Goal: Task Accomplishment & Management: Manage account settings

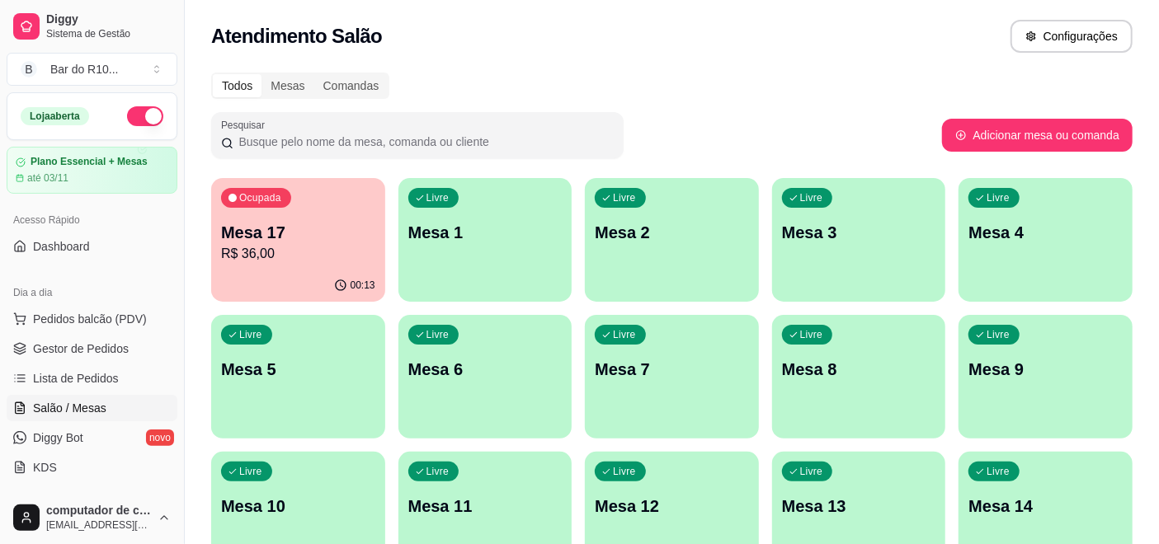
click at [374, 243] on div "Ocupada Mesa 17 R$ 36,00" at bounding box center [298, 224] width 174 height 92
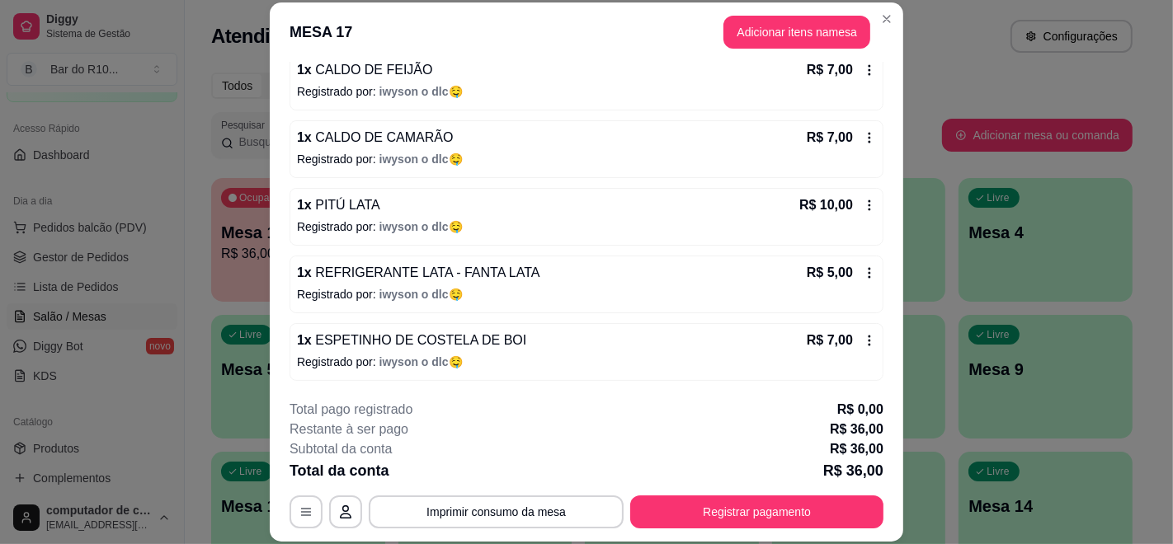
scroll to position [49, 0]
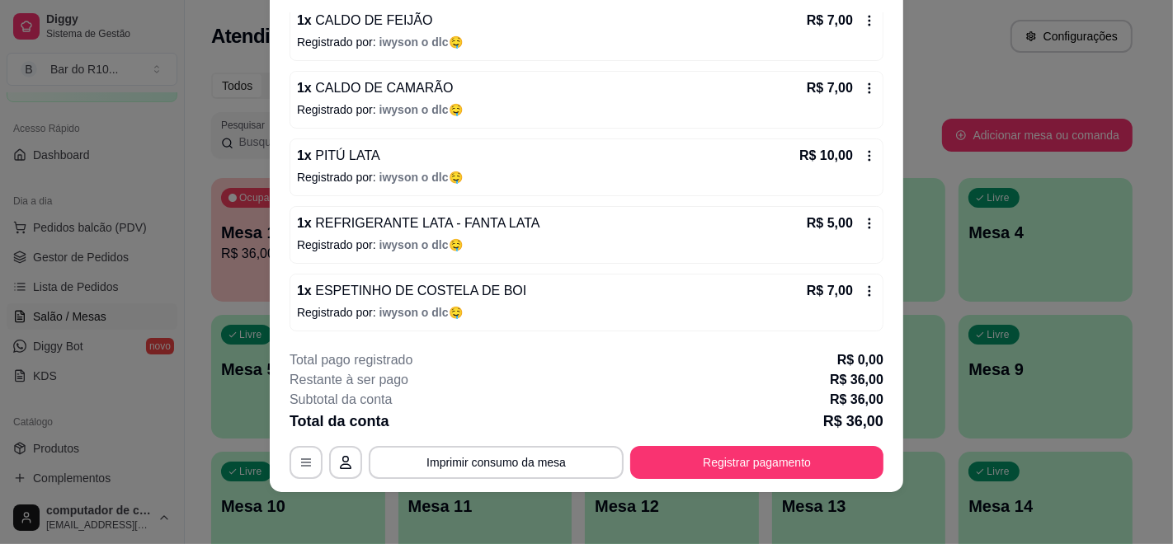
click at [868, 286] on icon at bounding box center [869, 291] width 2 height 11
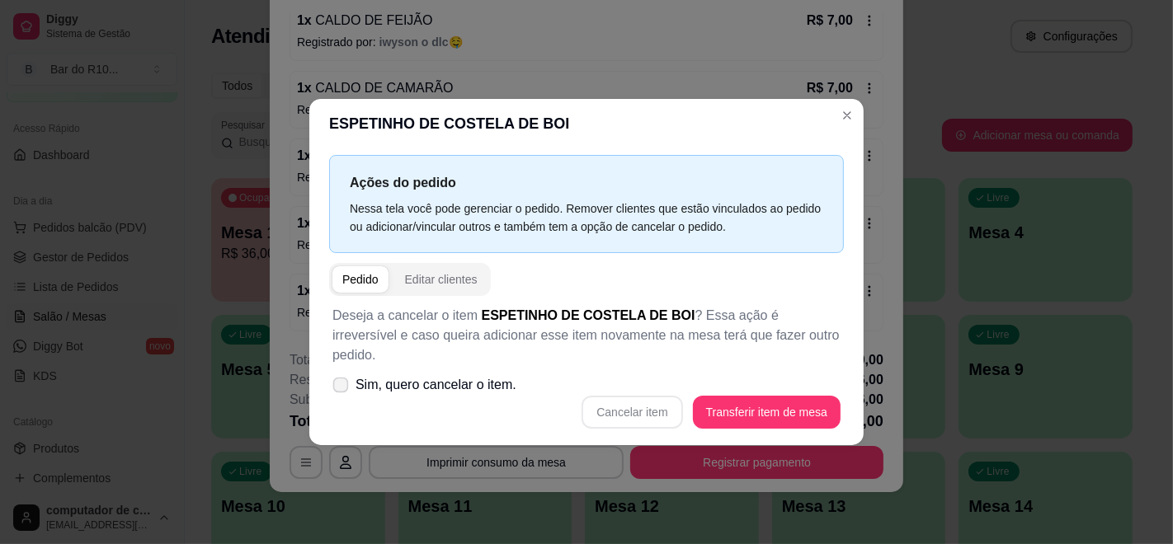
click at [445, 378] on span "Sim, quero cancelar o item." at bounding box center [435, 385] width 161 height 20
click at [342, 388] on input "Sim, quero cancelar o item." at bounding box center [337, 393] width 11 height 11
checkbox input "true"
click at [654, 397] on button "Cancelar item" at bounding box center [631, 412] width 101 height 33
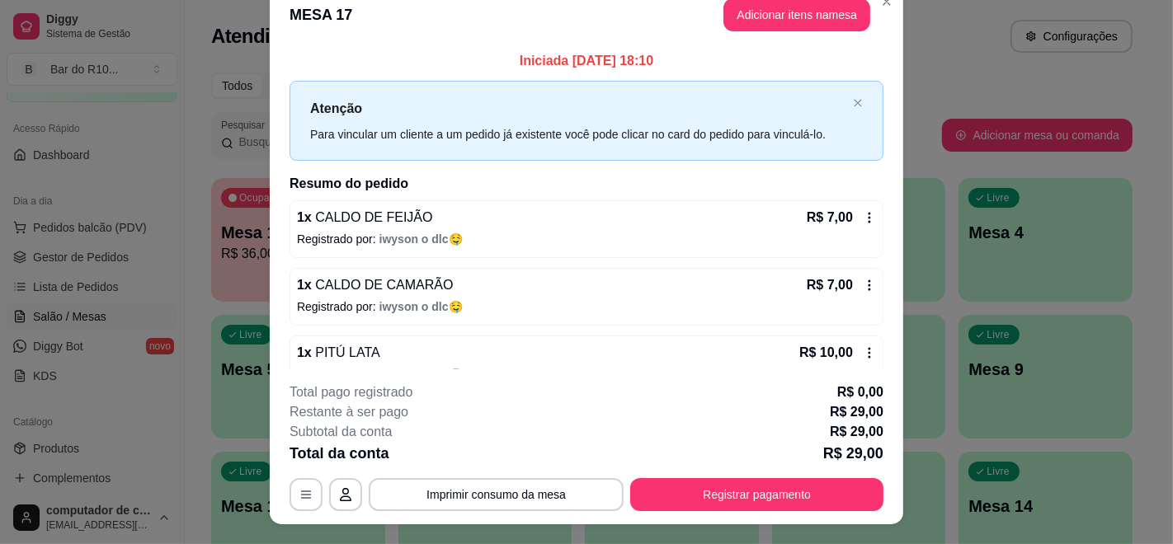
scroll to position [0, 0]
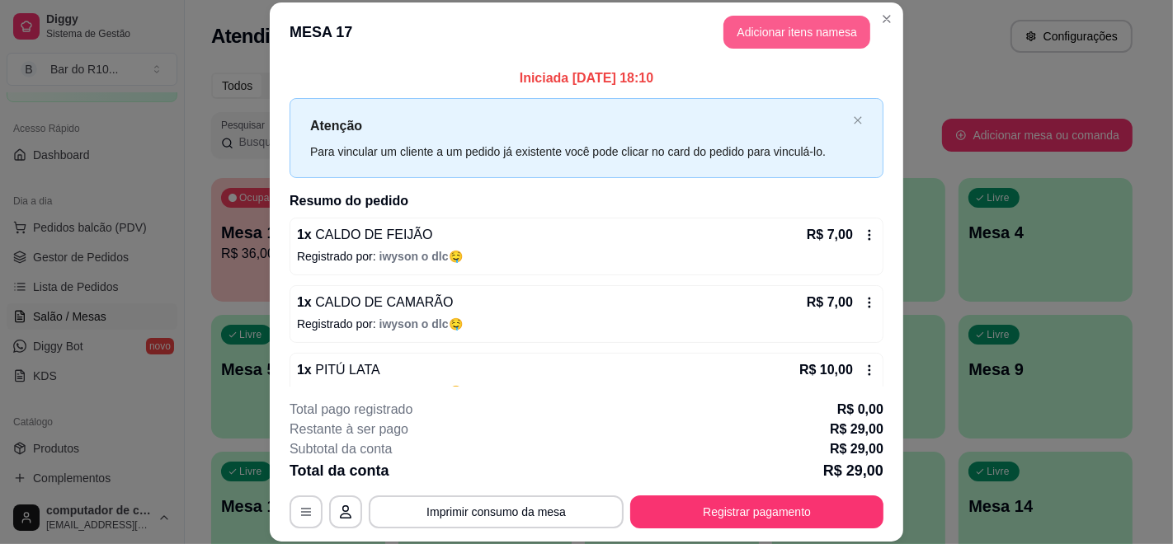
click at [784, 40] on button "Adicionar itens na mesa" at bounding box center [796, 32] width 147 height 33
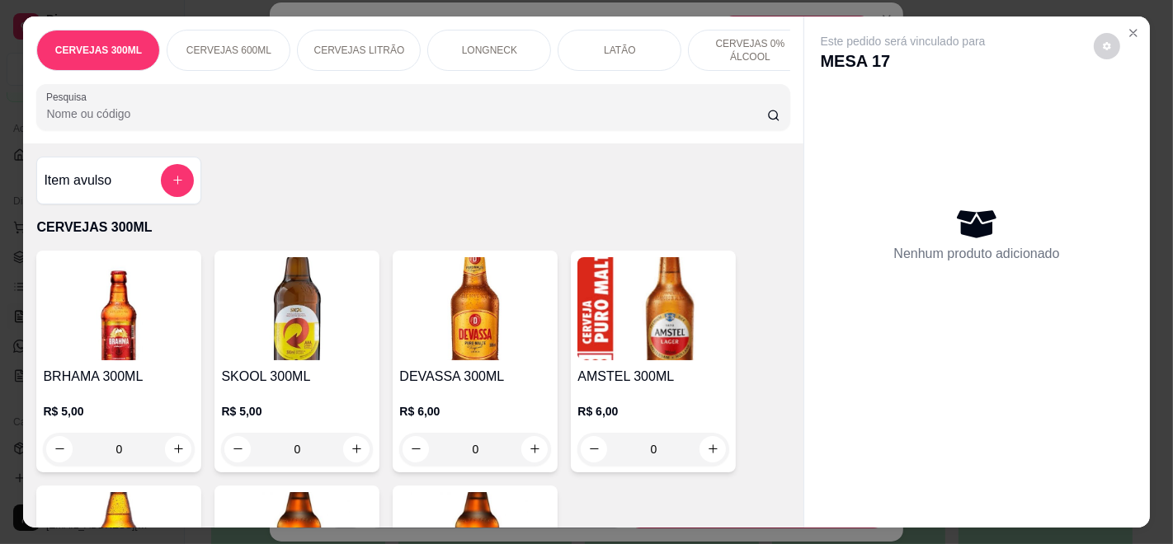
click at [517, 116] on input "Pesquisa" at bounding box center [406, 114] width 720 height 16
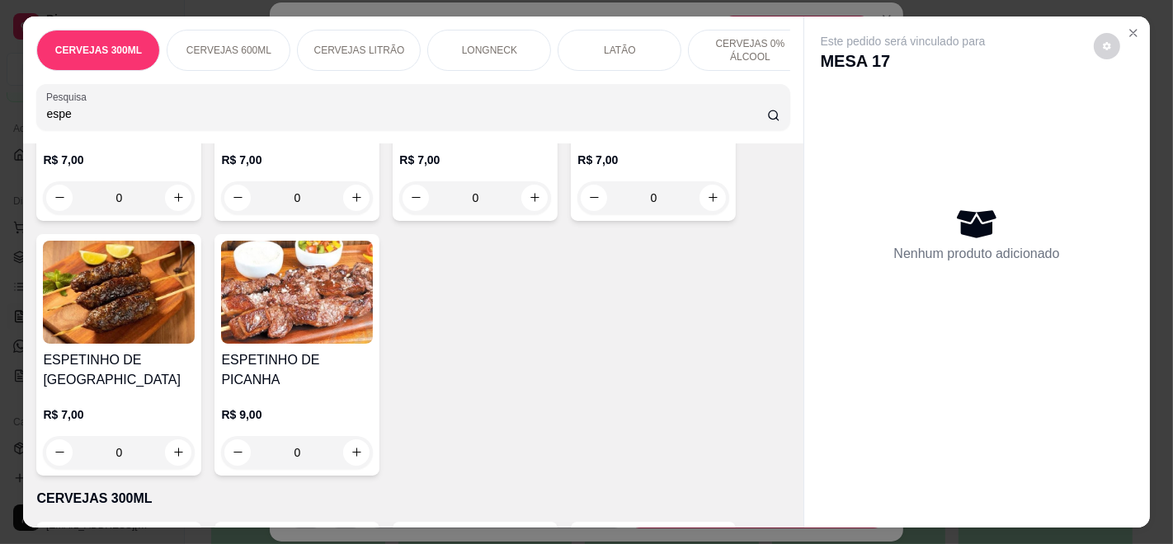
scroll to position [275, 0]
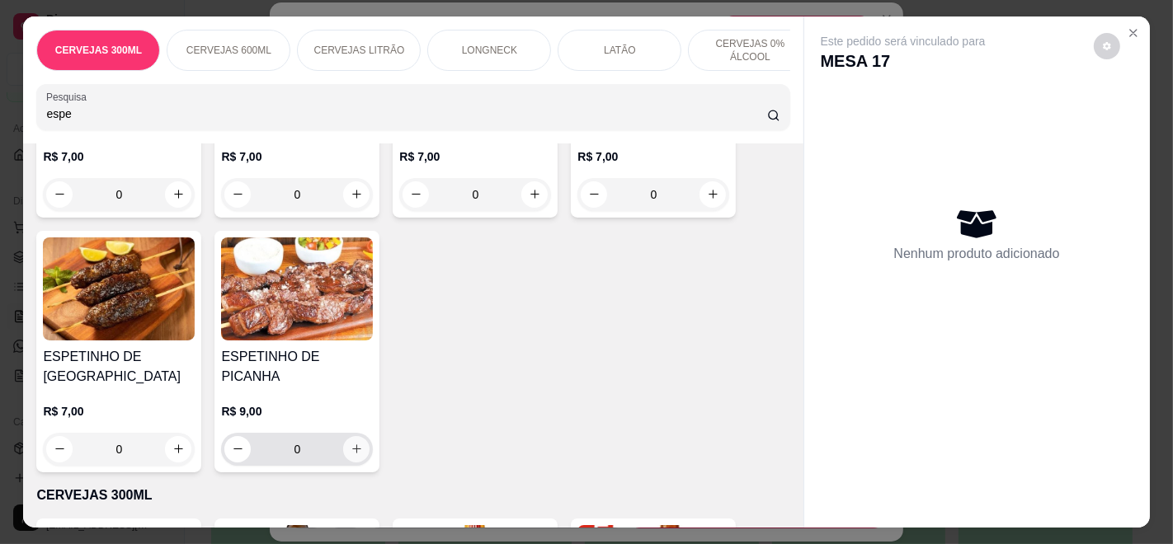
type input "espe"
click at [352, 445] on icon "increase-product-quantity" at bounding box center [356, 449] width 8 height 8
type input "1"
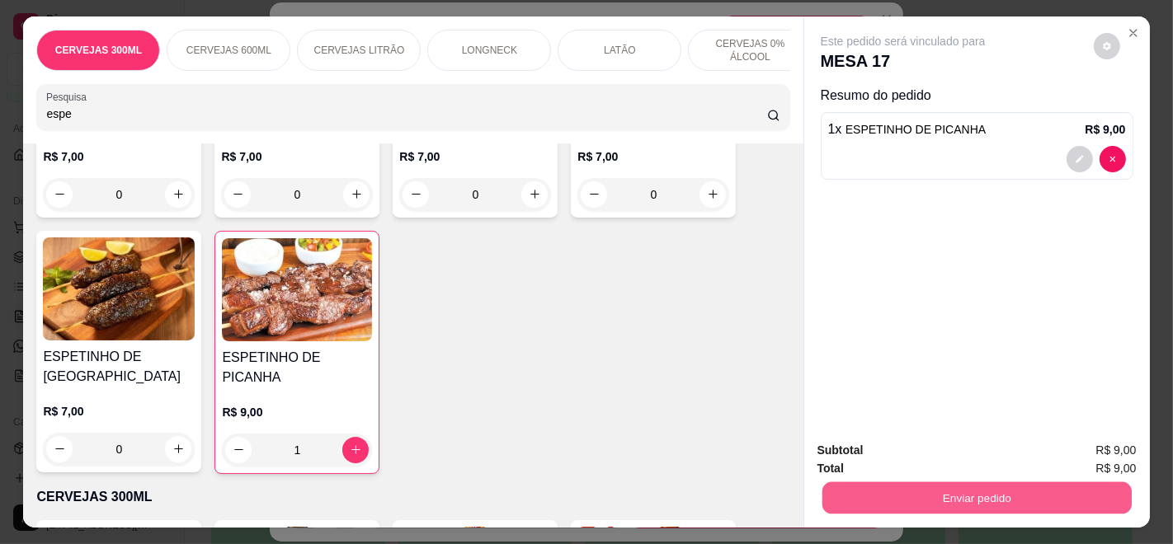
click at [972, 491] on button "Enviar pedido" at bounding box center [975, 498] width 309 height 32
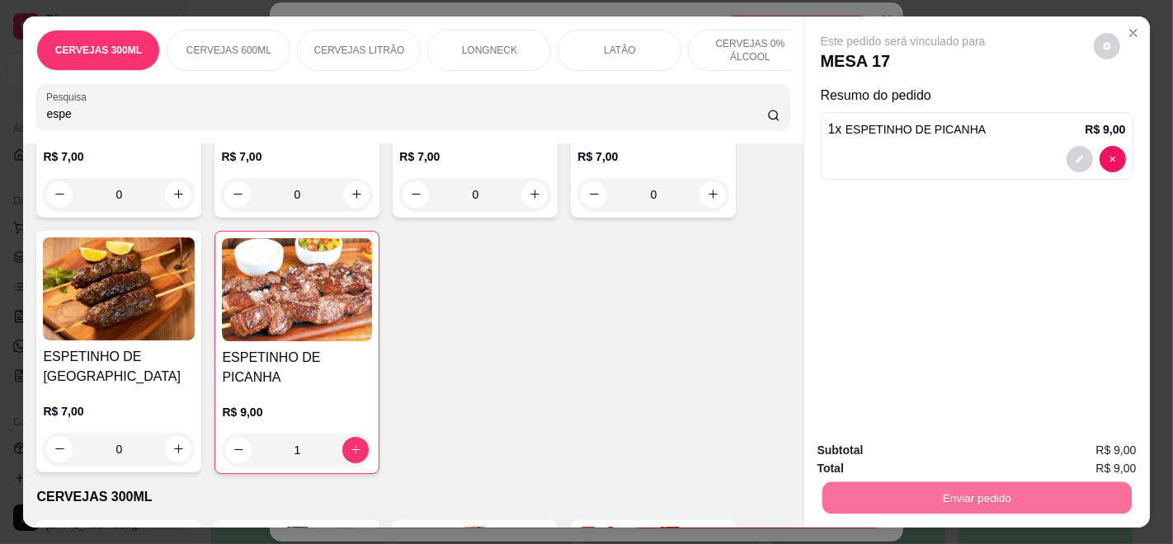
click at [1104, 441] on button "Enviar pedido" at bounding box center [1092, 450] width 93 height 31
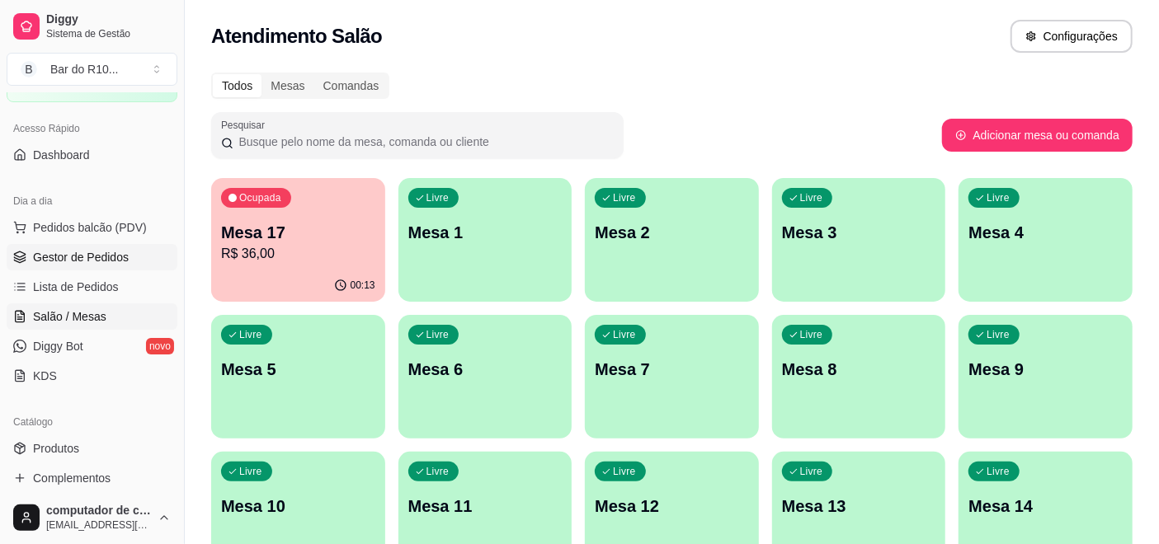
click at [72, 259] on span "Gestor de Pedidos" at bounding box center [81, 257] width 96 height 16
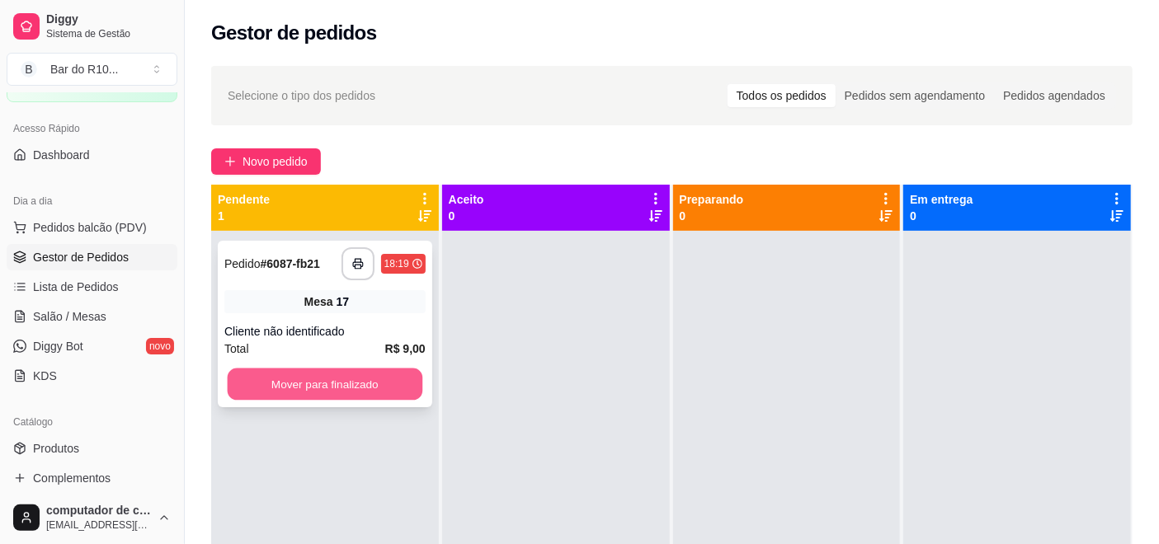
click at [311, 380] on button "Mover para finalizado" at bounding box center [325, 385] width 195 height 32
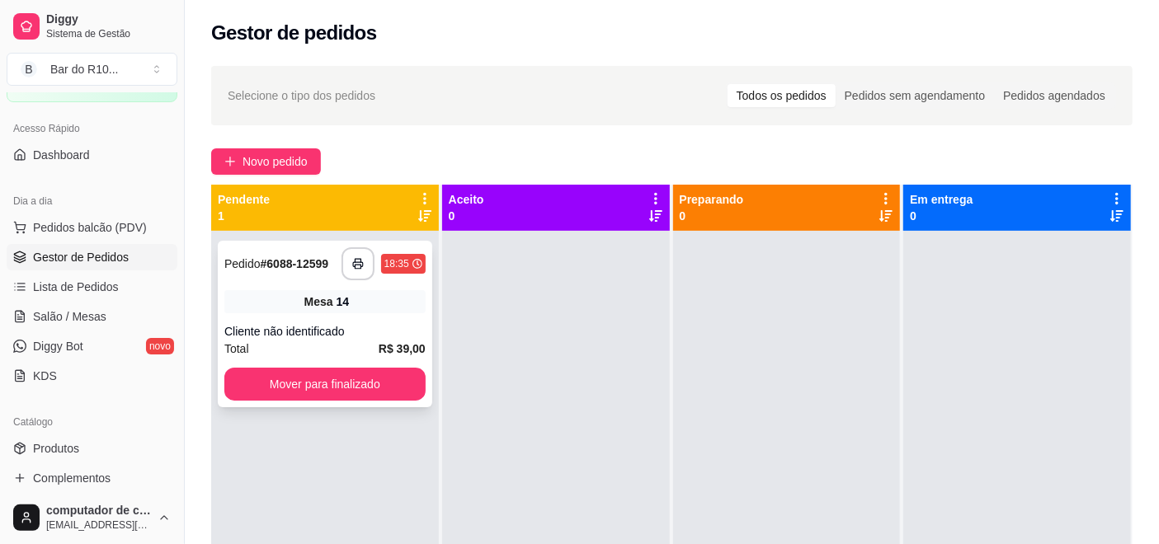
click at [322, 310] on div "Mesa 14" at bounding box center [324, 301] width 201 height 23
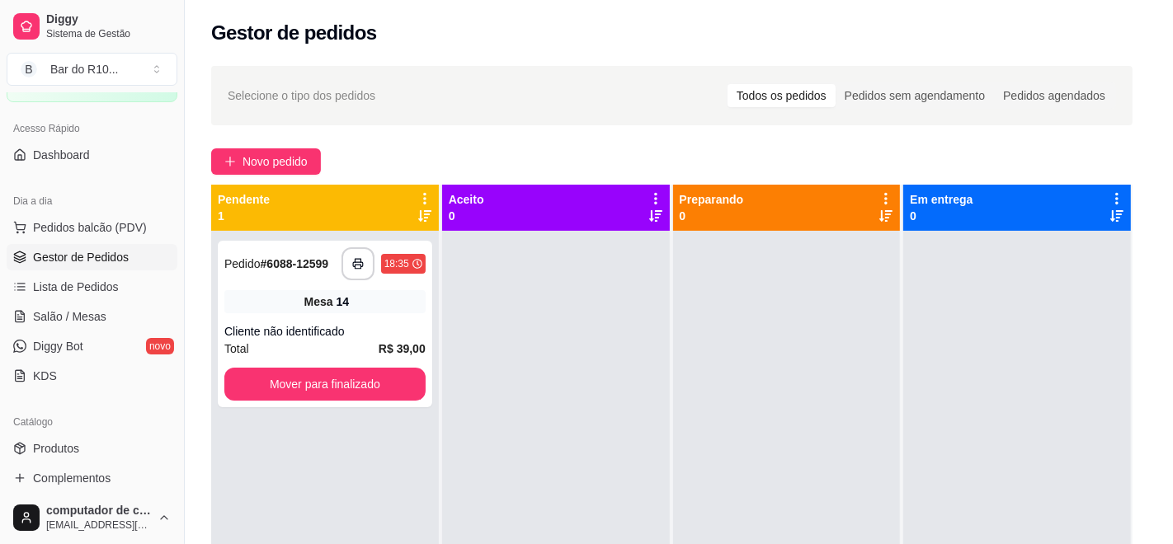
scroll to position [176, 0]
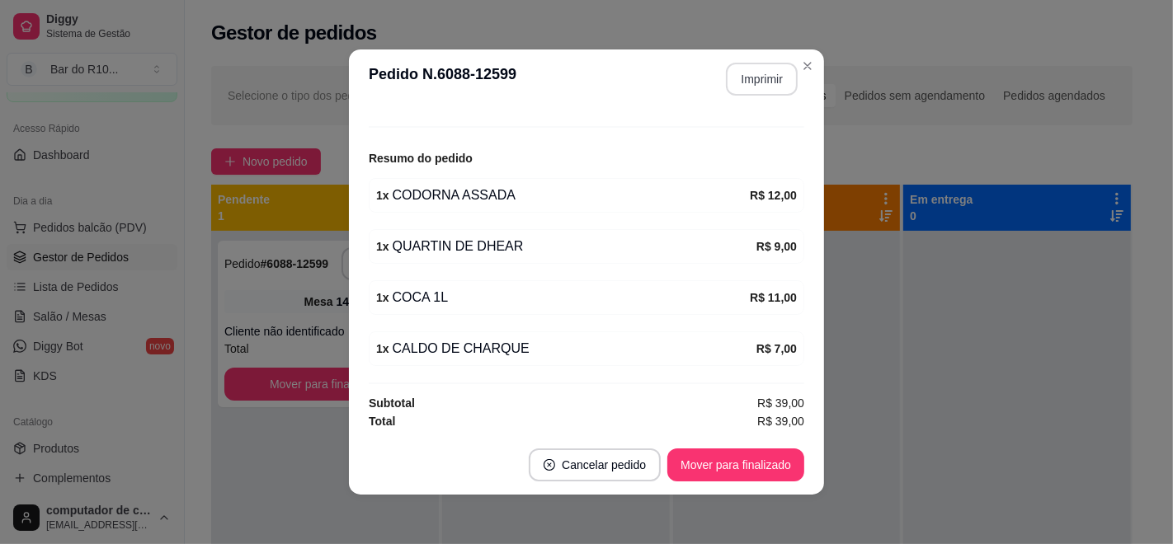
click at [753, 84] on button "Imprimir" at bounding box center [762, 79] width 72 height 33
click at [713, 463] on button "Mover para finalizado" at bounding box center [735, 465] width 137 height 33
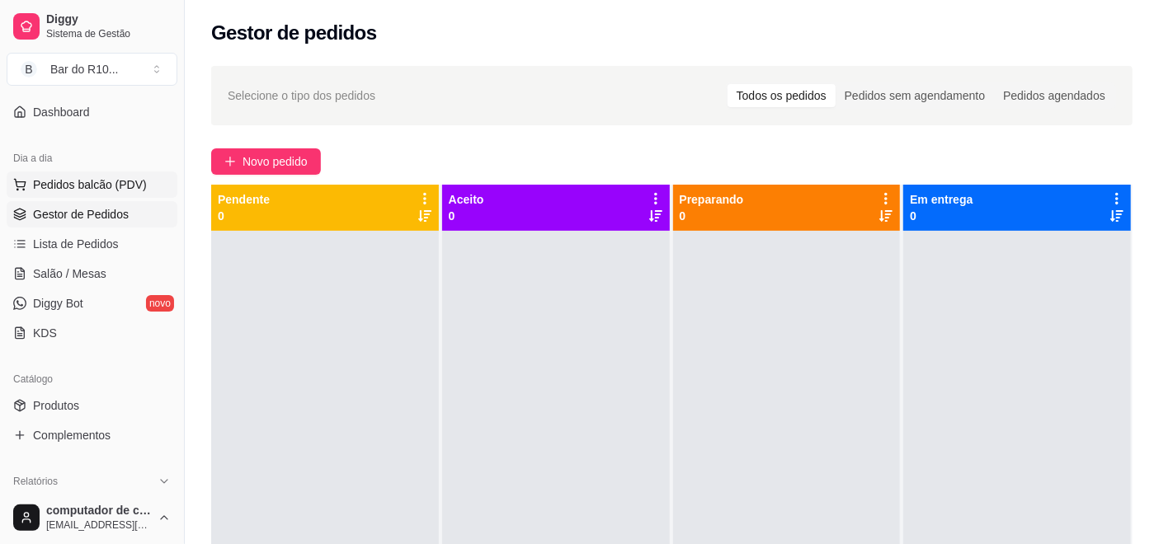
scroll to position [92, 0]
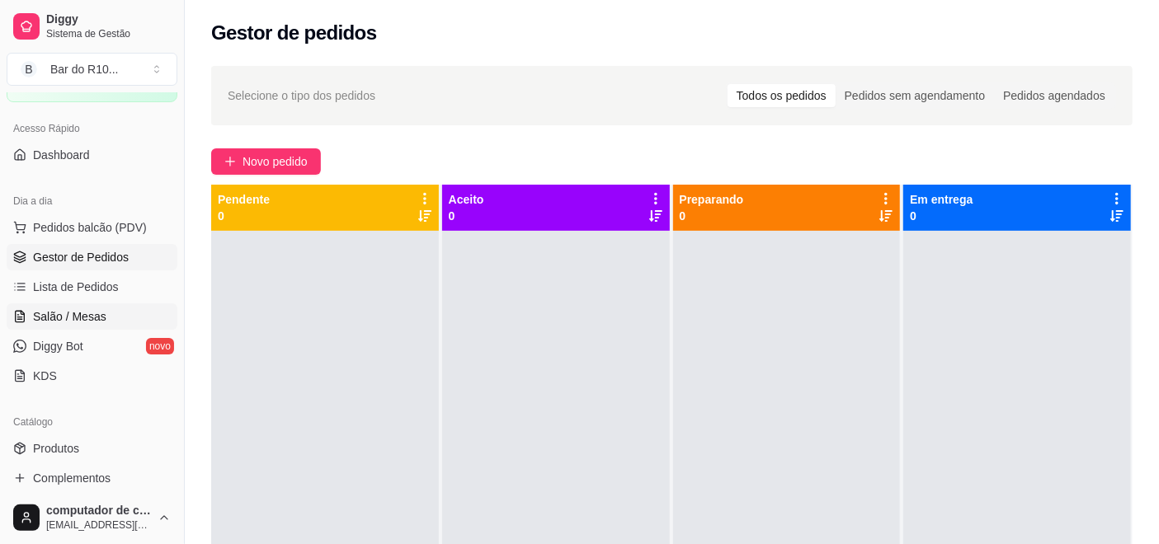
click at [108, 322] on link "Salão / Mesas" at bounding box center [92, 317] width 171 height 26
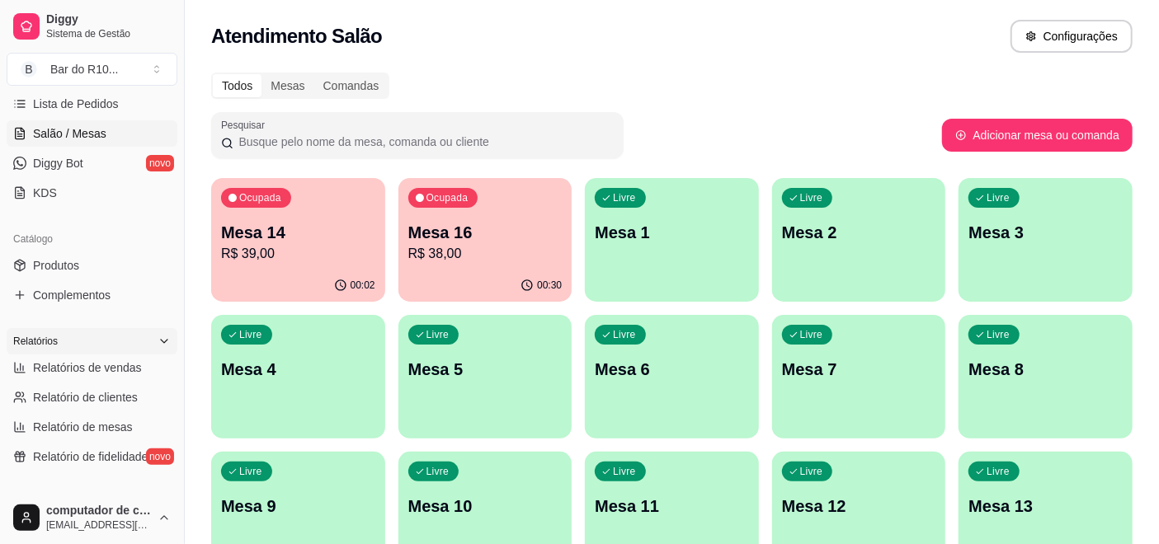
scroll to position [458, 0]
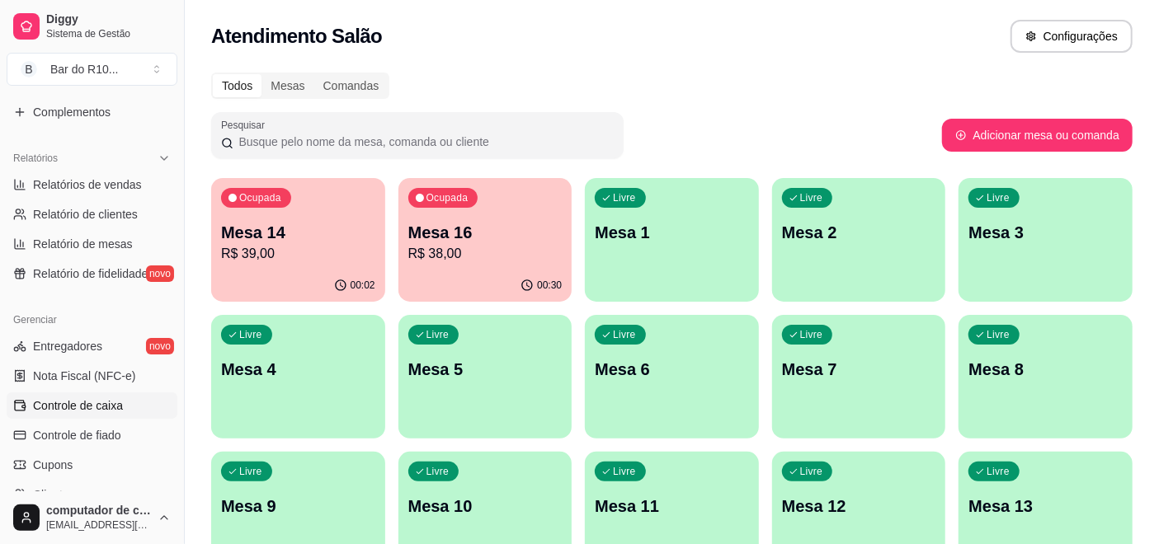
click at [112, 399] on span "Controle de caixa" at bounding box center [78, 406] width 90 height 16
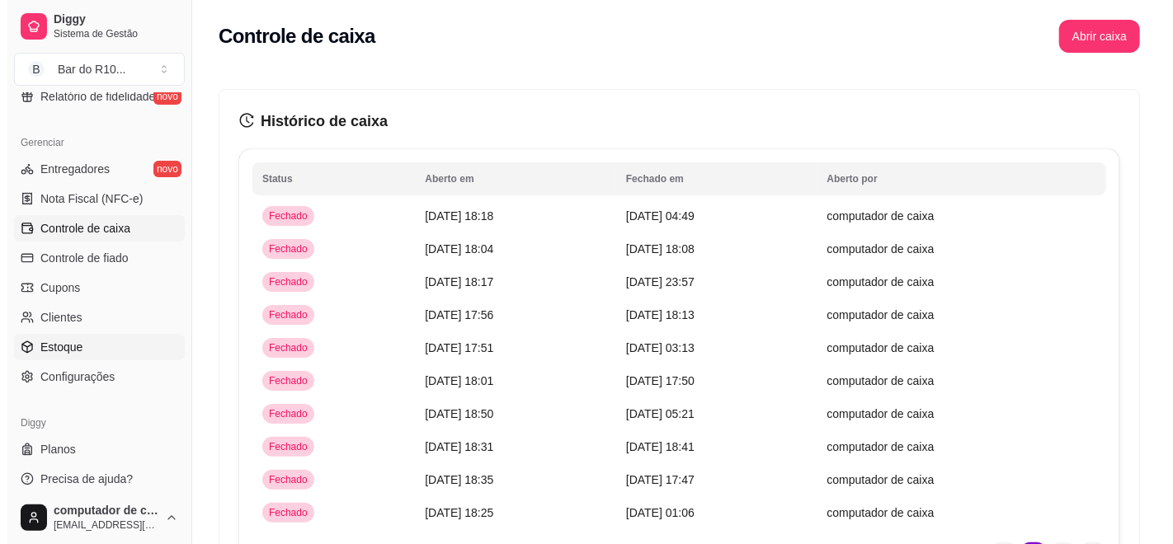
scroll to position [642, 0]
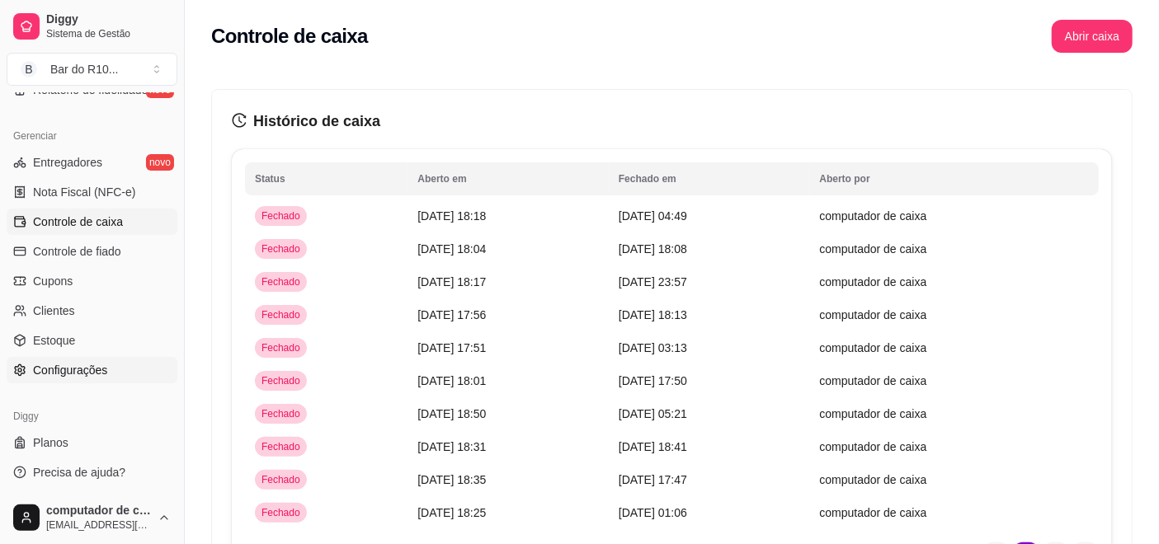
click at [90, 371] on span "Configurações" at bounding box center [70, 370] width 74 height 16
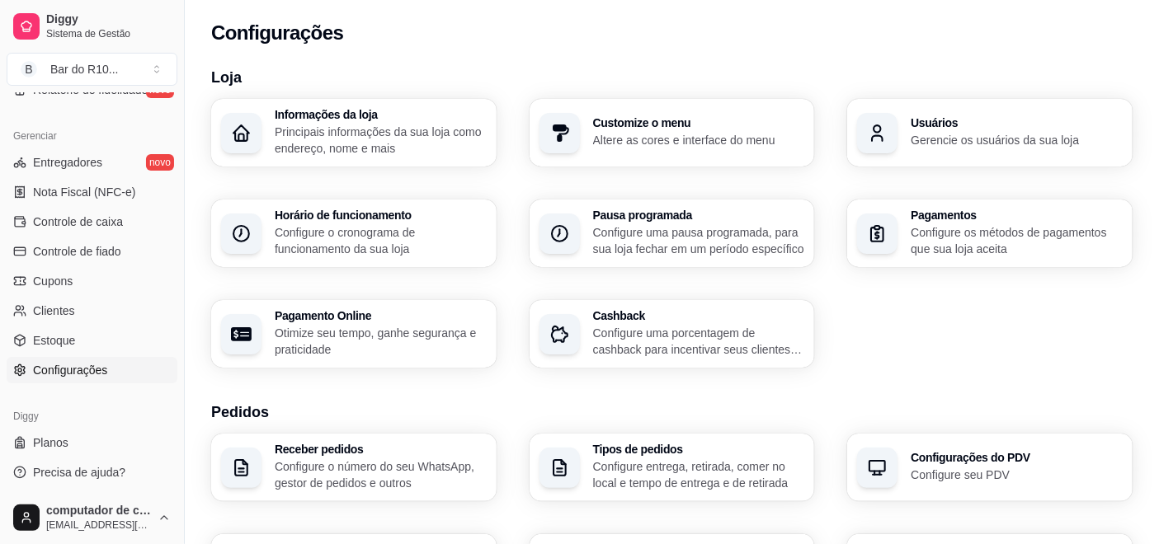
click at [925, 120] on h3 "Usuários" at bounding box center [1017, 123] width 212 height 12
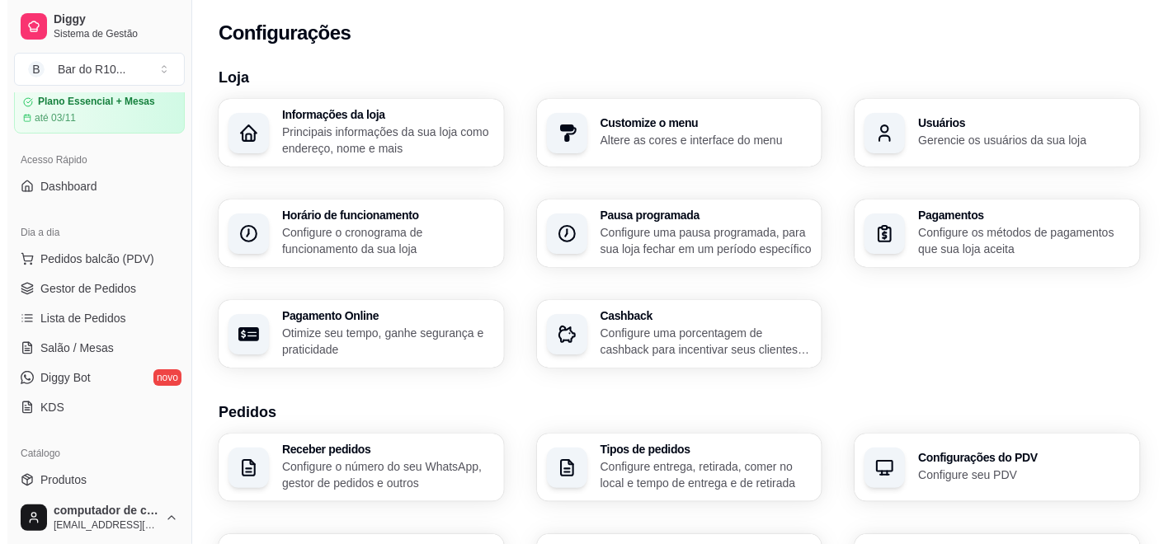
scroll to position [92, 0]
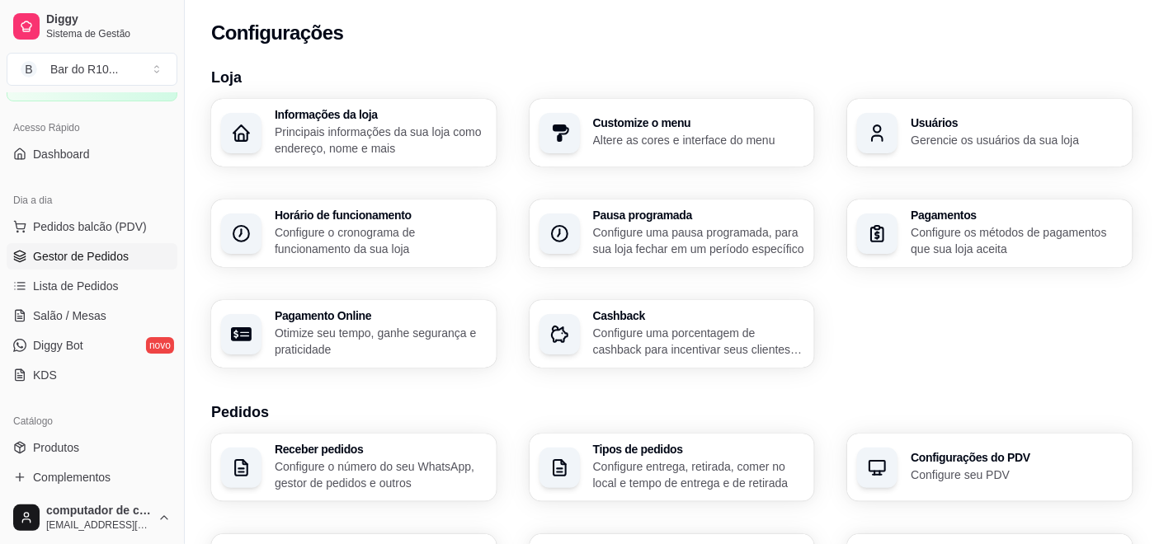
click at [116, 264] on span "Gestor de Pedidos" at bounding box center [81, 256] width 96 height 16
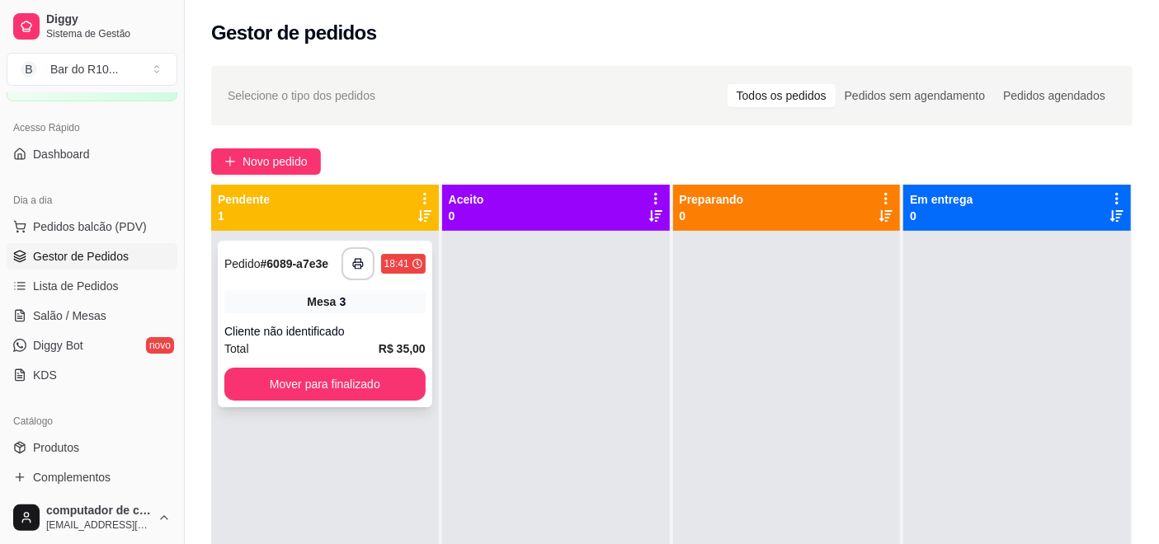
click at [361, 332] on div "Cliente não identificado" at bounding box center [324, 331] width 201 height 16
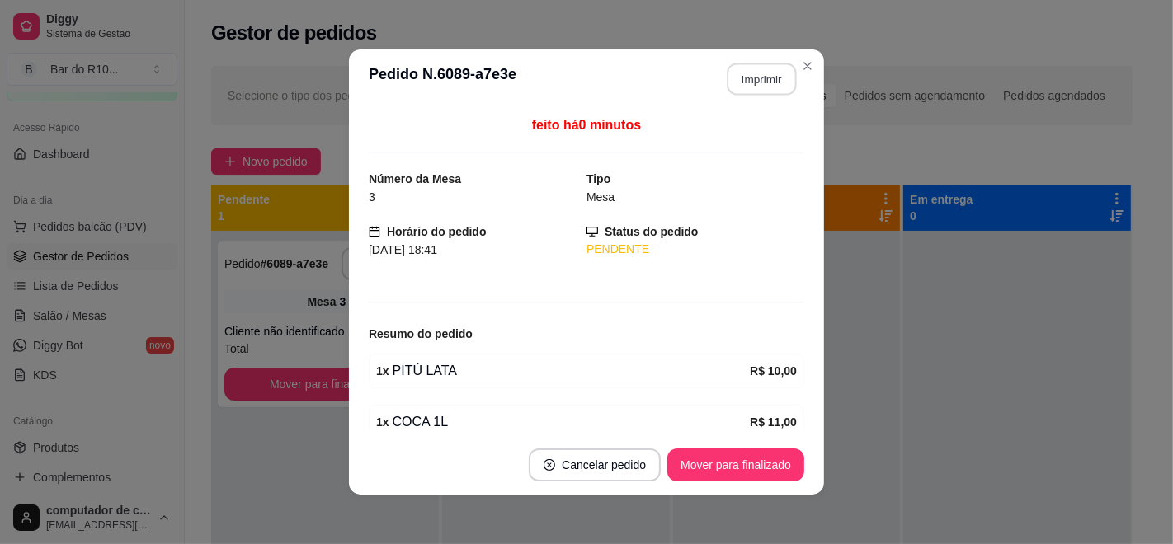
click at [772, 78] on button "Imprimir" at bounding box center [761, 80] width 69 height 32
click at [716, 457] on button "Mover para finalizado" at bounding box center [736, 465] width 133 height 32
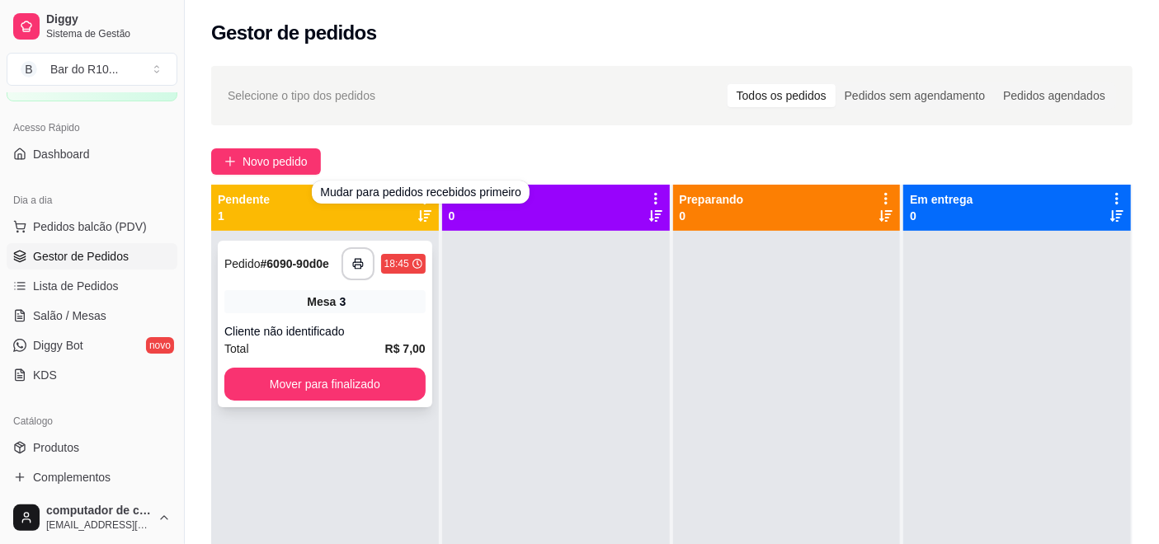
click at [312, 297] on span "Mesa" at bounding box center [321, 302] width 29 height 16
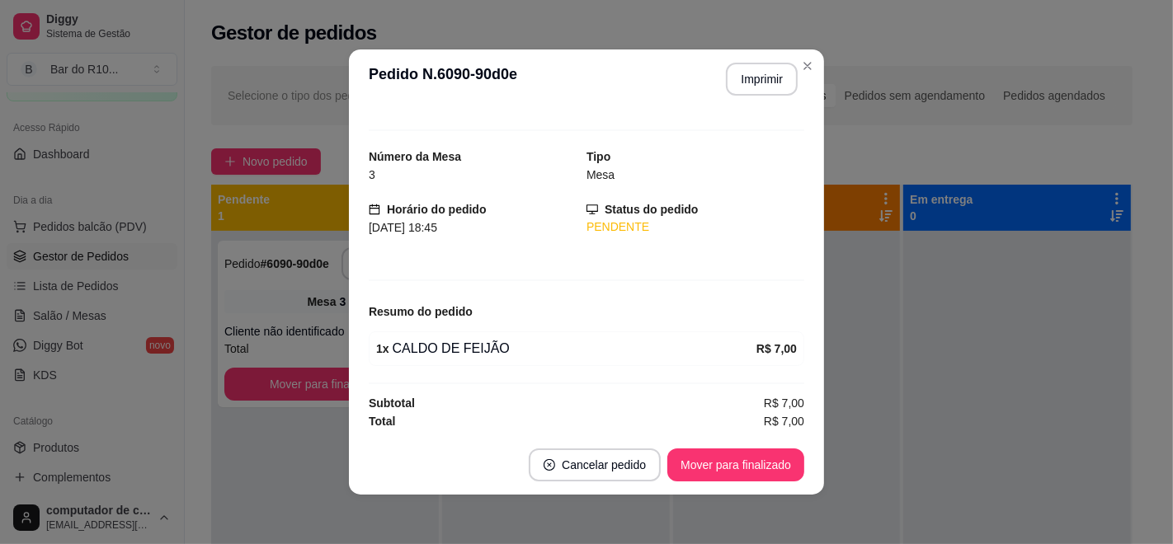
scroll to position [23, 0]
click at [759, 82] on button "Imprimir" at bounding box center [761, 80] width 69 height 32
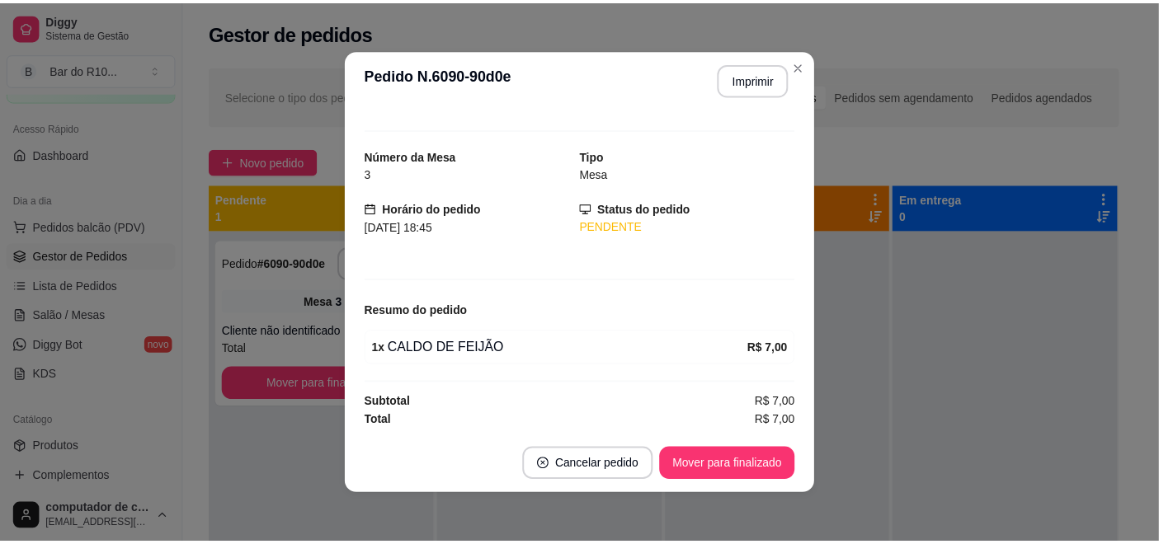
scroll to position [0, 0]
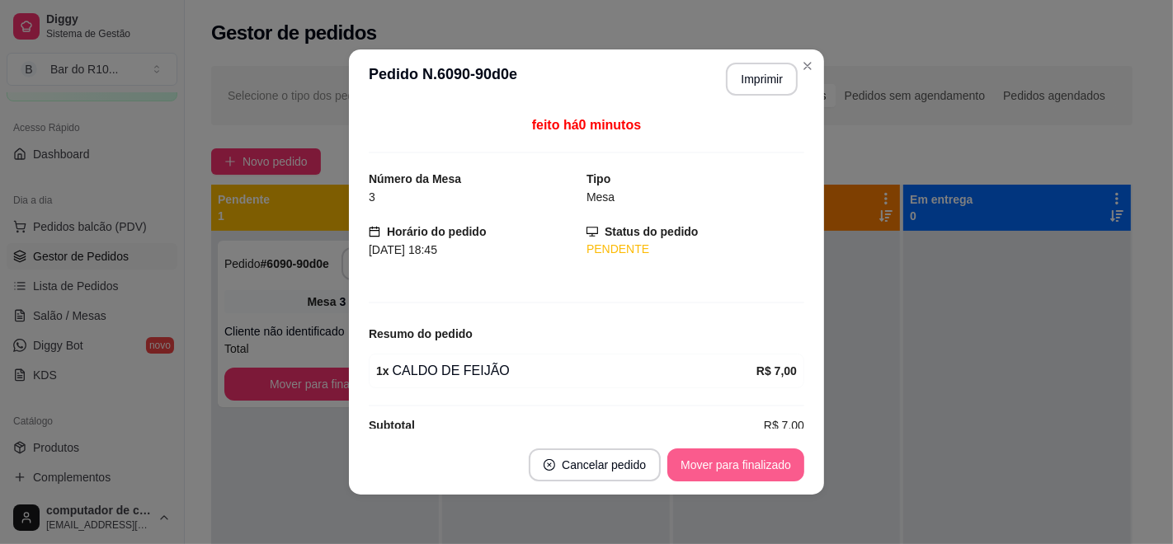
click at [711, 456] on button "Mover para finalizado" at bounding box center [735, 465] width 137 height 33
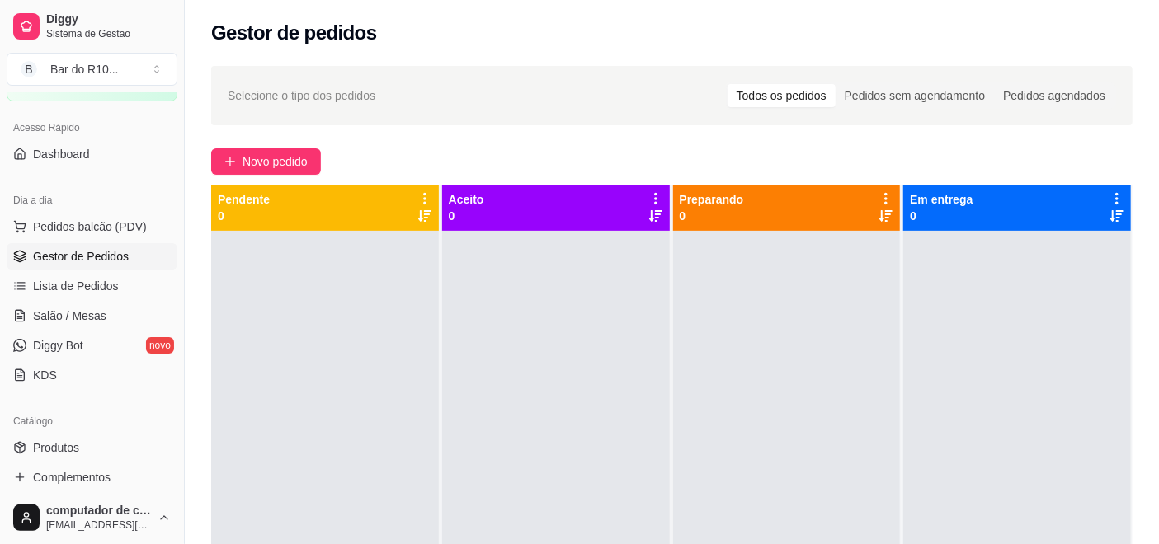
click at [769, 89] on div "Todos os pedidos" at bounding box center [781, 95] width 108 height 23
click at [727, 84] on input "Todos os pedidos" at bounding box center [727, 84] width 0 height 0
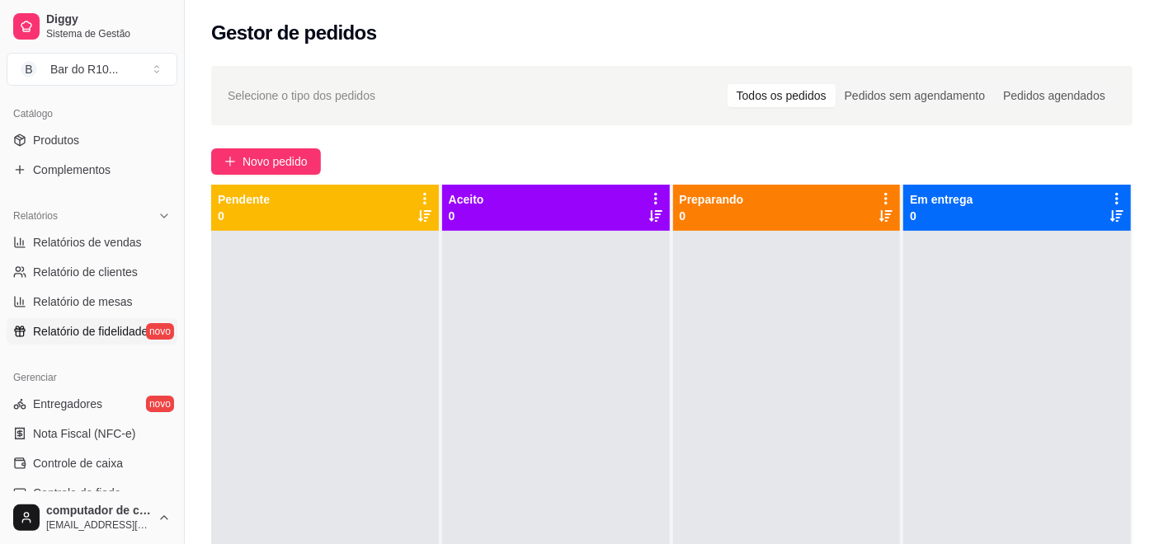
scroll to position [459, 0]
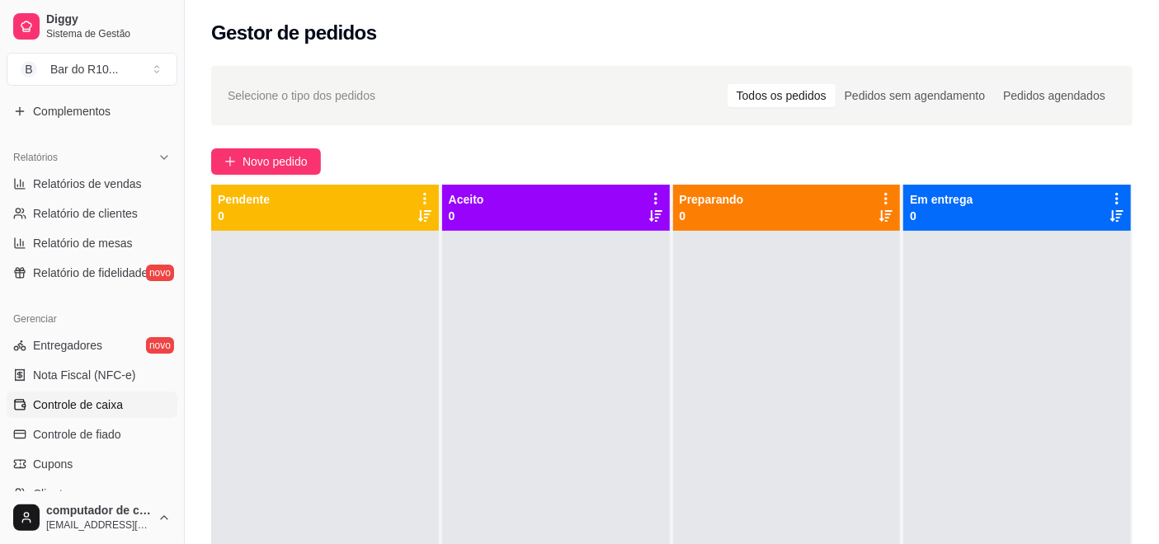
click at [136, 405] on link "Controle de caixa" at bounding box center [92, 405] width 171 height 26
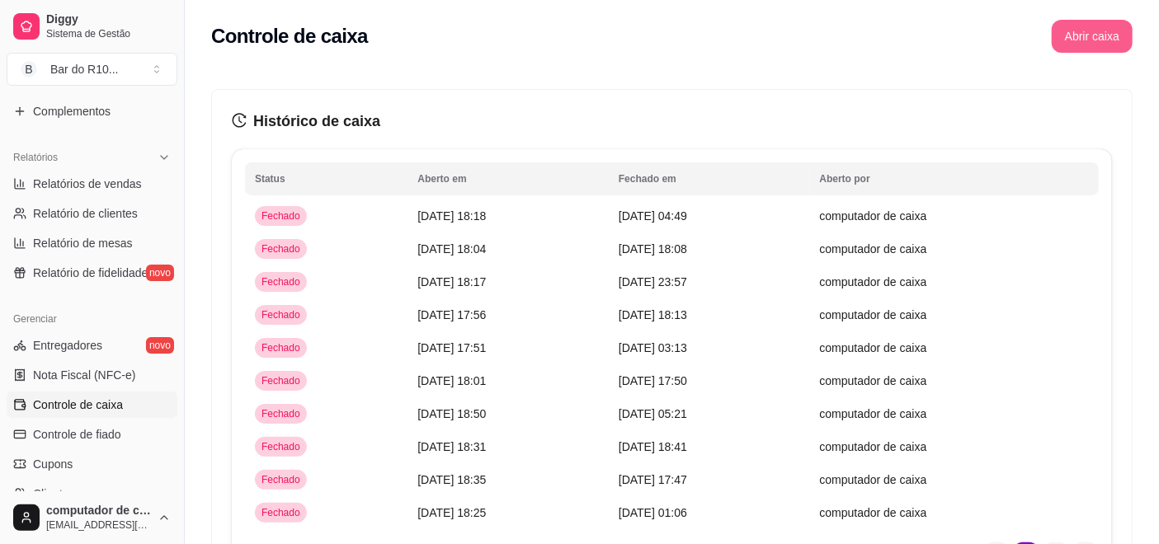
click at [1108, 37] on button "Abrir caixa" at bounding box center [1092, 36] width 81 height 33
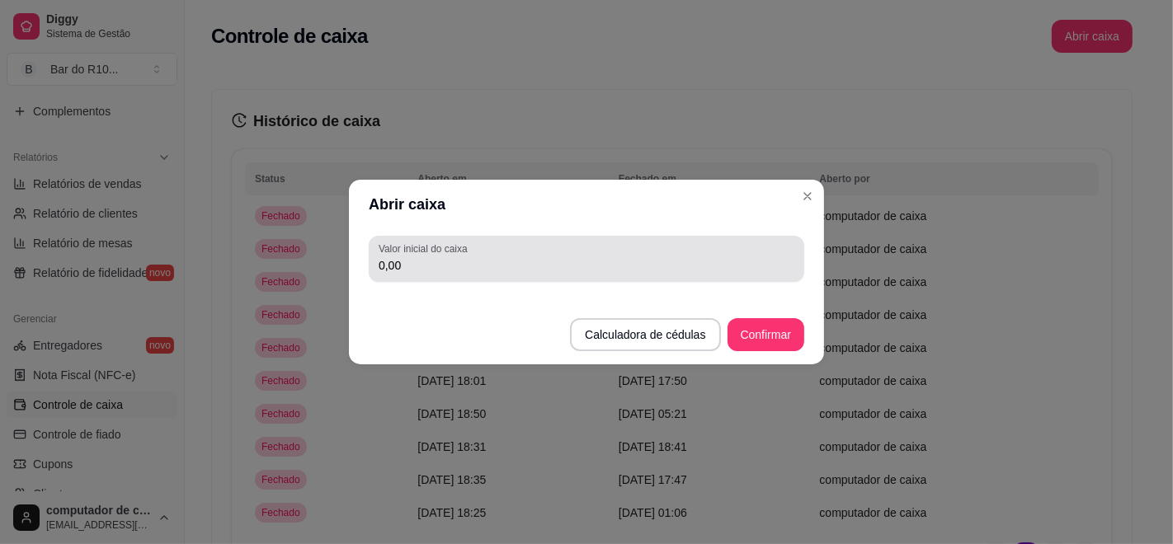
click at [464, 249] on label "Valor inicial do caixa" at bounding box center [426, 249] width 94 height 14
click at [464, 257] on input "0,00" at bounding box center [587, 265] width 416 height 16
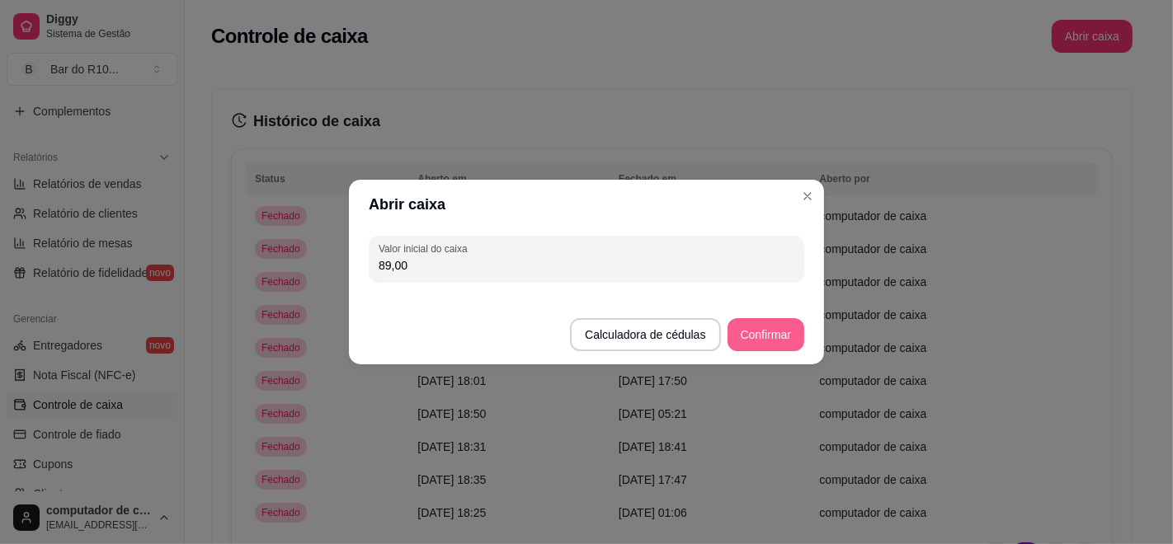
type input "89,00"
click at [752, 329] on button "Confirmar" at bounding box center [765, 334] width 77 height 33
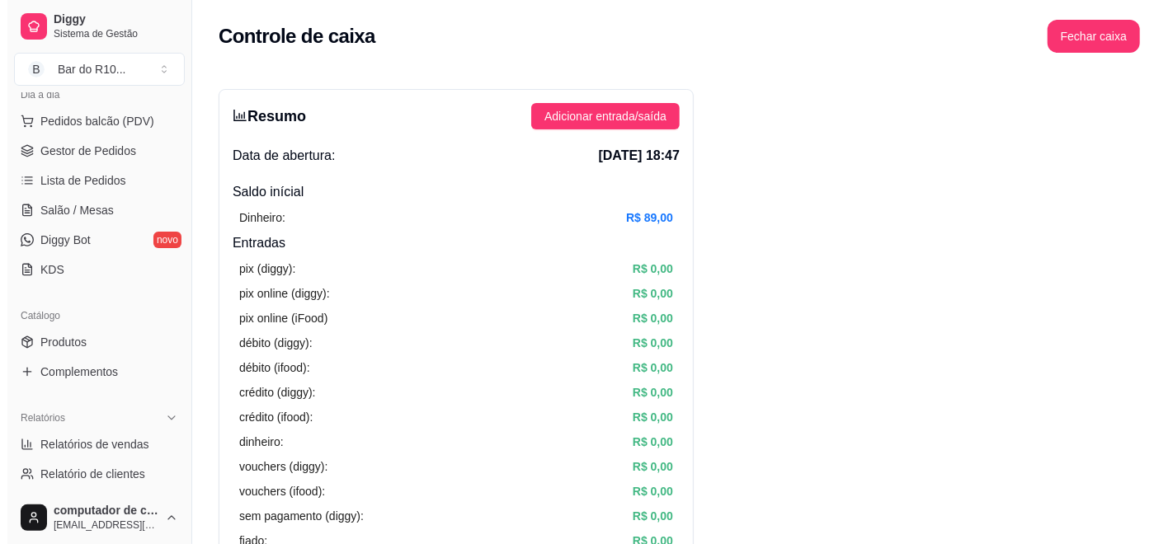
scroll to position [92, 0]
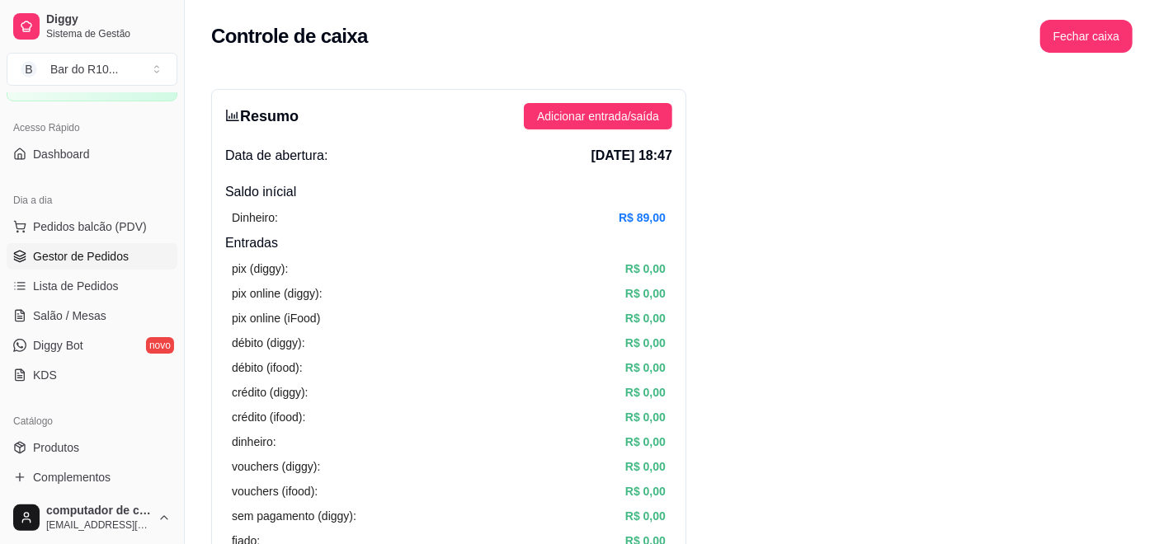
click at [71, 257] on span "Gestor de Pedidos" at bounding box center [81, 256] width 96 height 16
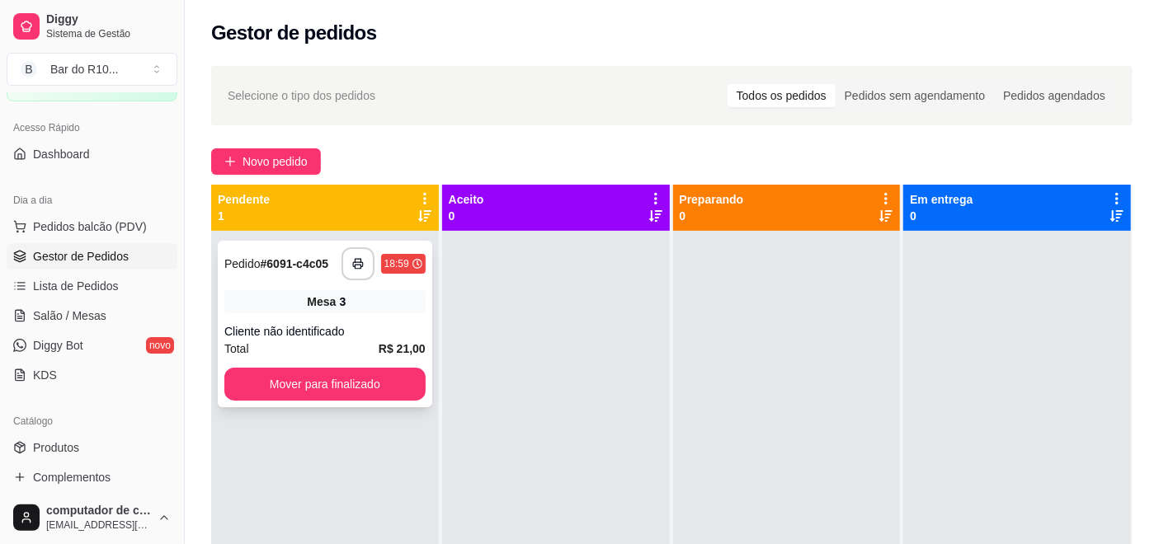
click at [277, 315] on div "**********" at bounding box center [325, 324] width 214 height 167
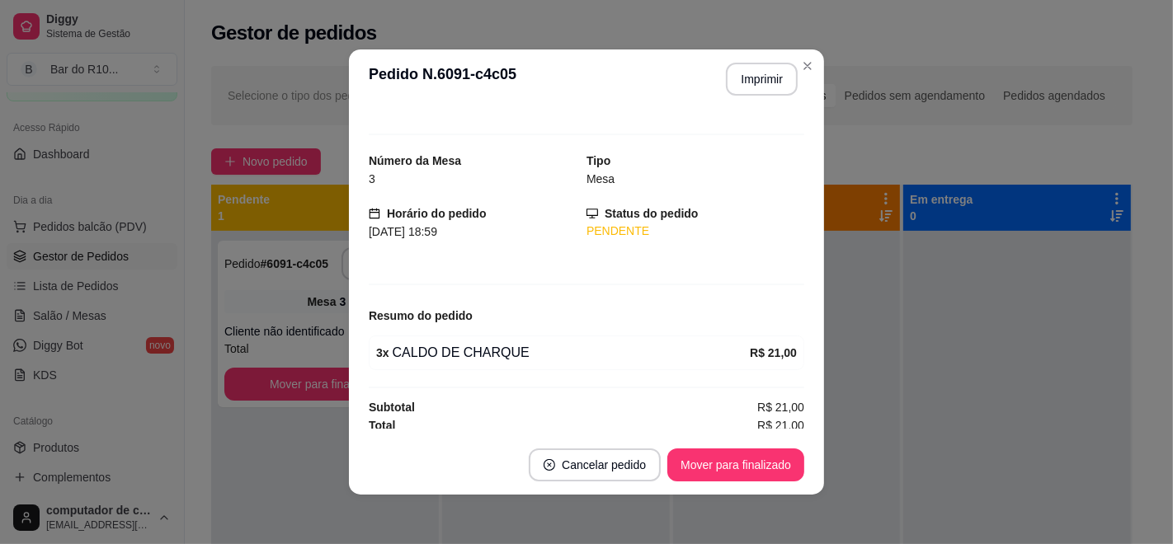
scroll to position [23, 0]
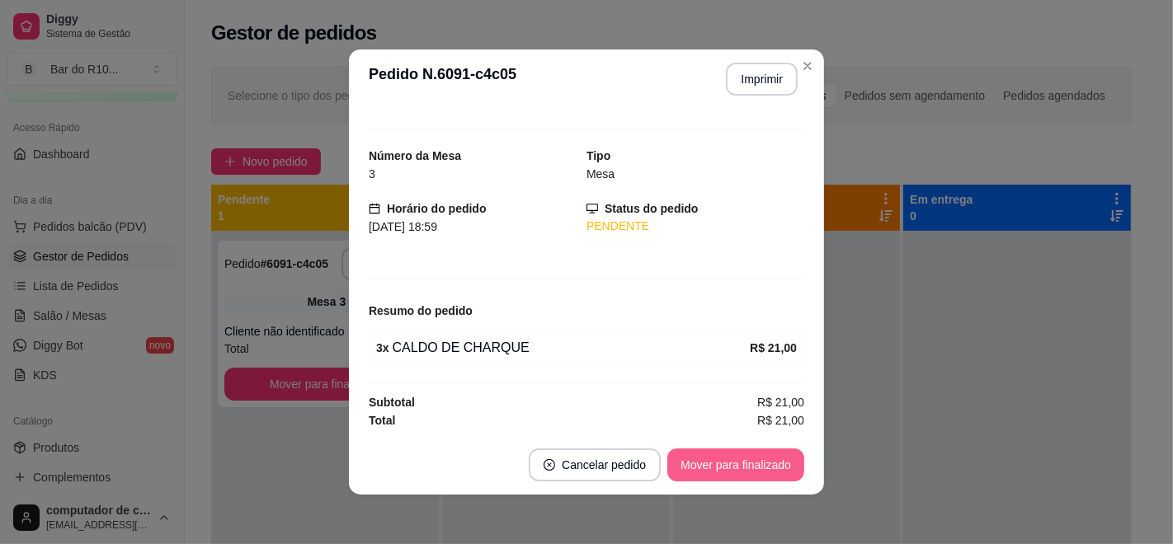
click at [727, 470] on button "Mover para finalizado" at bounding box center [735, 465] width 137 height 33
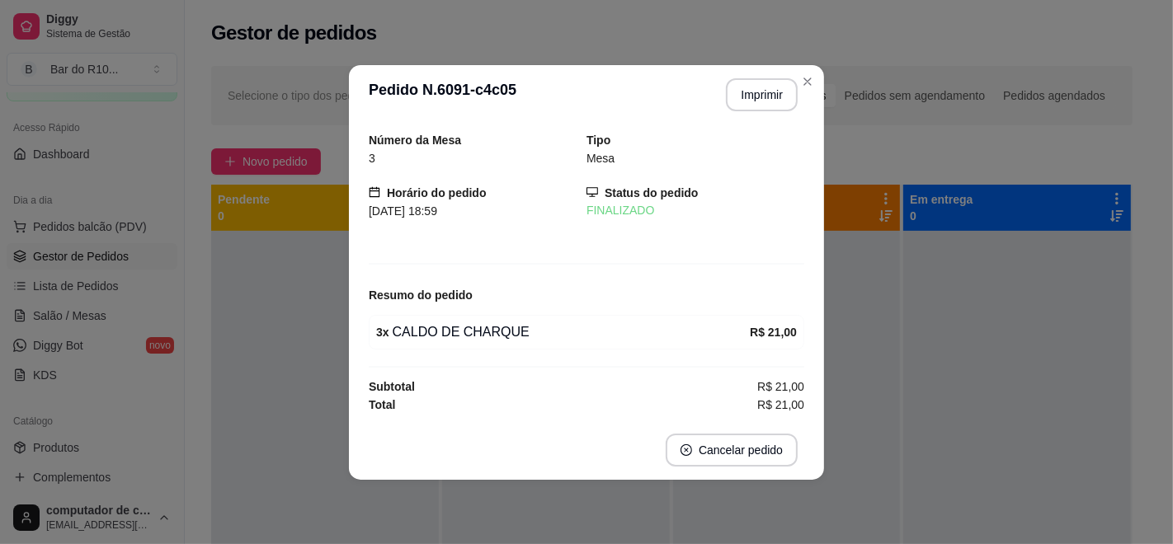
scroll to position [0, 0]
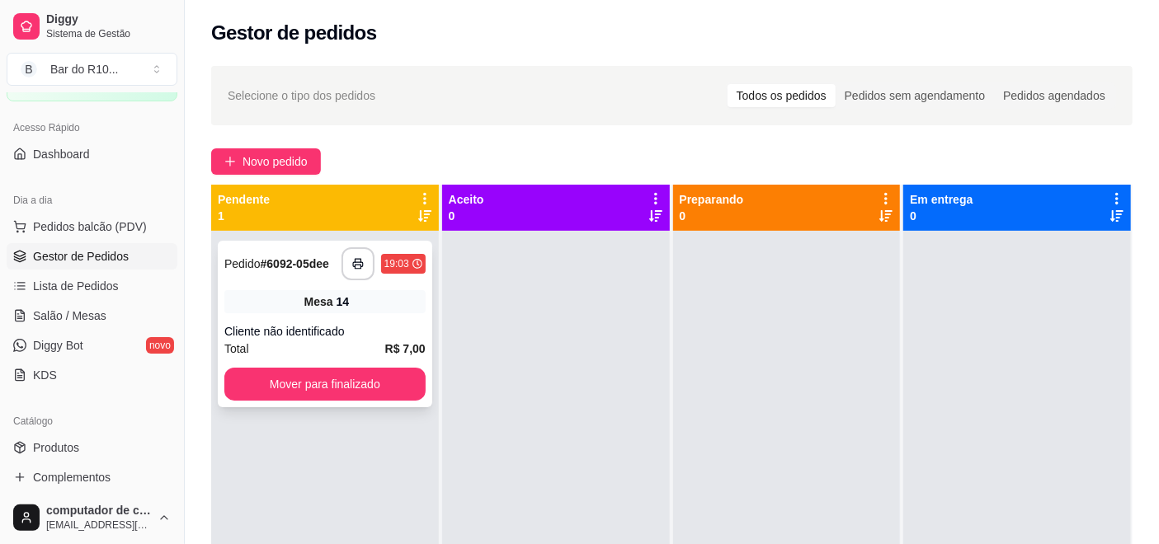
click at [374, 303] on div "Mesa 14" at bounding box center [324, 301] width 201 height 23
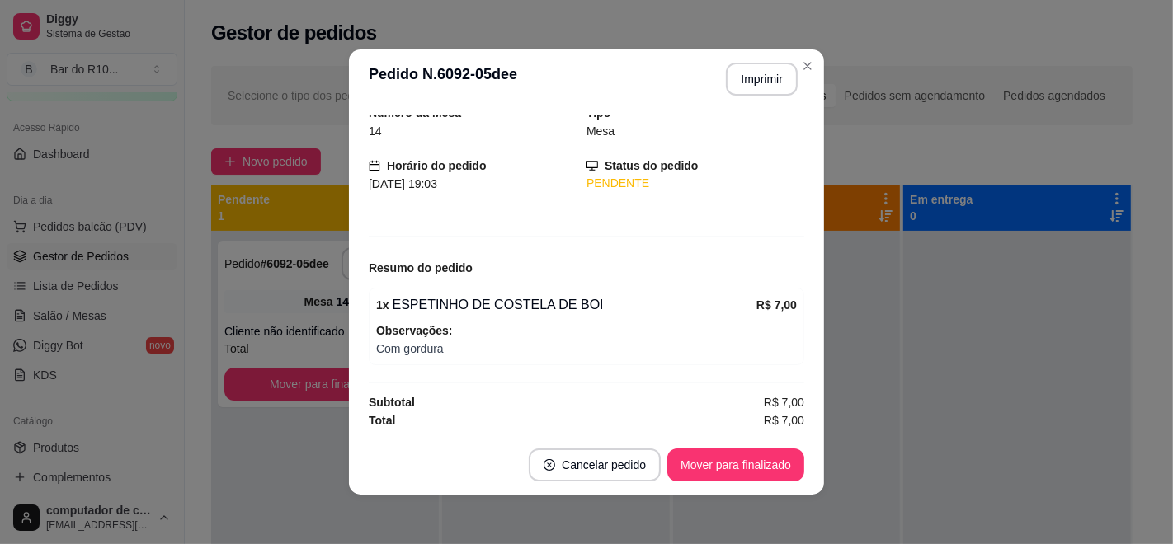
scroll to position [3, 0]
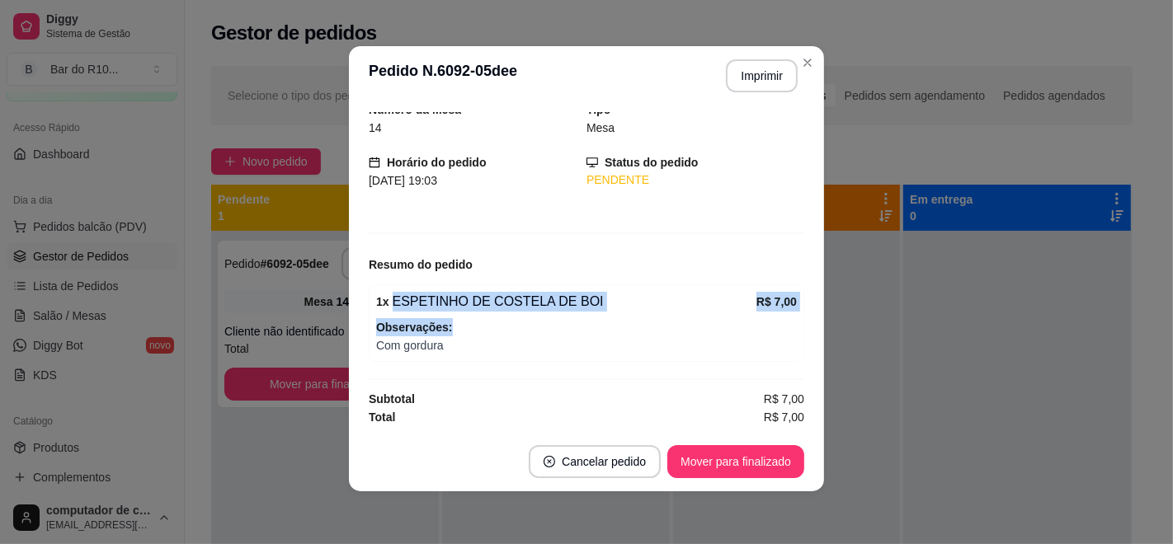
drag, startPoint x: 385, startPoint y: 297, endPoint x: 651, endPoint y: 320, distance: 266.6
click at [651, 320] on div "1 x ESPETINHO DE COSTELA DE BOI R$ 7,00 Observações: Com gordura" at bounding box center [586, 324] width 435 height 78
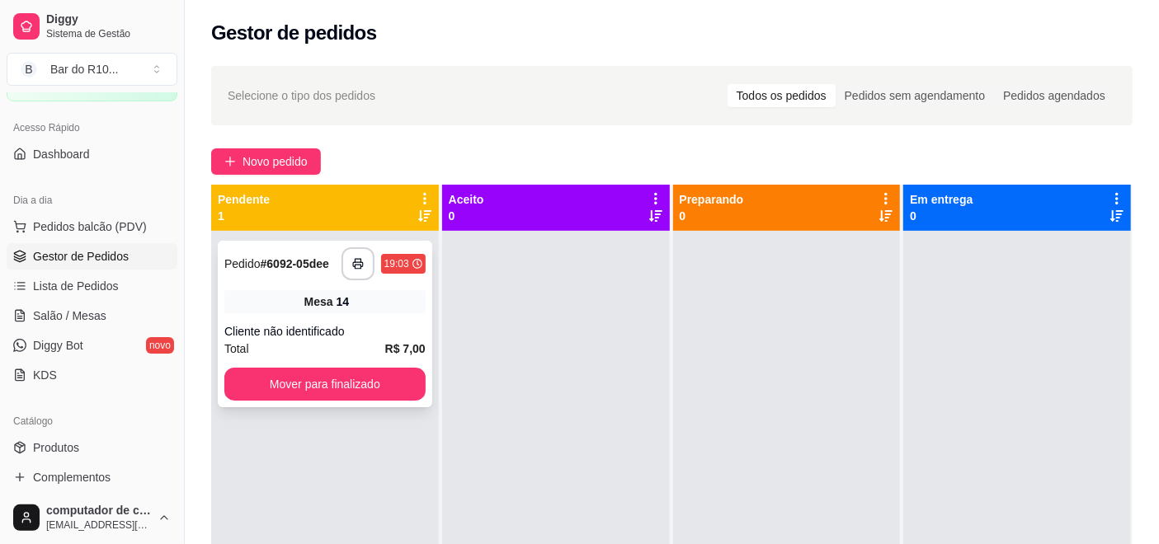
click at [411, 294] on div "Mesa 14" at bounding box center [324, 301] width 201 height 23
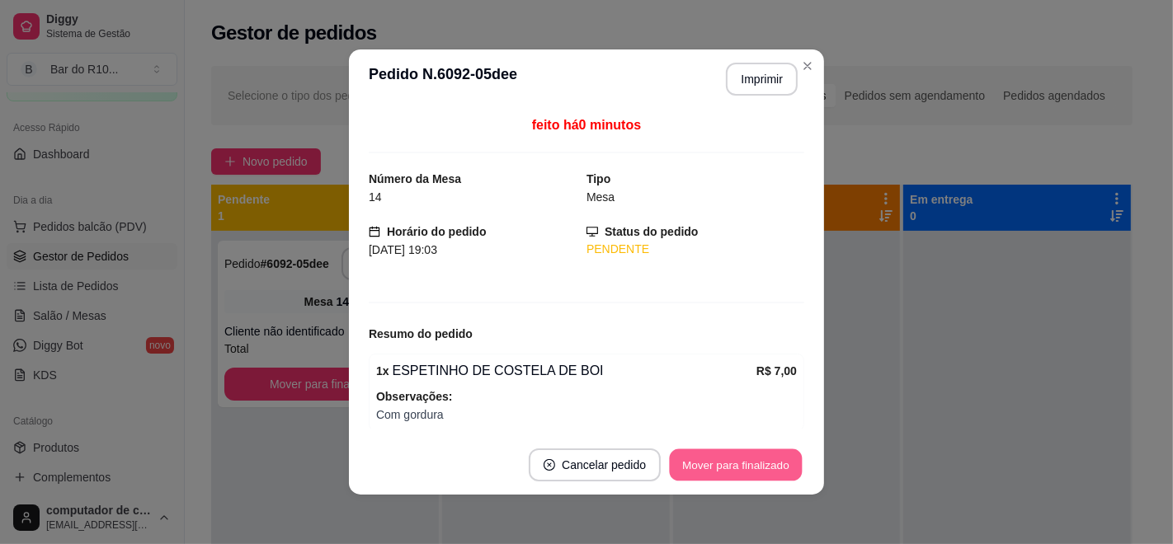
click at [713, 449] on button "Mover para finalizado" at bounding box center [736, 465] width 133 height 32
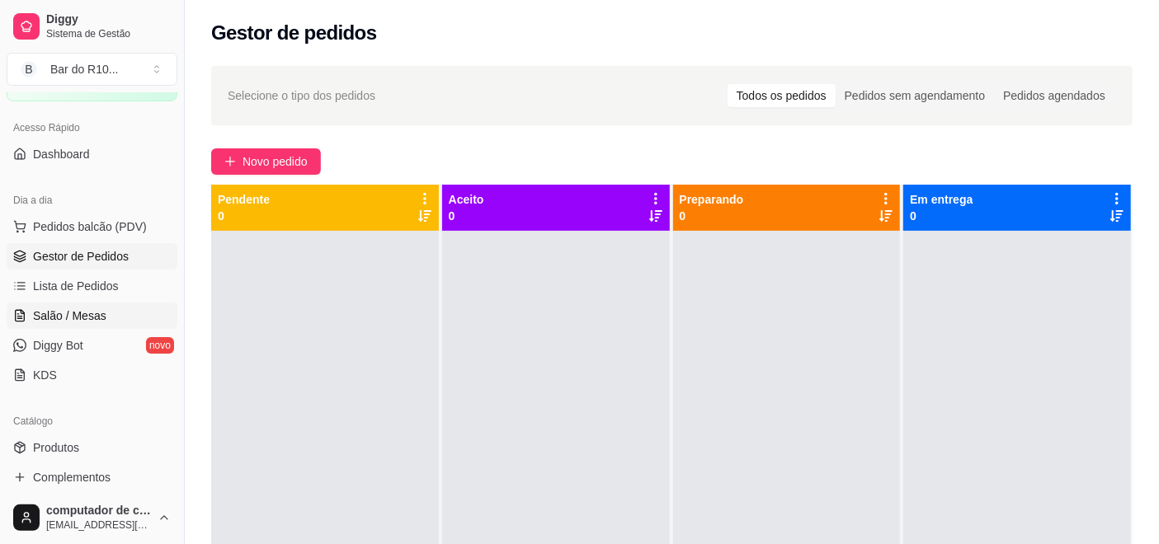
click at [112, 319] on link "Salão / Mesas" at bounding box center [92, 316] width 171 height 26
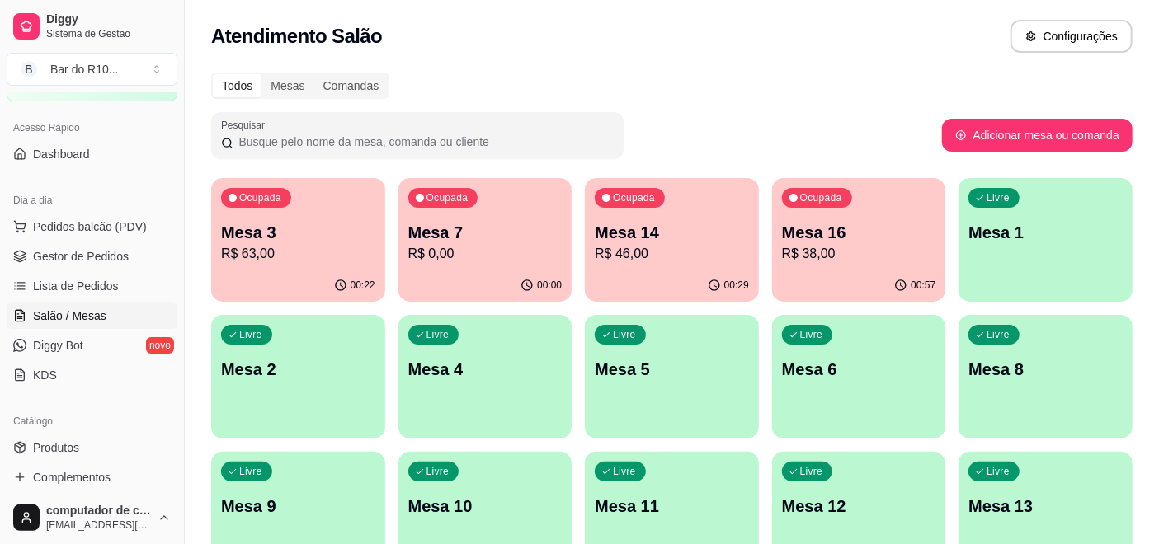
click at [690, 218] on div "Ocupada Mesa 14 R$ 46,00" at bounding box center [672, 224] width 174 height 92
click at [122, 254] on span "Gestor de Pedidos" at bounding box center [81, 256] width 96 height 16
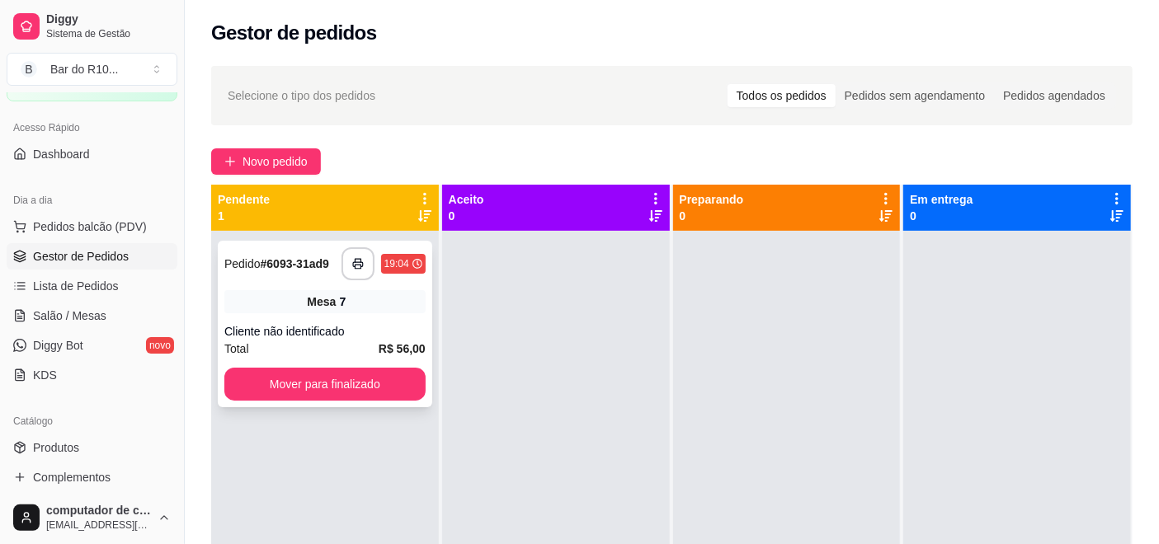
click at [360, 324] on div "Cliente não identificado" at bounding box center [324, 331] width 201 height 16
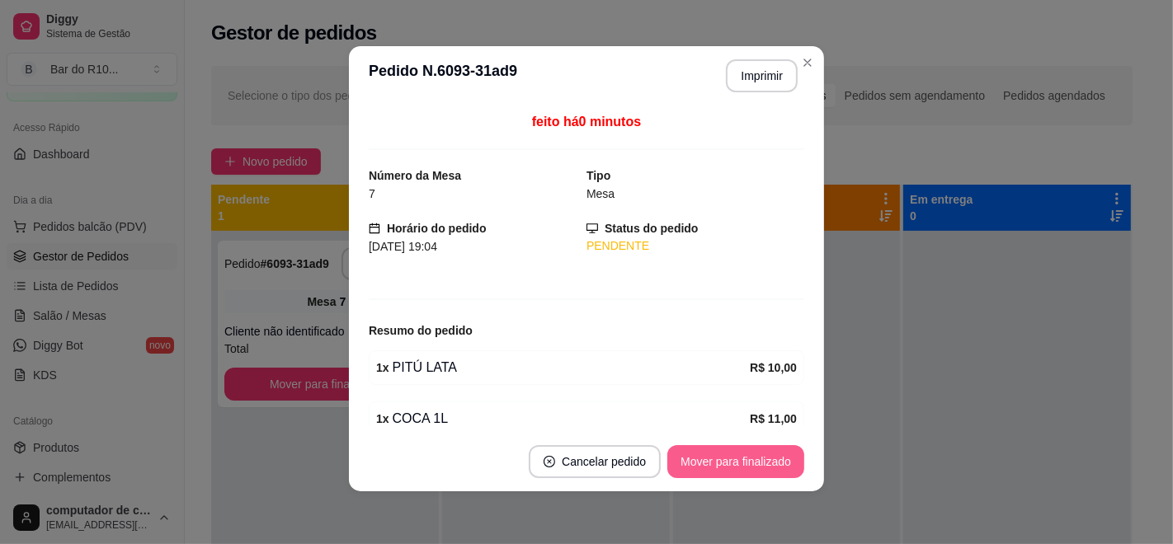
click at [730, 454] on button "Mover para finalizado" at bounding box center [735, 461] width 137 height 33
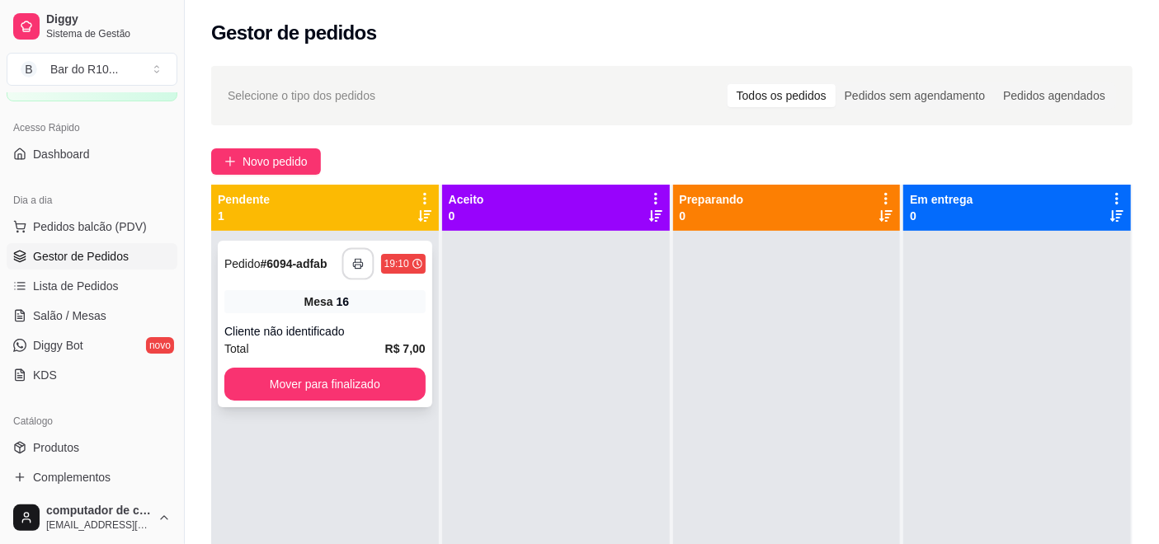
click at [354, 272] on button "button" at bounding box center [357, 264] width 32 height 32
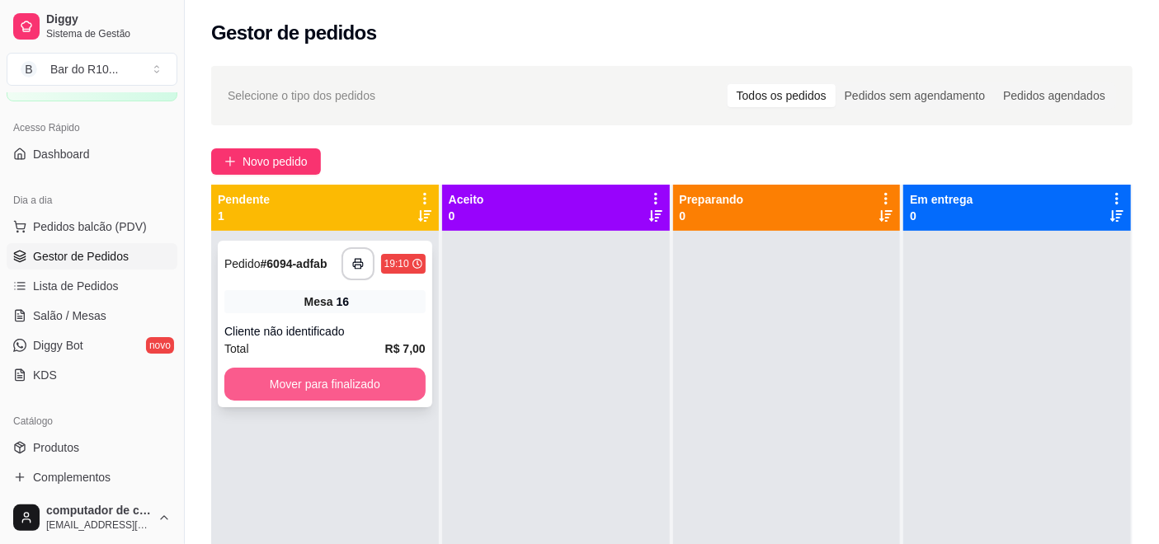
click at [297, 378] on button "Mover para finalizado" at bounding box center [324, 384] width 201 height 33
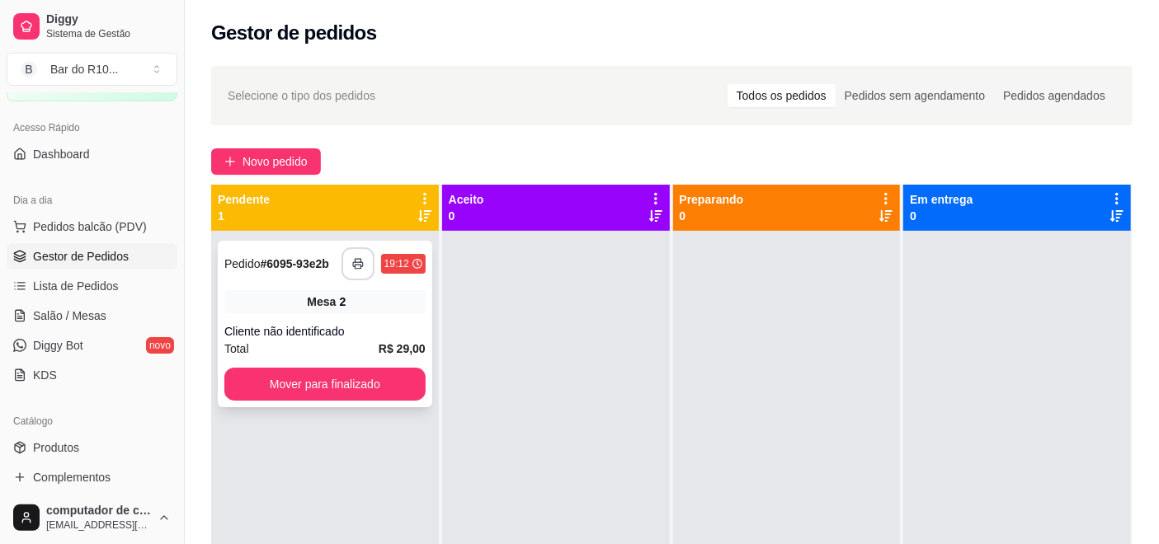
click at [356, 259] on icon "button" at bounding box center [358, 264] width 12 height 12
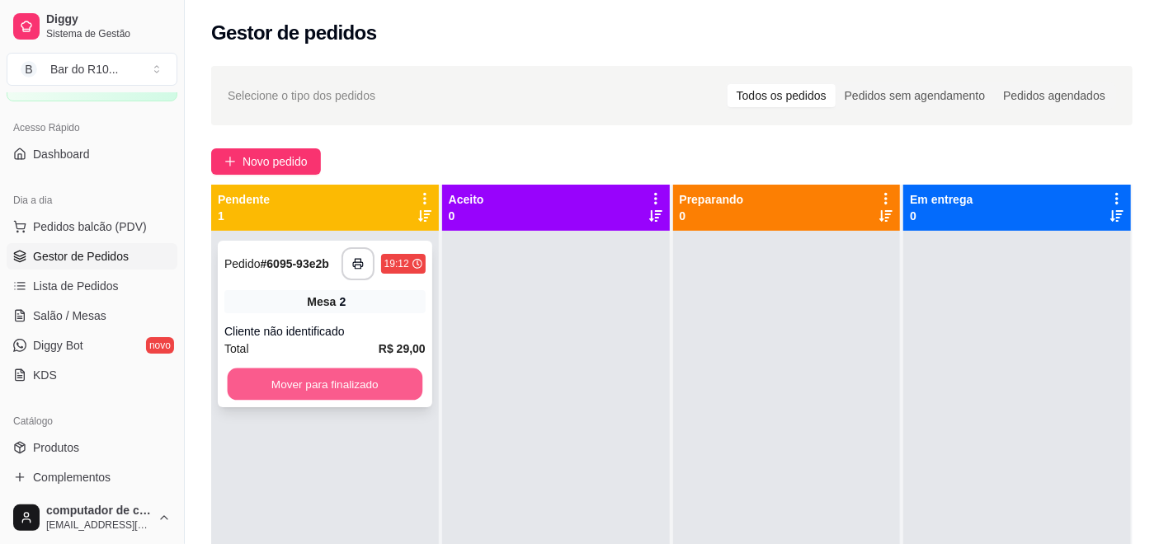
click at [313, 377] on button "Mover para finalizado" at bounding box center [325, 385] width 195 height 32
click at [324, 380] on button "Mover para finalizado" at bounding box center [325, 385] width 195 height 32
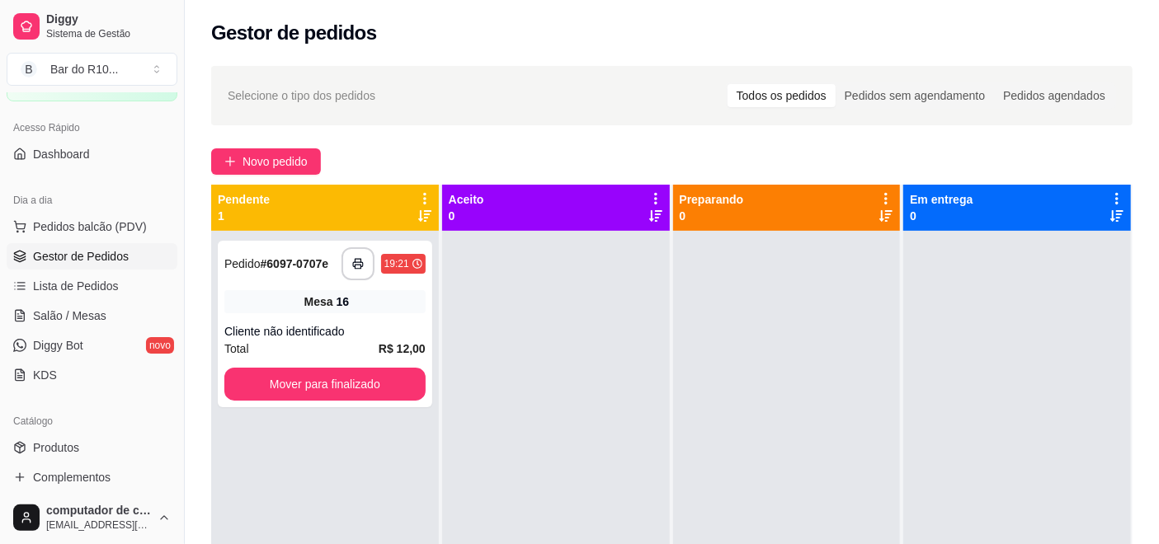
click at [317, 340] on div "Total R$ 12,00" at bounding box center [324, 349] width 201 height 18
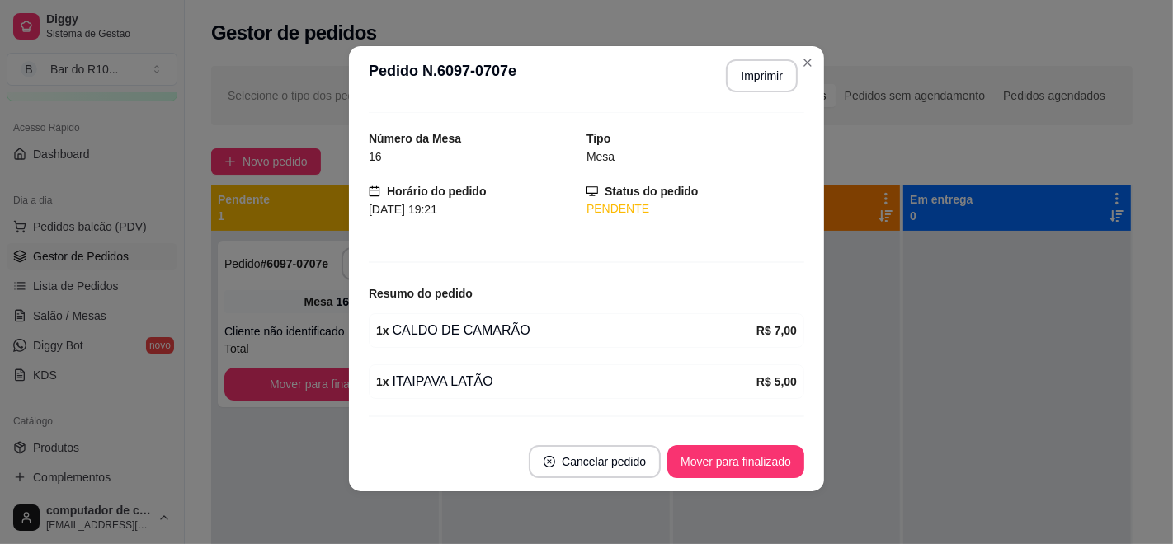
scroll to position [73, 0]
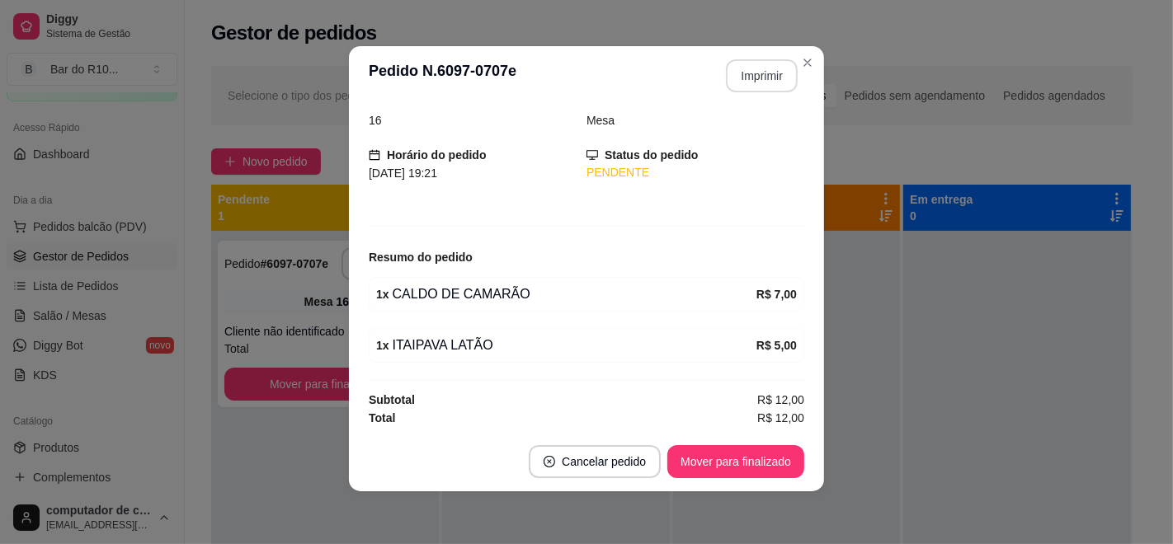
click at [758, 77] on button "Imprimir" at bounding box center [762, 75] width 72 height 33
click at [727, 470] on button "Mover para finalizado" at bounding box center [735, 461] width 137 height 33
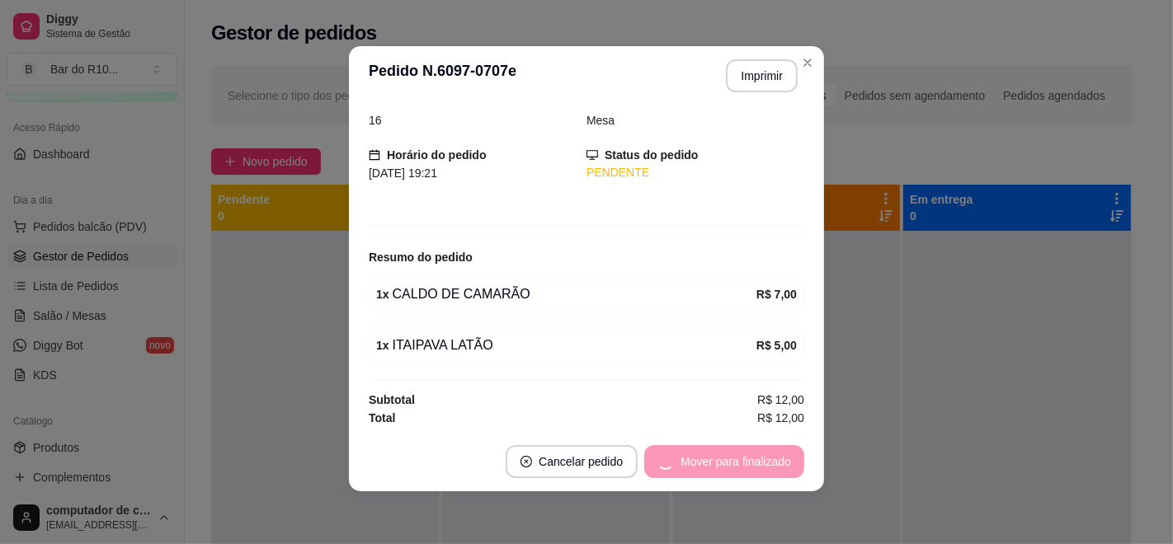
scroll to position [20, 0]
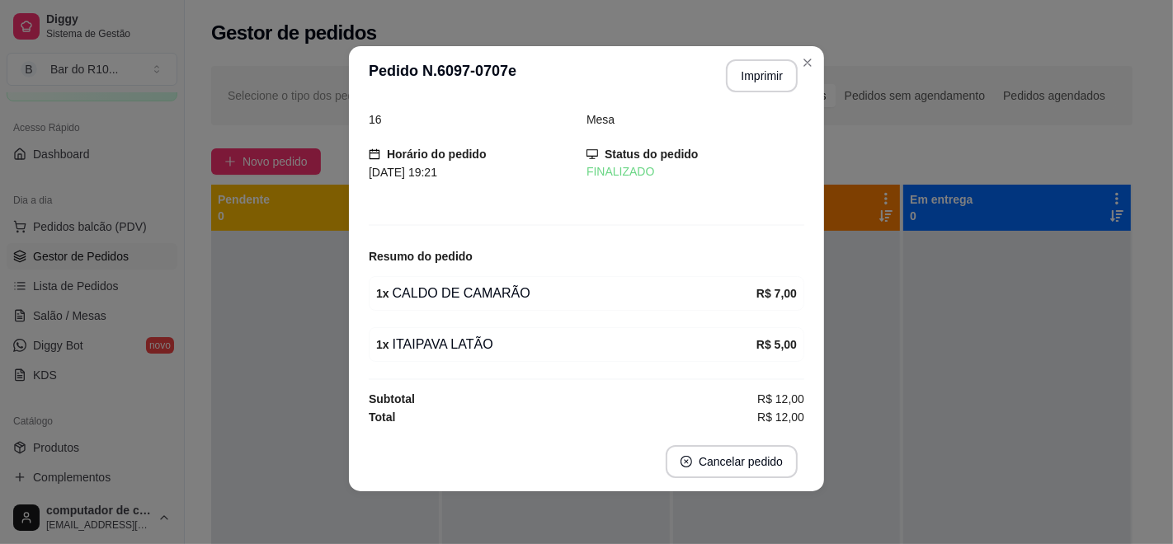
click at [792, 49] on header "**********" at bounding box center [586, 75] width 475 height 59
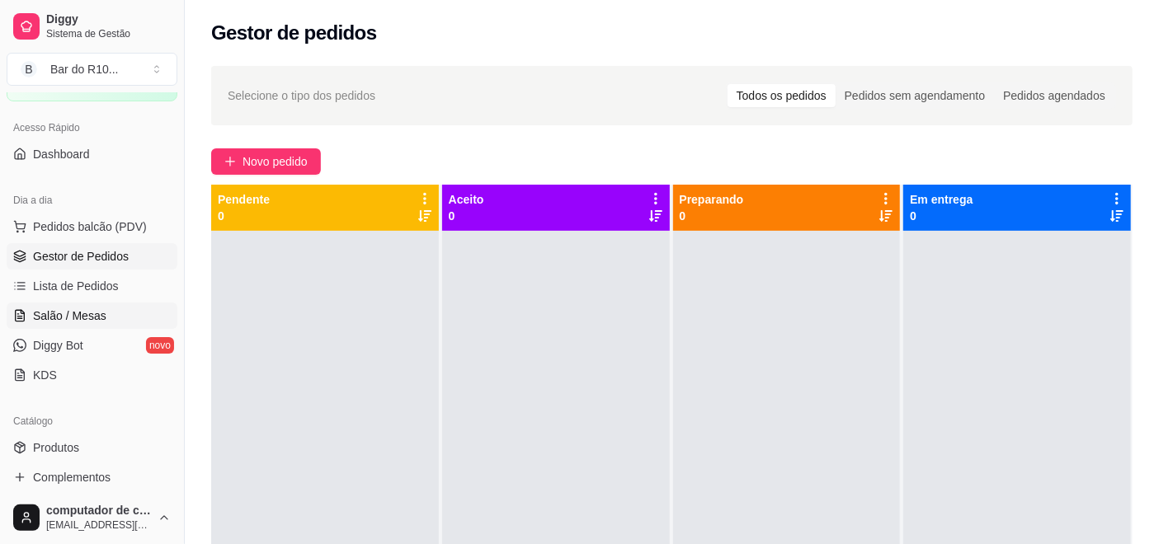
click at [98, 313] on span "Salão / Mesas" at bounding box center [69, 316] width 73 height 16
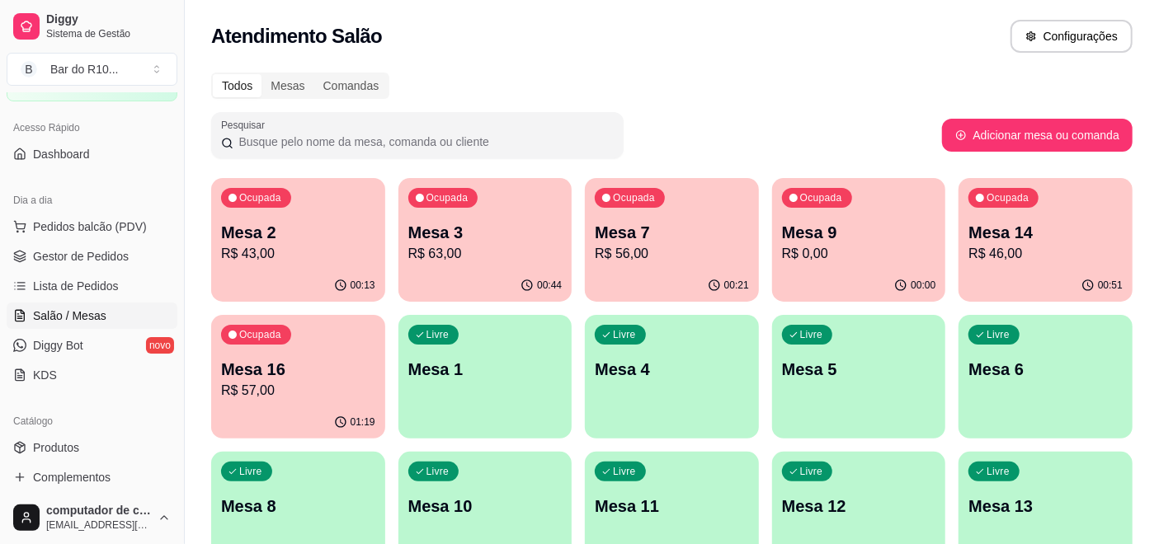
click at [292, 213] on div "Ocupada Mesa 2 R$ 43,00" at bounding box center [298, 224] width 174 height 92
click at [467, 239] on p "Mesa 3" at bounding box center [484, 233] width 149 height 22
click at [884, 227] on p "Mesa 9" at bounding box center [859, 232] width 154 height 23
click at [1053, 213] on div "Ocupada Mesa 14 R$ 46,00" at bounding box center [1046, 224] width 168 height 89
click at [305, 365] on p "Mesa 16" at bounding box center [298, 370] width 149 height 22
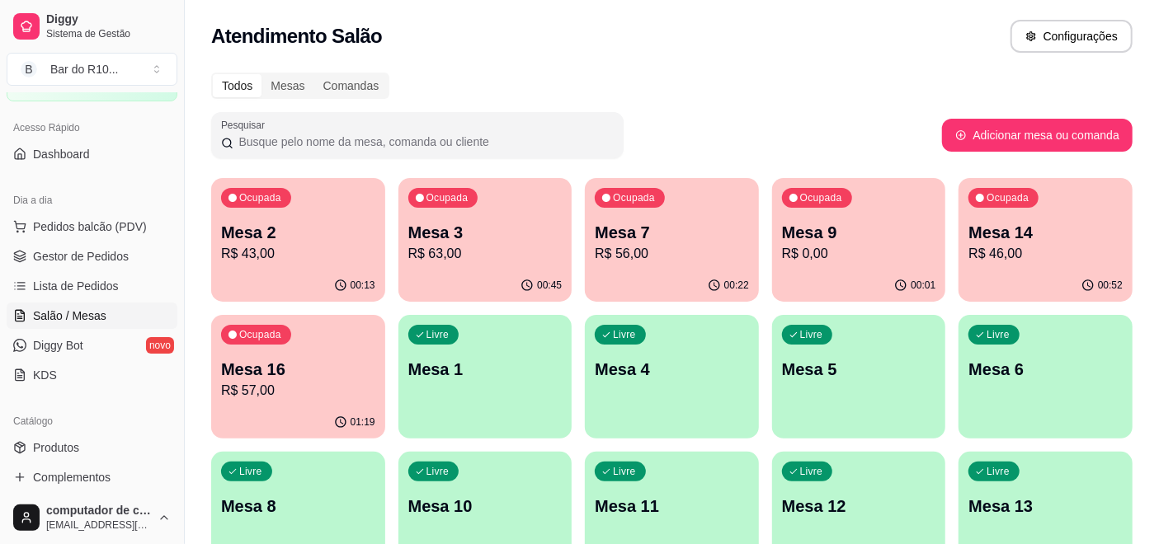
click at [1030, 233] on p "Mesa 14" at bounding box center [1045, 232] width 154 height 23
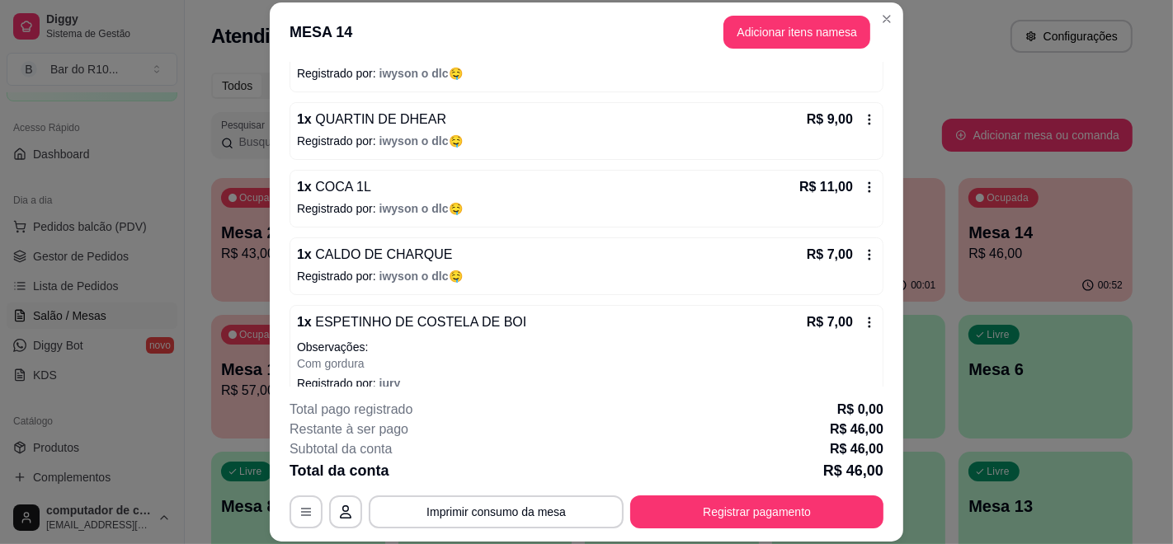
scroll to position [205, 0]
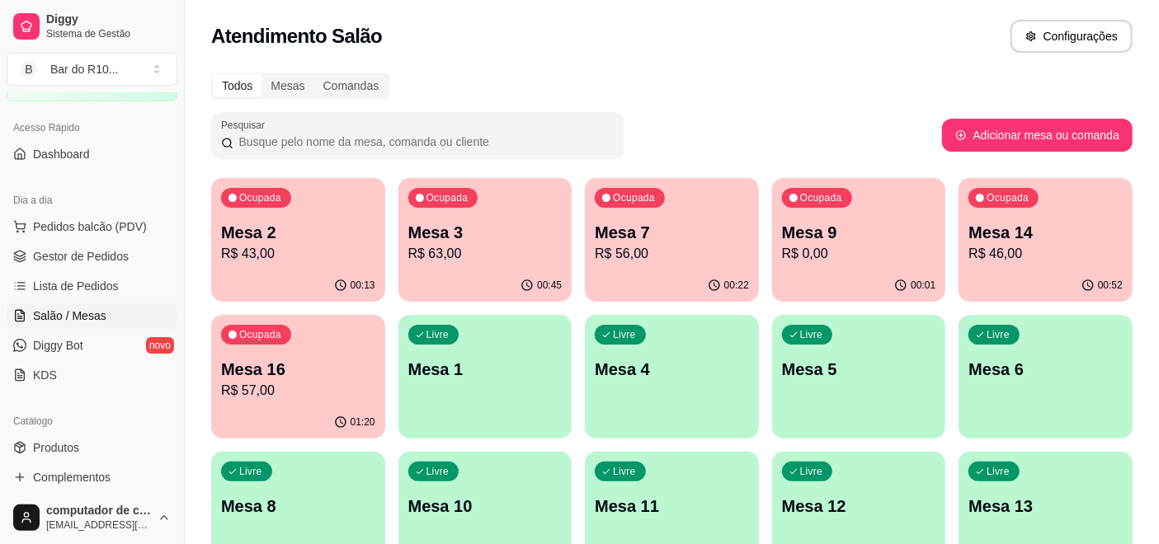
click at [895, 217] on div "Ocupada Mesa 9 R$ 0,00" at bounding box center [859, 224] width 174 height 92
click at [628, 253] on p "R$ 56,00" at bounding box center [672, 254] width 154 height 20
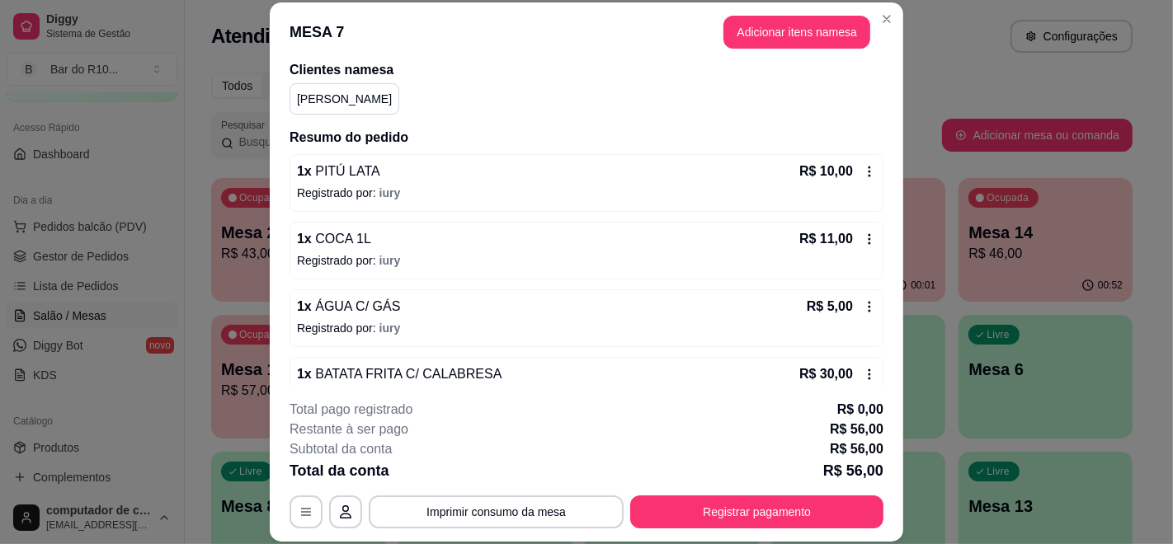
scroll to position [165, 0]
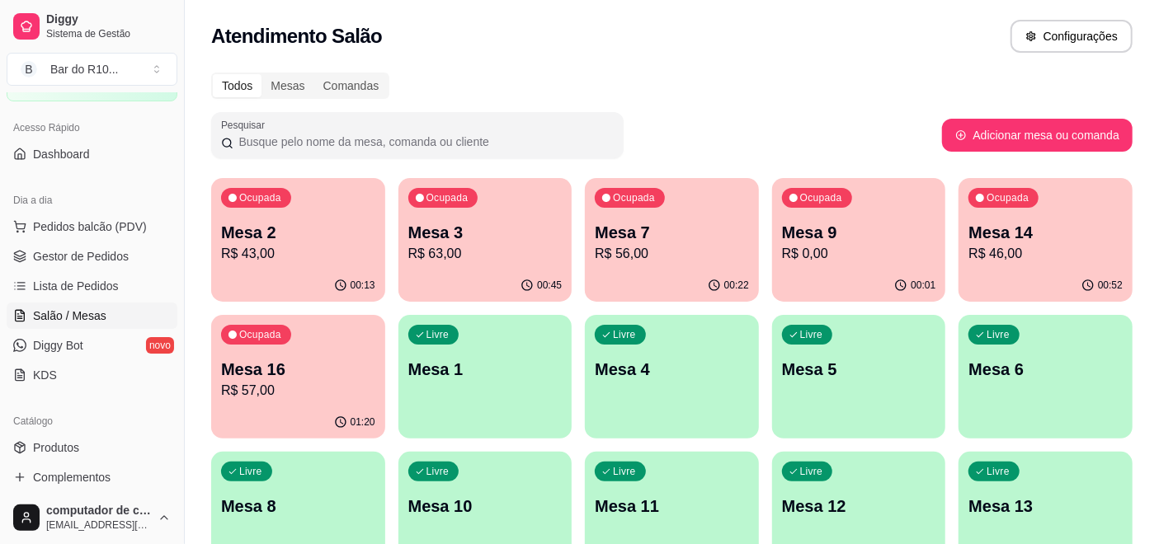
click at [618, 193] on p "Ocupada" at bounding box center [634, 197] width 42 height 13
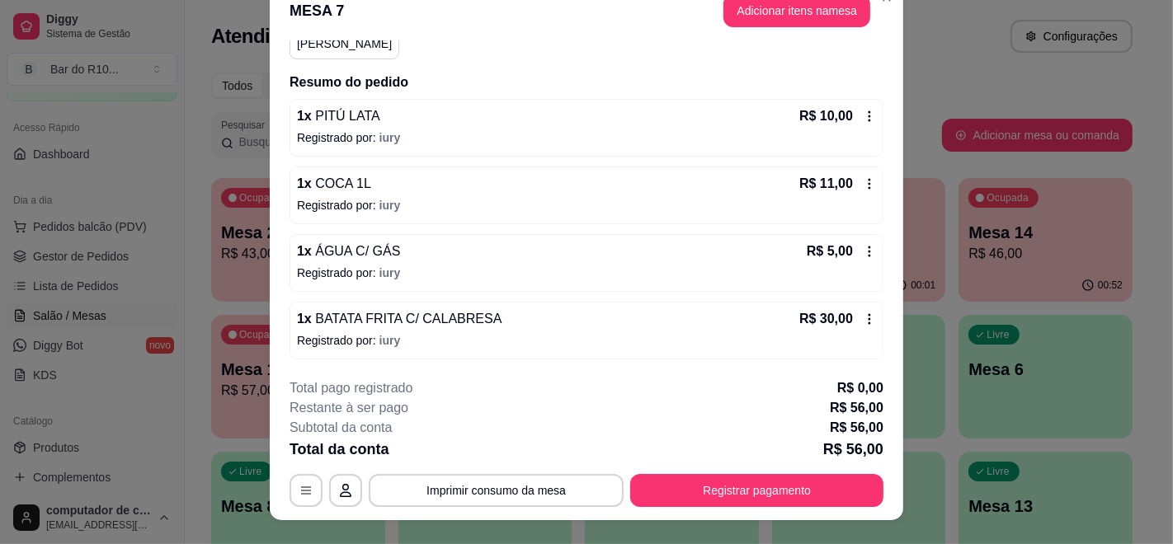
scroll to position [0, 0]
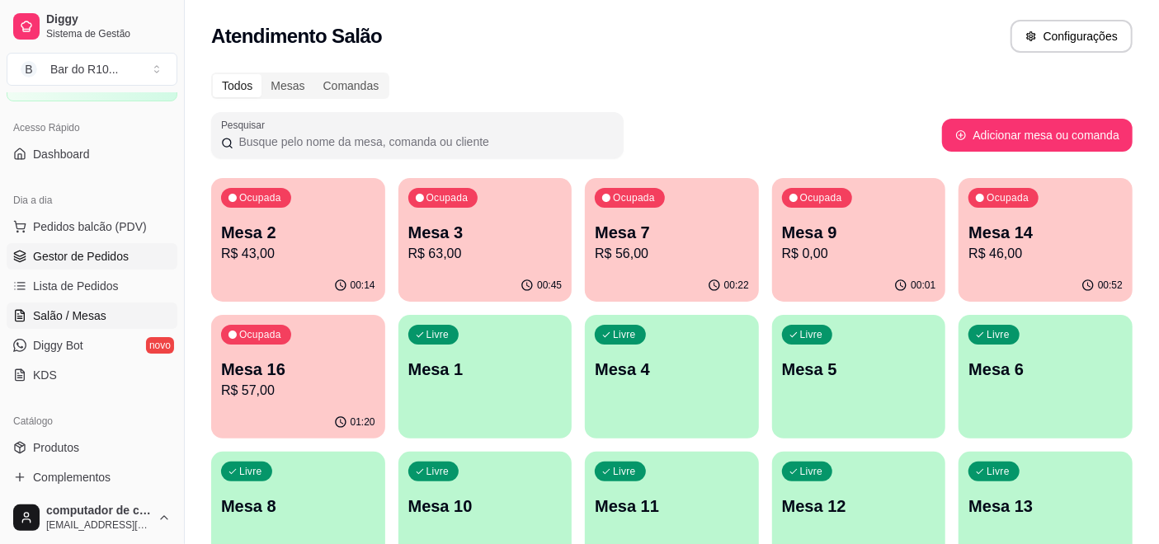
click at [117, 259] on span "Gestor de Pedidos" at bounding box center [81, 256] width 96 height 16
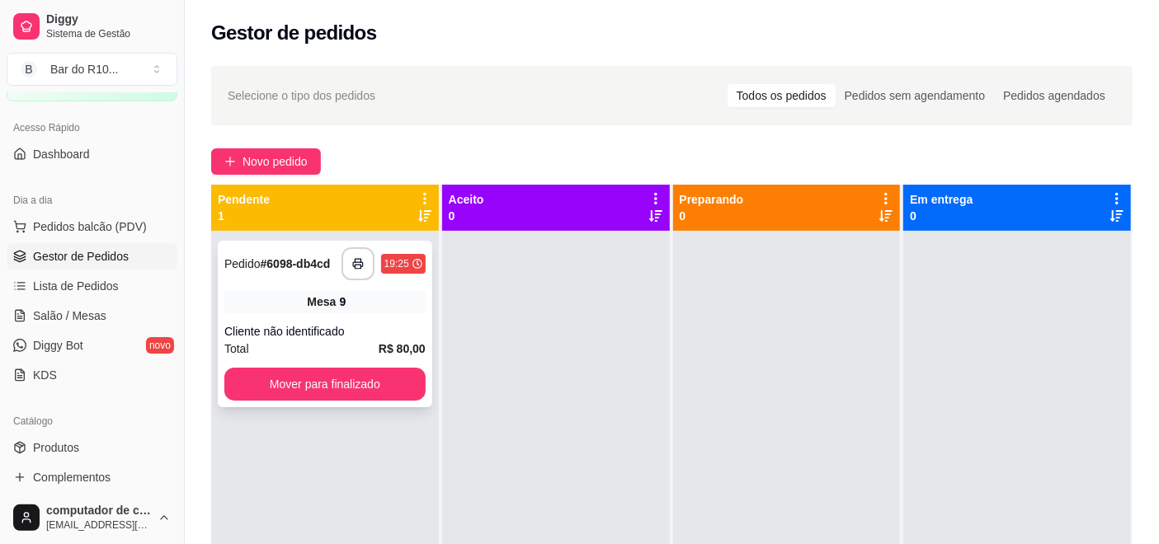
click at [414, 334] on div "Cliente não identificado" at bounding box center [324, 331] width 201 height 16
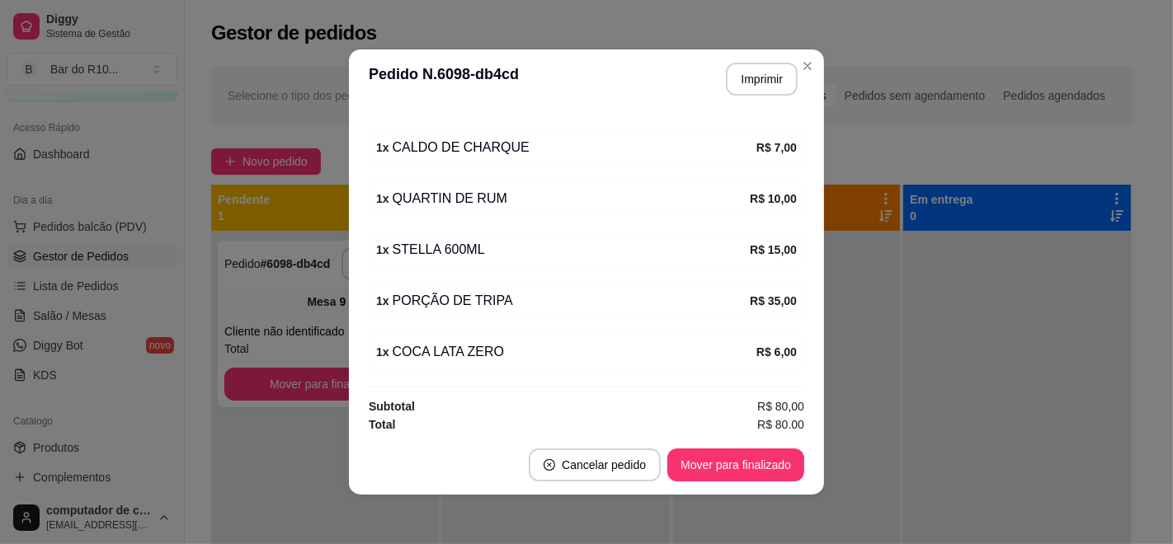
scroll to position [277, 0]
click at [763, 70] on button "Imprimir" at bounding box center [762, 79] width 72 height 33
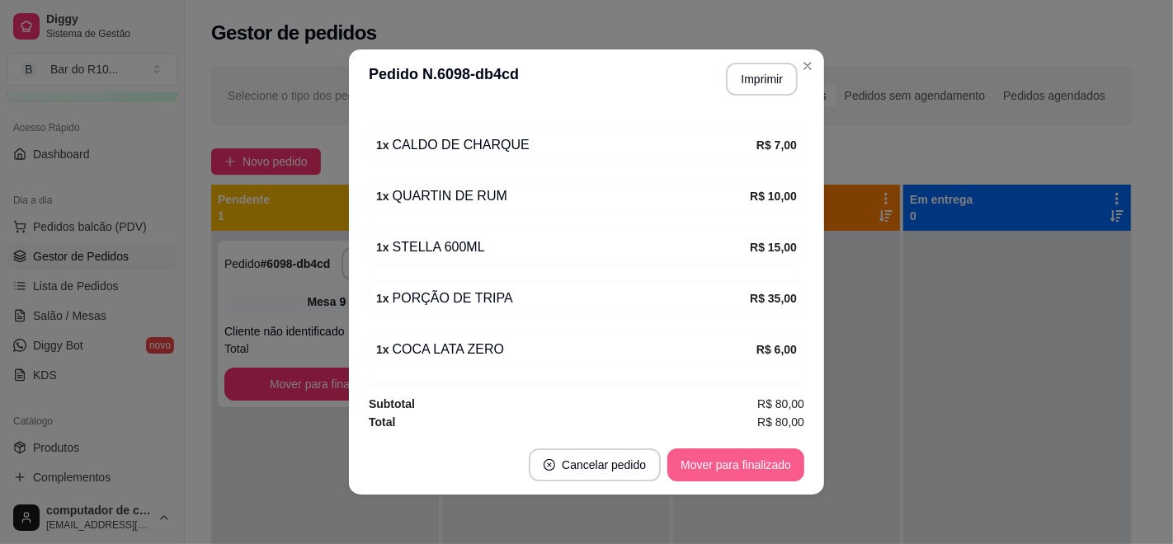
click at [730, 479] on button "Mover para finalizado" at bounding box center [735, 465] width 137 height 33
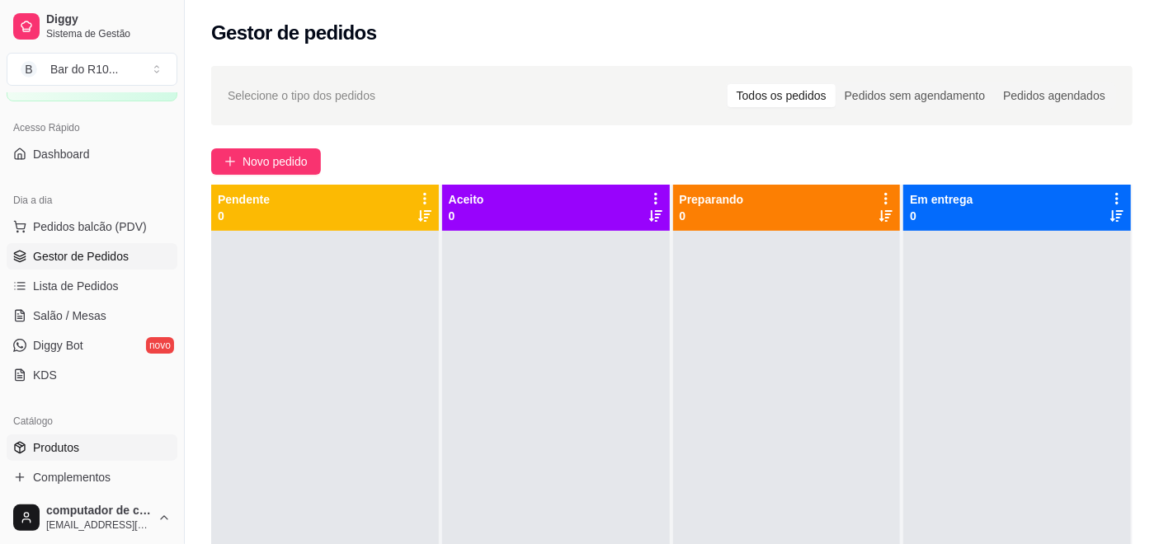
click at [89, 444] on link "Produtos" at bounding box center [92, 448] width 171 height 26
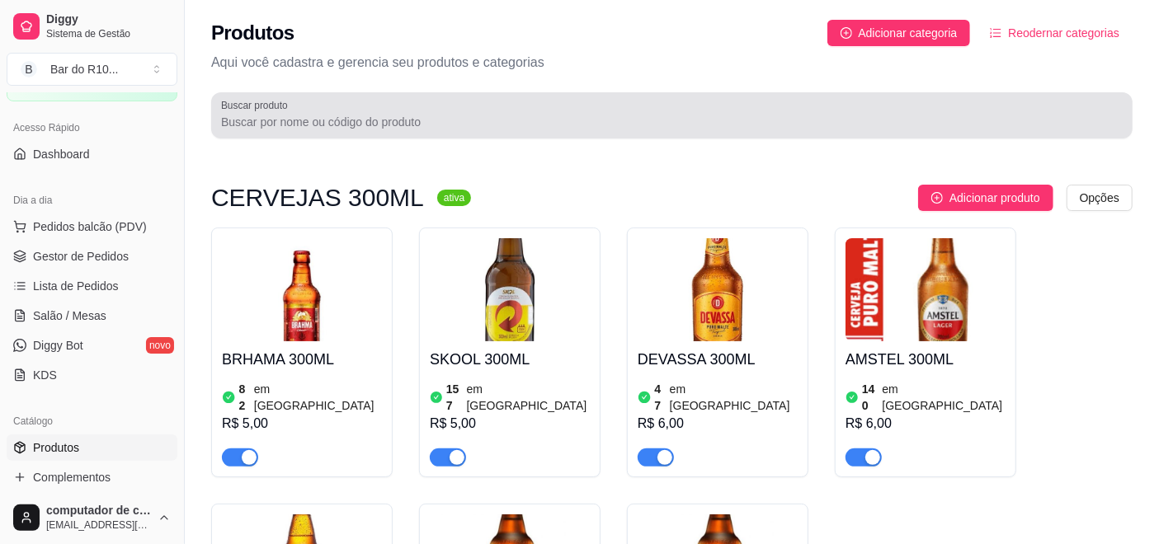
click at [383, 105] on div at bounding box center [671, 115] width 901 height 33
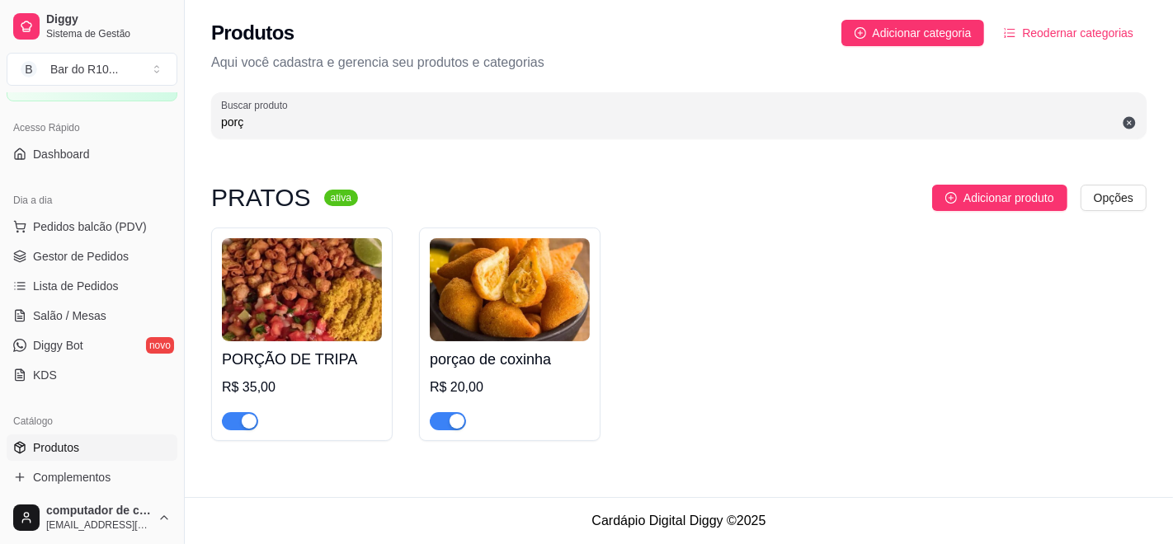
type input "porç"
click at [226, 416] on span "button" at bounding box center [240, 421] width 36 height 18
click at [104, 242] on ul "Pedidos balcão (PDV) Gestor de Pedidos Lista de Pedidos Salão / Mesas Diggy Bot…" at bounding box center [92, 301] width 171 height 175
click at [104, 252] on span "Gestor de Pedidos" at bounding box center [81, 256] width 96 height 16
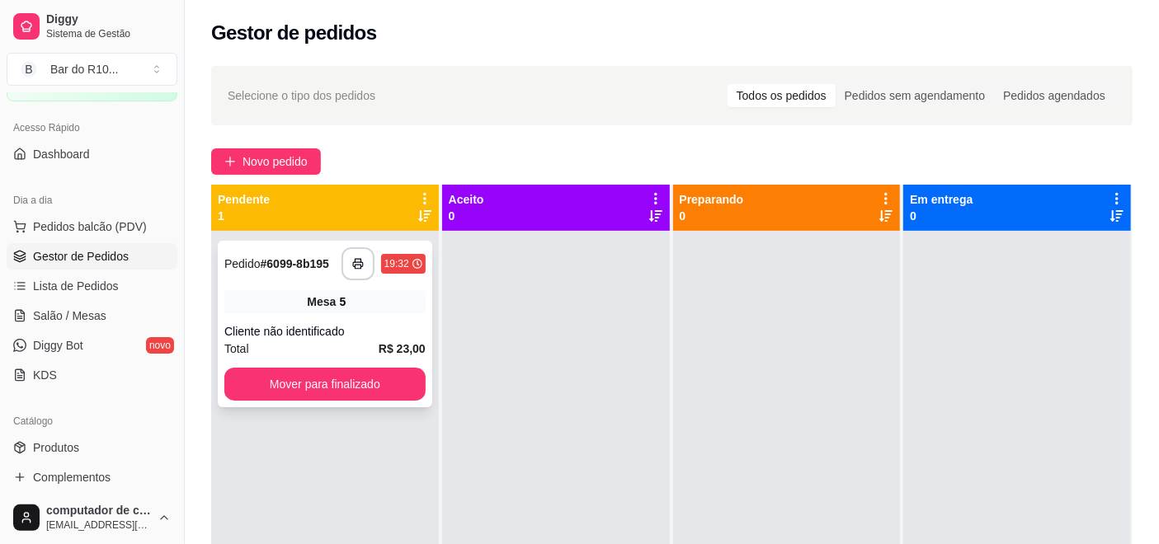
click at [339, 301] on div "5" at bounding box center [342, 302] width 7 height 16
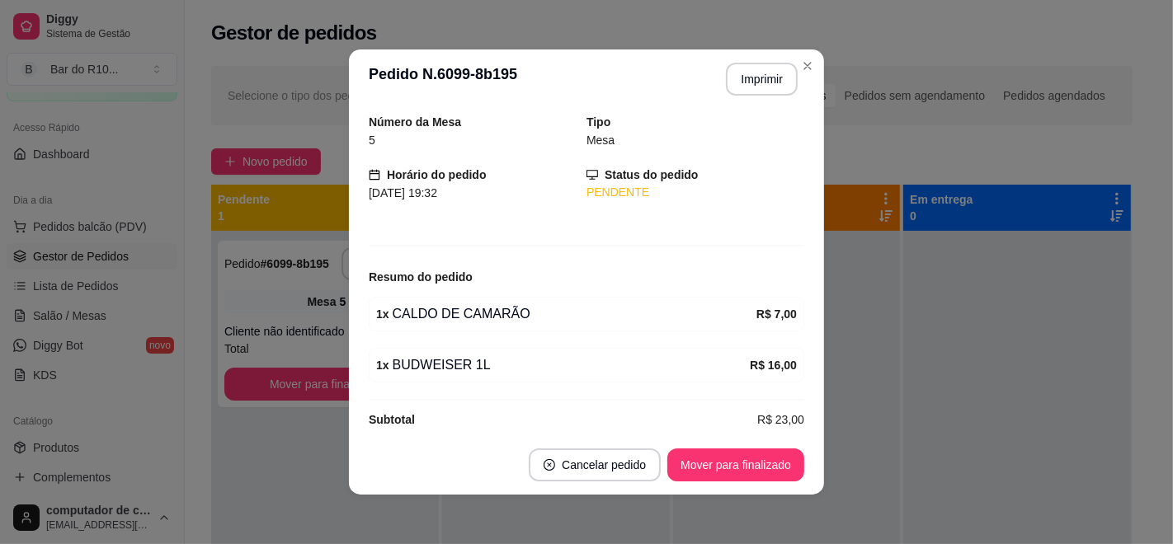
scroll to position [73, 0]
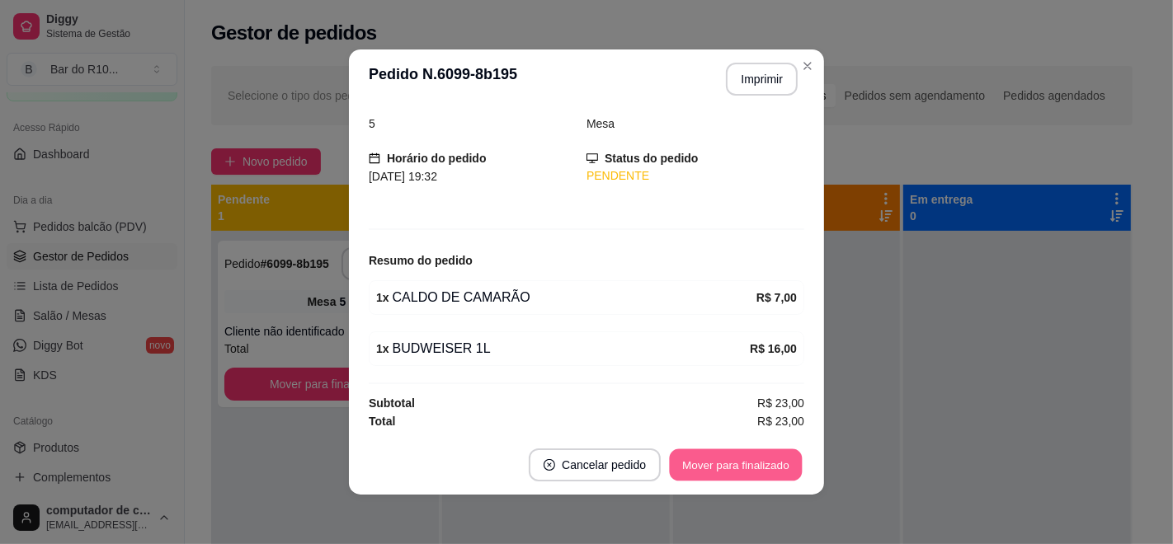
click at [720, 463] on button "Mover para finalizado" at bounding box center [736, 465] width 133 height 32
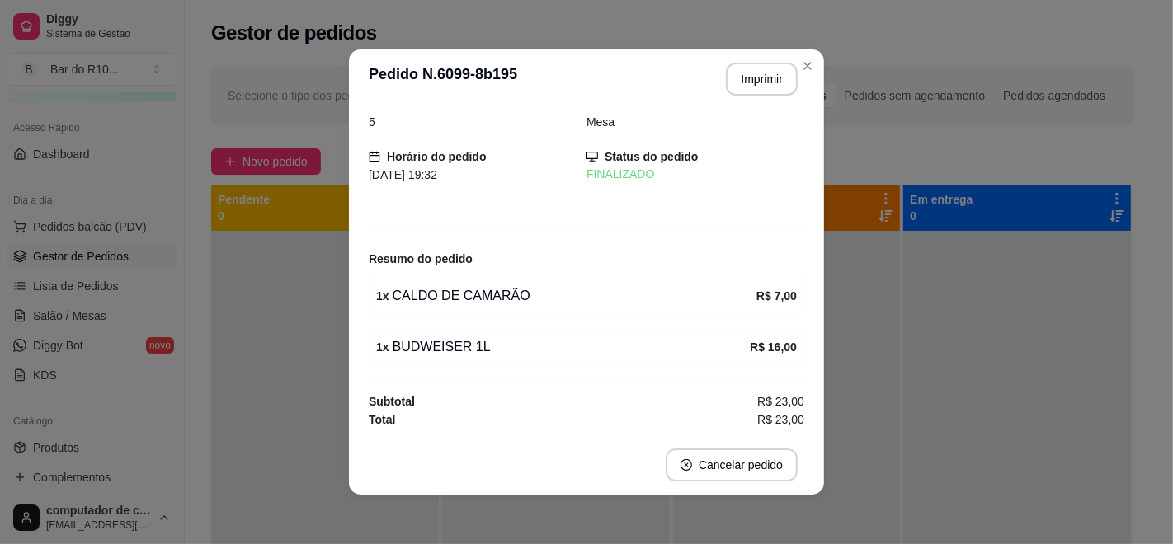
scroll to position [20, 0]
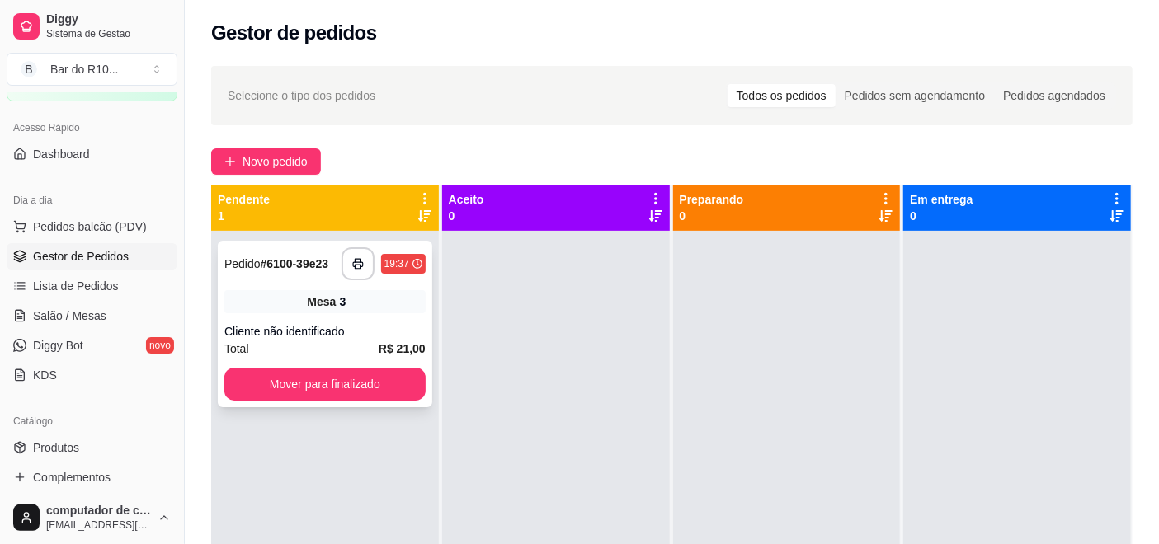
click at [327, 307] on span "Mesa" at bounding box center [321, 302] width 29 height 16
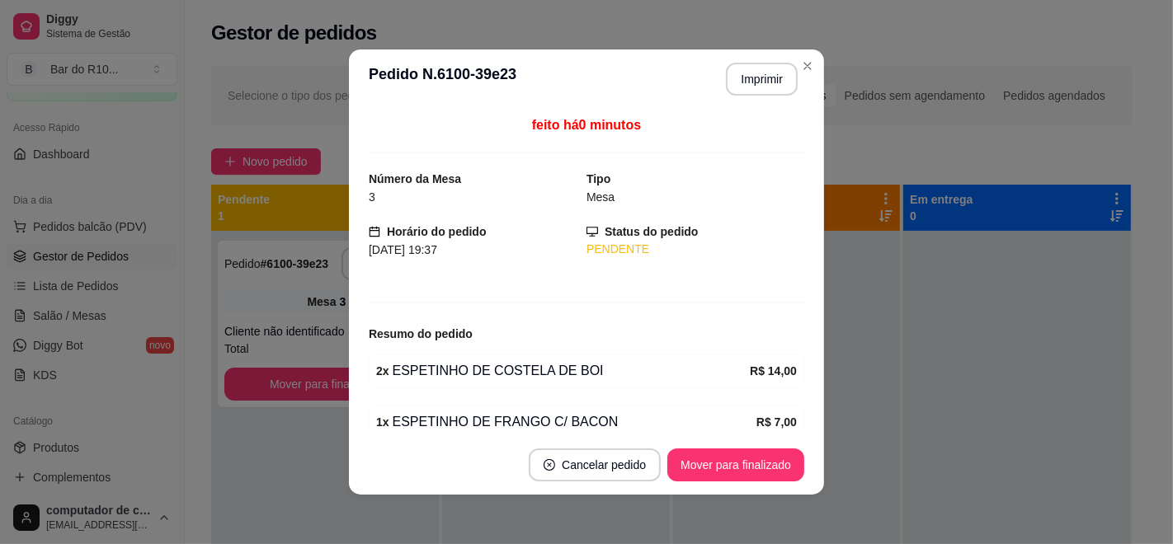
scroll to position [73, 0]
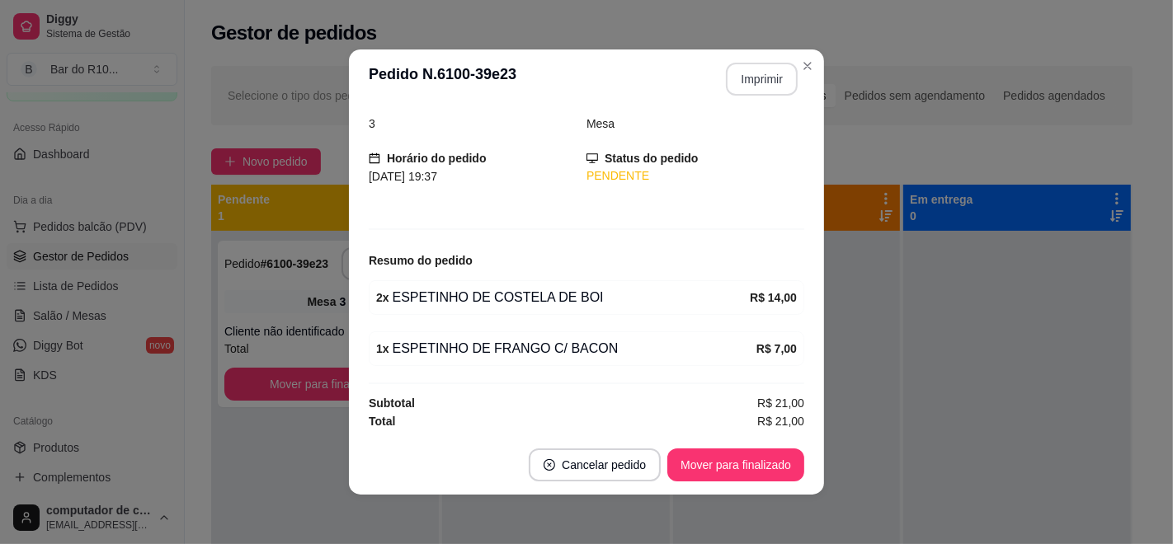
click at [746, 70] on button "Imprimir" at bounding box center [762, 79] width 72 height 33
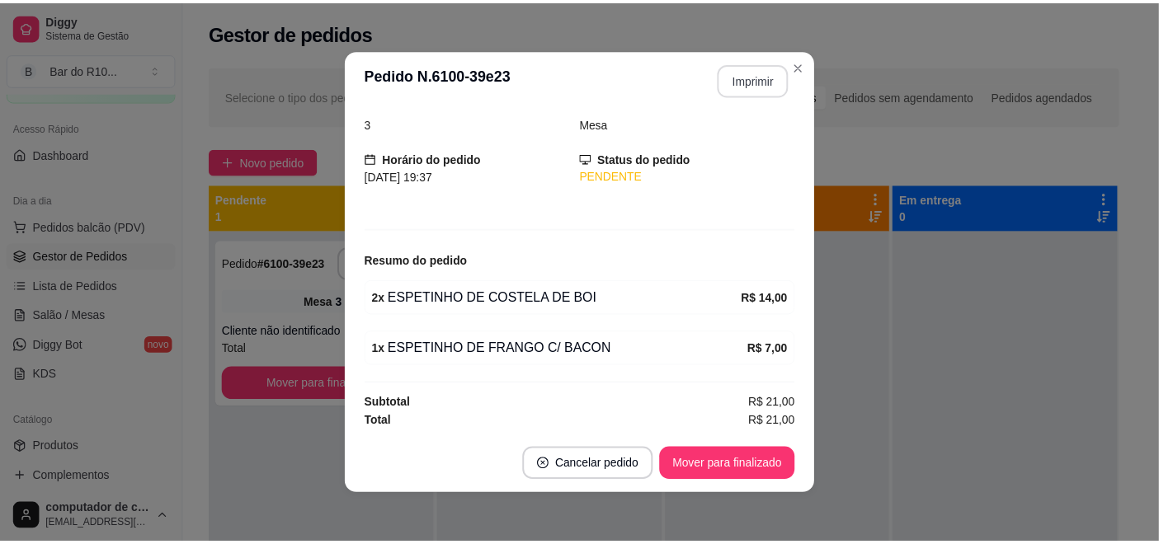
scroll to position [0, 0]
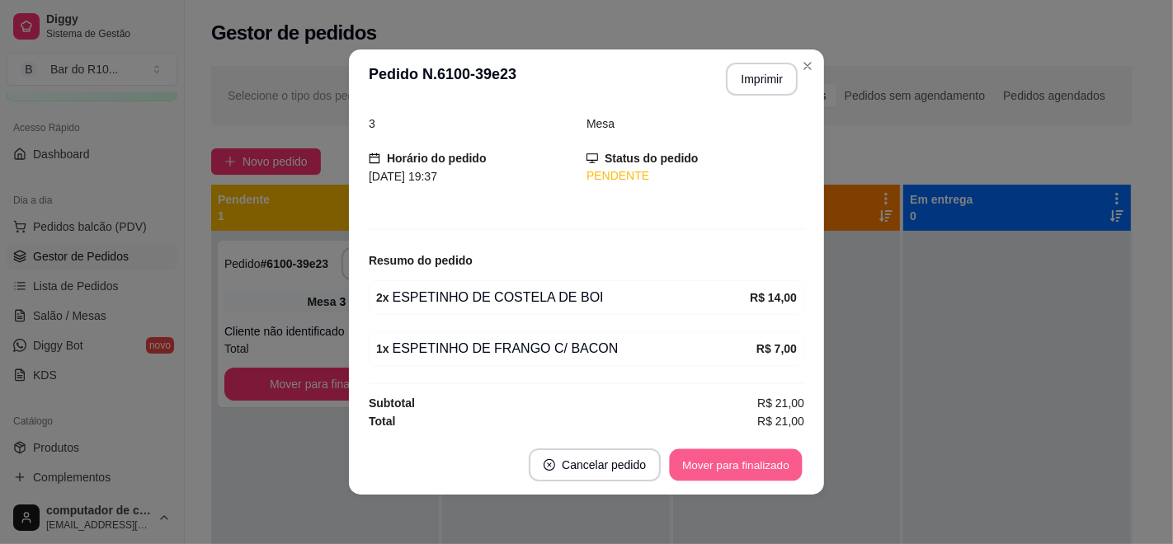
click at [679, 470] on button "Mover para finalizado" at bounding box center [736, 465] width 133 height 32
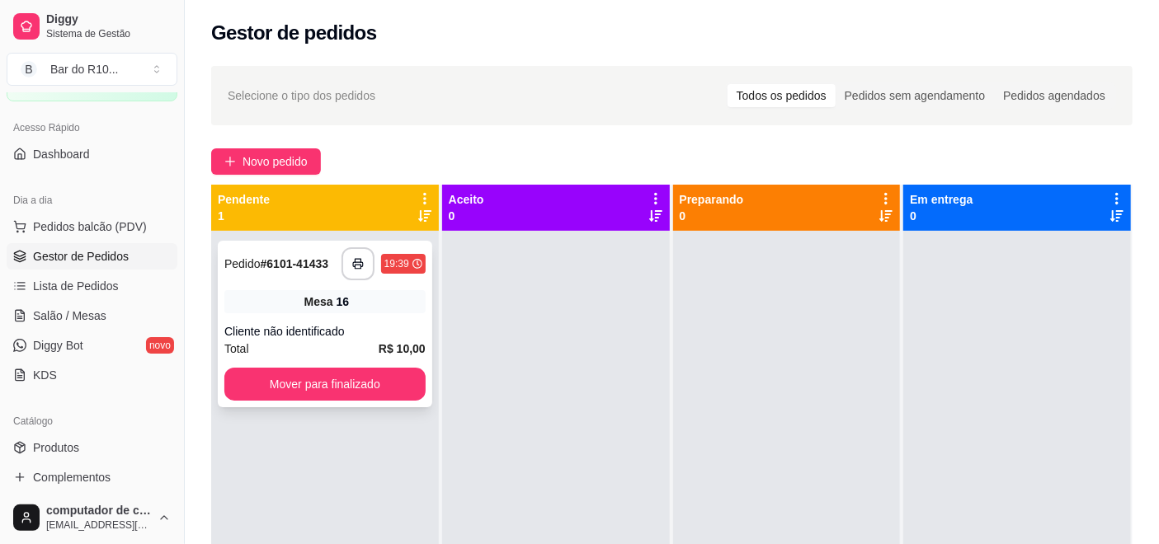
click at [342, 302] on div "16" at bounding box center [342, 302] width 13 height 16
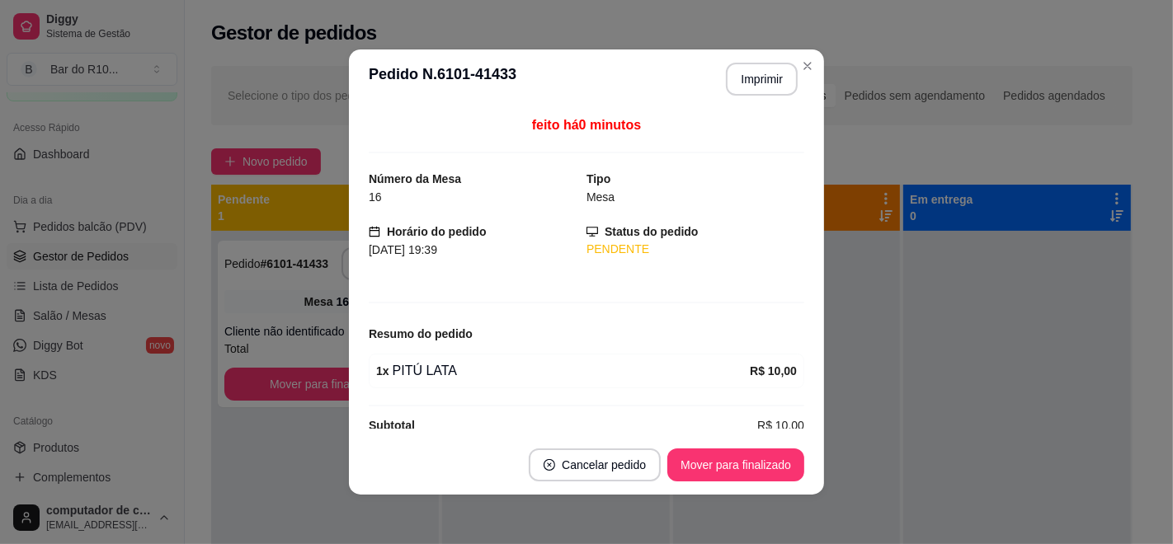
scroll to position [23, 0]
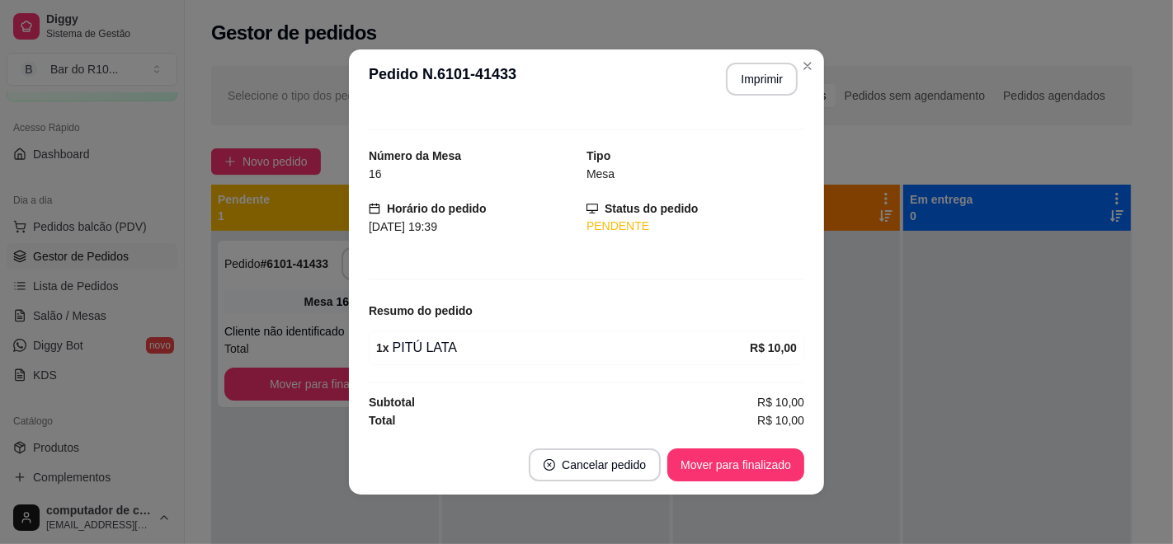
click at [738, 498] on div "**********" at bounding box center [586, 272] width 1173 height 544
click at [728, 457] on button "Mover para finalizado" at bounding box center [735, 465] width 137 height 33
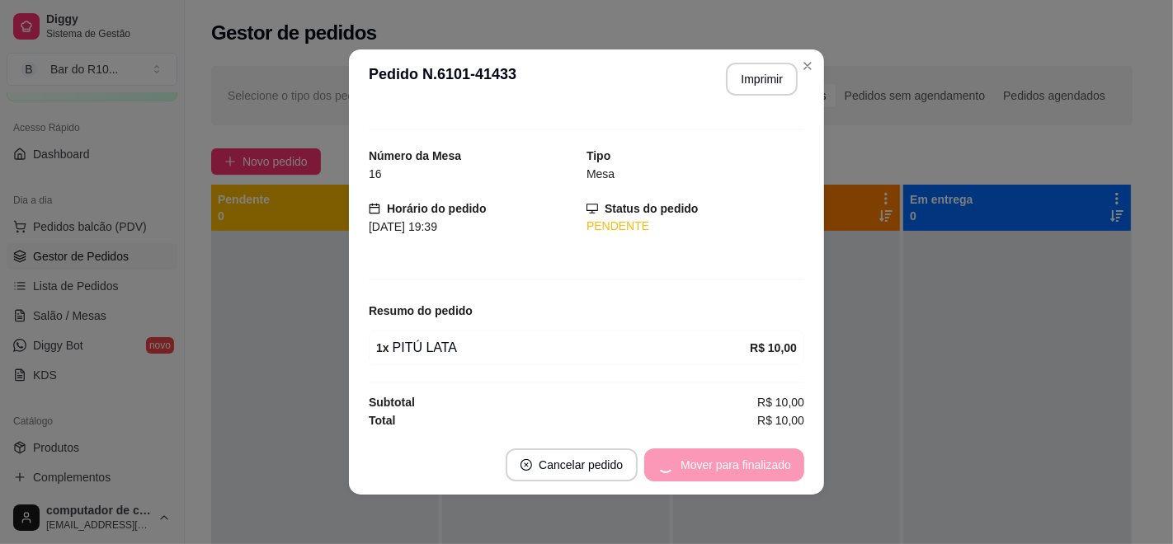
scroll to position [0, 0]
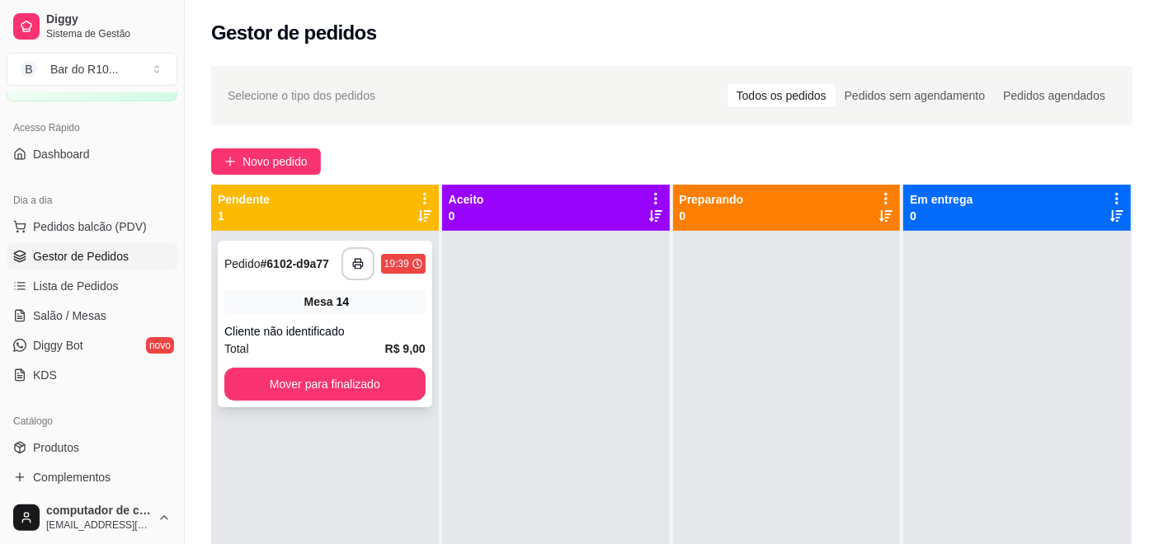
click at [289, 296] on div "Mesa 14" at bounding box center [324, 301] width 201 height 23
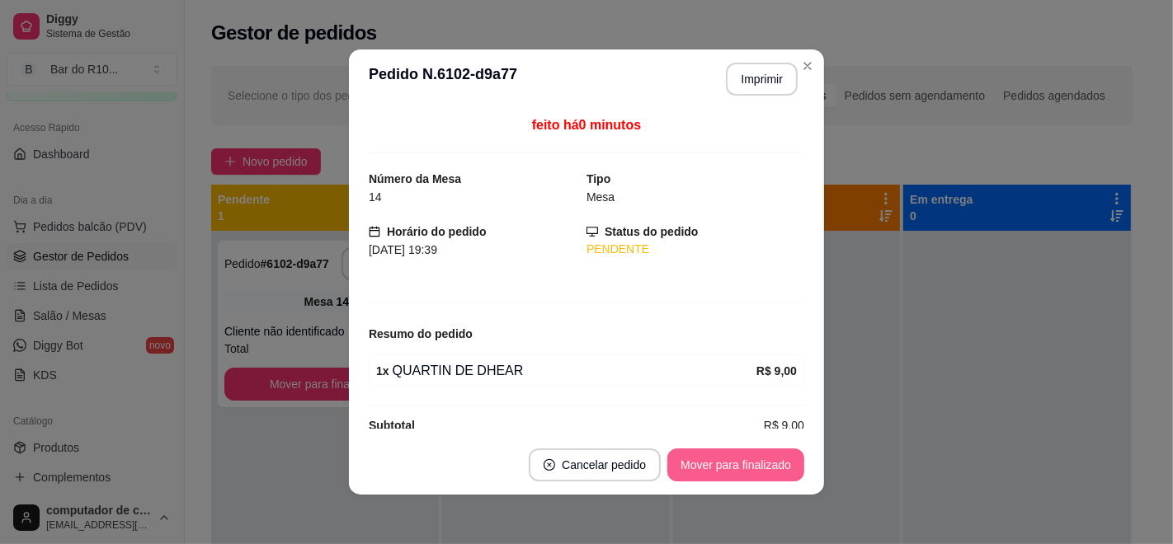
click at [732, 459] on button "Mover para finalizado" at bounding box center [735, 465] width 137 height 33
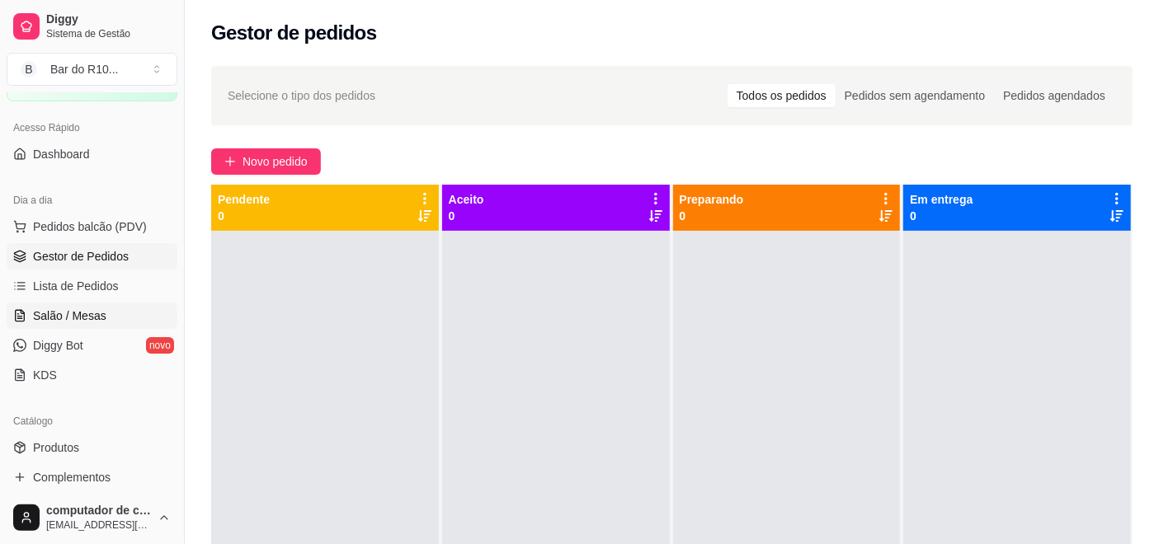
click at [59, 308] on span "Salão / Mesas" at bounding box center [69, 316] width 73 height 16
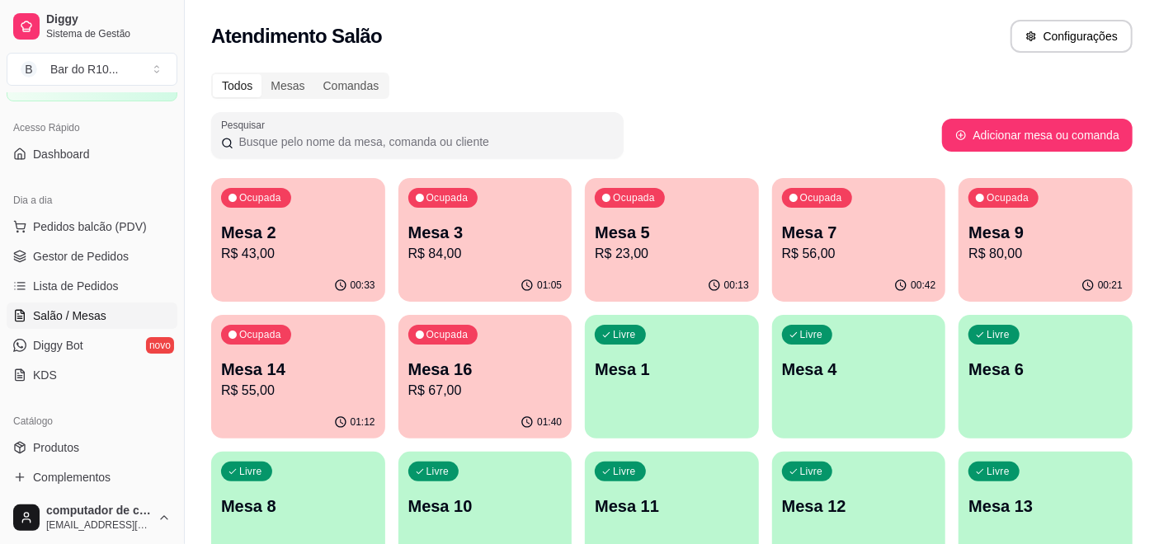
drag, startPoint x: 230, startPoint y: 139, endPoint x: 648, endPoint y: 150, distance: 418.3
click at [648, 150] on div "Pesquisar" at bounding box center [576, 135] width 731 height 46
click at [534, 233] on p "Mesa 3" at bounding box center [485, 232] width 154 height 23
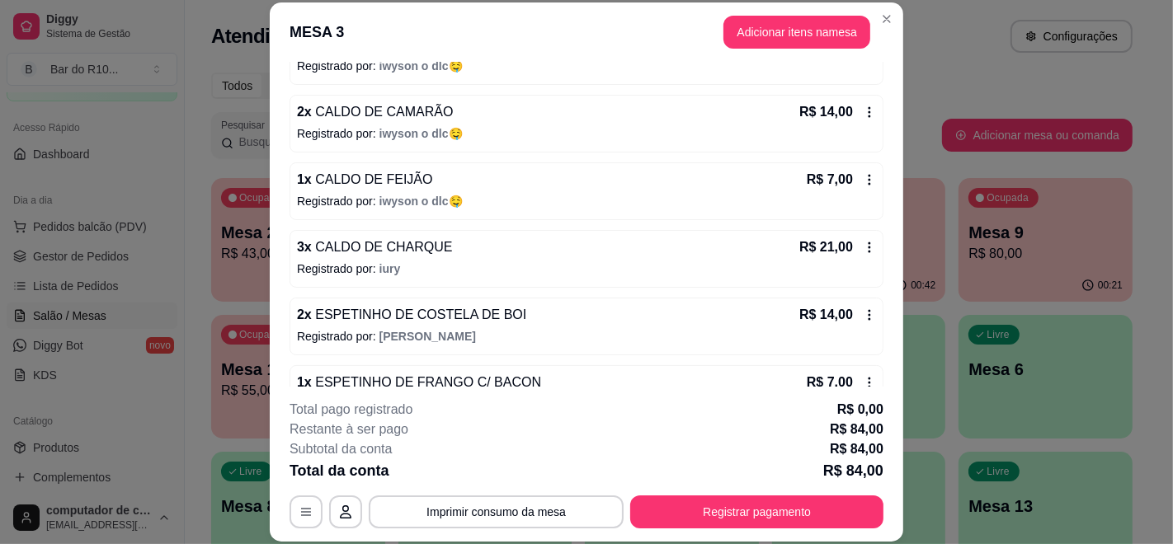
scroll to position [300, 0]
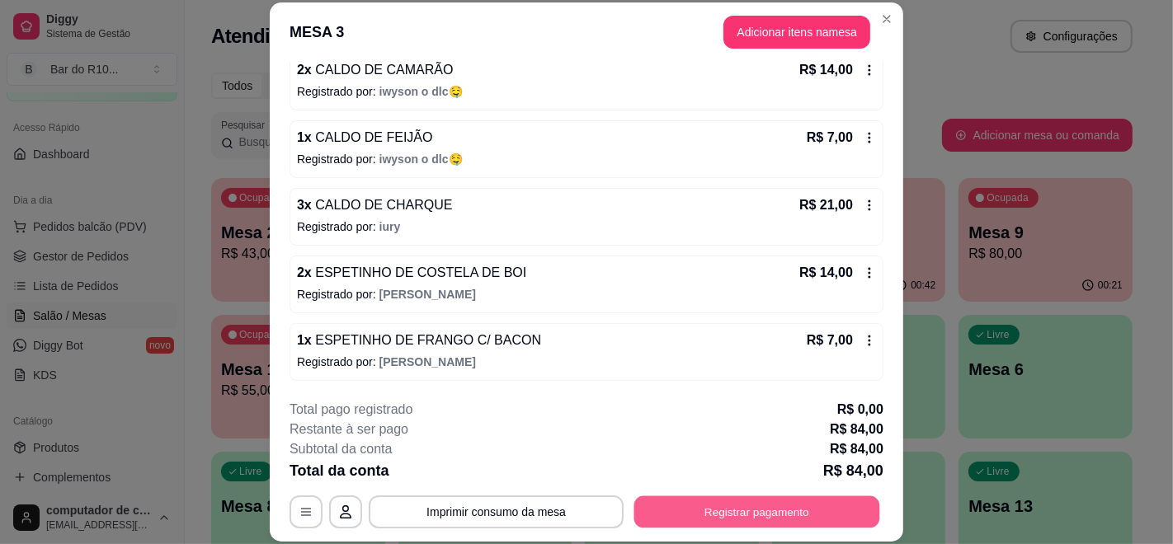
click at [729, 511] on button "Registrar pagamento" at bounding box center [757, 512] width 246 height 32
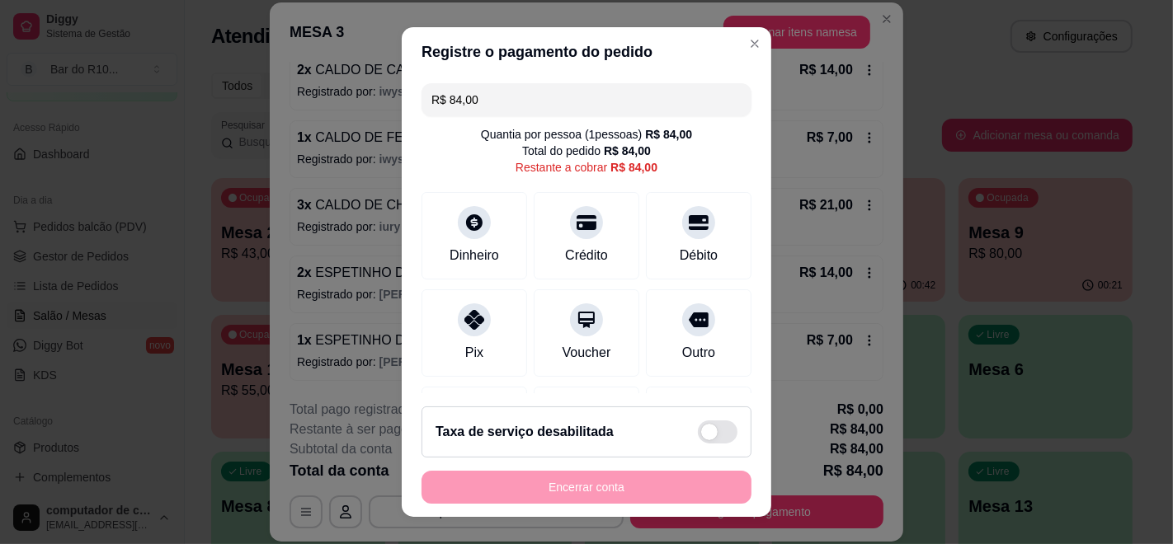
click at [619, 117] on div "R$ 84,00 Quantia por pessoa ( 1 pessoas) R$ 84,00 Total do pedido R$ 84,00 Rest…" at bounding box center [586, 235] width 369 height 317
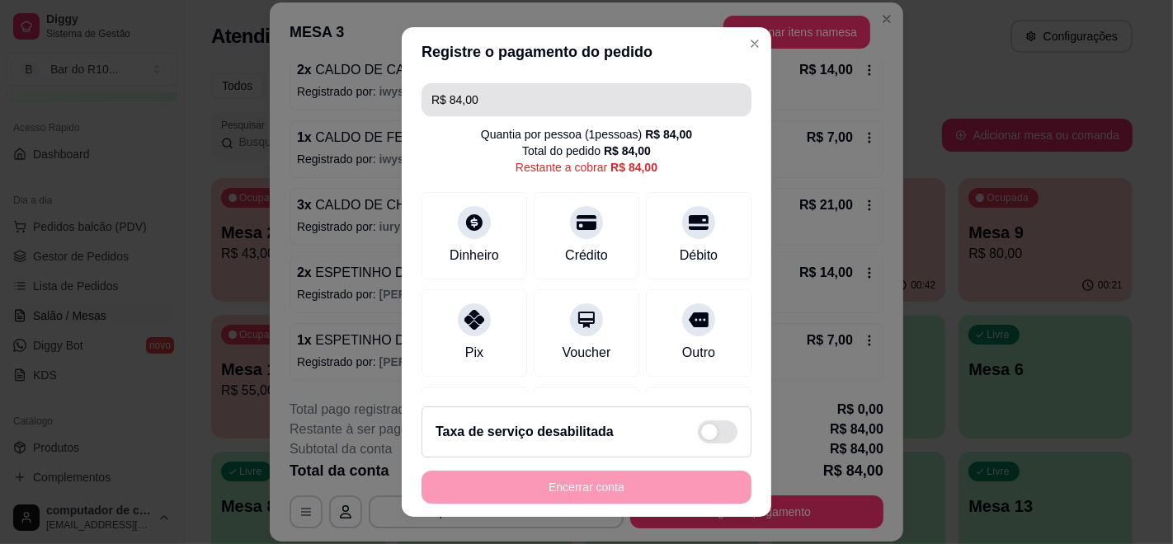
click at [613, 99] on input "R$ 84,00" at bounding box center [586, 99] width 310 height 33
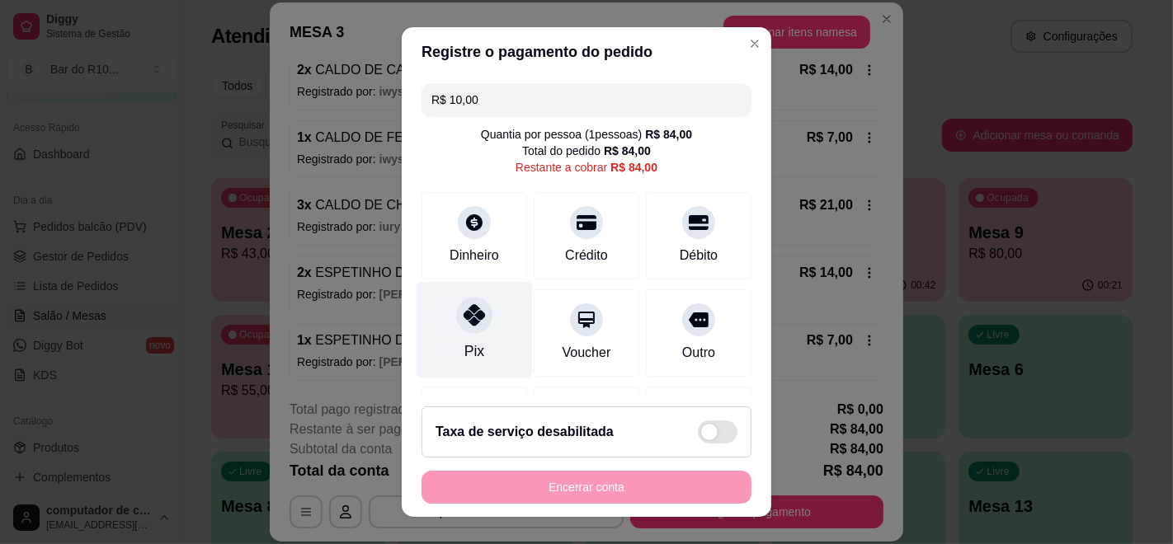
click at [456, 326] on div at bounding box center [474, 315] width 36 height 36
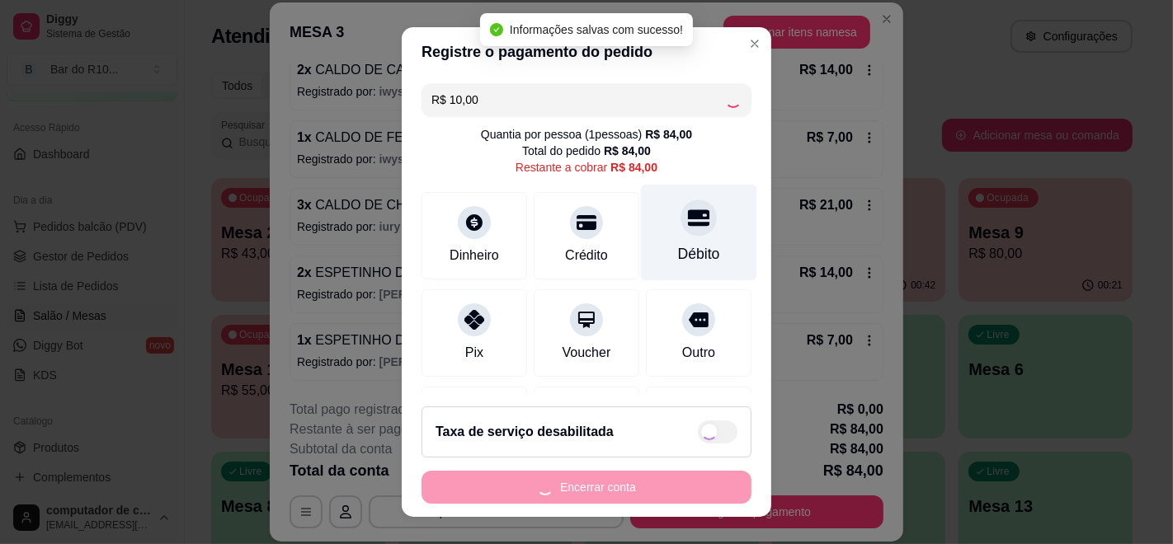
type input "R$ 74,00"
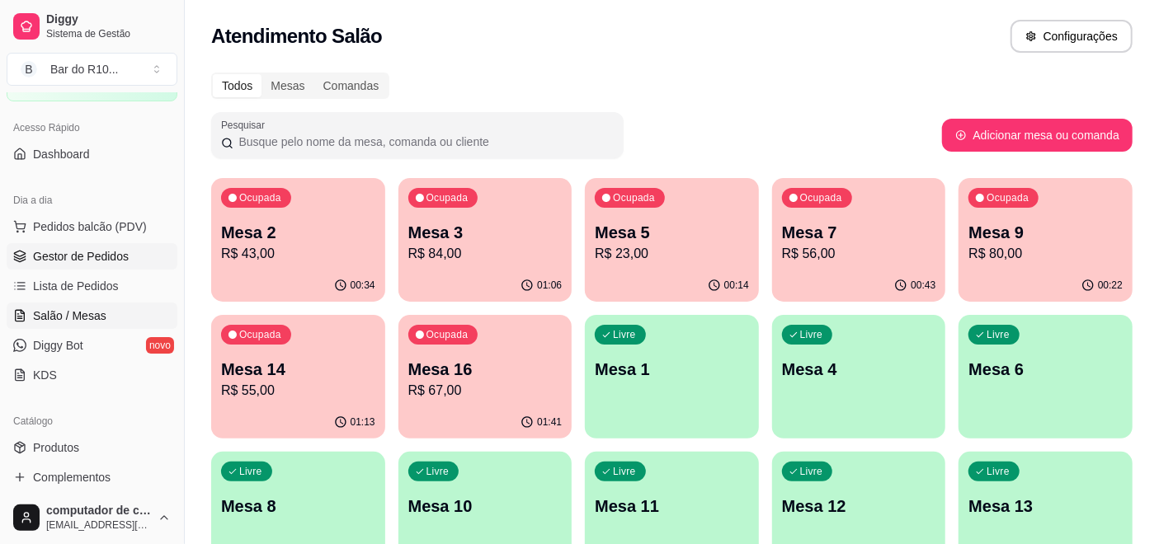
click at [56, 258] on span "Gestor de Pedidos" at bounding box center [81, 256] width 96 height 16
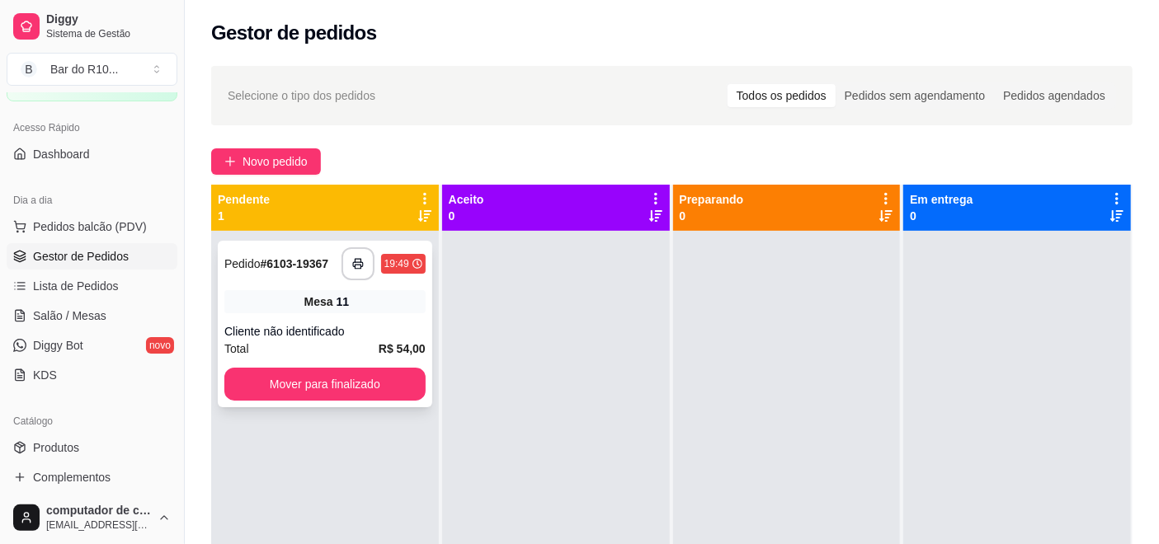
click at [359, 308] on div "Mesa 11" at bounding box center [324, 301] width 201 height 23
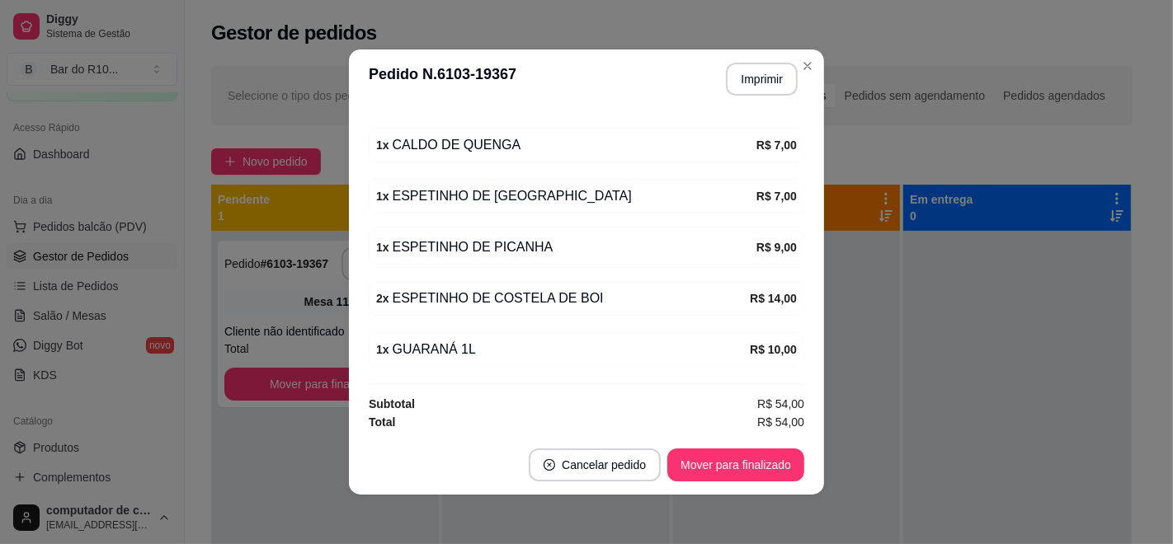
scroll to position [277, 0]
click at [766, 85] on button "Imprimir" at bounding box center [761, 80] width 69 height 32
click at [759, 454] on button "Mover para finalizado" at bounding box center [736, 465] width 133 height 32
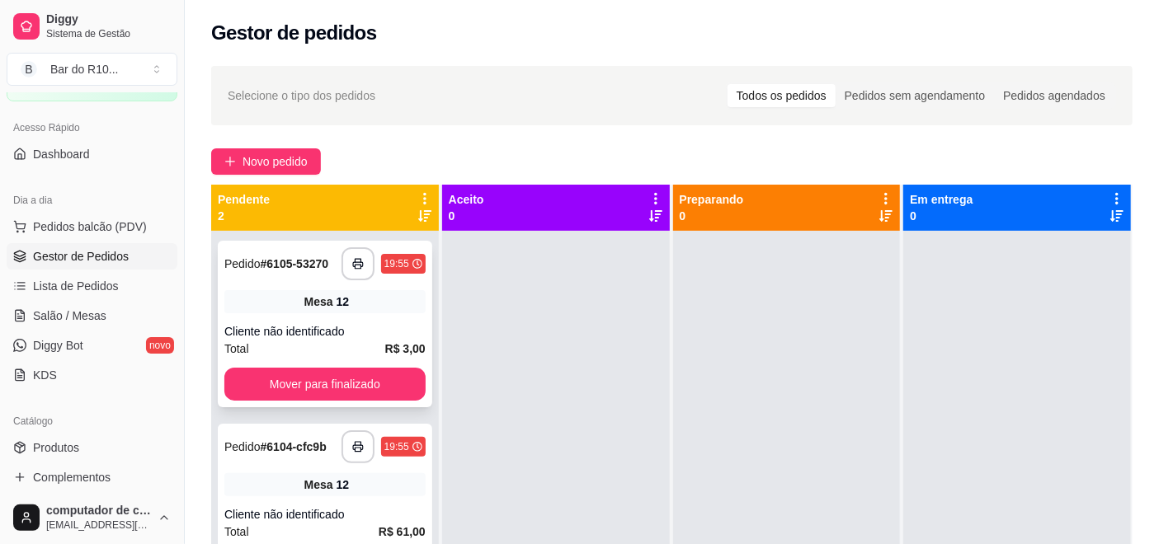
click at [351, 295] on div "Mesa 12" at bounding box center [324, 301] width 201 height 23
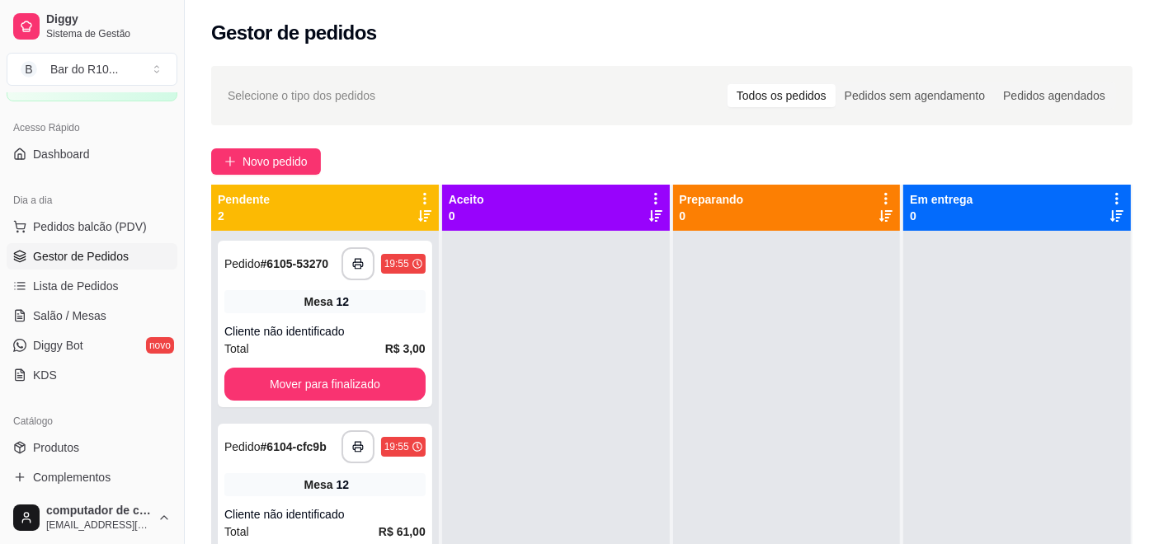
scroll to position [23, 0]
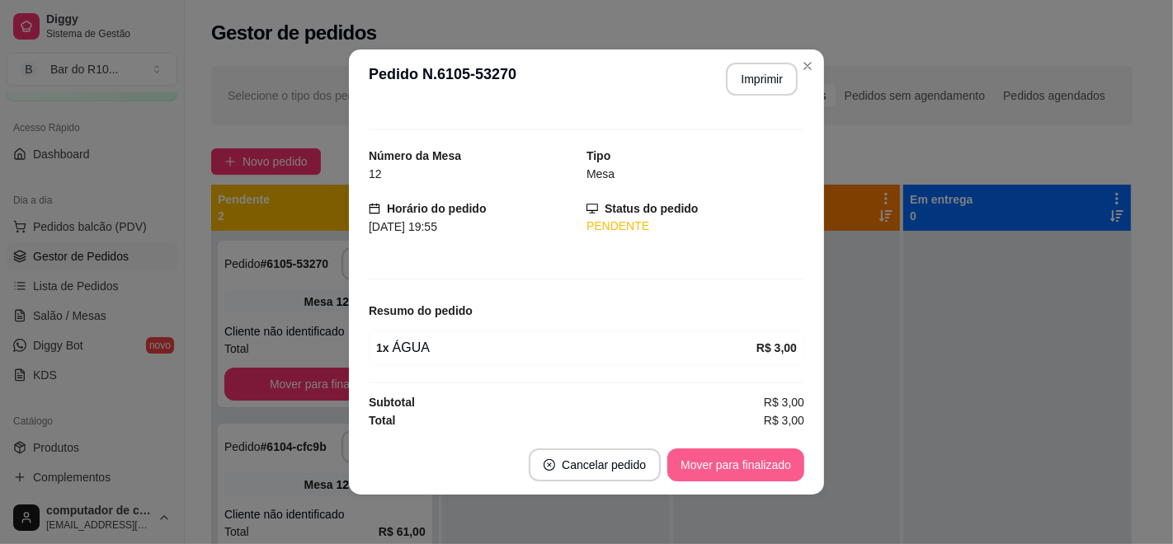
click at [726, 473] on button "Mover para finalizado" at bounding box center [735, 465] width 137 height 33
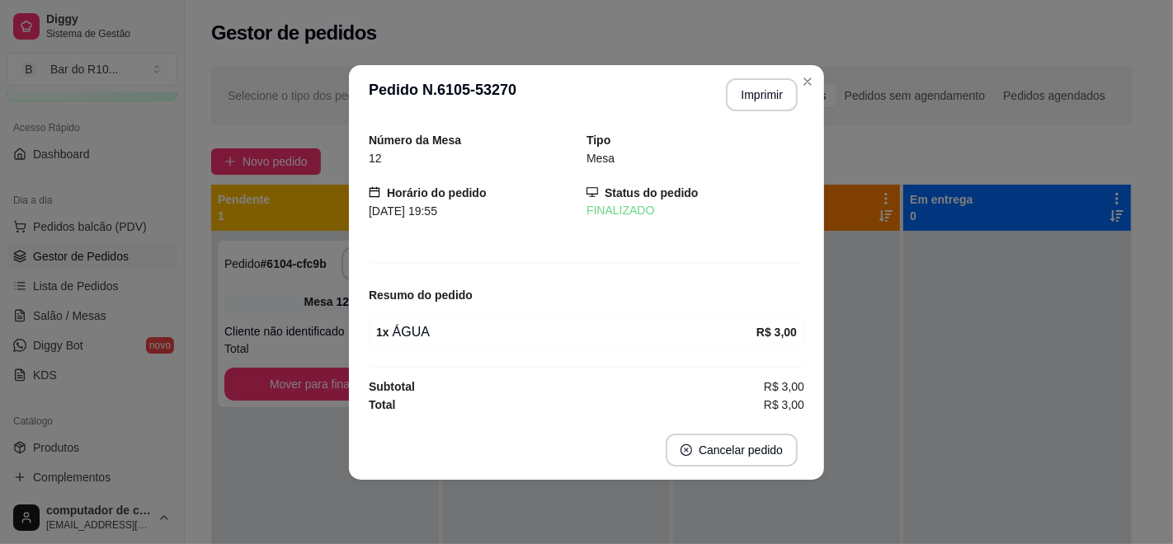
scroll to position [0, 0]
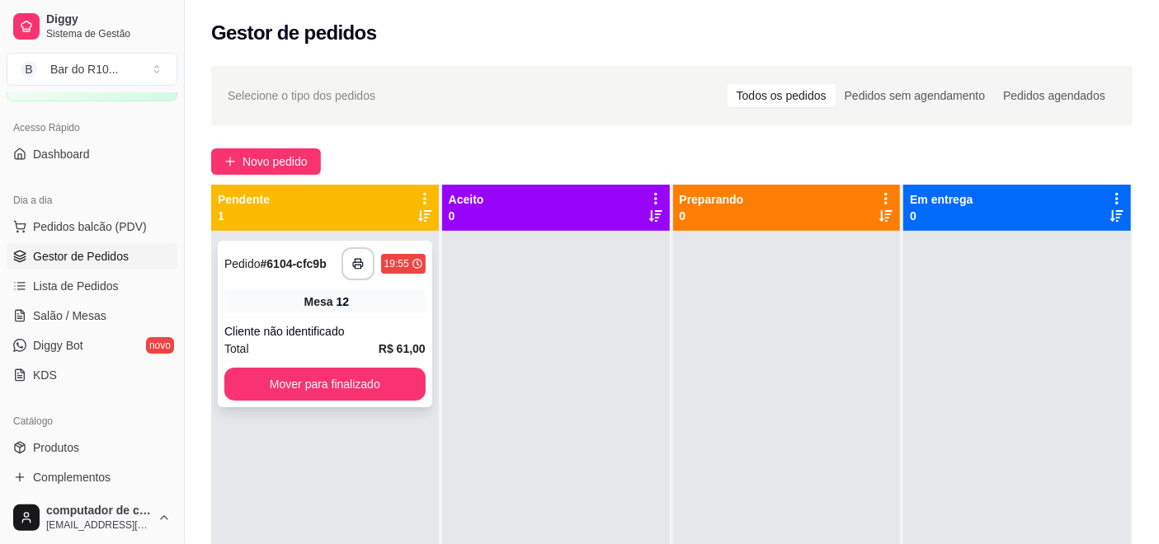
click at [291, 292] on div "Mesa 12" at bounding box center [324, 301] width 201 height 23
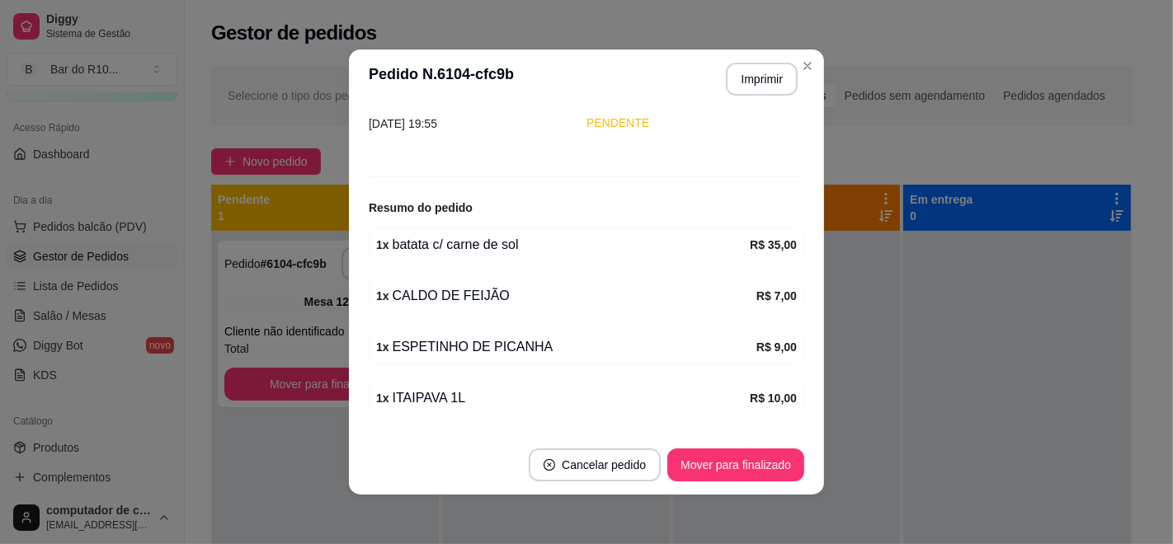
scroll to position [176, 0]
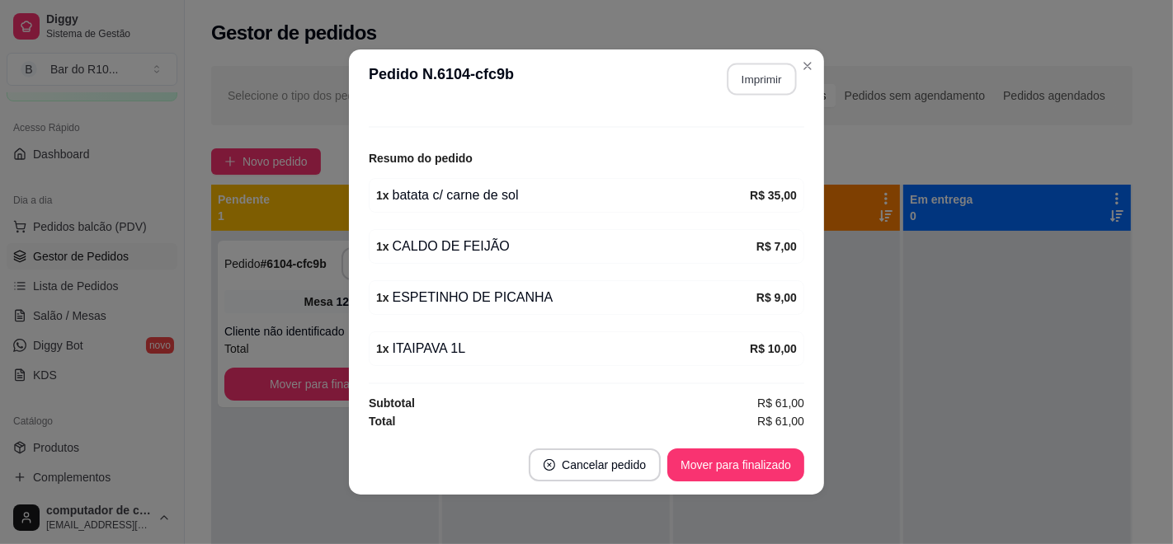
click at [753, 94] on button "Imprimir" at bounding box center [761, 80] width 69 height 32
click at [670, 462] on button "Mover para finalizado" at bounding box center [736, 465] width 133 height 32
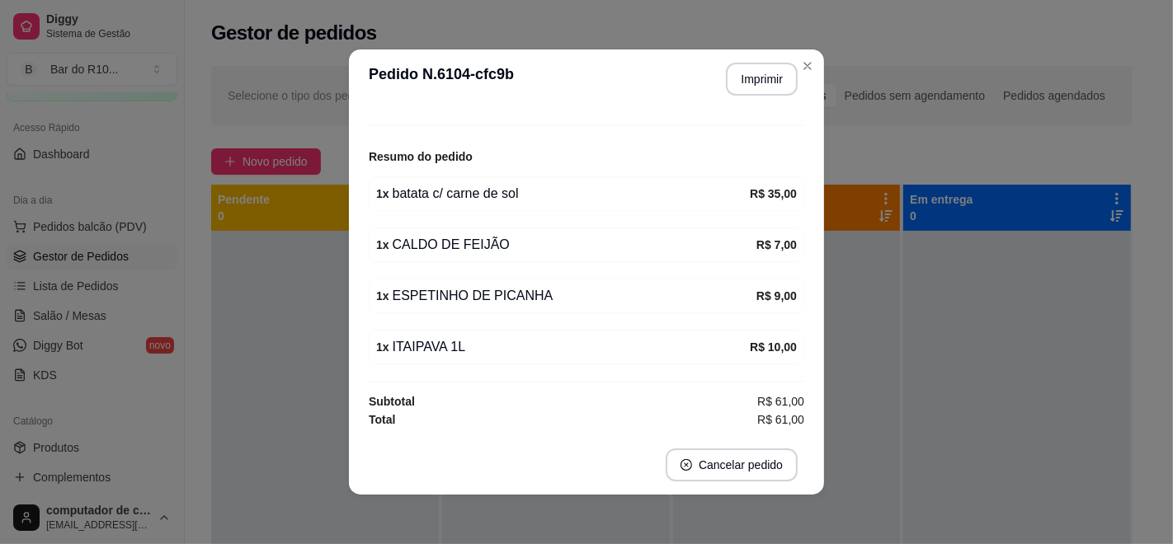
scroll to position [121, 0]
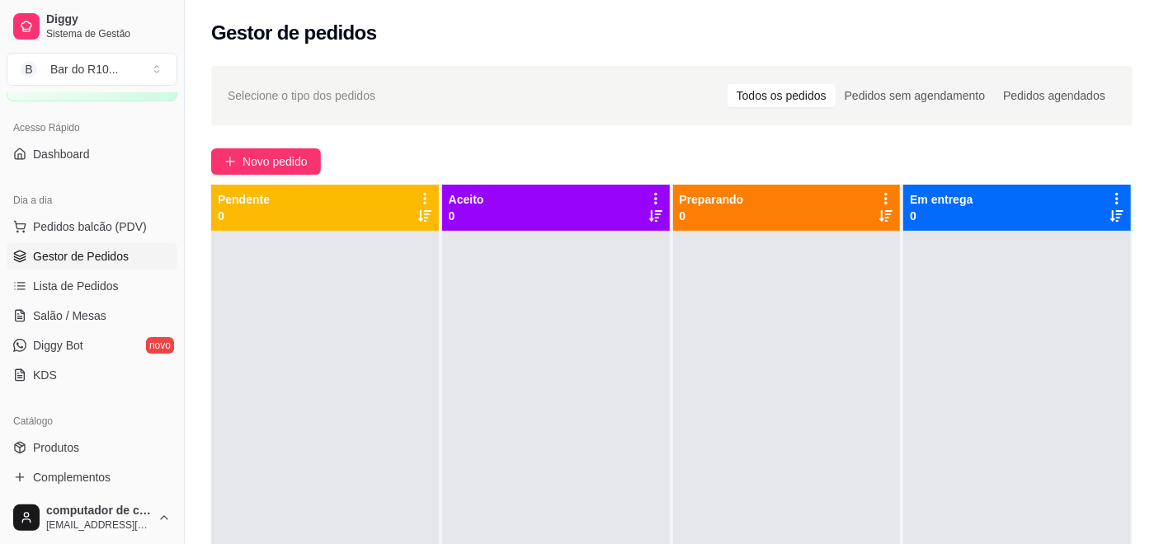
click at [797, 543] on html "Diggy Sistema de Gestão B Bar do R10 ... Loja aberta Plano Essencial + Mesas at…" at bounding box center [579, 272] width 1159 height 544
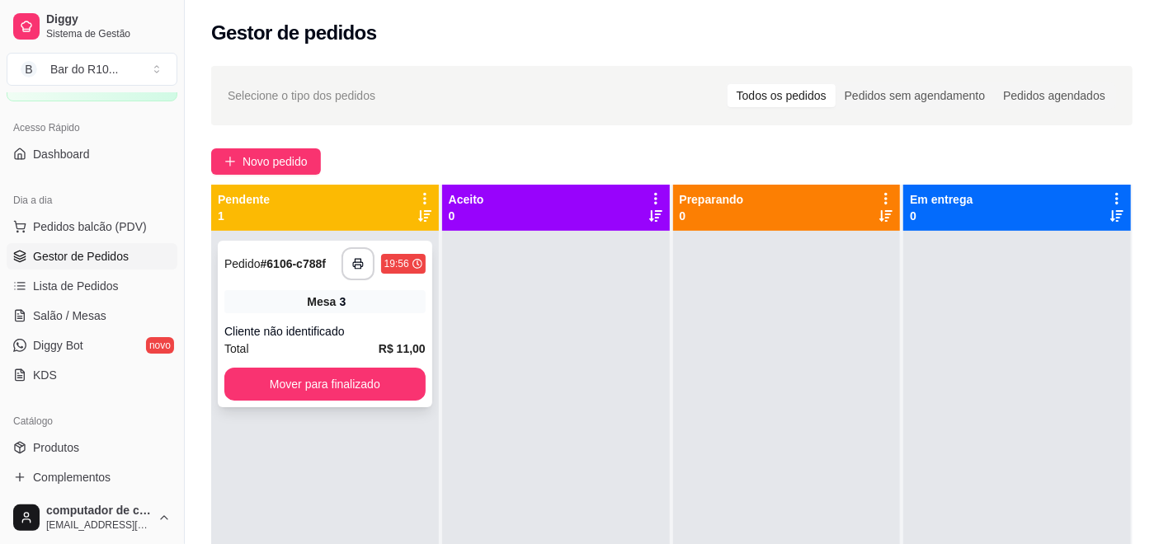
click at [329, 301] on span "Mesa" at bounding box center [321, 302] width 29 height 16
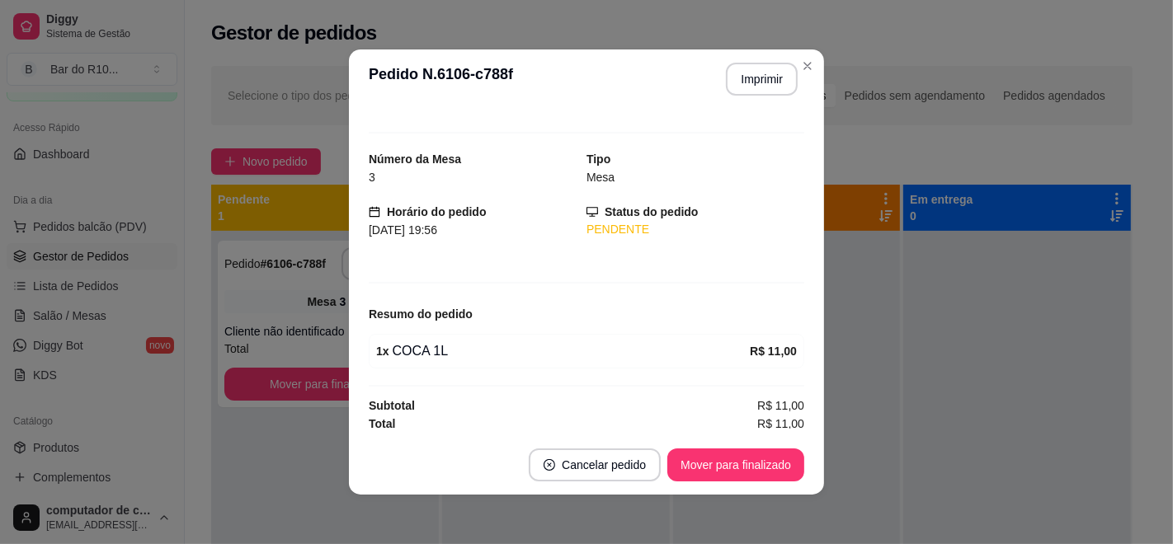
scroll to position [23, 0]
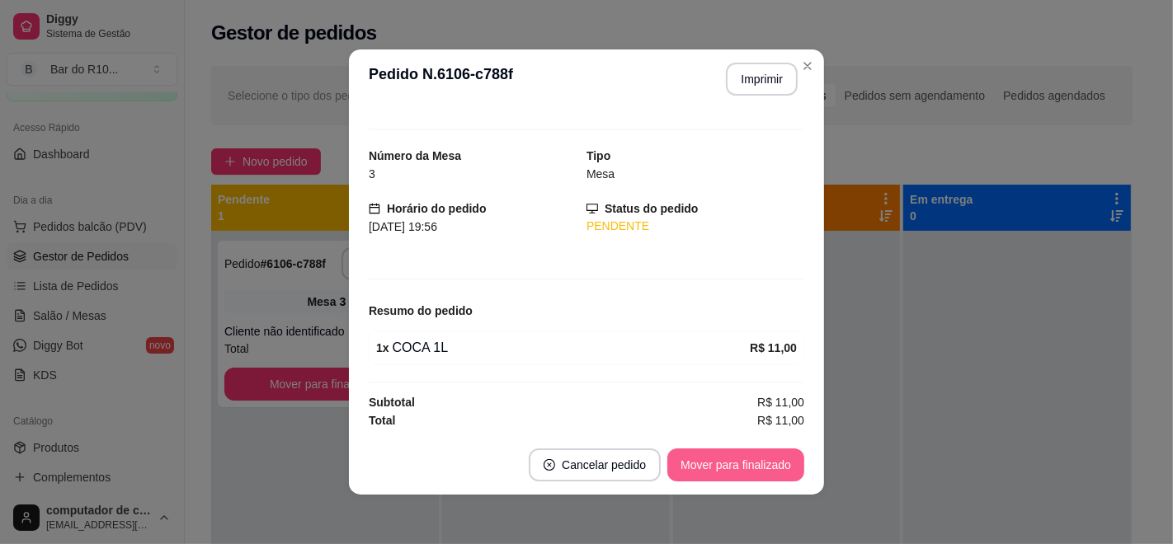
click at [727, 459] on button "Mover para finalizado" at bounding box center [735, 465] width 137 height 33
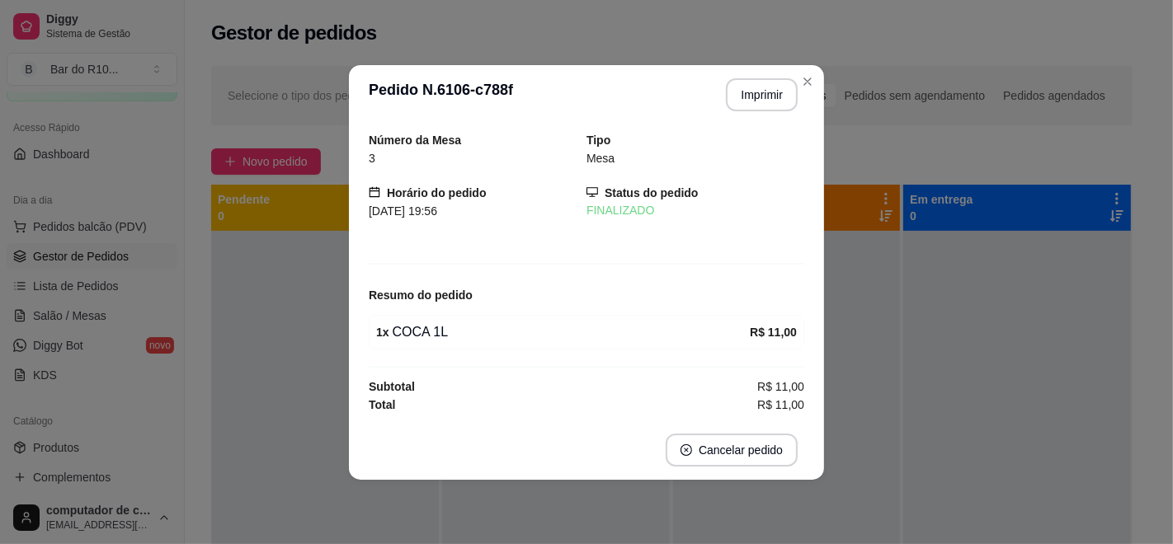
scroll to position [0, 0]
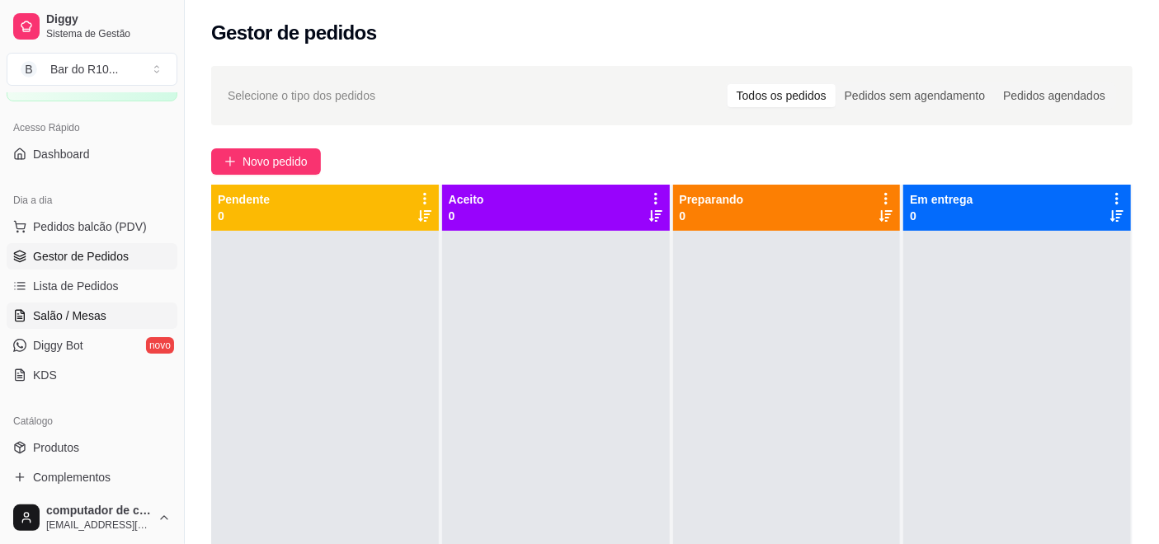
click at [63, 313] on span "Salão / Mesas" at bounding box center [69, 316] width 73 height 16
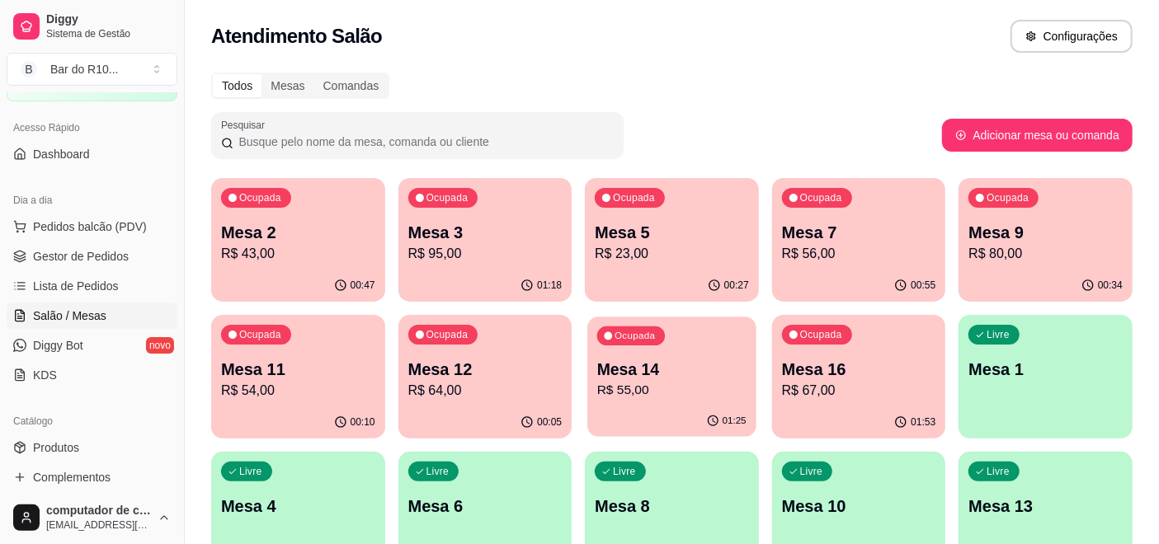
click at [656, 366] on p "Mesa 14" at bounding box center [671, 370] width 149 height 22
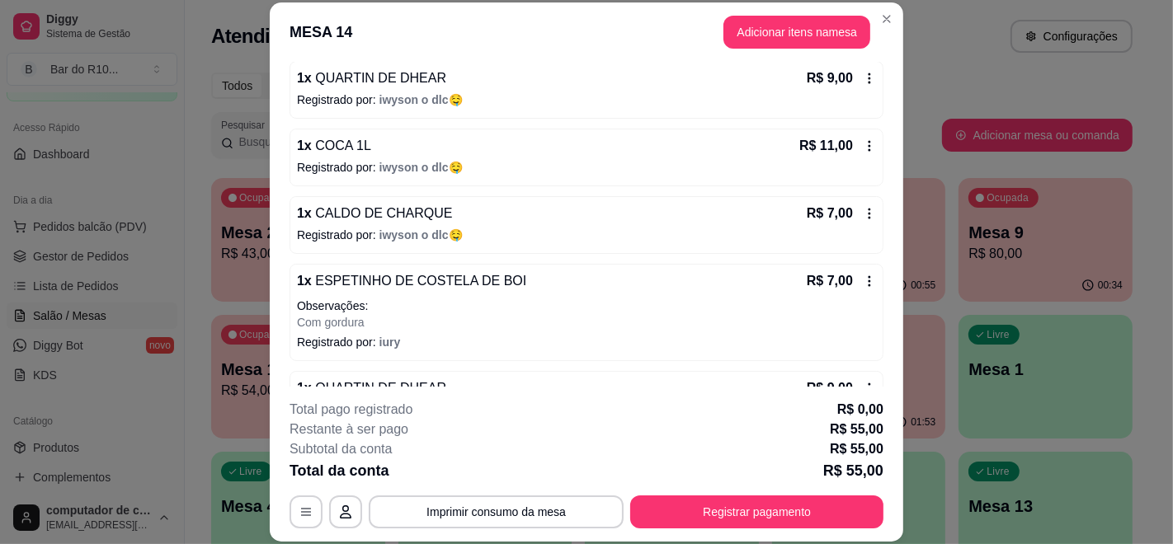
scroll to position [272, 0]
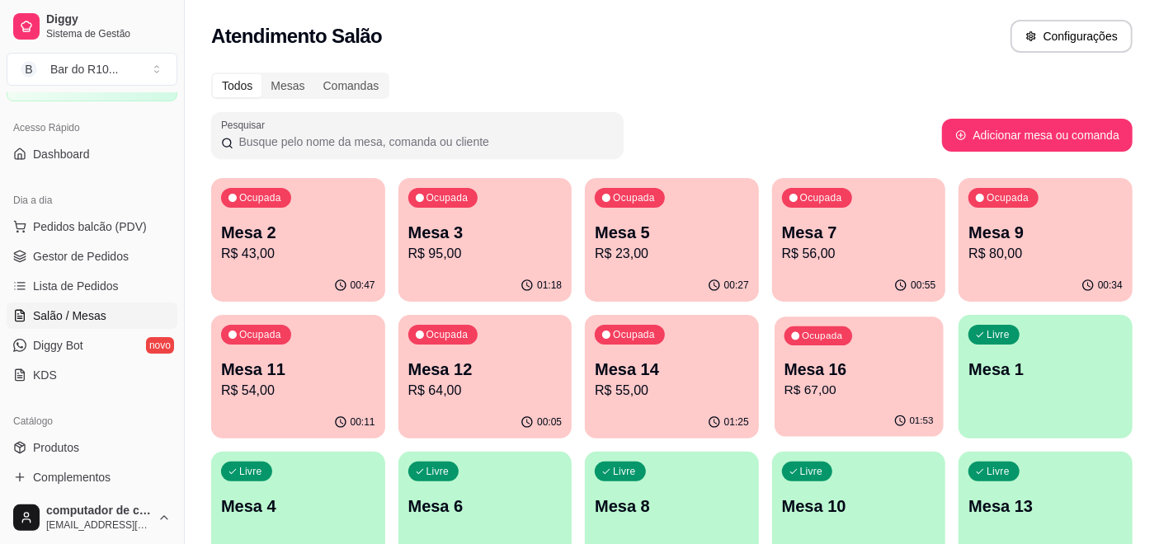
click at [800, 359] on p "Mesa 16" at bounding box center [858, 370] width 149 height 22
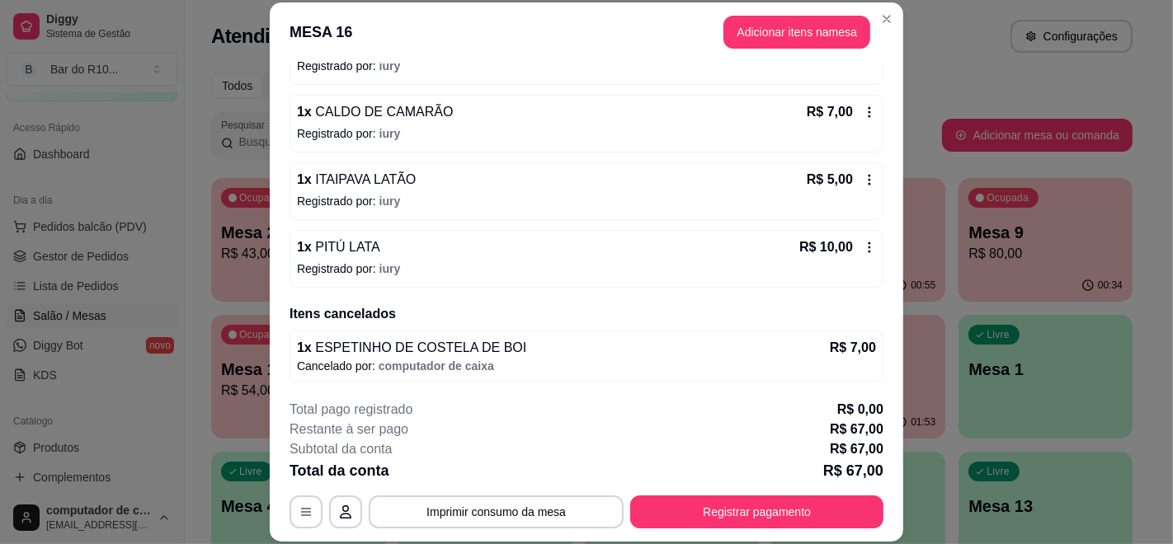
scroll to position [452, 0]
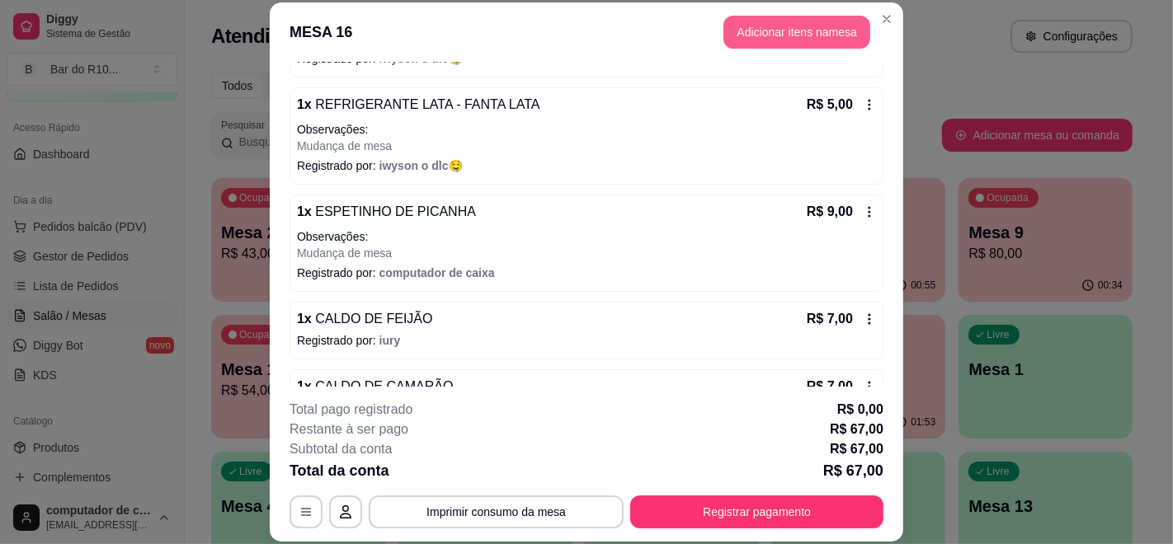
click at [821, 35] on button "Adicionar itens na mesa" at bounding box center [796, 32] width 147 height 33
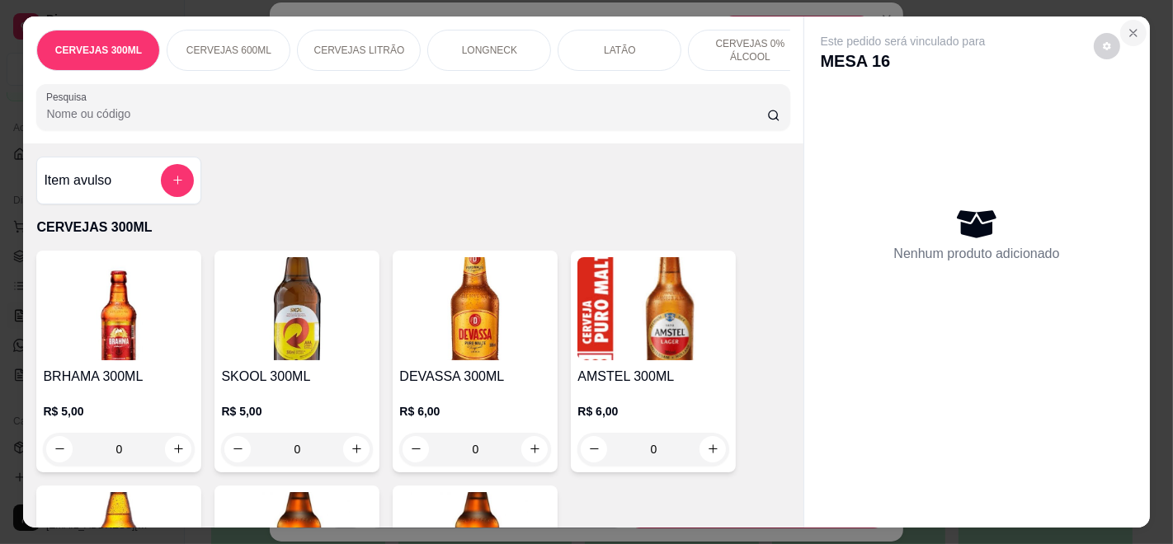
click at [1127, 26] on icon "Close" at bounding box center [1133, 32] width 13 height 13
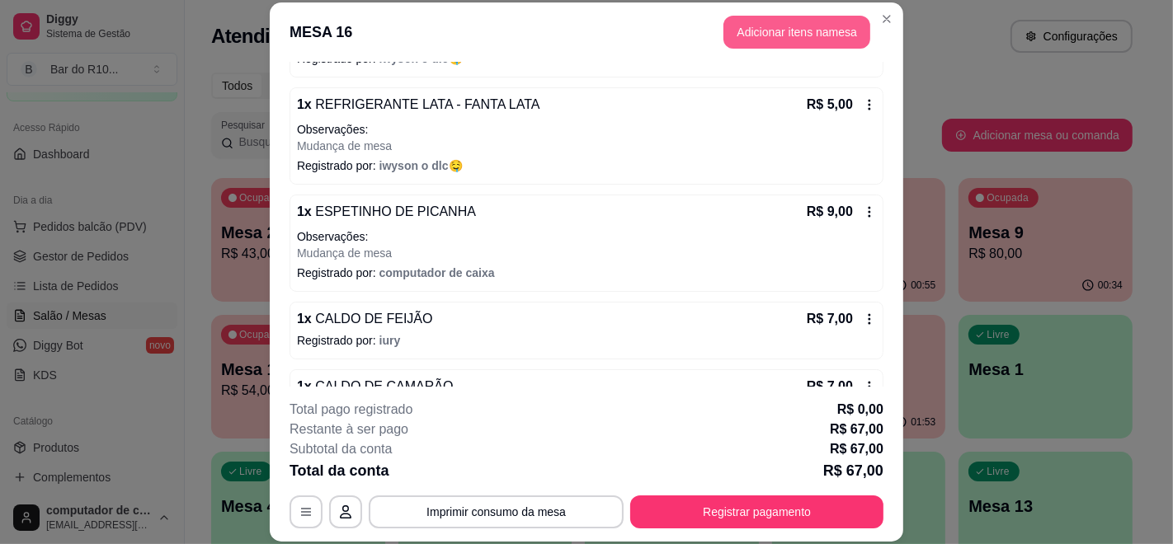
click at [777, 36] on button "Adicionar itens na mesa" at bounding box center [796, 32] width 147 height 33
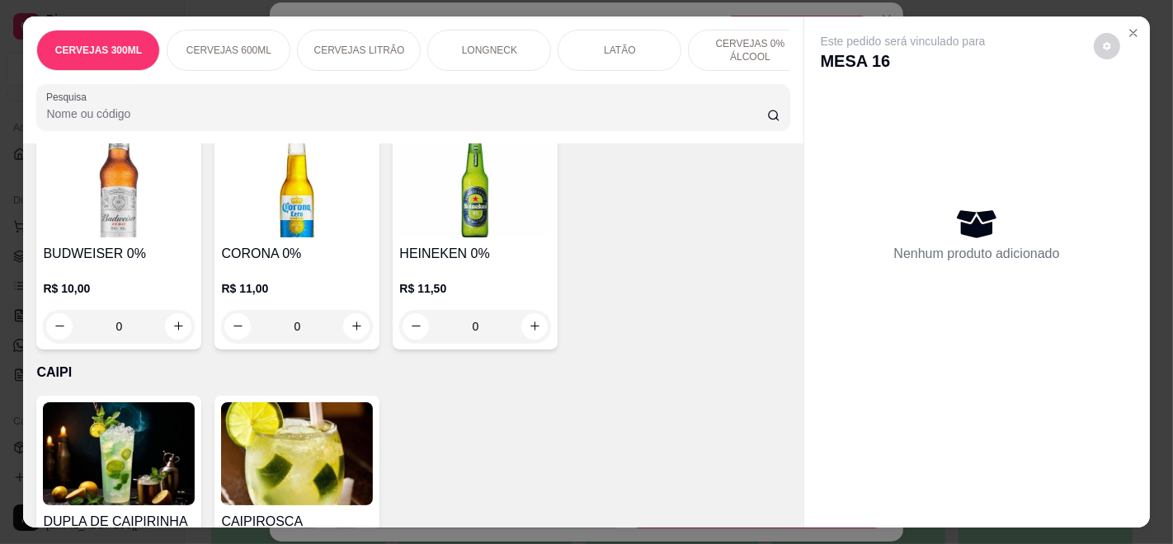
scroll to position [3115, 0]
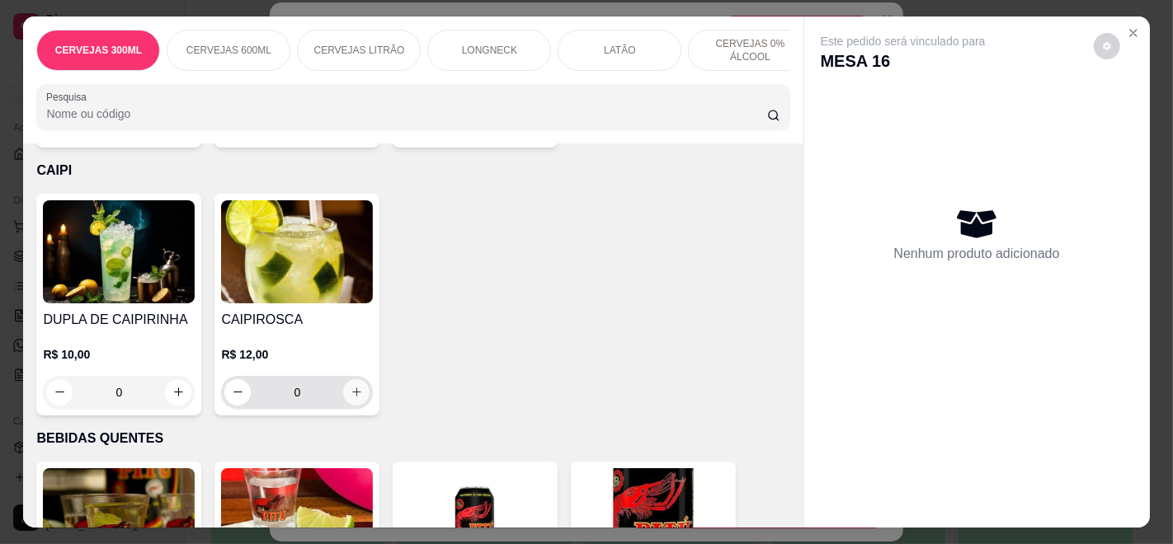
click at [351, 386] on icon "increase-product-quantity" at bounding box center [357, 392] width 12 height 12
type input "1"
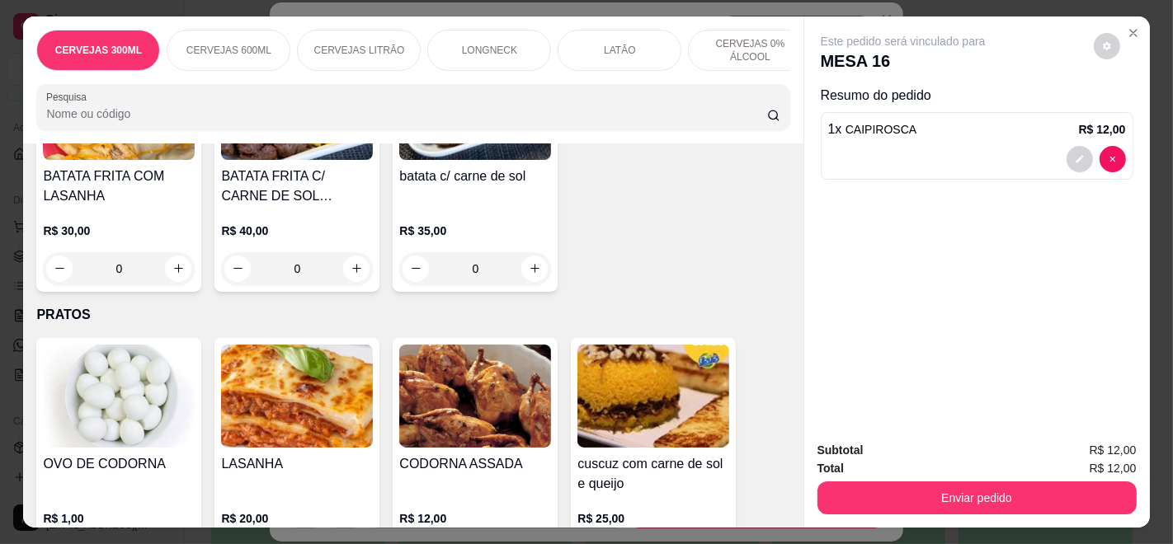
scroll to position [10446, 0]
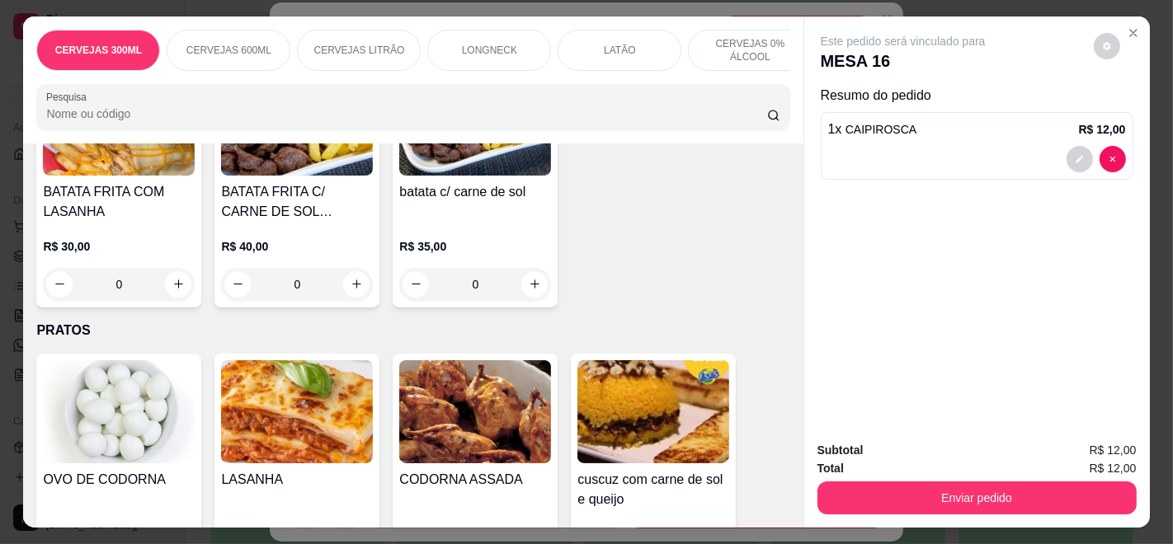
type input "1"
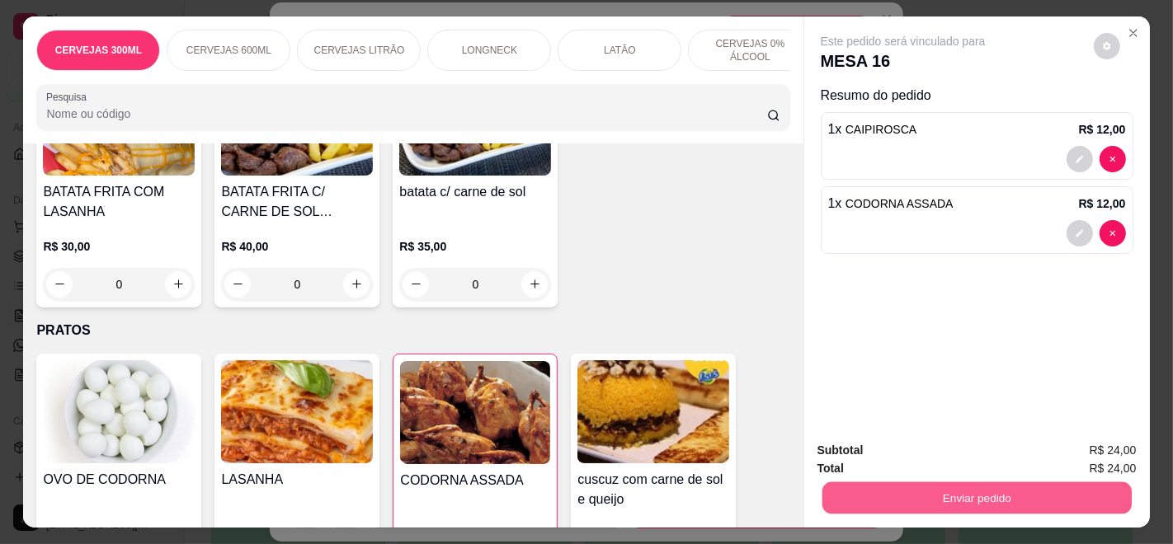
click at [925, 495] on button "Enviar pedido" at bounding box center [975, 498] width 309 height 32
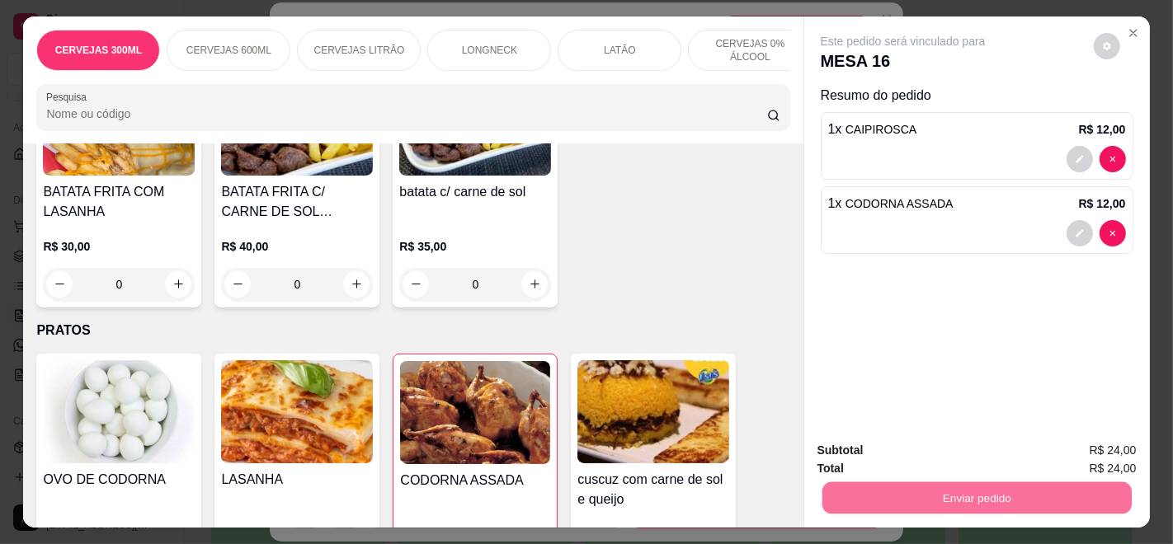
click at [1102, 449] on button "Enviar pedido" at bounding box center [1092, 450] width 93 height 31
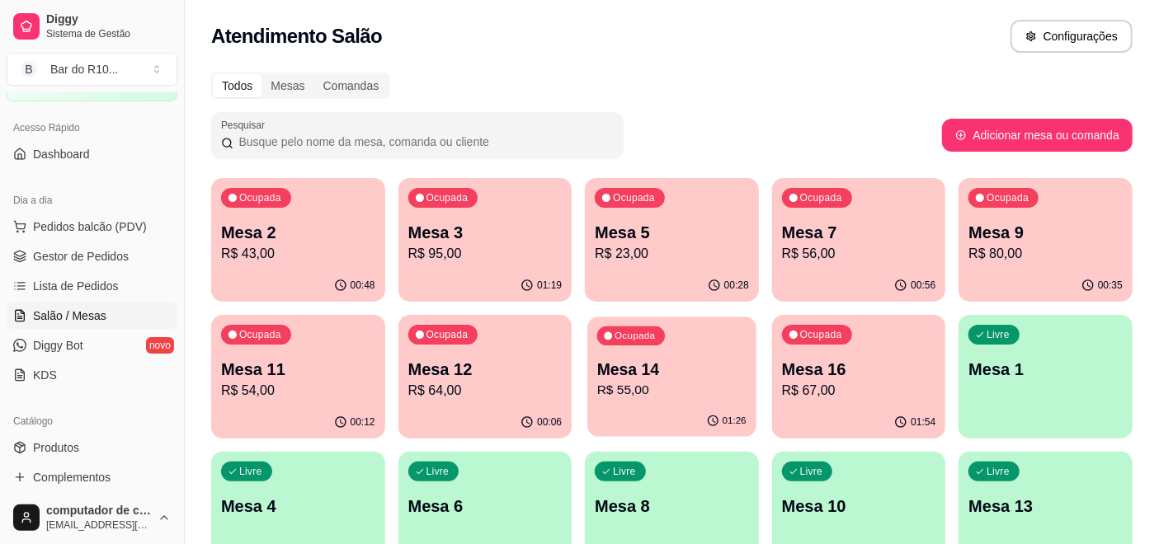
click at [695, 377] on p "Mesa 14" at bounding box center [671, 370] width 149 height 22
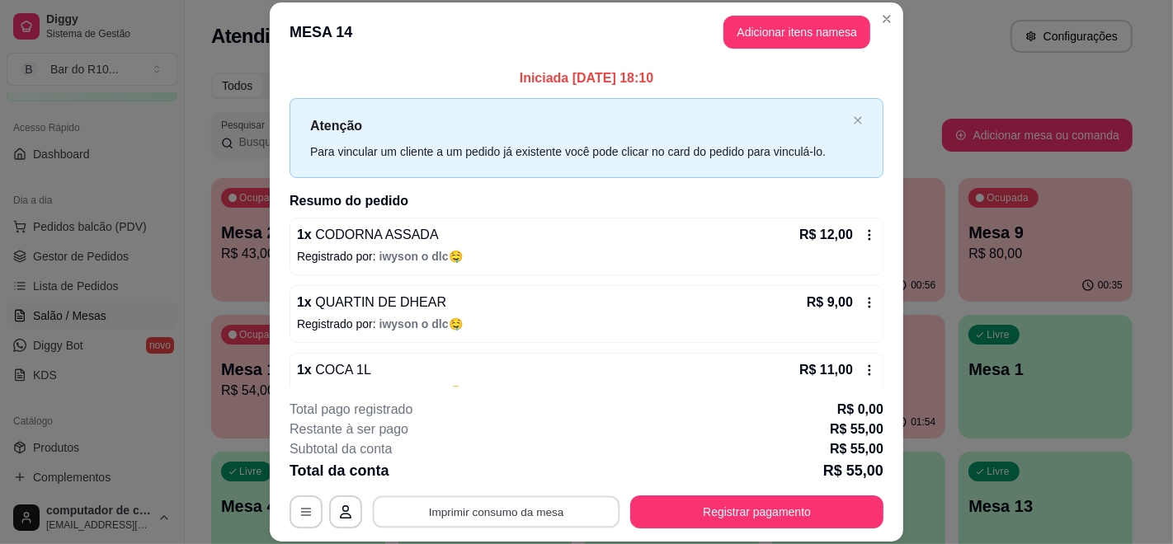
click at [550, 511] on button "Imprimir consumo da mesa" at bounding box center [496, 512] width 247 height 32
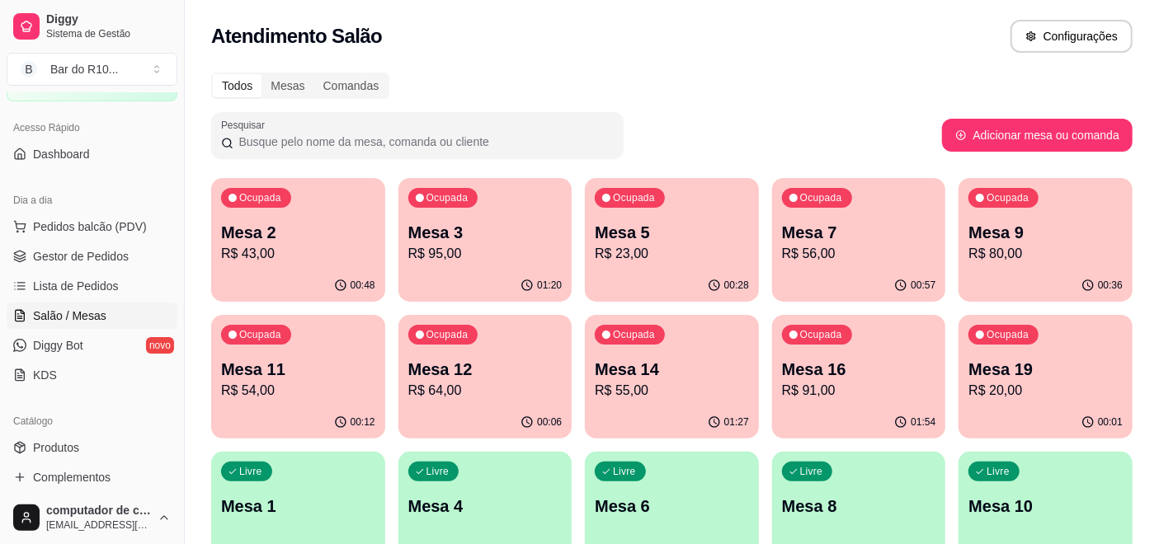
drag, startPoint x: 638, startPoint y: 80, endPoint x: 813, endPoint y: 87, distance: 175.8
click at [813, 87] on div "Todos Mesas Comandas" at bounding box center [671, 86] width 921 height 26
drag, startPoint x: 685, startPoint y: 87, endPoint x: 802, endPoint y: 93, distance: 116.4
click at [797, 94] on div "Todos Mesas Comandas" at bounding box center [671, 86] width 921 height 26
click at [115, 253] on span "Gestor de Pedidos" at bounding box center [81, 256] width 96 height 16
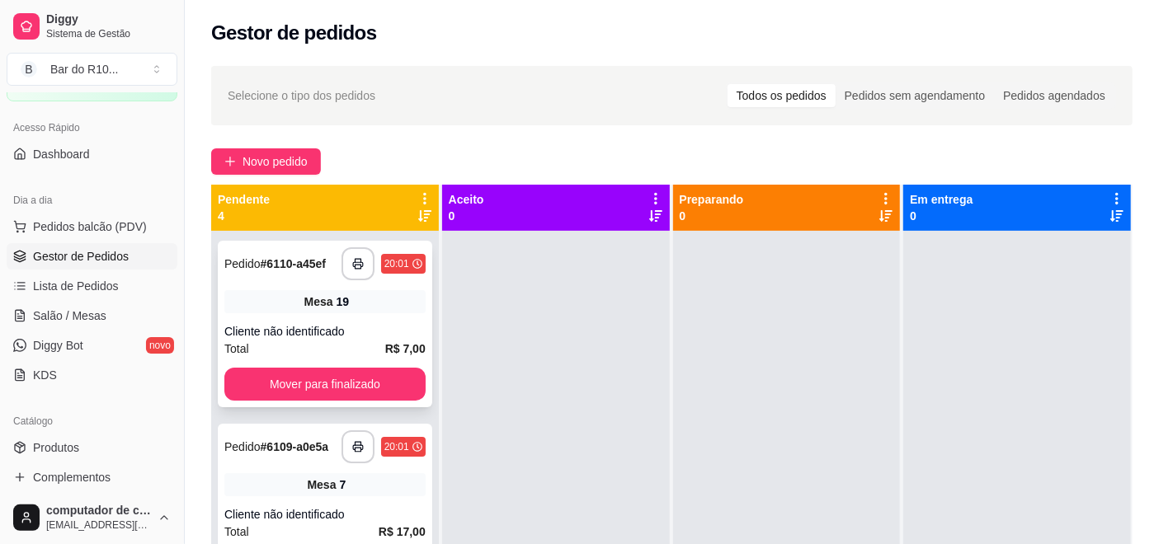
click at [293, 308] on div "Mesa 19" at bounding box center [324, 301] width 201 height 23
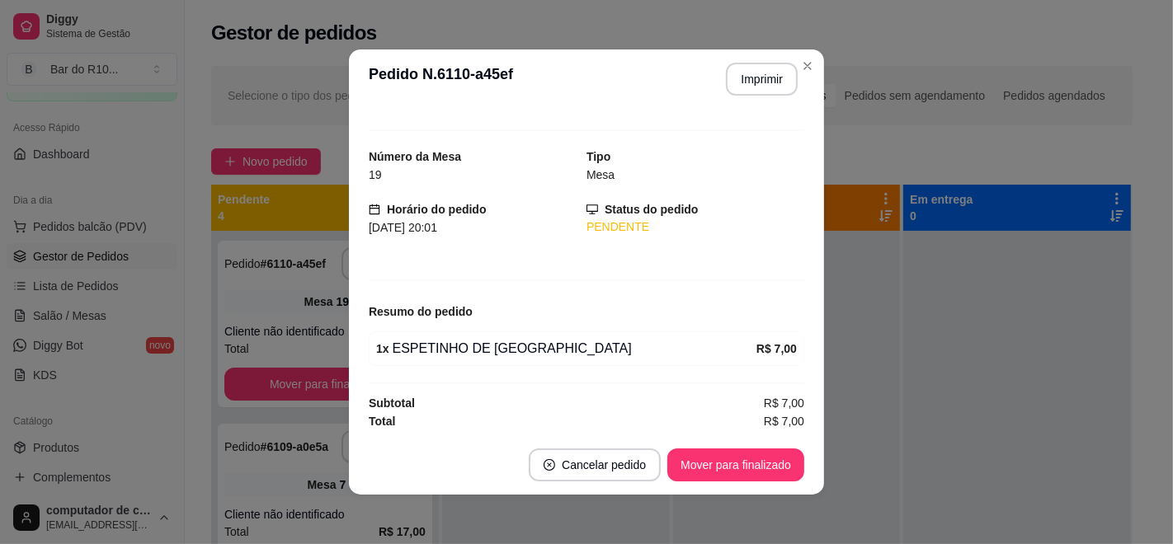
scroll to position [23, 0]
click at [750, 81] on button "Imprimir" at bounding box center [761, 80] width 69 height 32
click at [703, 469] on button "Mover para finalizado" at bounding box center [736, 465] width 133 height 32
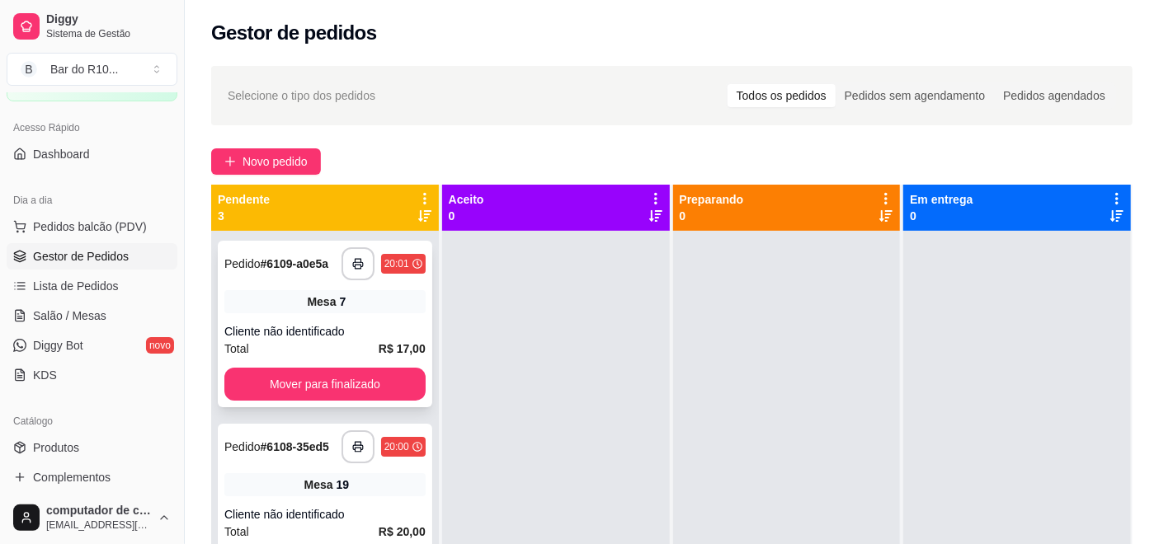
click at [347, 313] on div "Mesa 7" at bounding box center [324, 301] width 201 height 23
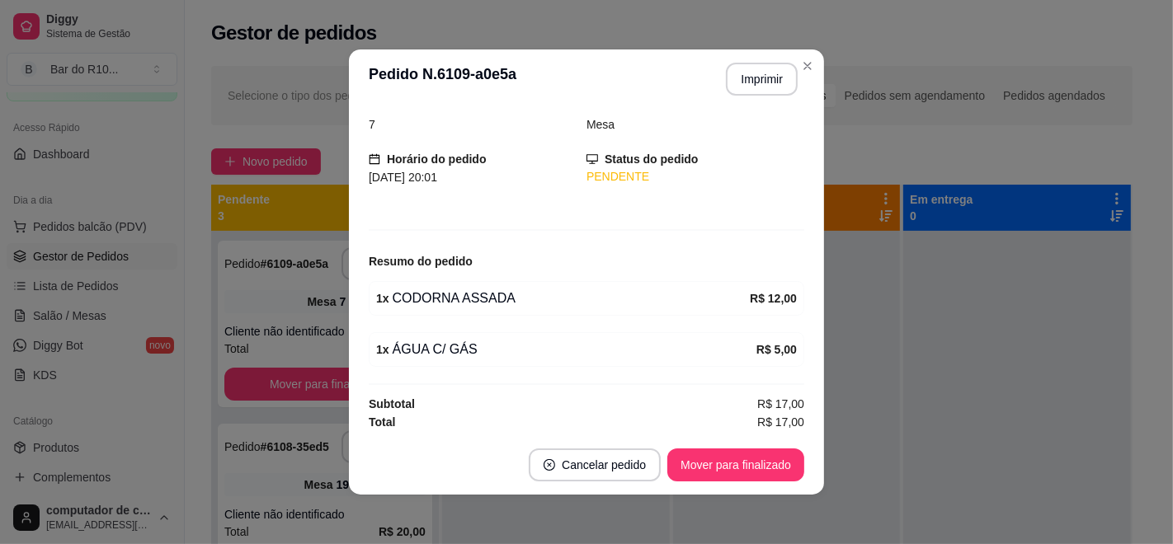
scroll to position [73, 0]
click at [736, 82] on button "Imprimir" at bounding box center [762, 79] width 72 height 33
click at [727, 467] on button "Mover para finalizado" at bounding box center [736, 465] width 133 height 32
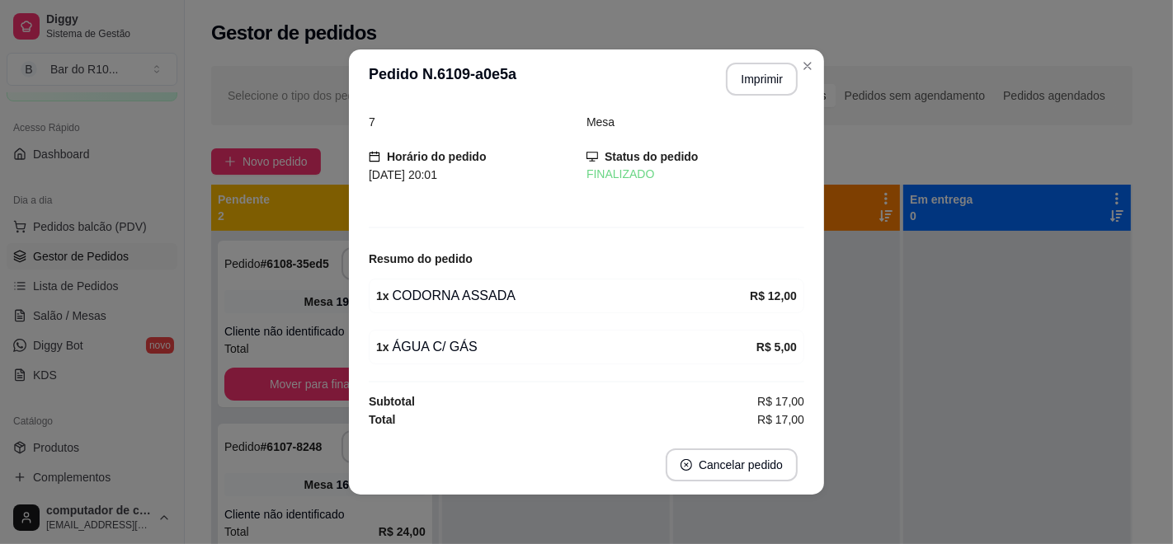
scroll to position [20, 0]
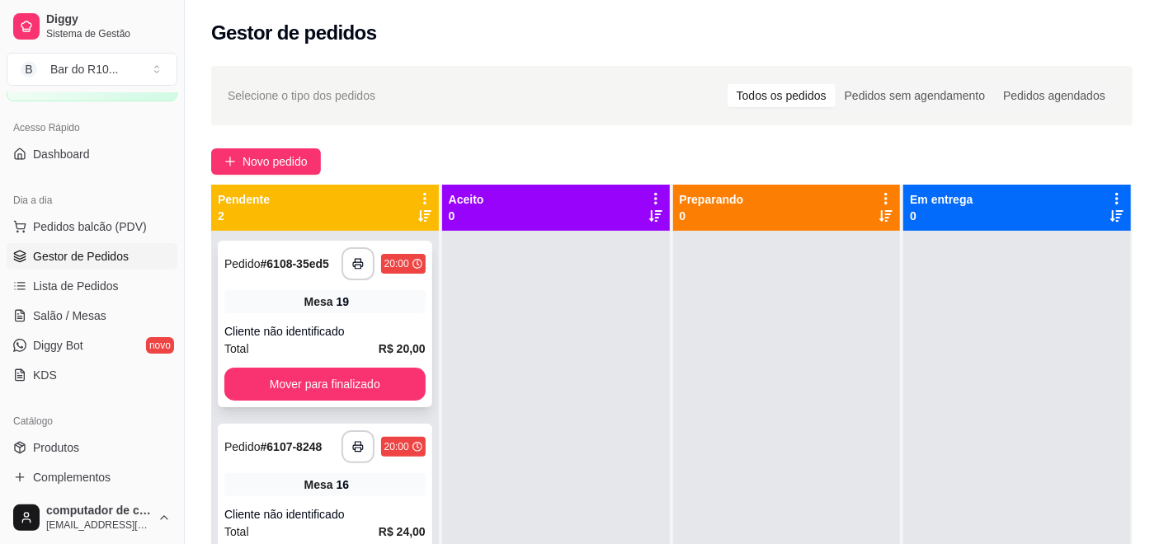
click at [383, 299] on div "Mesa 19" at bounding box center [324, 301] width 201 height 23
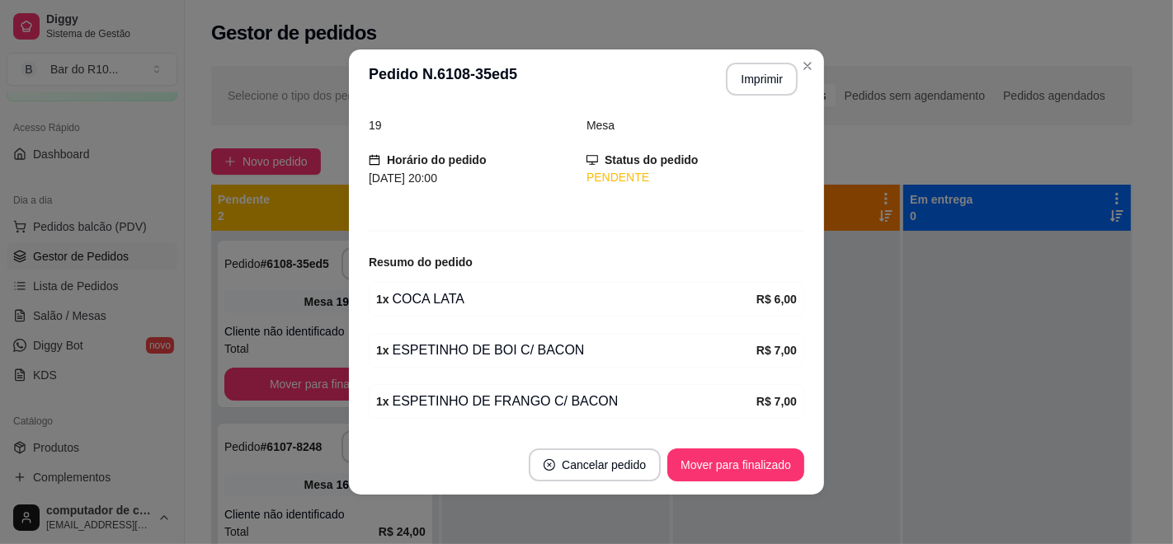
scroll to position [125, 0]
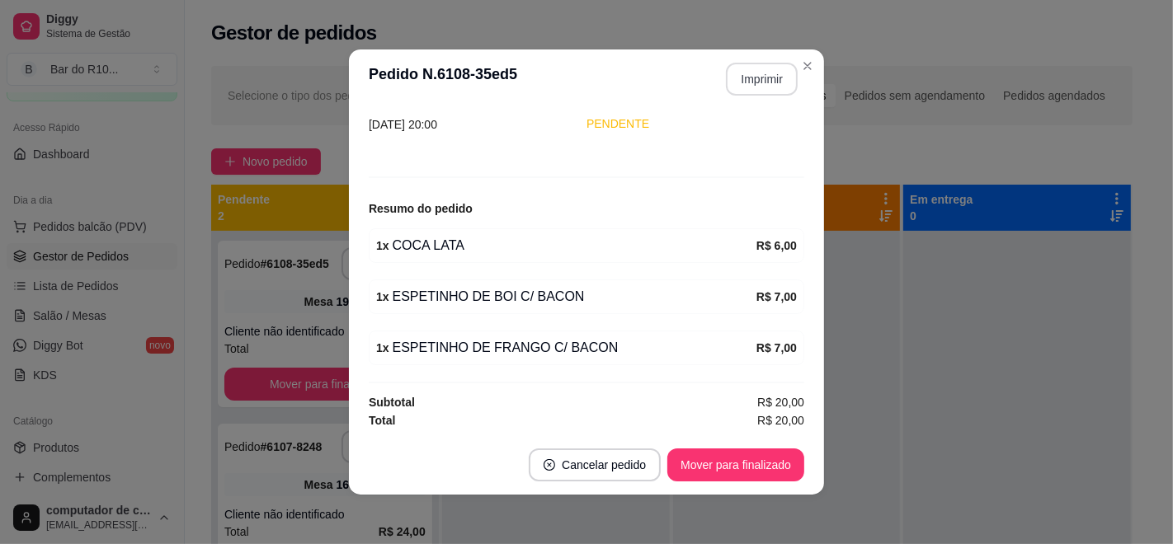
click at [752, 76] on button "Imprimir" at bounding box center [762, 79] width 72 height 33
click at [732, 470] on button "Mover para finalizado" at bounding box center [735, 465] width 137 height 33
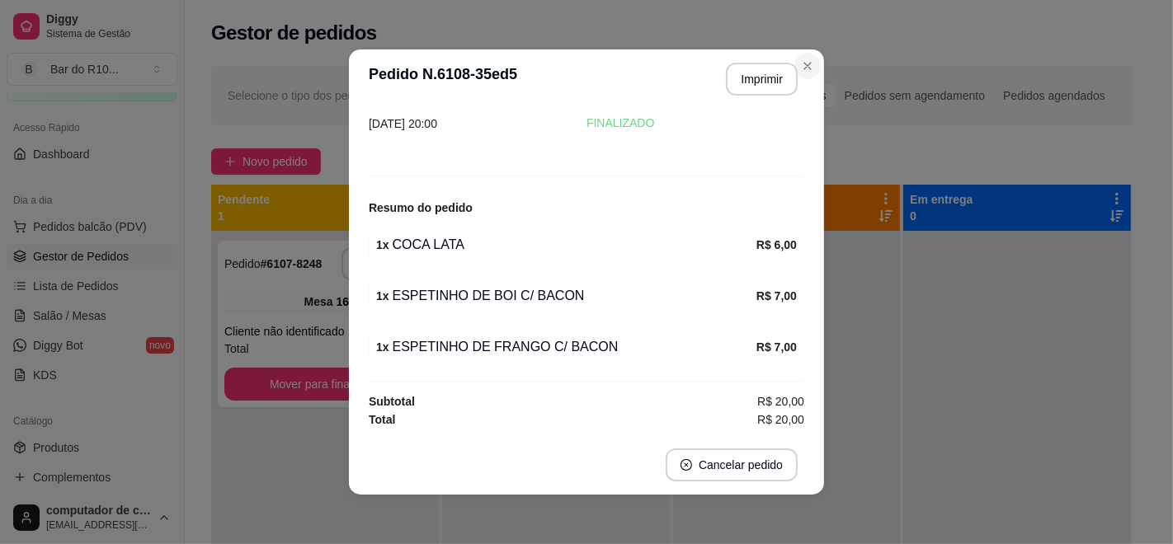
scroll to position [71, 0]
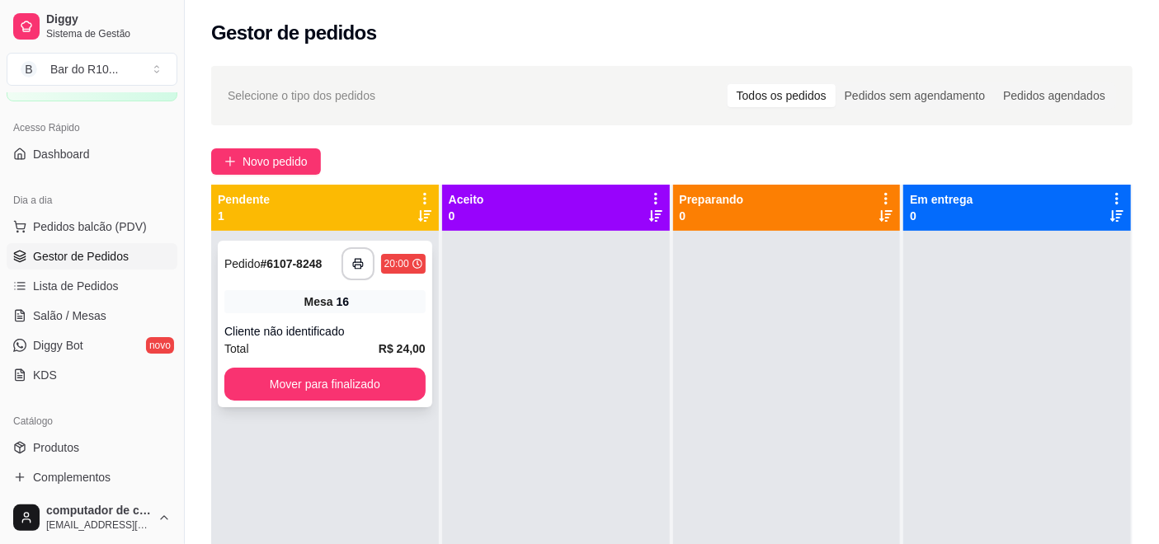
click at [307, 319] on div "**********" at bounding box center [325, 324] width 214 height 167
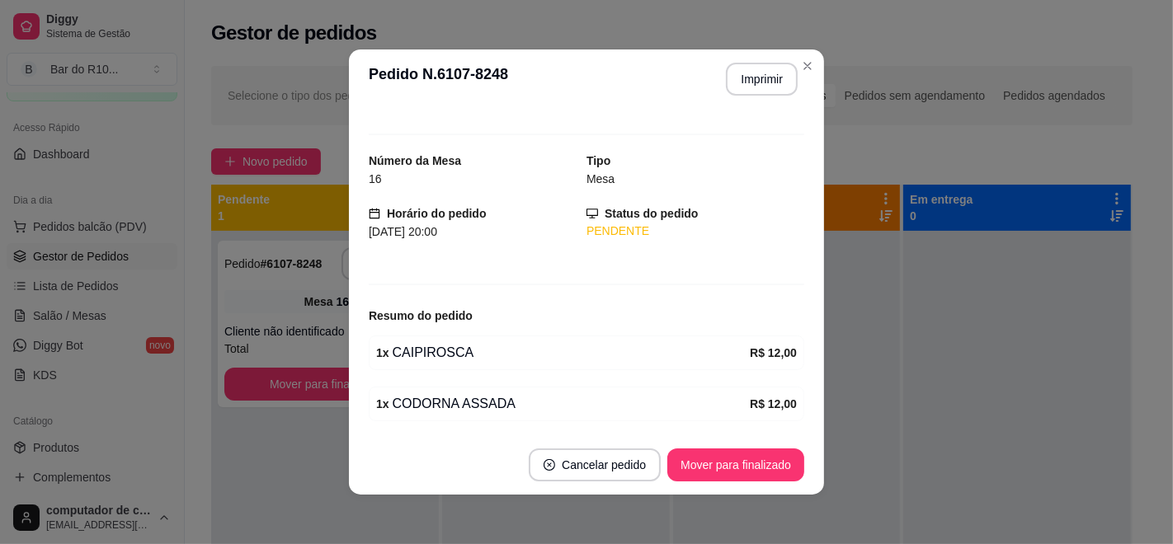
scroll to position [73, 0]
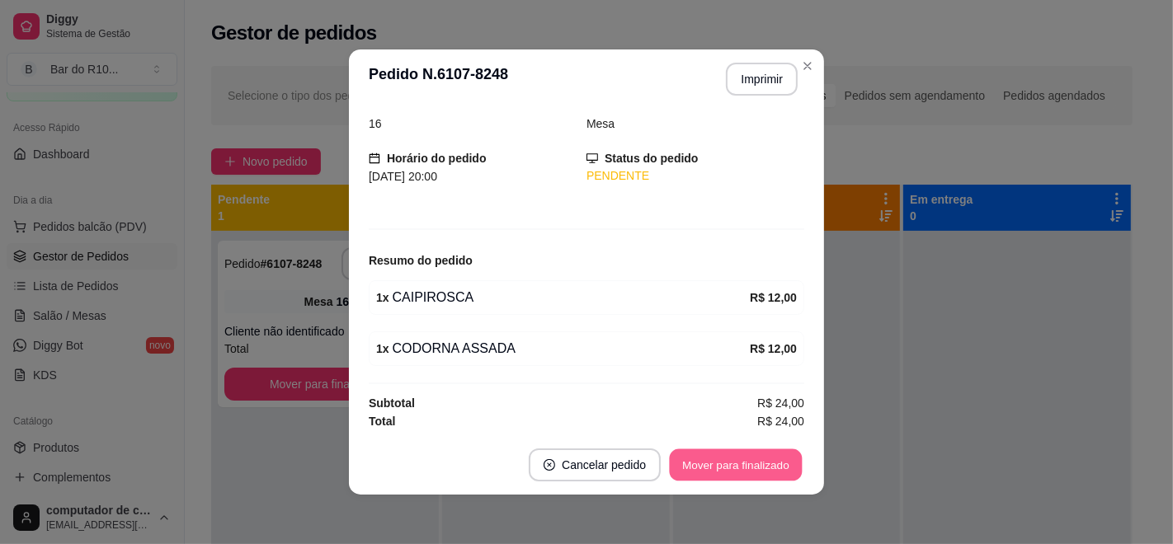
click at [716, 450] on button "Mover para finalizado" at bounding box center [736, 465] width 133 height 32
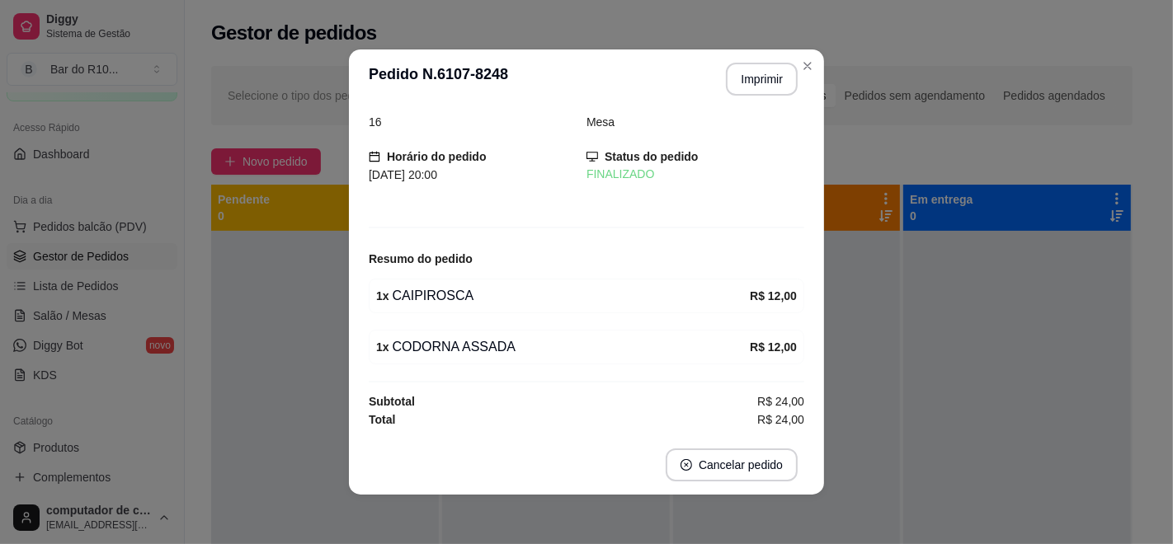
scroll to position [20, 0]
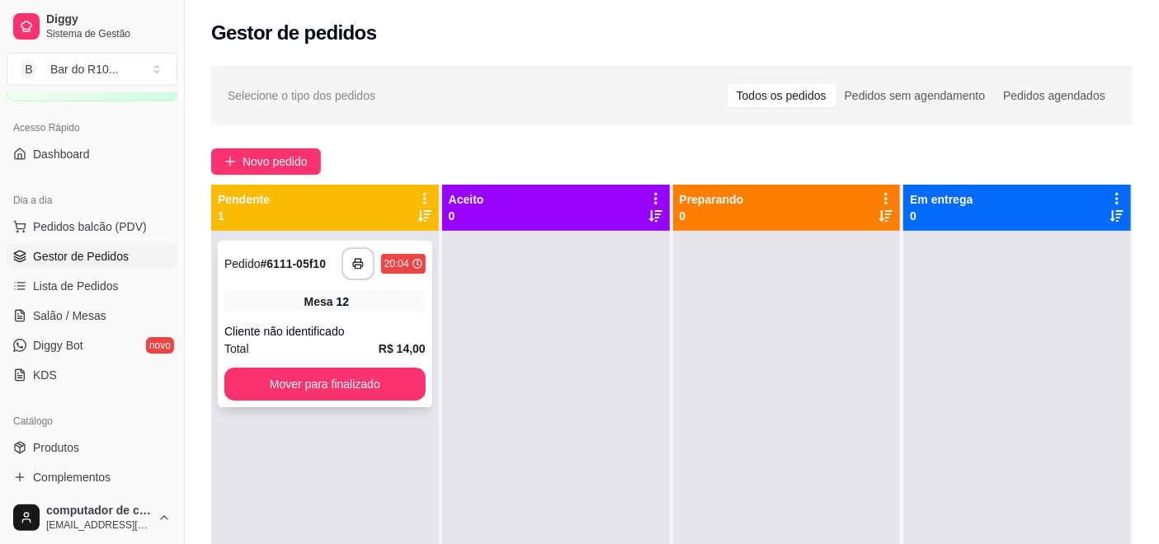
click at [318, 310] on div "Mesa 12" at bounding box center [324, 301] width 201 height 23
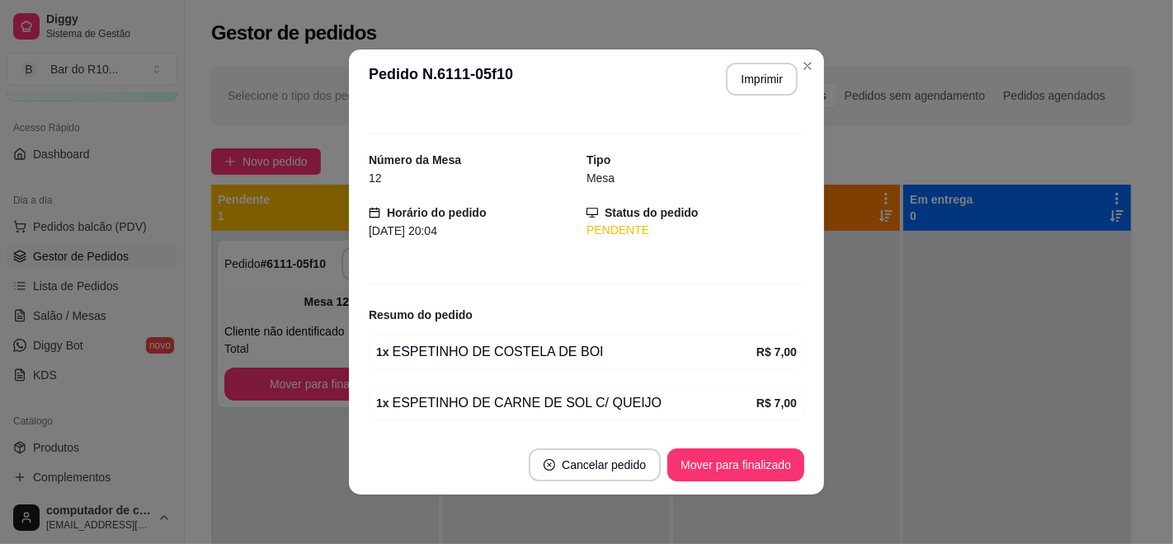
scroll to position [73, 0]
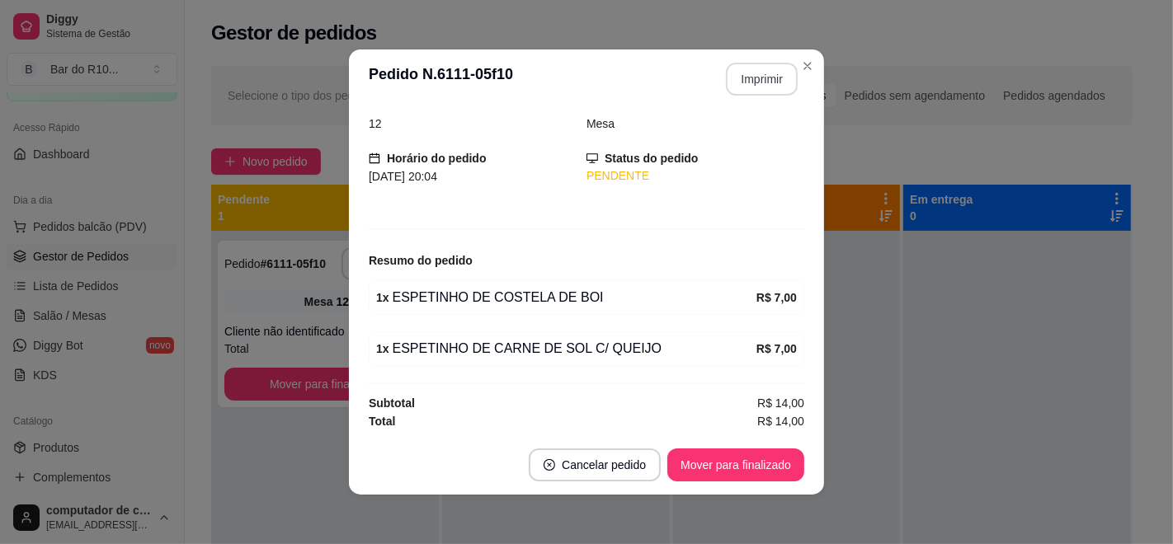
click at [743, 64] on button "Imprimir" at bounding box center [762, 79] width 72 height 33
click at [721, 472] on button "Mover para finalizado" at bounding box center [735, 465] width 137 height 33
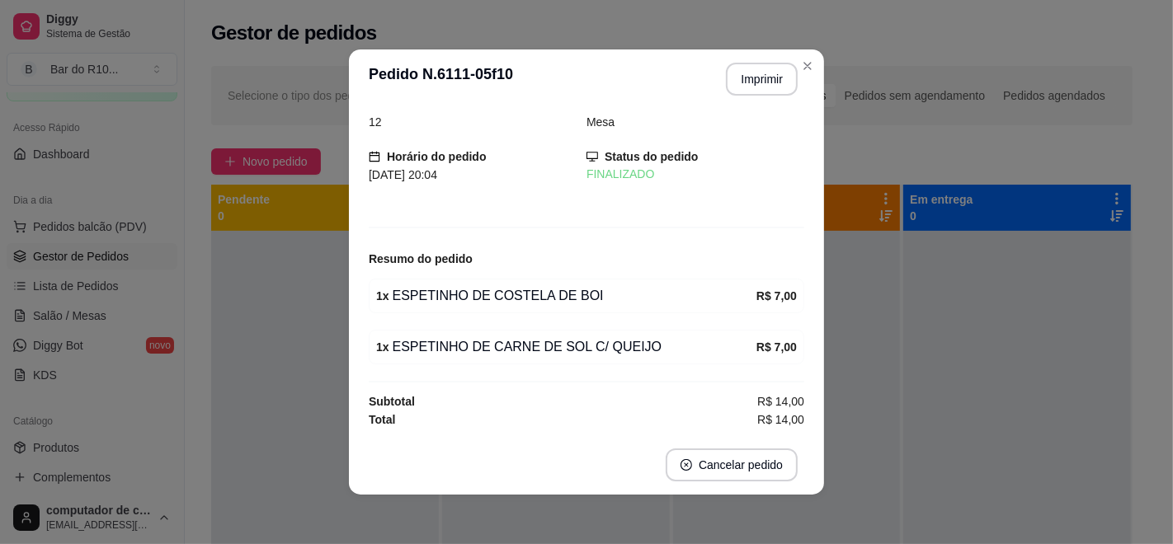
scroll to position [20, 0]
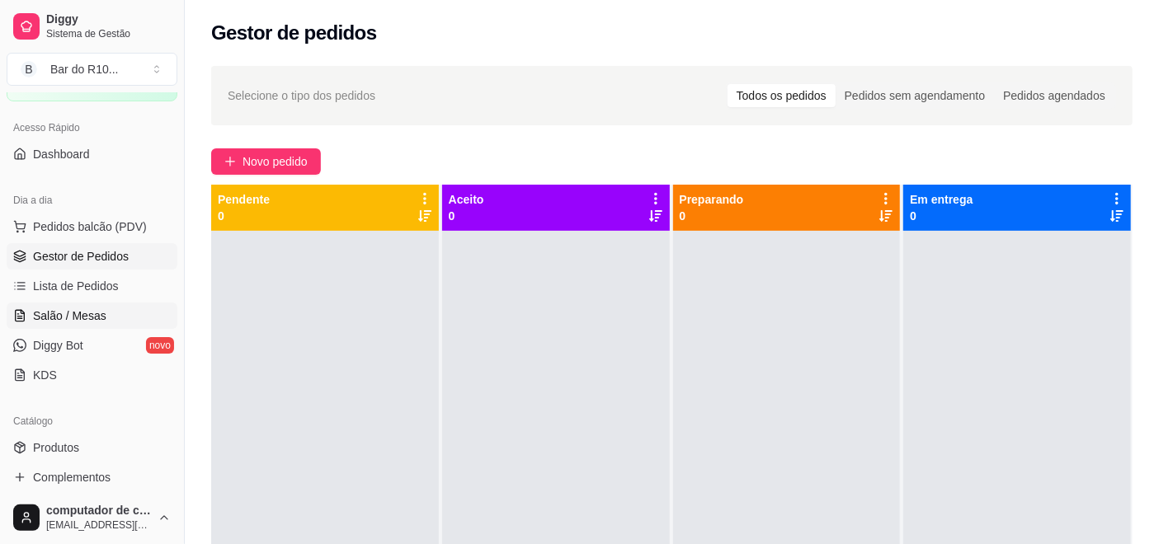
click at [73, 308] on span "Salão / Mesas" at bounding box center [69, 316] width 73 height 16
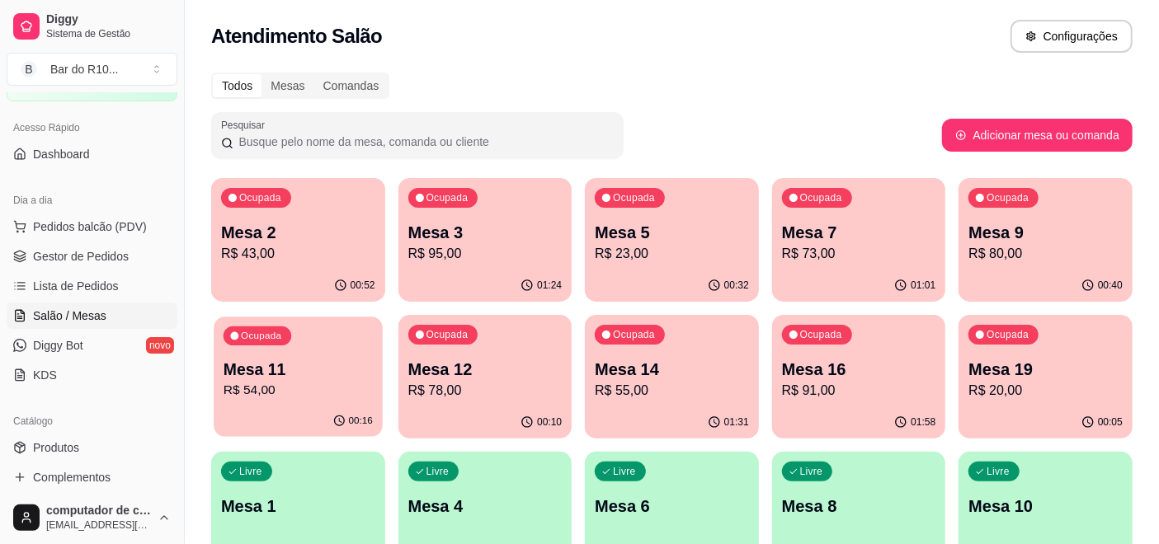
click at [226, 375] on p "Mesa 11" at bounding box center [298, 370] width 149 height 22
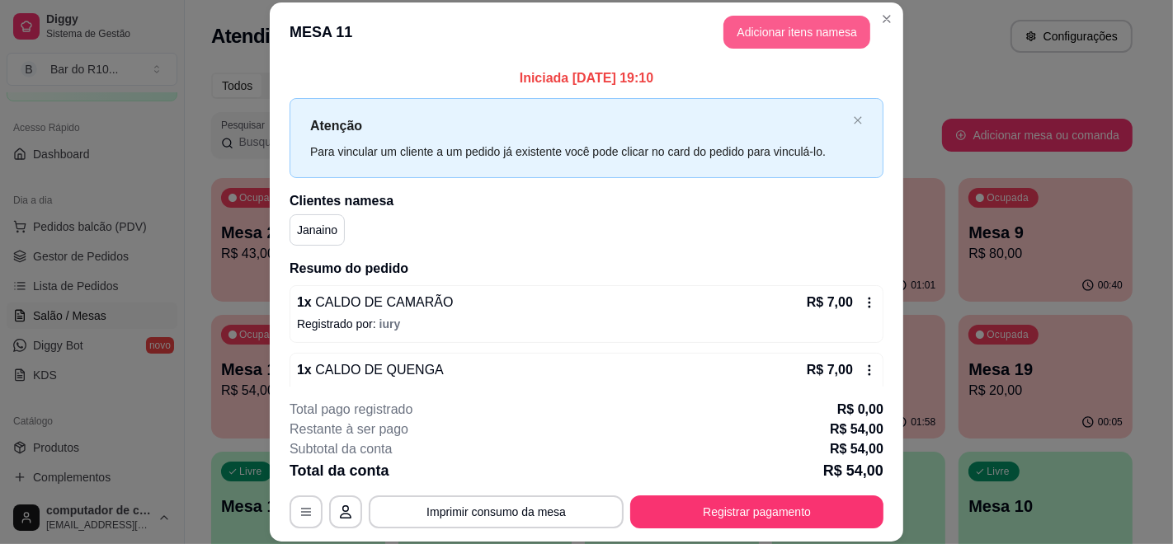
click at [779, 31] on button "Adicionar itens na mesa" at bounding box center [796, 32] width 147 height 33
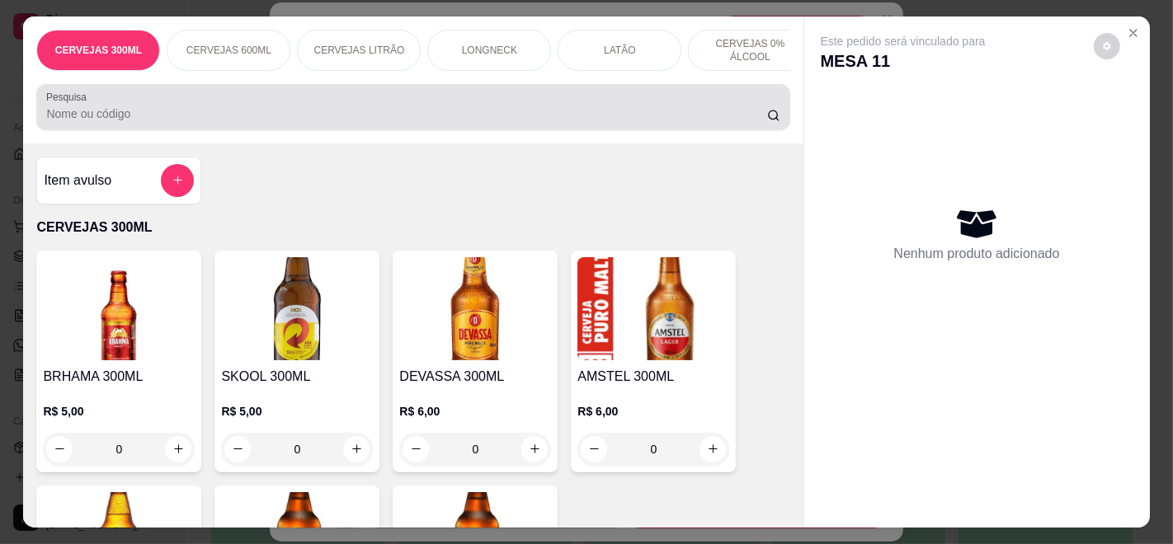
click at [339, 120] on input "Pesquisa" at bounding box center [406, 114] width 720 height 16
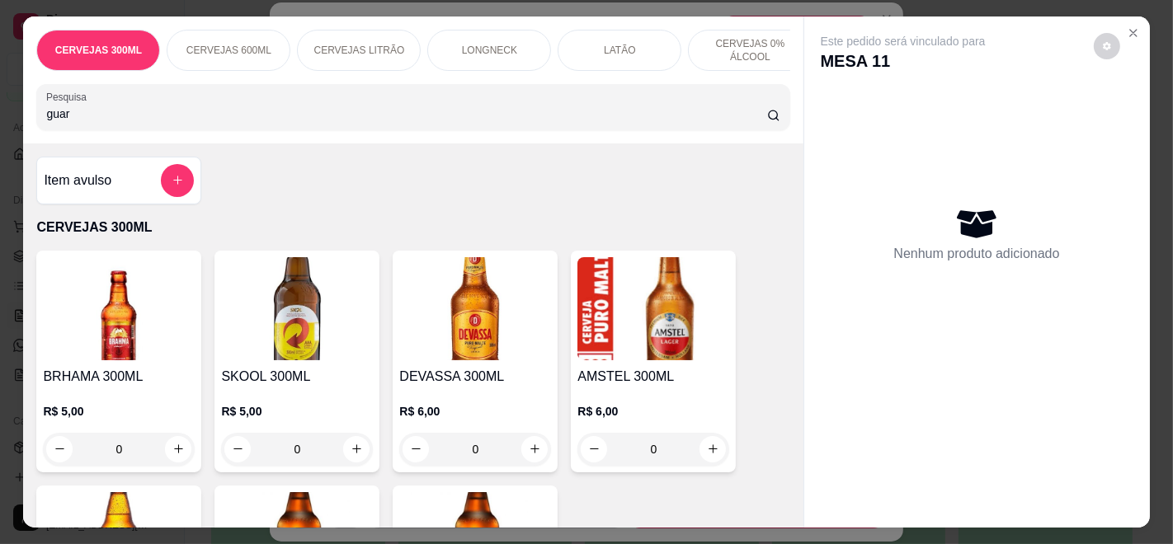
type input "guara"
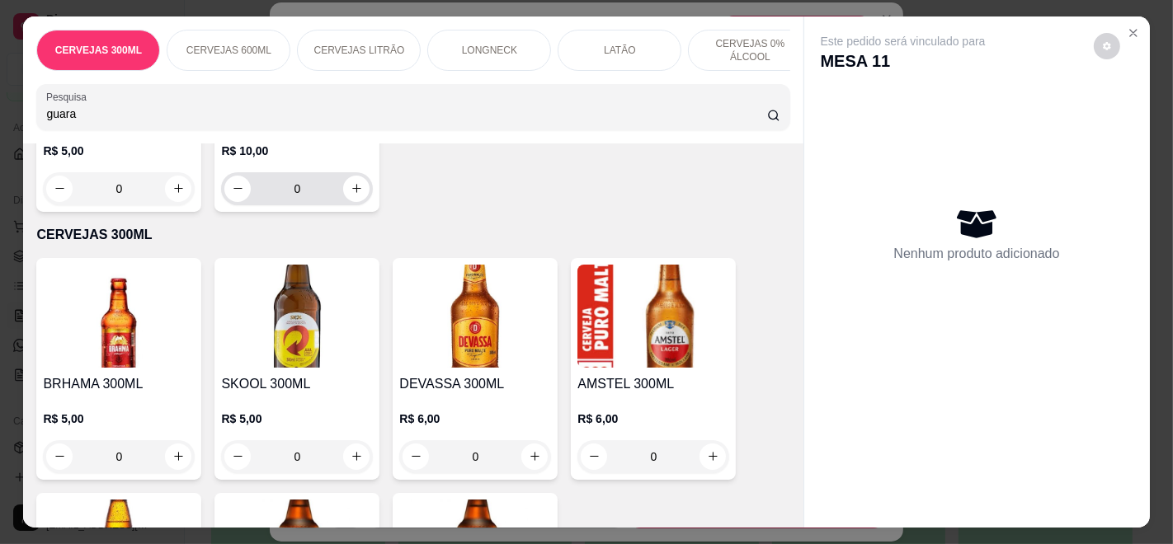
scroll to position [275, 0]
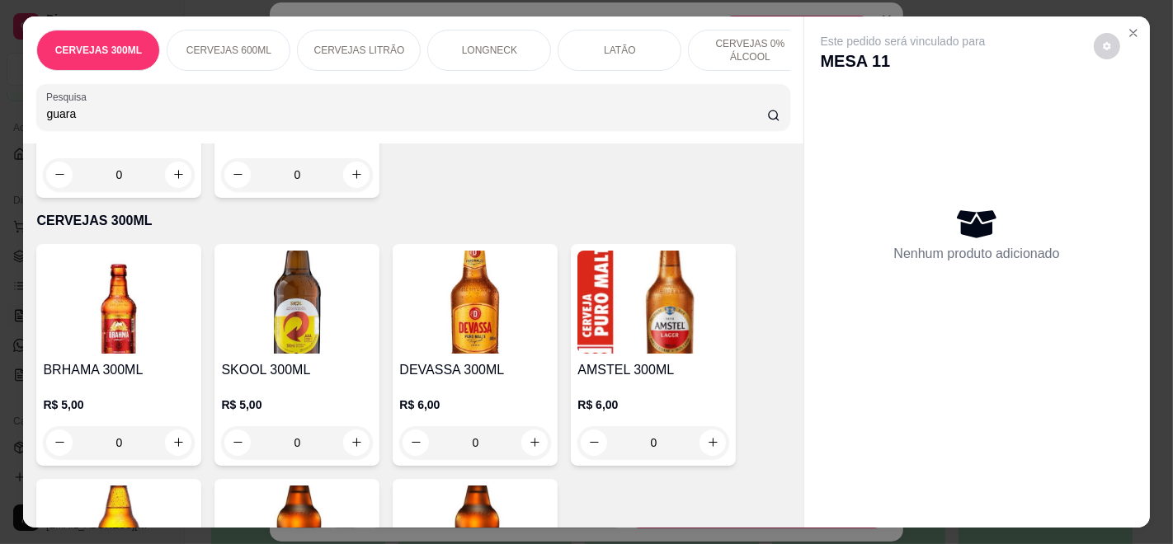
click at [746, 121] on input "guara" at bounding box center [406, 114] width 720 height 16
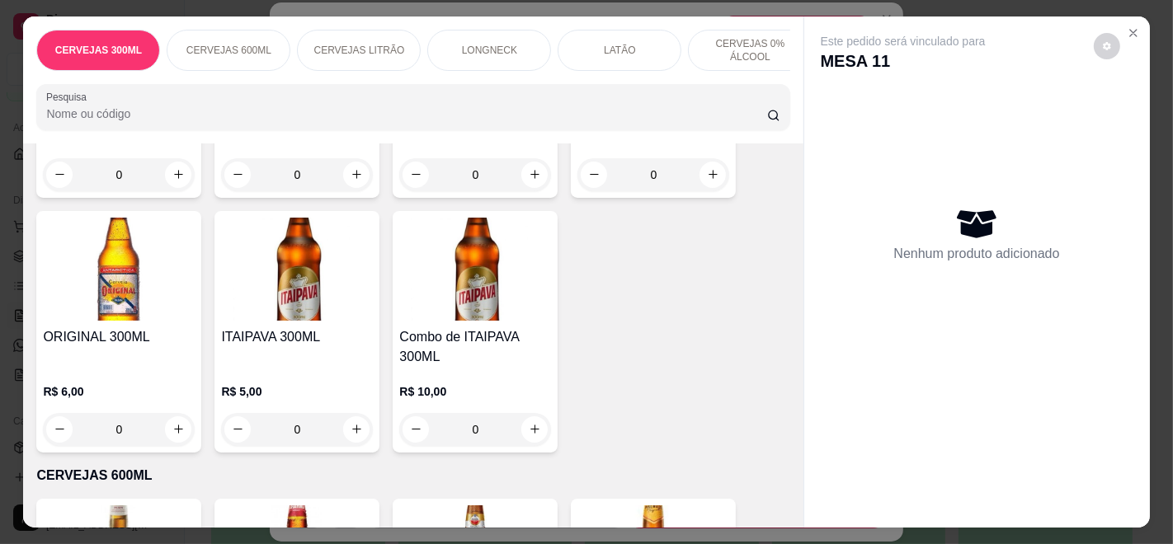
scroll to position [7, 0]
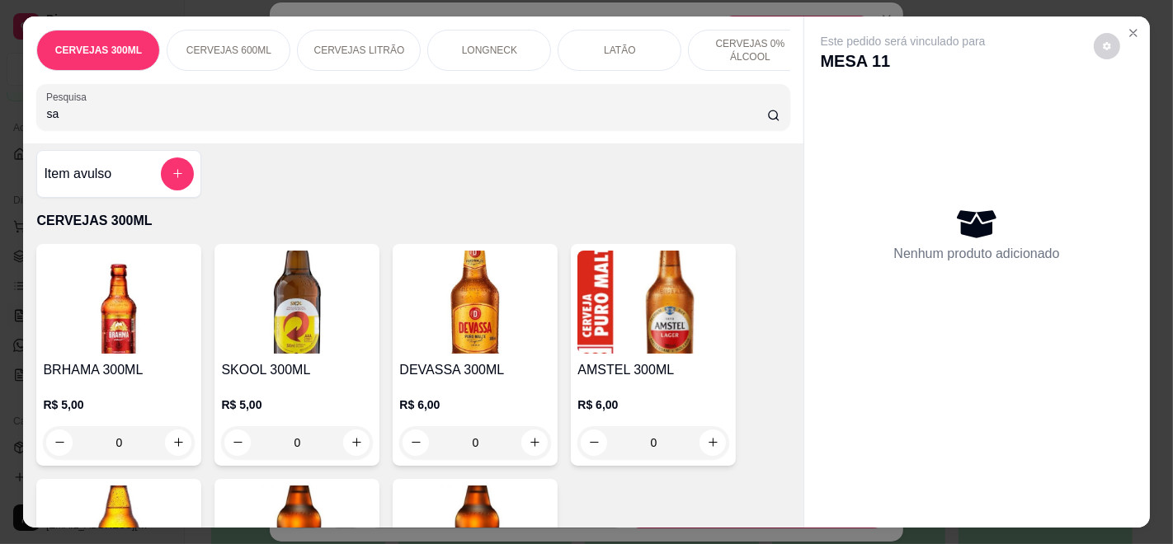
type input "saa"
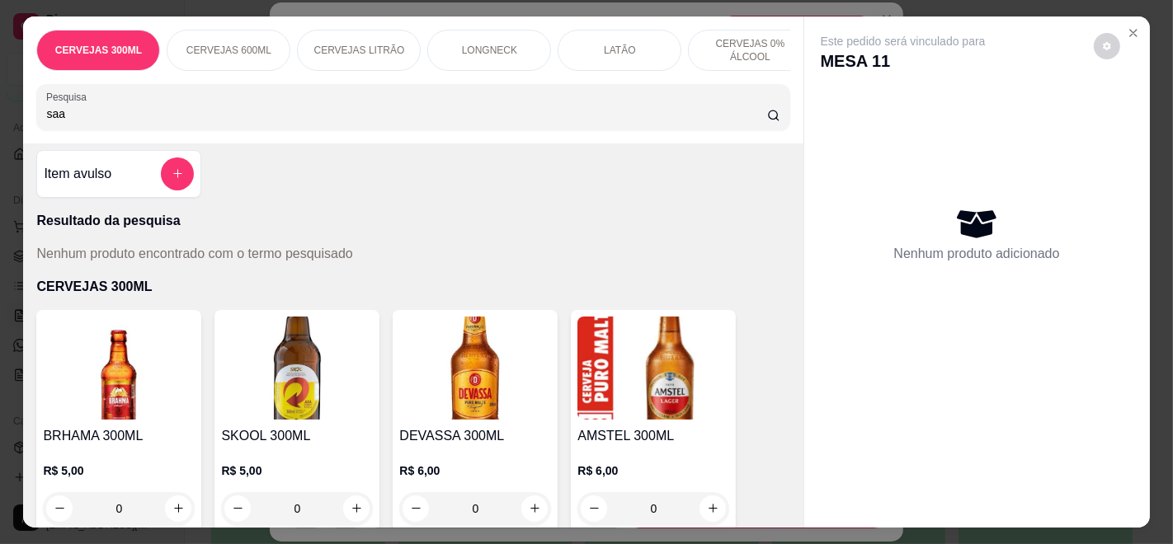
scroll to position [73, 0]
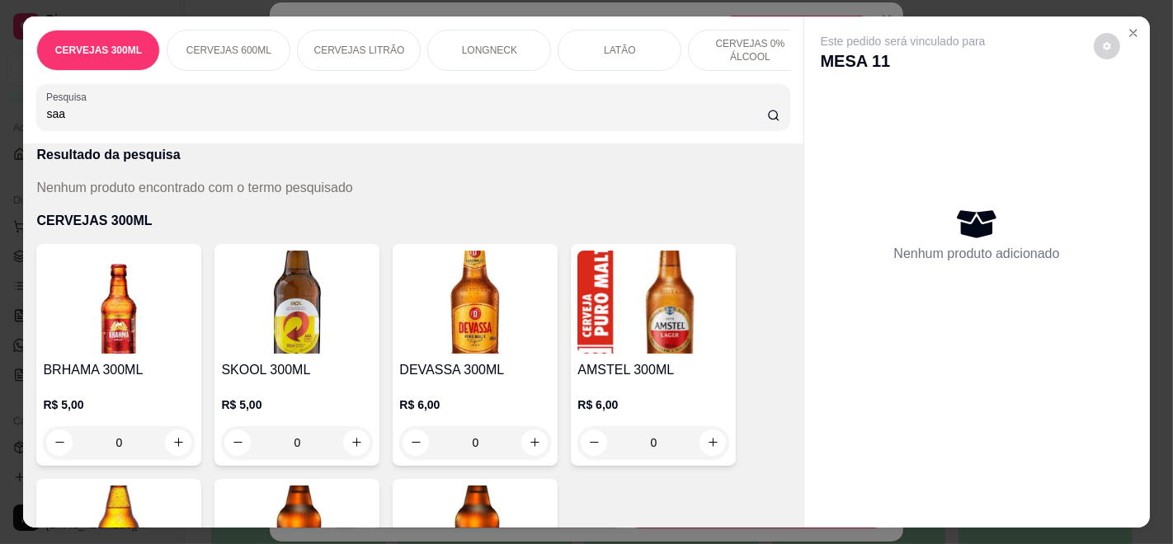
click at [744, 122] on input "saa" at bounding box center [406, 114] width 720 height 16
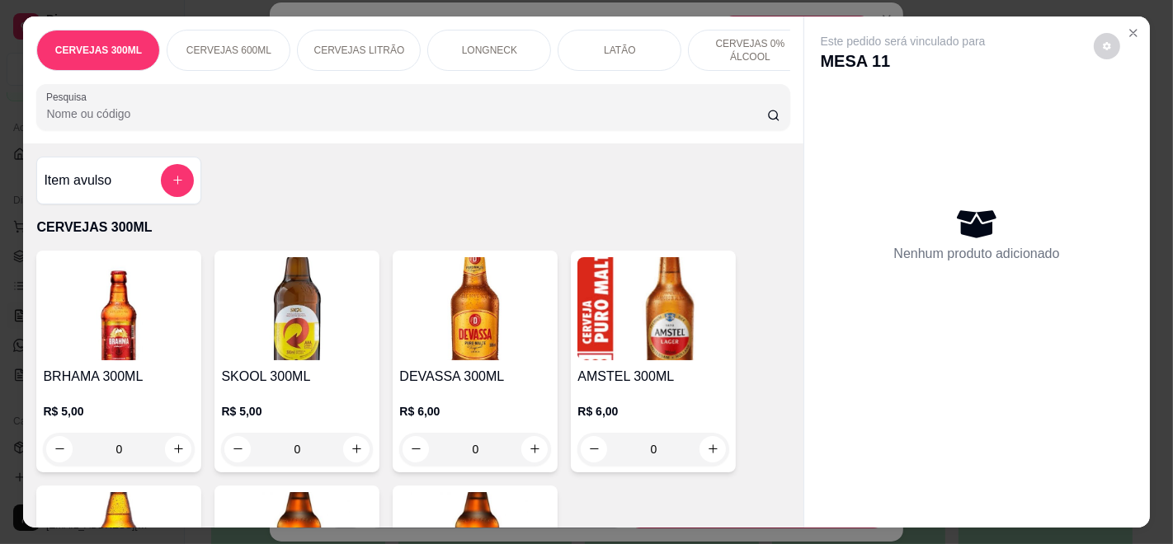
scroll to position [0, 0]
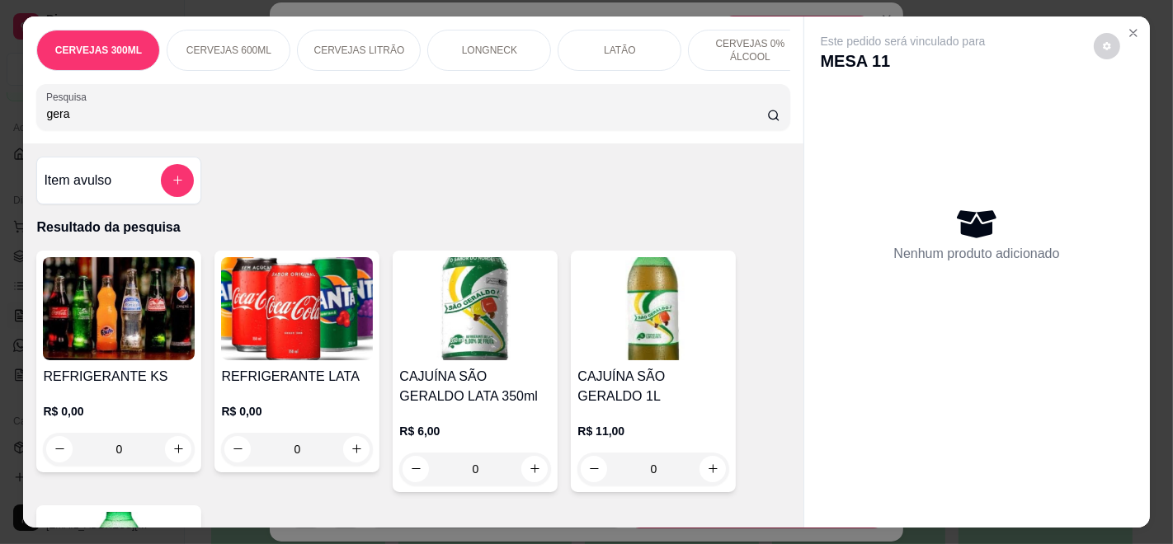
type input "gera"
click at [663, 405] on h4 "CAJUÍNA SÃO GERALDO 1L" at bounding box center [653, 387] width 152 height 40
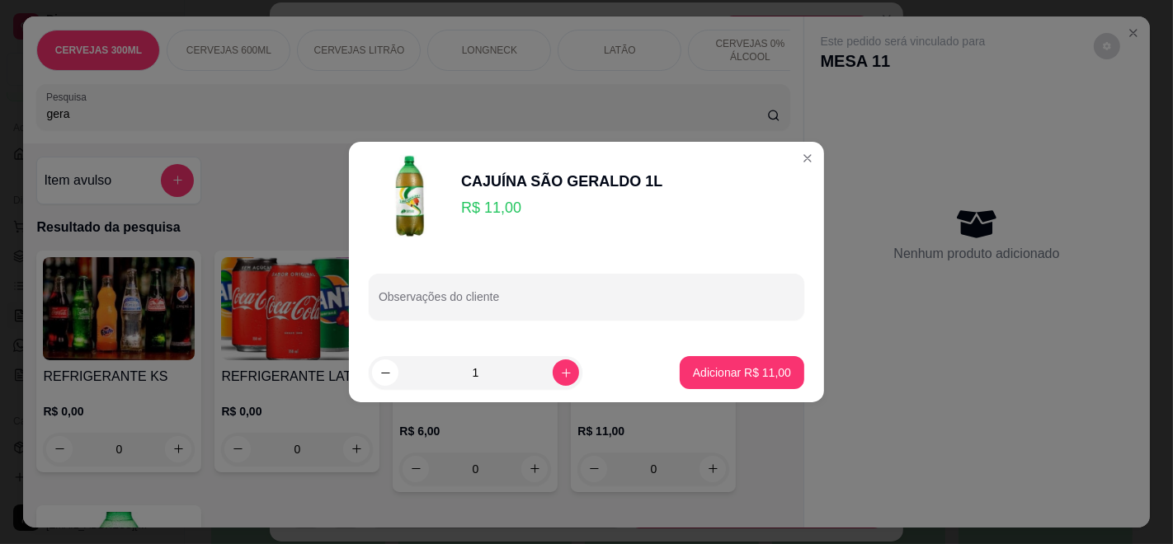
click at [751, 351] on footer "1 Adicionar R$ 11,00" at bounding box center [586, 372] width 475 height 59
click at [751, 358] on button "Adicionar R$ 11,00" at bounding box center [741, 373] width 121 height 32
type input "1"
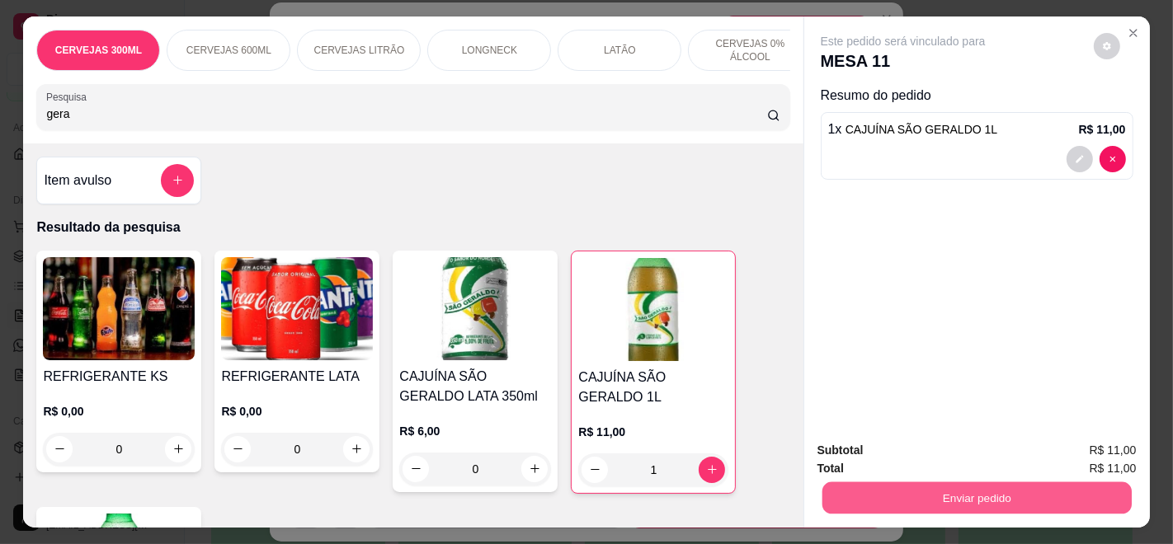
click at [871, 502] on button "Enviar pedido" at bounding box center [975, 498] width 309 height 32
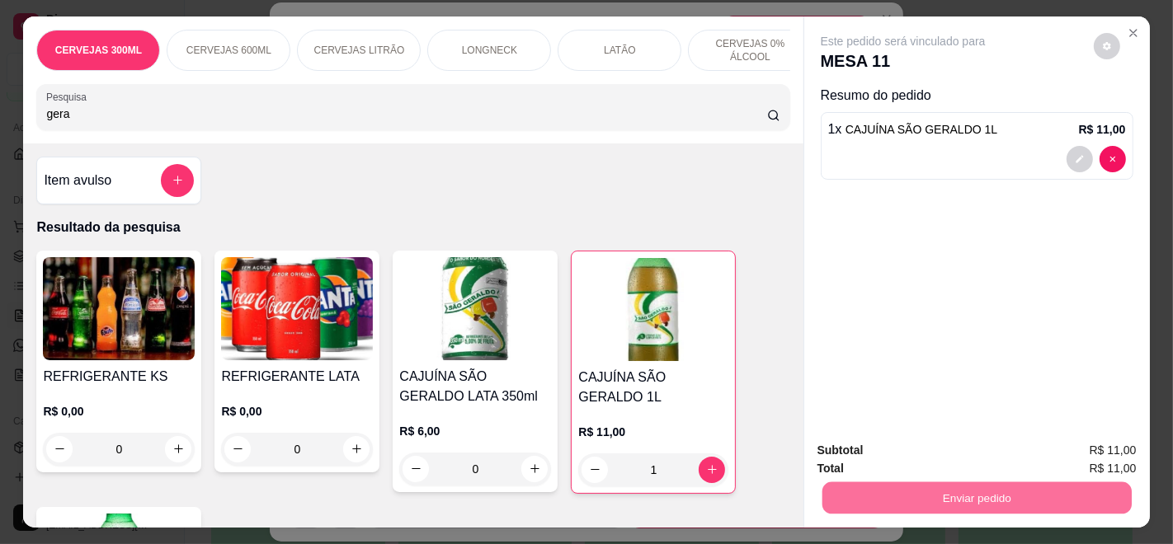
click at [1089, 444] on button "Enviar pedido" at bounding box center [1092, 450] width 91 height 31
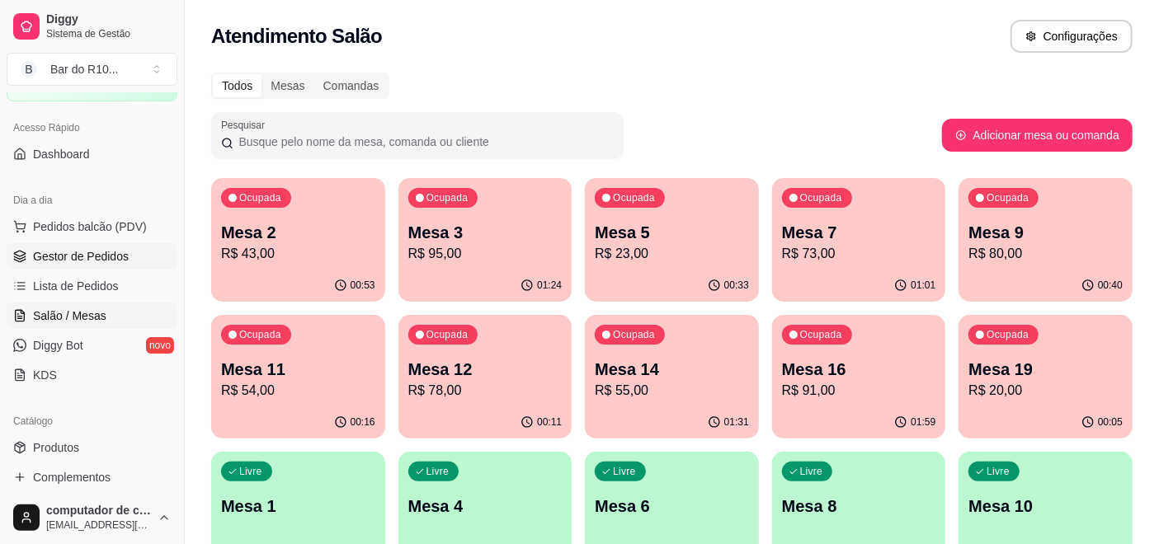
click at [125, 248] on span "Gestor de Pedidos" at bounding box center [81, 256] width 96 height 16
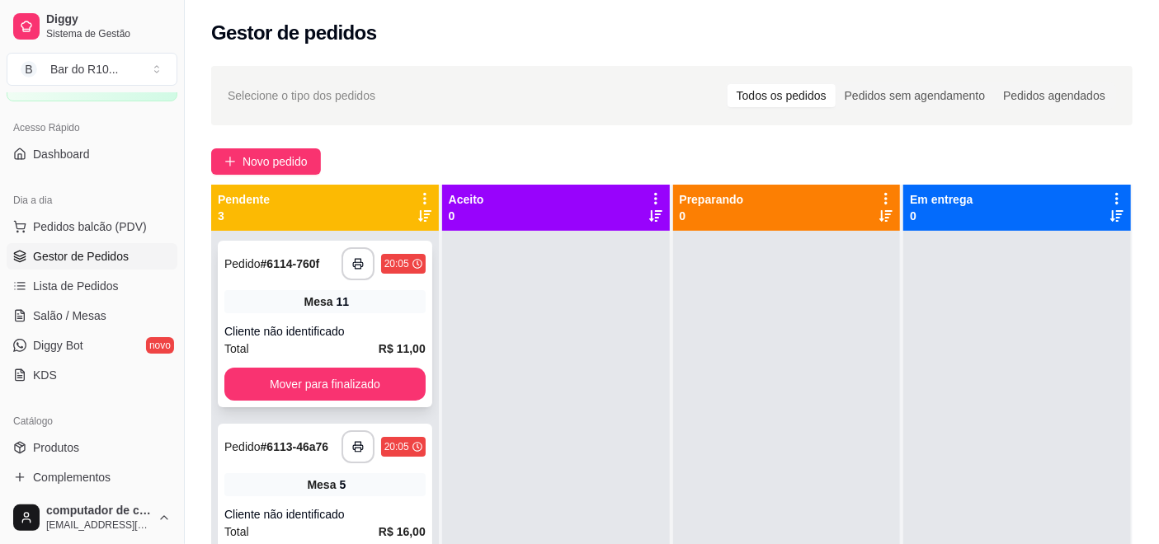
click at [376, 323] on div "Cliente não identificado" at bounding box center [324, 331] width 201 height 16
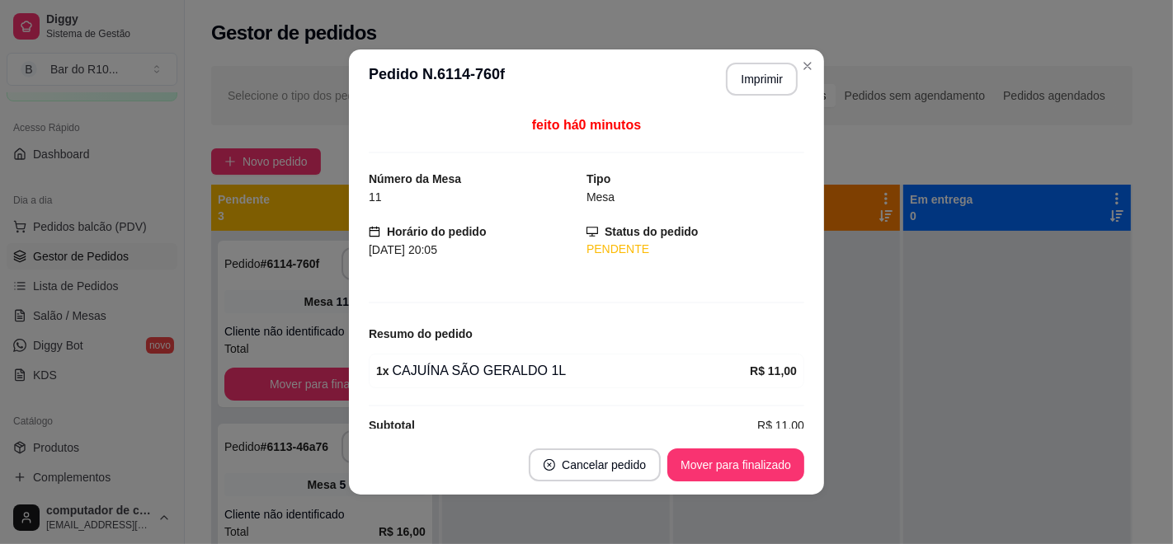
click at [730, 450] on footer "Cancelar pedido Mover para finalizado" at bounding box center [586, 464] width 475 height 59
click at [728, 455] on button "Mover para finalizado" at bounding box center [736, 465] width 133 height 32
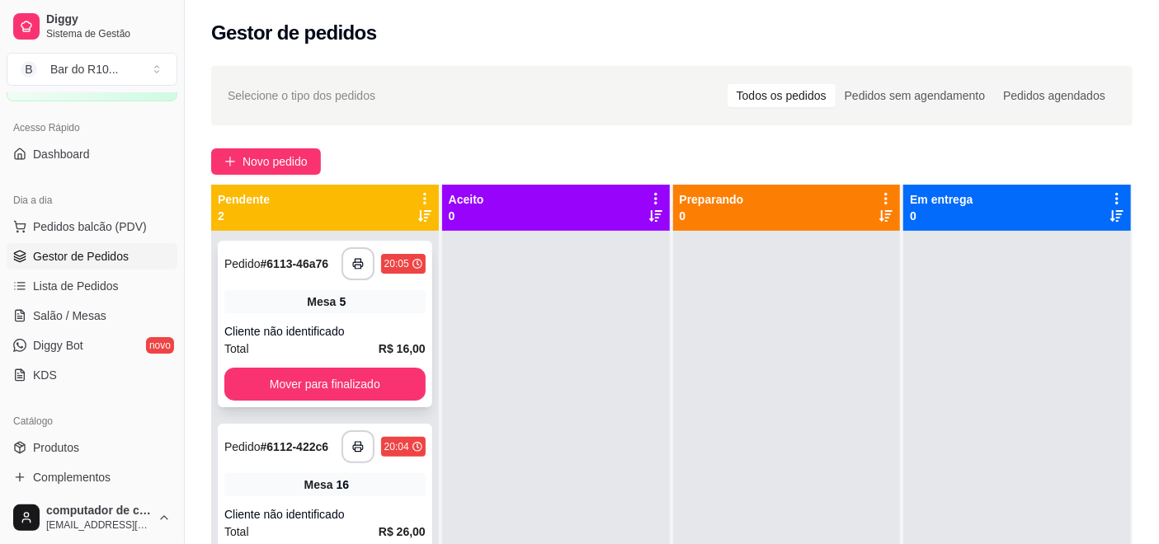
click at [231, 299] on div "Mesa 5" at bounding box center [324, 301] width 201 height 23
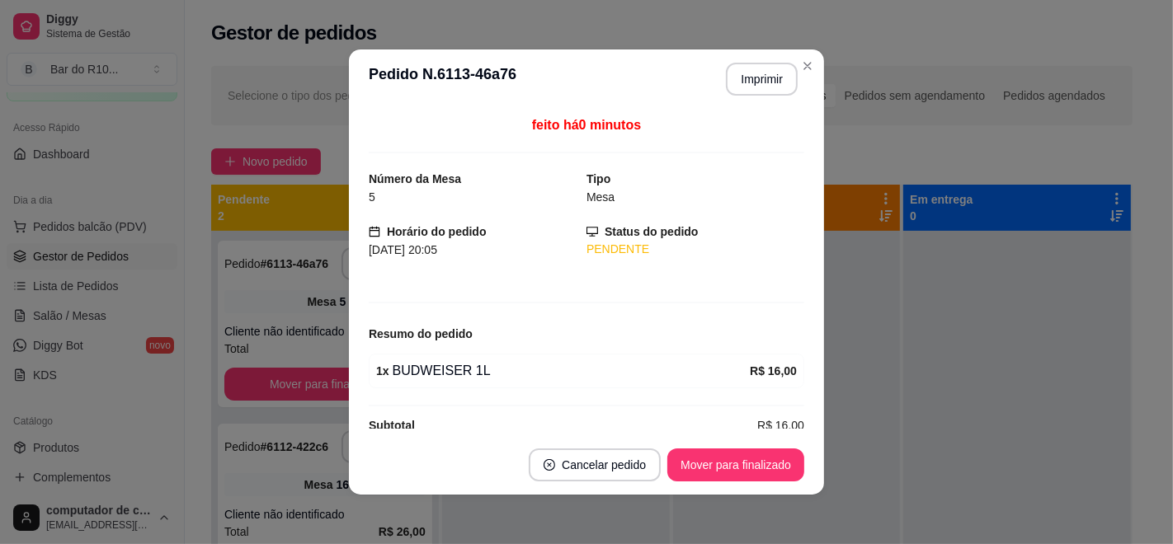
scroll to position [23, 0]
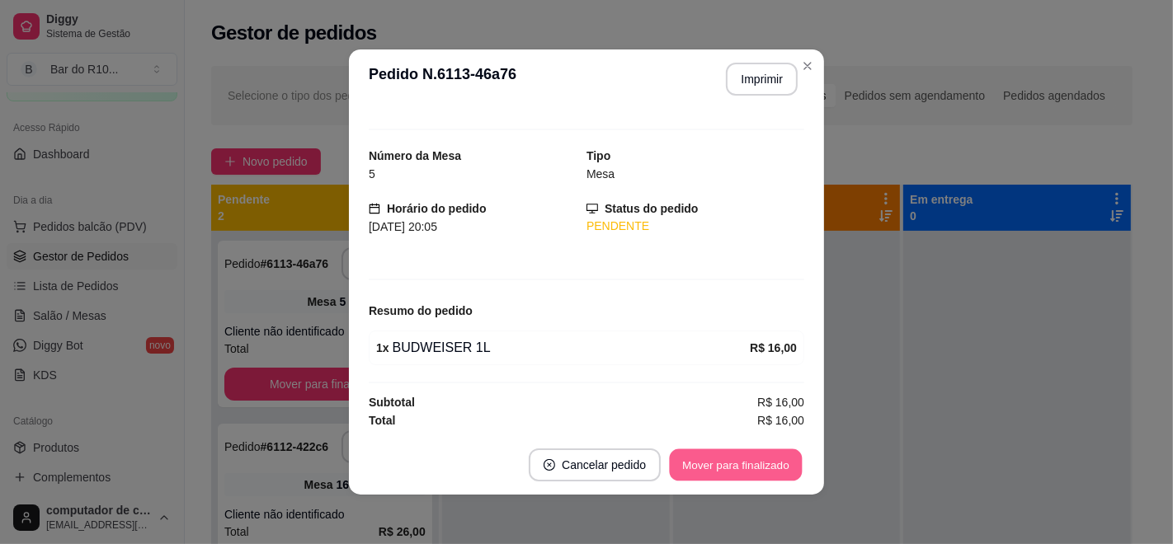
click at [741, 463] on button "Mover para finalizado" at bounding box center [736, 465] width 133 height 32
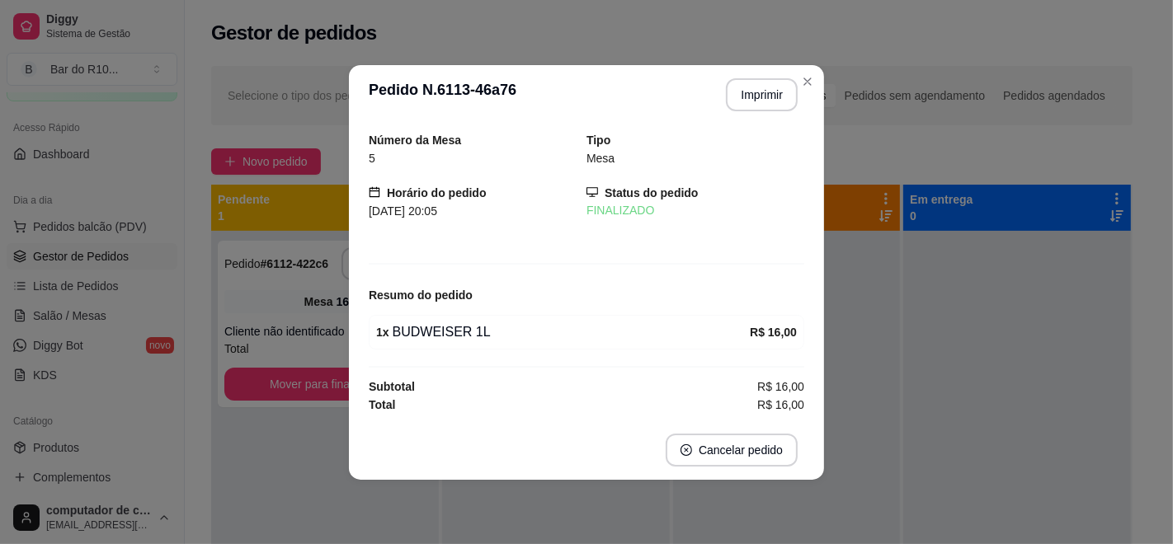
scroll to position [0, 0]
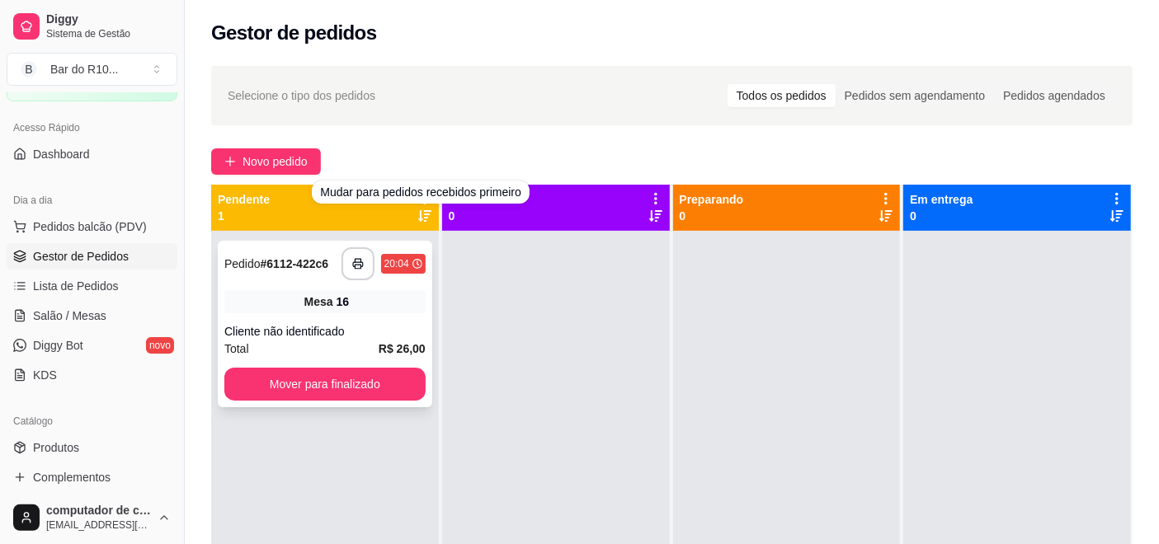
click at [318, 292] on div "Mesa 16" at bounding box center [324, 301] width 201 height 23
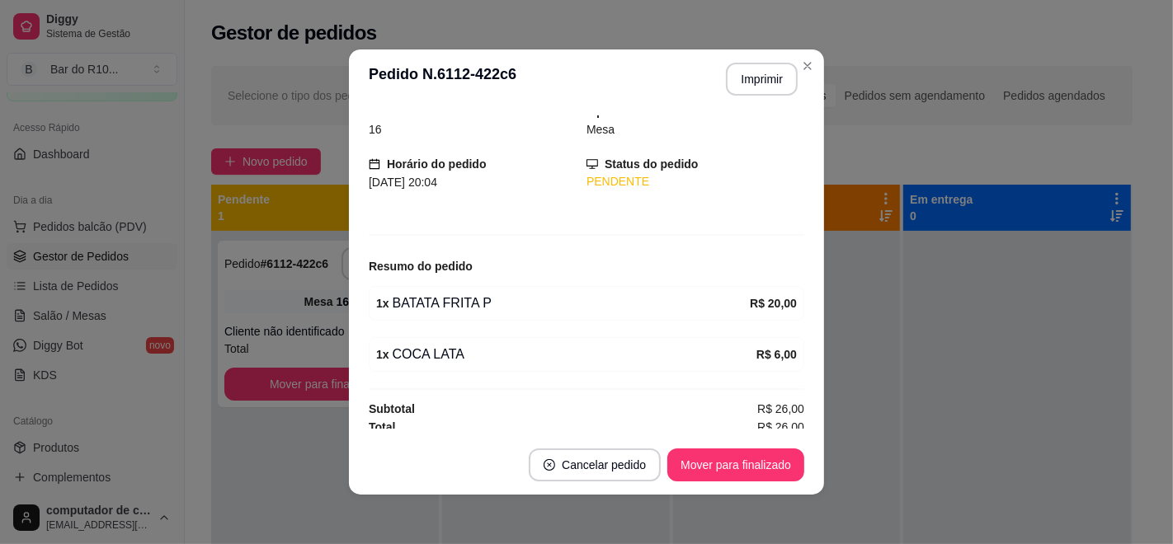
scroll to position [73, 0]
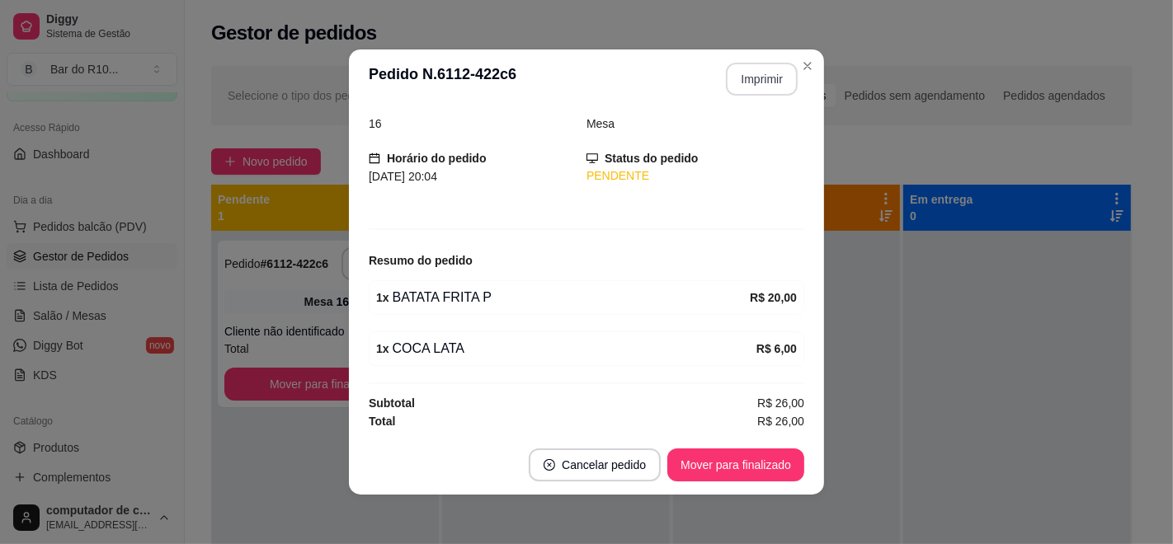
click at [767, 80] on button "Imprimir" at bounding box center [762, 79] width 72 height 33
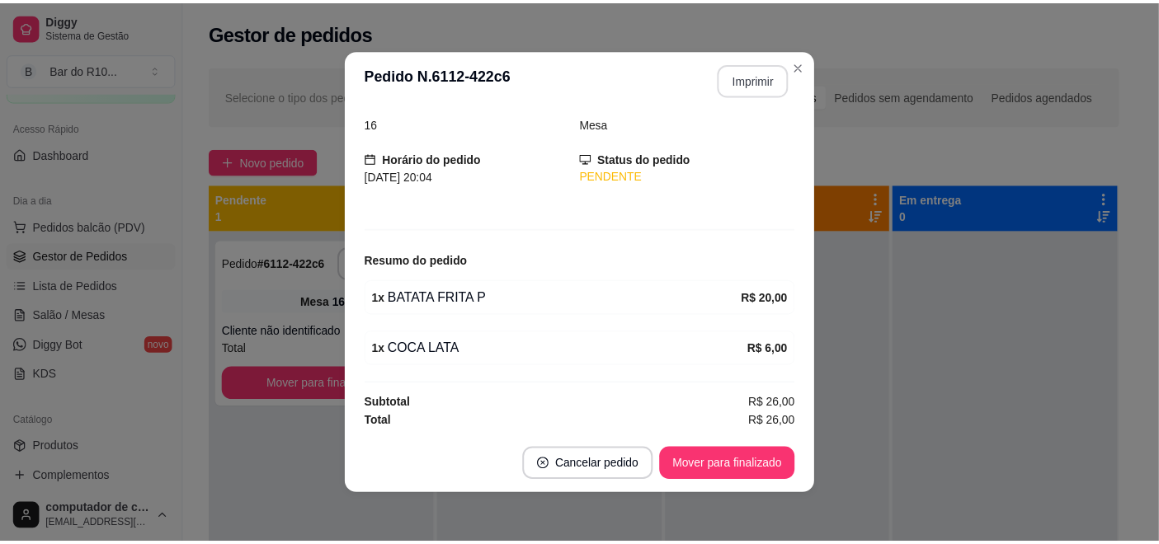
scroll to position [0, 0]
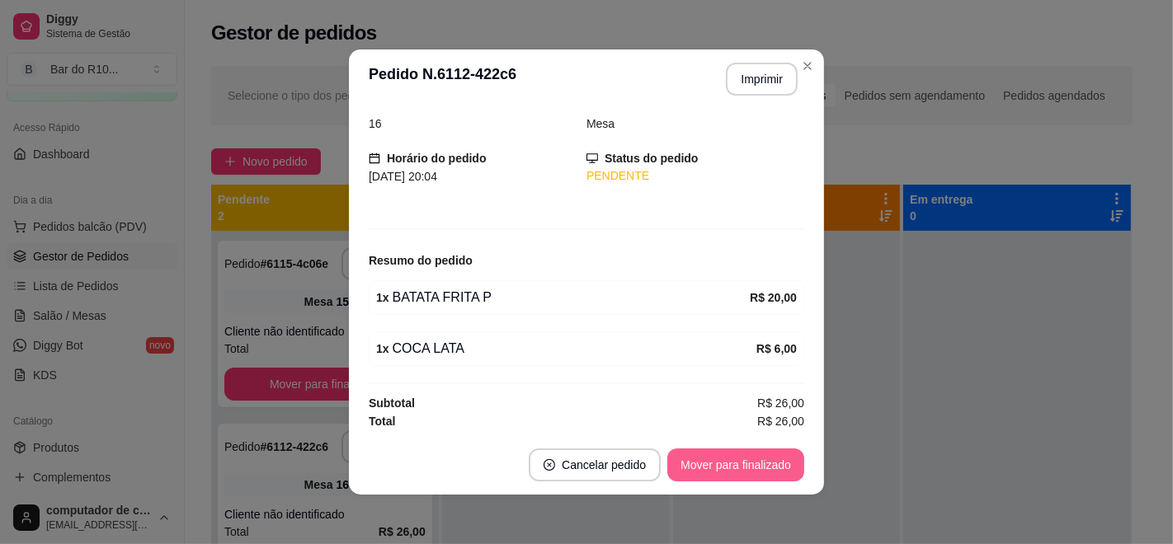
click at [703, 469] on button "Mover para finalizado" at bounding box center [735, 465] width 137 height 33
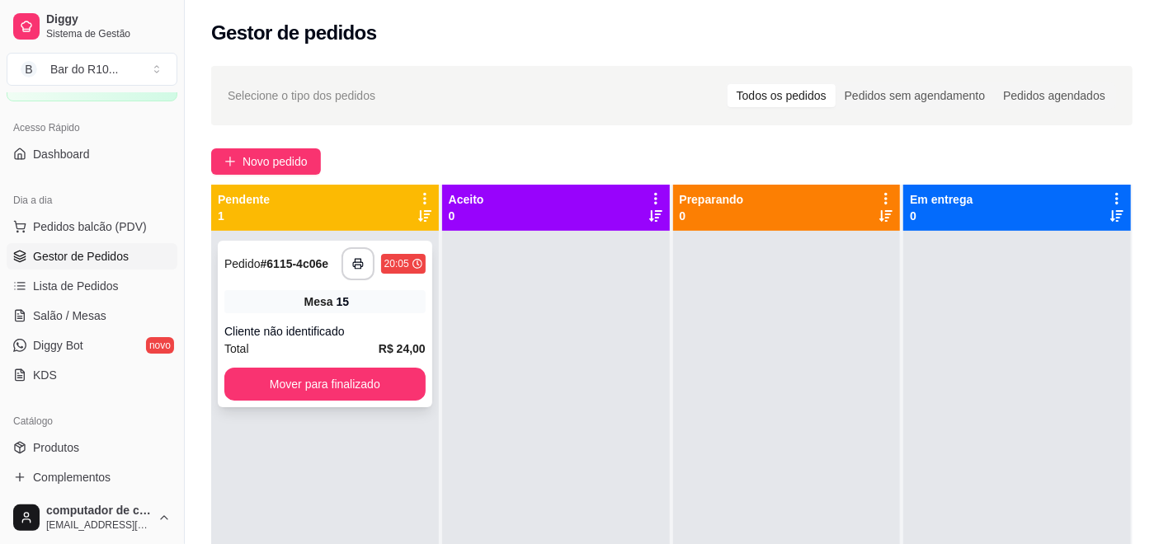
click at [325, 301] on span "Mesa" at bounding box center [318, 302] width 29 height 16
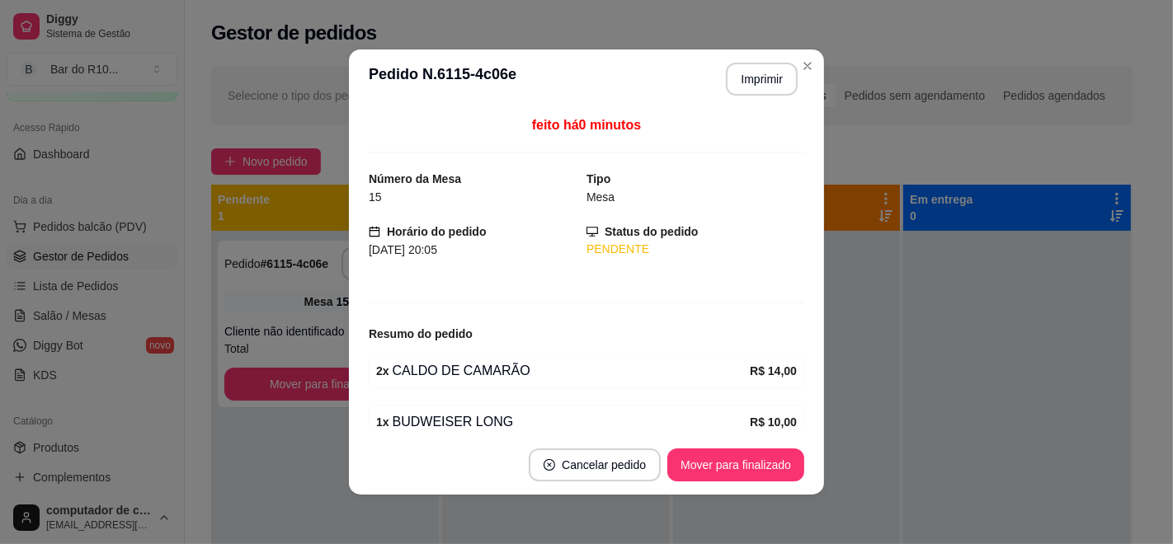
scroll to position [73, 0]
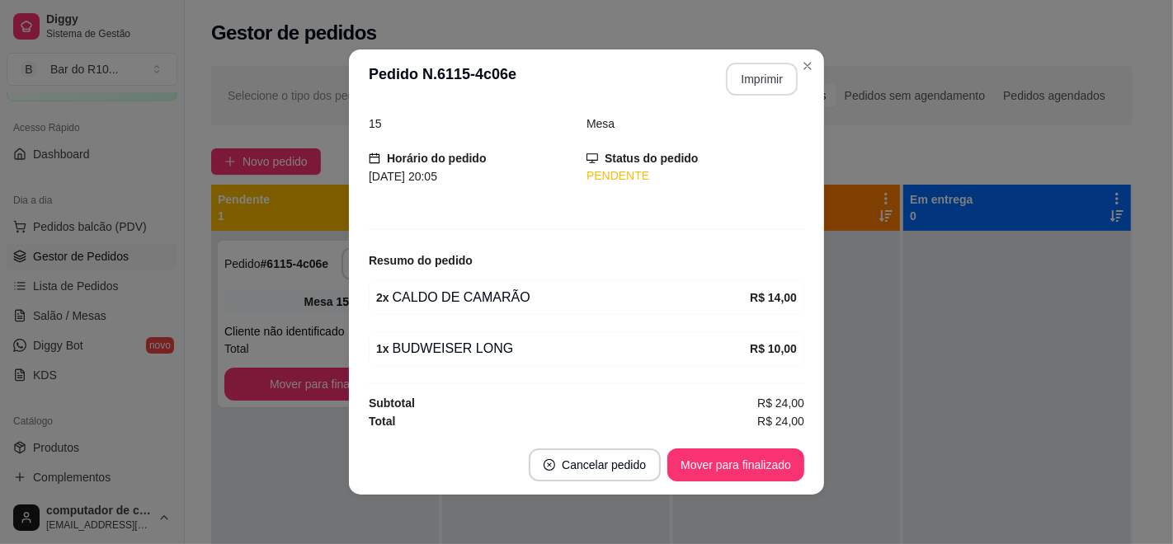
click at [745, 82] on button "Imprimir" at bounding box center [762, 79] width 72 height 33
click at [720, 459] on button "Mover para finalizado" at bounding box center [735, 465] width 137 height 33
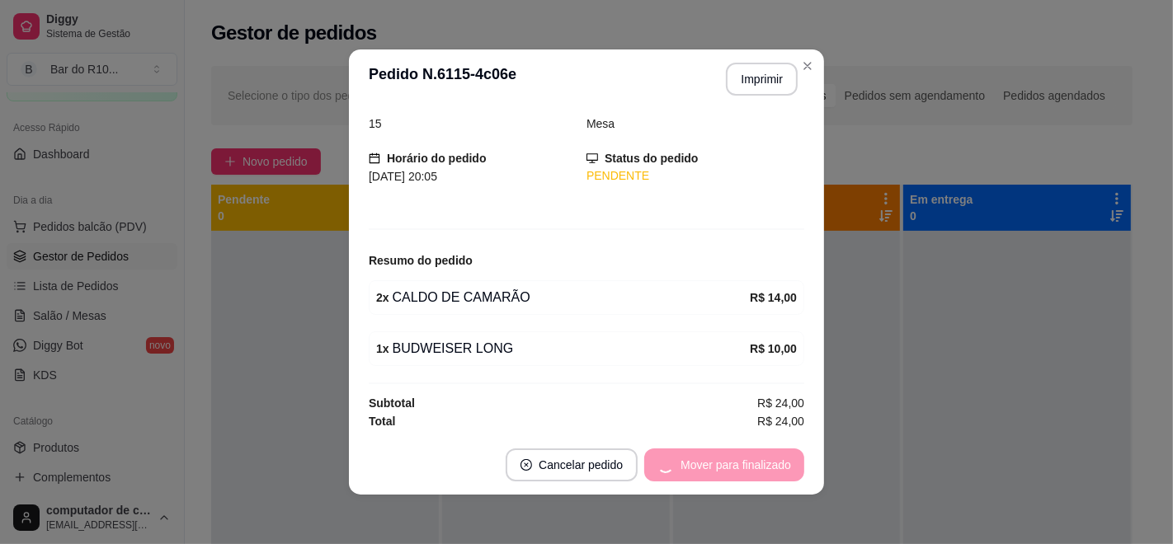
scroll to position [20, 0]
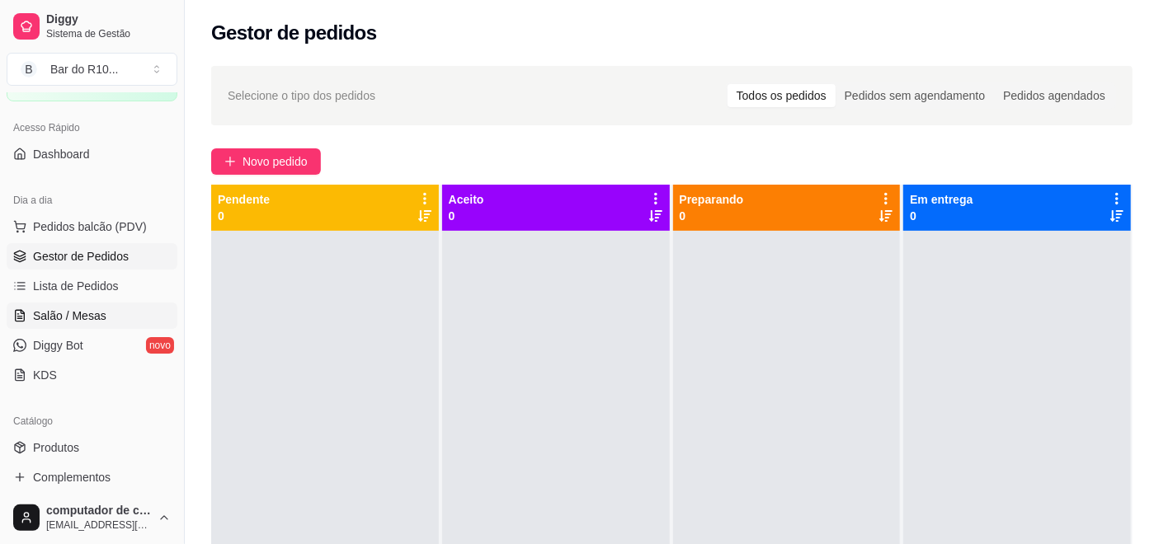
click at [92, 318] on span "Salão / Mesas" at bounding box center [69, 316] width 73 height 16
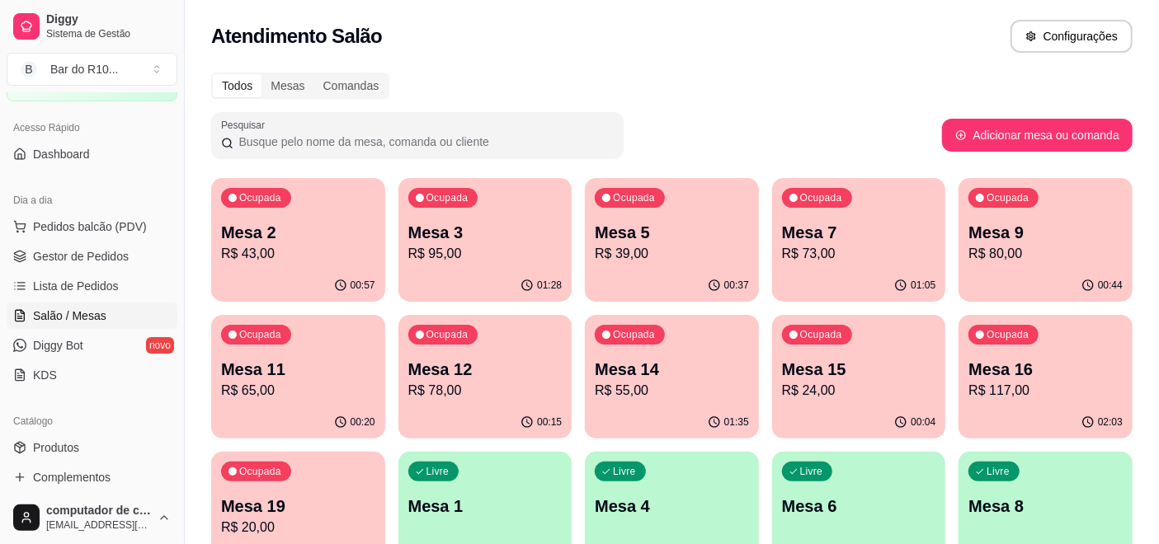
click at [695, 359] on p "Mesa 14" at bounding box center [672, 369] width 154 height 23
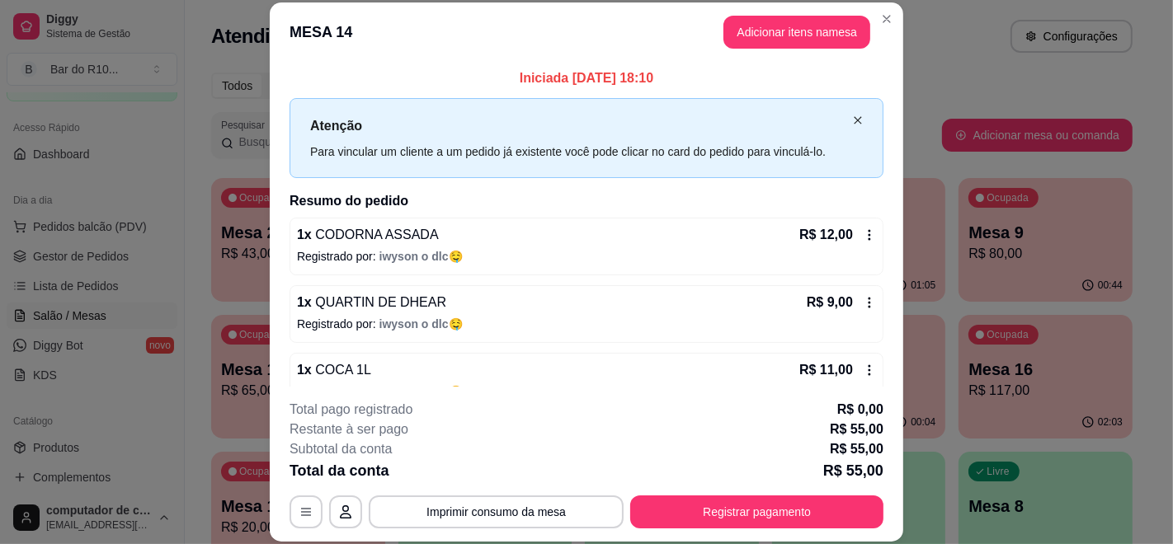
click at [853, 119] on icon "close" at bounding box center [858, 120] width 10 height 10
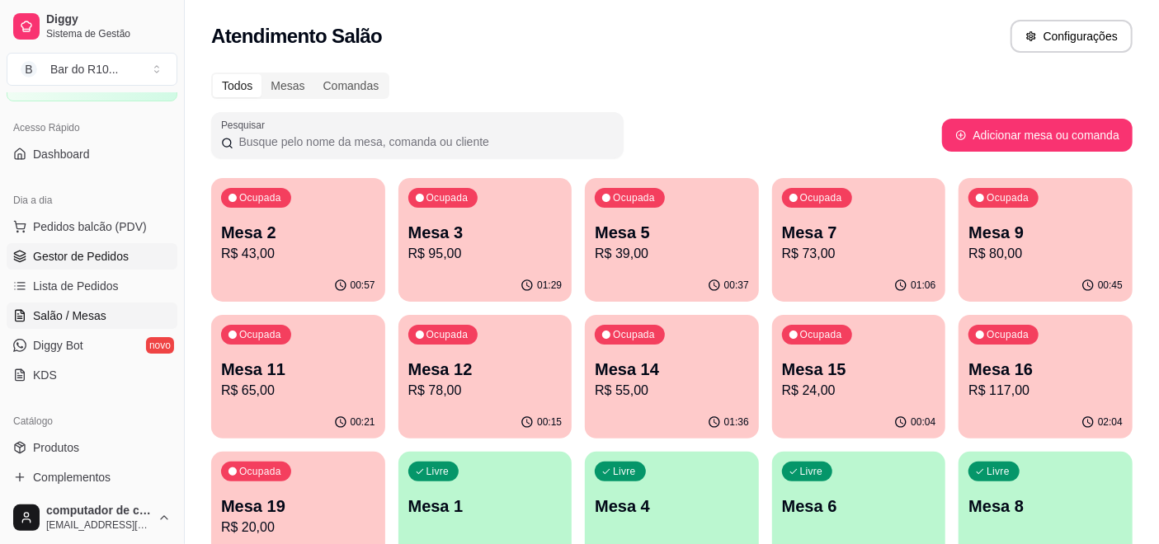
click at [73, 250] on span "Gestor de Pedidos" at bounding box center [81, 256] width 96 height 16
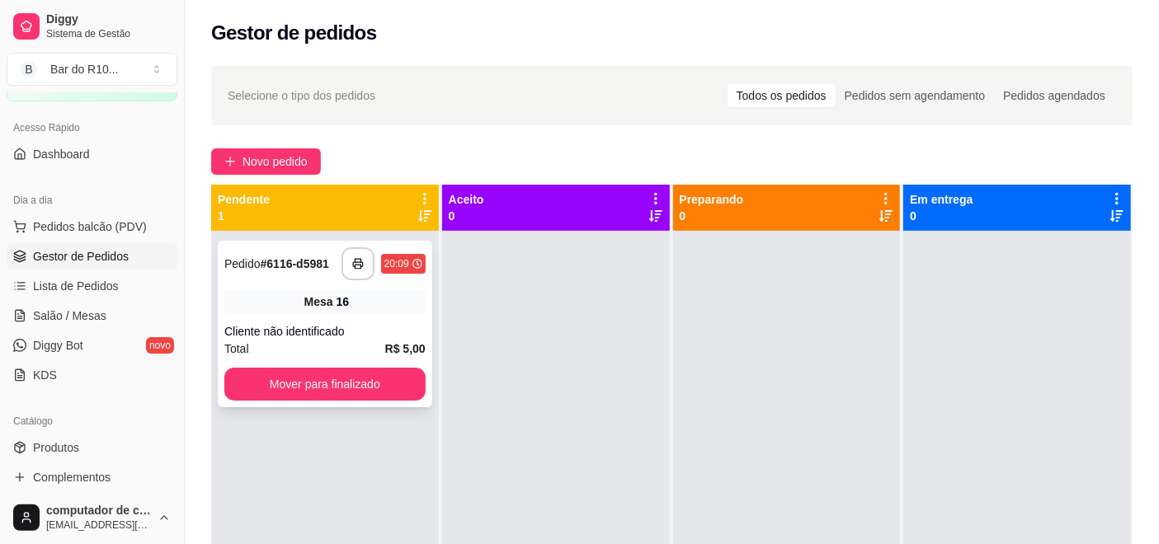
click at [310, 308] on span "Mesa" at bounding box center [318, 302] width 29 height 16
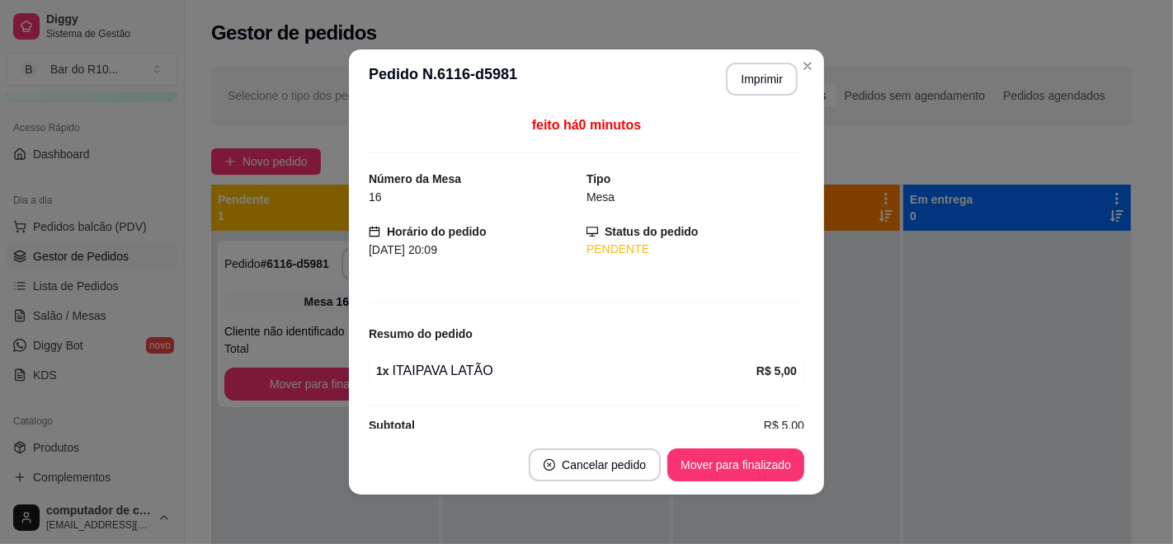
scroll to position [23, 0]
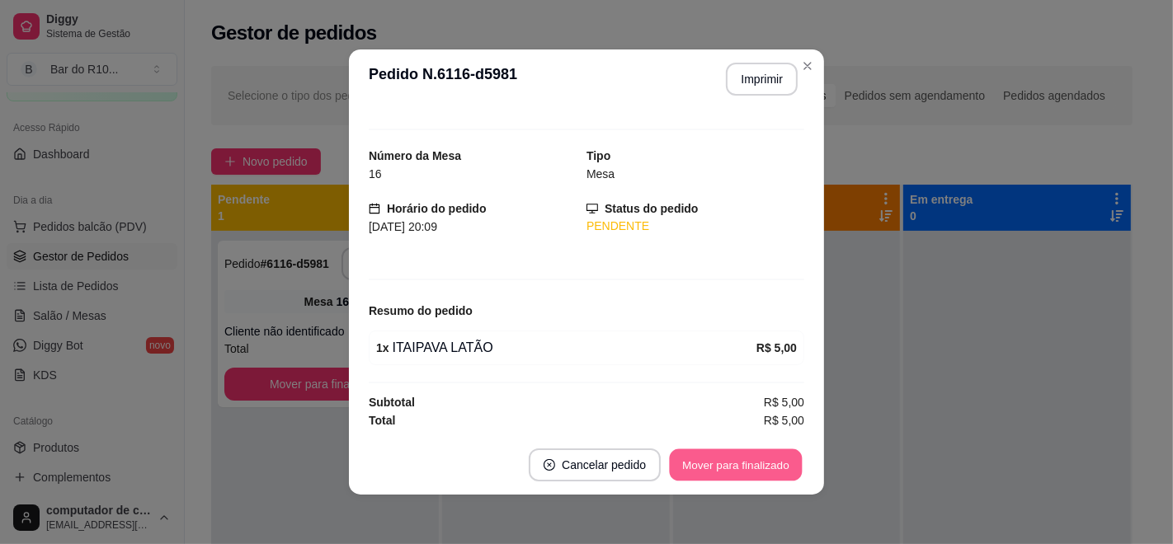
click at [735, 462] on button "Mover para finalizado" at bounding box center [736, 465] width 133 height 32
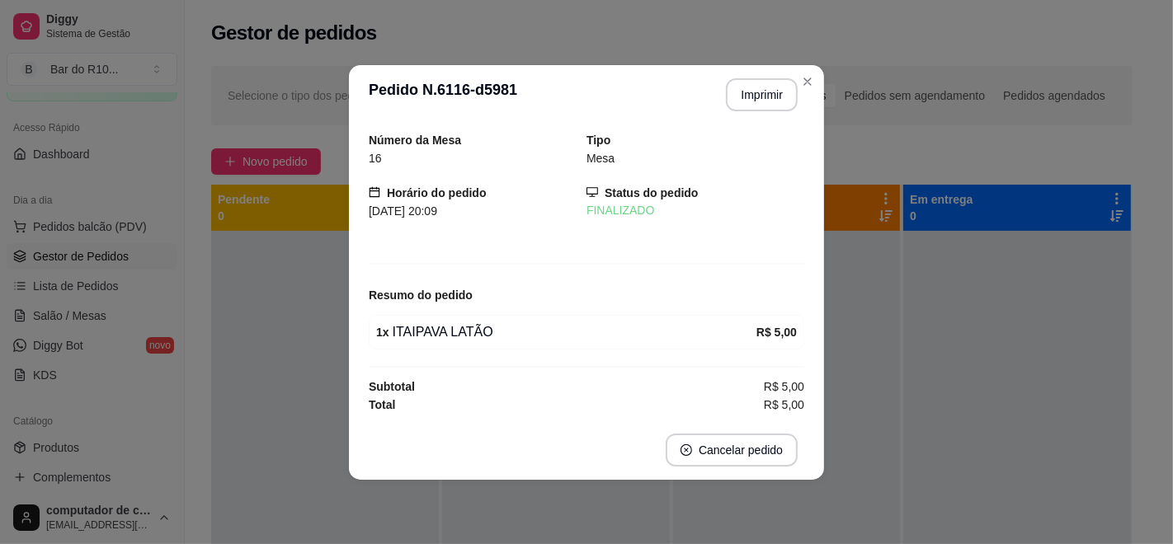
scroll to position [0, 0]
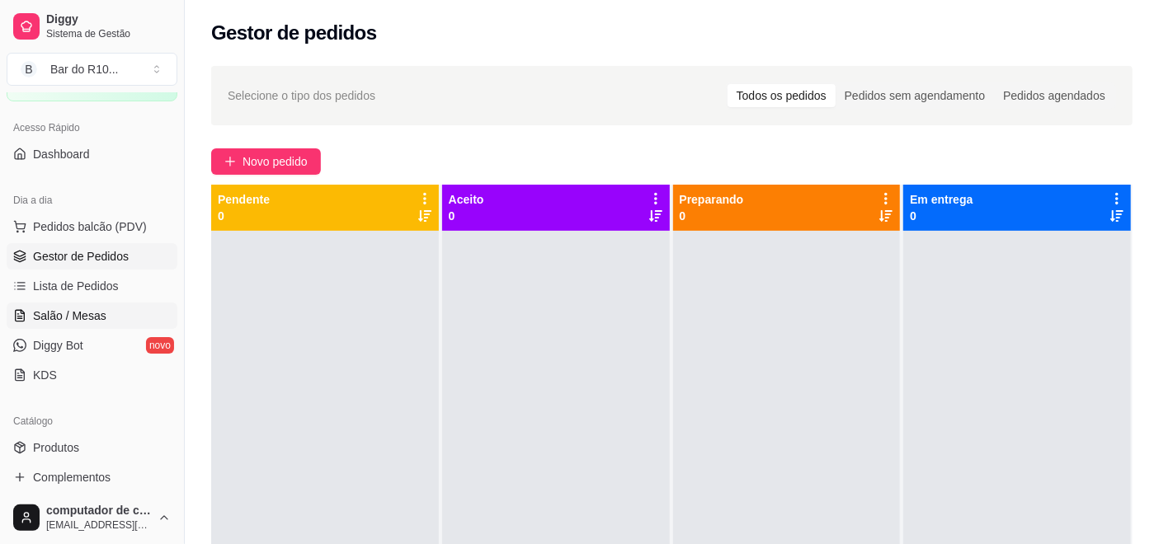
click at [62, 310] on span "Salão / Mesas" at bounding box center [69, 316] width 73 height 16
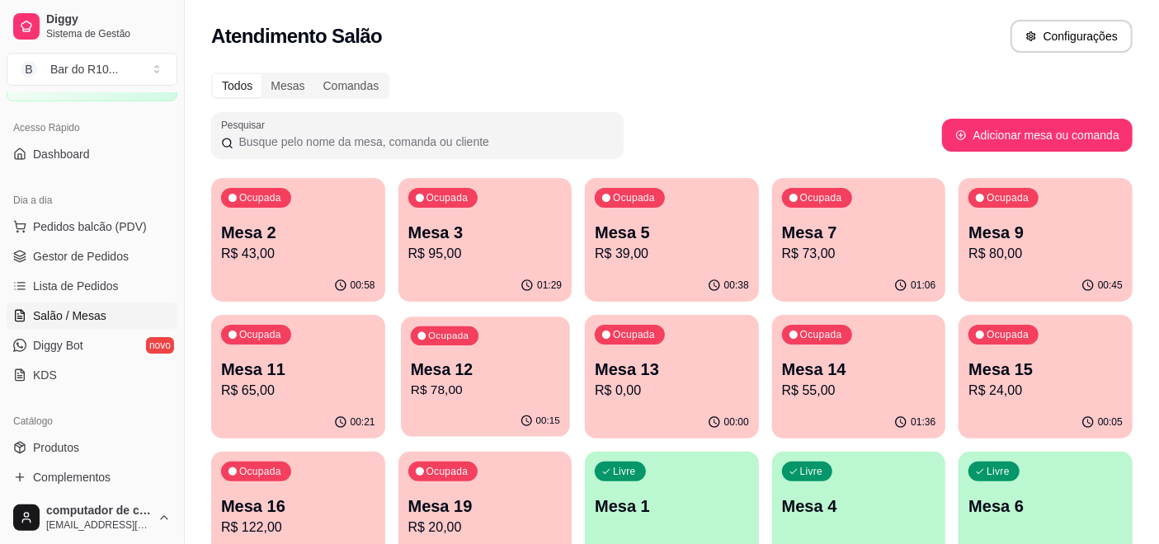
click at [420, 332] on icon "button" at bounding box center [421, 337] width 10 height 10
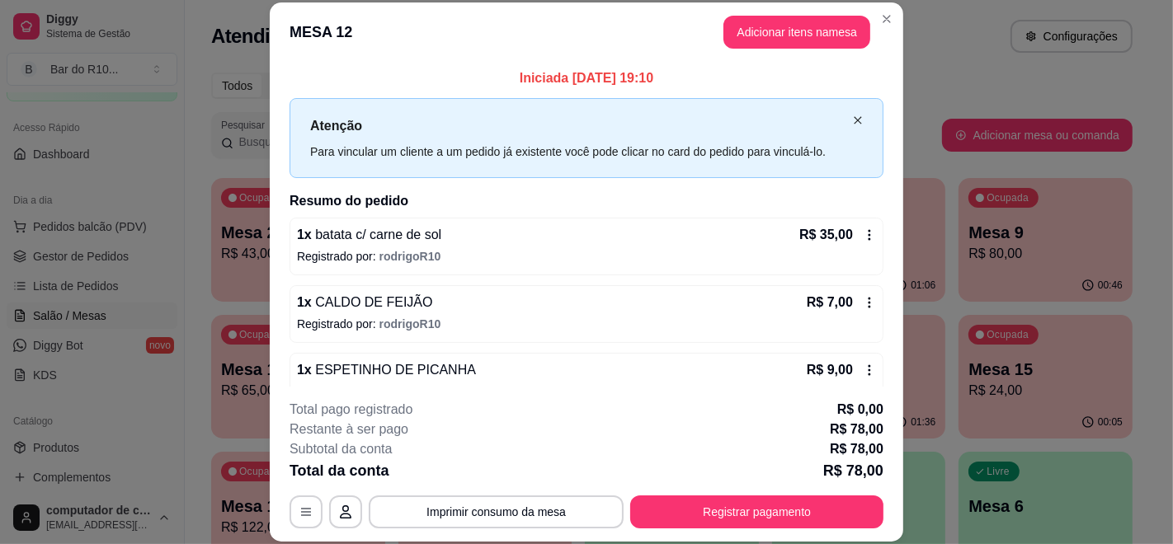
click at [853, 115] on icon "close" at bounding box center [858, 120] width 10 height 10
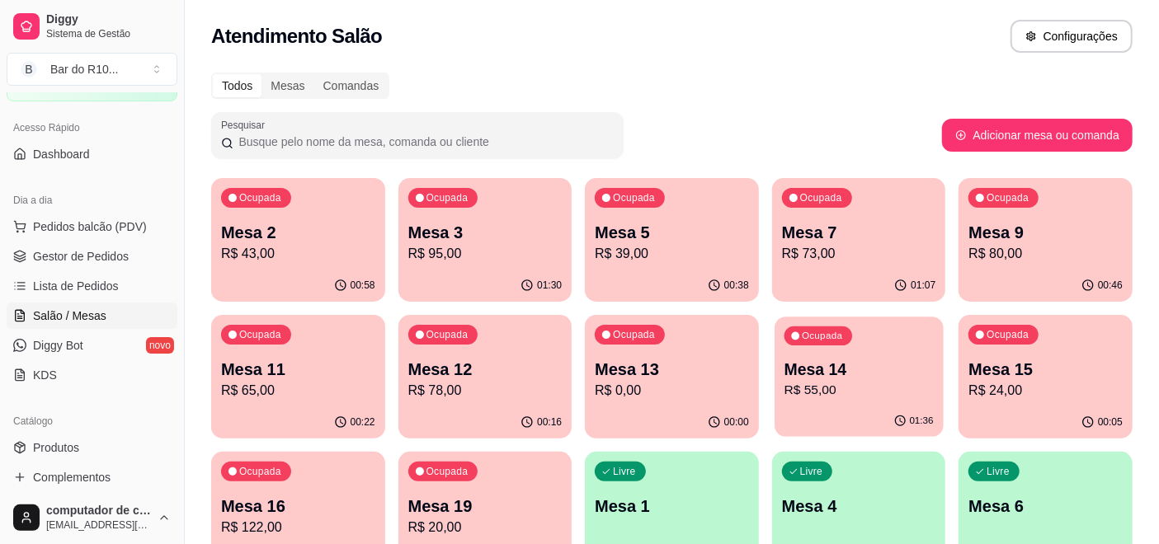
click at [795, 351] on div "Ocupada Mesa 14 R$ 55,00" at bounding box center [858, 361] width 168 height 89
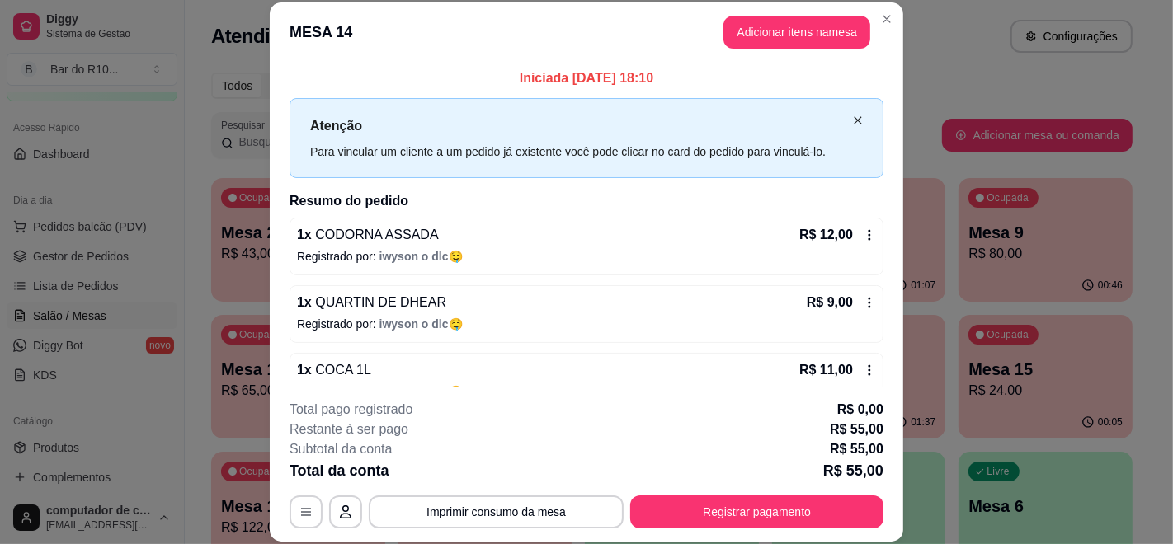
click at [853, 117] on icon "close" at bounding box center [858, 120] width 10 height 10
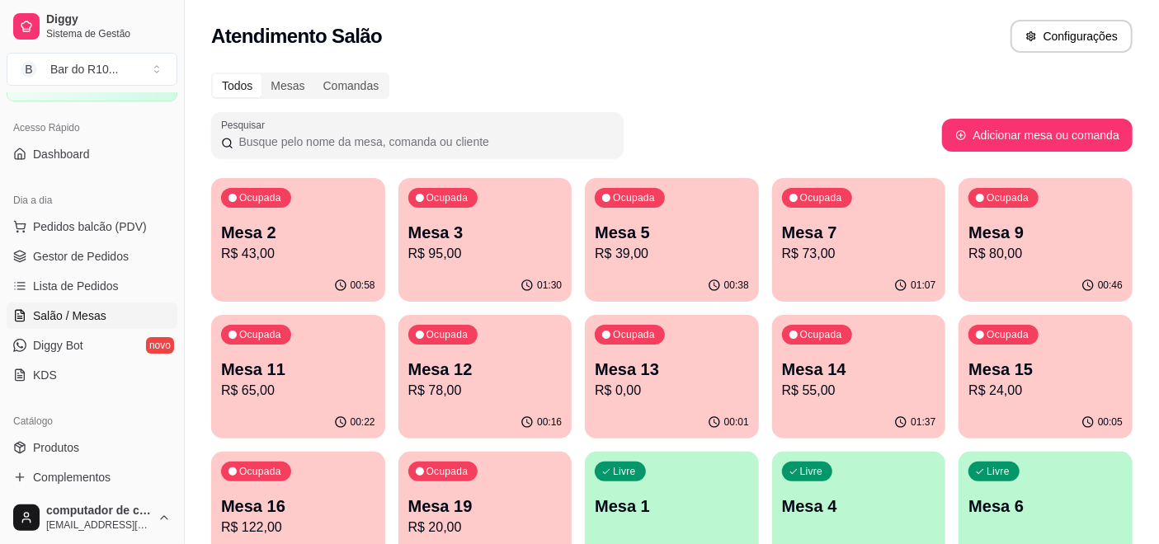
click at [62, 242] on ul "Pedidos balcão (PDV) Gestor de Pedidos Lista de Pedidos Salão / Mesas Diggy Bot…" at bounding box center [92, 301] width 171 height 175
click at [75, 248] on span "Gestor de Pedidos" at bounding box center [81, 256] width 96 height 16
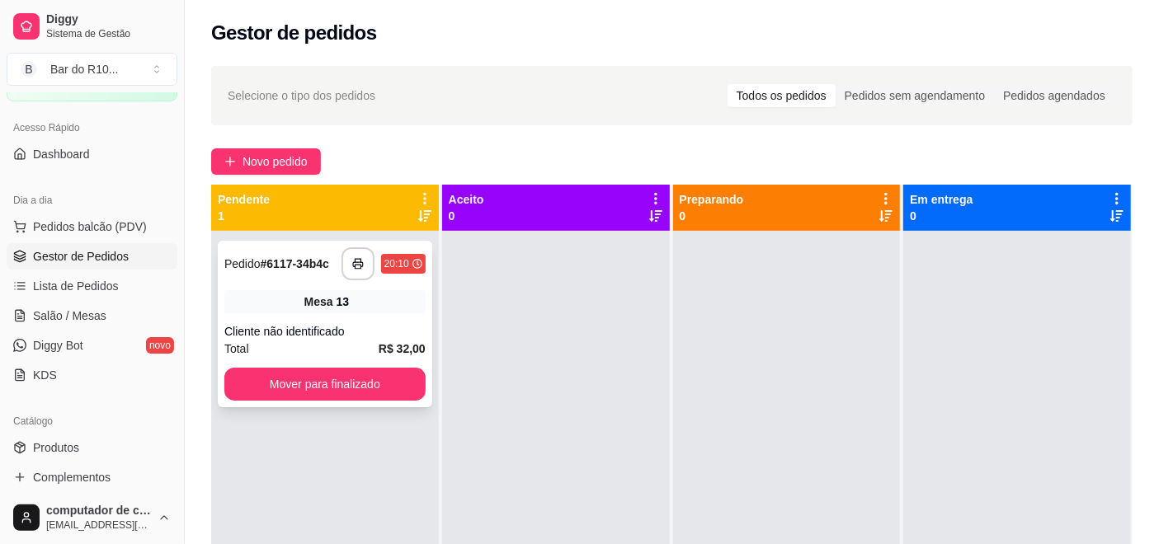
click at [340, 290] on div "Mesa 13" at bounding box center [324, 301] width 201 height 23
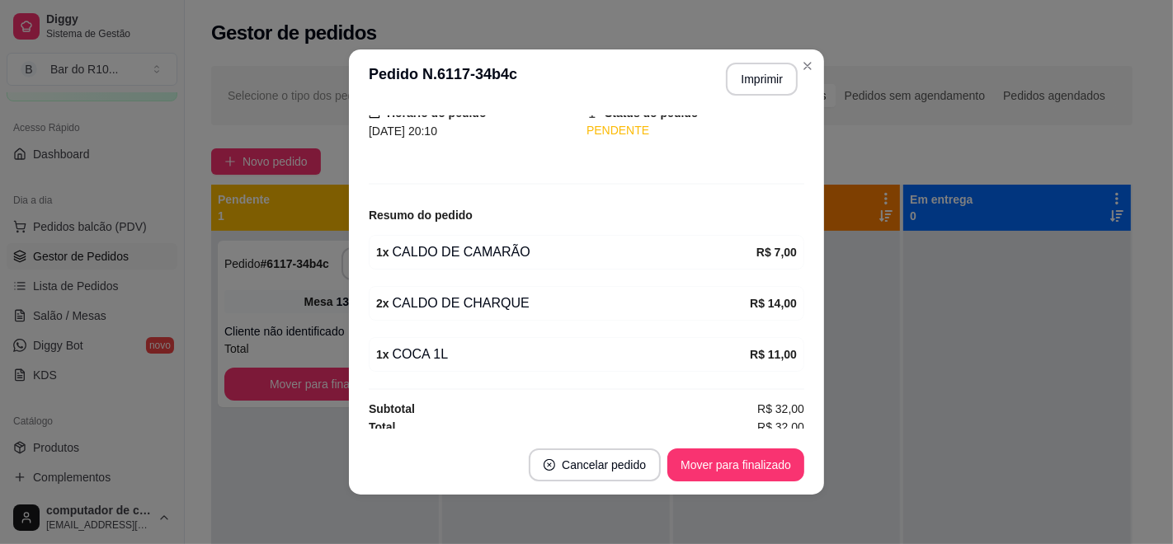
scroll to position [125, 0]
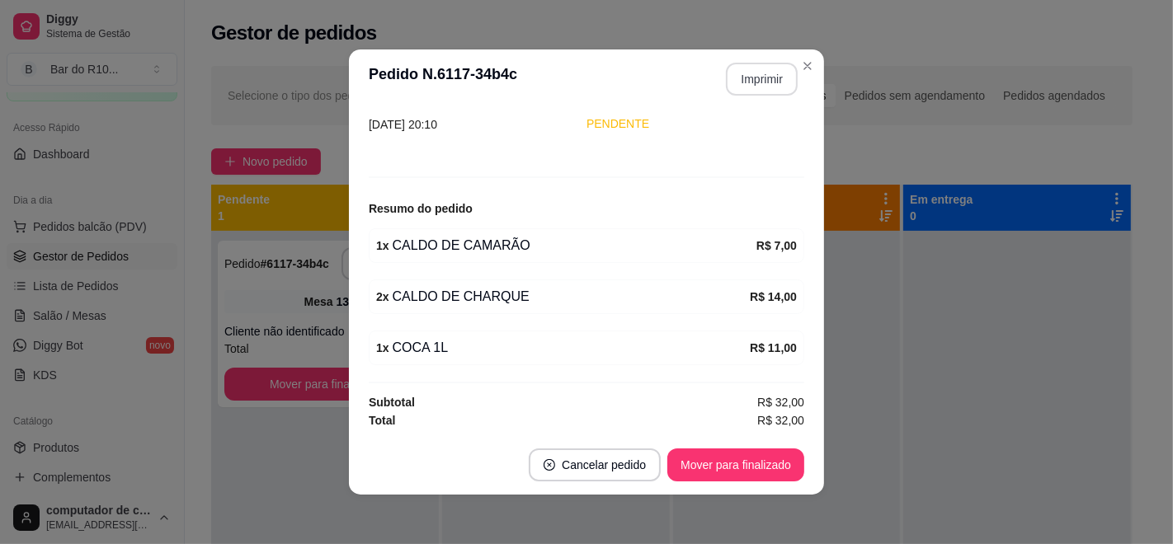
click at [746, 74] on button "Imprimir" at bounding box center [762, 79] width 72 height 33
click at [718, 456] on button "Mover para finalizado" at bounding box center [736, 465] width 133 height 32
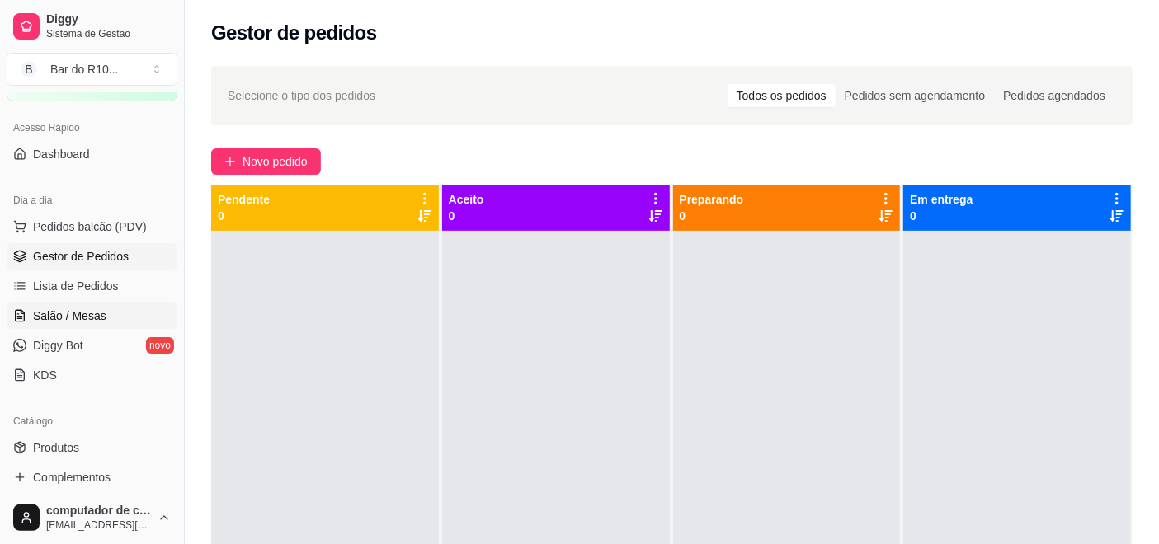
click at [69, 308] on span "Salão / Mesas" at bounding box center [69, 316] width 73 height 16
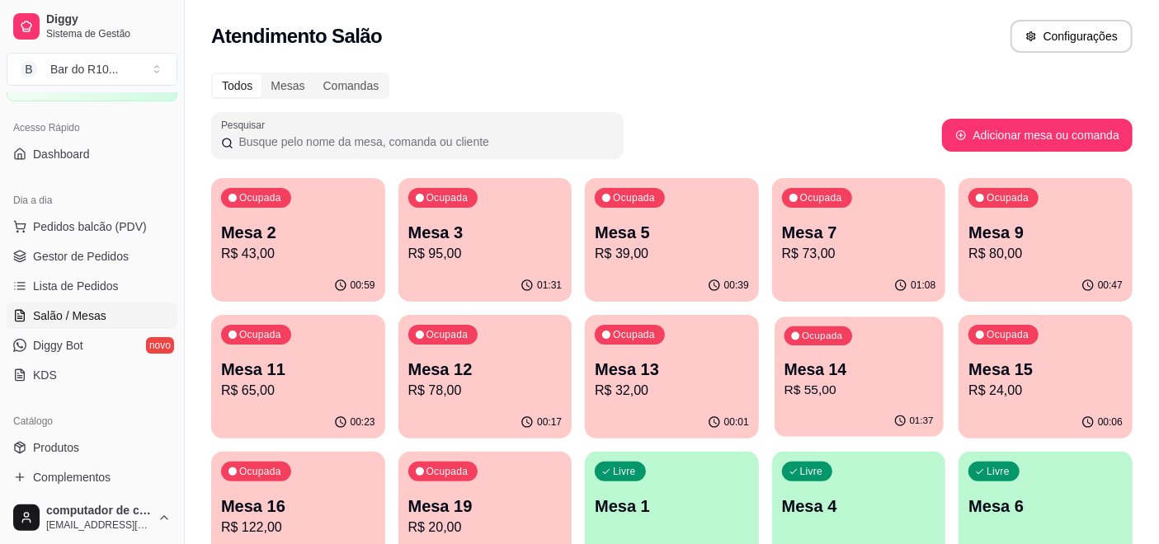
click at [833, 370] on p "Mesa 14" at bounding box center [858, 370] width 149 height 22
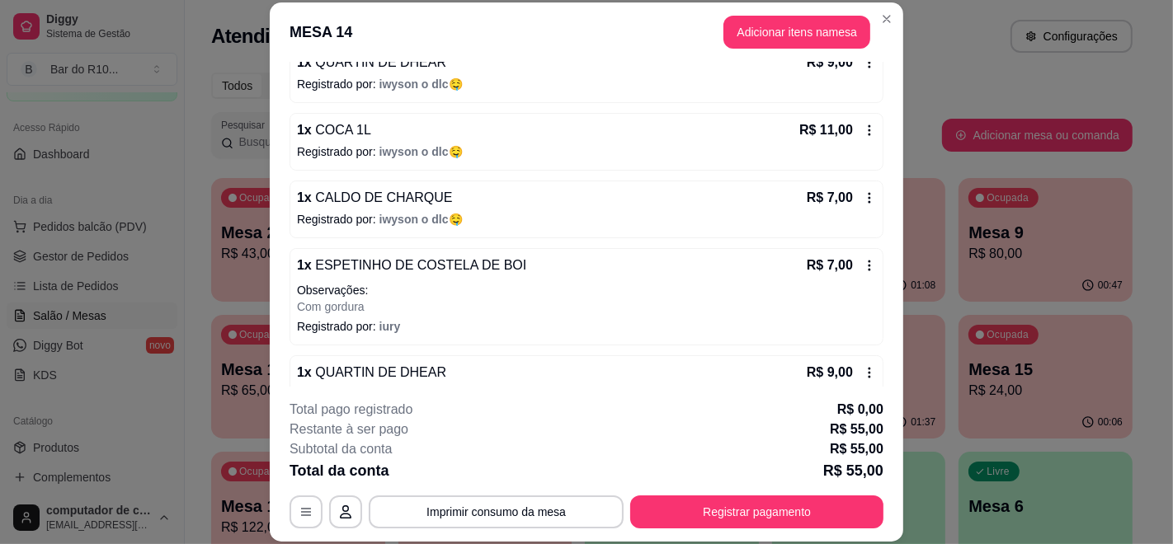
scroll to position [272, 0]
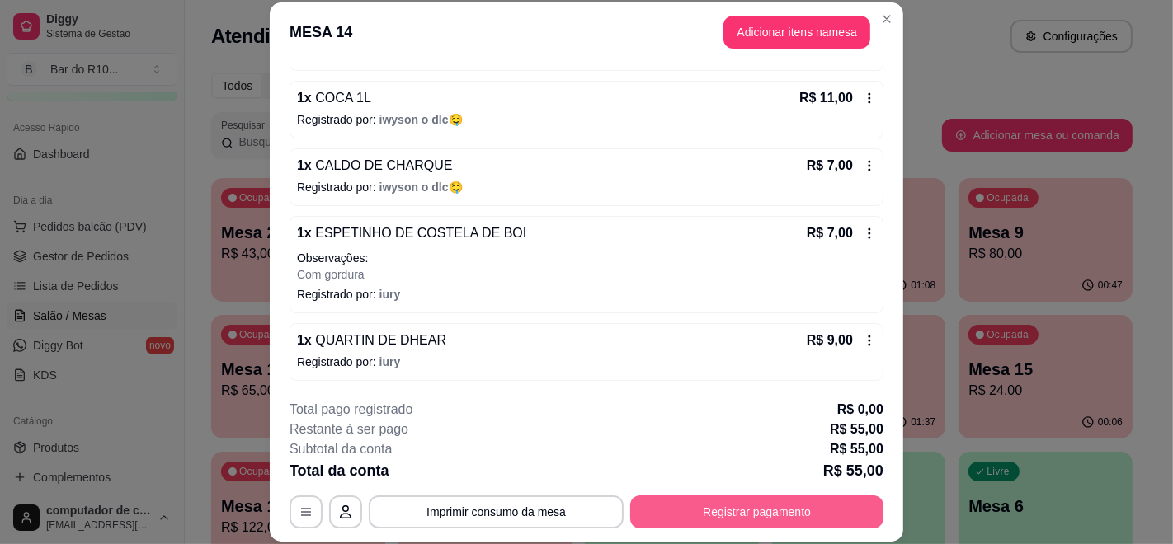
click at [733, 510] on button "Registrar pagamento" at bounding box center [756, 512] width 253 height 33
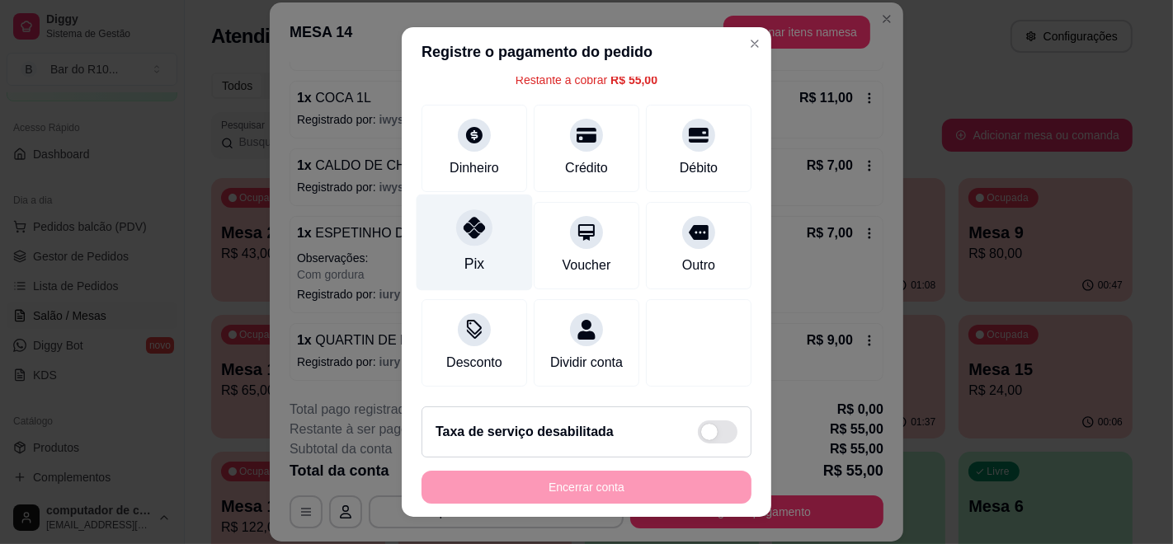
scroll to position [15, 0]
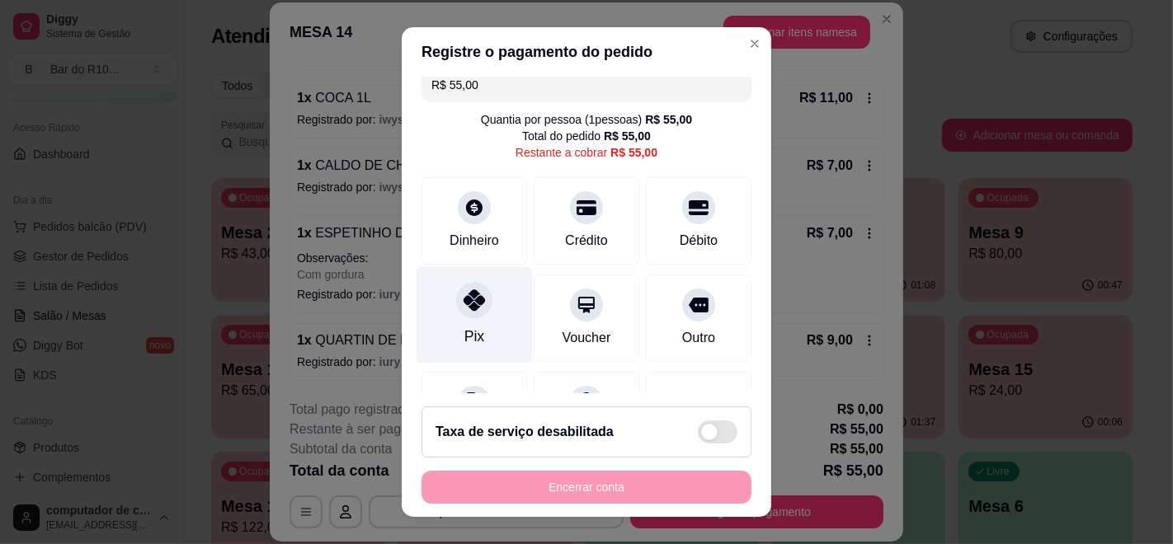
click at [463, 289] on icon at bounding box center [473, 299] width 21 height 21
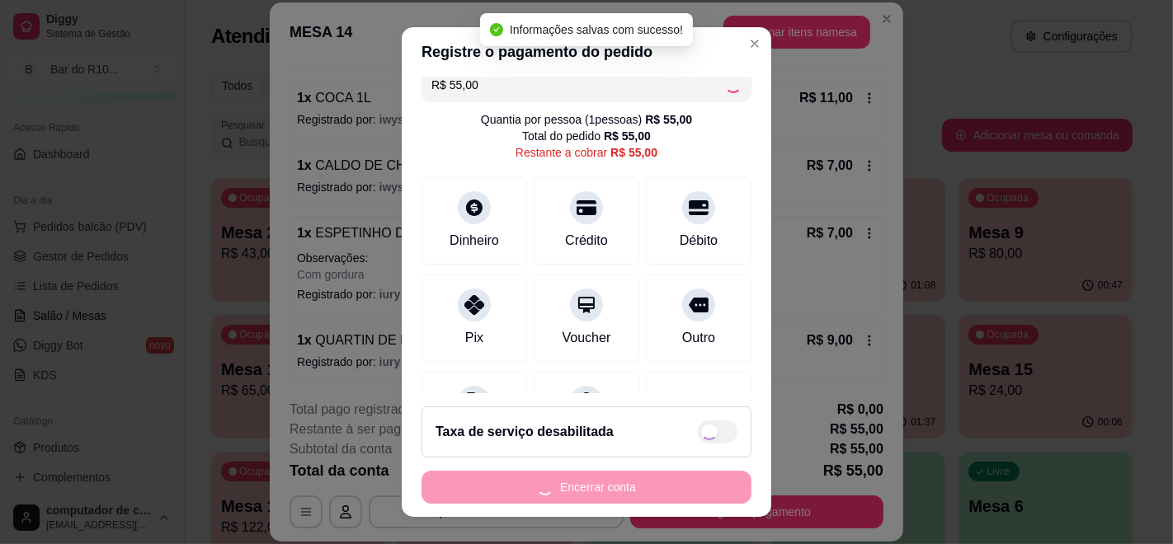
type input "R$ 0,00"
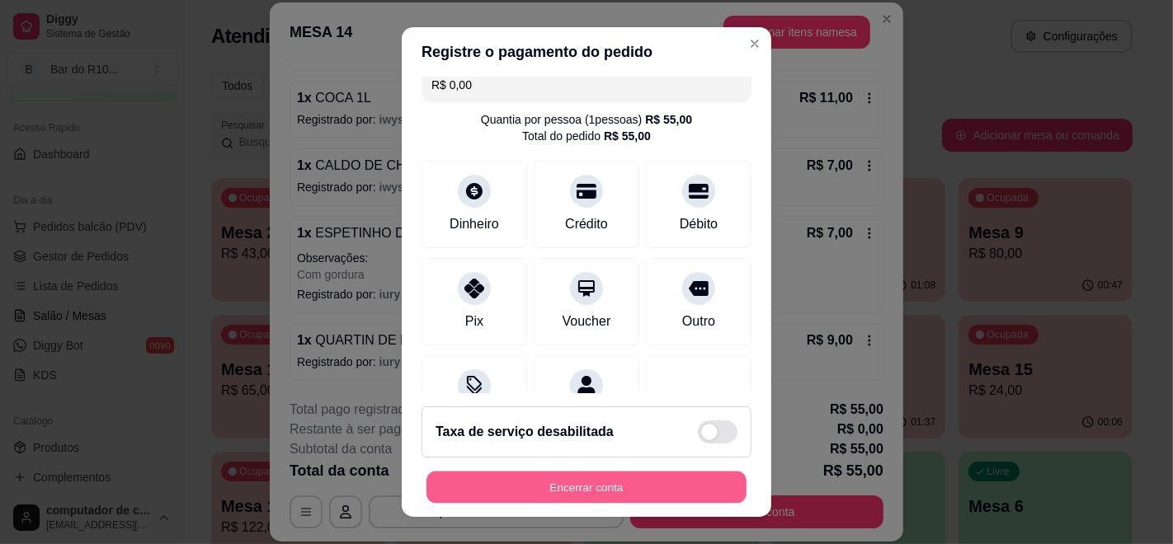
click at [568, 487] on button "Encerrar conta" at bounding box center [586, 488] width 320 height 32
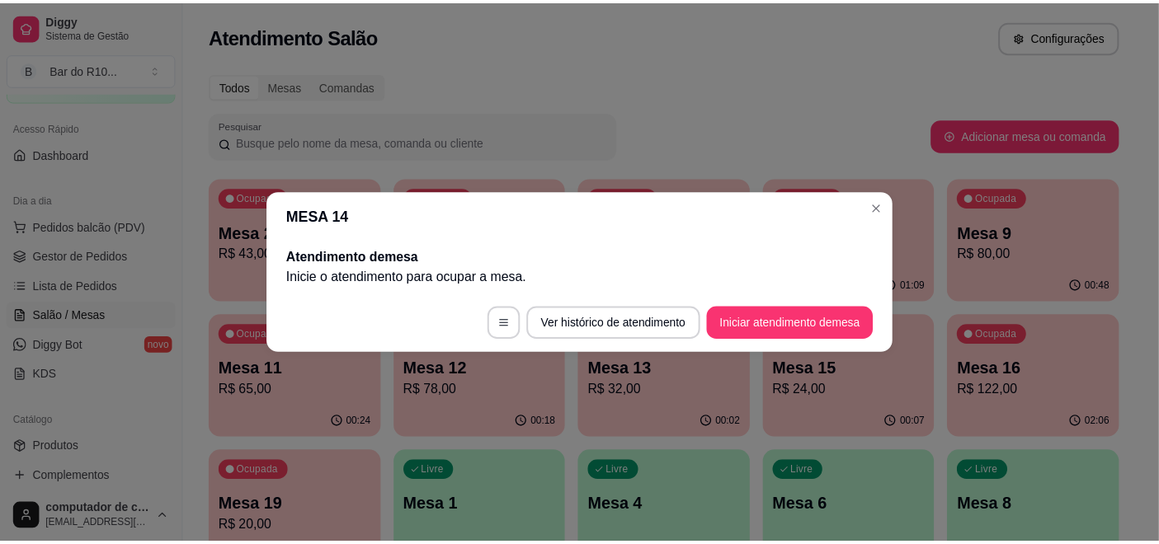
scroll to position [0, 0]
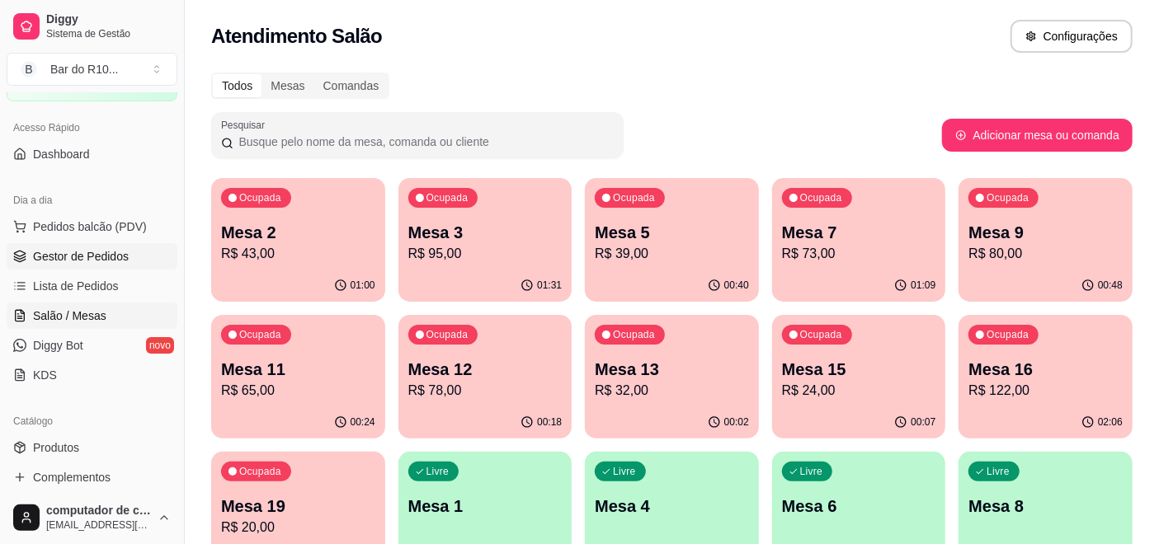
click at [71, 243] on link "Gestor de Pedidos" at bounding box center [92, 256] width 171 height 26
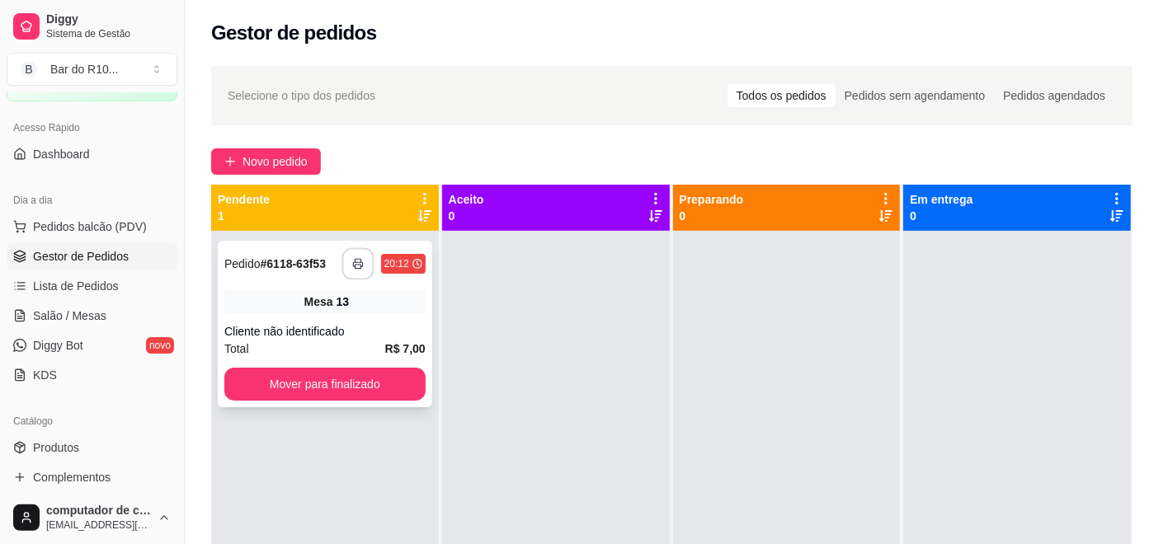
click at [355, 263] on icon "button" at bounding box center [358, 264] width 12 height 12
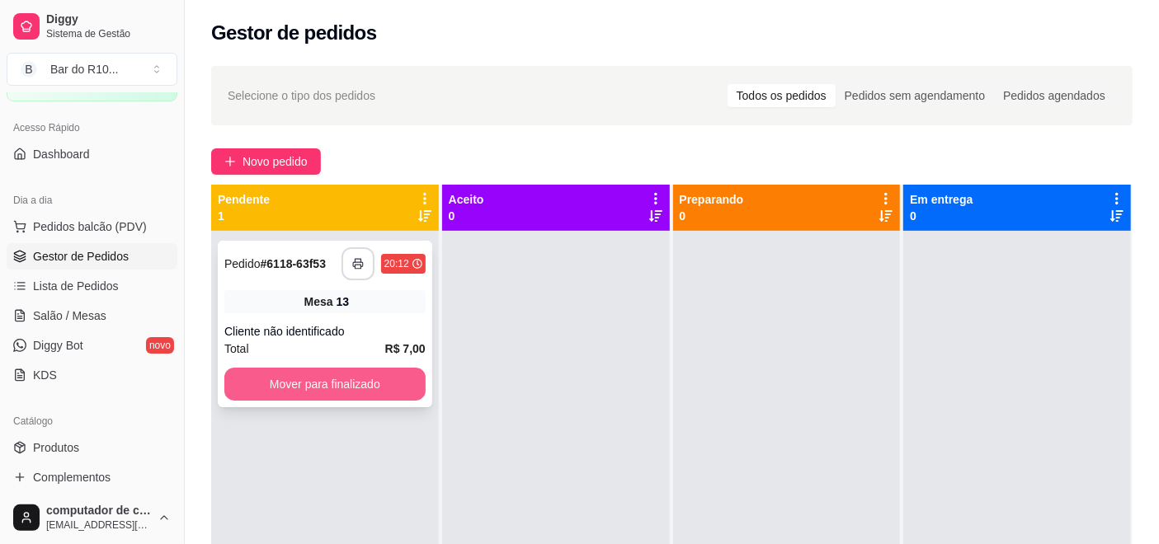
click at [317, 391] on button "Mover para finalizado" at bounding box center [324, 384] width 201 height 33
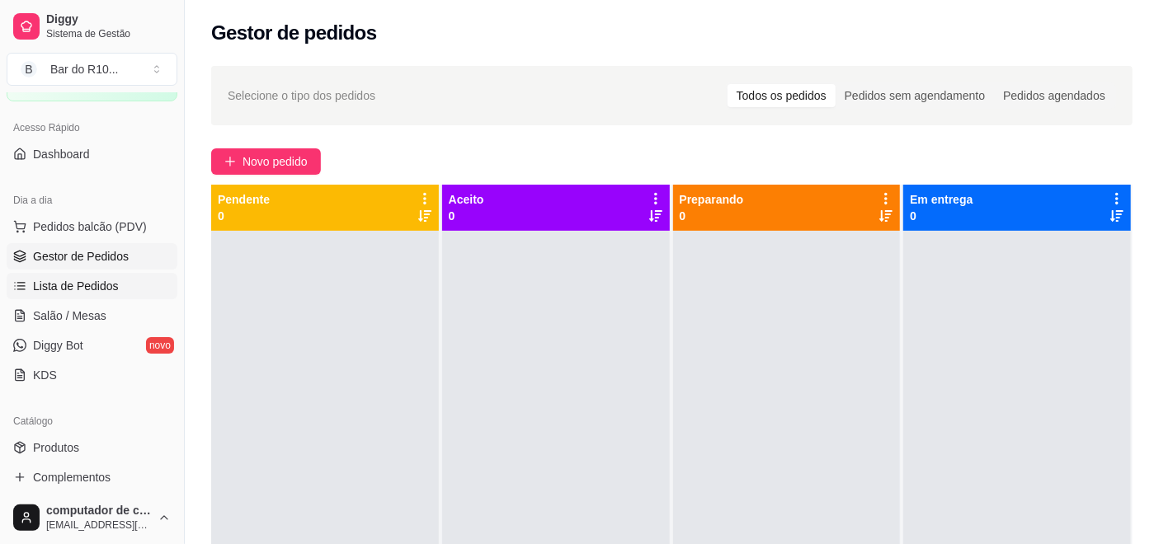
click at [66, 285] on span "Lista de Pedidos" at bounding box center [76, 286] width 86 height 16
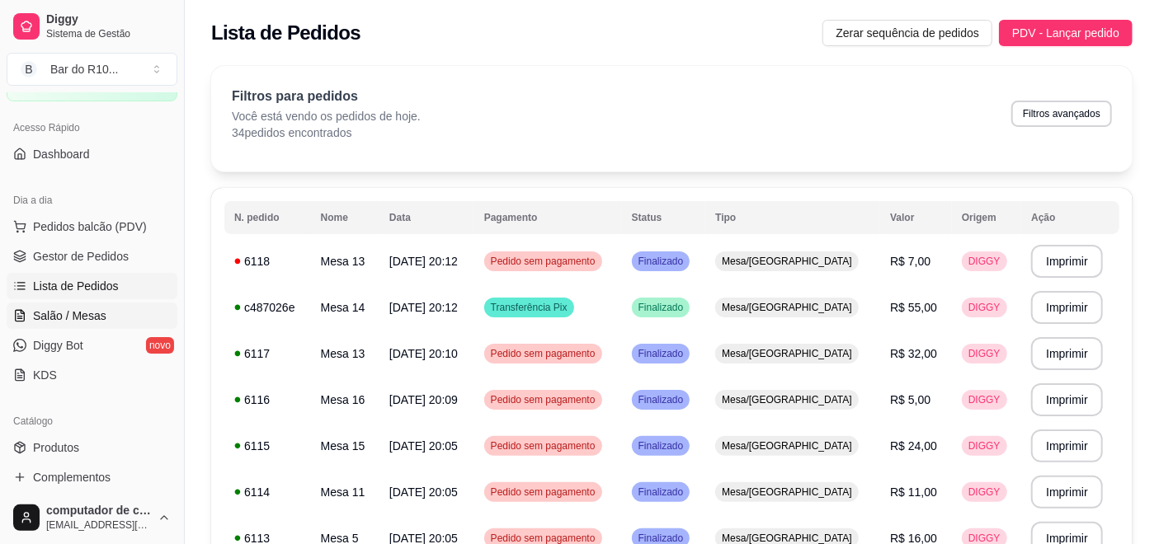
click at [64, 314] on span "Salão / Mesas" at bounding box center [69, 316] width 73 height 16
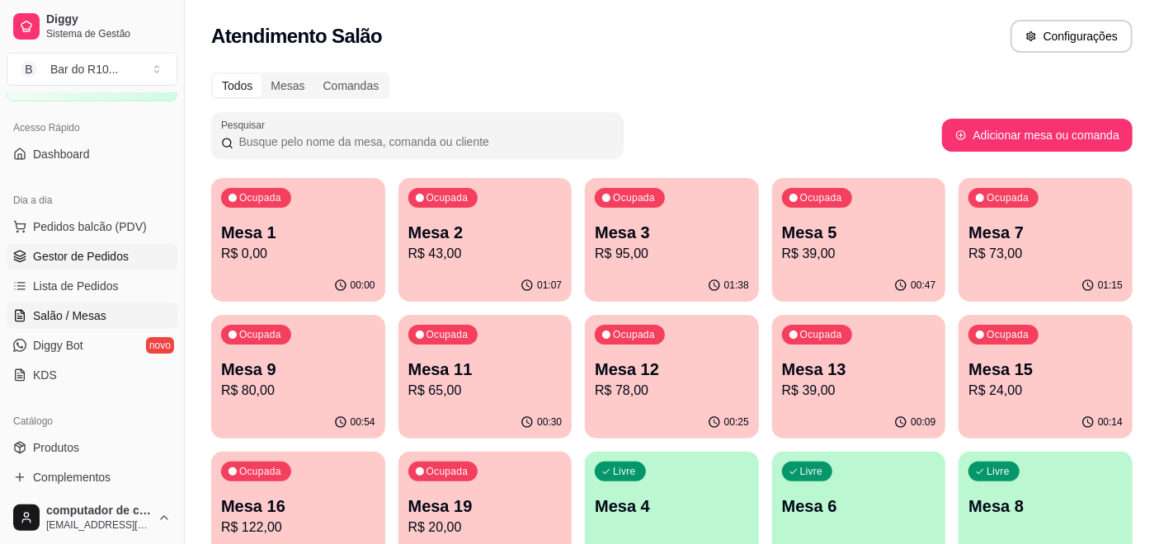
click at [99, 252] on span "Gestor de Pedidos" at bounding box center [81, 256] width 96 height 16
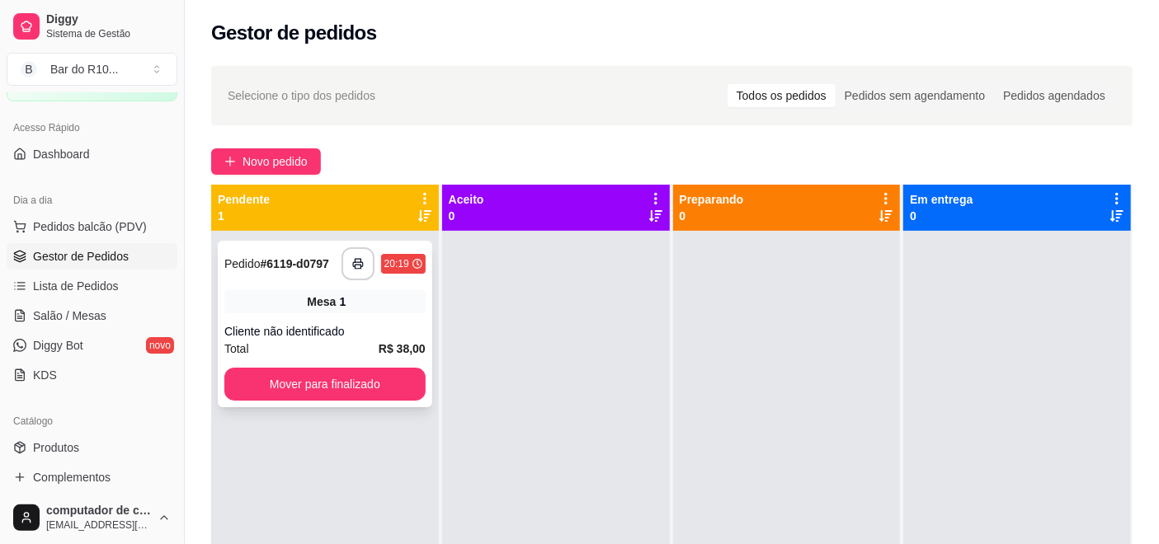
click at [366, 300] on div "Mesa 1" at bounding box center [324, 301] width 201 height 23
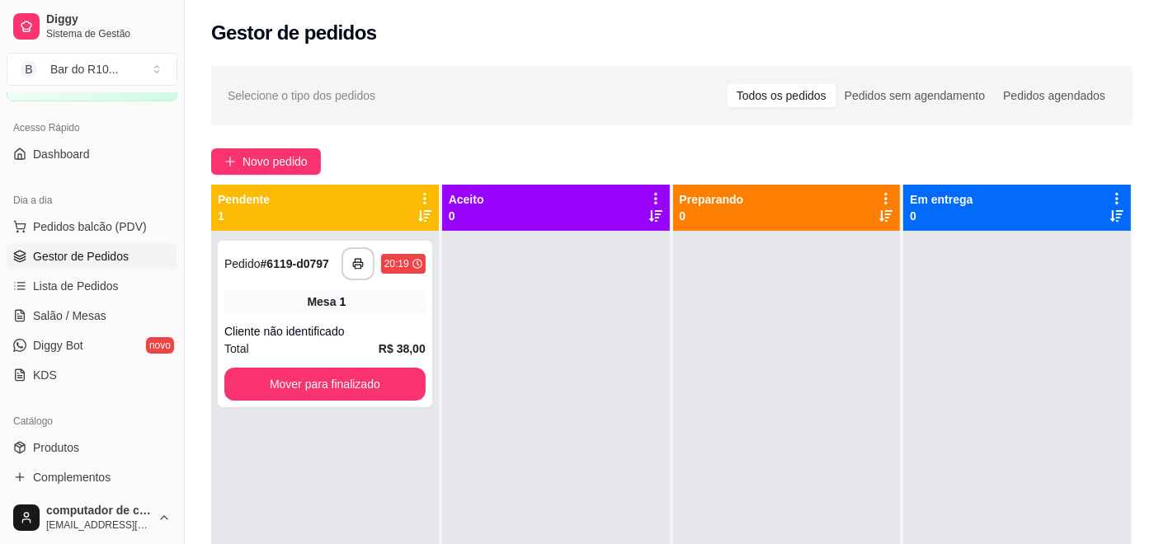
scroll to position [125, 0]
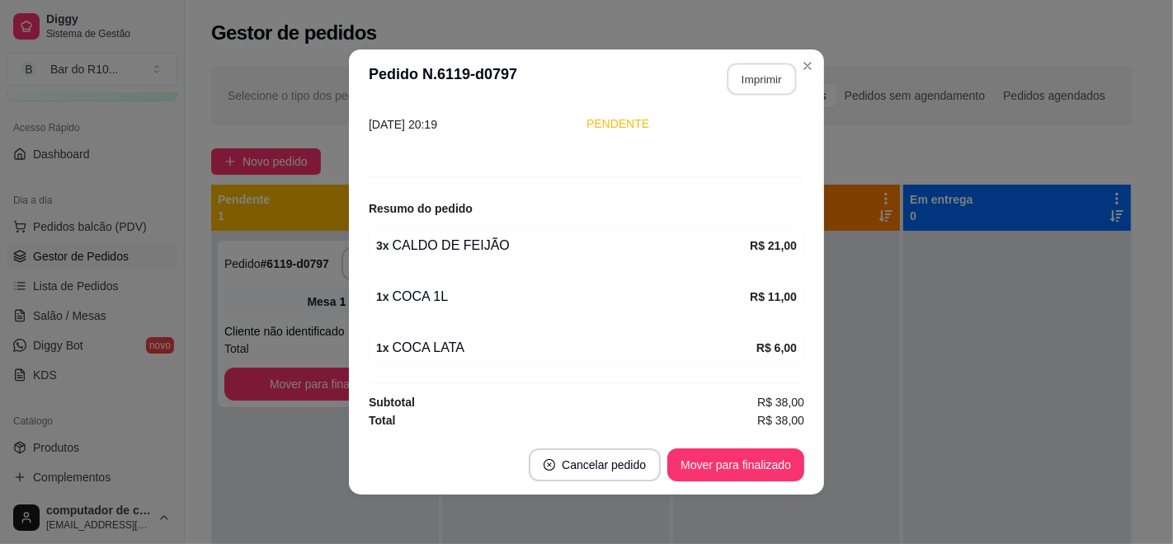
click at [770, 65] on button "Imprimir" at bounding box center [761, 80] width 69 height 32
click at [724, 471] on button "Mover para finalizado" at bounding box center [735, 465] width 137 height 33
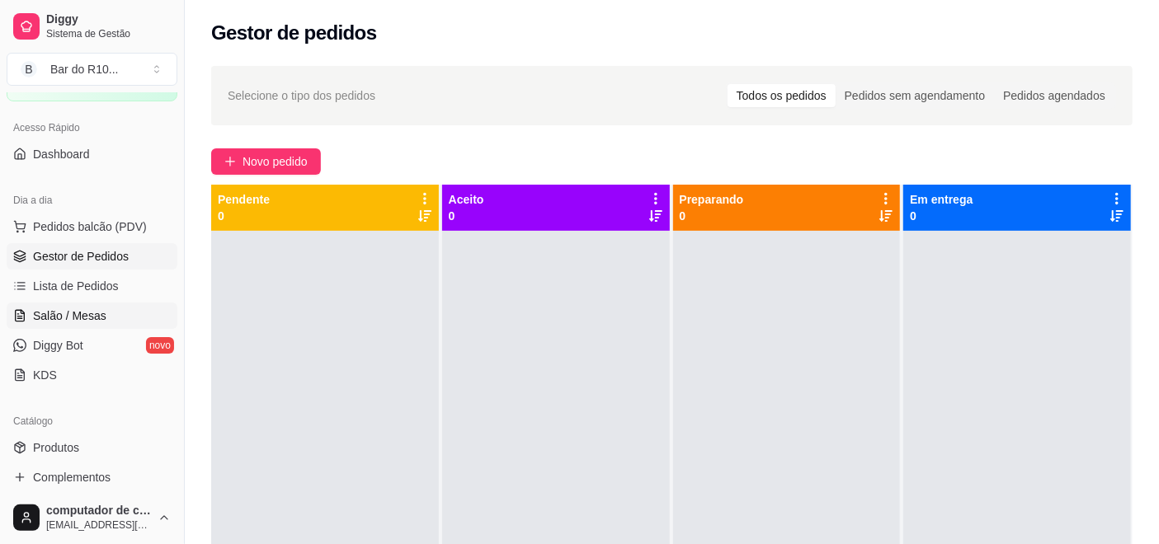
click at [71, 313] on span "Salão / Mesas" at bounding box center [69, 316] width 73 height 16
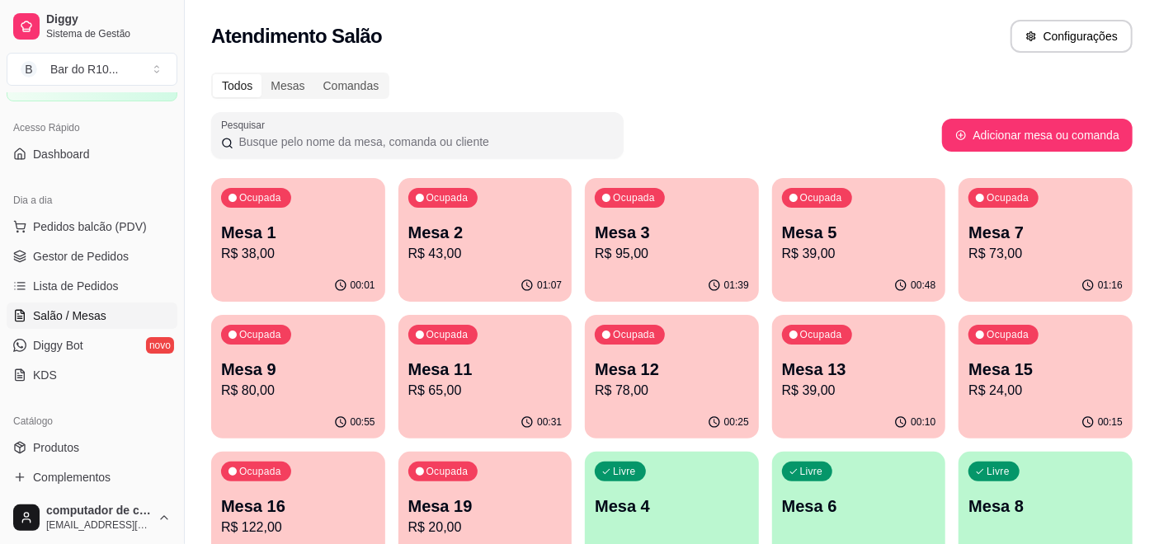
click at [1051, 364] on p "Mesa 15" at bounding box center [1045, 369] width 154 height 23
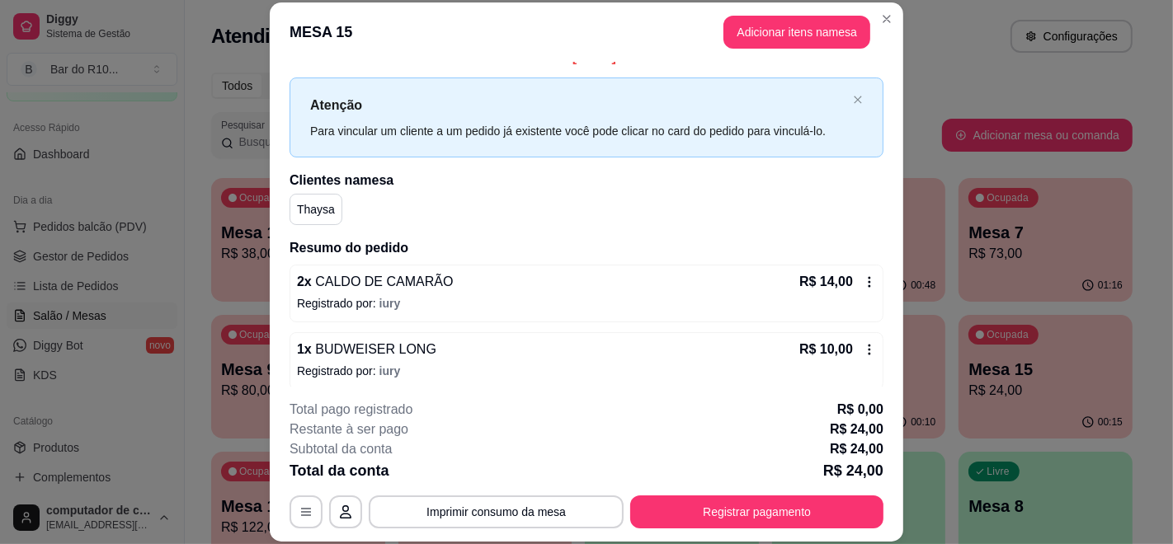
scroll to position [31, 0]
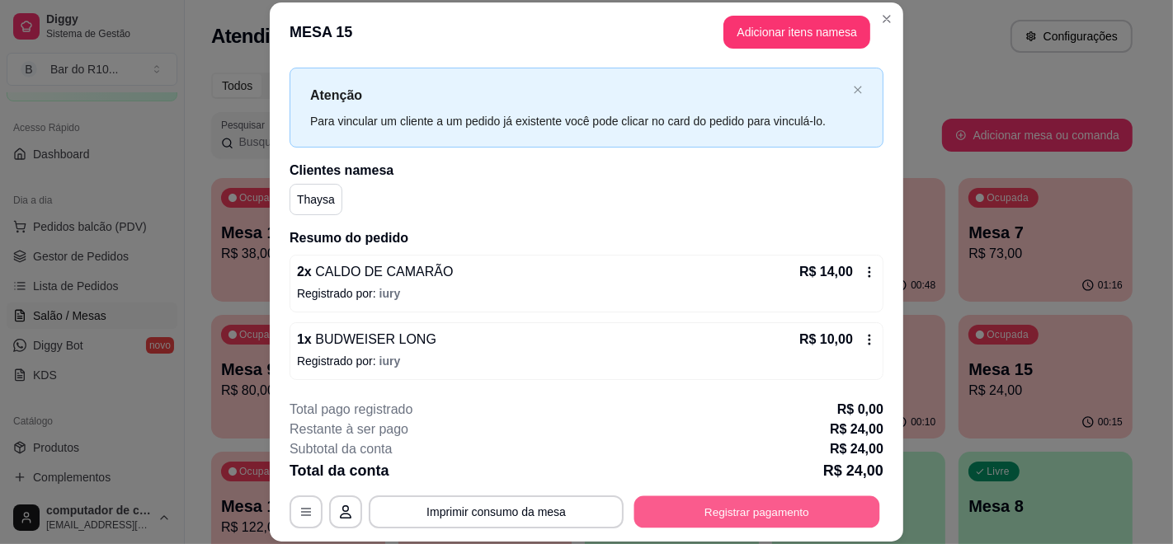
click at [738, 501] on button "Registrar pagamento" at bounding box center [757, 512] width 246 height 32
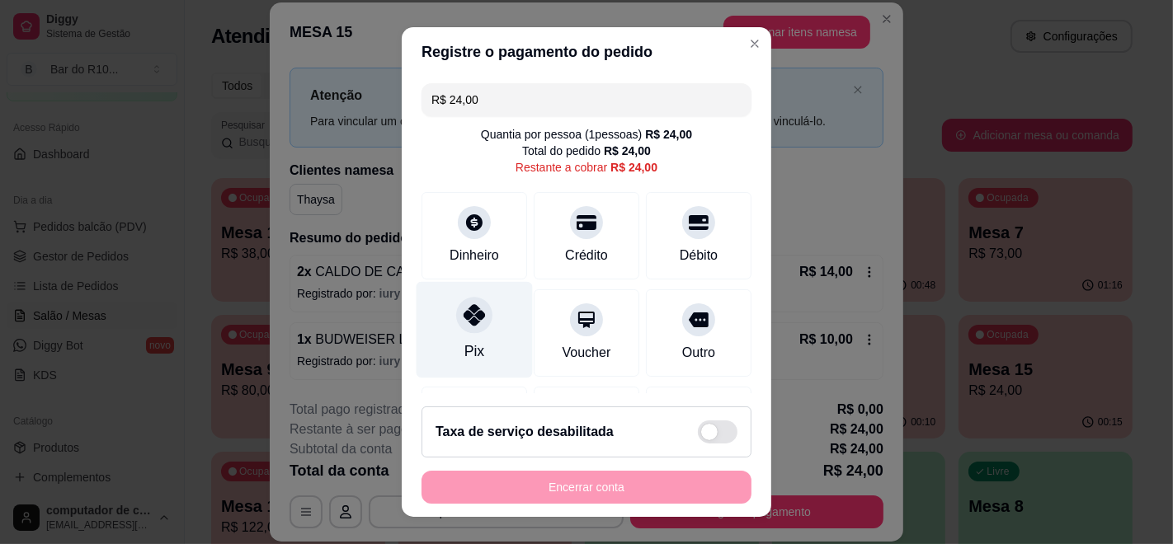
click at [465, 312] on icon at bounding box center [473, 314] width 21 height 21
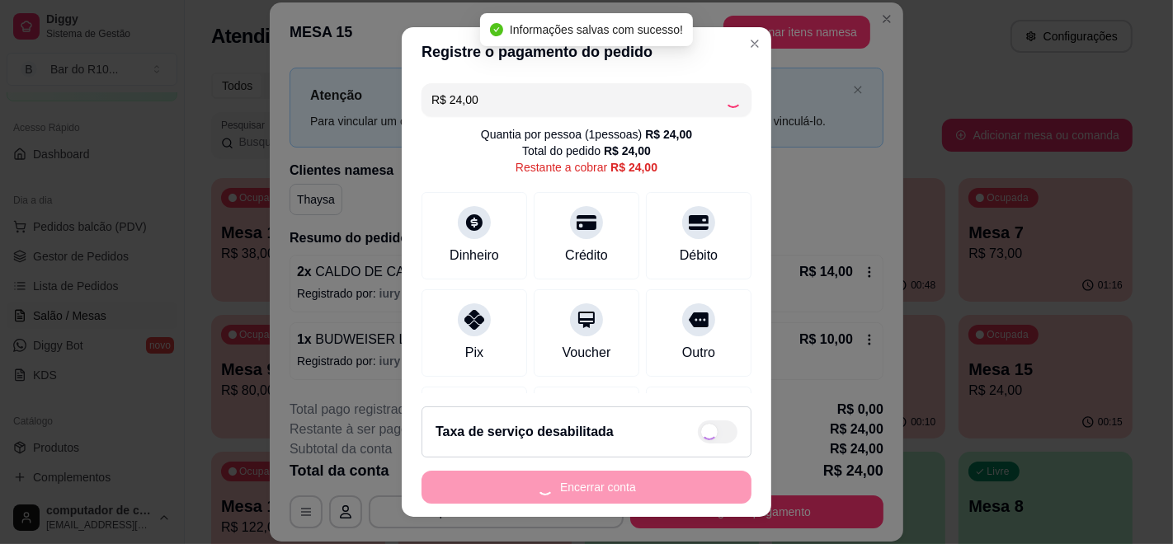
type input "R$ 0,00"
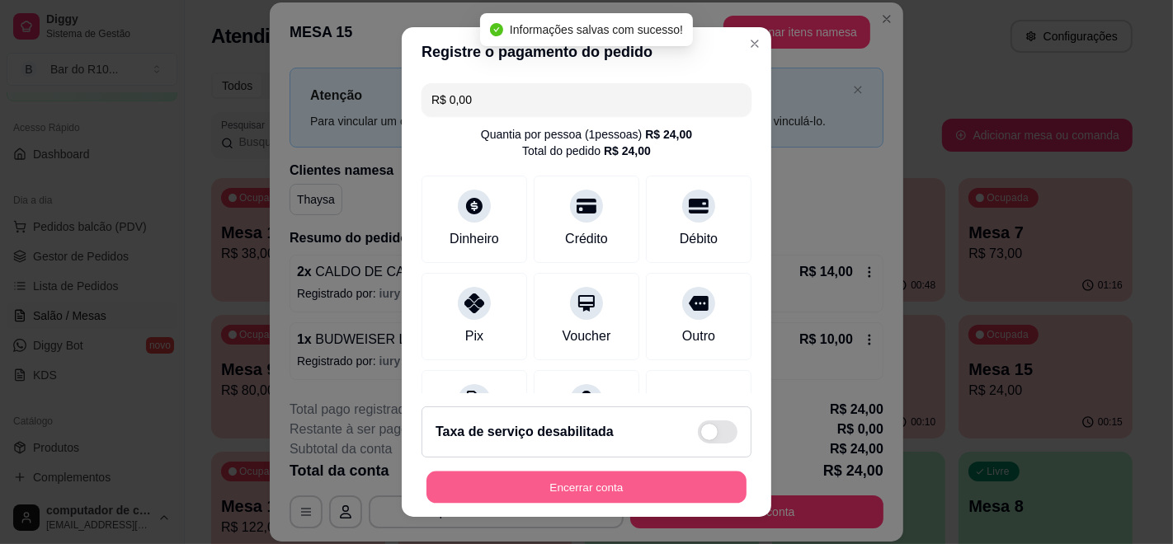
click at [565, 487] on button "Encerrar conta" at bounding box center [586, 488] width 320 height 32
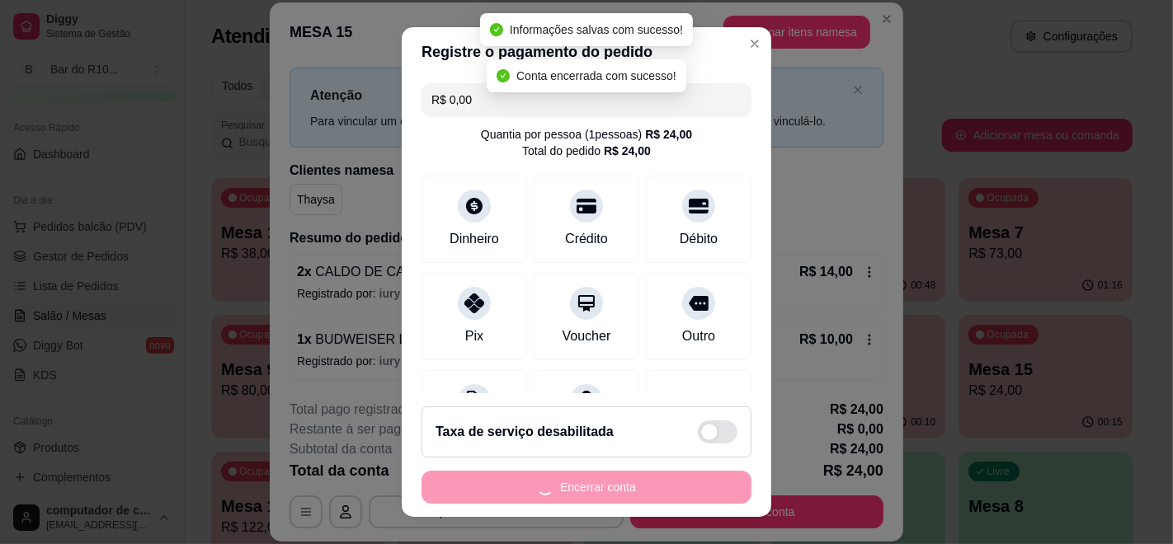
scroll to position [0, 0]
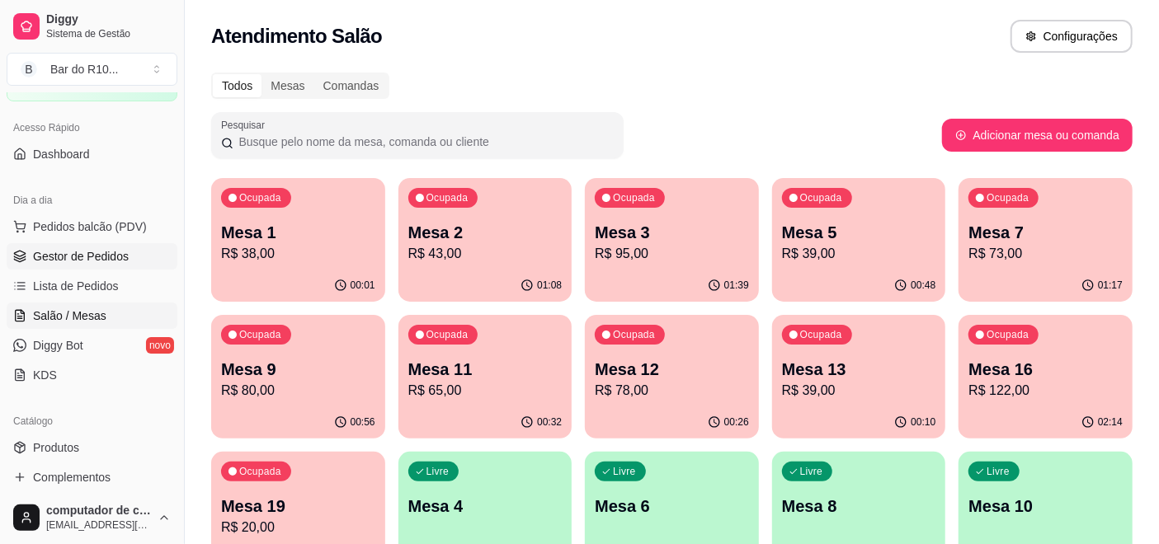
click at [79, 251] on span "Gestor de Pedidos" at bounding box center [81, 256] width 96 height 16
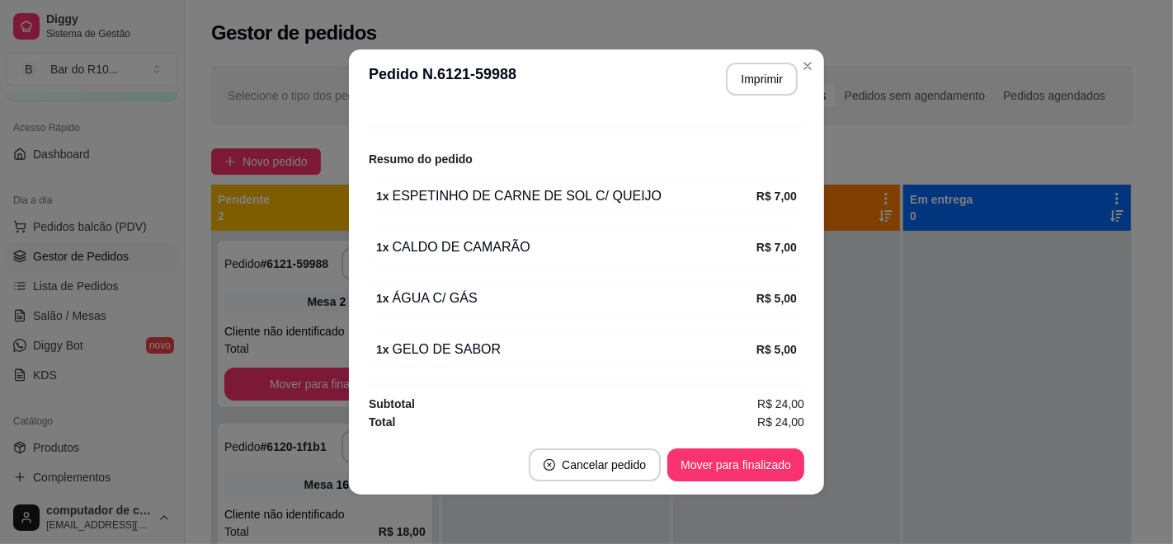
scroll to position [176, 0]
click at [739, 68] on button "Imprimir" at bounding box center [762, 79] width 72 height 33
click at [725, 463] on button "Mover para finalizado" at bounding box center [735, 465] width 137 height 33
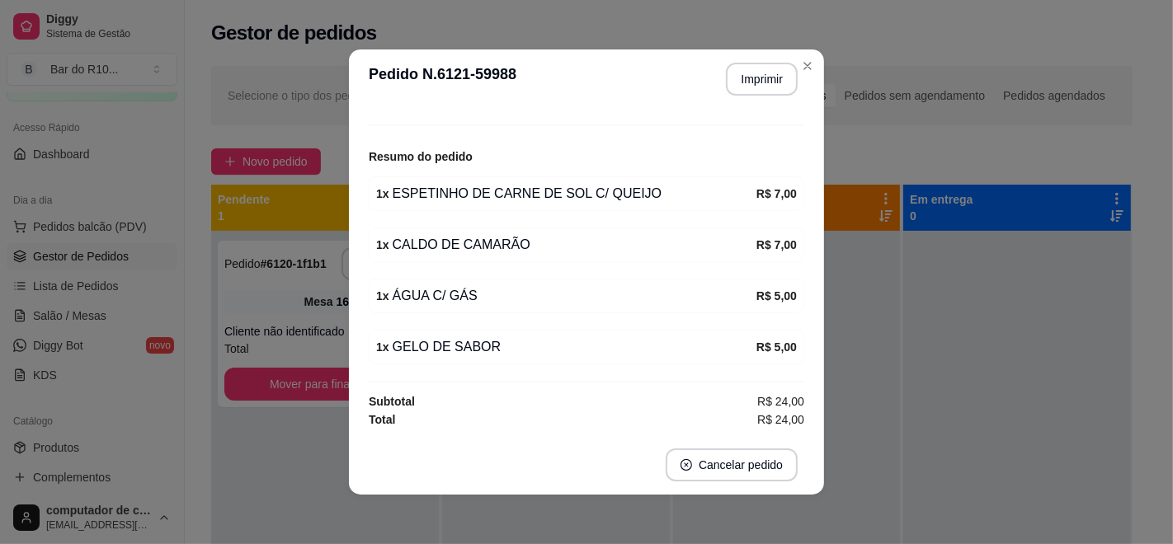
scroll to position [121, 0]
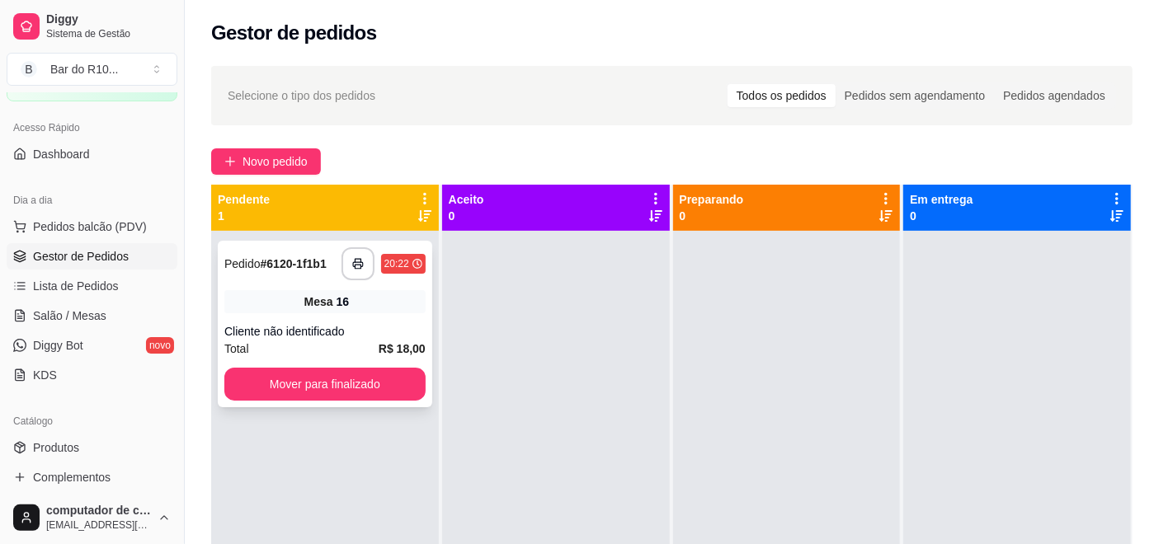
click at [317, 340] on div "Total R$ 18,00" at bounding box center [324, 349] width 201 height 18
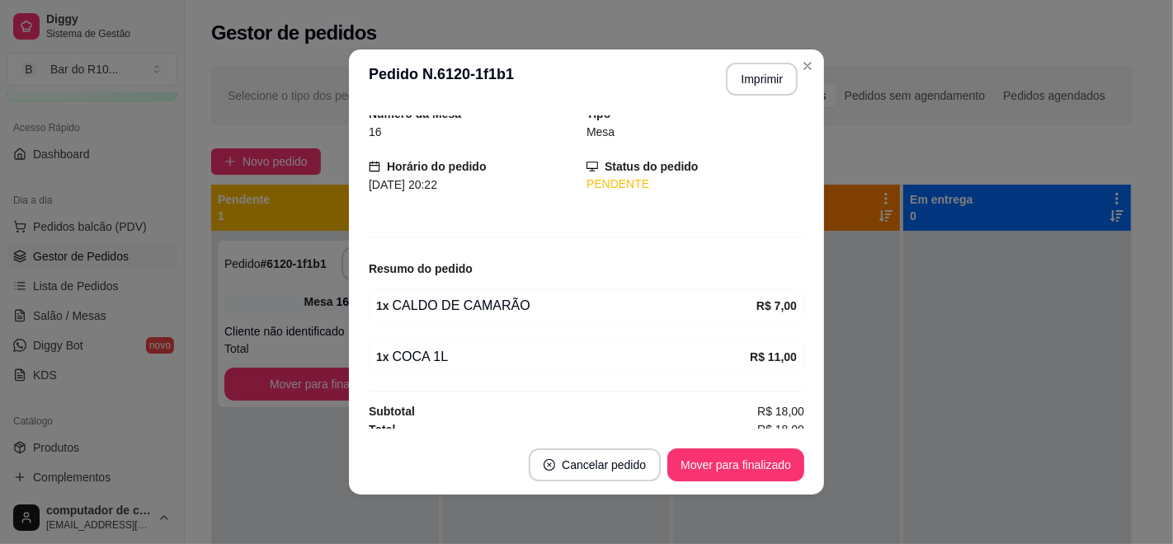
scroll to position [73, 0]
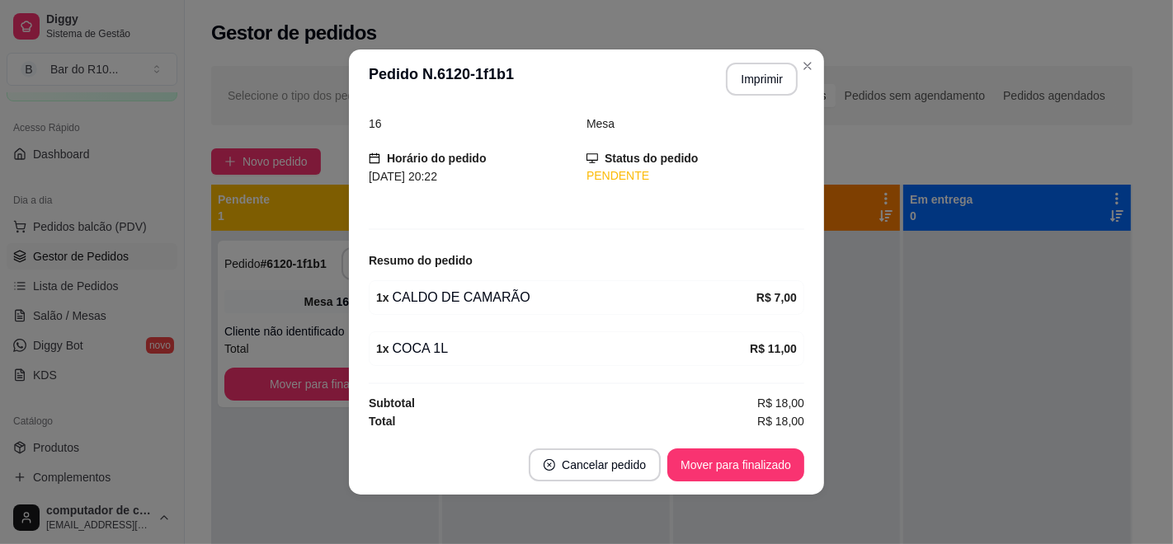
click at [746, 97] on header "**********" at bounding box center [586, 78] width 475 height 59
click at [746, 87] on button "Imprimir" at bounding box center [761, 80] width 69 height 32
click at [752, 458] on button "Mover para finalizado" at bounding box center [735, 465] width 137 height 33
click at [723, 470] on button "Mover para finalizado" at bounding box center [735, 465] width 137 height 33
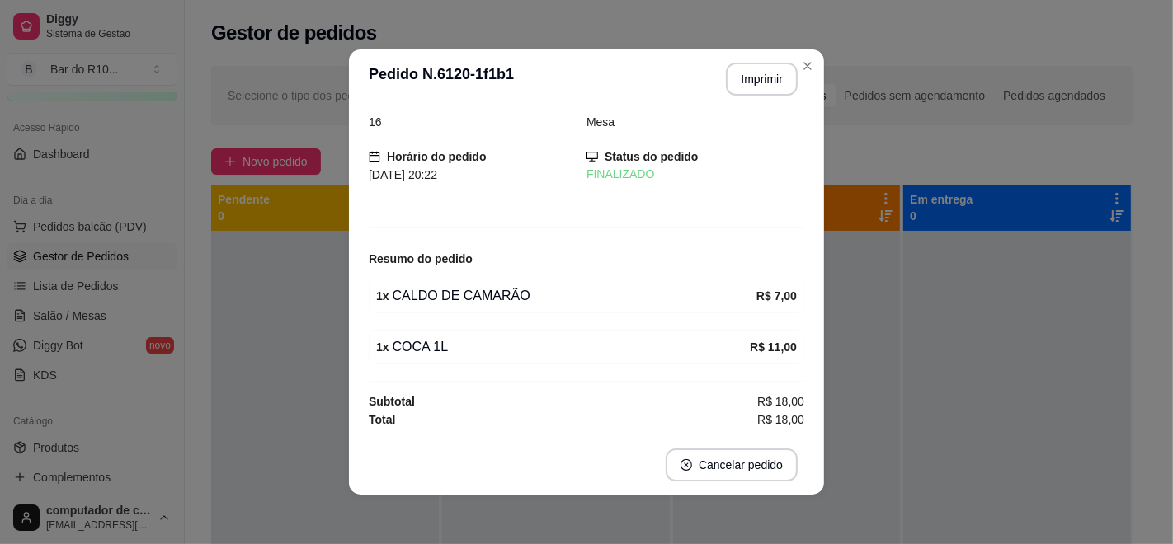
scroll to position [20, 0]
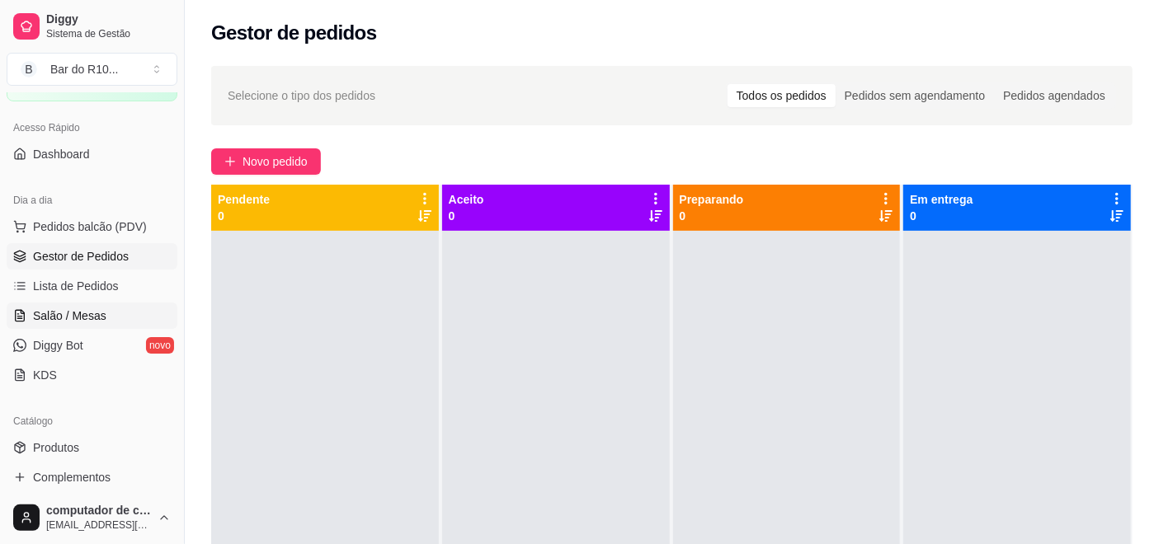
click at [77, 326] on link "Salão / Mesas" at bounding box center [92, 316] width 171 height 26
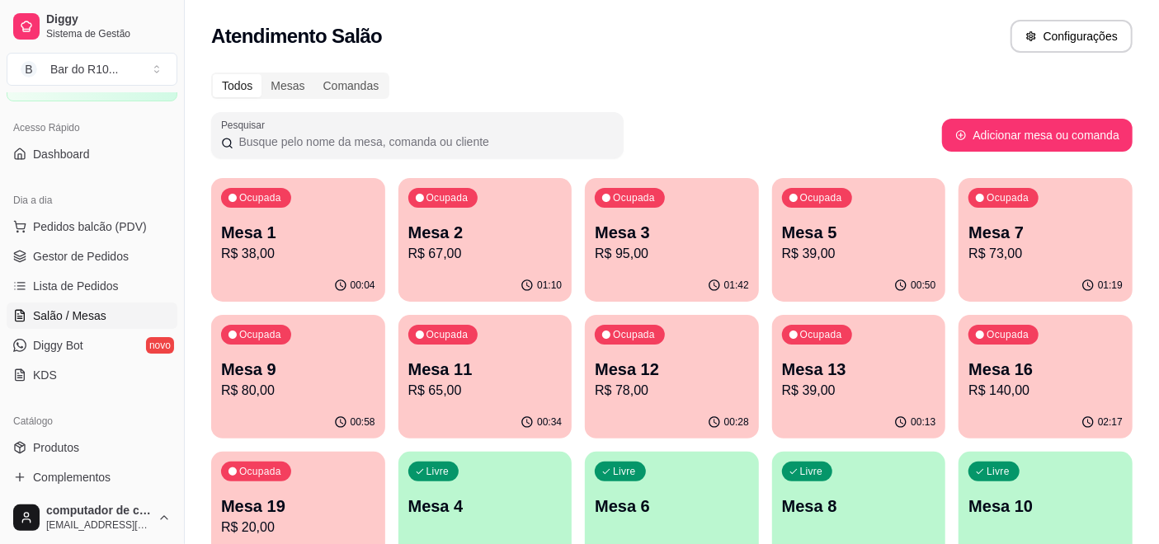
click at [703, 404] on div "Ocupada Mesa 12 R$ 78,00" at bounding box center [672, 361] width 174 height 92
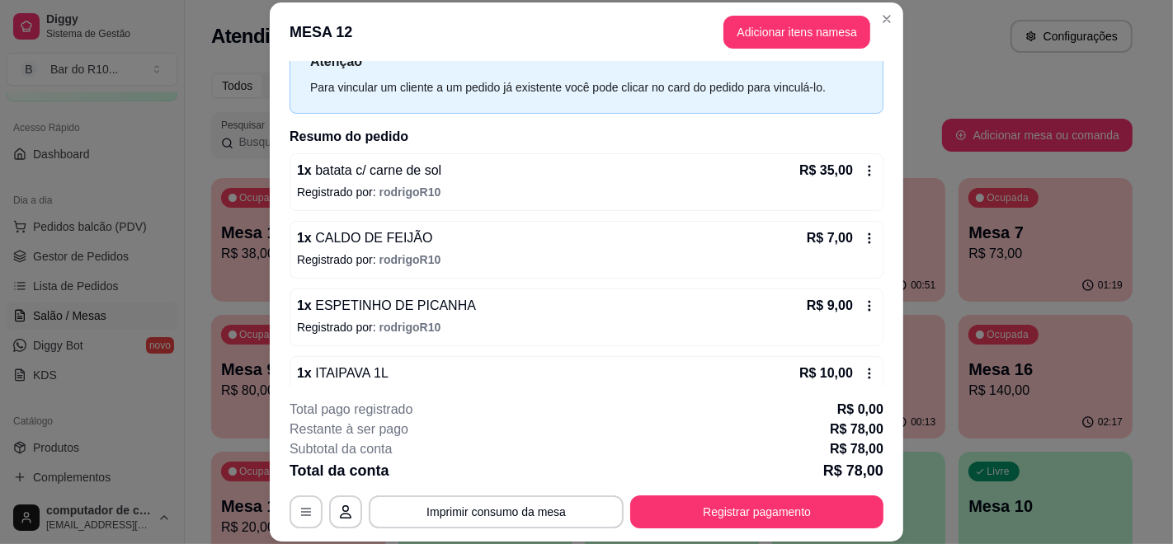
scroll to position [300, 0]
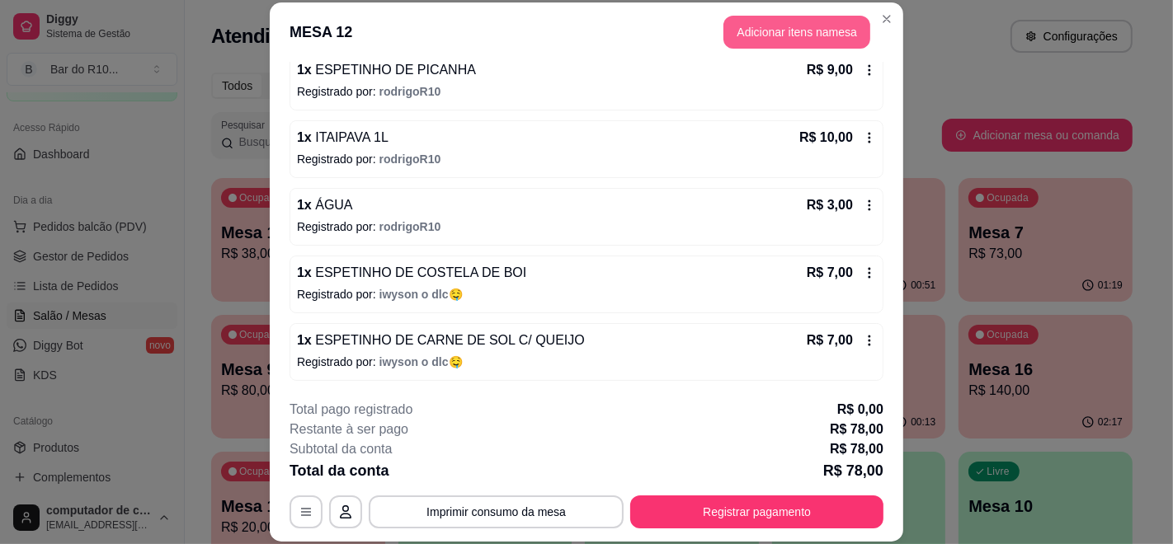
click at [774, 26] on button "Adicionar itens na mesa" at bounding box center [796, 32] width 147 height 33
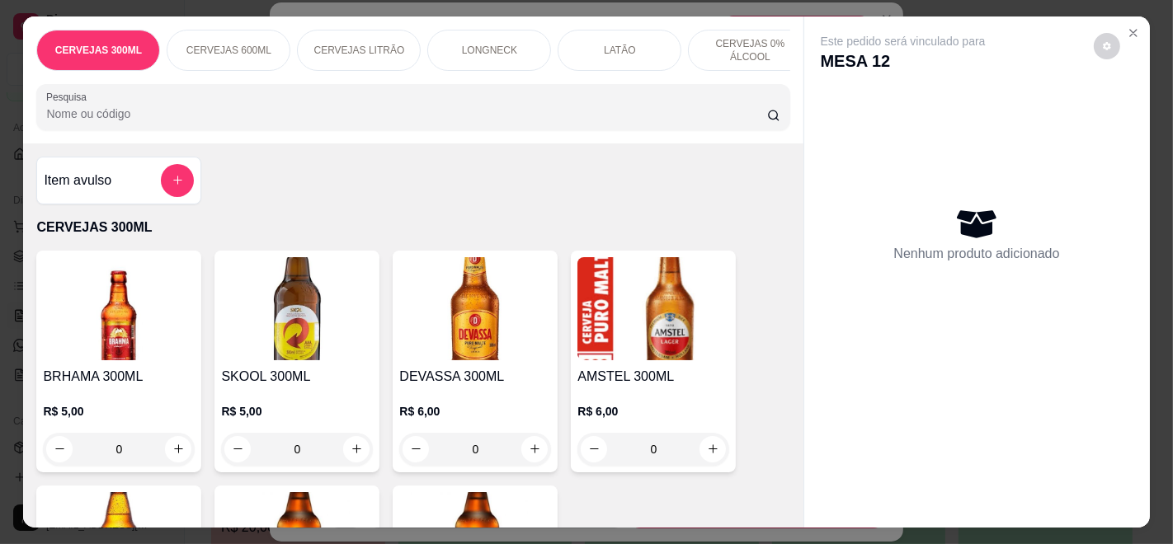
click at [356, 96] on div "Pesquisa" at bounding box center [412, 107] width 753 height 46
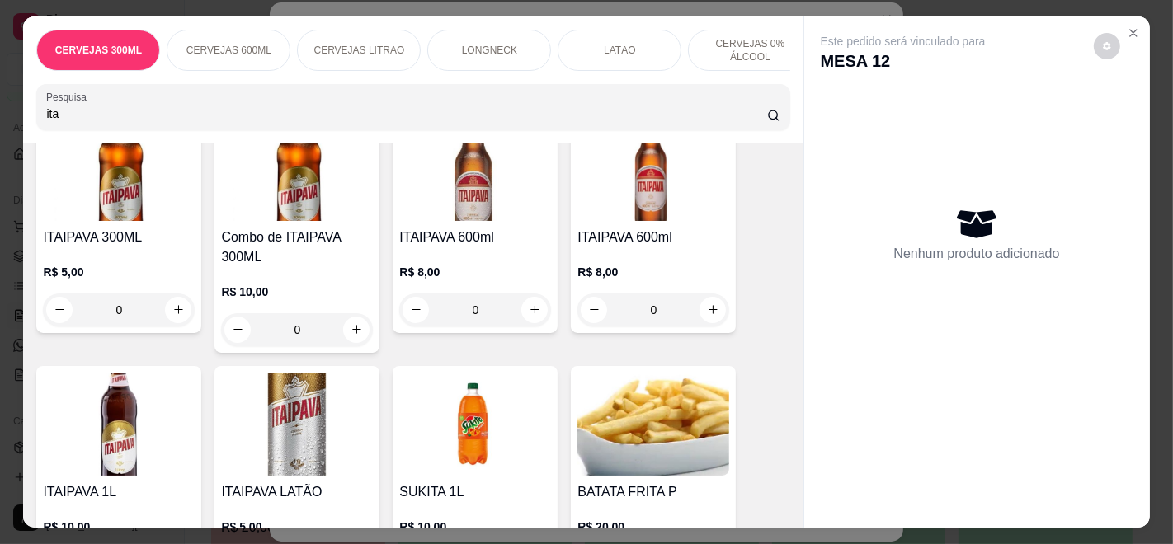
scroll to position [275, 0]
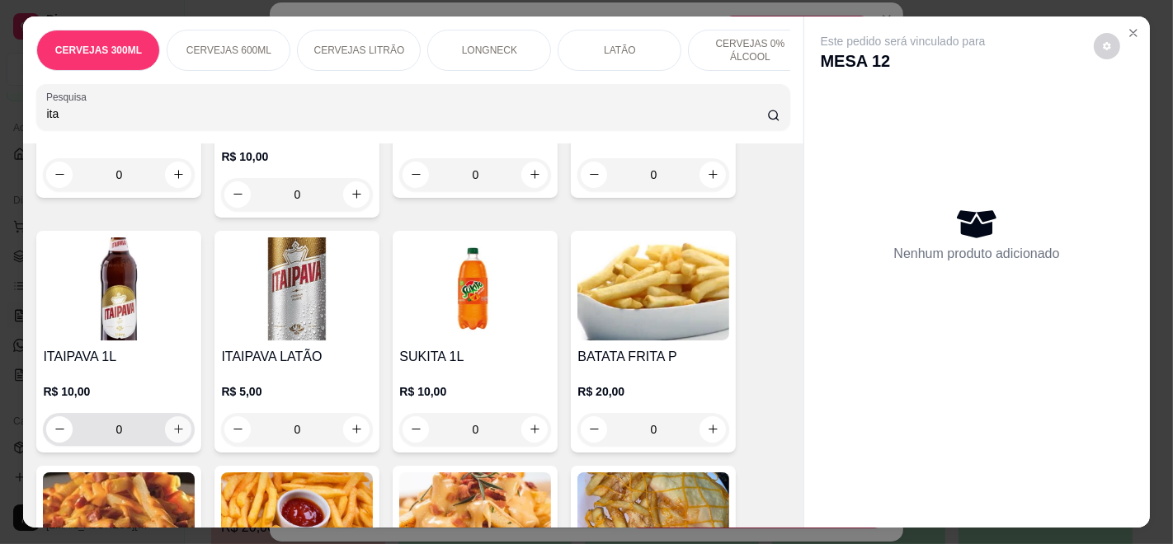
type input "ita"
click at [181, 429] on button "increase-product-quantity" at bounding box center [178, 429] width 26 height 26
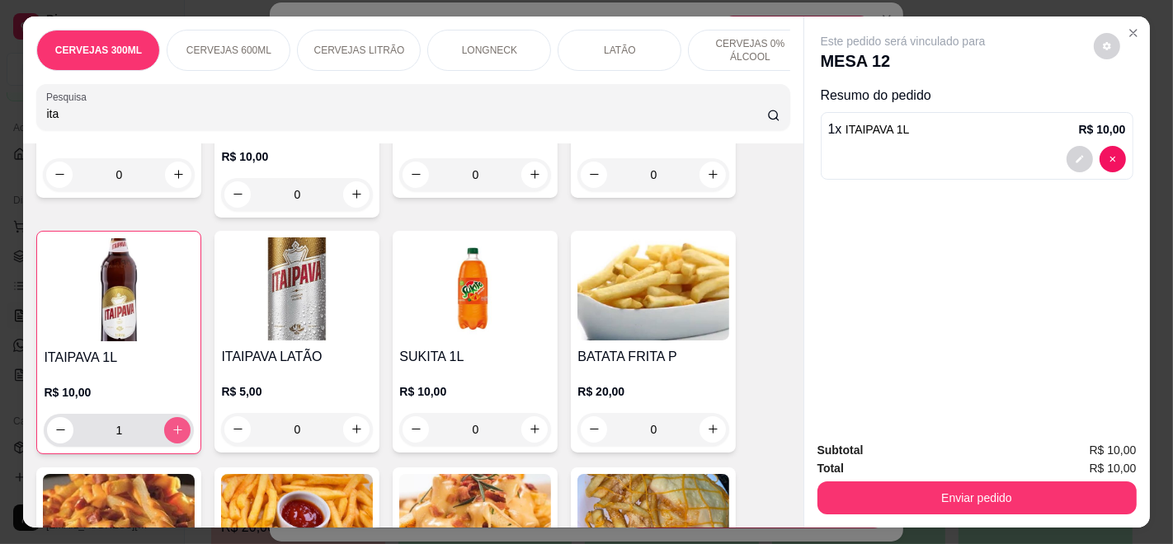
type input "1"
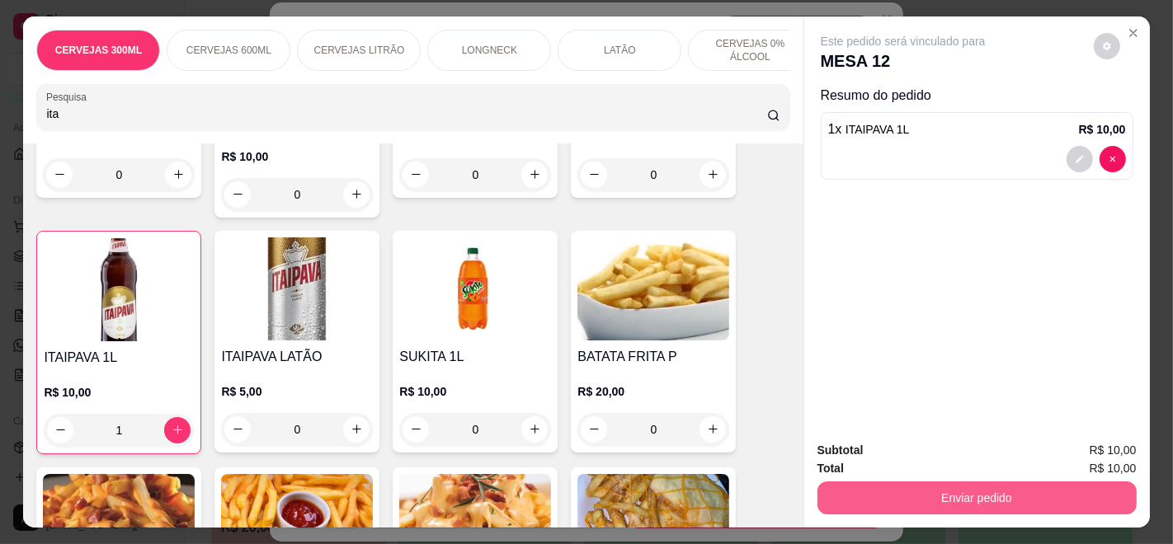
click at [1010, 483] on button "Enviar pedido" at bounding box center [976, 498] width 319 height 33
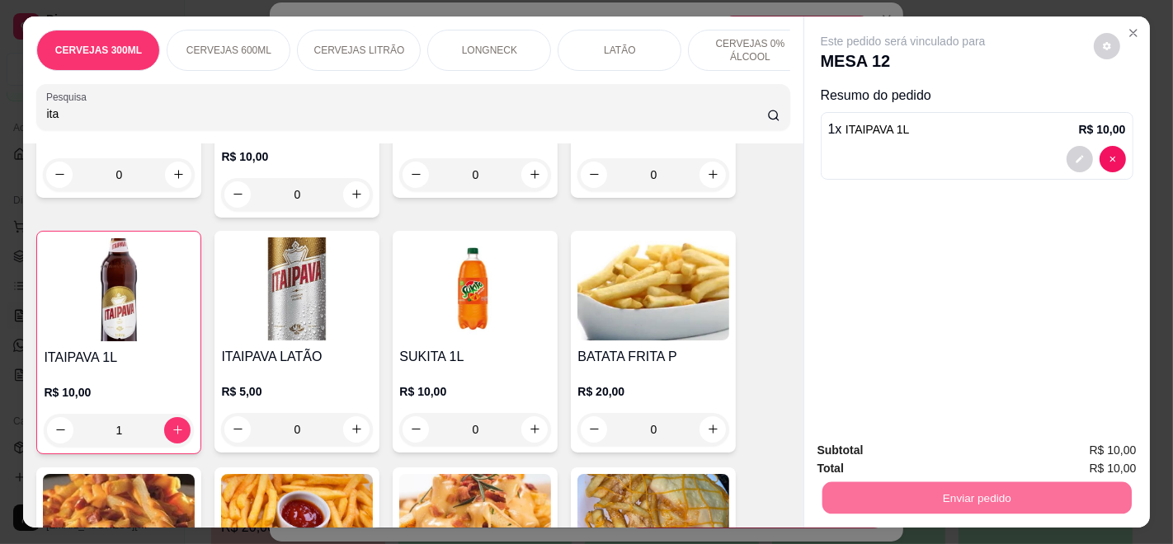
click at [1093, 440] on button "Enviar pedido" at bounding box center [1092, 450] width 93 height 31
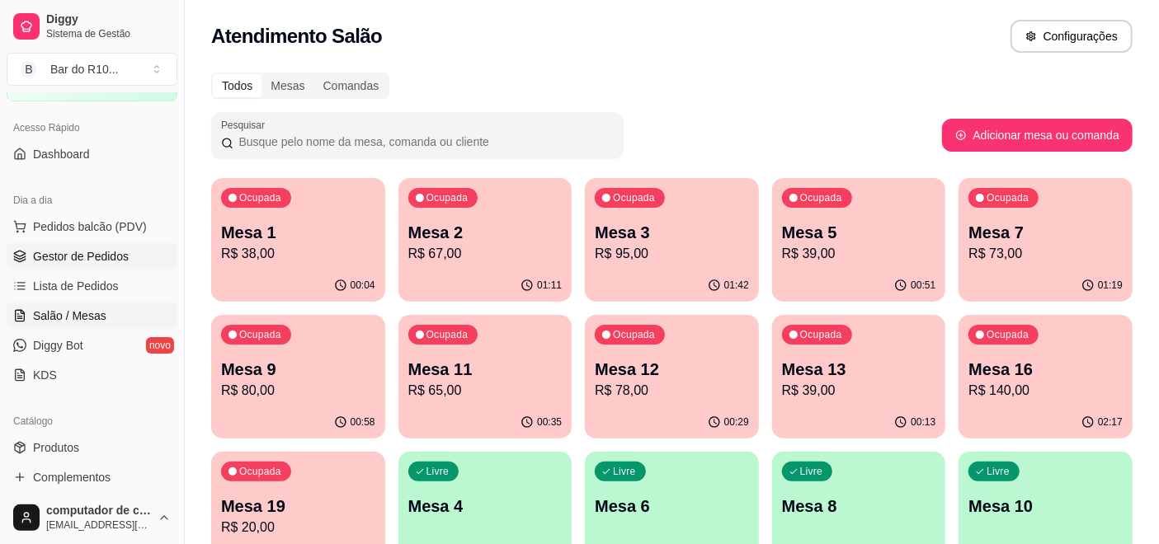
click at [64, 253] on span "Gestor de Pedidos" at bounding box center [81, 256] width 96 height 16
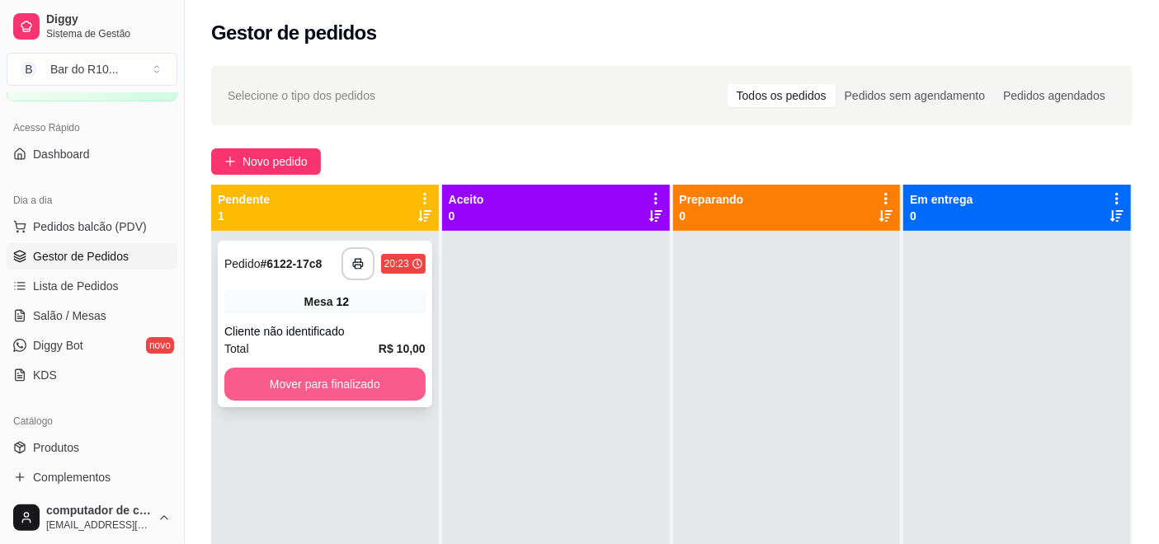
click at [341, 381] on button "Mover para finalizado" at bounding box center [324, 384] width 201 height 33
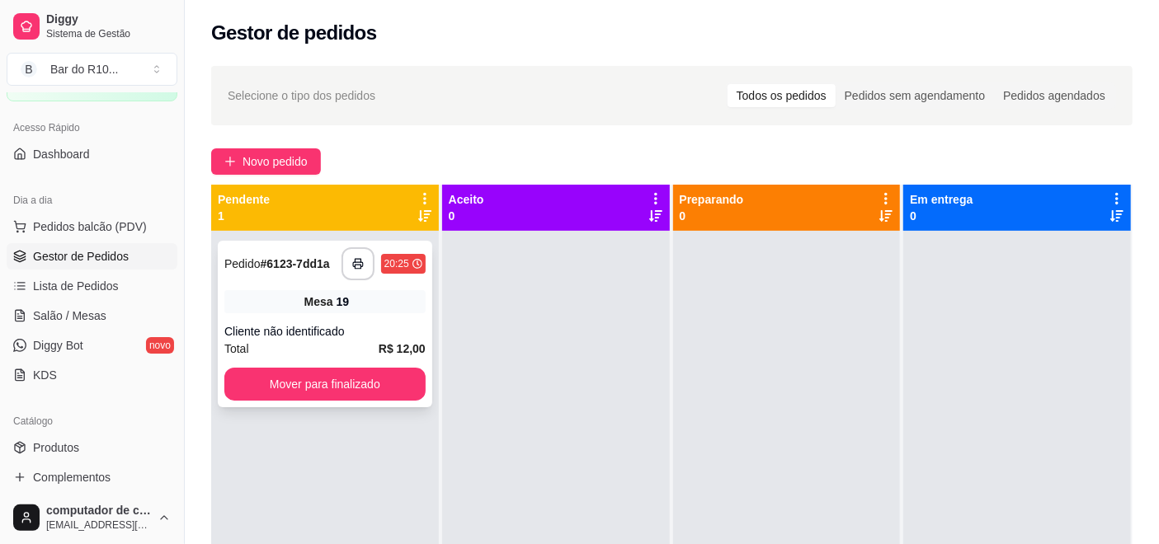
click at [351, 304] on div "Mesa 19" at bounding box center [324, 301] width 201 height 23
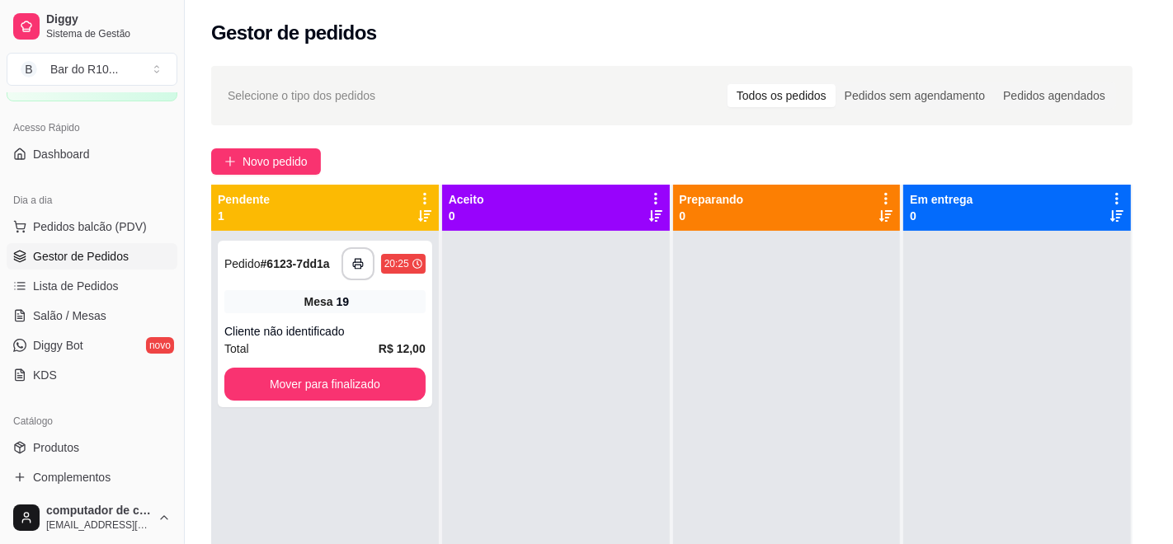
scroll to position [23, 0]
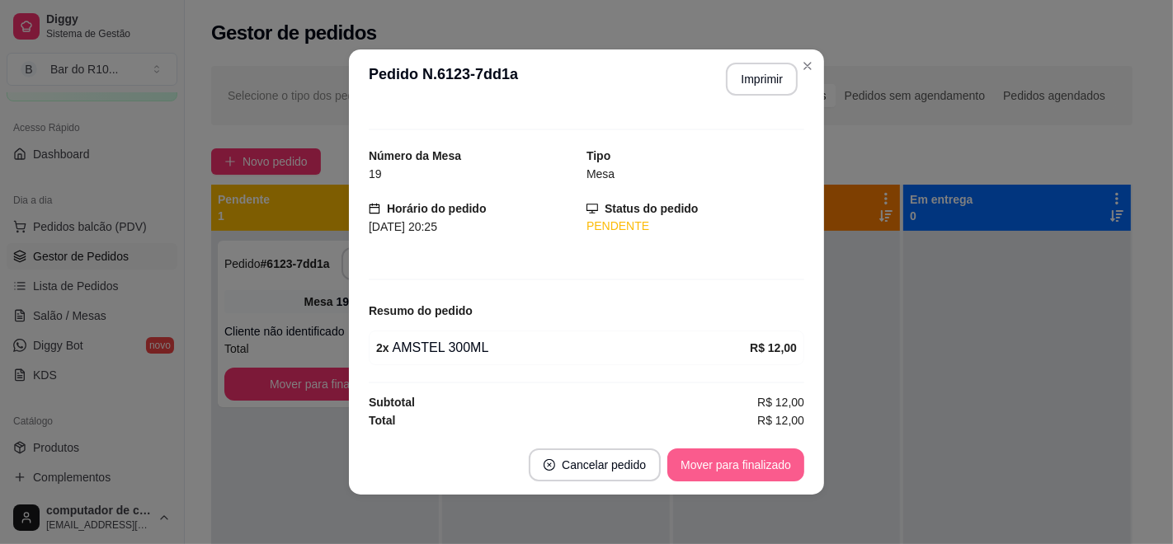
click at [713, 454] on button "Mover para finalizado" at bounding box center [735, 465] width 137 height 33
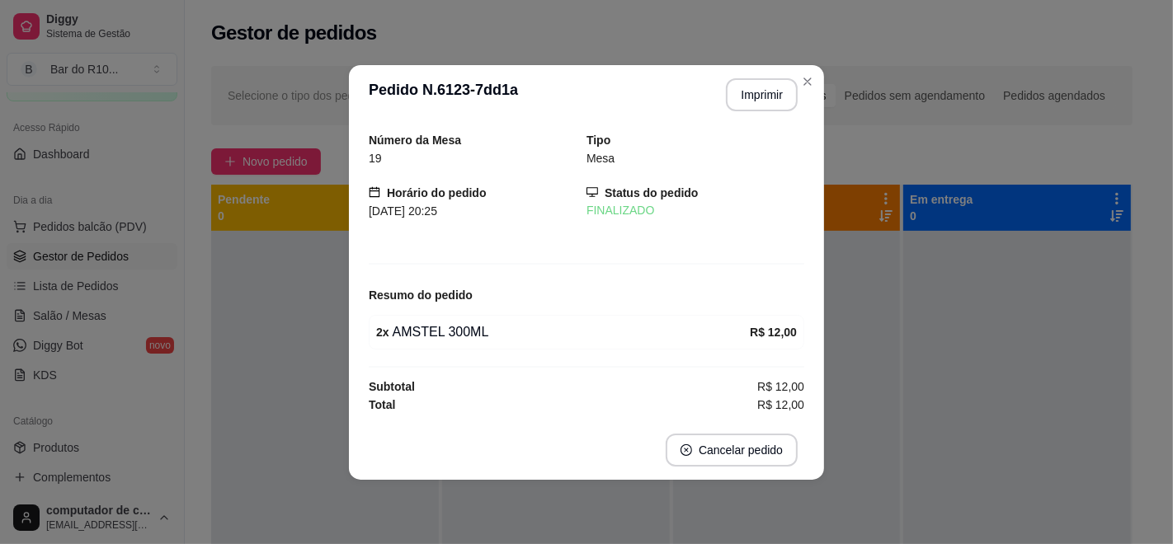
scroll to position [0, 0]
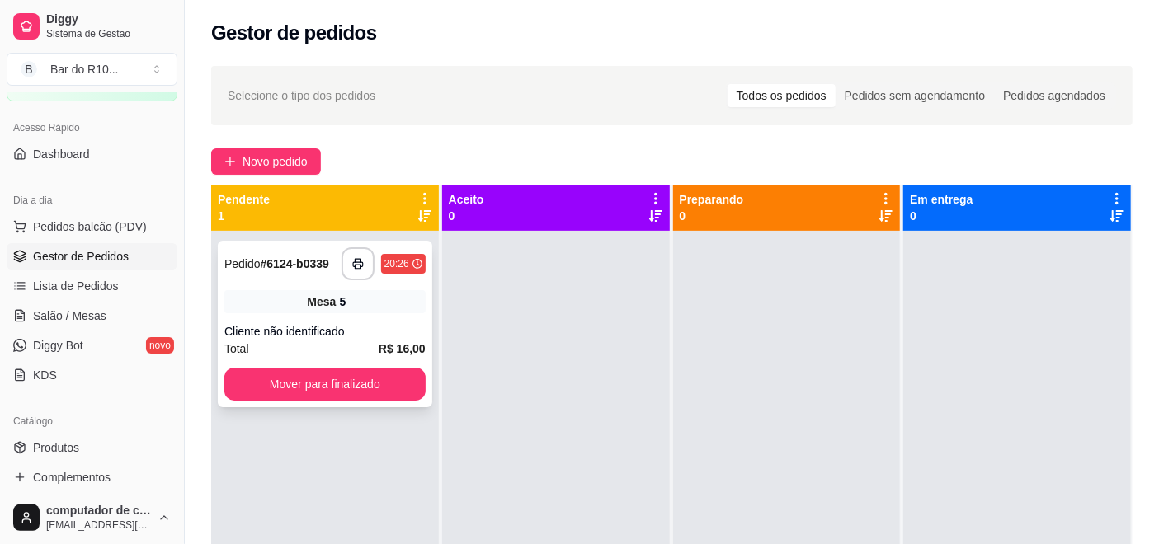
click at [314, 290] on div "Mesa 5" at bounding box center [324, 301] width 201 height 23
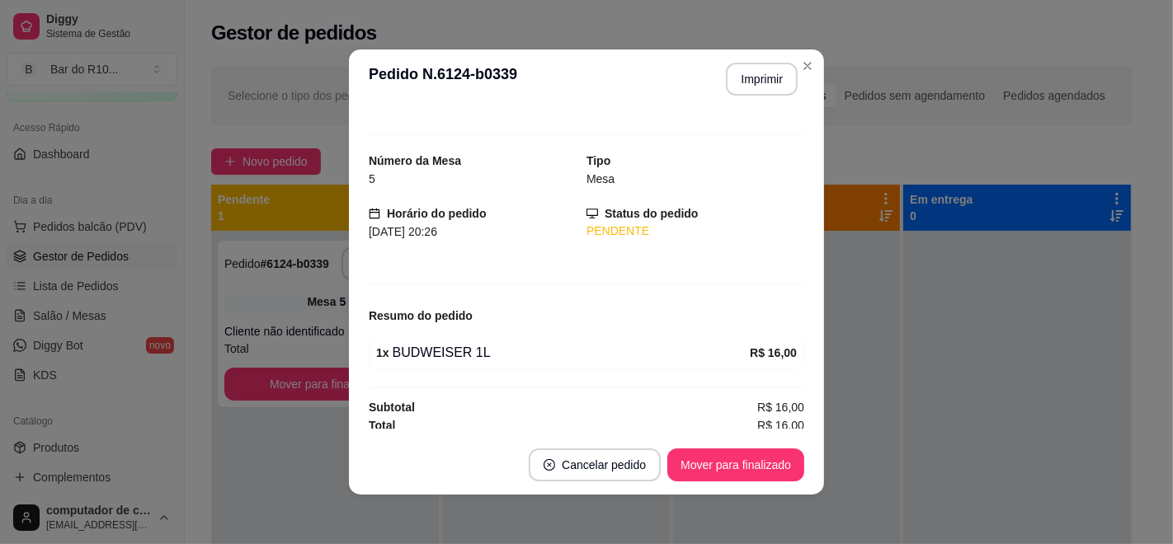
scroll to position [23, 0]
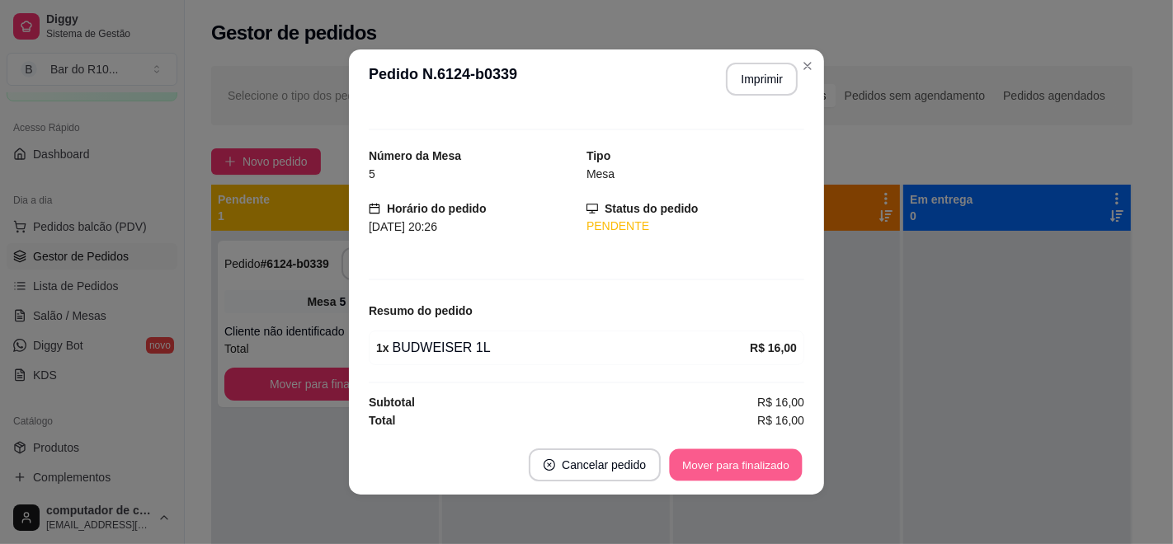
click at [720, 473] on button "Mover para finalizado" at bounding box center [736, 465] width 133 height 32
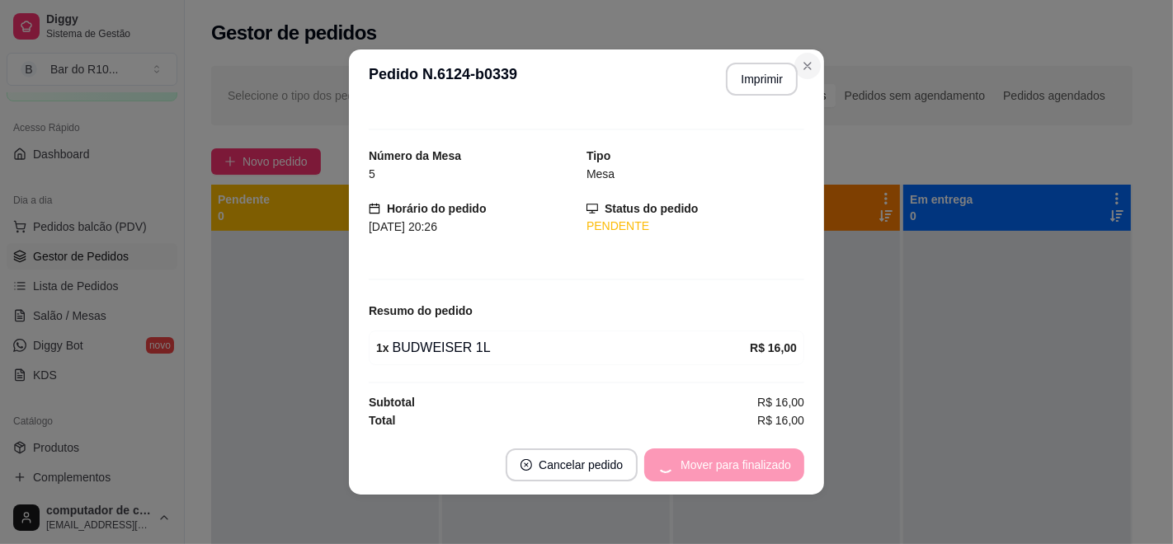
scroll to position [0, 0]
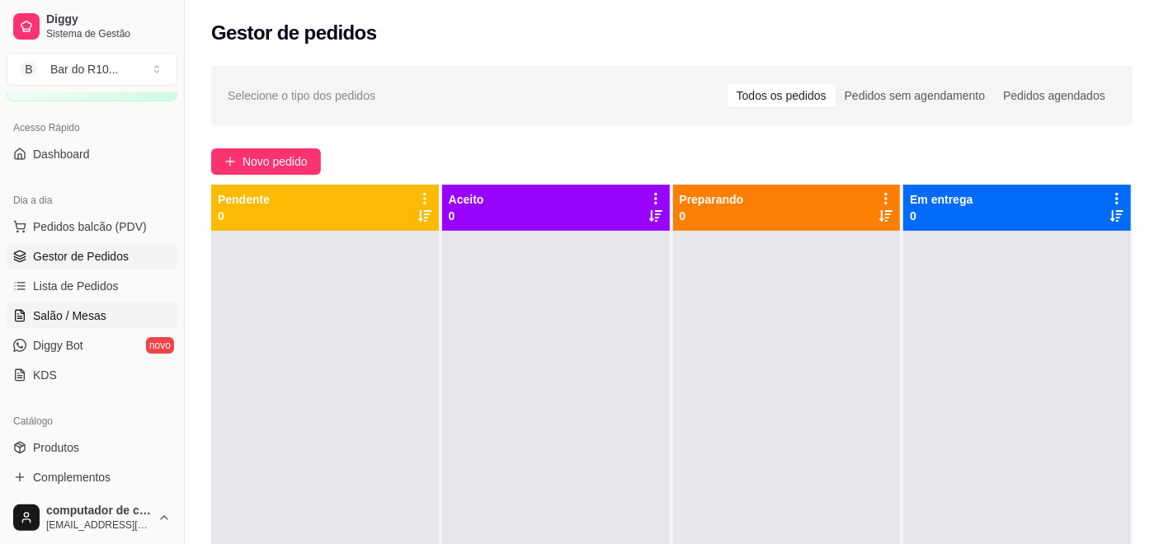
click at [67, 311] on span "Salão / Mesas" at bounding box center [69, 316] width 73 height 16
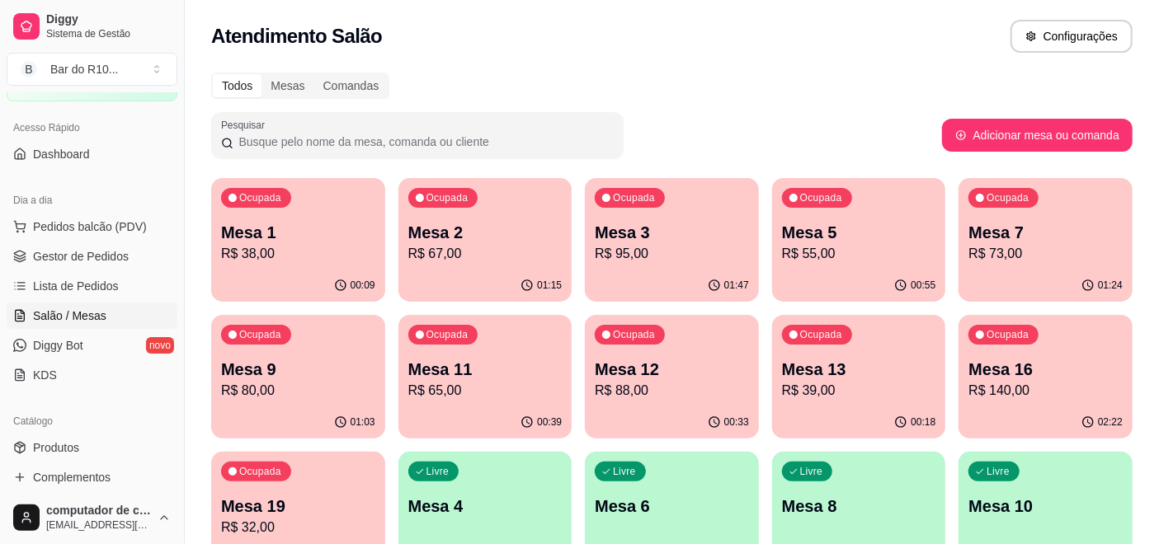
click at [304, 226] on p "Mesa 1" at bounding box center [298, 232] width 154 height 23
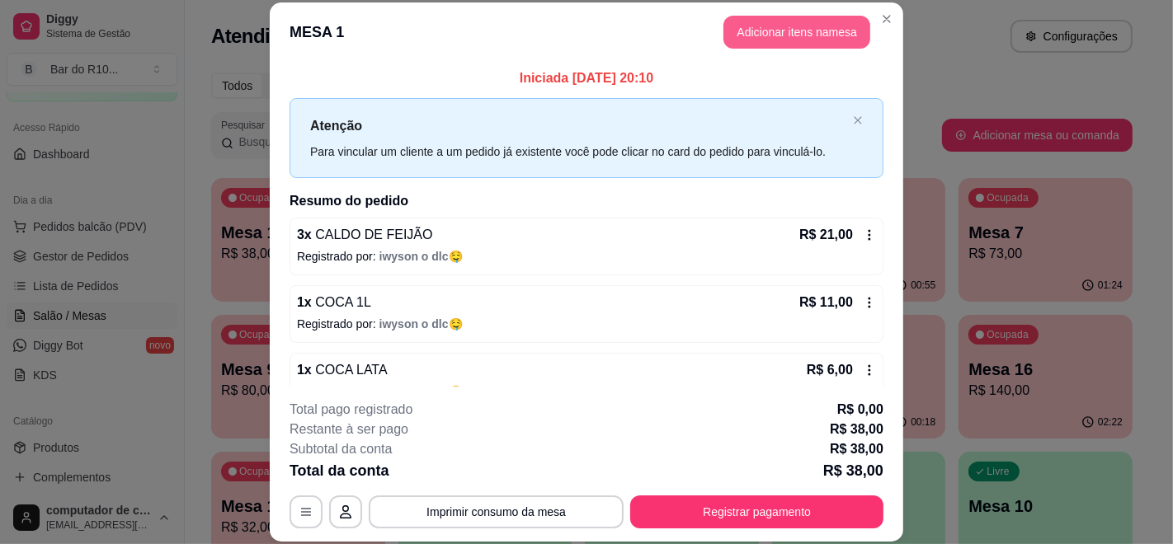
click at [806, 31] on button "Adicionar itens na mesa" at bounding box center [796, 32] width 147 height 33
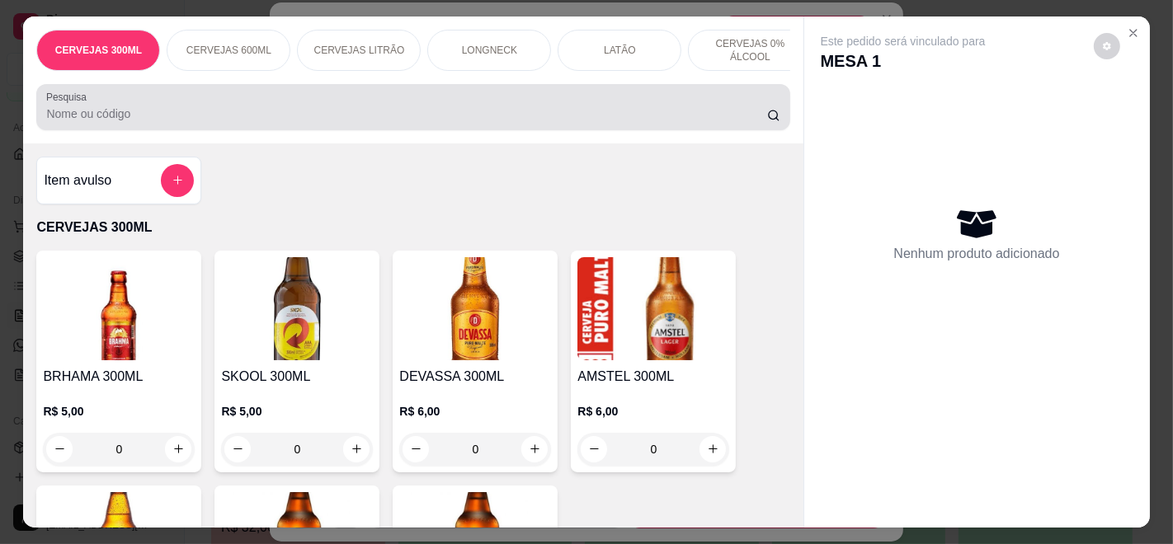
click at [656, 95] on div "Pesquisa" at bounding box center [412, 107] width 753 height 46
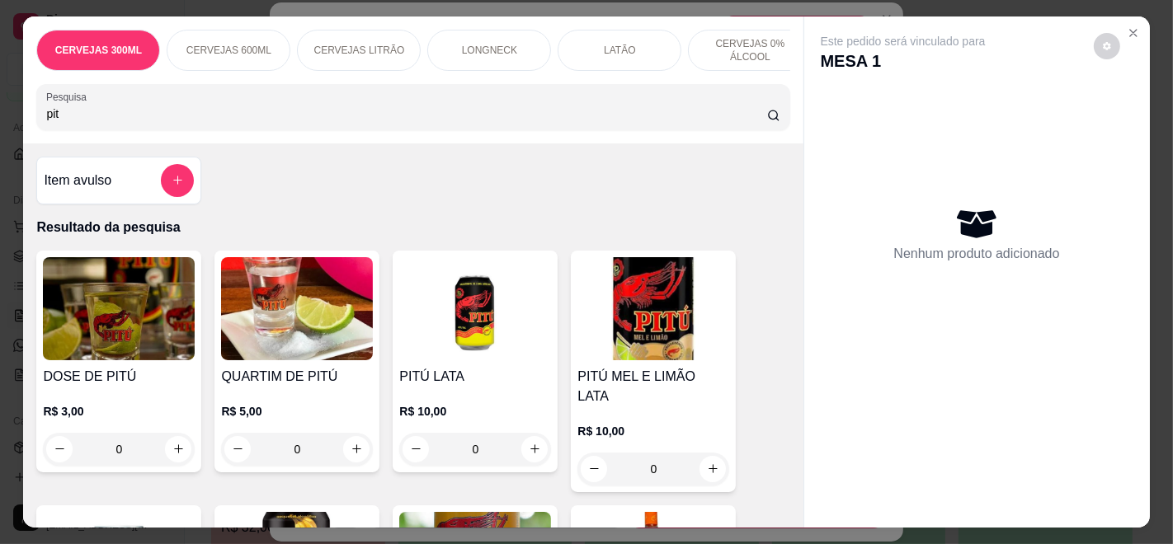
type input "pit"
click at [542, 387] on h4 "PITÚ LATA" at bounding box center [475, 377] width 152 height 20
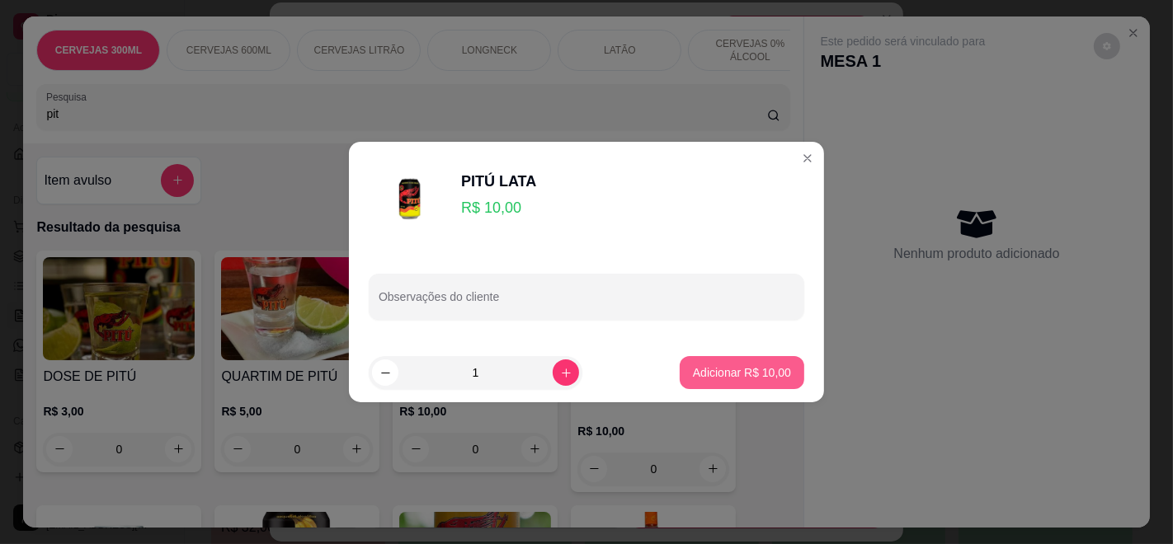
click at [693, 370] on p "Adicionar R$ 10,00" at bounding box center [742, 373] width 98 height 16
type input "1"
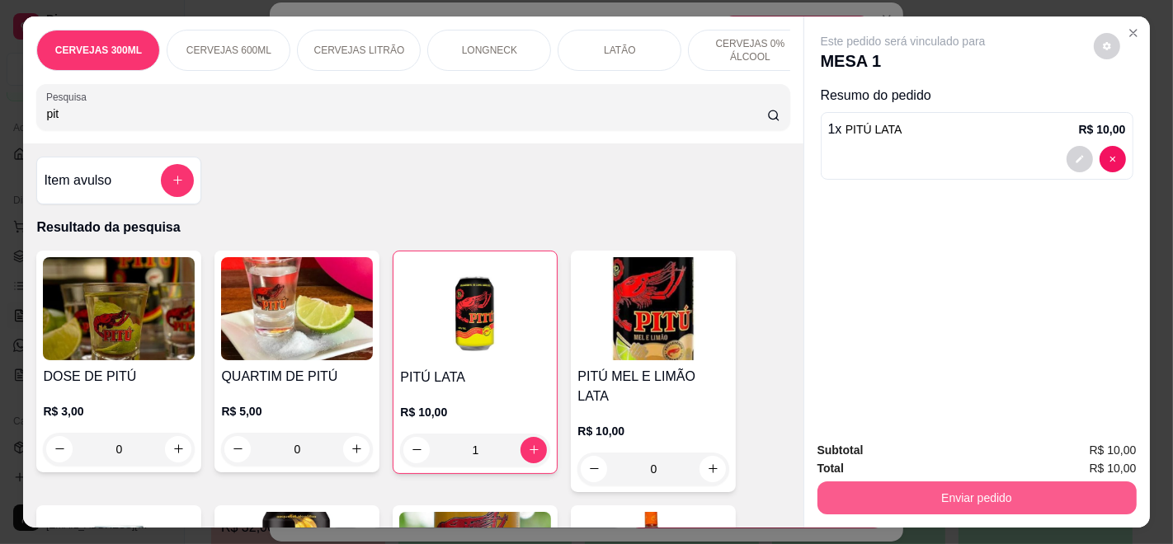
click at [1066, 499] on button "Enviar pedido" at bounding box center [976, 498] width 319 height 33
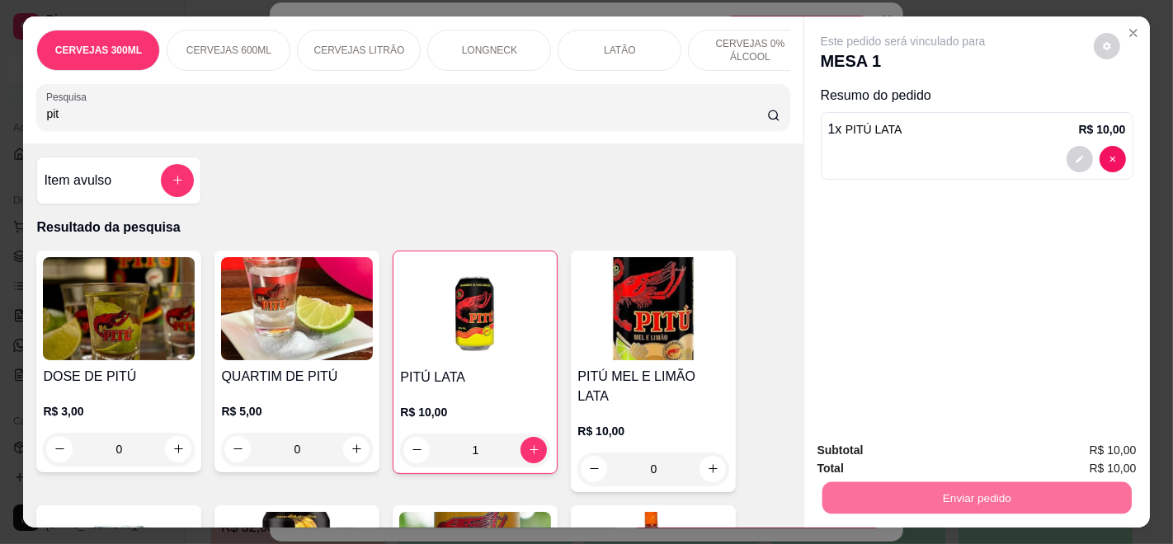
click at [1088, 445] on button "Enviar pedido" at bounding box center [1092, 450] width 91 height 31
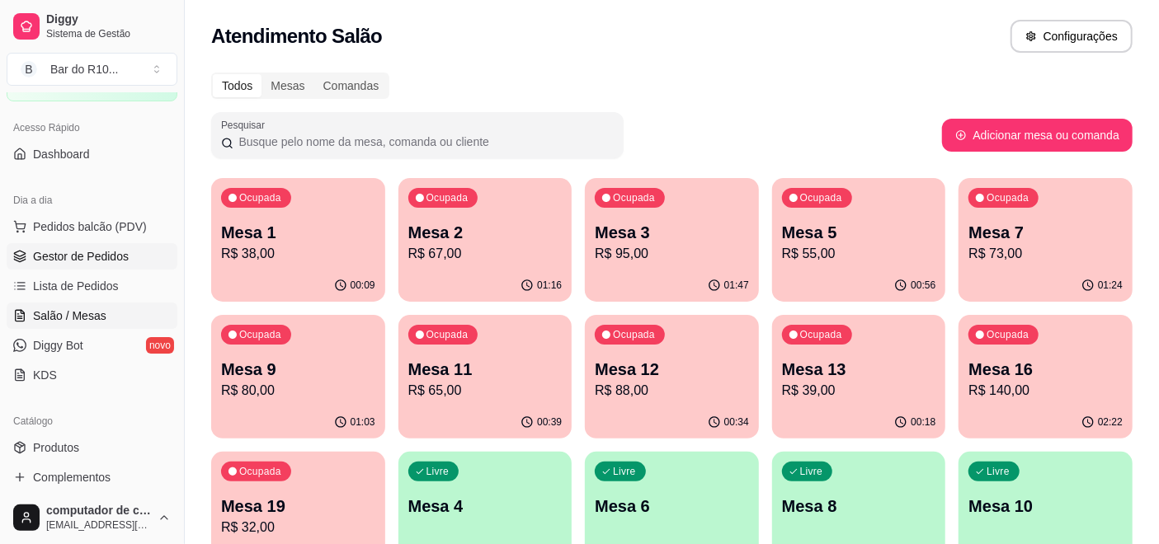
click at [55, 252] on span "Gestor de Pedidos" at bounding box center [81, 256] width 96 height 16
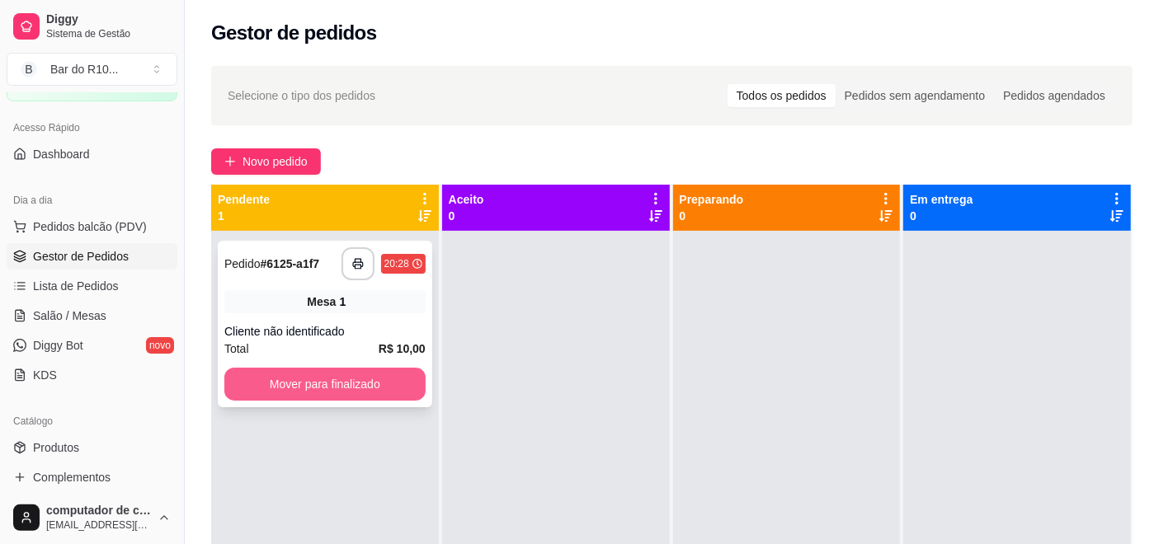
click at [358, 379] on button "Mover para finalizado" at bounding box center [324, 384] width 201 height 33
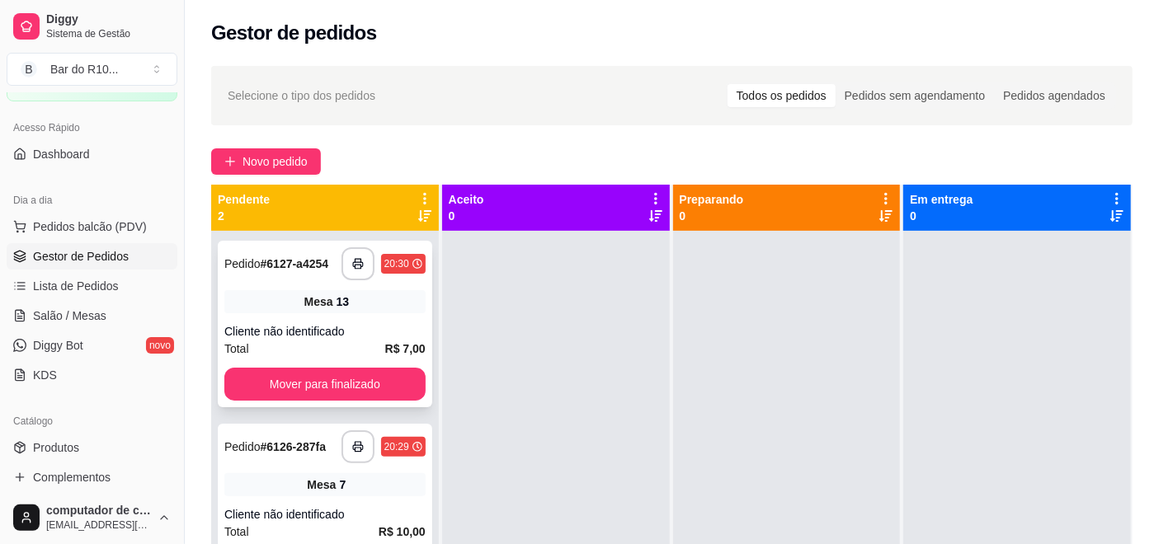
click at [373, 318] on div "**********" at bounding box center [325, 324] width 214 height 167
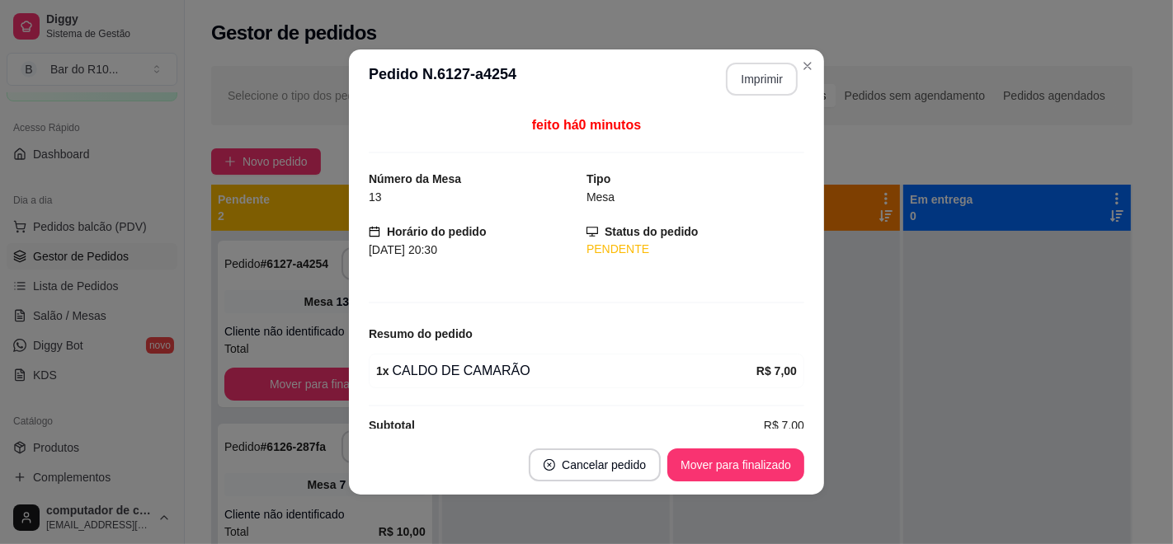
click at [746, 75] on button "Imprimir" at bounding box center [762, 79] width 72 height 33
click at [717, 463] on button "Mover para finalizado" at bounding box center [736, 465] width 133 height 32
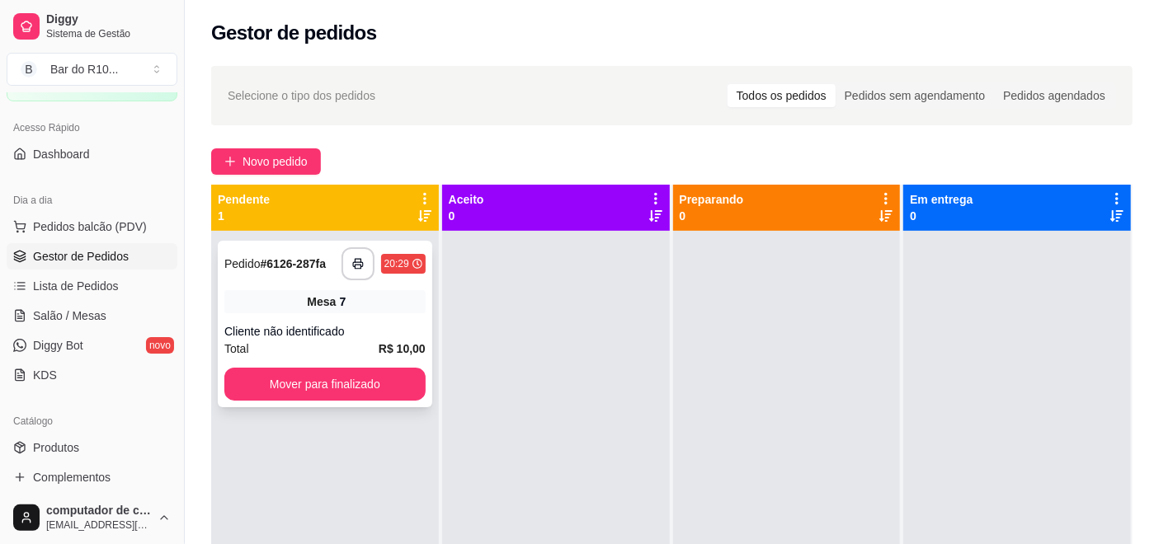
click at [375, 309] on div "Mesa 7" at bounding box center [324, 301] width 201 height 23
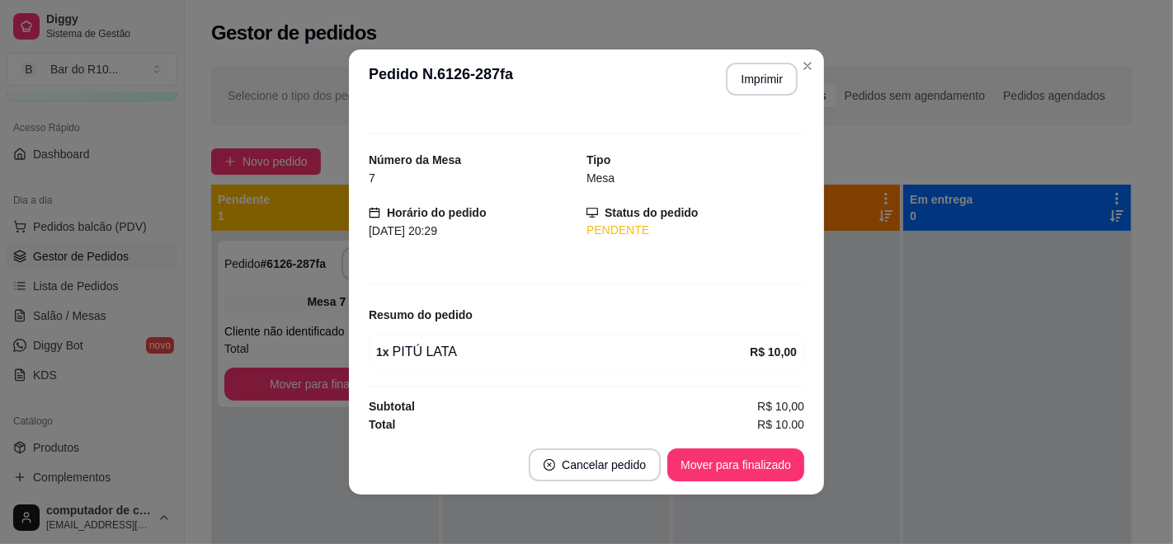
scroll to position [23, 0]
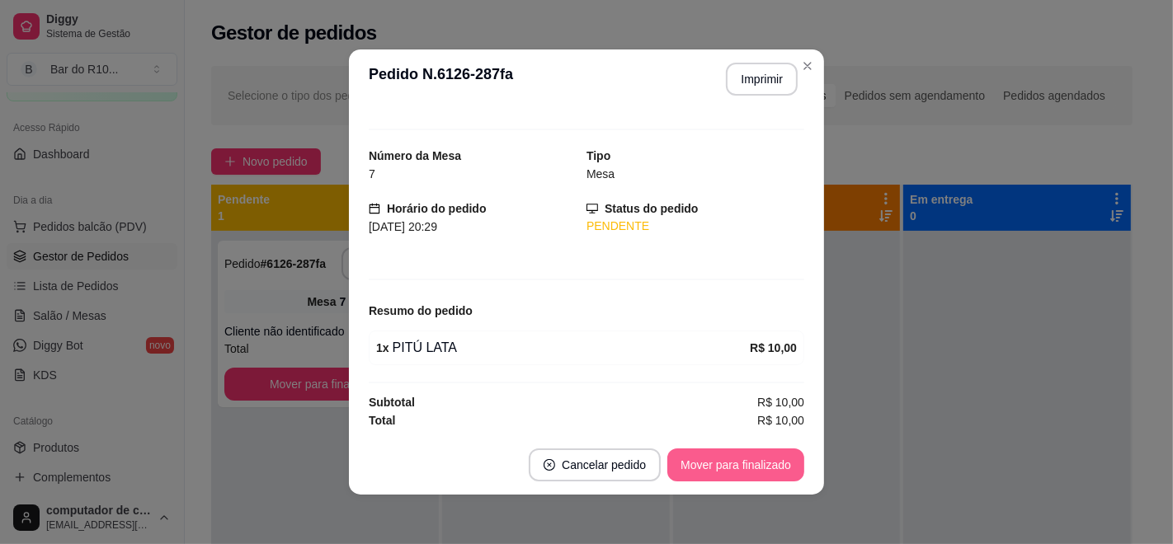
click at [730, 459] on button "Mover para finalizado" at bounding box center [735, 465] width 137 height 33
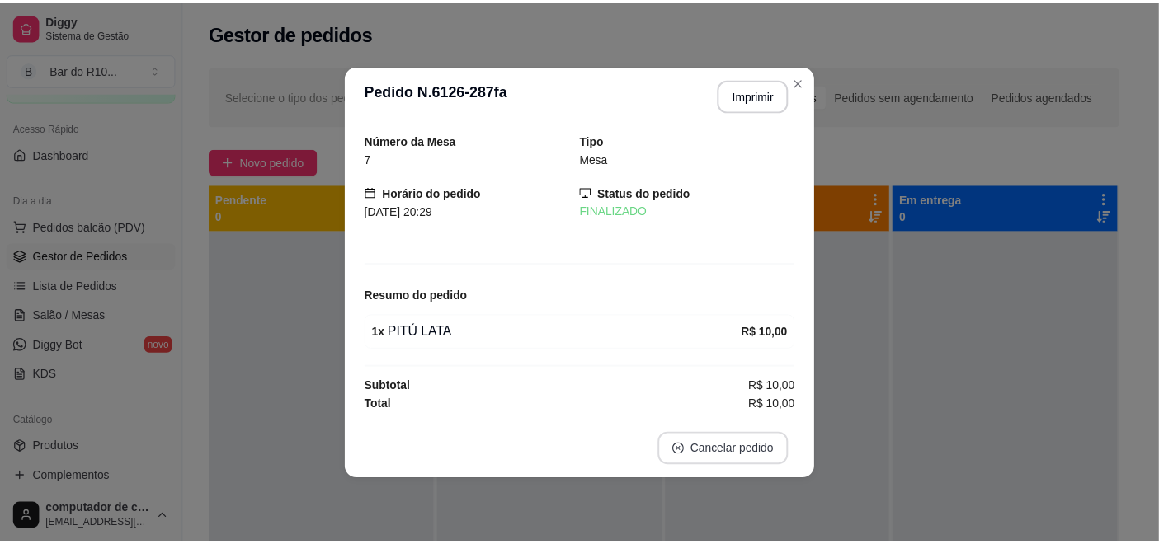
scroll to position [0, 0]
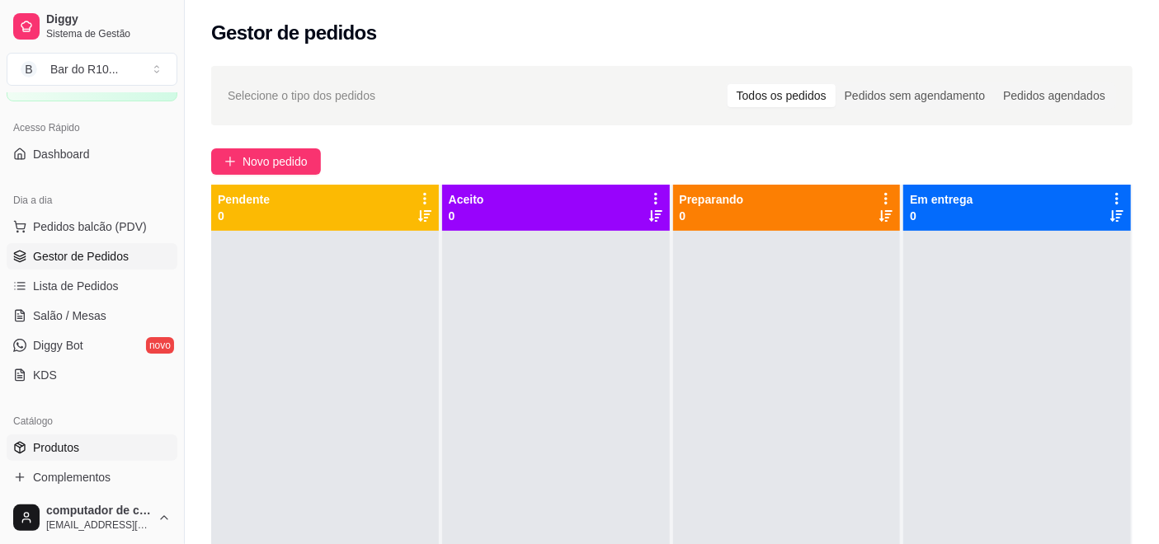
click at [29, 443] on link "Produtos" at bounding box center [92, 448] width 171 height 26
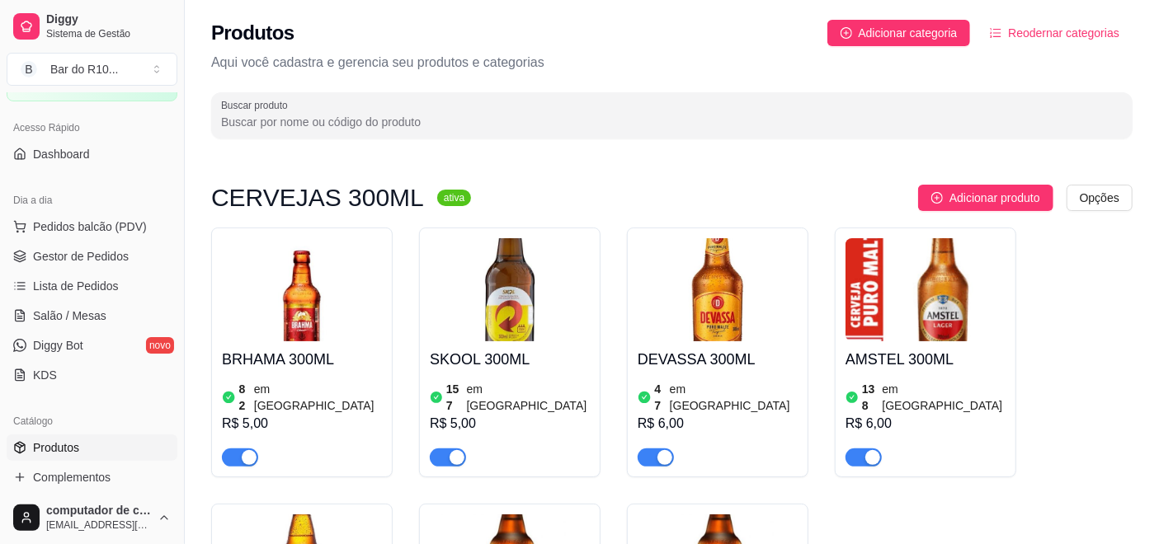
click at [367, 123] on input "Buscar produto" at bounding box center [671, 122] width 901 height 16
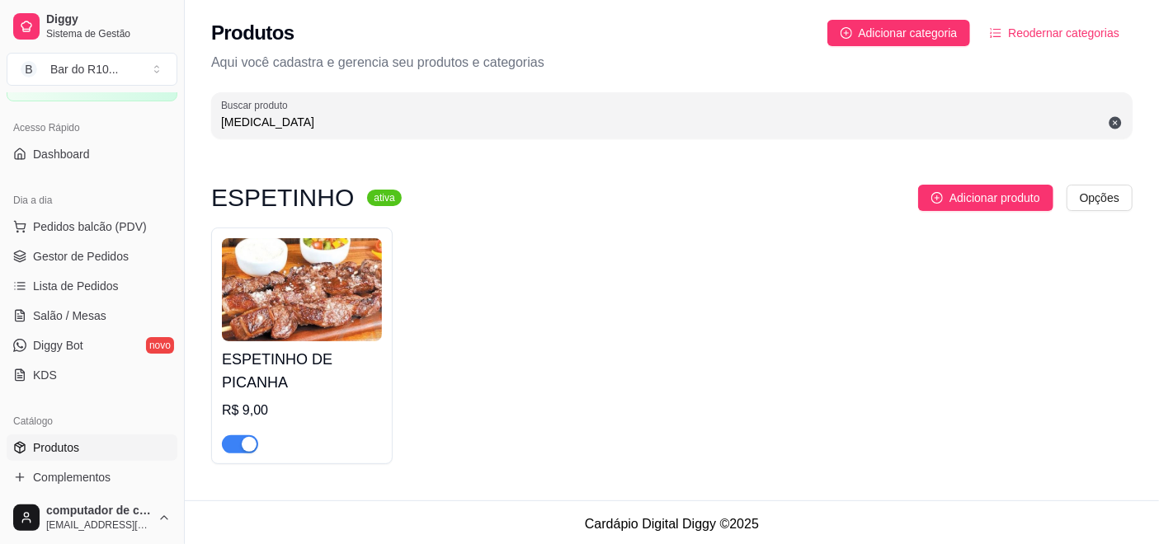
click at [242, 438] on div "button" at bounding box center [249, 444] width 15 height 15
click at [251, 450] on span "button" at bounding box center [240, 444] width 36 height 18
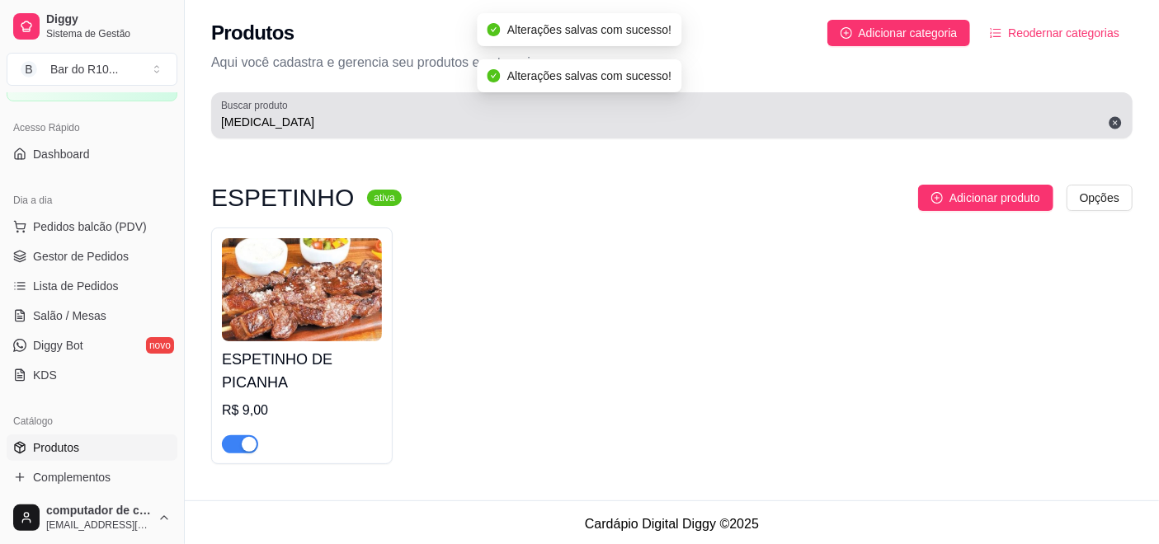
click at [351, 108] on div "pica" at bounding box center [671, 115] width 901 height 33
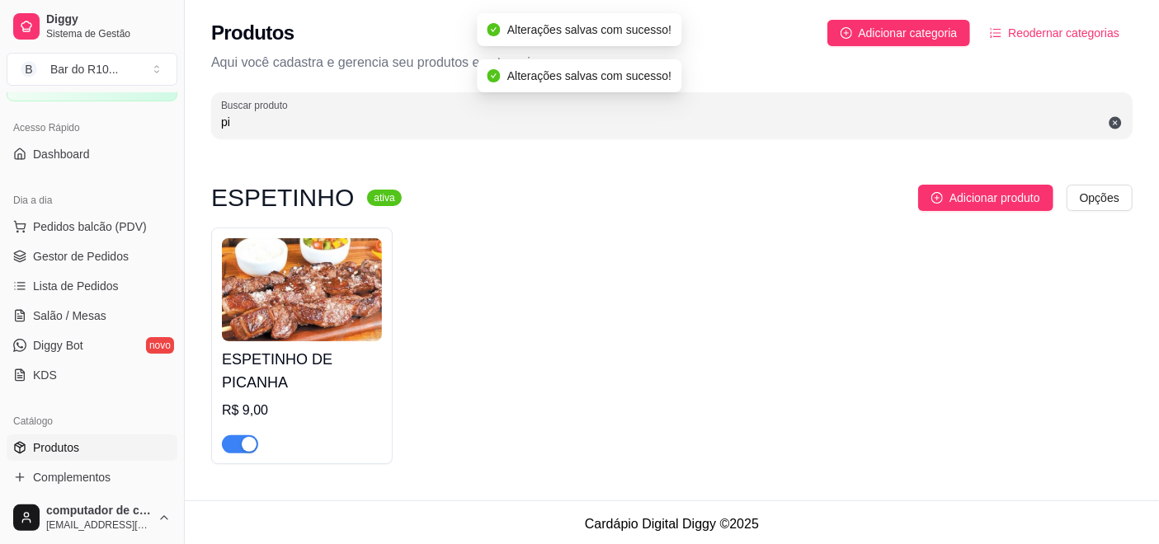
type input "p"
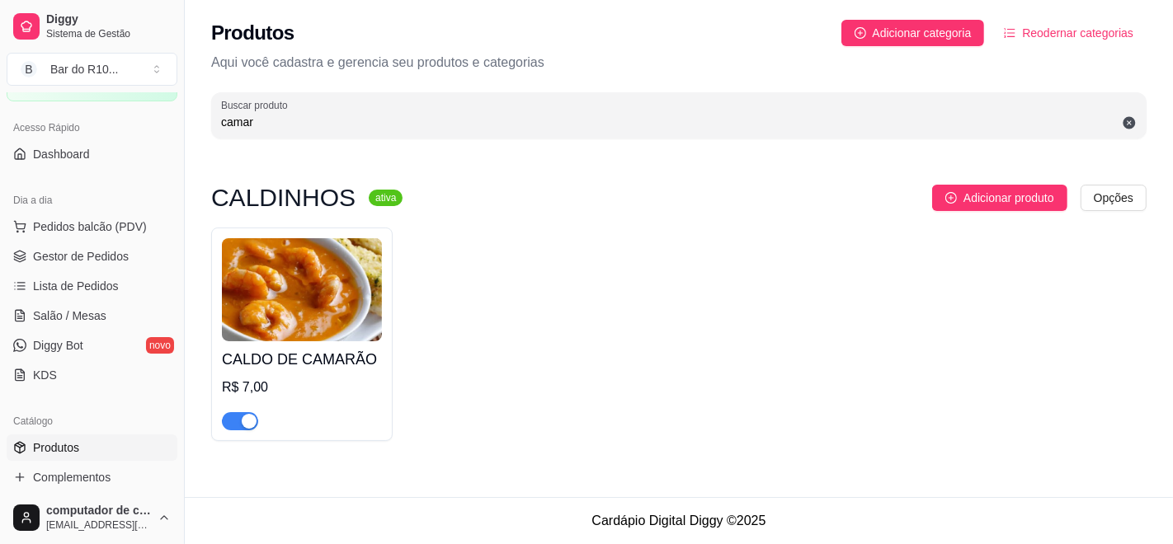
click at [238, 419] on button "button" at bounding box center [240, 421] width 36 height 18
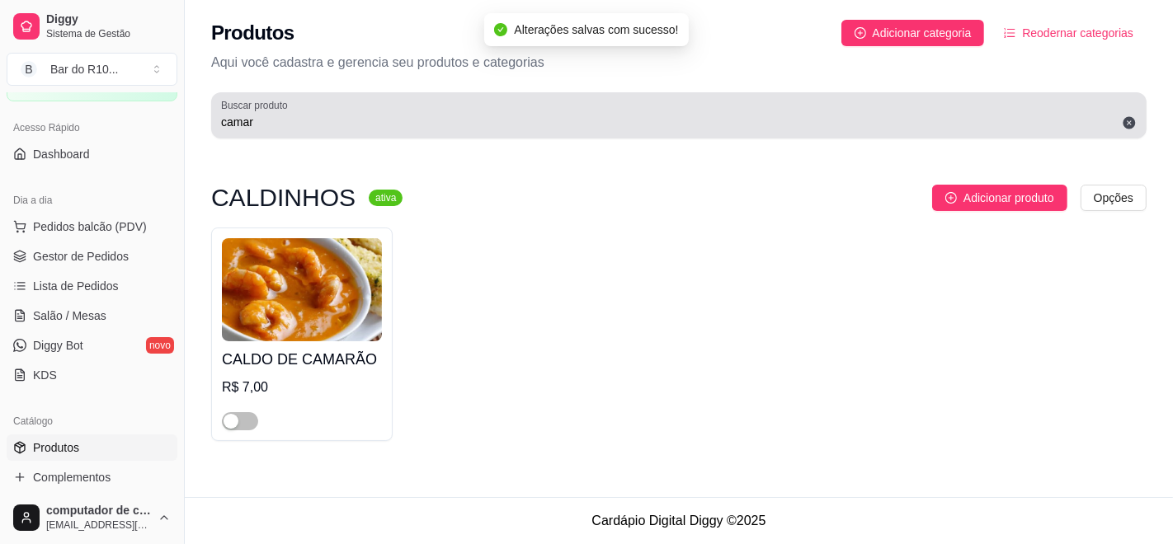
click at [319, 108] on div "camar" at bounding box center [678, 115] width 915 height 33
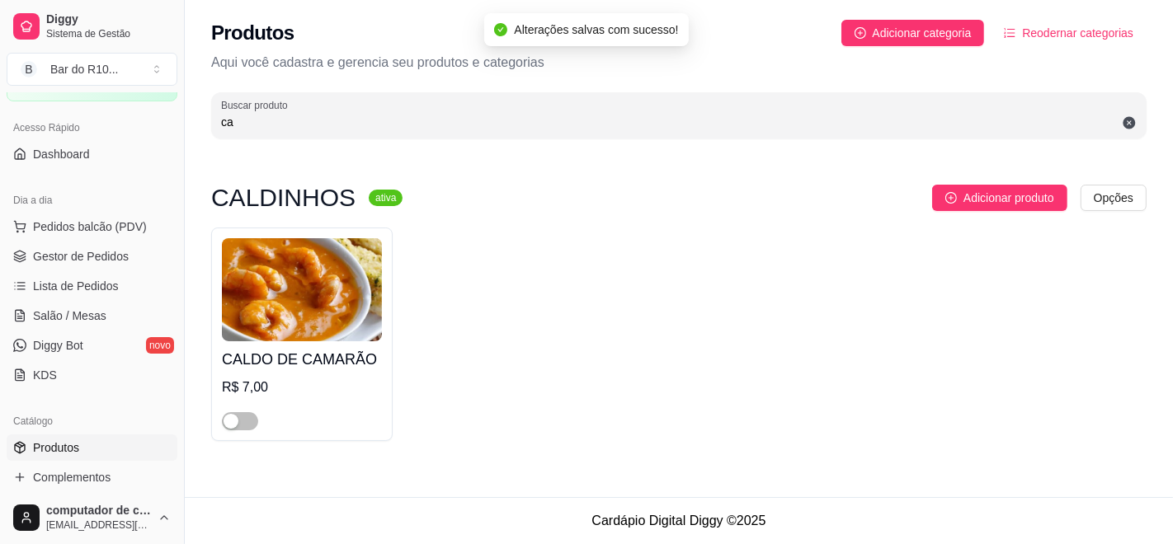
type input "c"
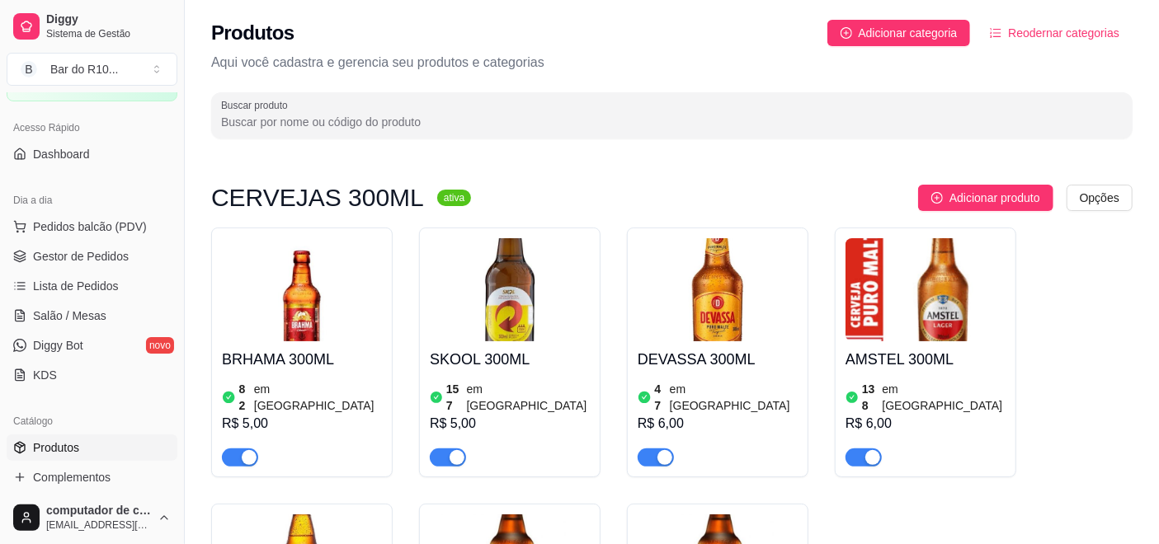
type input "s"
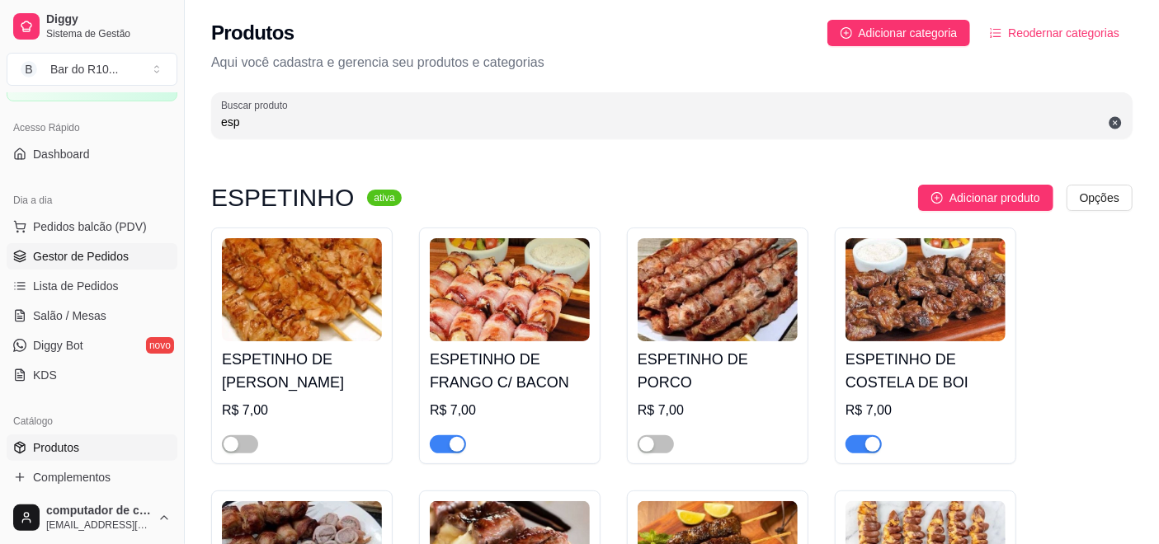
type input "esp"
click at [82, 244] on link "Gestor de Pedidos" at bounding box center [92, 256] width 171 height 26
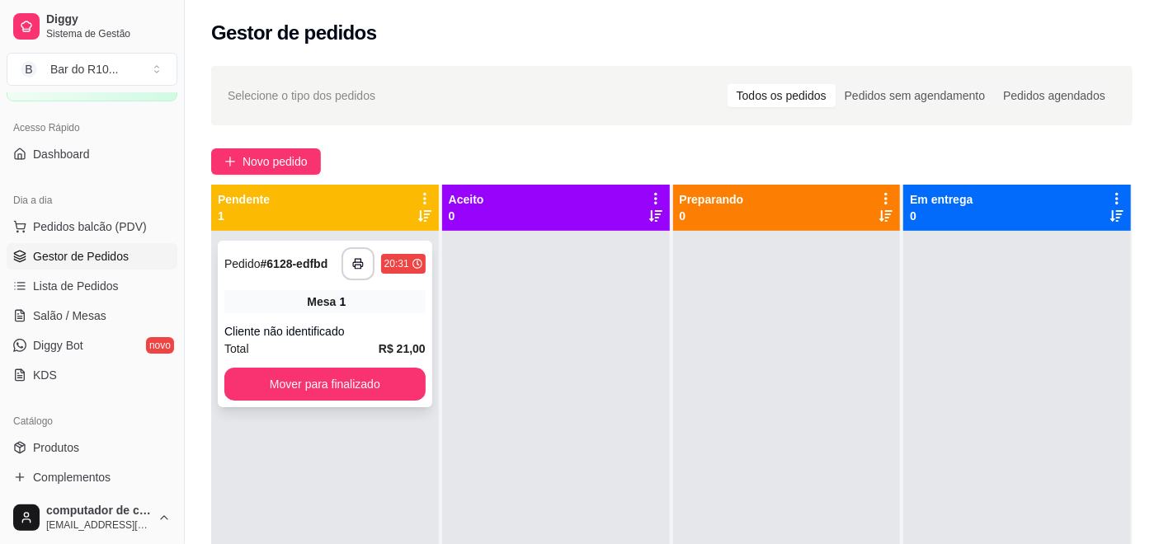
click at [353, 328] on div "Cliente não identificado" at bounding box center [324, 331] width 201 height 16
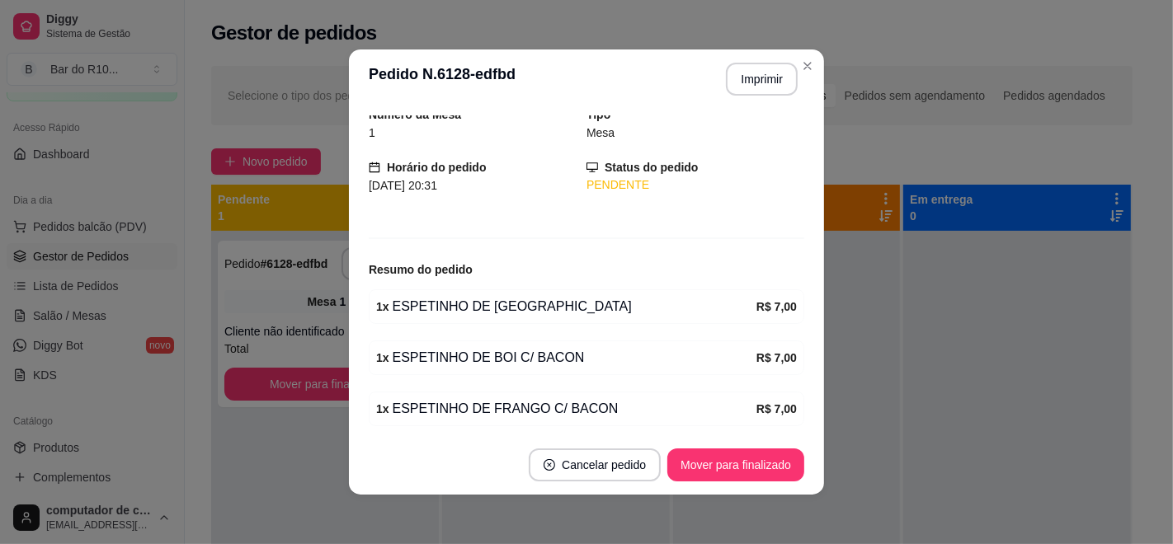
scroll to position [125, 0]
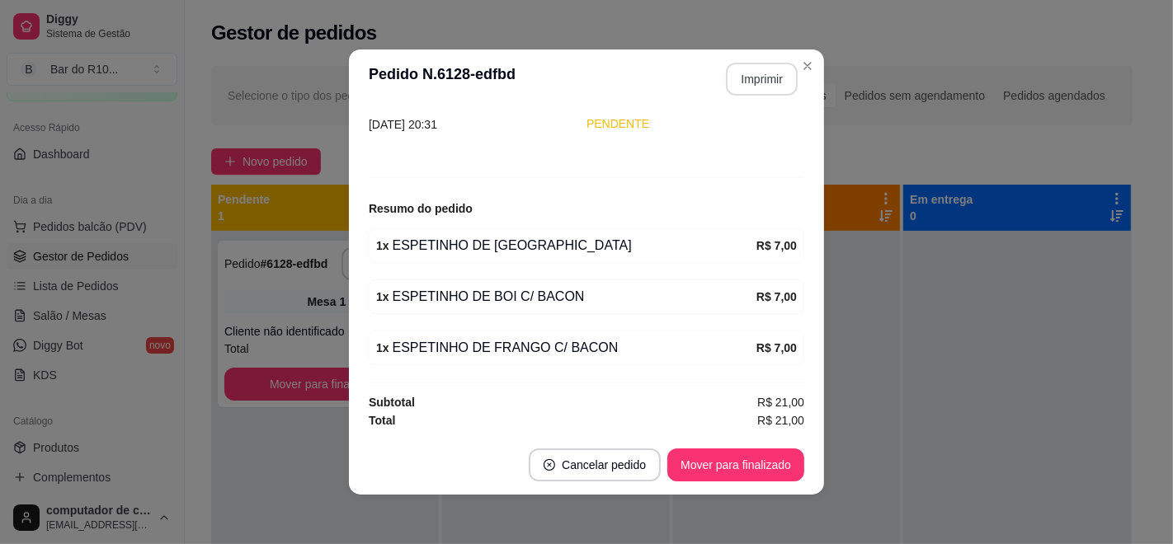
click at [768, 64] on button "Imprimir" at bounding box center [762, 79] width 72 height 33
click at [739, 482] on footer "Cancelar pedido Mover para finalizado" at bounding box center [586, 464] width 475 height 59
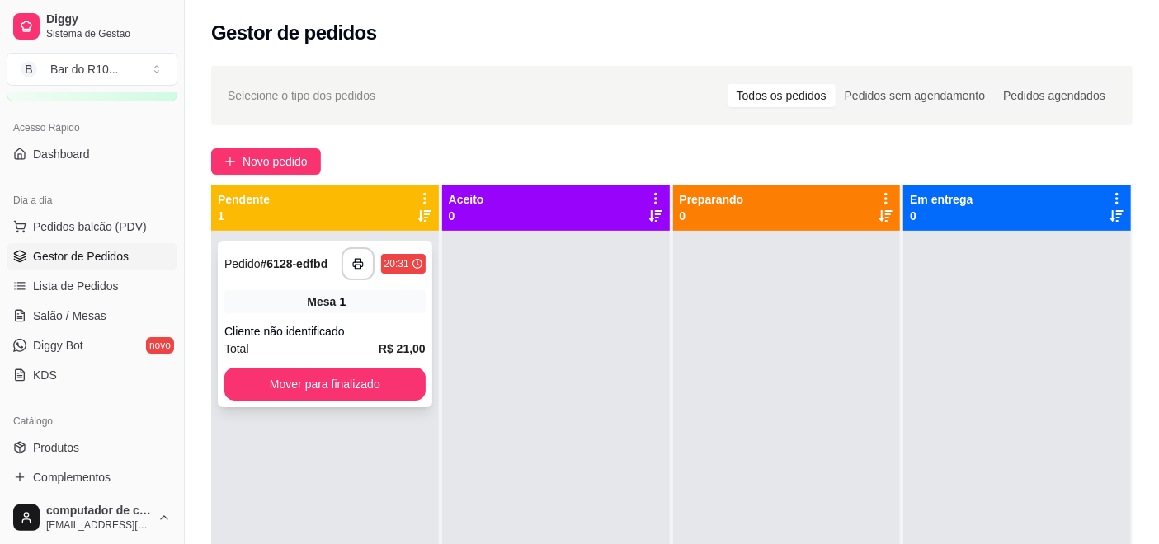
click at [308, 289] on div "**********" at bounding box center [325, 324] width 214 height 167
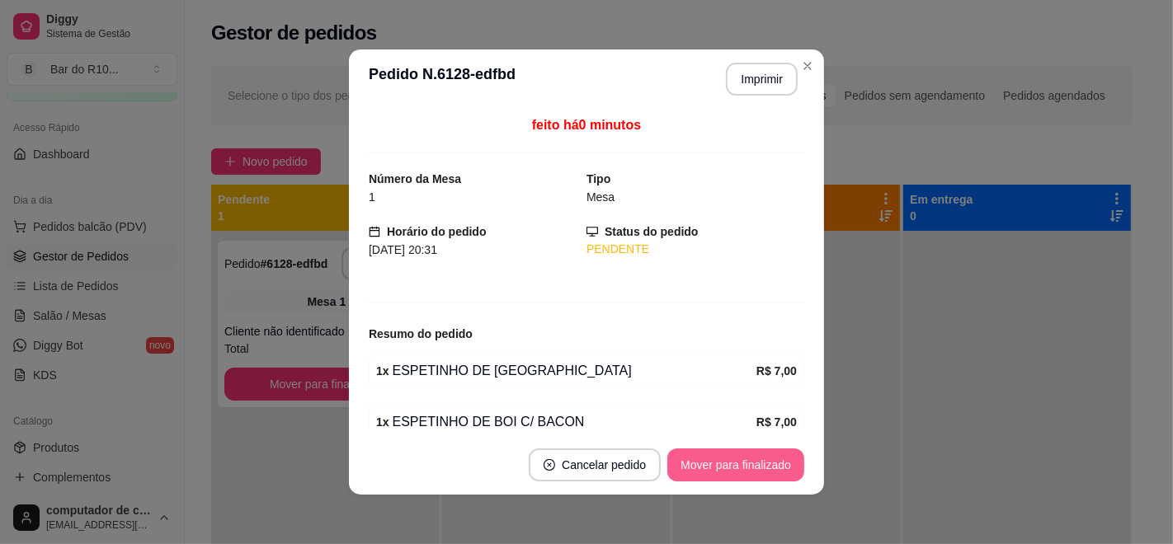
click at [717, 463] on button "Mover para finalizado" at bounding box center [735, 465] width 137 height 33
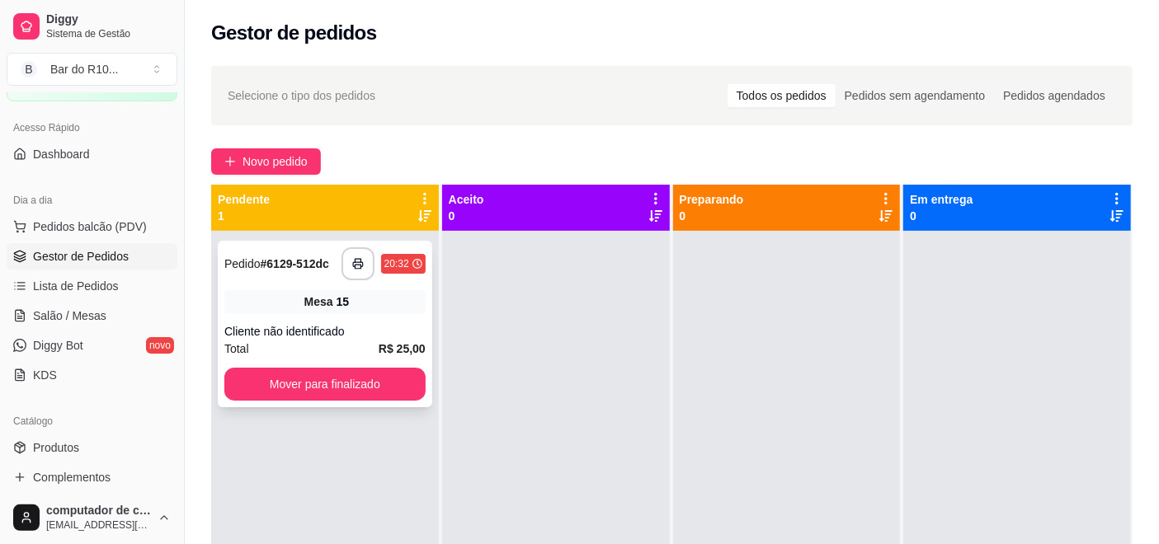
click at [328, 299] on span "Mesa" at bounding box center [318, 302] width 29 height 16
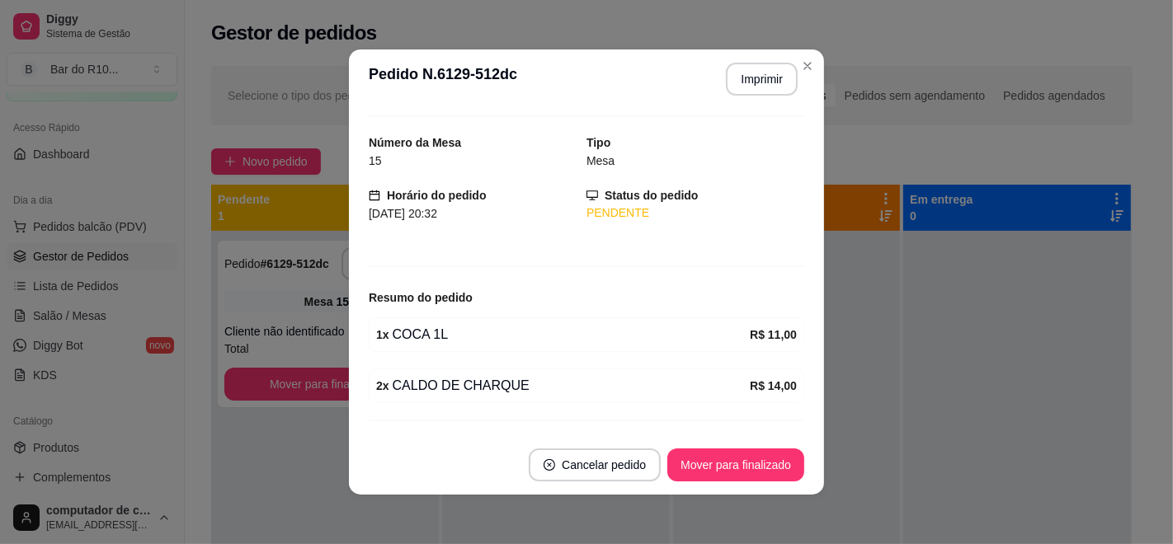
scroll to position [73, 0]
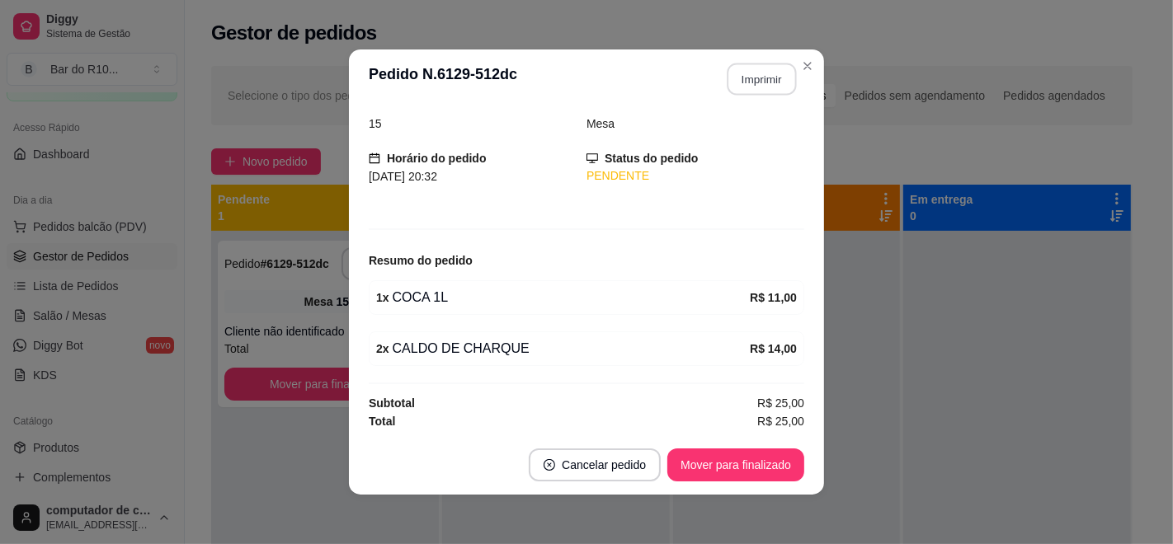
click at [745, 81] on button "Imprimir" at bounding box center [761, 80] width 69 height 32
click at [728, 470] on button "Mover para finalizado" at bounding box center [735, 465] width 137 height 33
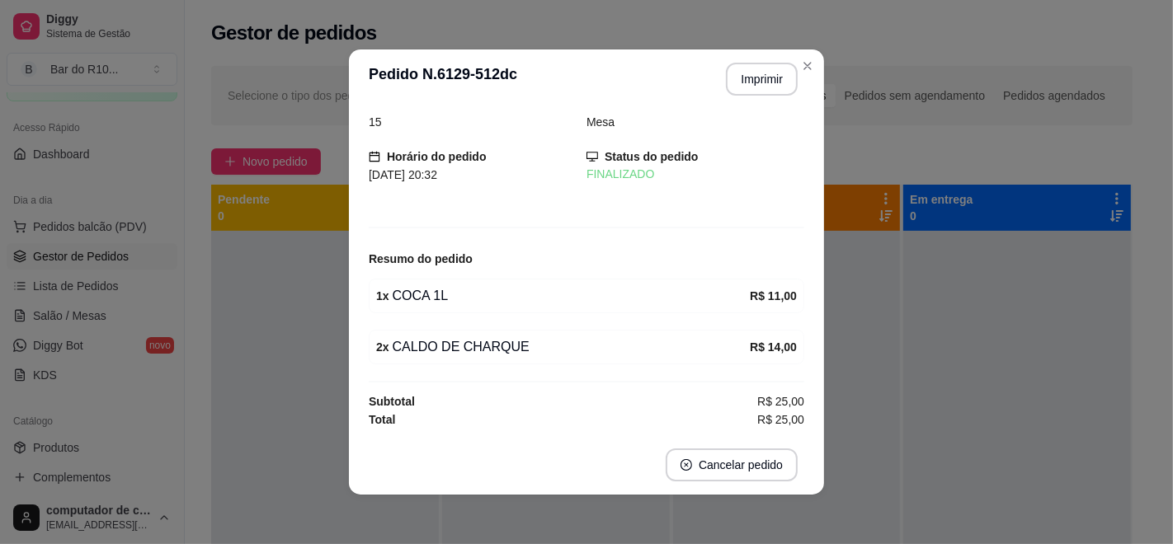
scroll to position [20, 0]
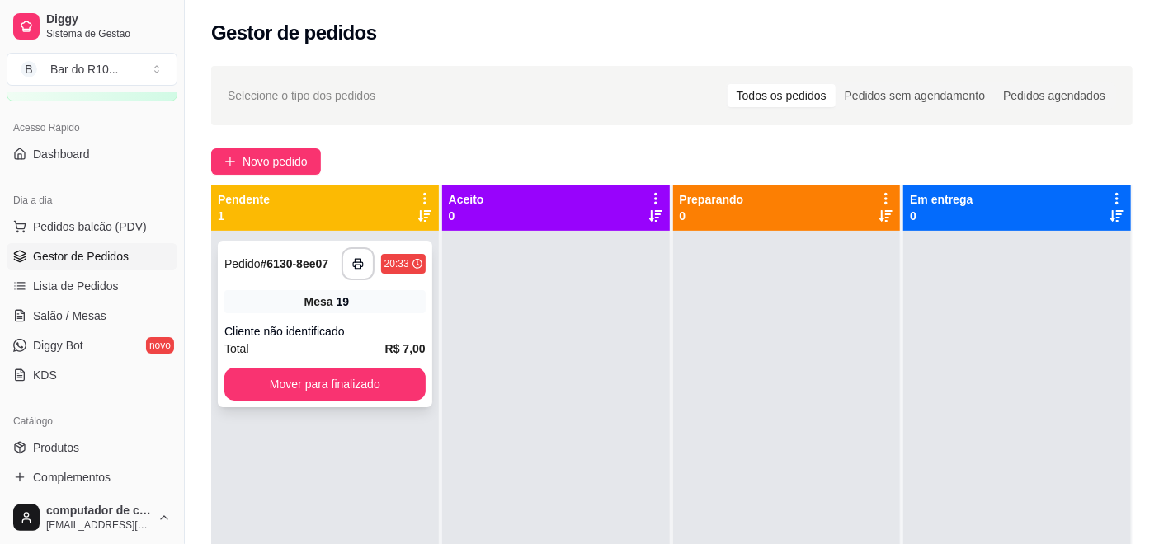
click at [271, 293] on div "Mesa 19" at bounding box center [324, 301] width 201 height 23
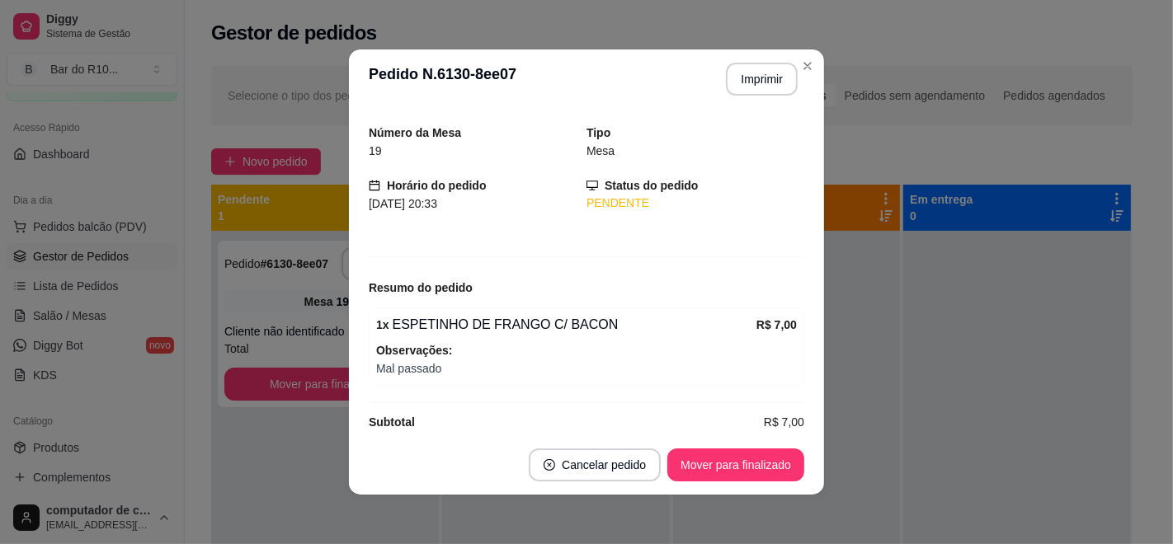
scroll to position [66, 0]
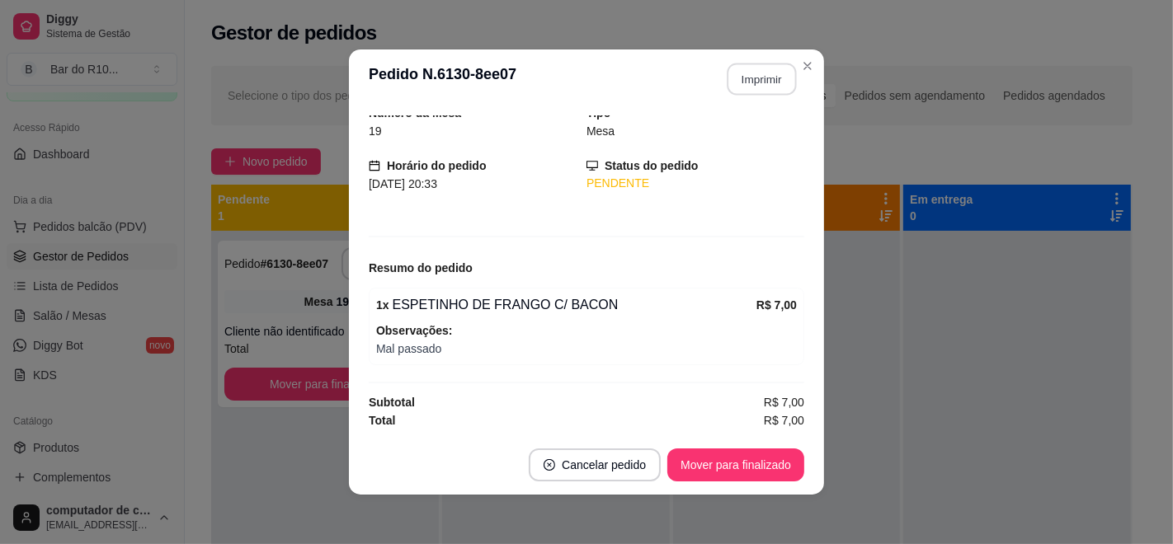
click at [727, 79] on button "Imprimir" at bounding box center [761, 80] width 69 height 32
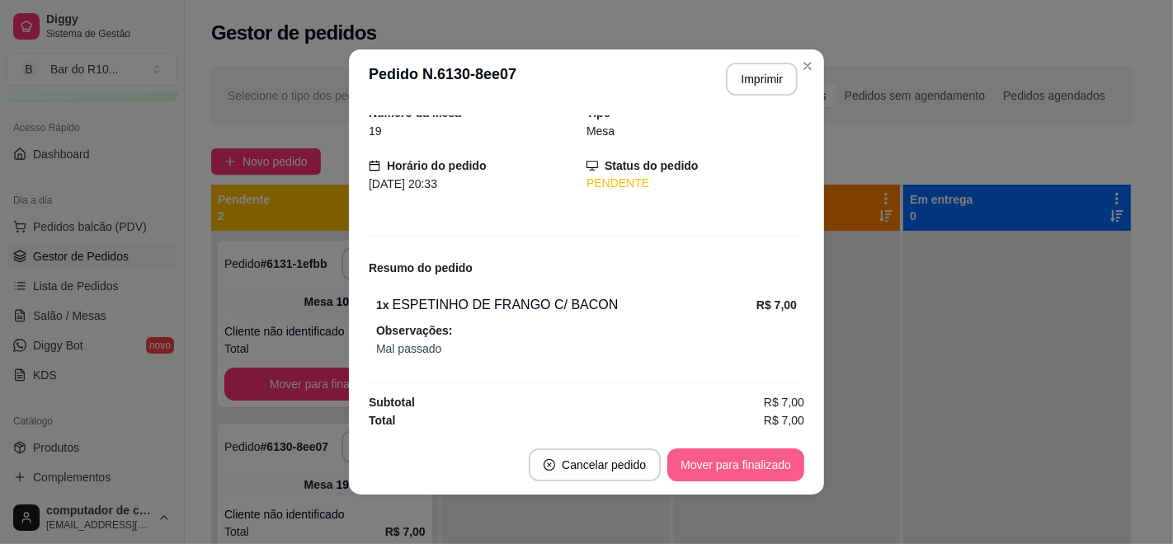
click at [755, 465] on button "Mover para finalizado" at bounding box center [735, 465] width 137 height 33
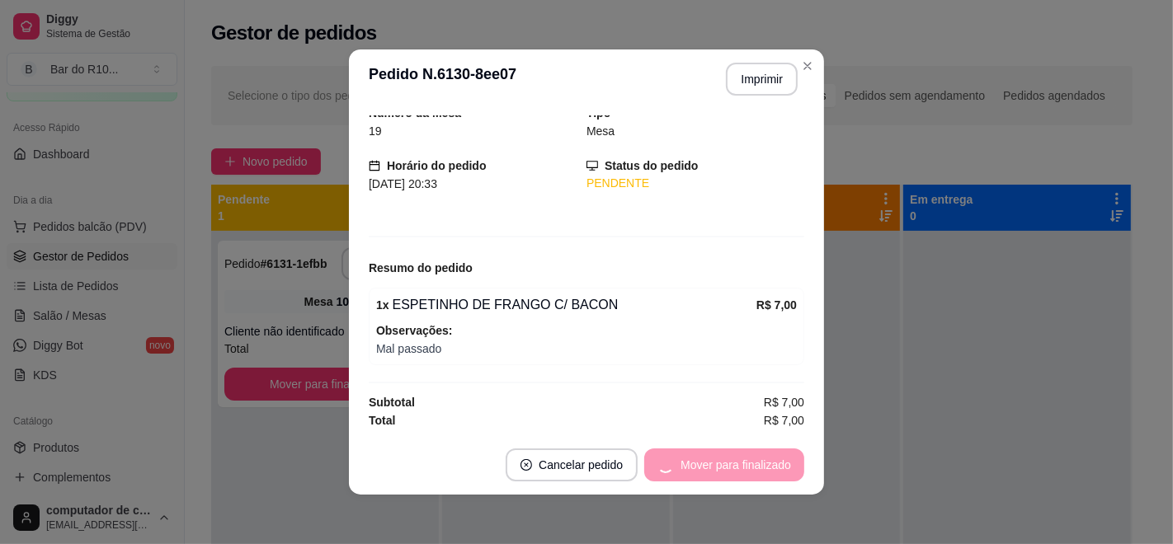
scroll to position [12, 0]
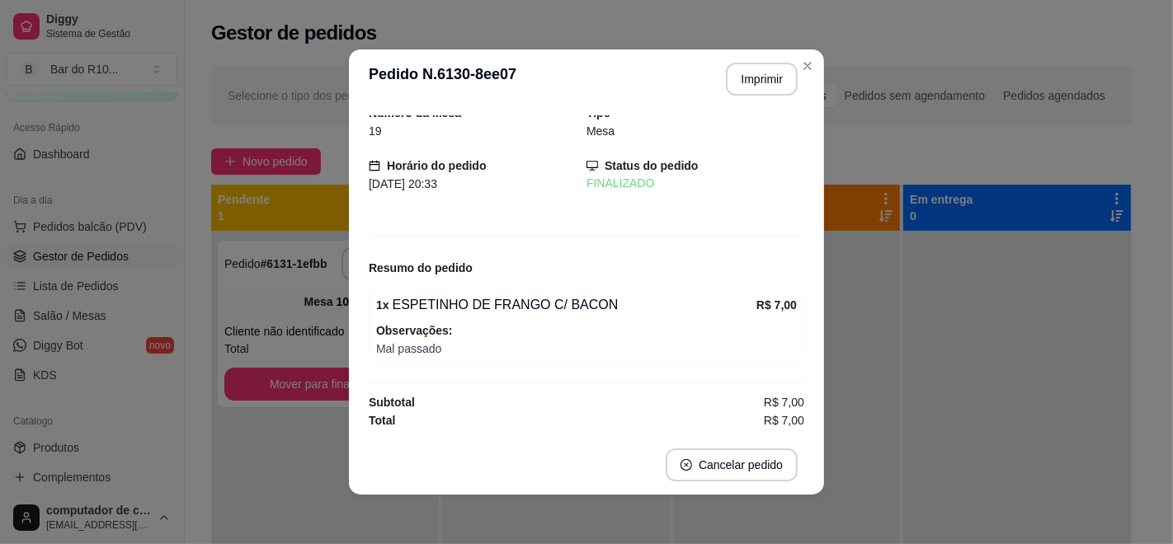
click at [813, 70] on header "**********" at bounding box center [586, 78] width 475 height 59
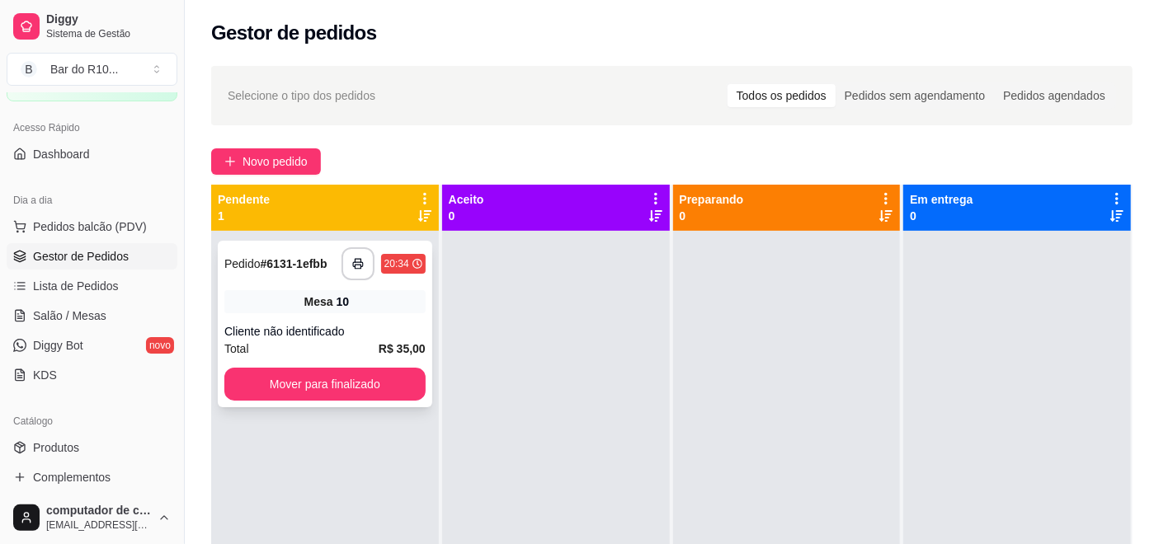
click at [376, 289] on div "**********" at bounding box center [325, 324] width 214 height 167
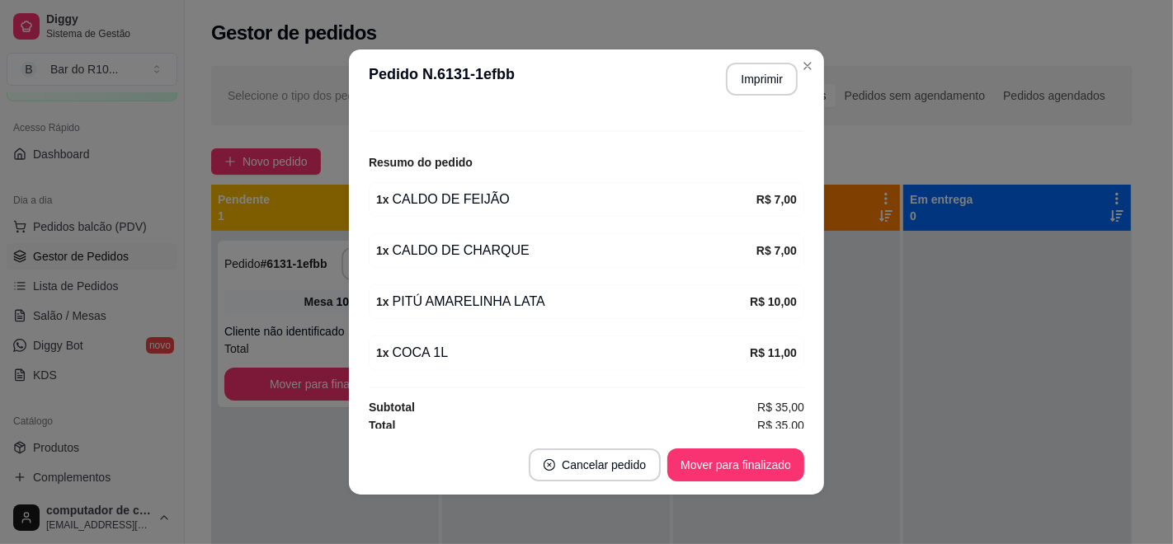
scroll to position [176, 0]
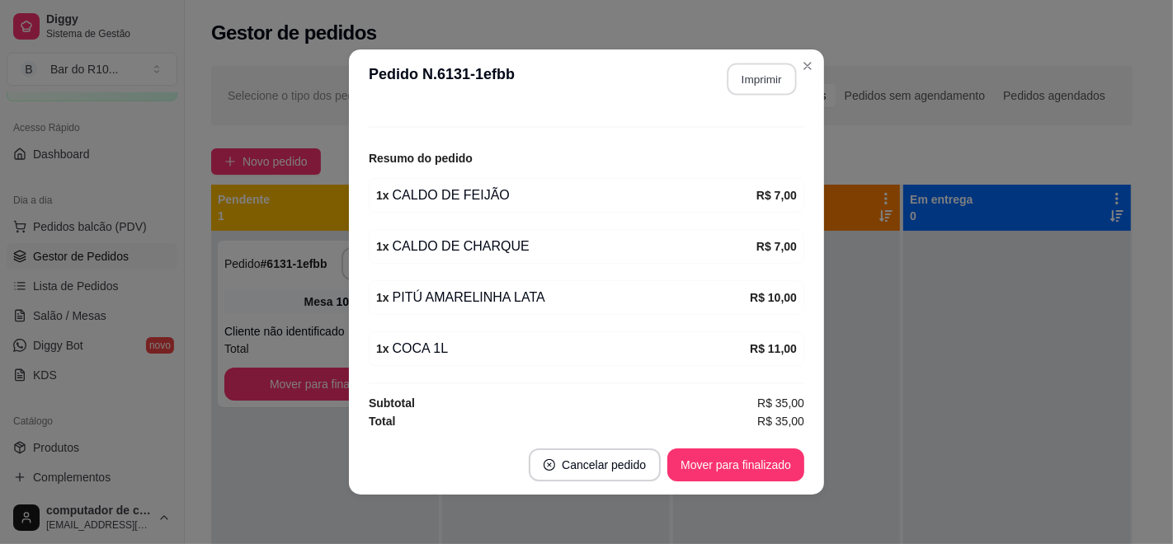
click at [768, 85] on button "Imprimir" at bounding box center [761, 80] width 69 height 32
click at [699, 460] on button "Mover para finalizado" at bounding box center [736, 465] width 133 height 32
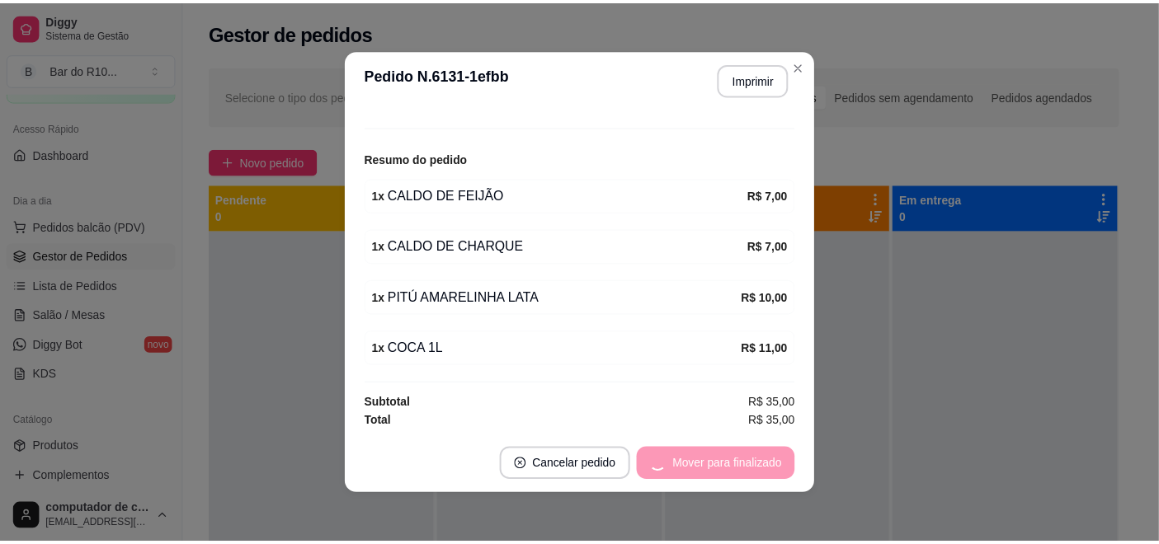
scroll to position [121, 0]
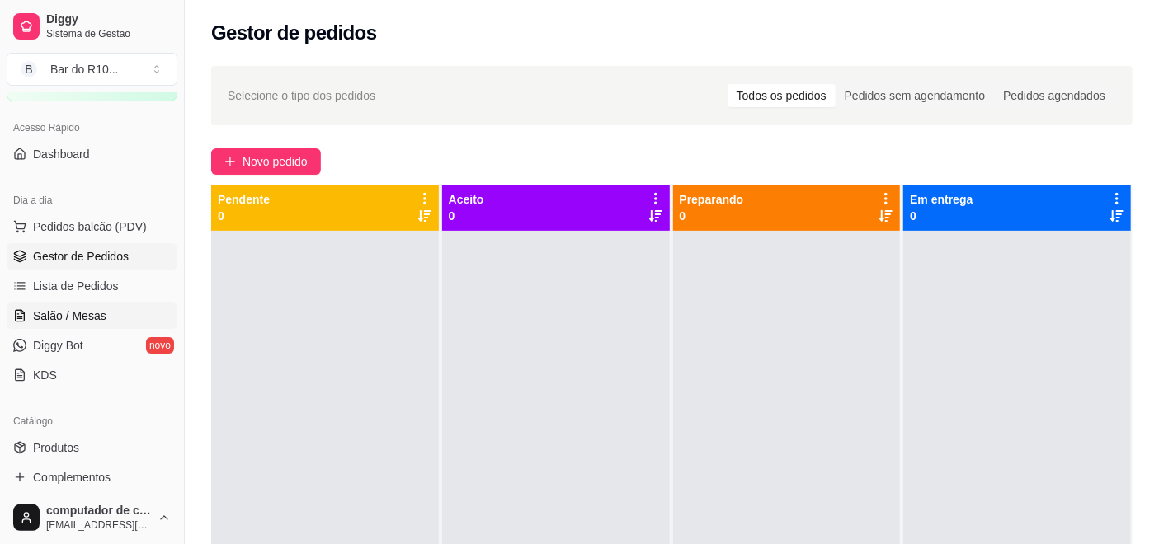
click at [70, 313] on span "Salão / Mesas" at bounding box center [69, 316] width 73 height 16
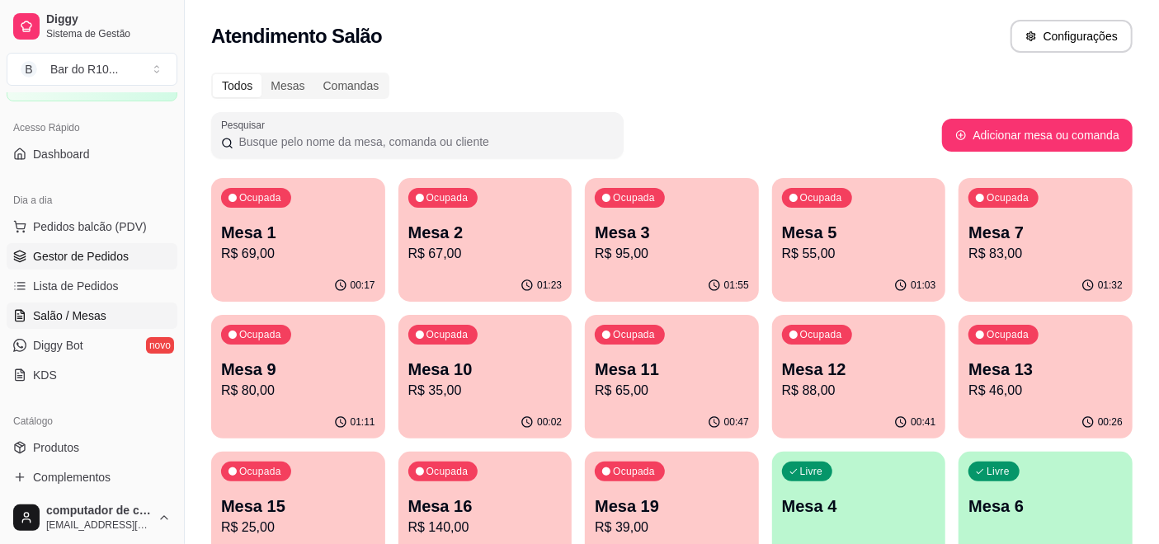
click at [70, 255] on span "Gestor de Pedidos" at bounding box center [81, 256] width 96 height 16
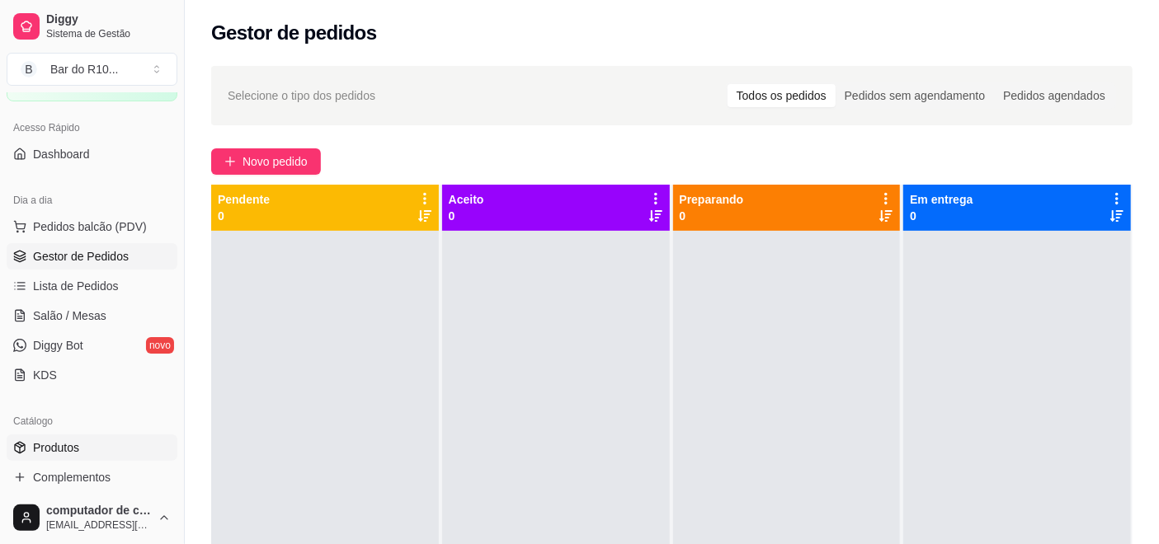
click at [86, 448] on link "Produtos" at bounding box center [92, 448] width 171 height 26
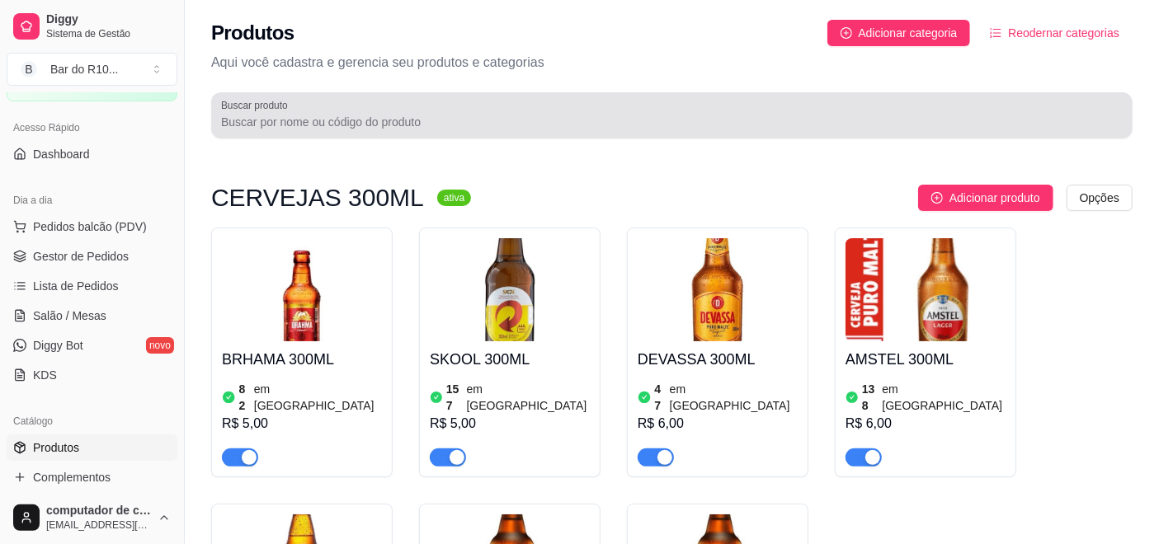
click at [356, 106] on div at bounding box center [671, 115] width 901 height 33
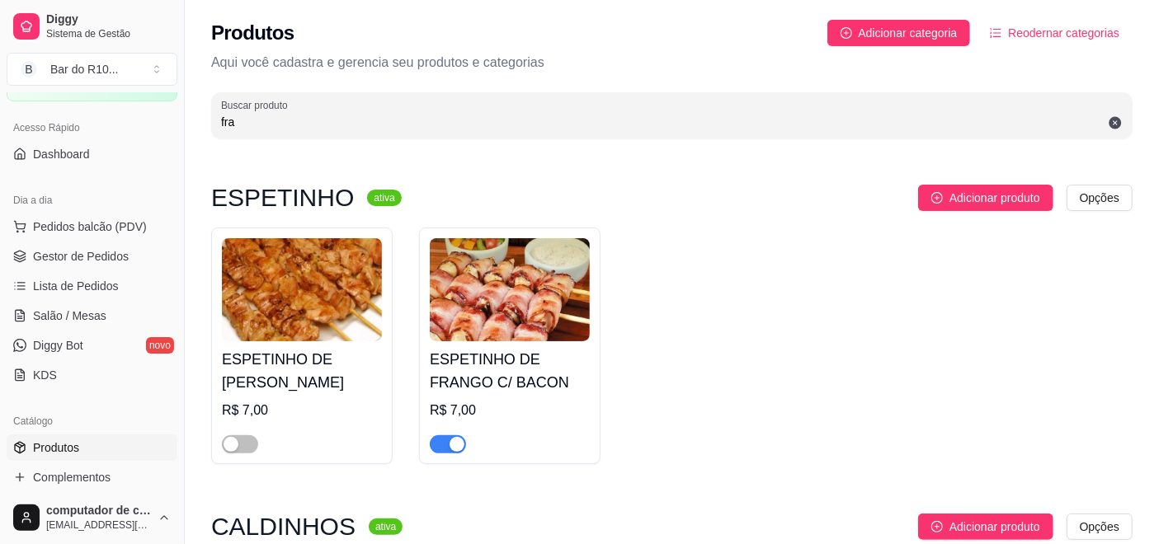
type input "fra"
click at [442, 447] on span "button" at bounding box center [448, 444] width 36 height 18
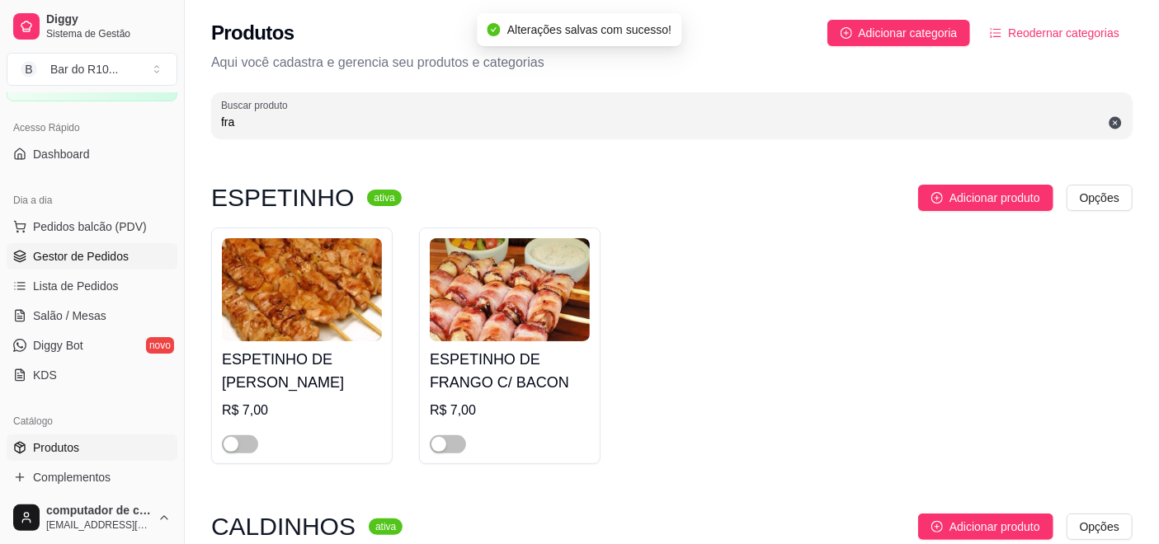
click at [90, 253] on span "Gestor de Pedidos" at bounding box center [81, 256] width 96 height 16
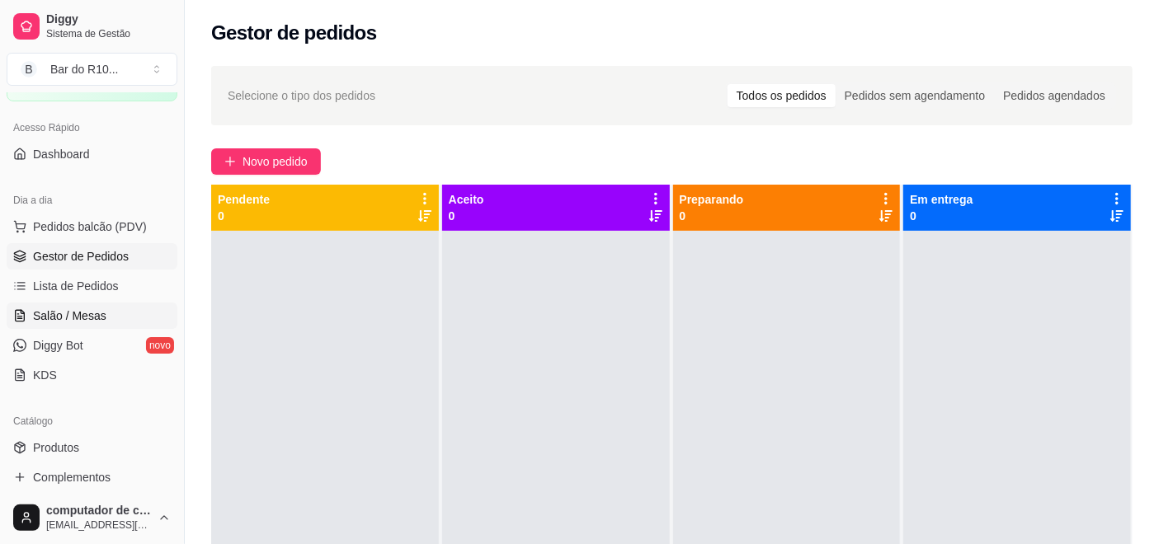
click at [92, 315] on span "Salão / Mesas" at bounding box center [69, 316] width 73 height 16
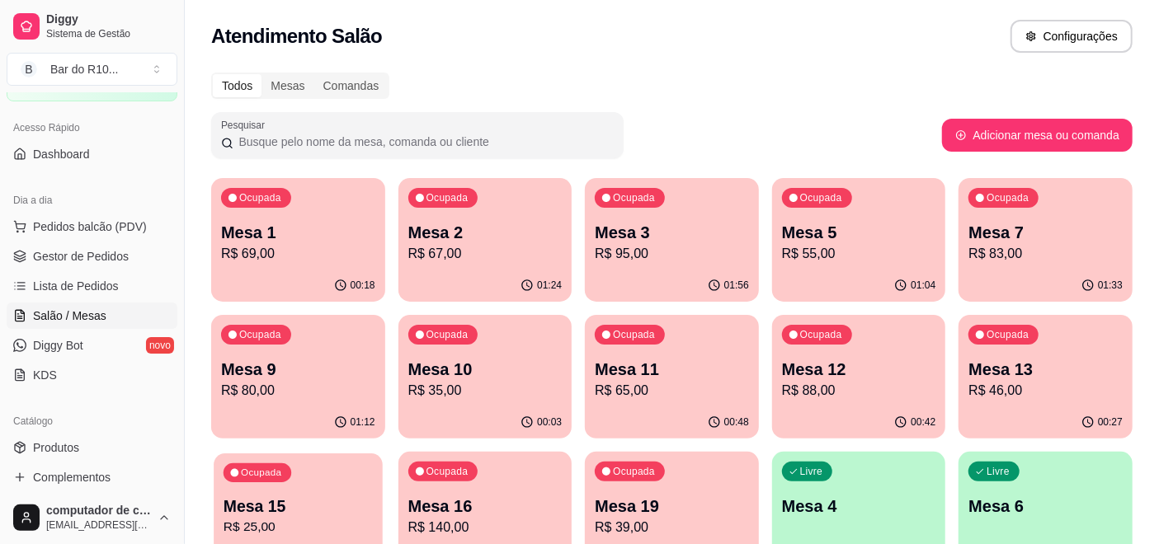
click at [280, 473] on p "Ocupada" at bounding box center [261, 473] width 40 height 13
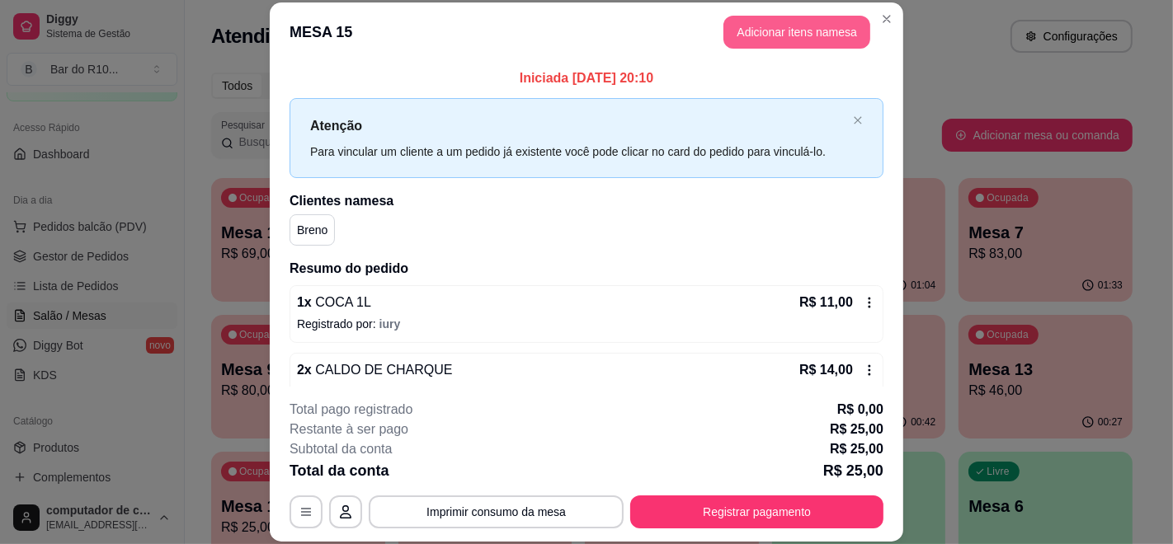
click at [776, 29] on button "Adicionar itens na mesa" at bounding box center [796, 32] width 147 height 33
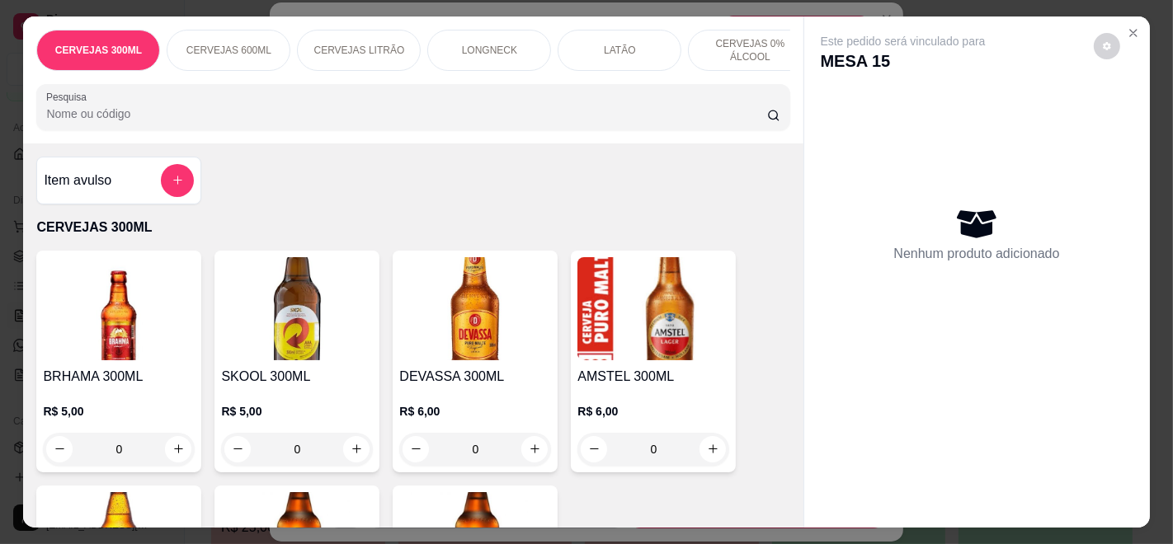
click at [399, 111] on div at bounding box center [412, 107] width 733 height 33
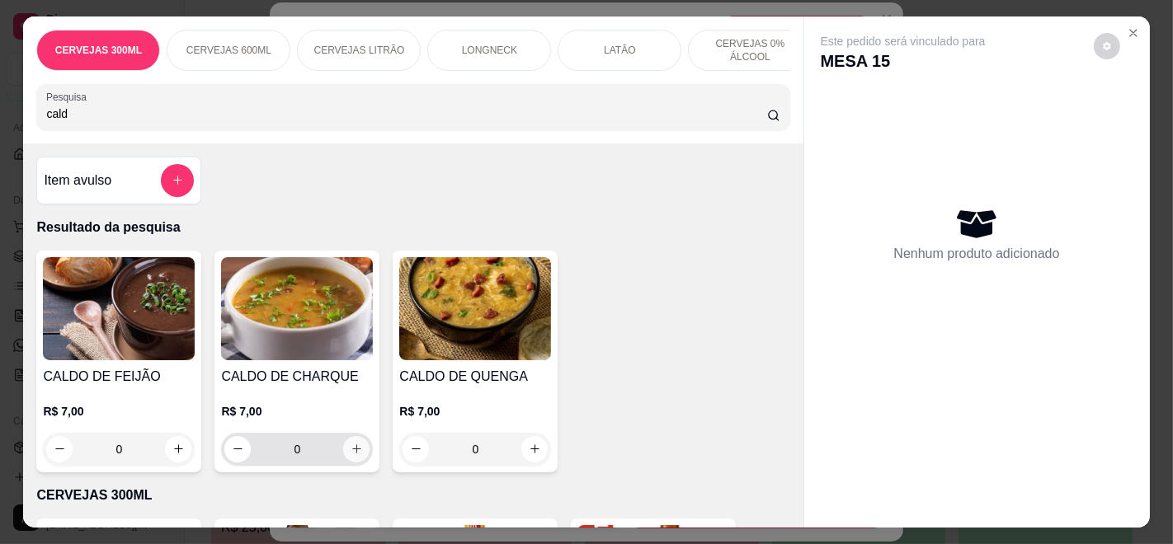
type input "cald"
click at [351, 451] on icon "increase-product-quantity" at bounding box center [357, 450] width 12 height 12
type input "1"
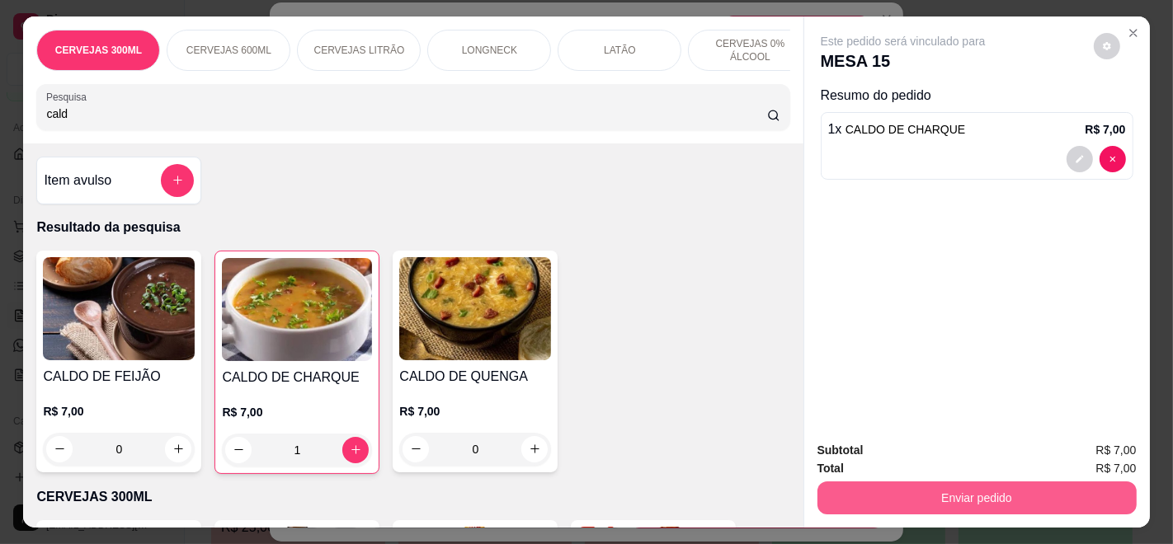
click at [963, 490] on button "Enviar pedido" at bounding box center [976, 498] width 319 height 33
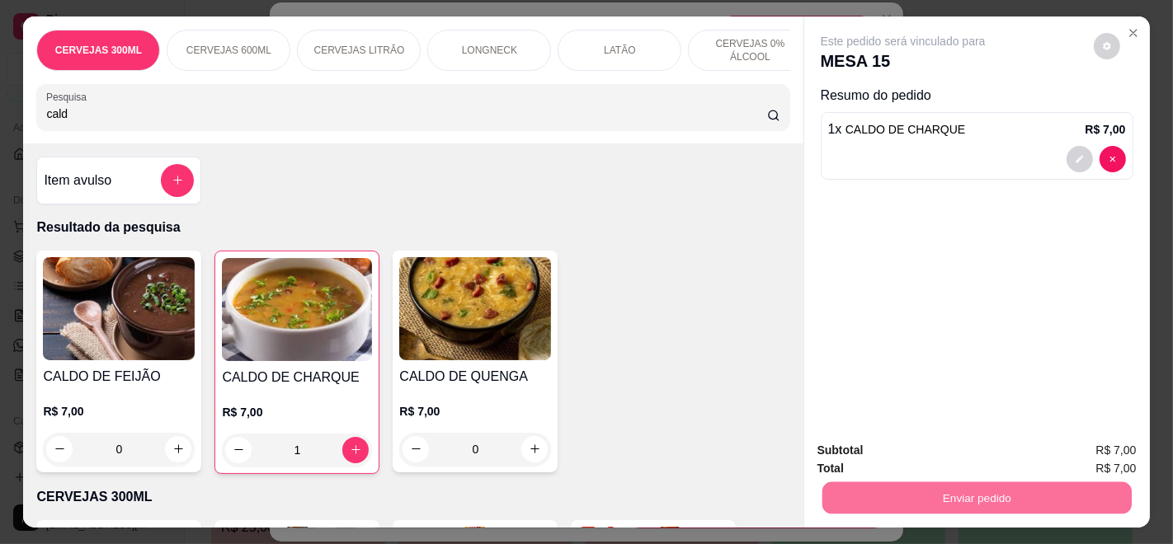
click at [1089, 440] on button "Enviar pedido" at bounding box center [1092, 450] width 91 height 31
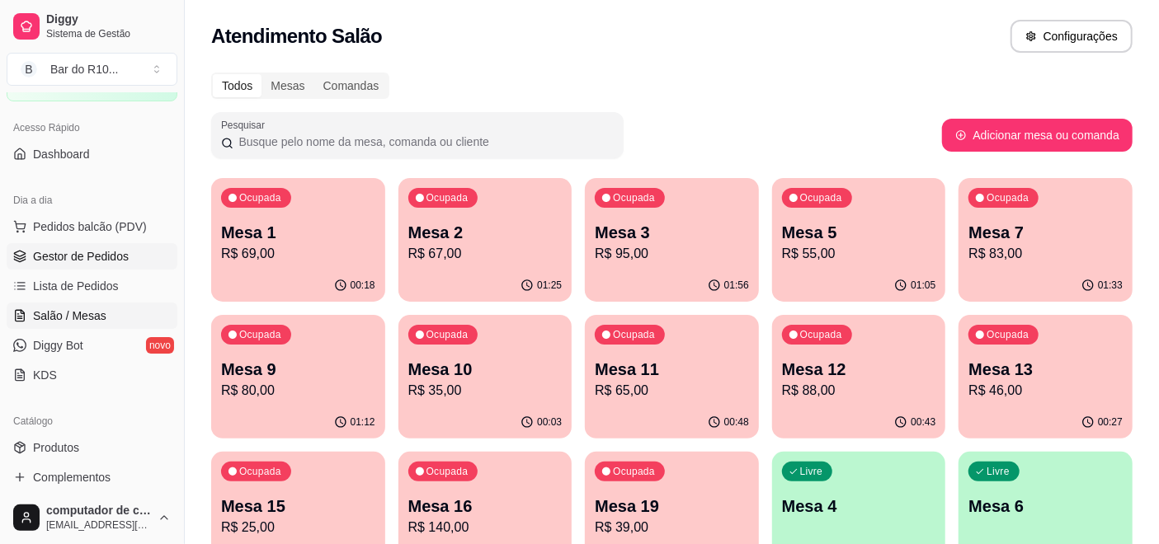
click at [98, 248] on span "Gestor de Pedidos" at bounding box center [81, 256] width 96 height 16
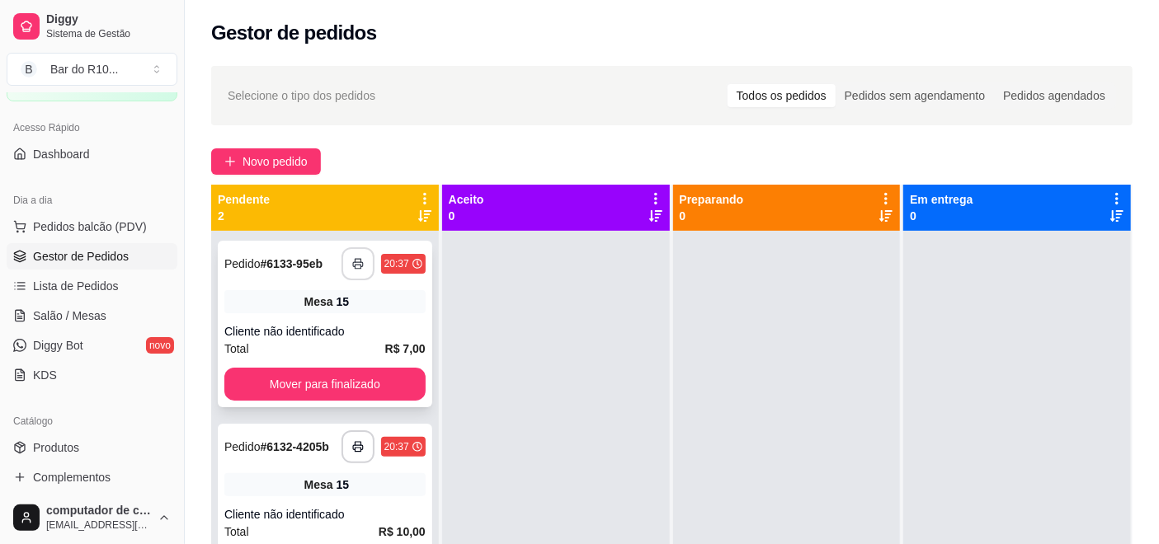
click at [352, 259] on icon "button" at bounding box center [358, 264] width 12 height 12
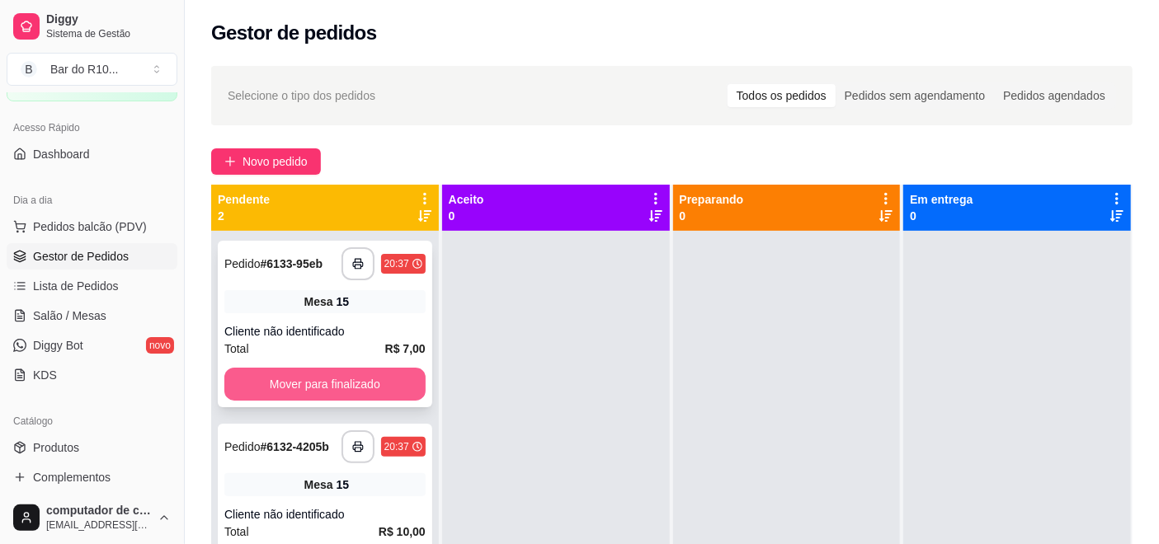
click at [340, 371] on button "Mover para finalizado" at bounding box center [324, 384] width 201 height 33
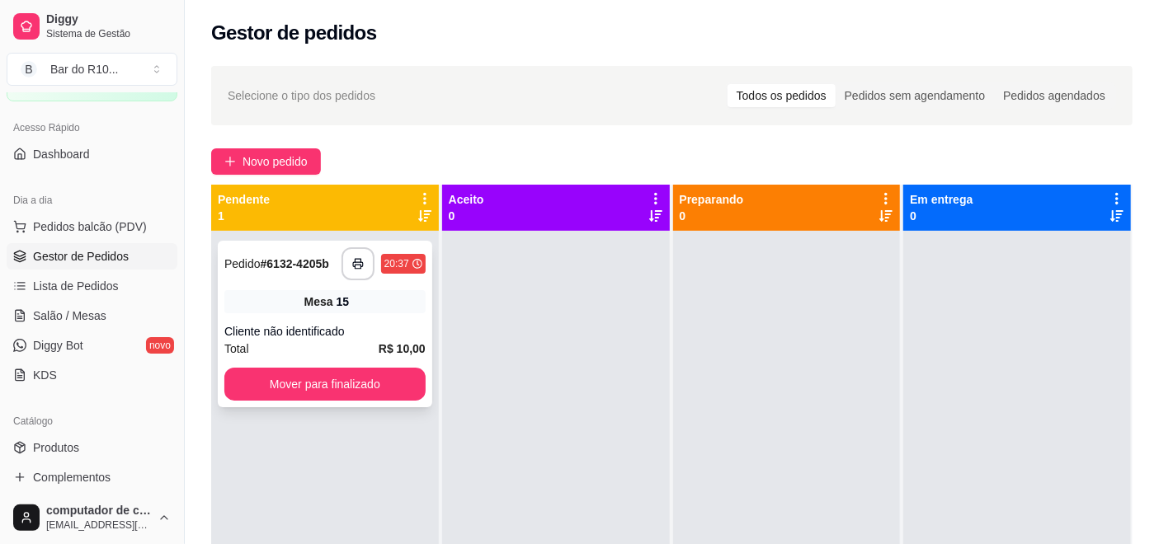
click at [369, 312] on div "Mesa 15" at bounding box center [324, 301] width 201 height 23
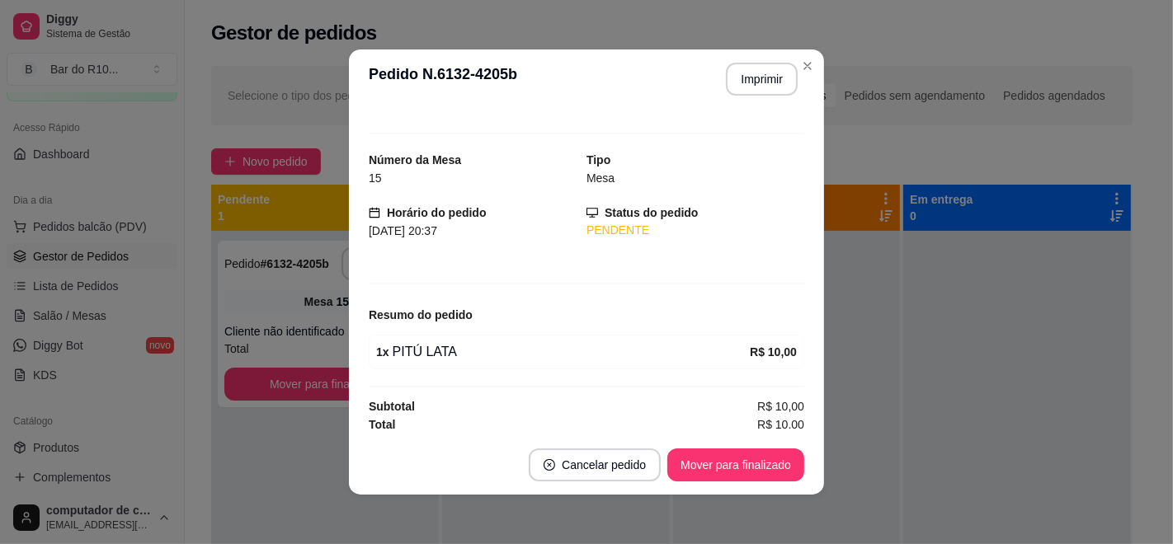
scroll to position [23, 0]
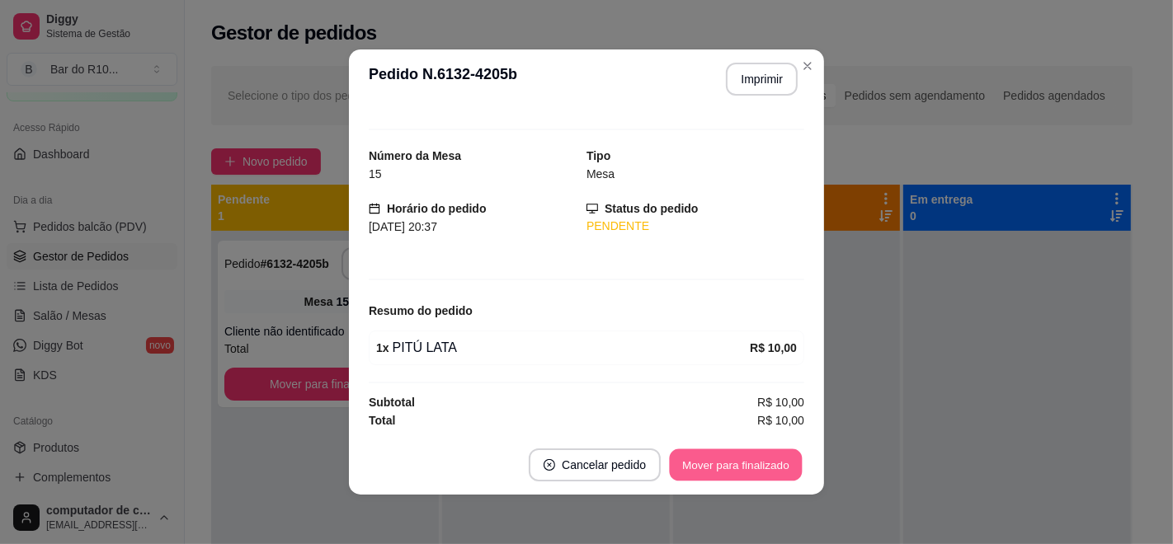
click at [732, 463] on button "Mover para finalizado" at bounding box center [736, 465] width 133 height 32
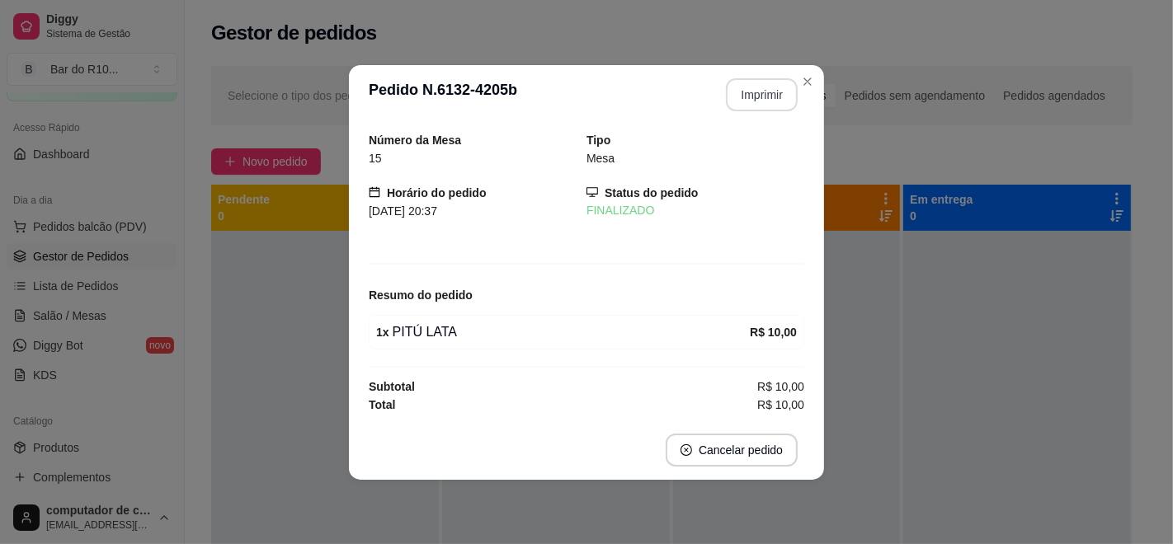
scroll to position [0, 0]
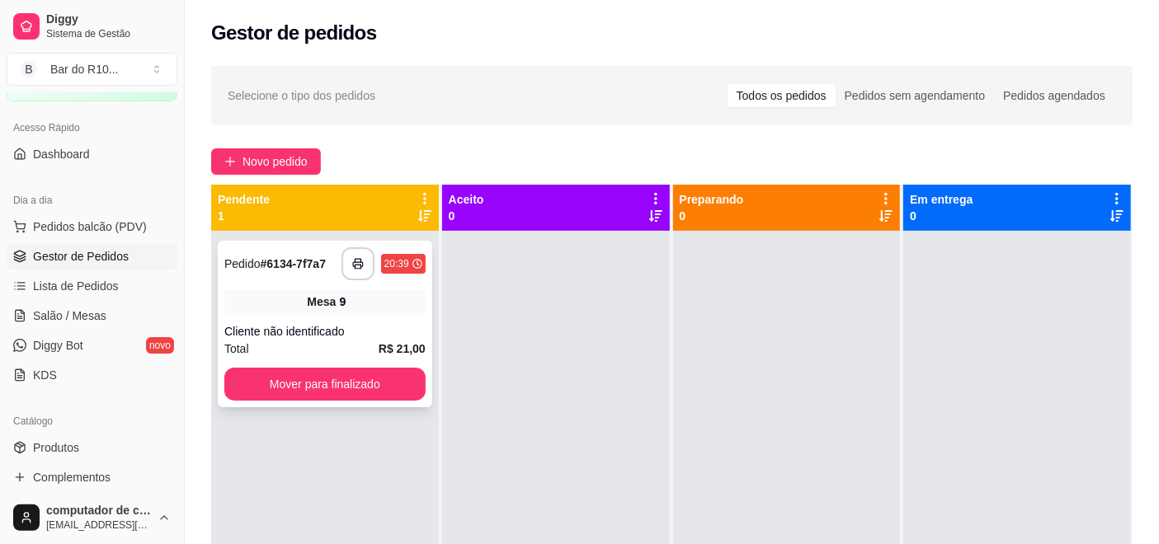
click at [294, 329] on div "Cliente não identificado" at bounding box center [324, 331] width 201 height 16
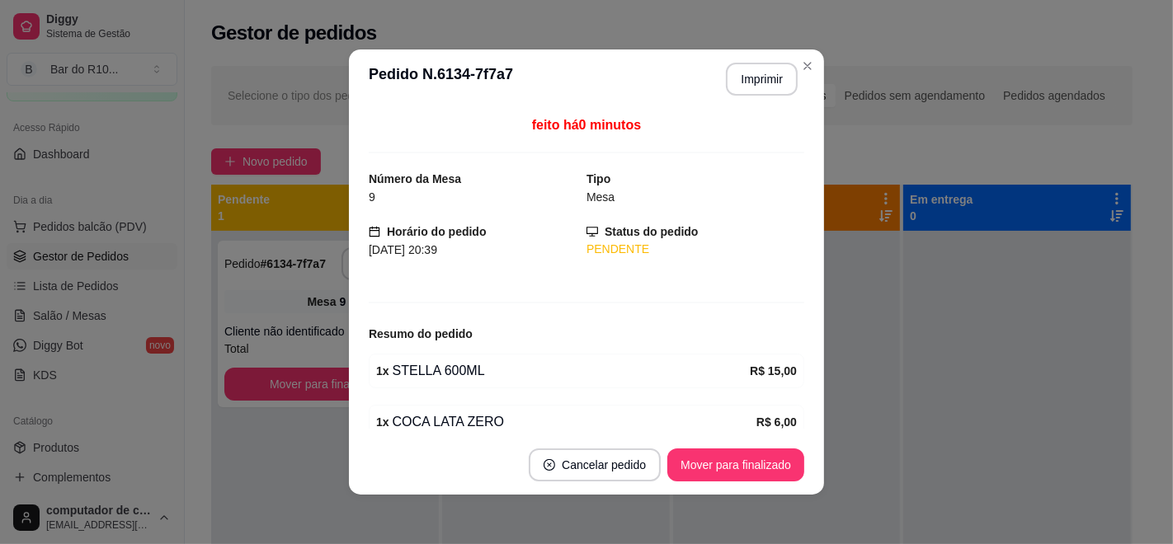
scroll to position [73, 0]
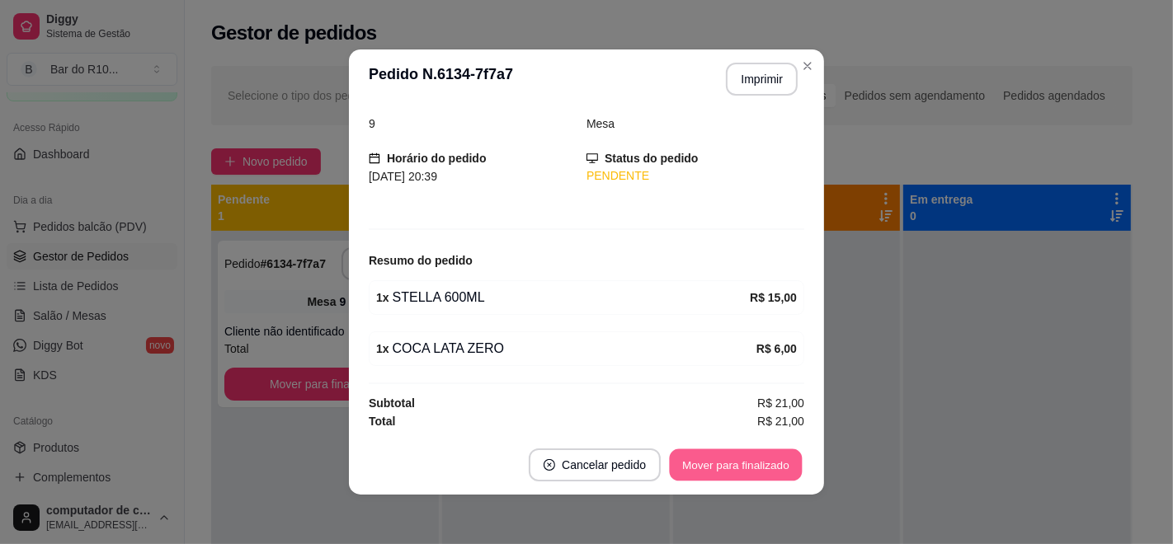
click at [752, 457] on button "Mover para finalizado" at bounding box center [736, 465] width 133 height 32
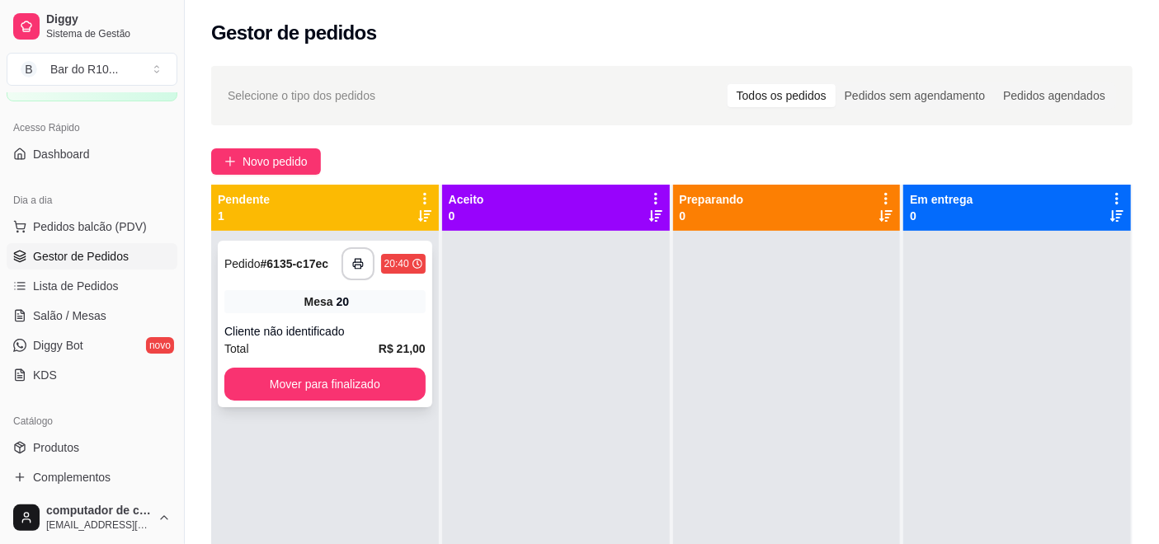
click at [322, 310] on div "Mesa 20" at bounding box center [324, 301] width 201 height 23
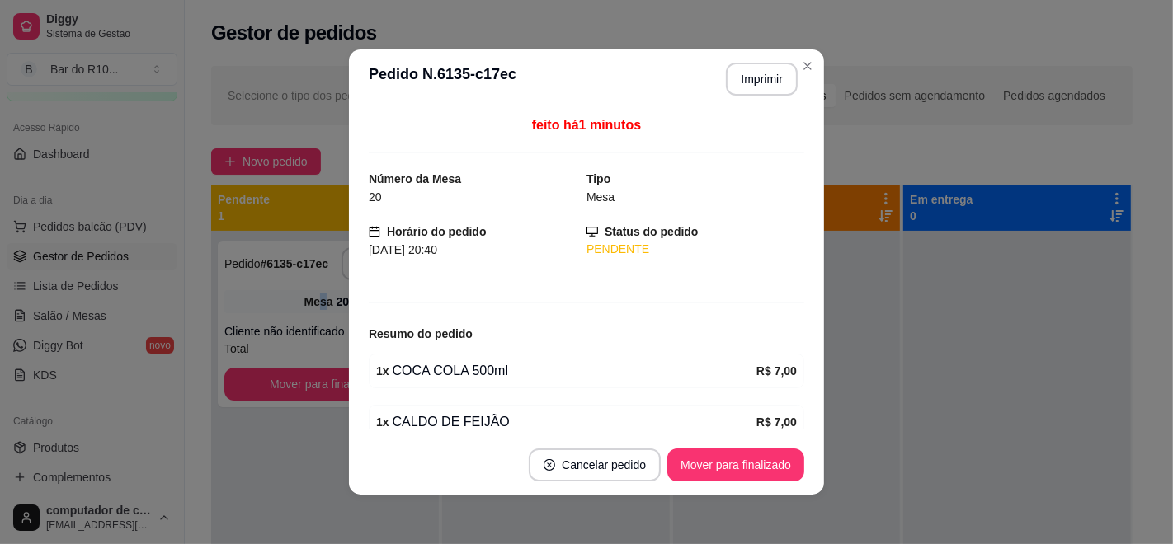
scroll to position [125, 0]
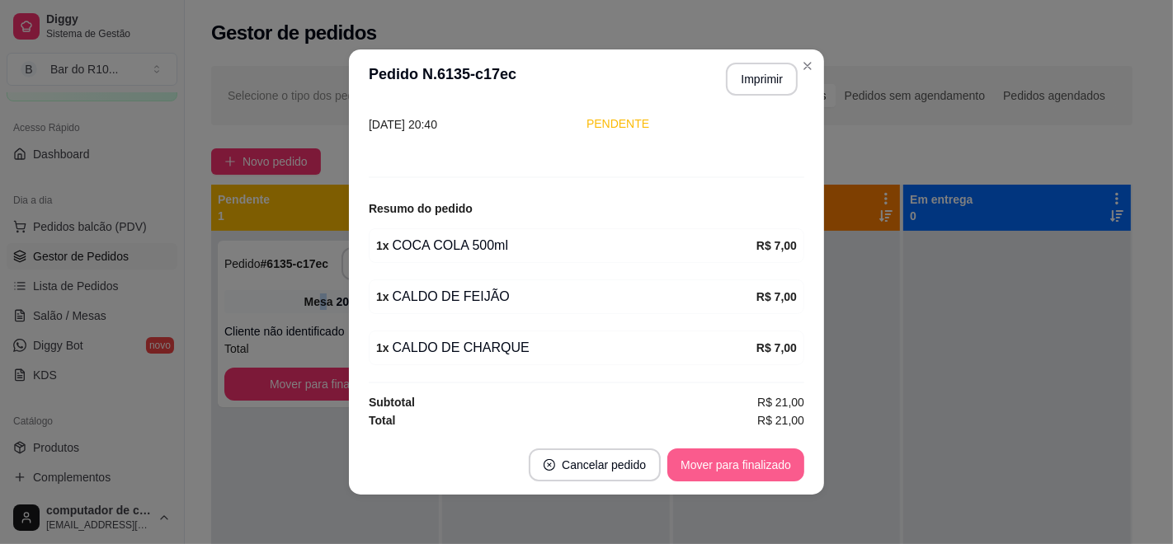
click at [721, 476] on button "Mover para finalizado" at bounding box center [735, 465] width 137 height 33
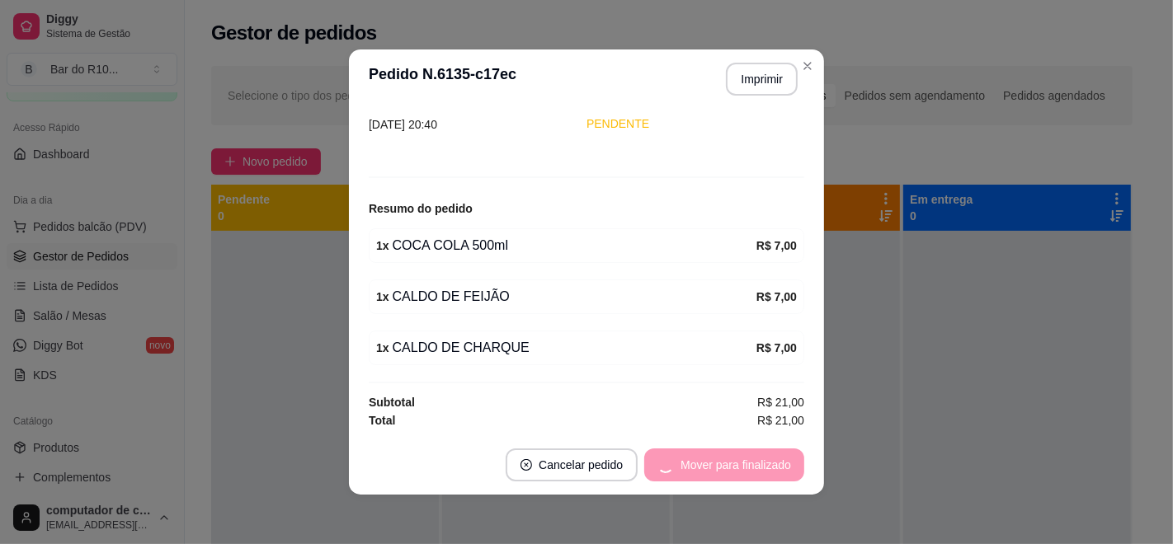
scroll to position [71, 0]
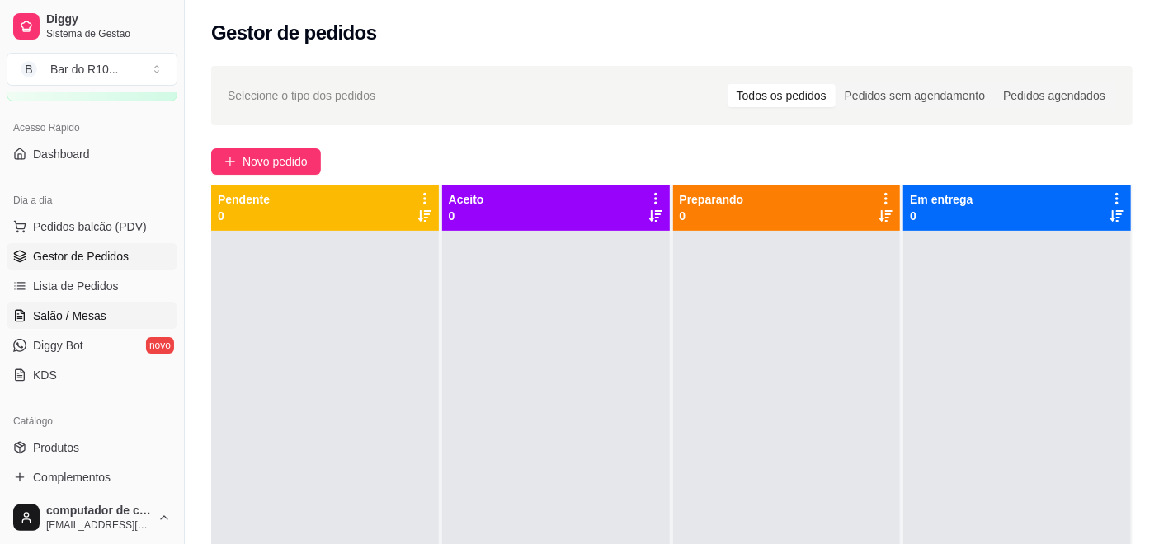
click at [57, 317] on span "Salão / Mesas" at bounding box center [69, 316] width 73 height 16
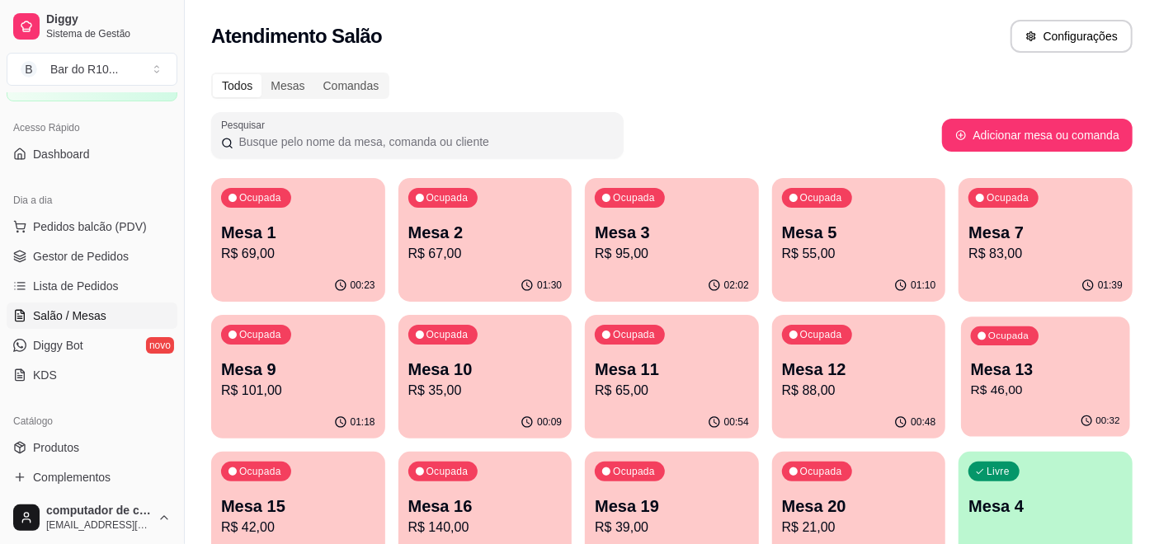
click at [1073, 388] on p "R$ 46,00" at bounding box center [1045, 390] width 149 height 19
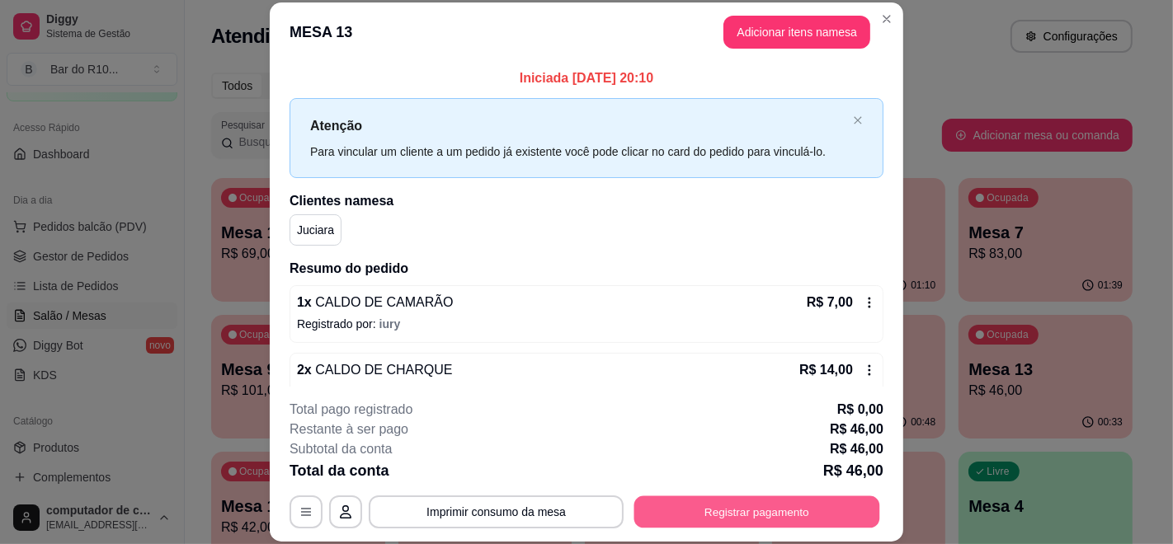
click at [689, 501] on button "Registrar pagamento" at bounding box center [757, 512] width 246 height 32
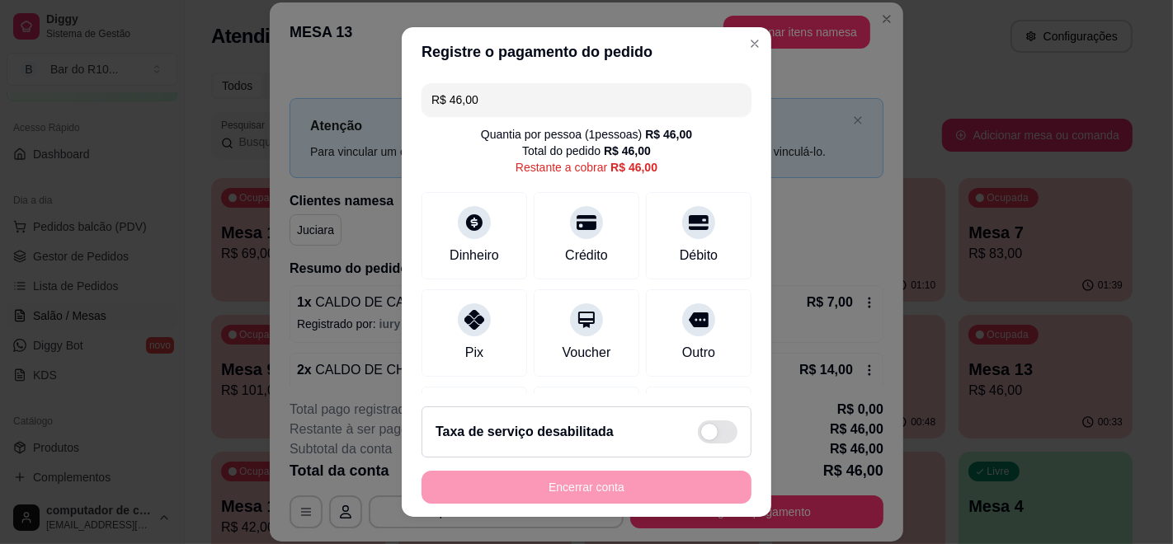
click at [646, 87] on input "R$ 46,00" at bounding box center [586, 99] width 310 height 33
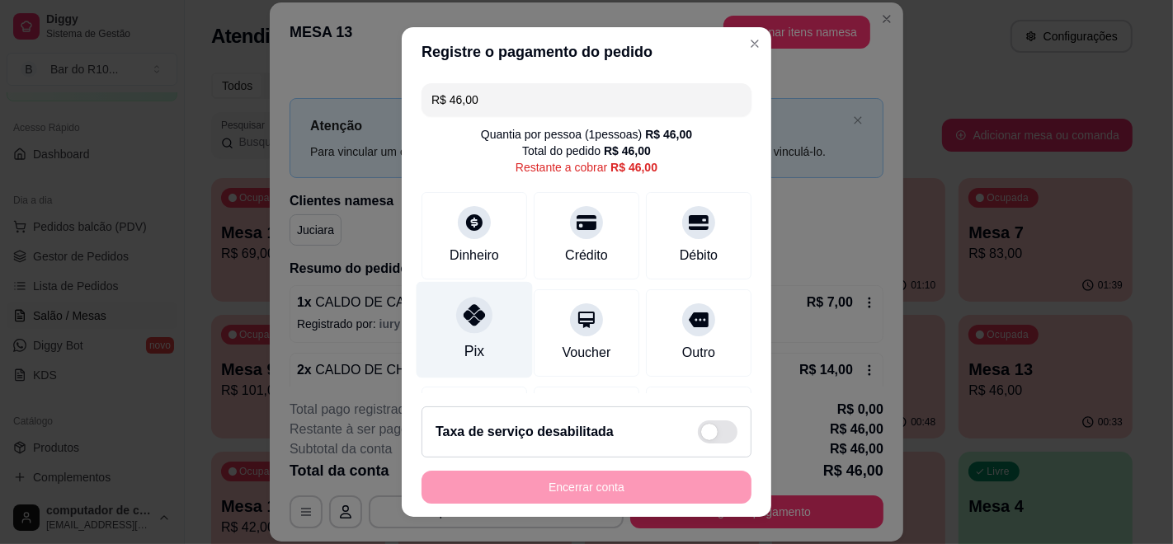
click at [470, 307] on icon at bounding box center [473, 314] width 21 height 21
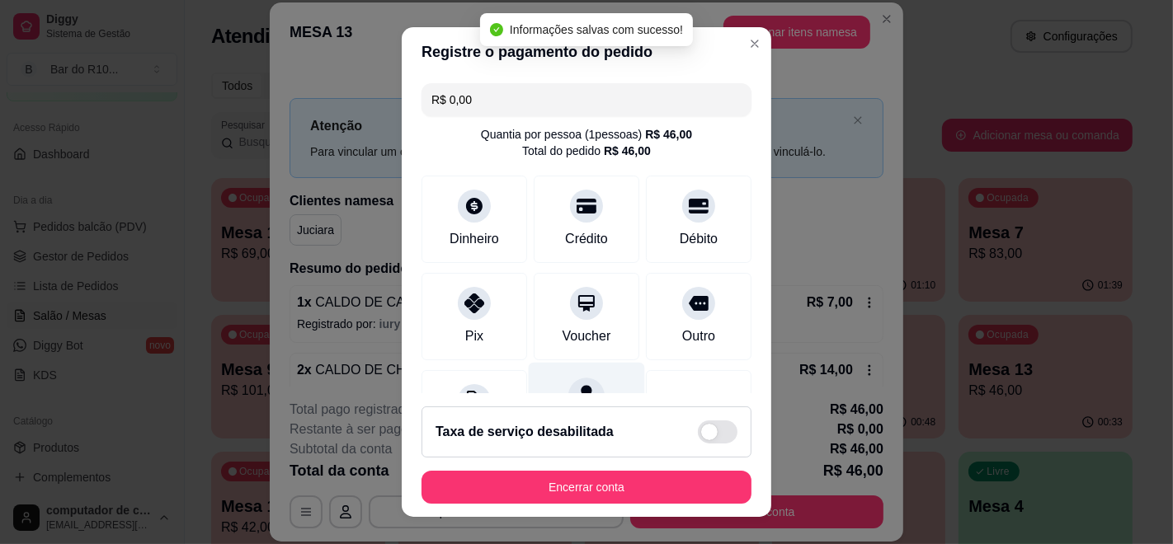
type input "R$ 0,00"
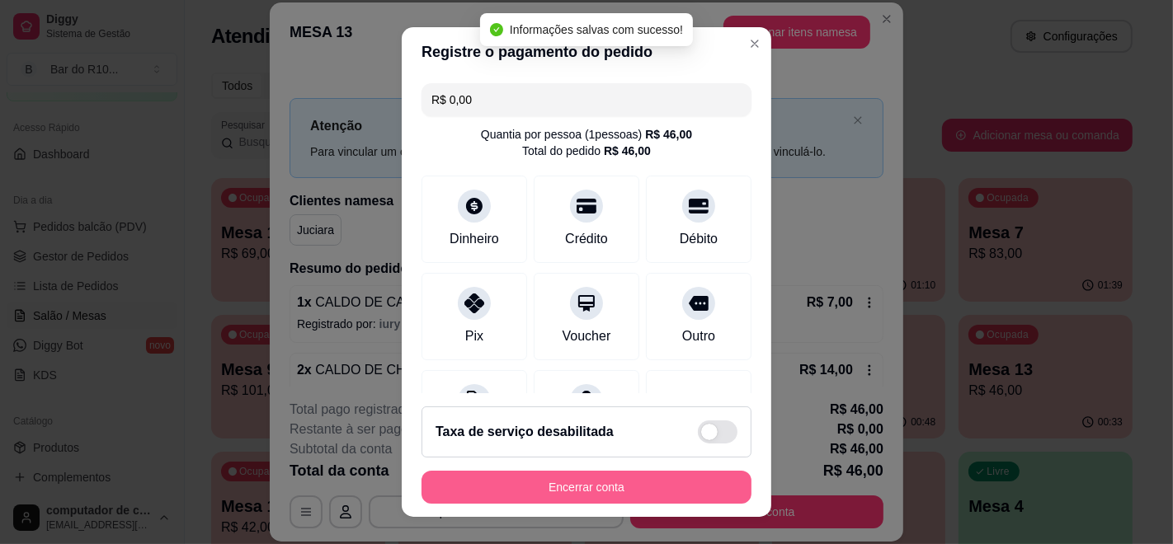
click at [588, 482] on button "Encerrar conta" at bounding box center [586, 487] width 330 height 33
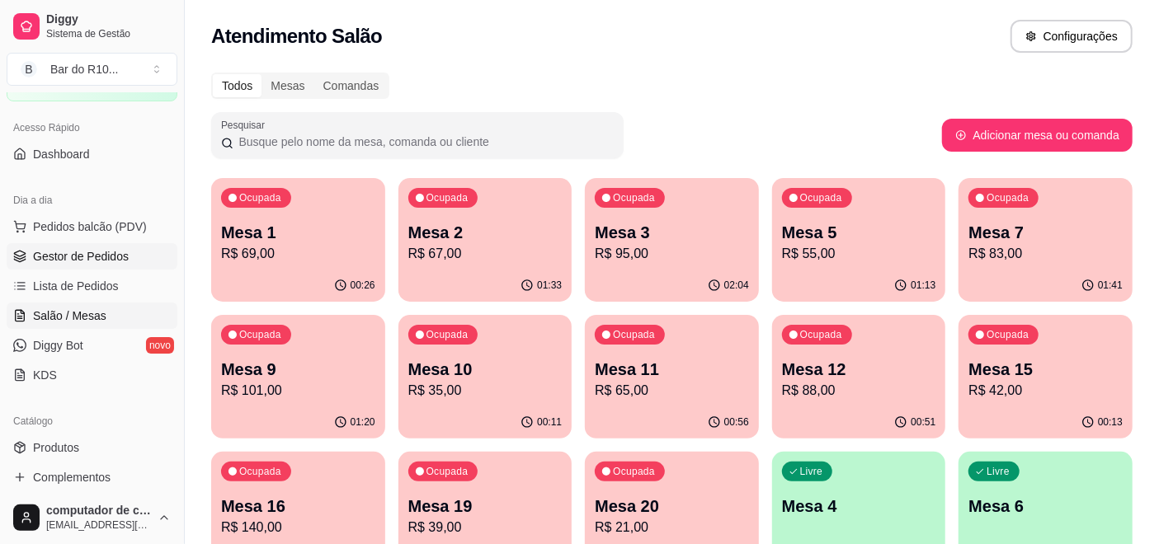
click at [85, 252] on span "Gestor de Pedidos" at bounding box center [81, 256] width 96 height 16
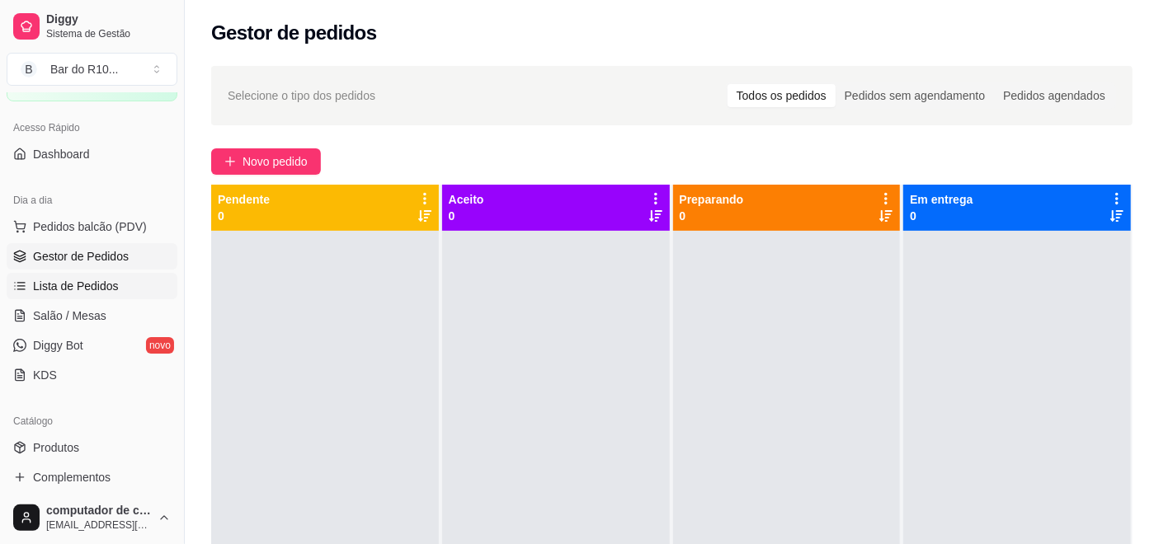
click at [92, 296] on link "Lista de Pedidos" at bounding box center [92, 286] width 171 height 26
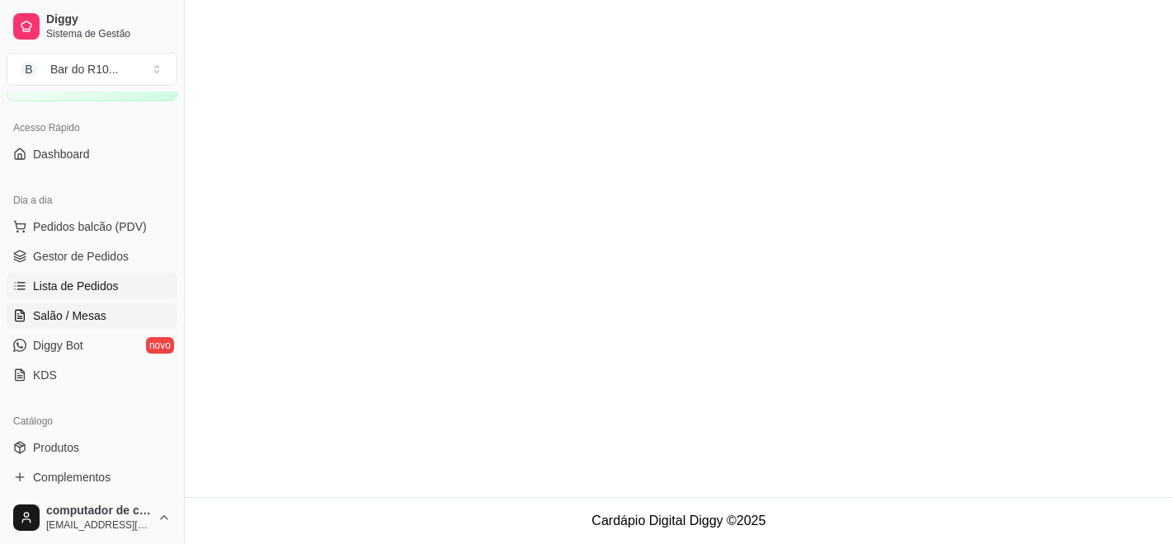
click at [87, 310] on span "Salão / Mesas" at bounding box center [69, 316] width 73 height 16
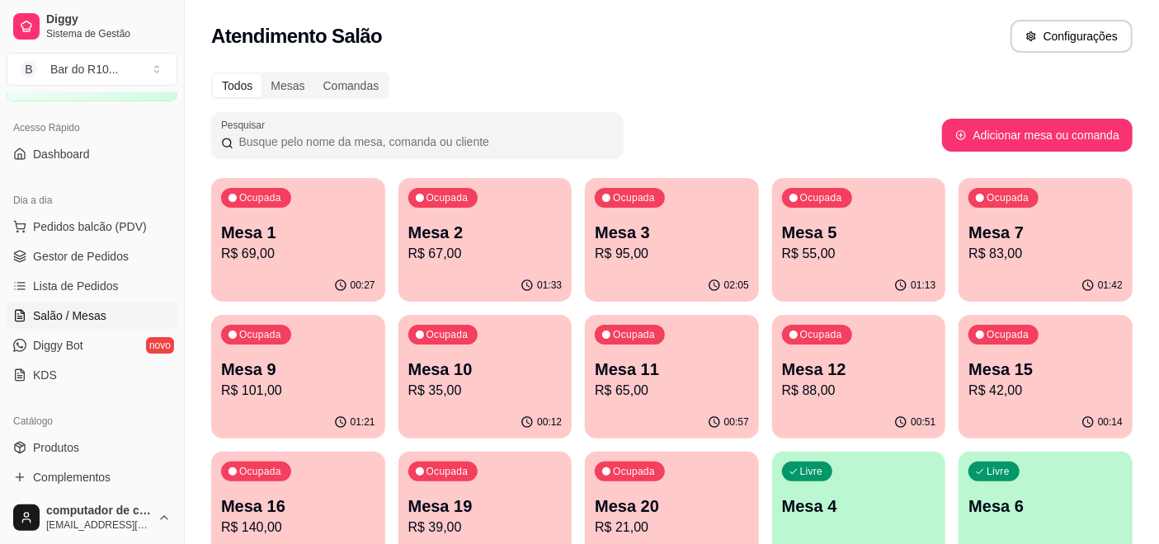
click at [651, 369] on p "Mesa 11" at bounding box center [672, 369] width 154 height 23
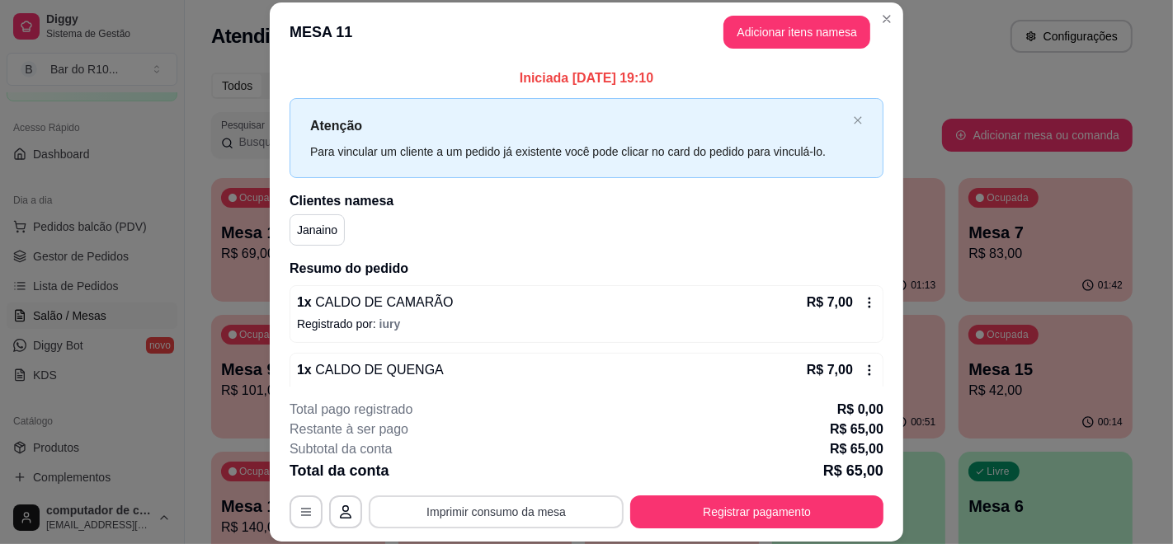
click at [496, 511] on button "Imprimir consumo da mesa" at bounding box center [496, 512] width 255 height 33
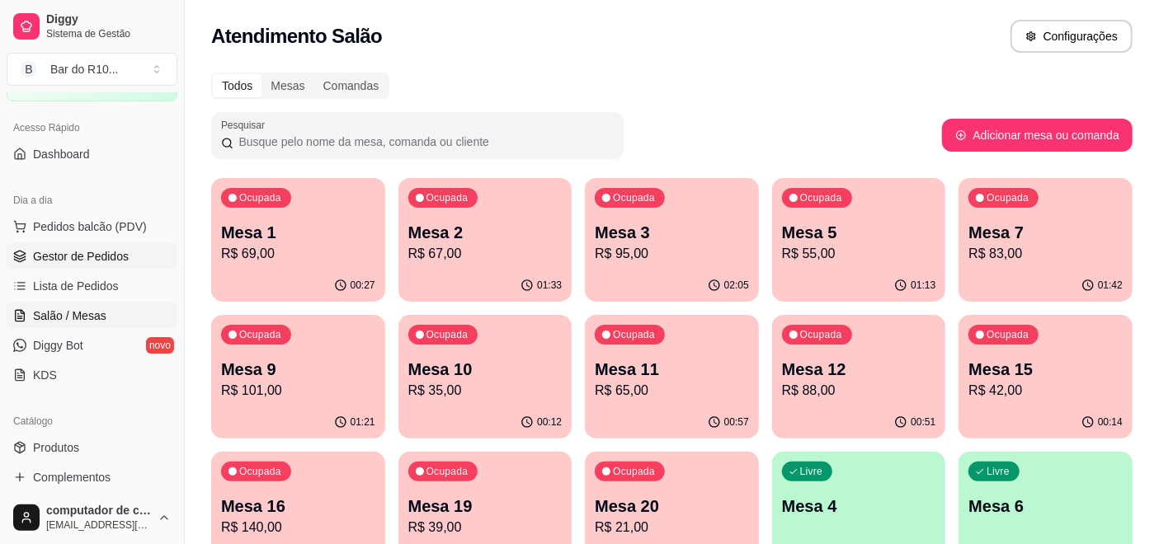
click at [112, 252] on span "Gestor de Pedidos" at bounding box center [81, 256] width 96 height 16
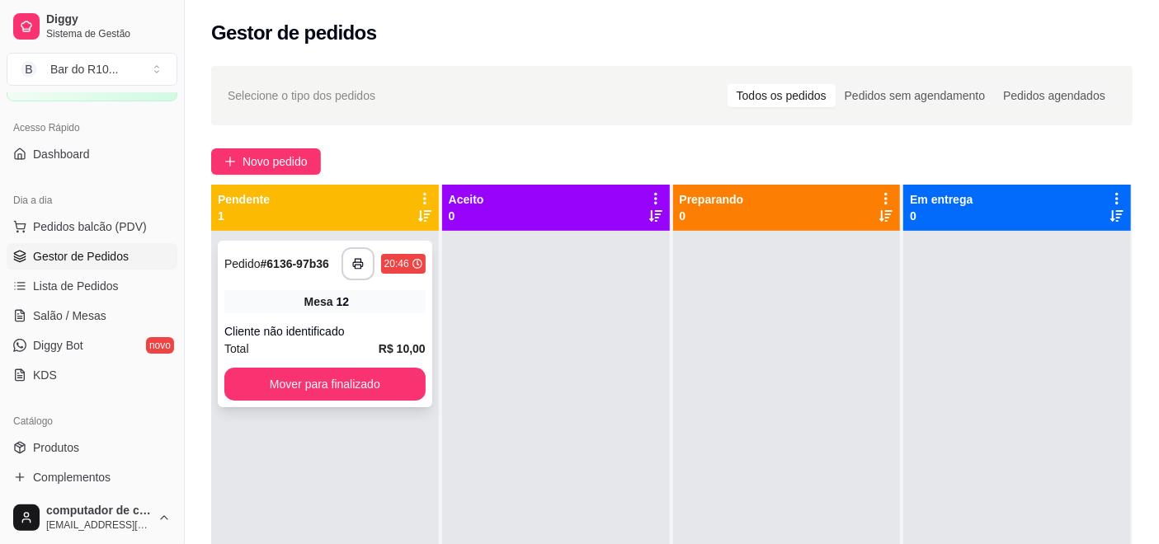
click at [297, 307] on div "Mesa 12" at bounding box center [324, 301] width 201 height 23
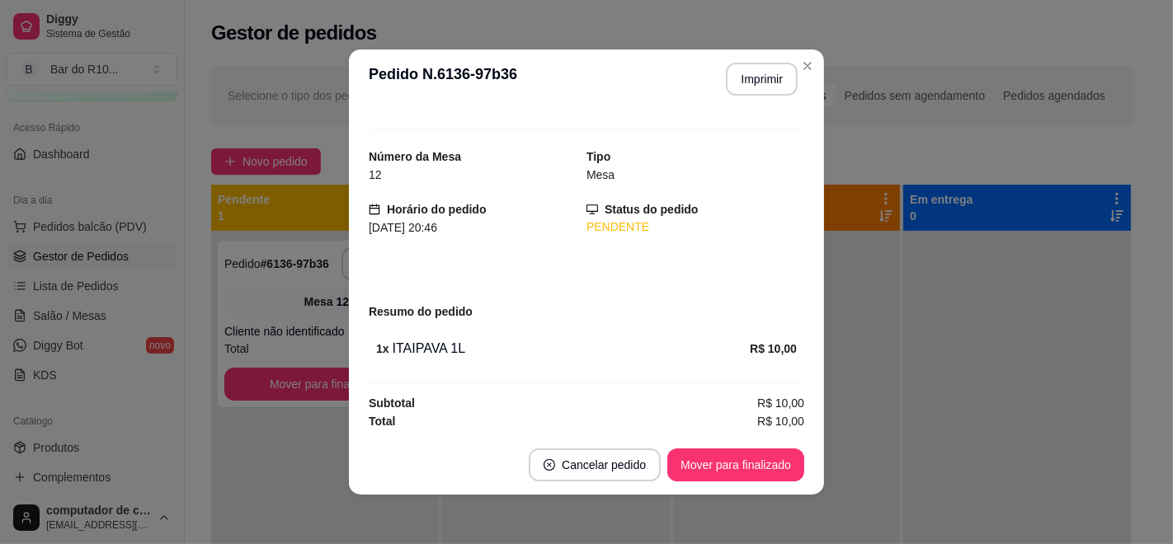
scroll to position [23, 0]
drag, startPoint x: 732, startPoint y: 431, endPoint x: 736, endPoint y: 456, distance: 25.0
click at [736, 439] on section "**********" at bounding box center [586, 271] width 475 height 445
click at [738, 457] on button "Mover para finalizado" at bounding box center [736, 465] width 133 height 32
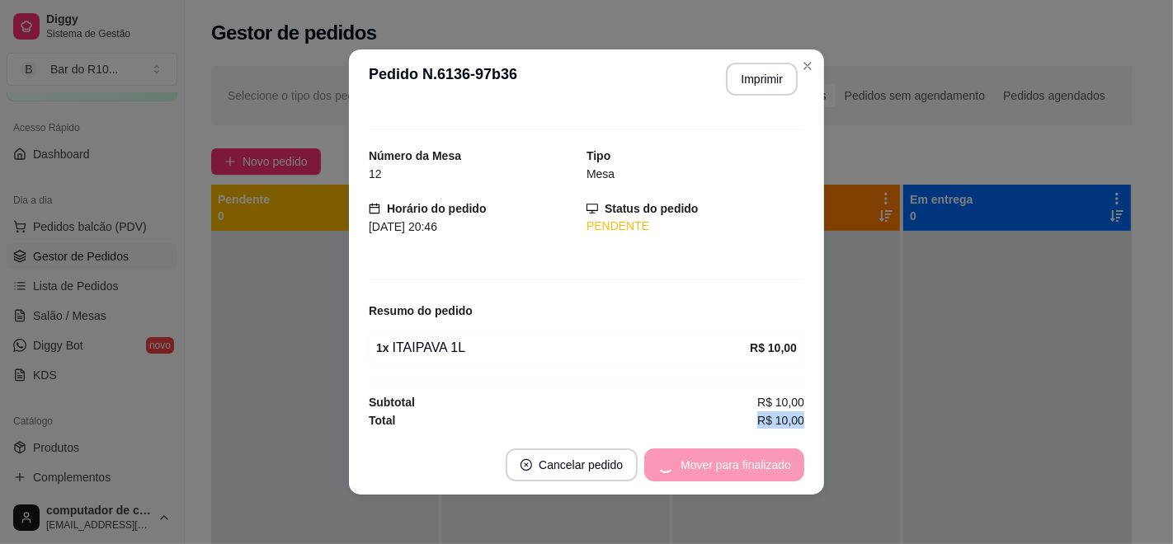
scroll to position [0, 0]
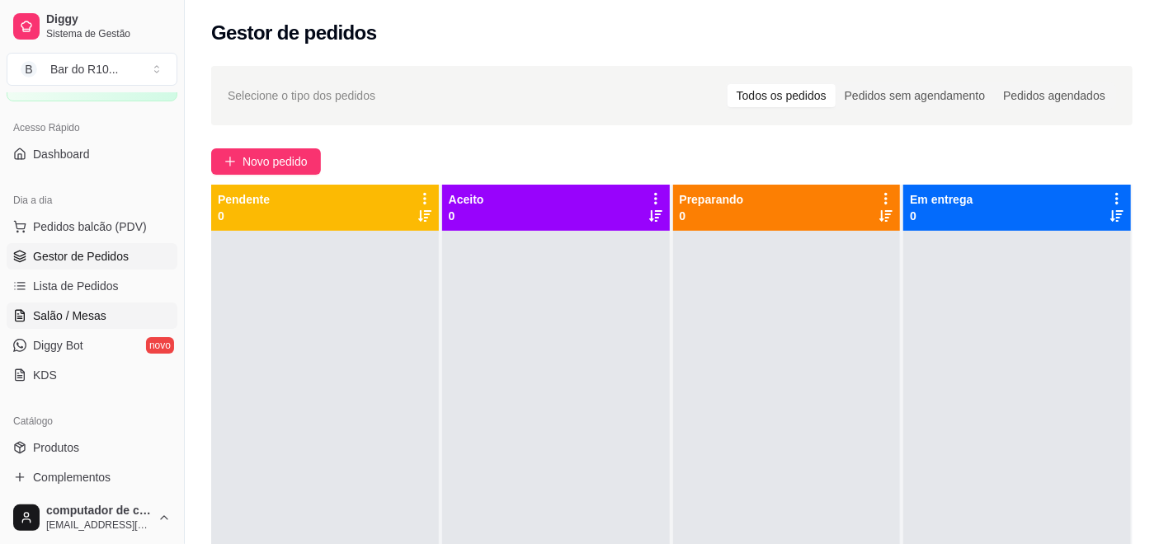
drag, startPoint x: 73, startPoint y: 309, endPoint x: 116, endPoint y: 295, distance: 45.1
click at [75, 308] on span "Salão / Mesas" at bounding box center [69, 316] width 73 height 16
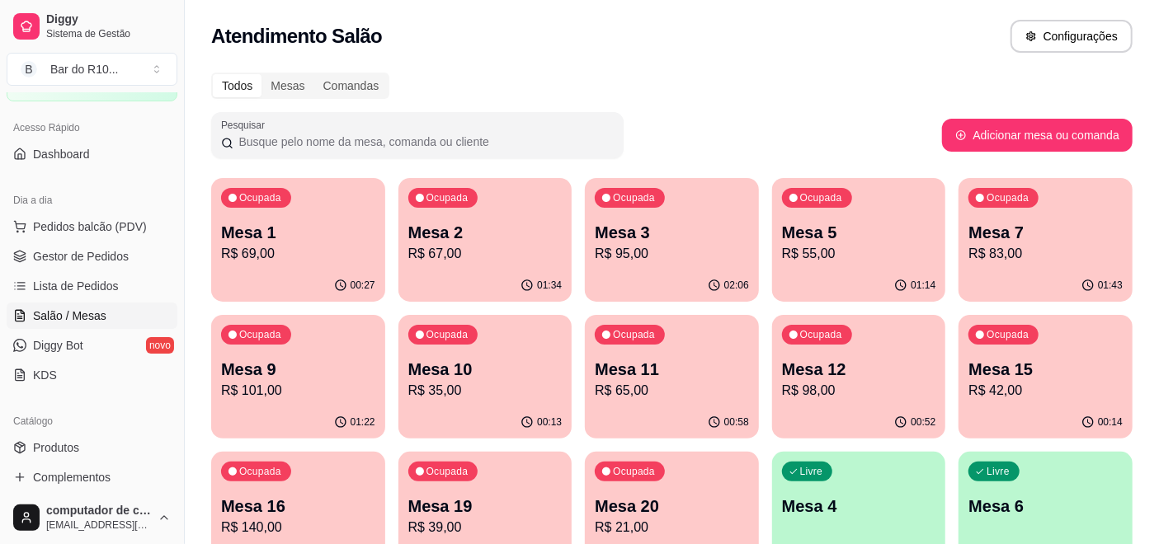
click at [323, 229] on p "Mesa 1" at bounding box center [298, 232] width 154 height 23
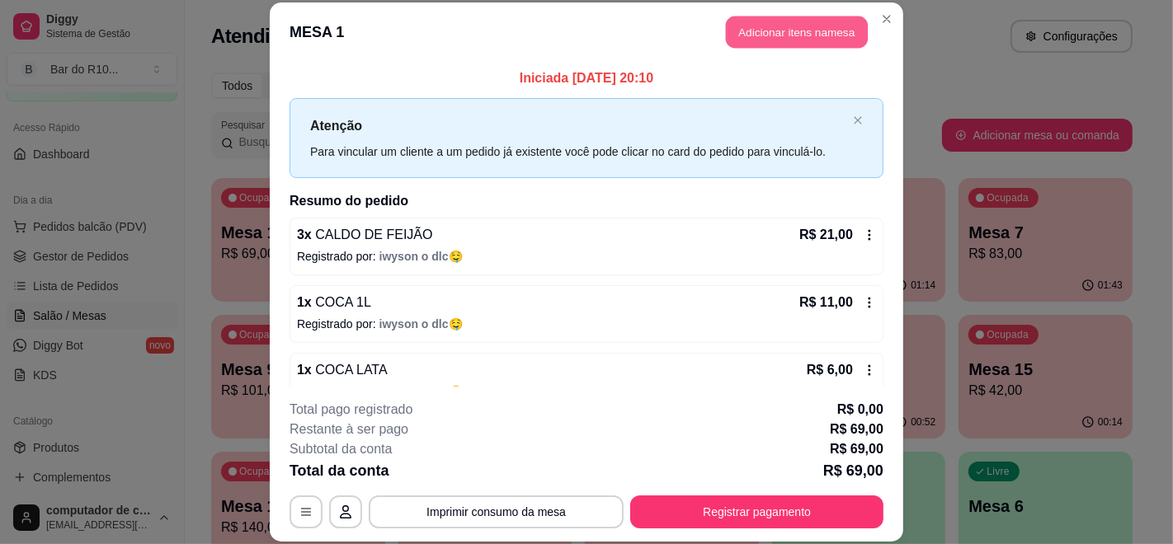
click at [788, 30] on button "Adicionar itens na mesa" at bounding box center [797, 32] width 142 height 32
click at [544, 122] on input "Pesquisa" at bounding box center [406, 114] width 720 height 16
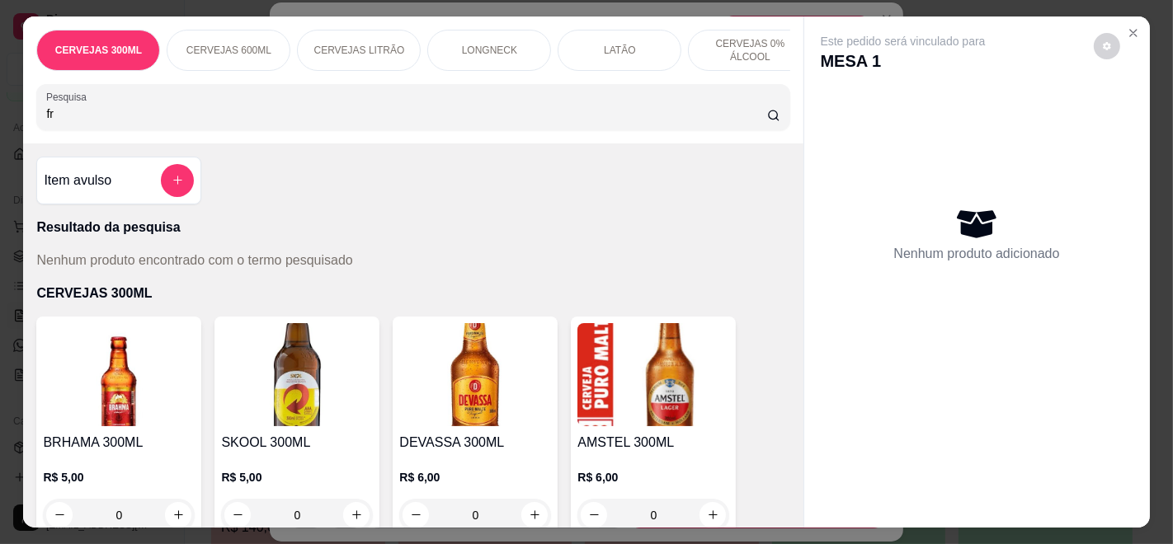
type input "f"
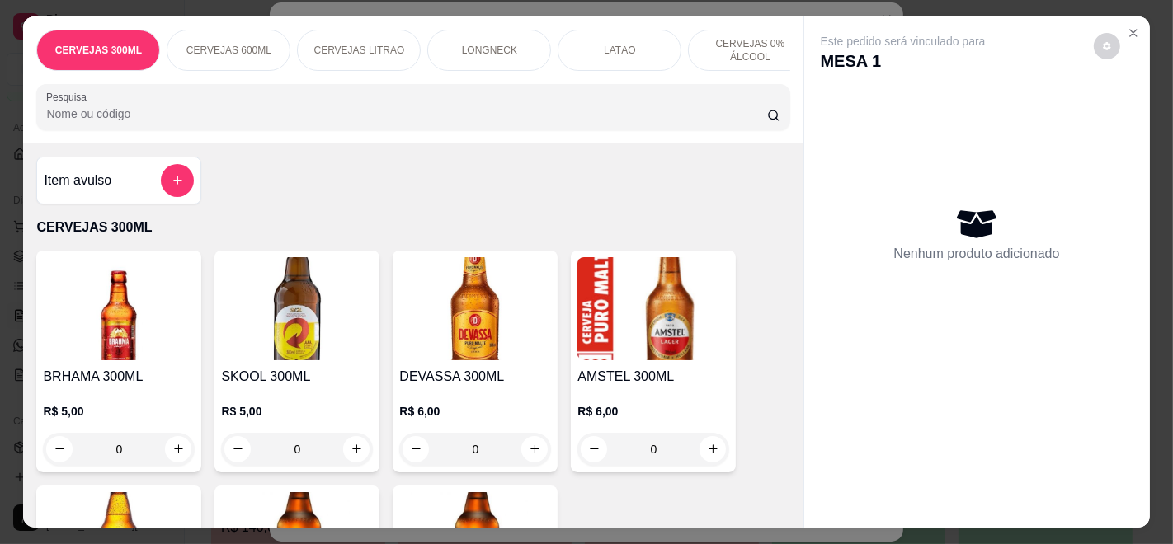
type input "e"
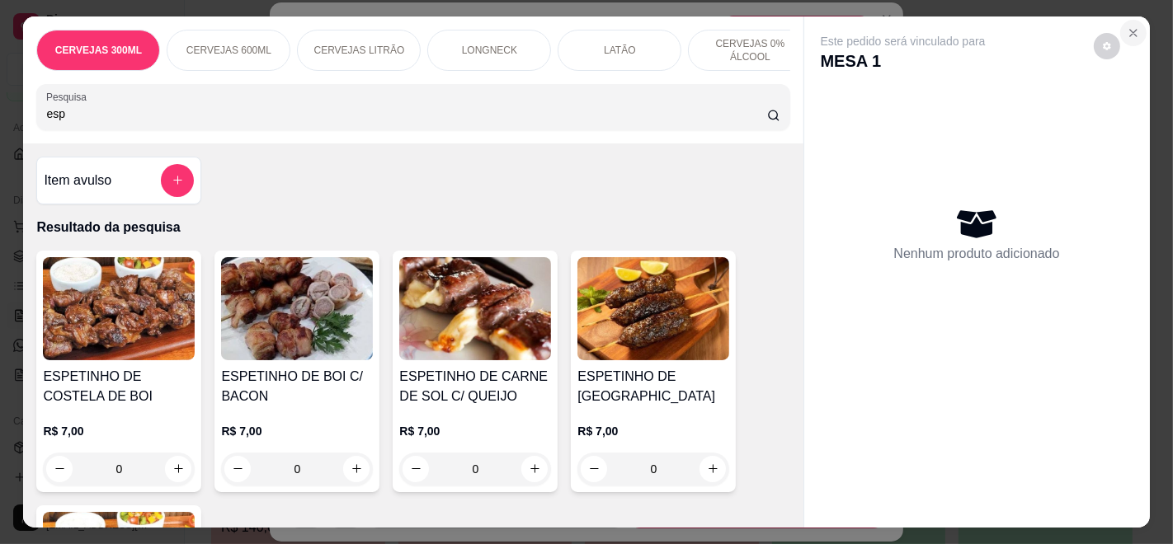
type input "esp"
click at [1120, 20] on button "Close" at bounding box center [1133, 33] width 26 height 26
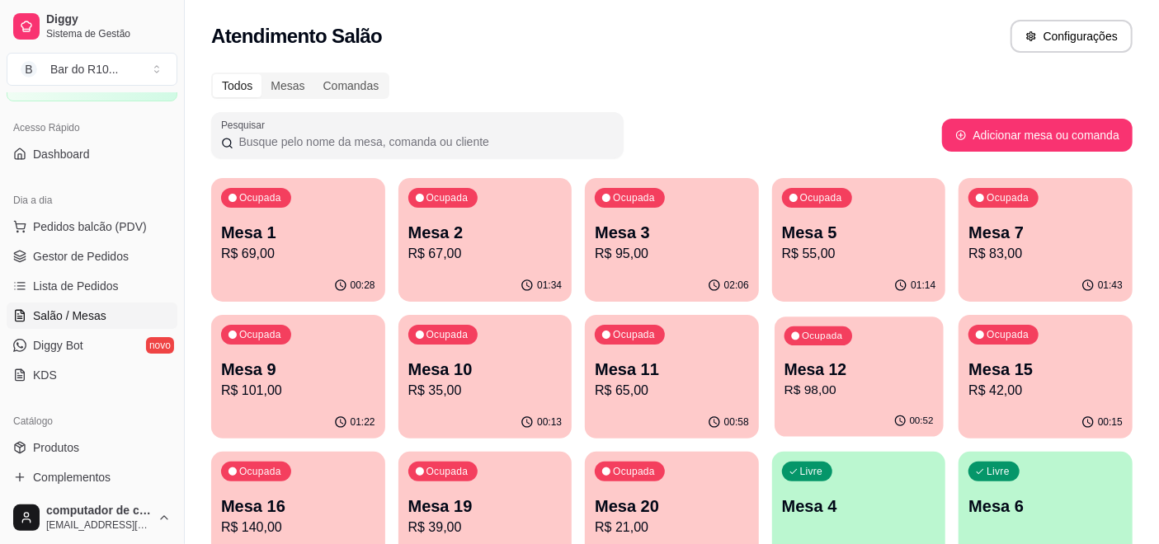
click at [857, 371] on p "Mesa 12" at bounding box center [858, 370] width 149 height 22
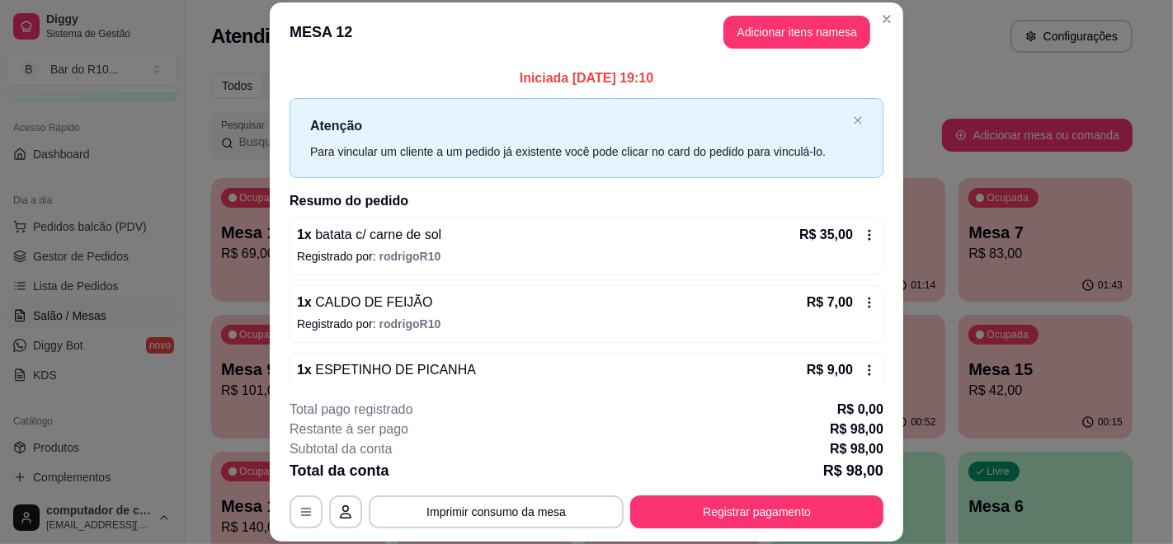
click at [468, 506] on button "Imprimir consumo da mesa" at bounding box center [496, 512] width 255 height 33
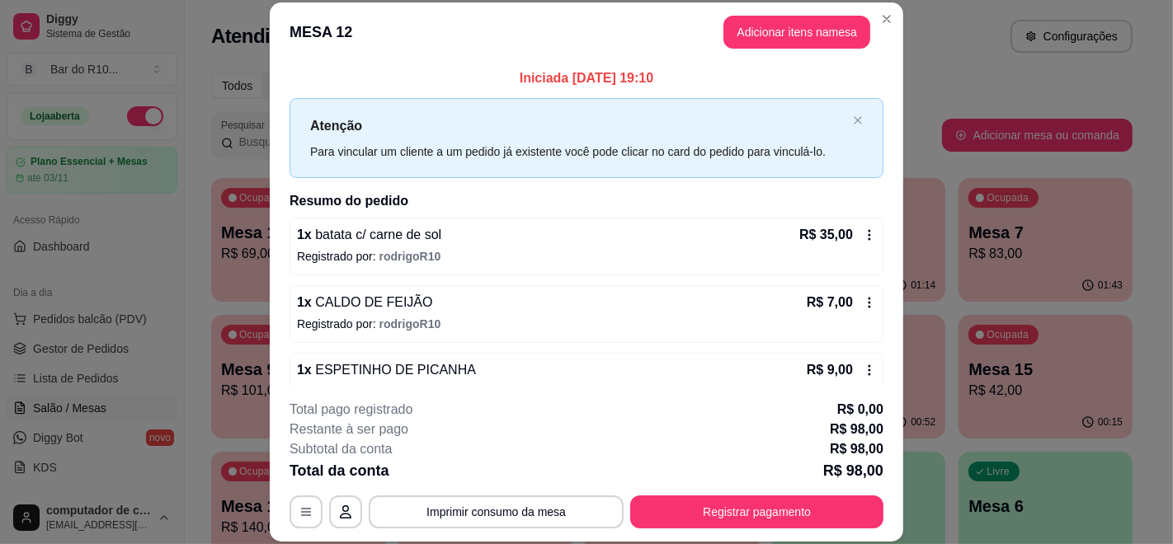
scroll to position [92, 0]
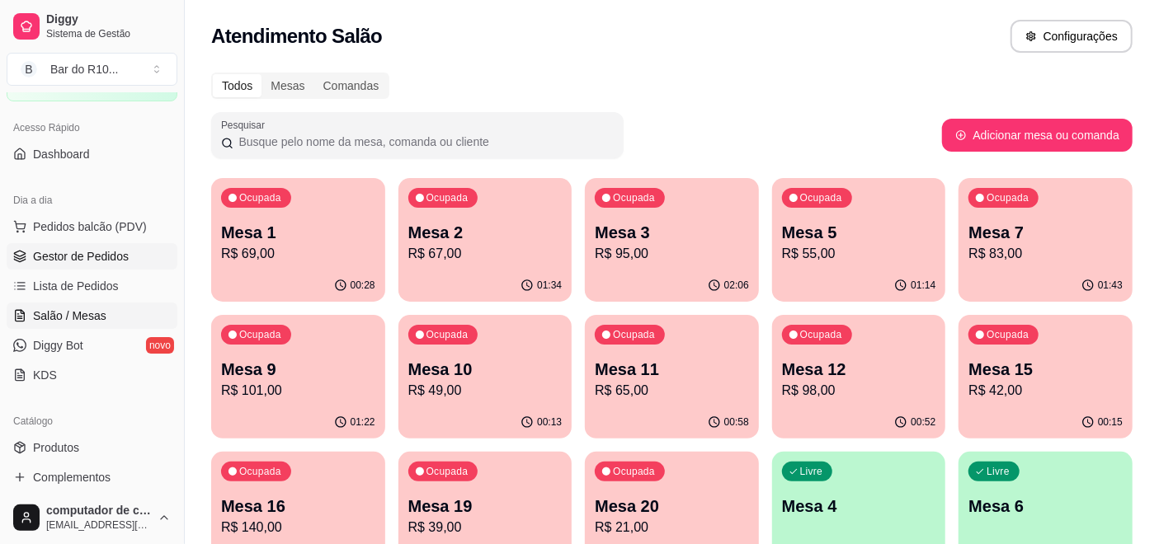
click at [87, 256] on span "Gestor de Pedidos" at bounding box center [81, 256] width 96 height 16
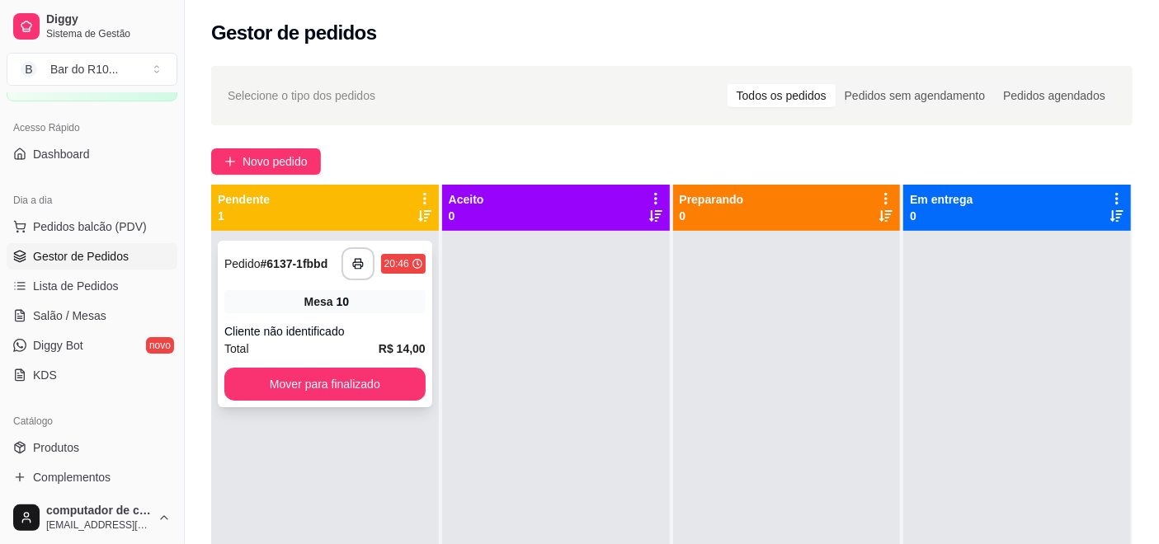
click at [350, 319] on div "**********" at bounding box center [325, 324] width 214 height 167
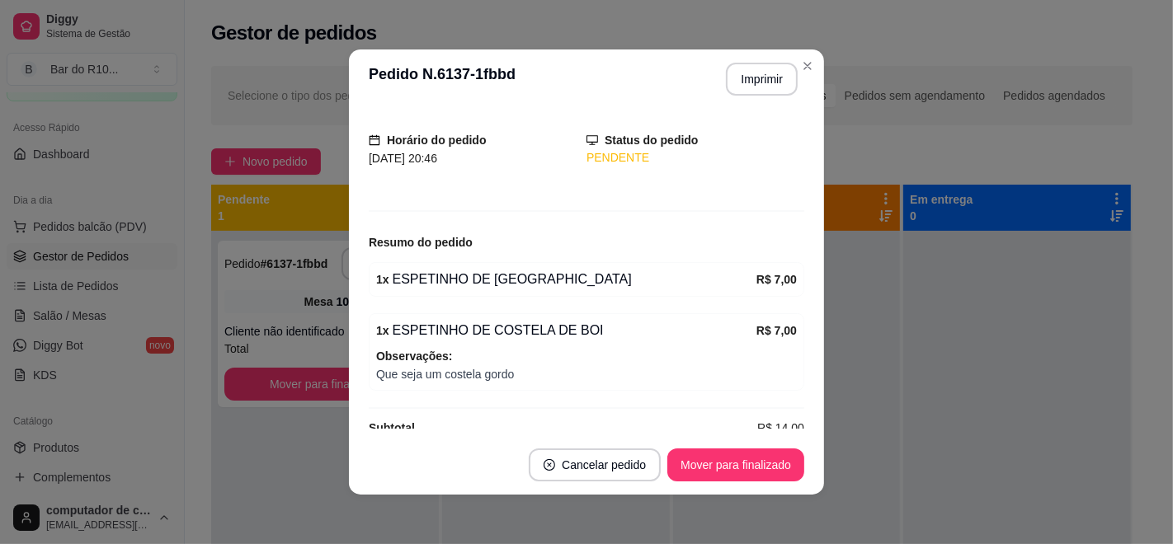
scroll to position [117, 0]
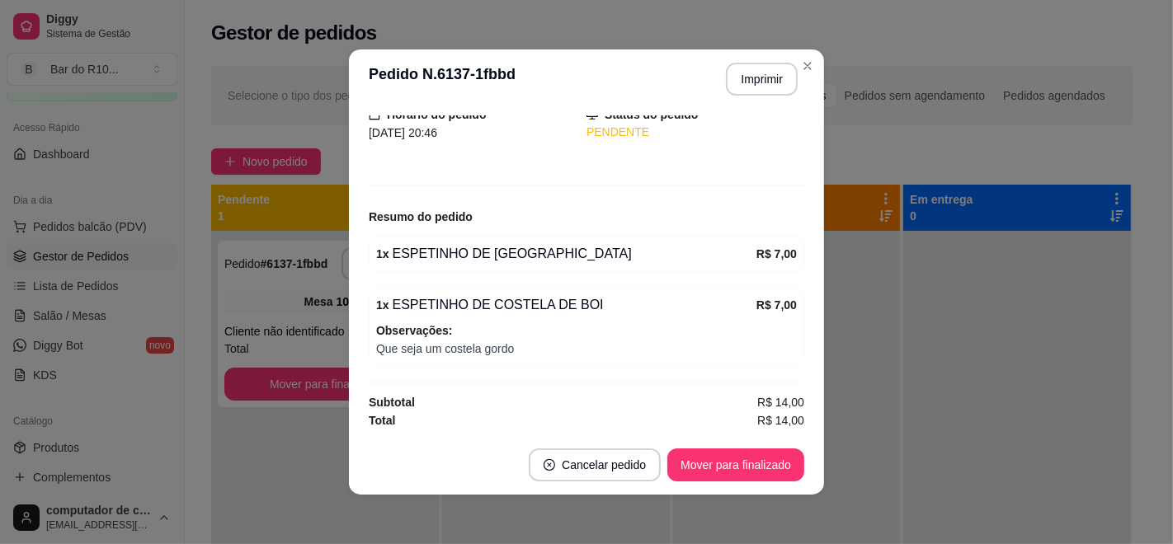
click at [752, 61] on header "**********" at bounding box center [586, 78] width 475 height 59
click at [754, 81] on button "Imprimir" at bounding box center [762, 79] width 72 height 33
click at [730, 463] on button "Mover para finalizado" at bounding box center [736, 465] width 133 height 32
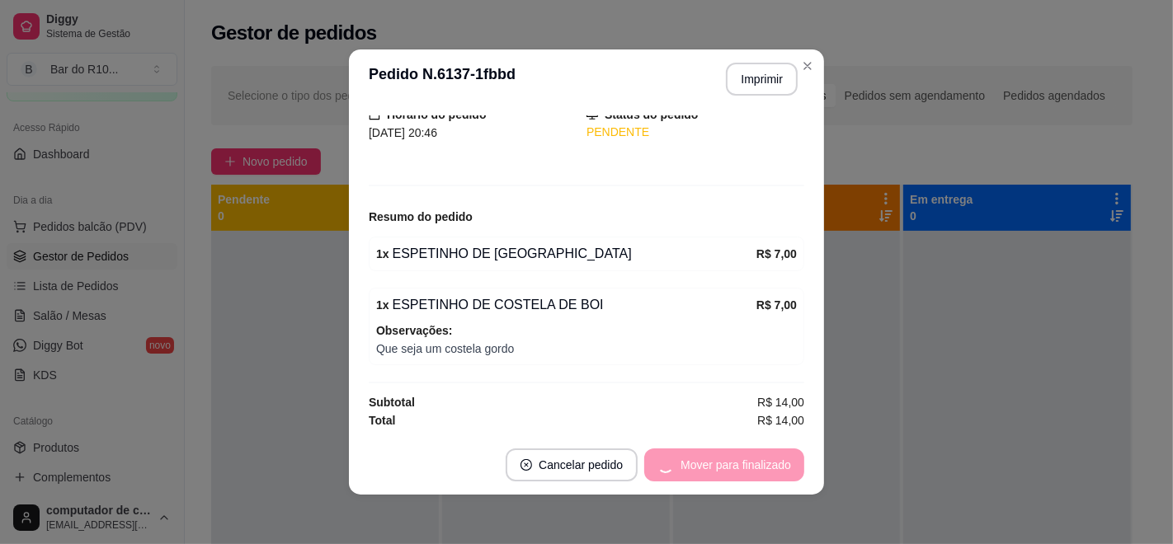
scroll to position [63, 0]
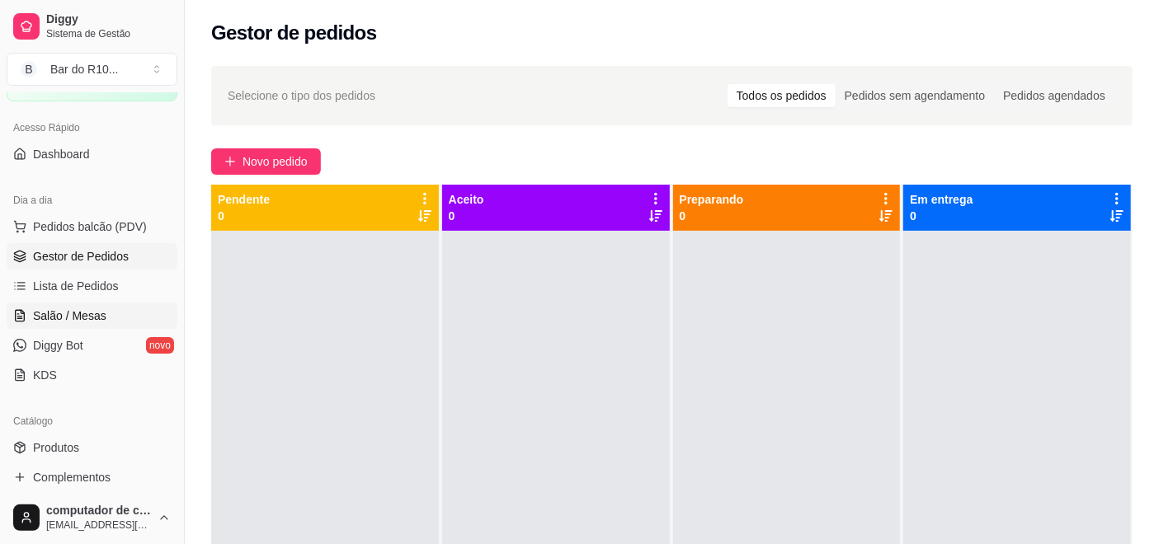
click at [59, 318] on span "Salão / Mesas" at bounding box center [69, 316] width 73 height 16
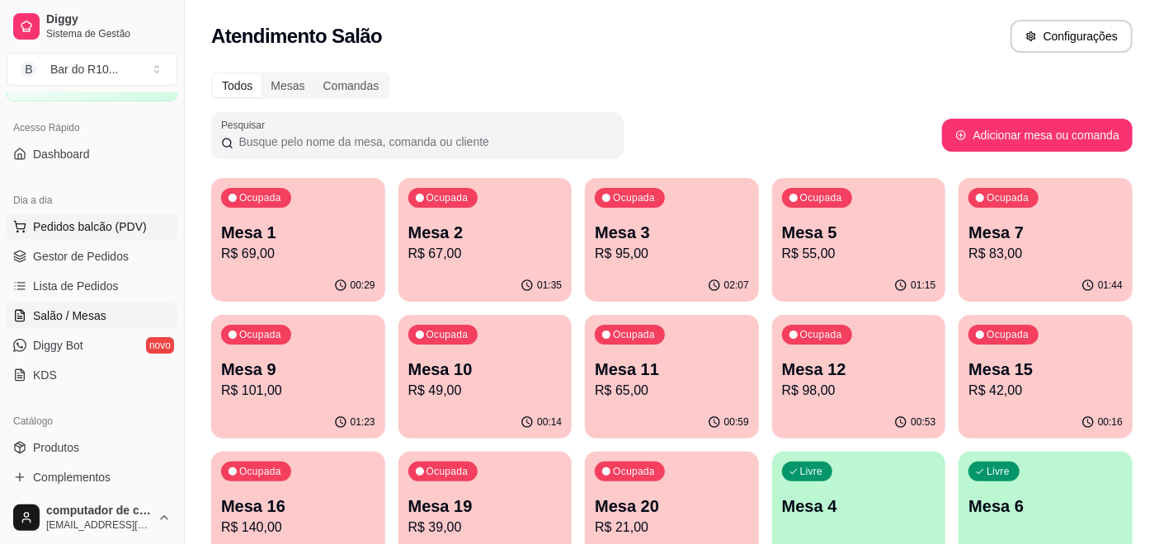
click at [93, 233] on span "Pedidos balcão (PDV)" at bounding box center [90, 227] width 114 height 16
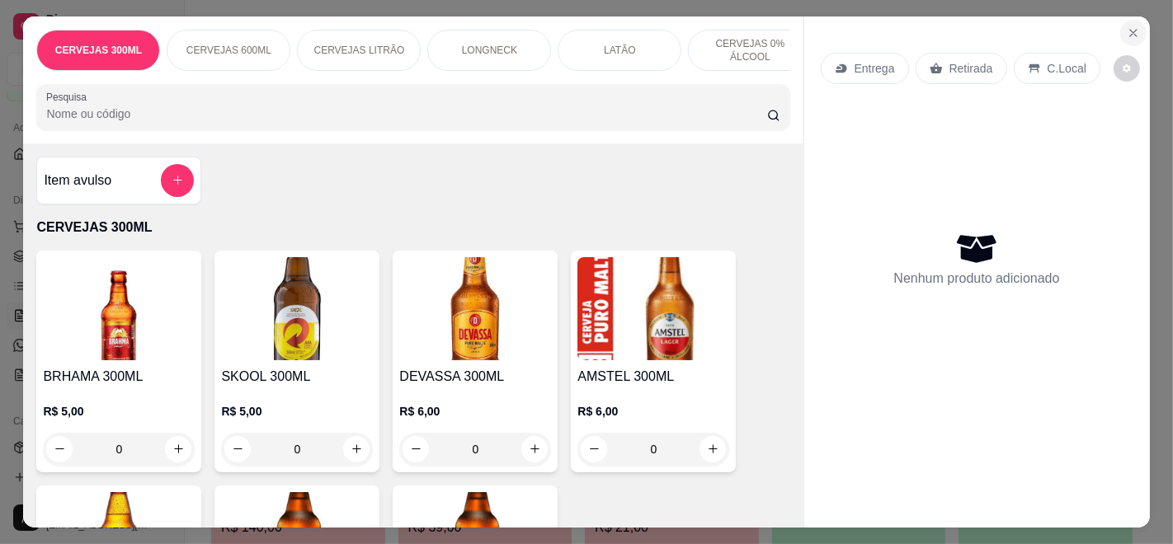
click at [1129, 26] on icon "Close" at bounding box center [1133, 32] width 13 height 13
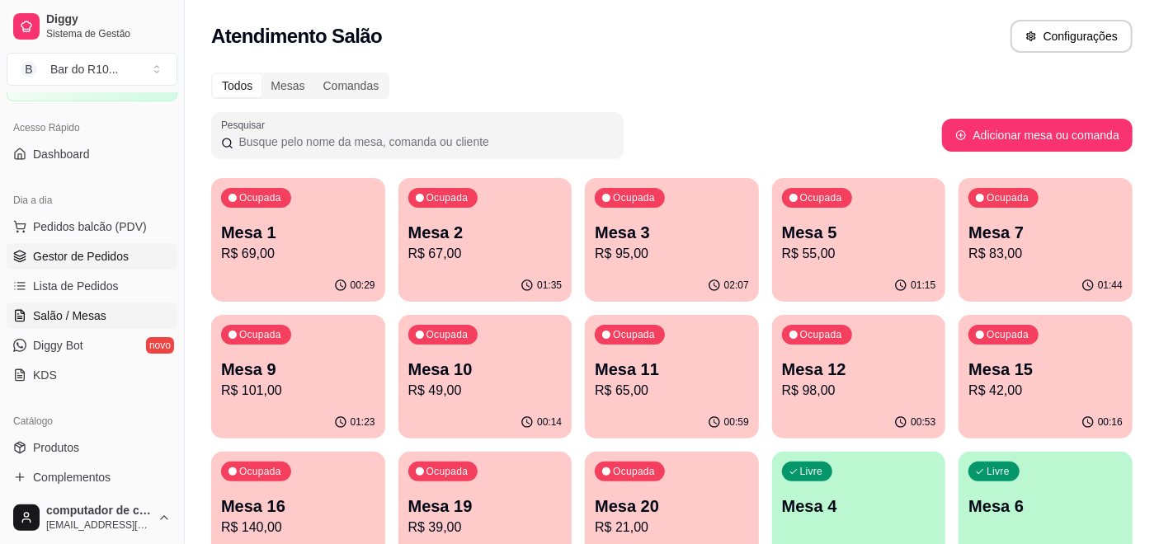
click at [59, 264] on span "Gestor de Pedidos" at bounding box center [81, 256] width 96 height 16
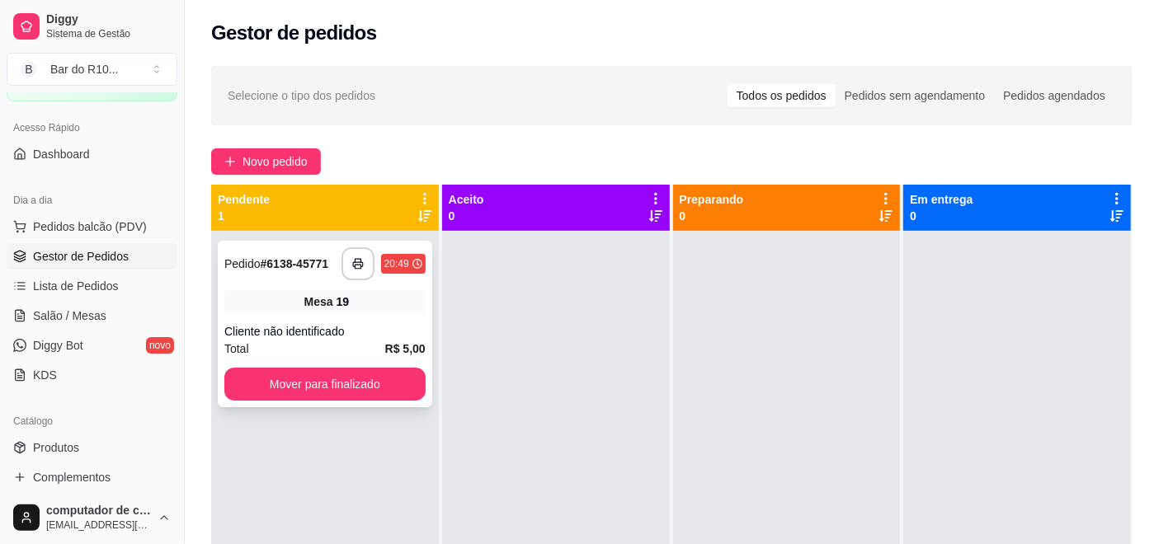
click at [403, 292] on div "Mesa 19" at bounding box center [324, 301] width 201 height 23
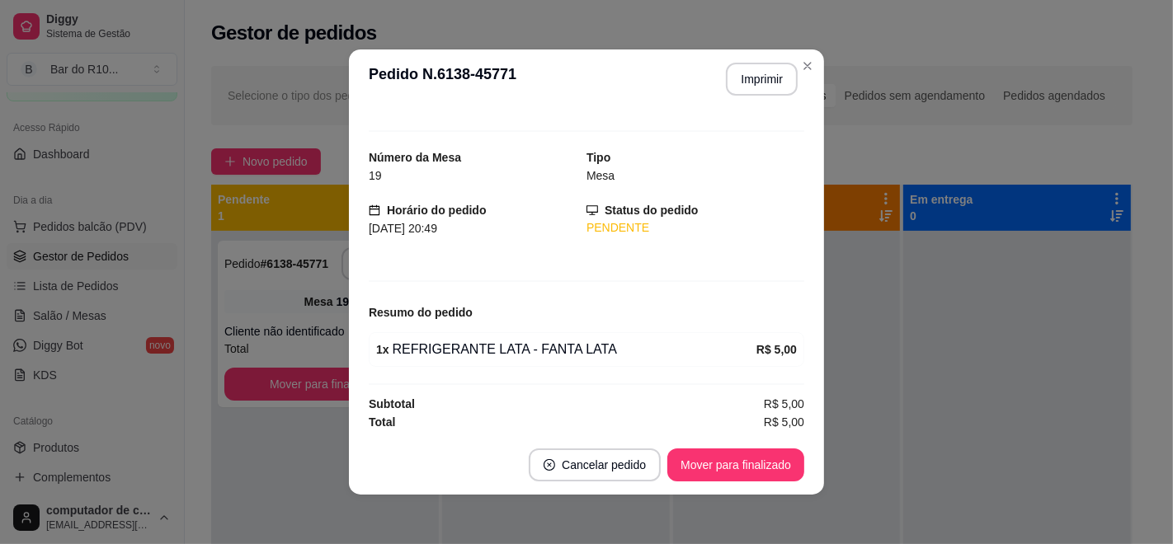
scroll to position [23, 0]
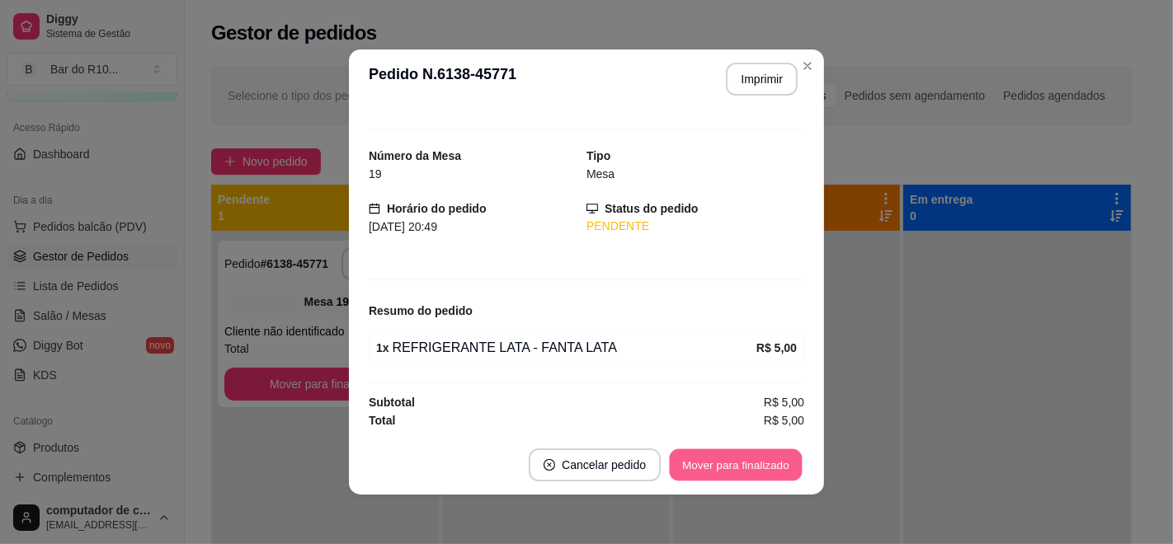
click at [686, 465] on button "Mover para finalizado" at bounding box center [736, 465] width 133 height 32
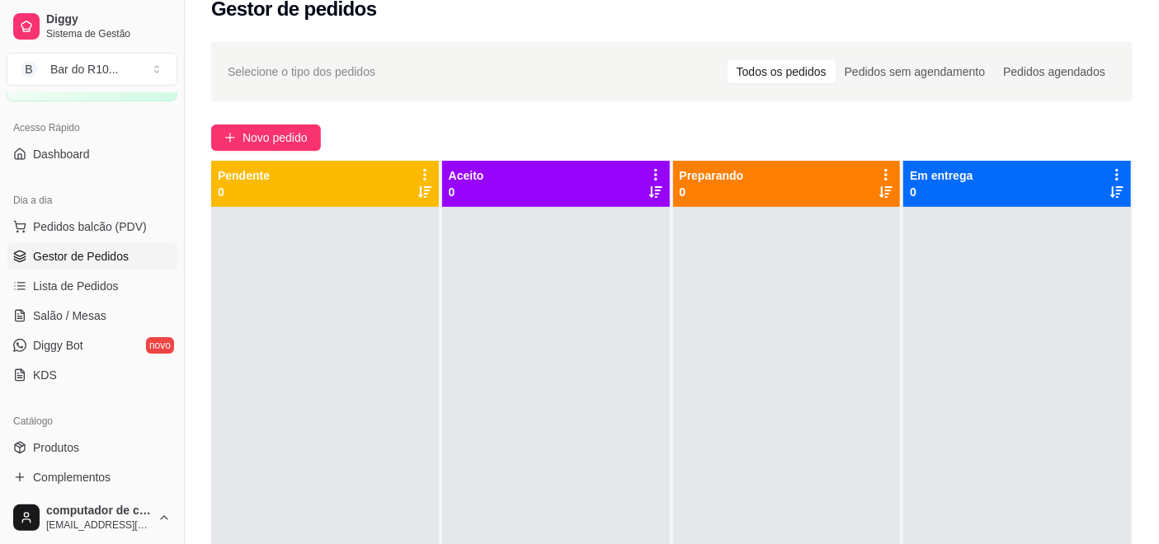
scroll to position [0, 0]
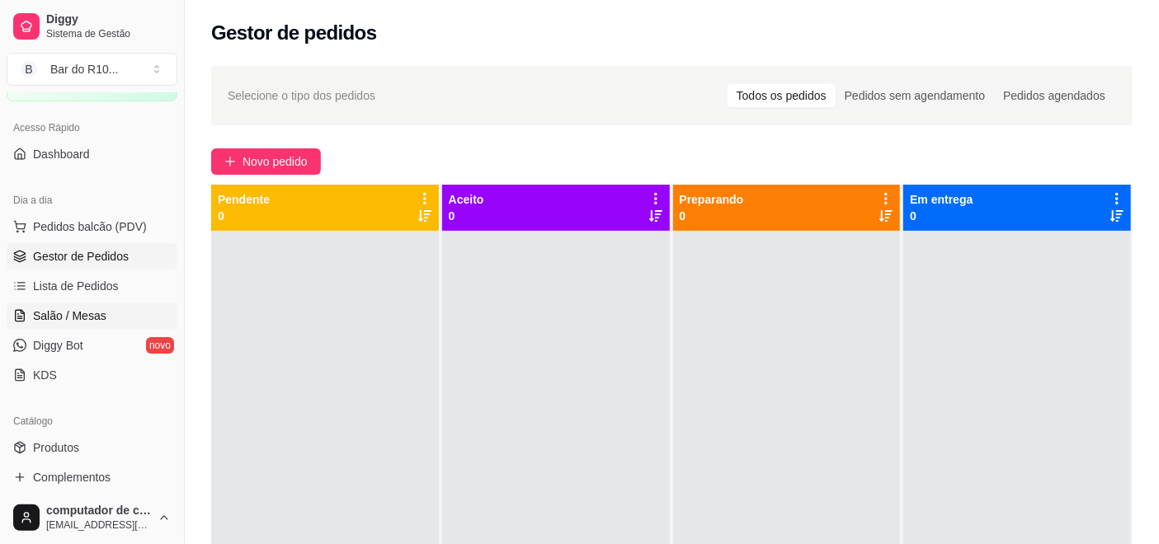
click at [106, 305] on link "Salão / Mesas" at bounding box center [92, 316] width 171 height 26
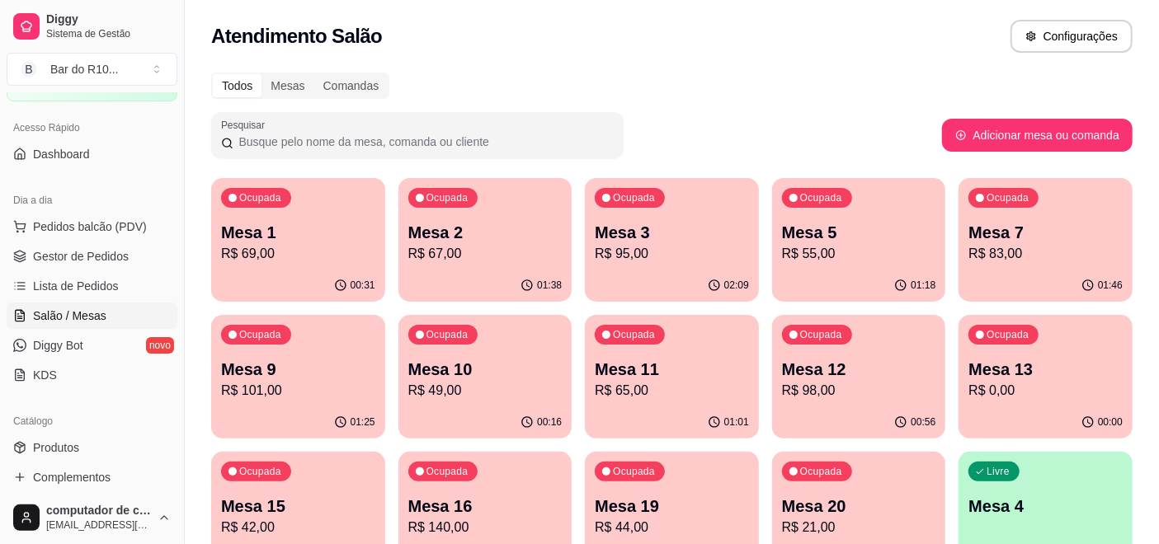
click at [863, 242] on p "Mesa 5" at bounding box center [859, 232] width 154 height 23
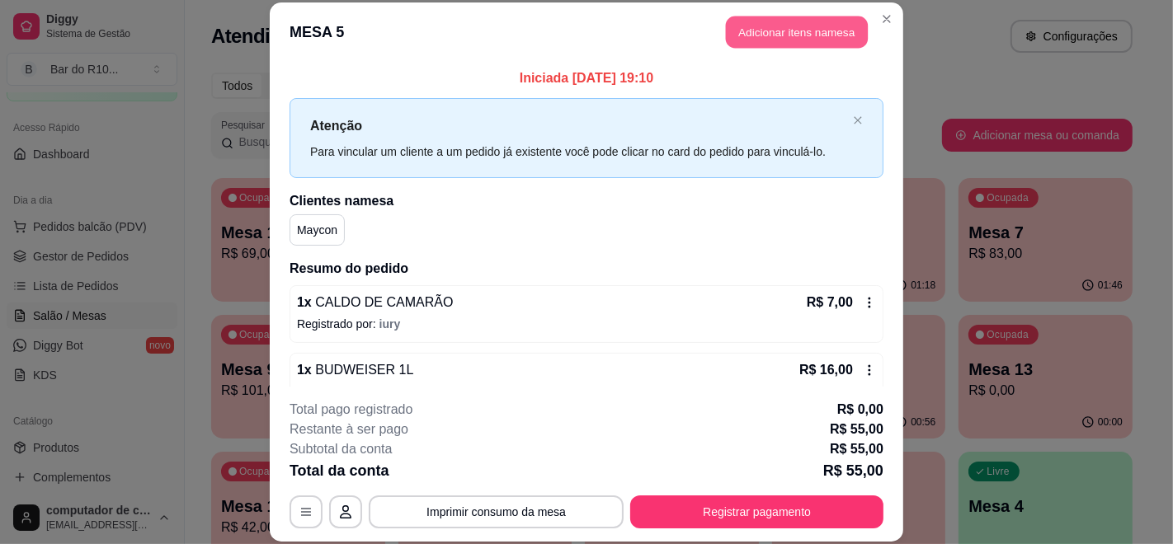
click at [759, 32] on button "Adicionar itens na mesa" at bounding box center [797, 32] width 142 height 32
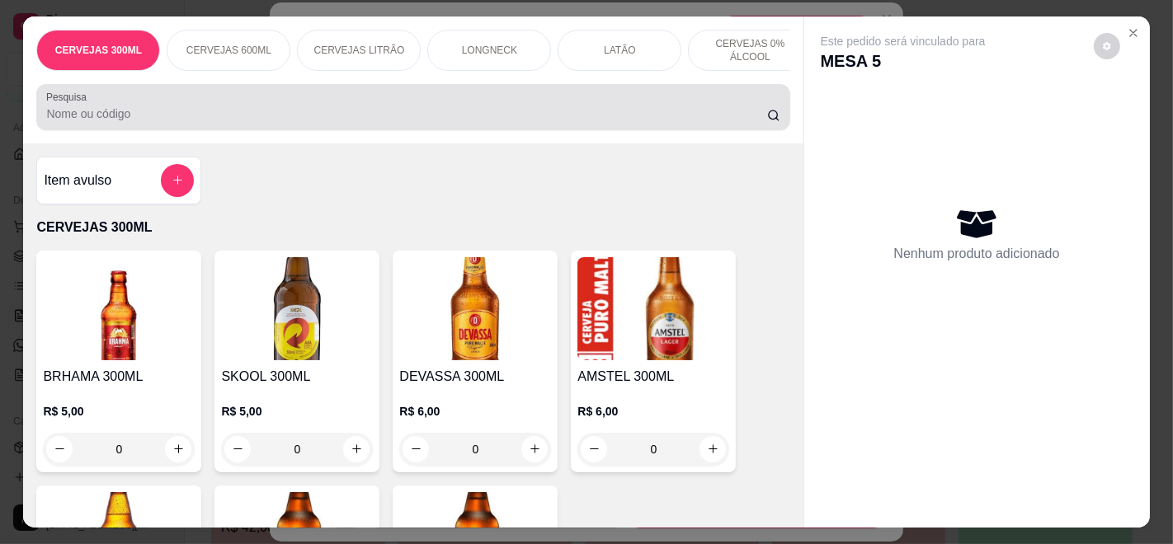
click at [263, 118] on input "Pesquisa" at bounding box center [406, 114] width 720 height 16
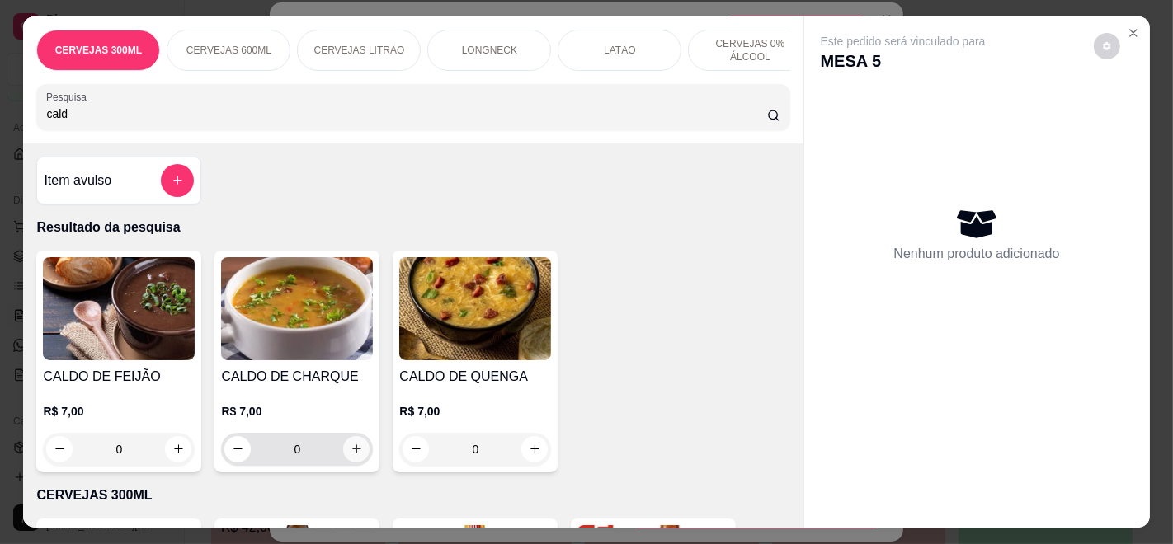
type input "cald"
click at [357, 448] on button "increase-product-quantity" at bounding box center [356, 449] width 26 height 26
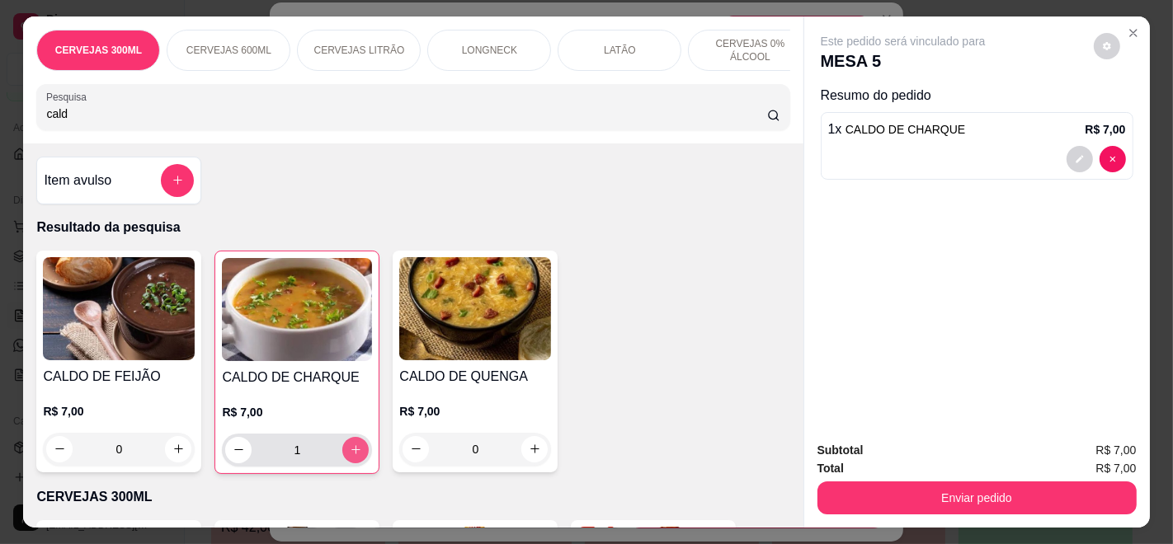
type input "1"
click at [349, 448] on button "increase-product-quantity" at bounding box center [355, 450] width 26 height 26
type input "2"
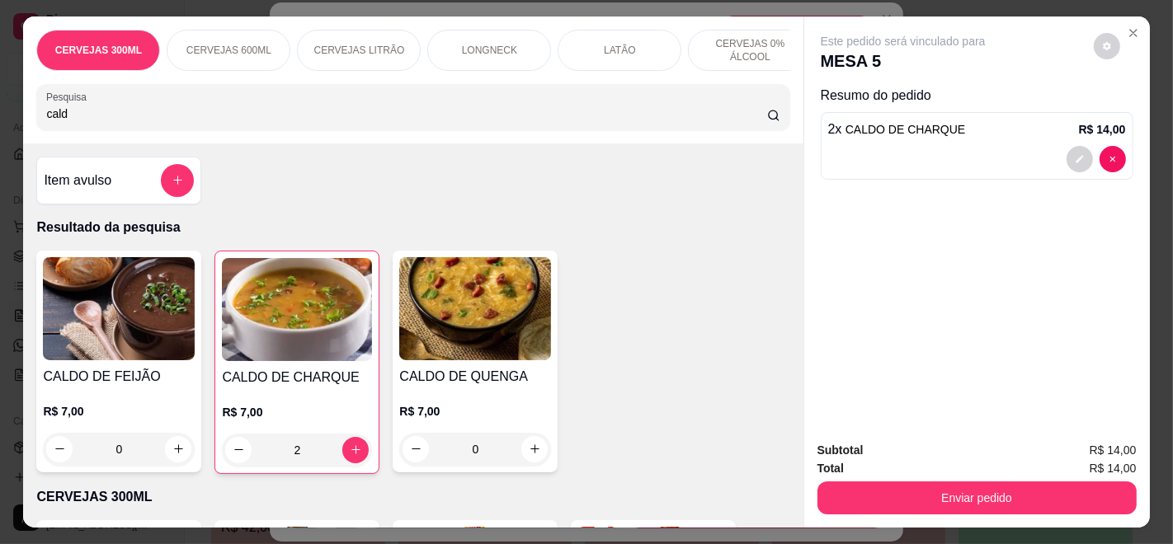
click at [336, 120] on input "cald" at bounding box center [406, 114] width 720 height 16
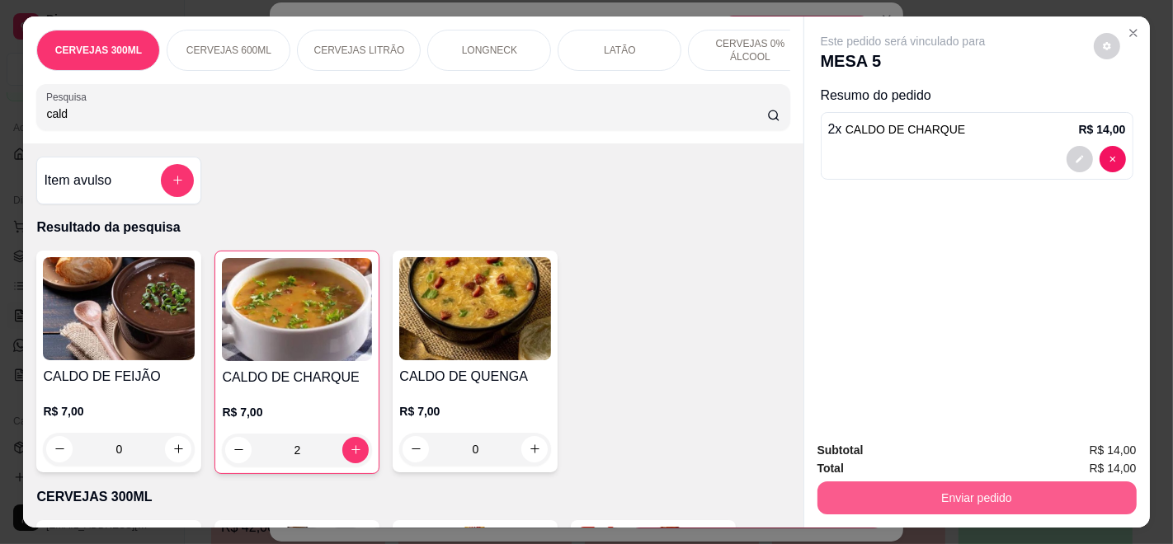
click at [955, 483] on button "Enviar pedido" at bounding box center [976, 498] width 319 height 33
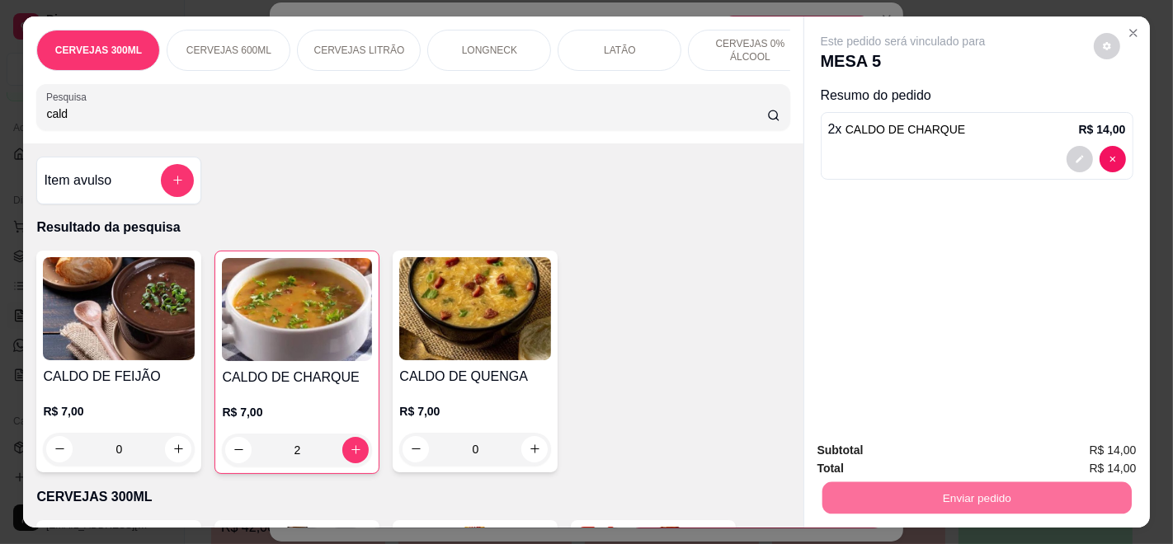
click at [1078, 449] on button "Enviar pedido" at bounding box center [1092, 450] width 91 height 31
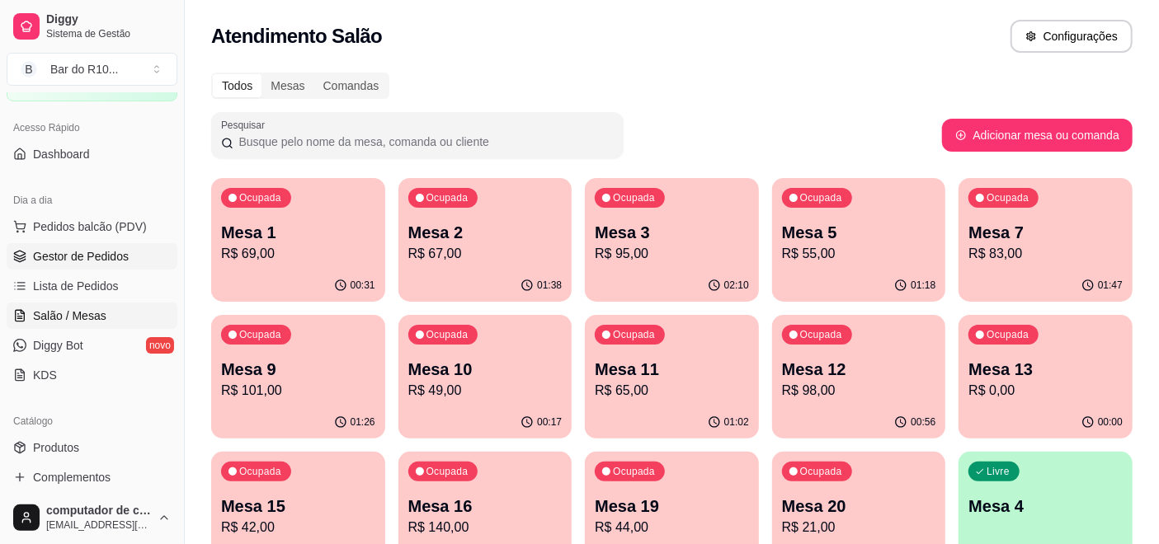
click at [64, 262] on span "Gestor de Pedidos" at bounding box center [81, 256] width 96 height 16
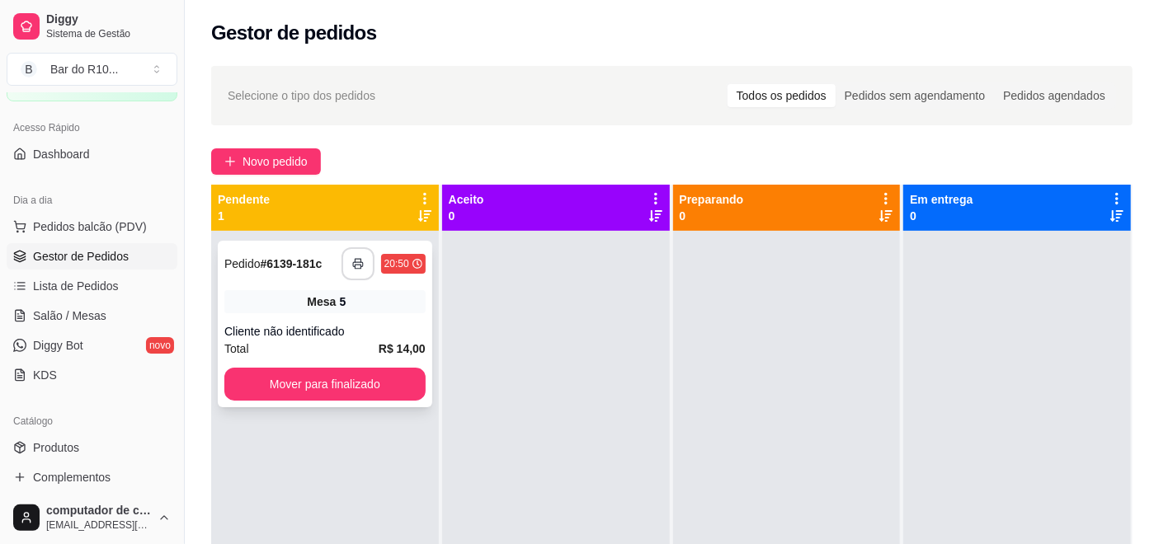
click at [344, 258] on button "button" at bounding box center [357, 263] width 33 height 33
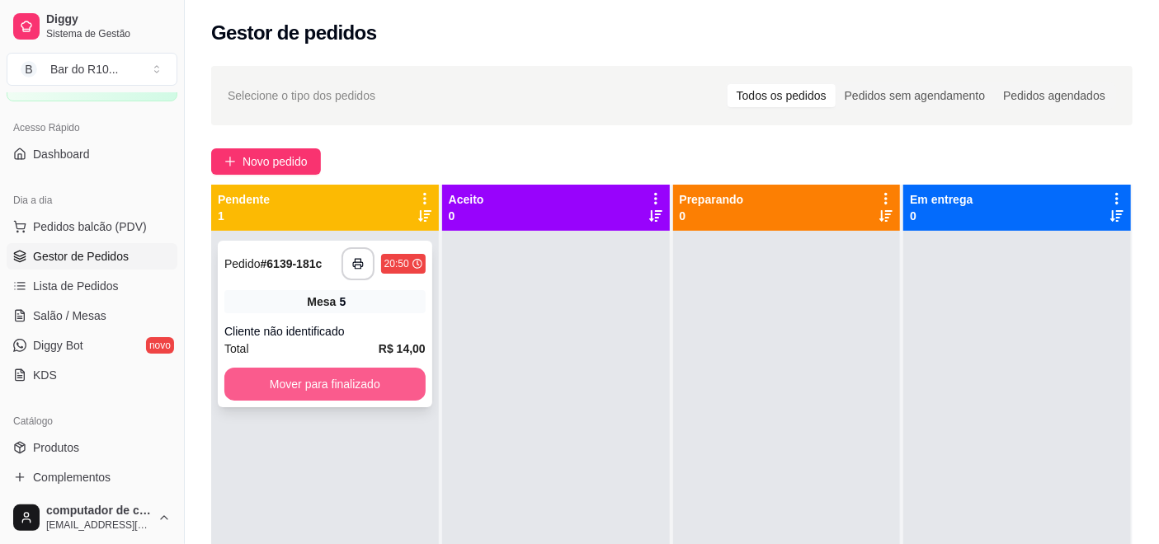
click at [338, 379] on button "Mover para finalizado" at bounding box center [324, 384] width 201 height 33
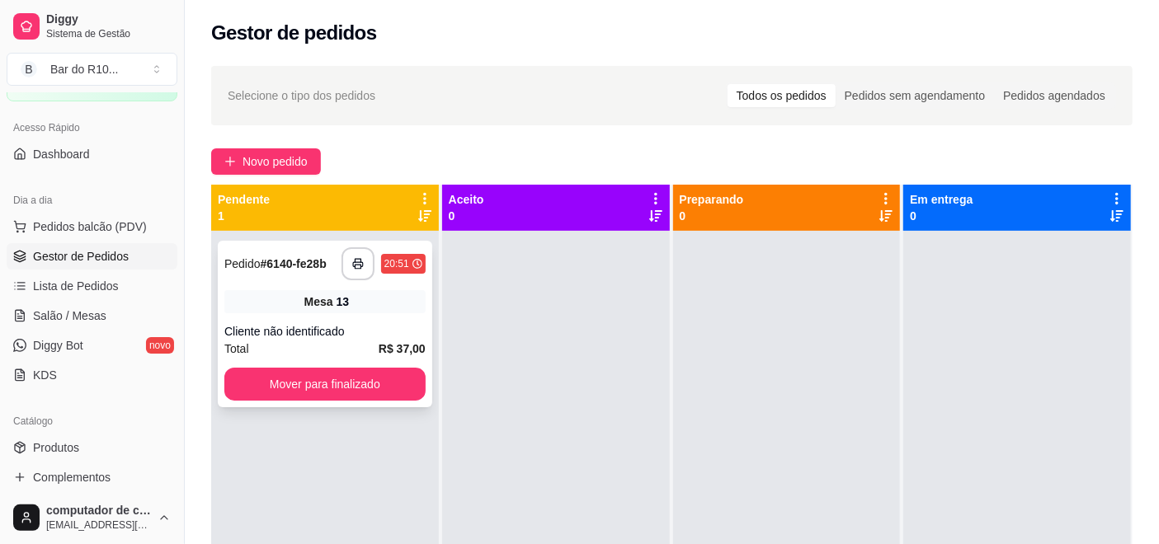
click at [336, 302] on div "13" at bounding box center [342, 302] width 13 height 16
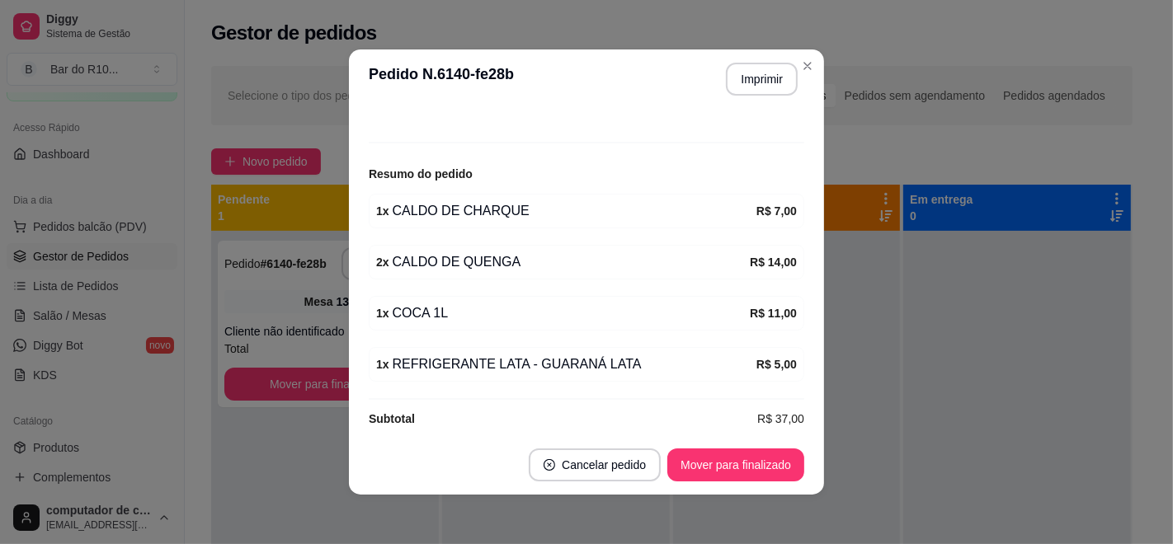
scroll to position [176, 0]
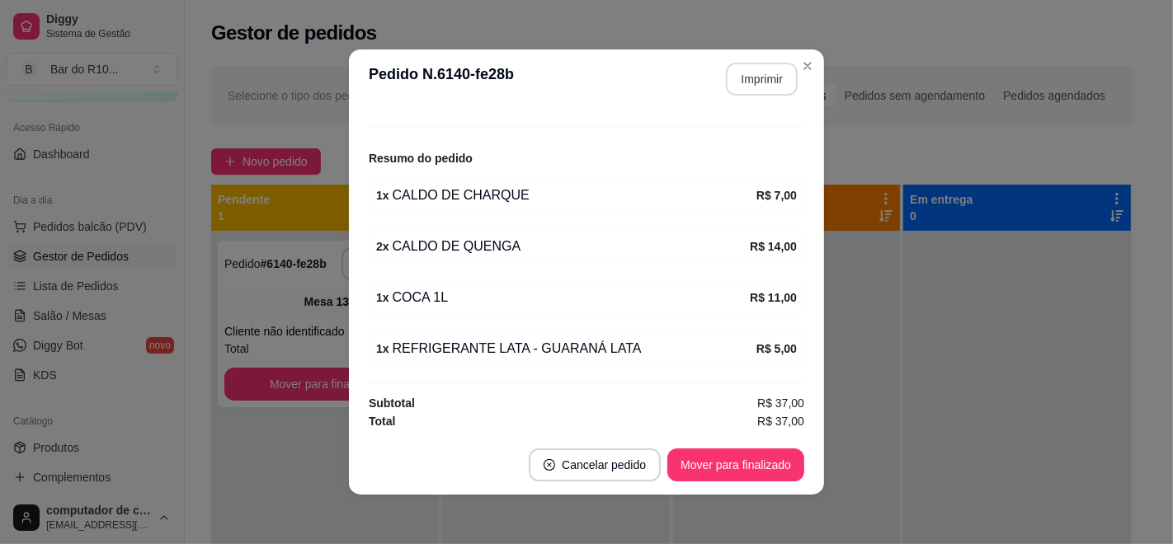
click at [759, 81] on button "Imprimir" at bounding box center [762, 79] width 72 height 33
click at [706, 472] on button "Mover para finalizado" at bounding box center [736, 465] width 133 height 32
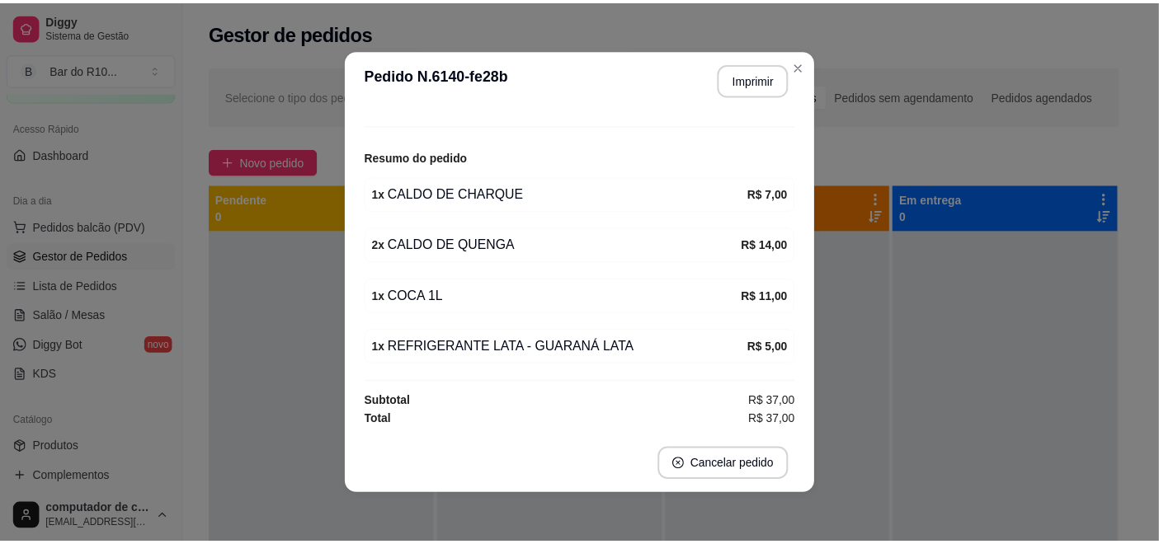
scroll to position [121, 0]
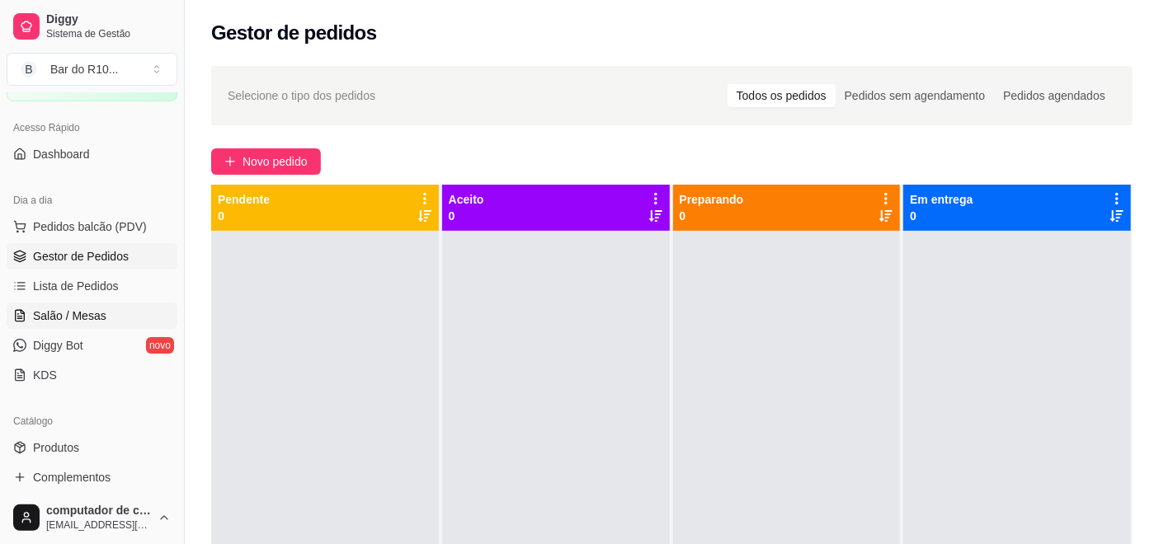
click at [50, 312] on span "Salão / Mesas" at bounding box center [69, 316] width 73 height 16
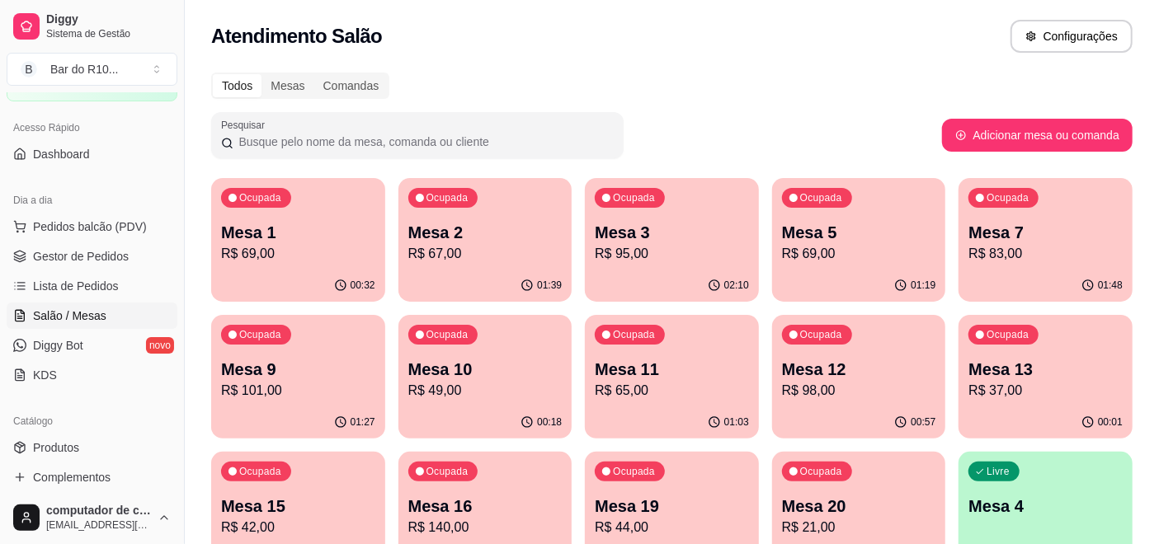
click at [854, 250] on p "R$ 69,00" at bounding box center [859, 254] width 154 height 20
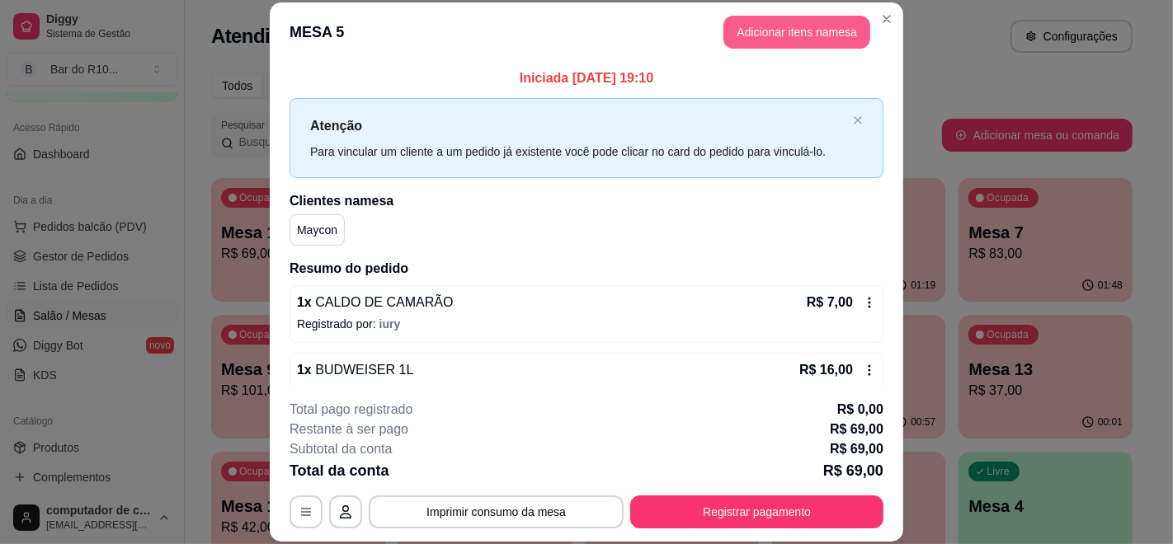
click at [789, 35] on button "Adicionar itens na mesa" at bounding box center [796, 32] width 147 height 33
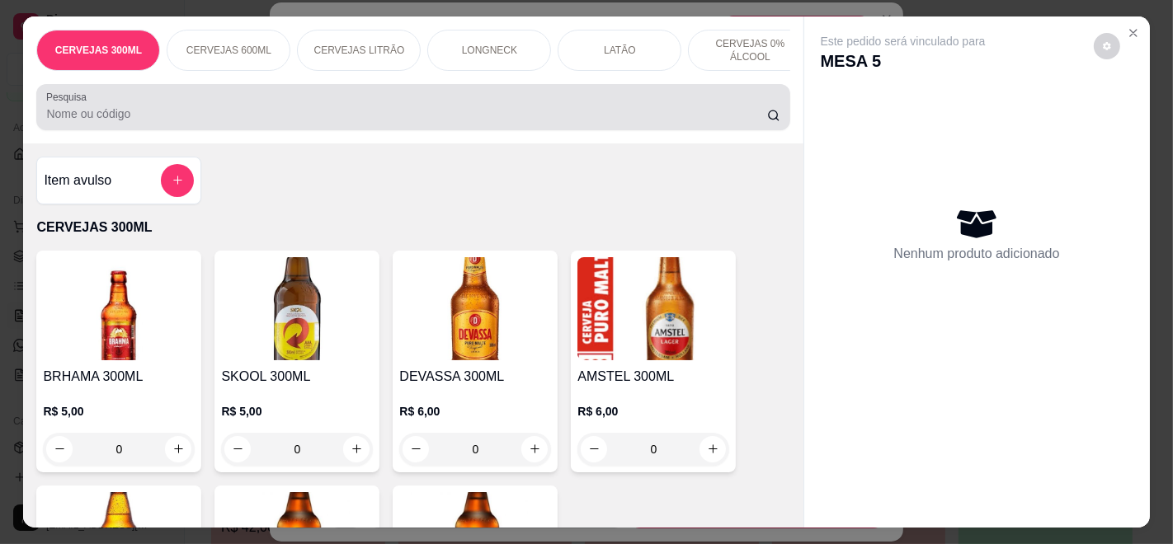
click at [435, 122] on input "Pesquisa" at bounding box center [406, 114] width 720 height 16
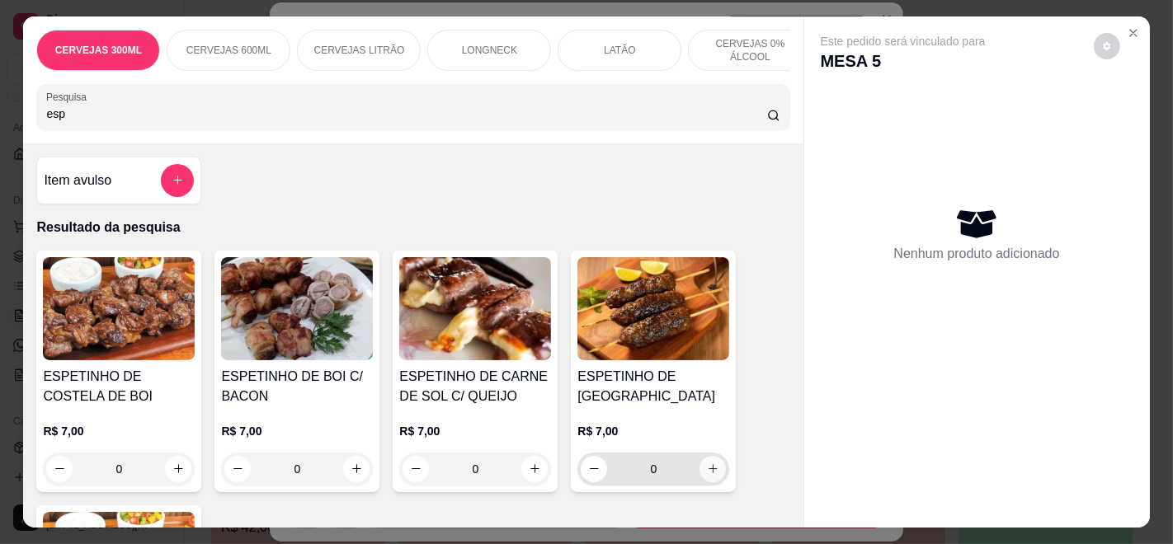
type input "esp"
click at [708, 463] on button "increase-product-quantity" at bounding box center [712, 469] width 26 height 26
type input "1"
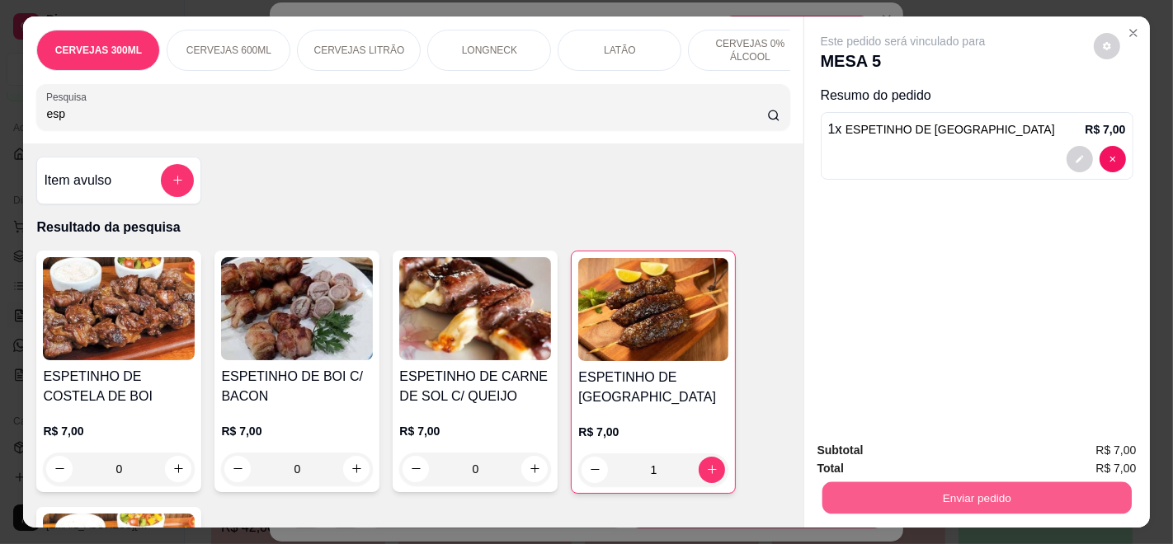
click at [1020, 491] on button "Enviar pedido" at bounding box center [975, 498] width 309 height 32
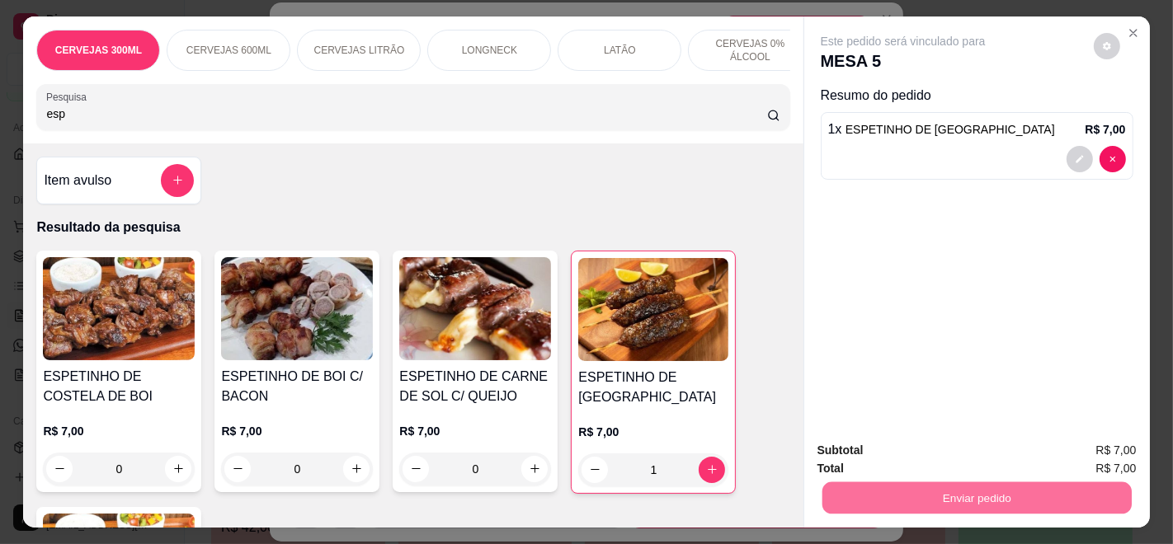
click at [1108, 450] on button "Enviar pedido" at bounding box center [1092, 450] width 91 height 31
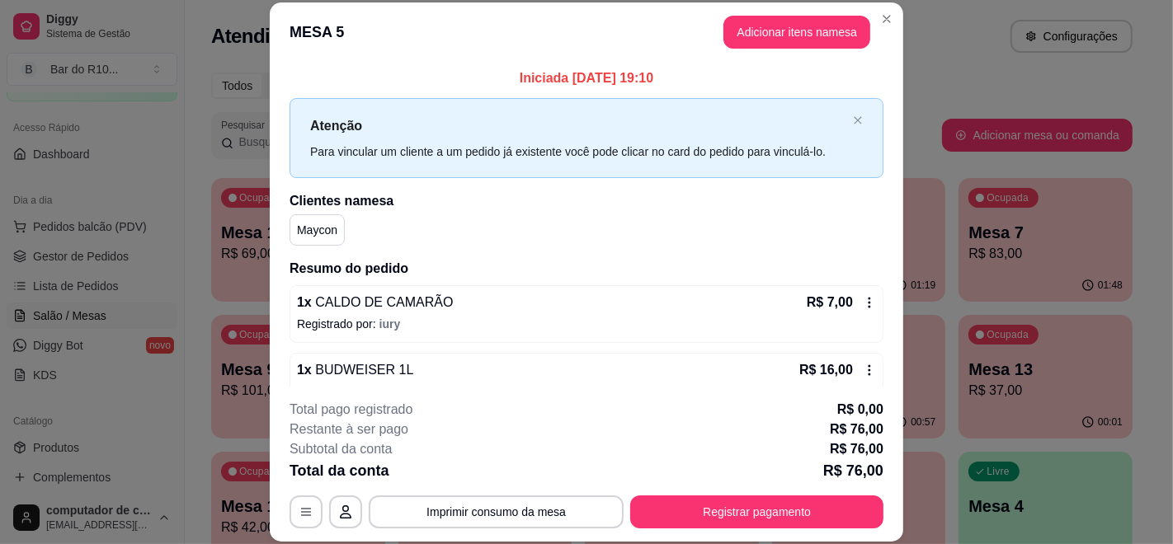
click at [864, 3] on header "MESA 5 Adicionar itens na mesa" at bounding box center [586, 31] width 633 height 59
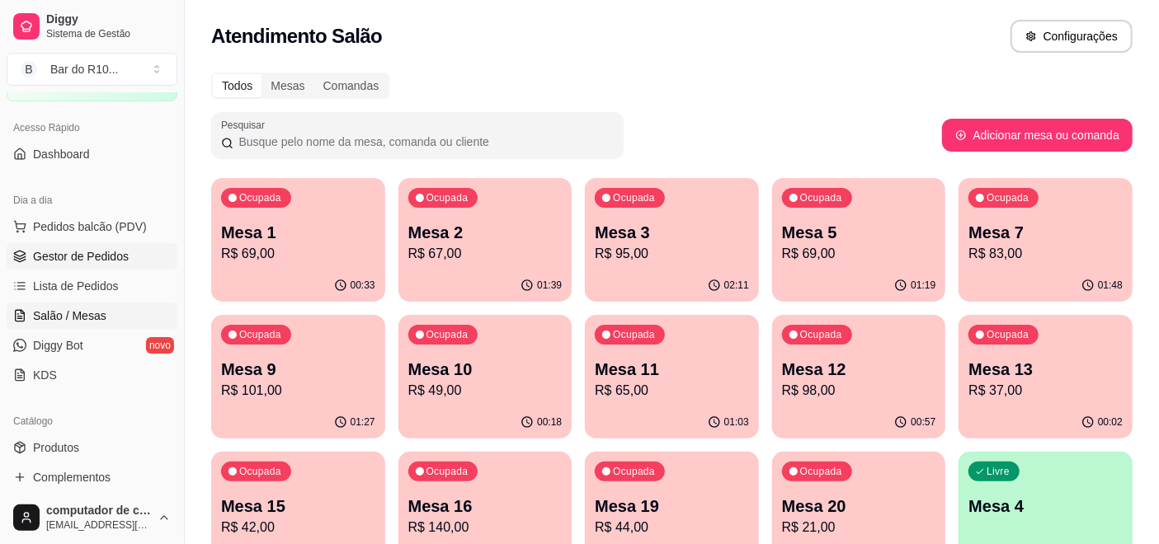
click at [104, 246] on link "Gestor de Pedidos" at bounding box center [92, 256] width 171 height 26
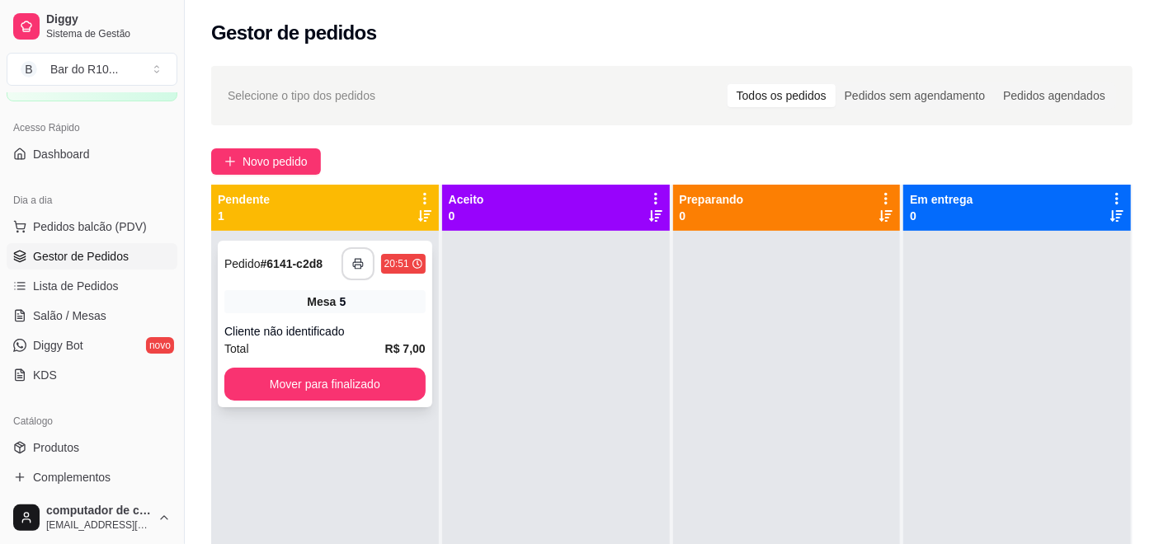
click at [359, 261] on icon "button" at bounding box center [358, 264] width 12 height 12
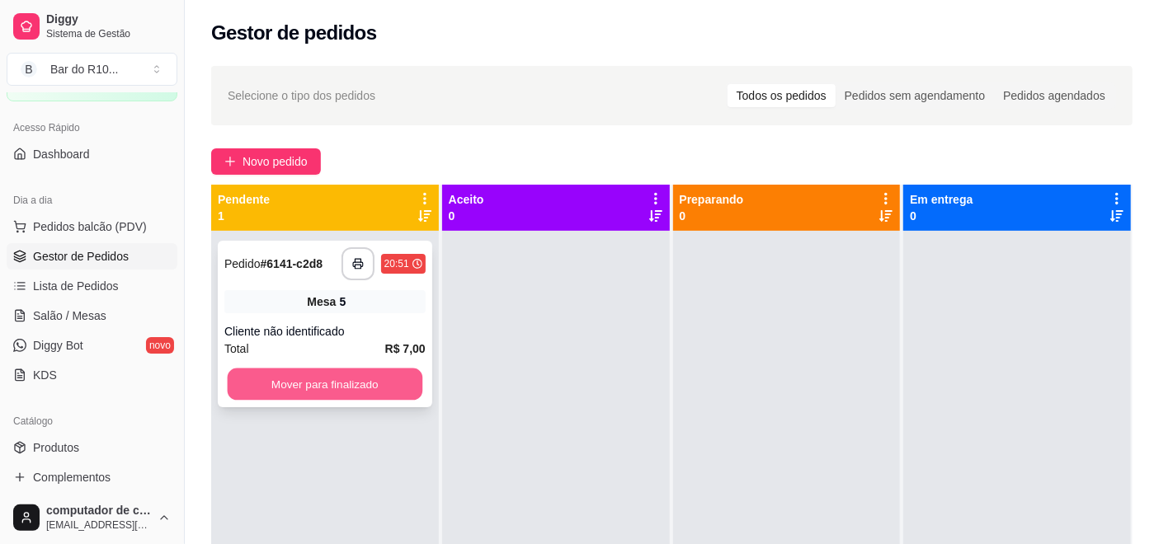
click at [277, 377] on button "Mover para finalizado" at bounding box center [325, 385] width 195 height 32
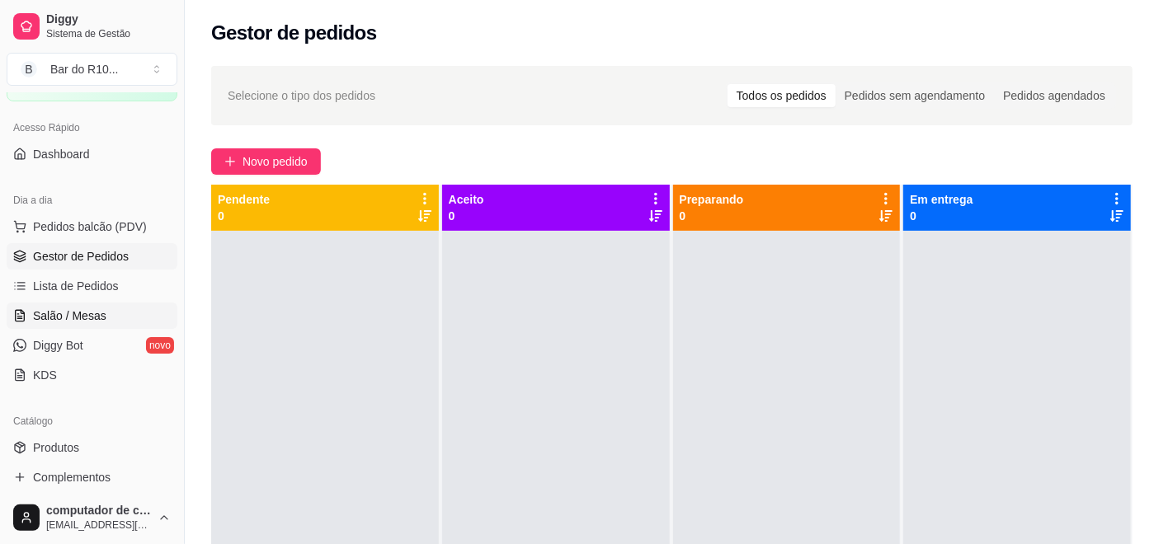
click at [99, 315] on span "Salão / Mesas" at bounding box center [69, 316] width 73 height 16
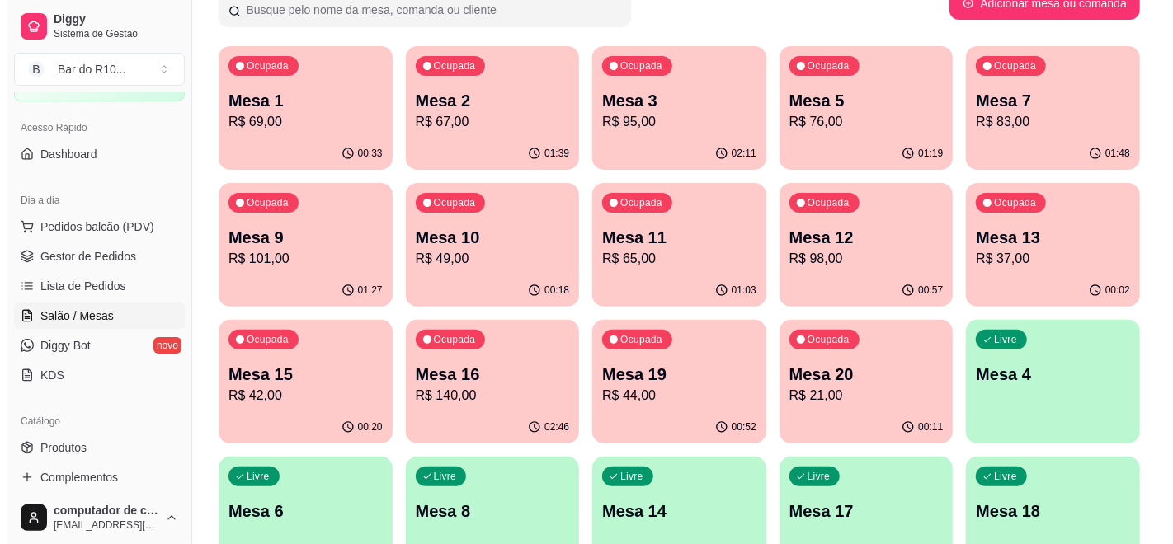
scroll to position [275, 0]
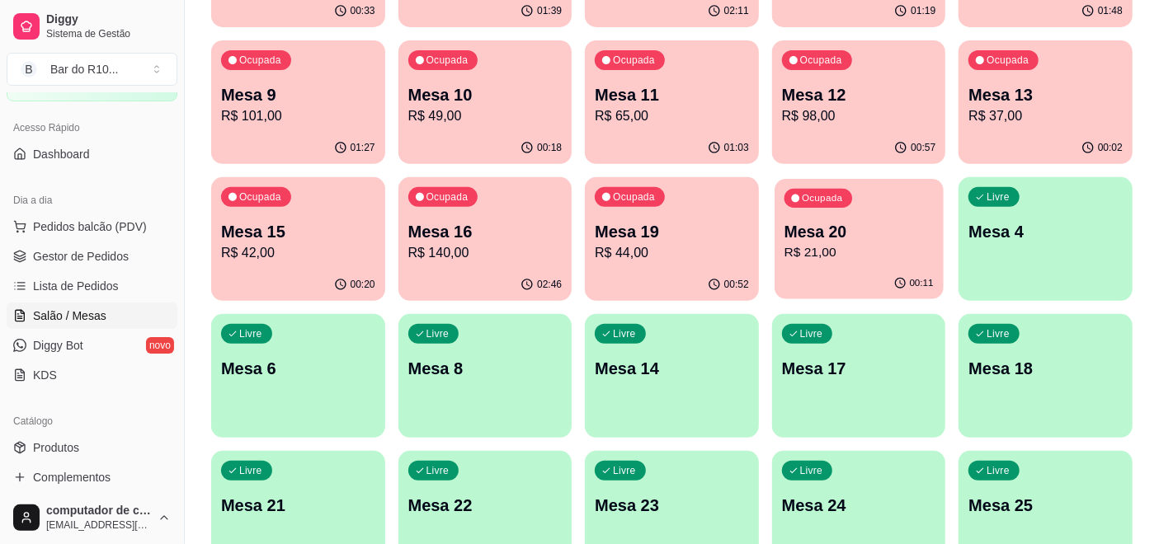
click at [862, 240] on div "Mesa 20 R$ 21,00" at bounding box center [858, 241] width 149 height 41
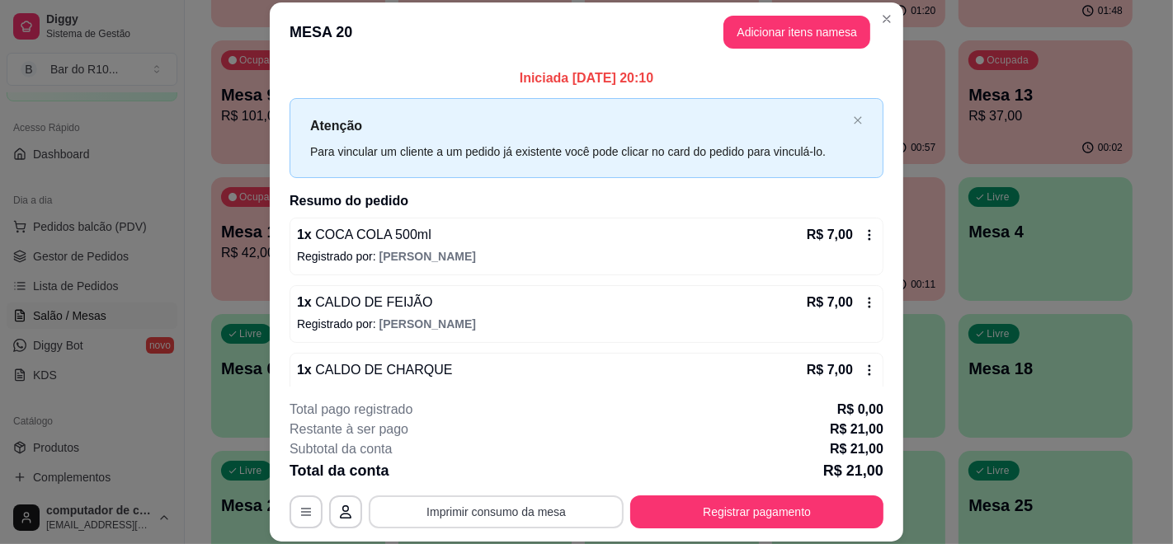
click at [473, 520] on button "Imprimir consumo da mesa" at bounding box center [496, 512] width 255 height 33
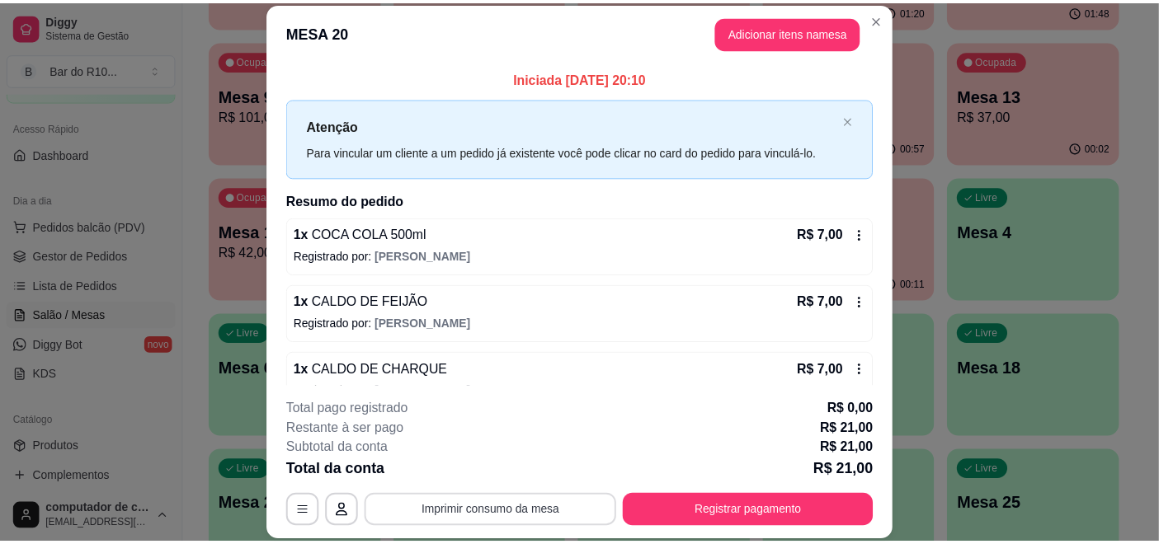
scroll to position [0, 0]
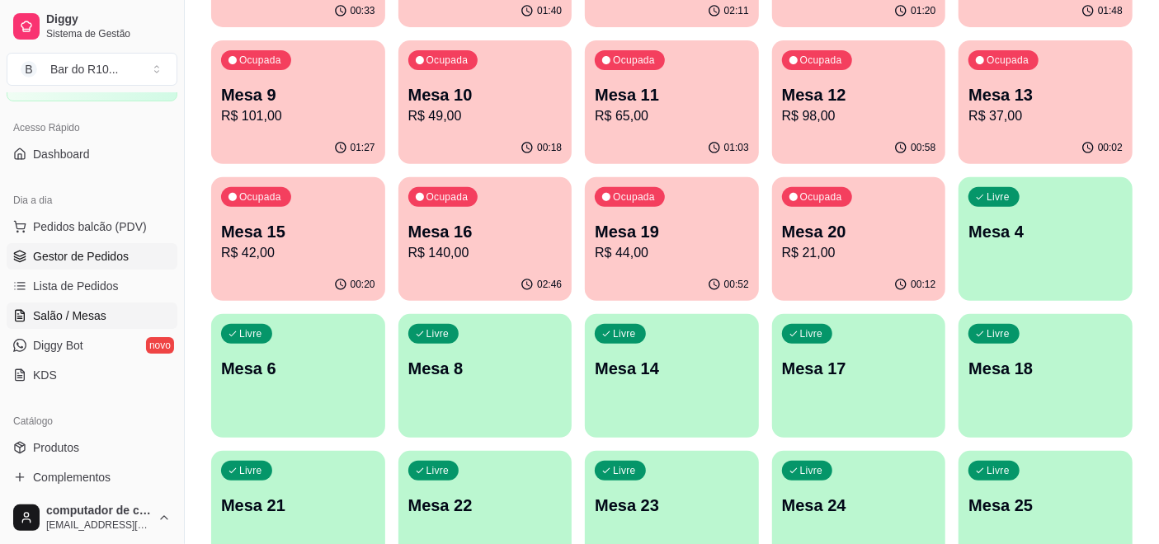
click at [86, 252] on span "Gestor de Pedidos" at bounding box center [81, 256] width 96 height 16
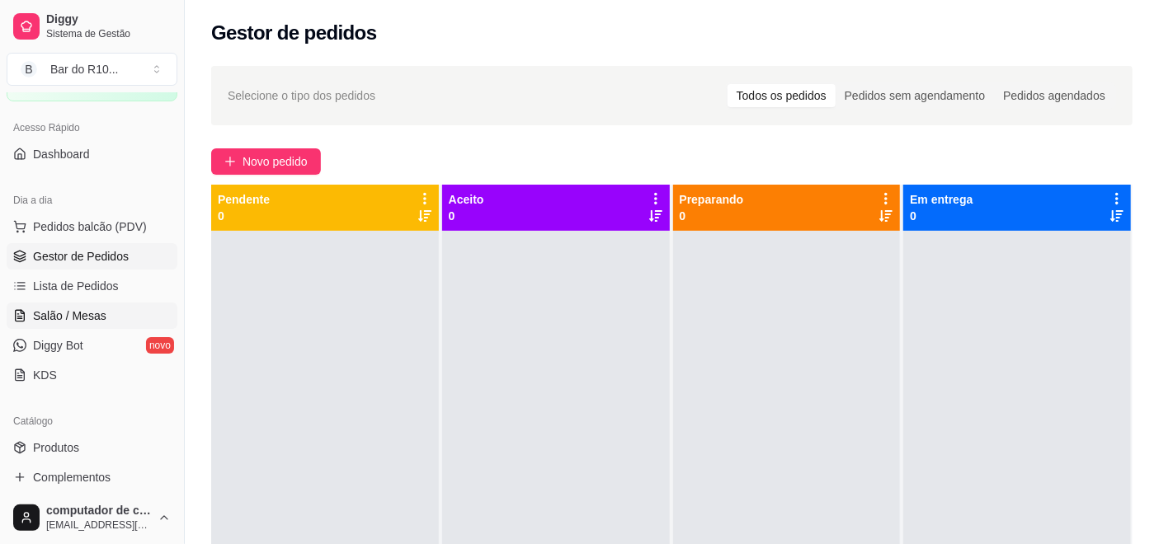
click at [46, 318] on span "Salão / Mesas" at bounding box center [69, 316] width 73 height 16
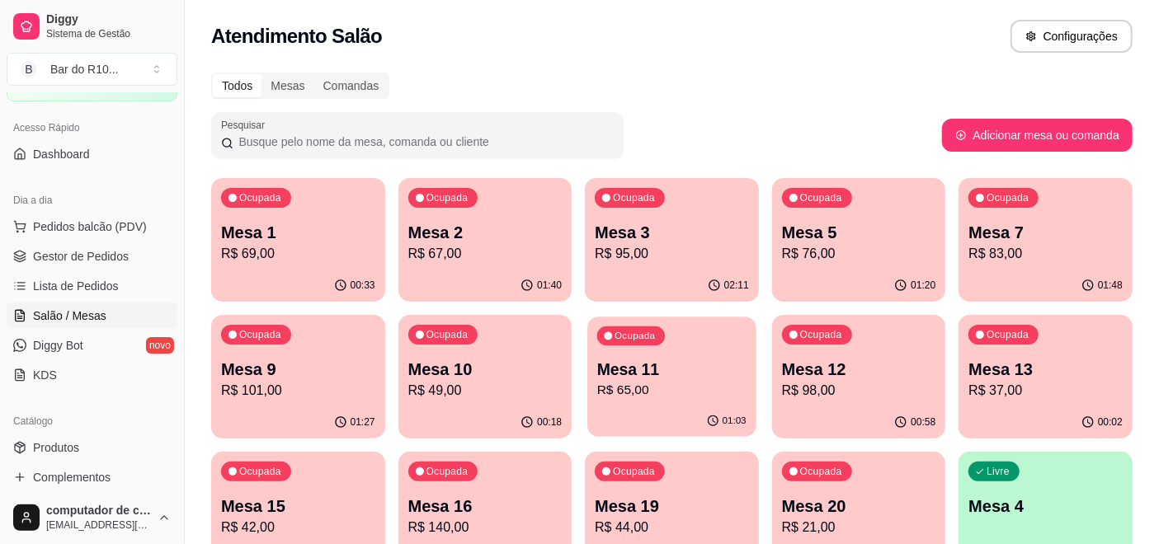
click at [691, 365] on p "Mesa 11" at bounding box center [671, 370] width 149 height 22
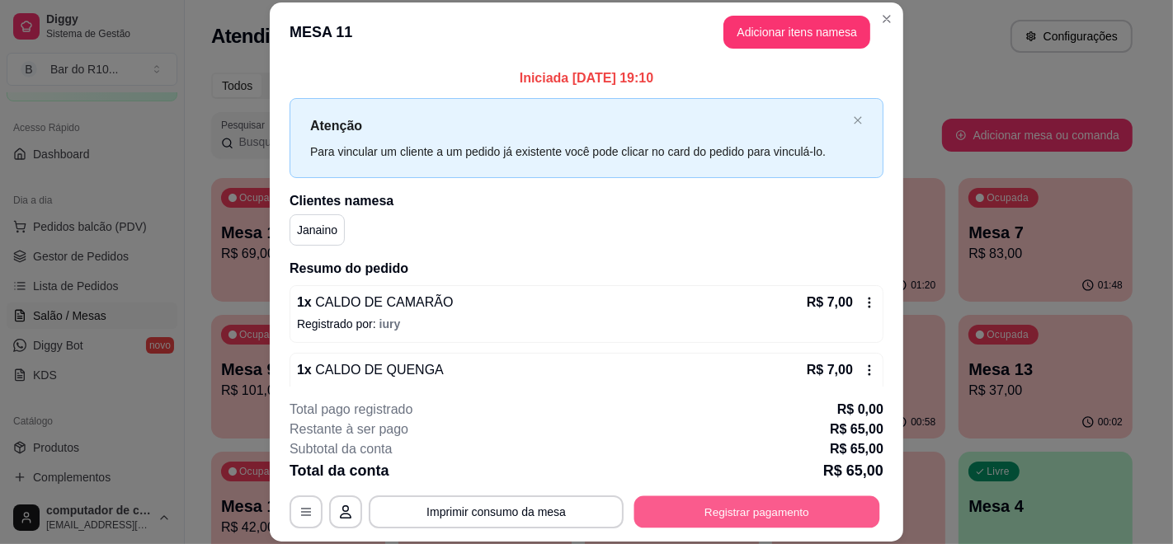
click at [736, 506] on button "Registrar pagamento" at bounding box center [757, 512] width 246 height 32
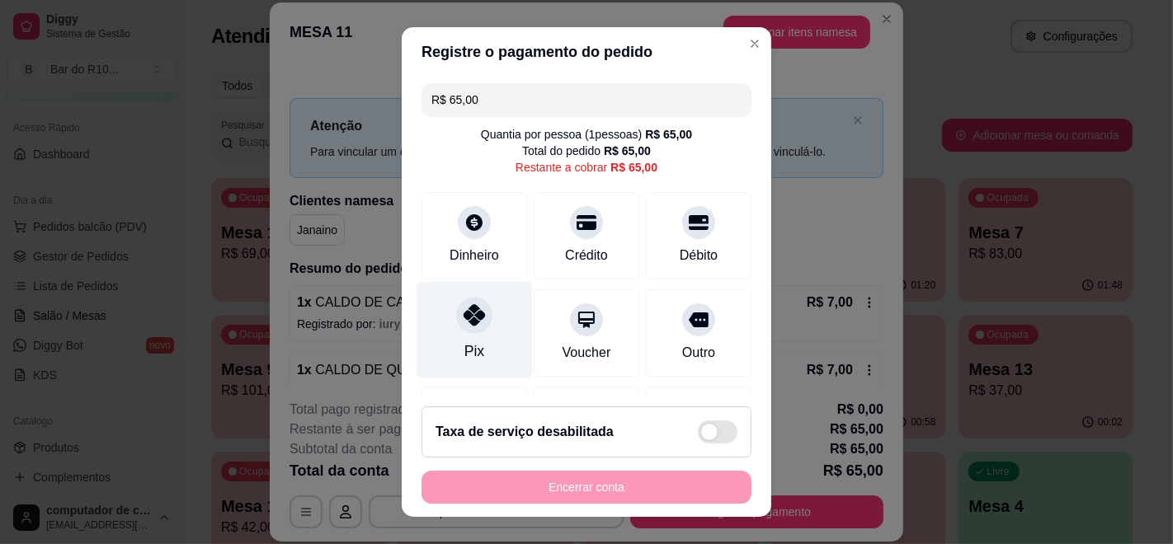
click at [474, 308] on div at bounding box center [474, 315] width 36 height 36
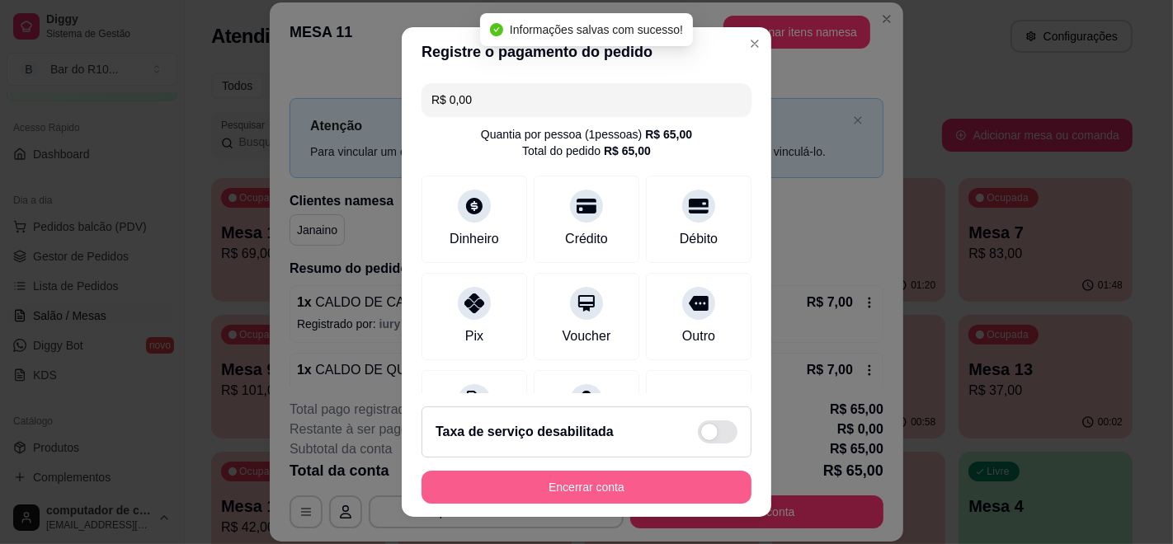
type input "R$ 0,00"
click at [614, 487] on button "Encerrar conta" at bounding box center [586, 487] width 330 height 33
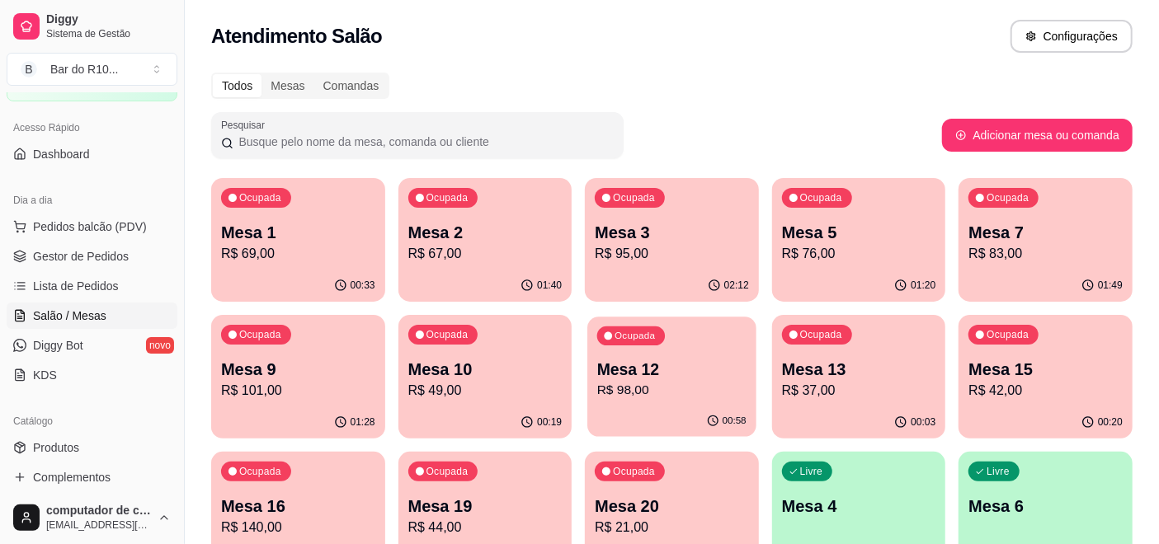
click at [667, 341] on div "Ocupada Mesa 12 R$ 98,00" at bounding box center [671, 361] width 168 height 89
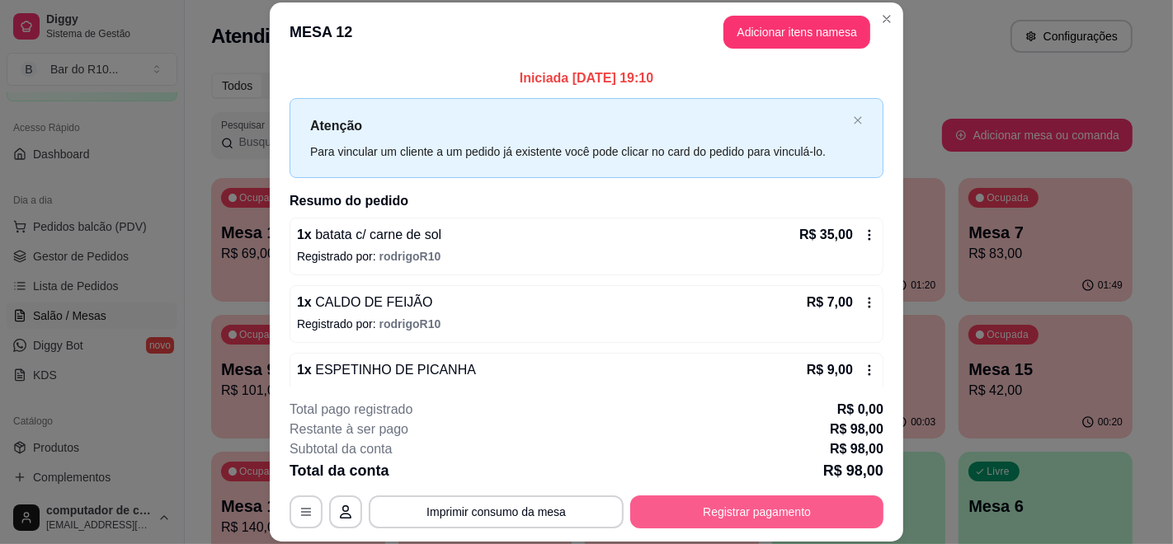
click at [689, 501] on button "Registrar pagamento" at bounding box center [756, 512] width 253 height 33
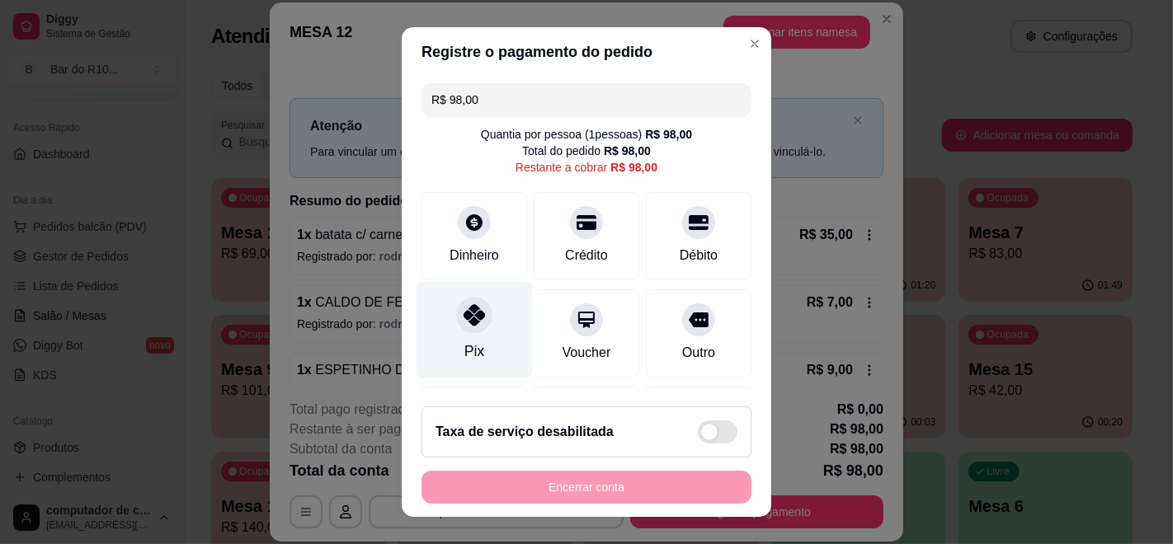
click at [446, 338] on div "Pix" at bounding box center [474, 330] width 116 height 96
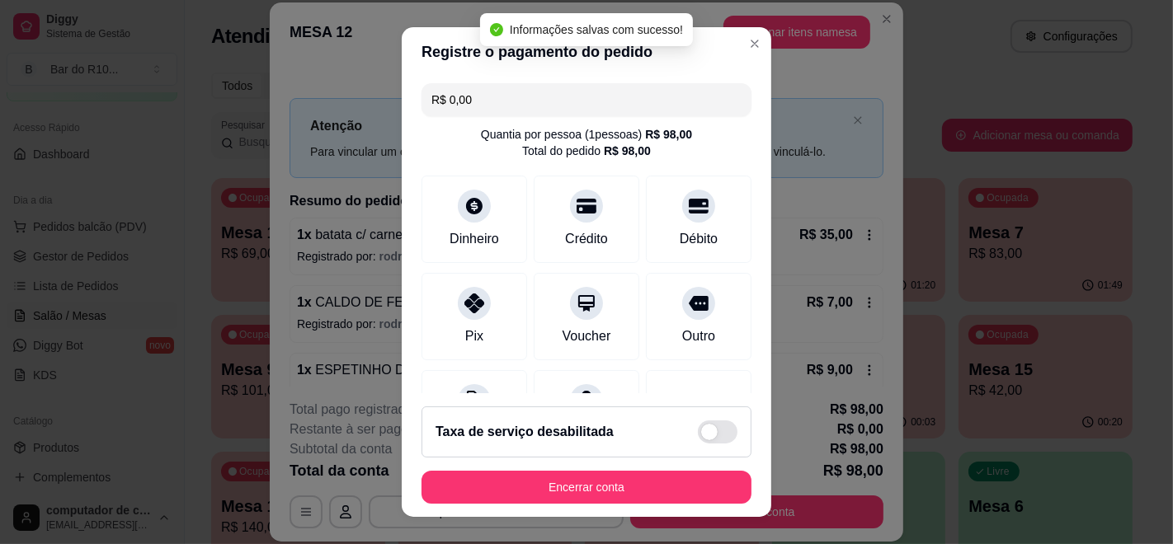
type input "R$ 0,00"
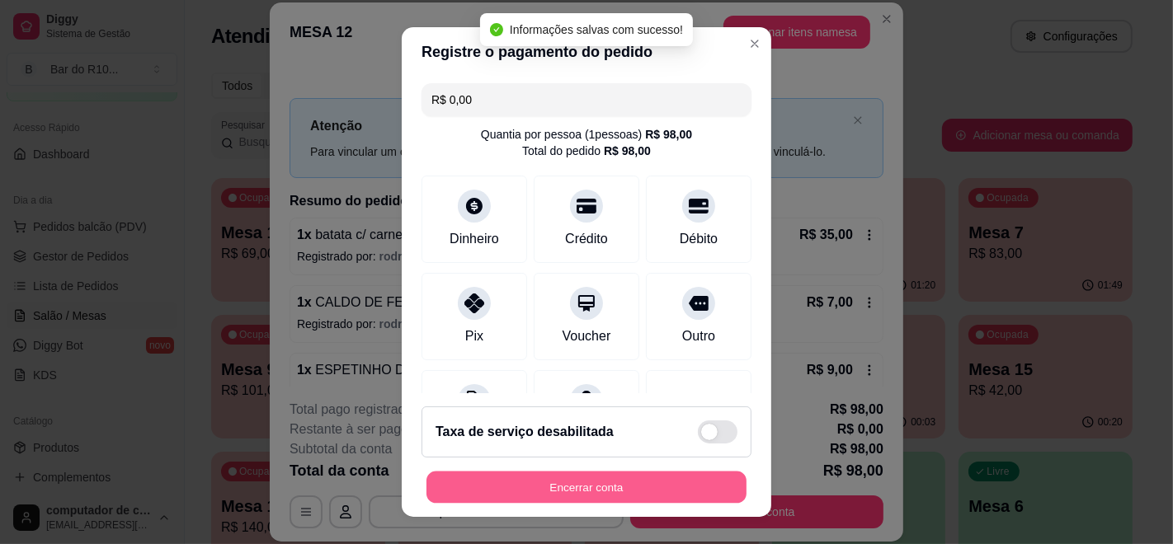
click at [589, 488] on button "Encerrar conta" at bounding box center [586, 488] width 320 height 32
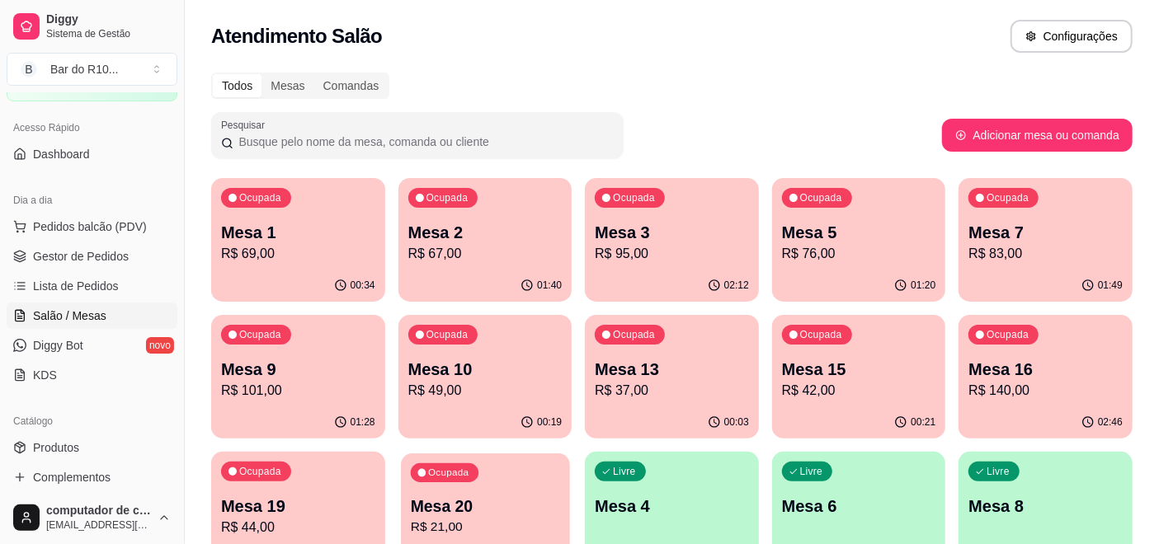
click at [525, 501] on p "Mesa 20" at bounding box center [484, 507] width 149 height 22
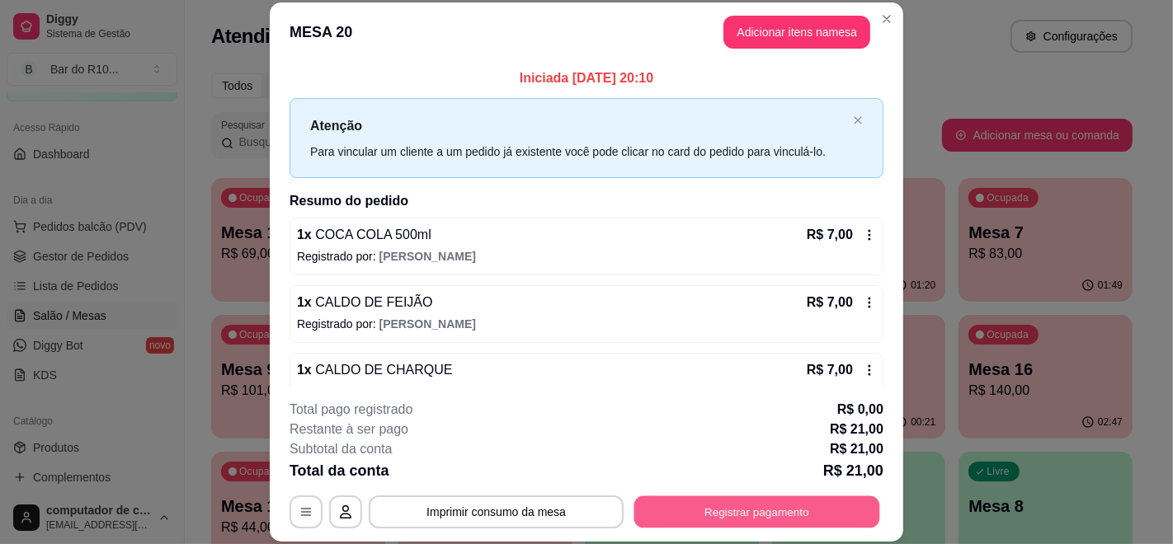
click at [718, 515] on button "Registrar pagamento" at bounding box center [757, 512] width 246 height 32
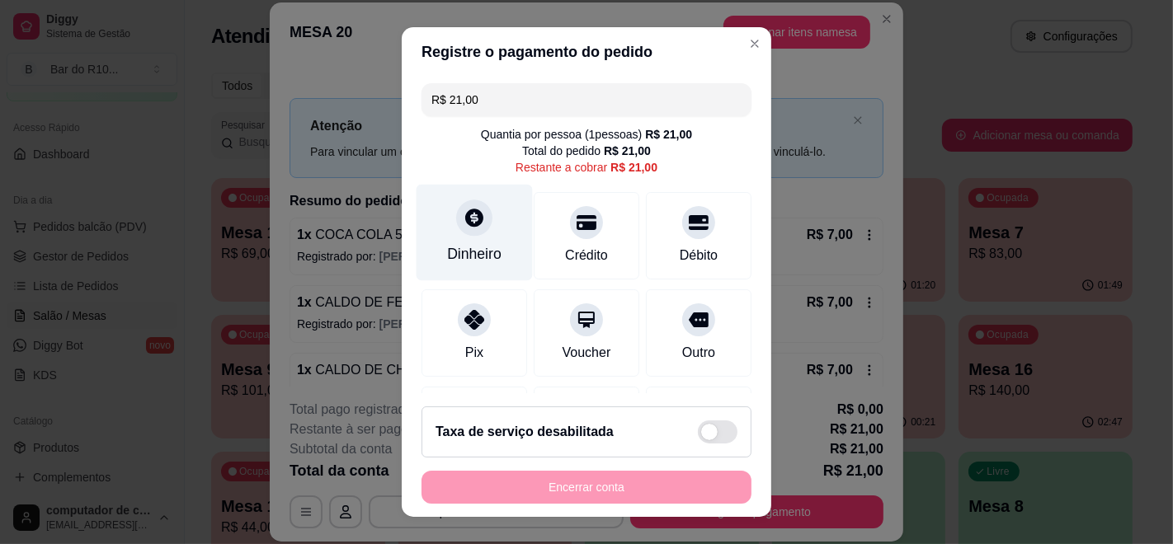
click at [478, 228] on div "Dinheiro" at bounding box center [474, 233] width 116 height 96
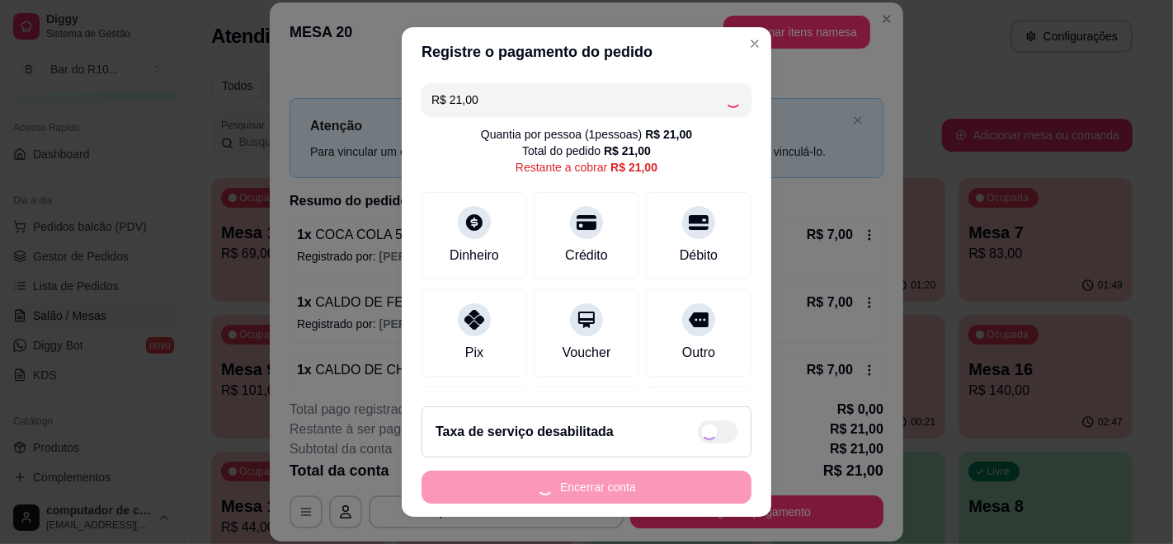
type input "R$ 0,00"
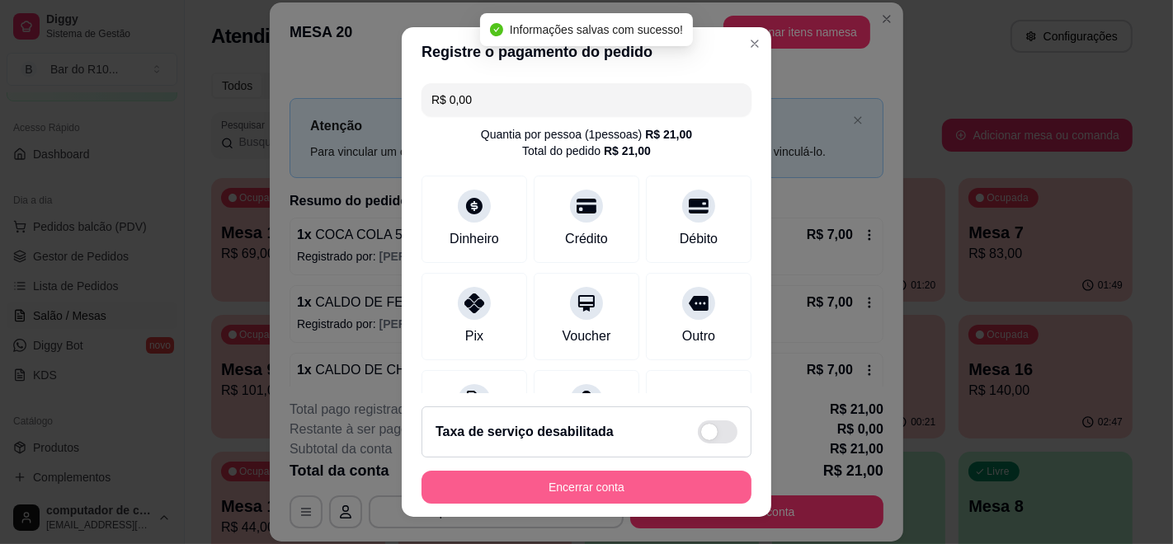
click at [548, 490] on button "Encerrar conta" at bounding box center [586, 487] width 330 height 33
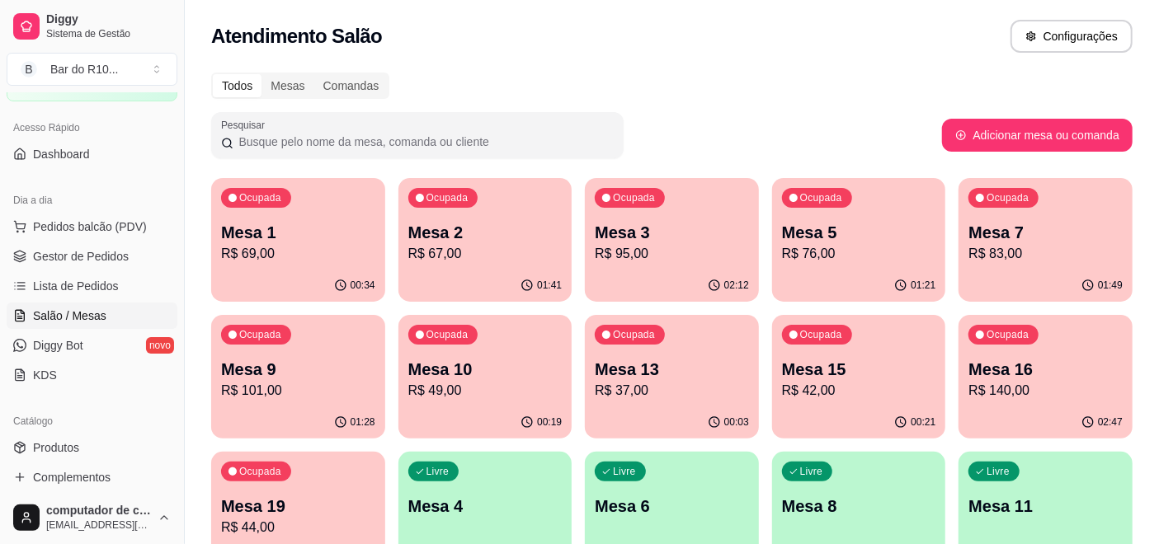
click at [472, 238] on p "Mesa 2" at bounding box center [485, 232] width 154 height 23
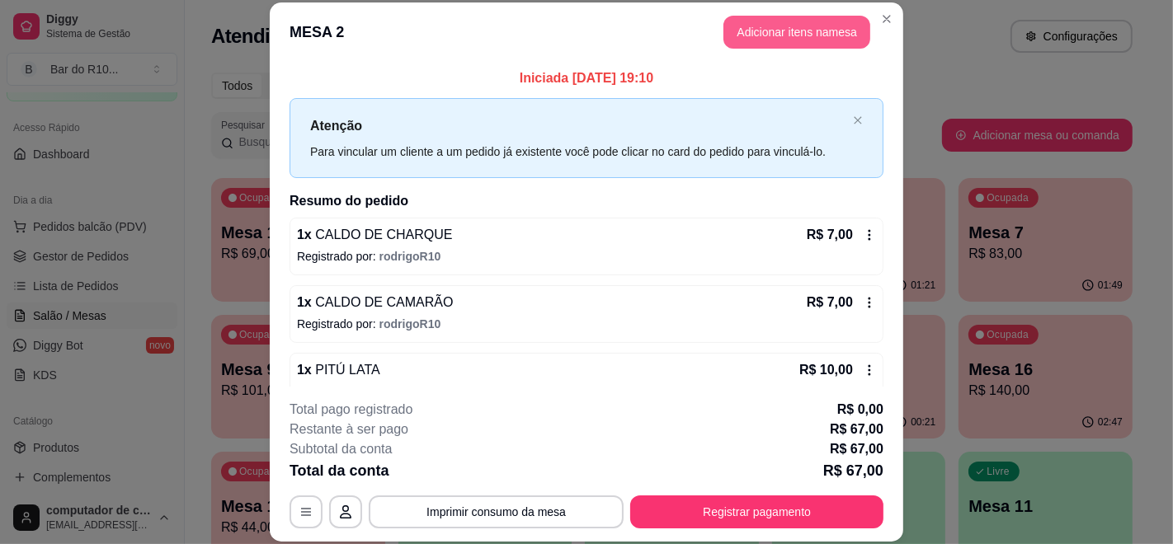
click at [741, 17] on button "Adicionar itens na mesa" at bounding box center [796, 32] width 147 height 33
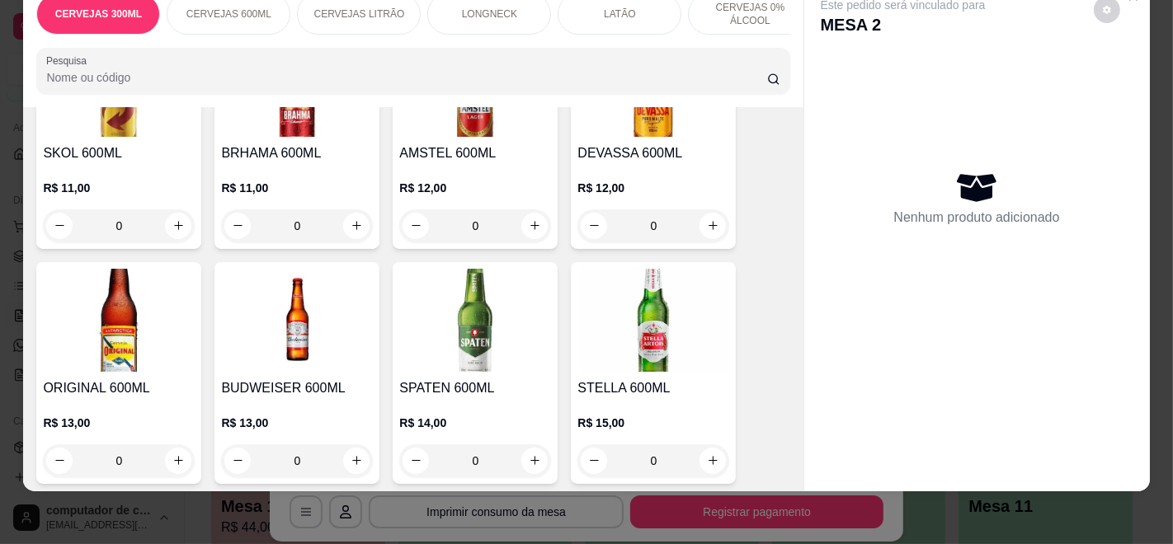
scroll to position [825, 0]
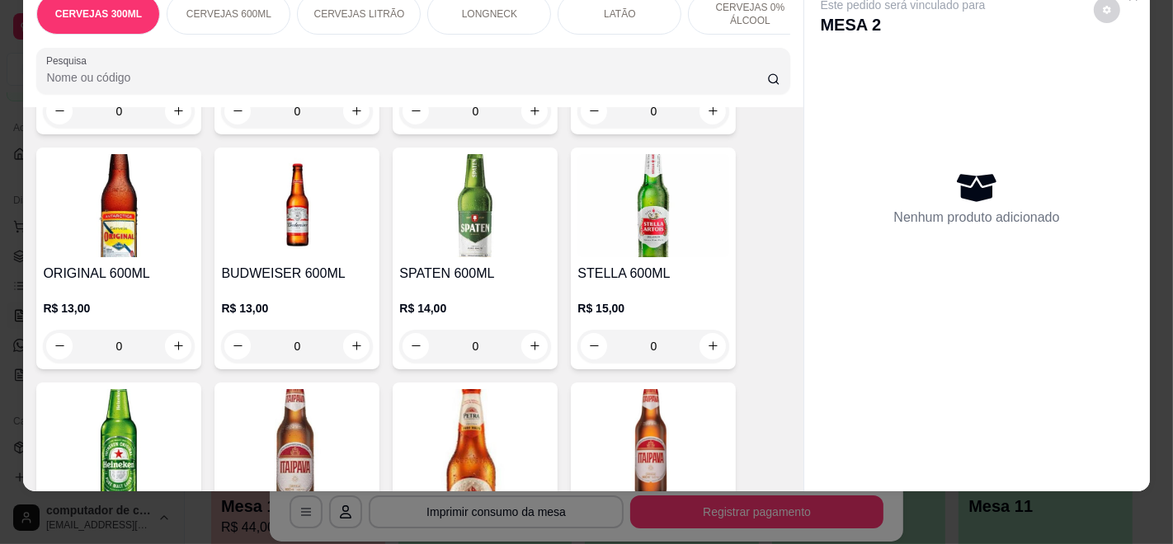
click at [680, 280] on h4 "STELLA 600ML" at bounding box center [653, 274] width 152 height 20
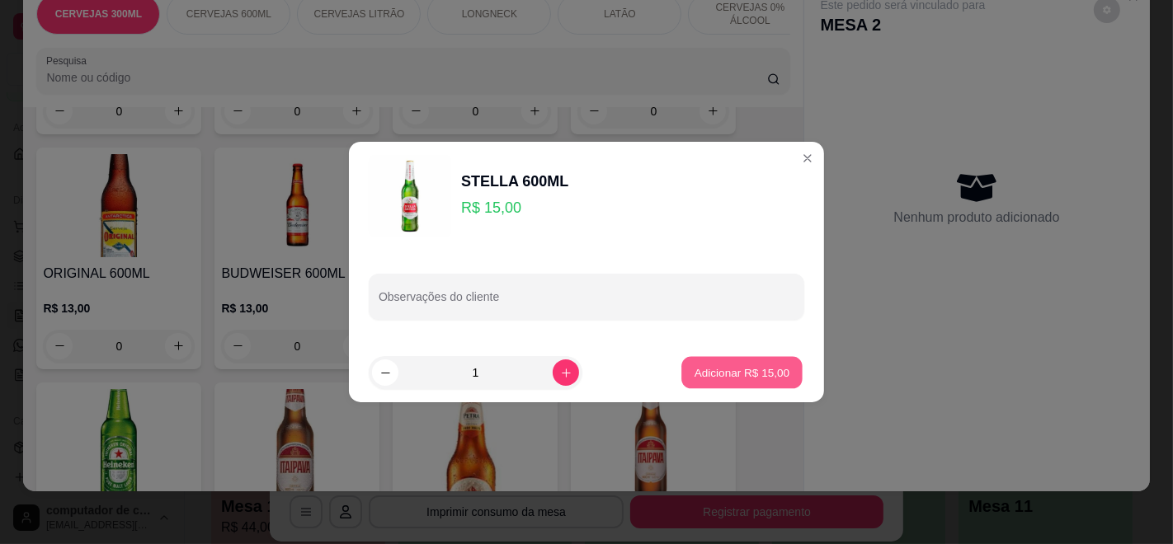
click at [725, 383] on button "Adicionar R$ 15,00" at bounding box center [741, 373] width 121 height 32
type input "1"
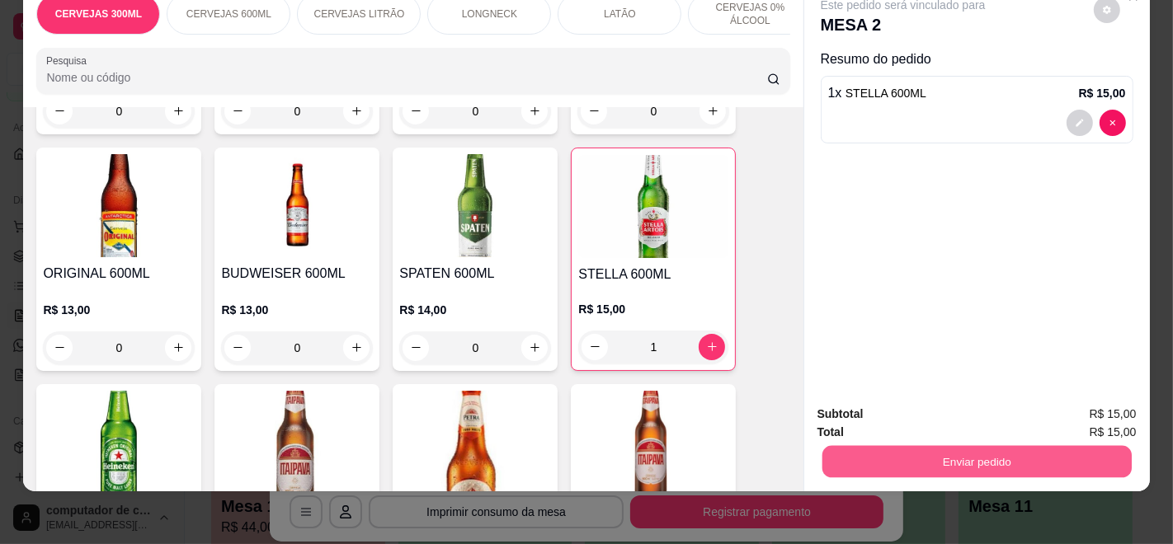
click at [924, 446] on button "Enviar pedido" at bounding box center [975, 462] width 309 height 32
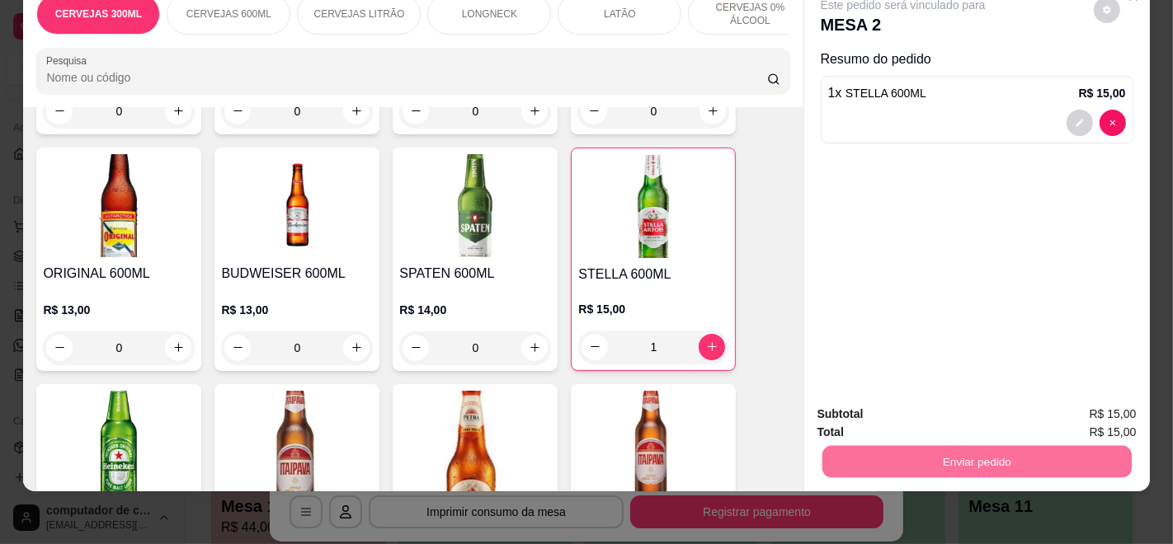
click at [1108, 404] on button "Enviar pedido" at bounding box center [1092, 407] width 91 height 31
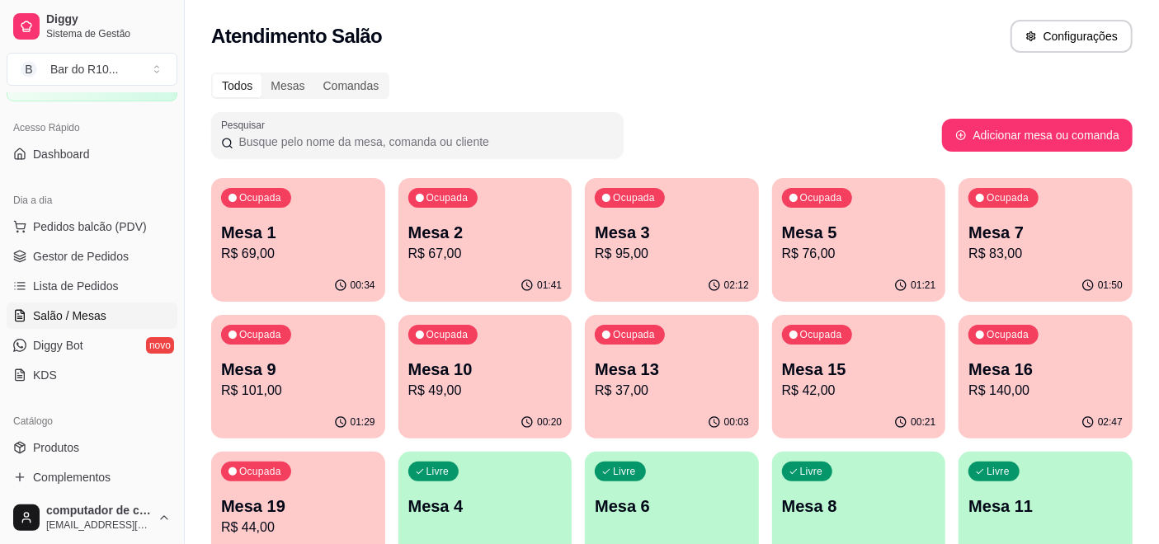
click at [124, 239] on ul "Pedidos balcão (PDV) Gestor de Pedidos Lista de Pedidos Salão / Mesas Diggy Bot…" at bounding box center [92, 301] width 171 height 175
click at [124, 246] on link "Gestor de Pedidos" at bounding box center [92, 256] width 171 height 26
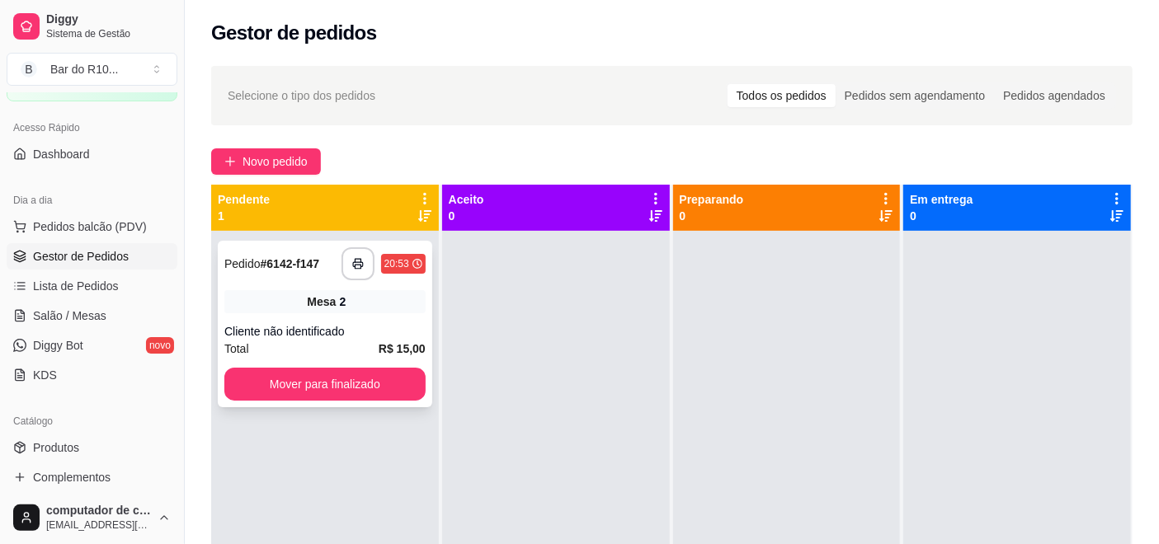
click at [350, 358] on div "**********" at bounding box center [325, 324] width 214 height 167
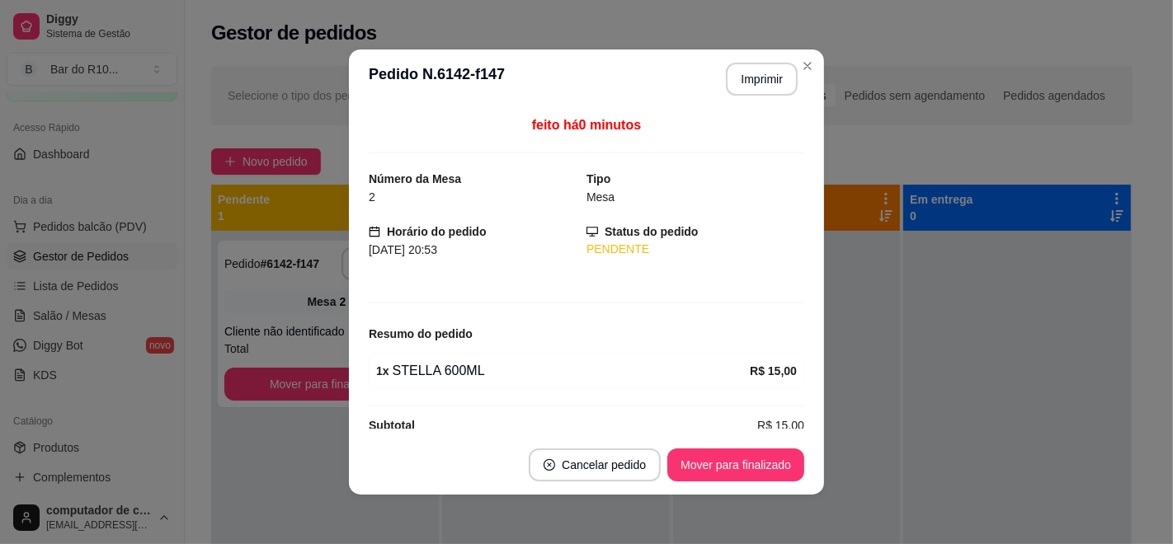
click at [706, 447] on footer "Cancelar pedido Mover para finalizado" at bounding box center [586, 464] width 475 height 59
click at [708, 452] on button "Mover para finalizado" at bounding box center [735, 465] width 137 height 33
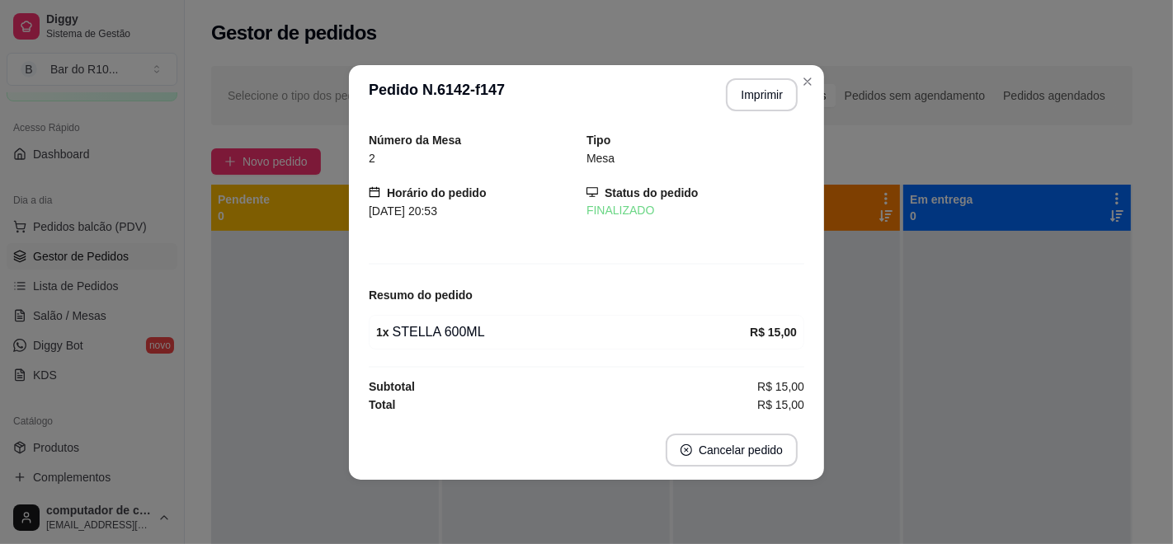
click at [817, 69] on header "**********" at bounding box center [586, 94] width 475 height 59
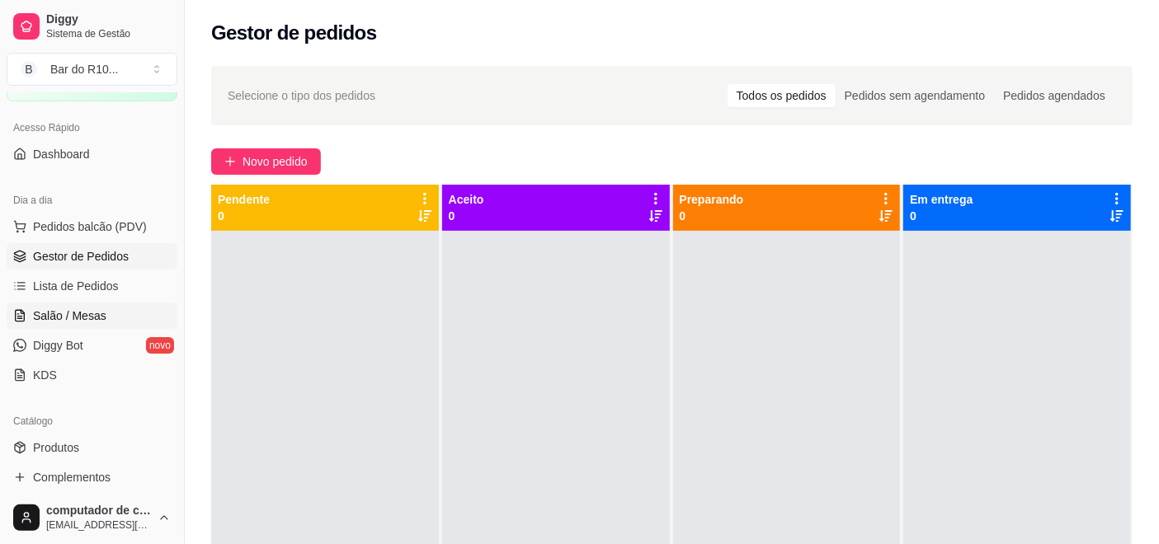
click at [35, 312] on span "Salão / Mesas" at bounding box center [69, 316] width 73 height 16
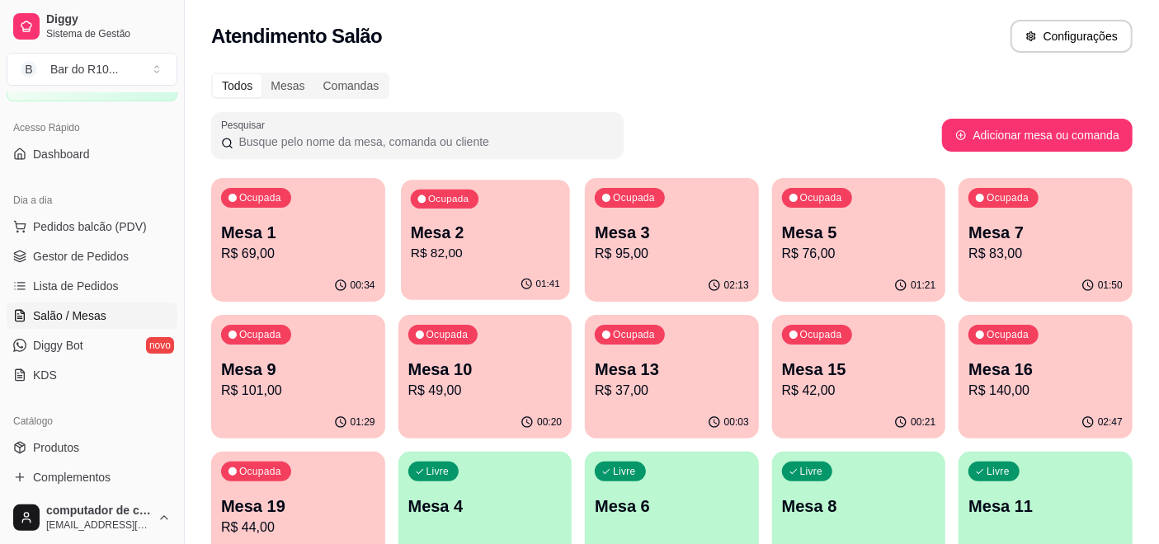
click at [482, 239] on div "Mesa 2 R$ 82,00" at bounding box center [484, 242] width 149 height 41
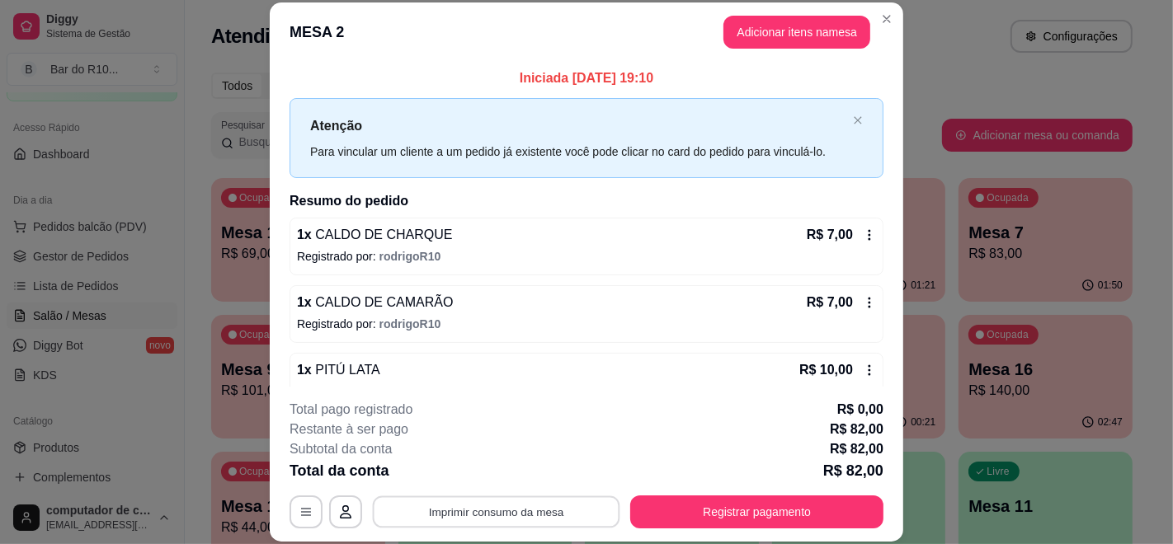
click at [527, 505] on button "Imprimir consumo da mesa" at bounding box center [496, 512] width 247 height 32
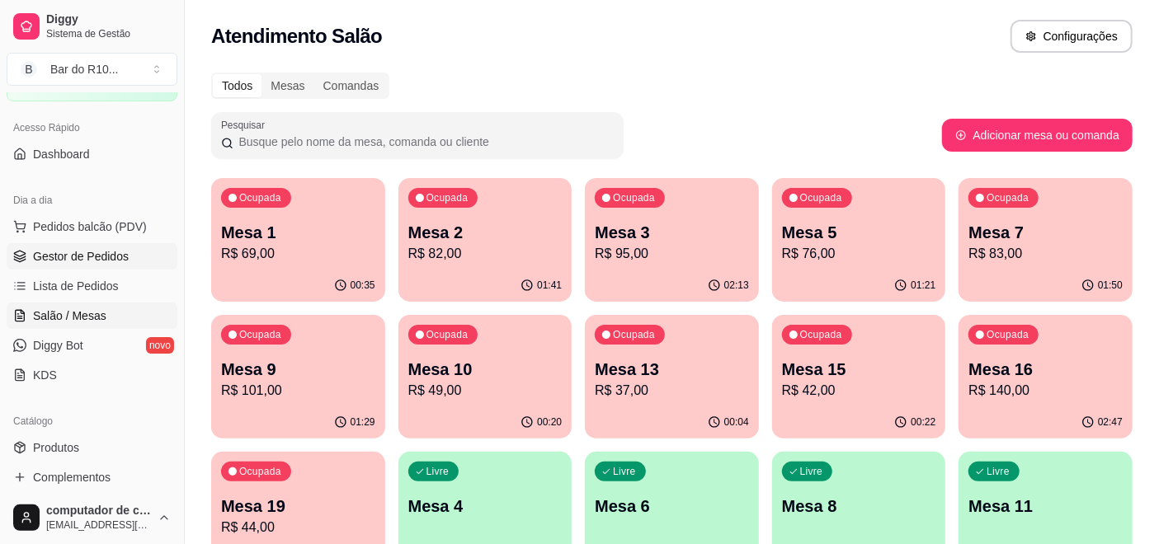
click at [120, 261] on span "Gestor de Pedidos" at bounding box center [81, 256] width 96 height 16
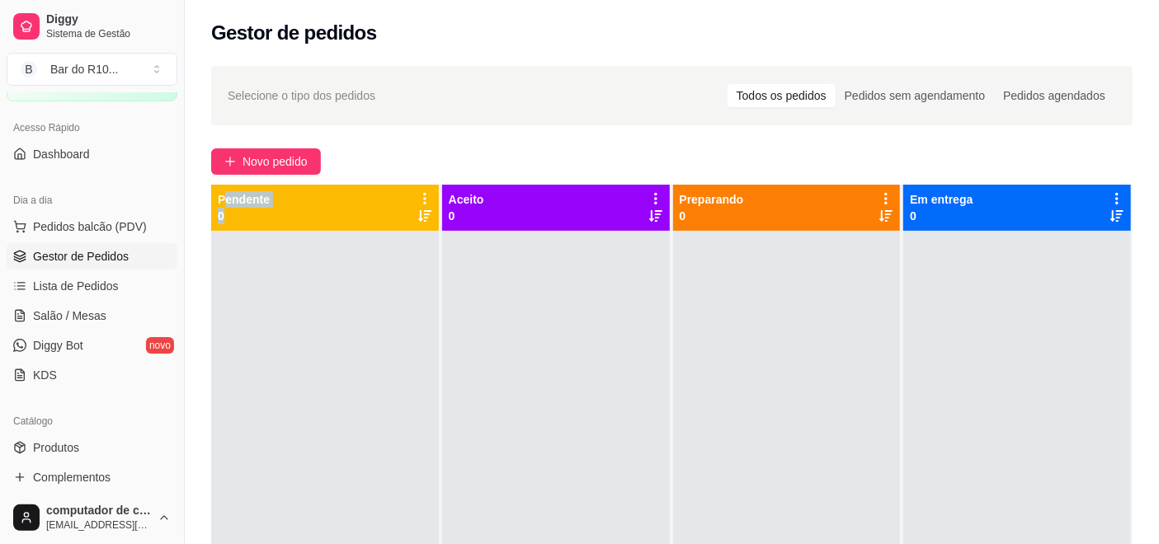
drag, startPoint x: 222, startPoint y: 201, endPoint x: 336, endPoint y: 244, distance: 122.4
click at [308, 219] on div "Pendente 0" at bounding box center [325, 207] width 214 height 33
click at [379, 342] on div at bounding box center [325, 503] width 228 height 544
click at [100, 316] on span "Salão / Mesas" at bounding box center [69, 316] width 73 height 16
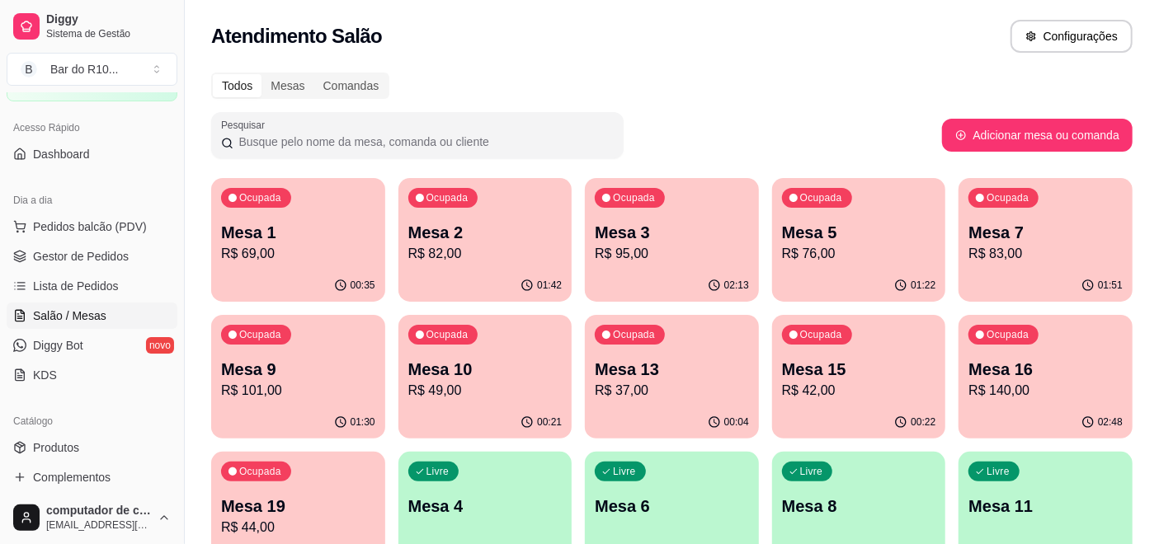
click at [689, 266] on div "Ocupada Mesa 3 R$ 95,00" at bounding box center [672, 224] width 174 height 92
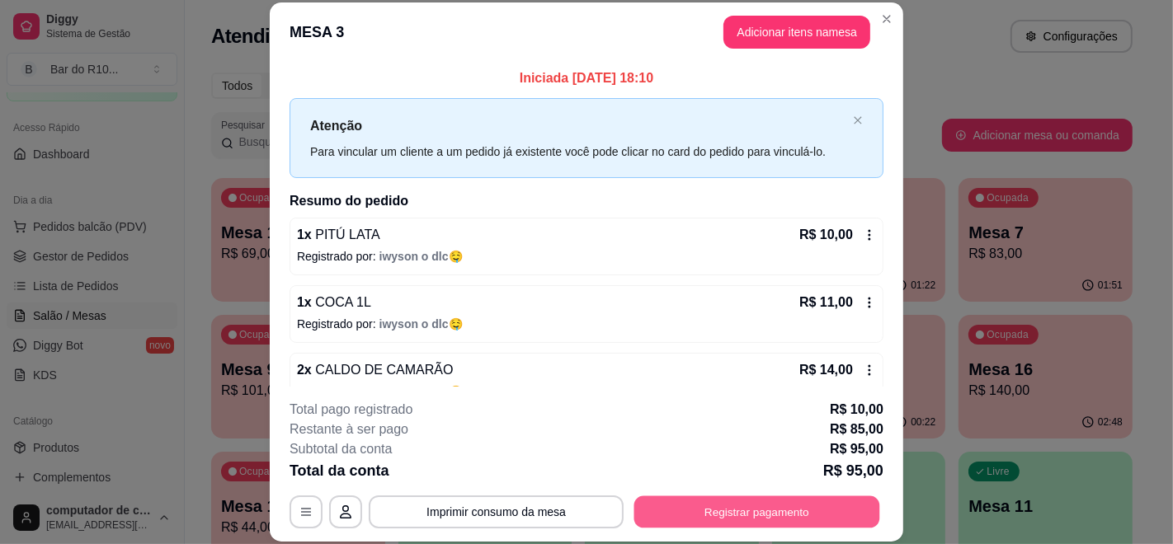
click at [733, 503] on button "Registrar pagamento" at bounding box center [757, 512] width 246 height 32
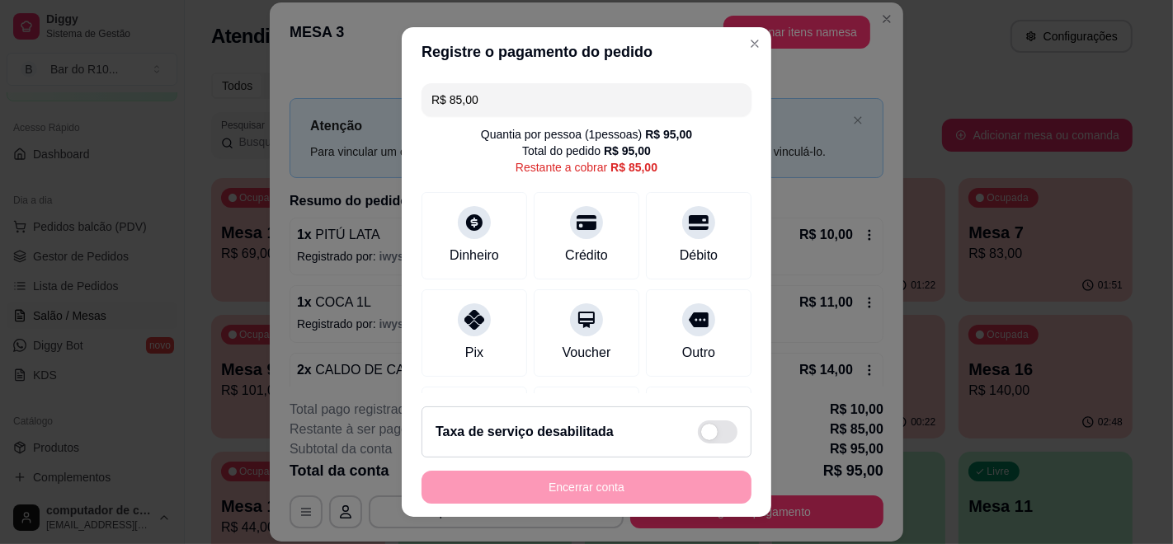
click at [653, 107] on input "R$ 85,00" at bounding box center [586, 99] width 310 height 33
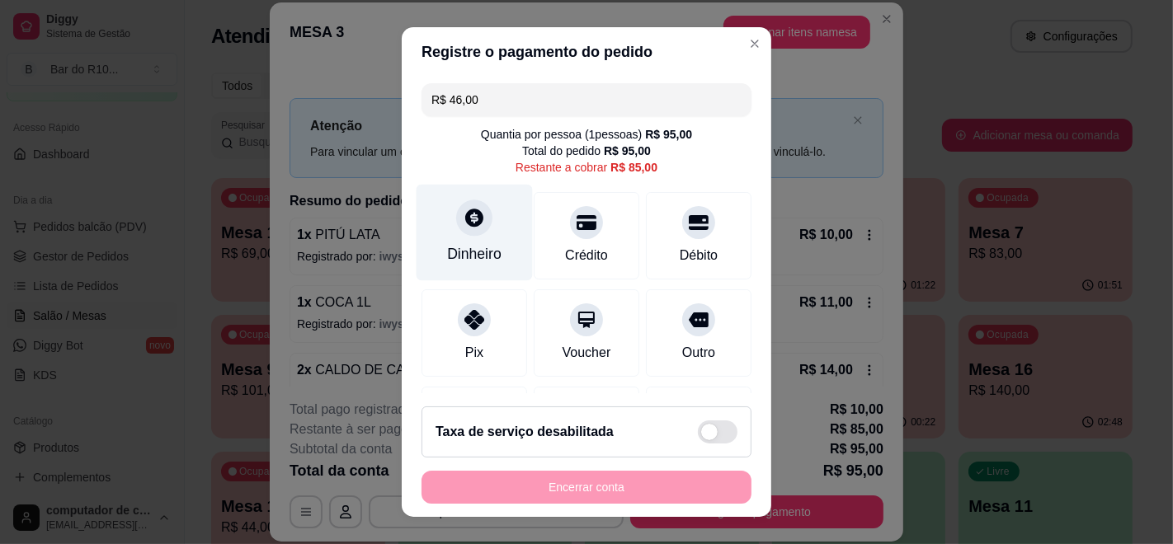
click at [485, 214] on div "Dinheiro" at bounding box center [474, 233] width 116 height 96
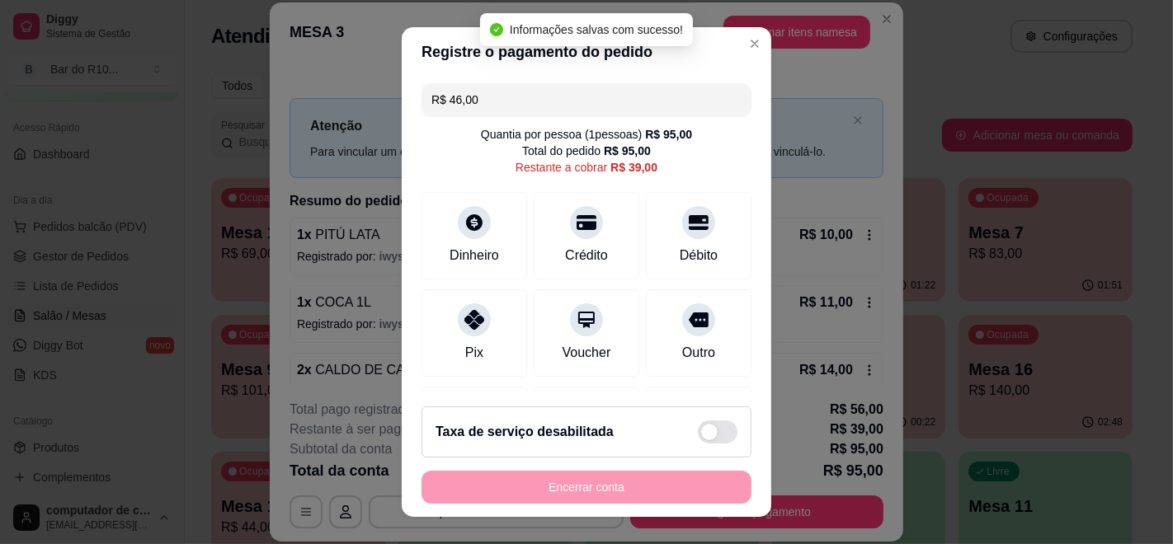
type input "R$ 39,00"
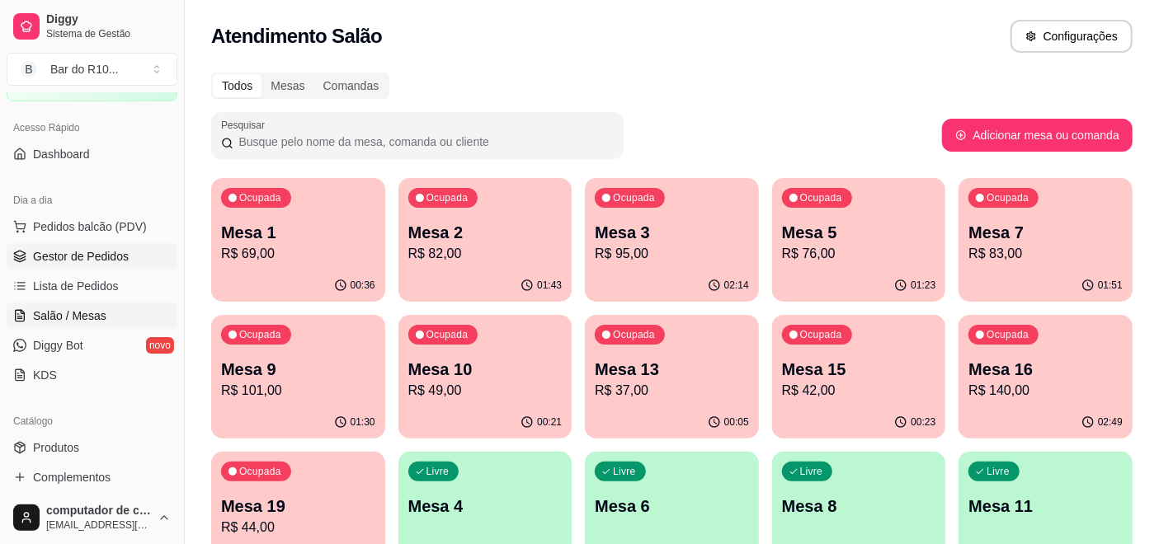
click at [80, 248] on span "Gestor de Pedidos" at bounding box center [81, 256] width 96 height 16
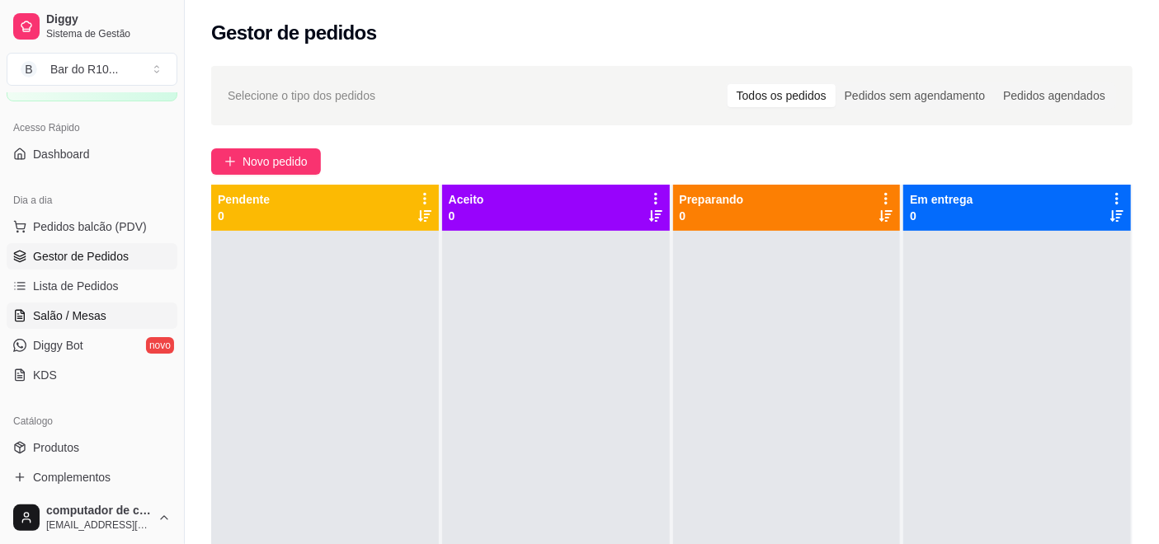
click at [64, 315] on span "Salão / Mesas" at bounding box center [69, 316] width 73 height 16
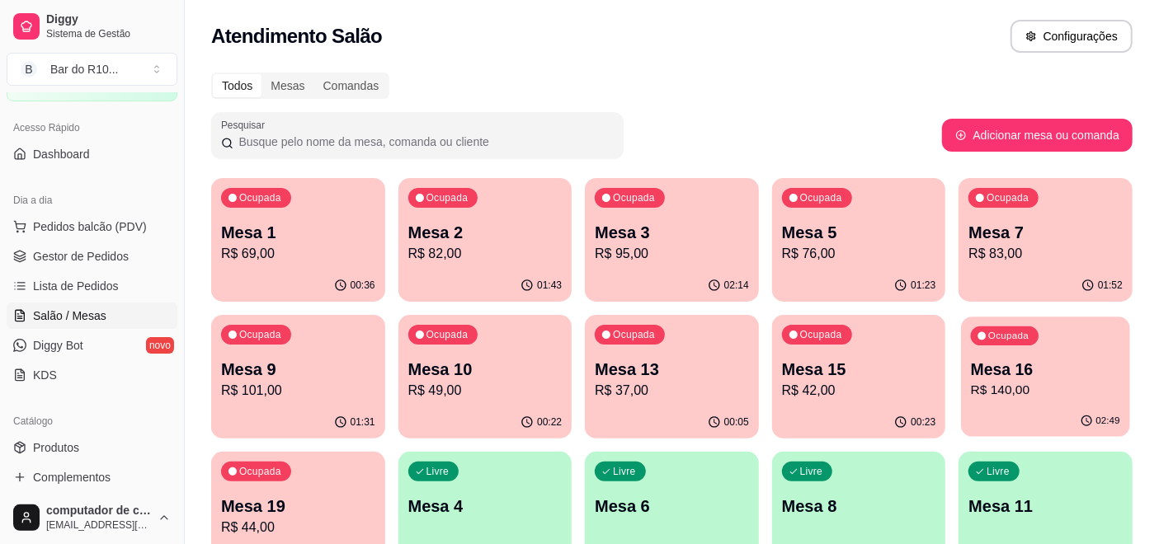
click at [1023, 374] on p "Mesa 16" at bounding box center [1045, 370] width 149 height 22
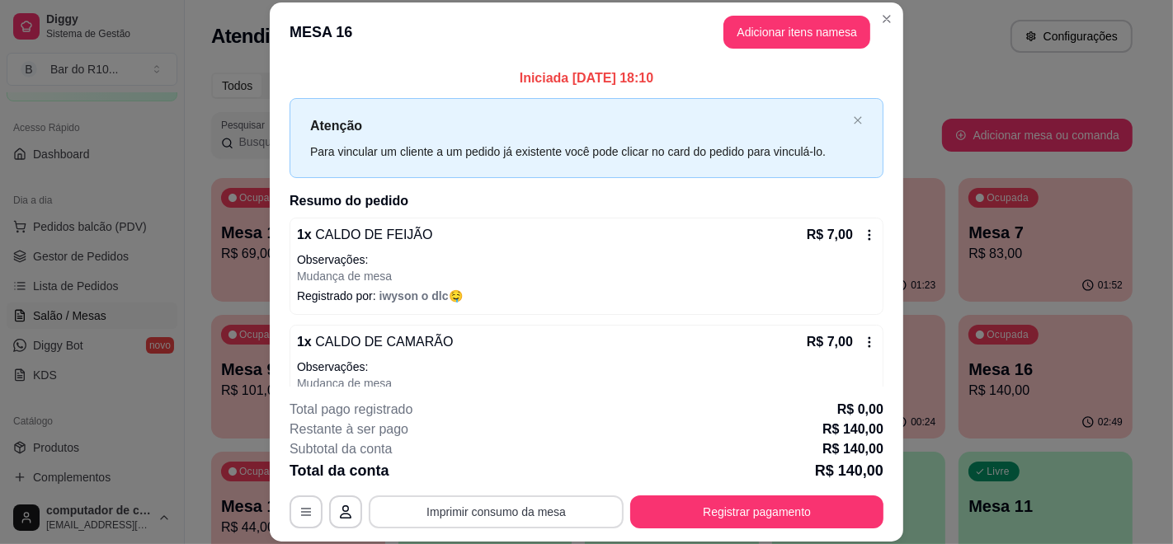
click at [511, 502] on button "Imprimir consumo da mesa" at bounding box center [496, 512] width 255 height 33
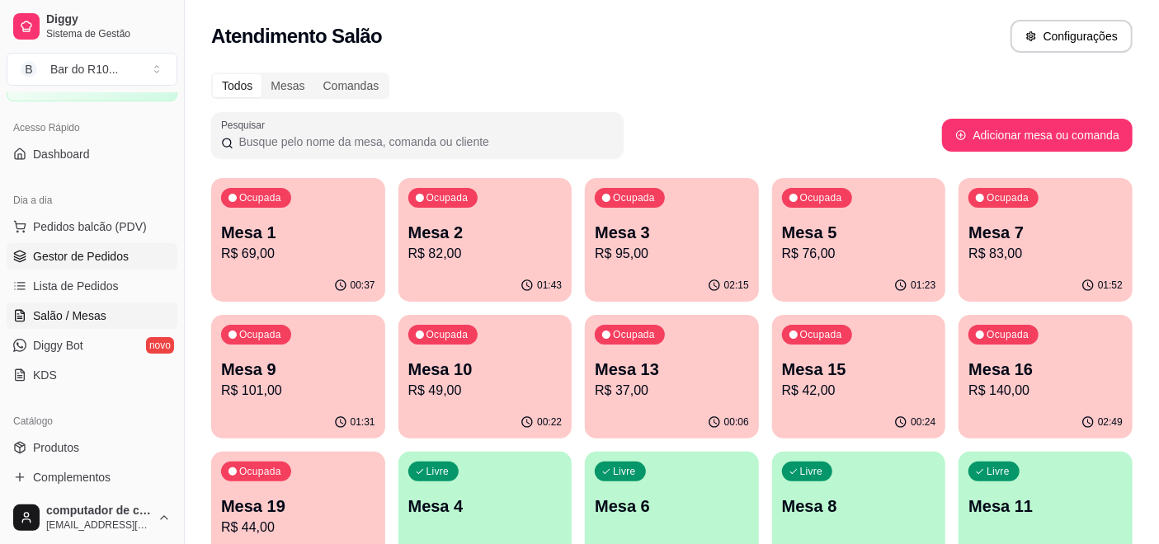
click at [66, 259] on span "Gestor de Pedidos" at bounding box center [81, 256] width 96 height 16
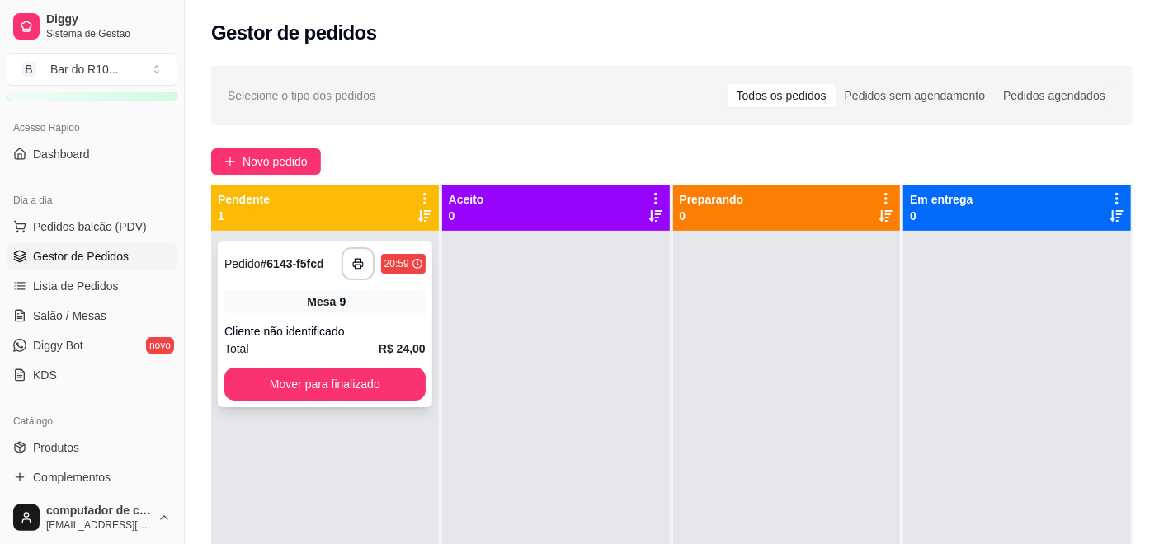
click at [356, 291] on div "Mesa 9" at bounding box center [324, 301] width 201 height 23
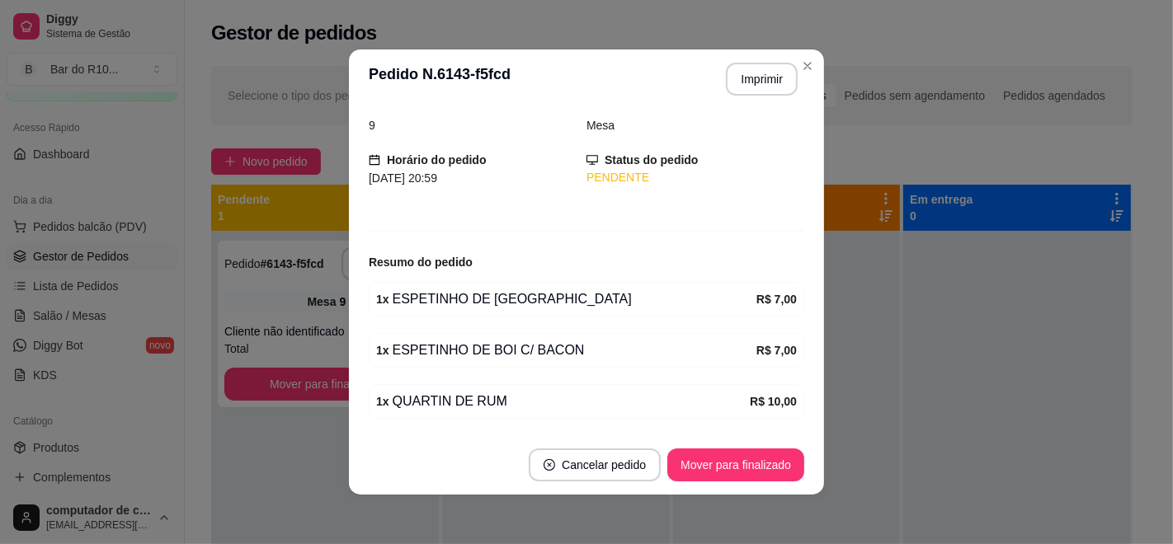
scroll to position [125, 0]
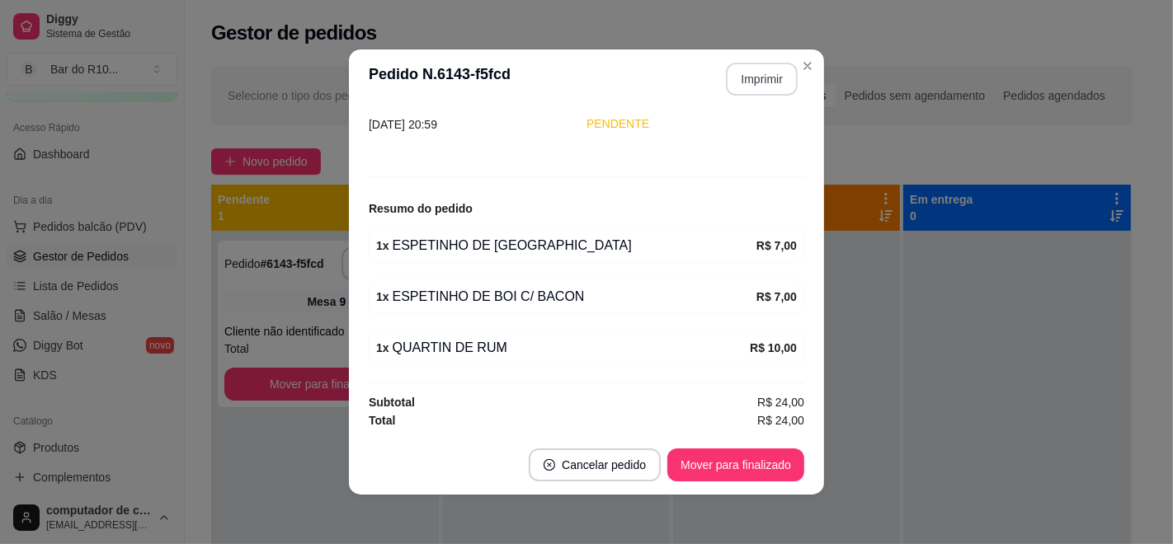
click at [771, 81] on button "Imprimir" at bounding box center [762, 79] width 72 height 33
click at [635, 450] on button "Cancelar pedido" at bounding box center [595, 465] width 132 height 33
click at [755, 459] on button "Mover para finalizado" at bounding box center [735, 465] width 137 height 33
click at [755, 470] on button "Mover para finalizado" at bounding box center [736, 465] width 133 height 32
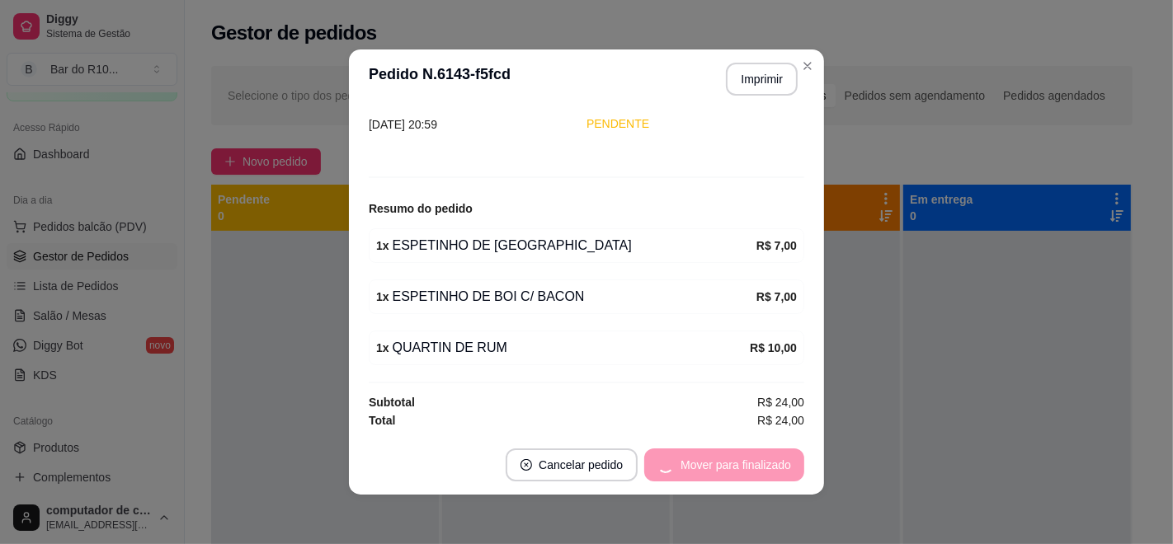
scroll to position [71, 0]
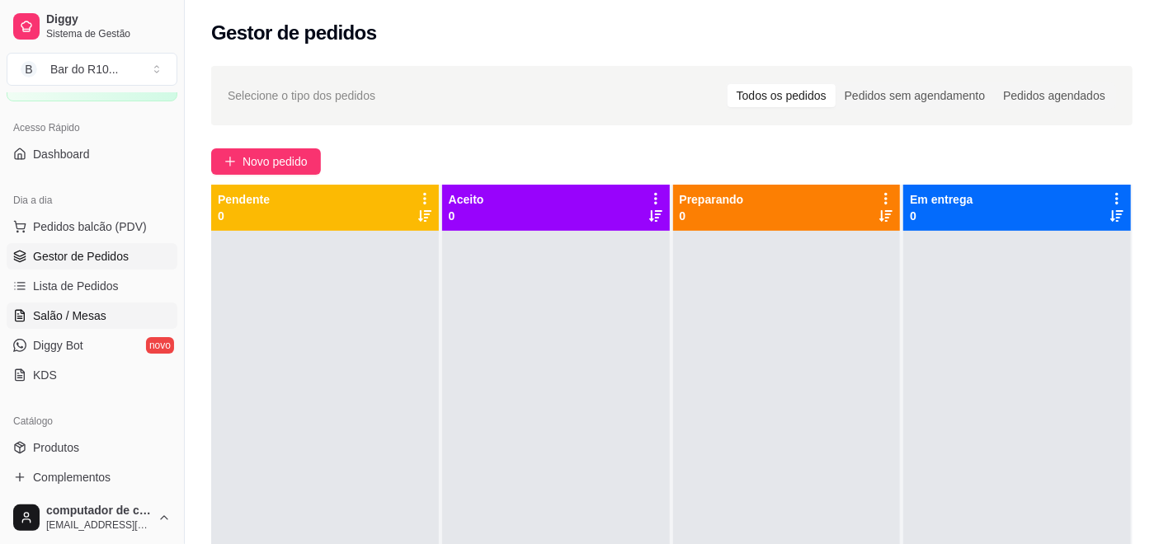
click at [71, 303] on link "Salão / Mesas" at bounding box center [92, 316] width 171 height 26
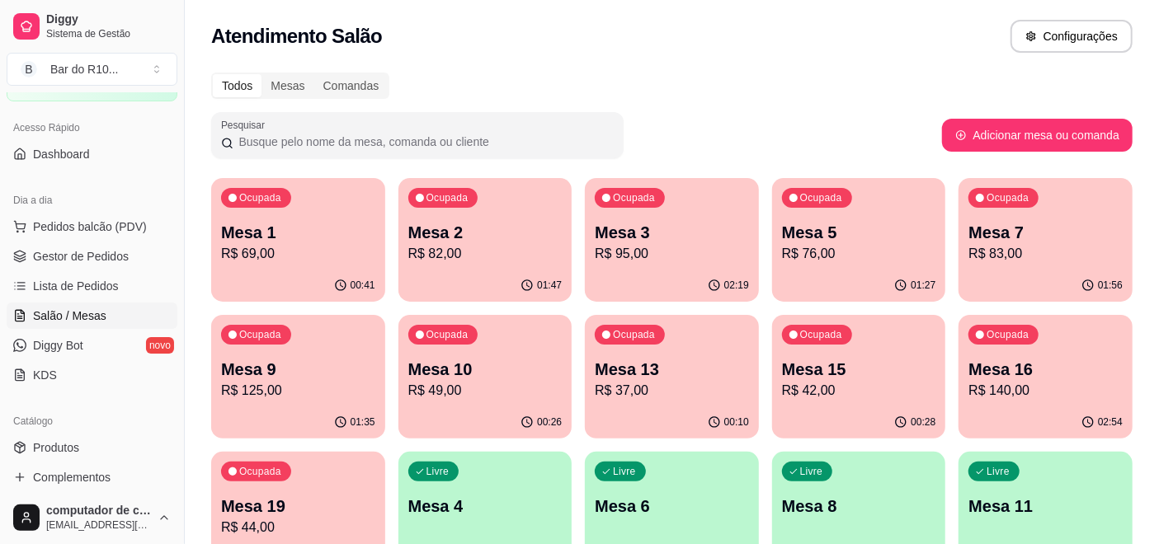
click at [1024, 381] on p "R$ 140,00" at bounding box center [1045, 391] width 154 height 20
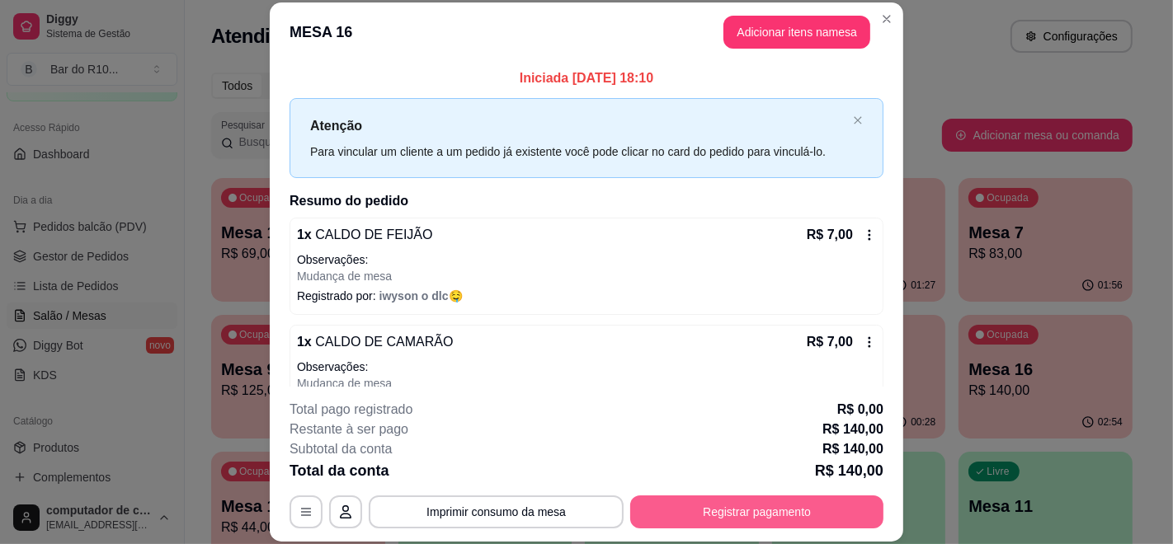
click at [815, 501] on button "Registrar pagamento" at bounding box center [756, 512] width 253 height 33
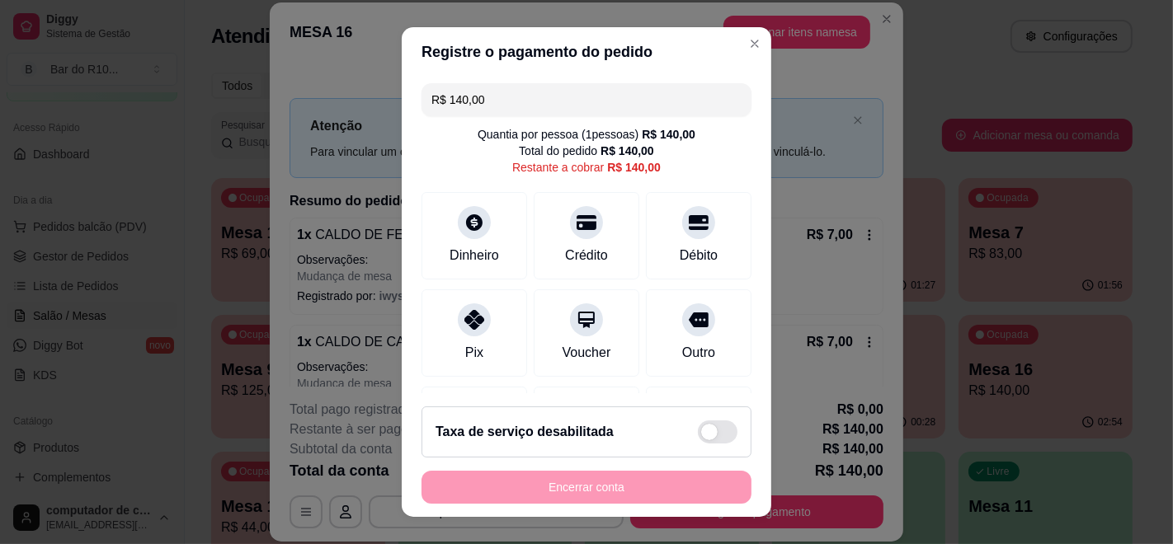
click at [471, 93] on input "R$ 140,00" at bounding box center [586, 99] width 310 height 33
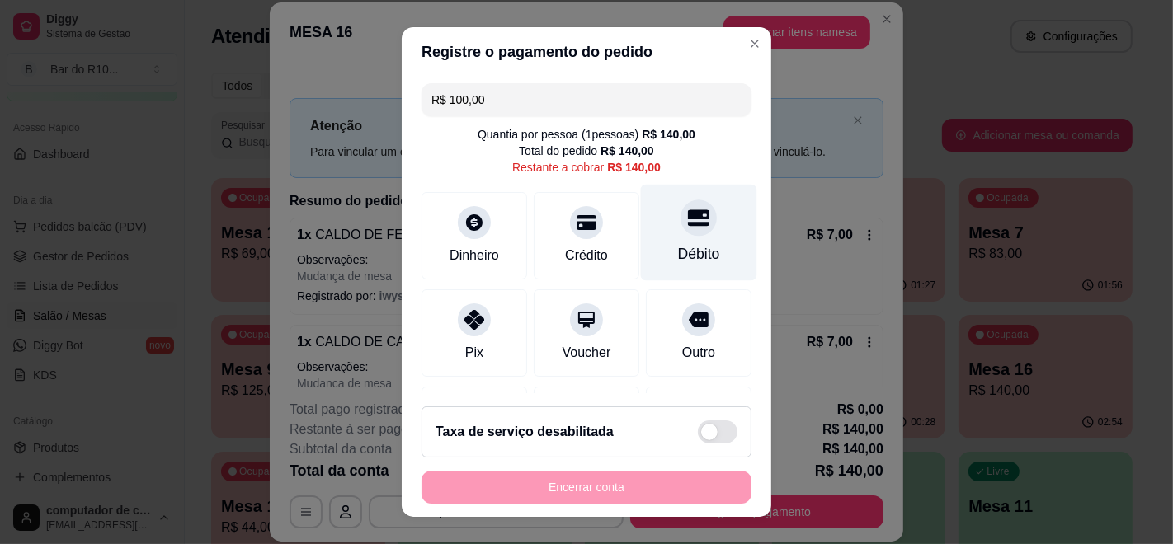
click at [684, 230] on div "Débito" at bounding box center [699, 233] width 116 height 96
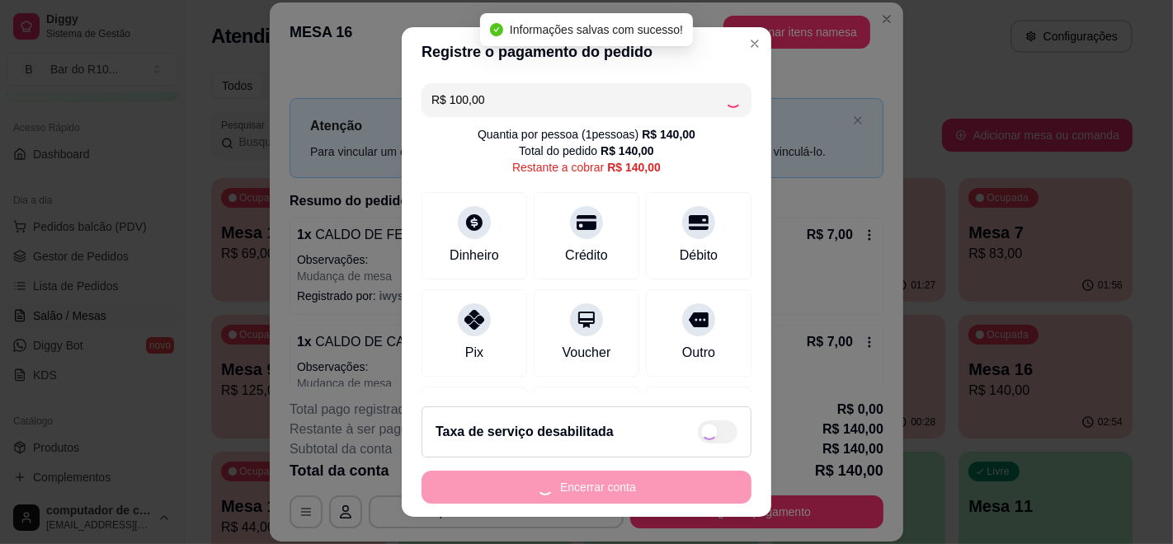
type input "R$ 40,00"
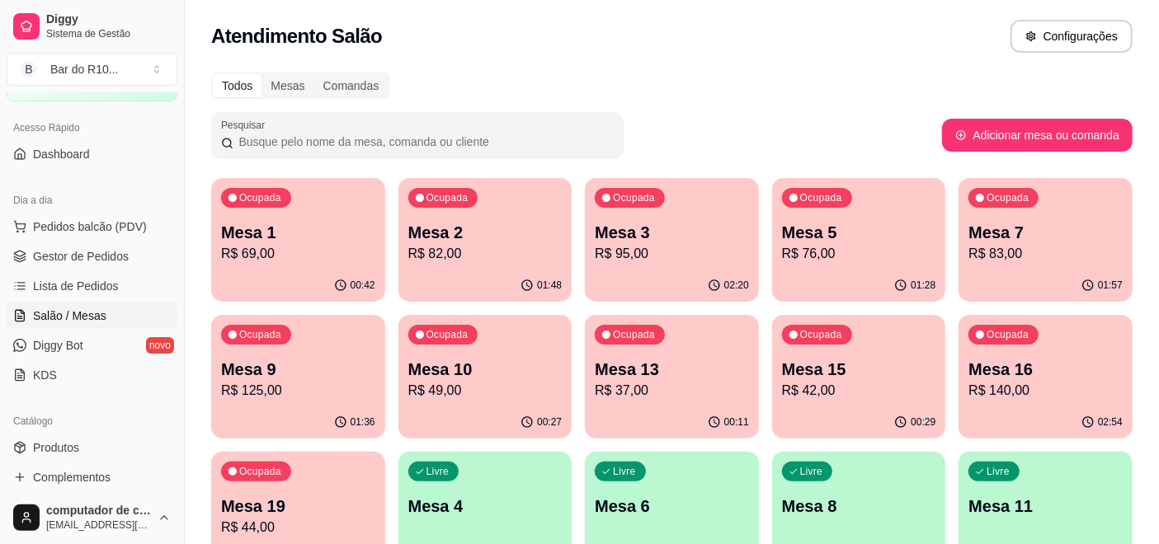
click at [80, 269] on li "Gestor de Pedidos" at bounding box center [92, 256] width 171 height 26
click at [82, 257] on span "Gestor de Pedidos" at bounding box center [81, 256] width 96 height 16
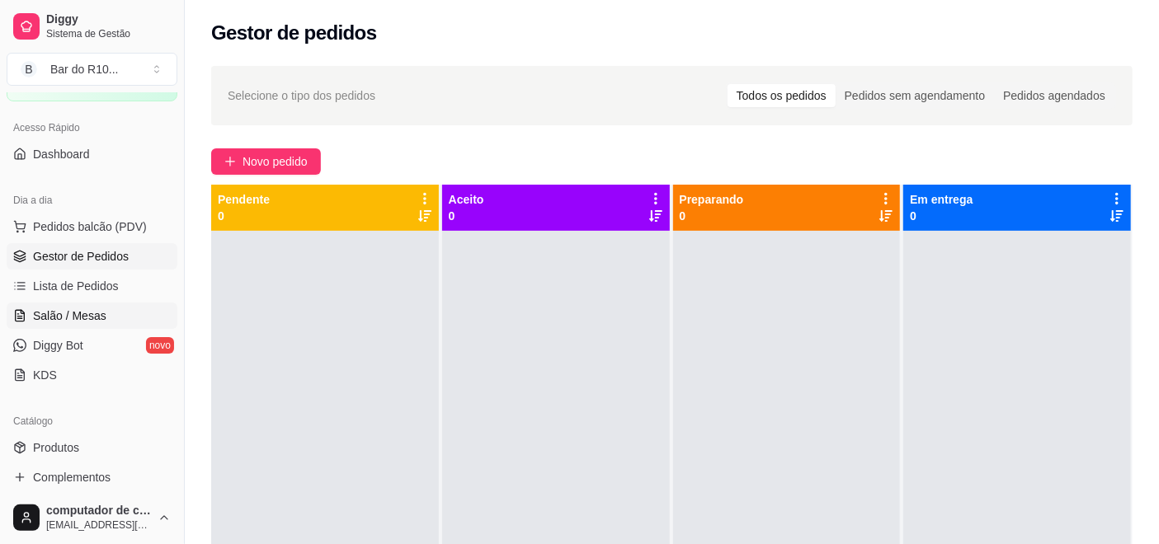
drag, startPoint x: 100, startPoint y: 304, endPoint x: 94, endPoint y: 316, distance: 12.9
click at [100, 305] on link "Salão / Mesas" at bounding box center [92, 316] width 171 height 26
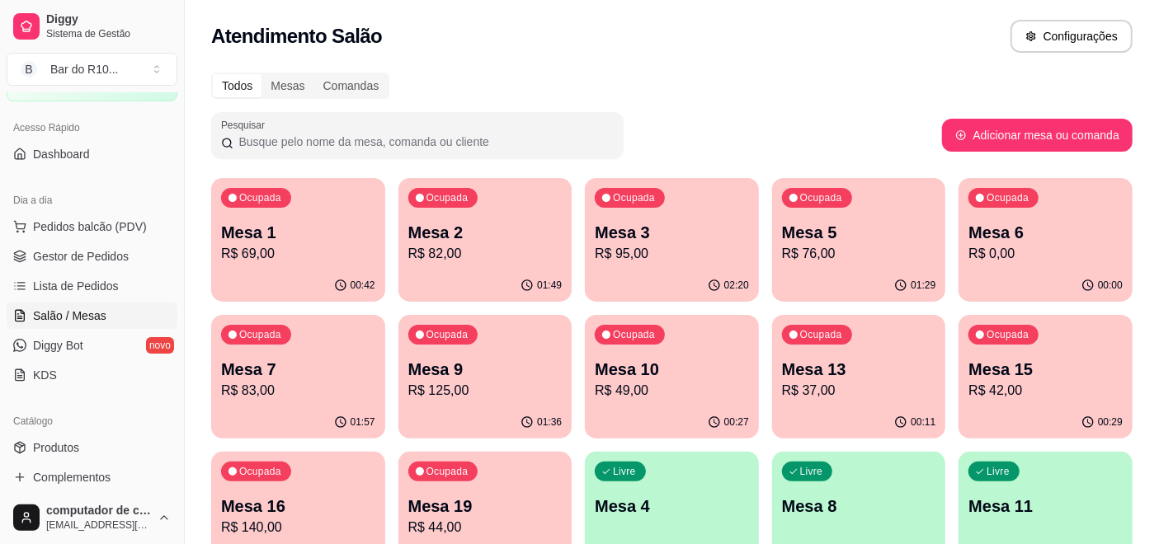
click at [348, 261] on p "R$ 69,00" at bounding box center [298, 254] width 154 height 20
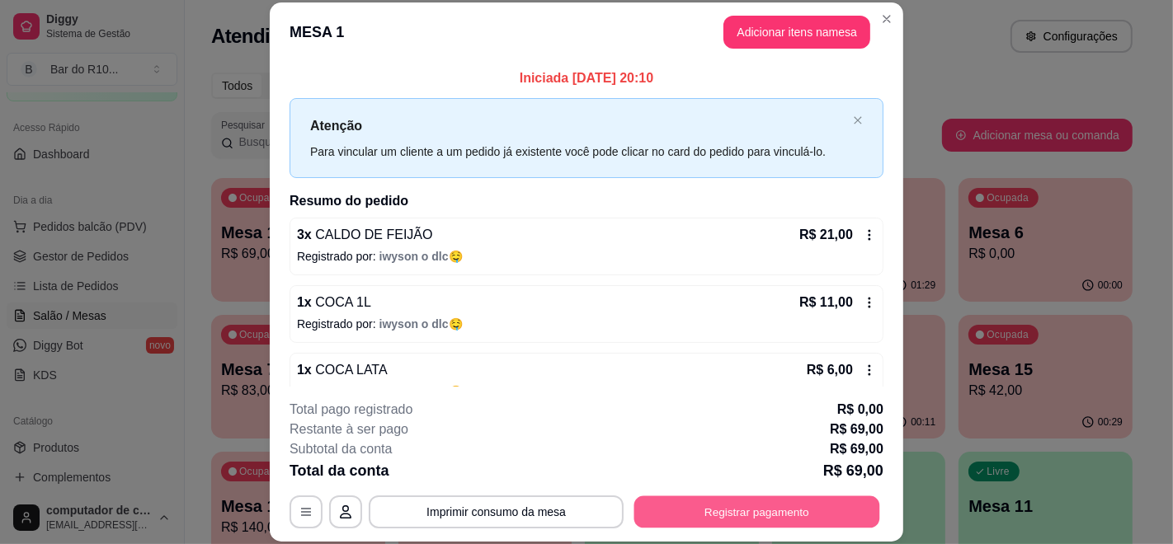
click at [683, 500] on button "Registrar pagamento" at bounding box center [757, 512] width 246 height 32
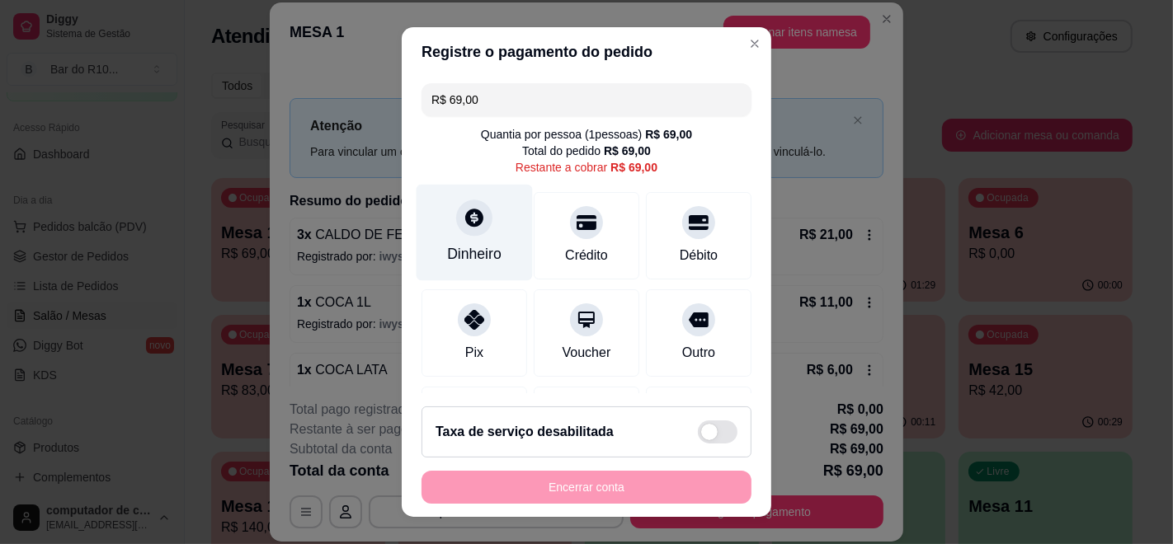
click at [442, 238] on div "Dinheiro" at bounding box center [474, 233] width 116 height 96
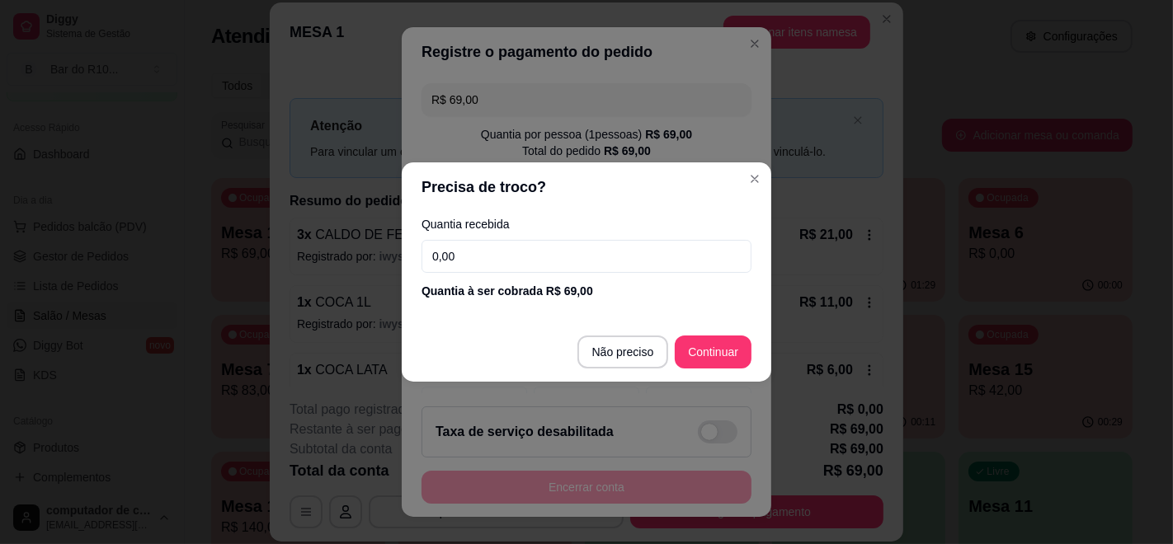
click at [576, 265] on input "0,00" at bounding box center [586, 256] width 330 height 33
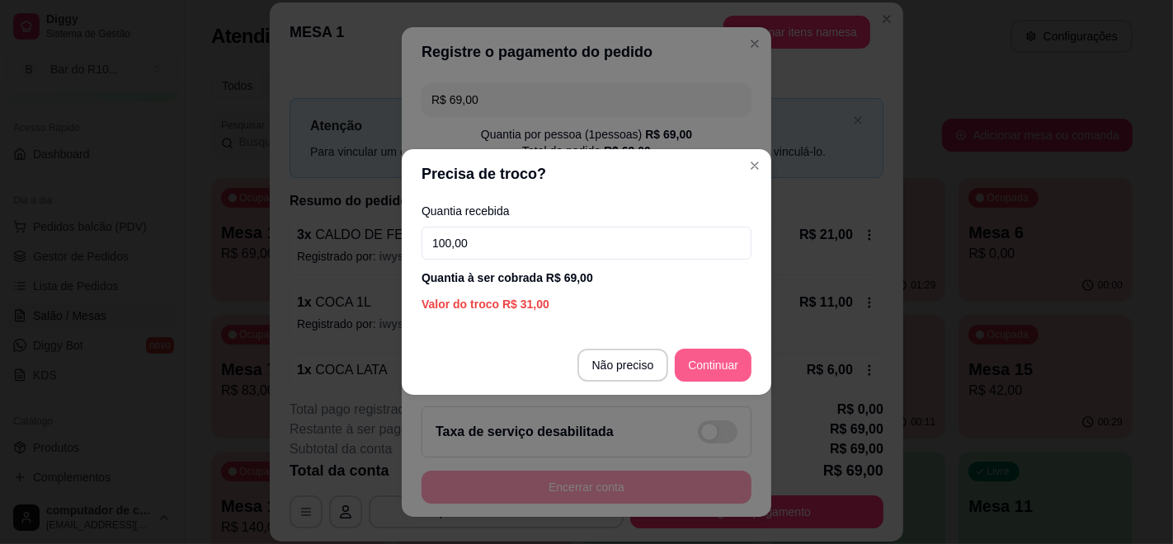
type input "100,00"
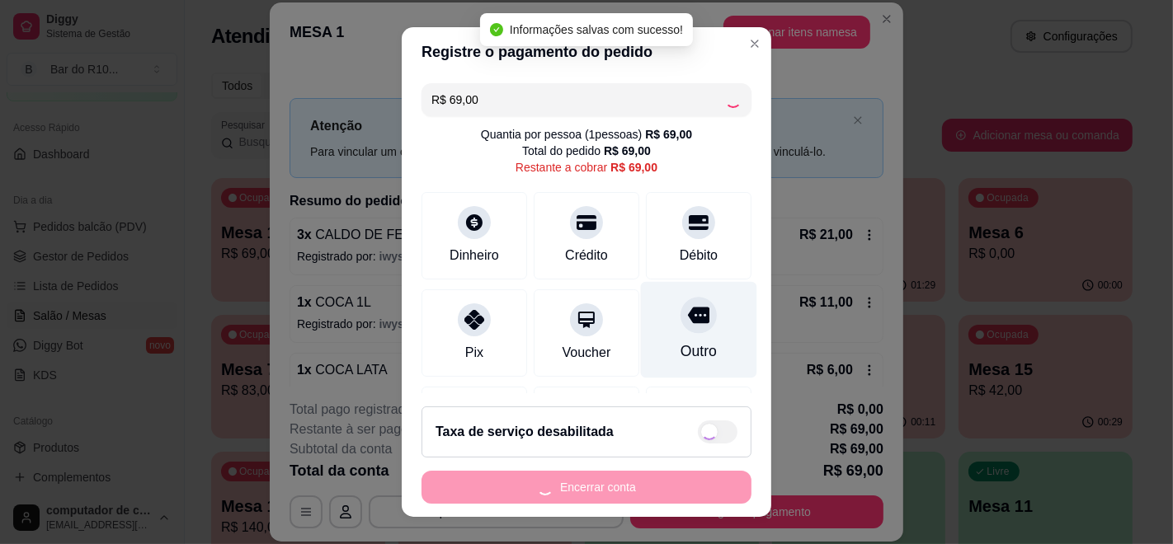
type input "R$ 0,00"
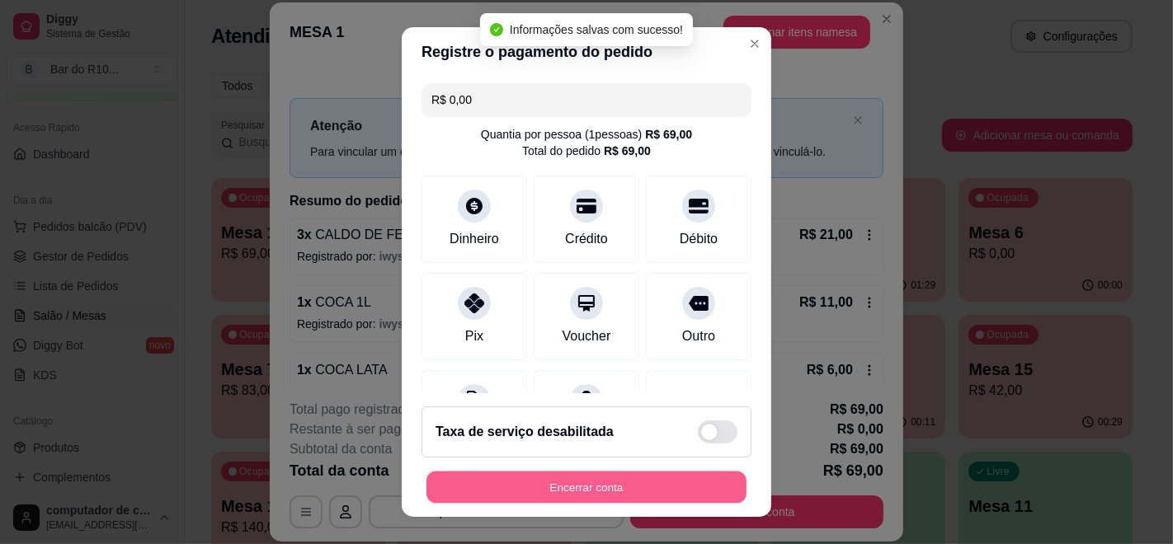
click at [600, 481] on button "Encerrar conta" at bounding box center [586, 488] width 320 height 32
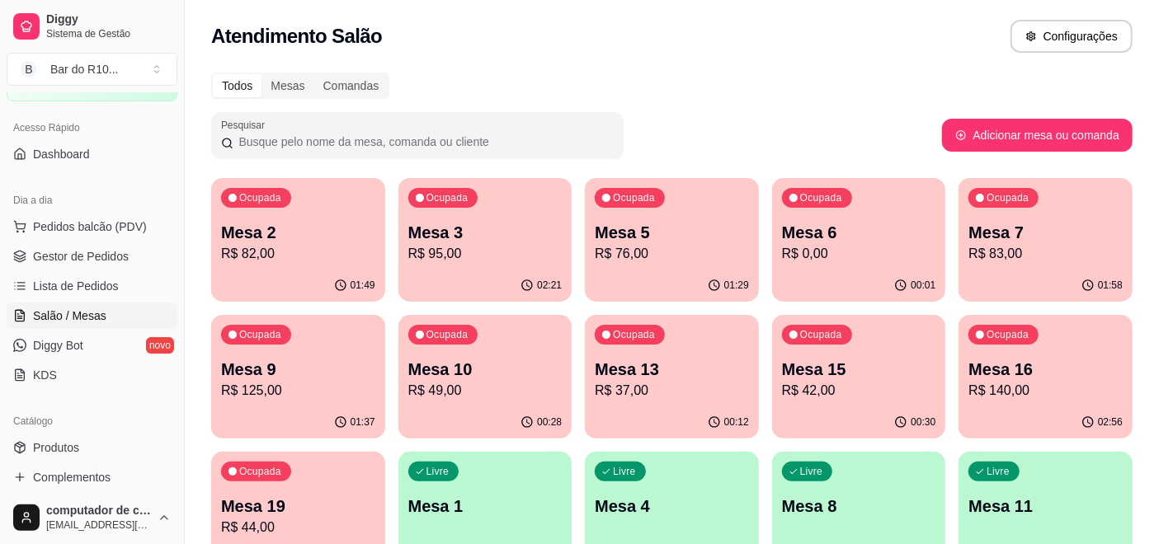
click at [1084, 325] on div "Ocupada Mesa 16 R$ 140,00" at bounding box center [1045, 361] width 174 height 92
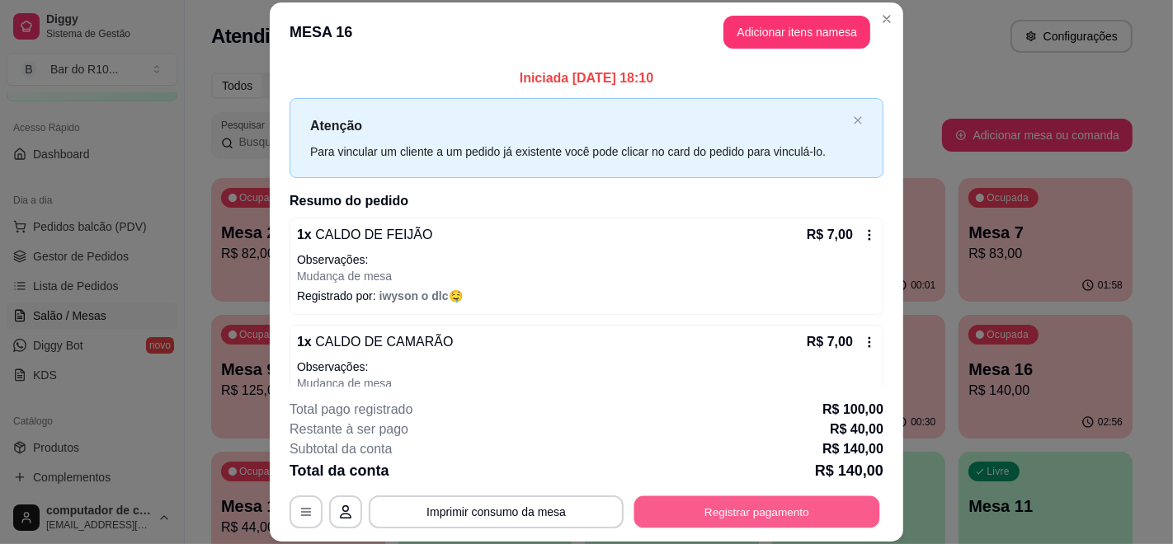
click at [765, 500] on button "Registrar pagamento" at bounding box center [757, 512] width 246 height 32
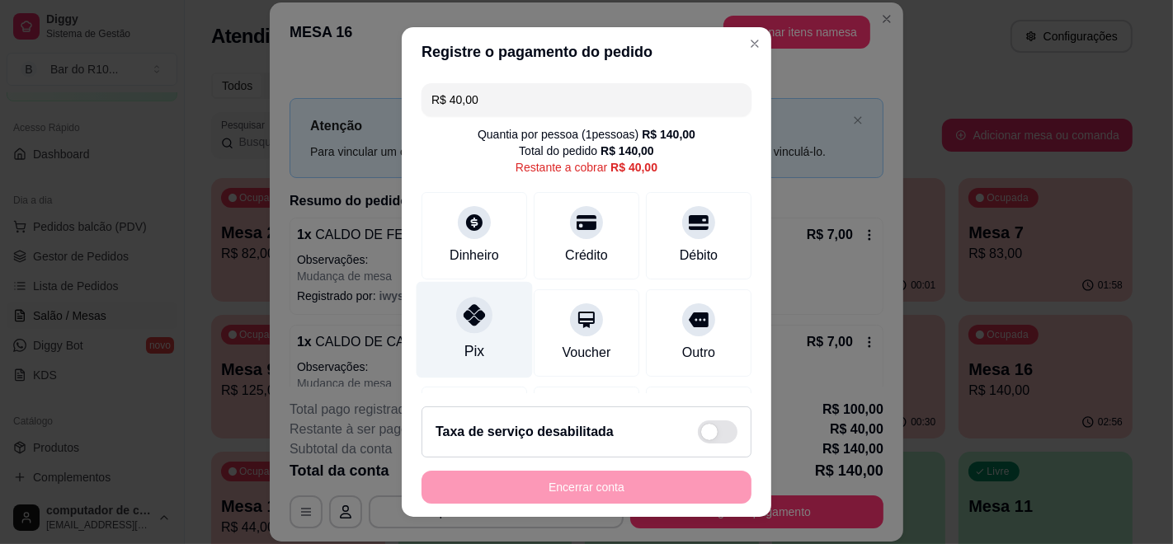
click at [456, 328] on div at bounding box center [474, 315] width 36 height 36
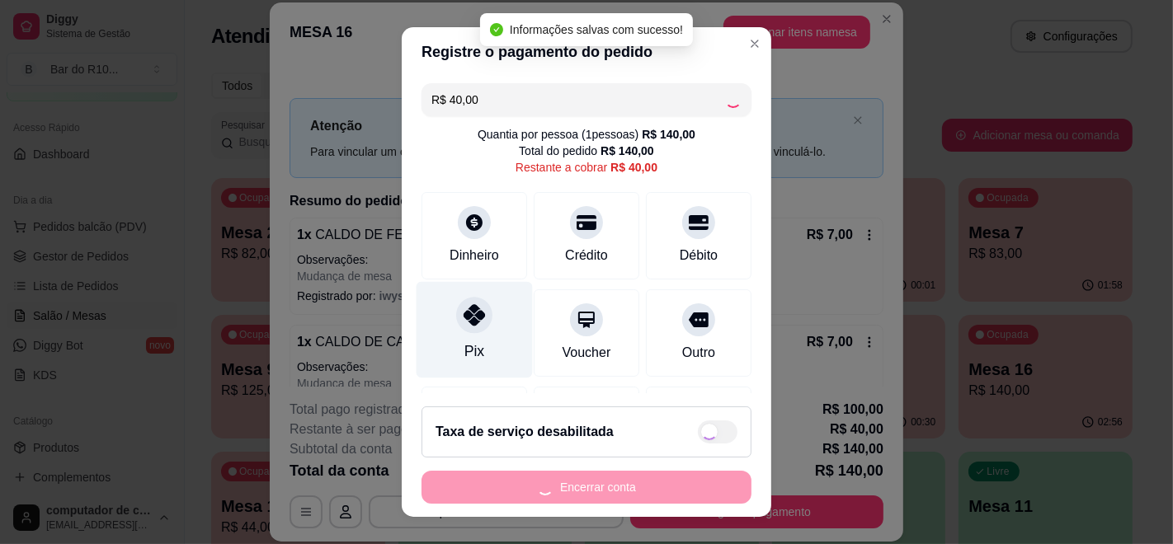
type input "R$ 0,00"
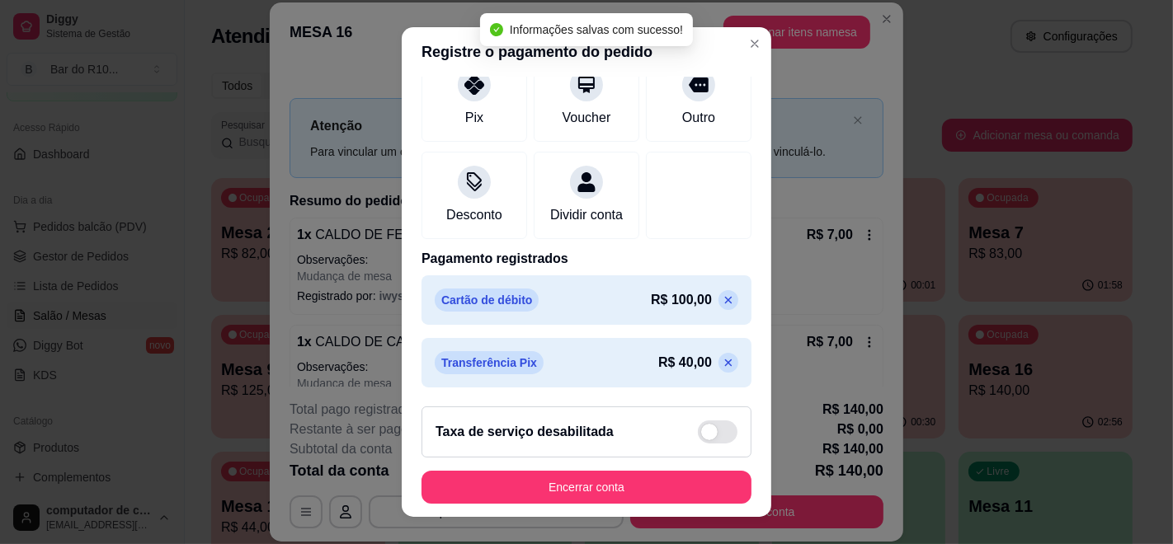
scroll to position [238, 0]
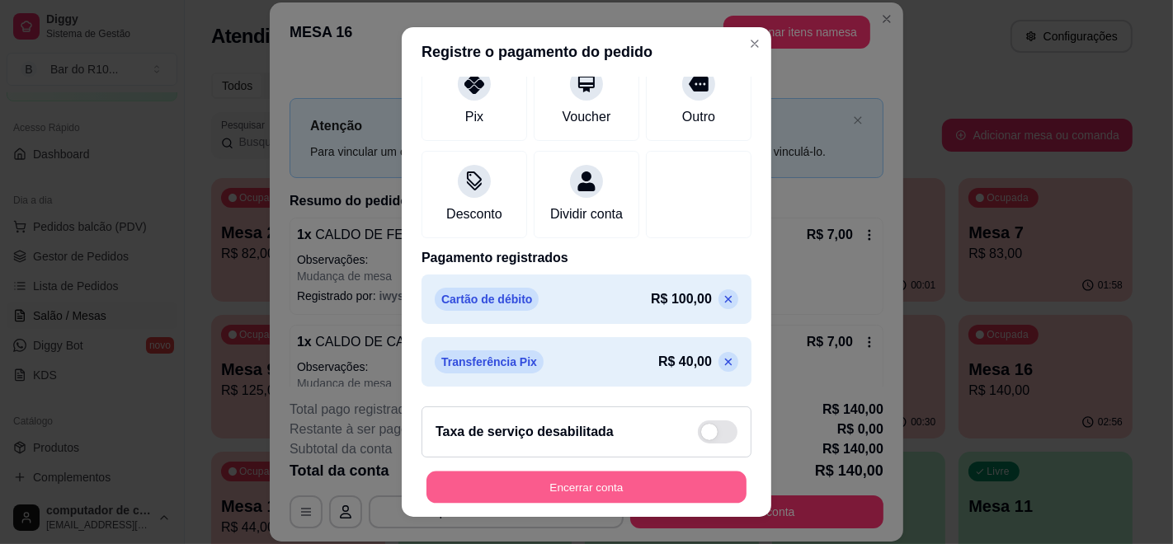
click at [595, 482] on button "Encerrar conta" at bounding box center [586, 488] width 320 height 32
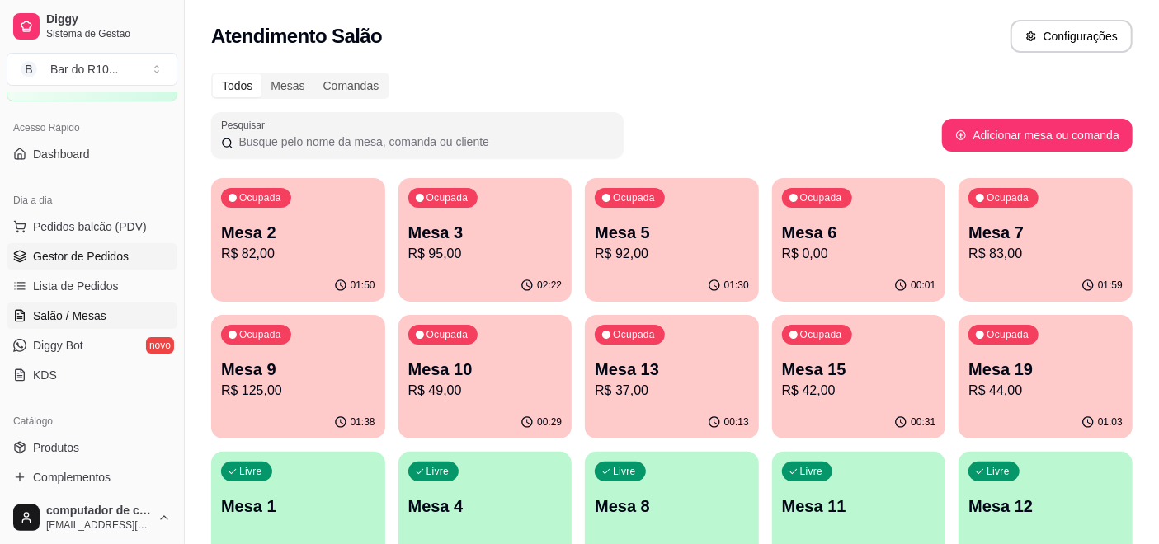
click at [68, 251] on span "Gestor de Pedidos" at bounding box center [81, 256] width 96 height 16
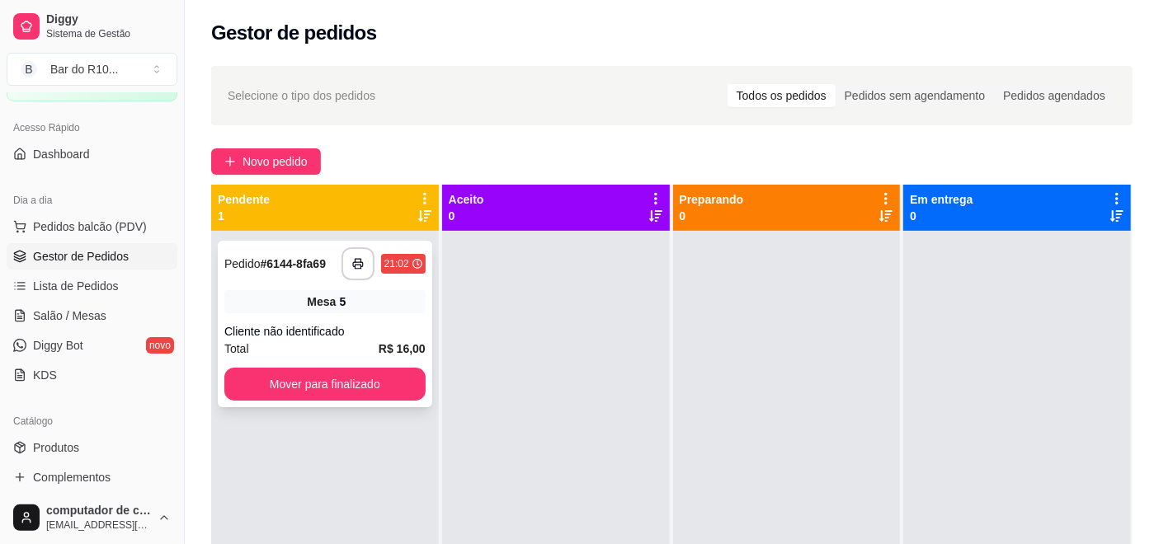
click at [253, 294] on div "Mesa 5" at bounding box center [324, 301] width 201 height 23
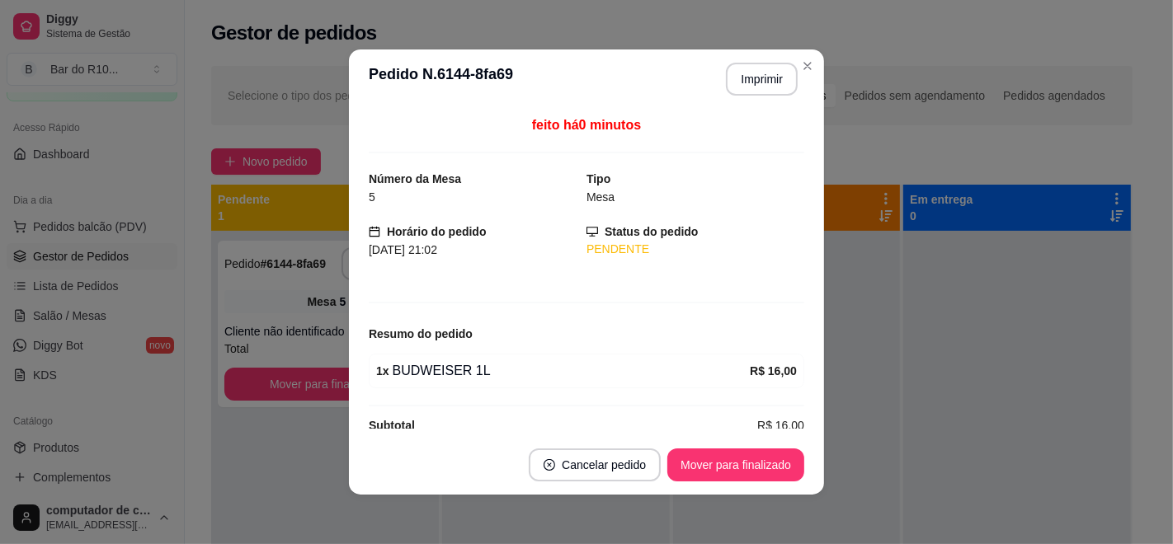
scroll to position [23, 0]
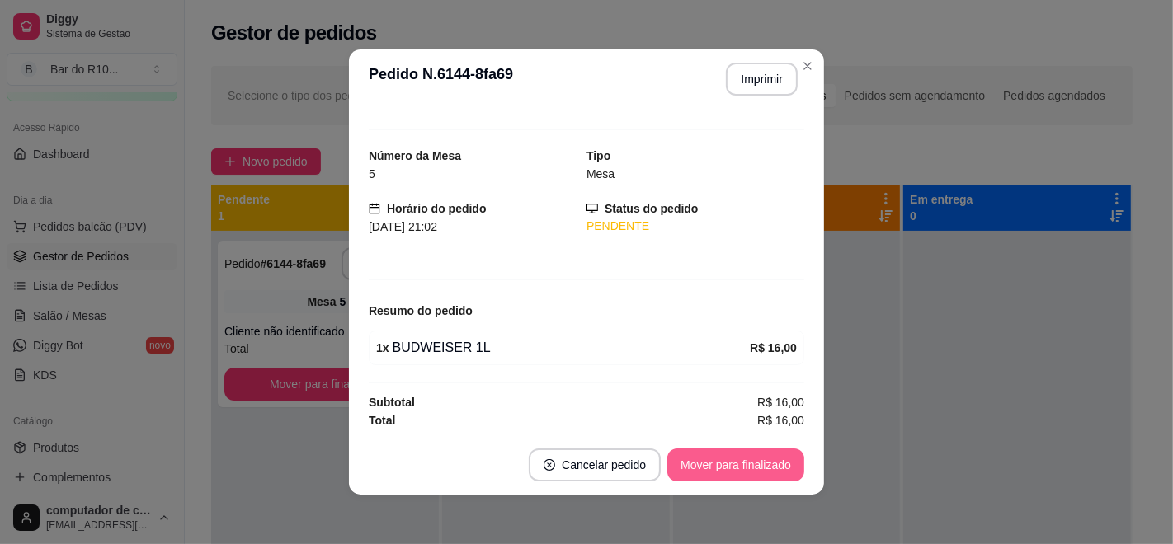
click at [772, 457] on button "Mover para finalizado" at bounding box center [735, 465] width 137 height 33
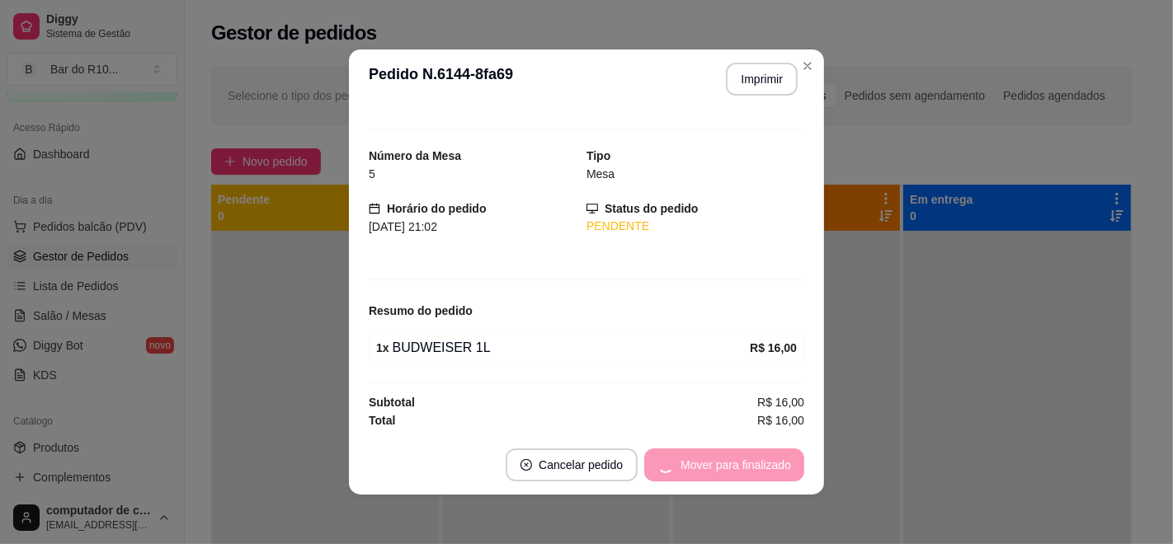
scroll to position [0, 0]
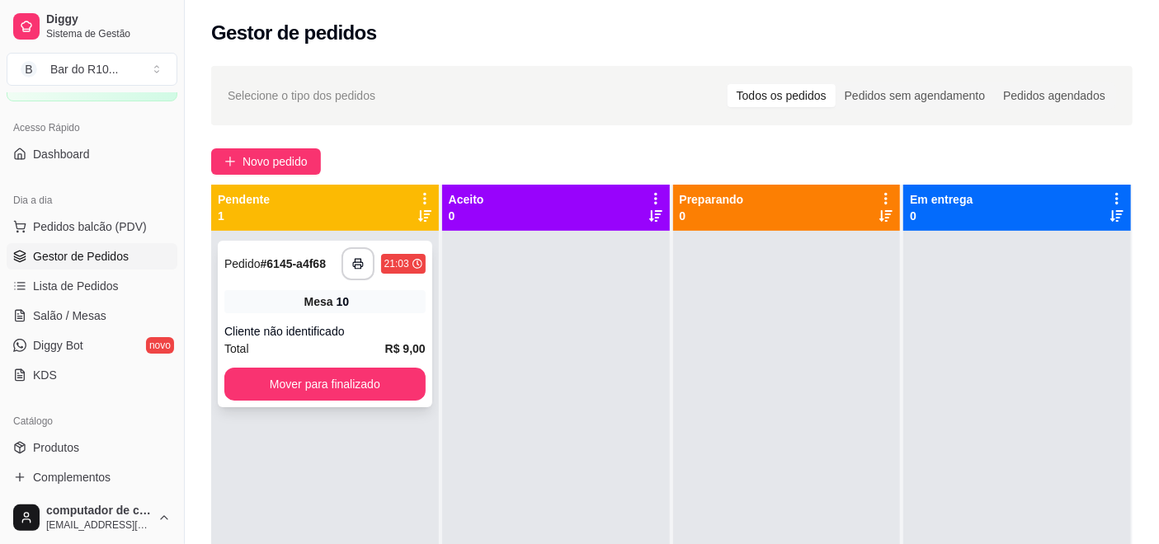
click at [315, 329] on div "Cliente não identificado" at bounding box center [324, 331] width 201 height 16
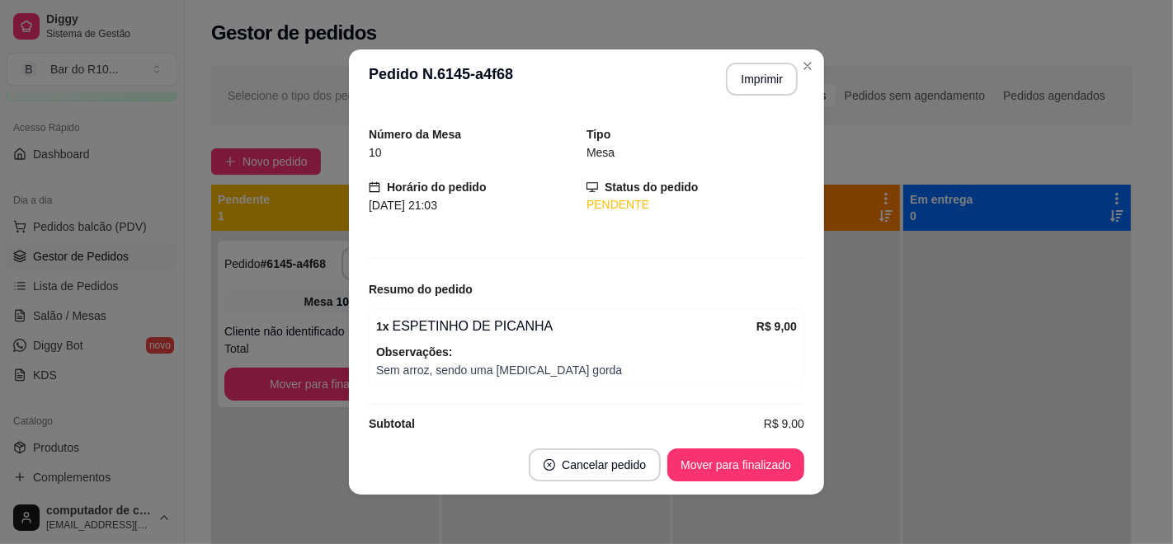
scroll to position [66, 0]
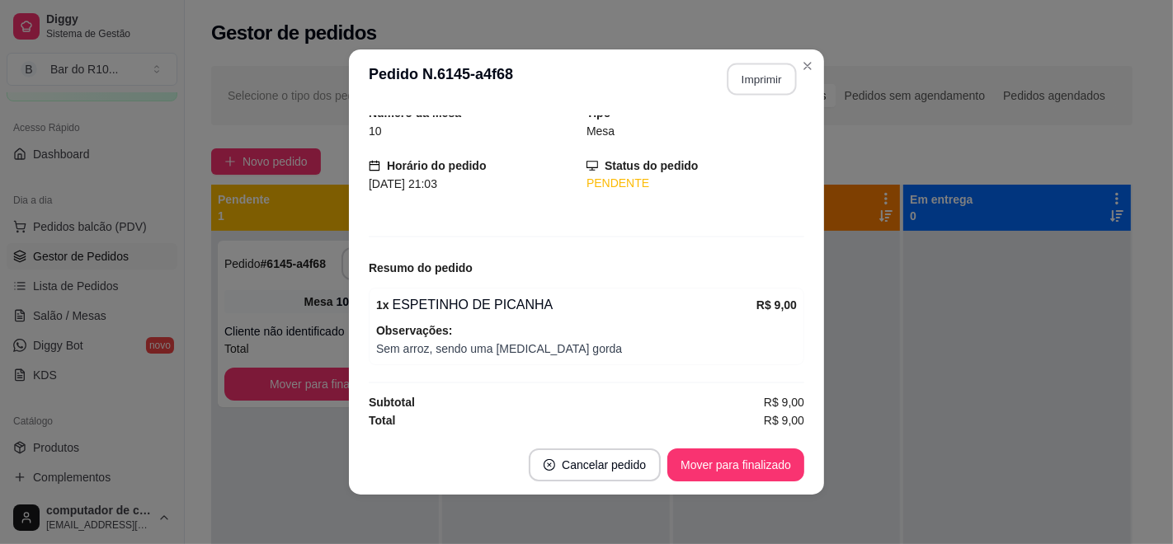
click at [751, 78] on button "Imprimir" at bounding box center [761, 80] width 69 height 32
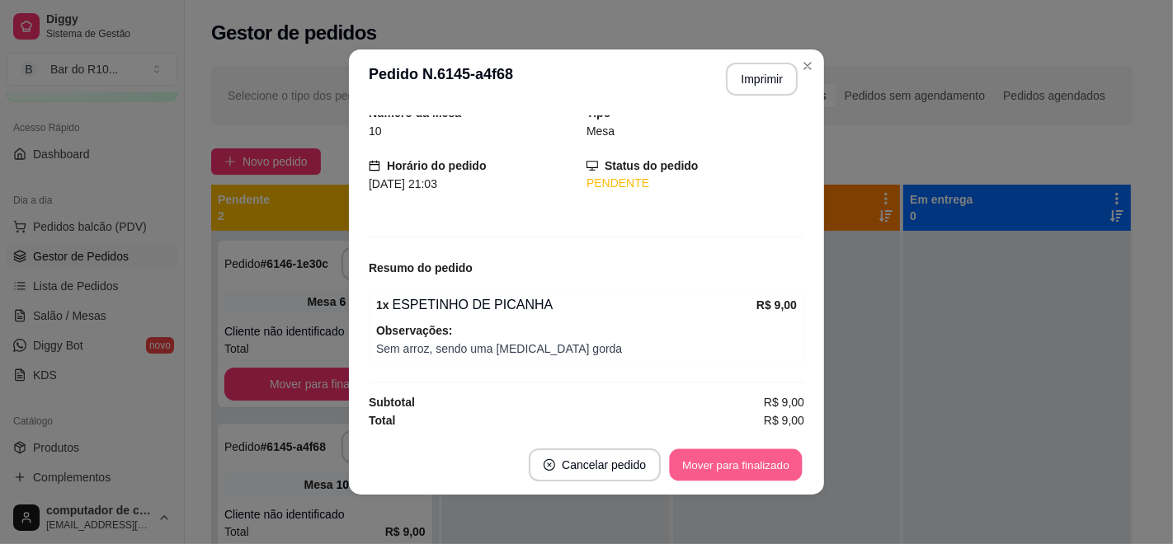
click at [719, 460] on button "Mover para finalizado" at bounding box center [736, 465] width 133 height 32
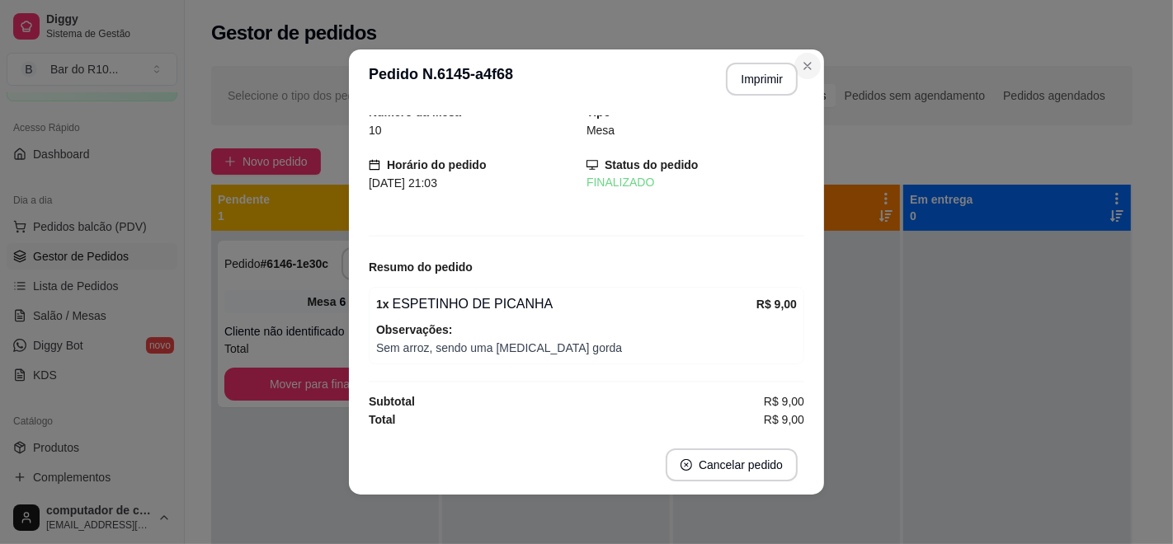
scroll to position [12, 0]
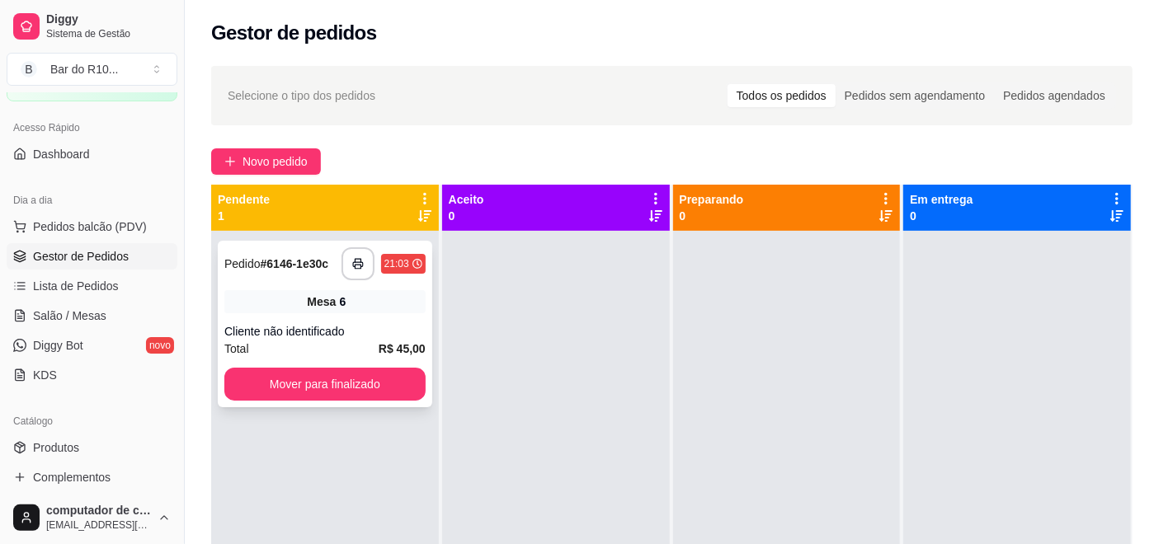
click at [346, 327] on div "Cliente não identificado" at bounding box center [324, 331] width 201 height 16
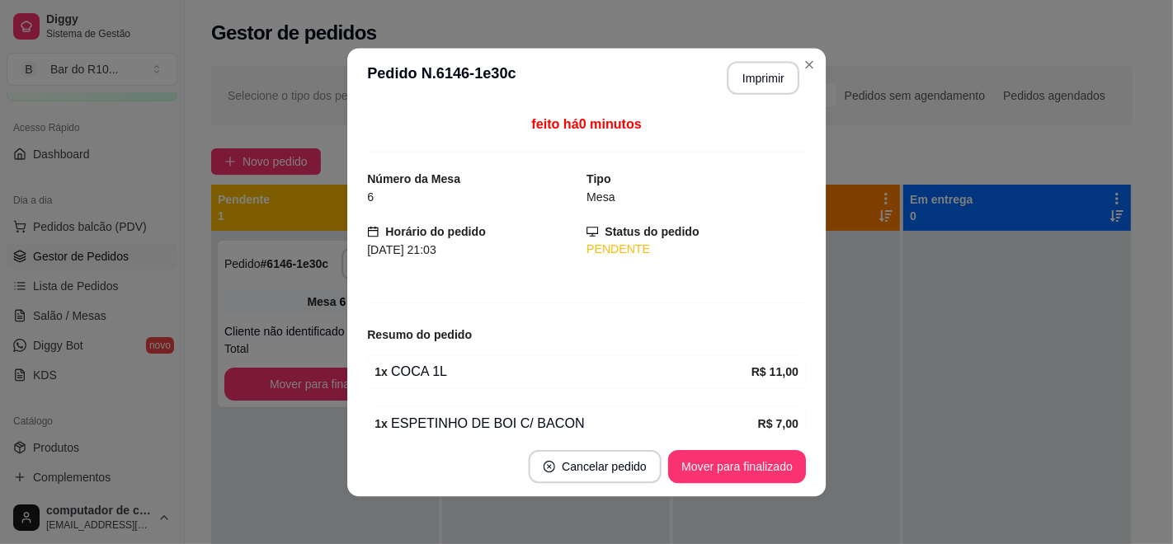
scroll to position [176, 0]
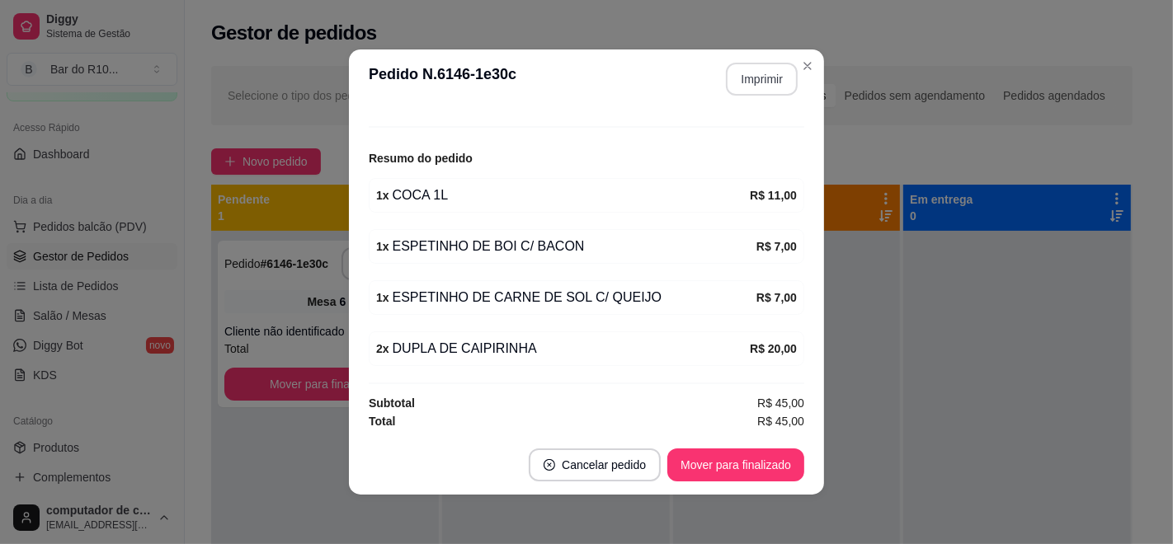
click at [771, 83] on button "Imprimir" at bounding box center [762, 79] width 72 height 33
click at [743, 460] on button "Mover para finalizado" at bounding box center [736, 465] width 133 height 32
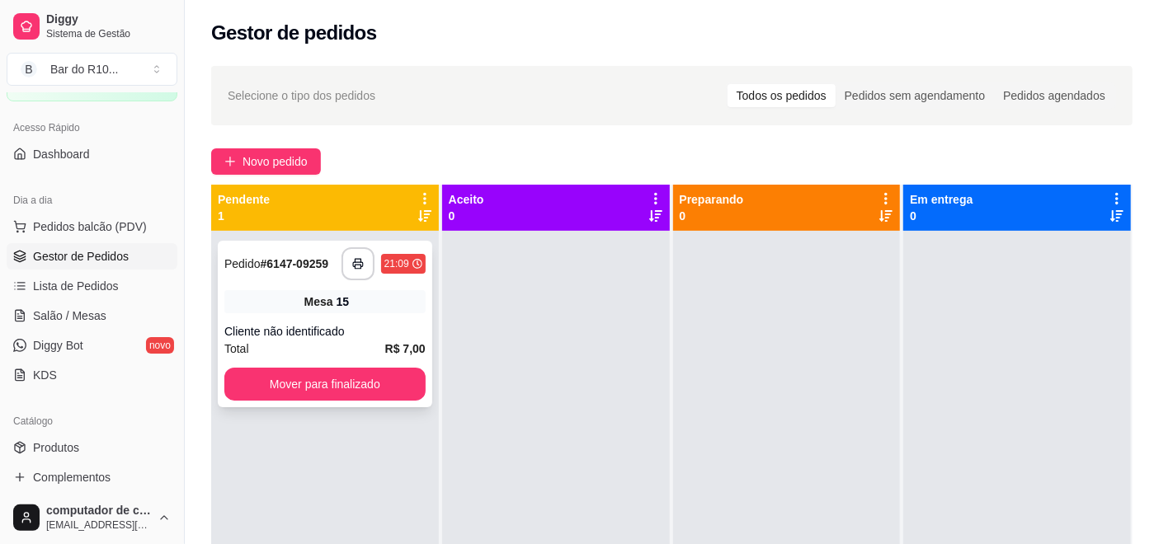
click at [377, 313] on div "Mesa 15" at bounding box center [324, 301] width 201 height 23
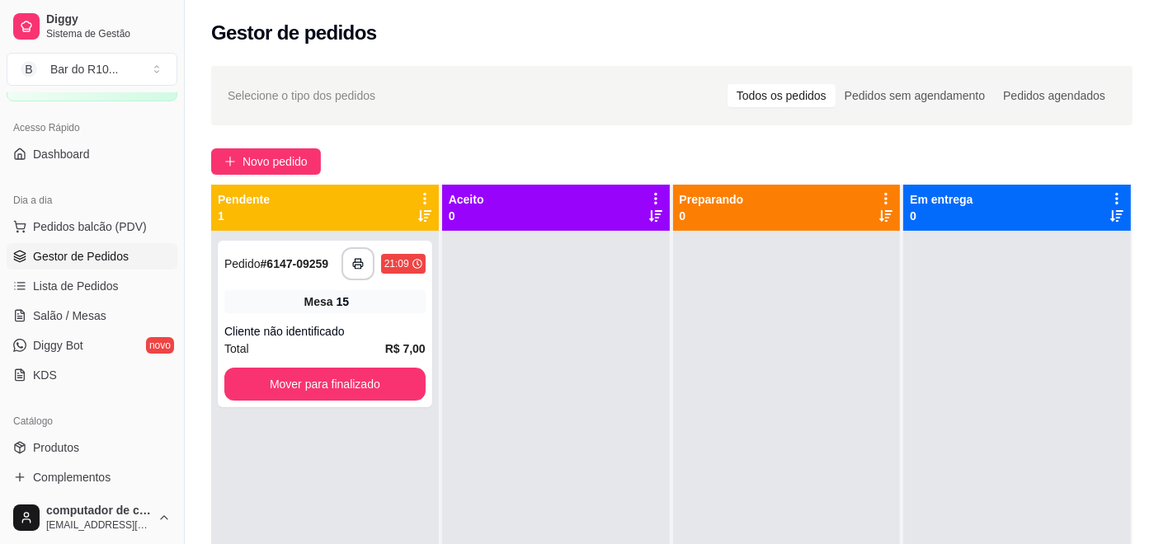
scroll to position [23, 0]
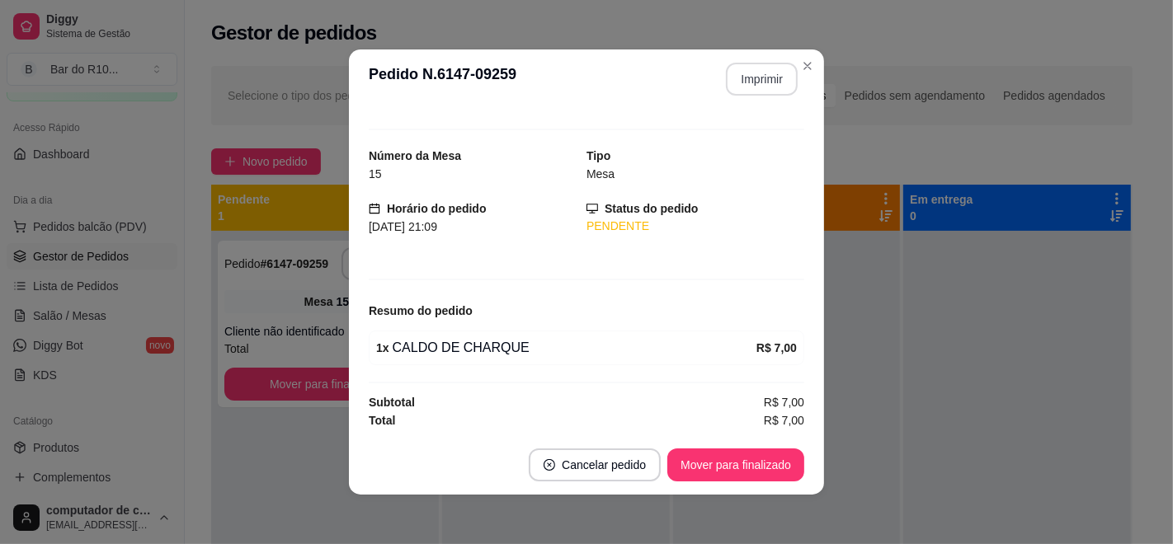
click at [751, 76] on button "Imprimir" at bounding box center [762, 79] width 72 height 33
click at [706, 470] on button "Mover para finalizado" at bounding box center [736, 465] width 133 height 32
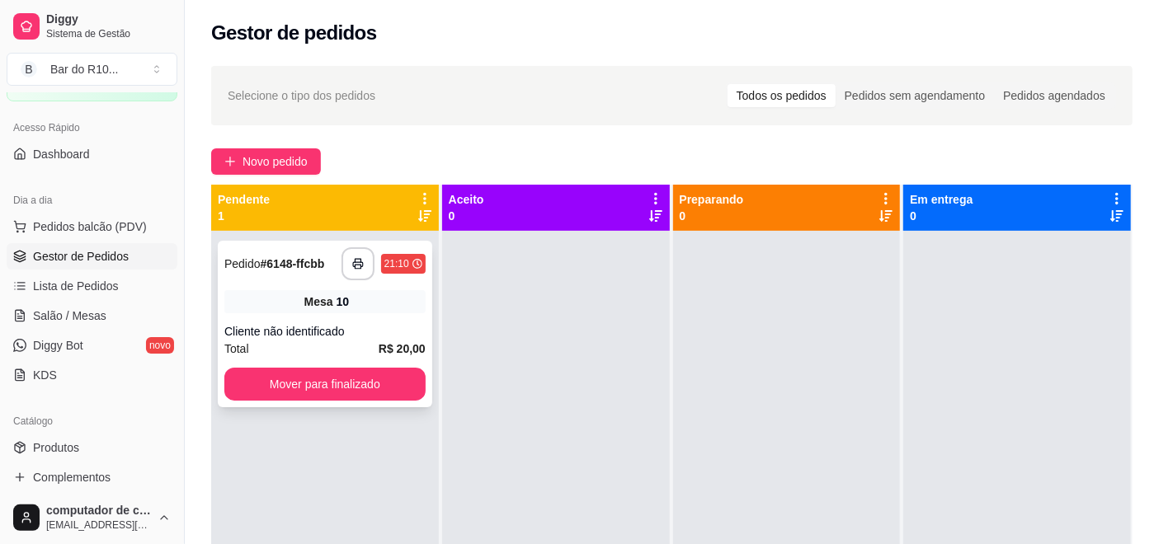
click at [327, 326] on div "Cliente não identificado" at bounding box center [324, 331] width 201 height 16
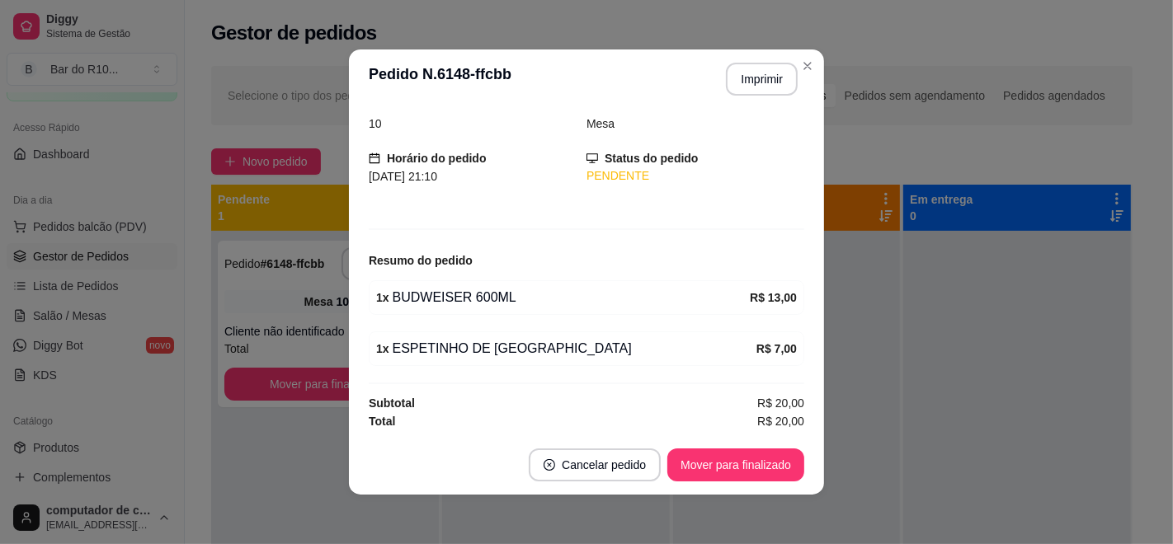
scroll to position [3, 0]
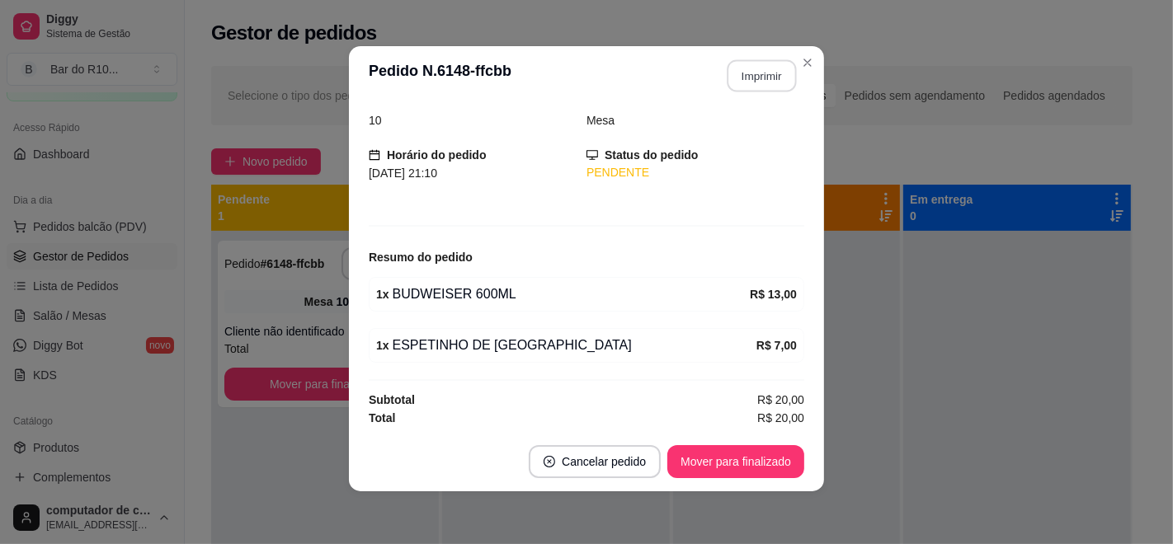
click at [727, 80] on button "Imprimir" at bounding box center [761, 76] width 69 height 32
click at [729, 470] on button "Mover para finalizado" at bounding box center [736, 462] width 133 height 32
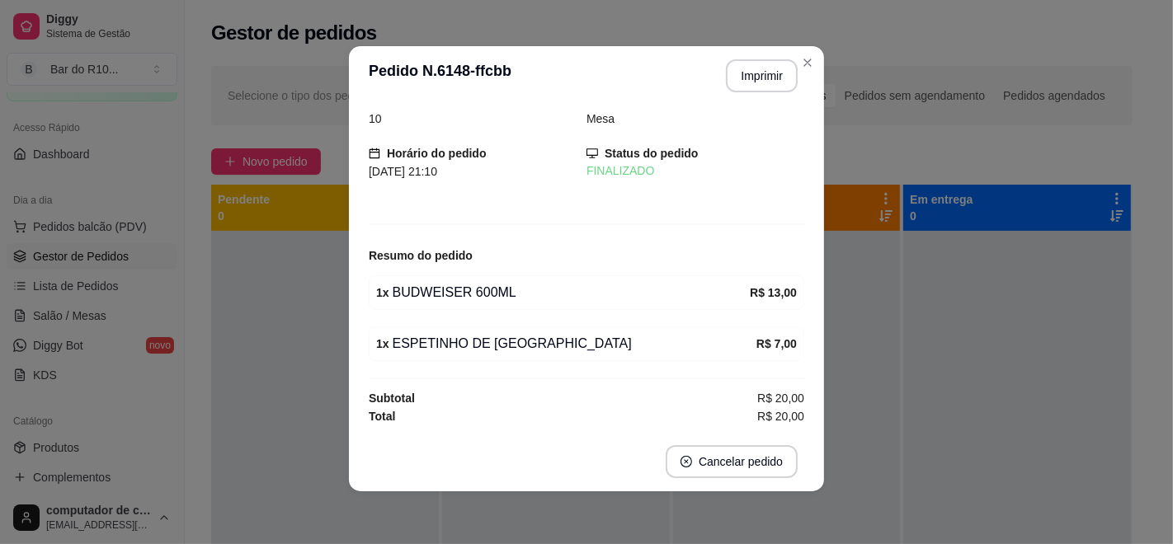
scroll to position [20, 0]
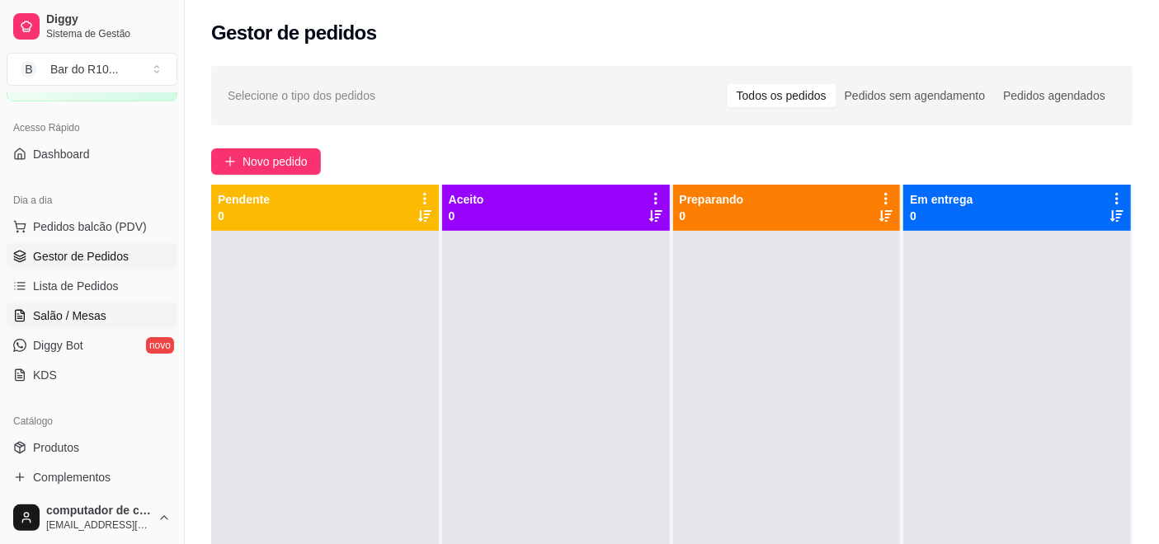
click at [73, 322] on span "Salão / Mesas" at bounding box center [69, 316] width 73 height 16
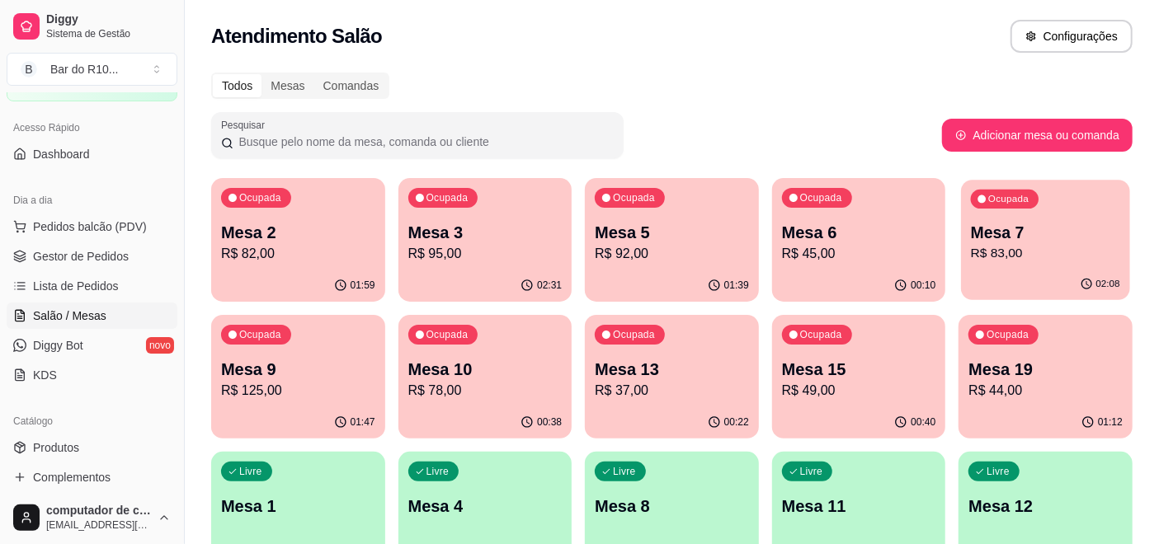
click at [1059, 226] on p "Mesa 7" at bounding box center [1045, 233] width 149 height 22
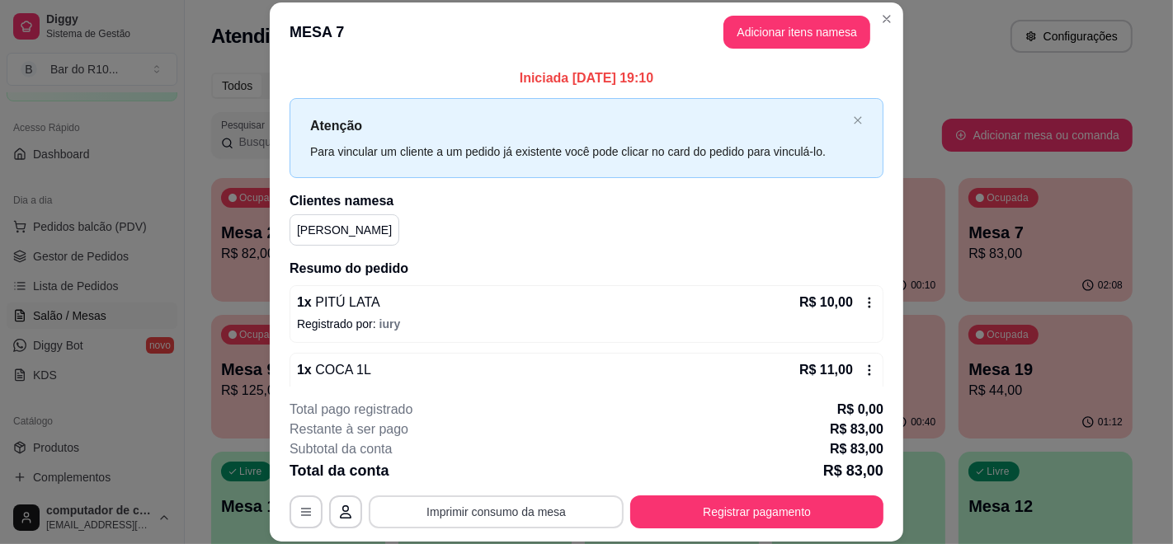
click at [502, 507] on button "Imprimir consumo da mesa" at bounding box center [496, 512] width 255 height 33
click at [853, 115] on icon "close" at bounding box center [858, 120] width 10 height 10
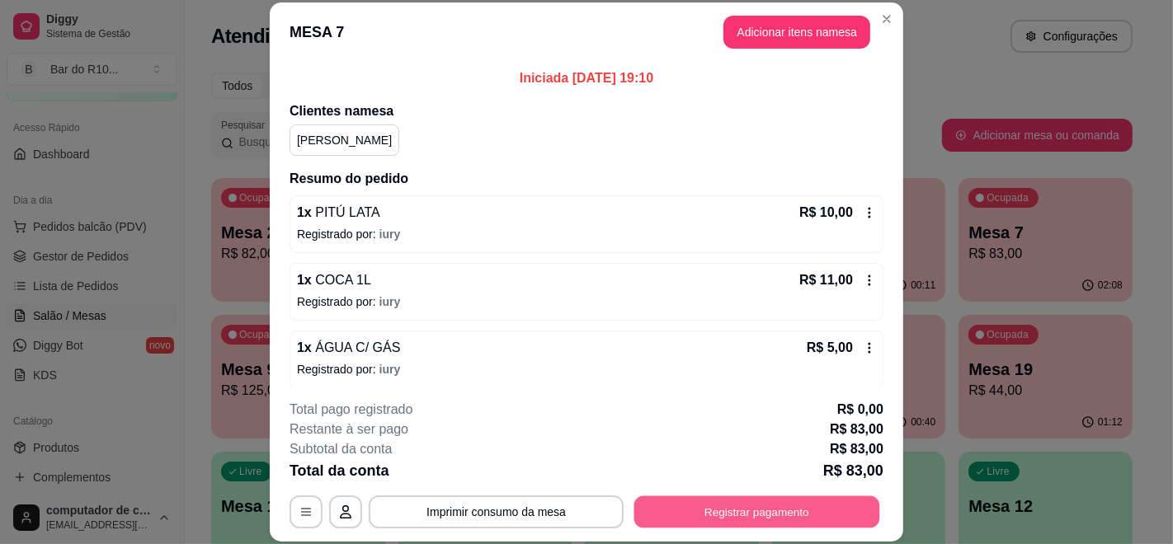
click at [736, 496] on button "Registrar pagamento" at bounding box center [757, 512] width 246 height 32
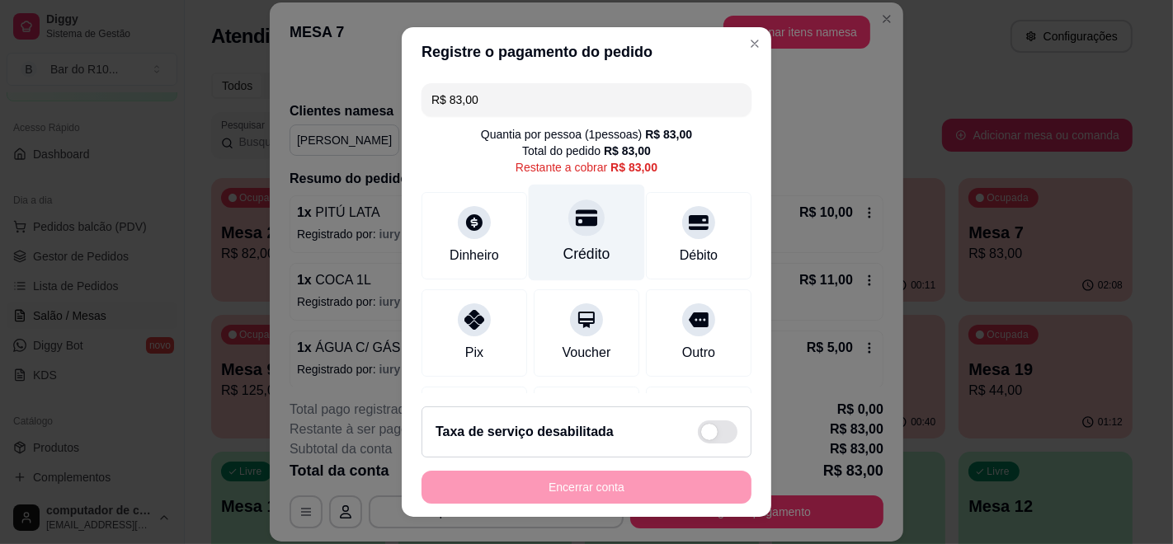
click at [576, 216] on icon at bounding box center [586, 217] width 21 height 21
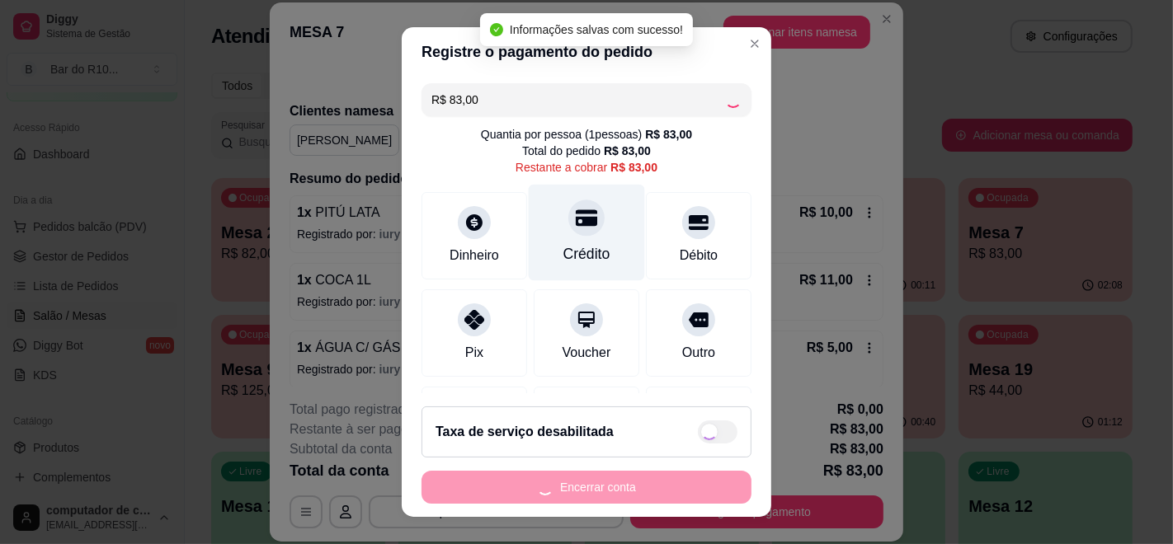
type input "R$ 0,00"
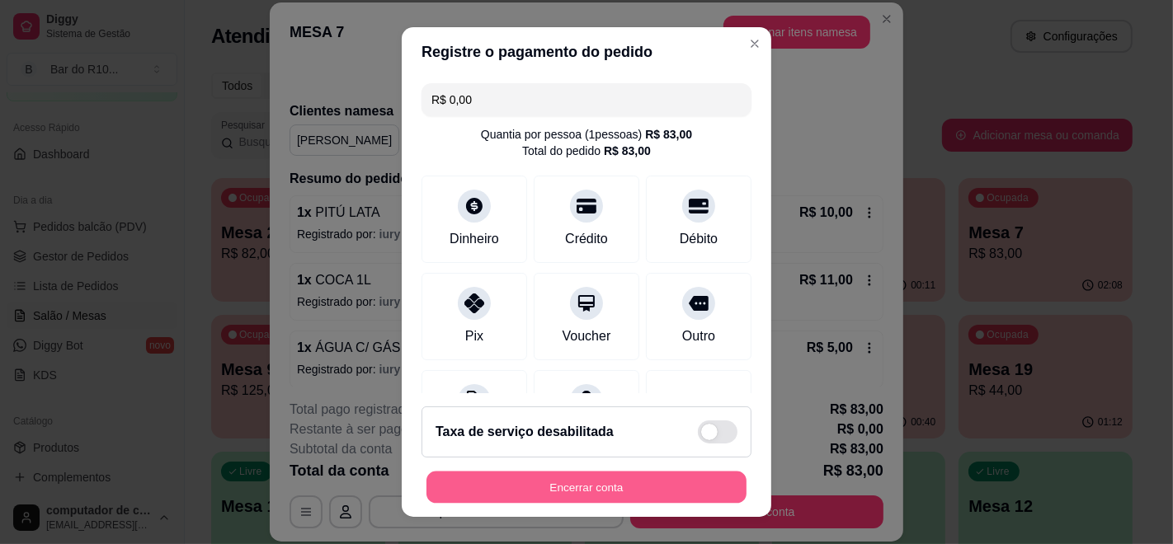
click at [573, 479] on button "Encerrar conta" at bounding box center [586, 488] width 320 height 32
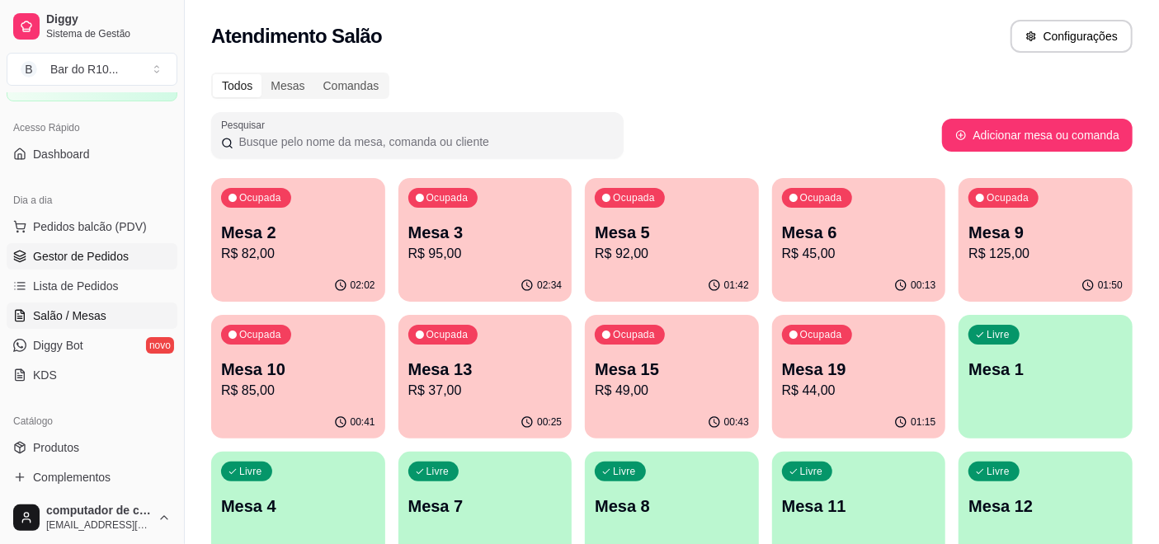
click at [110, 251] on span "Gestor de Pedidos" at bounding box center [81, 256] width 96 height 16
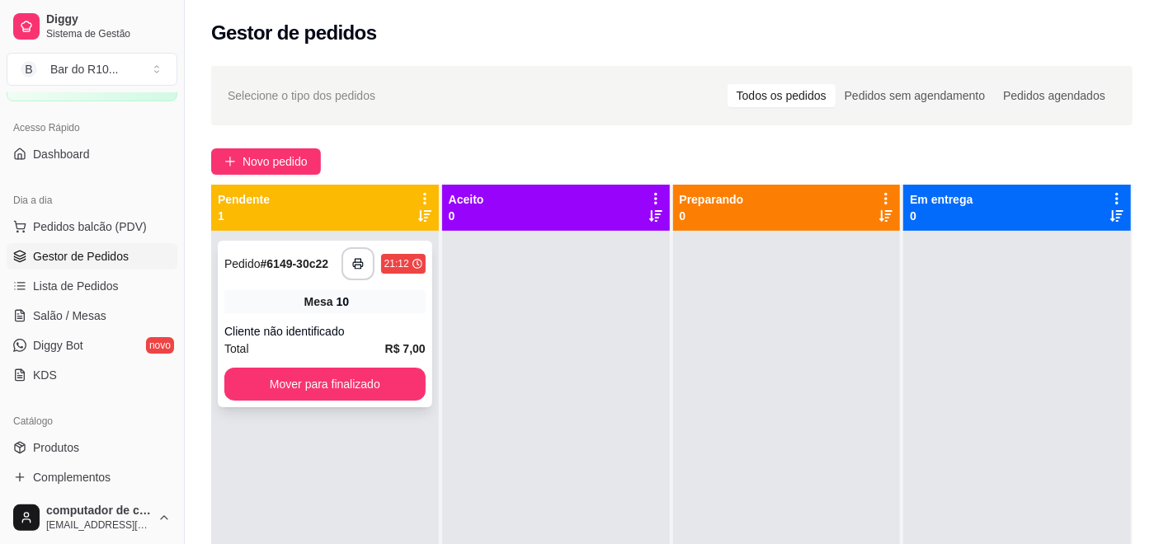
click at [328, 303] on span "Mesa" at bounding box center [318, 302] width 29 height 16
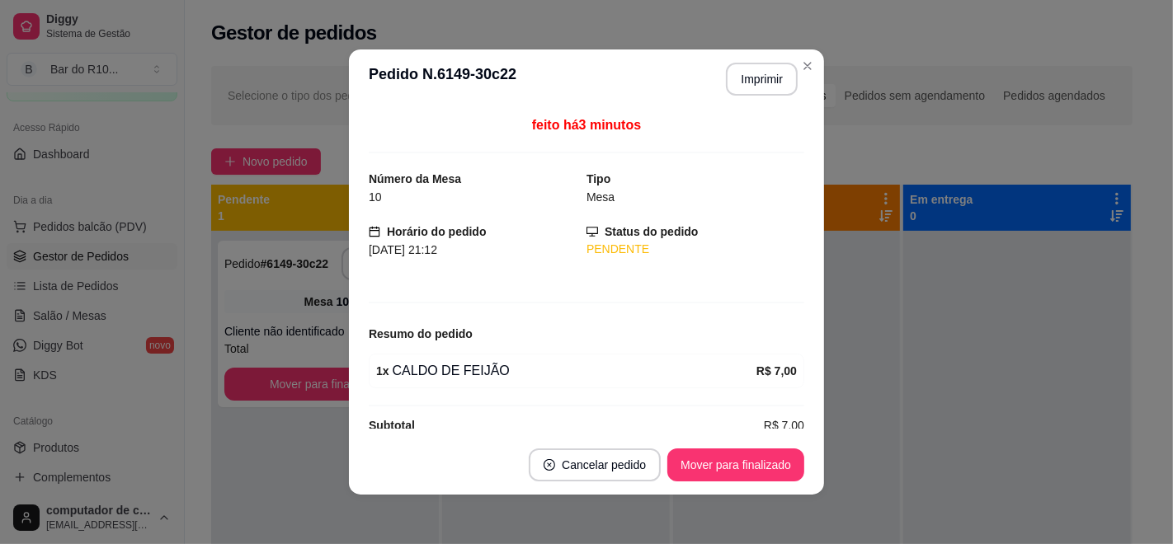
scroll to position [23, 0]
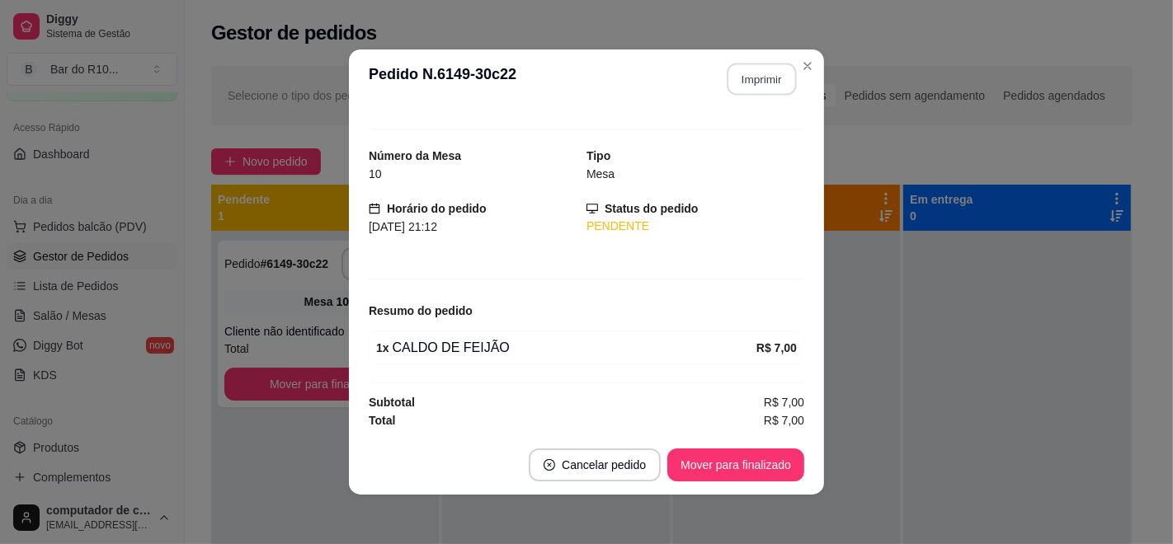
click at [754, 74] on button "Imprimir" at bounding box center [761, 80] width 69 height 32
click at [729, 467] on button "Mover para finalizado" at bounding box center [735, 465] width 137 height 33
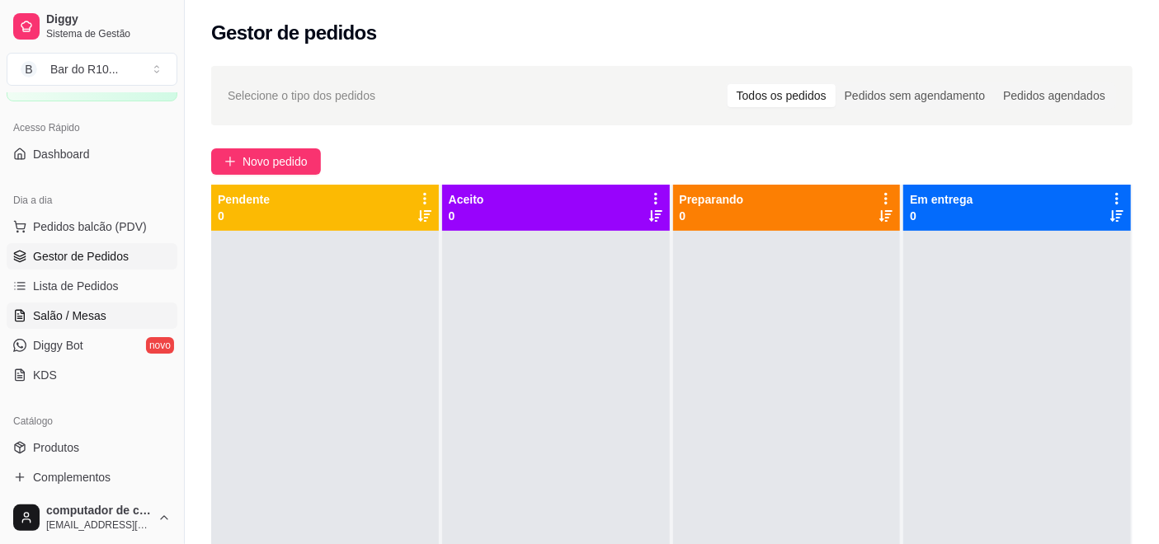
click at [126, 310] on link "Salão / Mesas" at bounding box center [92, 316] width 171 height 26
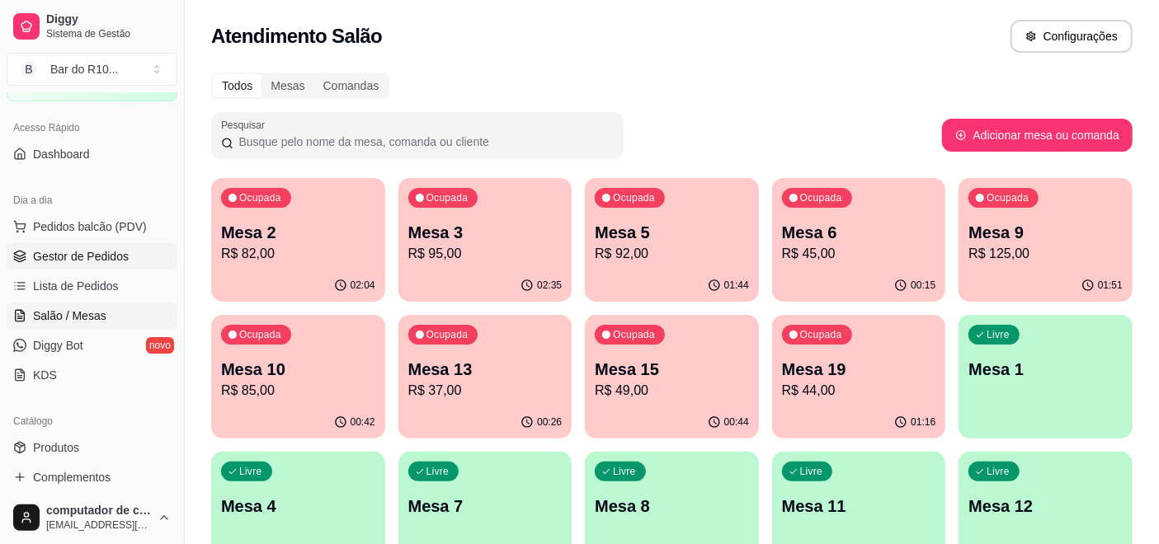
click at [74, 254] on span "Gestor de Pedidos" at bounding box center [81, 256] width 96 height 16
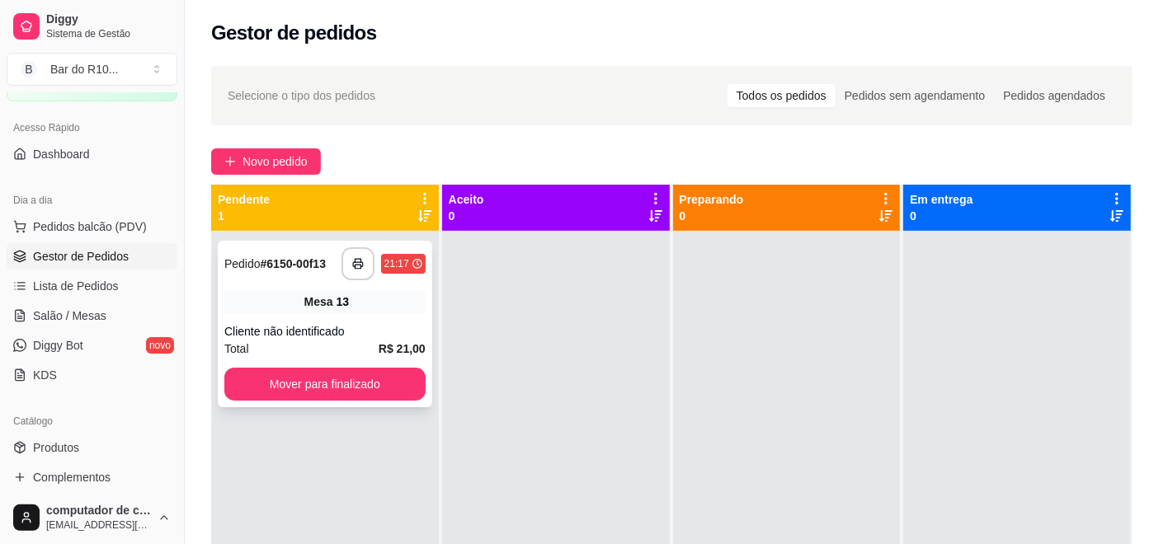
click at [313, 319] on div "**********" at bounding box center [325, 324] width 214 height 167
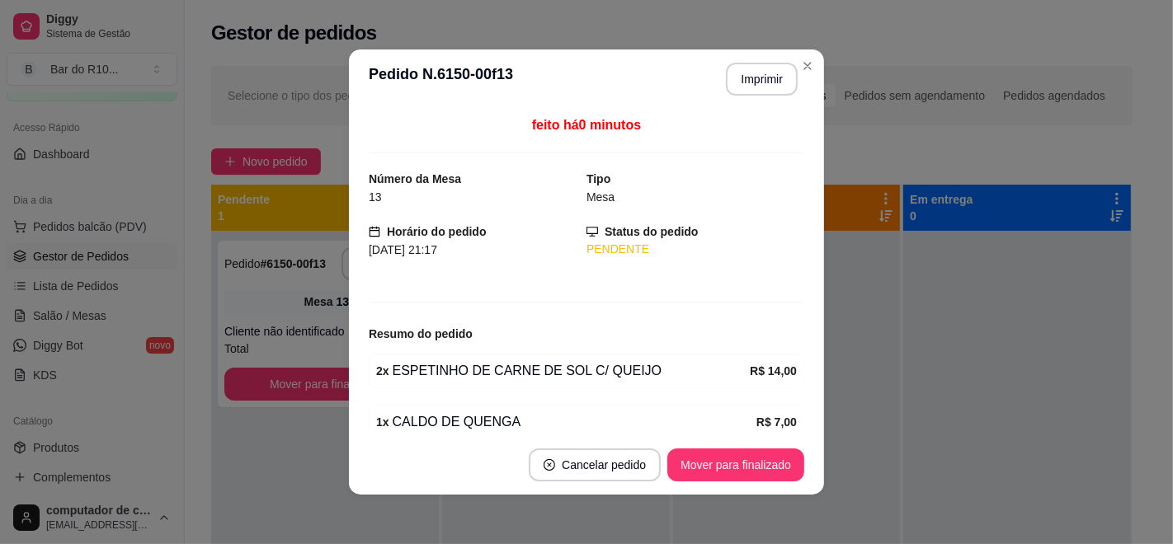
scroll to position [73, 0]
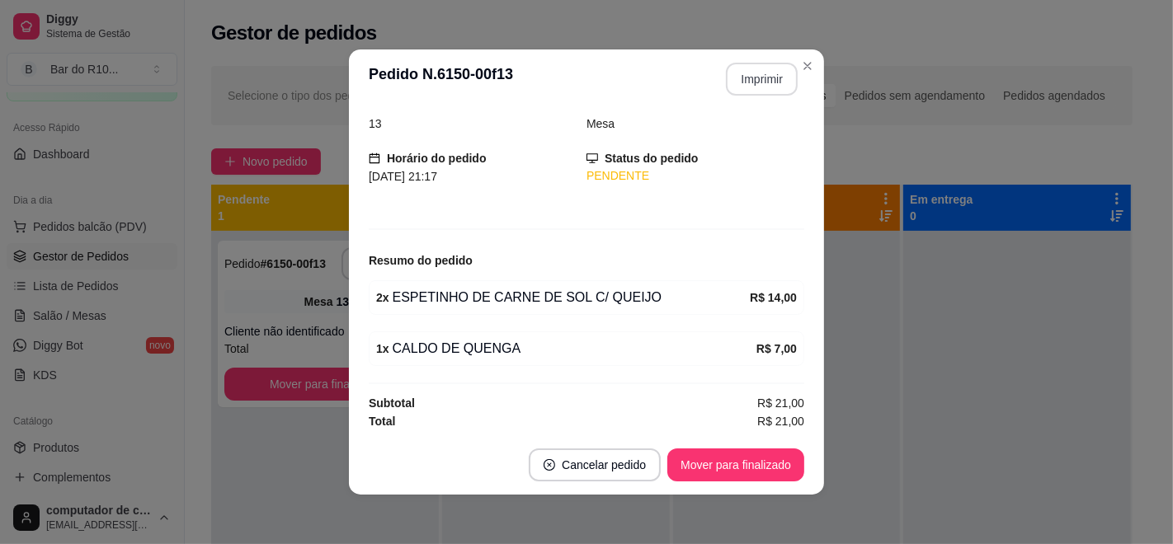
click at [761, 85] on button "Imprimir" at bounding box center [762, 79] width 72 height 33
click at [704, 456] on button "Mover para finalizado" at bounding box center [735, 465] width 137 height 33
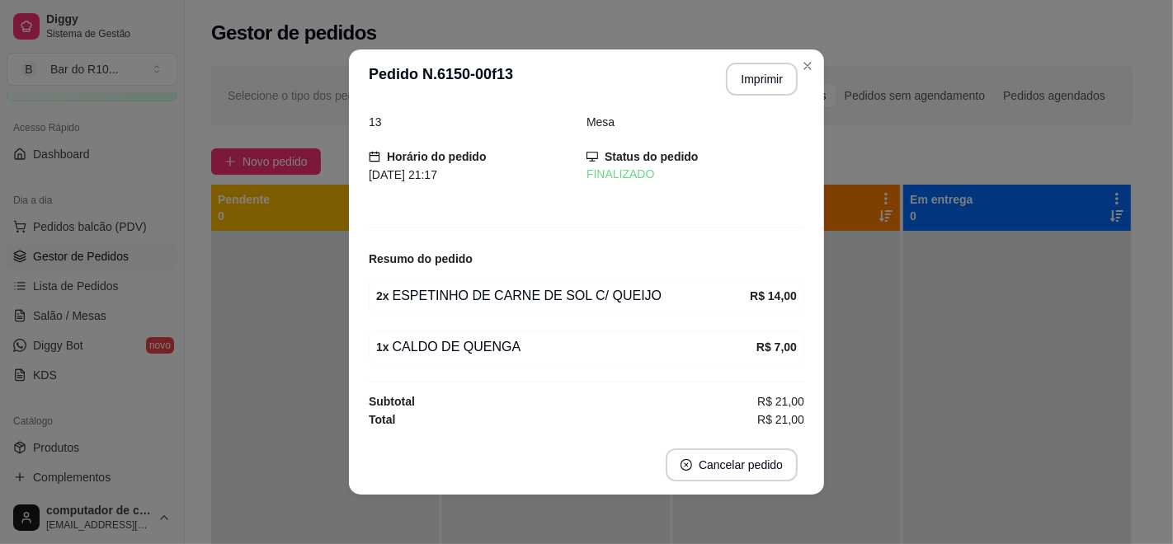
scroll to position [20, 0]
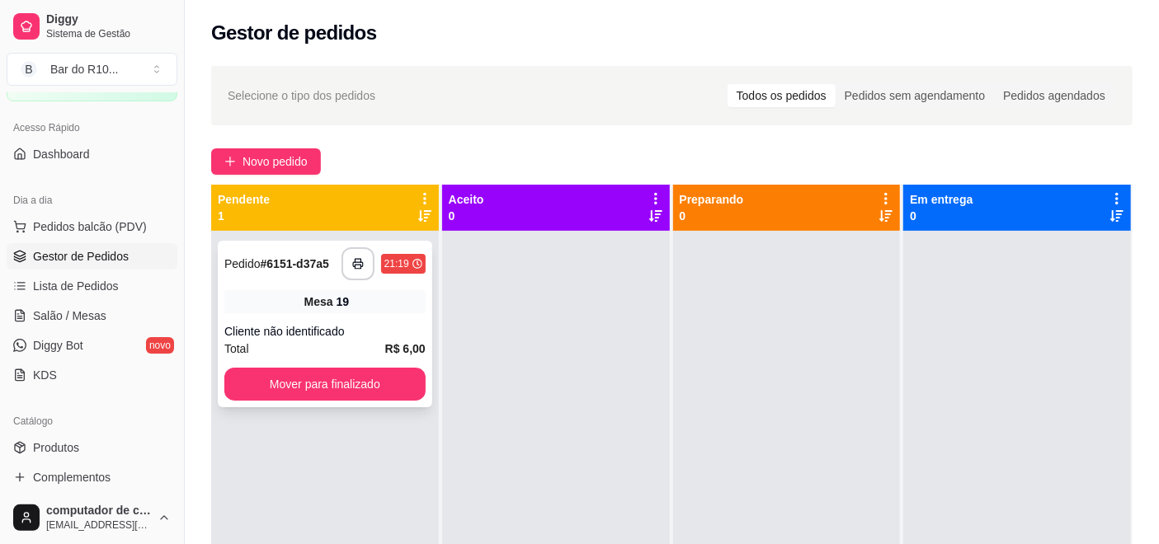
click at [293, 287] on div "**********" at bounding box center [325, 324] width 214 height 167
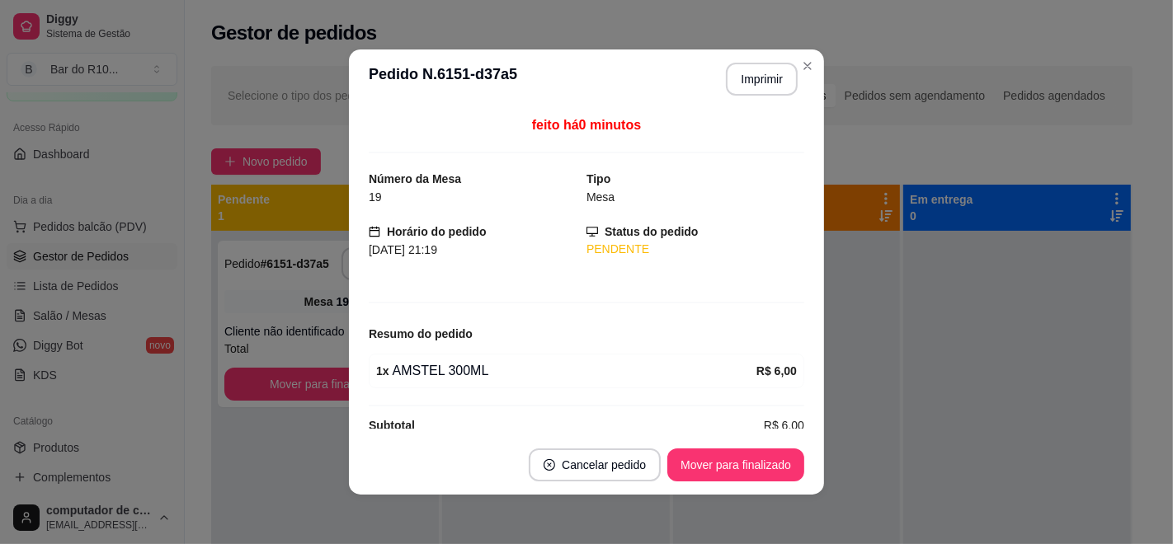
scroll to position [23, 0]
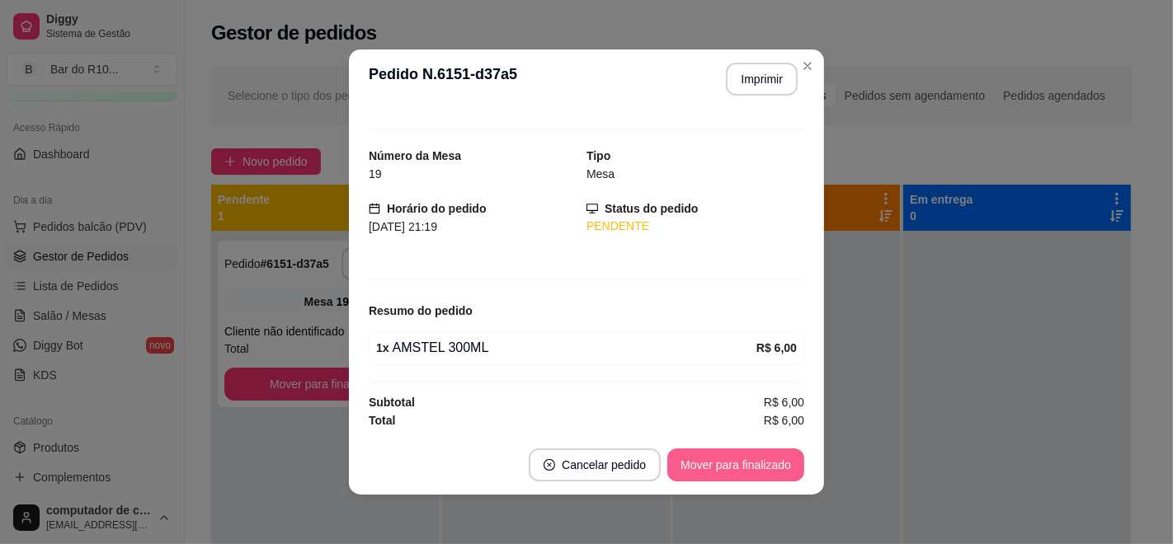
click at [712, 451] on button "Mover para finalizado" at bounding box center [735, 465] width 137 height 33
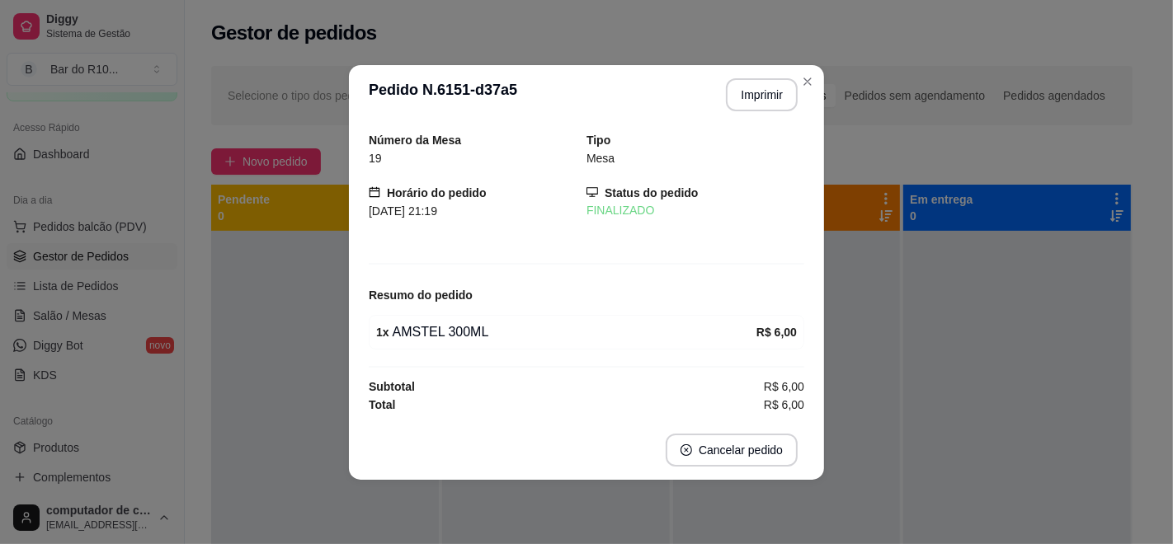
scroll to position [0, 0]
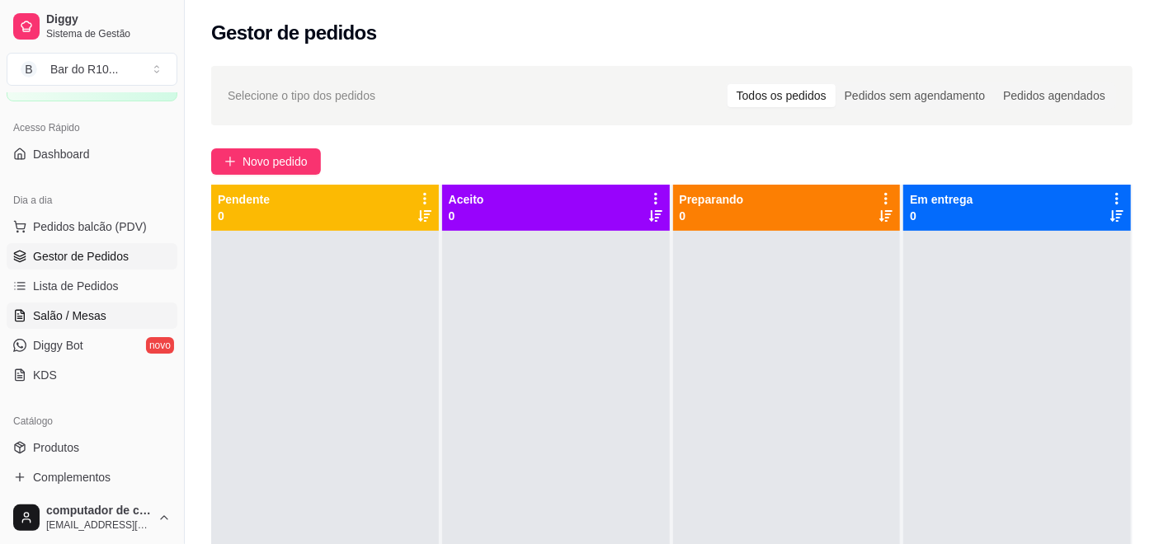
click at [59, 326] on link "Salão / Mesas" at bounding box center [92, 316] width 171 height 26
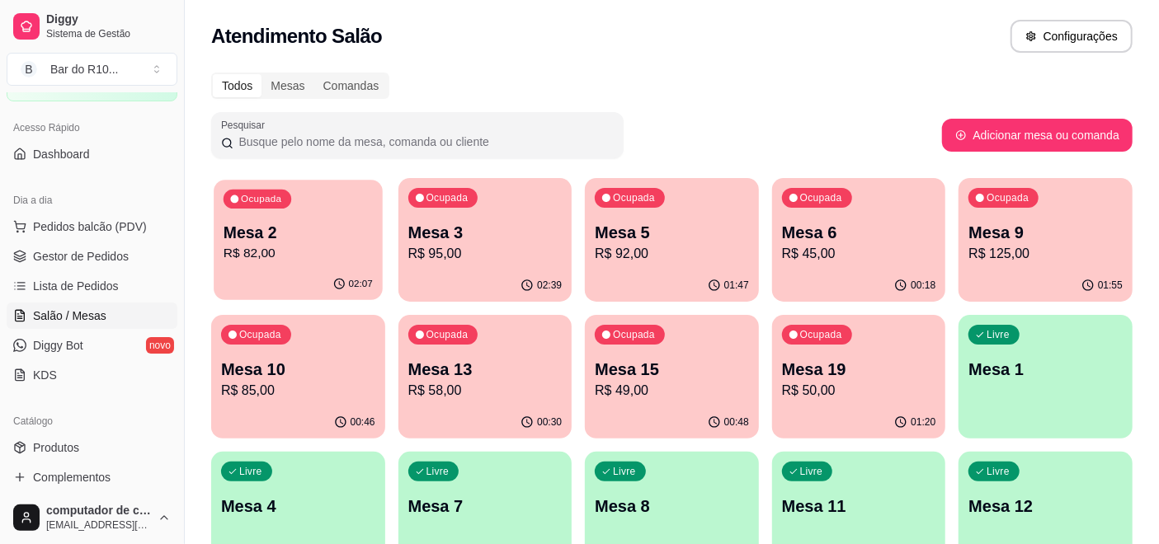
click at [313, 271] on div "02:07" at bounding box center [298, 284] width 168 height 31
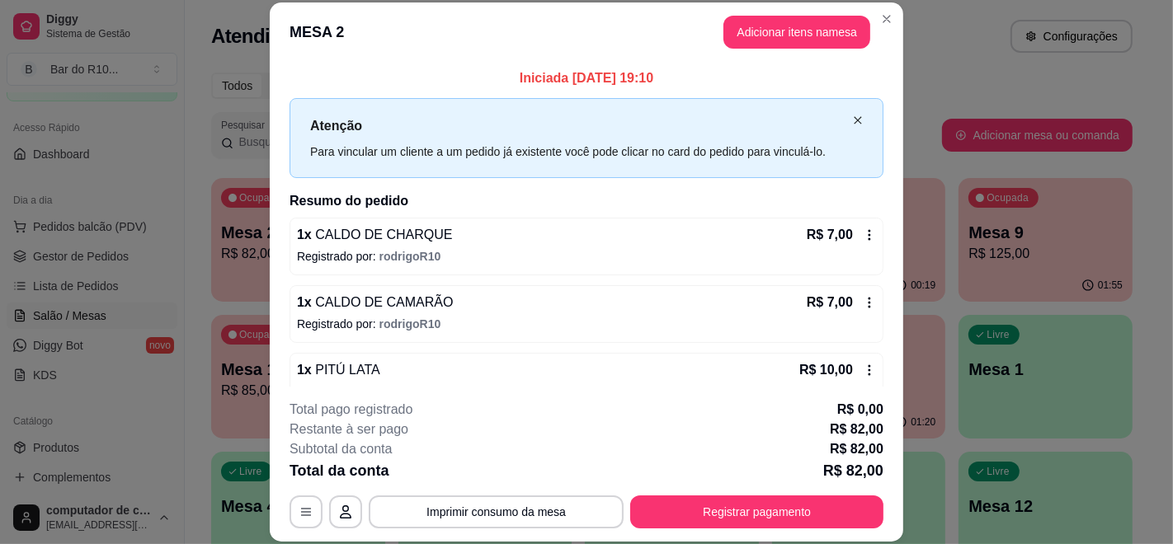
click at [853, 115] on icon "close" at bounding box center [858, 120] width 10 height 10
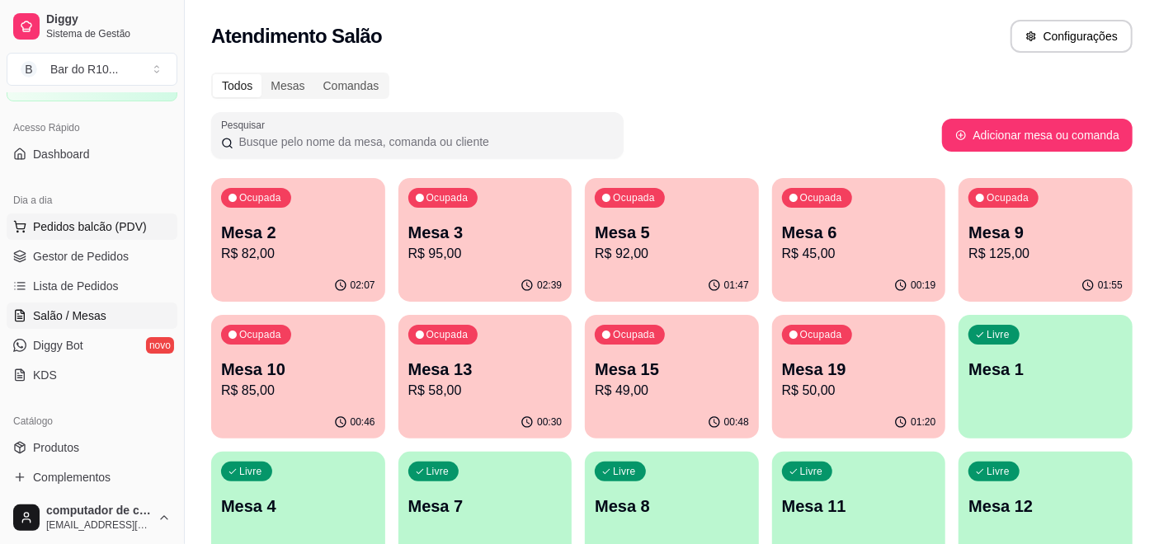
click at [120, 235] on button "Pedidos balcão (PDV)" at bounding box center [92, 227] width 171 height 26
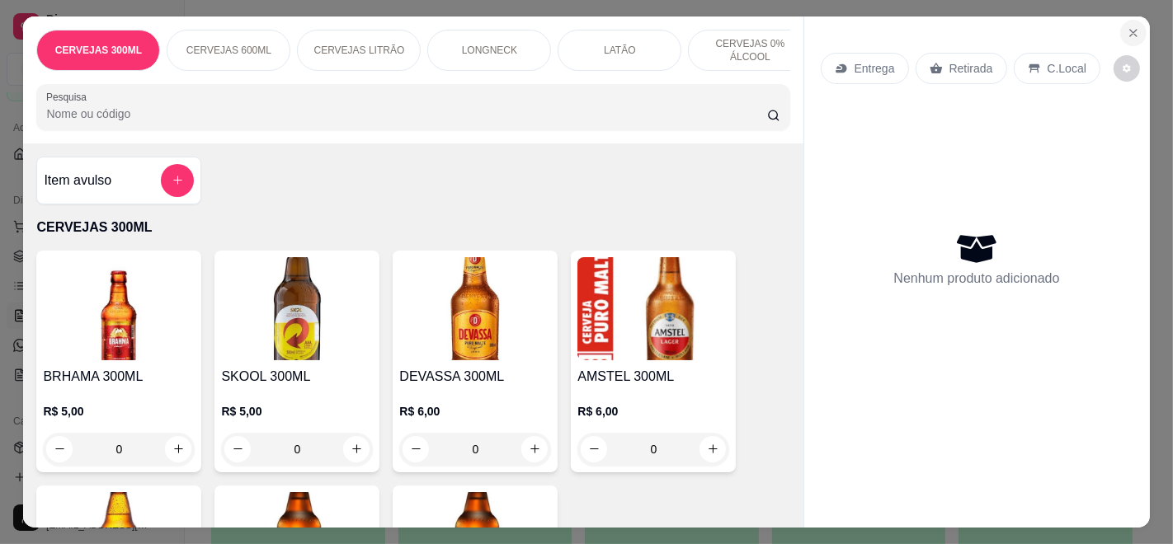
click at [1120, 24] on button "Close" at bounding box center [1133, 33] width 26 height 26
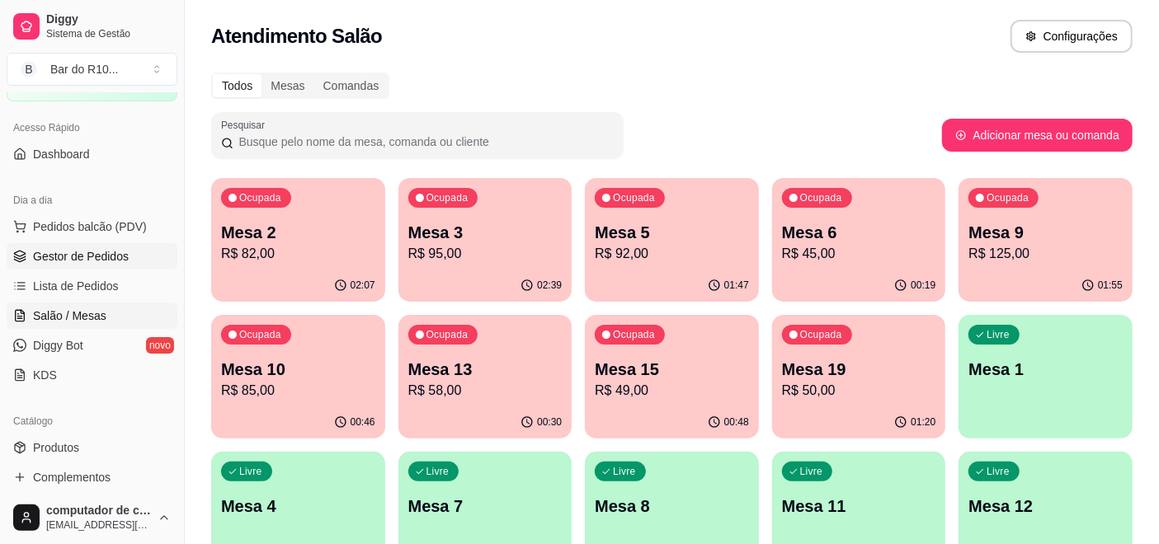
click at [82, 246] on link "Gestor de Pedidos" at bounding box center [92, 256] width 171 height 26
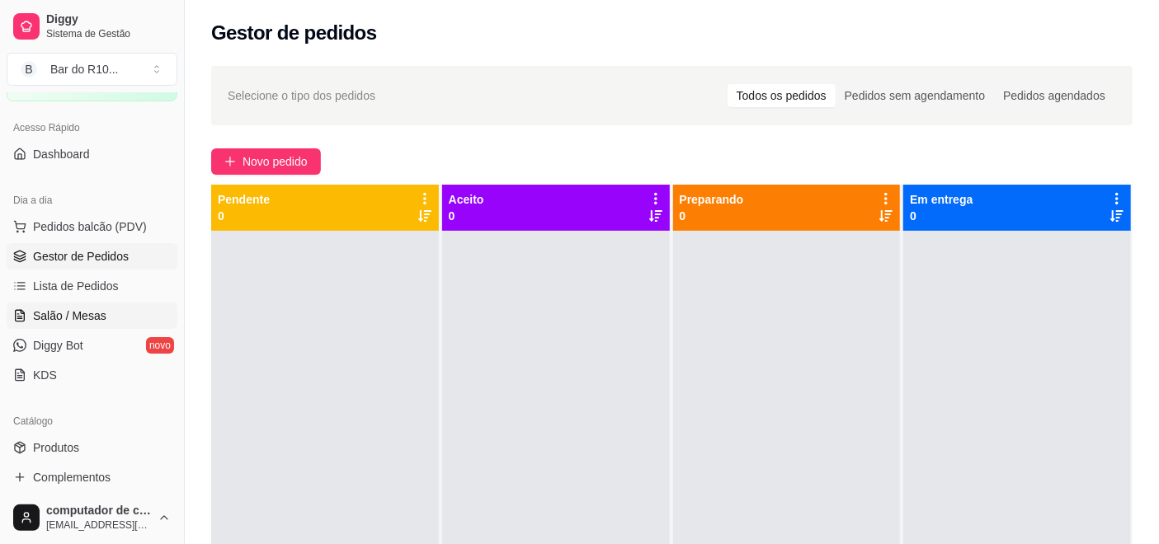
click at [73, 308] on span "Salão / Mesas" at bounding box center [69, 316] width 73 height 16
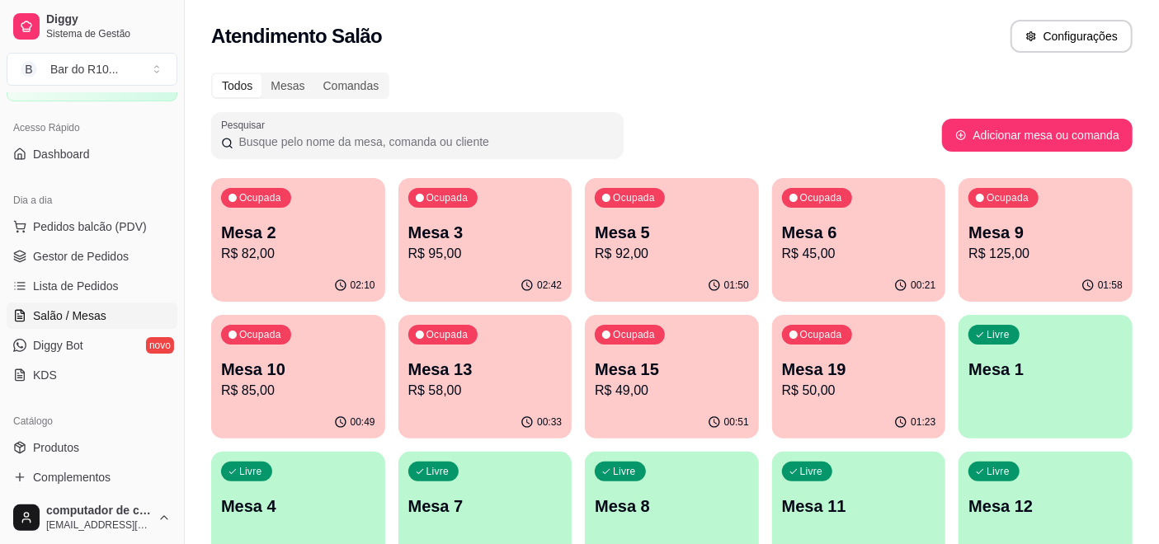
click at [240, 273] on div "02:10" at bounding box center [298, 286] width 174 height 32
click at [79, 253] on span "Gestor de Pedidos" at bounding box center [81, 256] width 96 height 16
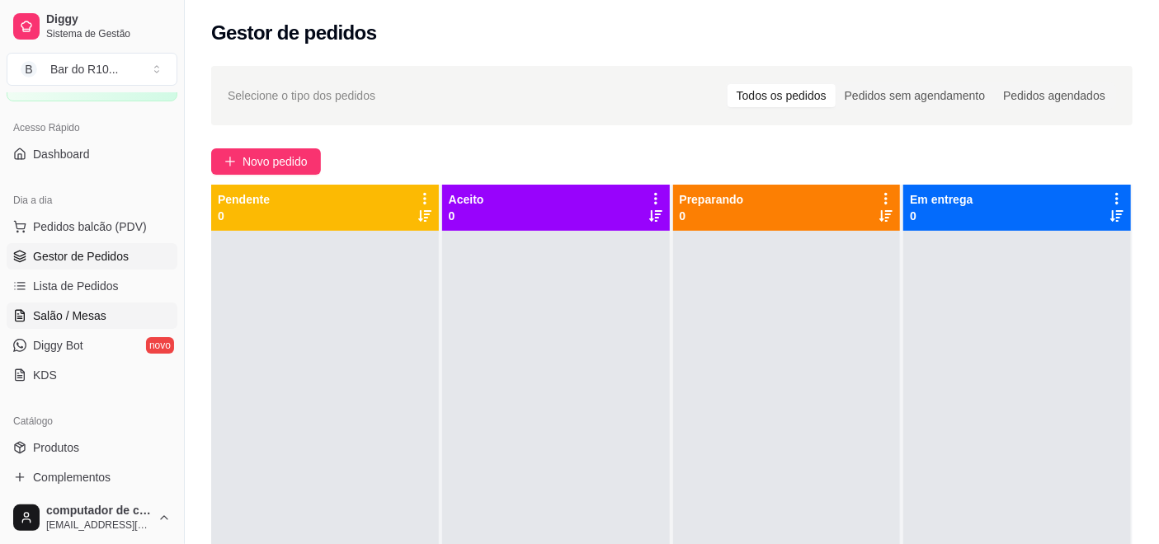
click at [59, 312] on span "Salão / Mesas" at bounding box center [69, 316] width 73 height 16
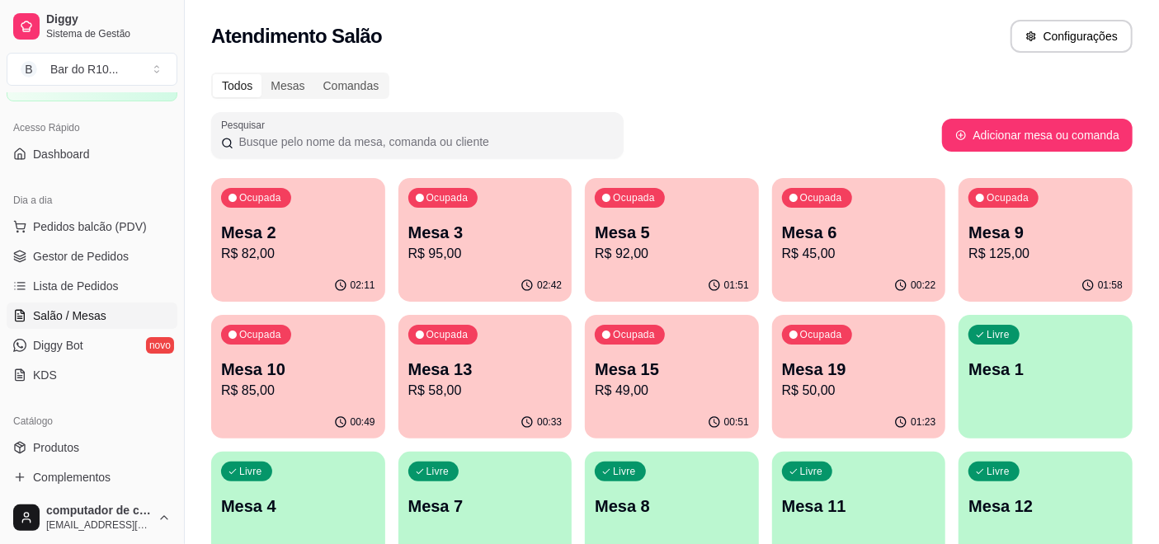
click at [336, 224] on p "Mesa 2" at bounding box center [298, 232] width 154 height 23
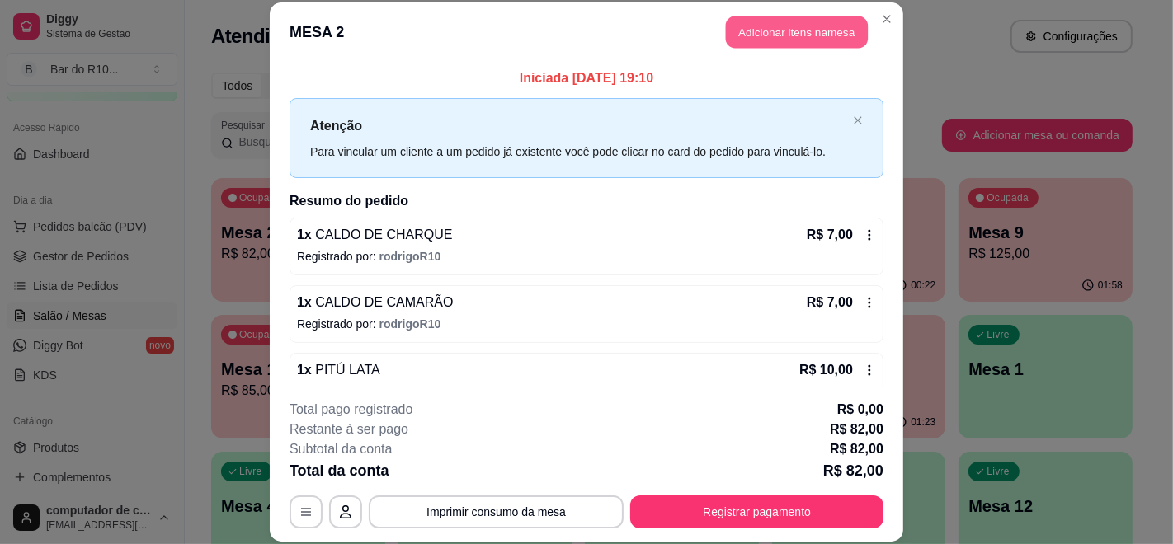
click at [788, 28] on button "Adicionar itens na mesa" at bounding box center [797, 32] width 142 height 32
click at [271, 110] on div at bounding box center [412, 107] width 733 height 33
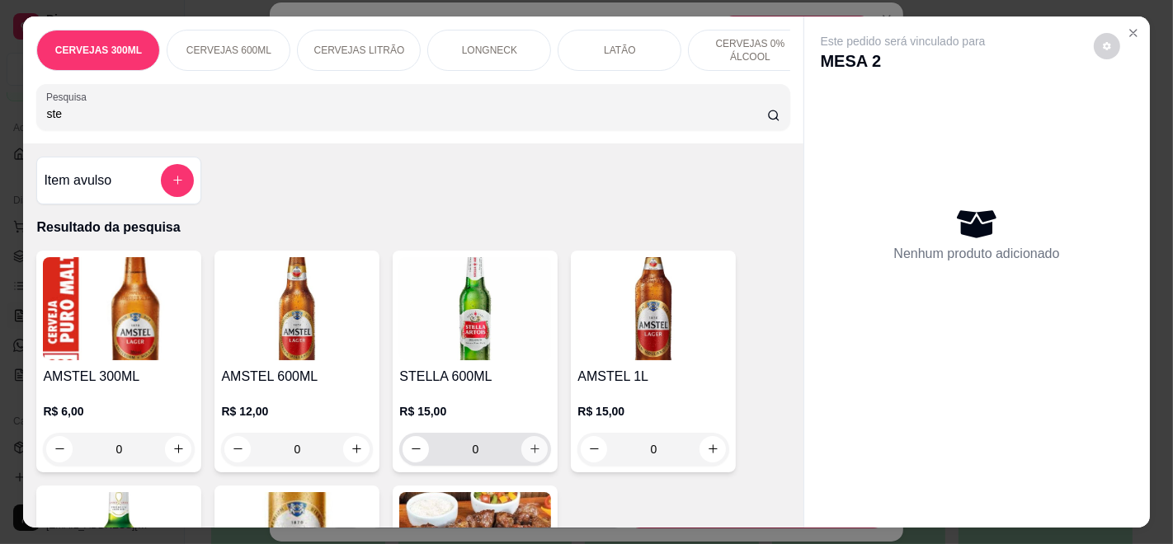
type input "ste"
click at [529, 450] on icon "increase-product-quantity" at bounding box center [535, 449] width 12 height 12
type input "1"
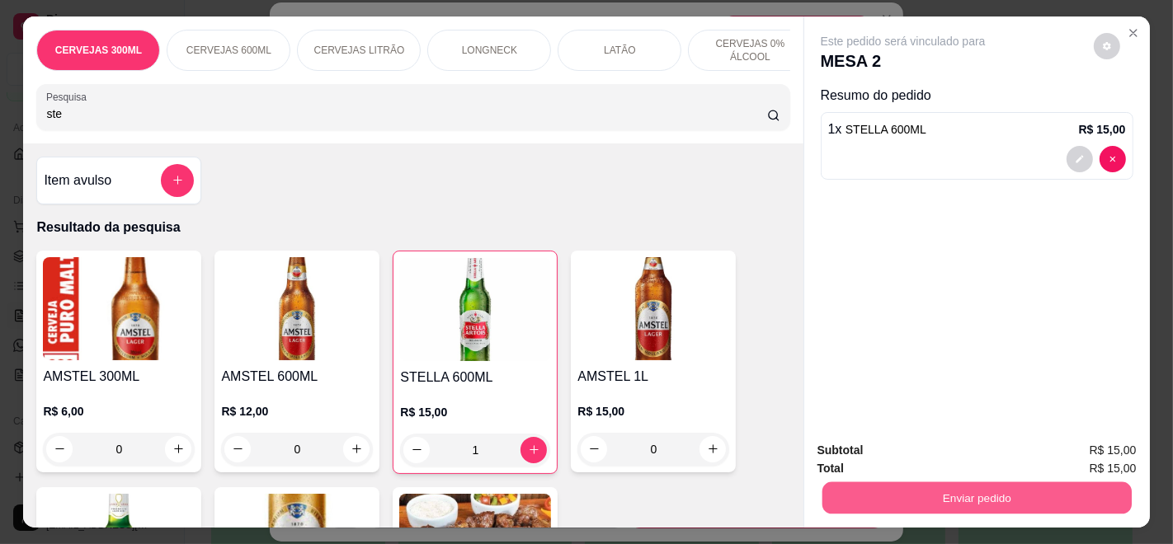
click at [1006, 502] on button "Enviar pedido" at bounding box center [975, 498] width 309 height 32
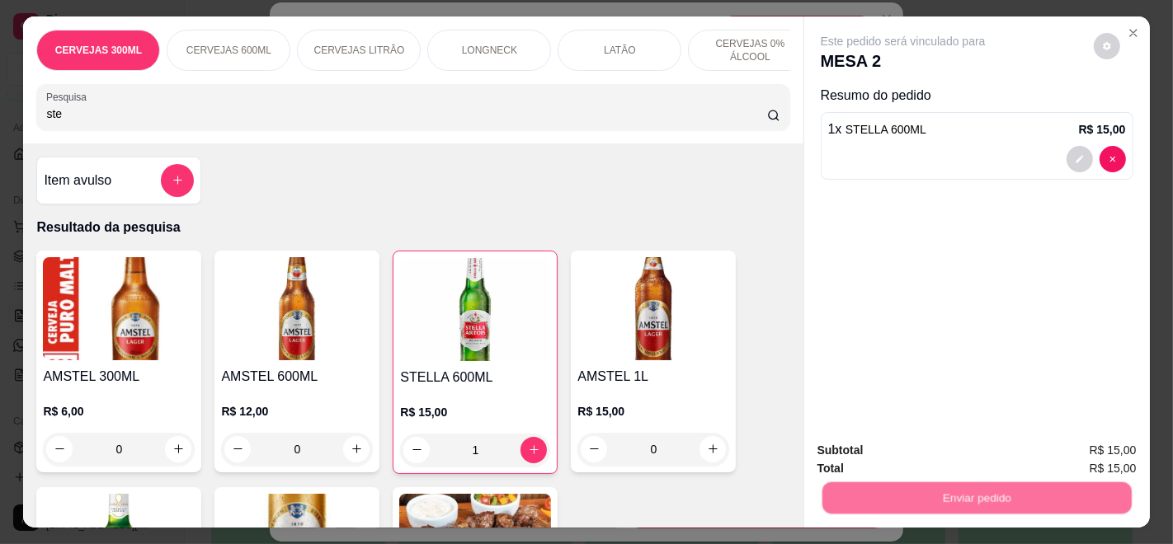
click at [1108, 435] on button "Enviar pedido" at bounding box center [1092, 450] width 93 height 31
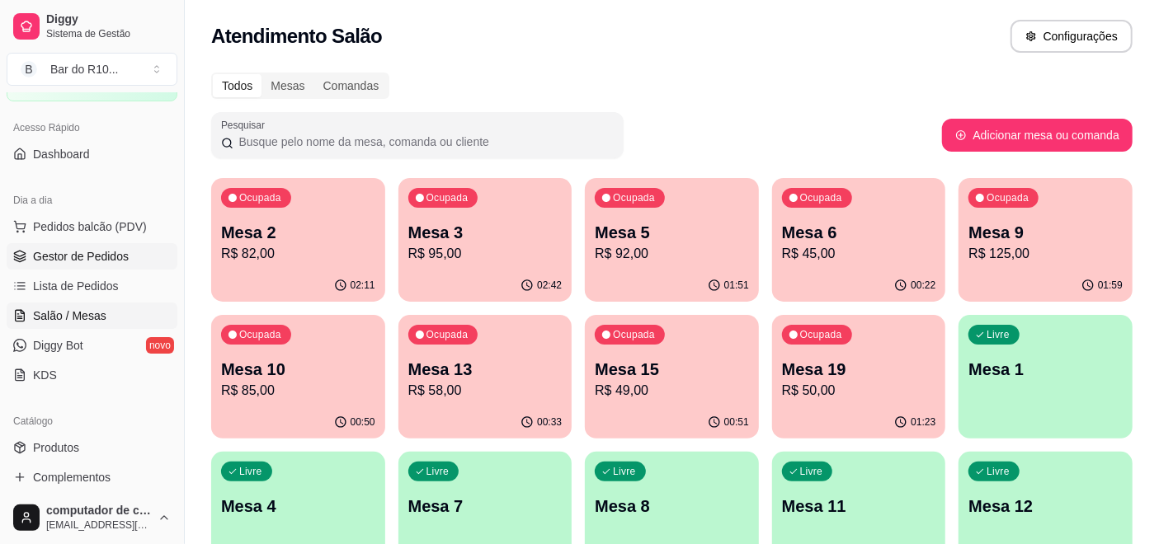
click at [49, 254] on span "Gestor de Pedidos" at bounding box center [81, 256] width 96 height 16
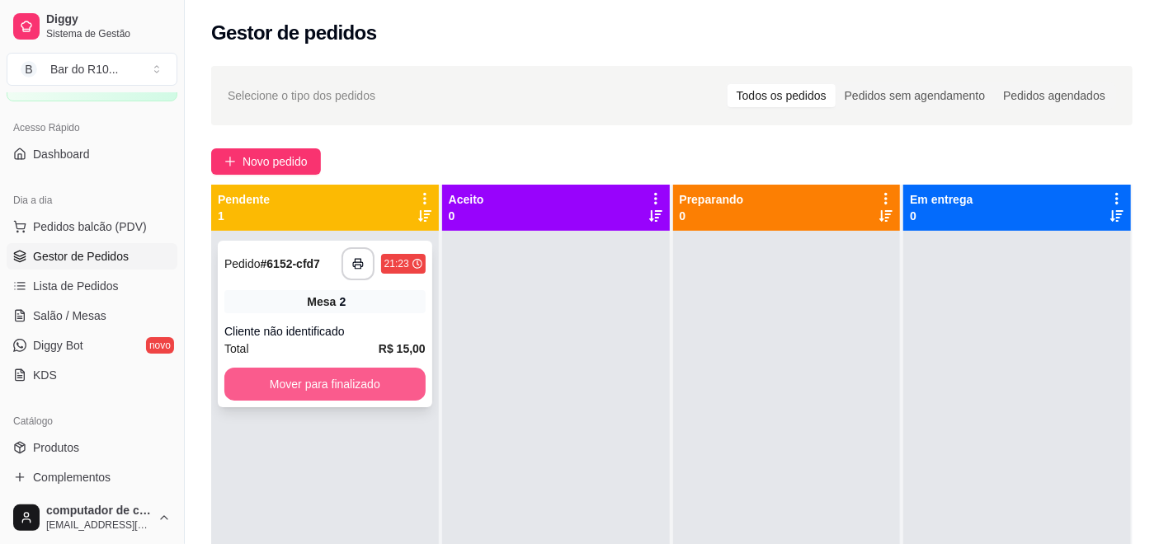
click at [329, 388] on button "Mover para finalizado" at bounding box center [324, 384] width 201 height 33
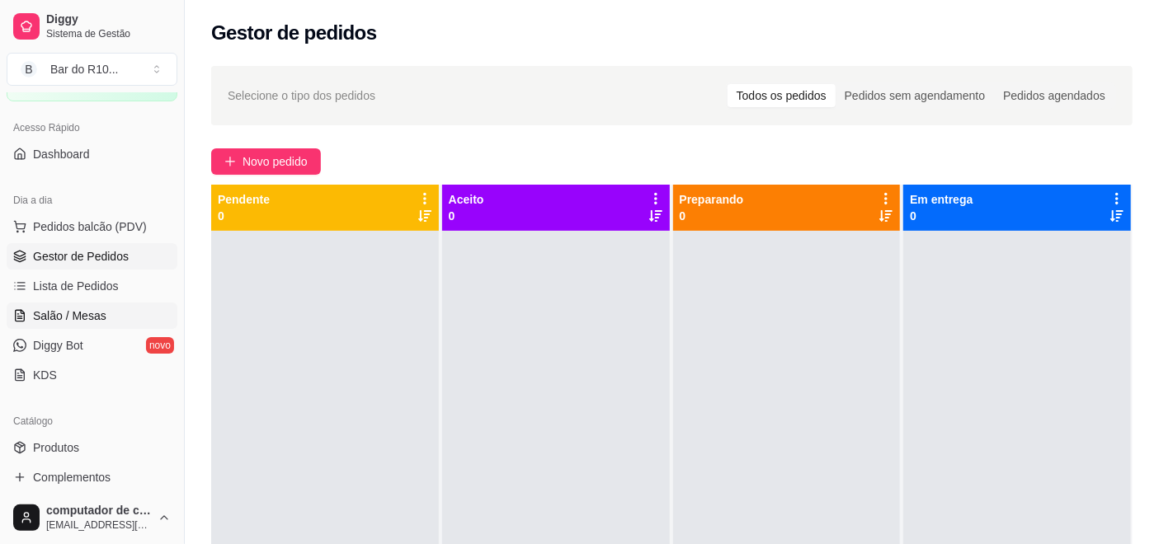
click at [91, 305] on link "Salão / Mesas" at bounding box center [92, 316] width 171 height 26
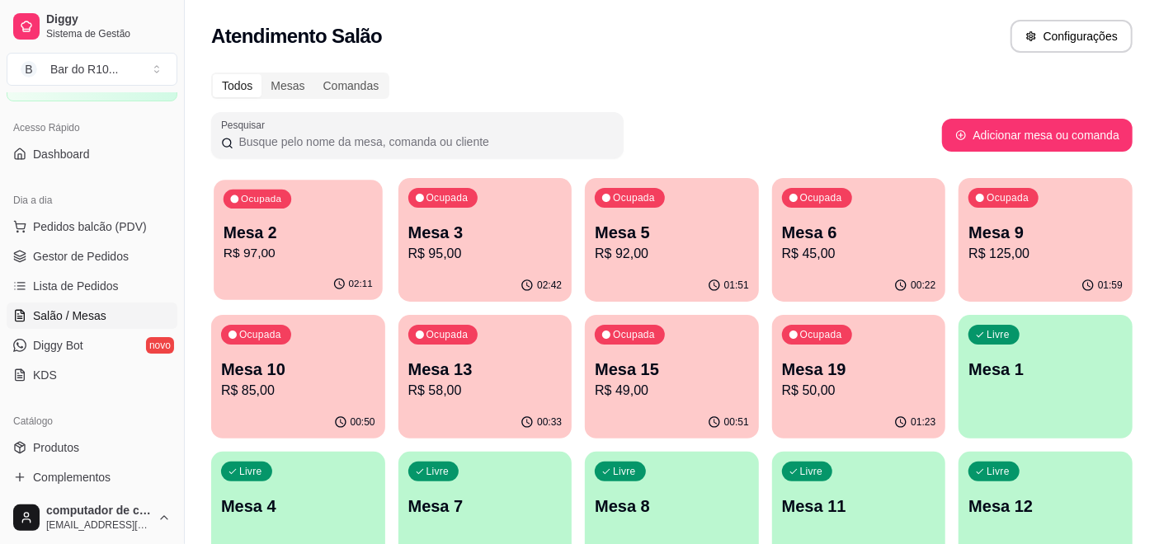
click at [282, 252] on p "R$ 97,00" at bounding box center [298, 253] width 149 height 19
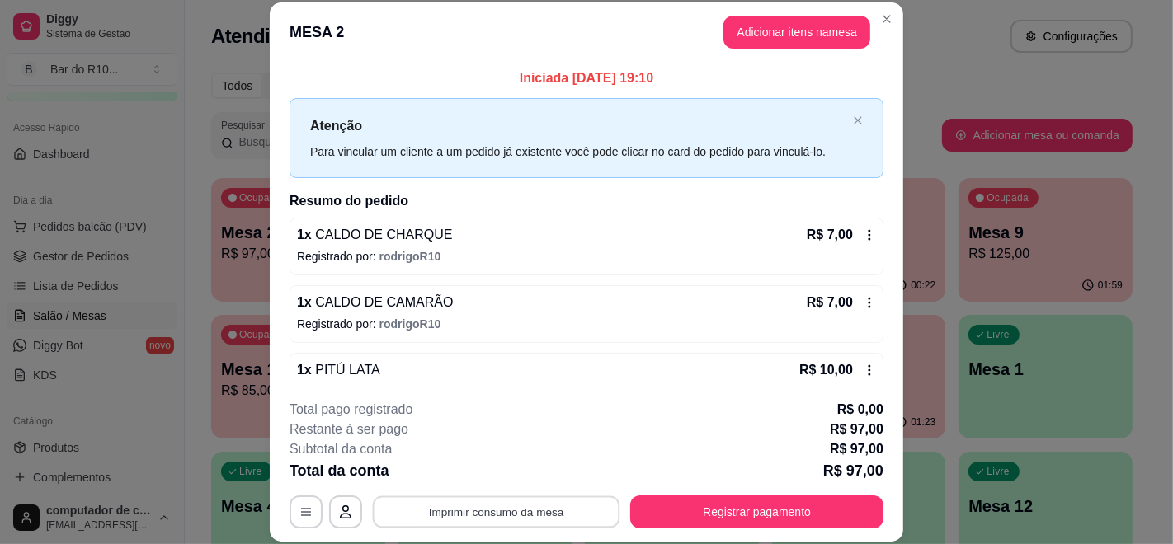
click at [472, 506] on button "Imprimir consumo da mesa" at bounding box center [496, 512] width 247 height 32
click at [853, 117] on icon "close" at bounding box center [858, 120] width 10 height 10
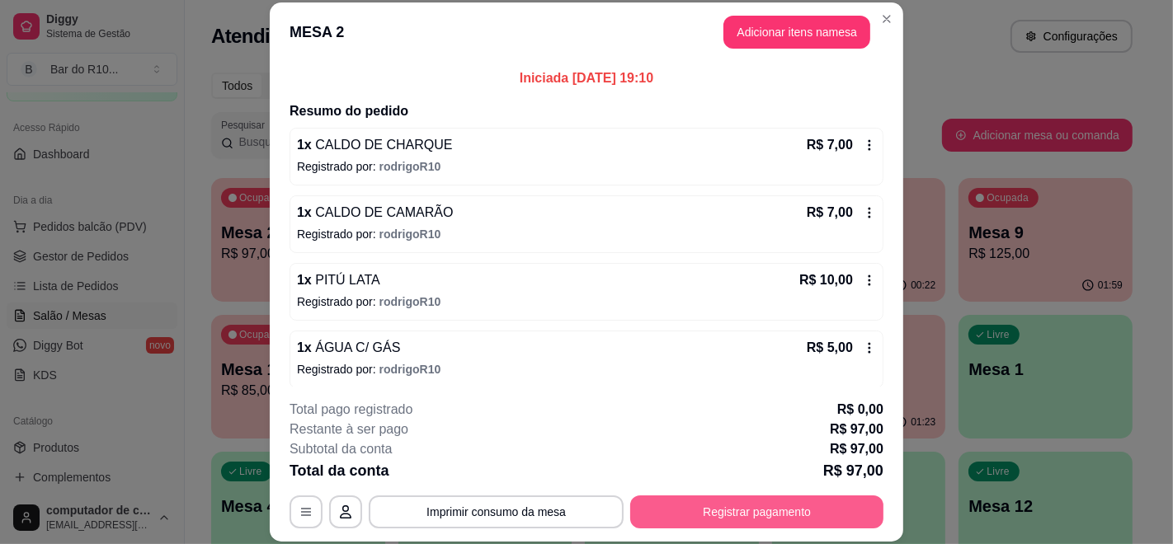
click at [724, 506] on button "Registrar pagamento" at bounding box center [756, 512] width 253 height 33
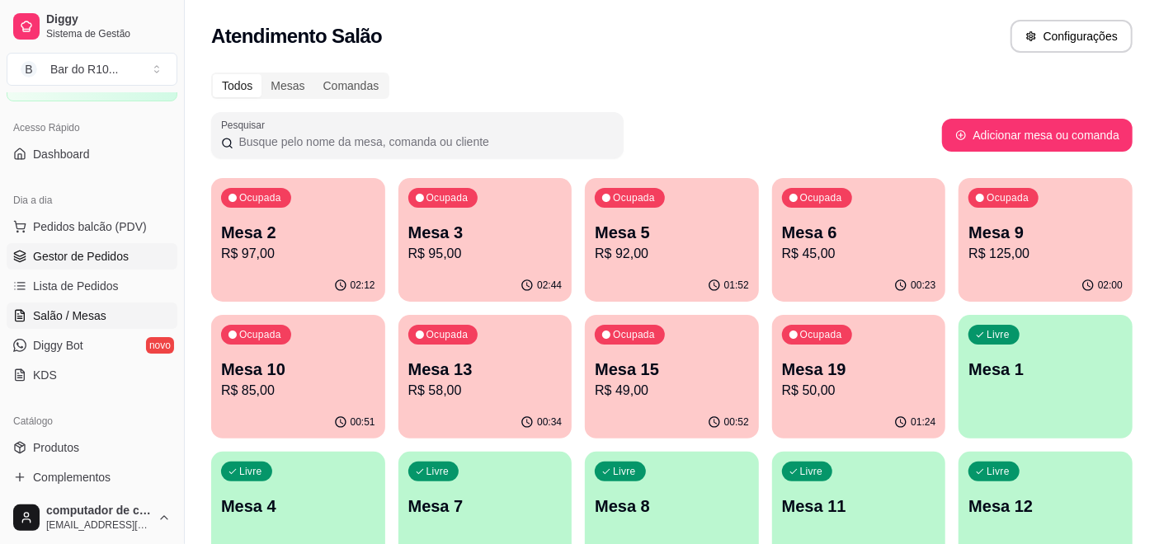
click at [86, 261] on span "Gestor de Pedidos" at bounding box center [81, 256] width 96 height 16
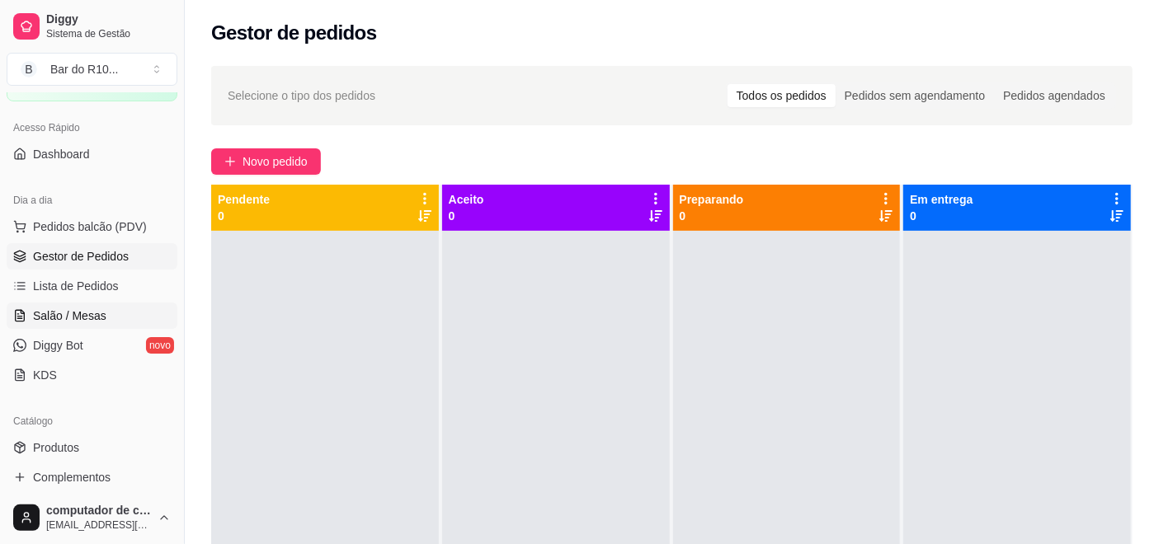
click at [46, 321] on span "Salão / Mesas" at bounding box center [69, 316] width 73 height 16
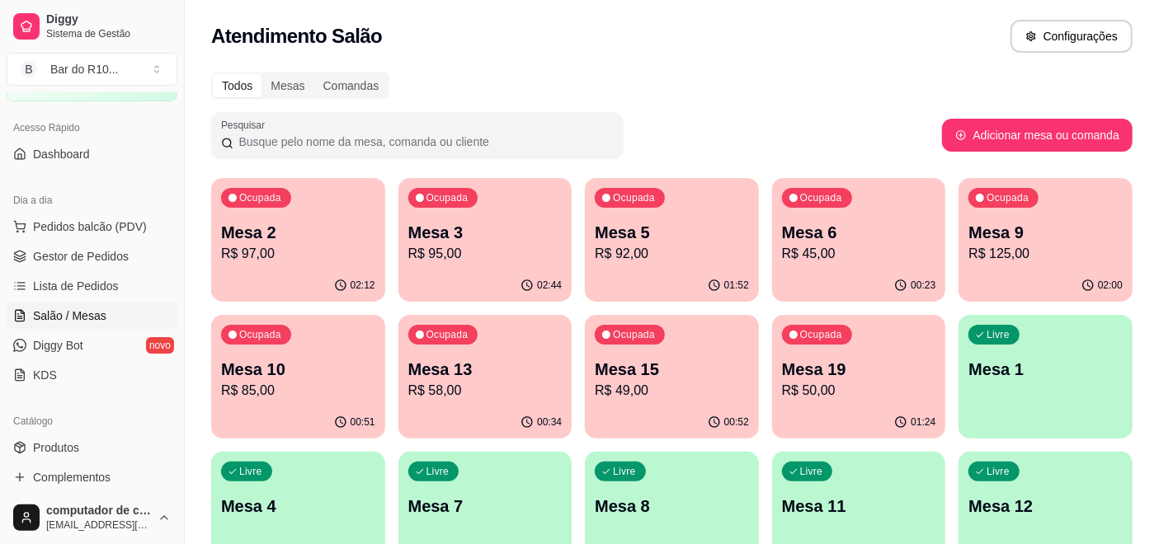
click at [300, 233] on p "Mesa 2" at bounding box center [298, 232] width 154 height 23
click at [78, 252] on span "Gestor de Pedidos" at bounding box center [81, 256] width 96 height 16
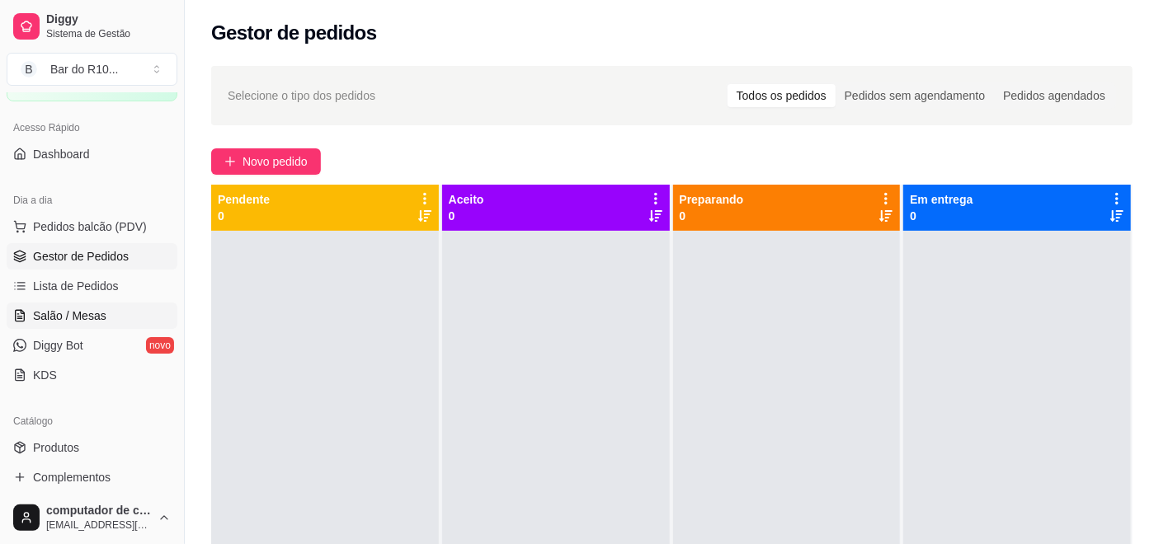
click at [60, 315] on span "Salão / Mesas" at bounding box center [69, 316] width 73 height 16
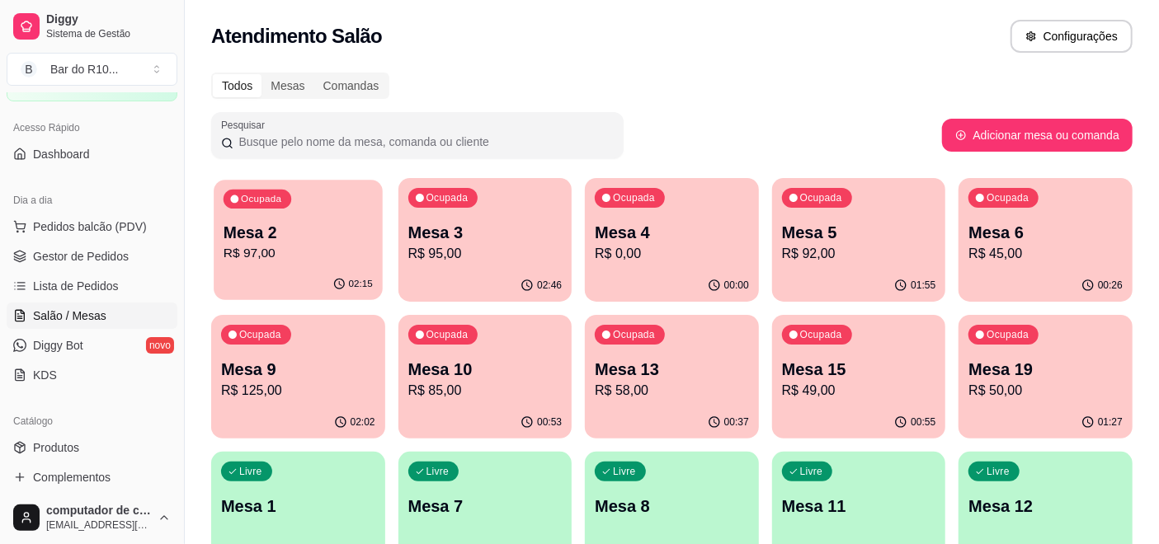
click at [287, 218] on div "Ocupada Mesa 2 R$ 97,00" at bounding box center [298, 224] width 168 height 89
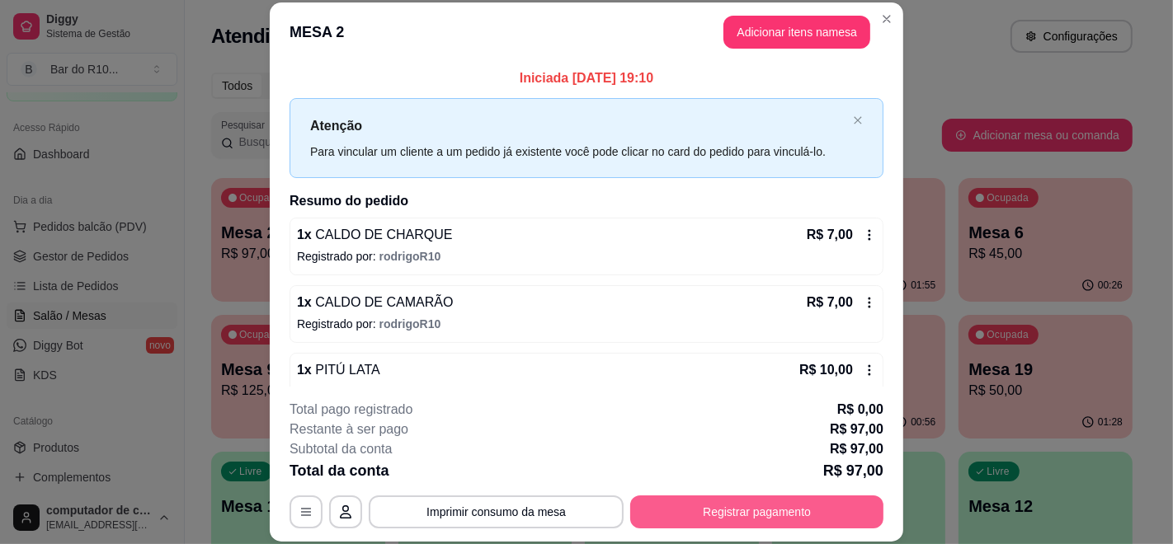
click at [765, 501] on button "Registrar pagamento" at bounding box center [756, 512] width 253 height 33
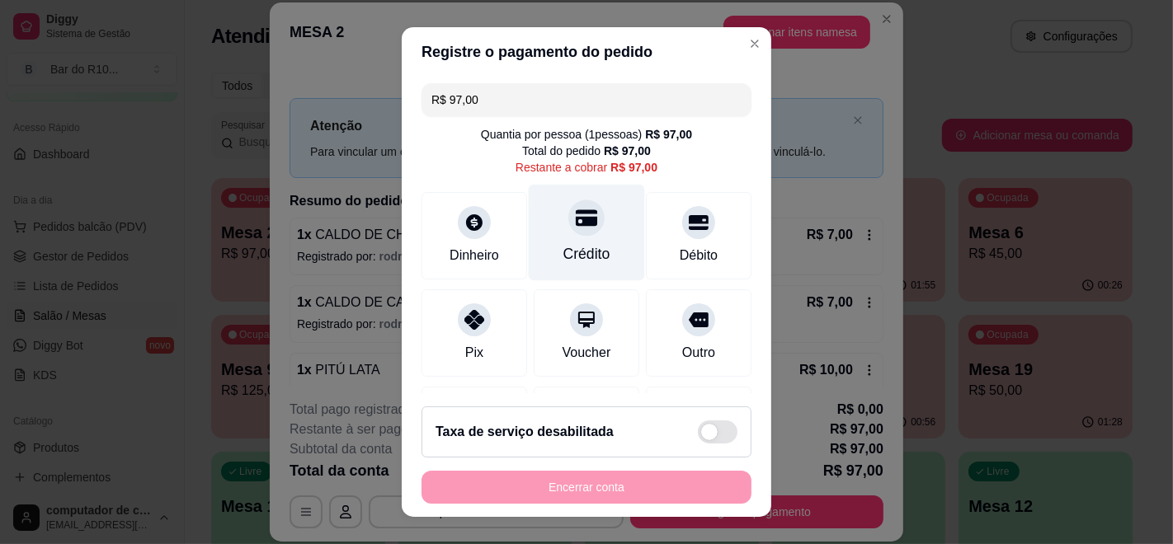
click at [576, 224] on icon at bounding box center [586, 218] width 21 height 16
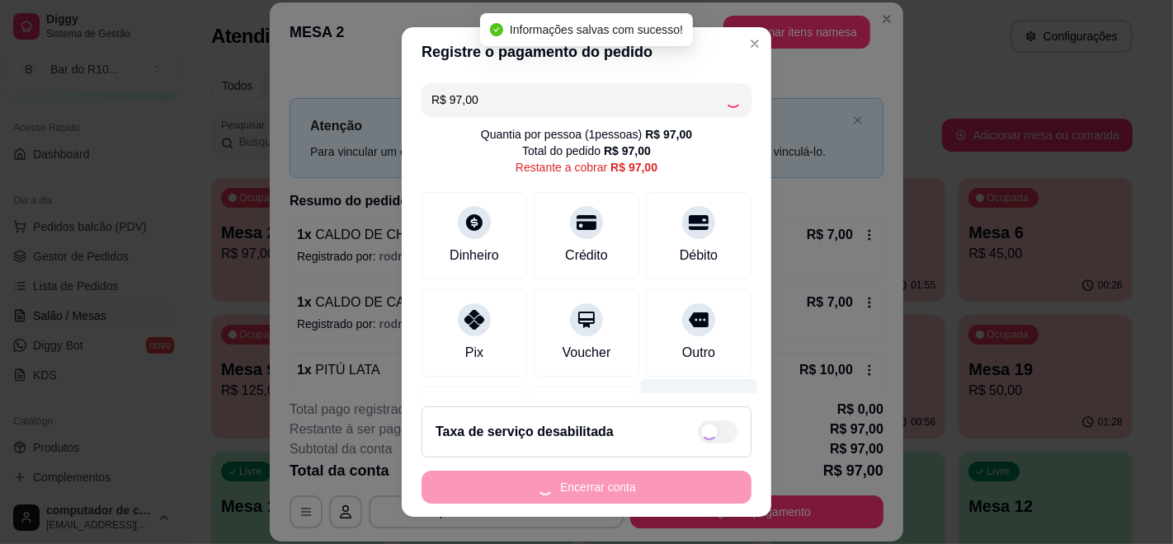
type input "R$ 0,00"
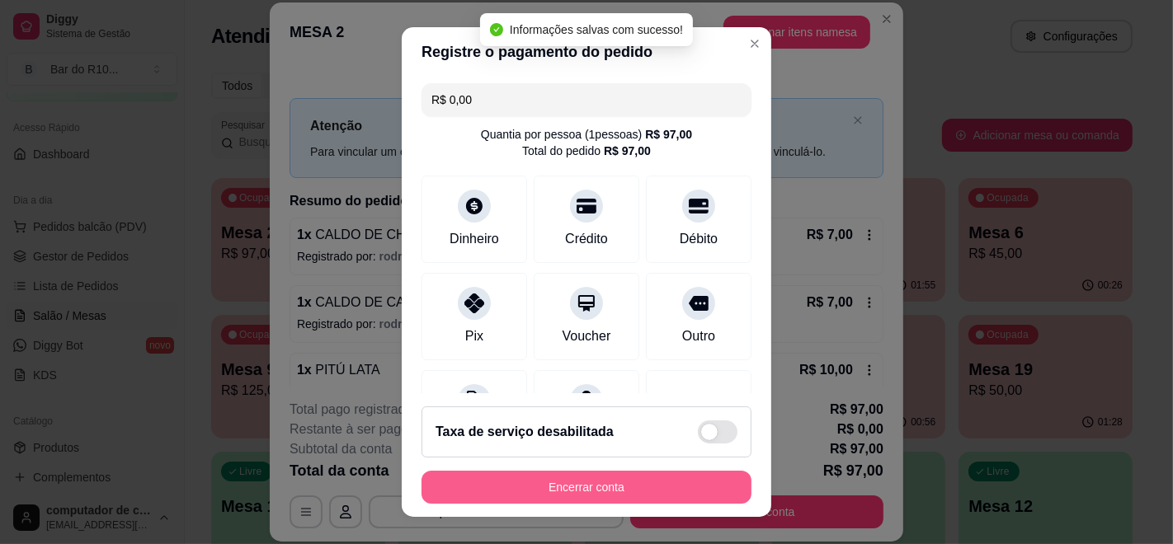
click at [581, 493] on button "Encerrar conta" at bounding box center [586, 487] width 330 height 33
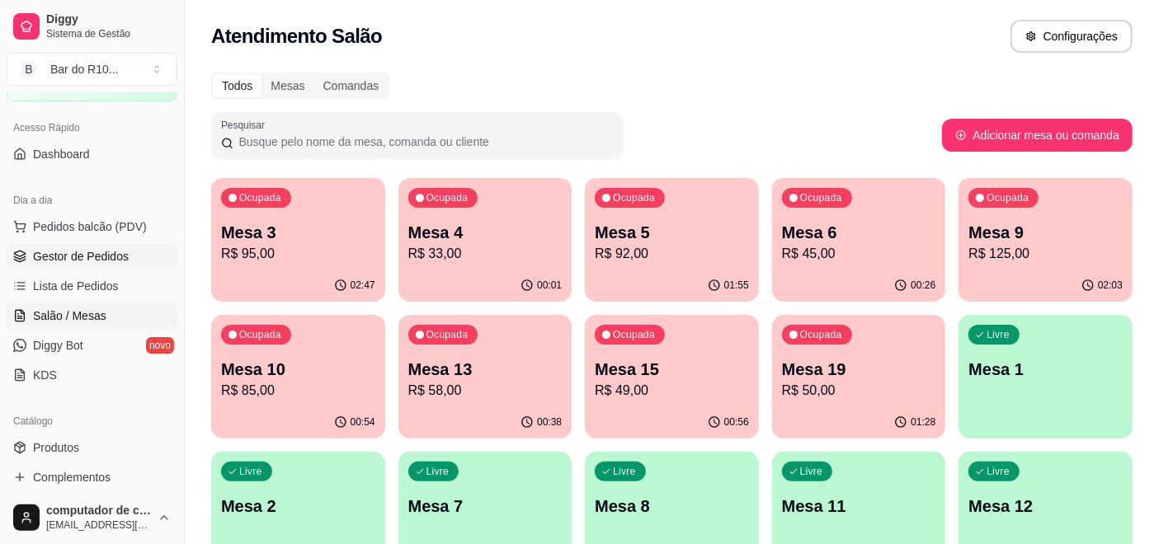
click at [100, 259] on span "Gestor de Pedidos" at bounding box center [81, 256] width 96 height 16
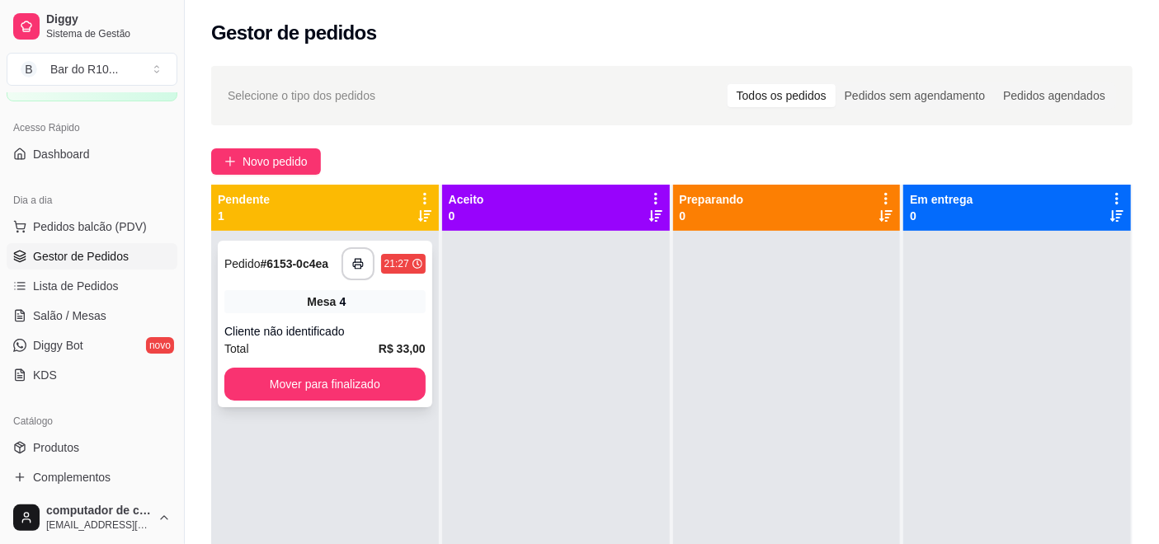
click at [321, 304] on span "Mesa" at bounding box center [321, 302] width 29 height 16
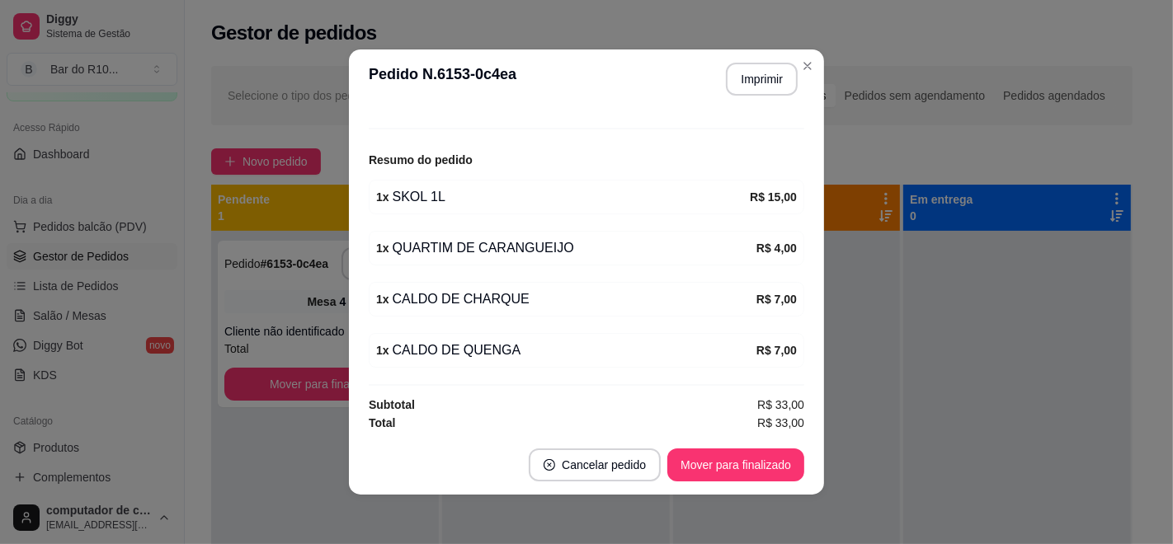
scroll to position [176, 0]
click at [768, 78] on button "Imprimir" at bounding box center [762, 79] width 72 height 33
drag, startPoint x: 724, startPoint y: 483, endPoint x: 692, endPoint y: 467, distance: 36.1
click at [714, 482] on footer "Cancelar pedido Mover para finalizado" at bounding box center [586, 464] width 475 height 59
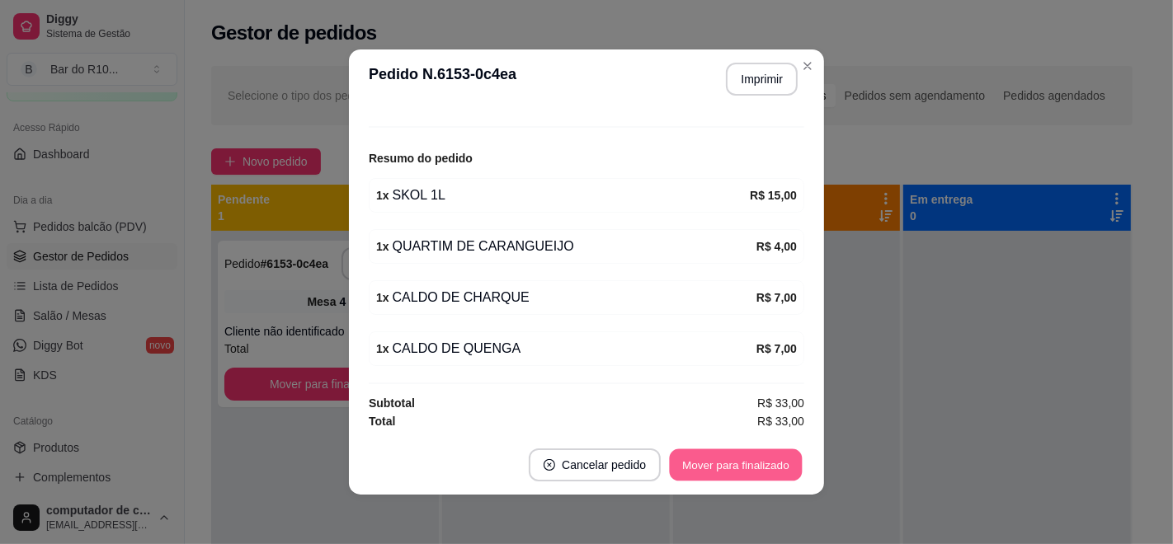
click at [686, 461] on button "Mover para finalizado" at bounding box center [736, 465] width 133 height 32
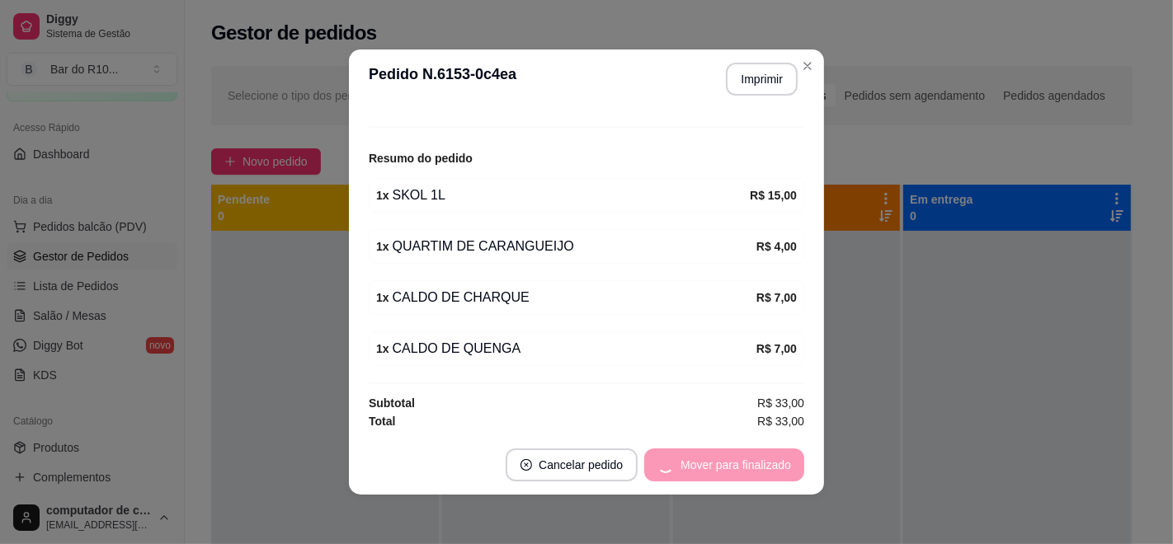
scroll to position [121, 0]
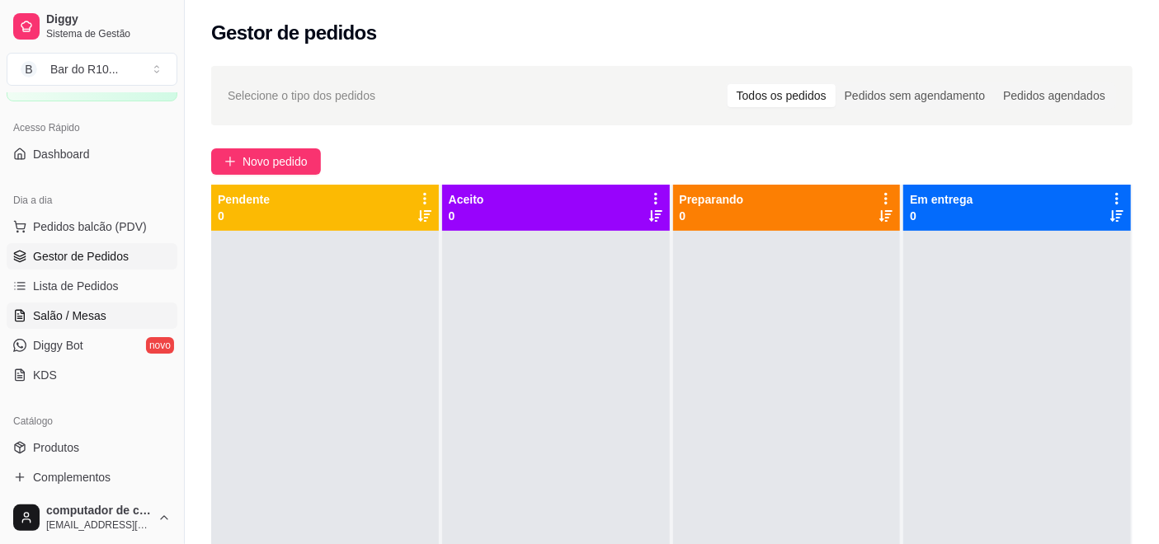
click at [57, 313] on span "Salão / Mesas" at bounding box center [69, 316] width 73 height 16
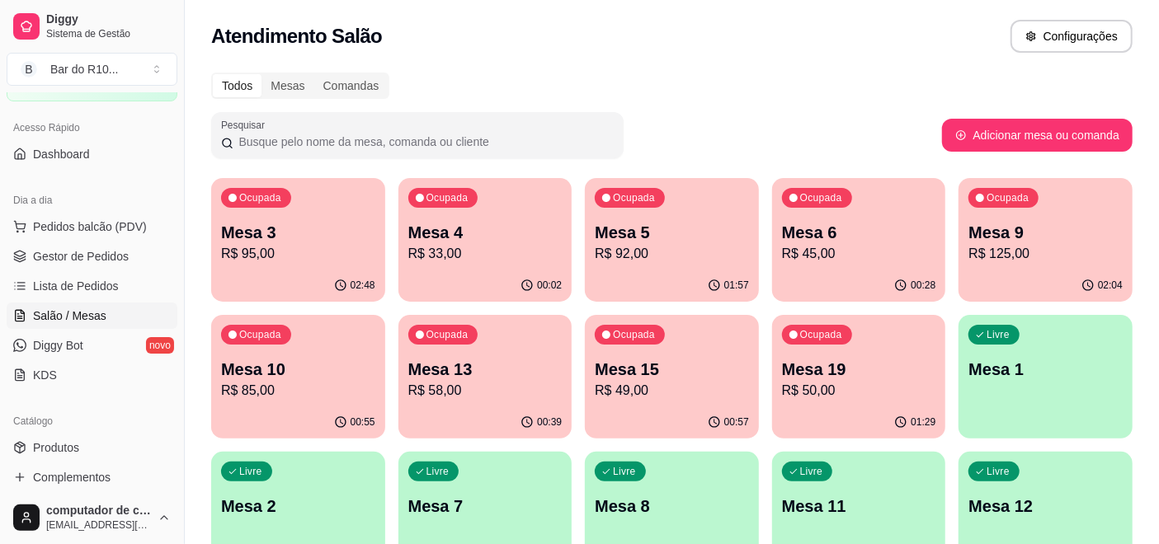
click at [477, 369] on p "Mesa 13" at bounding box center [485, 369] width 154 height 23
click at [48, 262] on span "Gestor de Pedidos" at bounding box center [81, 256] width 96 height 16
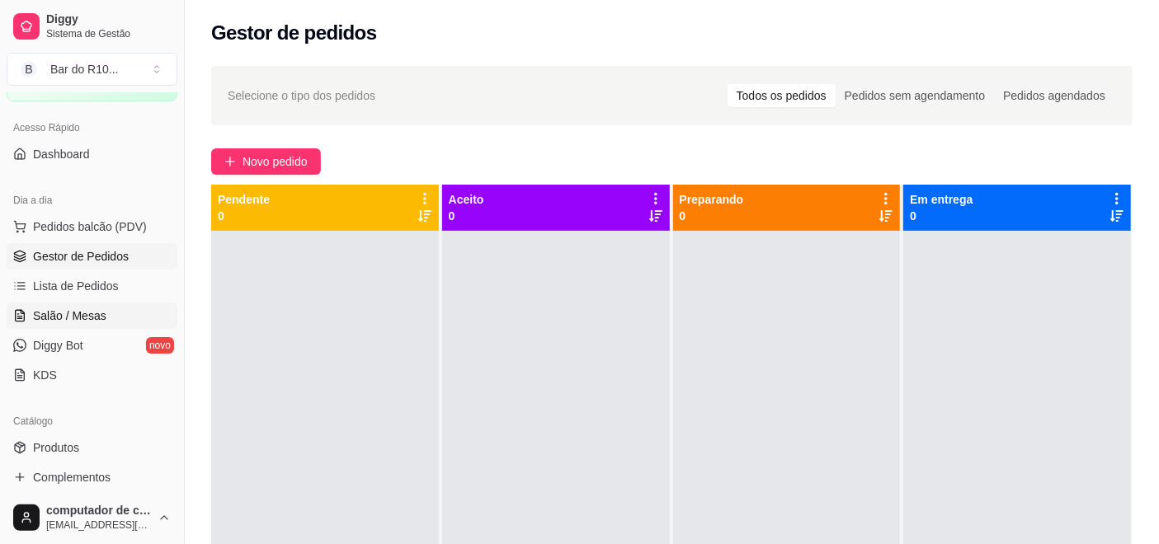
click at [69, 318] on span "Salão / Mesas" at bounding box center [69, 316] width 73 height 16
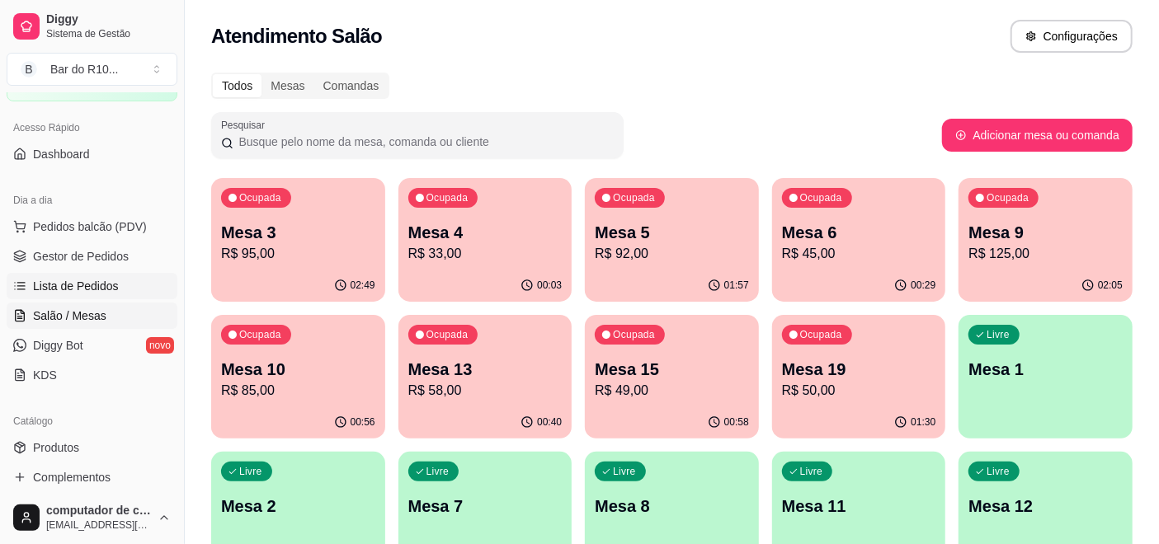
click at [93, 285] on span "Lista de Pedidos" at bounding box center [76, 286] width 86 height 16
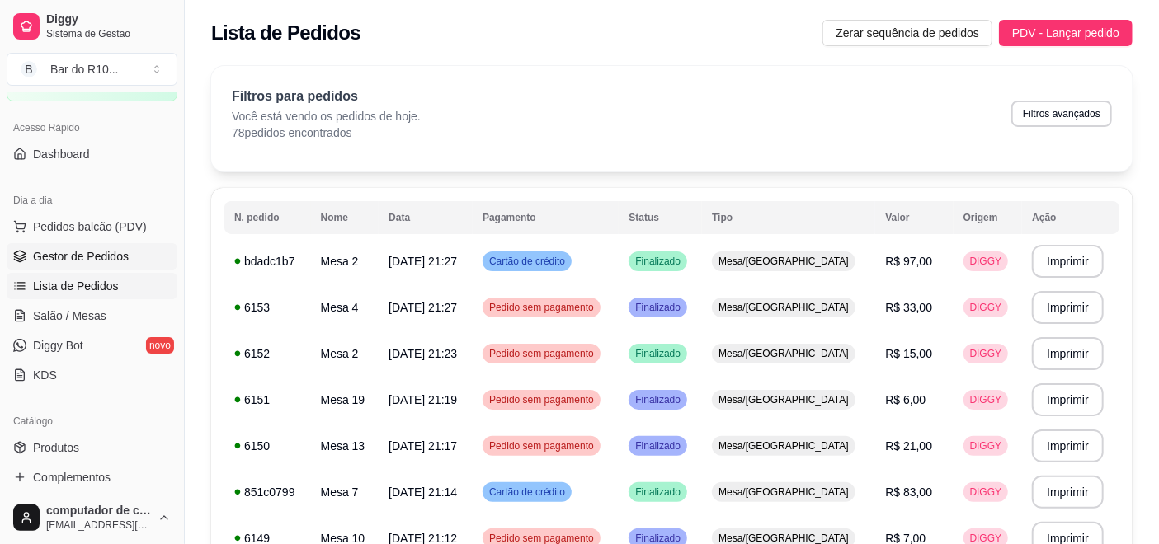
click at [104, 258] on span "Gestor de Pedidos" at bounding box center [81, 256] width 96 height 16
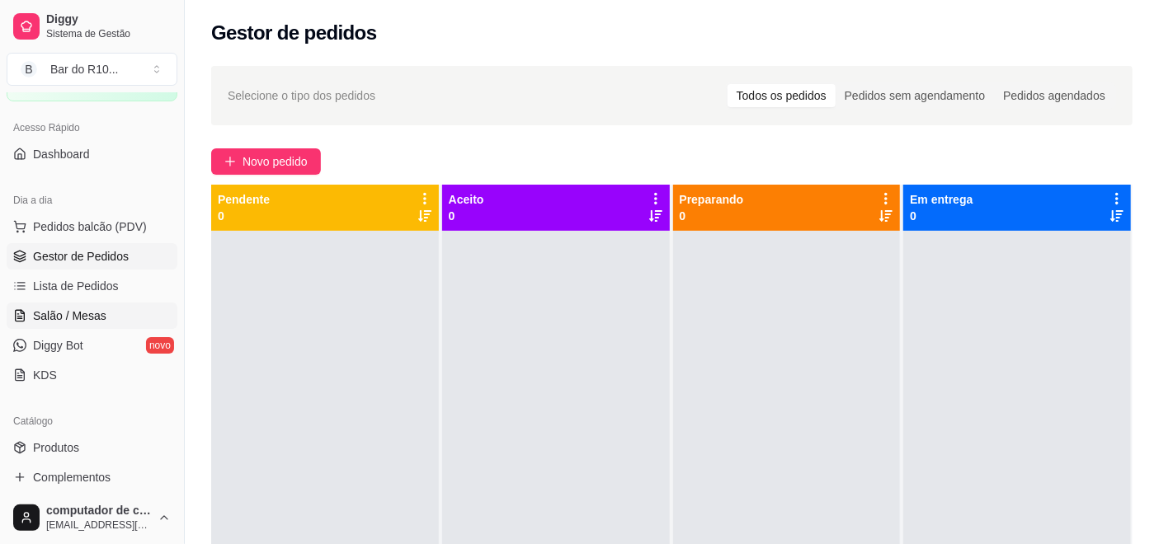
click at [69, 315] on span "Salão / Mesas" at bounding box center [69, 316] width 73 height 16
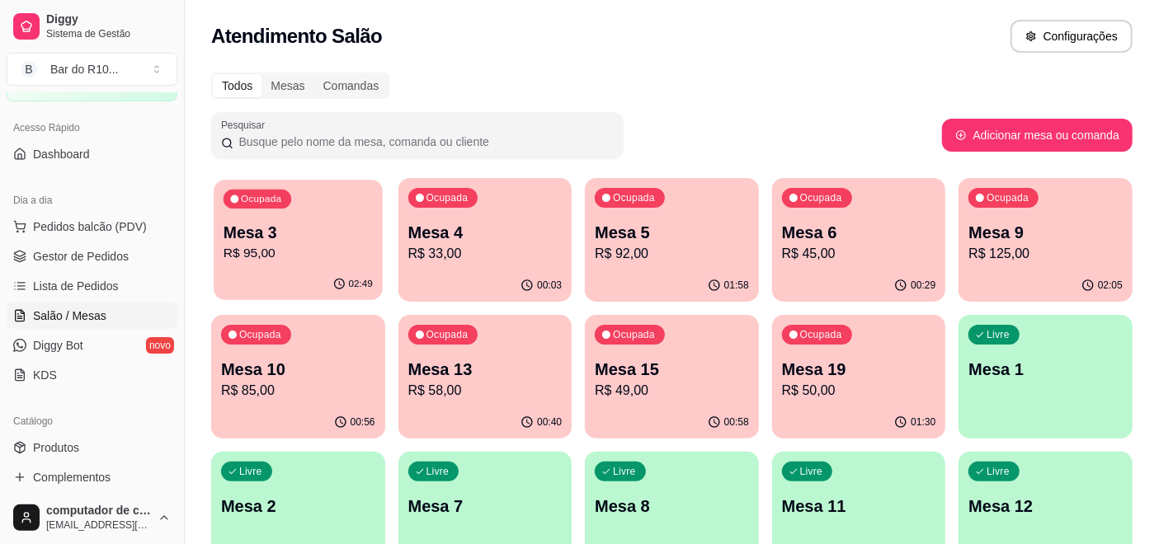
click at [338, 236] on p "Mesa 3" at bounding box center [298, 233] width 149 height 22
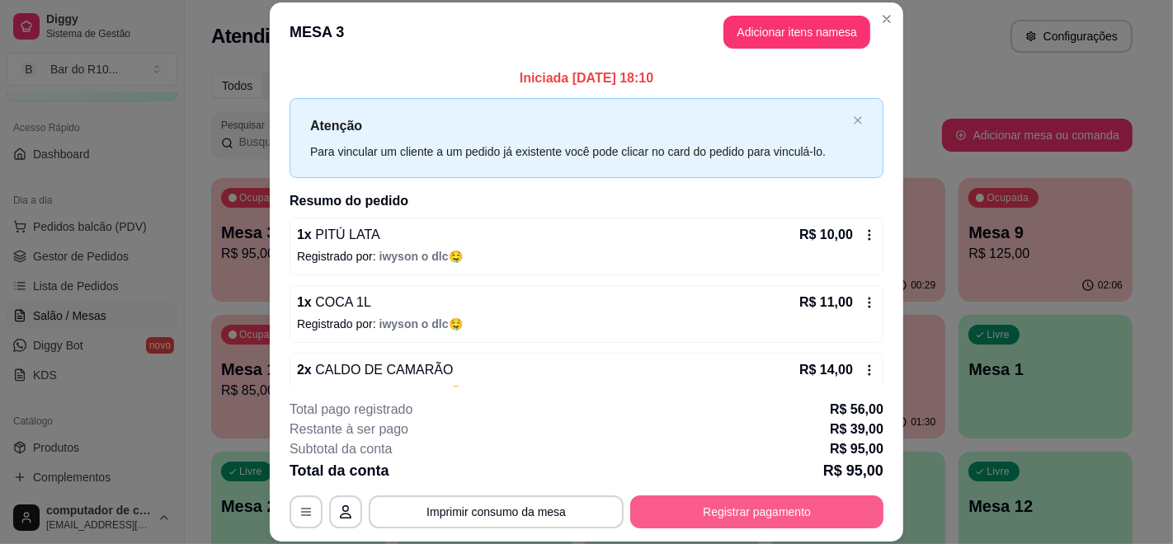
click at [740, 510] on button "Registrar pagamento" at bounding box center [756, 512] width 253 height 33
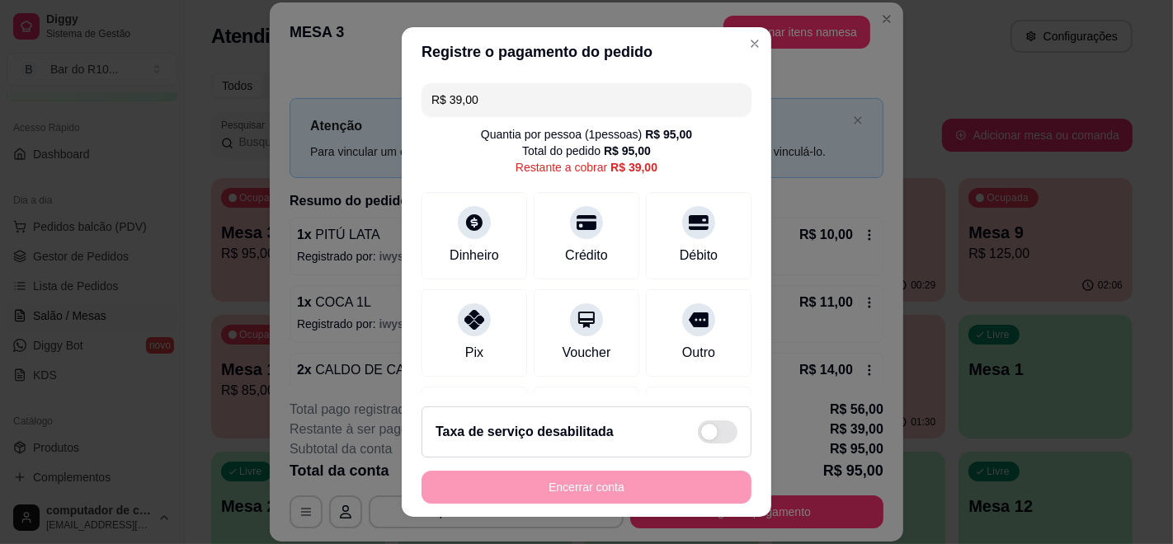
click at [528, 96] on input "R$ 39,00" at bounding box center [586, 99] width 310 height 33
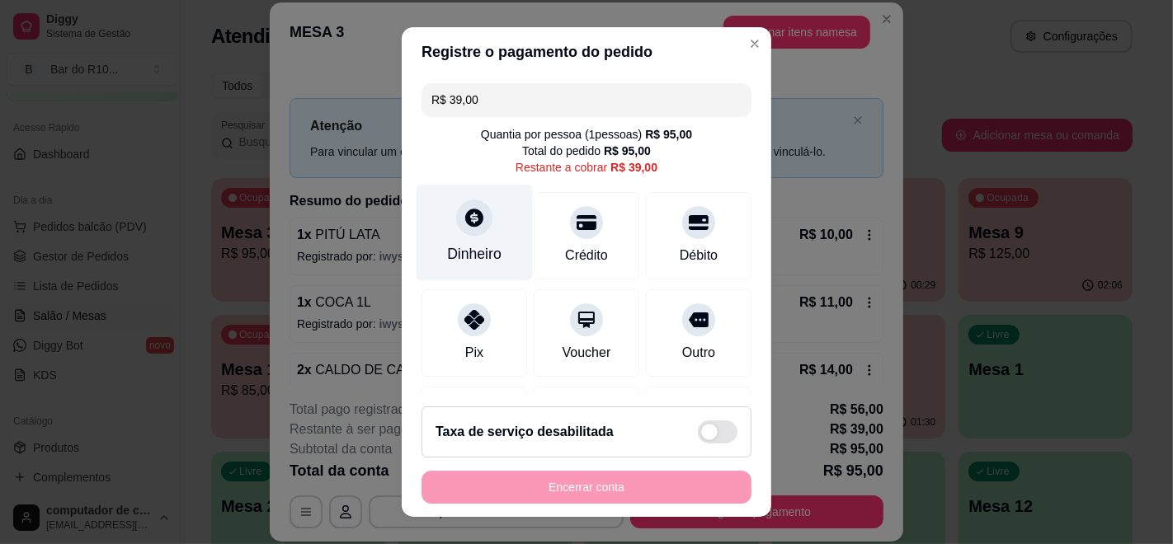
click at [476, 241] on div "Dinheiro" at bounding box center [474, 233] width 116 height 96
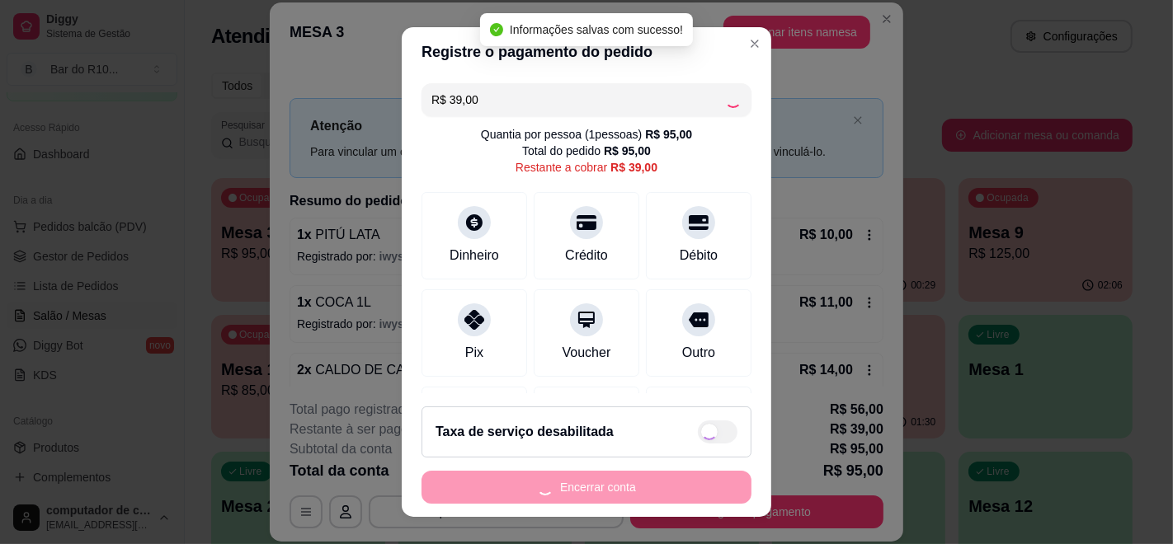
type input "R$ 0,00"
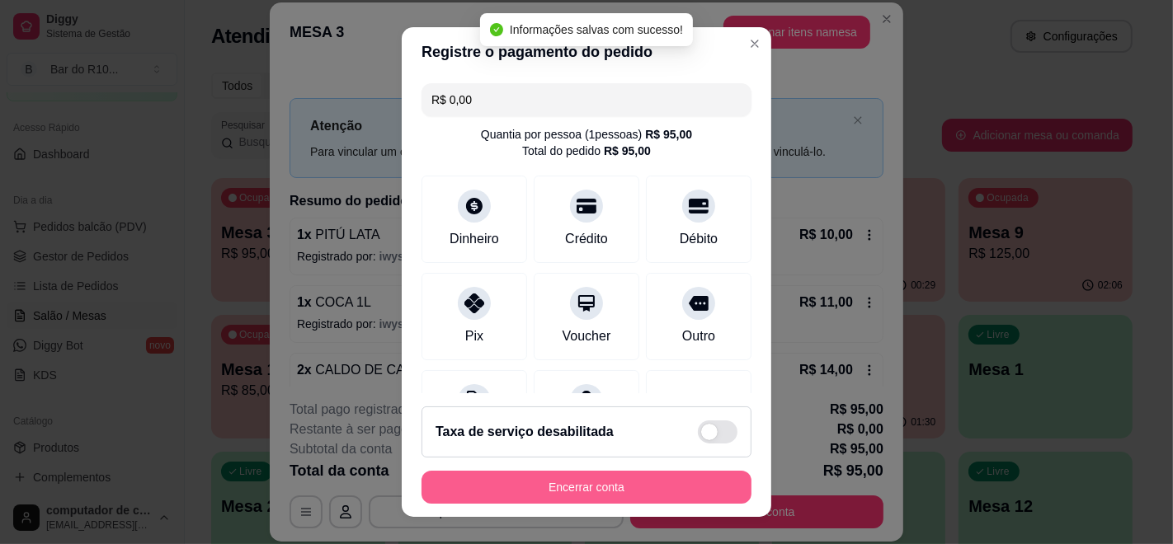
click at [556, 480] on button "Encerrar conta" at bounding box center [586, 487] width 330 height 33
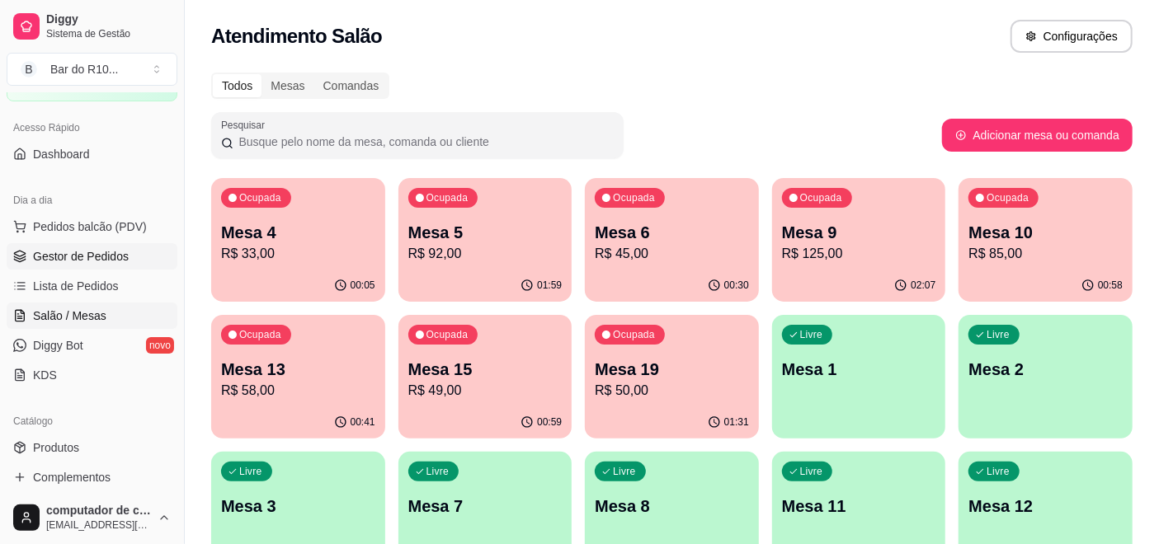
click at [72, 252] on span "Gestor de Pedidos" at bounding box center [81, 256] width 96 height 16
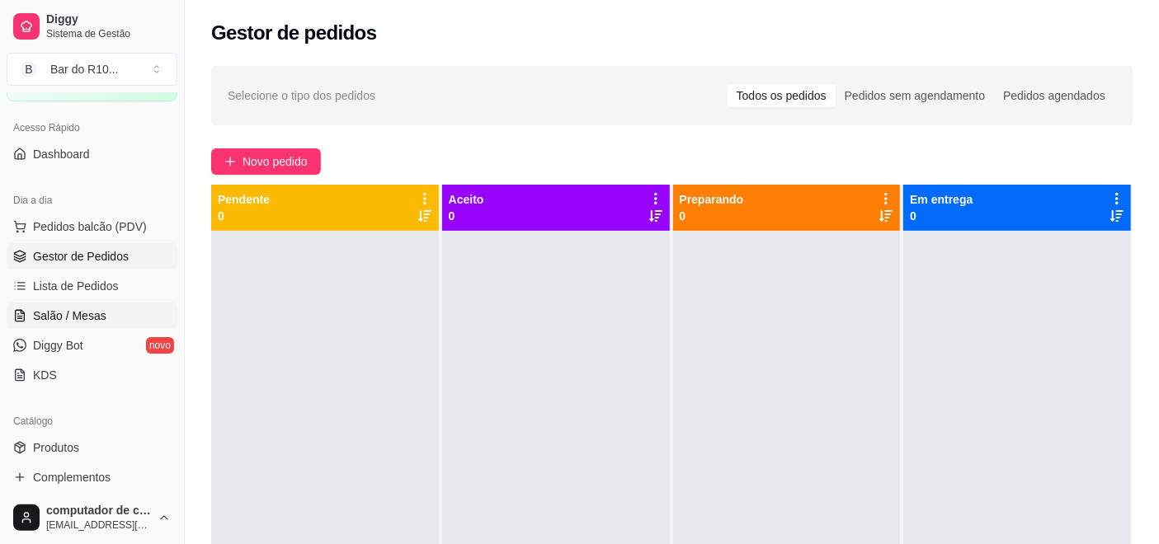
click at [66, 304] on link "Salão / Mesas" at bounding box center [92, 316] width 171 height 26
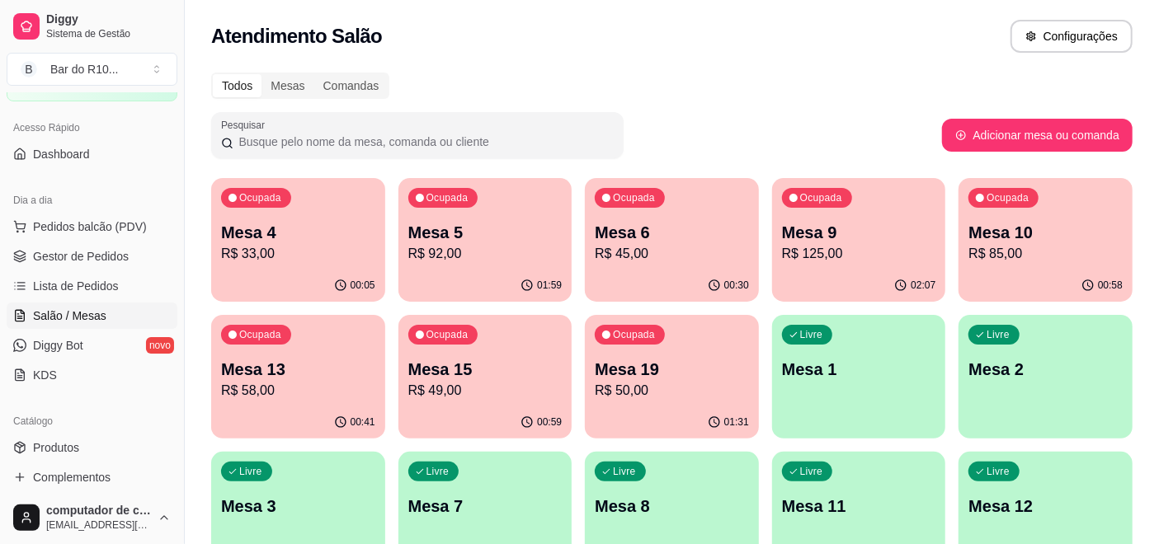
click at [698, 365] on p "Mesa 19" at bounding box center [672, 369] width 154 height 23
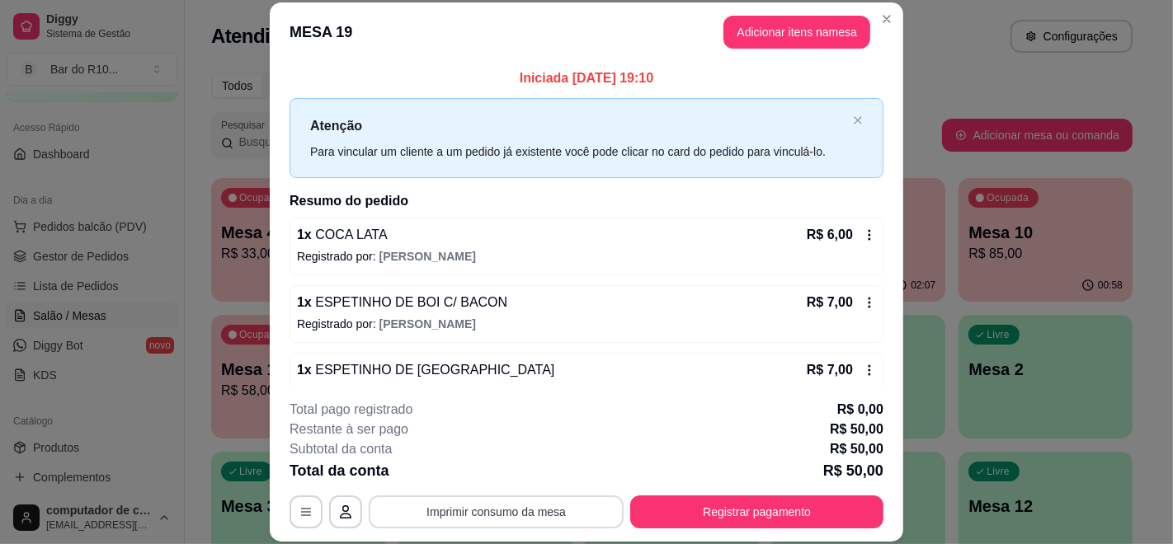
click at [558, 520] on button "Imprimir consumo da mesa" at bounding box center [496, 512] width 255 height 33
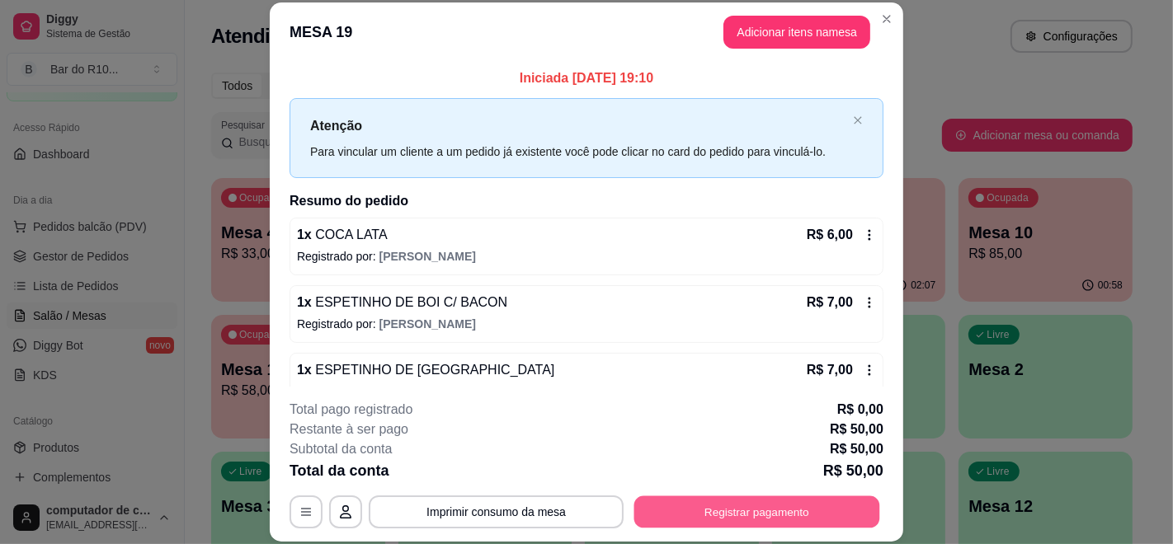
click at [712, 511] on button "Registrar pagamento" at bounding box center [757, 512] width 246 height 32
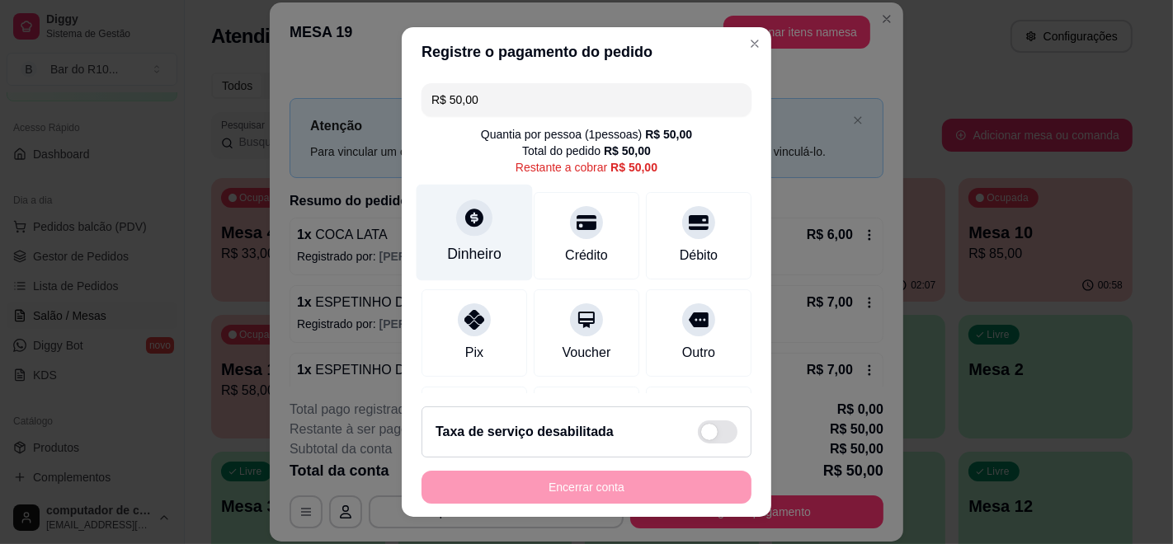
click at [468, 232] on div at bounding box center [474, 218] width 36 height 36
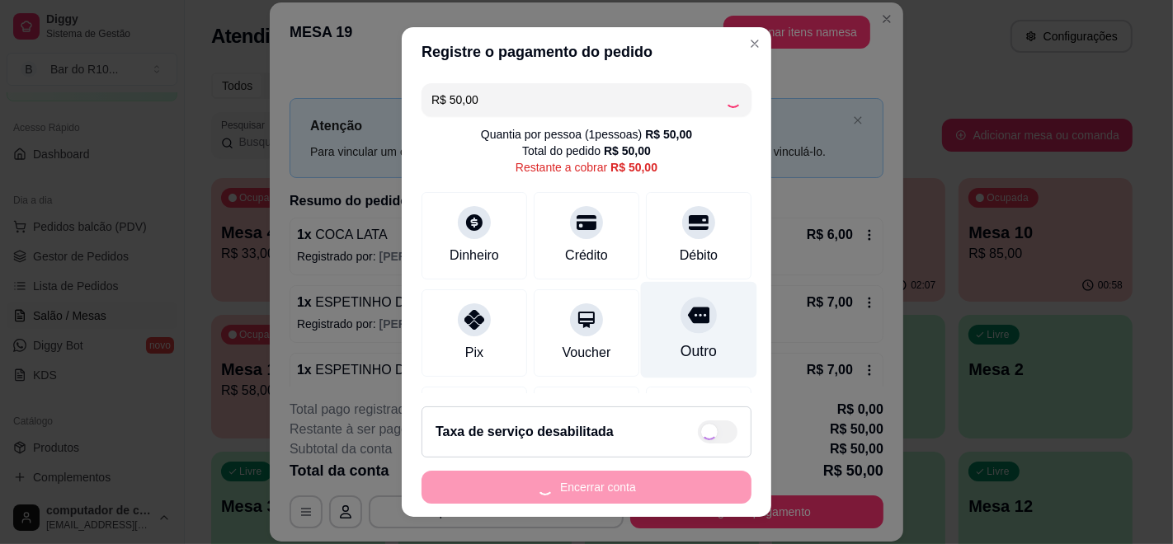
click at [699, 353] on div "Outro" at bounding box center [699, 330] width 116 height 96
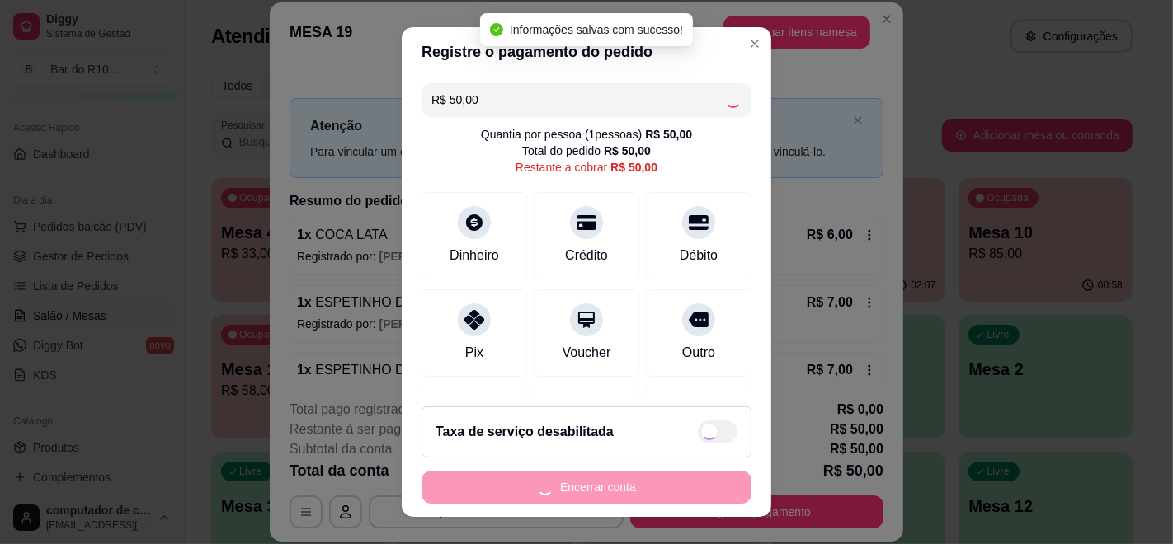
type input "R$ 0,00"
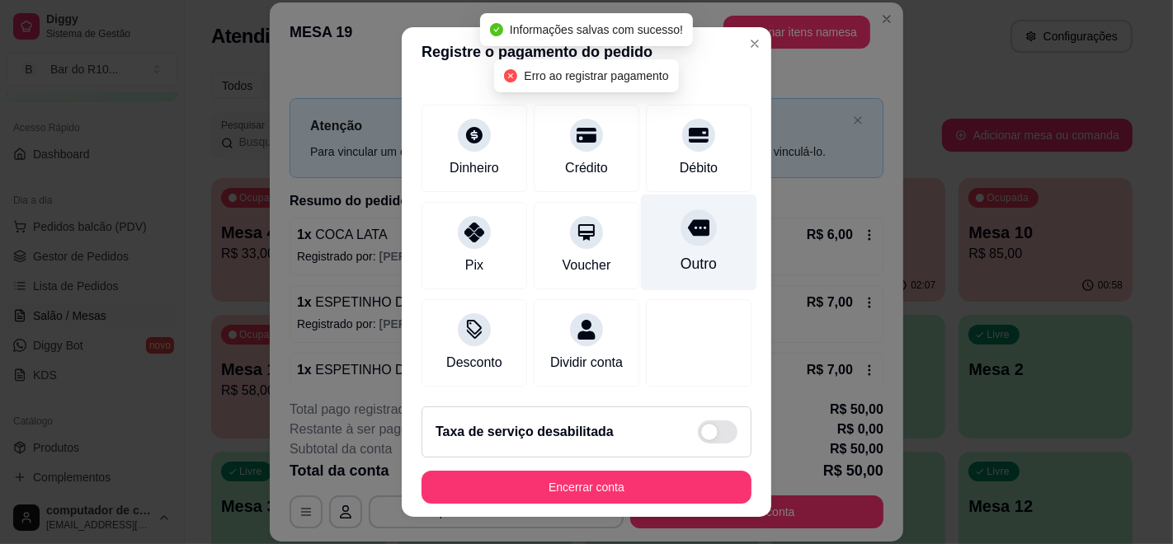
scroll to position [176, 0]
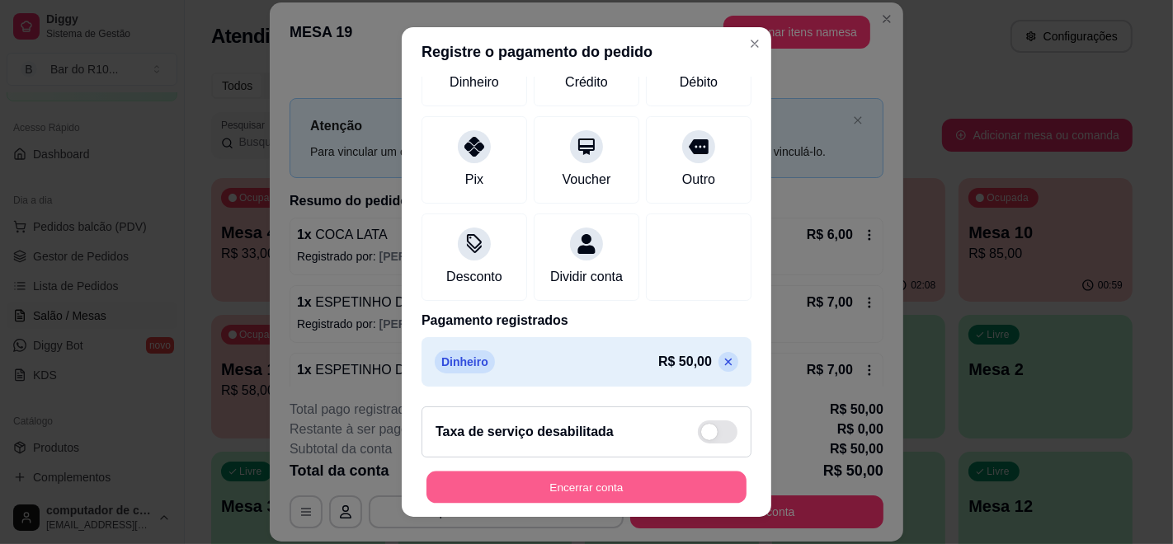
click at [581, 485] on button "Encerrar conta" at bounding box center [586, 488] width 320 height 32
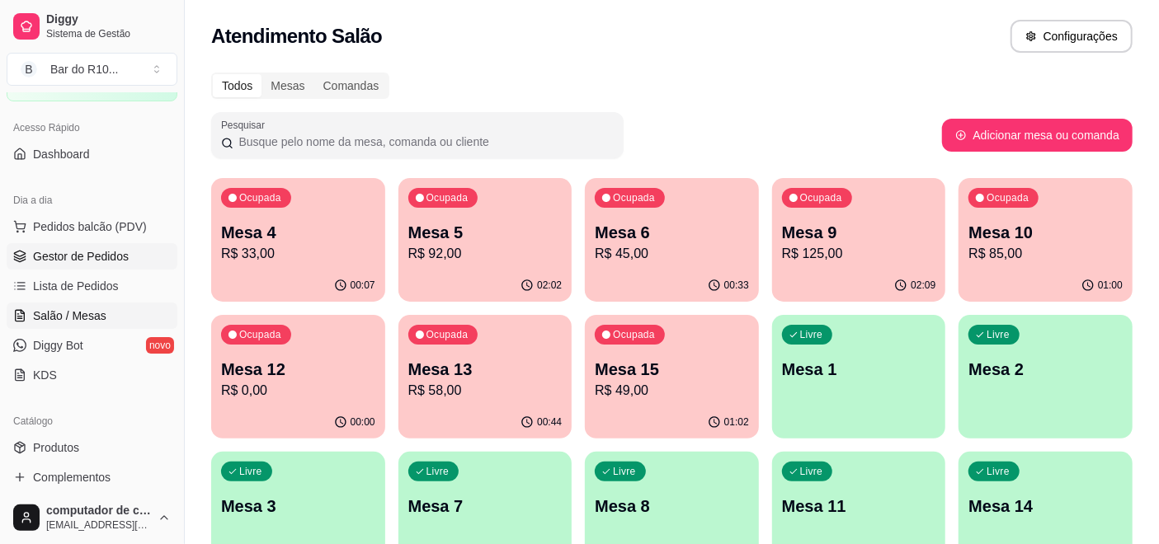
click at [133, 249] on link "Gestor de Pedidos" at bounding box center [92, 256] width 171 height 26
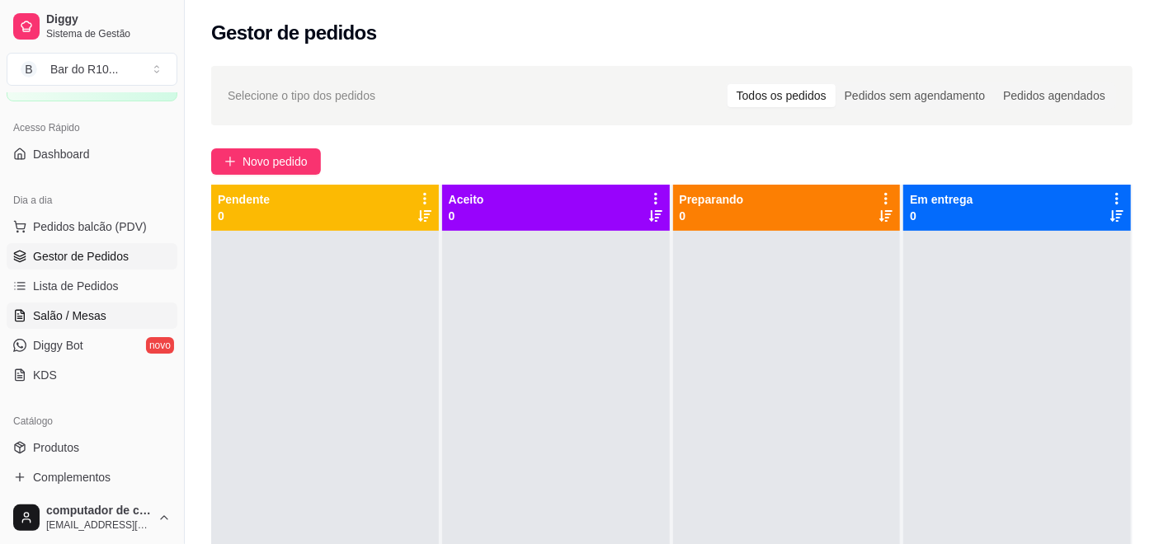
click at [59, 308] on span "Salão / Mesas" at bounding box center [69, 316] width 73 height 16
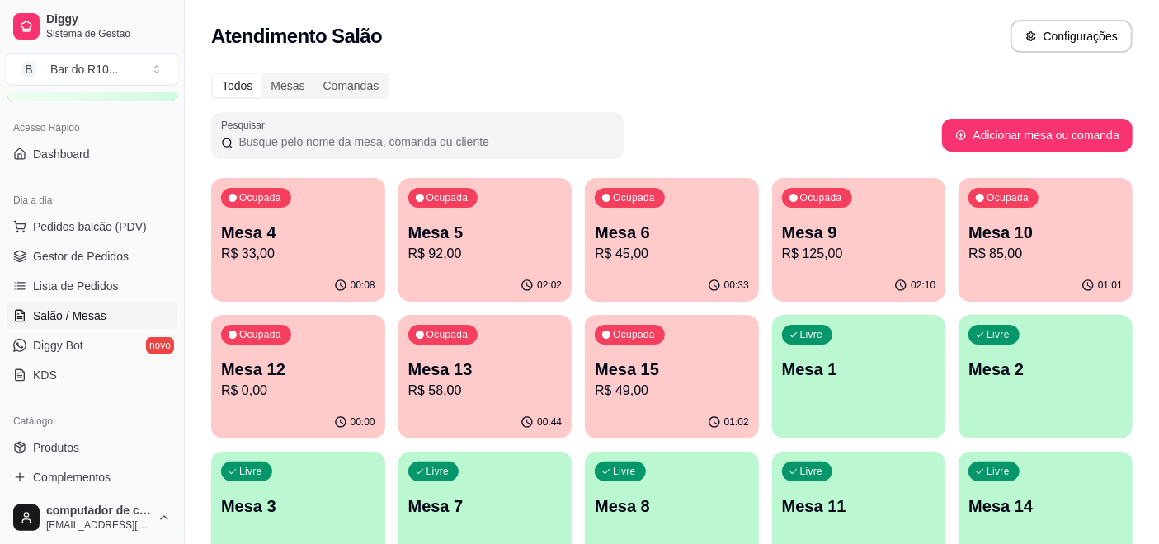
click at [379, 233] on div "Ocupada Mesa 4 R$ 33,00" at bounding box center [298, 224] width 174 height 92
click at [525, 226] on p "Mesa 5" at bounding box center [484, 233] width 149 height 22
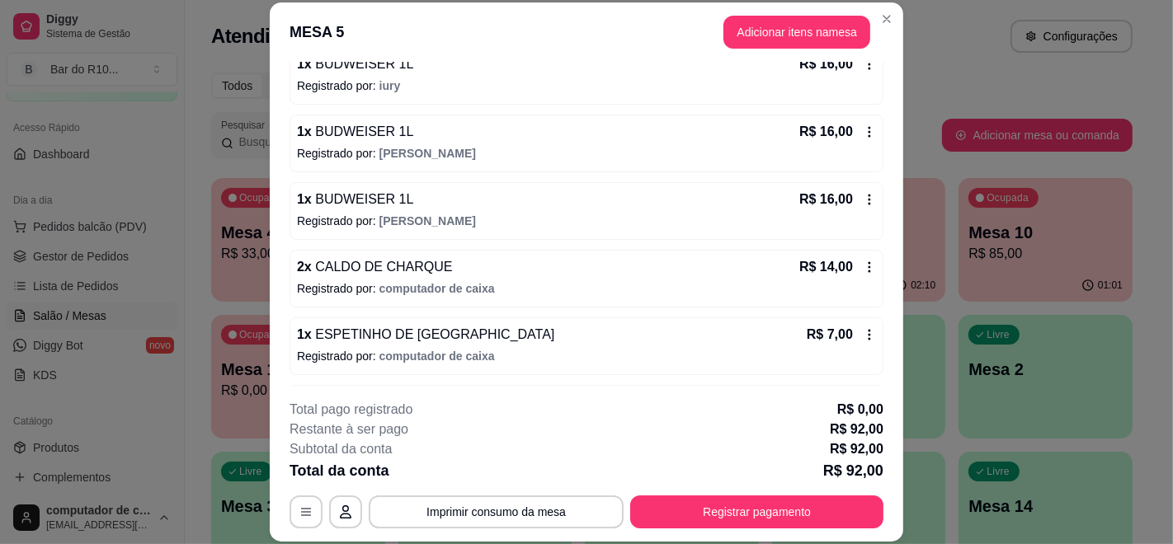
scroll to position [366, 0]
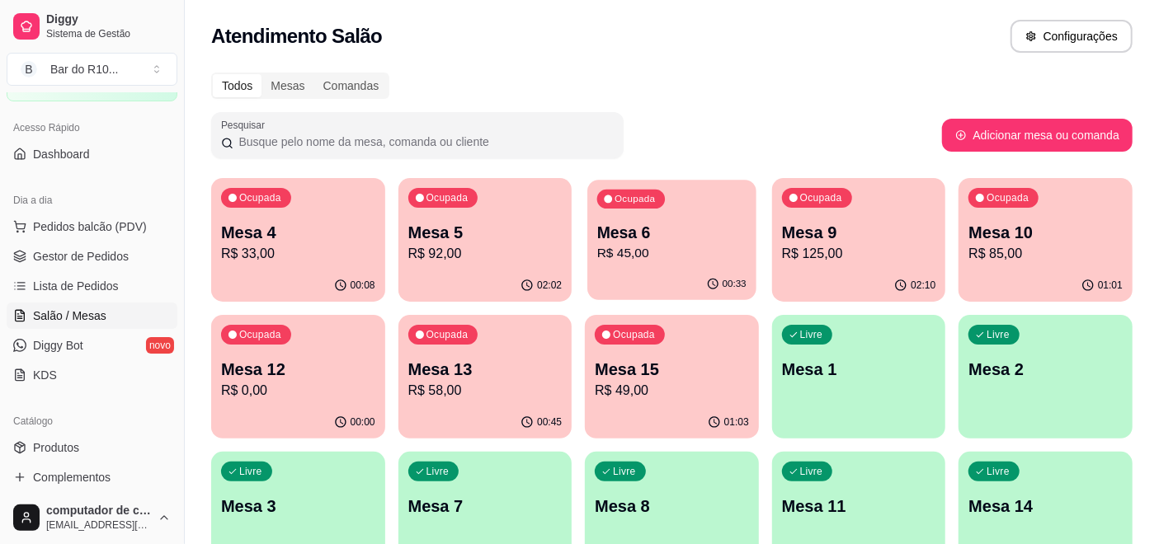
click at [656, 242] on p "Mesa 6" at bounding box center [671, 233] width 149 height 22
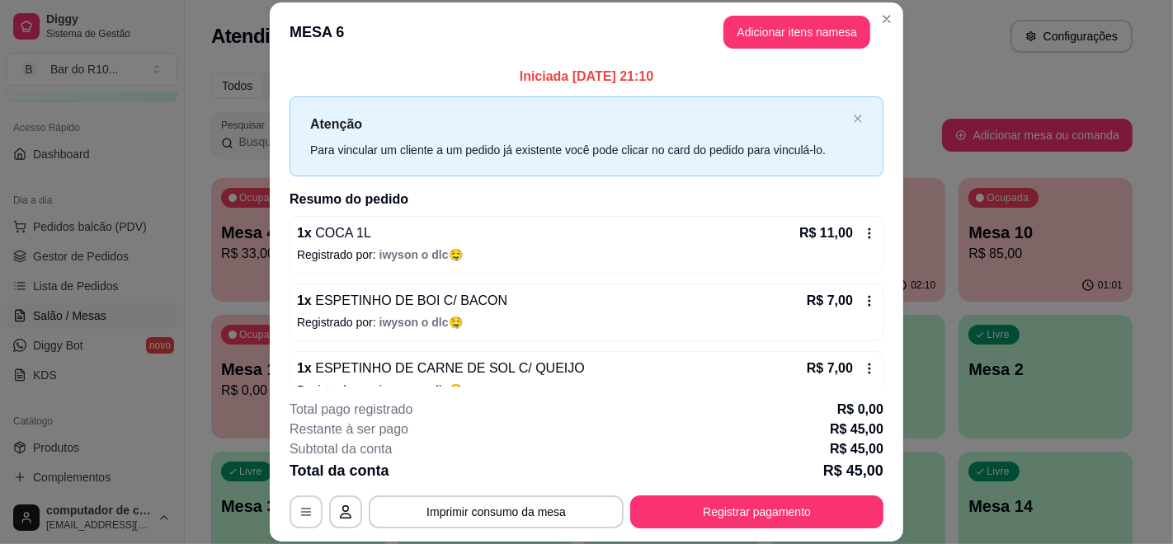
scroll to position [0, 0]
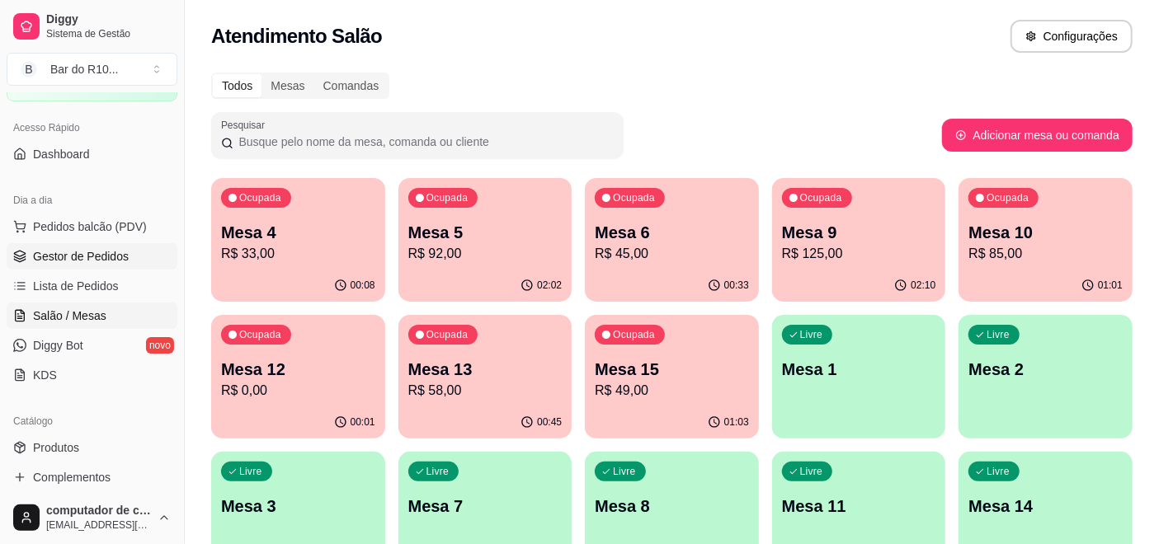
click at [72, 255] on span "Gestor de Pedidos" at bounding box center [81, 256] width 96 height 16
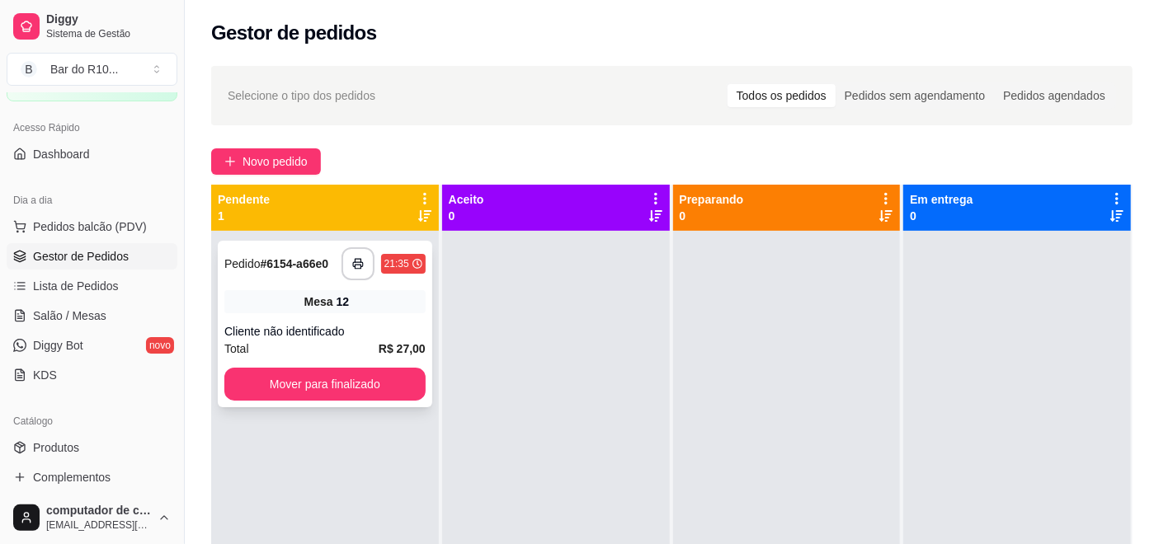
click at [323, 281] on div "**********" at bounding box center [325, 324] width 214 height 167
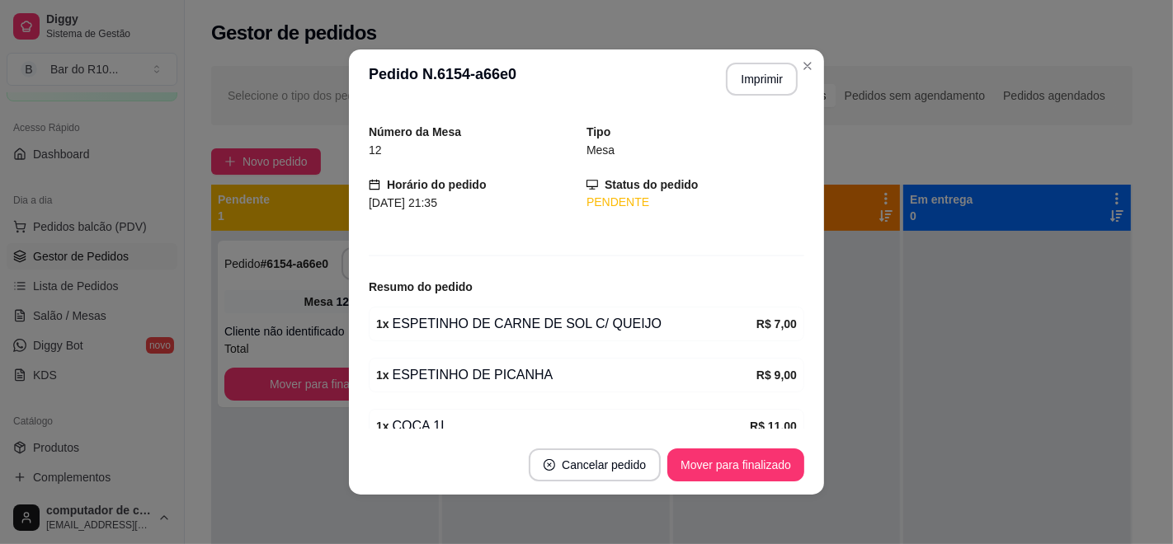
scroll to position [125, 0]
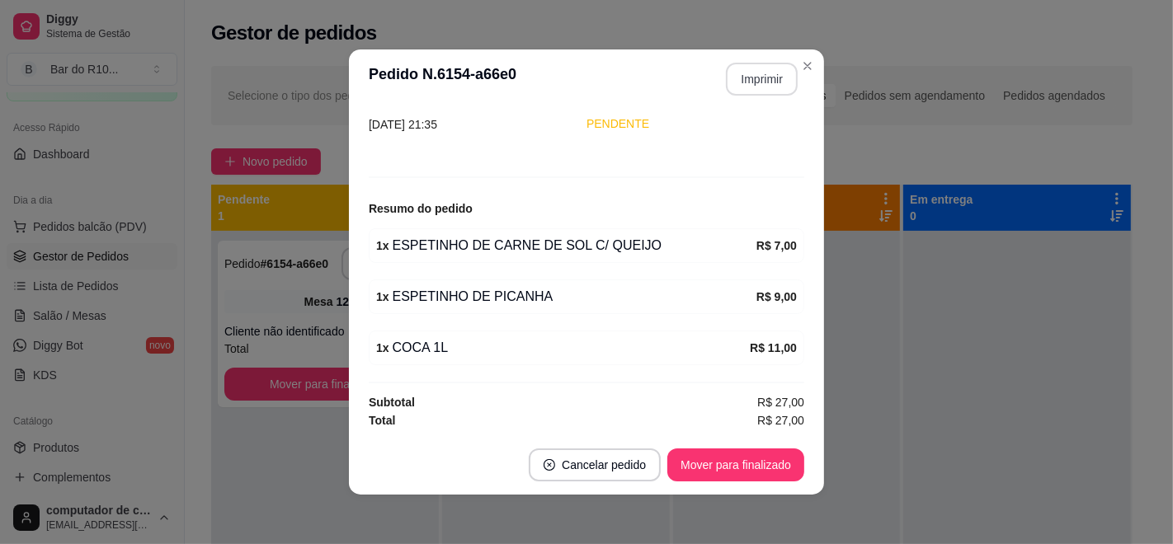
click at [759, 75] on button "Imprimir" at bounding box center [762, 79] width 72 height 33
click at [719, 463] on button "Mover para finalizado" at bounding box center [735, 465] width 137 height 33
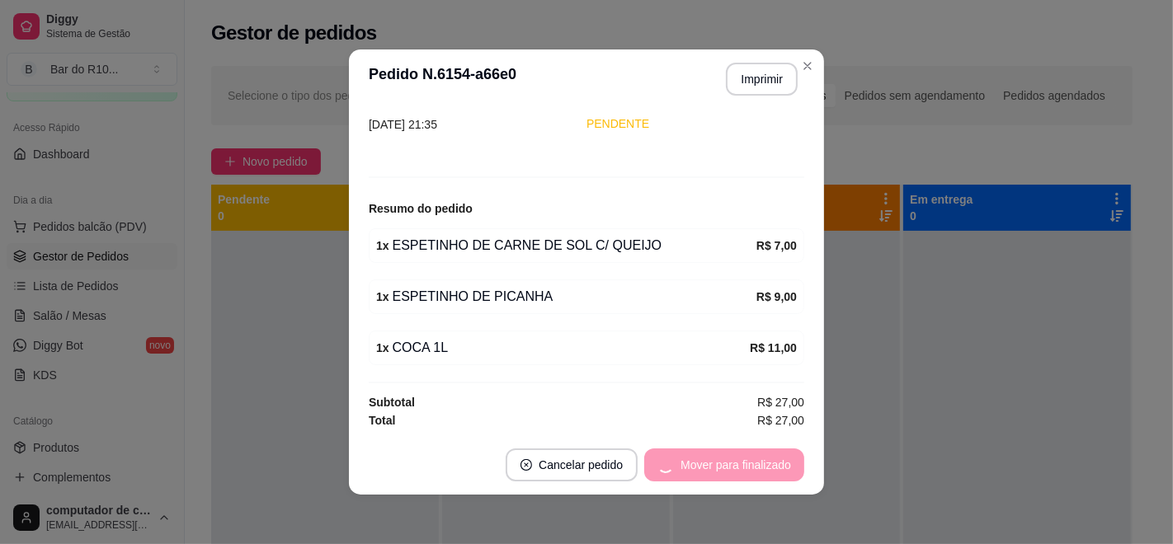
scroll to position [71, 0]
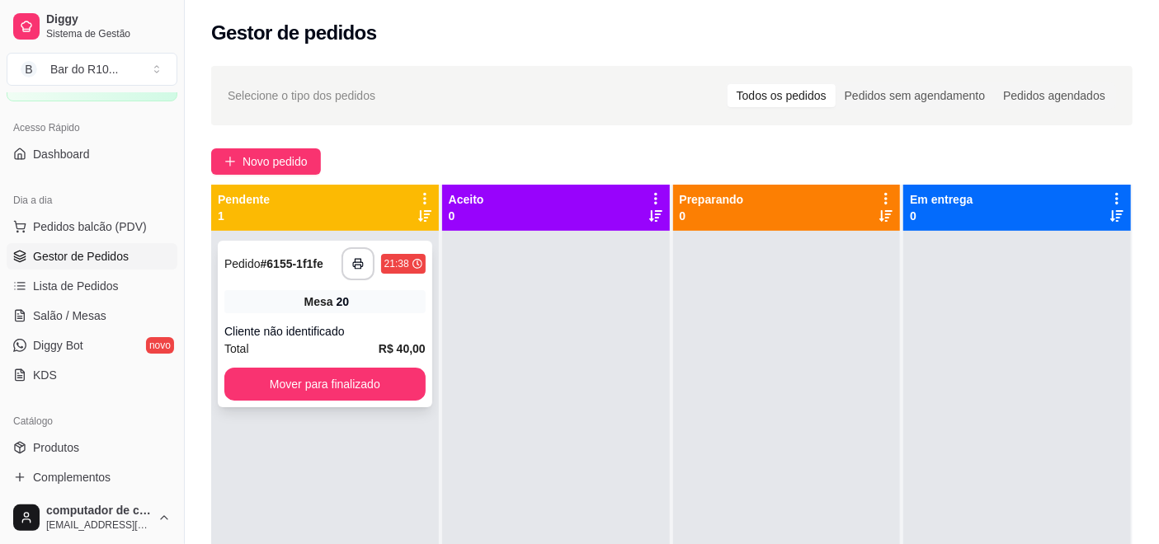
click at [326, 299] on span "Mesa" at bounding box center [318, 302] width 29 height 16
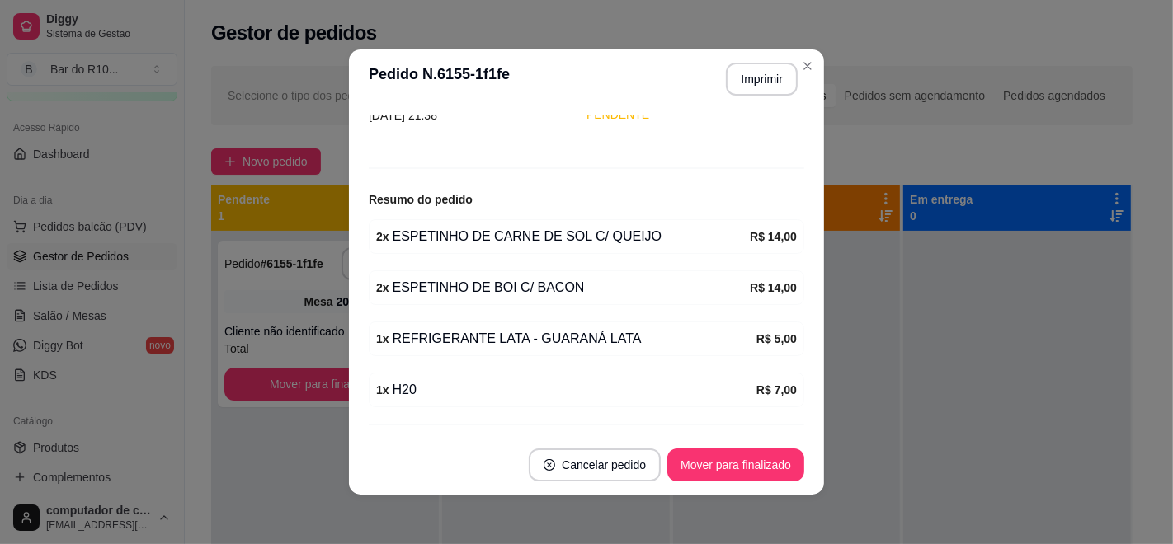
scroll to position [176, 0]
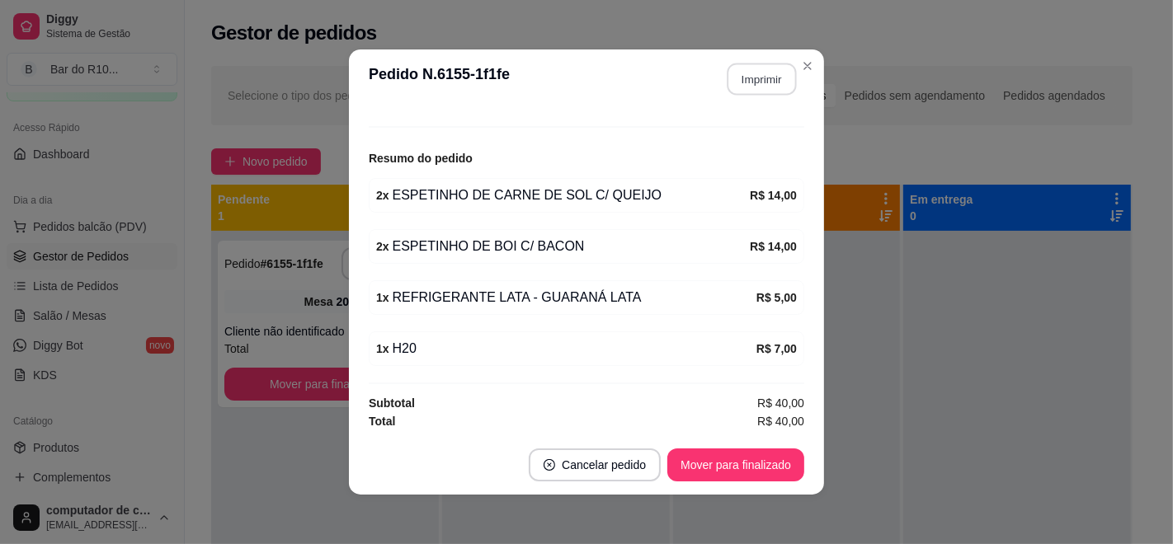
click at [761, 77] on button "Imprimir" at bounding box center [761, 80] width 69 height 32
click at [719, 450] on button "Mover para finalizado" at bounding box center [735, 465] width 137 height 33
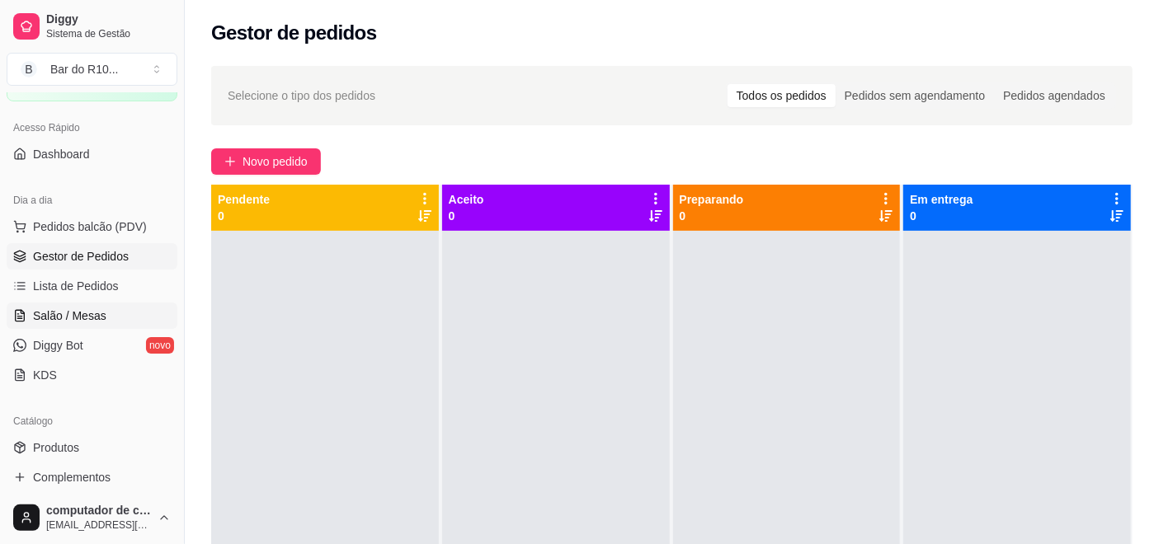
click at [89, 303] on link "Salão / Mesas" at bounding box center [92, 316] width 171 height 26
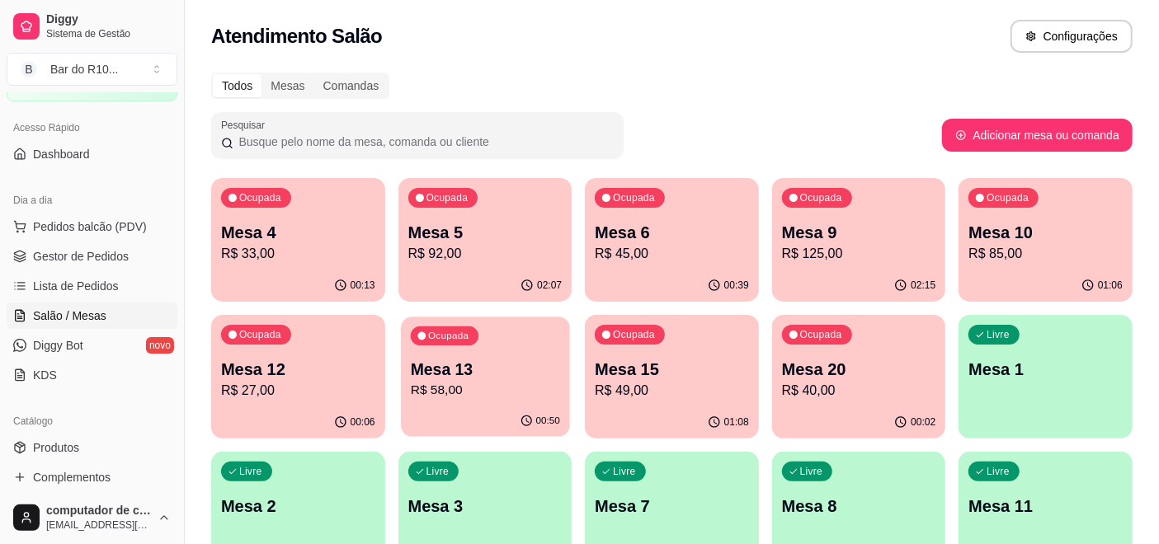
click at [466, 377] on p "Mesa 13" at bounding box center [484, 370] width 149 height 22
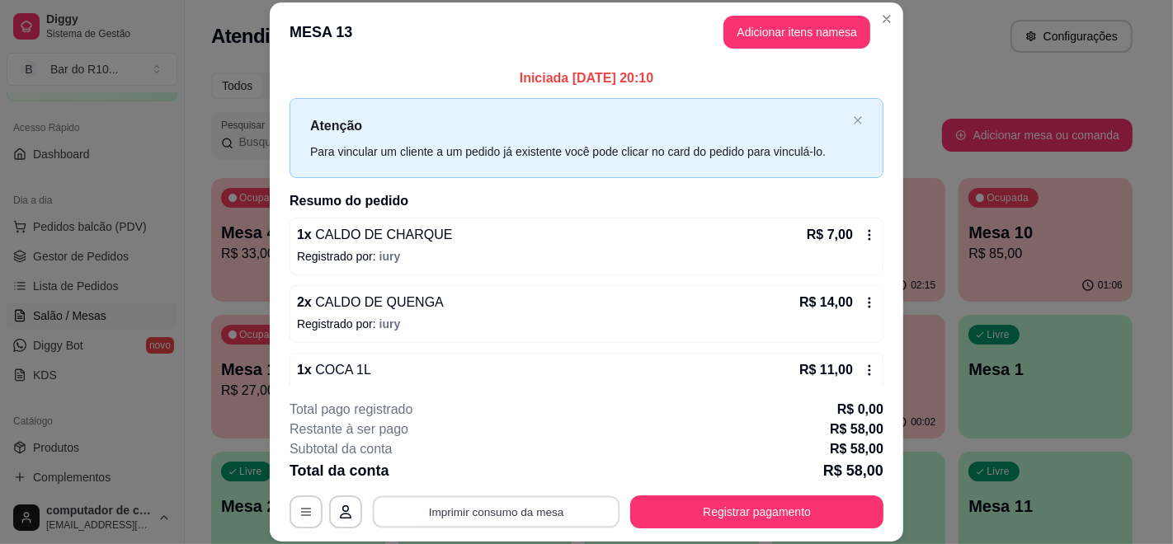
click at [496, 511] on button "Imprimir consumo da mesa" at bounding box center [496, 512] width 247 height 32
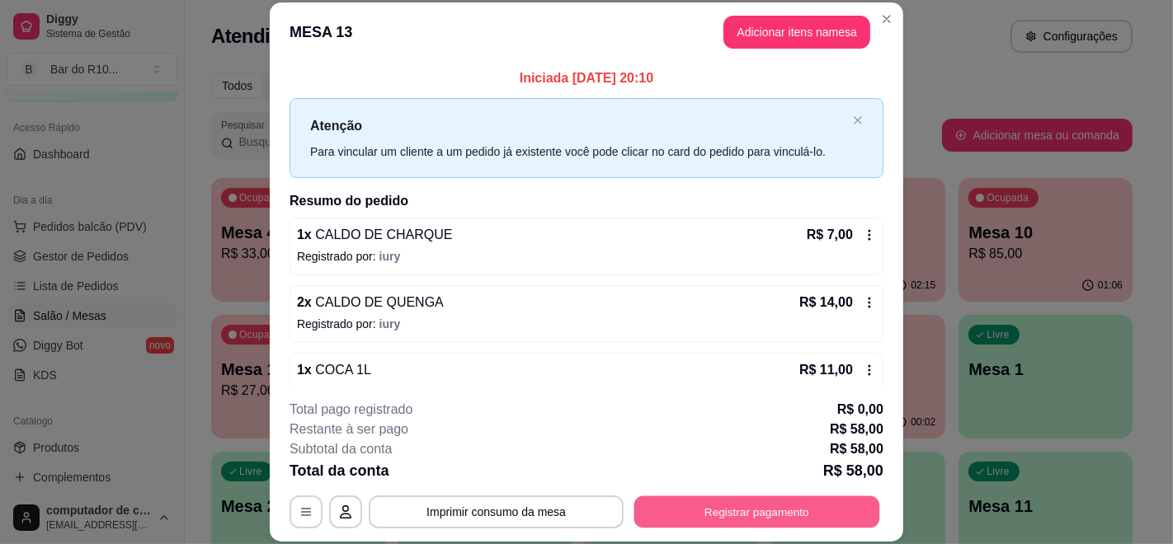
click at [672, 513] on button "Registrar pagamento" at bounding box center [757, 512] width 246 height 32
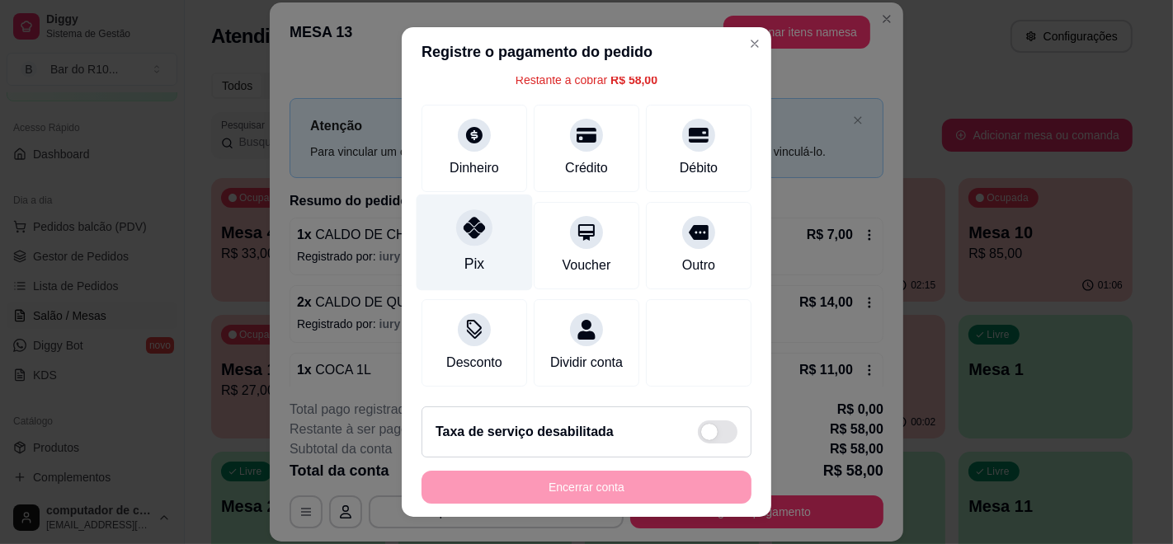
scroll to position [106, 0]
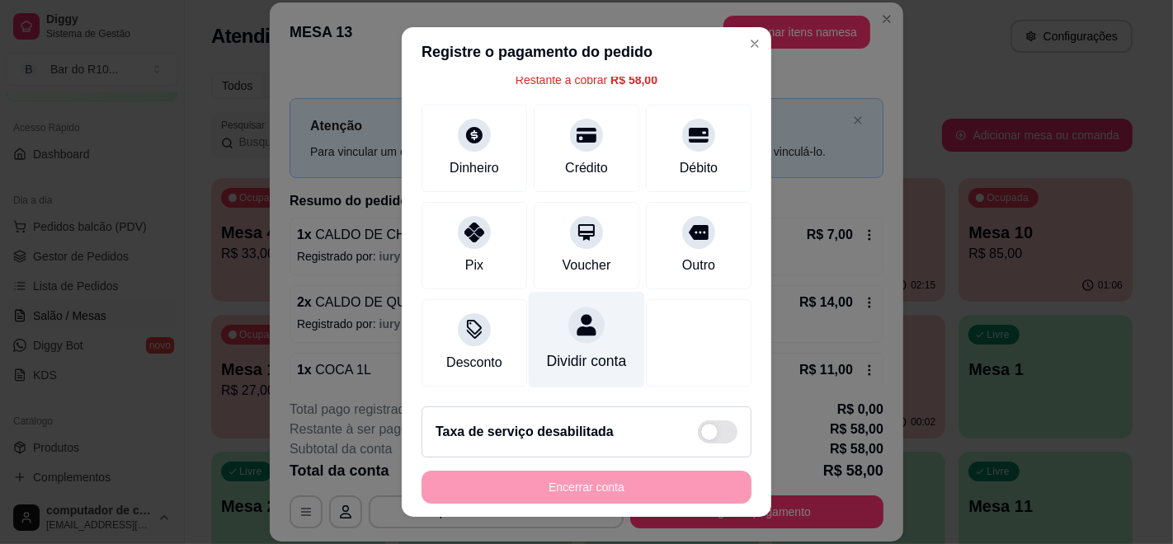
click at [543, 322] on div "Dividir conta" at bounding box center [587, 340] width 116 height 96
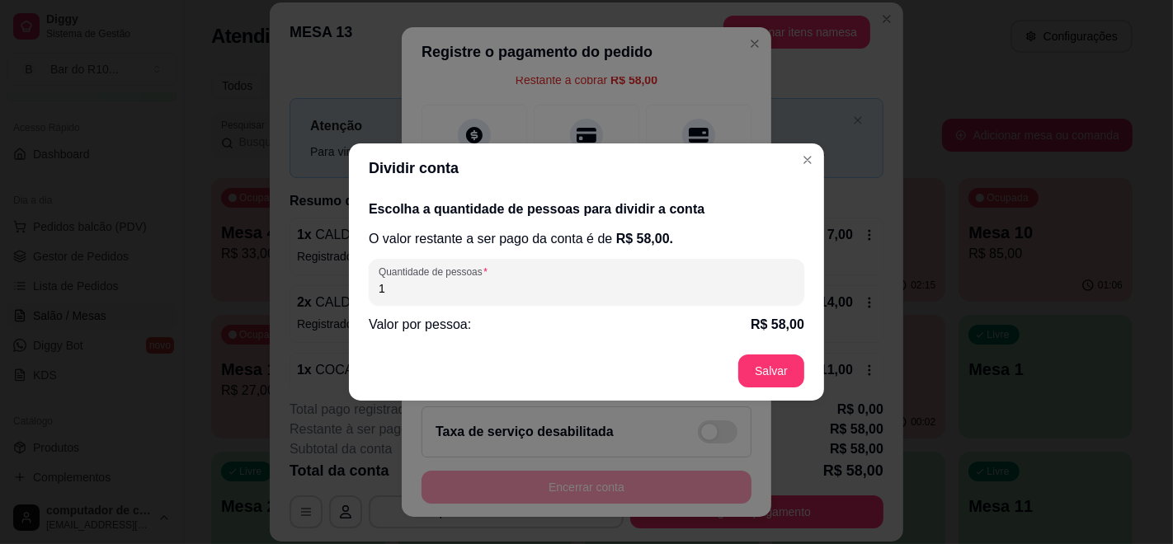
click at [560, 256] on div "Escolha a quantidade de pessoas para dividir a conta O valor restante a ser pag…" at bounding box center [586, 267] width 475 height 148
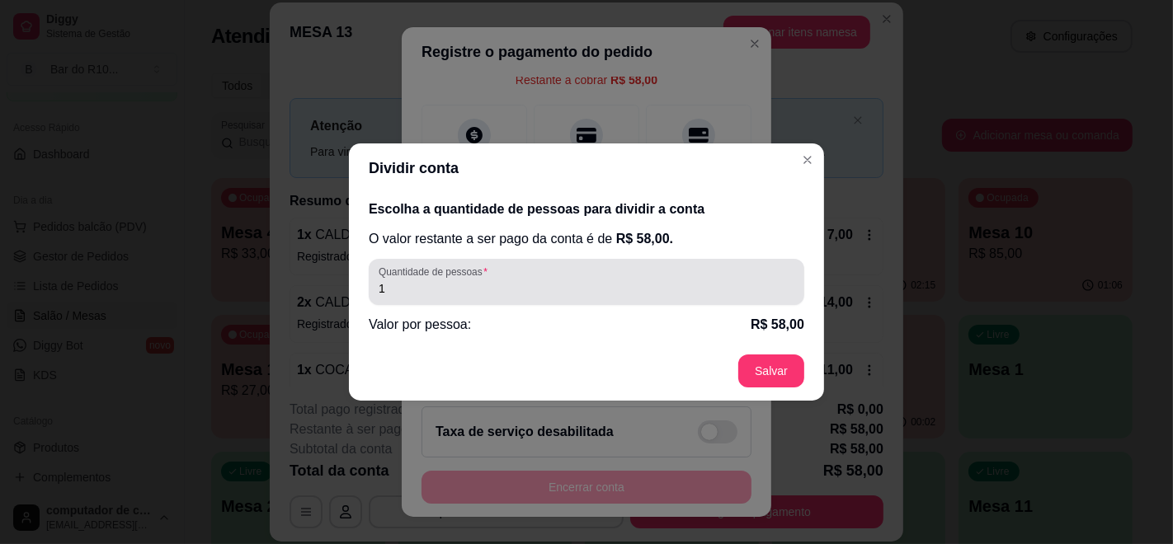
drag, startPoint x: 578, startPoint y: 270, endPoint x: 578, endPoint y: 281, distance: 11.5
click at [578, 281] on div "1" at bounding box center [587, 282] width 416 height 33
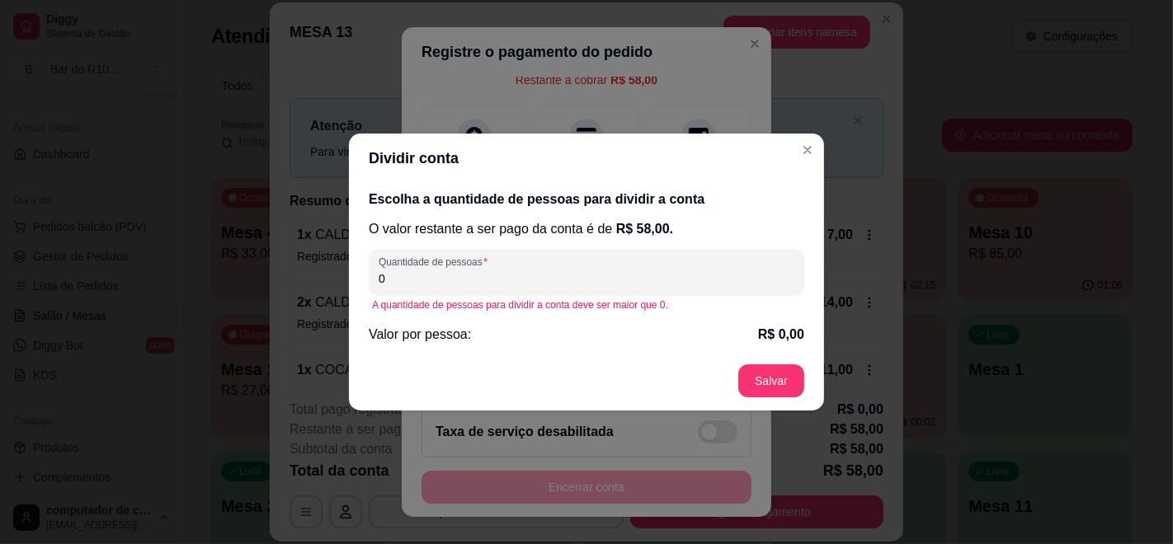
type input "3"
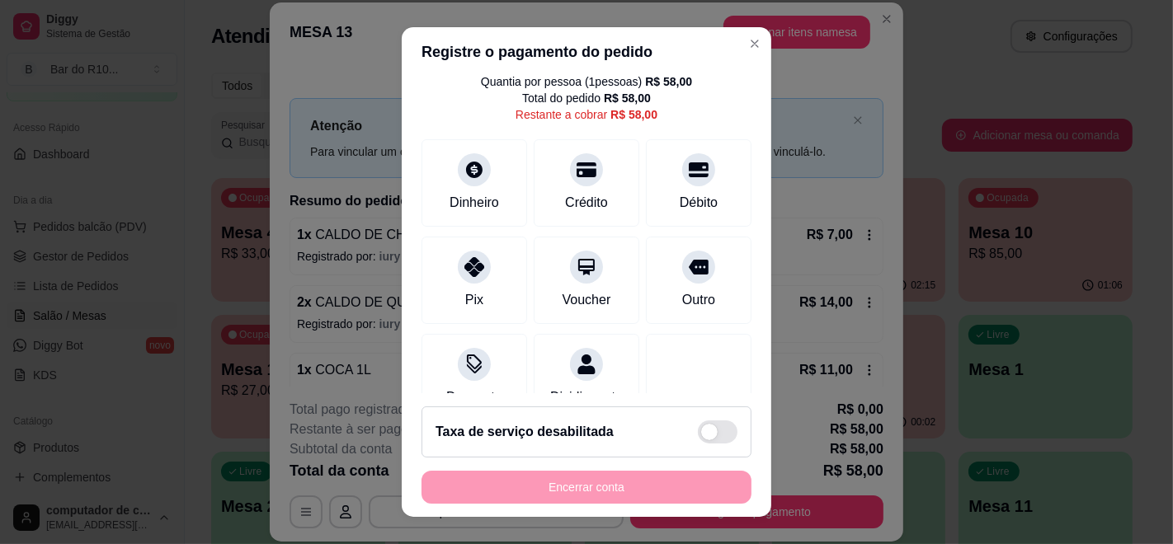
scroll to position [0, 0]
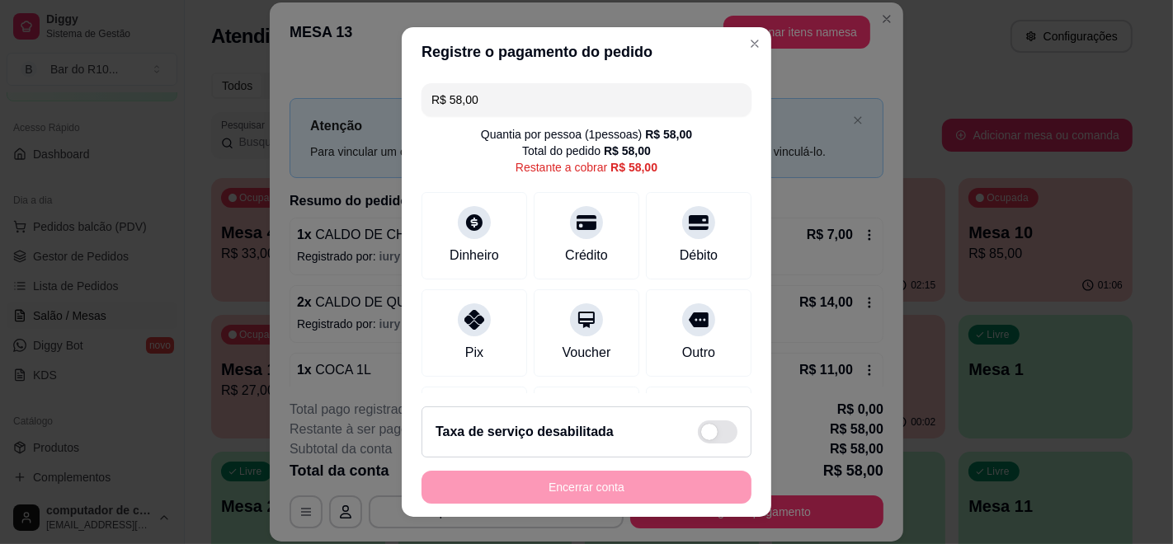
click at [510, 101] on input "R$ 58,00" at bounding box center [586, 99] width 310 height 33
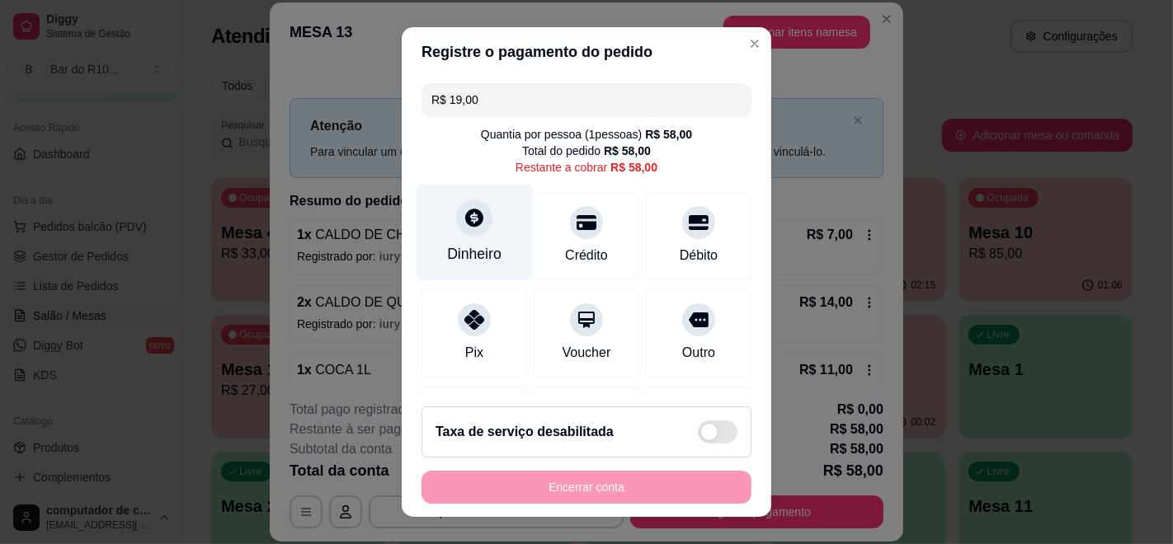
type input "R$ 19,00"
click at [445, 224] on div "Dinheiro" at bounding box center [474, 233] width 116 height 96
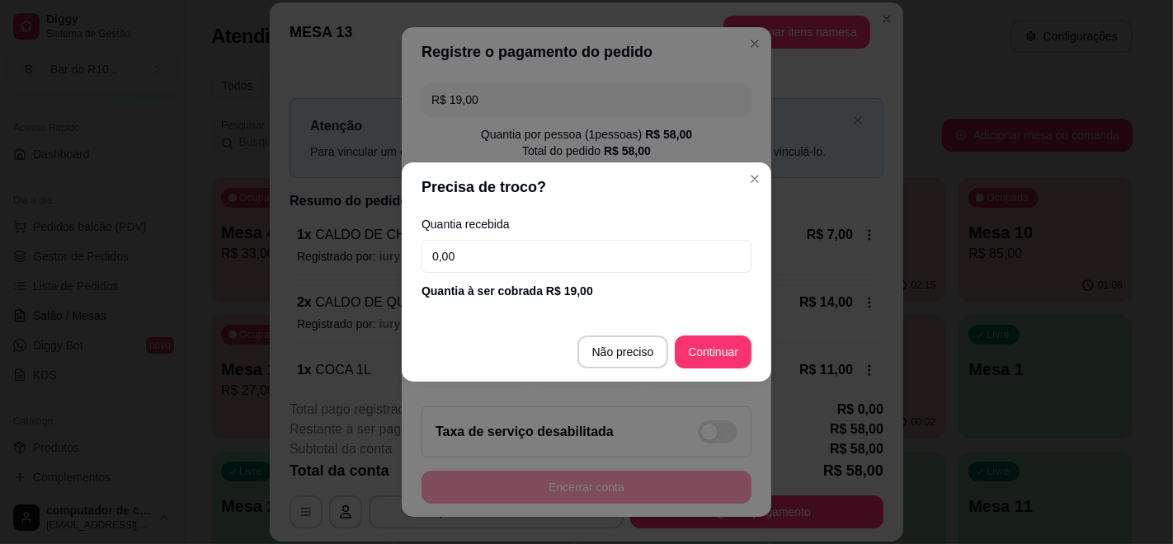
click at [514, 236] on div "Quantia recebida 0,00 Quantia à ser cobrada R$ 19,00" at bounding box center [586, 259] width 369 height 94
click at [520, 252] on input "0,00" at bounding box center [586, 256] width 330 height 33
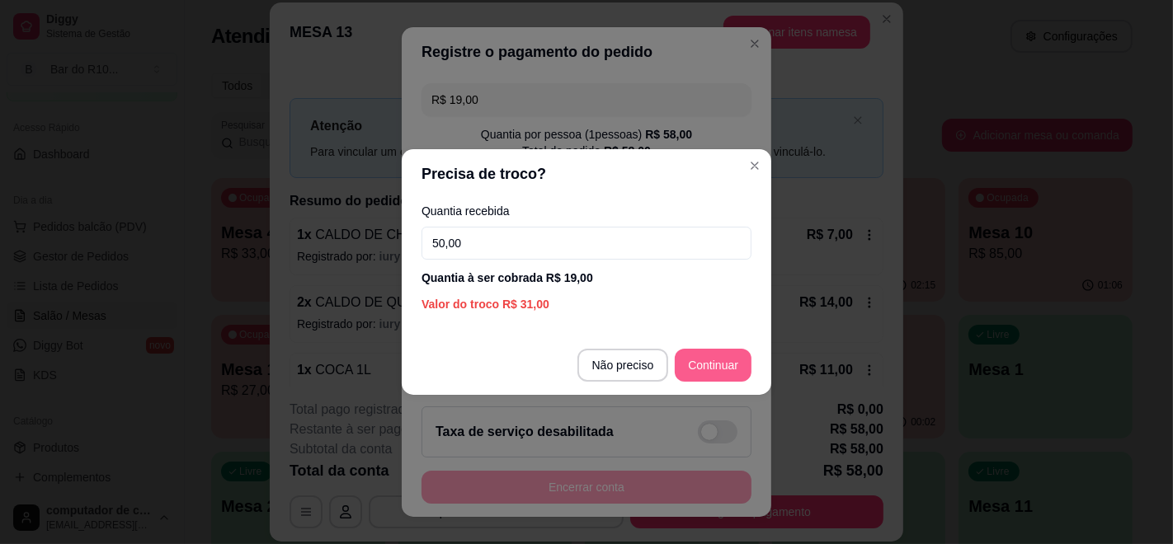
type input "50,00"
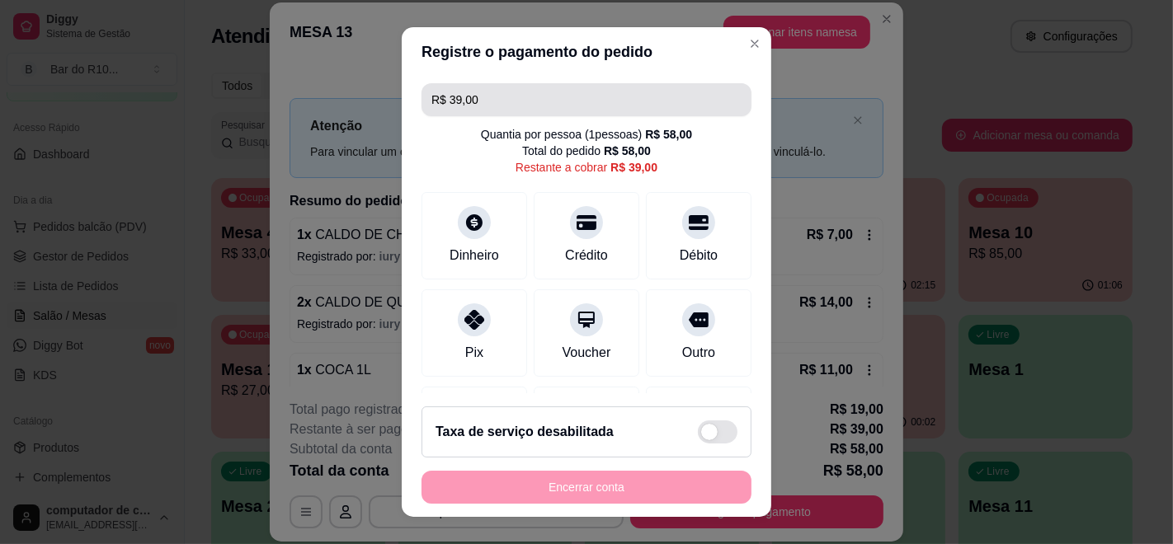
click at [583, 111] on input "R$ 39,00" at bounding box center [586, 99] width 310 height 33
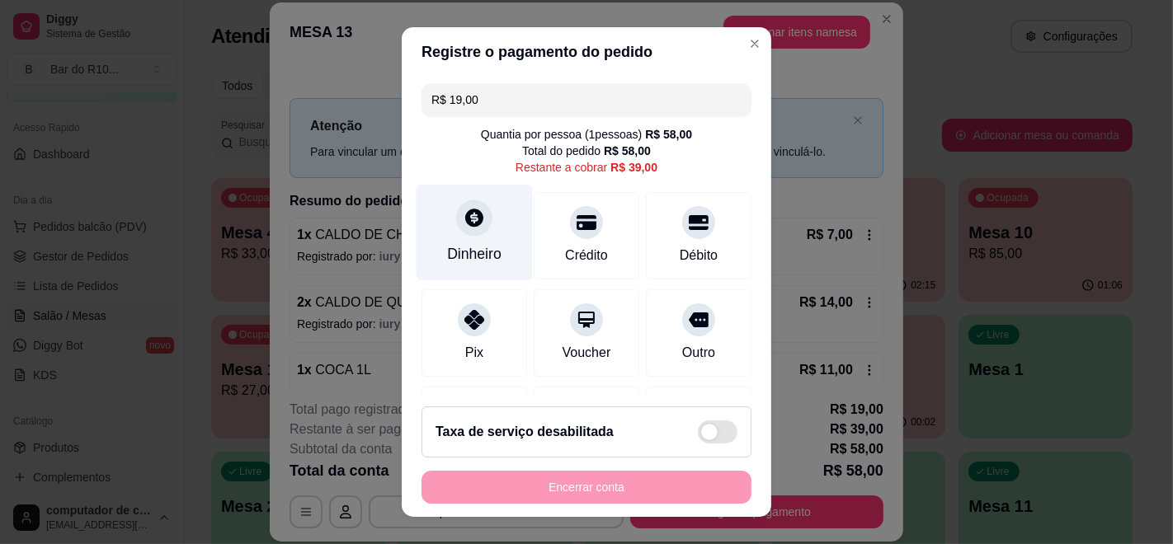
click at [467, 227] on icon at bounding box center [473, 217] width 21 height 21
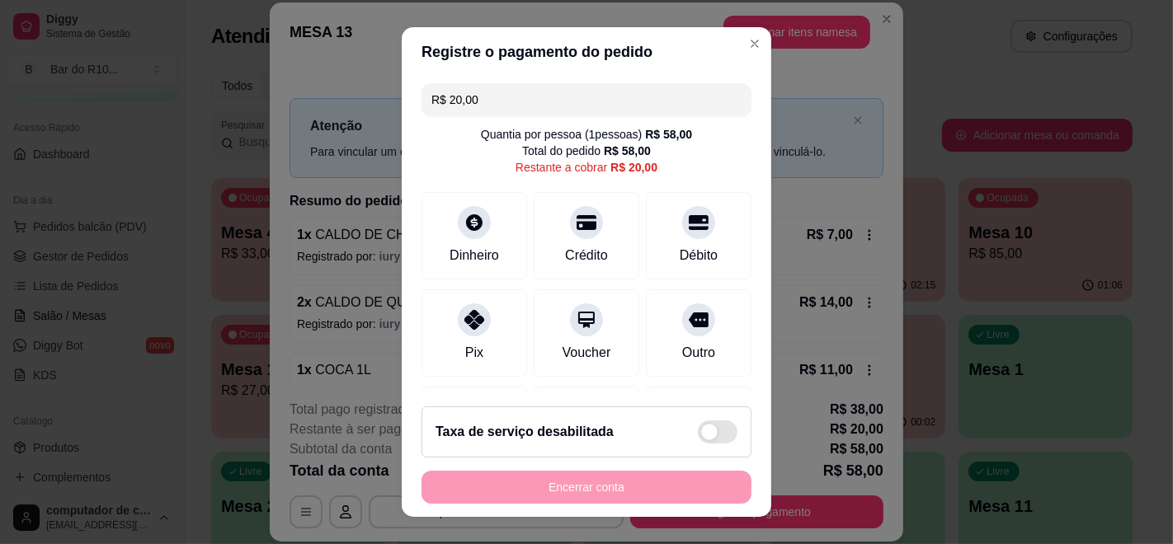
click at [582, 114] on input "R$ 20,00" at bounding box center [586, 99] width 310 height 33
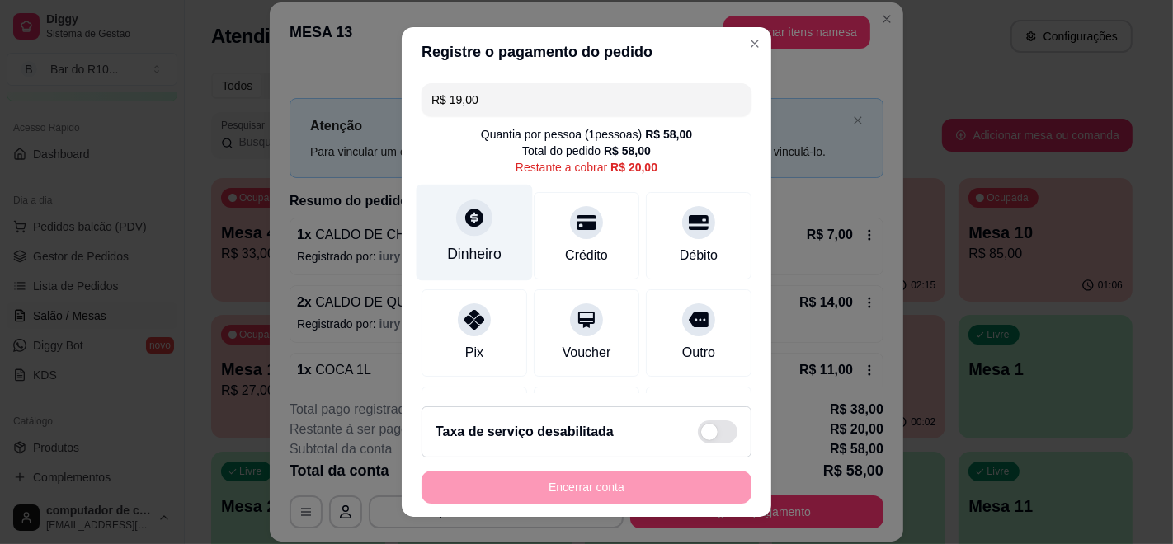
click at [475, 192] on div "Dinheiro" at bounding box center [474, 233] width 116 height 96
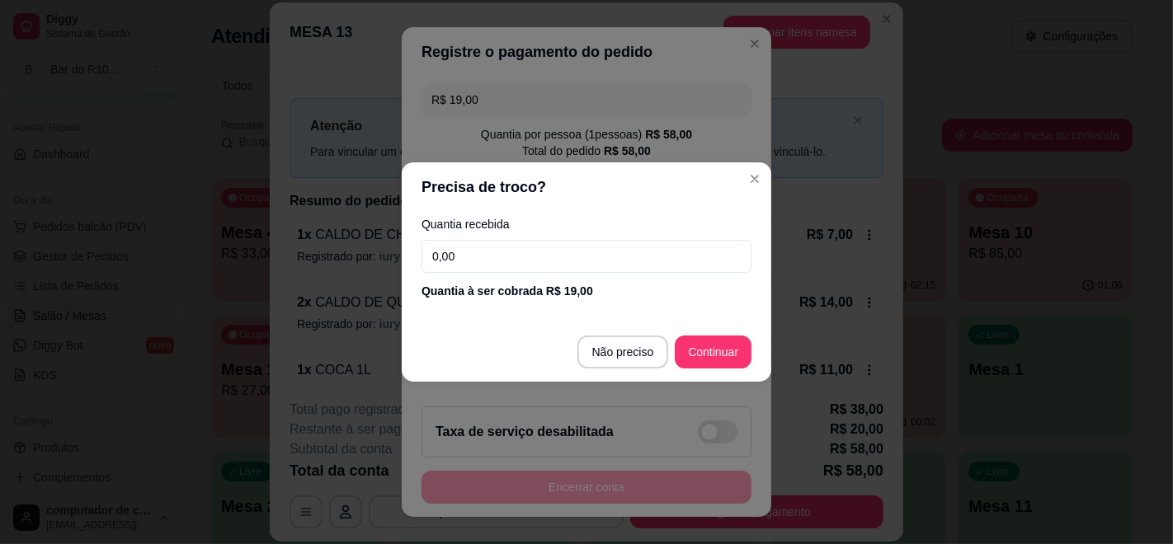
click at [541, 251] on input "0,00" at bounding box center [586, 256] width 330 height 33
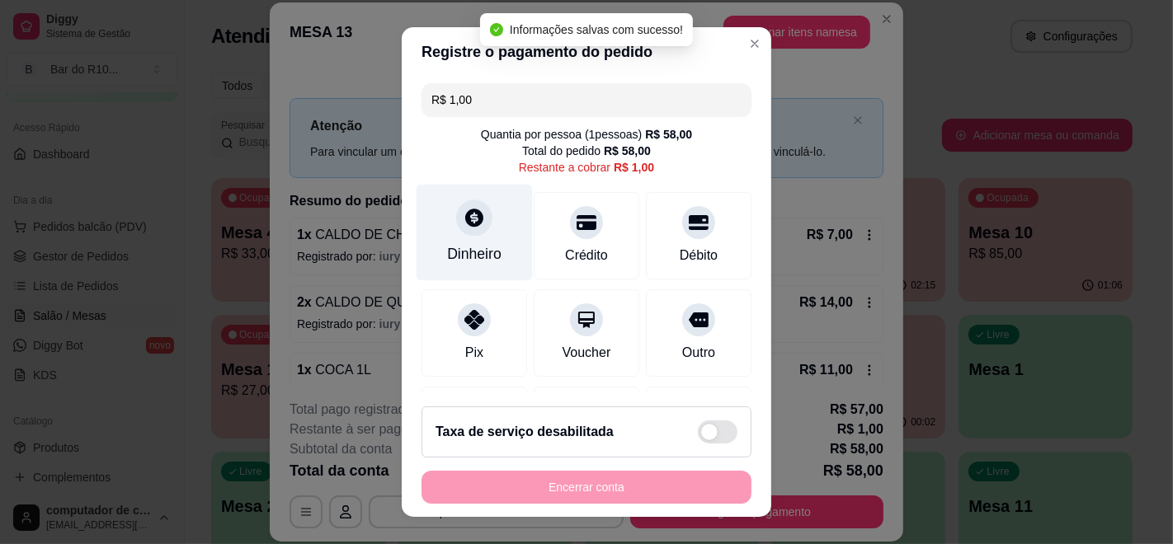
click at [463, 220] on icon at bounding box center [473, 217] width 21 height 21
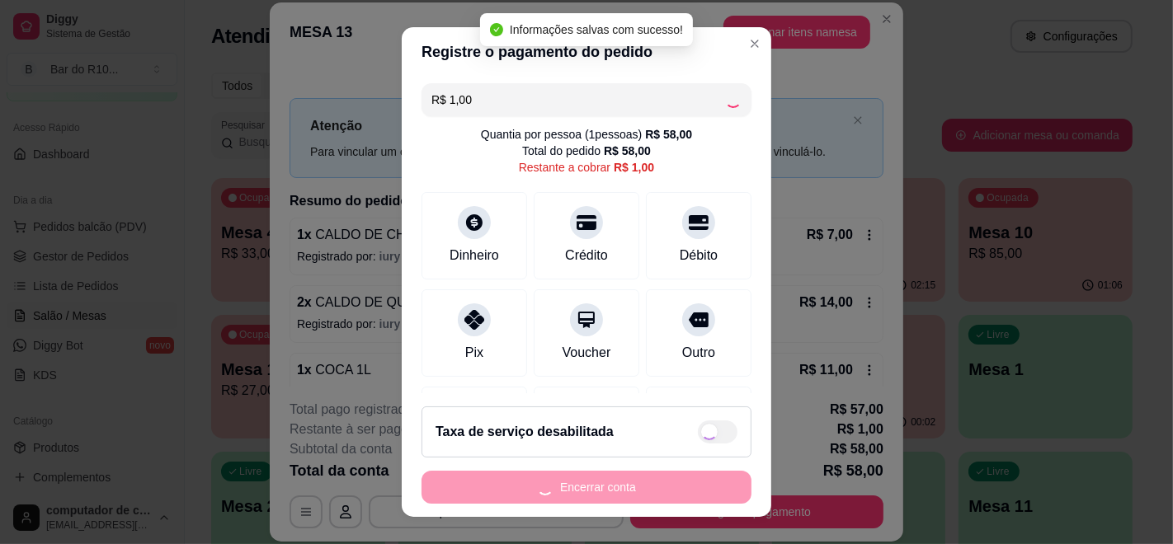
type input "R$ 0,00"
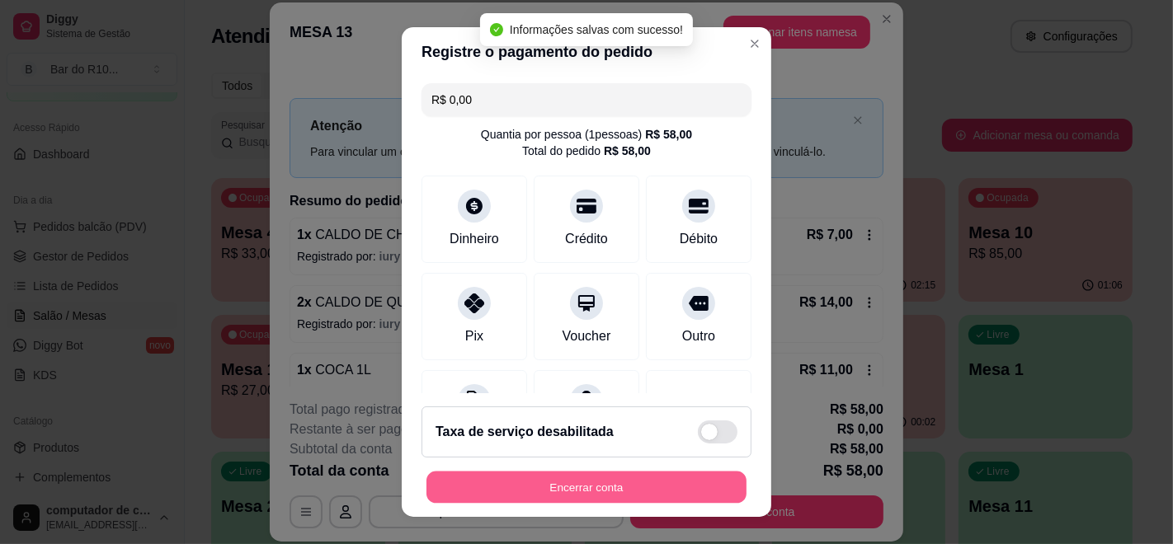
click at [566, 485] on button "Encerrar conta" at bounding box center [586, 488] width 320 height 32
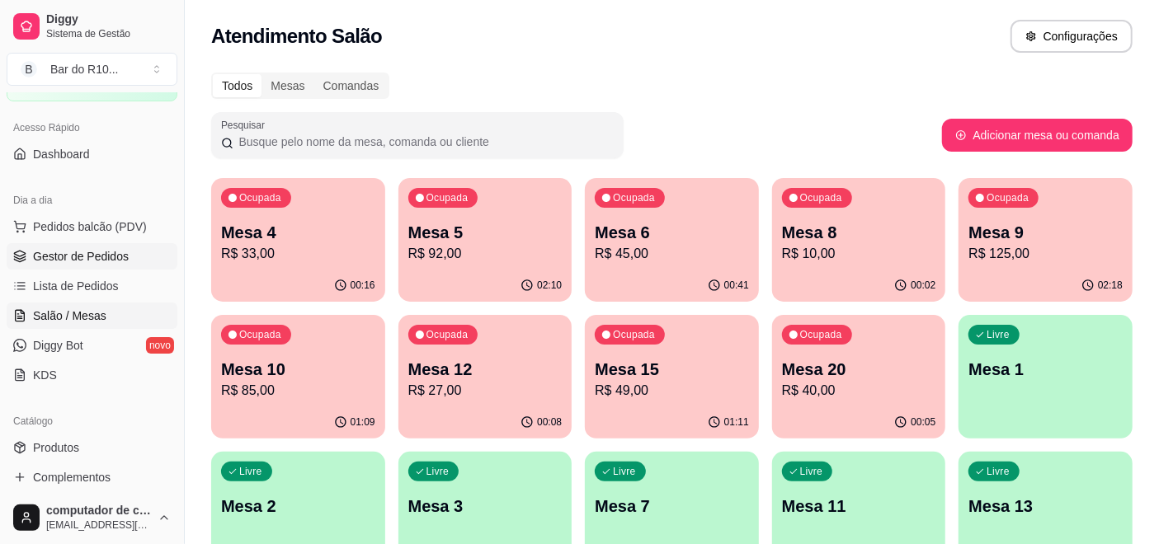
click at [79, 254] on span "Gestor de Pedidos" at bounding box center [81, 256] width 96 height 16
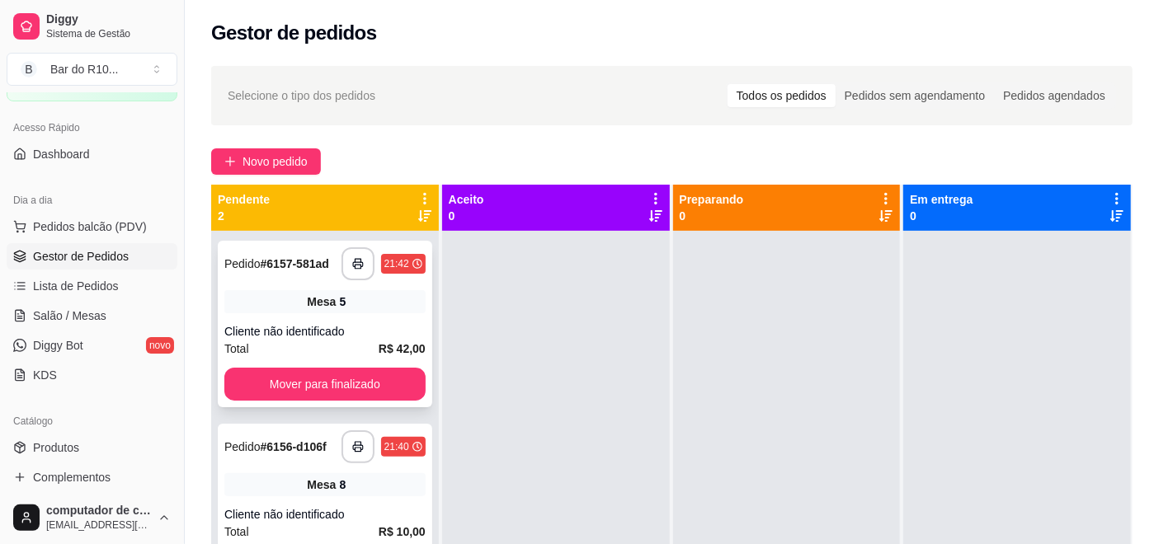
click at [323, 290] on div "Mesa 5" at bounding box center [324, 301] width 201 height 23
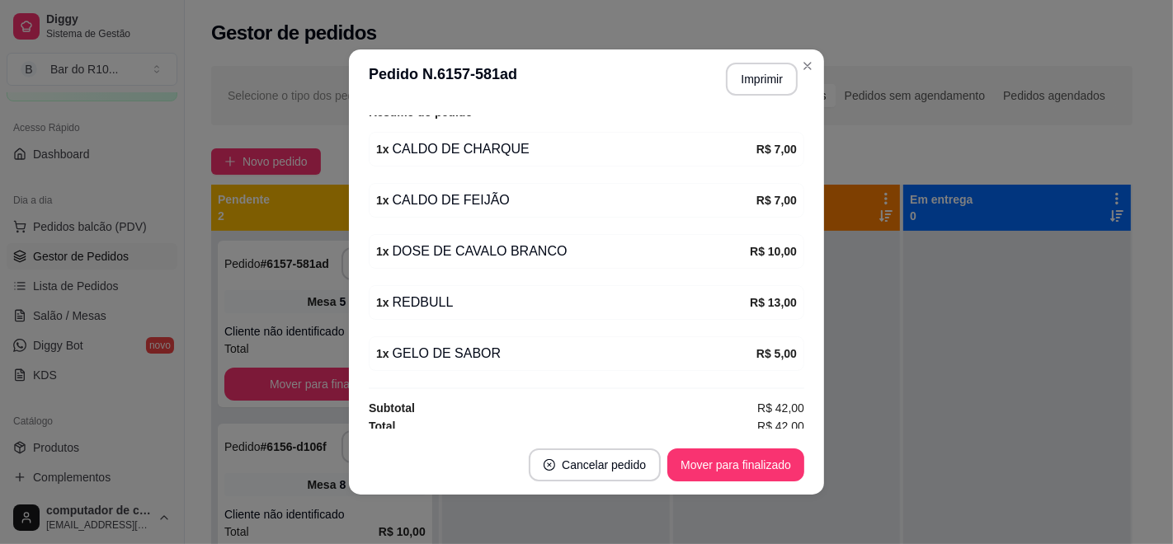
scroll to position [227, 0]
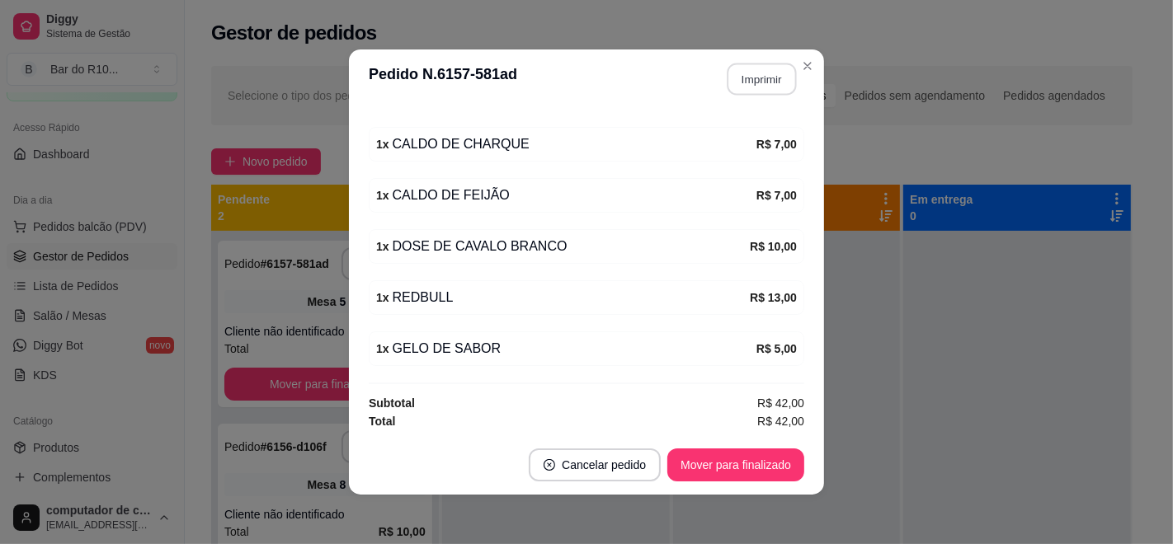
click at [775, 81] on button "Imprimir" at bounding box center [761, 80] width 69 height 32
click at [722, 456] on button "Mover para finalizado" at bounding box center [736, 465] width 133 height 32
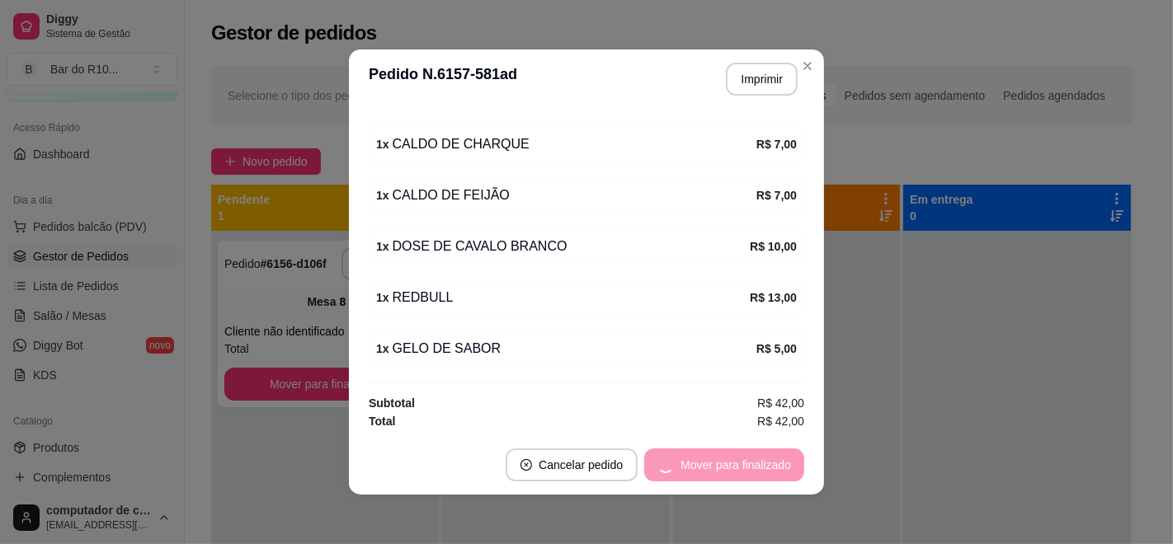
scroll to position [172, 0]
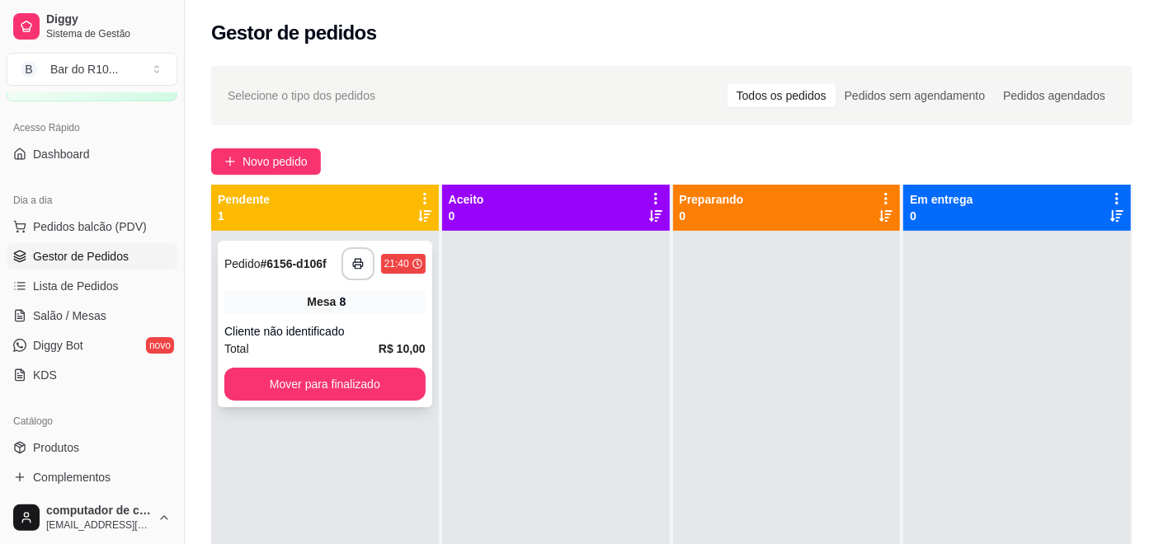
click at [327, 294] on span "Mesa" at bounding box center [321, 302] width 29 height 16
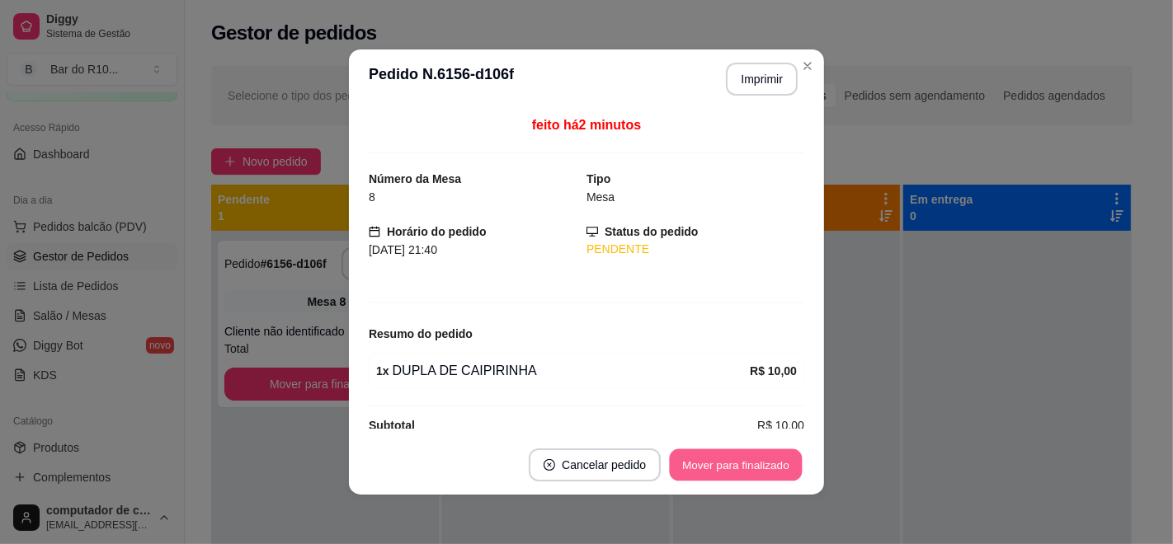
click at [743, 463] on button "Mover para finalizado" at bounding box center [736, 465] width 133 height 32
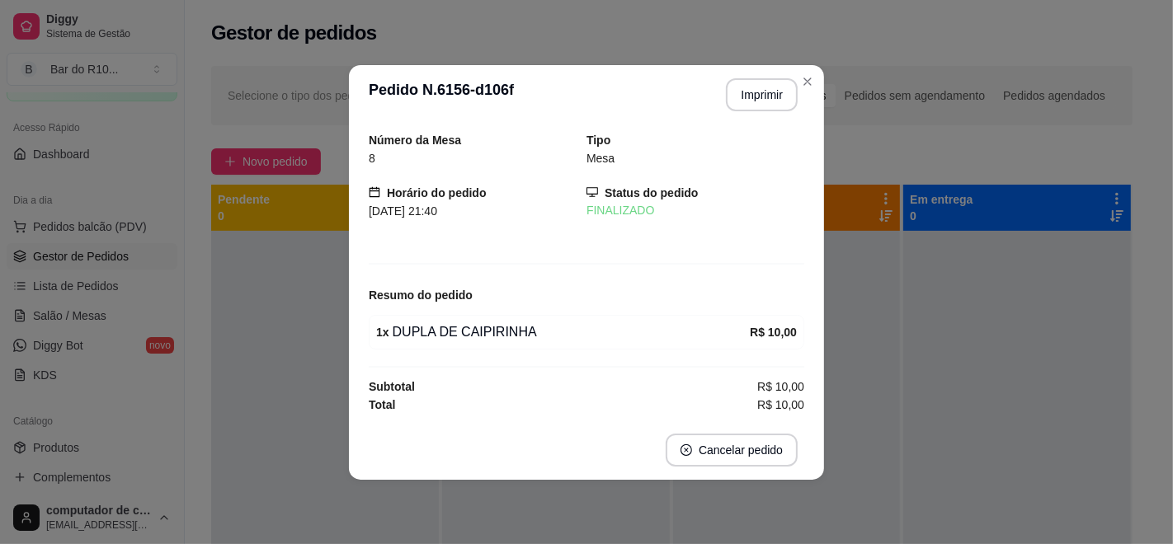
click at [812, 68] on header "**********" at bounding box center [586, 94] width 475 height 59
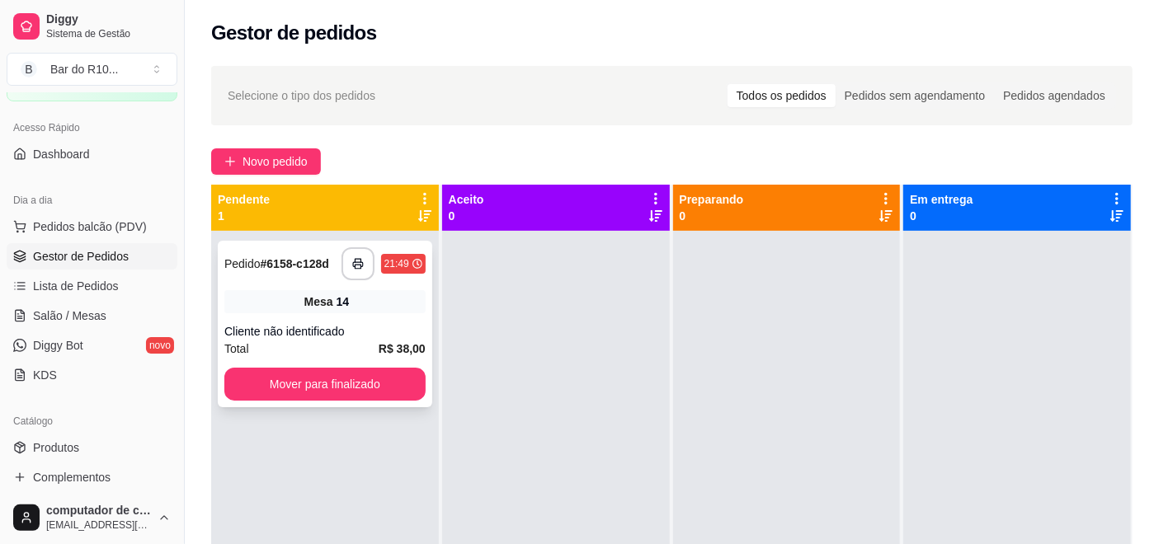
click at [365, 305] on div "Mesa 14" at bounding box center [324, 301] width 201 height 23
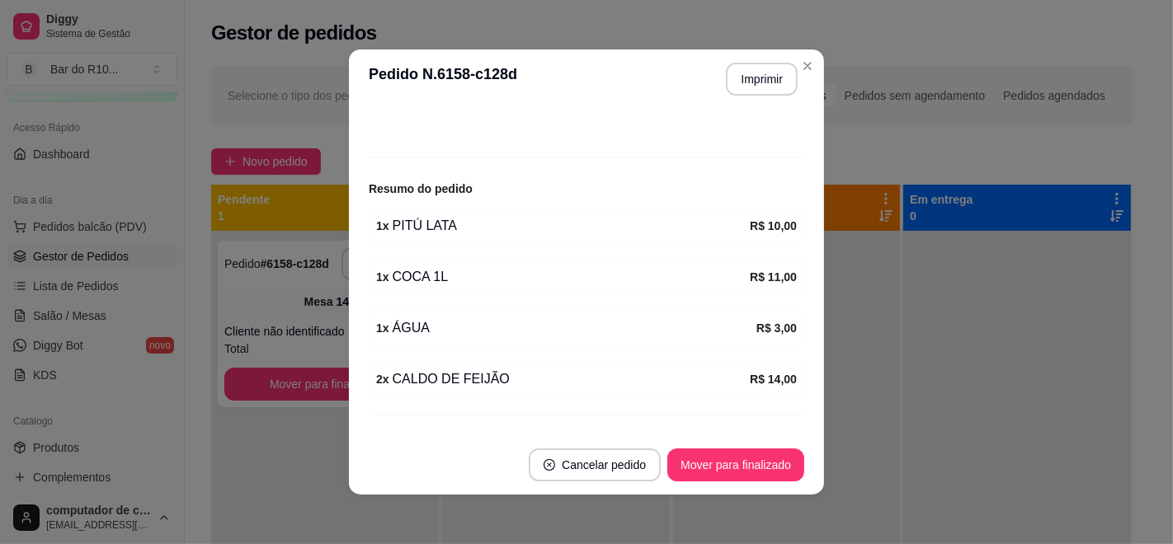
scroll to position [176, 0]
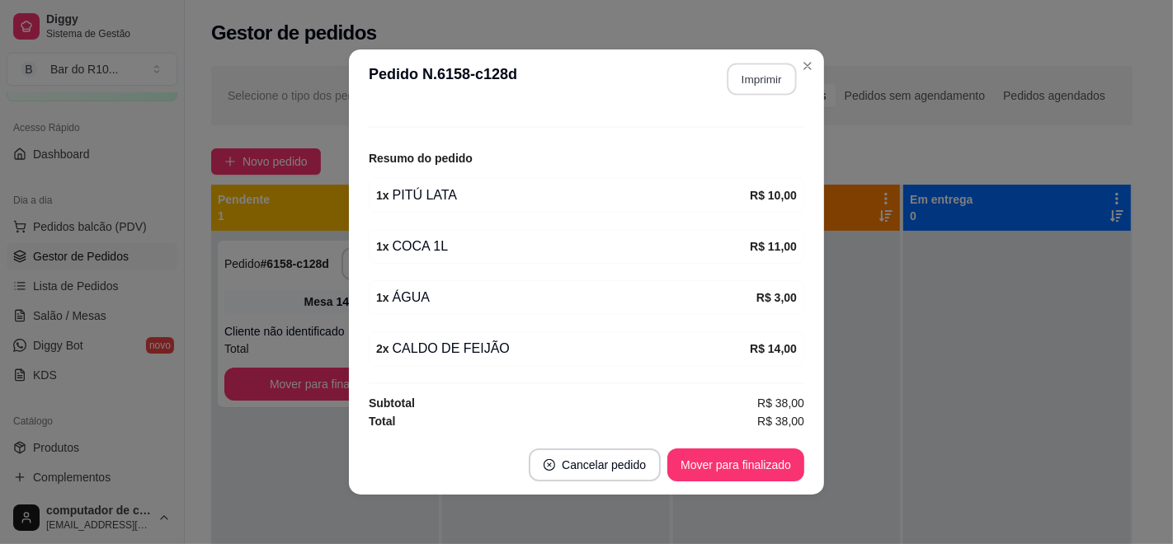
click at [772, 85] on button "Imprimir" at bounding box center [761, 80] width 69 height 32
click at [743, 463] on button "Mover para finalizado" at bounding box center [736, 465] width 133 height 32
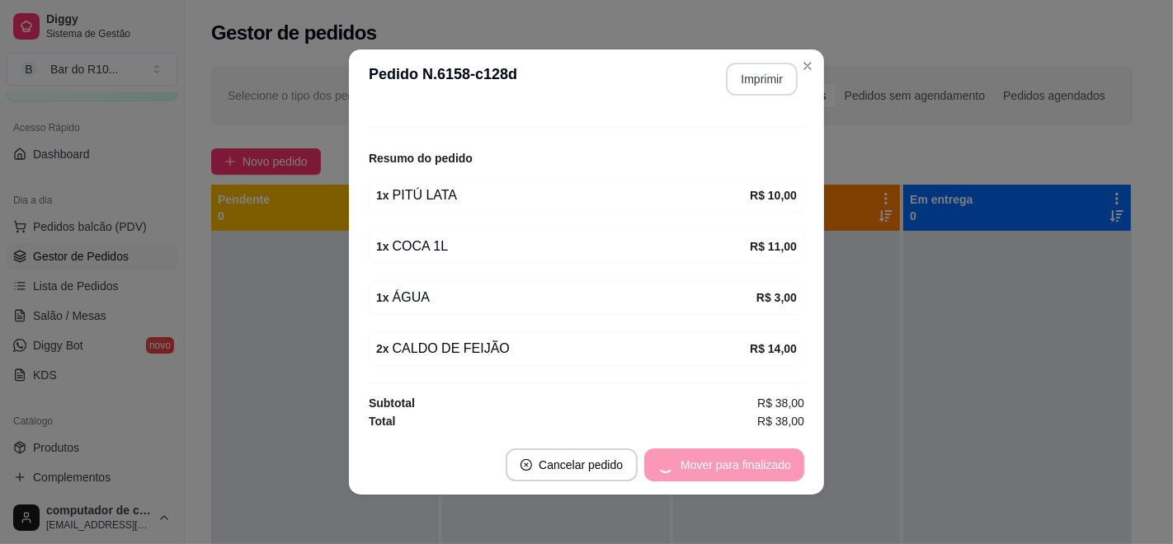
scroll to position [121, 0]
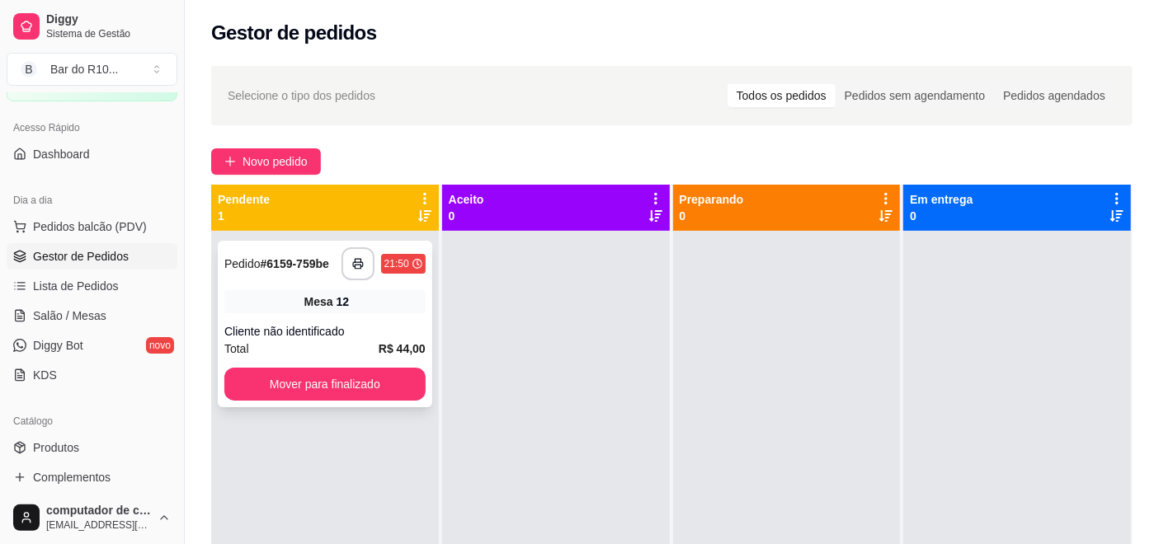
click at [303, 307] on div "Mesa 12" at bounding box center [324, 301] width 201 height 23
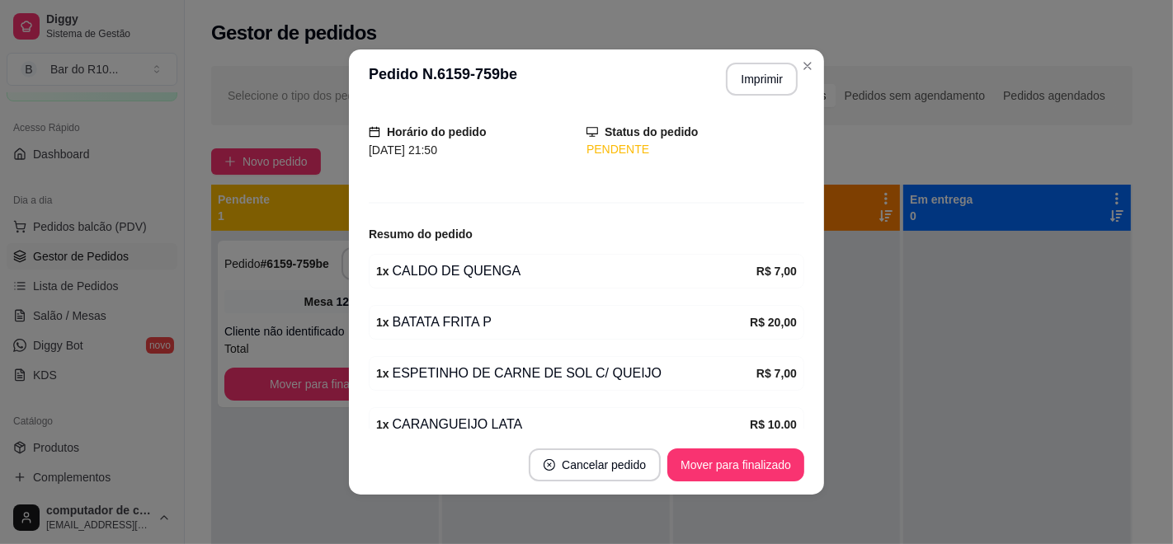
scroll to position [176, 0]
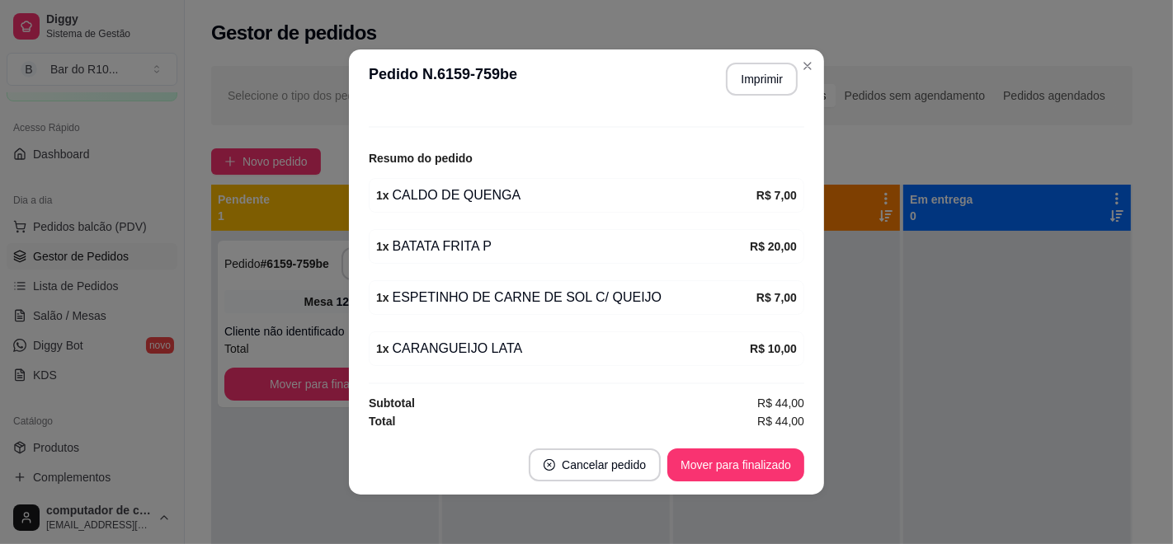
click at [759, 74] on button "Imprimir" at bounding box center [762, 79] width 72 height 33
click at [718, 467] on button "Mover para finalizado" at bounding box center [735, 465] width 137 height 33
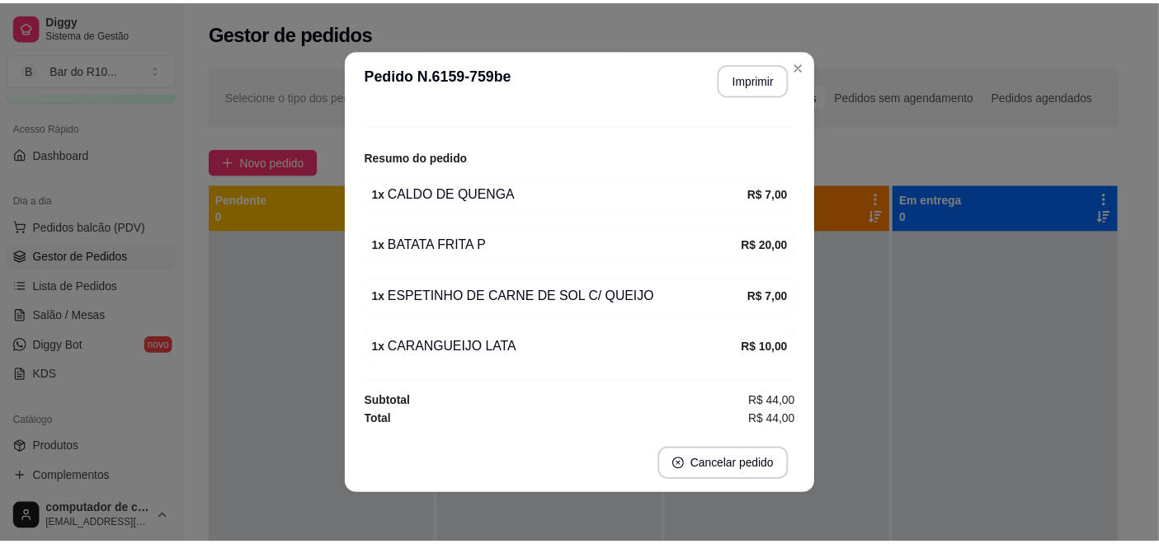
scroll to position [121, 0]
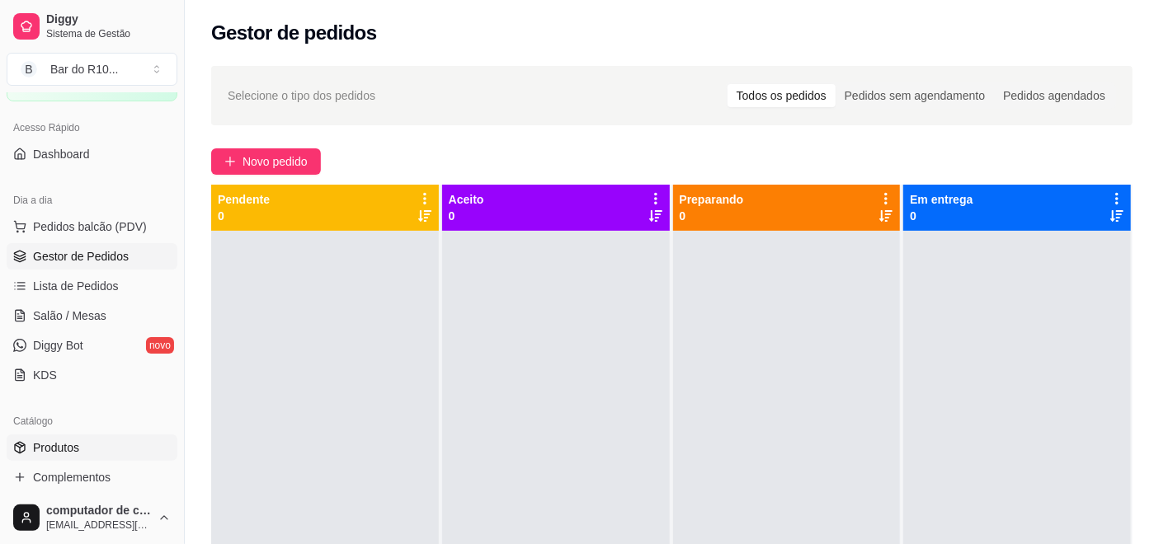
click at [68, 446] on span "Produtos" at bounding box center [56, 448] width 46 height 16
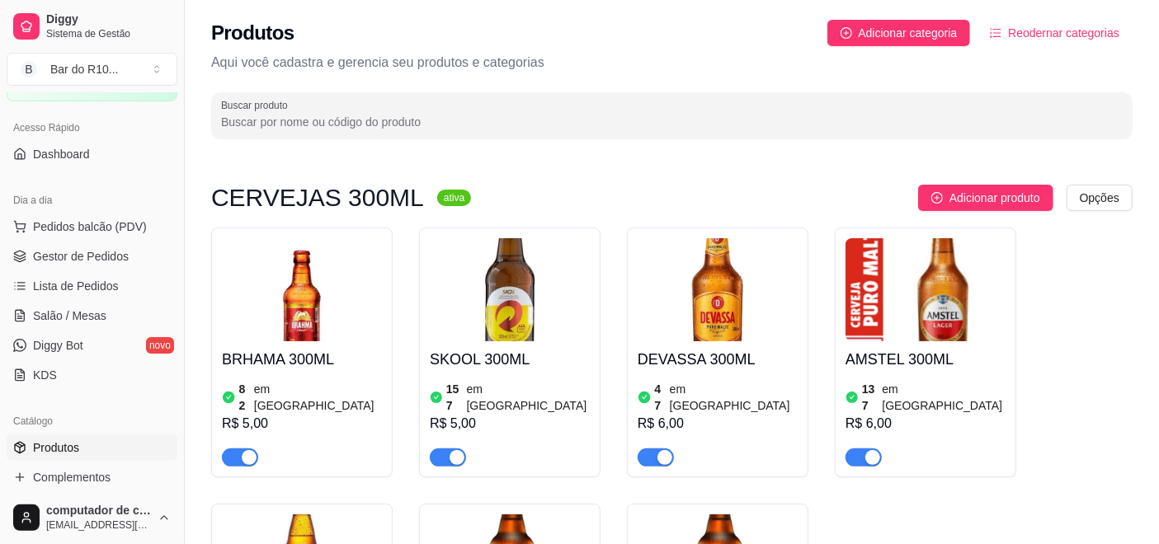
click at [425, 125] on input "Buscar produto" at bounding box center [671, 122] width 901 height 16
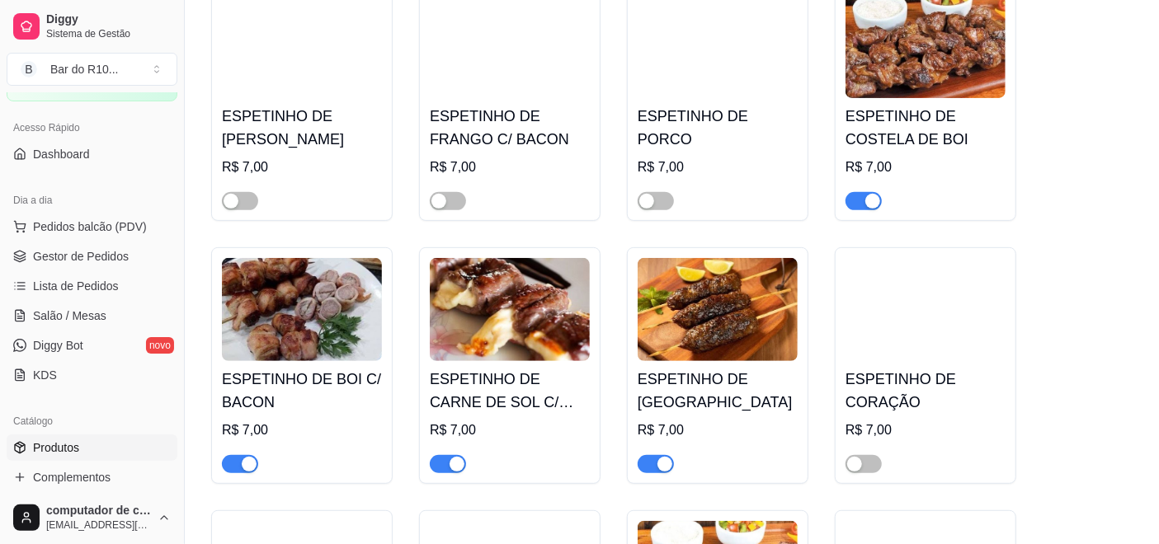
scroll to position [275, 0]
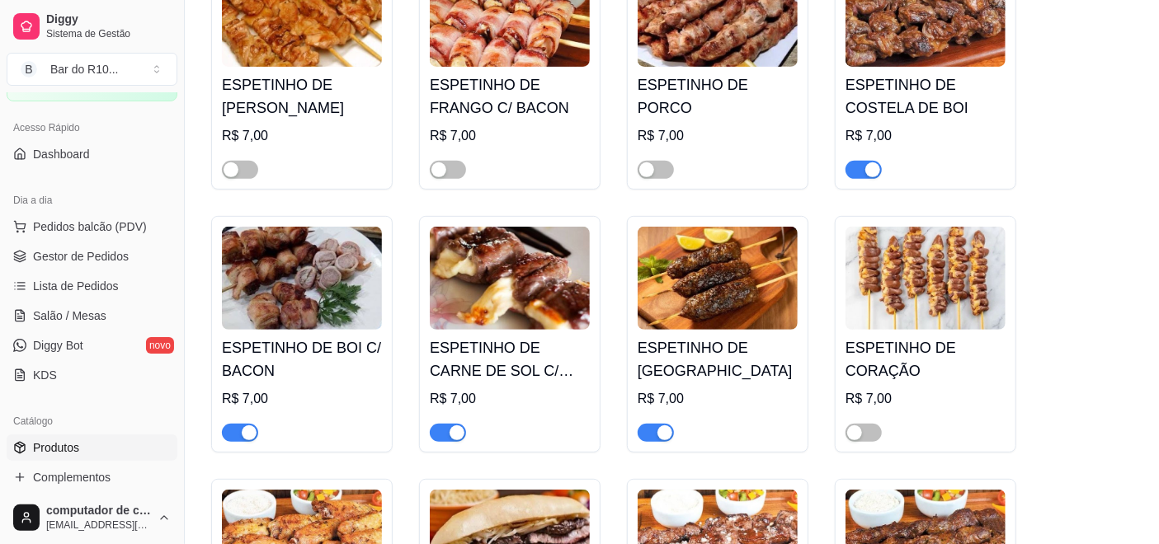
type input "esp"
click at [455, 426] on div "button" at bounding box center [456, 433] width 15 height 15
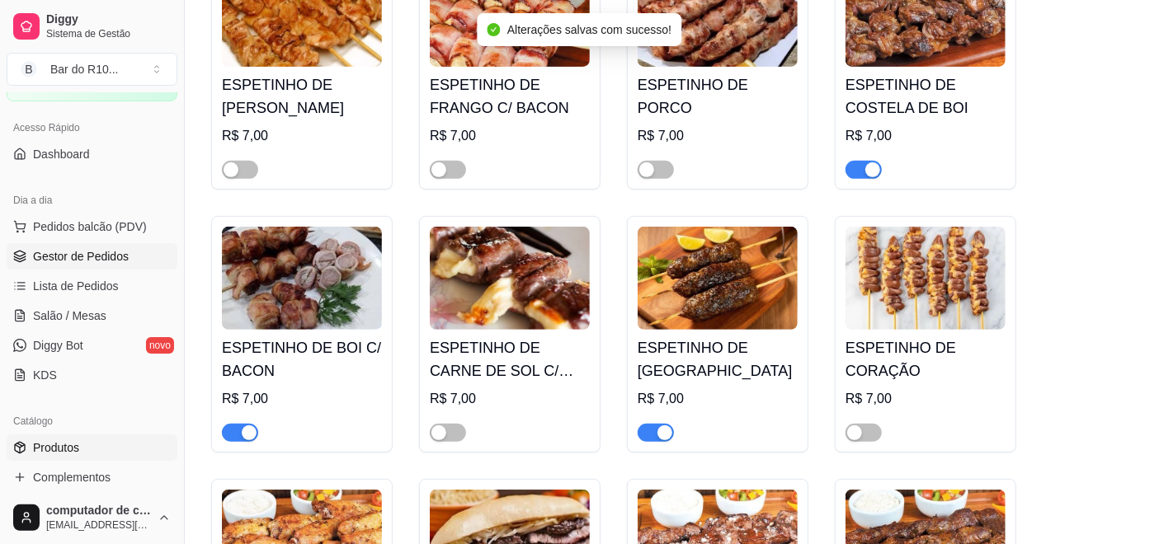
click at [106, 257] on span "Gestor de Pedidos" at bounding box center [81, 256] width 96 height 16
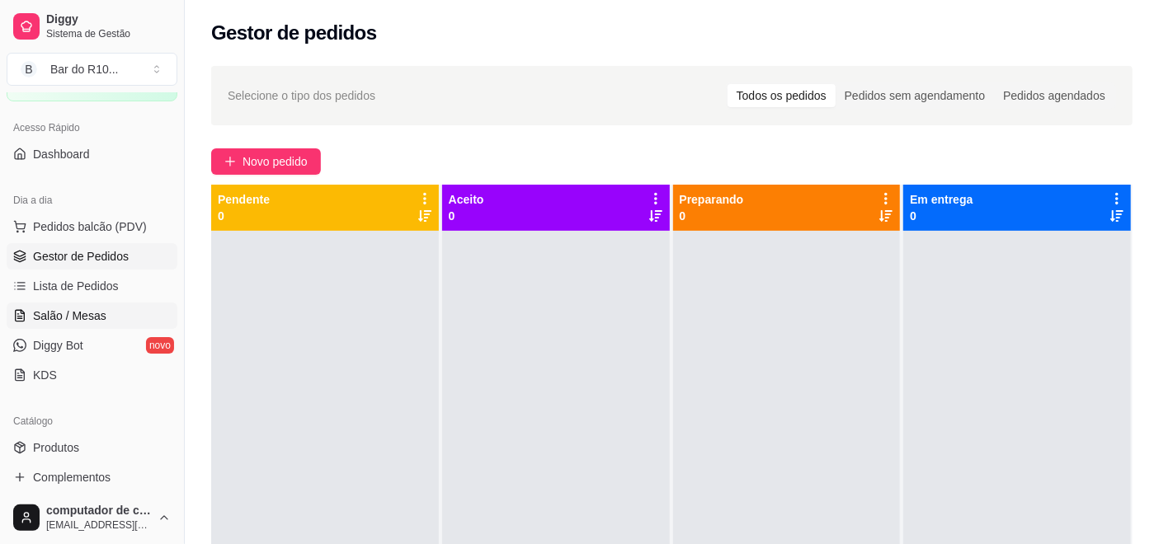
click at [53, 308] on span "Salão / Mesas" at bounding box center [69, 316] width 73 height 16
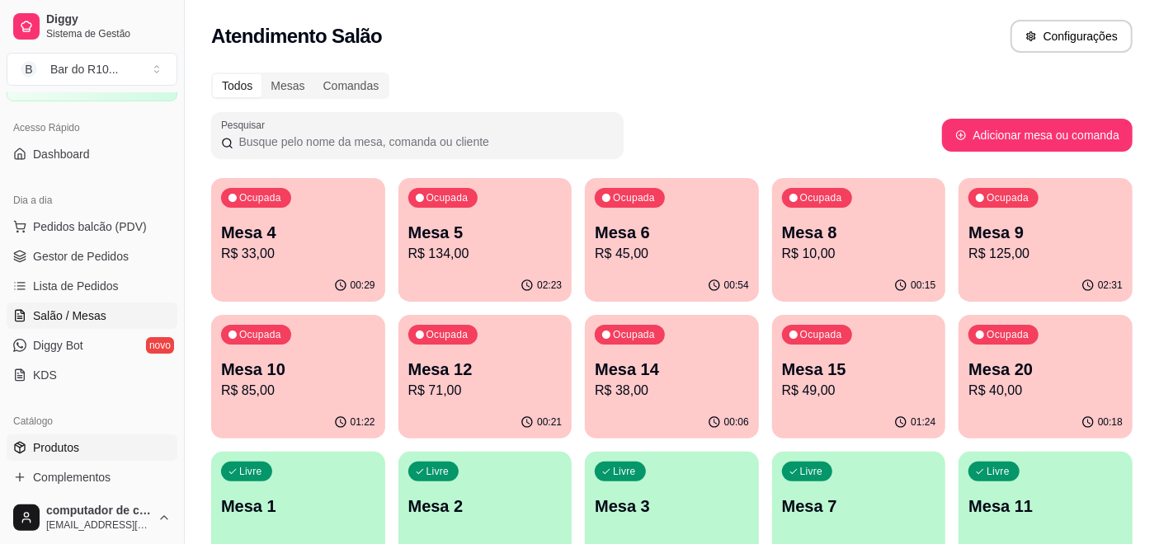
click at [86, 456] on link "Produtos" at bounding box center [92, 448] width 171 height 26
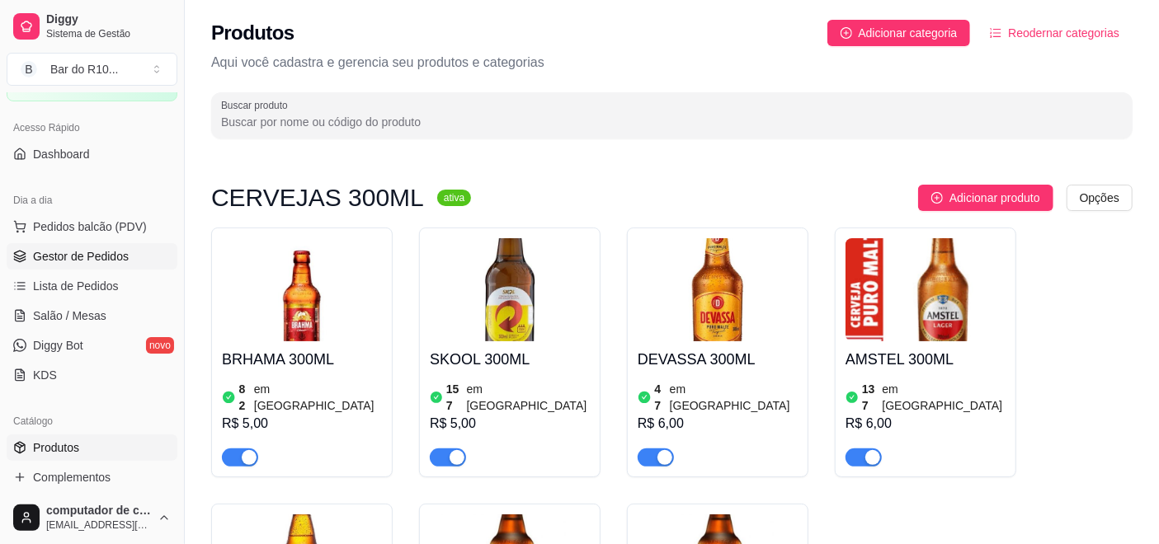
click at [47, 266] on link "Gestor de Pedidos" at bounding box center [92, 256] width 171 height 26
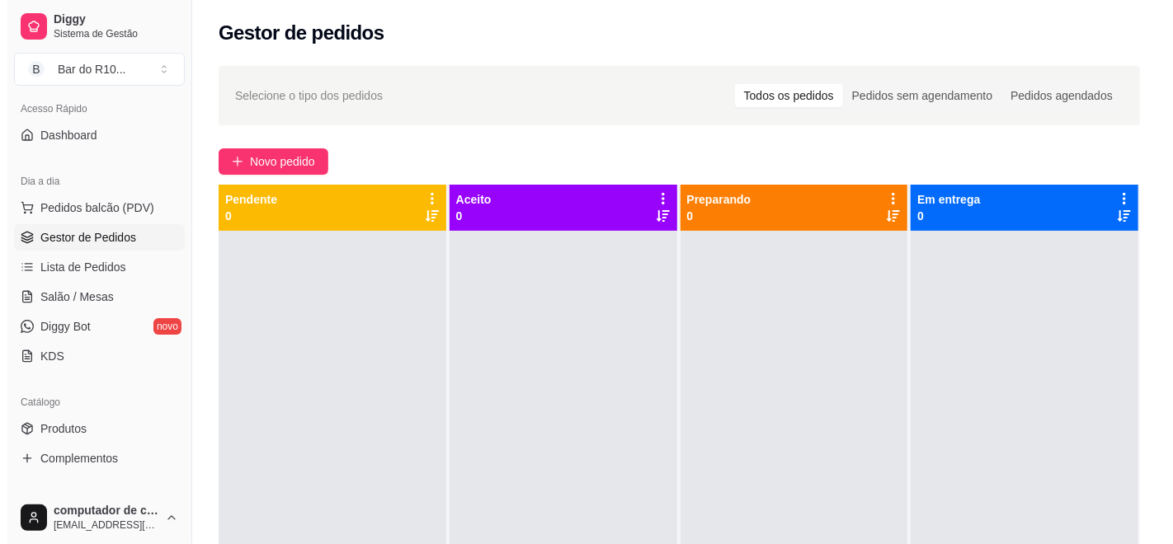
scroll to position [74, 0]
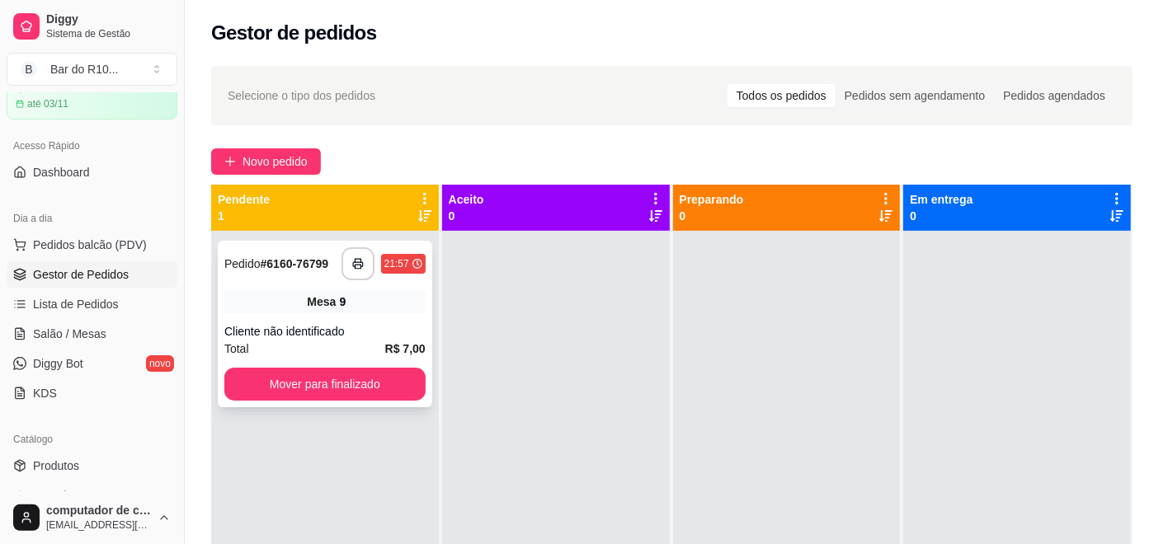
click at [343, 288] on div "**********" at bounding box center [325, 324] width 214 height 167
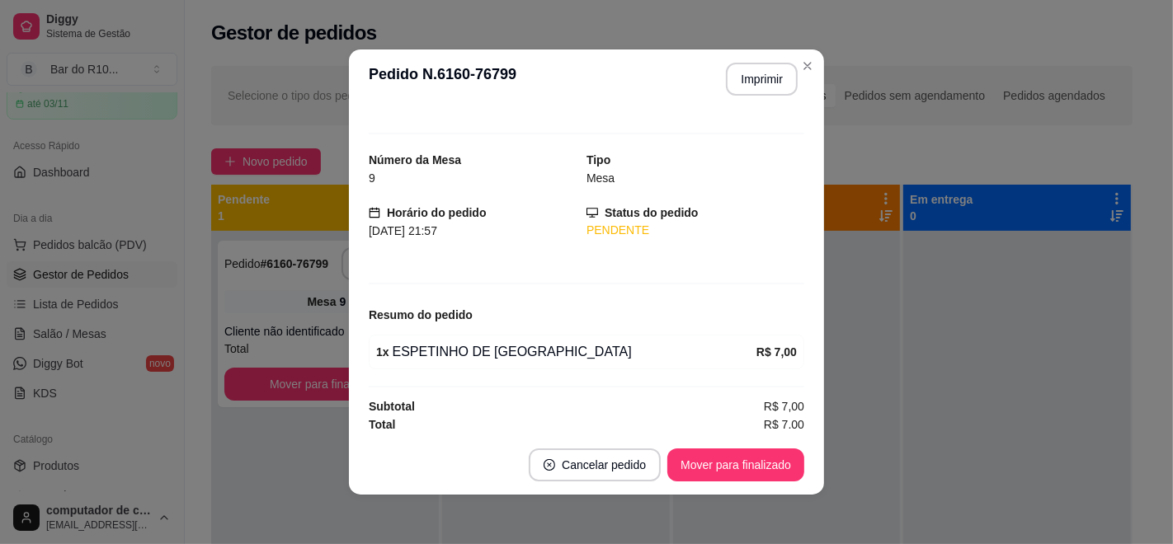
scroll to position [23, 0]
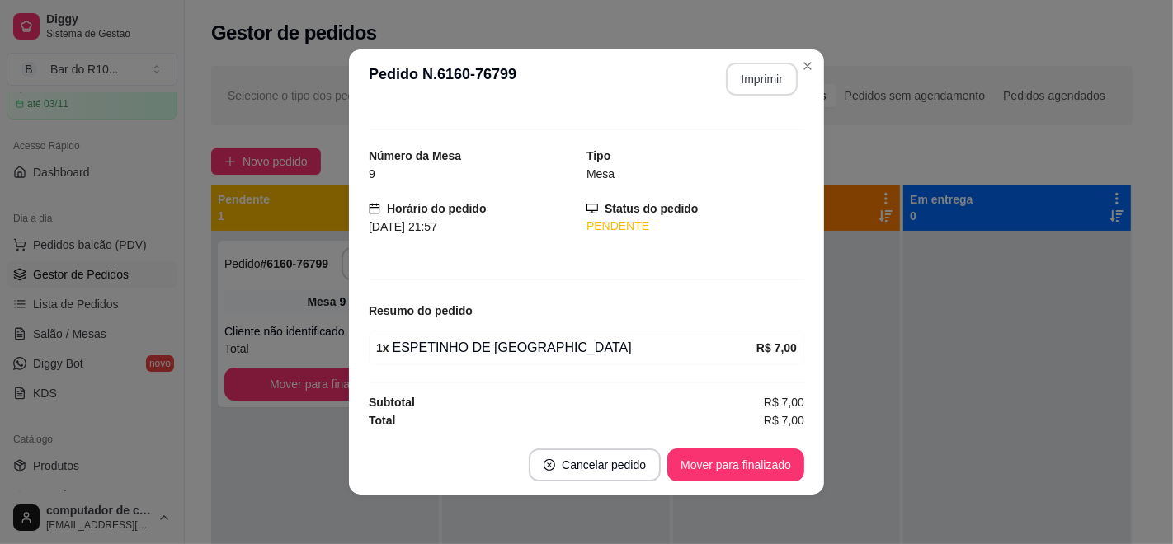
click at [768, 67] on button "Imprimir" at bounding box center [762, 79] width 72 height 33
click at [746, 467] on button "Mover para finalizado" at bounding box center [736, 465] width 133 height 32
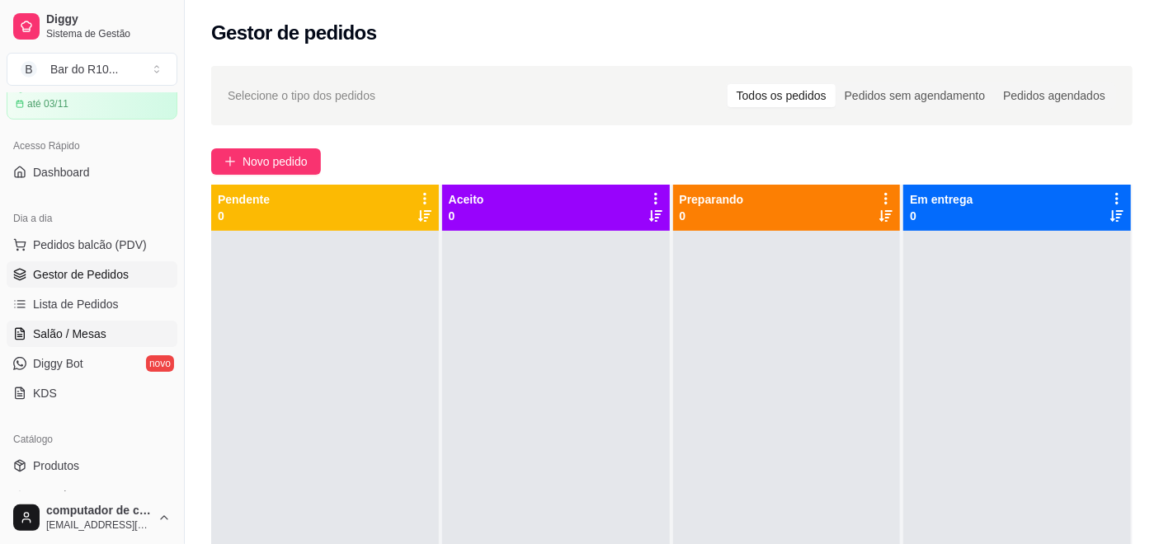
click at [47, 322] on link "Salão / Mesas" at bounding box center [92, 334] width 171 height 26
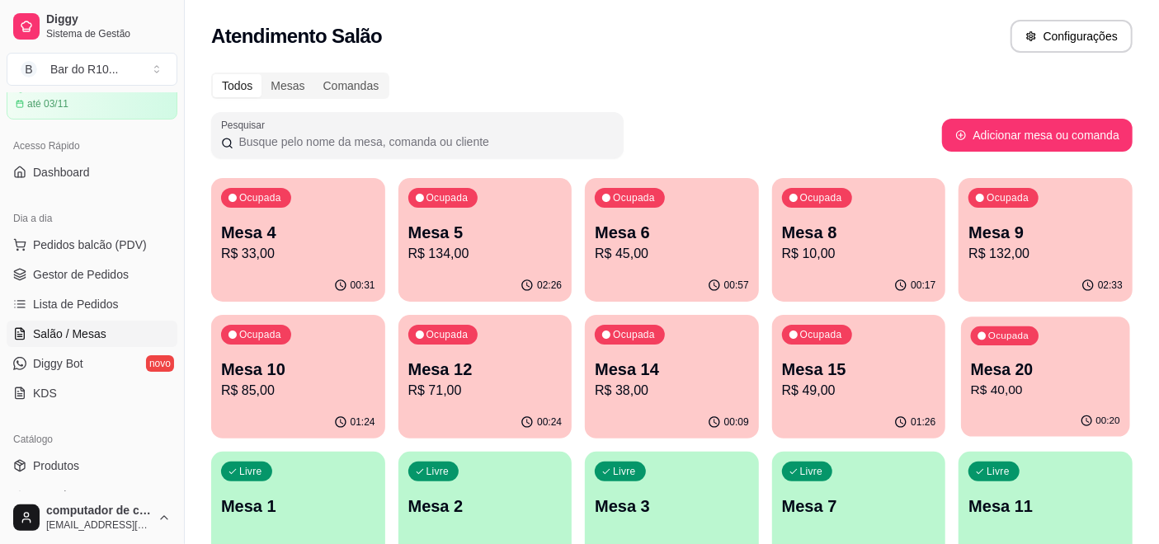
click at [1017, 396] on p "R$ 40,00" at bounding box center [1045, 390] width 149 height 19
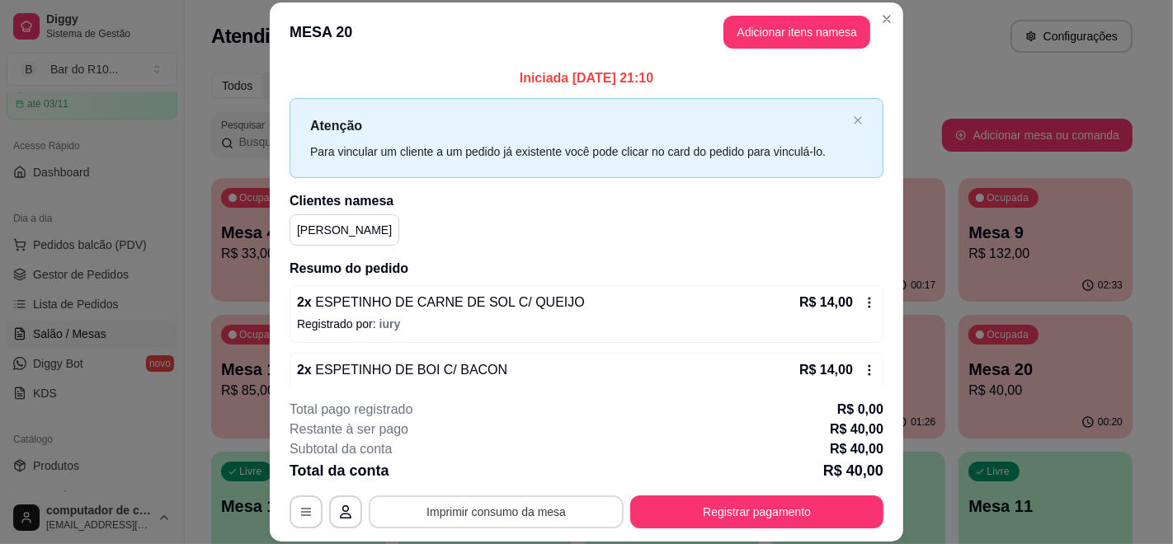
click at [544, 511] on button "Imprimir consumo da mesa" at bounding box center [496, 512] width 255 height 33
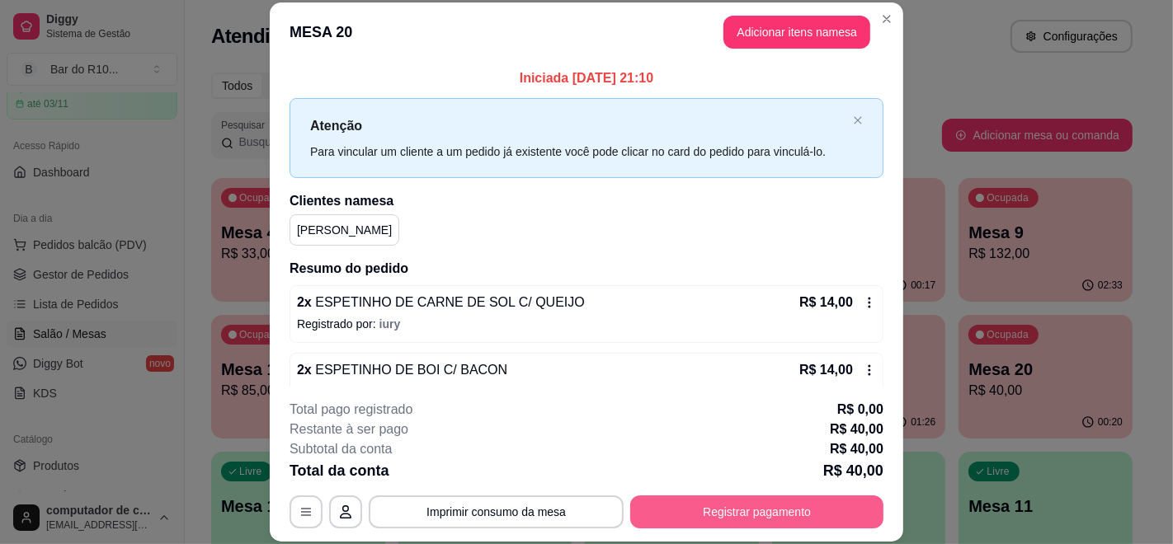
click at [726, 508] on button "Registrar pagamento" at bounding box center [756, 512] width 253 height 33
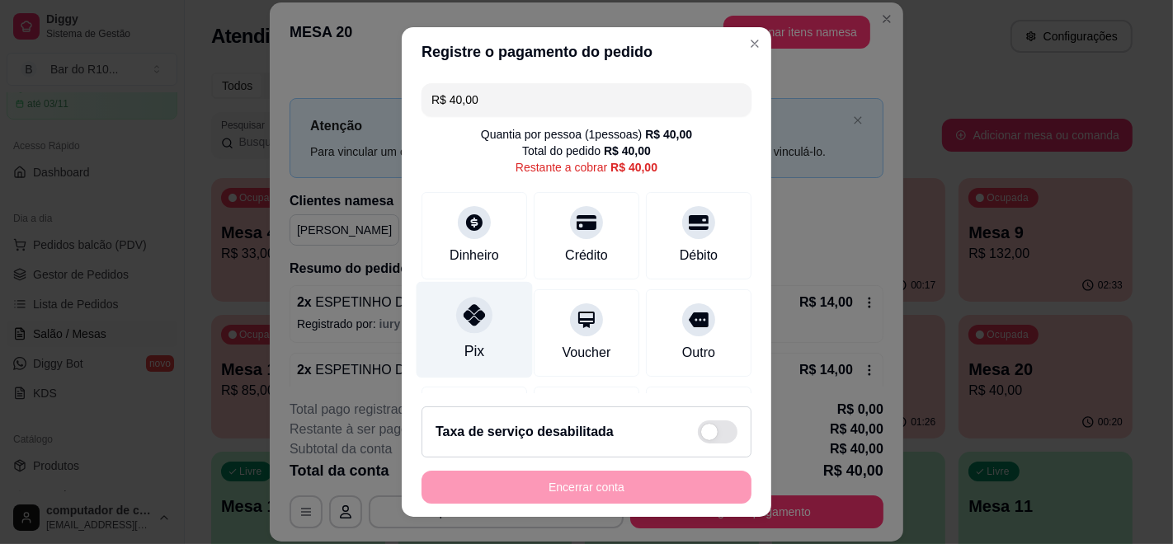
click at [489, 321] on div "Pix" at bounding box center [474, 330] width 116 height 96
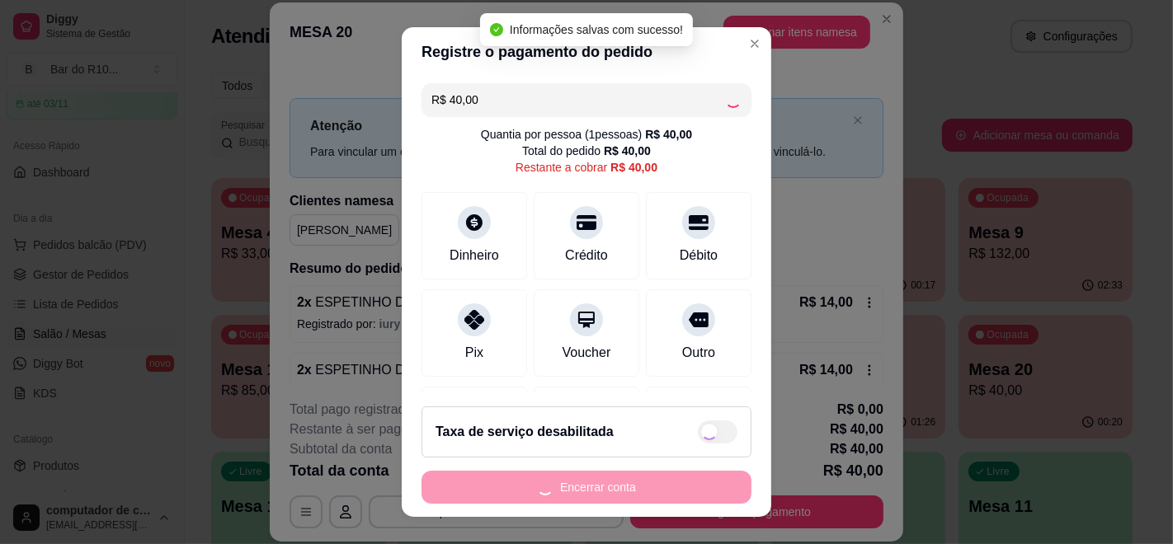
type input "R$ 0,00"
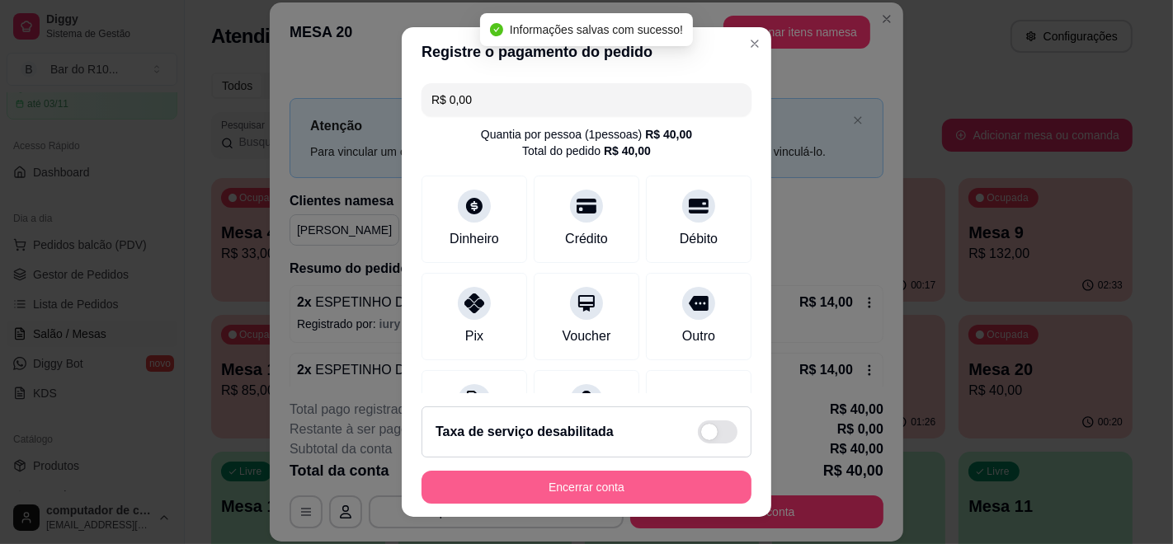
click at [587, 486] on button "Encerrar conta" at bounding box center [586, 487] width 330 height 33
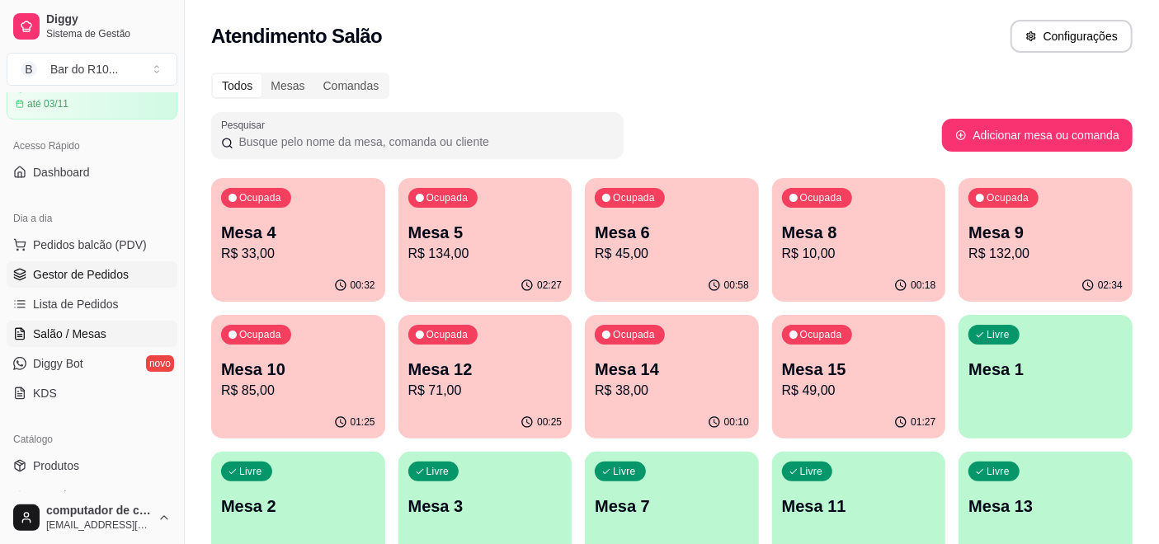
click at [87, 278] on span "Gestor de Pedidos" at bounding box center [81, 274] width 96 height 16
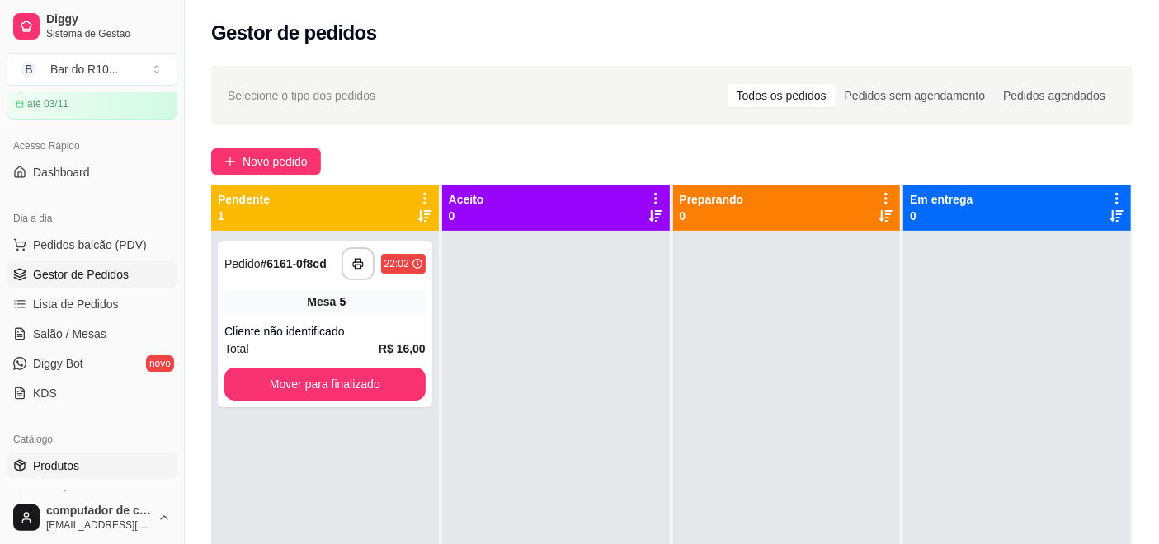
click at [59, 463] on span "Produtos" at bounding box center [56, 466] width 46 height 16
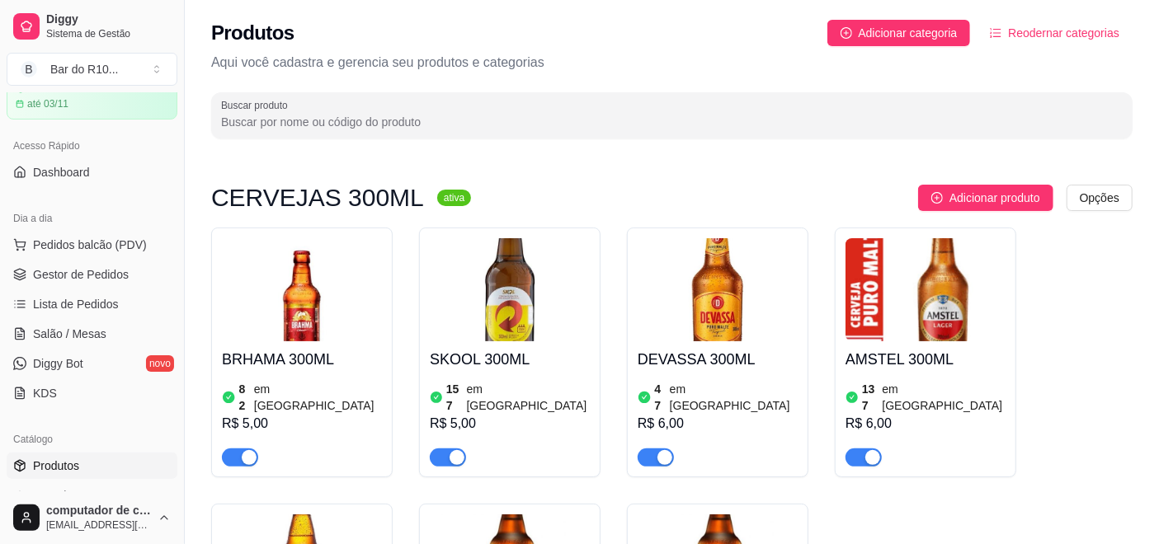
click at [367, 145] on div "Produtos Adicionar categoria Reodernar categorias Aqui você cadastra e gerencia…" at bounding box center [672, 74] width 974 height 148
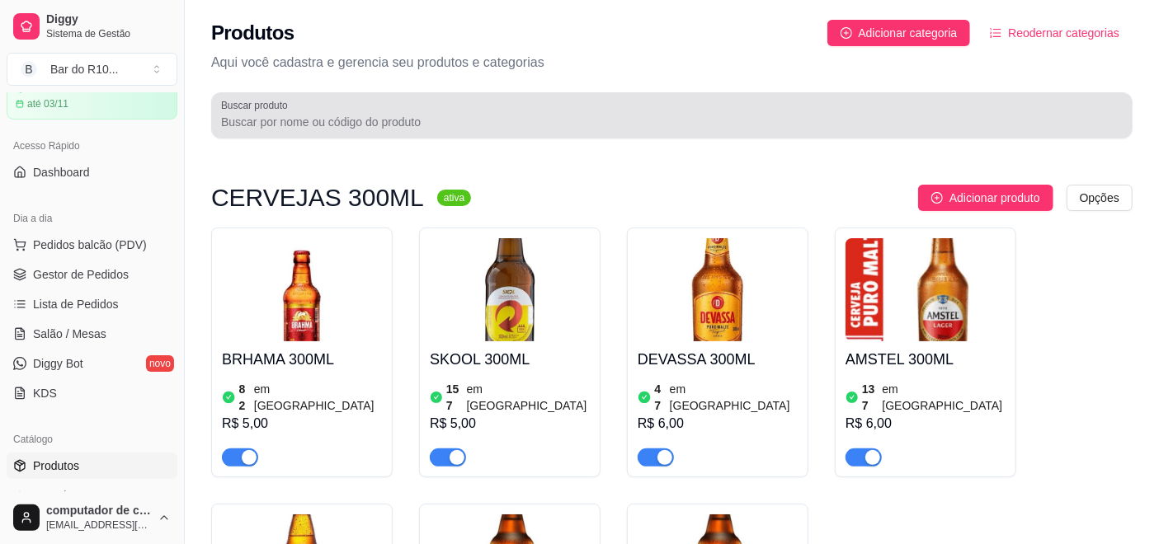
click at [369, 113] on div at bounding box center [671, 115] width 901 height 33
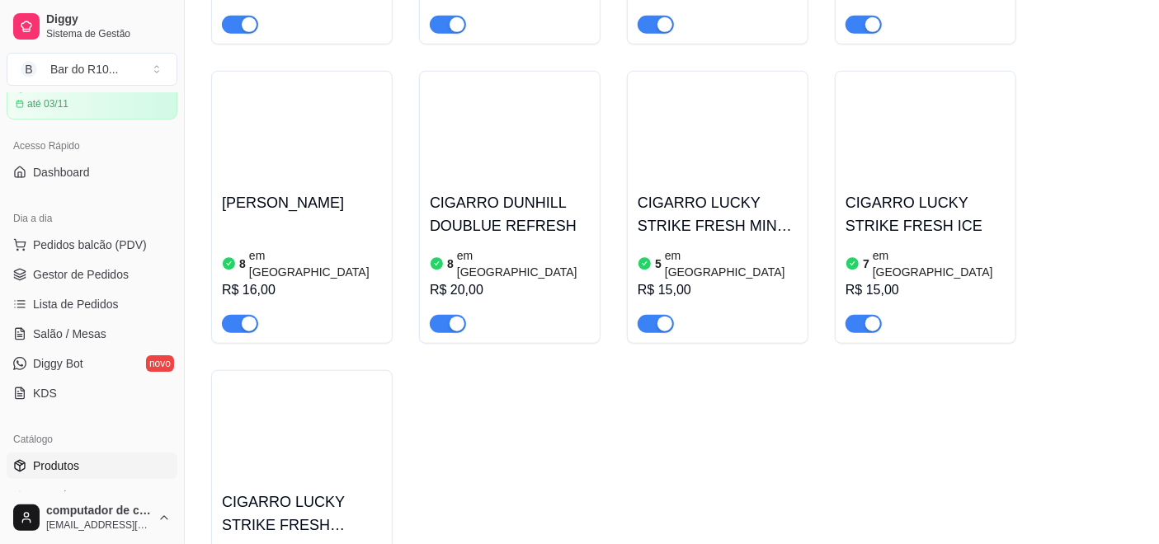
scroll to position [825, 0]
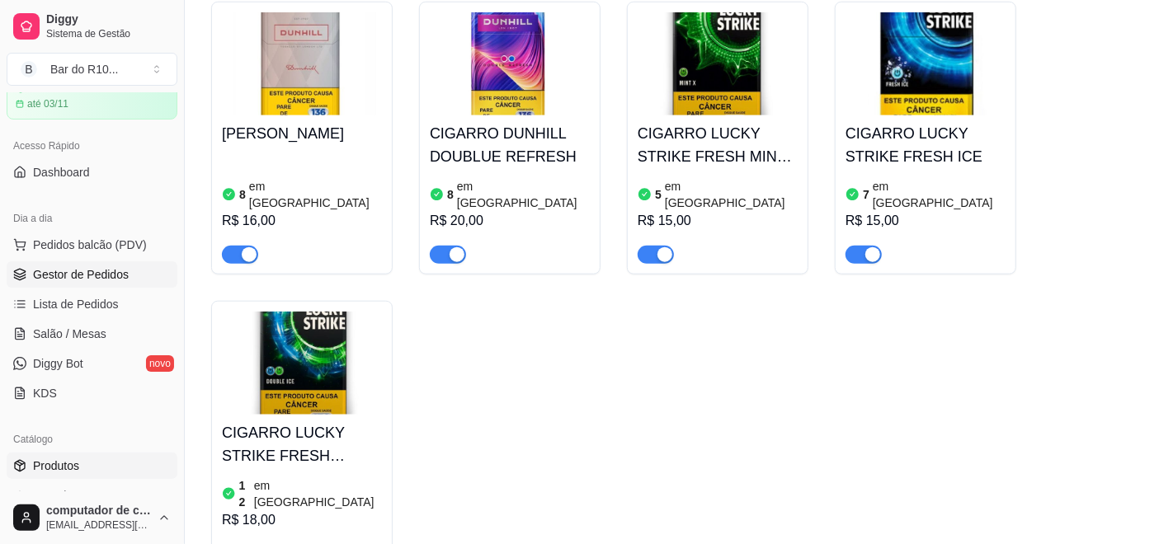
type input "ciga"
click at [117, 280] on span "Gestor de Pedidos" at bounding box center [81, 274] width 96 height 16
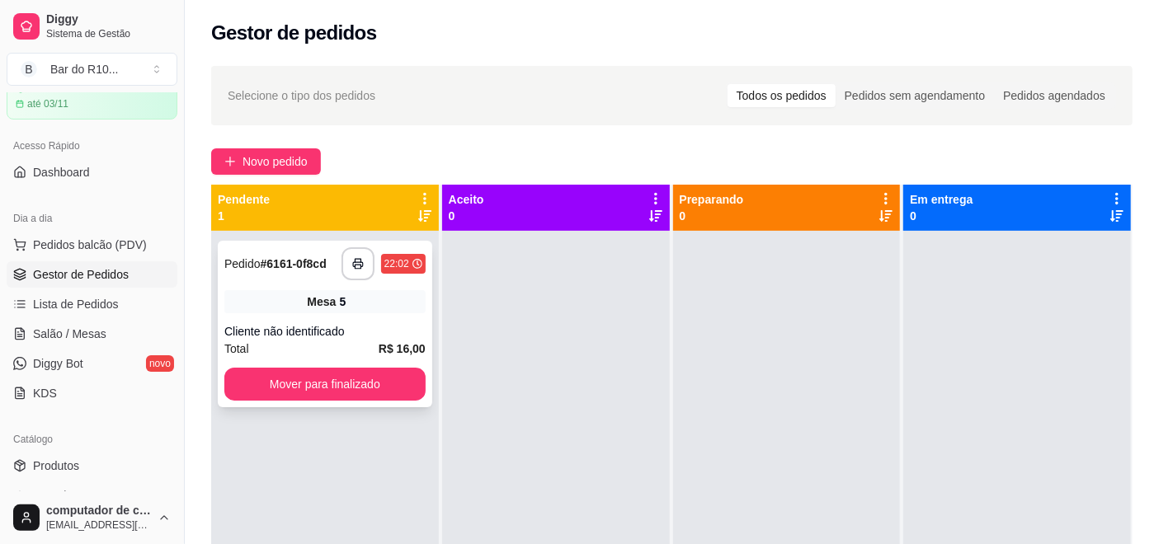
click at [385, 299] on div "Mesa 5" at bounding box center [324, 301] width 201 height 23
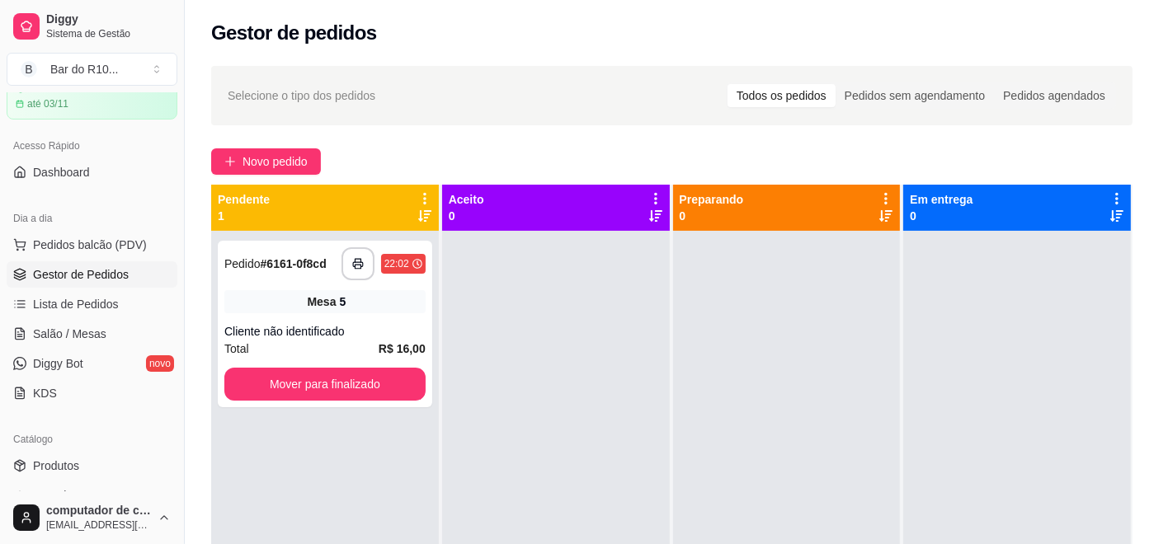
scroll to position [23, 0]
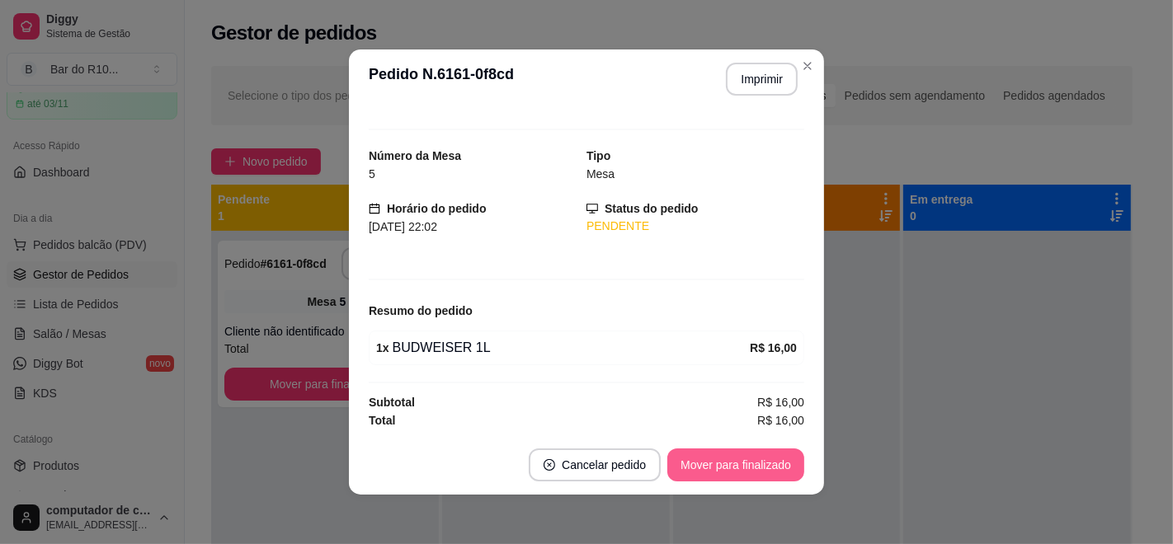
click at [722, 468] on button "Mover para finalizado" at bounding box center [735, 465] width 137 height 33
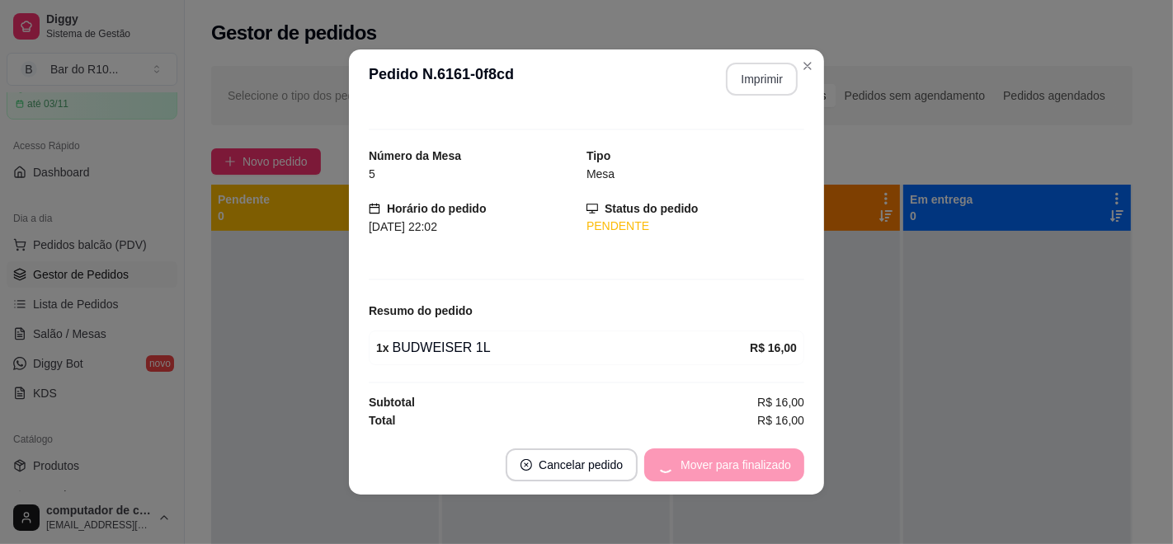
scroll to position [0, 0]
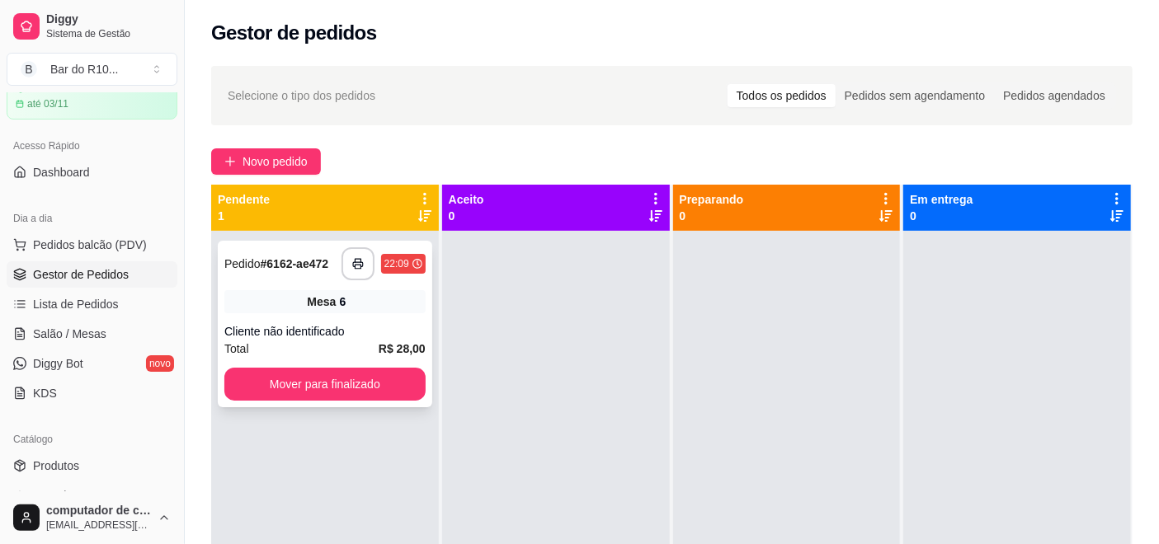
click at [356, 304] on div "Mesa 6" at bounding box center [324, 301] width 201 height 23
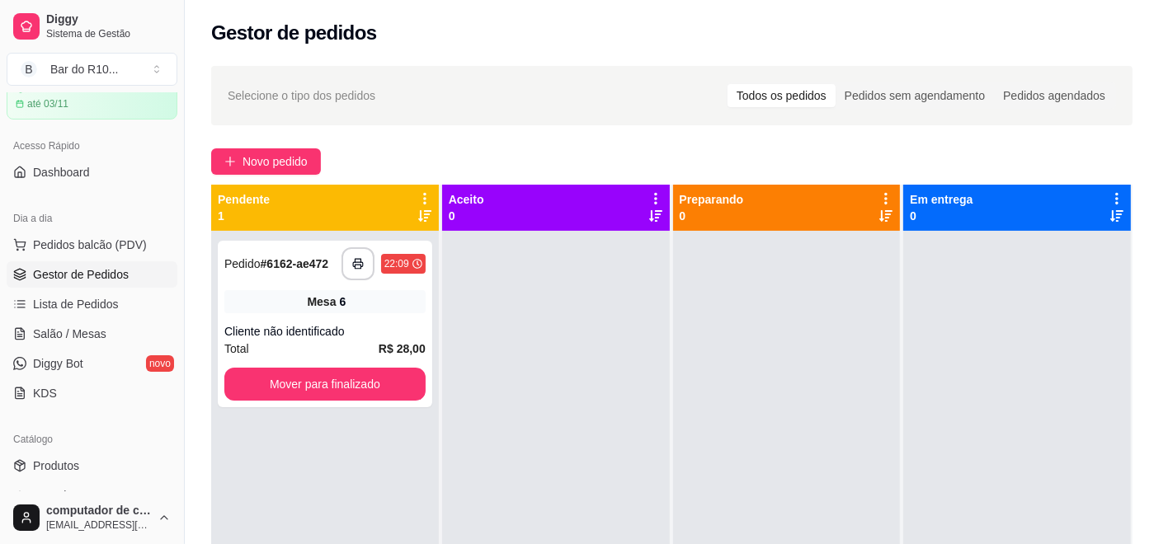
scroll to position [73, 0]
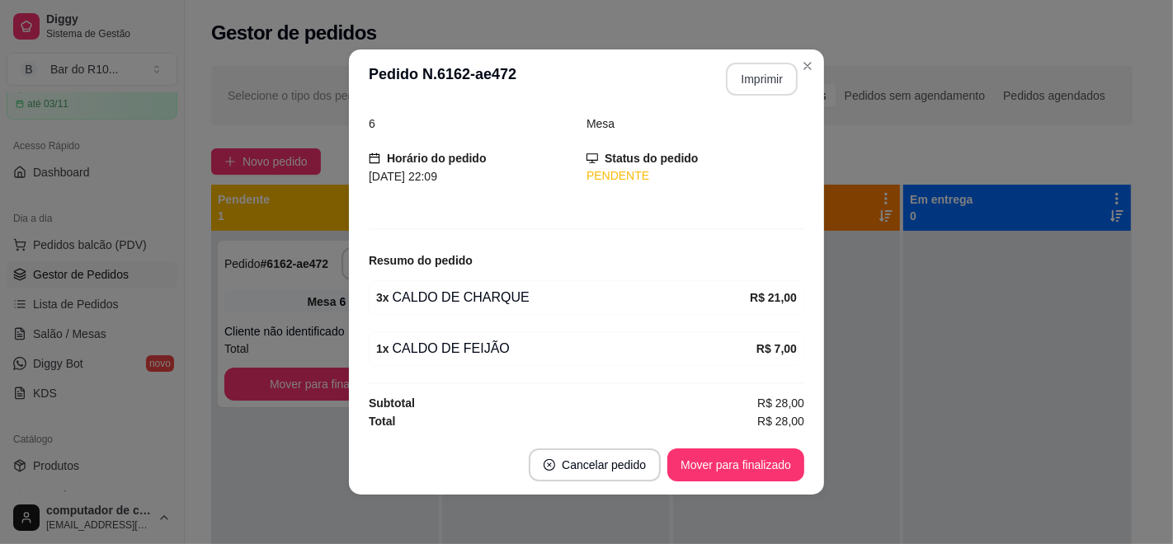
click at [744, 77] on button "Imprimir" at bounding box center [762, 79] width 72 height 33
click at [671, 463] on button "Mover para finalizado" at bounding box center [735, 465] width 137 height 33
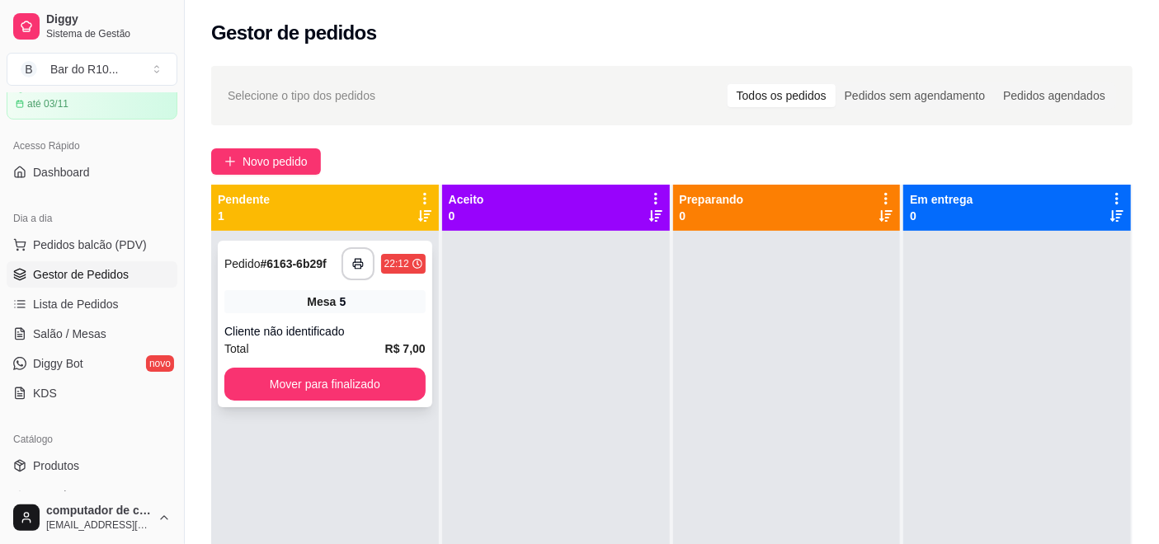
click at [317, 305] on span "Mesa" at bounding box center [321, 302] width 29 height 16
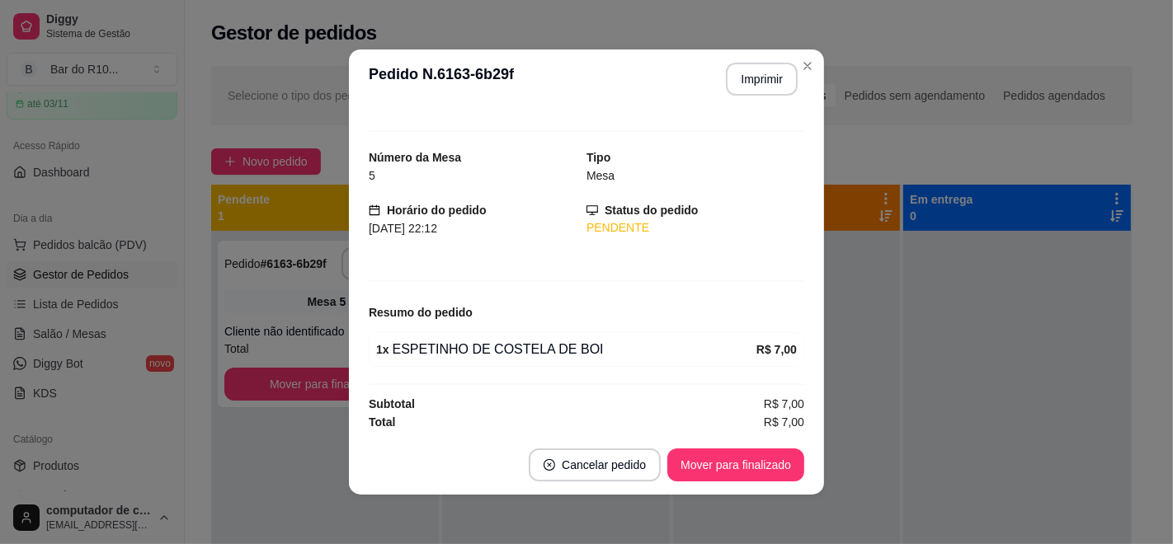
scroll to position [23, 0]
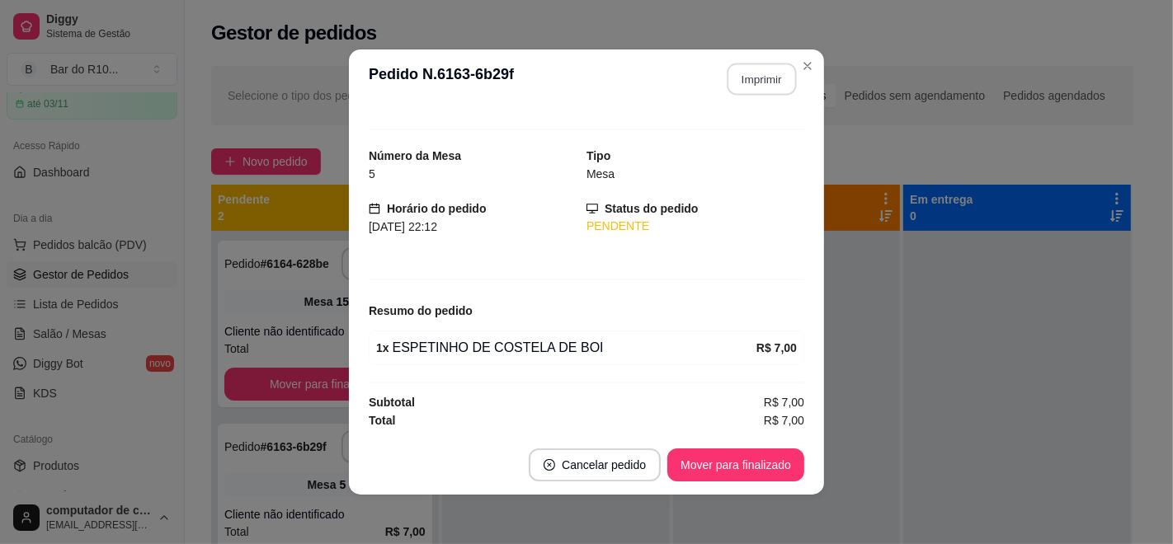
click at [751, 70] on button "Imprimir" at bounding box center [761, 80] width 69 height 32
click at [702, 457] on button "Mover para finalizado" at bounding box center [735, 465] width 137 height 33
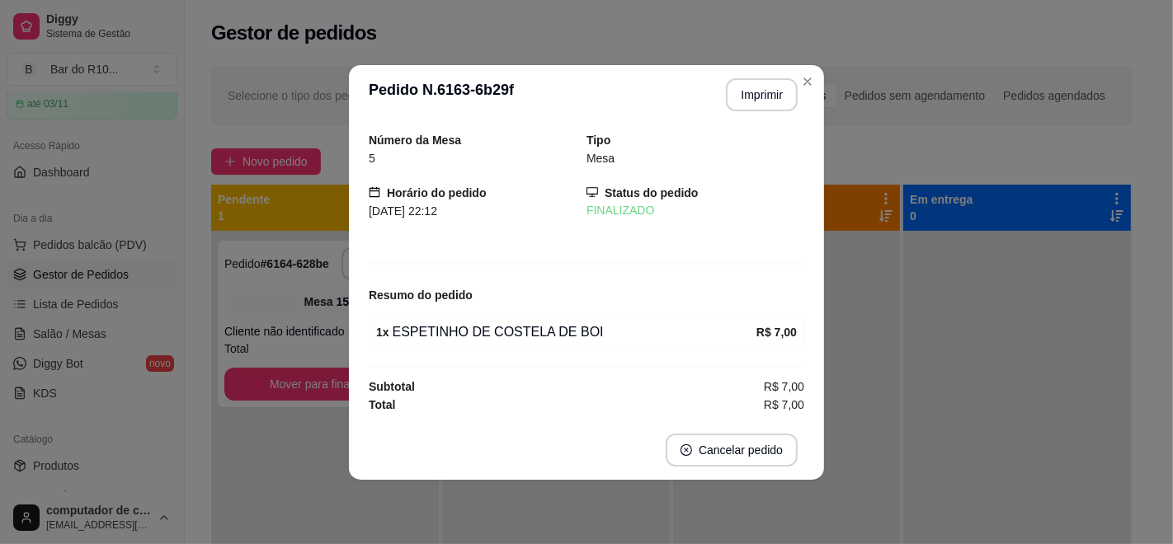
click at [804, 67] on header "**********" at bounding box center [586, 94] width 475 height 59
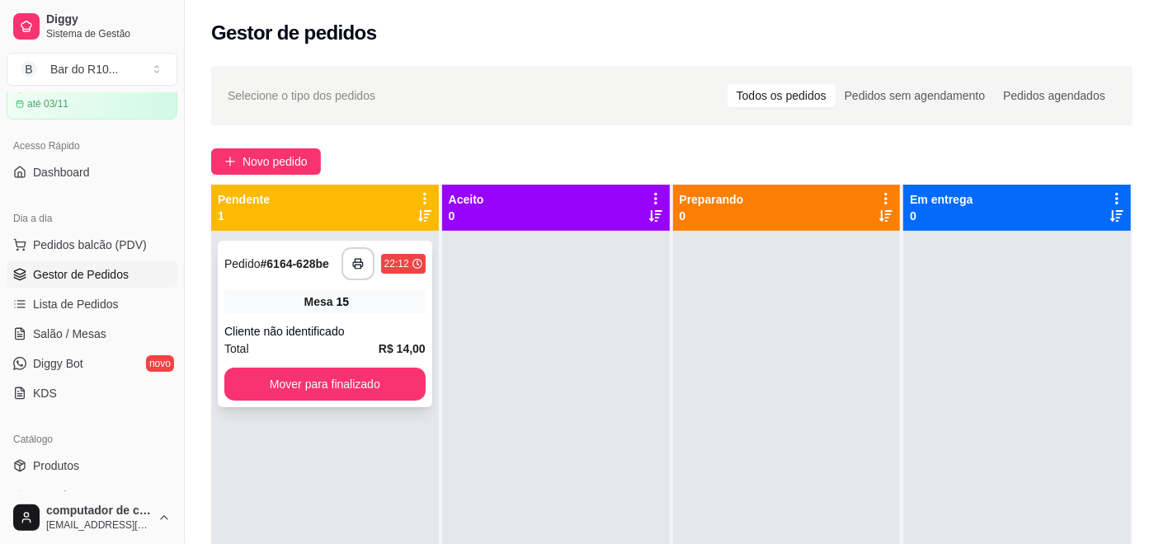
click at [367, 280] on div "**********" at bounding box center [325, 324] width 214 height 167
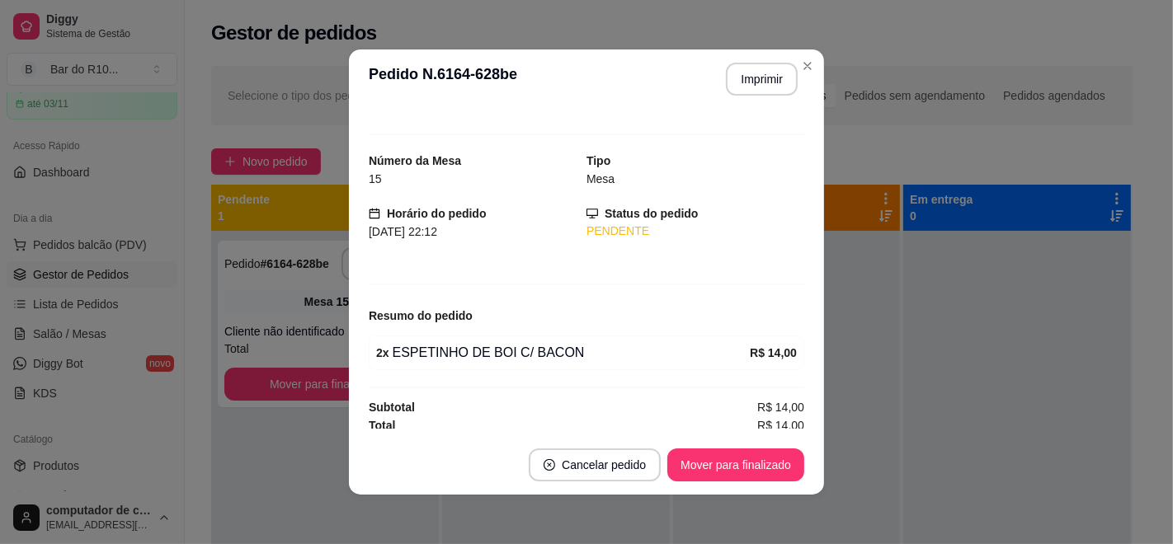
scroll to position [23, 0]
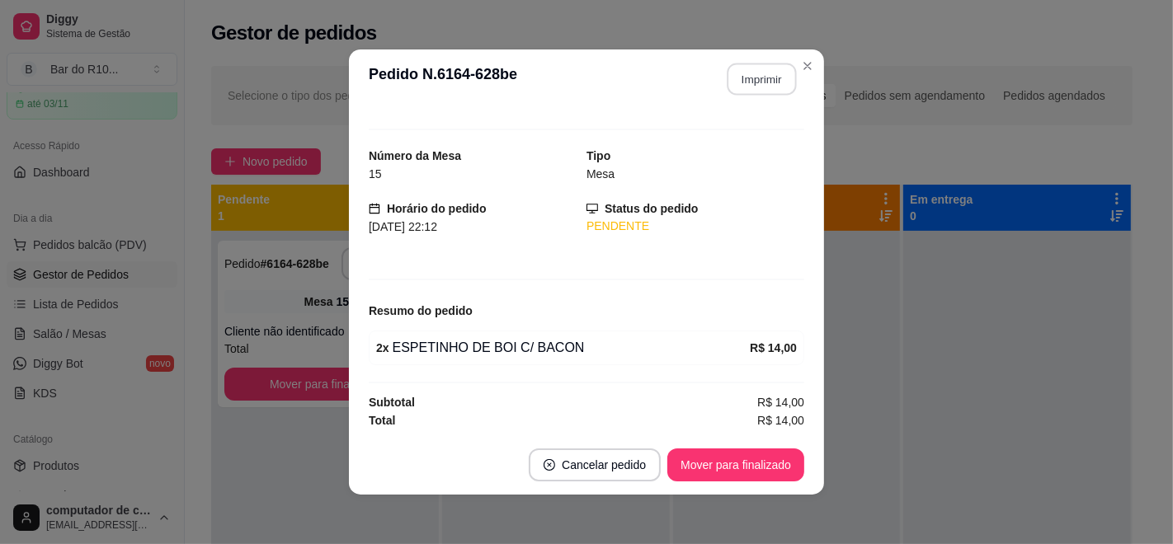
click at [754, 68] on button "Imprimir" at bounding box center [761, 80] width 69 height 32
click at [712, 460] on button "Mover para finalizado" at bounding box center [735, 465] width 137 height 33
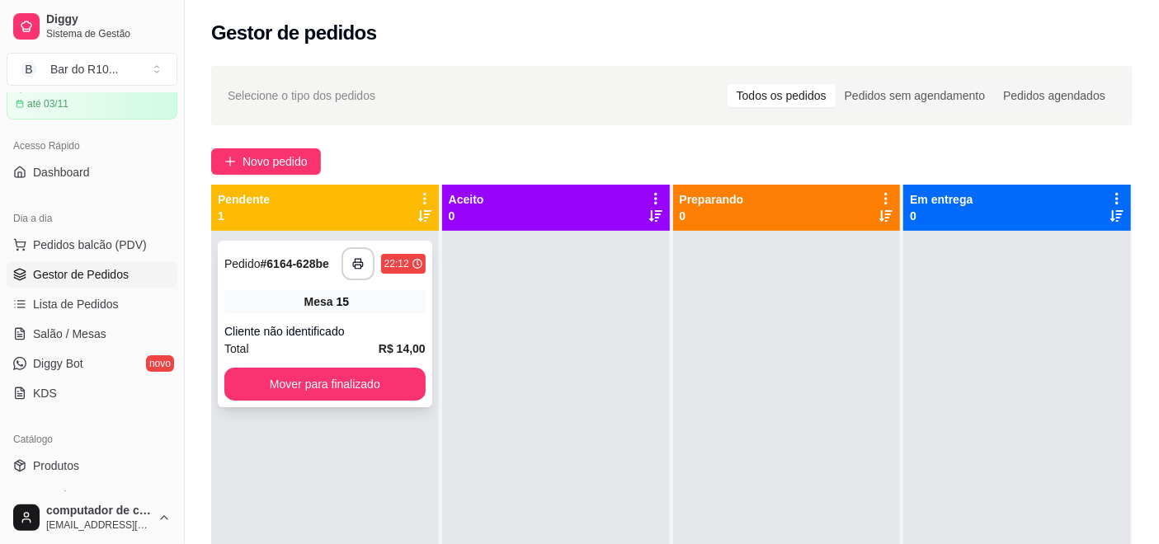
click at [385, 292] on div "Mesa 15" at bounding box center [324, 301] width 201 height 23
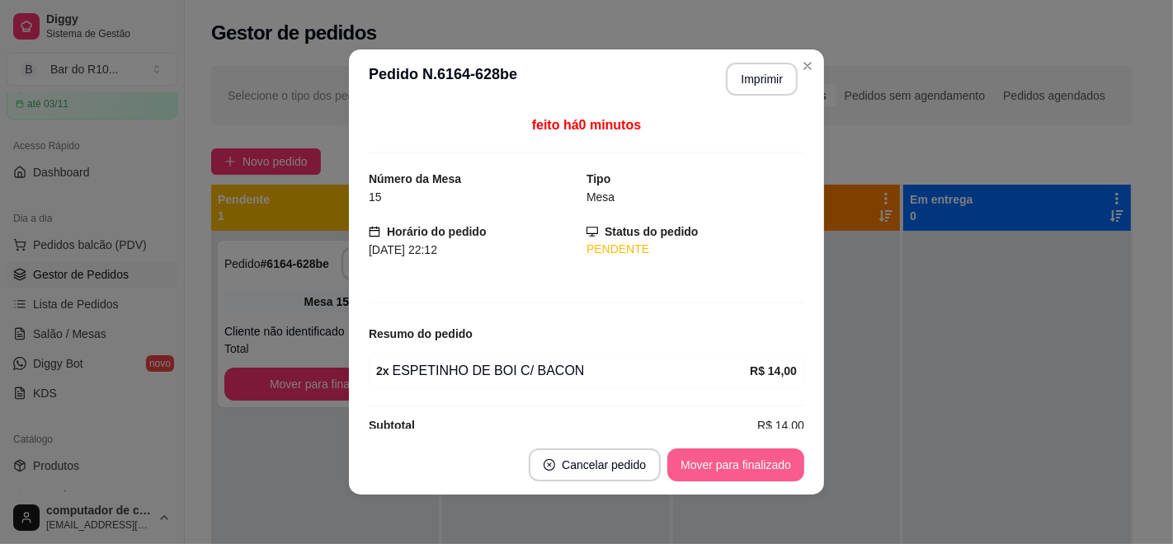
click at [706, 473] on button "Mover para finalizado" at bounding box center [735, 465] width 137 height 33
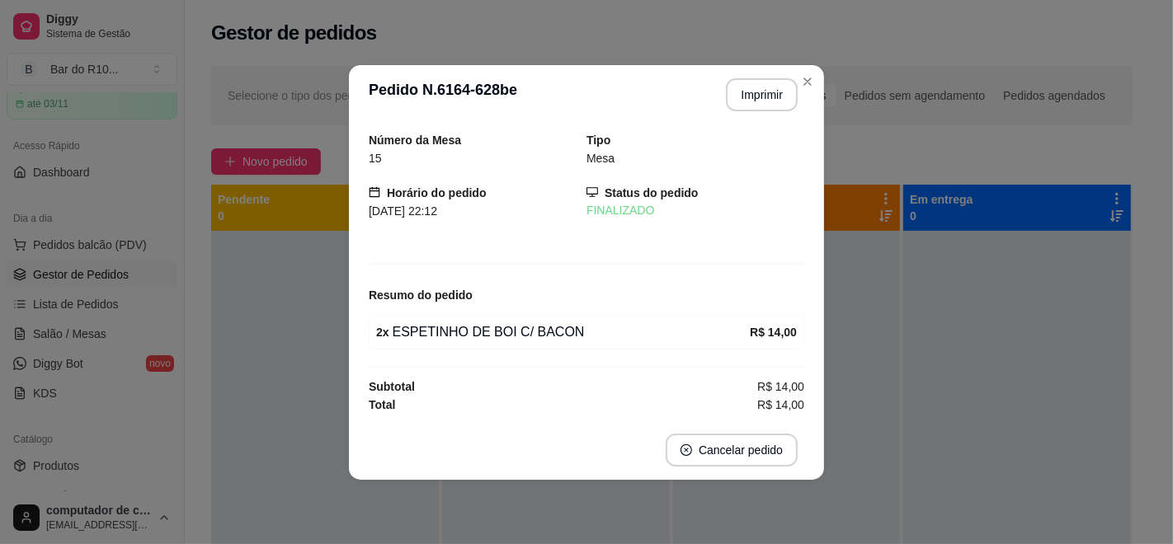
click at [817, 70] on header "**********" at bounding box center [586, 94] width 475 height 59
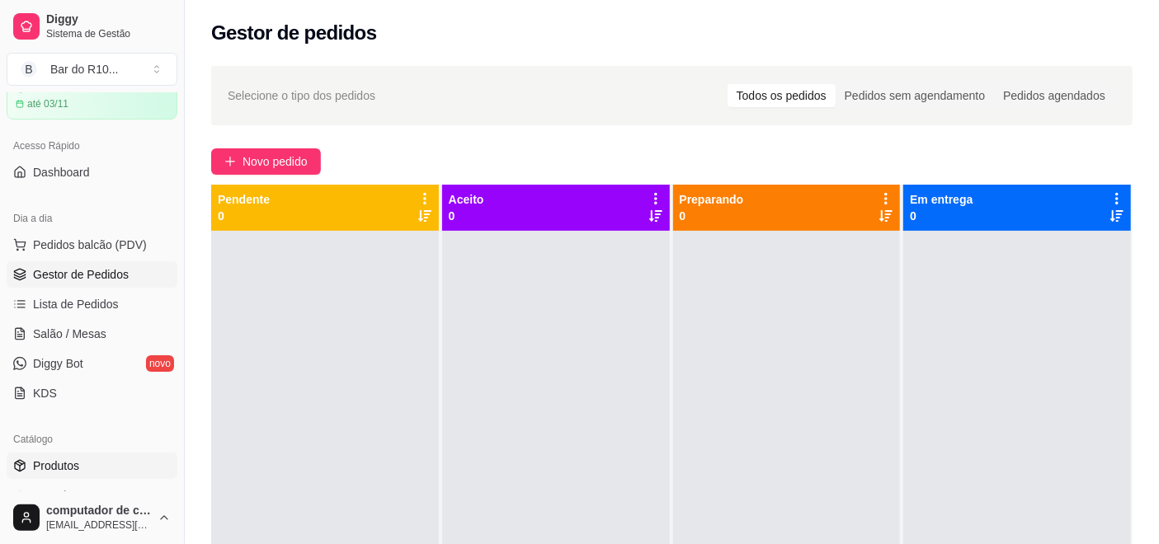
click at [75, 470] on span "Produtos" at bounding box center [56, 466] width 46 height 16
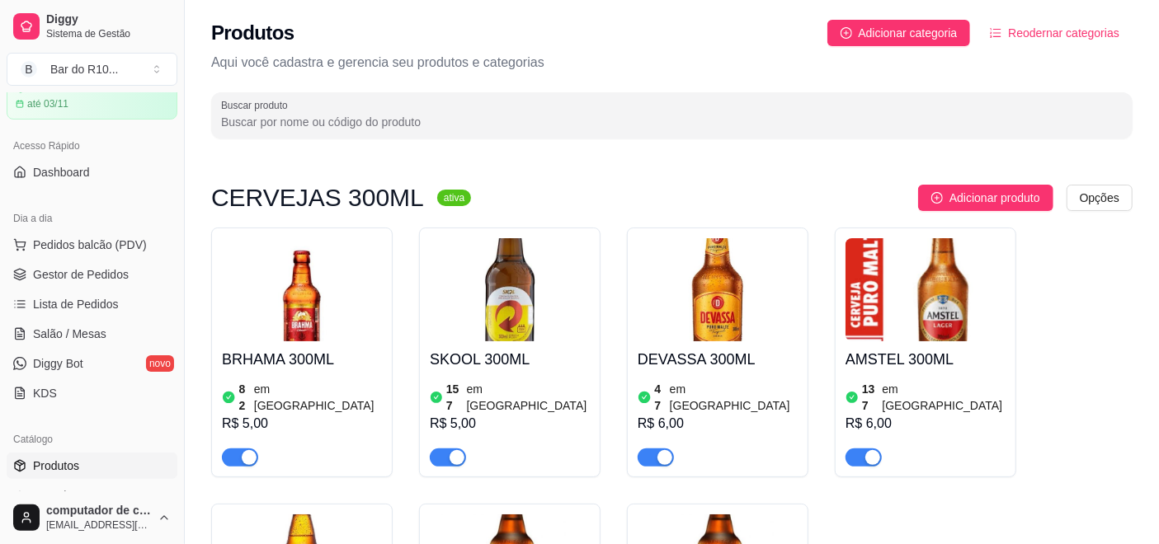
click at [327, 125] on input "Buscar produto" at bounding box center [671, 122] width 901 height 16
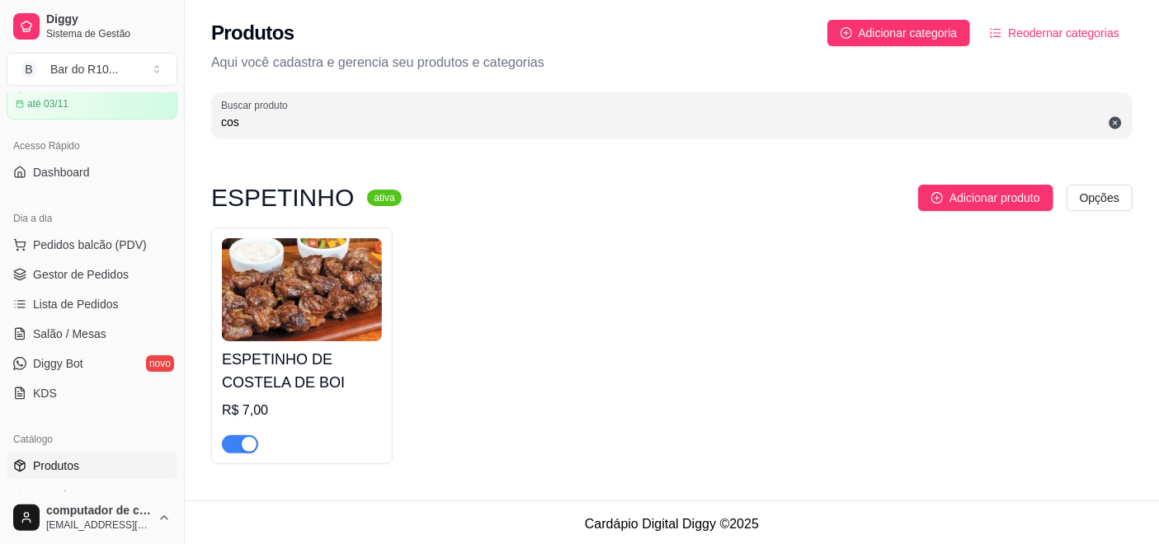
type input "cos"
click at [251, 437] on div "button" at bounding box center [249, 444] width 15 height 15
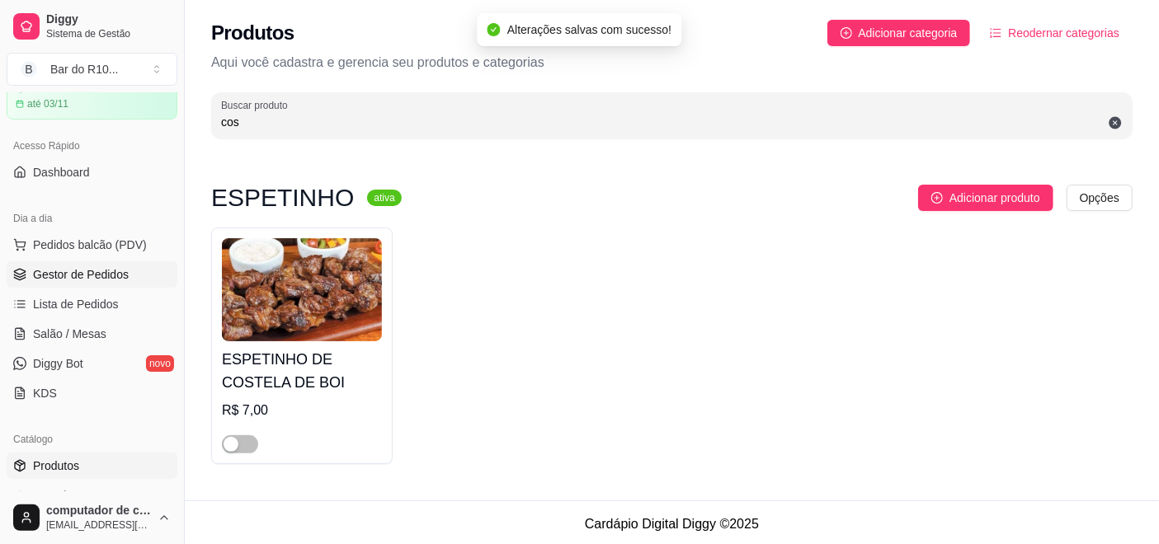
click at [39, 274] on span "Gestor de Pedidos" at bounding box center [81, 274] width 96 height 16
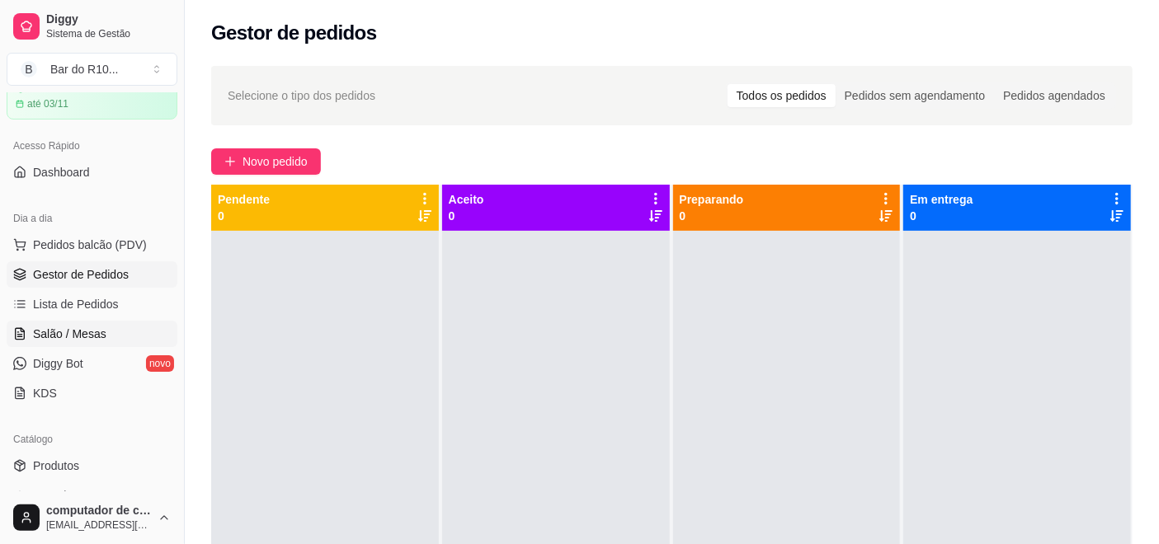
click at [140, 337] on link "Salão / Mesas" at bounding box center [92, 334] width 171 height 26
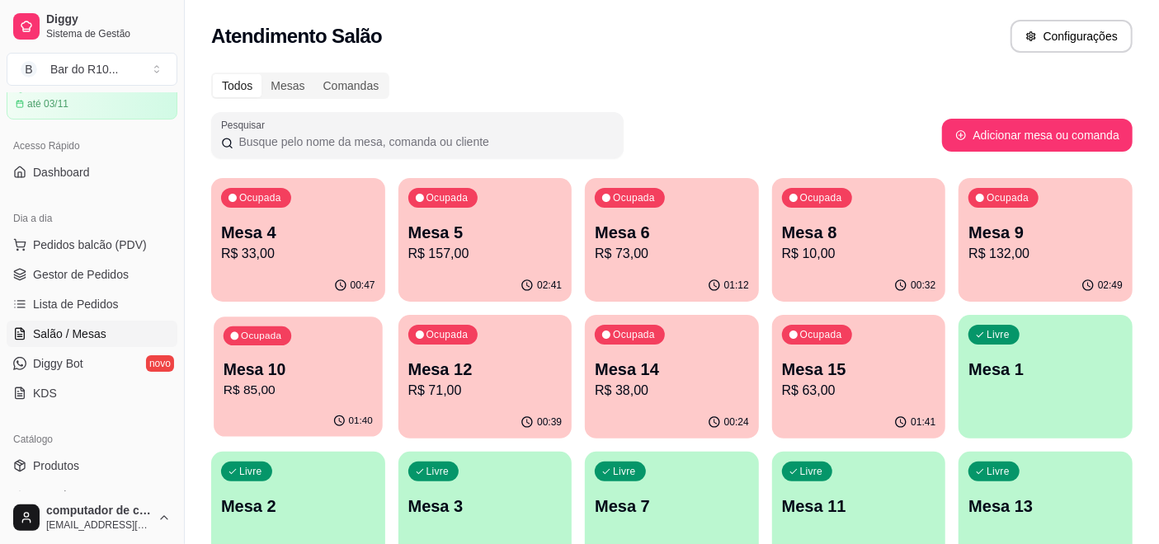
click at [308, 390] on p "R$ 85,00" at bounding box center [298, 390] width 149 height 19
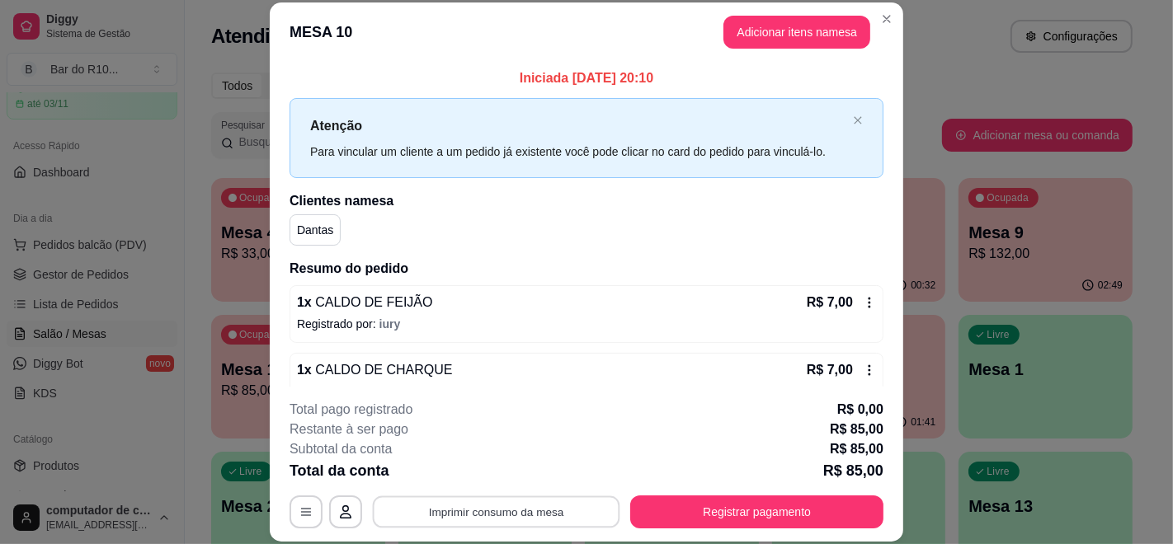
click at [496, 496] on button "Imprimir consumo da mesa" at bounding box center [496, 512] width 247 height 32
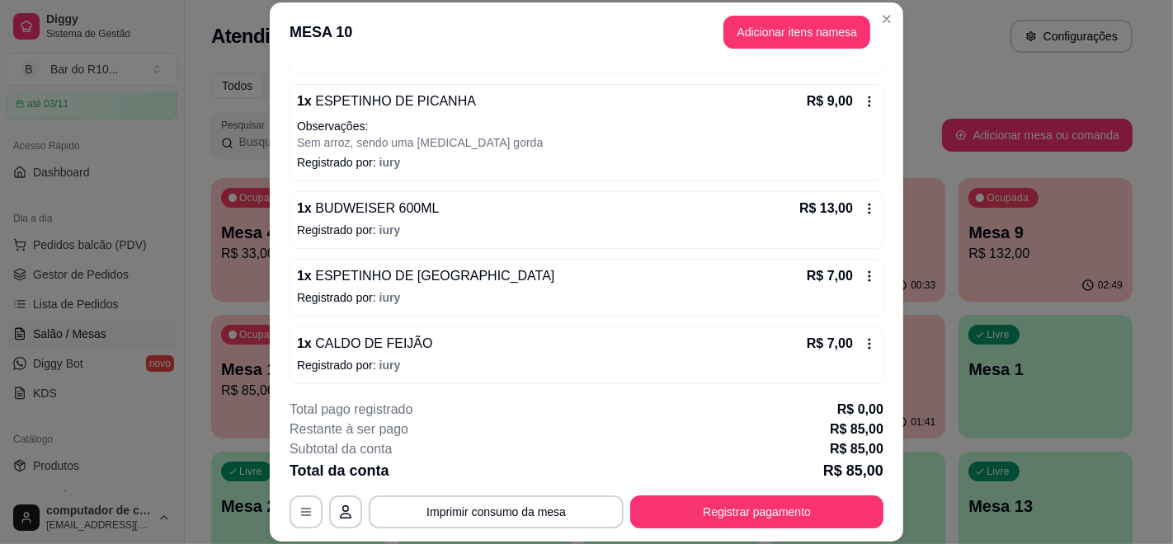
scroll to position [649, 0]
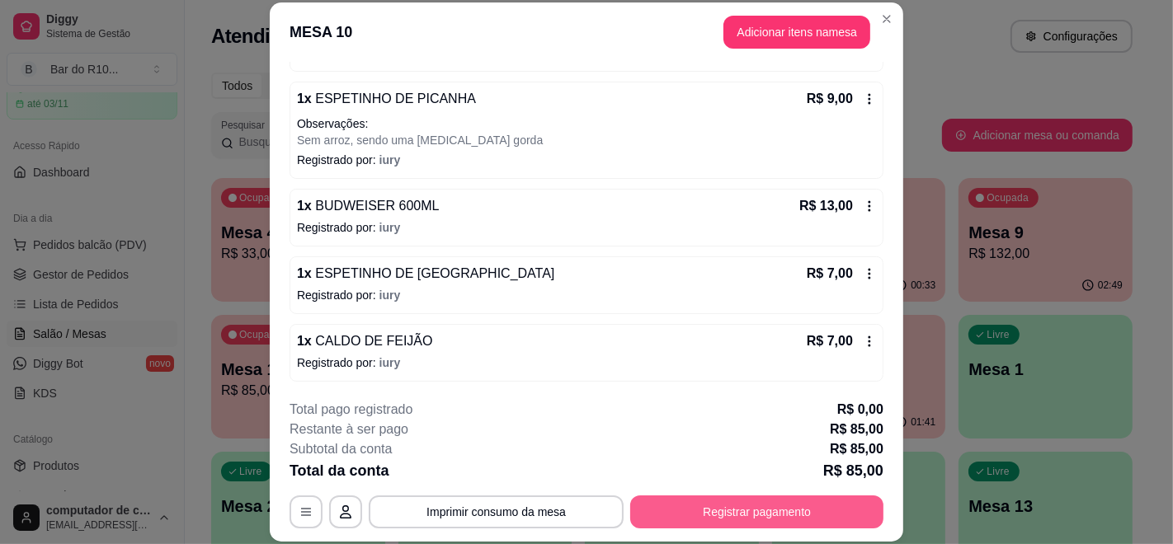
click at [685, 510] on button "Registrar pagamento" at bounding box center [756, 512] width 253 height 33
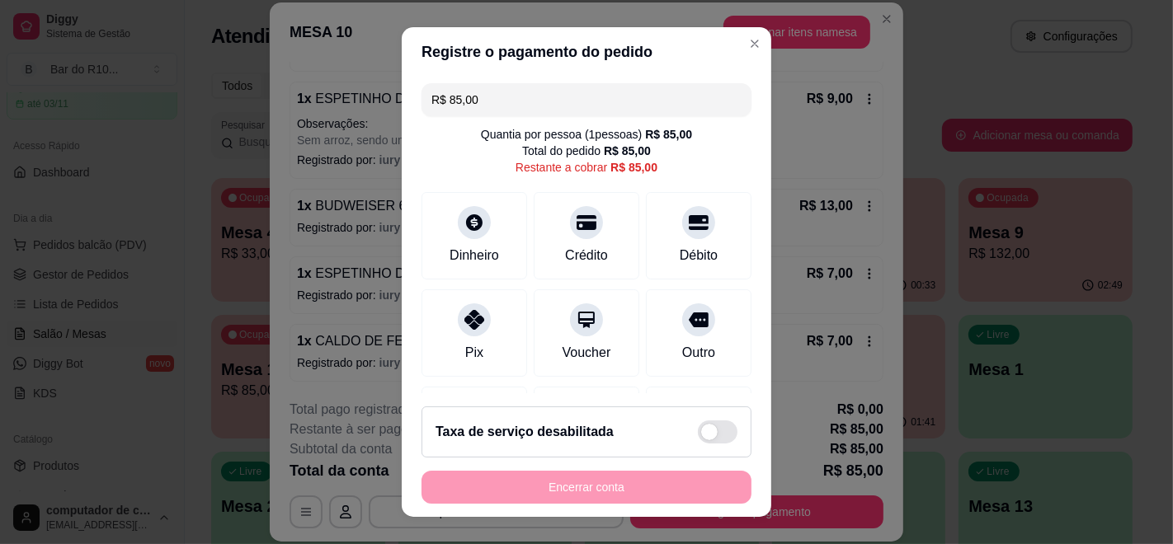
click at [621, 96] on input "R$ 85,00" at bounding box center [586, 99] width 310 height 33
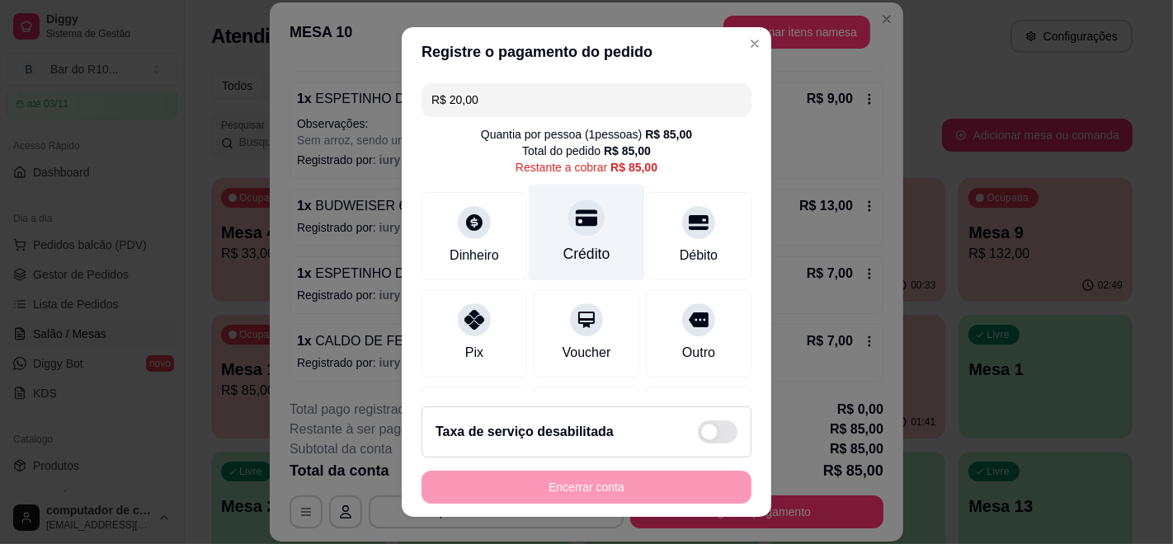
click at [576, 208] on icon at bounding box center [586, 217] width 21 height 21
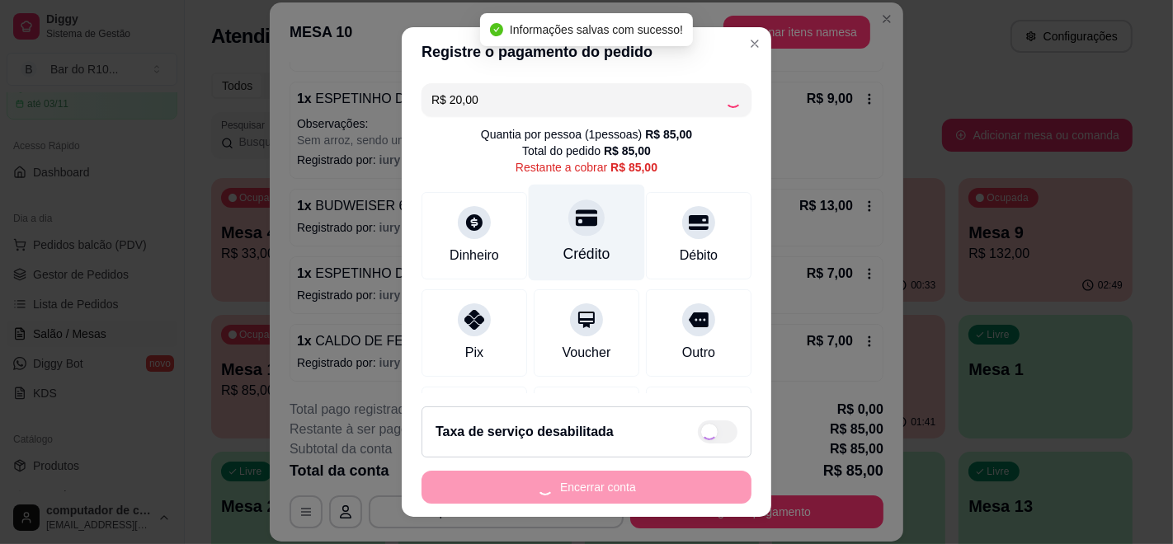
type input "R$ 65,00"
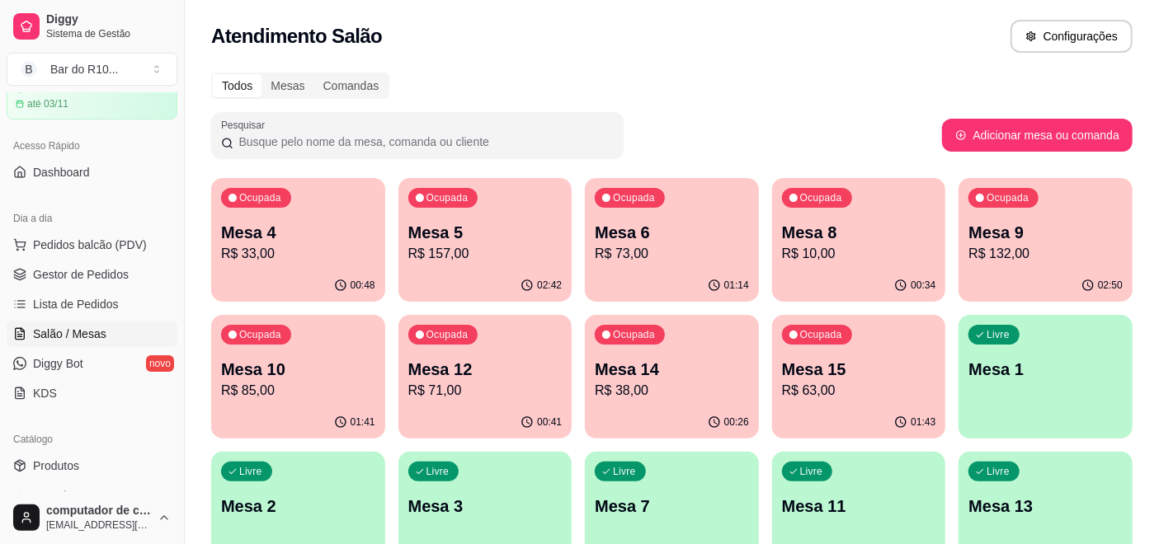
click at [858, 259] on p "R$ 10,00" at bounding box center [859, 254] width 154 height 20
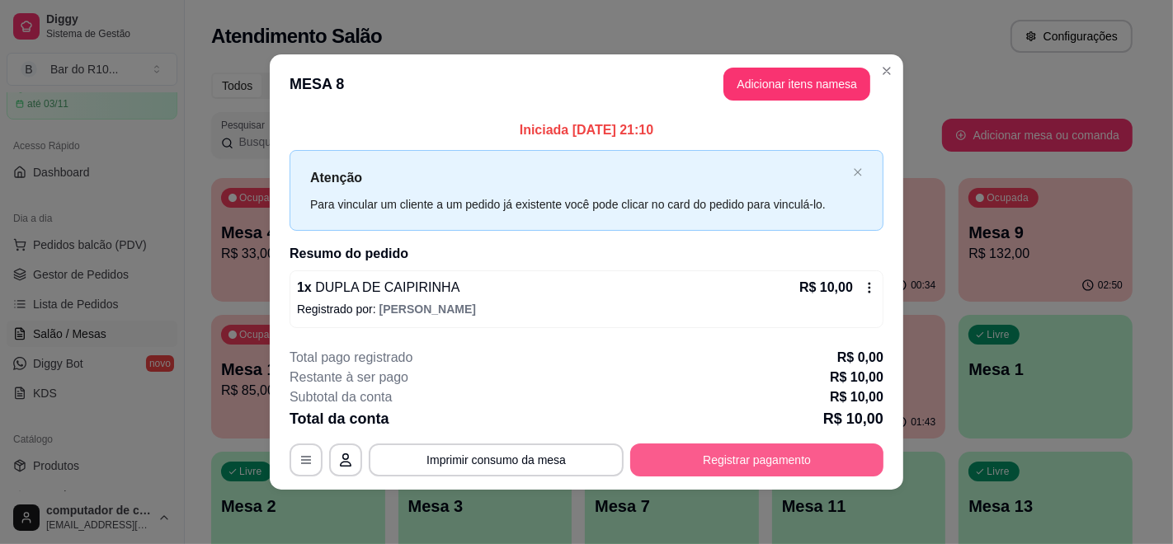
click at [680, 463] on button "Registrar pagamento" at bounding box center [756, 460] width 253 height 33
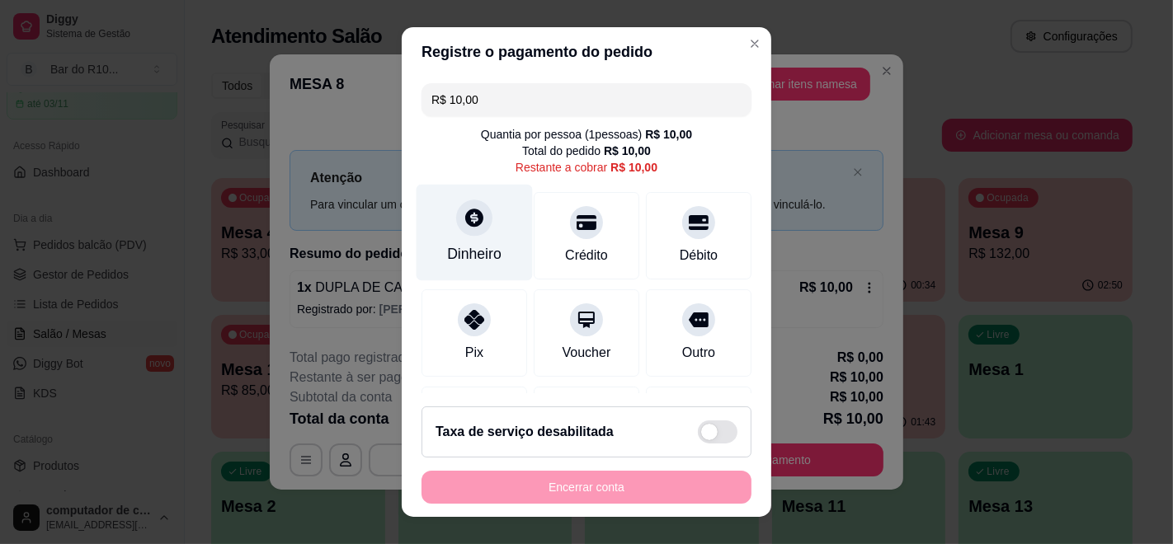
click at [475, 211] on div at bounding box center [474, 218] width 36 height 36
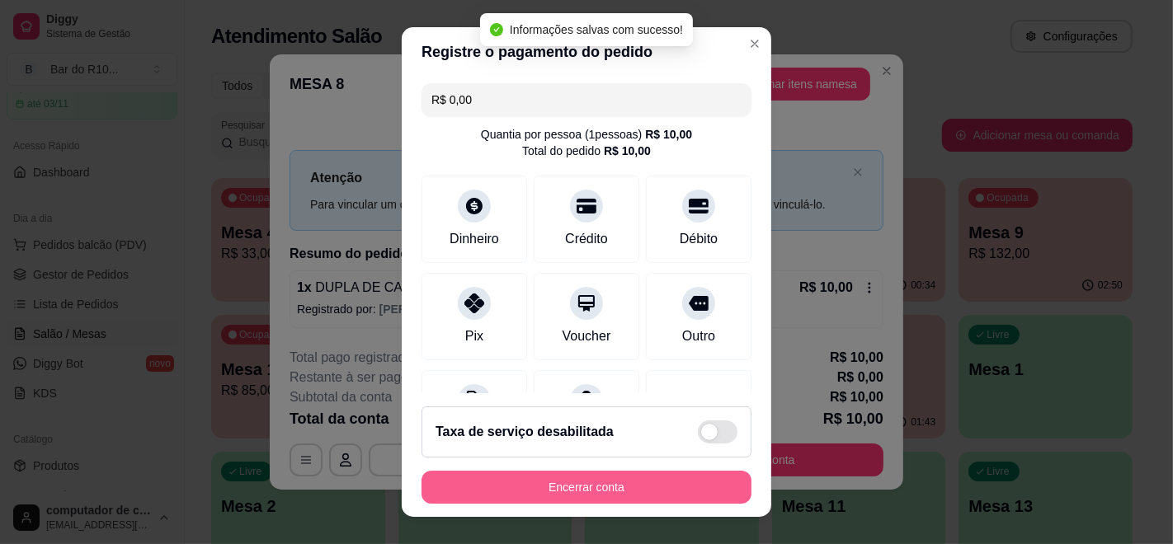
type input "R$ 0,00"
click at [574, 485] on button "Encerrar conta" at bounding box center [586, 487] width 330 height 33
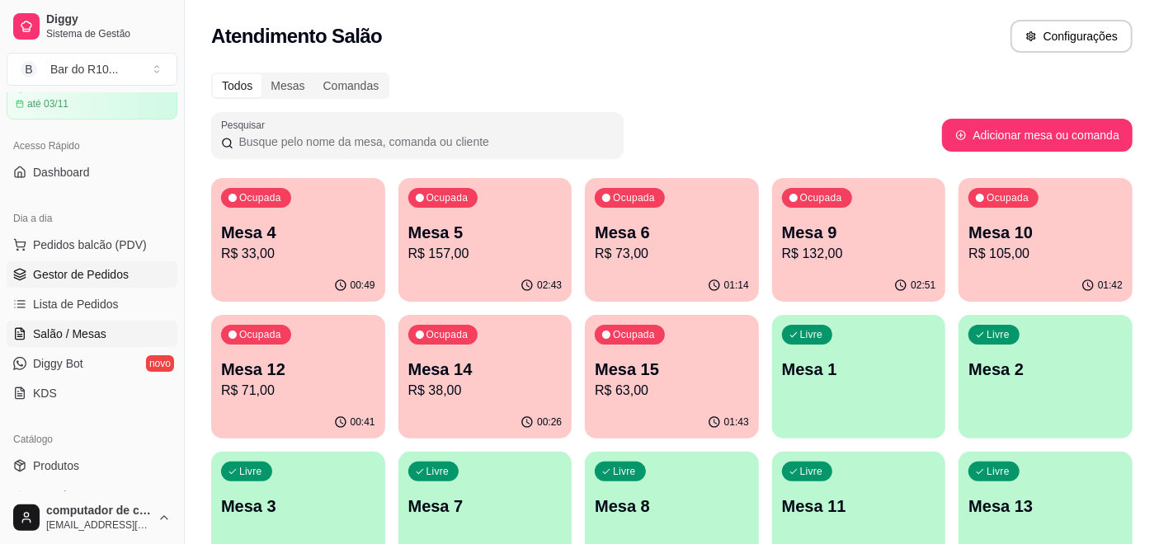
click at [125, 263] on link "Gestor de Pedidos" at bounding box center [92, 274] width 171 height 26
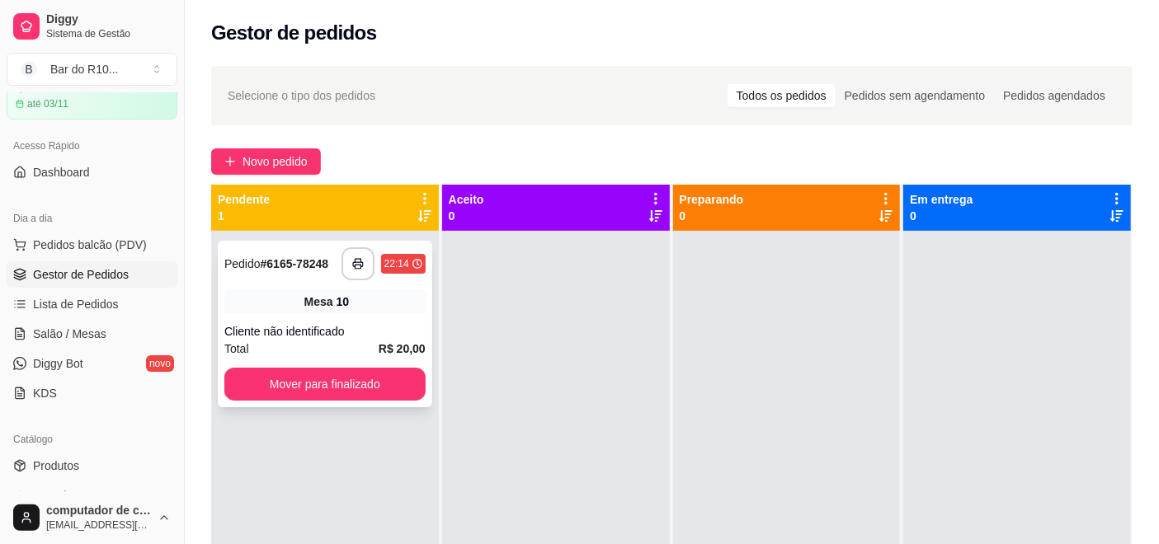
click at [343, 323] on div "Cliente não identificado" at bounding box center [324, 331] width 201 height 16
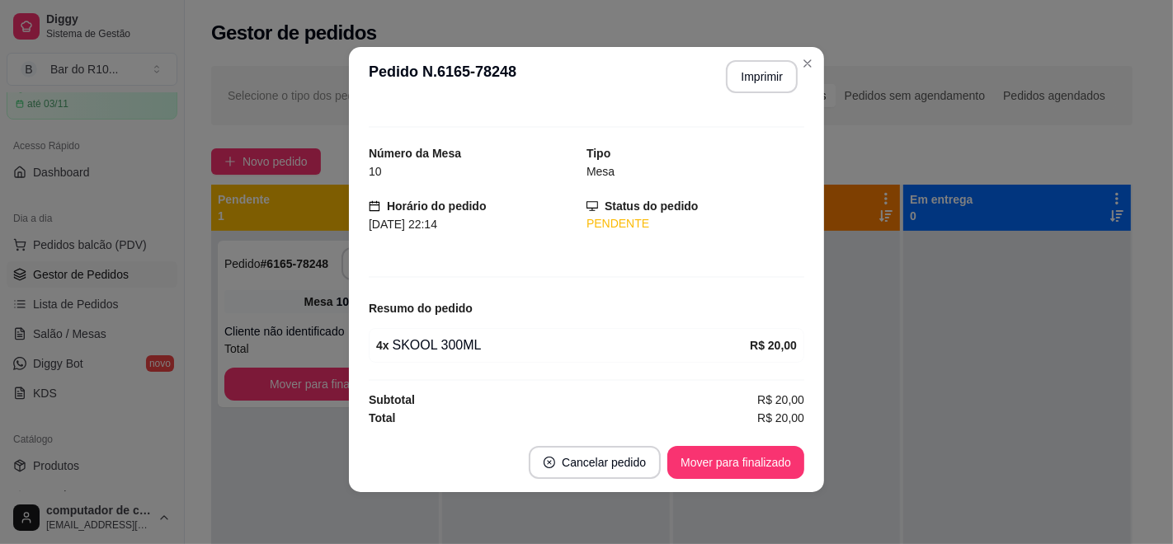
scroll to position [3, 0]
click at [726, 473] on button "Mover para finalizado" at bounding box center [736, 462] width 133 height 32
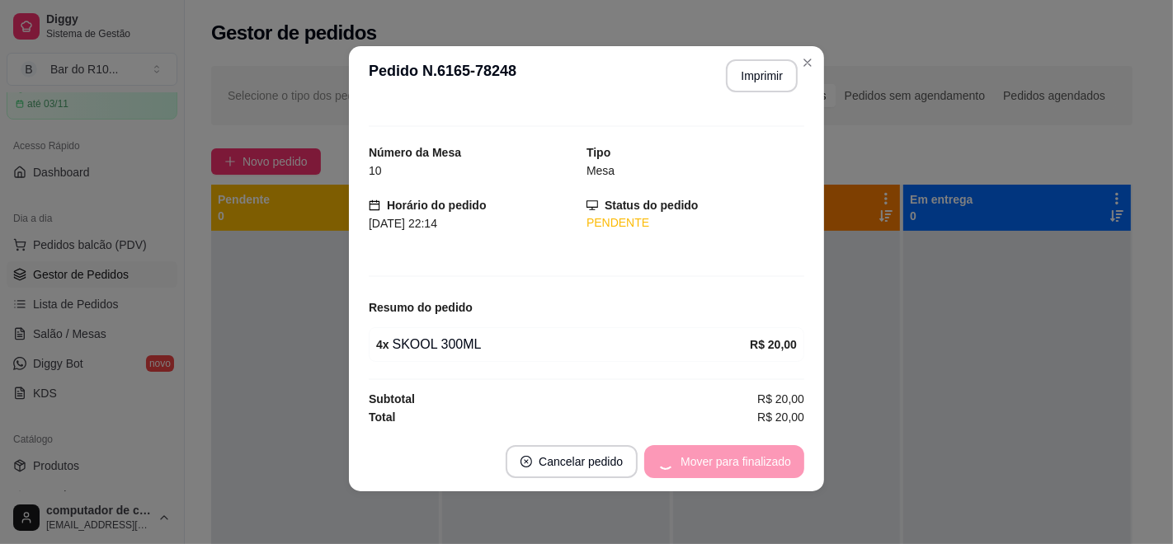
scroll to position [0, 0]
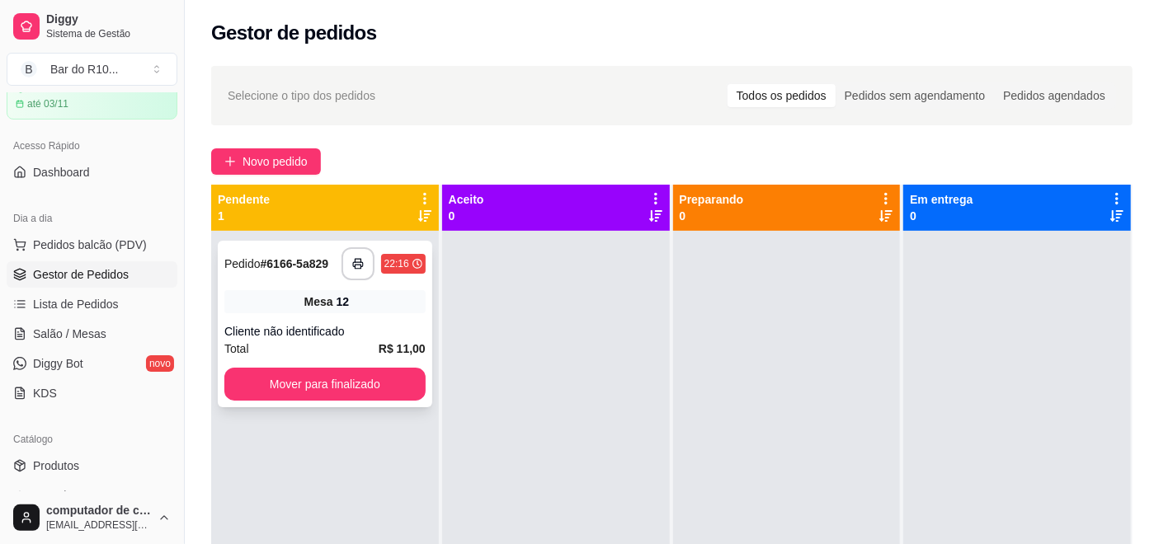
click at [369, 309] on div "Mesa 12" at bounding box center [324, 301] width 201 height 23
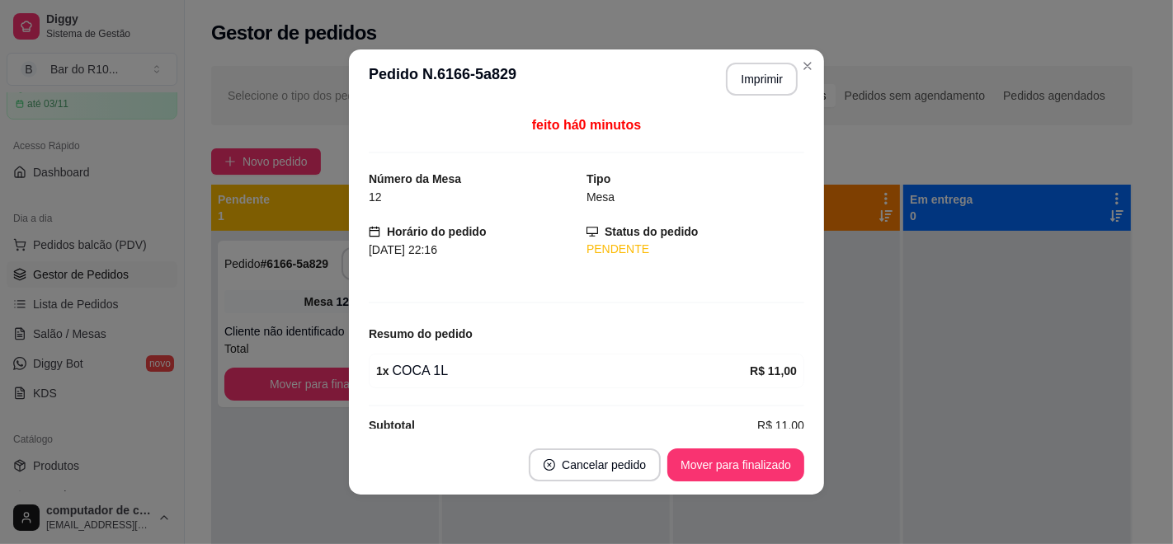
scroll to position [23, 0]
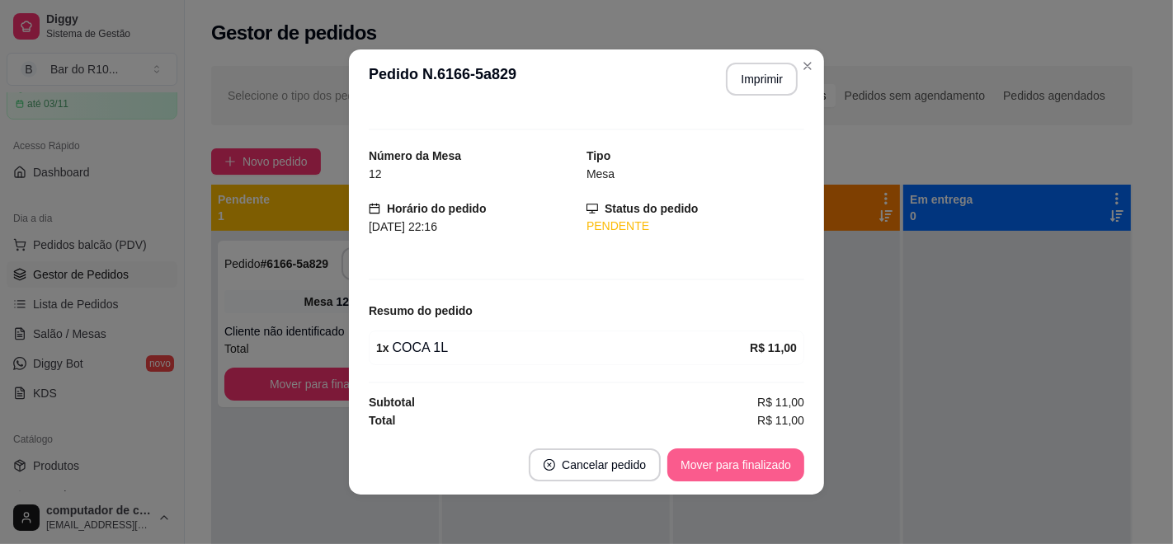
click at [708, 476] on button "Mover para finalizado" at bounding box center [735, 465] width 137 height 33
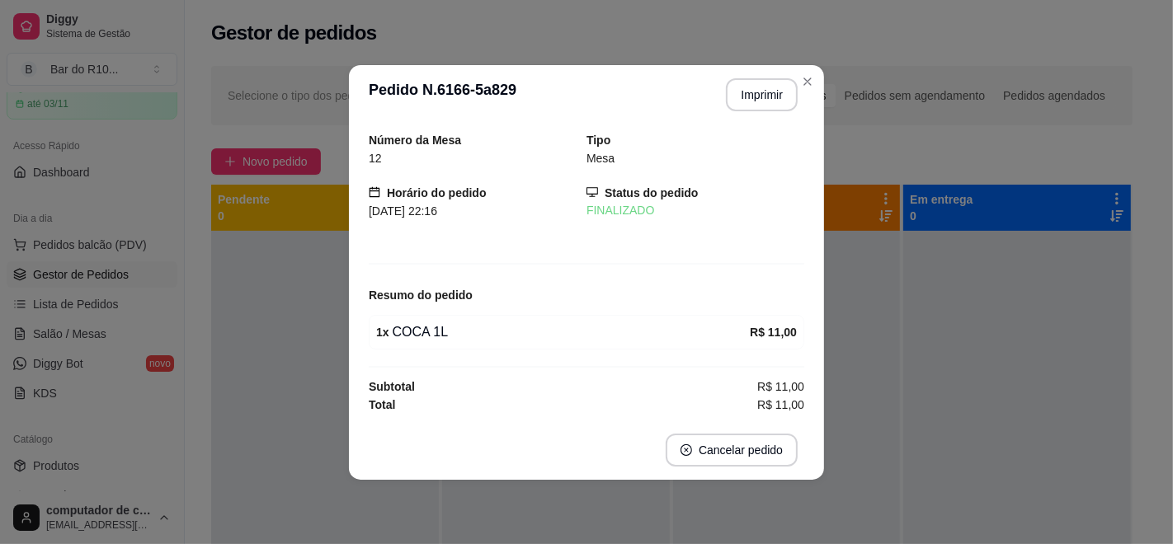
scroll to position [0, 0]
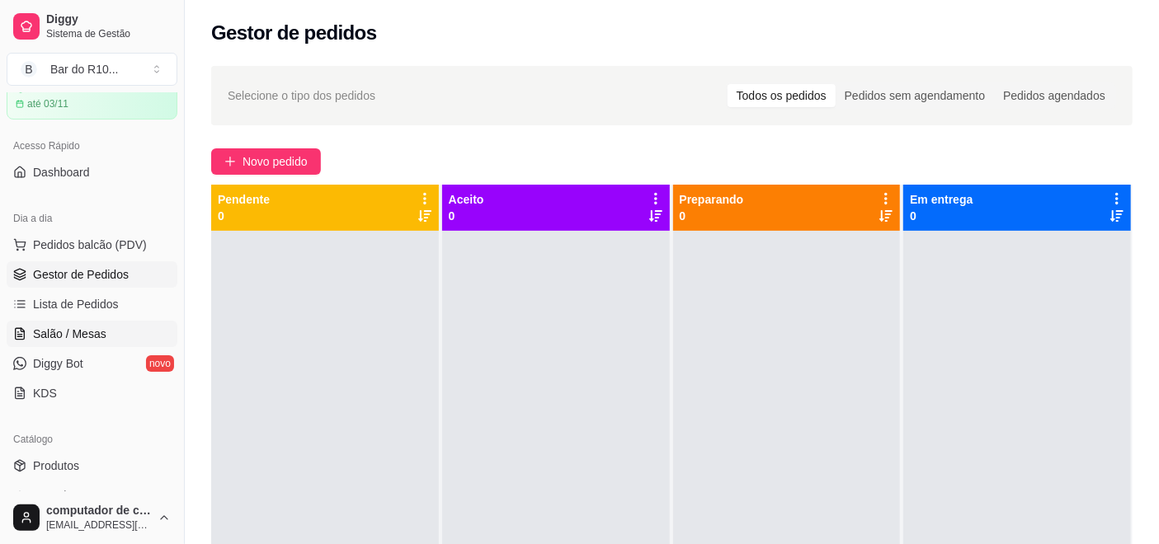
click at [73, 336] on span "Salão / Mesas" at bounding box center [69, 334] width 73 height 16
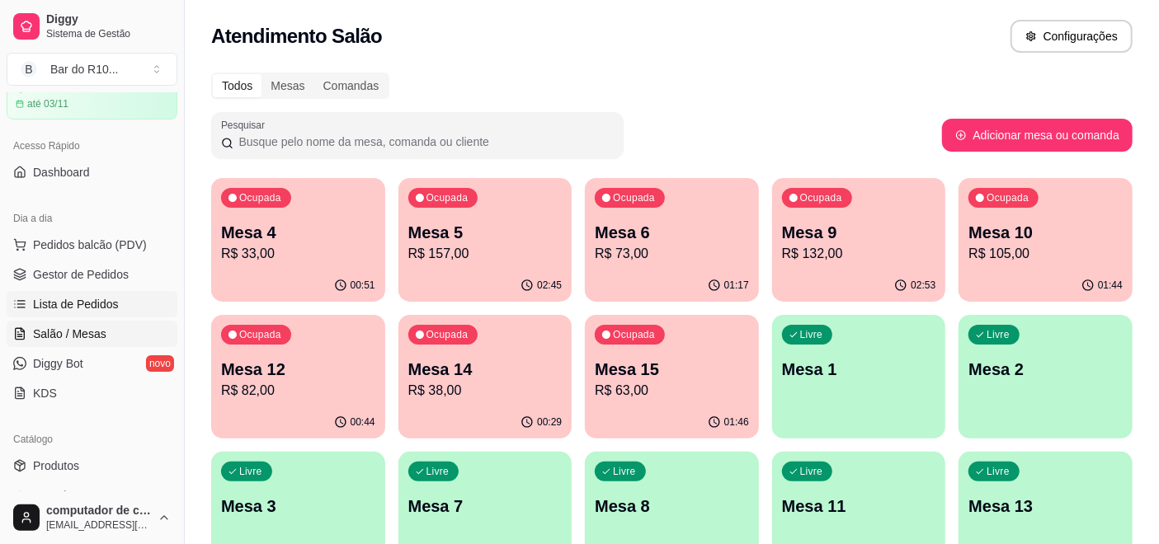
click at [75, 305] on span "Lista de Pedidos" at bounding box center [76, 304] width 86 height 16
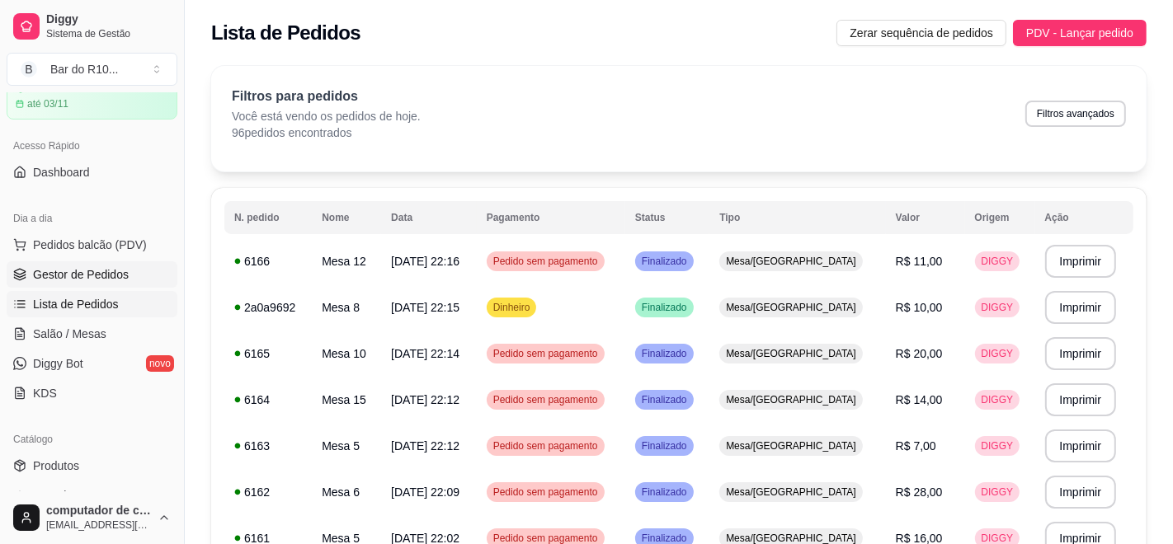
click at [109, 280] on span "Gestor de Pedidos" at bounding box center [81, 274] width 96 height 16
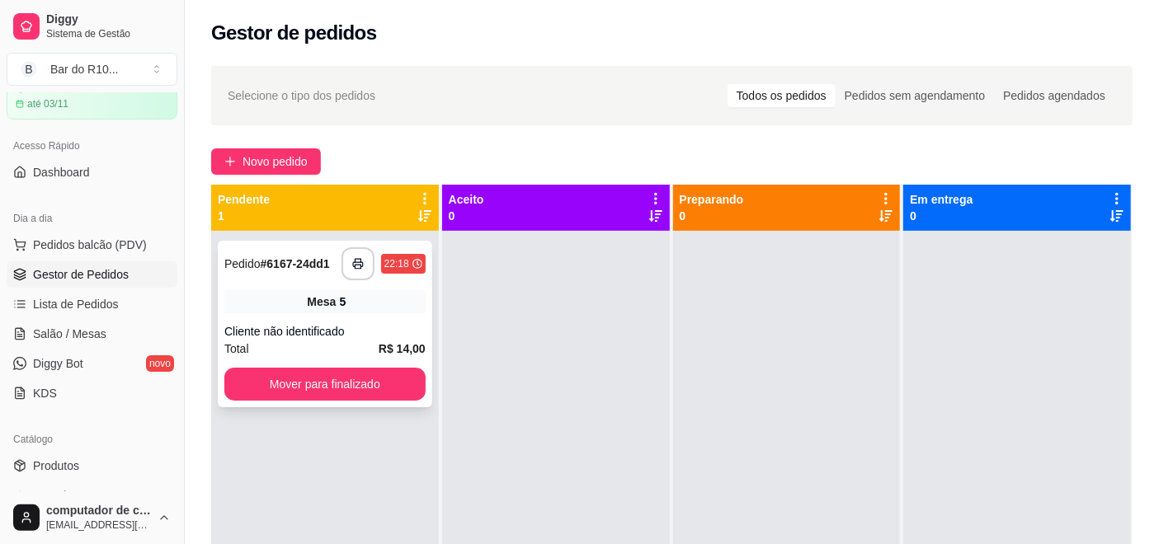
click at [379, 298] on div "Mesa 5" at bounding box center [324, 301] width 201 height 23
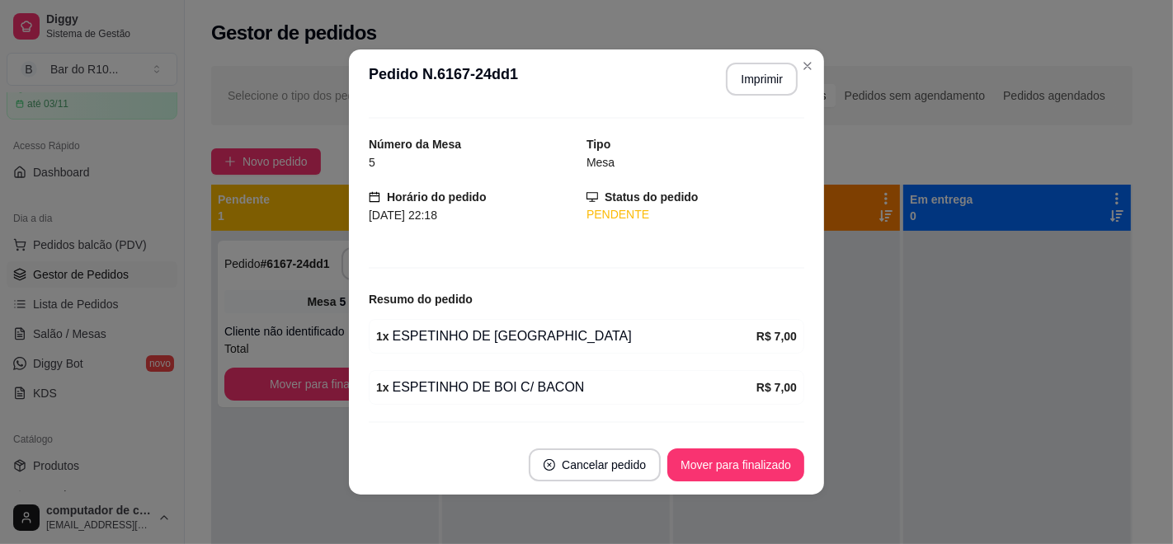
scroll to position [73, 0]
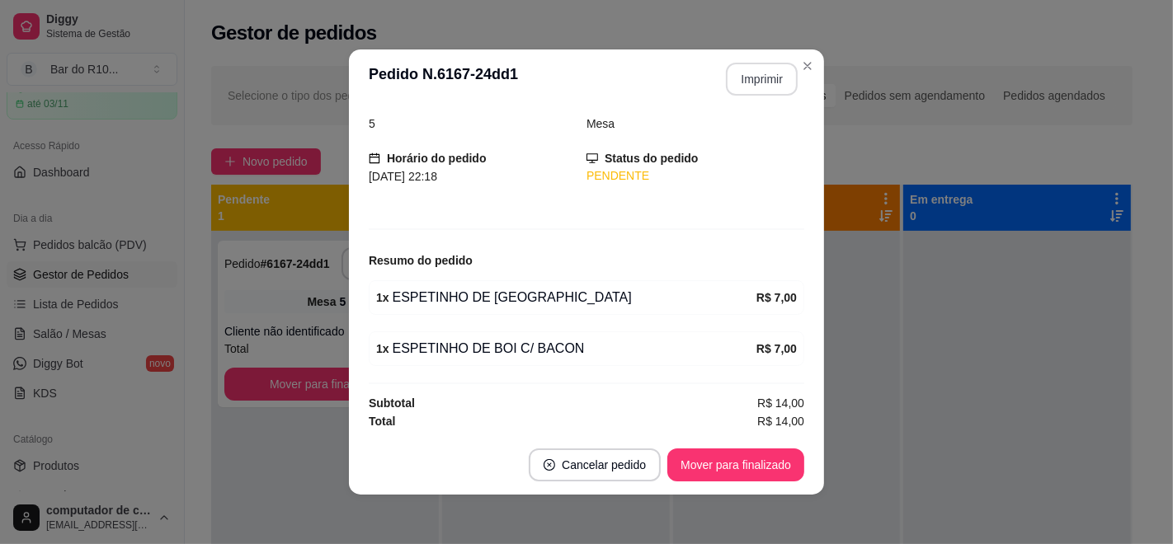
click at [759, 81] on button "Imprimir" at bounding box center [762, 79] width 72 height 33
click at [746, 469] on button "Mover para finalizado" at bounding box center [735, 465] width 137 height 33
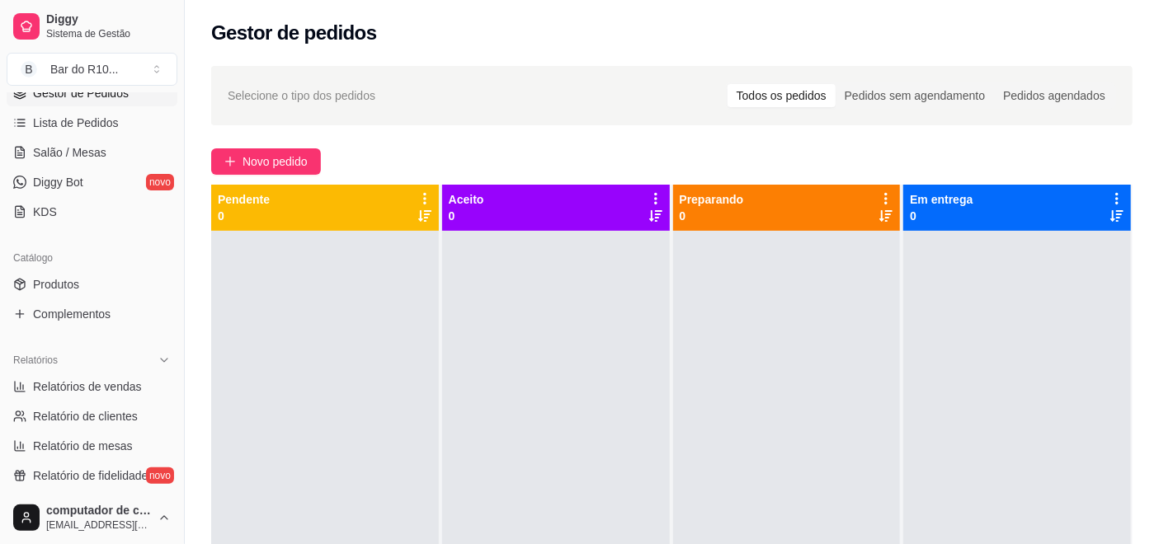
scroll to position [257, 0]
click at [123, 384] on span "Relatórios de vendas" at bounding box center [87, 385] width 109 height 16
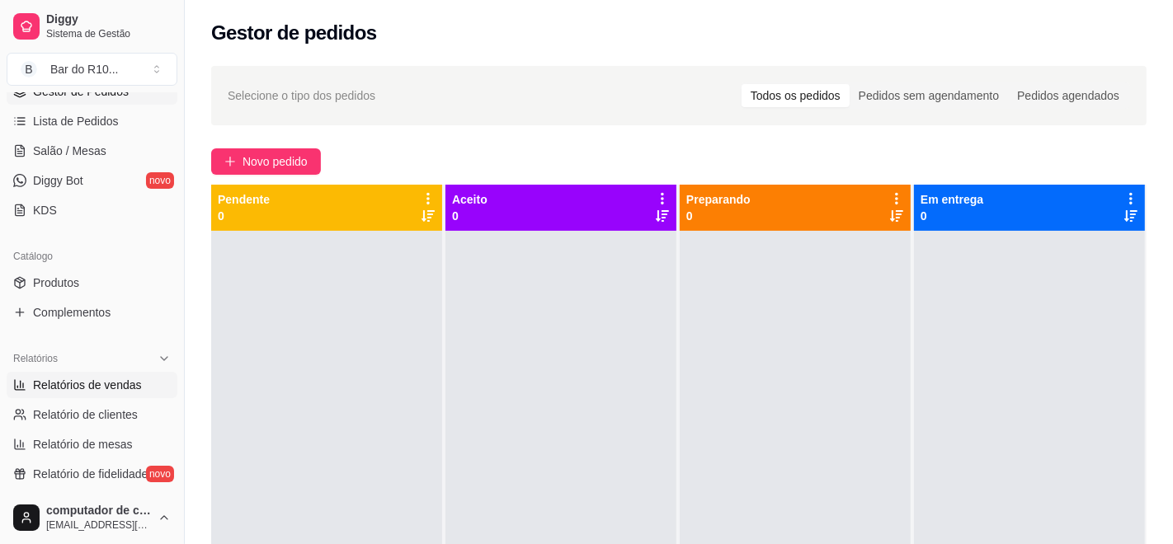
select select "ALL"
select select "0"
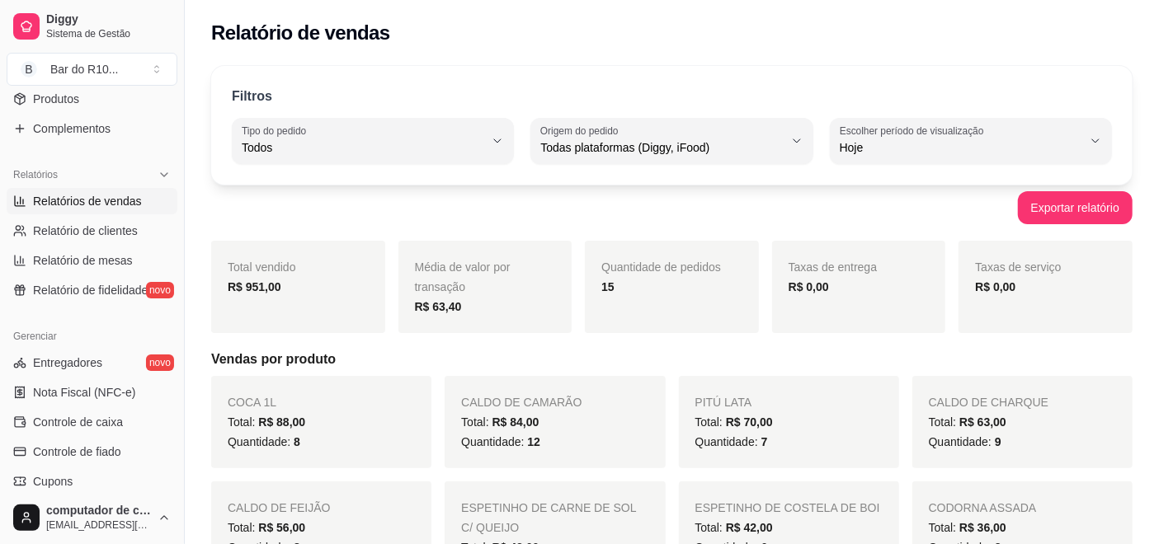
scroll to position [478, 0]
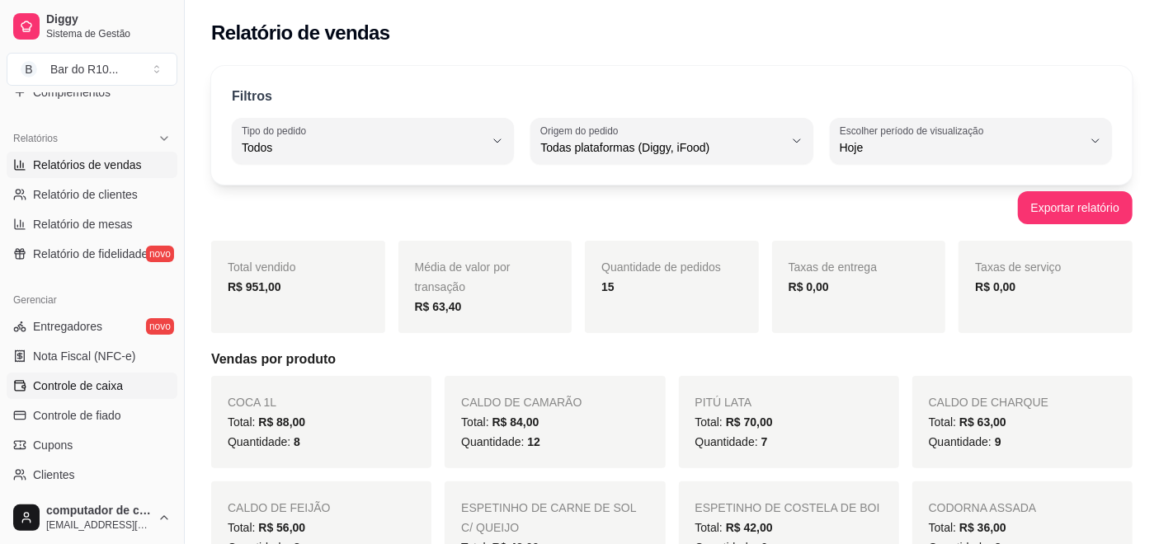
click at [99, 385] on span "Controle de caixa" at bounding box center [78, 386] width 90 height 16
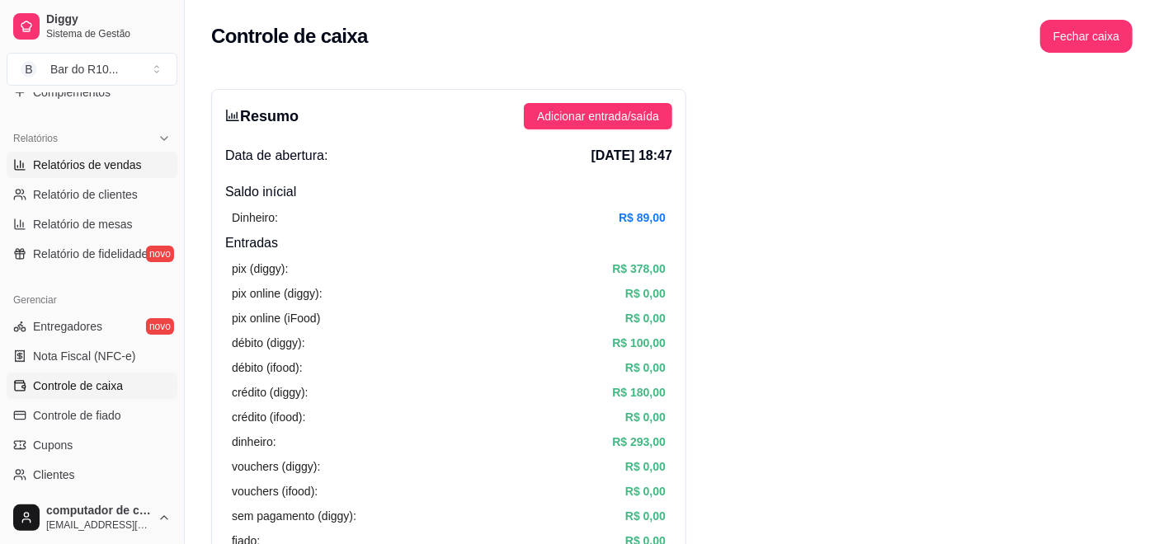
click at [129, 161] on span "Relatórios de vendas" at bounding box center [87, 165] width 109 height 16
select select "ALL"
select select "0"
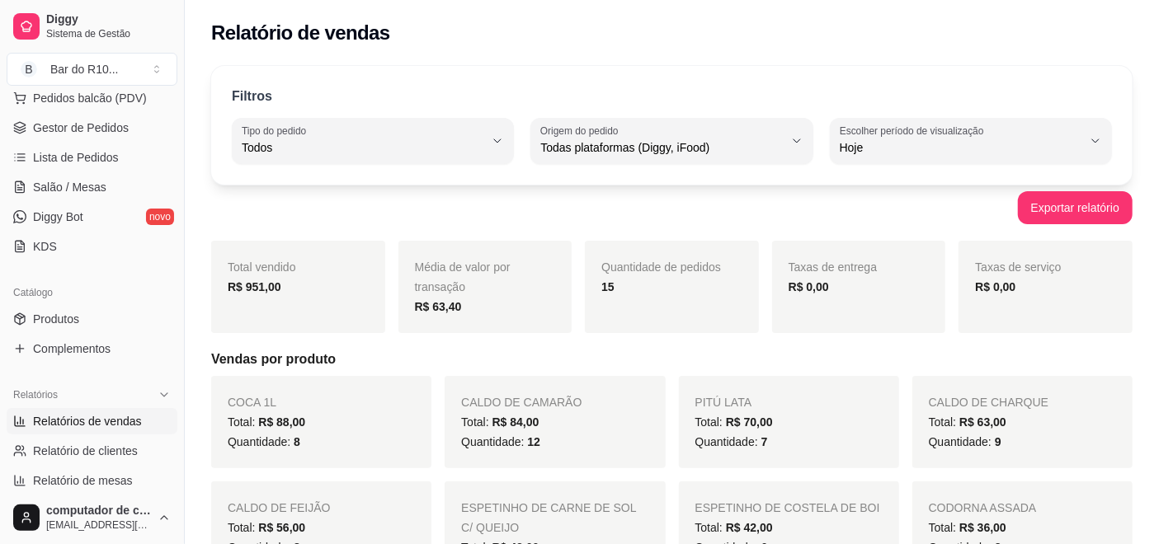
scroll to position [185, 0]
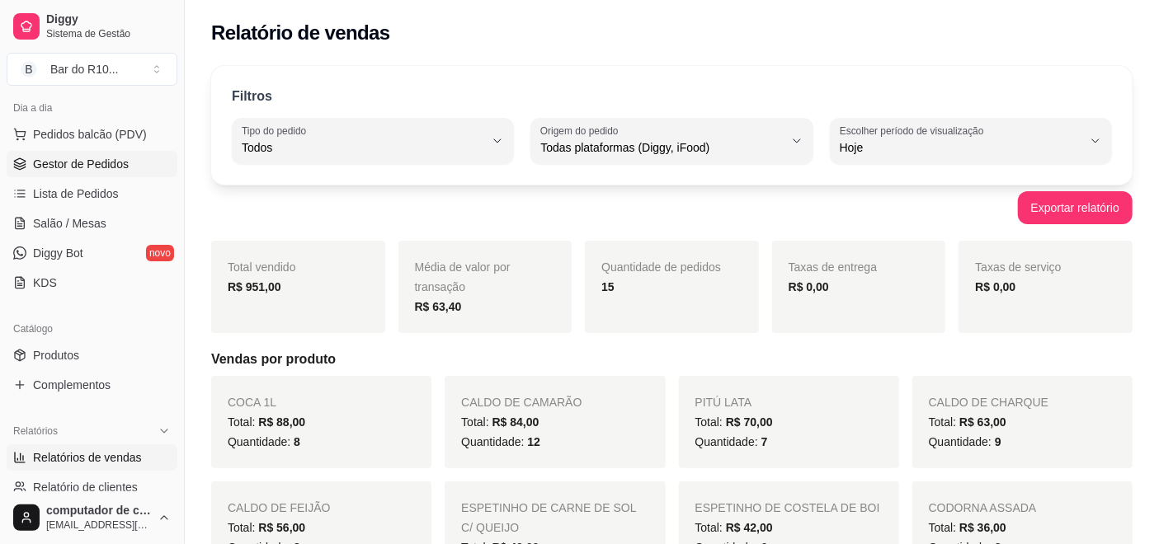
click at [96, 161] on span "Gestor de Pedidos" at bounding box center [81, 164] width 96 height 16
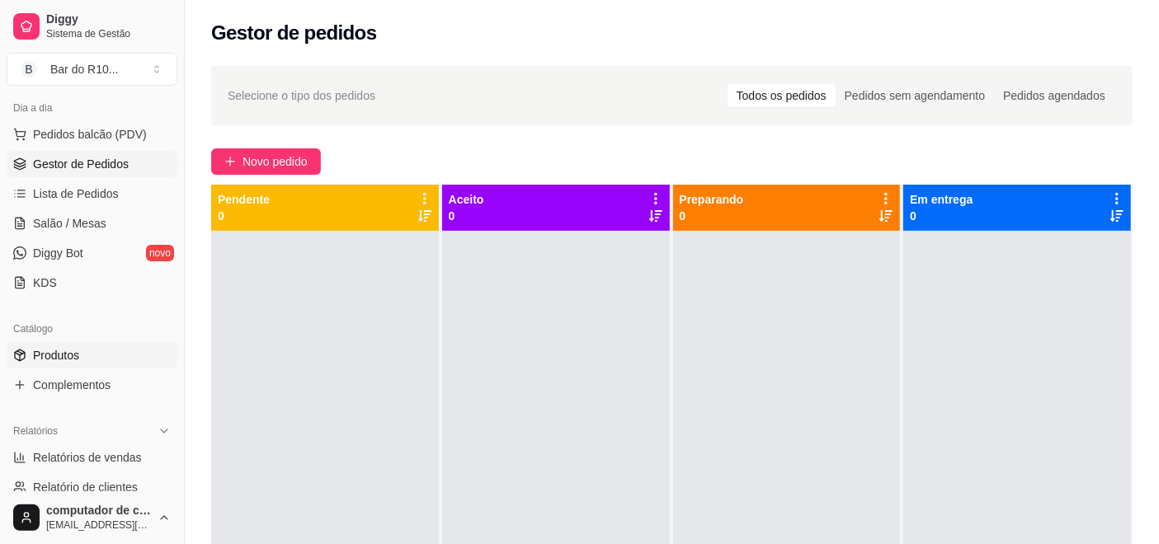
click at [137, 344] on link "Produtos" at bounding box center [92, 355] width 171 height 26
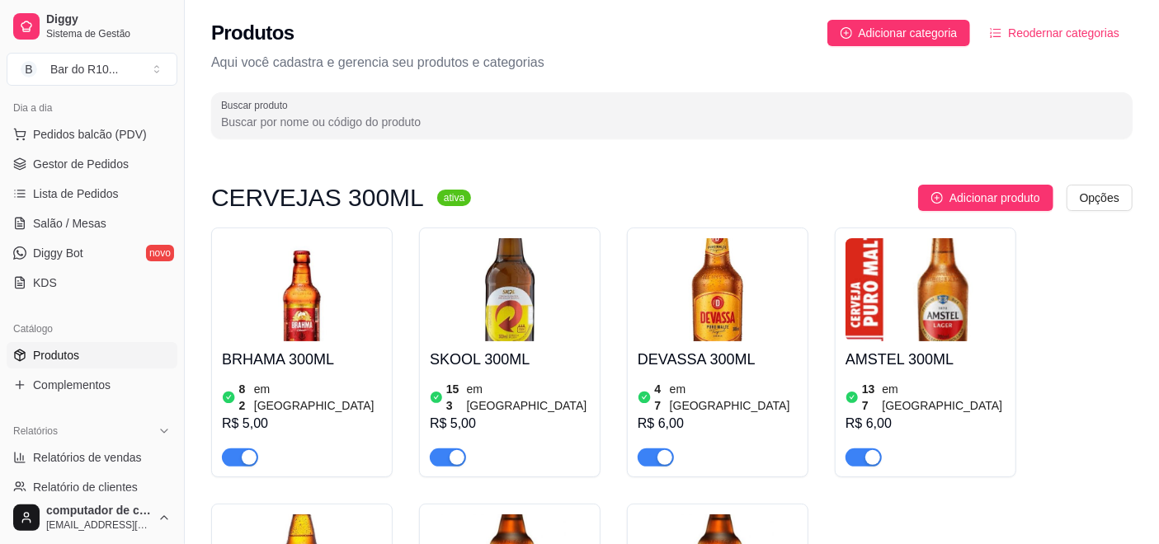
click at [388, 115] on input "Buscar produto" at bounding box center [671, 122] width 901 height 16
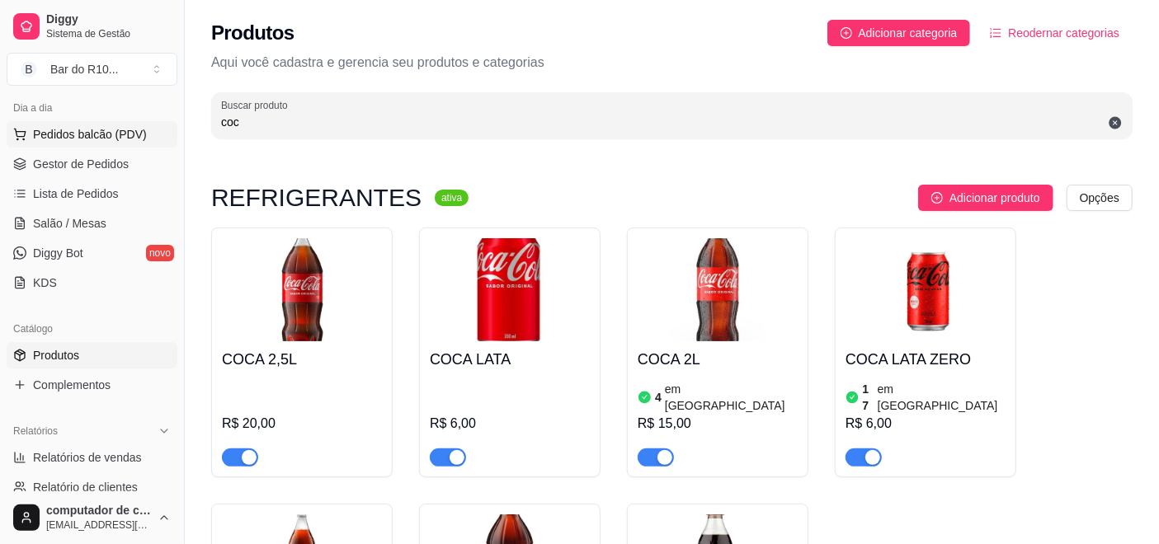
type input "coc"
click at [106, 134] on span "Pedidos balcão (PDV)" at bounding box center [90, 134] width 114 height 16
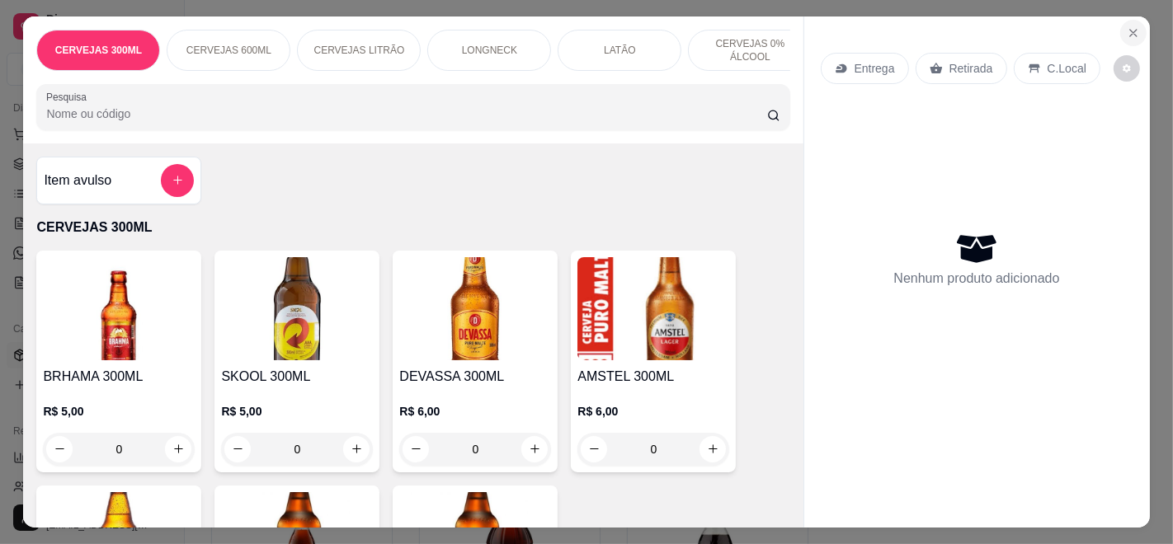
click at [1120, 21] on button "Close" at bounding box center [1133, 33] width 26 height 26
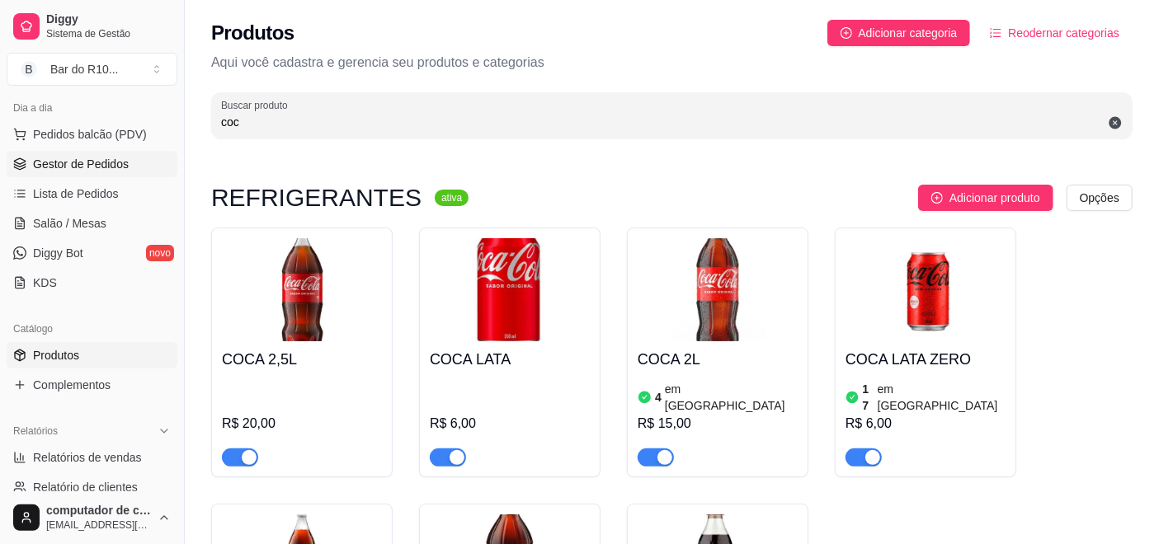
click at [51, 174] on link "Gestor de Pedidos" at bounding box center [92, 164] width 171 height 26
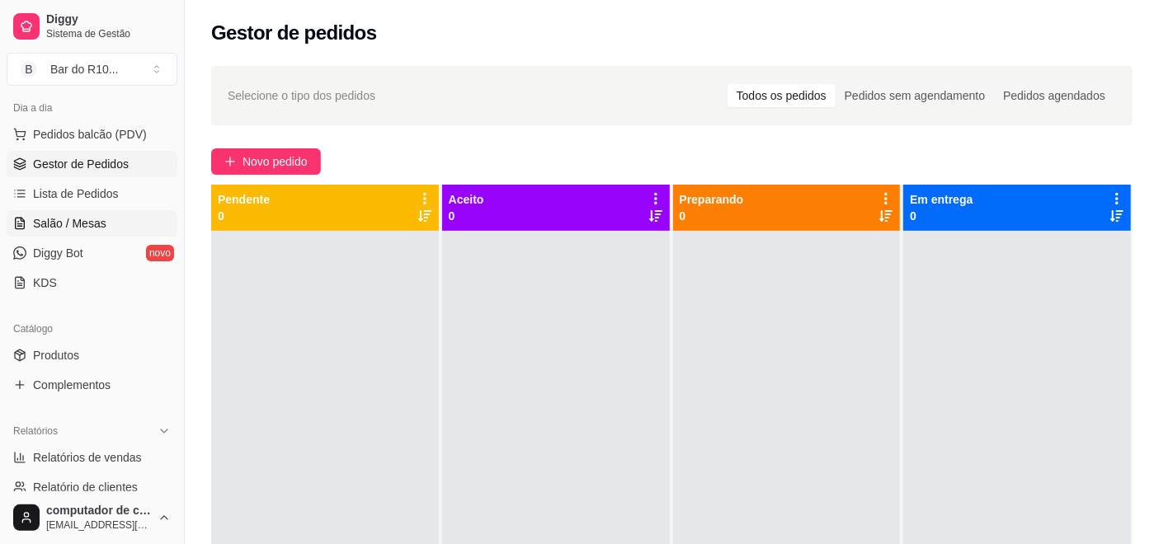
click at [112, 227] on link "Salão / Mesas" at bounding box center [92, 223] width 171 height 26
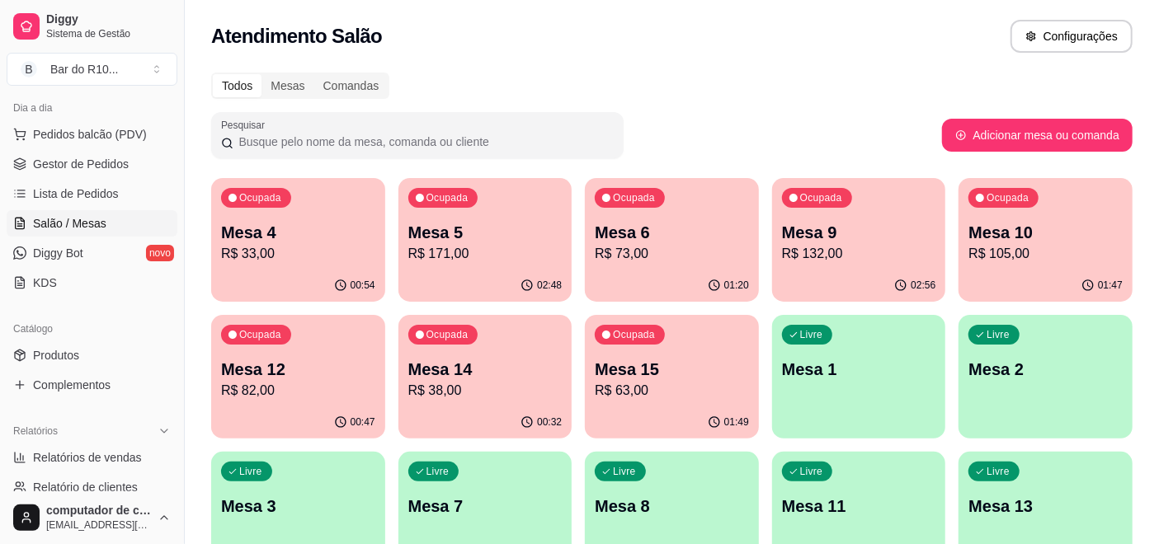
click at [732, 281] on p "01:20" at bounding box center [736, 285] width 25 height 13
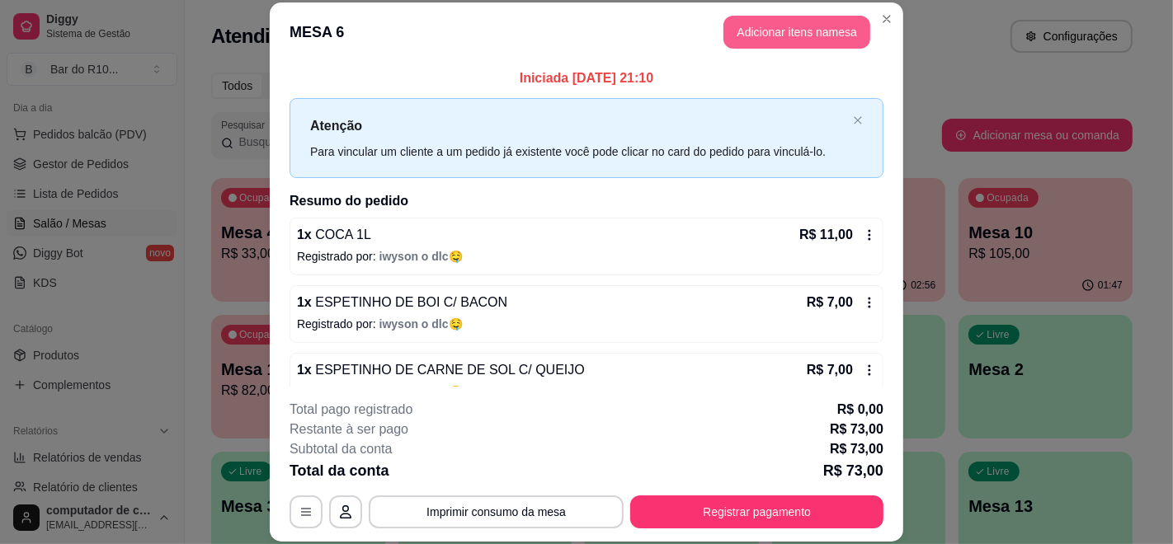
click at [768, 21] on button "Adicionar itens na mesa" at bounding box center [796, 32] width 147 height 33
click at [412, 120] on input "Pesquisa" at bounding box center [406, 114] width 720 height 16
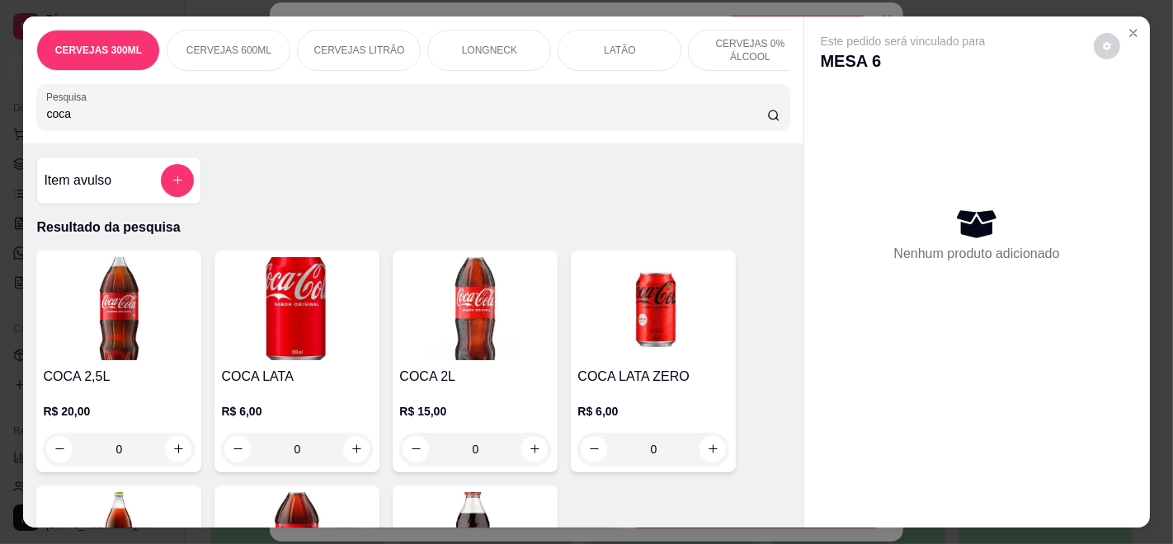
type input "coca"
click at [330, 399] on div "R$ 6,00 0" at bounding box center [297, 426] width 152 height 79
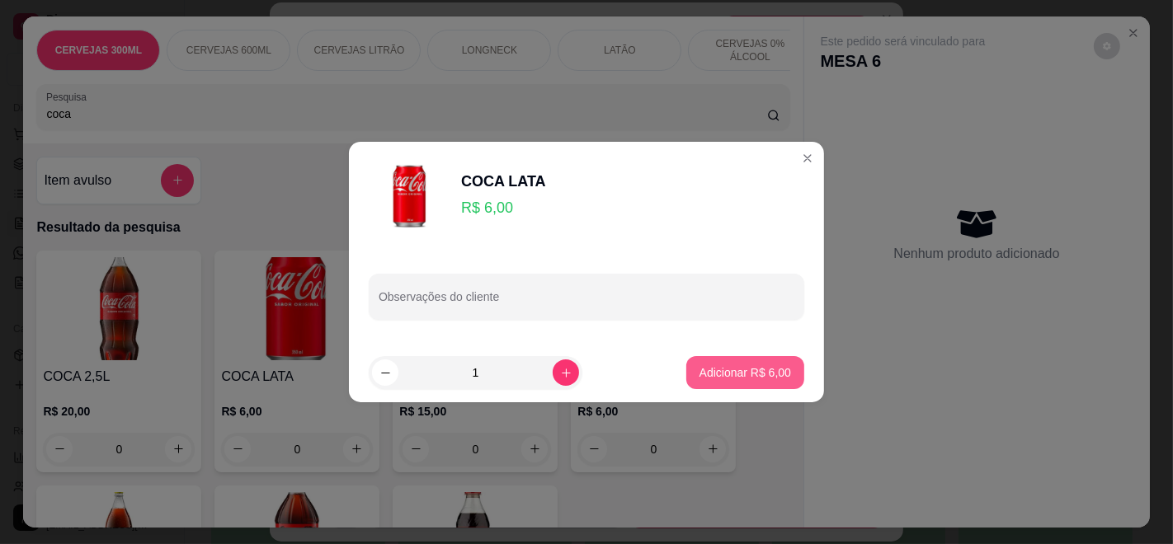
click at [769, 386] on button "Adicionar R$ 6,00" at bounding box center [745, 372] width 118 height 33
type input "1"
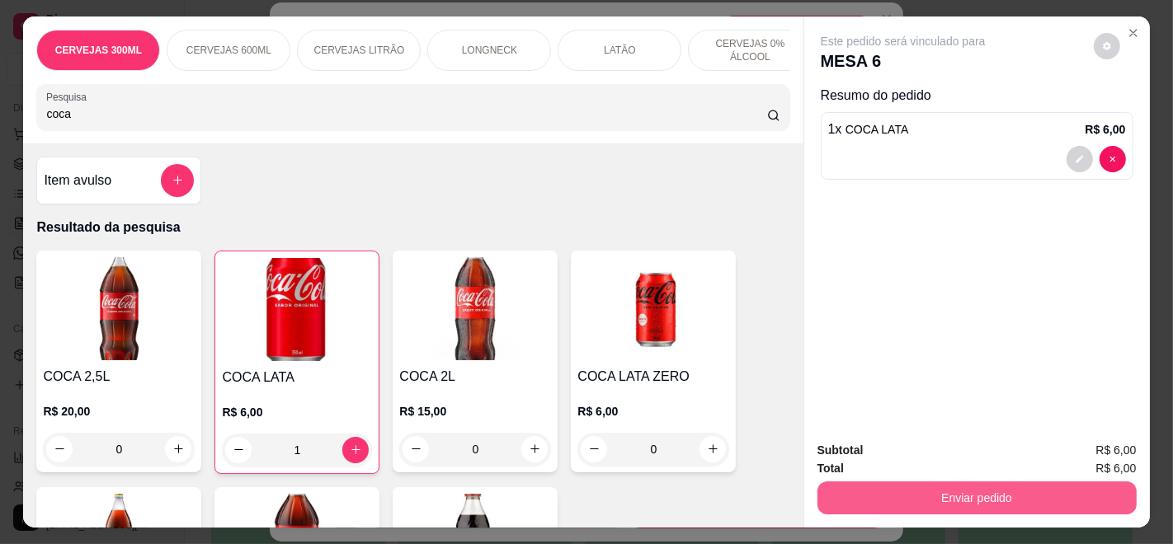
click at [1038, 482] on button "Enviar pedido" at bounding box center [976, 498] width 319 height 33
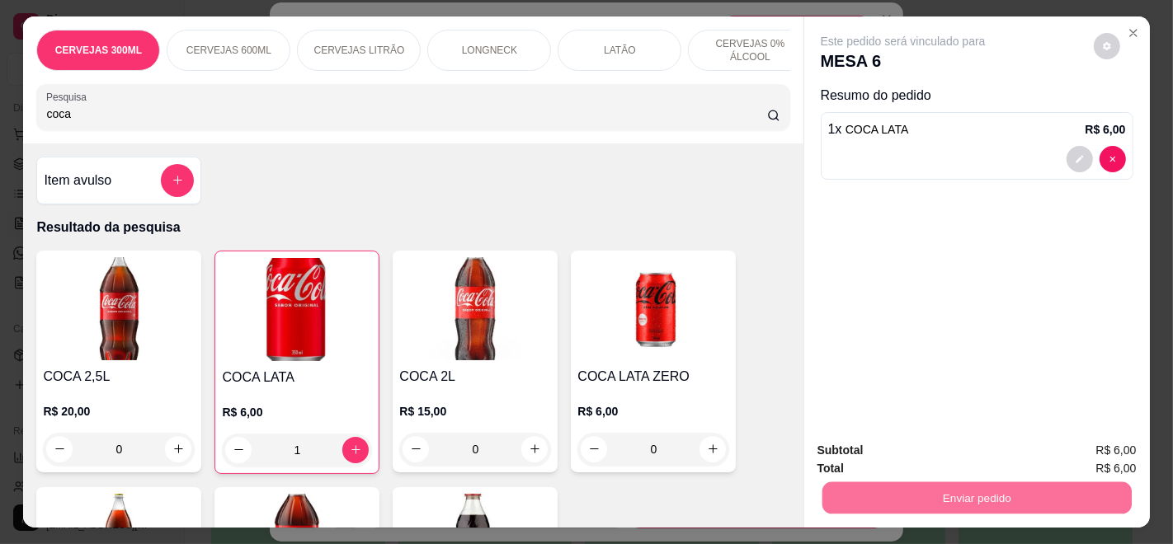
click at [1122, 440] on button "Enviar pedido" at bounding box center [1092, 450] width 91 height 31
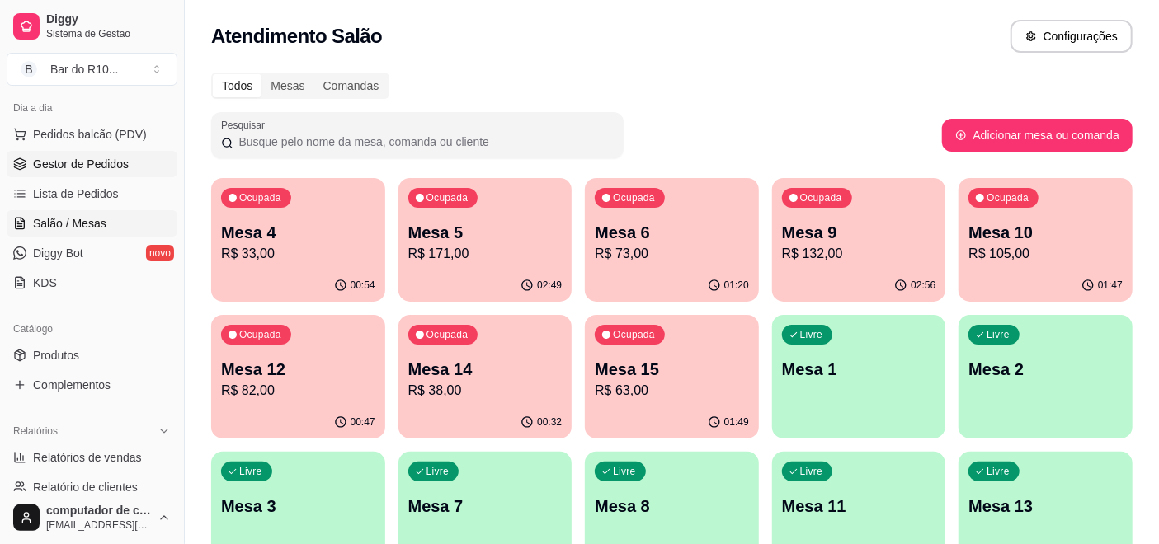
click at [66, 162] on span "Gestor de Pedidos" at bounding box center [81, 164] width 96 height 16
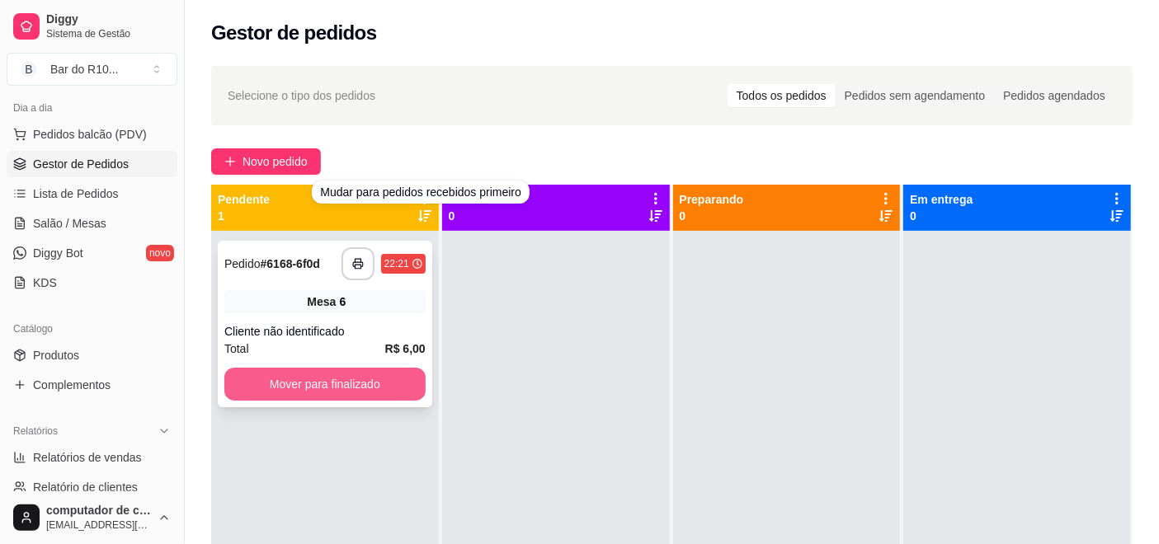
click at [349, 384] on button "Mover para finalizado" at bounding box center [324, 384] width 201 height 33
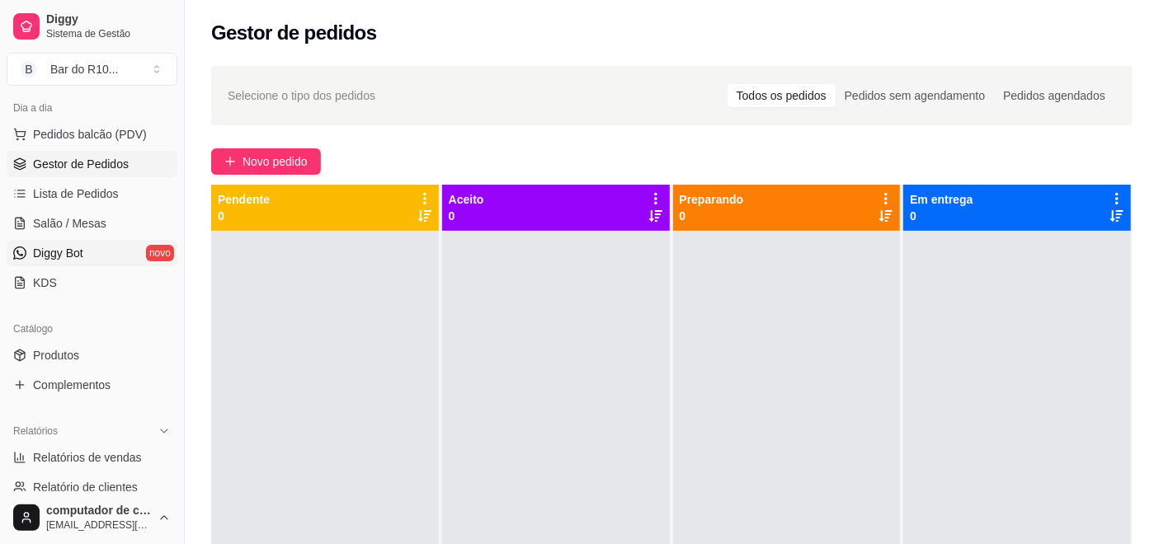
scroll to position [1, 0]
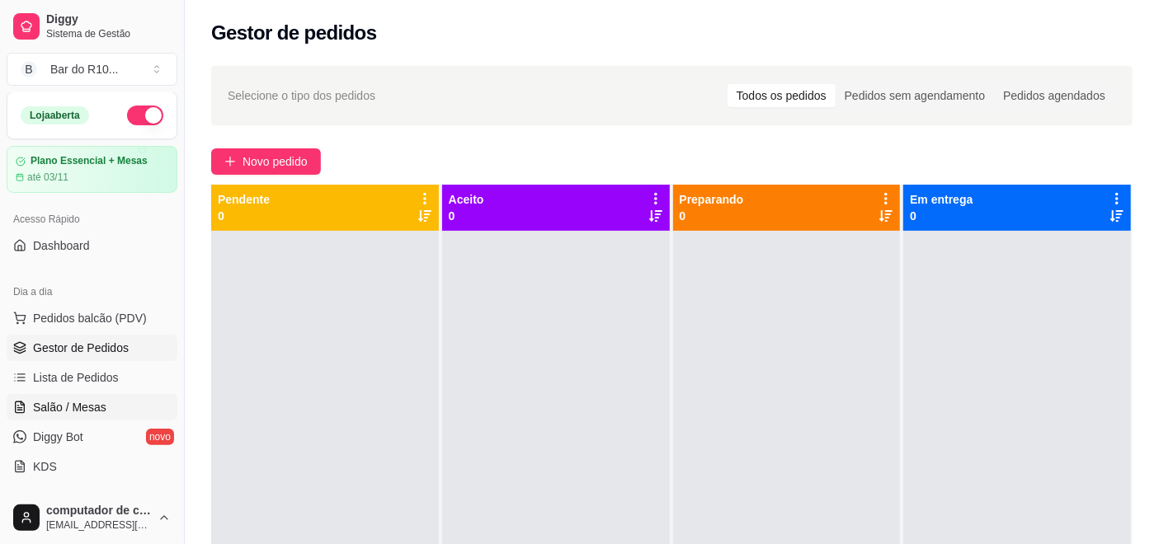
click at [88, 403] on span "Salão / Mesas" at bounding box center [69, 407] width 73 height 16
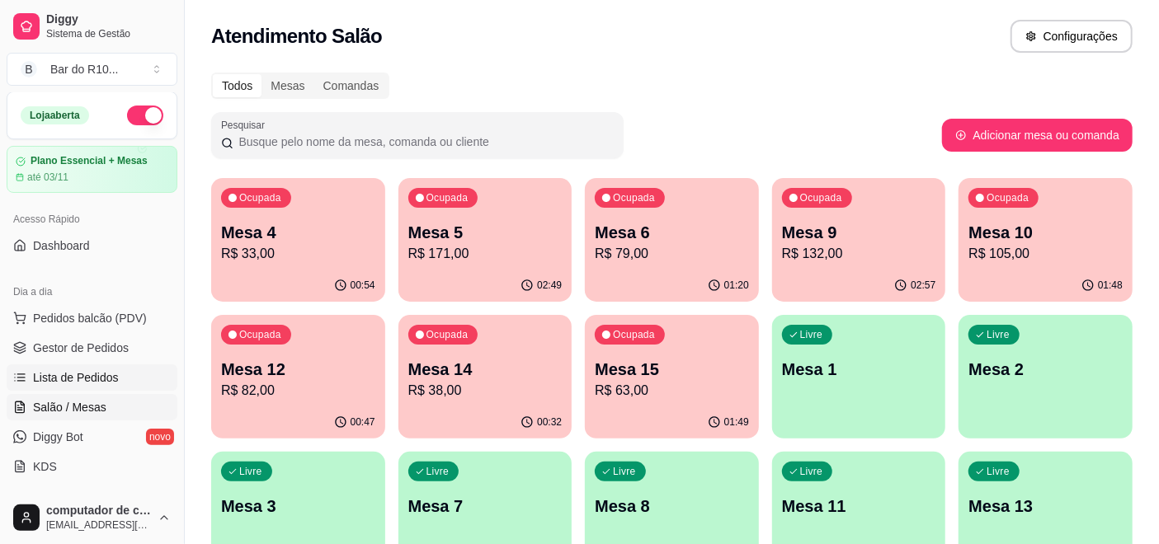
click at [96, 384] on ul "Pedidos balcão (PDV) Gestor de Pedidos Lista de Pedidos Salão / Mesas Diggy Bot…" at bounding box center [92, 392] width 171 height 175
click at [92, 332] on ul "Pedidos balcão (PDV) Gestor de Pedidos Lista de Pedidos Salão / Mesas Diggy Bot…" at bounding box center [92, 392] width 171 height 175
click at [92, 345] on span "Gestor de Pedidos" at bounding box center [81, 348] width 96 height 16
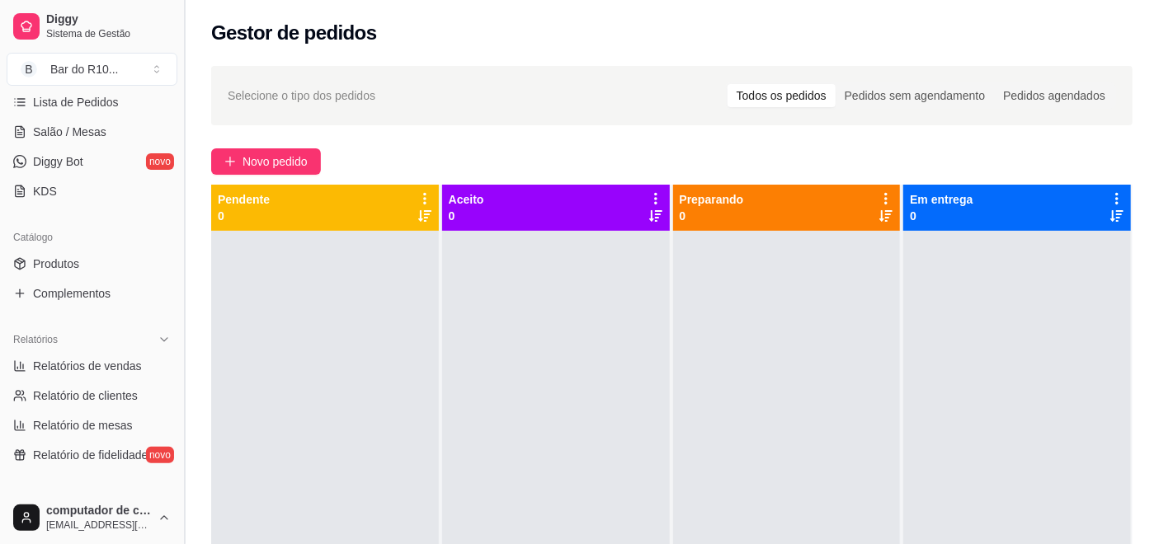
scroll to position [459, 0]
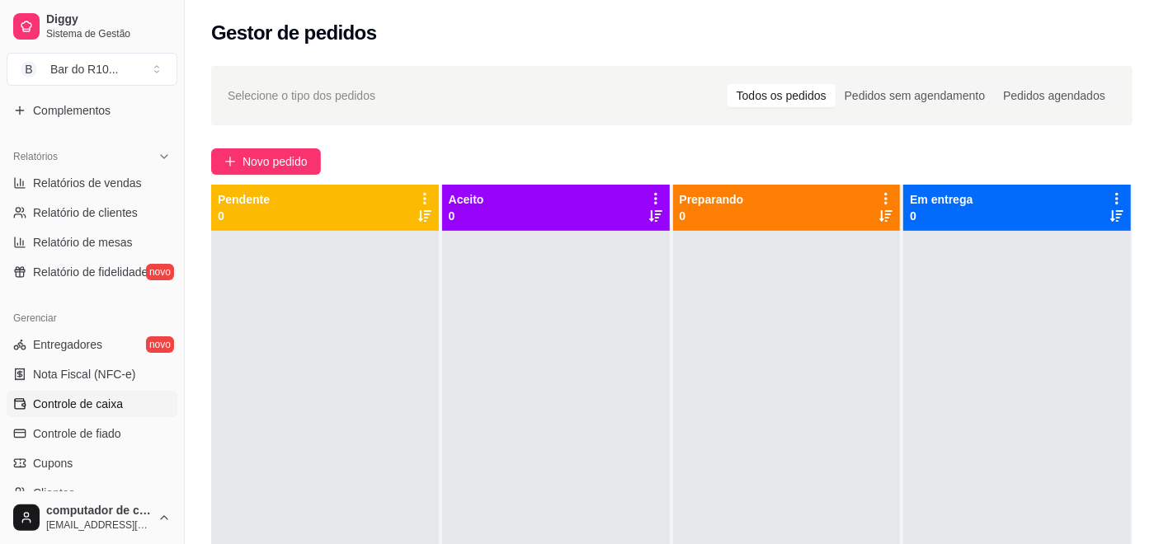
click at [90, 401] on span "Controle de caixa" at bounding box center [78, 404] width 90 height 16
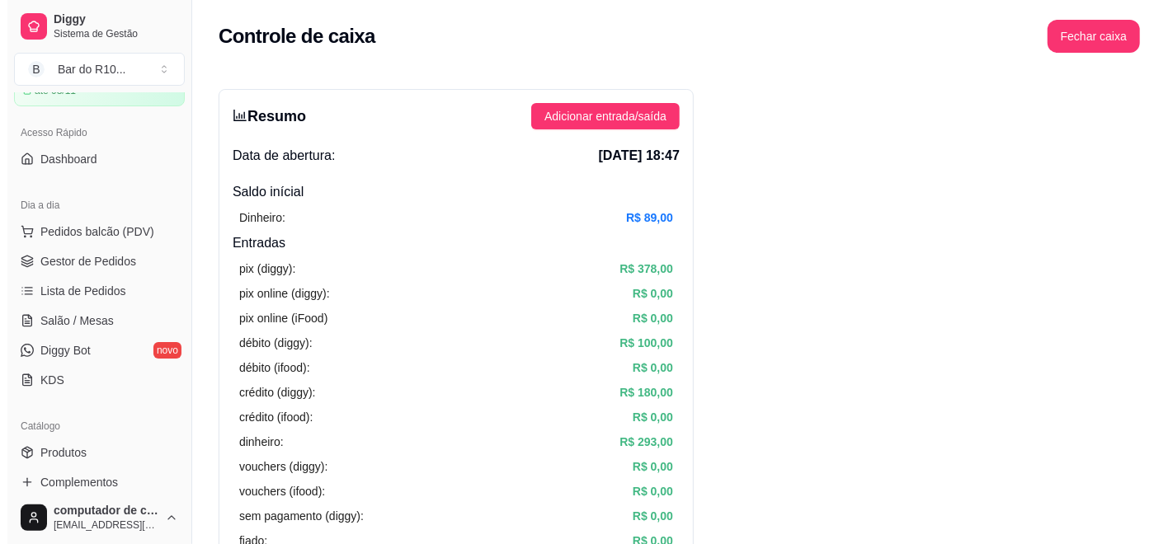
scroll to position [1, 0]
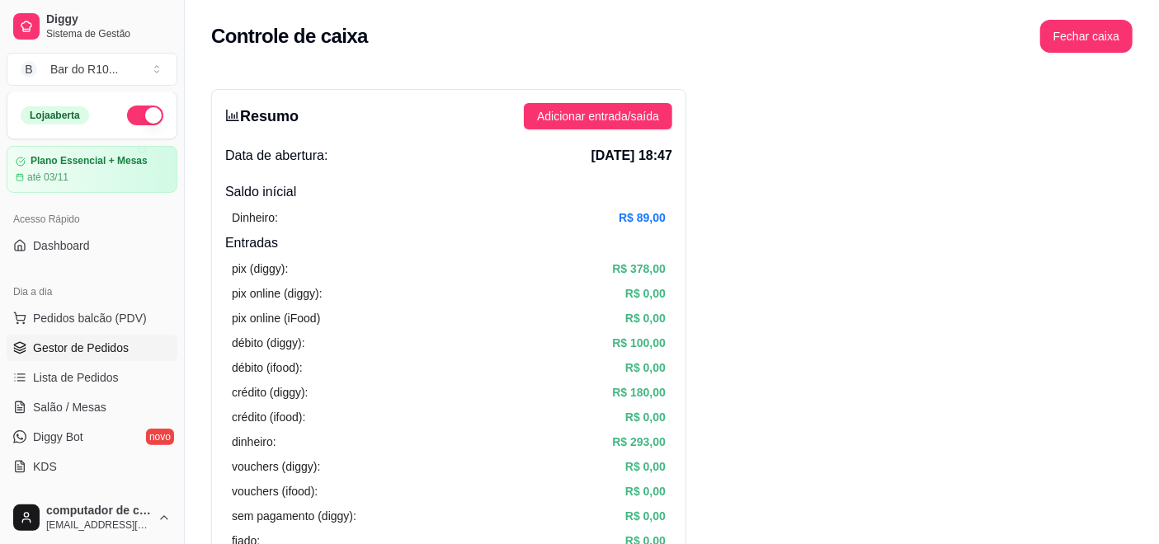
click at [107, 358] on link "Gestor de Pedidos" at bounding box center [92, 348] width 171 height 26
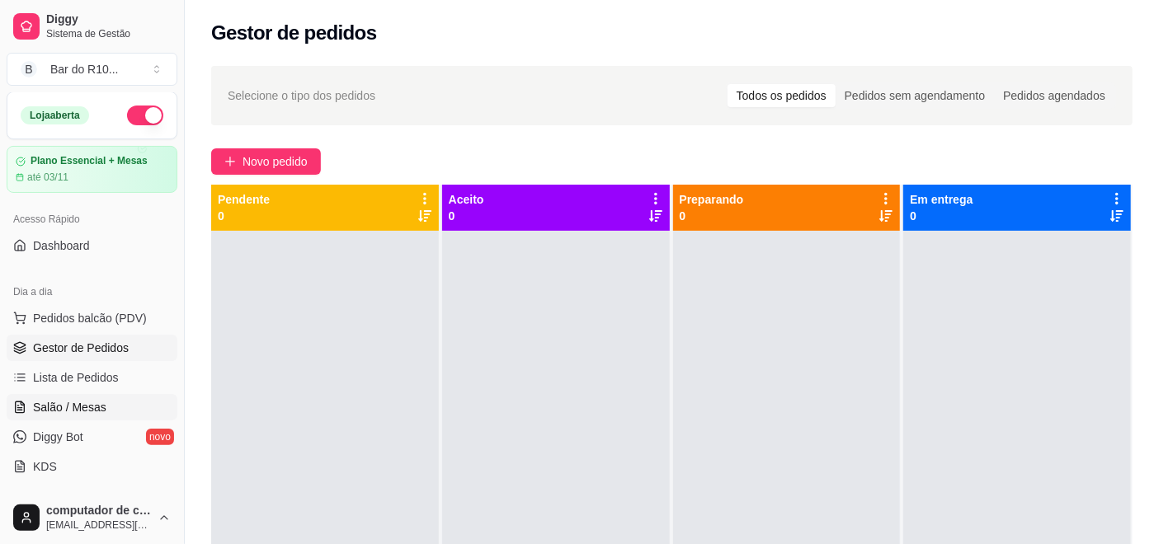
click at [96, 396] on link "Salão / Mesas" at bounding box center [92, 407] width 171 height 26
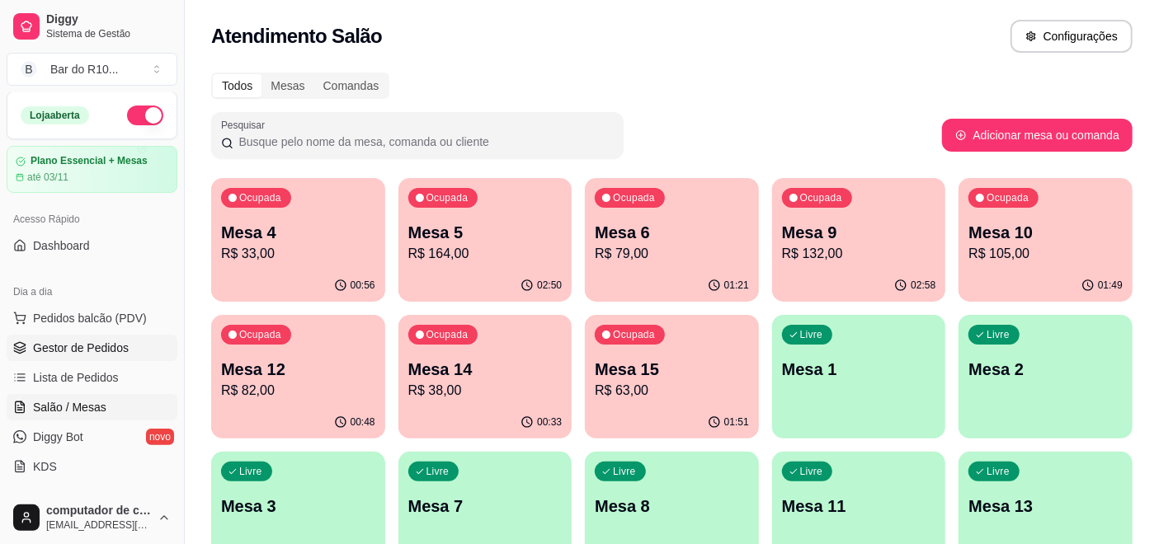
click at [71, 354] on span "Gestor de Pedidos" at bounding box center [81, 348] width 96 height 16
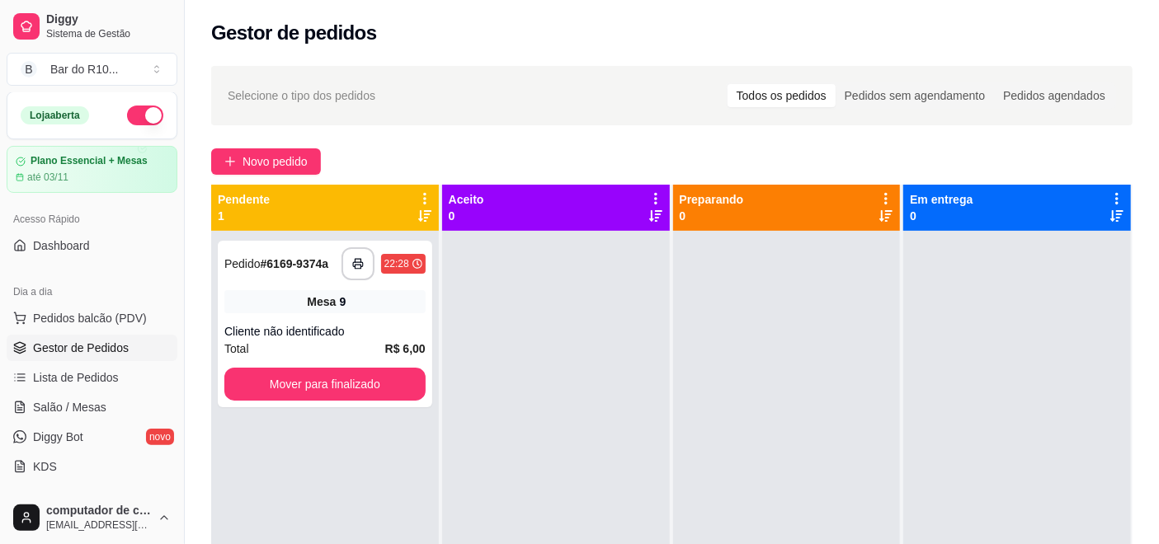
click at [7, 335] on link "Gestor de Pedidos" at bounding box center [92, 348] width 171 height 26
click at [287, 325] on div "Cliente não identificado" at bounding box center [324, 331] width 201 height 16
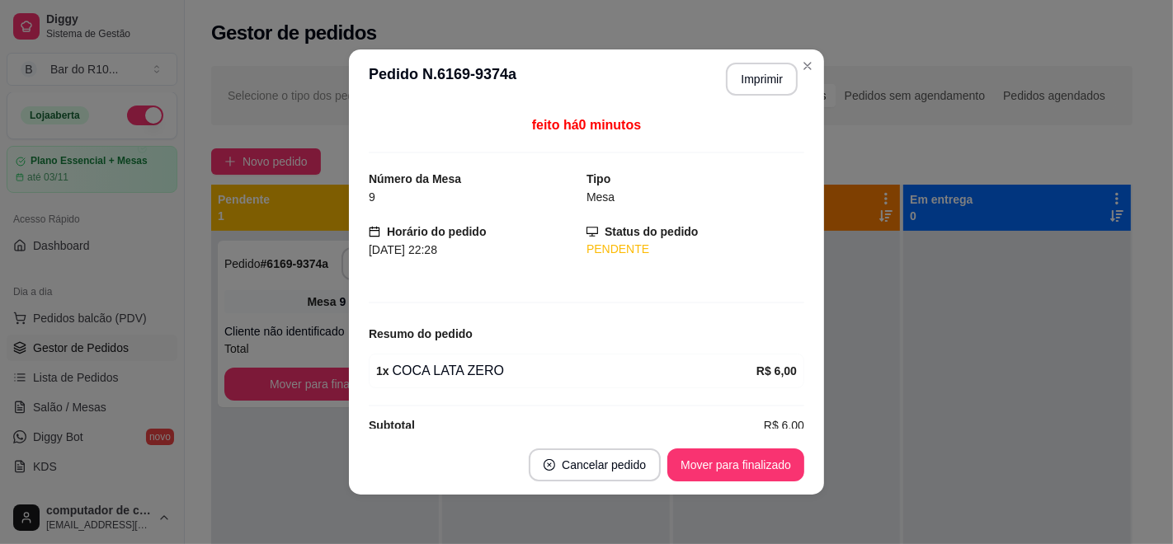
scroll to position [23, 0]
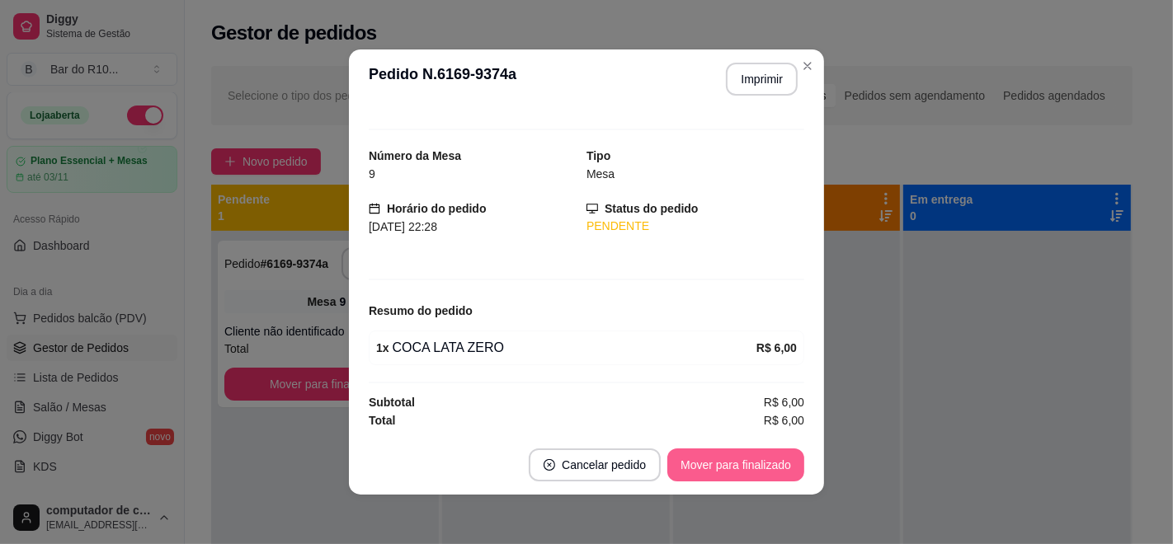
click at [700, 472] on button "Mover para finalizado" at bounding box center [735, 465] width 137 height 33
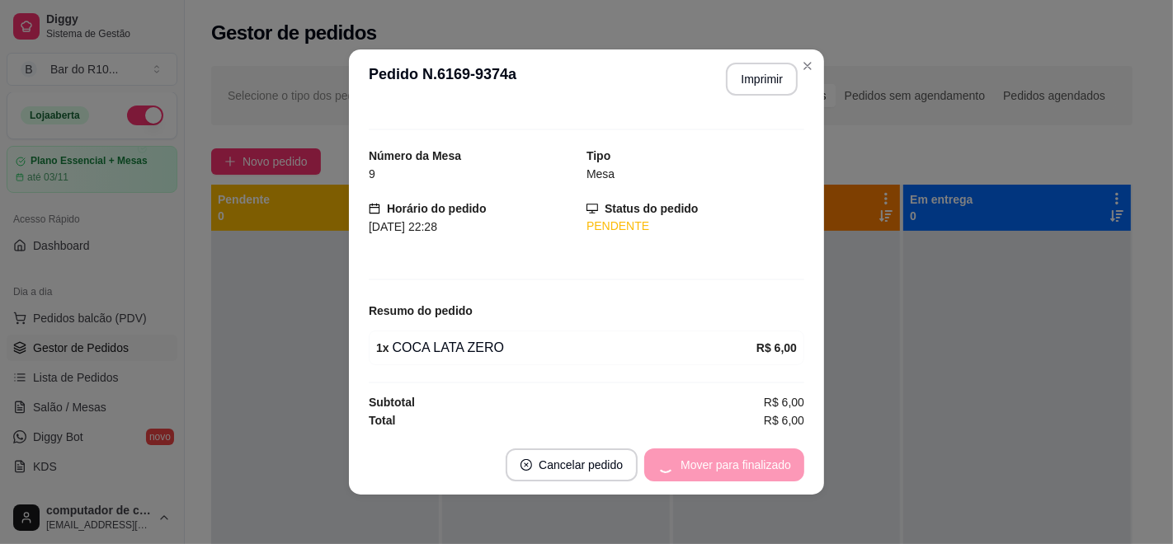
scroll to position [0, 0]
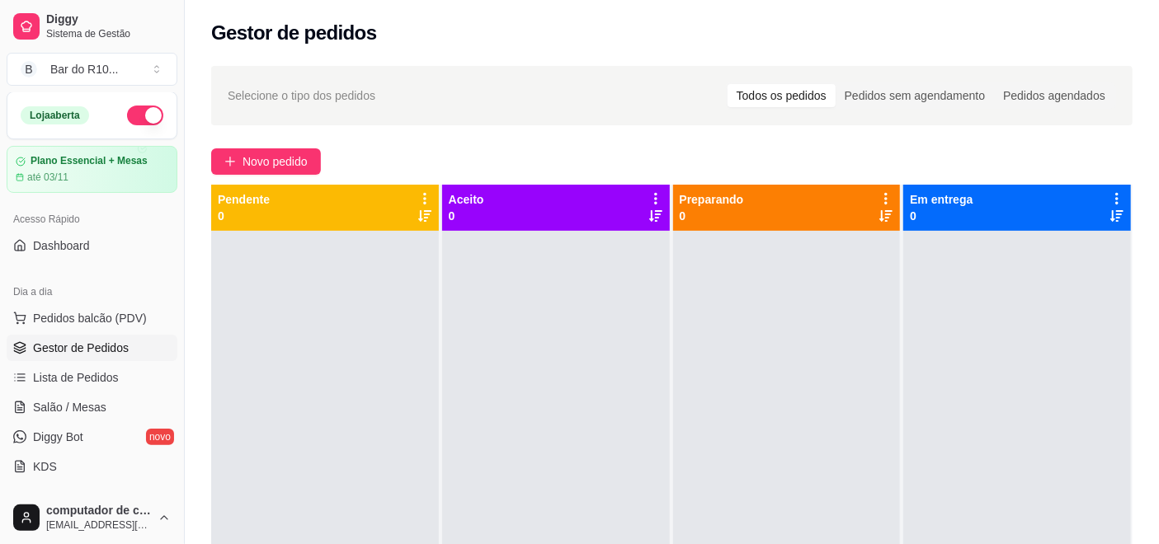
drag, startPoint x: 219, startPoint y: 164, endPoint x: 338, endPoint y: 170, distance: 119.7
click at [338, 170] on div "Novo pedido" at bounding box center [671, 161] width 921 height 26
click at [275, 167] on span "Novo pedido" at bounding box center [274, 162] width 65 height 18
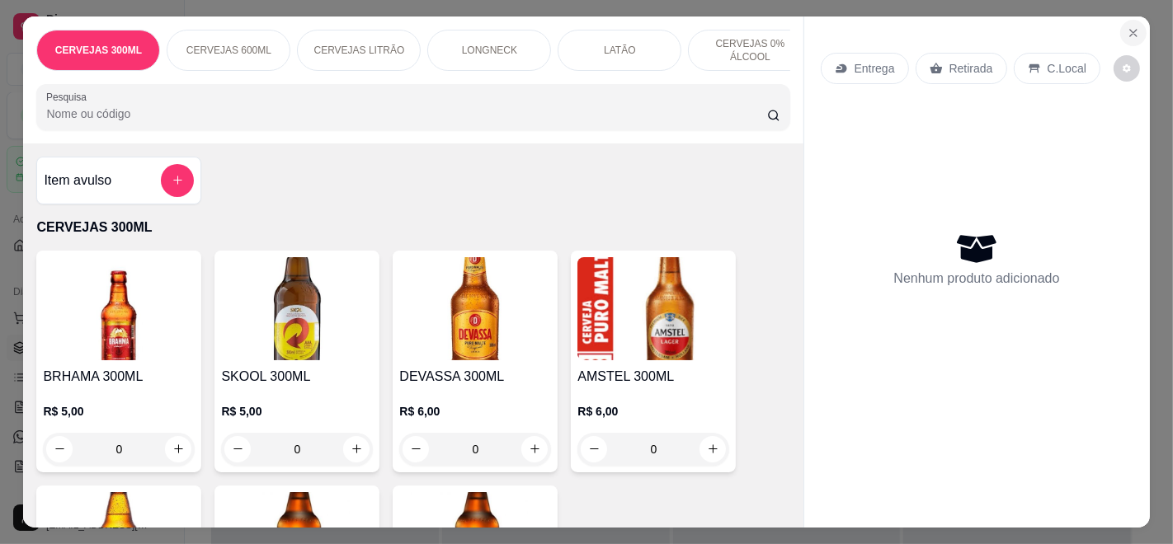
click at [1127, 26] on icon "Close" at bounding box center [1133, 32] width 13 height 13
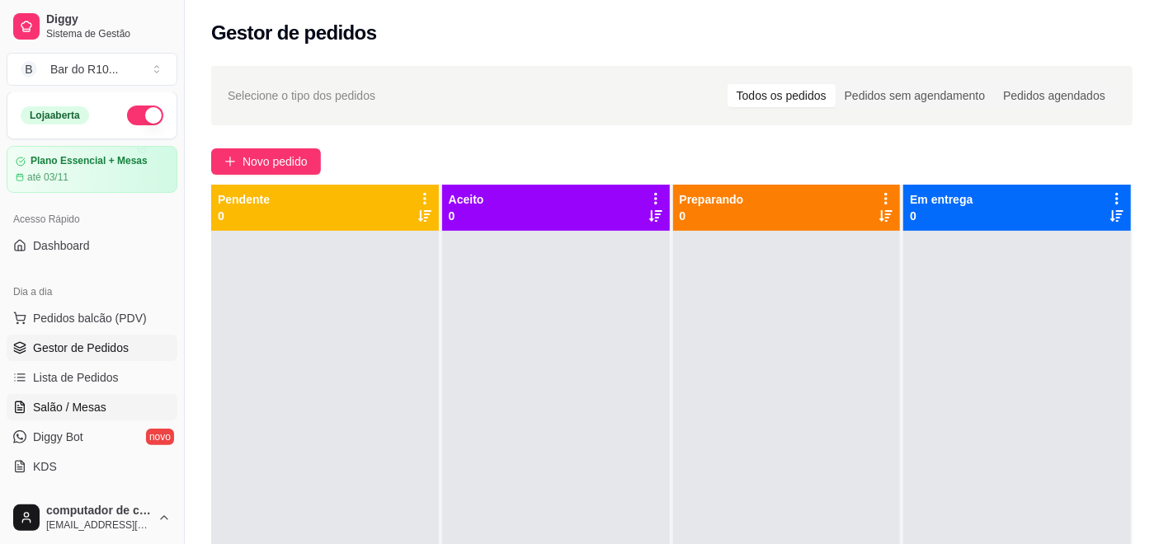
click at [76, 404] on span "Salão / Mesas" at bounding box center [69, 407] width 73 height 16
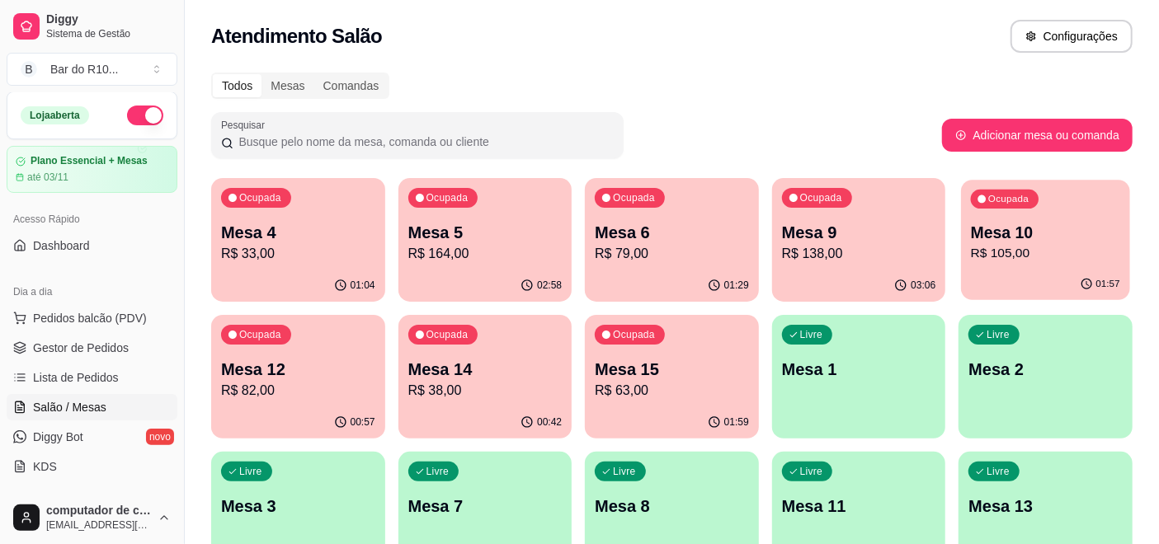
click at [1007, 247] on p "R$ 105,00" at bounding box center [1045, 253] width 149 height 19
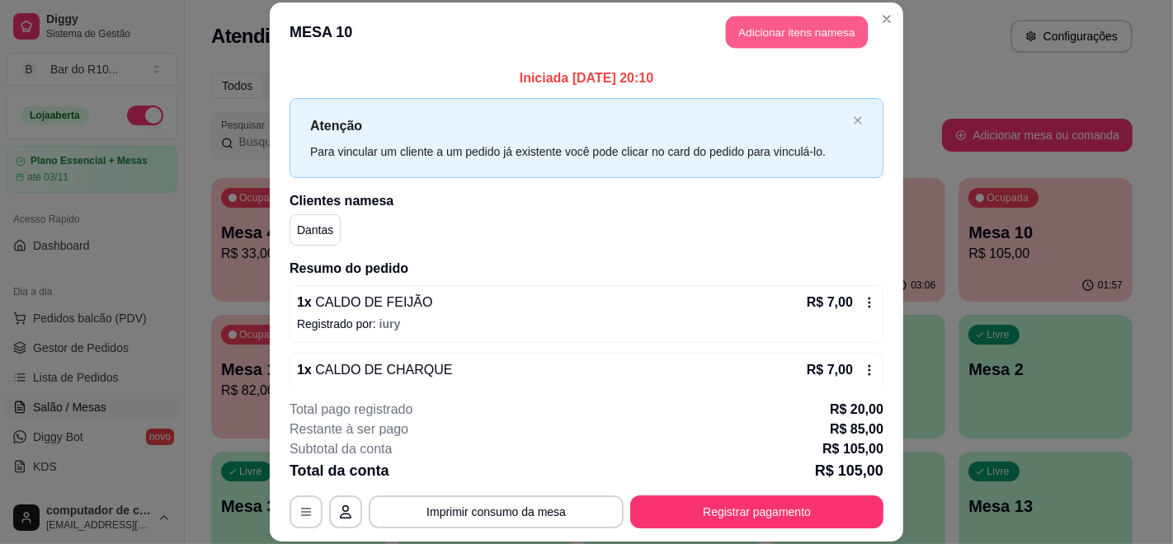
click at [861, 21] on header "MESA 10 Adicionar itens na mesa" at bounding box center [586, 31] width 633 height 59
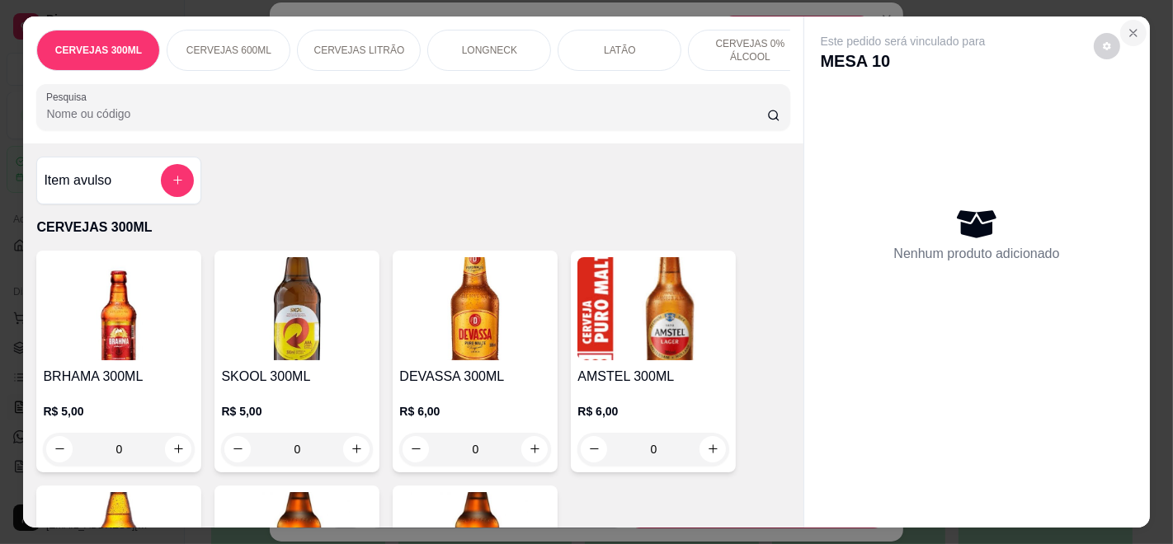
click at [1127, 20] on button "Close" at bounding box center [1133, 33] width 26 height 26
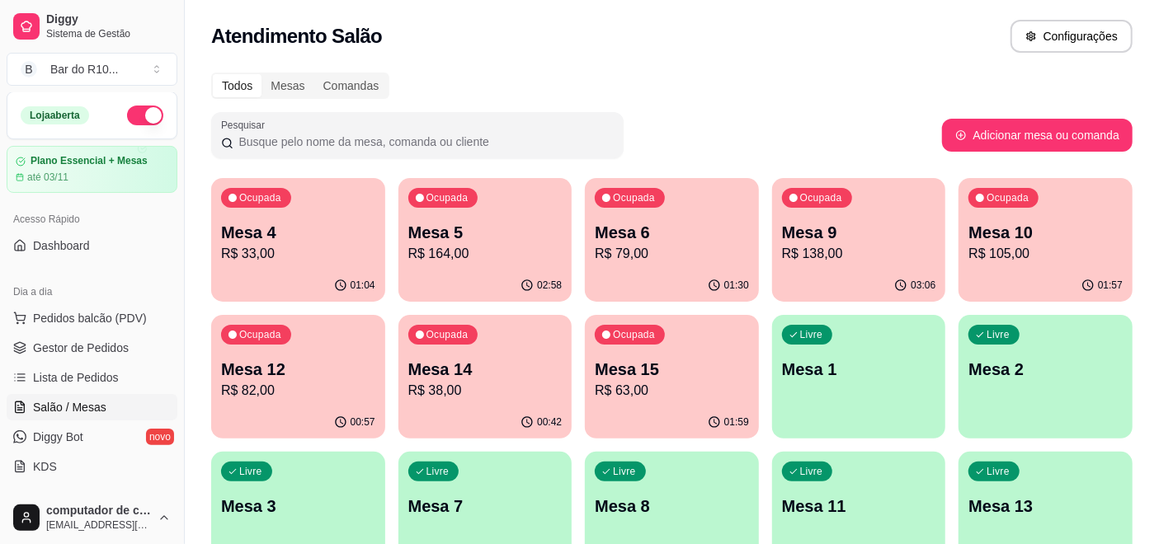
click at [478, 252] on p "R$ 164,00" at bounding box center [485, 254] width 154 height 20
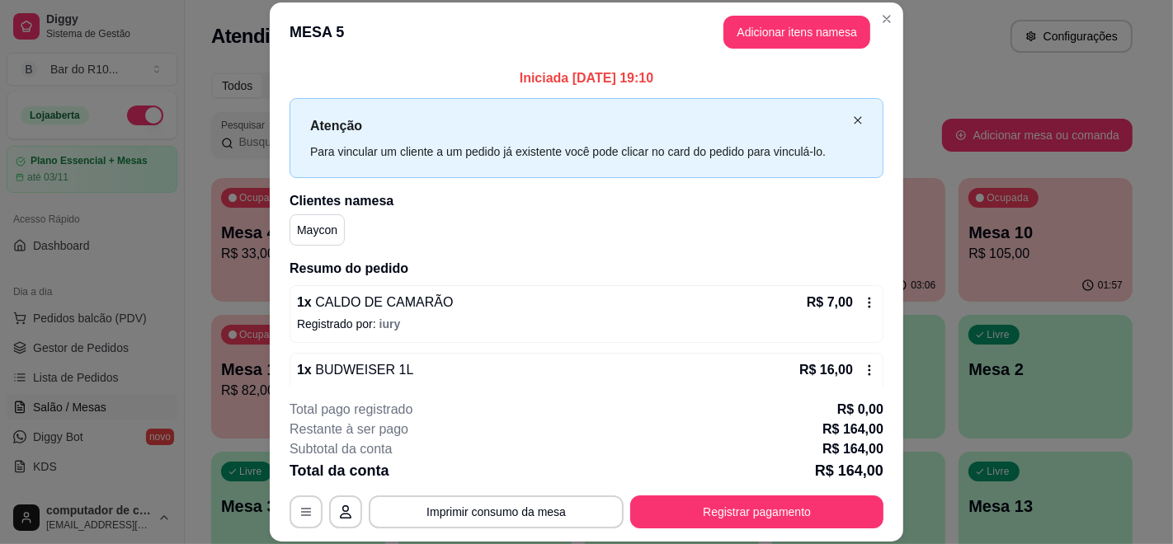
click at [853, 119] on icon "close" at bounding box center [858, 120] width 10 height 10
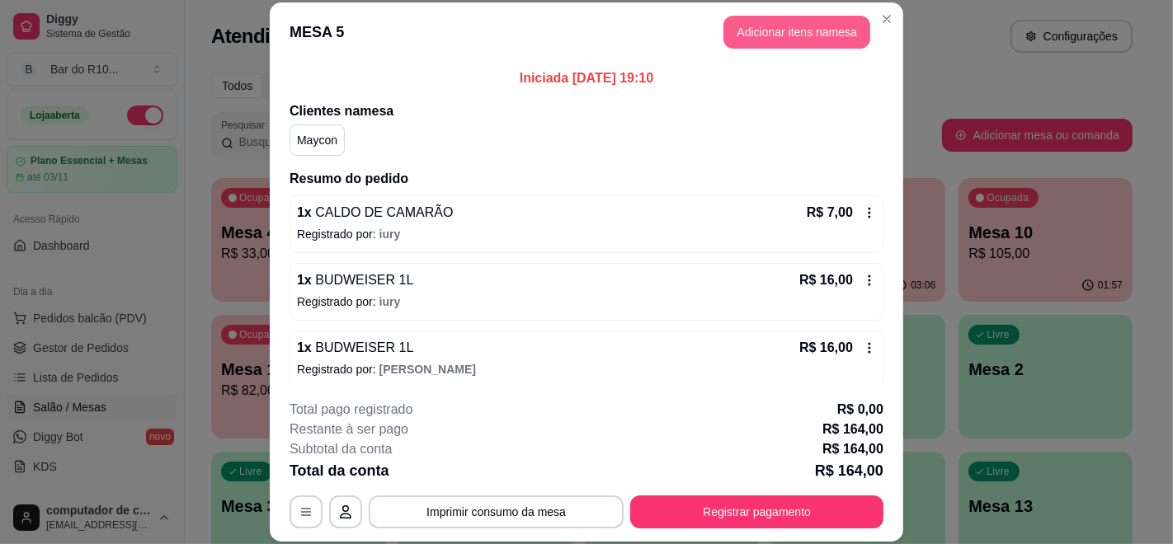
click at [738, 39] on button "Adicionar itens na mesa" at bounding box center [796, 32] width 147 height 33
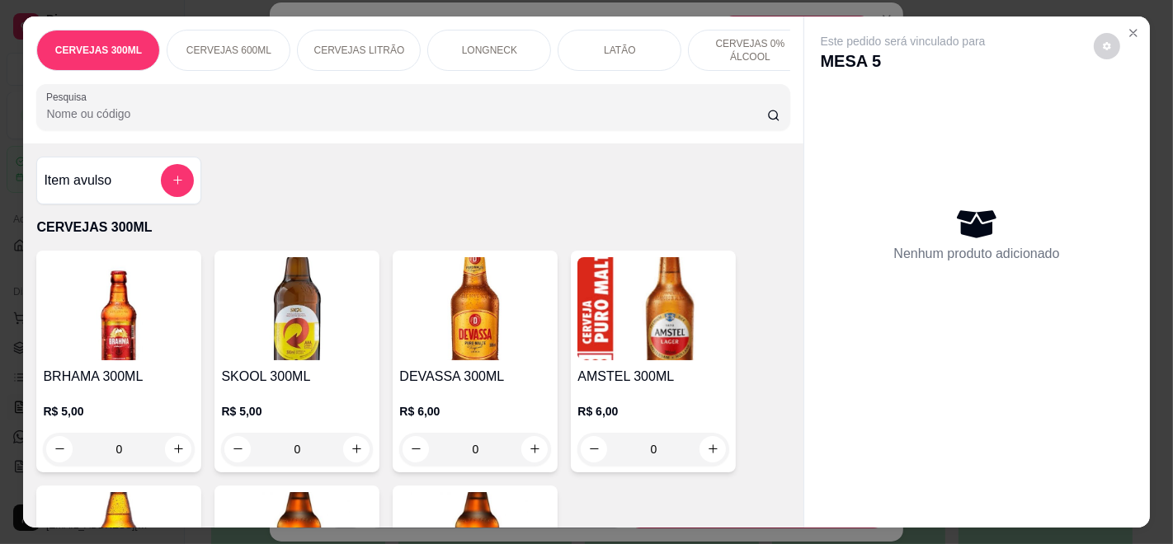
click at [389, 89] on div "CERVEJAS 300ML CERVEJAS 600ML CERVEJAS LITRÃO LONGNECK LATÃO CERVEJAS 0% ÁLCOOL…" at bounding box center [412, 79] width 779 height 127
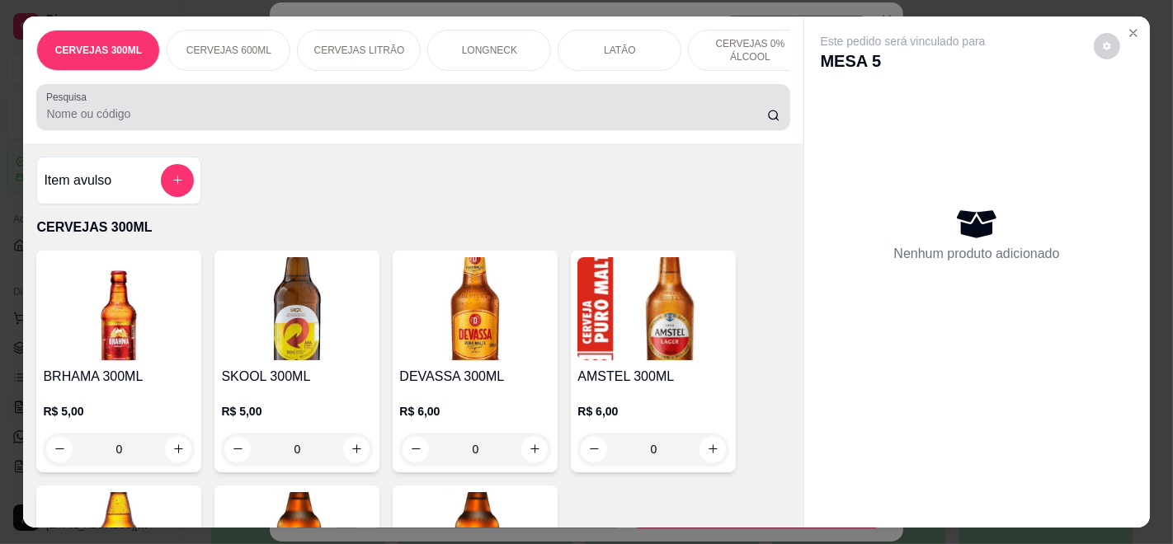
click at [159, 103] on div at bounding box center [412, 107] width 733 height 33
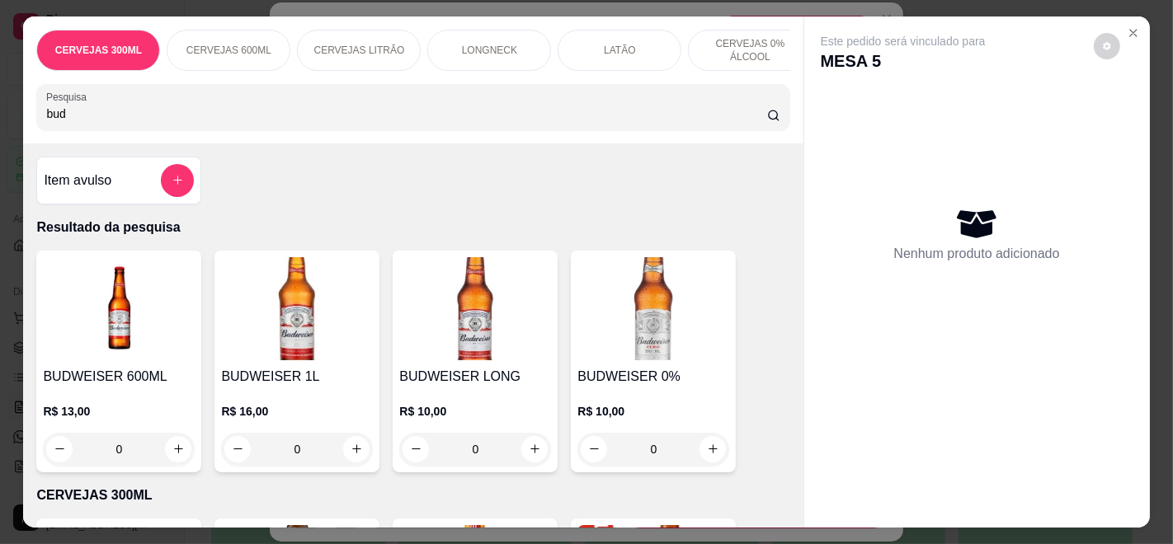
type input "bud"
click at [352, 447] on button "increase-product-quantity" at bounding box center [357, 449] width 26 height 26
type input "1"
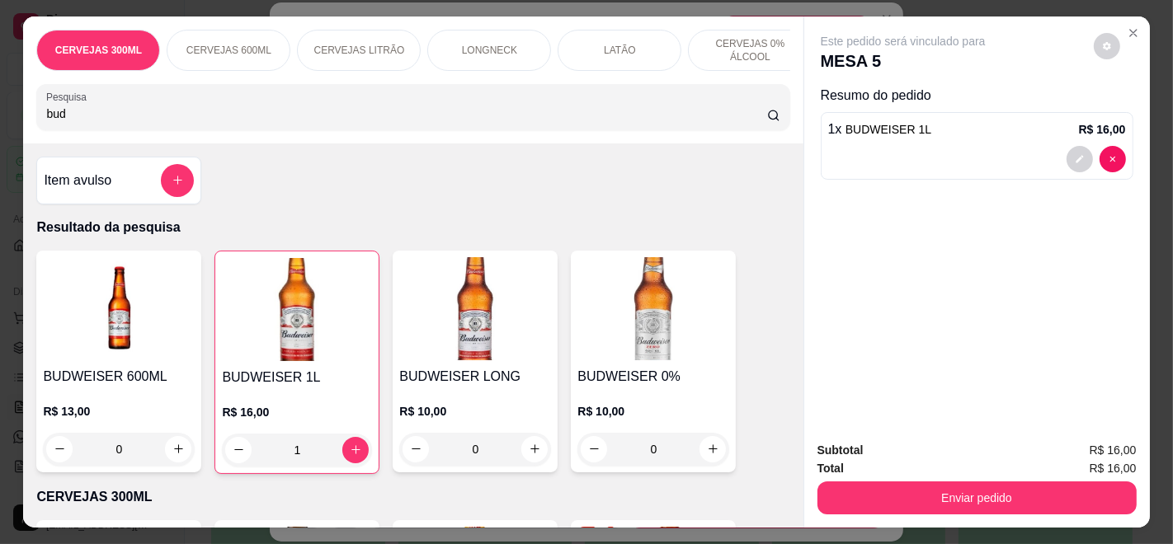
click at [1061, 492] on button "Enviar pedido" at bounding box center [976, 498] width 319 height 33
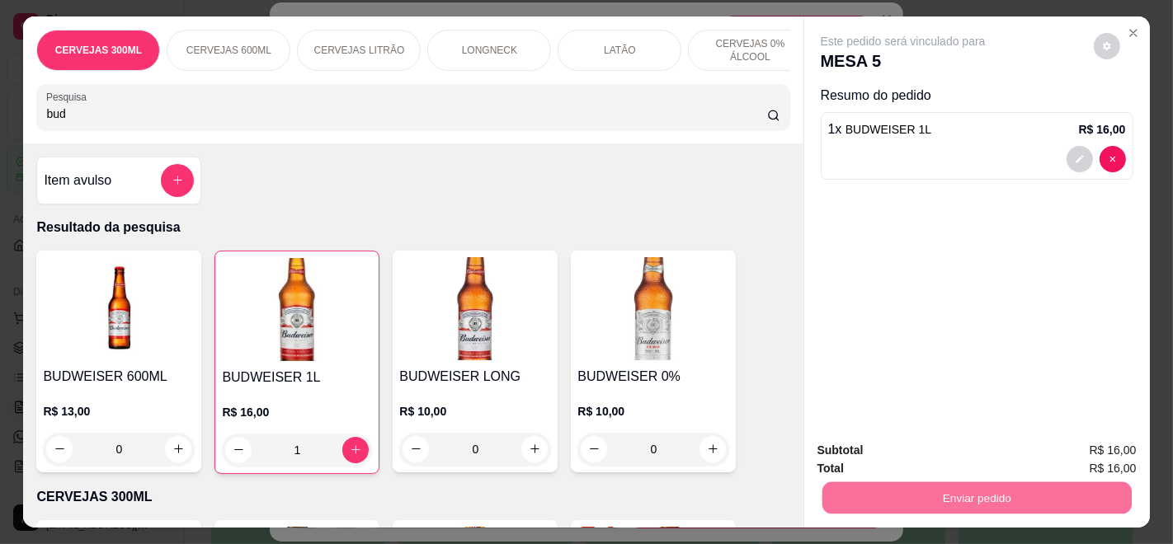
click at [1117, 454] on button "Enviar pedido" at bounding box center [1092, 450] width 91 height 31
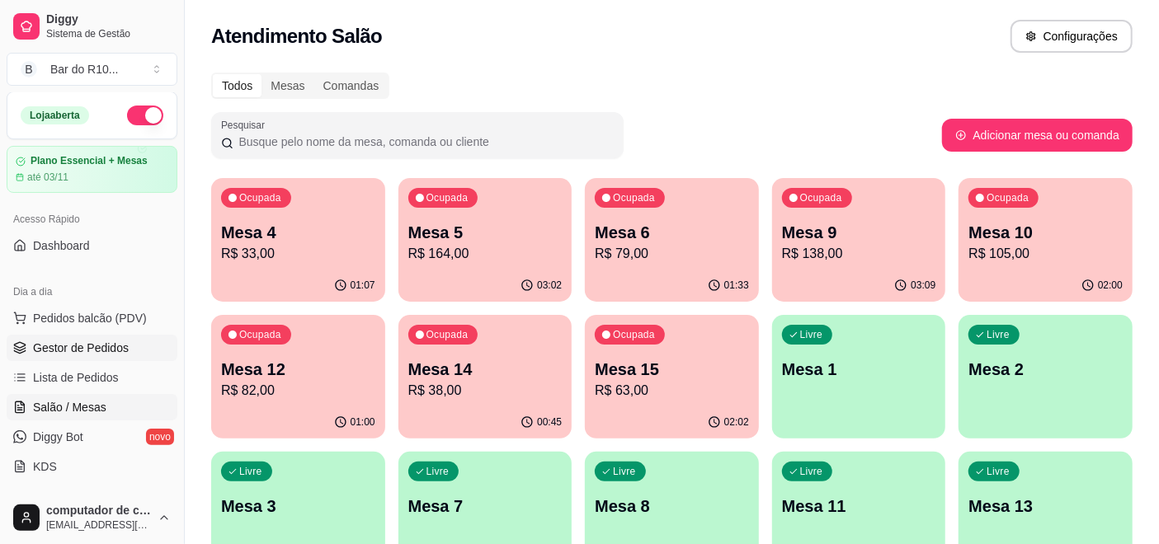
click at [41, 347] on span "Gestor de Pedidos" at bounding box center [81, 348] width 96 height 16
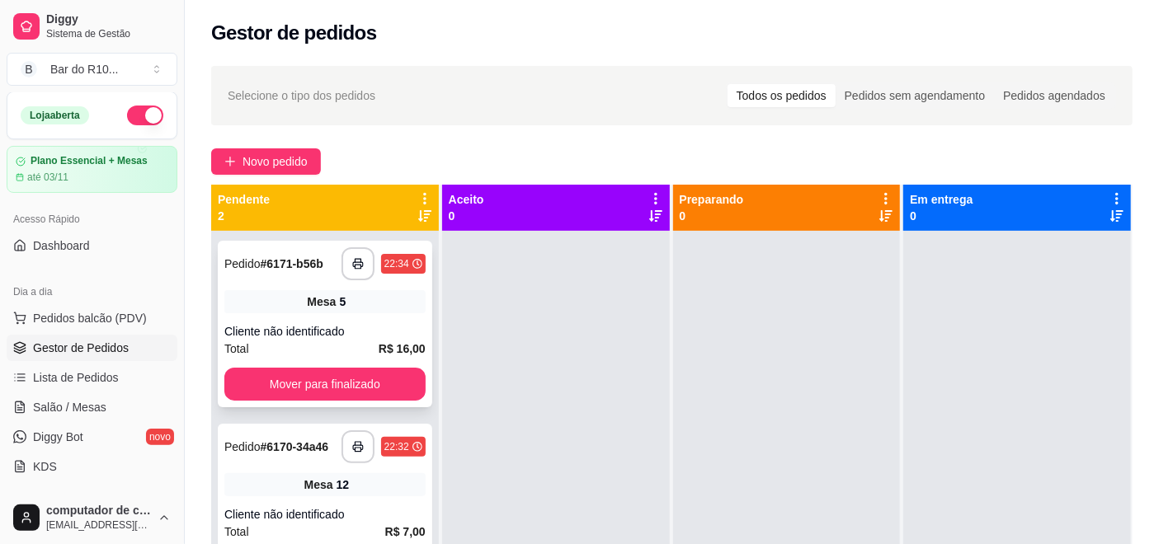
click at [374, 311] on div "Mesa 5" at bounding box center [324, 301] width 201 height 23
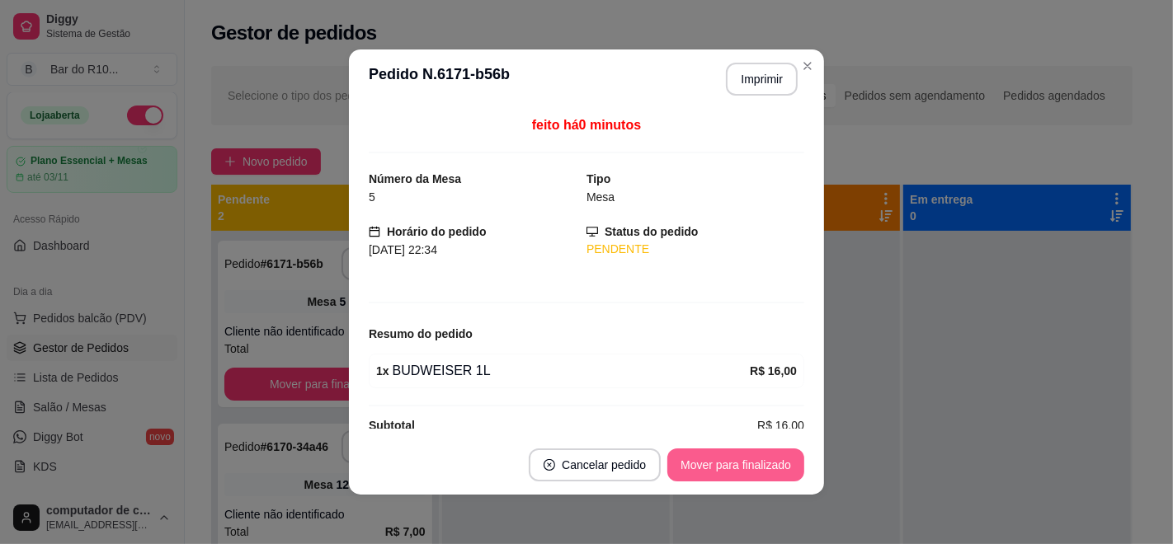
click at [768, 461] on button "Mover para finalizado" at bounding box center [735, 465] width 137 height 33
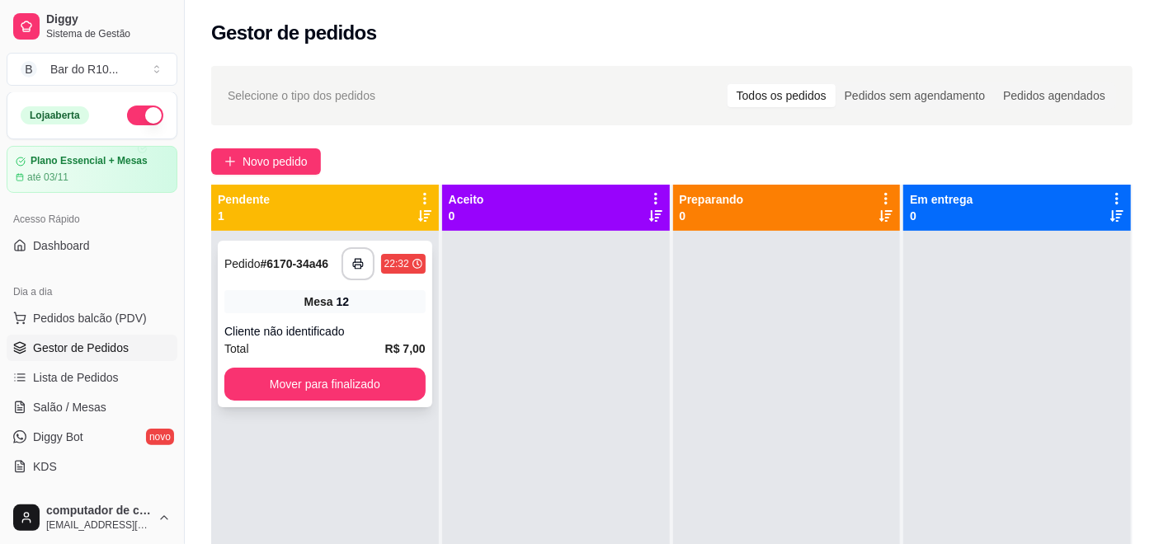
click at [269, 305] on div "Mesa 12" at bounding box center [324, 301] width 201 height 23
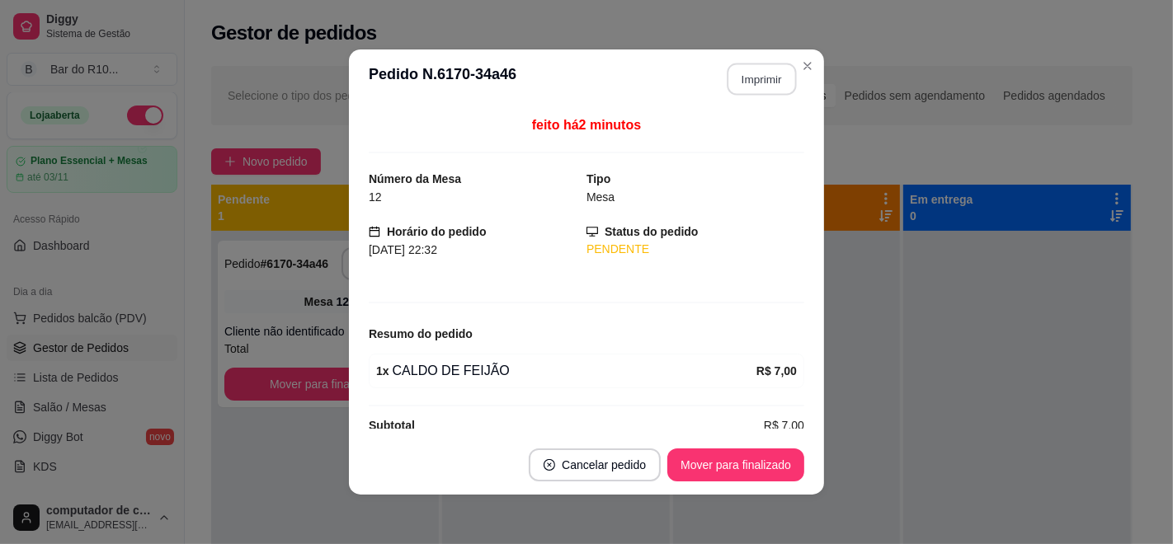
click at [752, 94] on button "Imprimir" at bounding box center [761, 80] width 69 height 32
click at [771, 74] on button "Imprimir" at bounding box center [762, 79] width 72 height 33
click at [746, 459] on button "Mover para finalizado" at bounding box center [736, 465] width 133 height 32
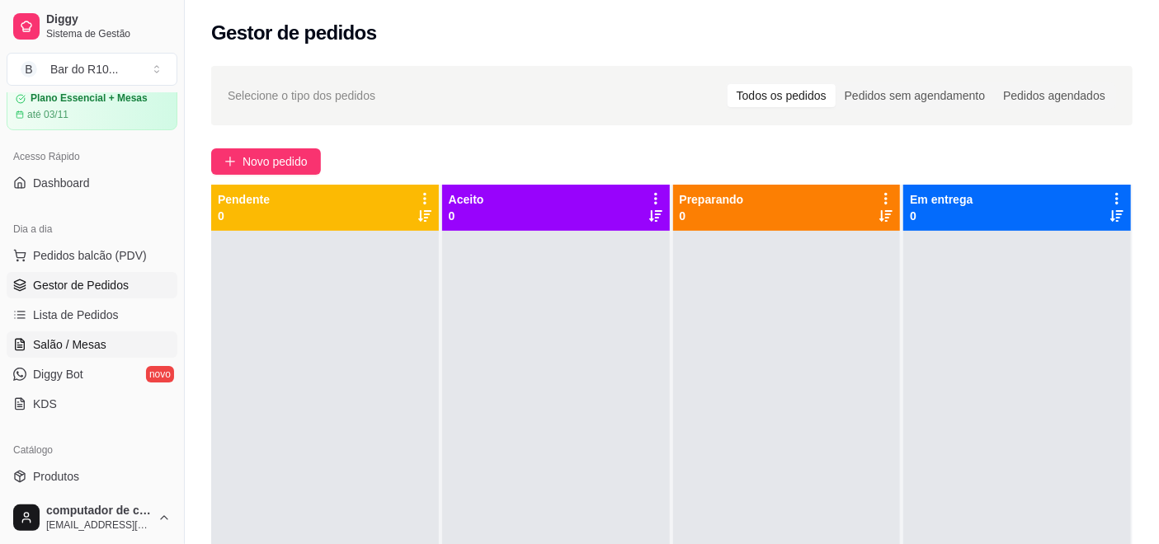
scroll to position [185, 0]
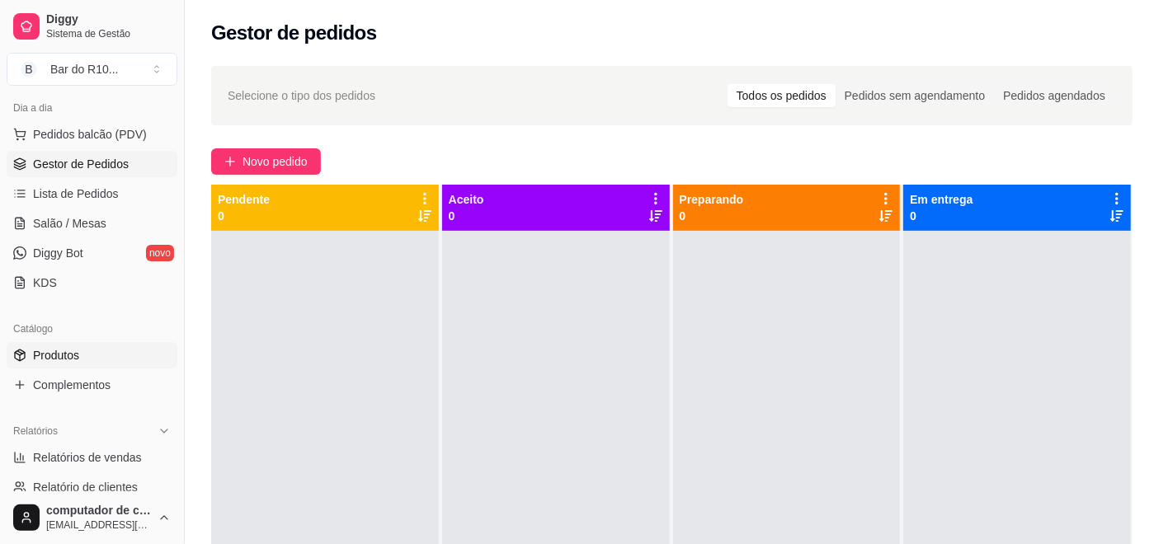
click at [86, 364] on link "Produtos" at bounding box center [92, 355] width 171 height 26
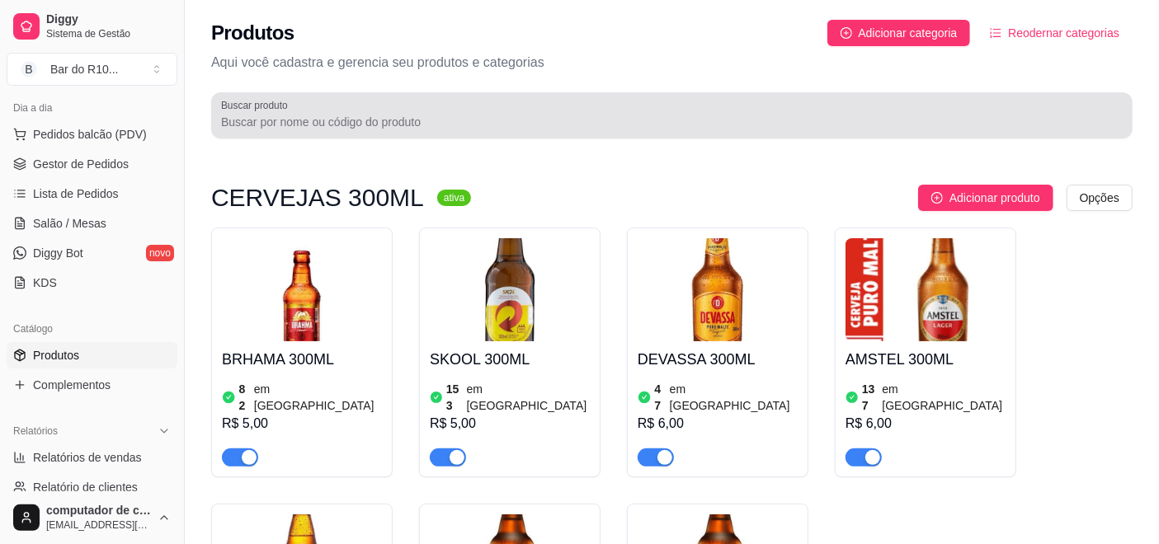
click at [367, 134] on div "Buscar produto" at bounding box center [671, 115] width 921 height 46
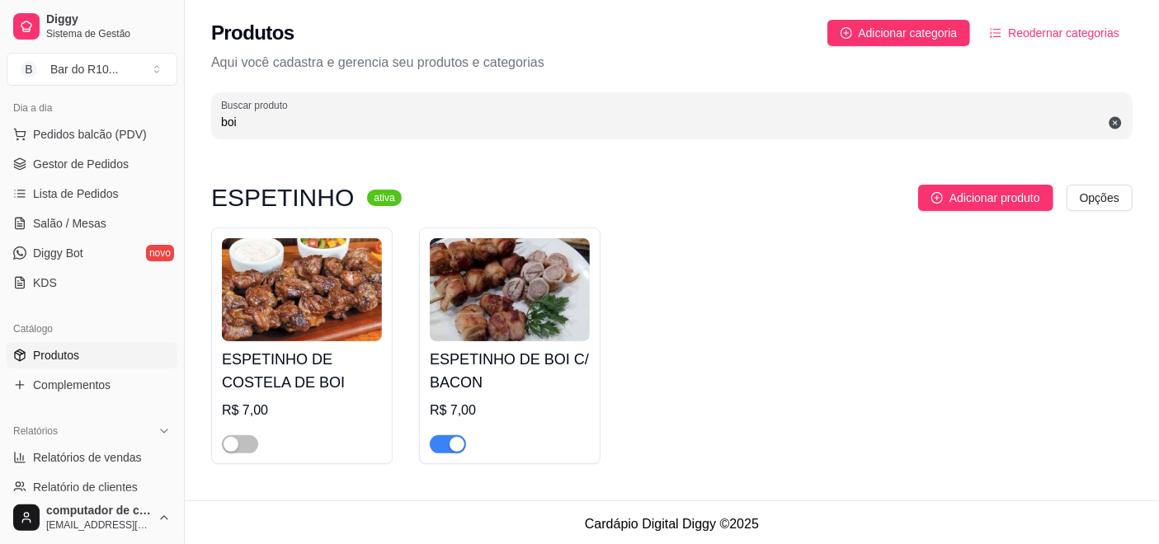
type input "boi"
click at [449, 445] on div "button" at bounding box center [456, 444] width 15 height 15
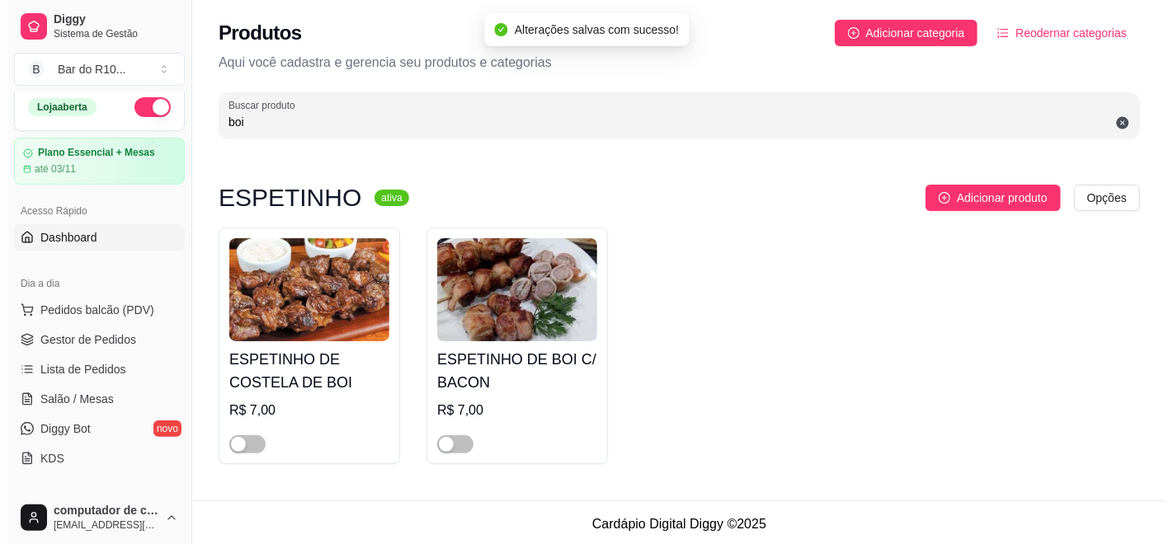
scroll to position [1, 0]
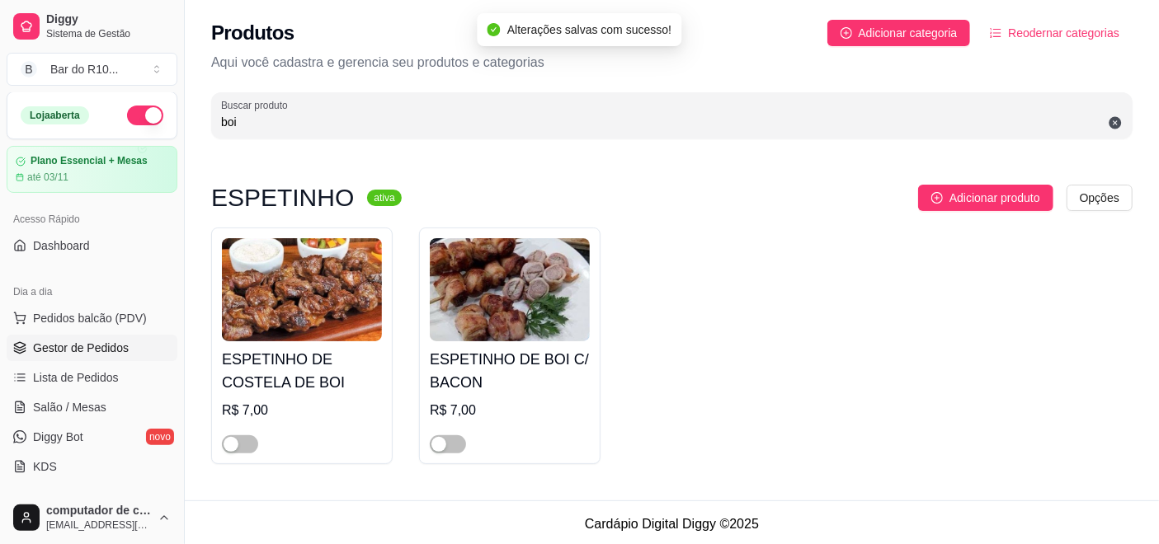
click at [91, 346] on span "Gestor de Pedidos" at bounding box center [81, 348] width 96 height 16
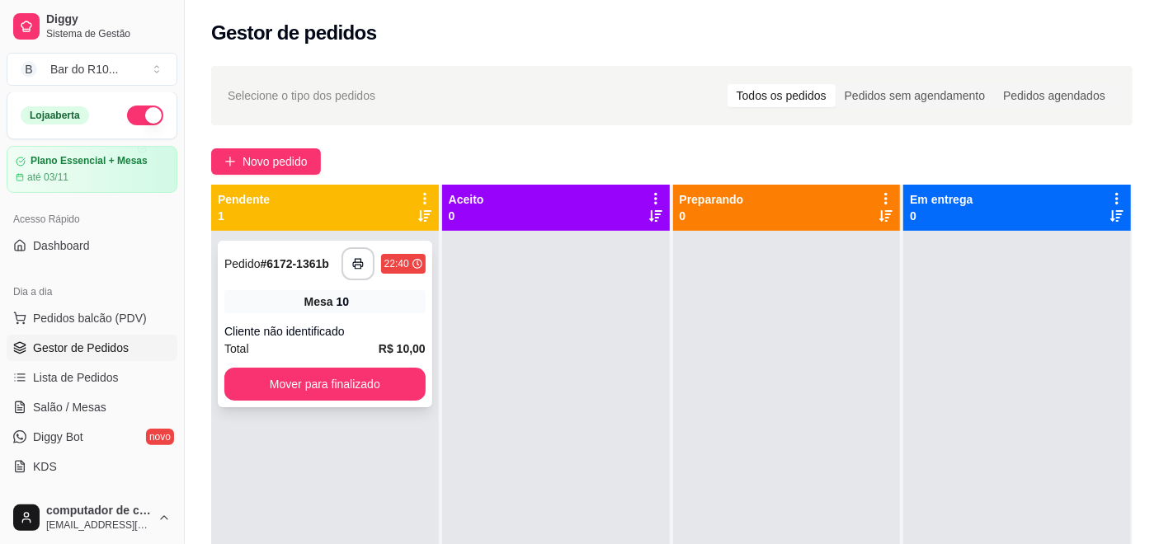
click at [379, 327] on div "Cliente não identificado" at bounding box center [324, 331] width 201 height 16
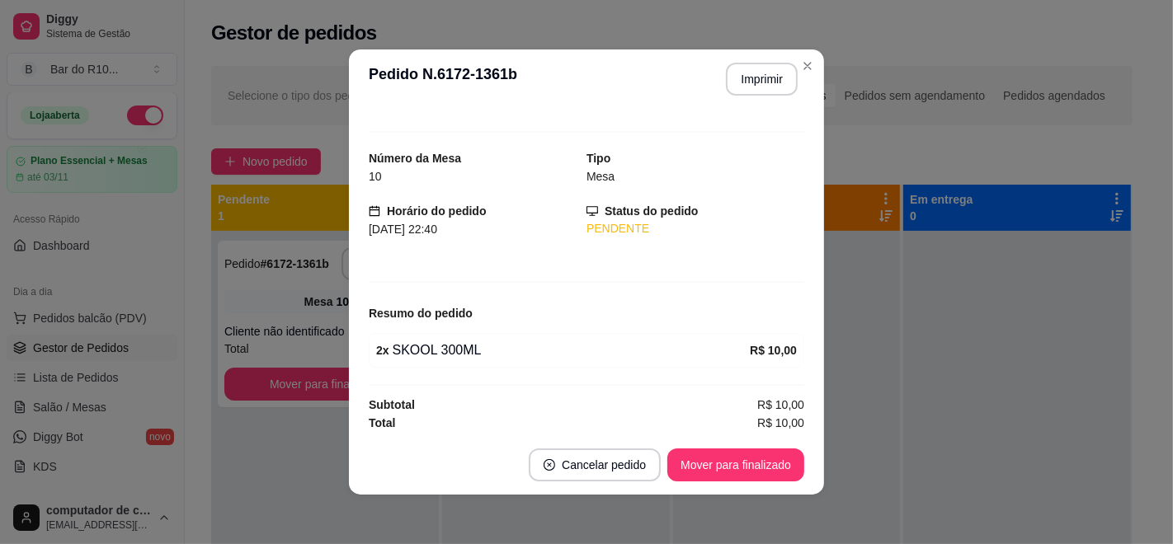
scroll to position [23, 0]
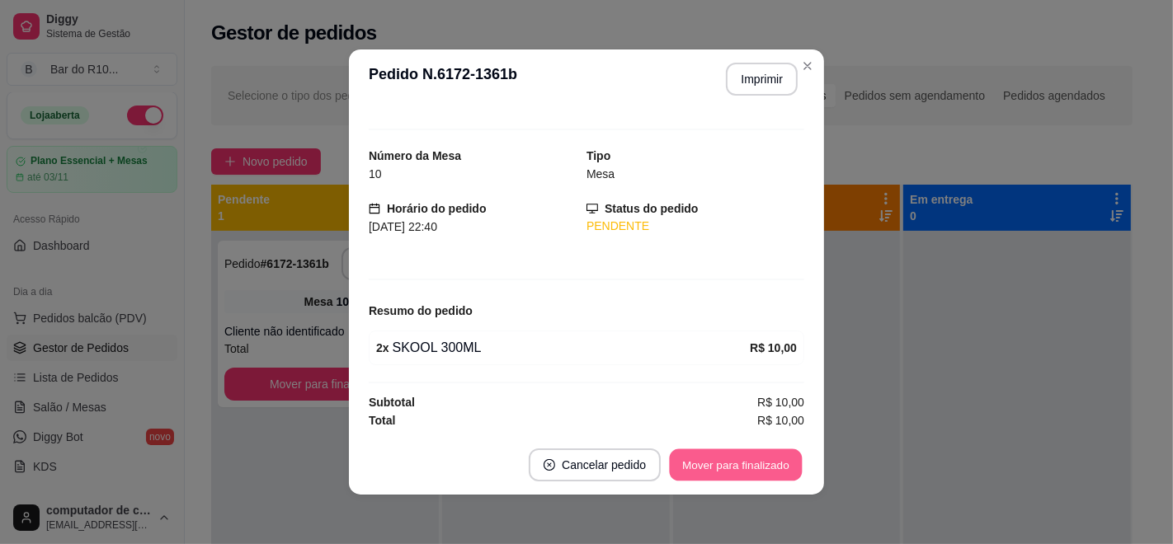
click at [726, 480] on button "Mover para finalizado" at bounding box center [736, 465] width 133 height 32
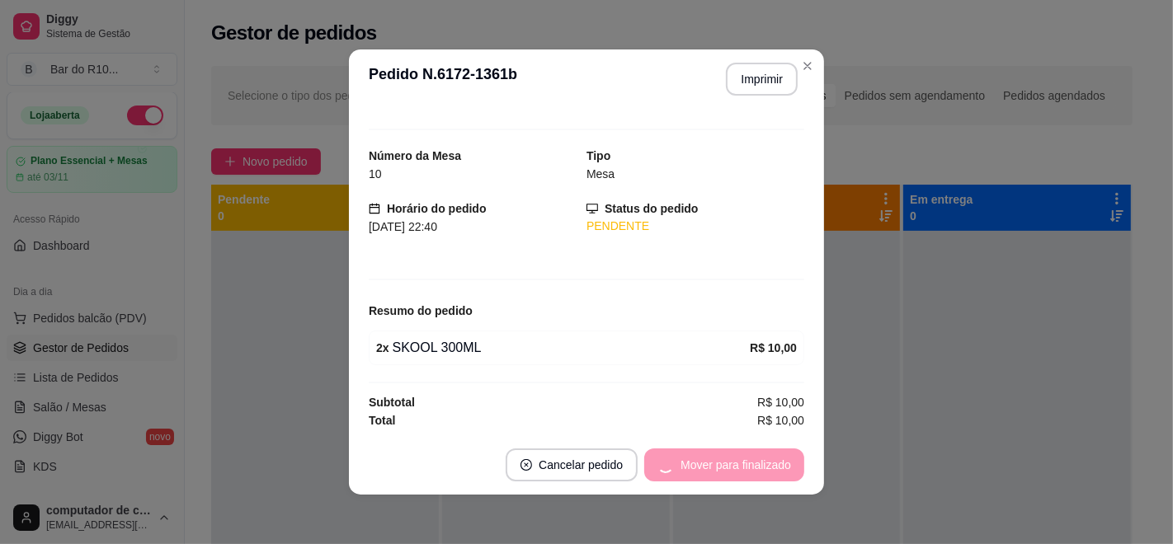
scroll to position [0, 0]
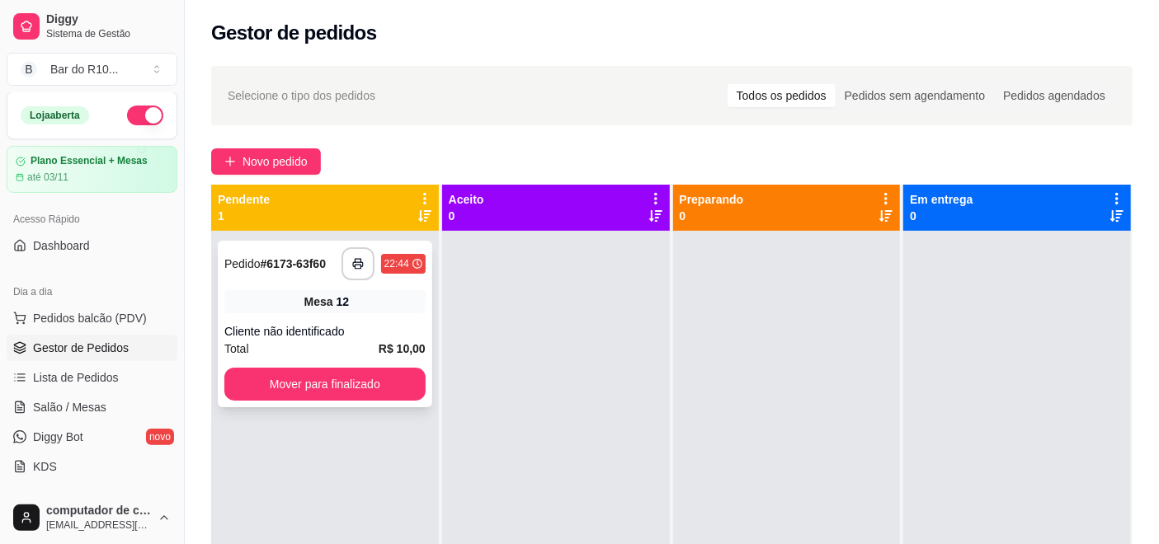
click at [336, 336] on div "Cliente não identificado" at bounding box center [324, 331] width 201 height 16
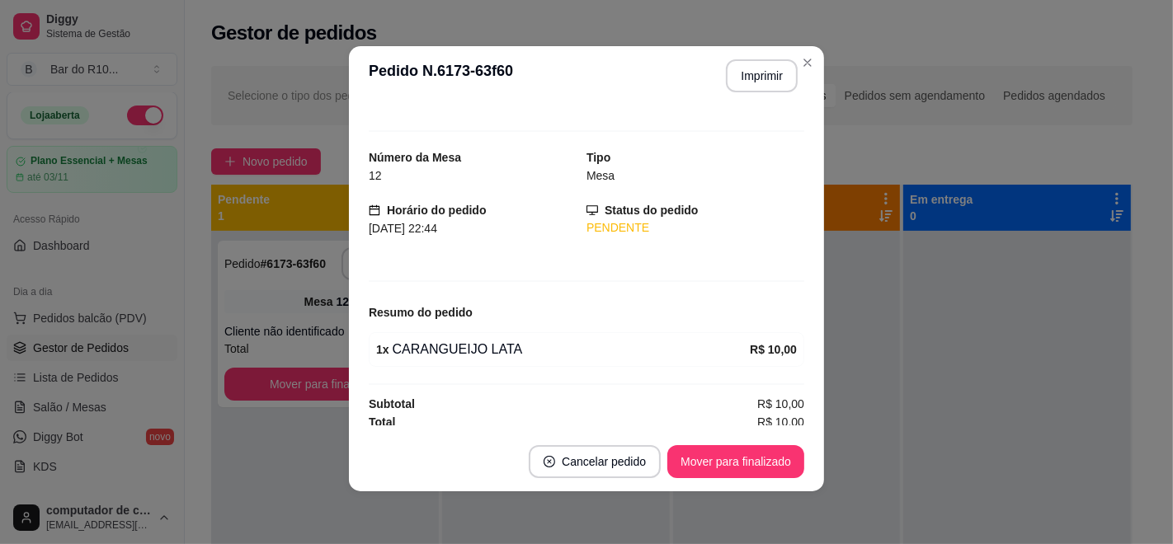
scroll to position [23, 0]
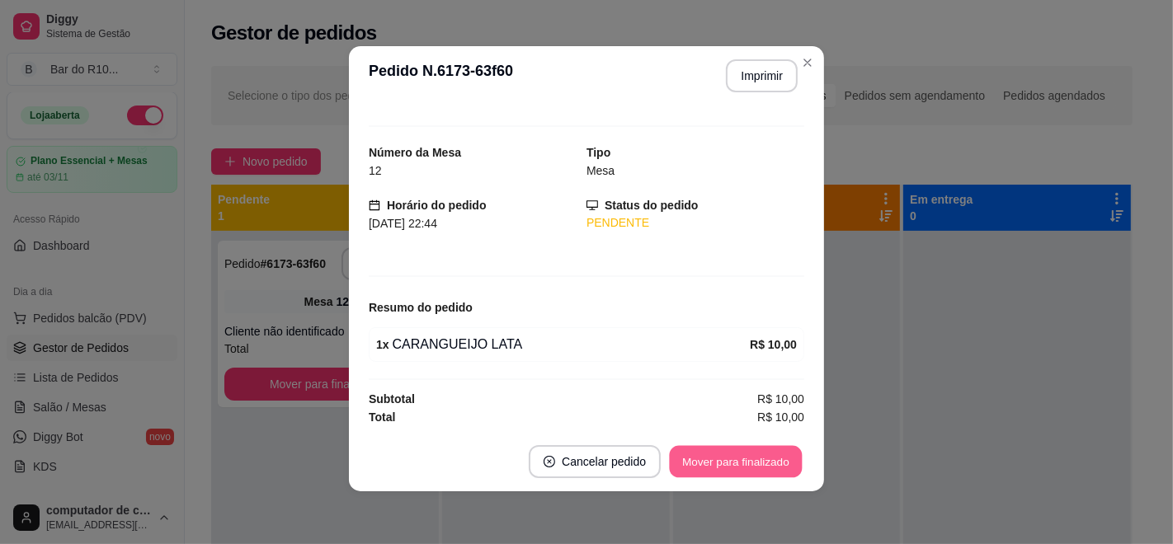
click at [769, 469] on button "Mover para finalizado" at bounding box center [736, 462] width 133 height 32
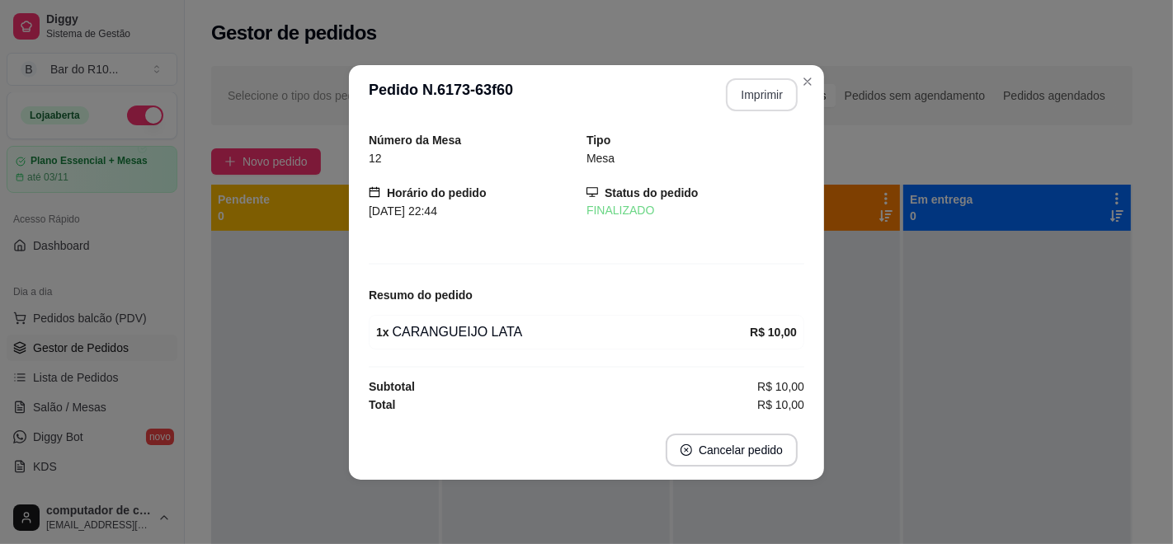
scroll to position [0, 0]
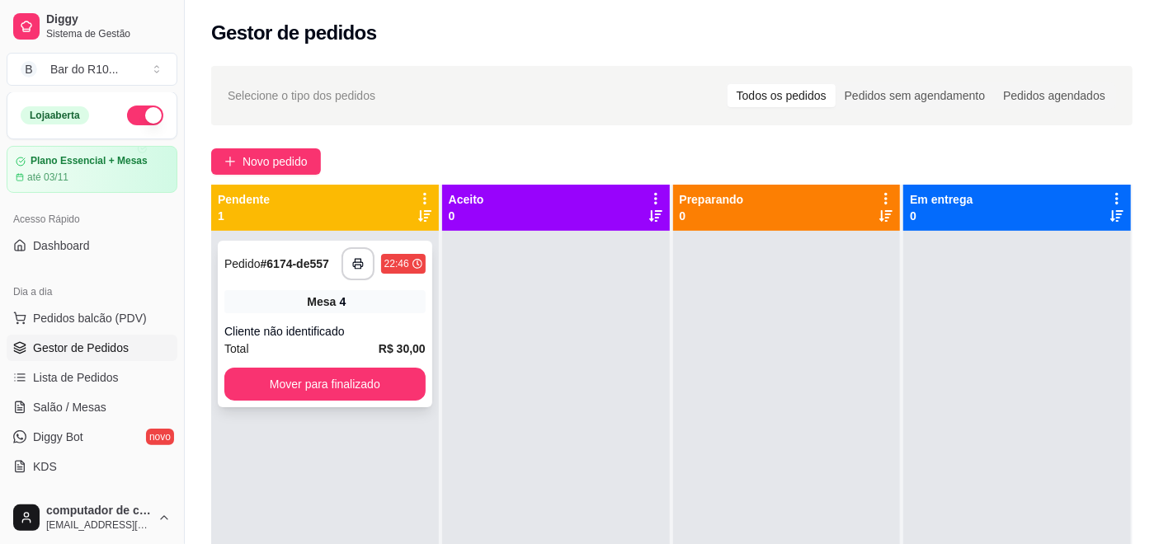
click at [319, 310] on div "Mesa 4" at bounding box center [324, 301] width 201 height 23
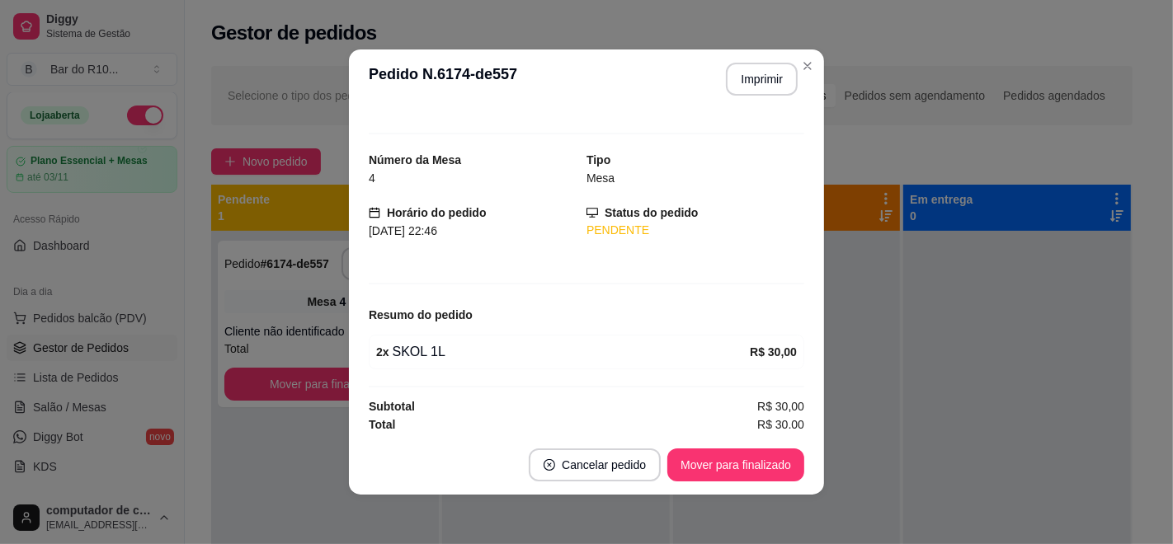
scroll to position [23, 0]
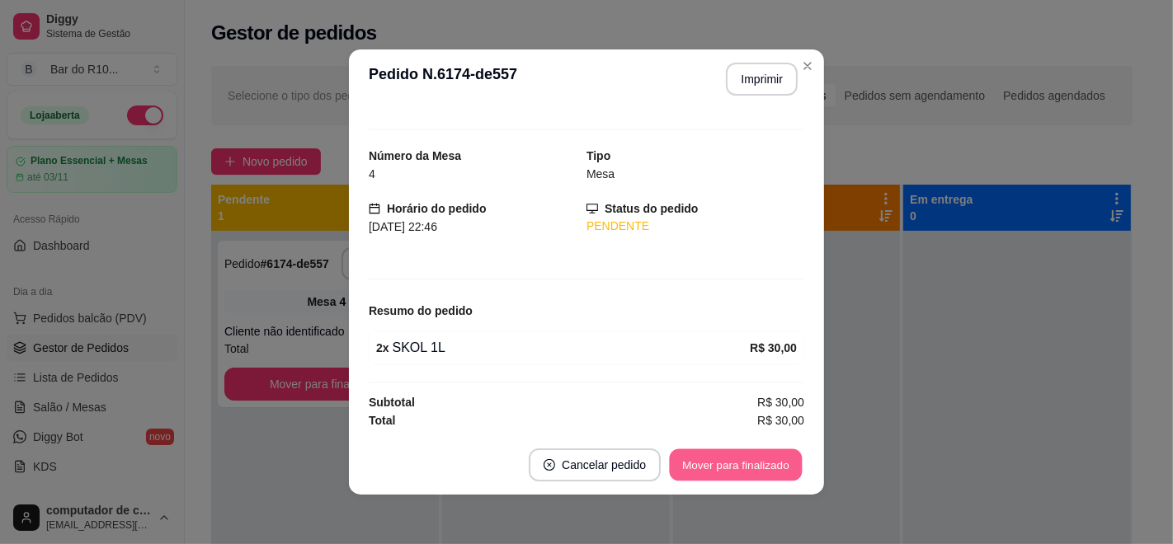
click at [746, 459] on button "Mover para finalizado" at bounding box center [736, 465] width 133 height 32
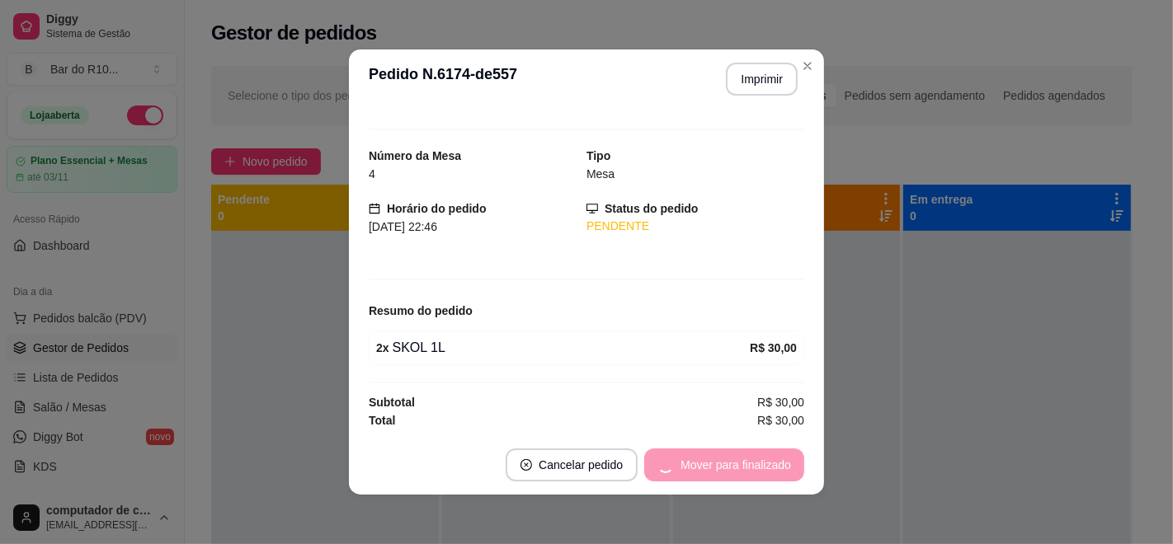
scroll to position [0, 0]
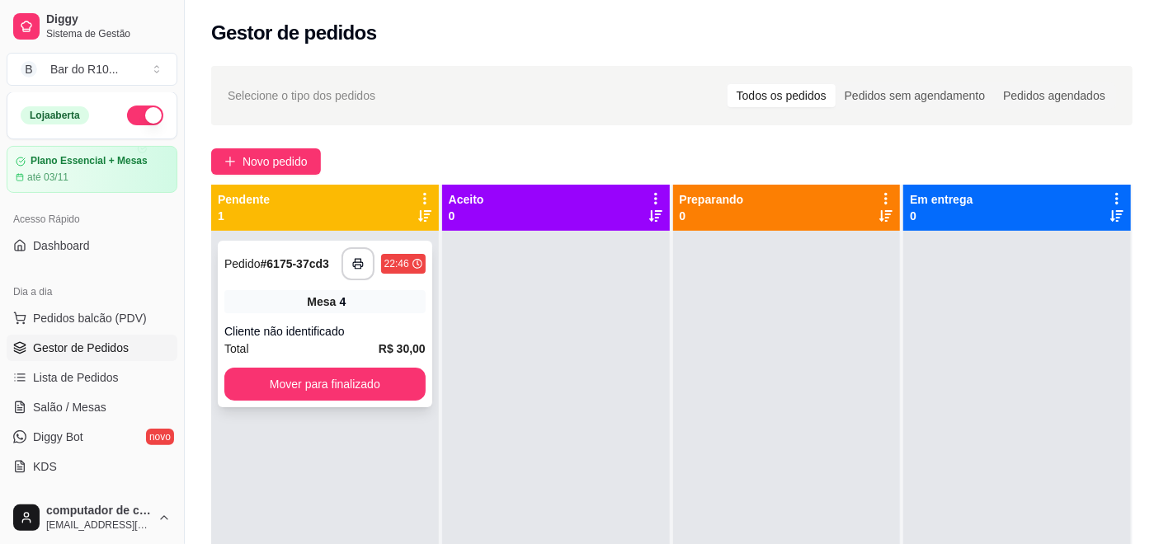
click at [328, 304] on span "Mesa" at bounding box center [321, 302] width 29 height 16
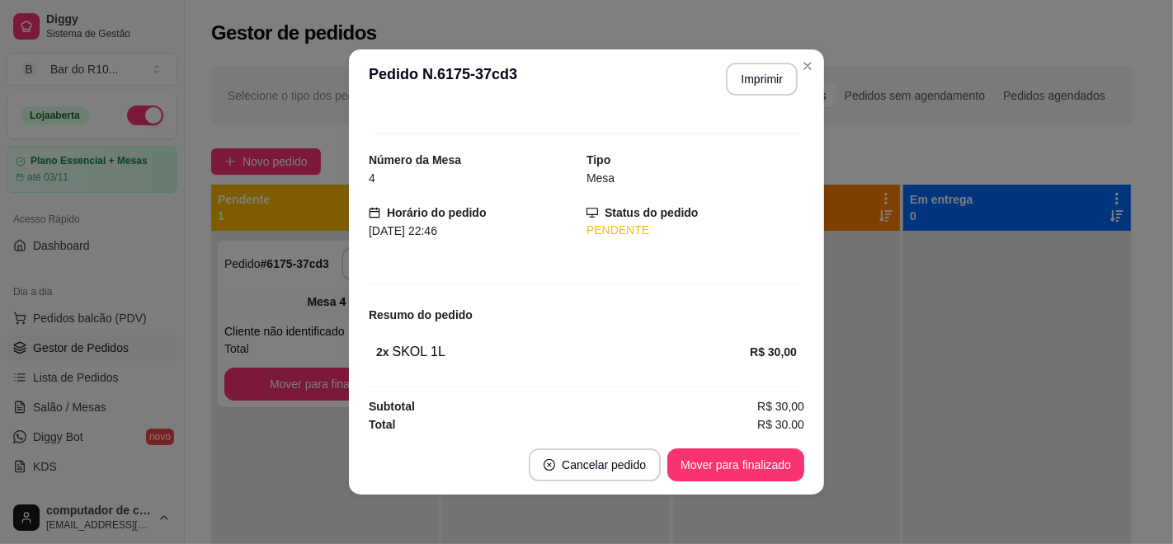
scroll to position [23, 0]
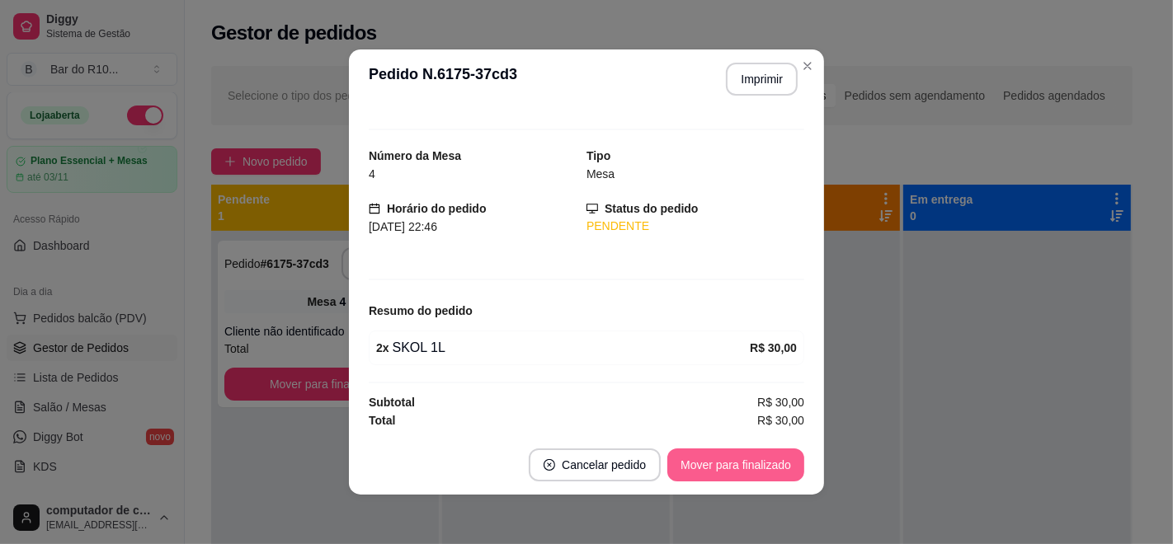
click at [717, 455] on button "Mover para finalizado" at bounding box center [735, 465] width 137 height 33
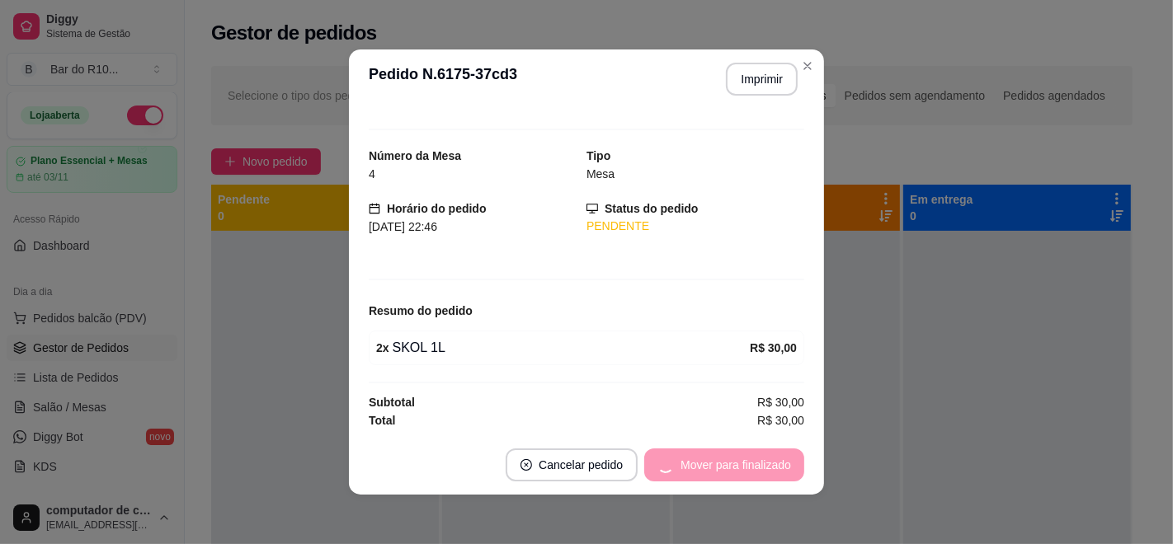
scroll to position [0, 0]
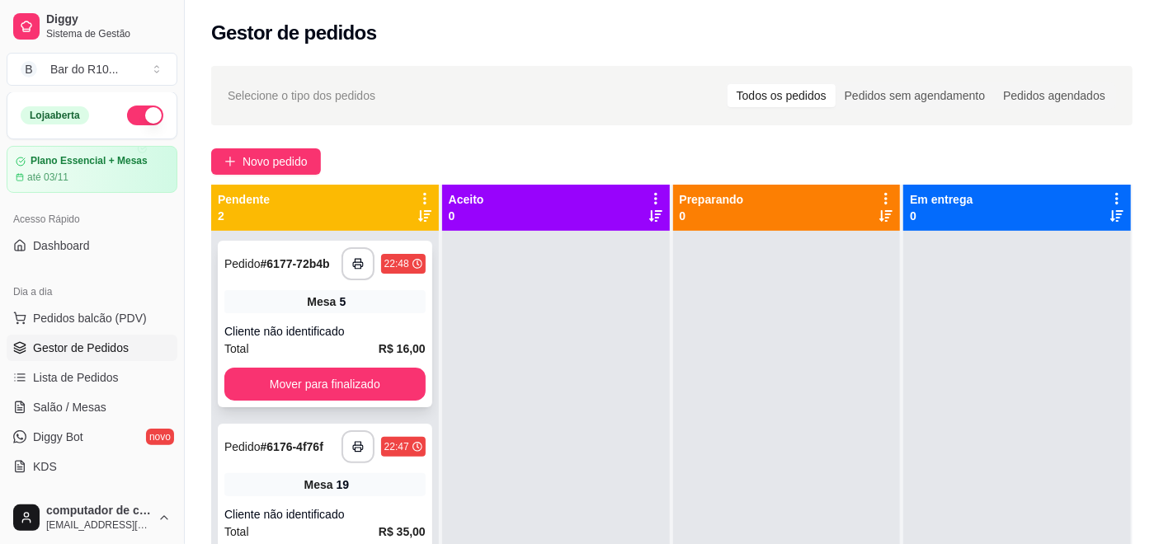
click at [352, 295] on div "Mesa 5" at bounding box center [324, 301] width 201 height 23
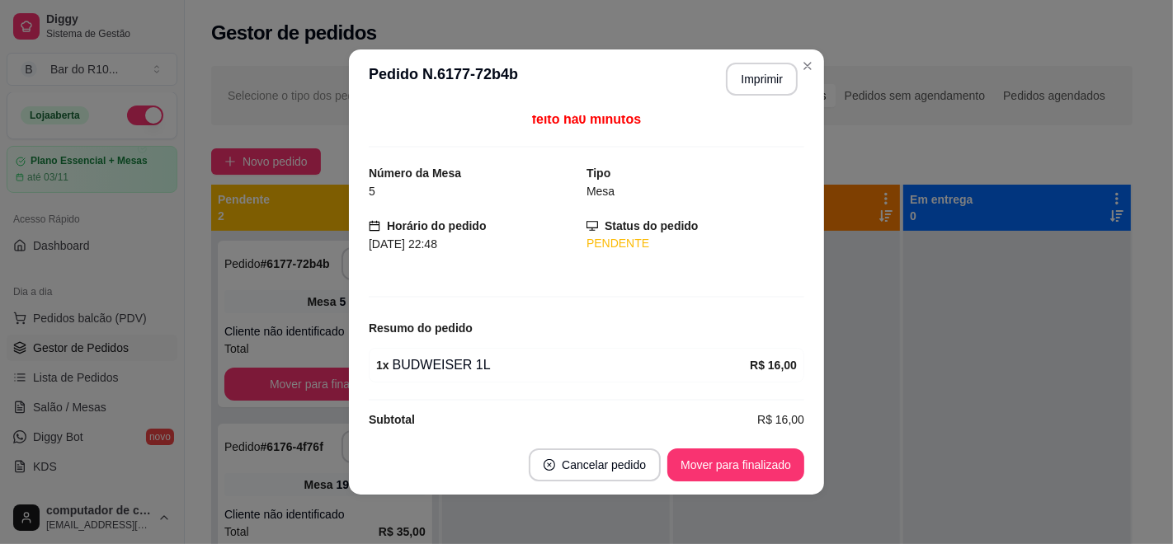
scroll to position [23, 0]
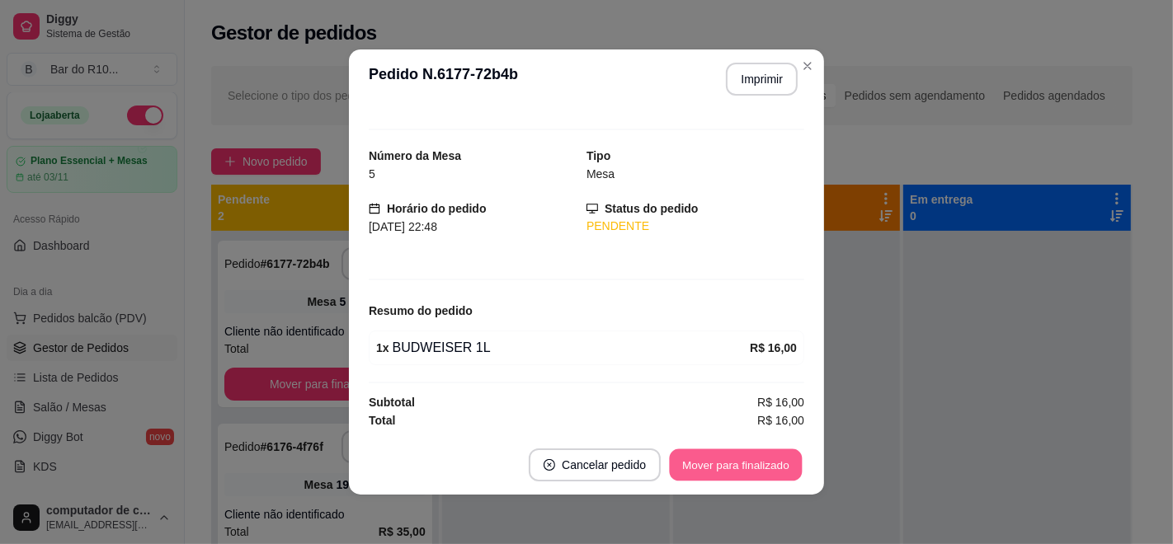
click at [701, 459] on button "Mover para finalizado" at bounding box center [736, 465] width 133 height 32
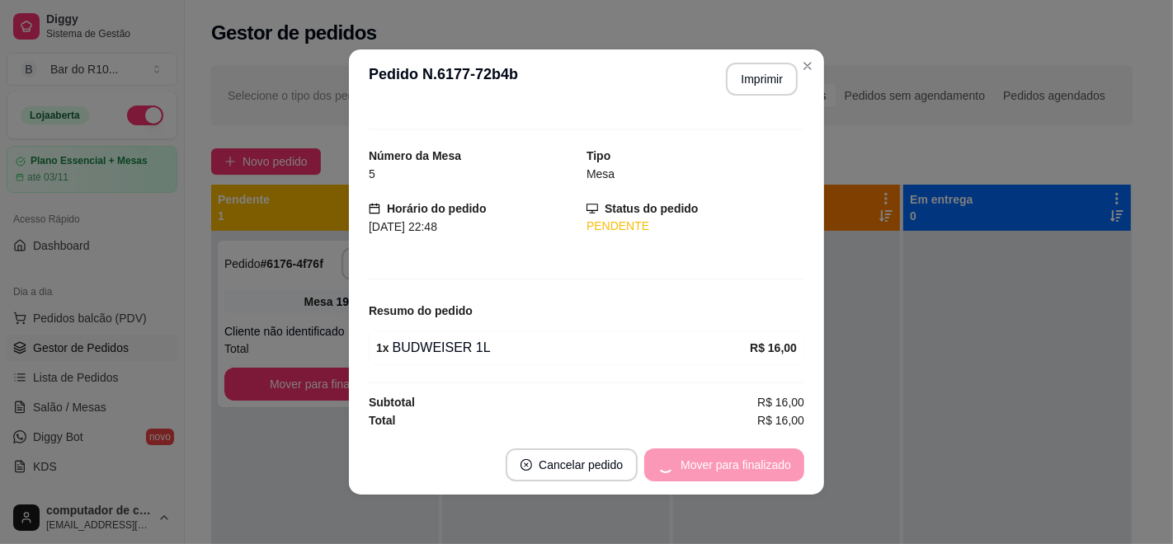
scroll to position [0, 0]
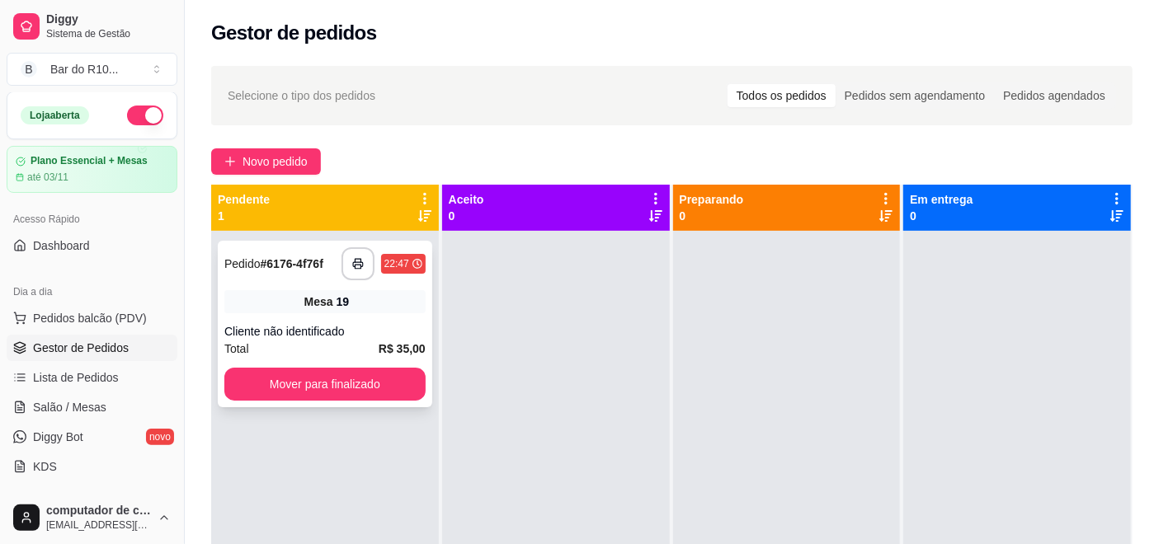
click at [389, 294] on div "Mesa 19" at bounding box center [324, 301] width 201 height 23
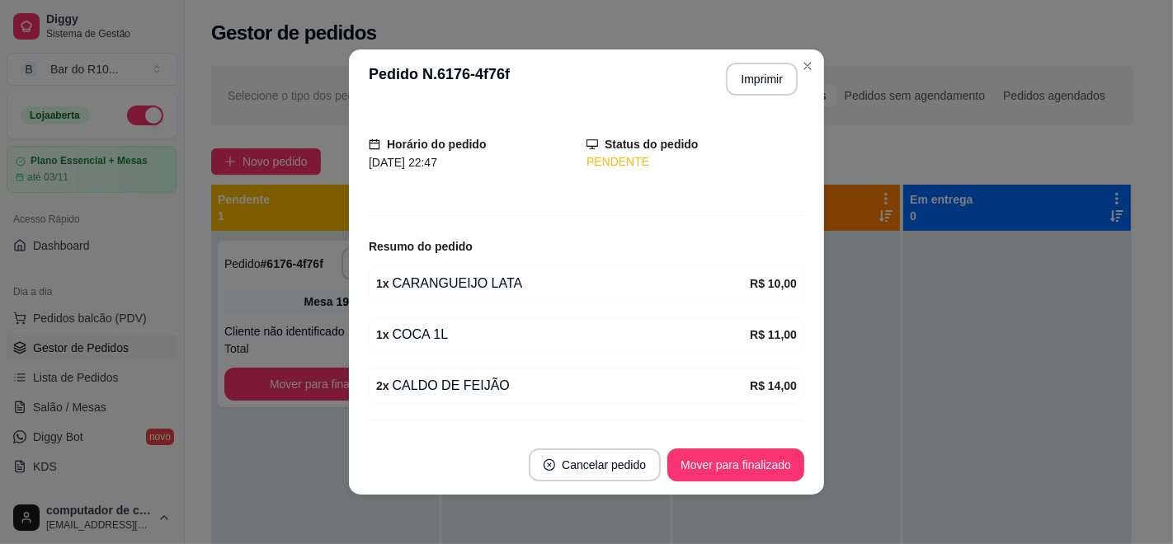
scroll to position [125, 0]
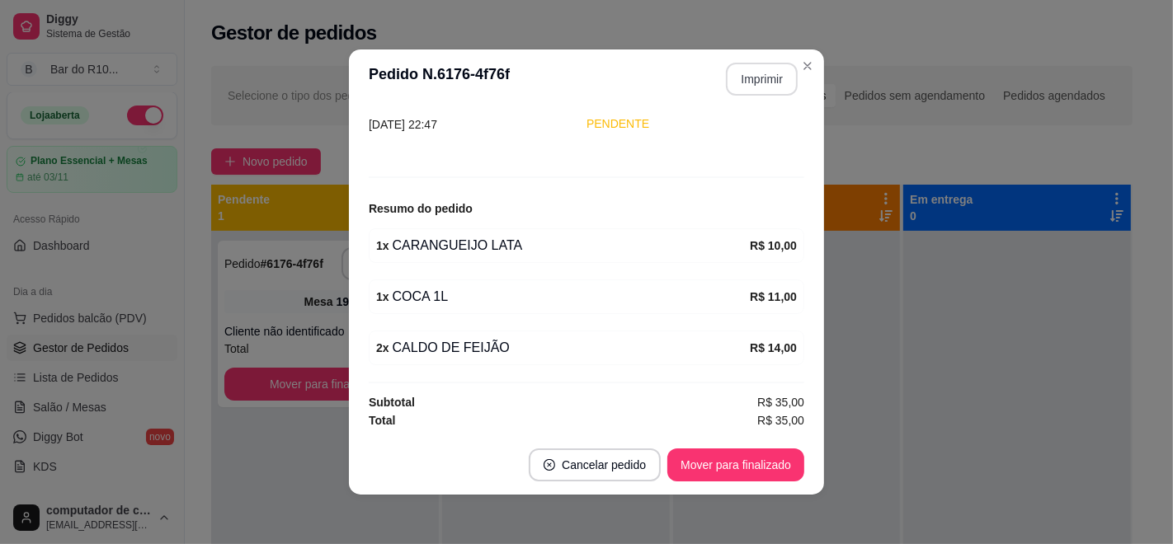
click at [746, 73] on button "Imprimir" at bounding box center [762, 79] width 72 height 33
click at [769, 477] on button "Mover para finalizado" at bounding box center [736, 465] width 133 height 32
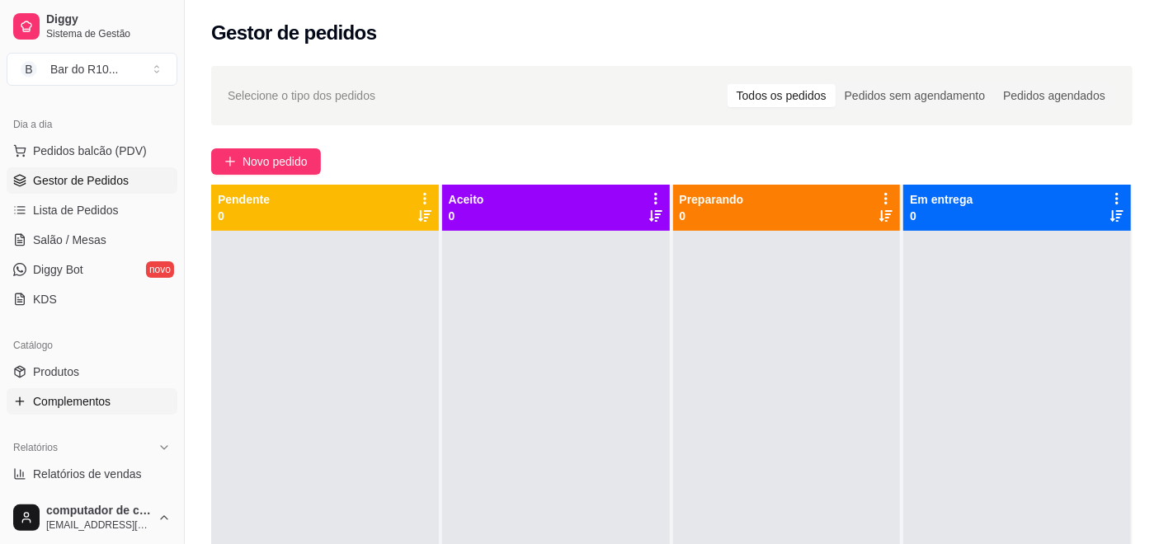
scroll to position [185, 0]
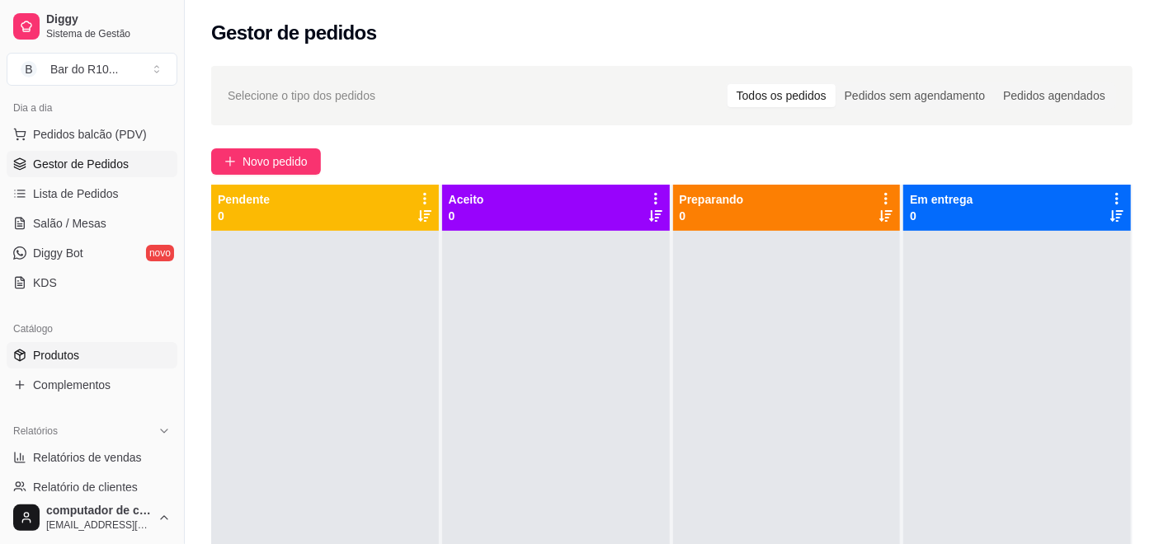
click at [83, 359] on link "Produtos" at bounding box center [92, 355] width 171 height 26
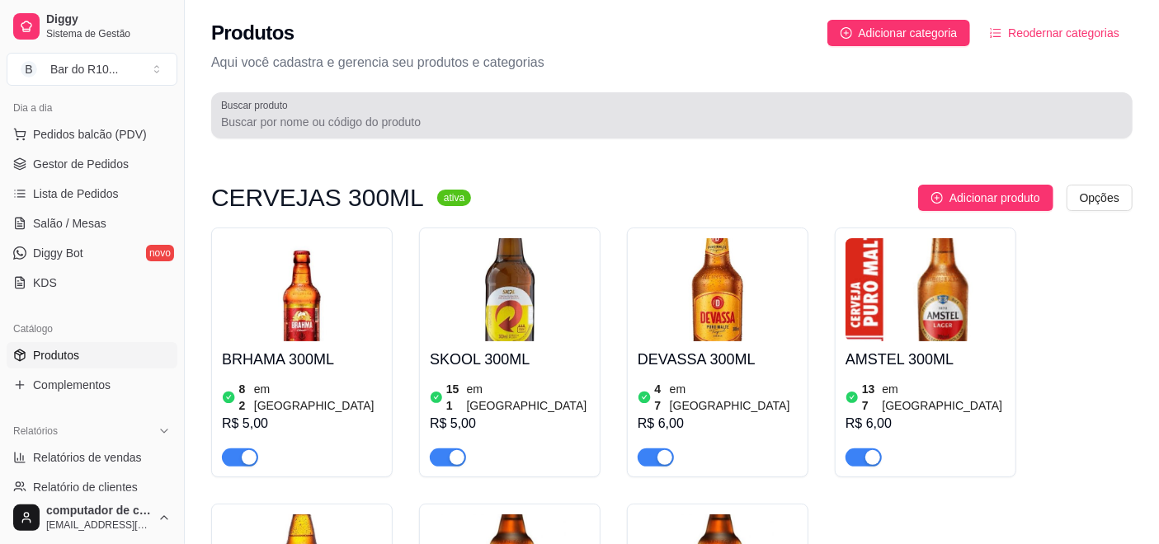
click at [369, 112] on div at bounding box center [671, 115] width 901 height 33
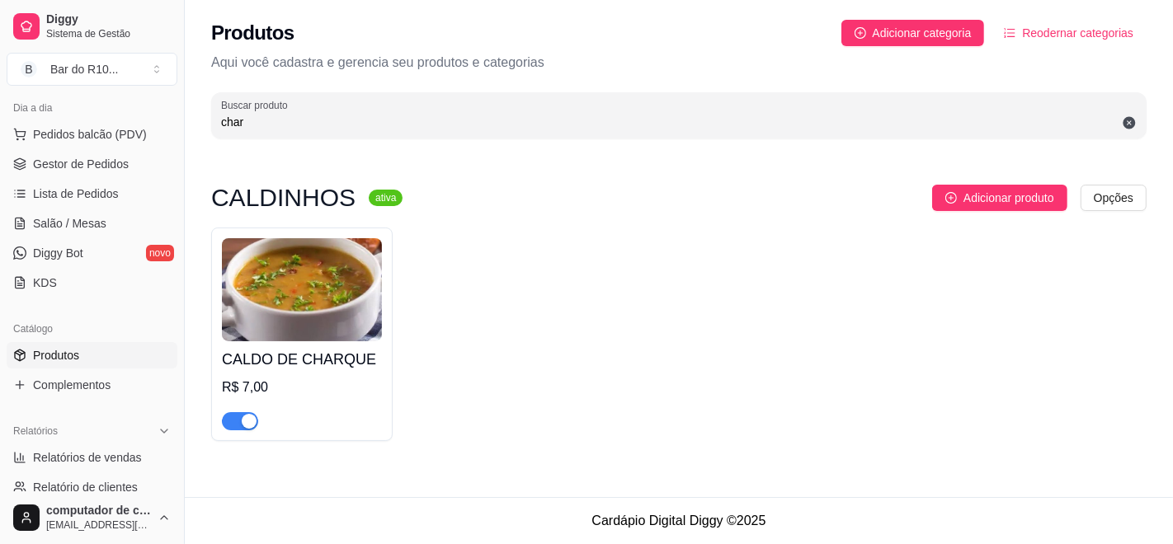
click at [243, 425] on div "button" at bounding box center [249, 421] width 15 height 15
click at [271, 124] on input "char" at bounding box center [678, 122] width 915 height 16
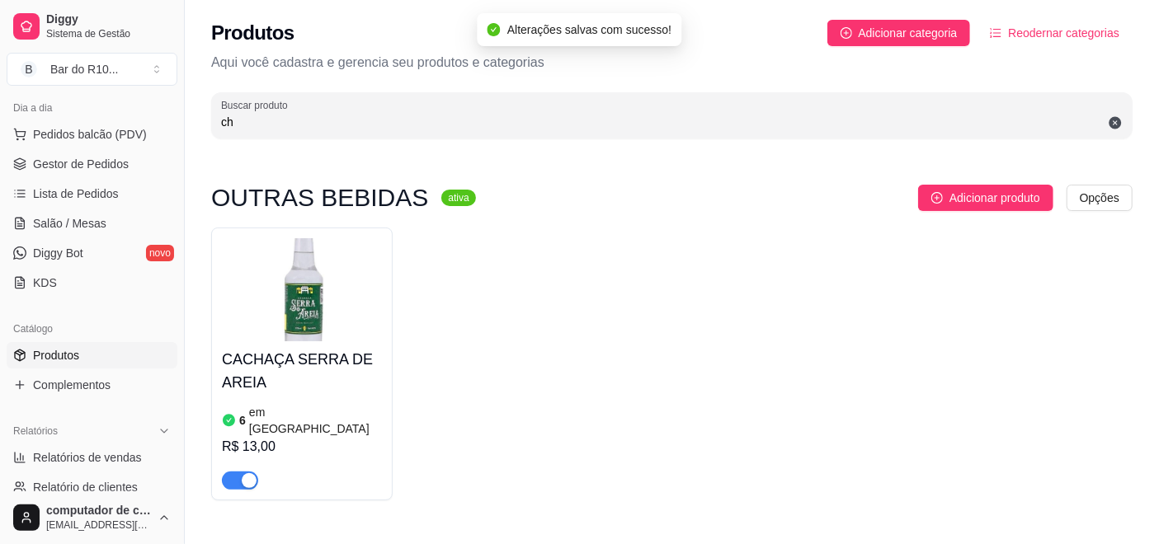
type input "c"
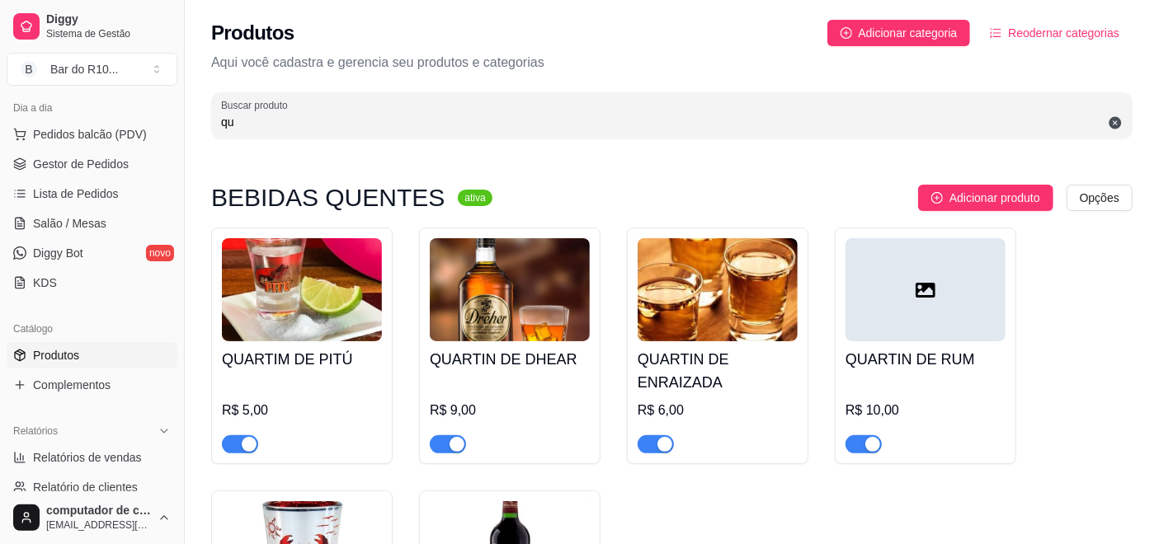
type input "q"
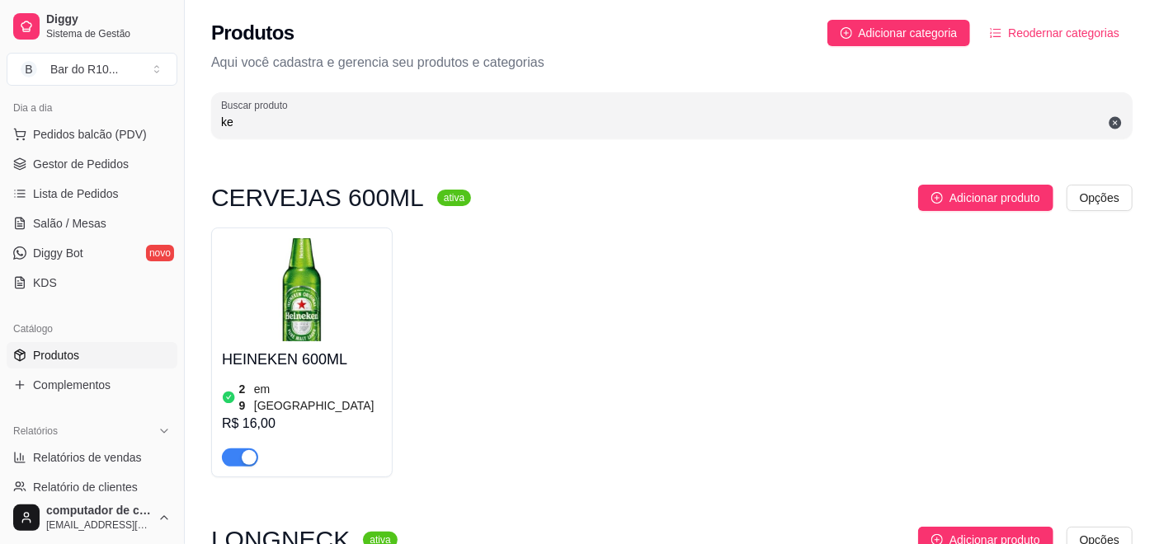
type input "k"
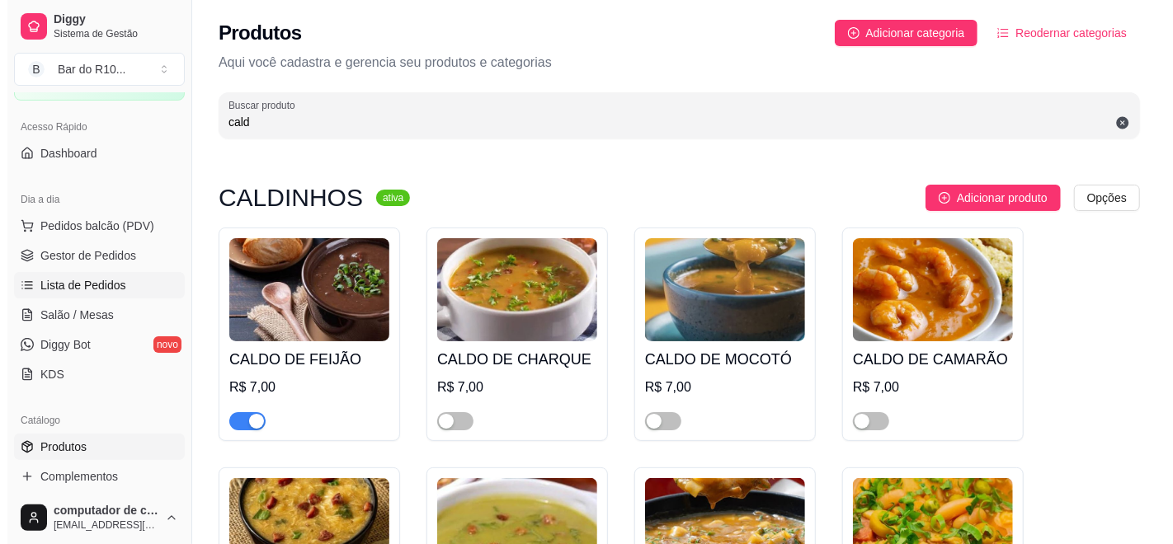
scroll to position [92, 0]
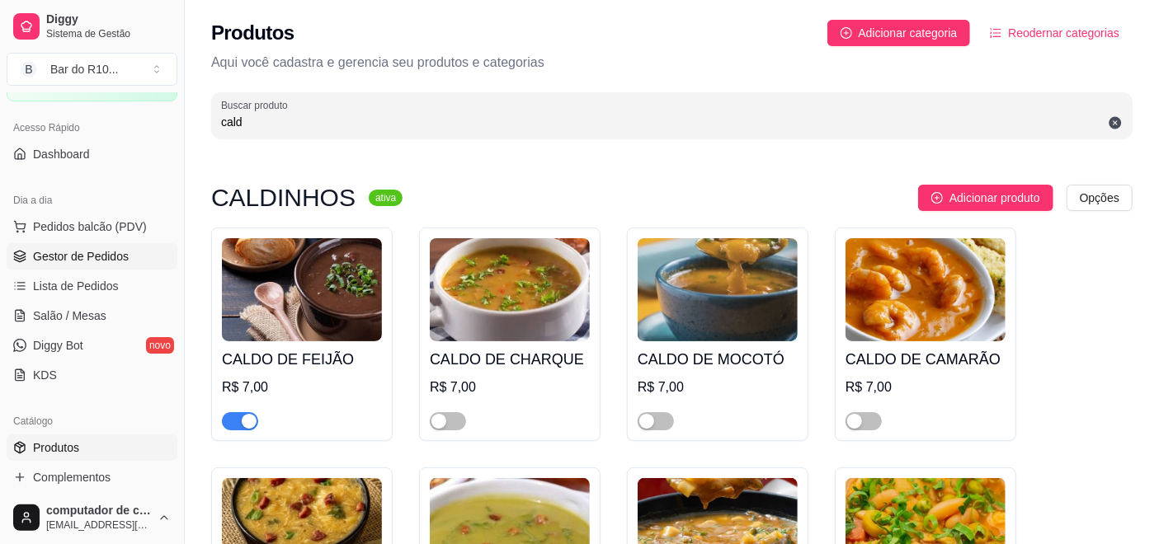
type input "cald"
click at [111, 246] on link "Gestor de Pedidos" at bounding box center [92, 256] width 171 height 26
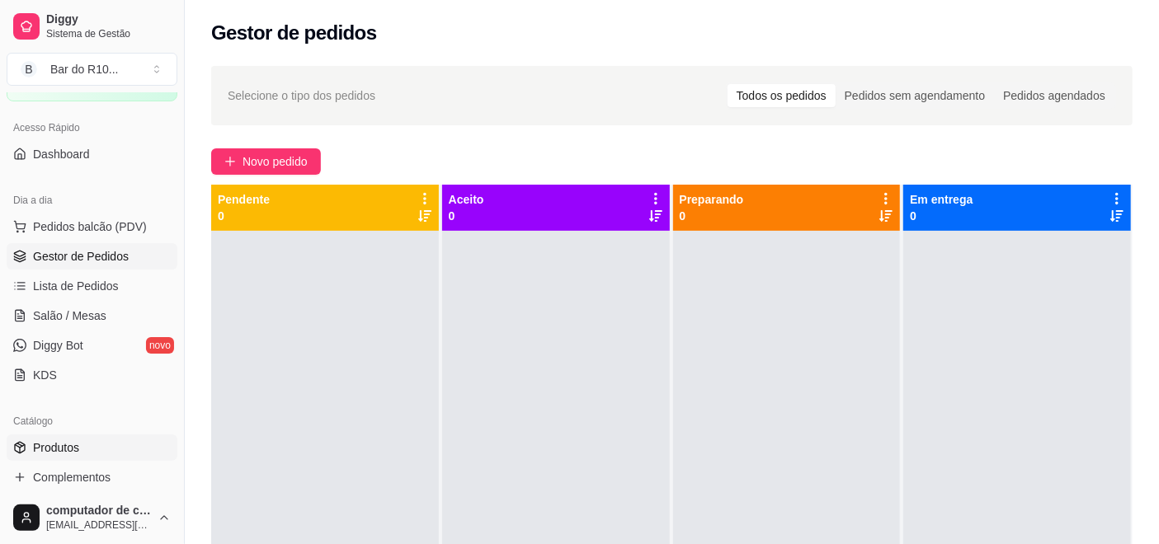
click at [92, 453] on link "Produtos" at bounding box center [92, 448] width 171 height 26
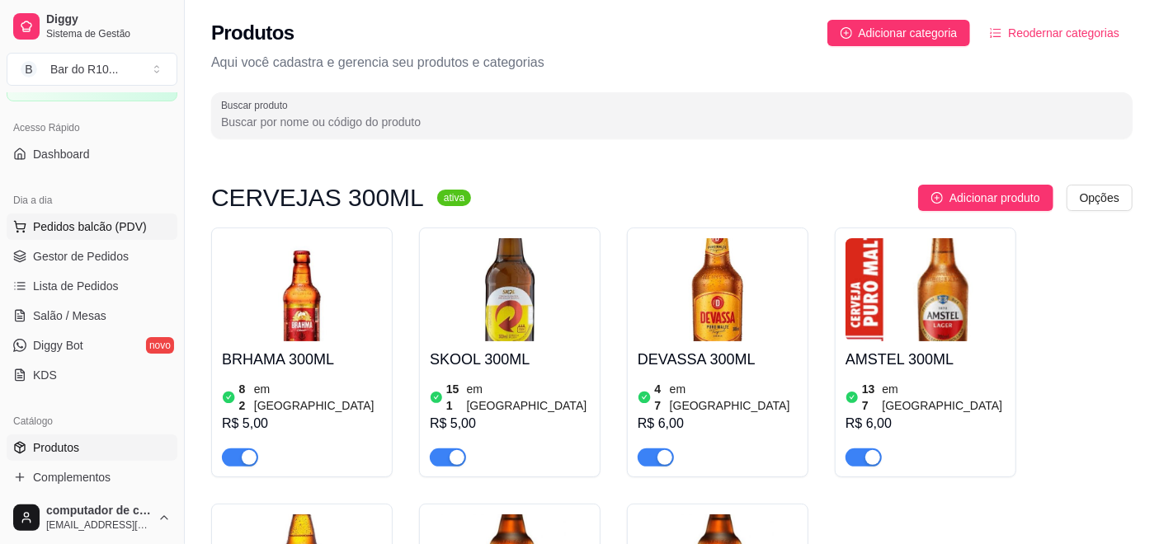
click at [82, 238] on button "Pedidos balcão (PDV)" at bounding box center [92, 227] width 171 height 26
click at [105, 312] on img at bounding box center [118, 308] width 152 height 103
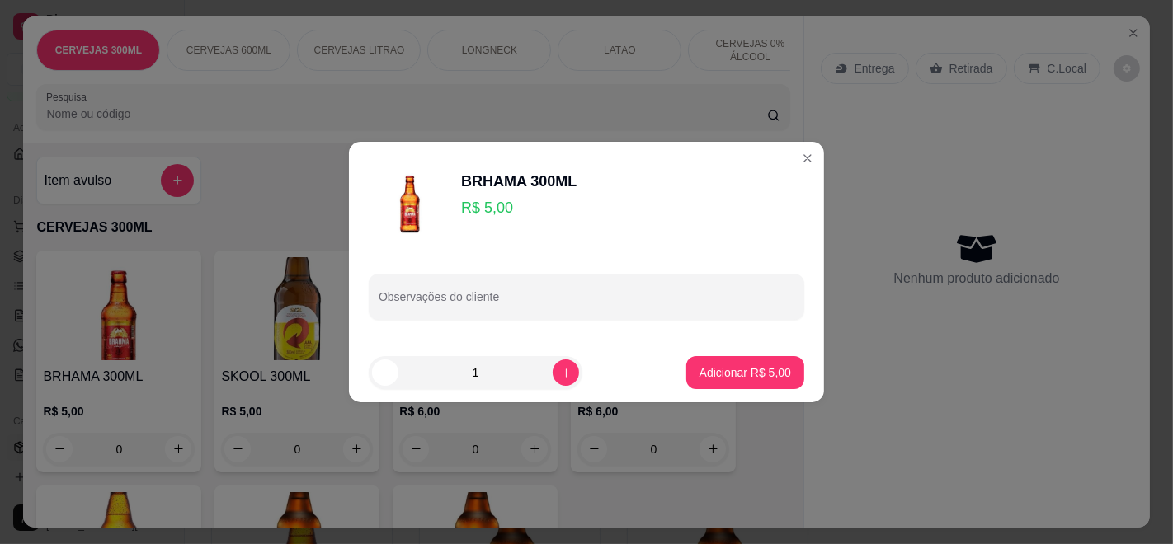
click at [772, 160] on div "BRHAMA 300ML R$ 5,00" at bounding box center [586, 196] width 435 height 82
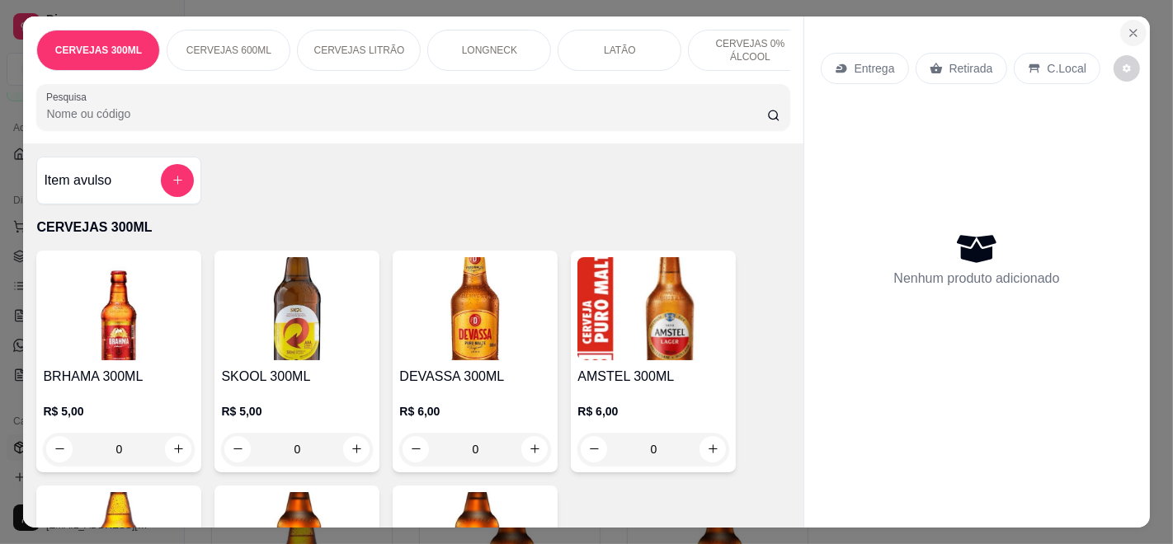
click at [1124, 20] on button "Close" at bounding box center [1133, 33] width 26 height 26
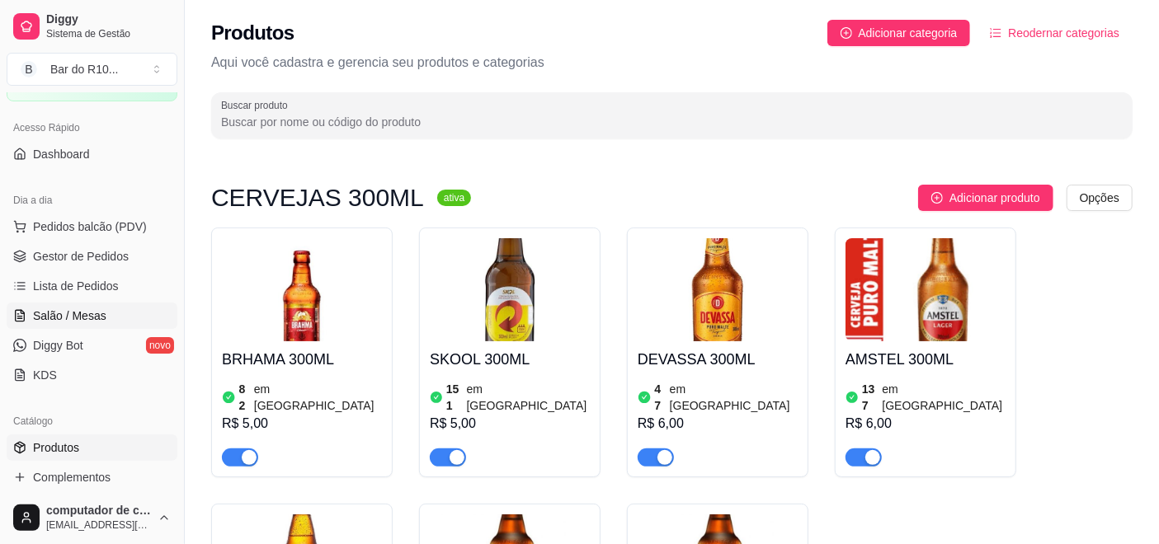
click at [110, 306] on link "Salão / Mesas" at bounding box center [92, 316] width 171 height 26
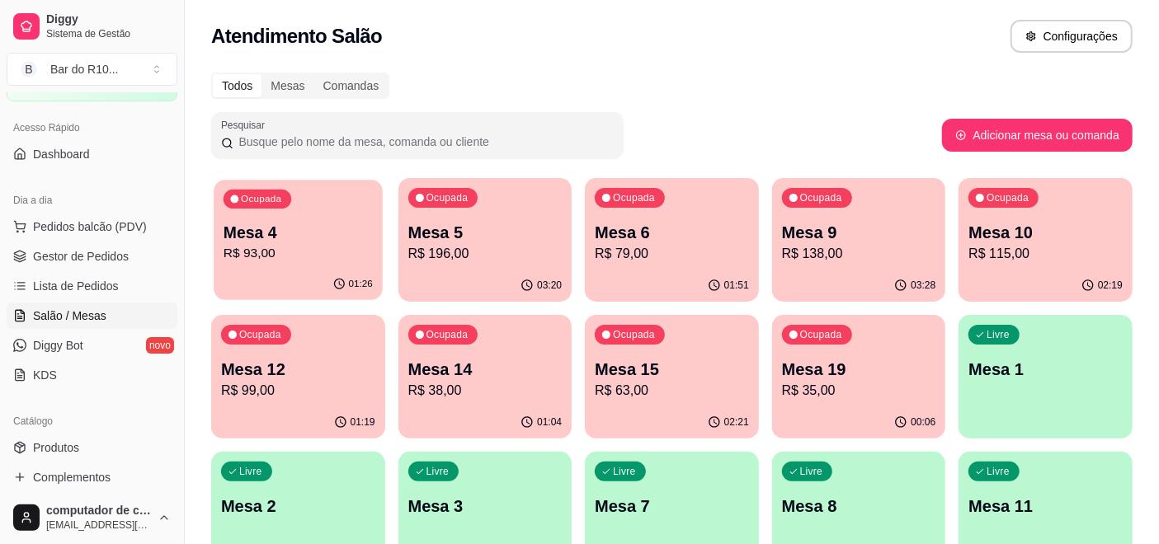
click at [295, 227] on p "Mesa 4" at bounding box center [298, 233] width 149 height 22
click at [402, 237] on div "Ocupada Mesa 5 R$ 196,00" at bounding box center [485, 224] width 168 height 89
click at [683, 271] on div "01:52" at bounding box center [671, 284] width 168 height 31
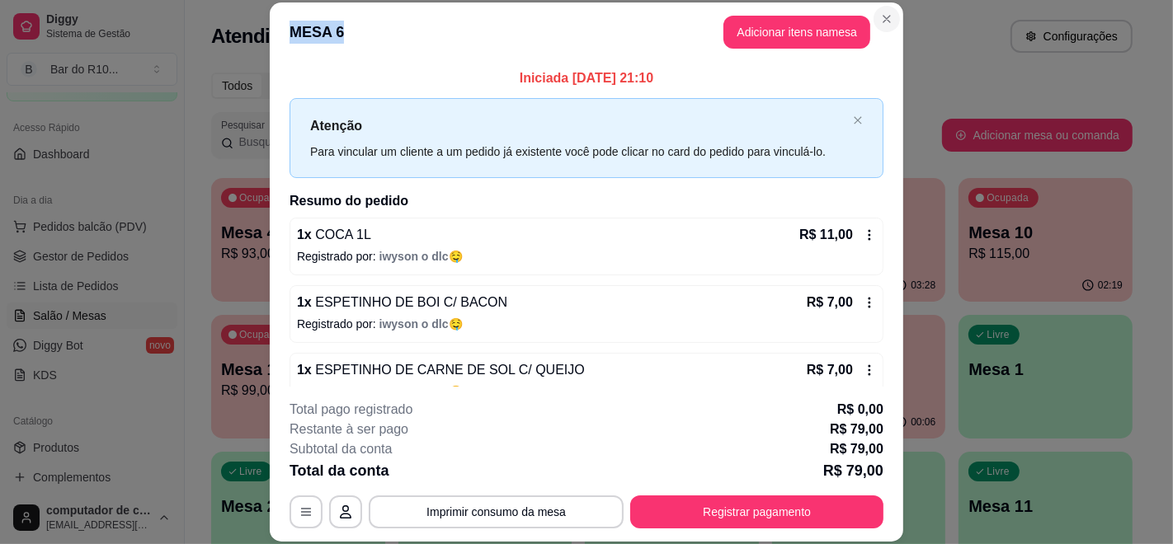
click at [871, 16] on section "**********" at bounding box center [586, 271] width 633 height 539
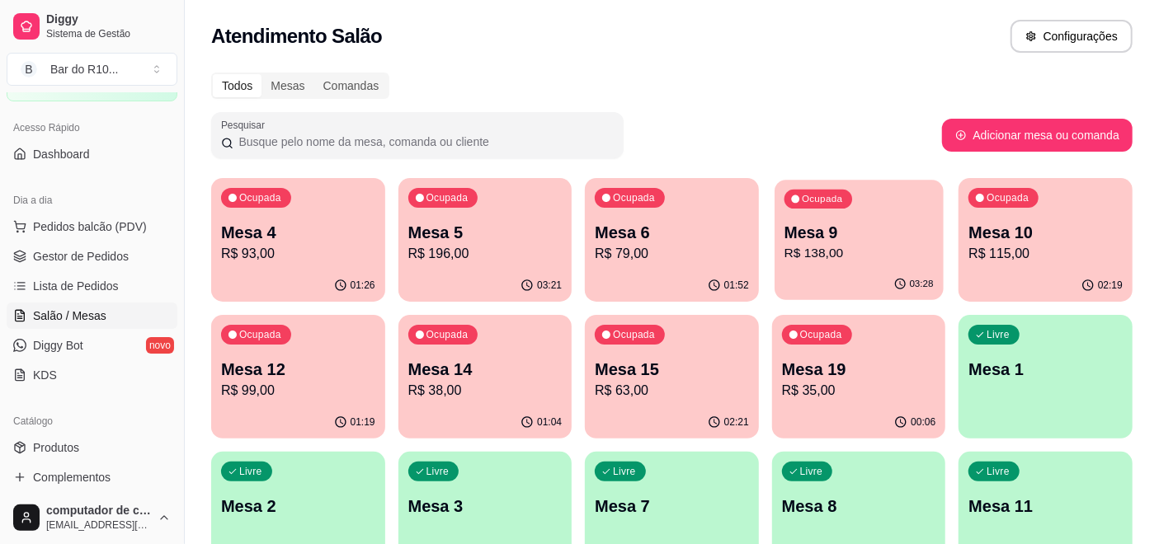
click at [863, 224] on p "Mesa 9" at bounding box center [858, 233] width 149 height 22
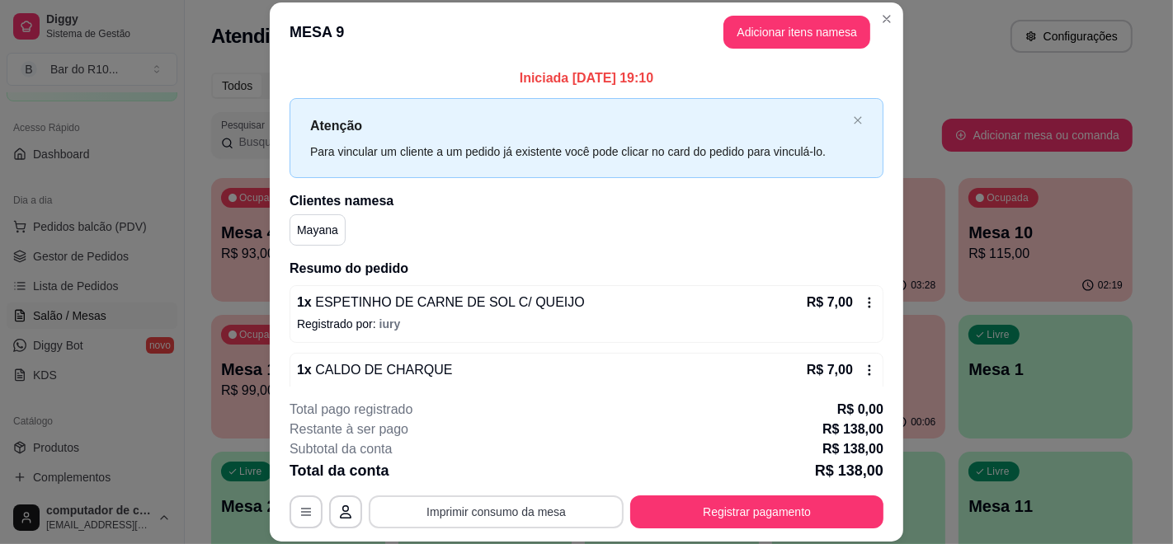
click at [526, 504] on button "Imprimir consumo da mesa" at bounding box center [496, 512] width 255 height 33
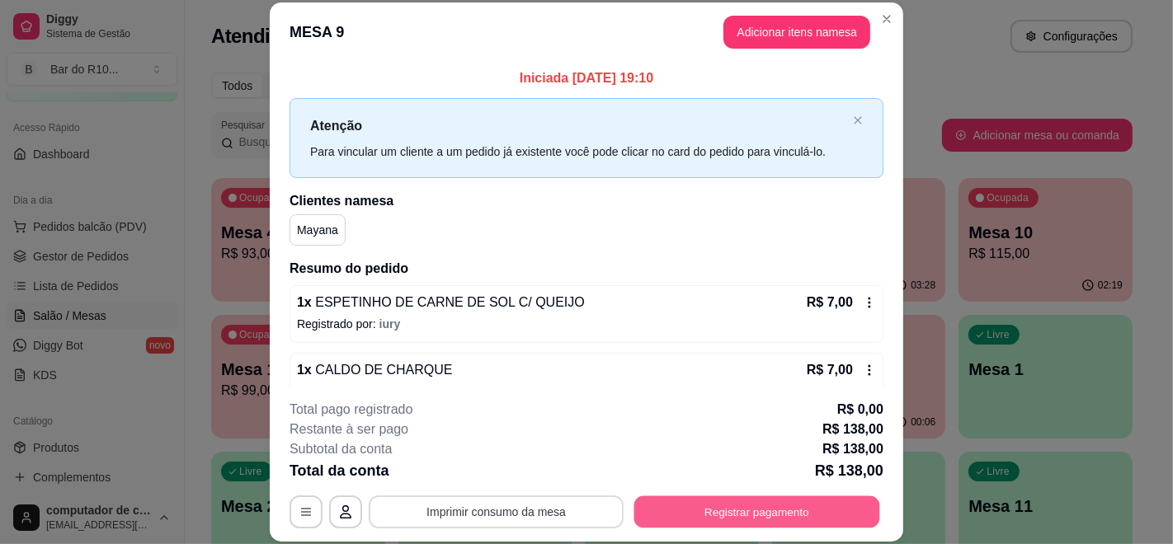
click at [728, 505] on button "Registrar pagamento" at bounding box center [757, 512] width 246 height 32
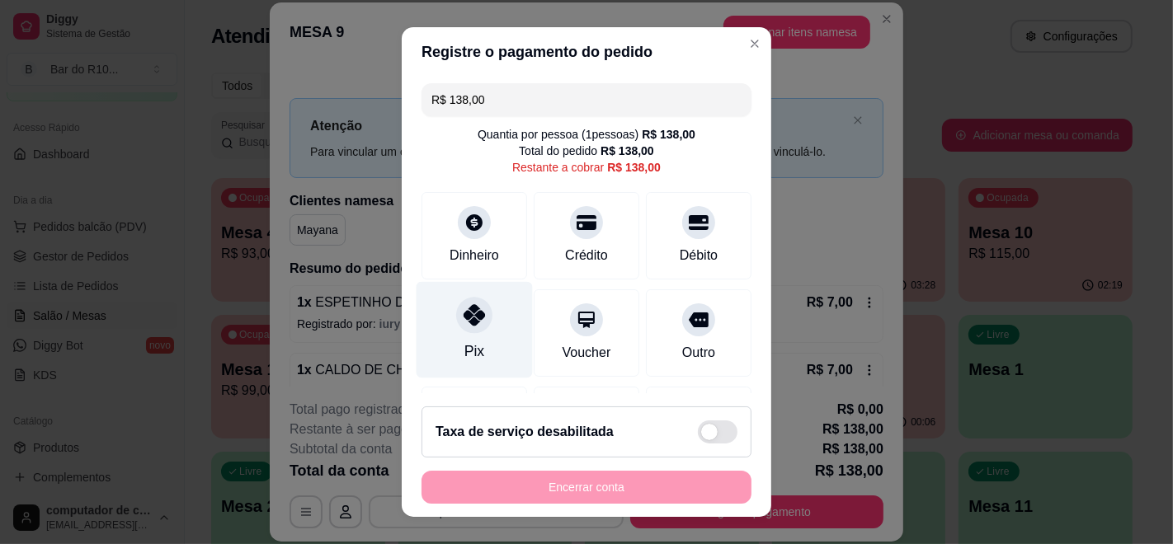
click at [464, 318] on icon at bounding box center [473, 314] width 21 height 21
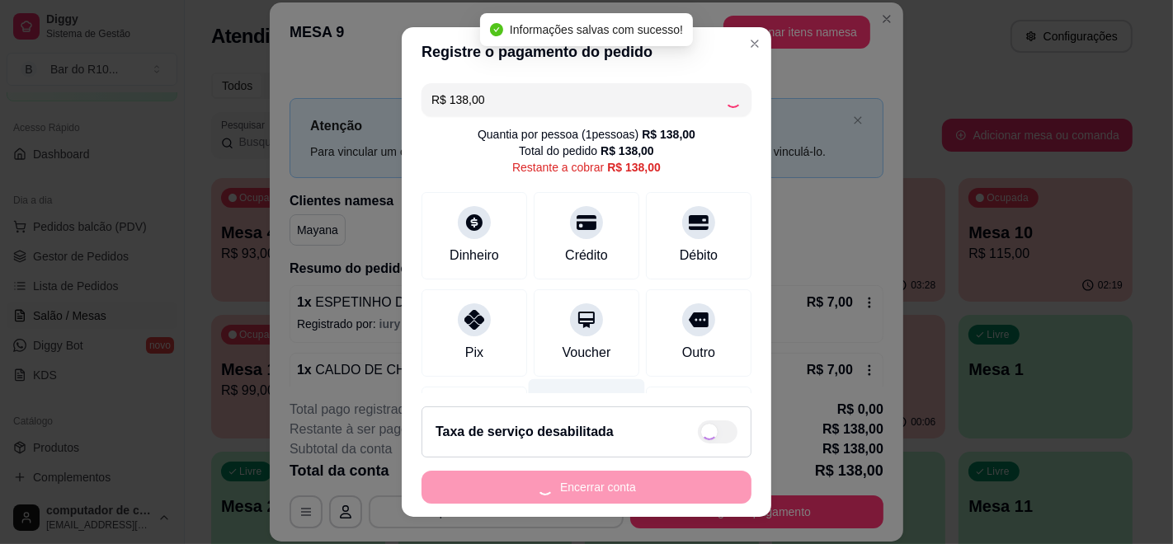
type input "R$ 0,00"
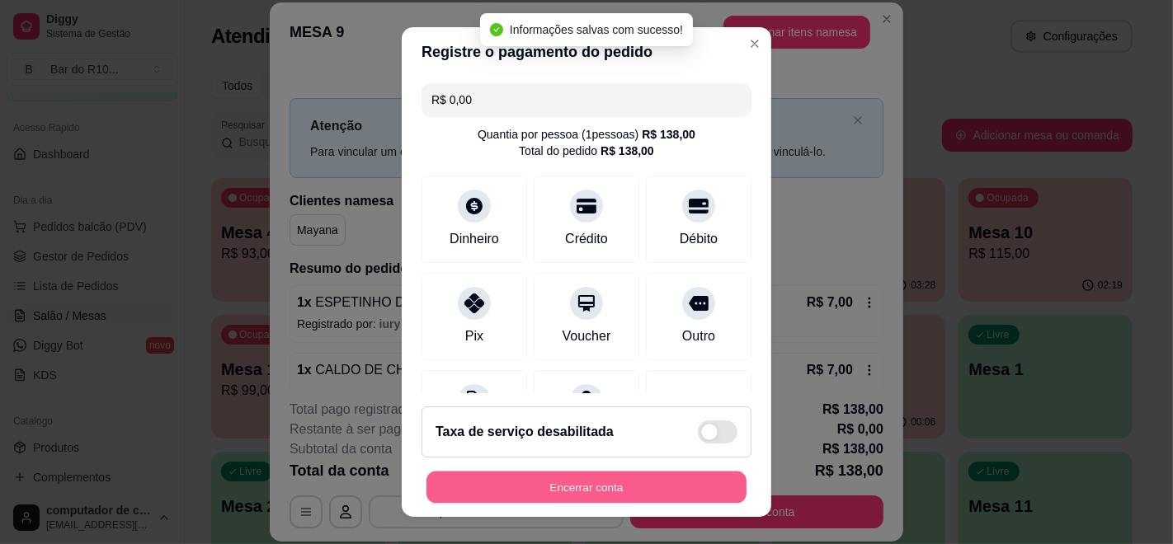
click at [567, 489] on button "Encerrar conta" at bounding box center [586, 488] width 320 height 32
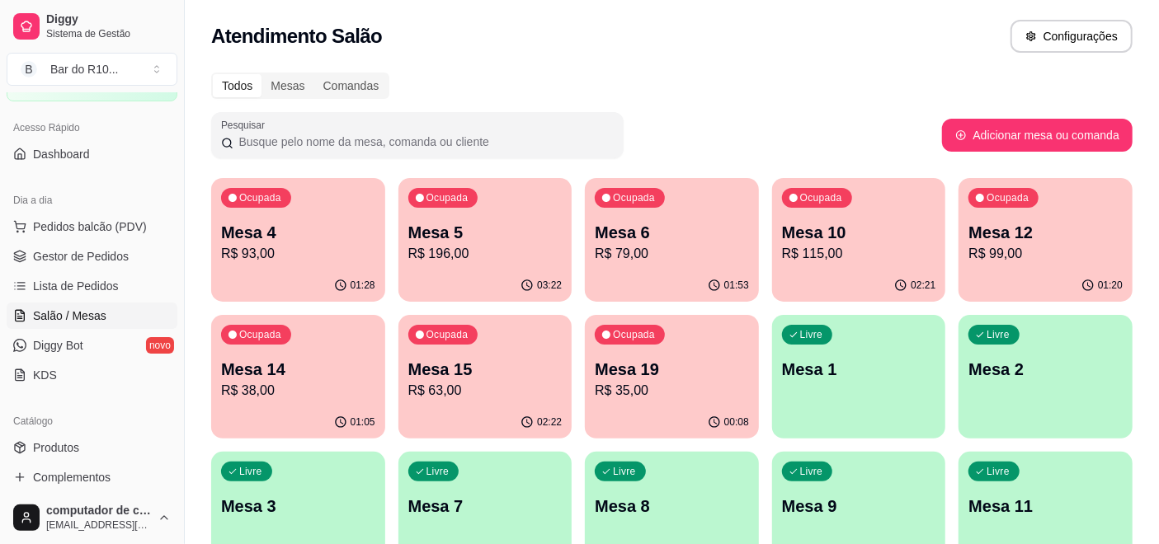
click at [418, 256] on p "R$ 196,00" at bounding box center [485, 254] width 154 height 20
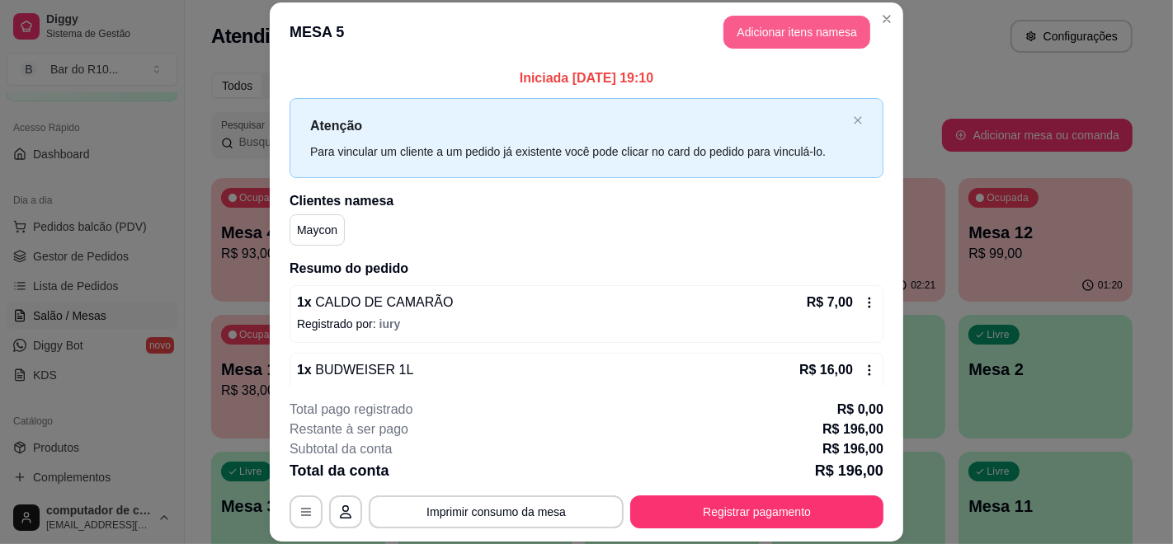
click at [735, 41] on button "Adicionar itens na mesa" at bounding box center [796, 32] width 147 height 33
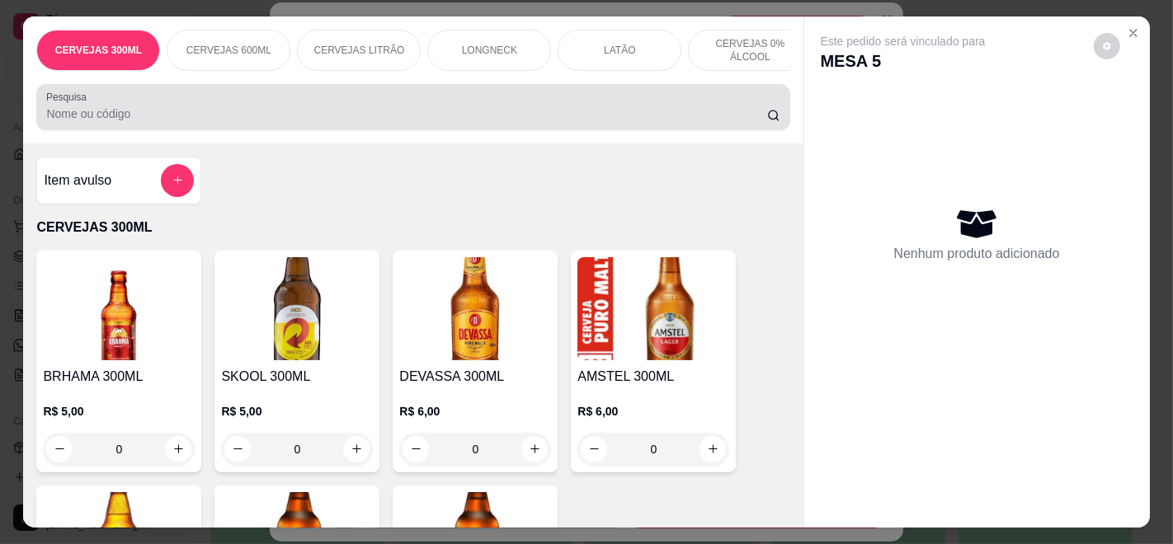
click at [434, 130] on div "Pesquisa" at bounding box center [412, 107] width 753 height 46
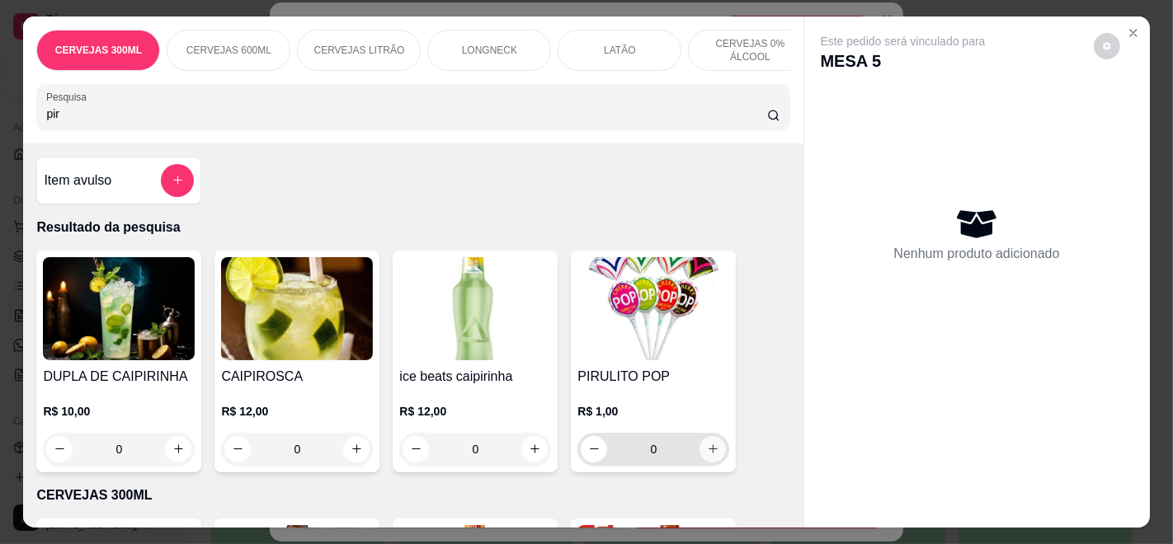
type input "pir"
click at [707, 449] on icon "increase-product-quantity" at bounding box center [713, 449] width 12 height 12
type input "1"
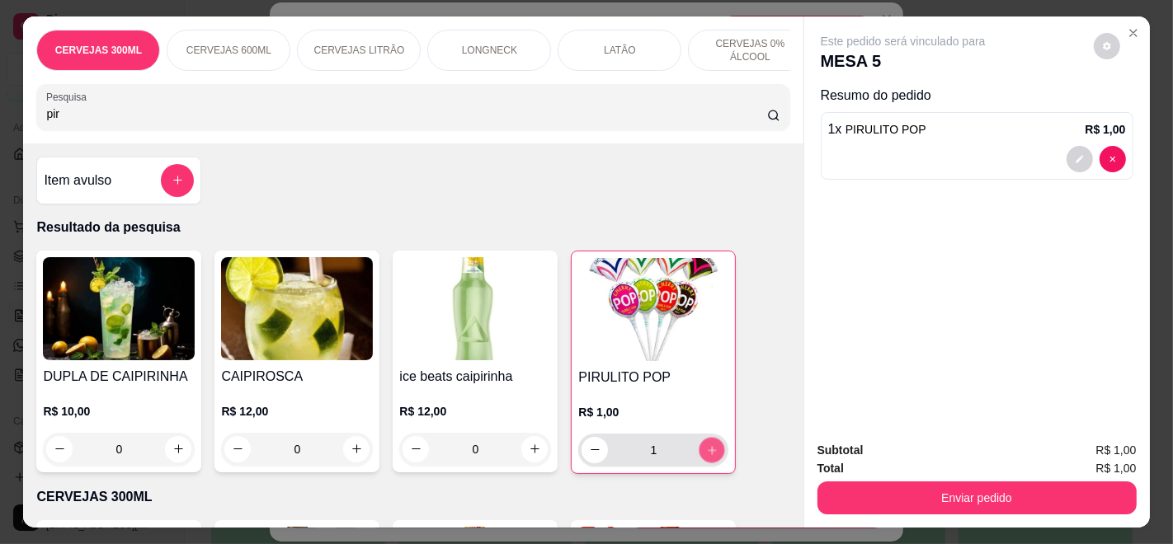
click at [707, 449] on button "increase-product-quantity" at bounding box center [712, 450] width 26 height 26
type input "2"
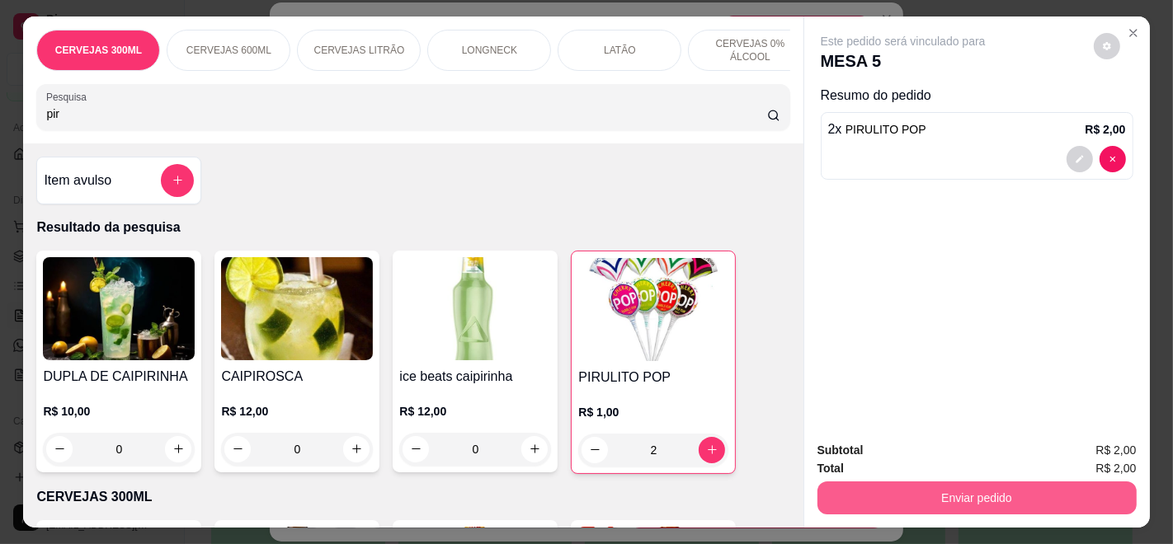
click at [966, 485] on button "Enviar pedido" at bounding box center [976, 498] width 319 height 33
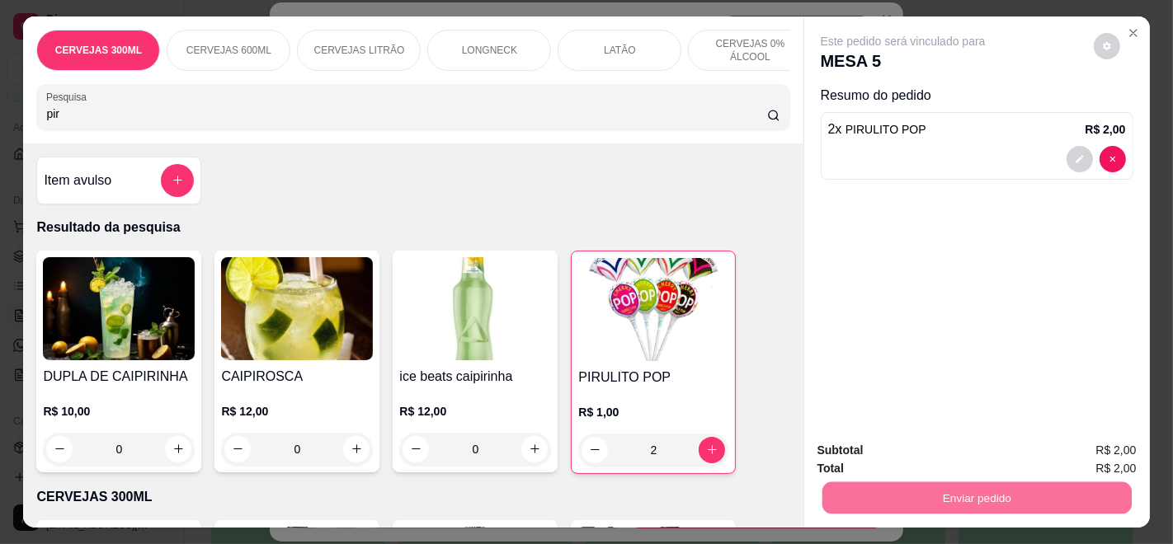
click at [1104, 442] on button "Enviar pedido" at bounding box center [1092, 450] width 91 height 31
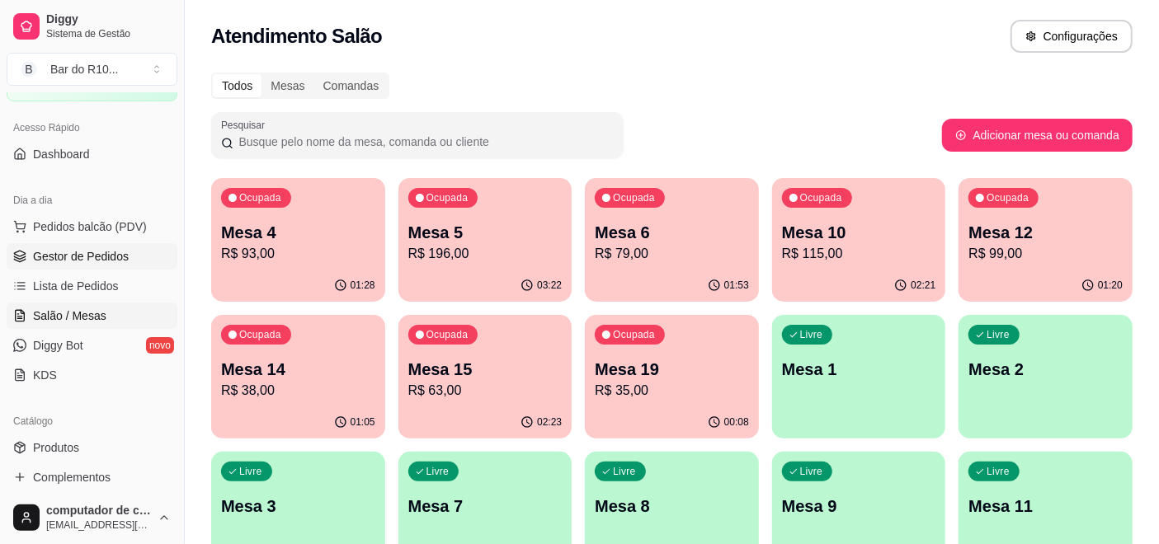
click at [92, 255] on span "Gestor de Pedidos" at bounding box center [81, 256] width 96 height 16
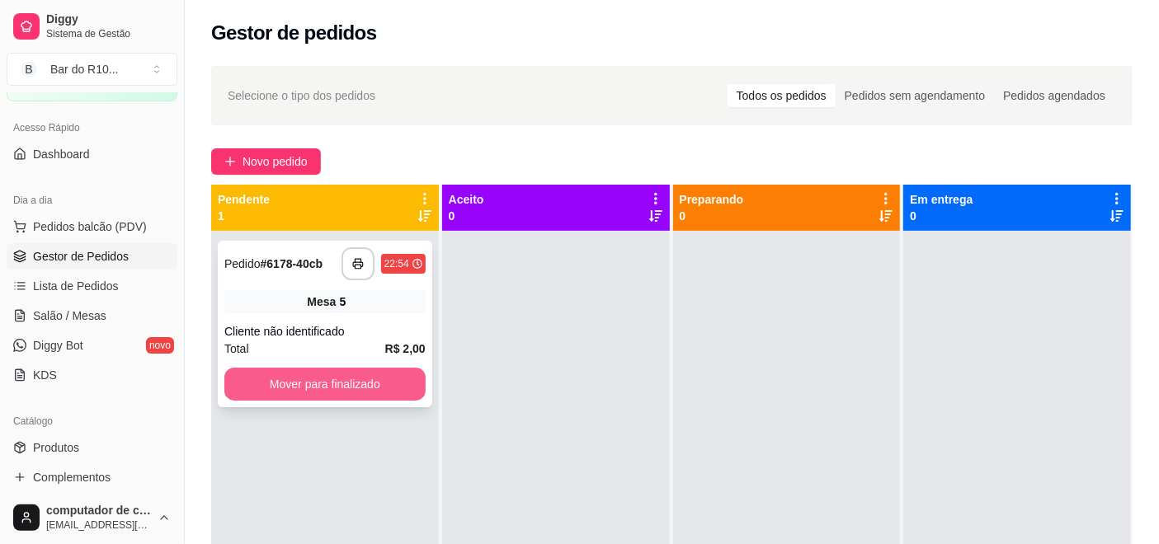
click at [306, 392] on button "Mover para finalizado" at bounding box center [324, 384] width 201 height 33
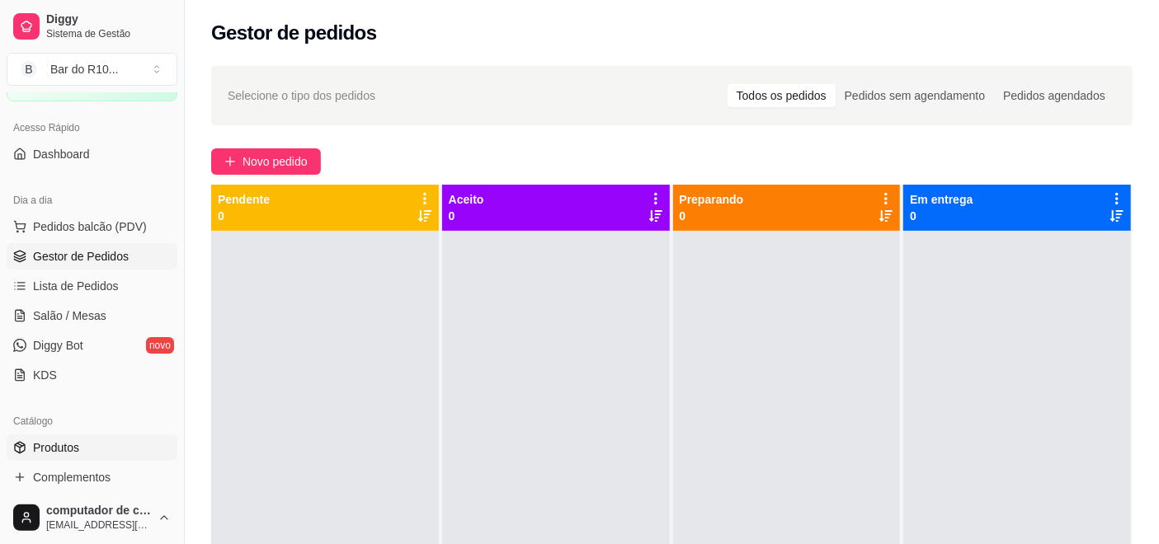
click at [82, 450] on link "Produtos" at bounding box center [92, 448] width 171 height 26
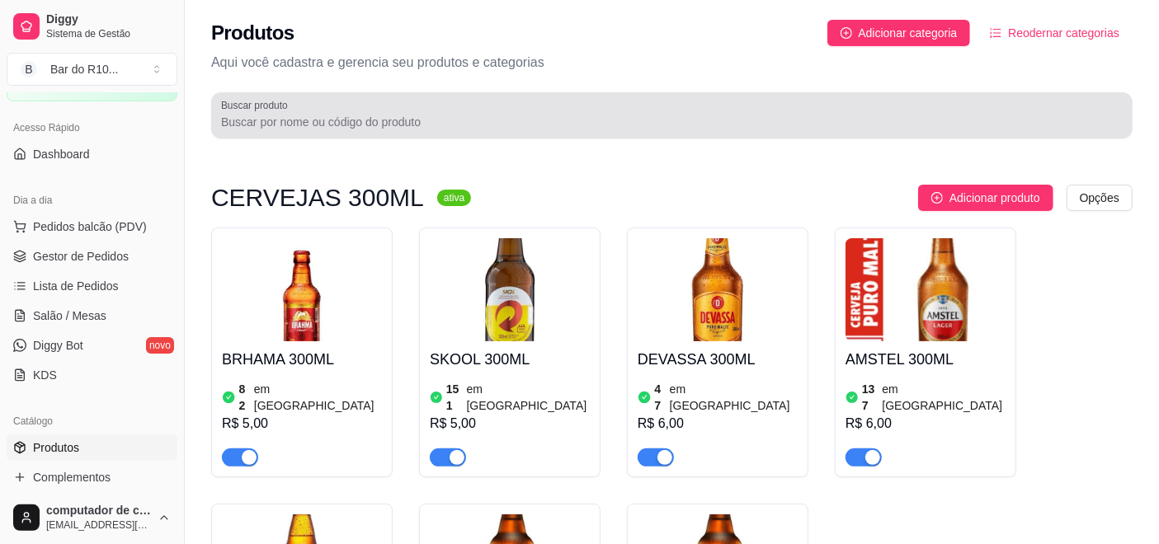
click at [359, 95] on div "Buscar produto" at bounding box center [671, 115] width 921 height 46
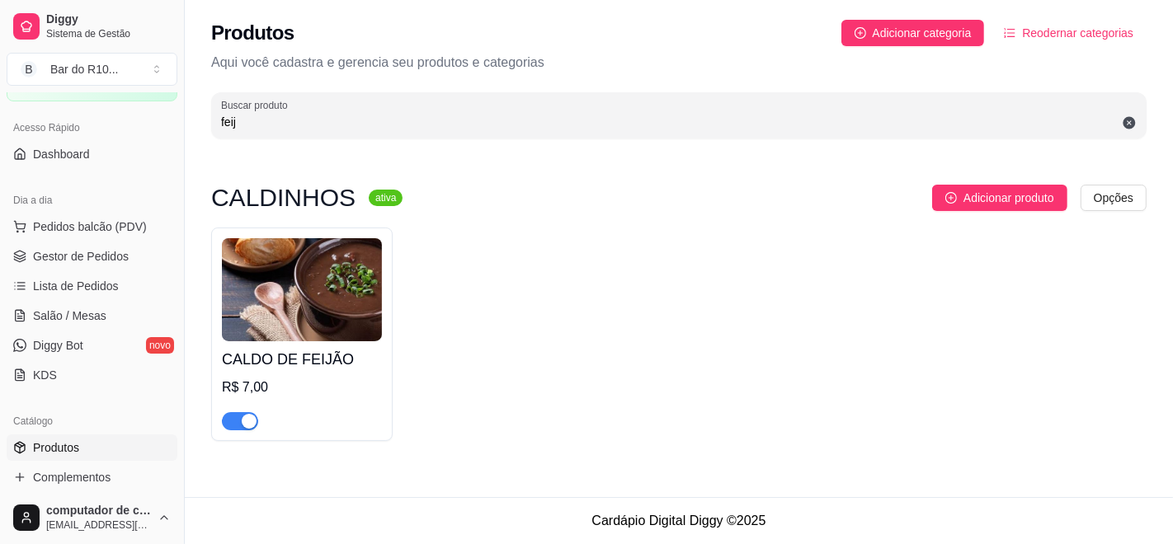
type input "feij"
click at [244, 420] on div "button" at bounding box center [249, 421] width 15 height 15
click at [115, 256] on span "Gestor de Pedidos" at bounding box center [81, 256] width 96 height 16
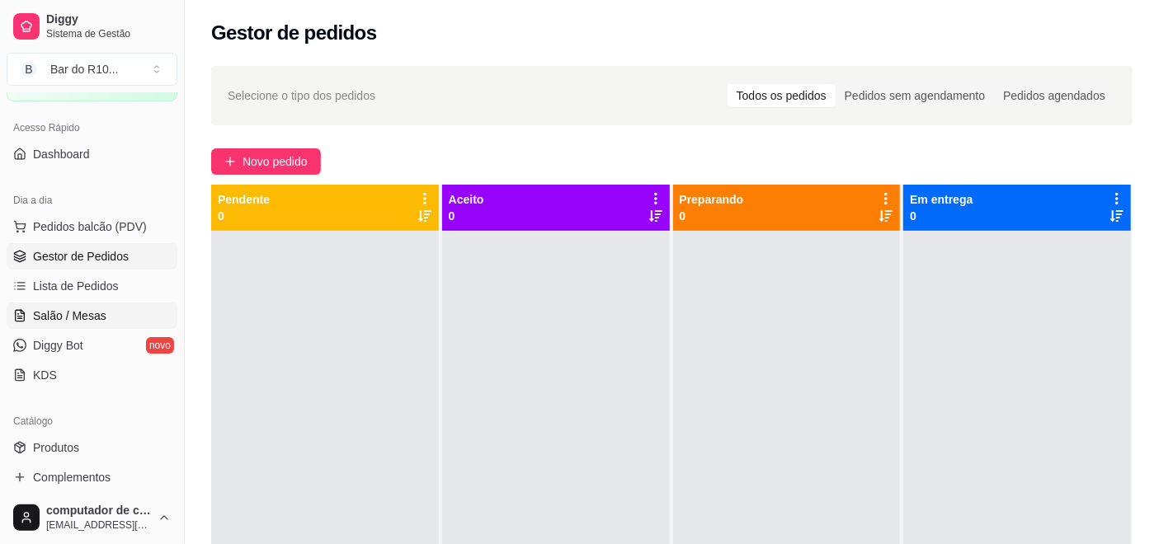
click at [92, 308] on span "Salão / Mesas" at bounding box center [69, 316] width 73 height 16
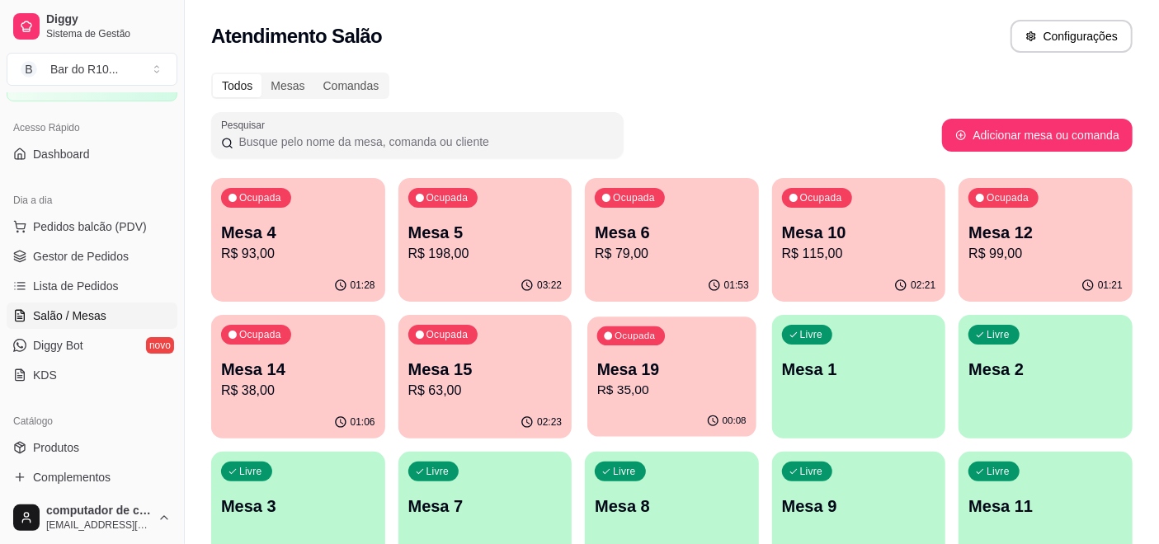
click at [686, 362] on p "Mesa 19" at bounding box center [671, 370] width 149 height 22
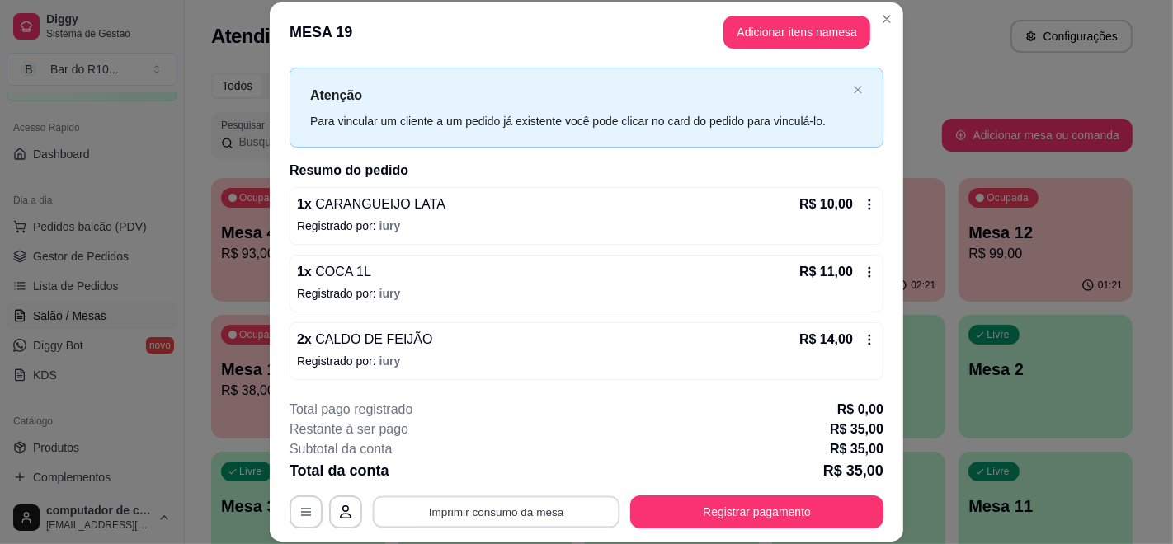
click at [516, 504] on button "Imprimir consumo da mesa" at bounding box center [496, 512] width 247 height 32
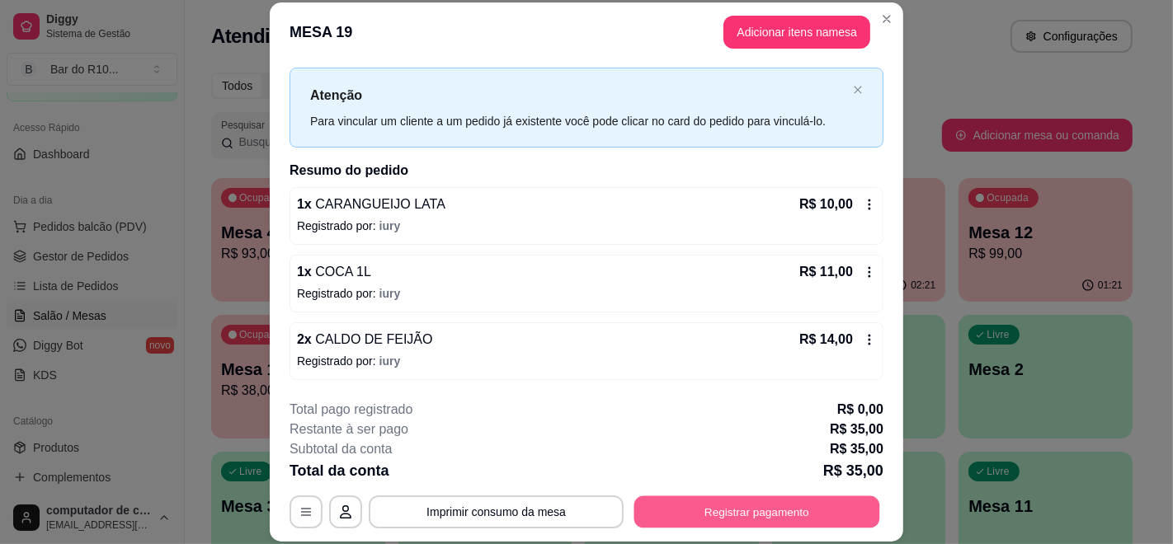
click at [719, 503] on button "Registrar pagamento" at bounding box center [757, 512] width 246 height 32
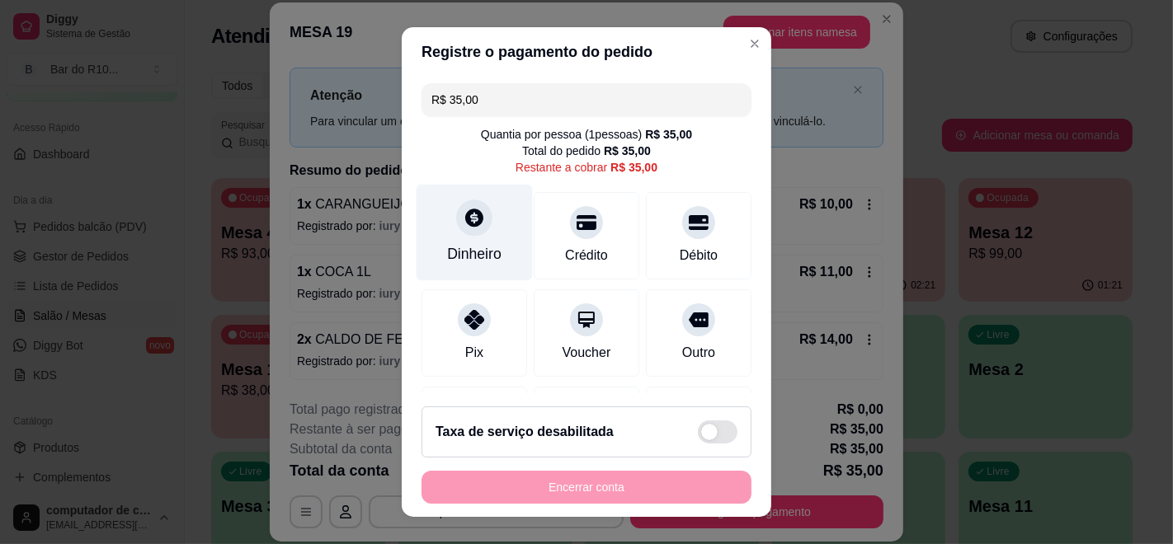
click at [473, 224] on icon at bounding box center [473, 217] width 21 height 21
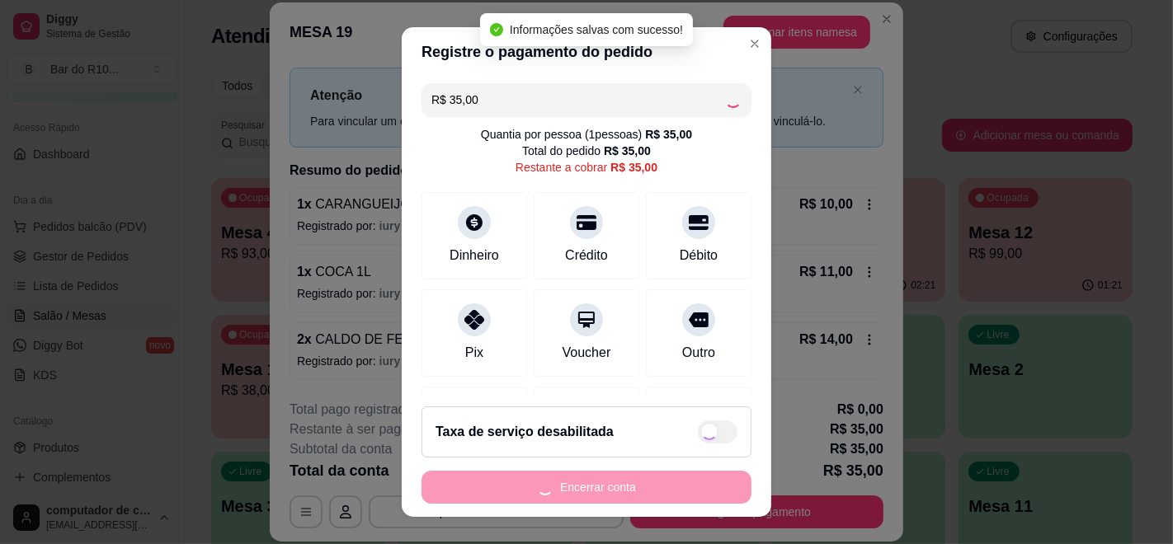
type input "R$ 0,00"
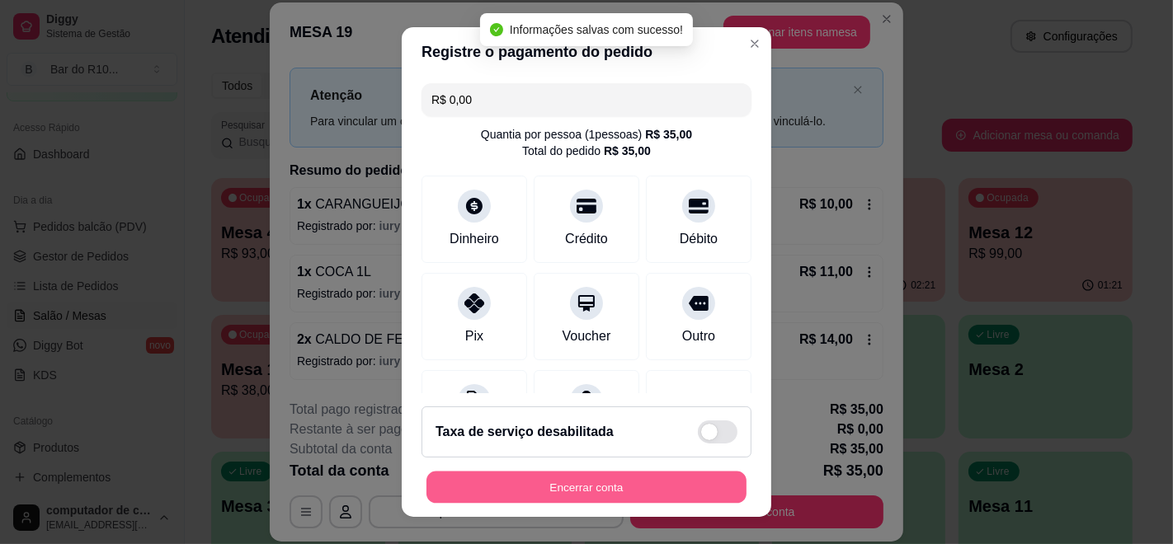
click at [566, 482] on button "Encerrar conta" at bounding box center [586, 488] width 320 height 32
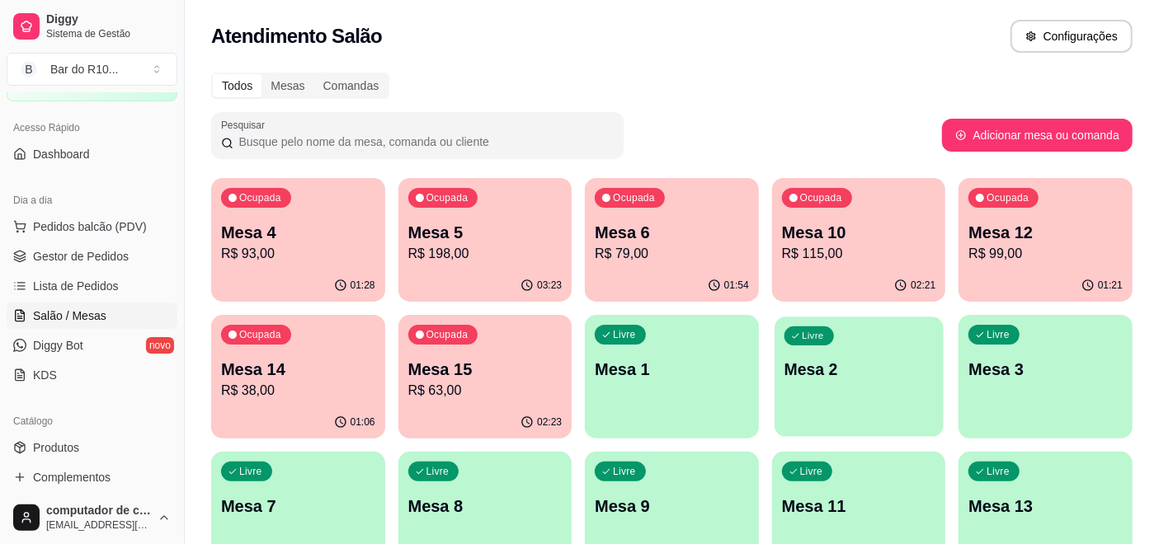
click at [883, 383] on div "Livre Mesa 2" at bounding box center [858, 367] width 168 height 101
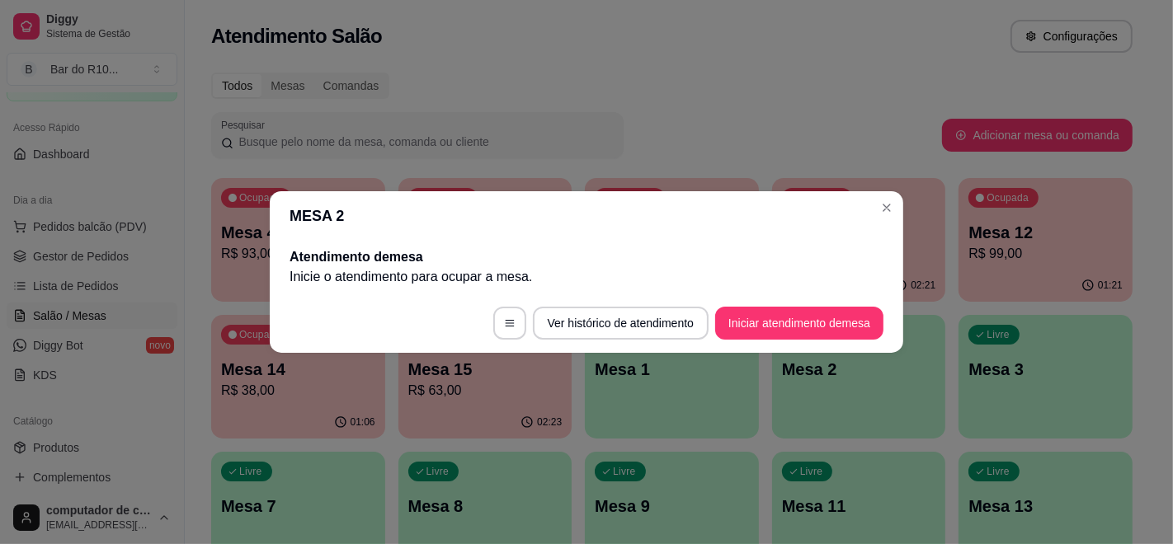
drag, startPoint x: 761, startPoint y: 299, endPoint x: 767, endPoint y: 305, distance: 8.8
click at [765, 304] on footer "Ver histórico de atendimento Iniciar atendimento de mesa" at bounding box center [586, 323] width 633 height 59
drag, startPoint x: 770, startPoint y: 305, endPoint x: 780, endPoint y: 310, distance: 11.1
click at [773, 308] on footer "Ver histórico de atendimento Iniciar atendimento de mesa" at bounding box center [586, 323] width 633 height 59
click at [780, 325] on button "Iniciar atendimento de mesa" at bounding box center [799, 324] width 163 height 32
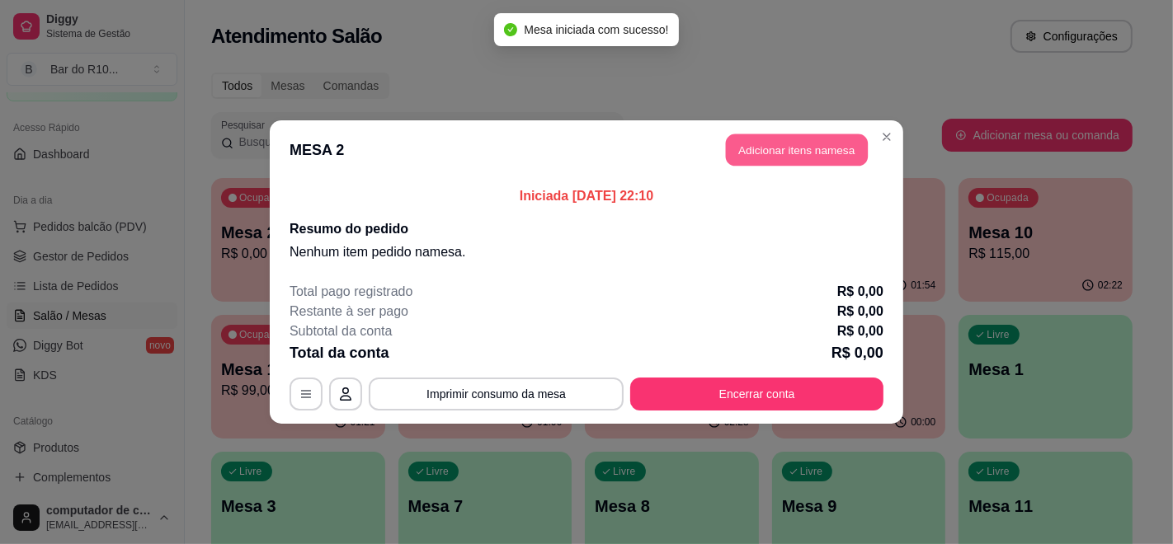
click at [773, 156] on button "Adicionar itens na mesa" at bounding box center [797, 150] width 142 height 32
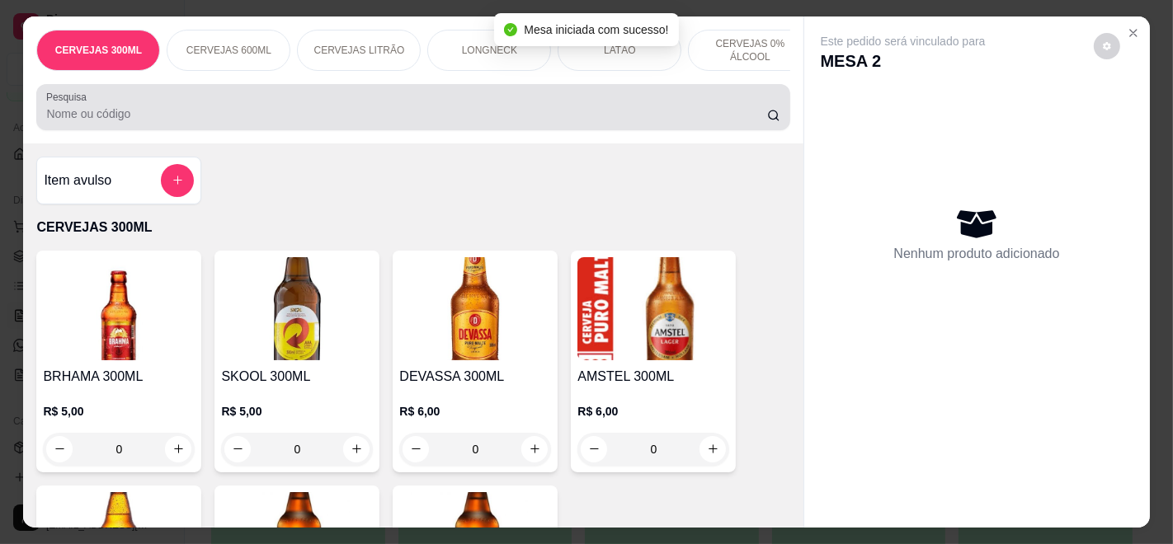
click at [327, 107] on div at bounding box center [412, 107] width 733 height 33
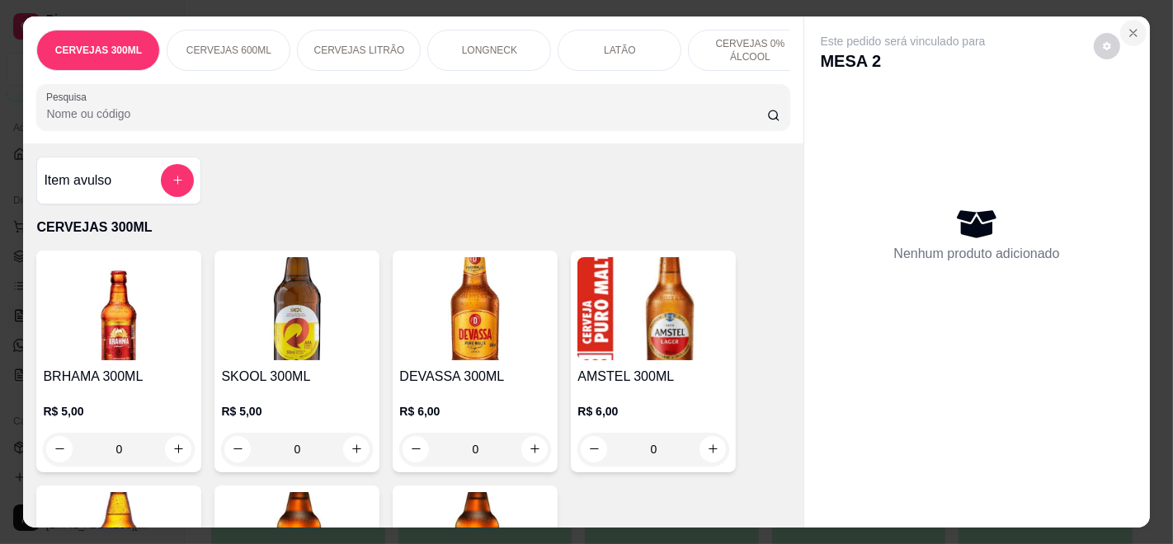
click at [1127, 26] on icon "Close" at bounding box center [1133, 32] width 13 height 13
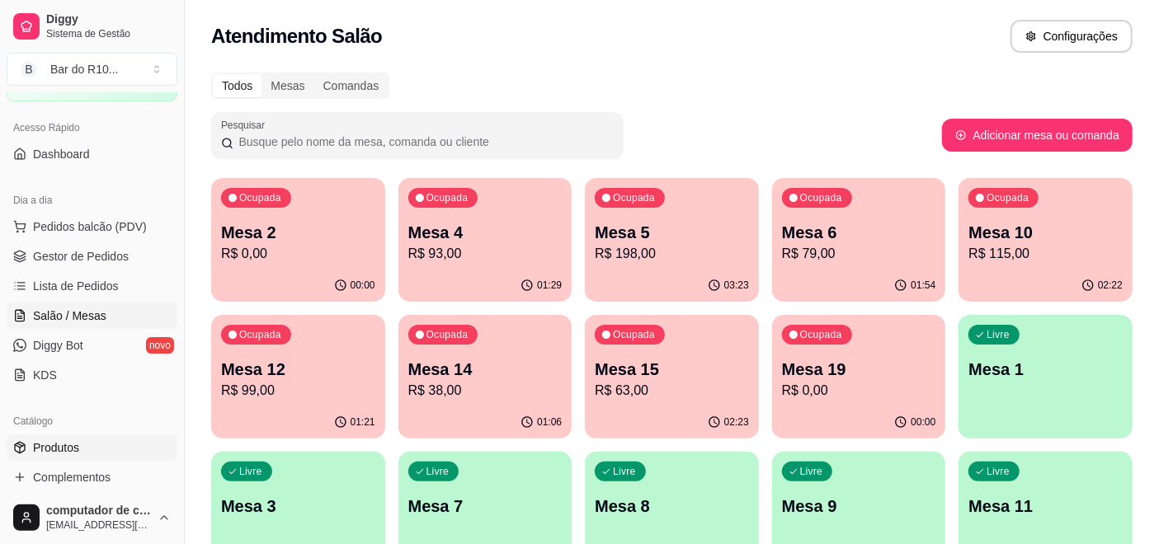
click at [87, 440] on link "Produtos" at bounding box center [92, 448] width 171 height 26
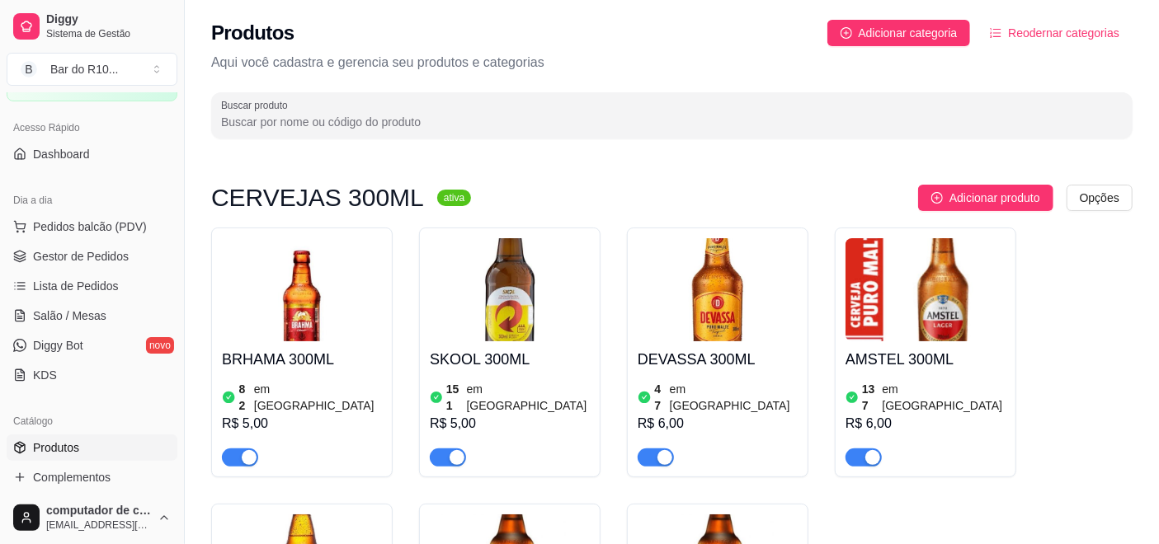
click at [401, 128] on input "Buscar produto" at bounding box center [671, 122] width 901 height 16
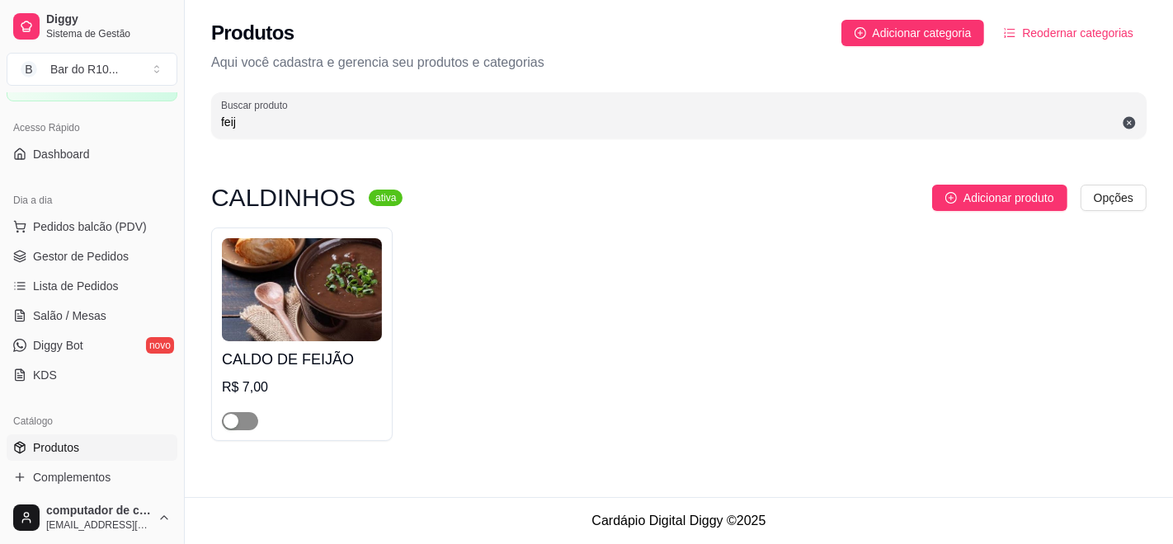
type input "feij"
click at [230, 421] on div "button" at bounding box center [231, 421] width 15 height 15
click at [106, 308] on link "Salão / Mesas" at bounding box center [92, 316] width 171 height 26
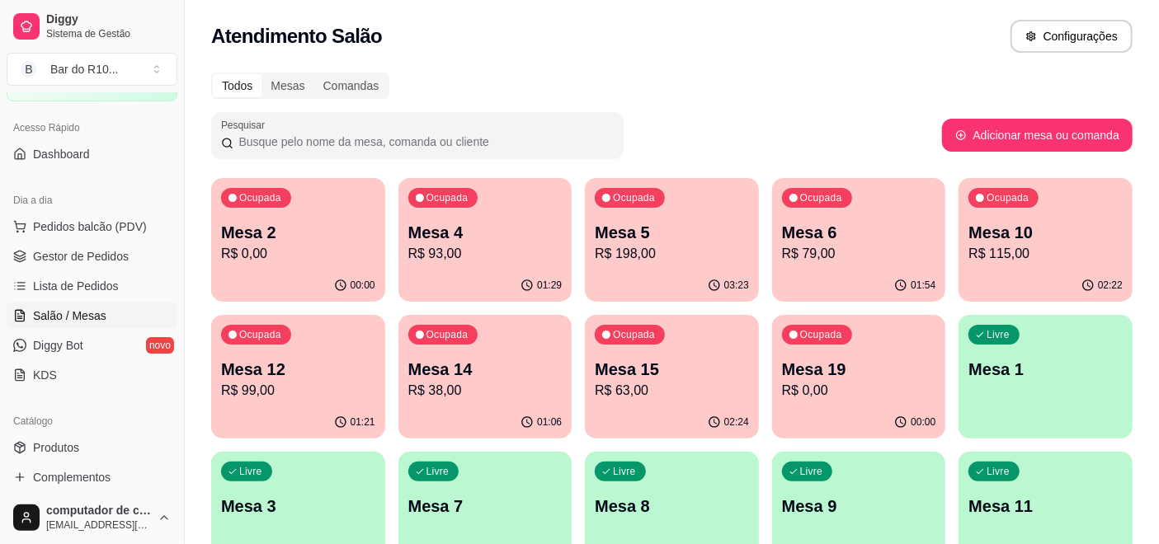
click at [256, 250] on p "R$ 0,00" at bounding box center [298, 254] width 154 height 20
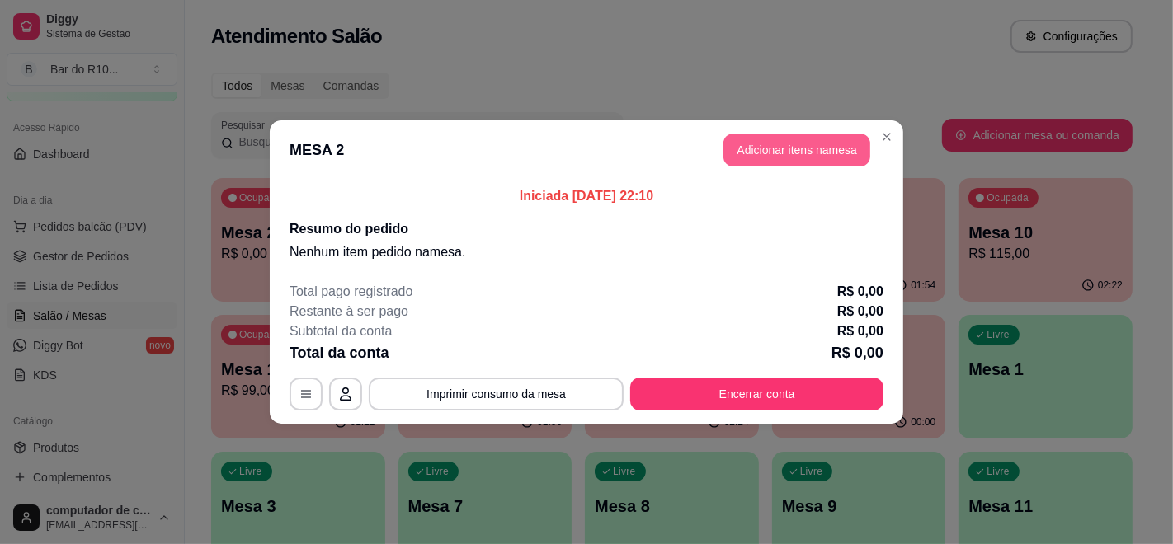
click at [785, 153] on button "Adicionar itens na mesa" at bounding box center [796, 150] width 147 height 33
click at [376, 122] on input "Pesquisa" at bounding box center [406, 114] width 720 height 16
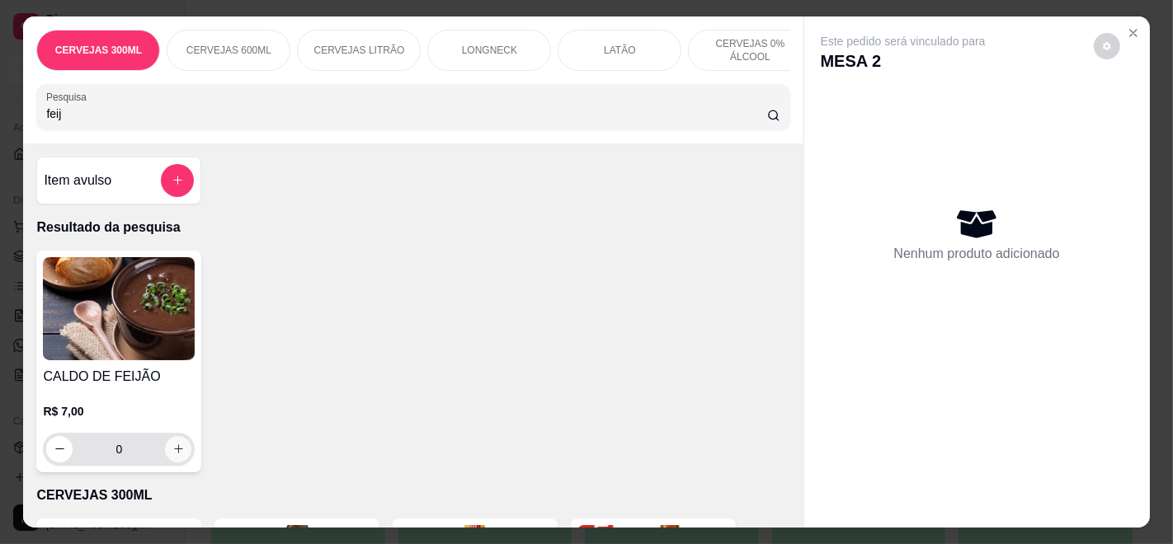
type input "feij"
click at [172, 456] on icon "increase-product-quantity" at bounding box center [178, 450] width 12 height 12
type input "1"
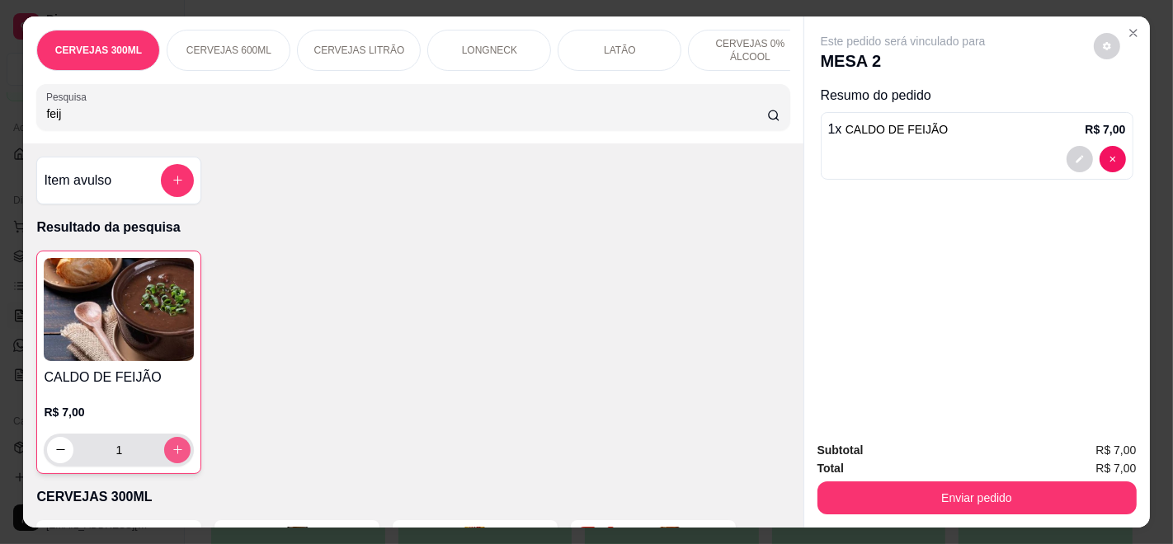
click at [172, 456] on icon "increase-product-quantity" at bounding box center [178, 450] width 12 height 12
type input "2"
click at [172, 457] on icon "increase-product-quantity" at bounding box center [178, 451] width 12 height 12
type input "3"
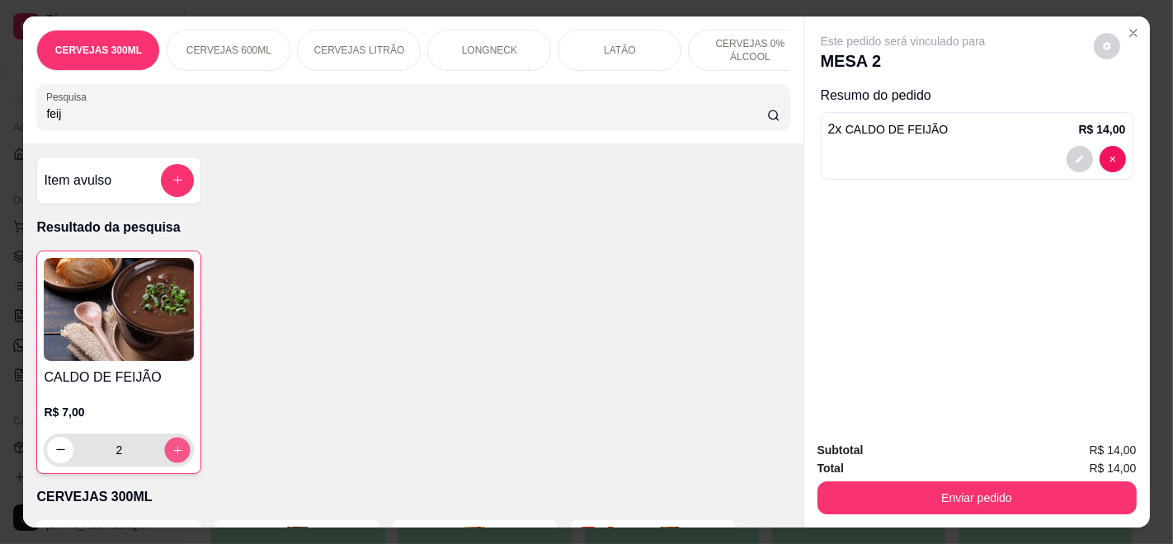
type input "3"
click at [172, 457] on icon "increase-product-quantity" at bounding box center [178, 451] width 12 height 12
type input "4"
click at [172, 456] on icon "increase-product-quantity" at bounding box center [178, 450] width 12 height 12
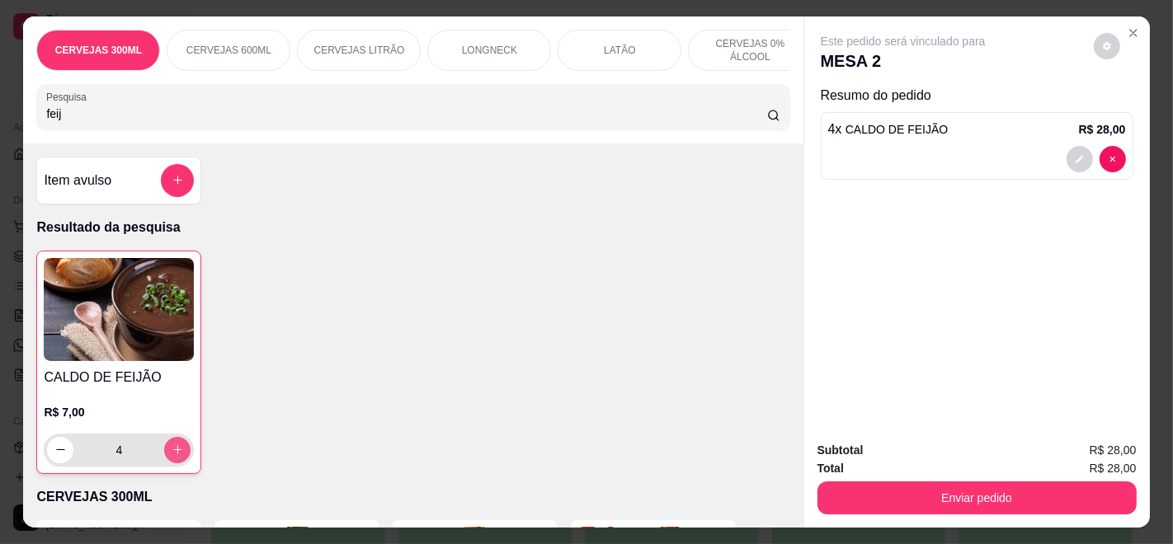
click at [172, 456] on icon "increase-product-quantity" at bounding box center [178, 450] width 12 height 12
type input "6"
click at [920, 507] on div "Subtotal R$ 42,00 Total R$ 42,00 Enviar pedido" at bounding box center [977, 478] width 346 height 100
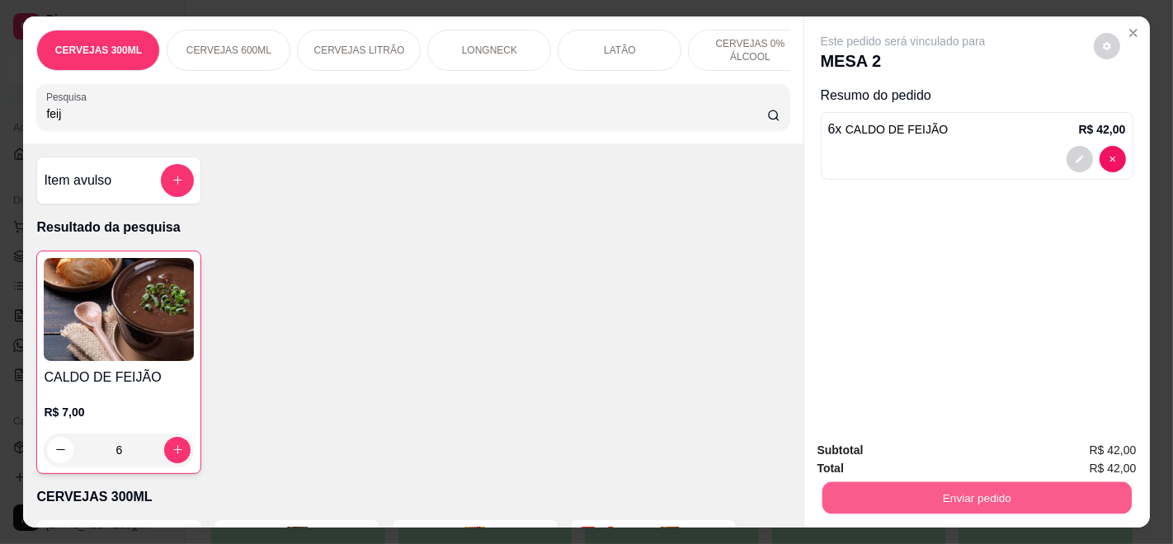
click at [1030, 490] on button "Enviar pedido" at bounding box center [975, 498] width 309 height 32
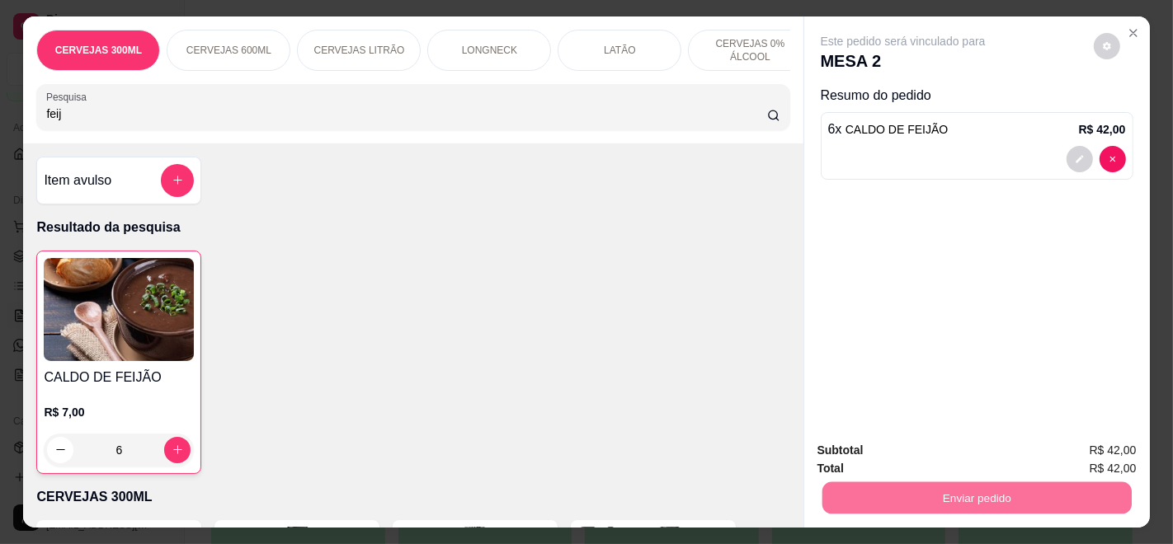
click at [1085, 447] on button "Enviar pedido" at bounding box center [1092, 450] width 93 height 31
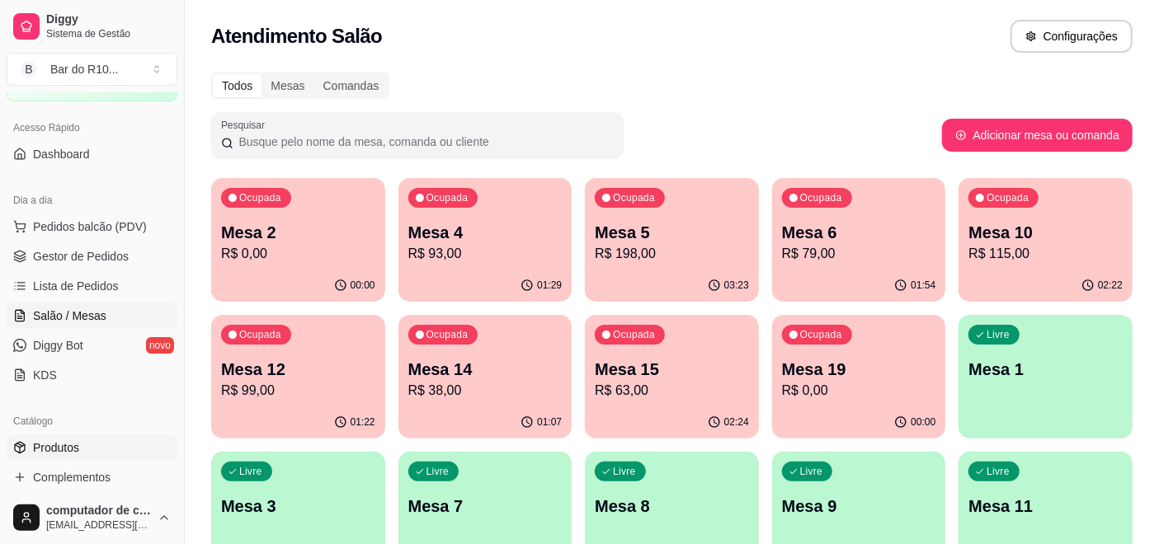
click at [65, 452] on span "Produtos" at bounding box center [56, 448] width 46 height 16
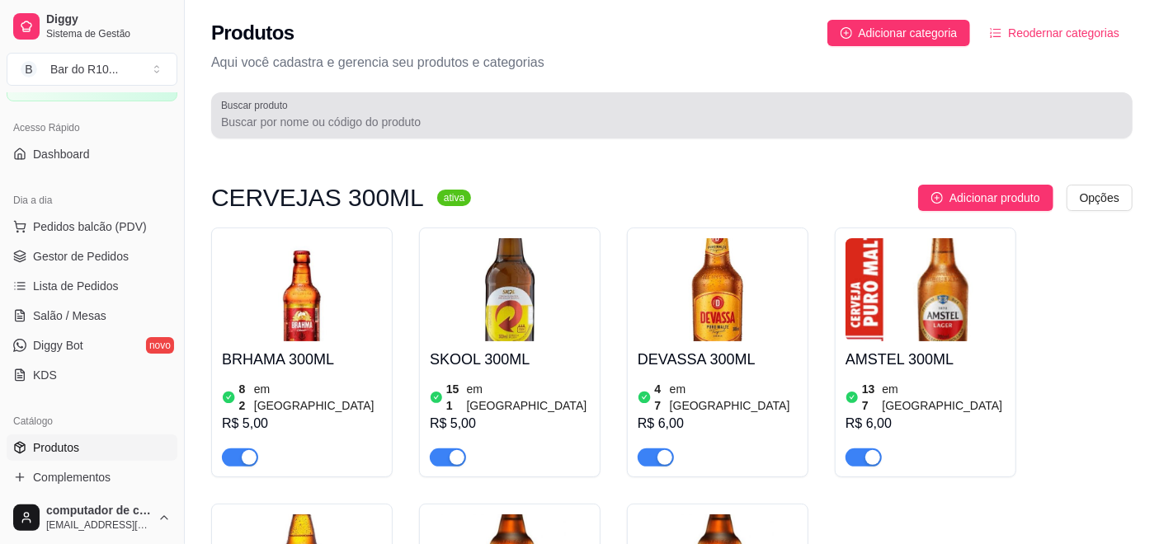
click at [320, 135] on div "Buscar produto" at bounding box center [671, 115] width 921 height 46
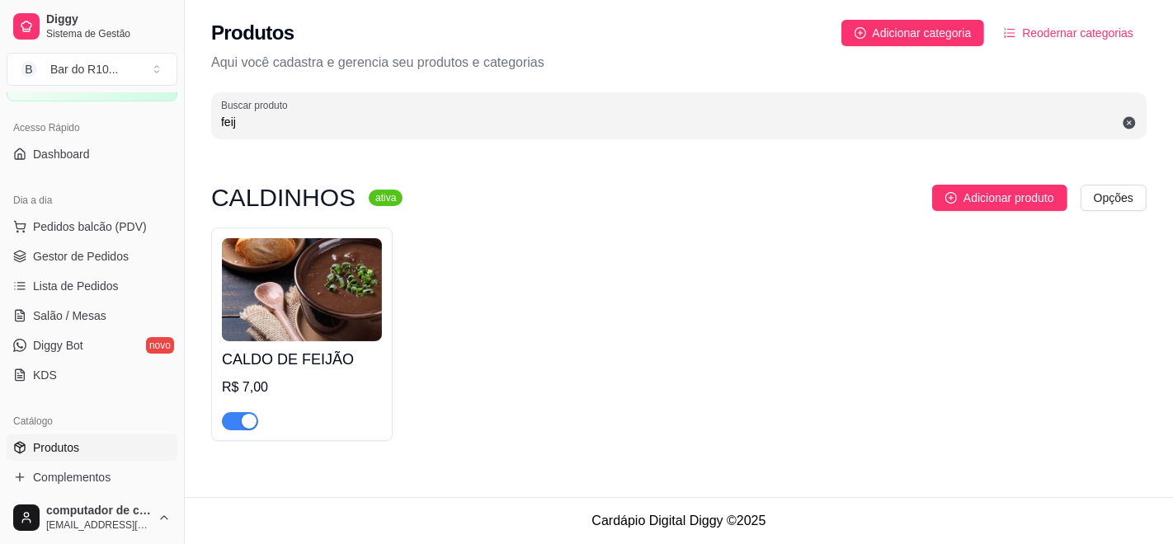
type input "feij"
click at [238, 411] on div at bounding box center [240, 421] width 36 height 20
click at [243, 422] on div "button" at bounding box center [249, 421] width 15 height 15
click at [101, 312] on span "Salão / Mesas" at bounding box center [69, 316] width 73 height 16
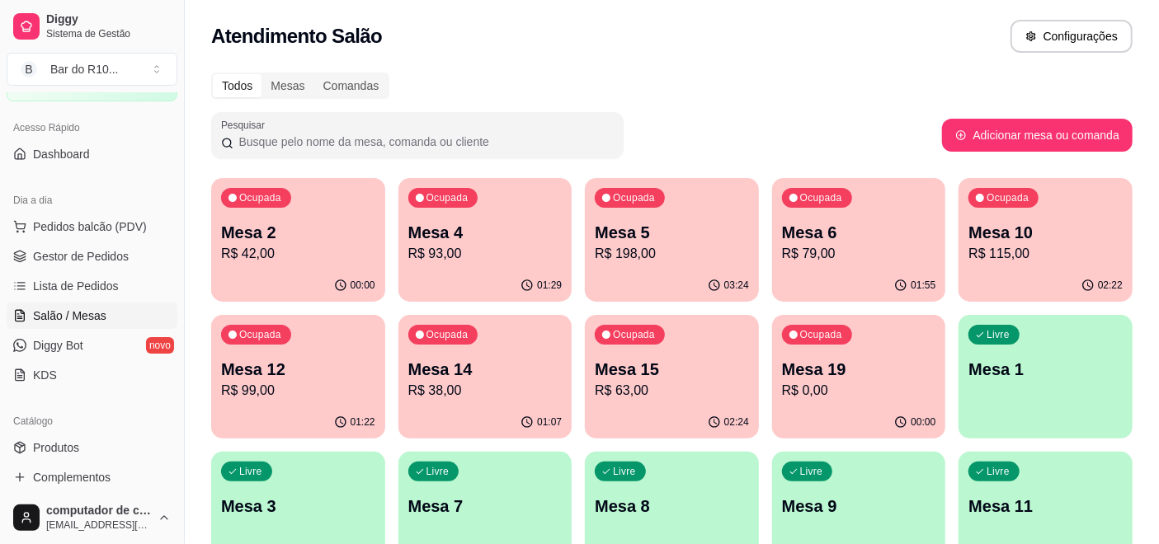
click at [322, 227] on p "Mesa 2" at bounding box center [298, 232] width 154 height 23
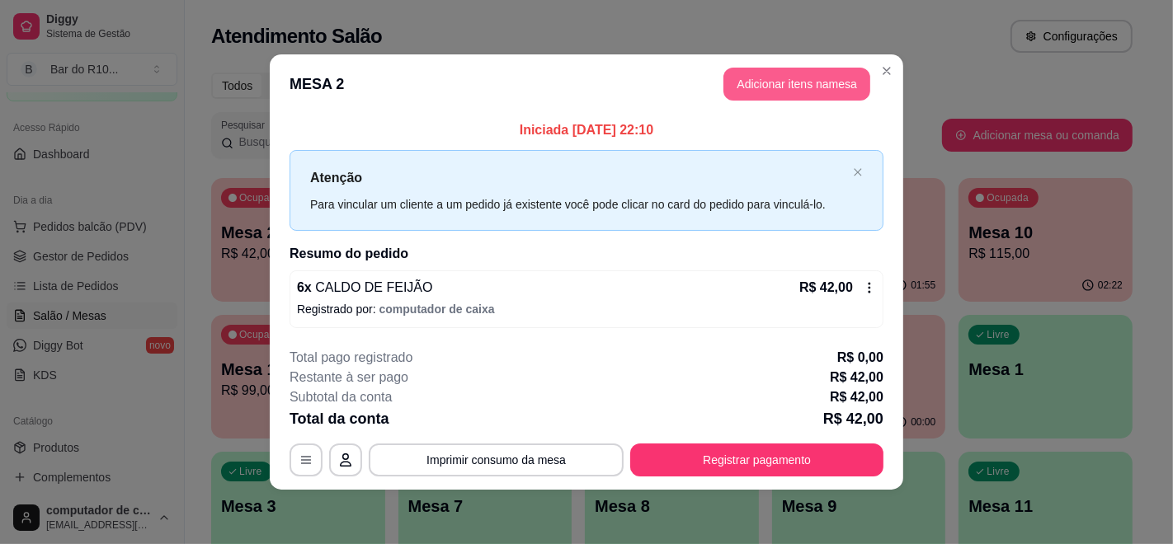
click at [774, 85] on button "Adicionar itens na mesa" at bounding box center [796, 84] width 147 height 33
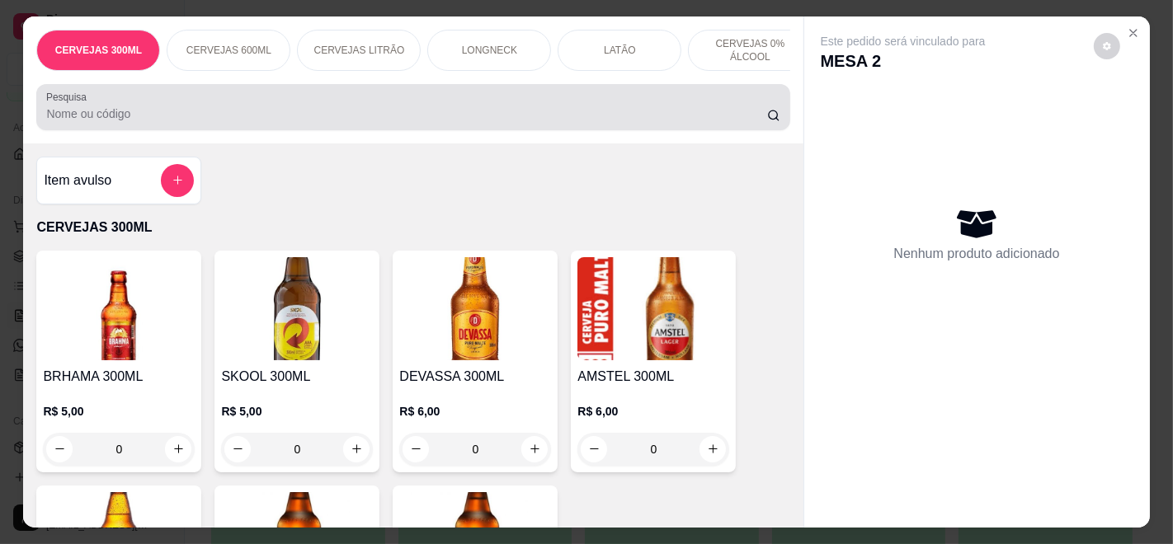
click at [350, 115] on input "Pesquisa" at bounding box center [406, 114] width 720 height 16
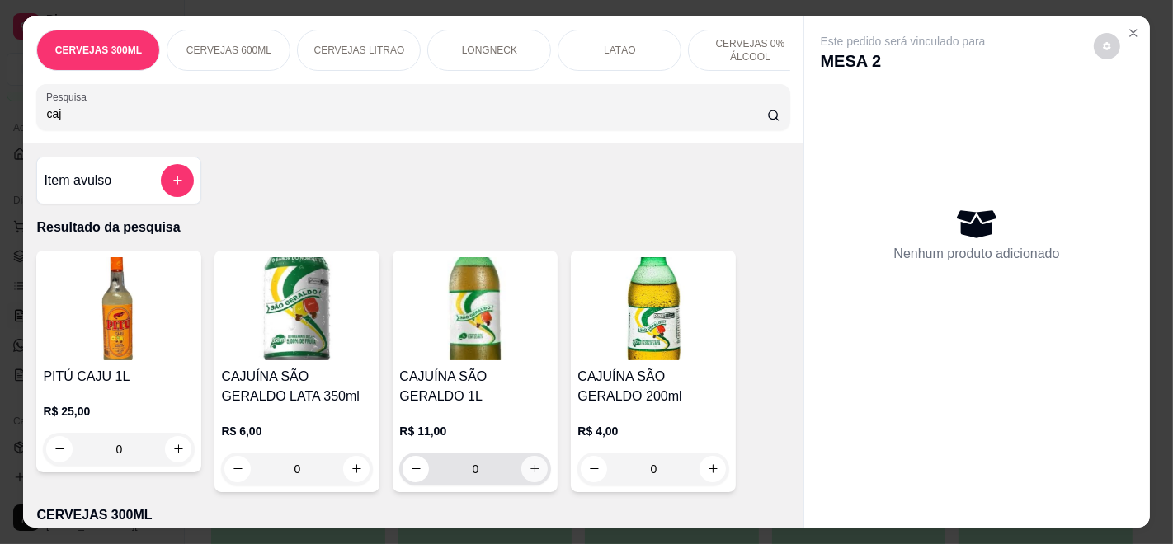
type input "caj"
click at [531, 466] on button "increase-product-quantity" at bounding box center [534, 469] width 26 height 26
type input "1"
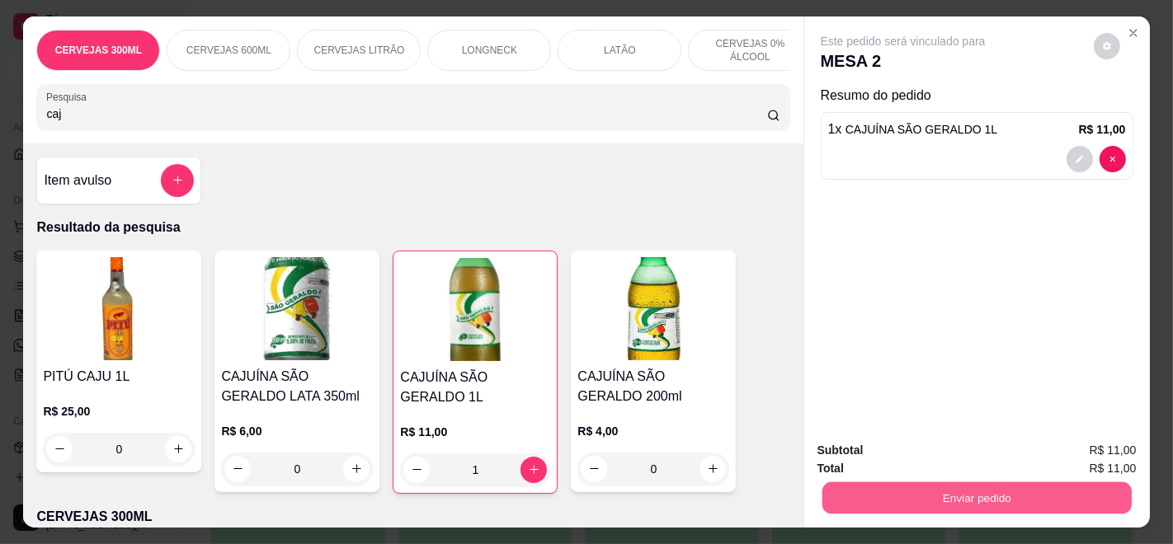
click at [925, 491] on button "Enviar pedido" at bounding box center [975, 498] width 309 height 32
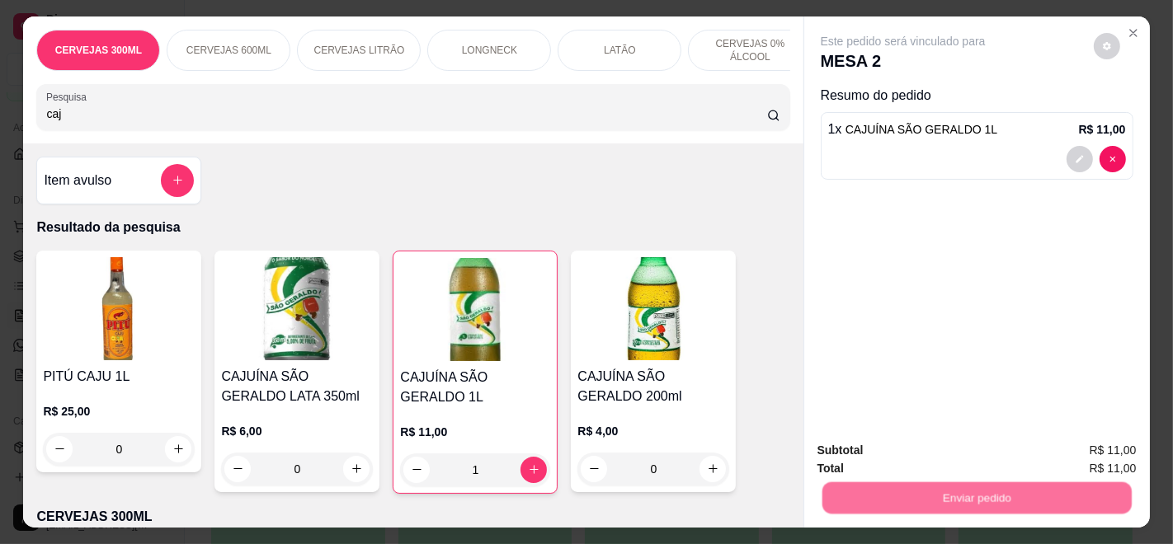
click at [1082, 453] on button "Enviar pedido" at bounding box center [1092, 450] width 93 height 31
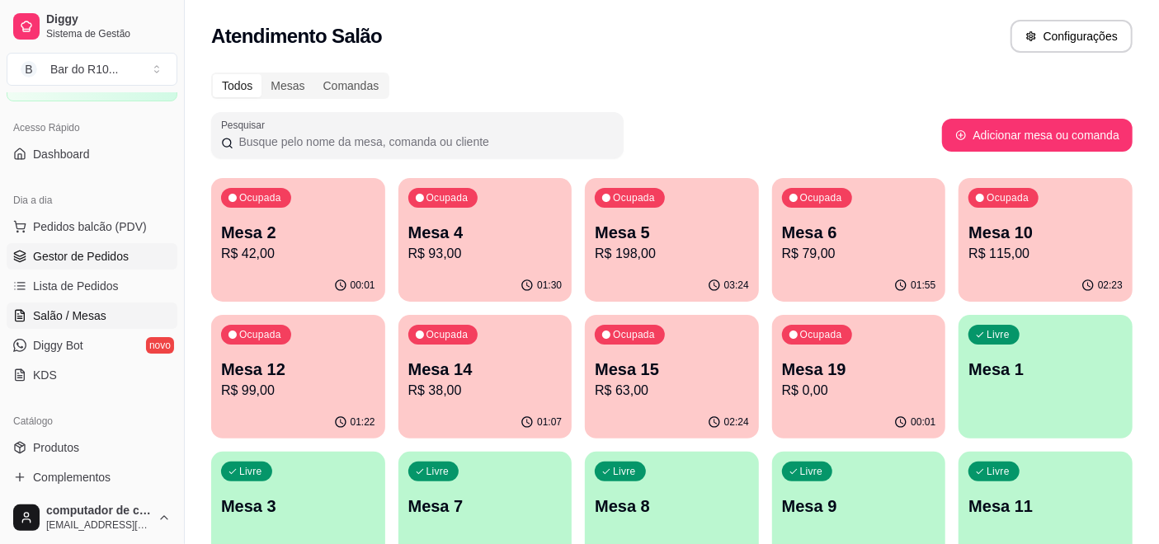
click at [82, 260] on span "Gestor de Pedidos" at bounding box center [81, 256] width 96 height 16
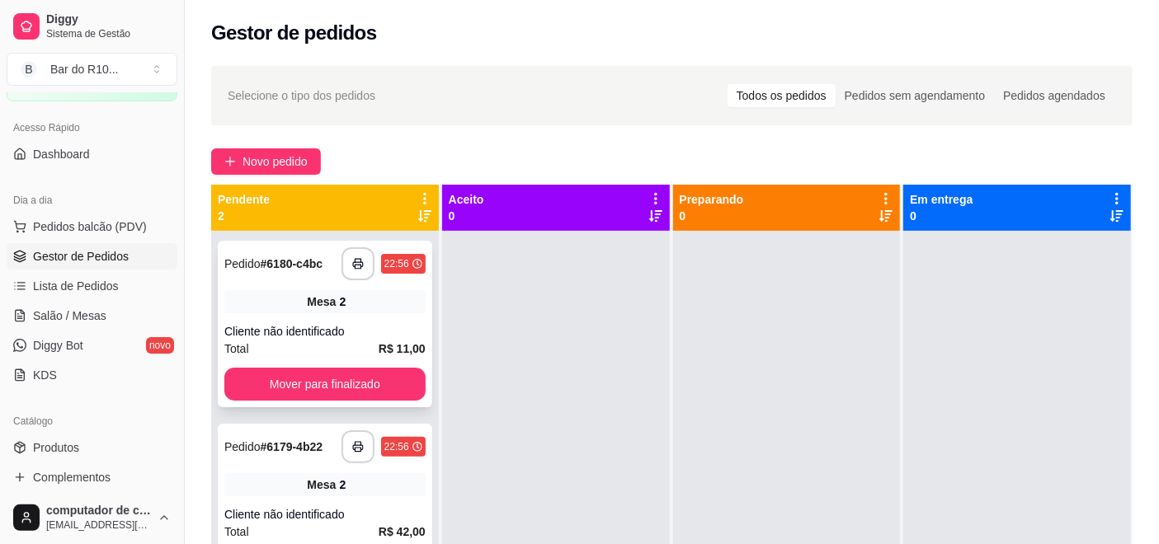
click at [345, 366] on div "**********" at bounding box center [325, 324] width 214 height 167
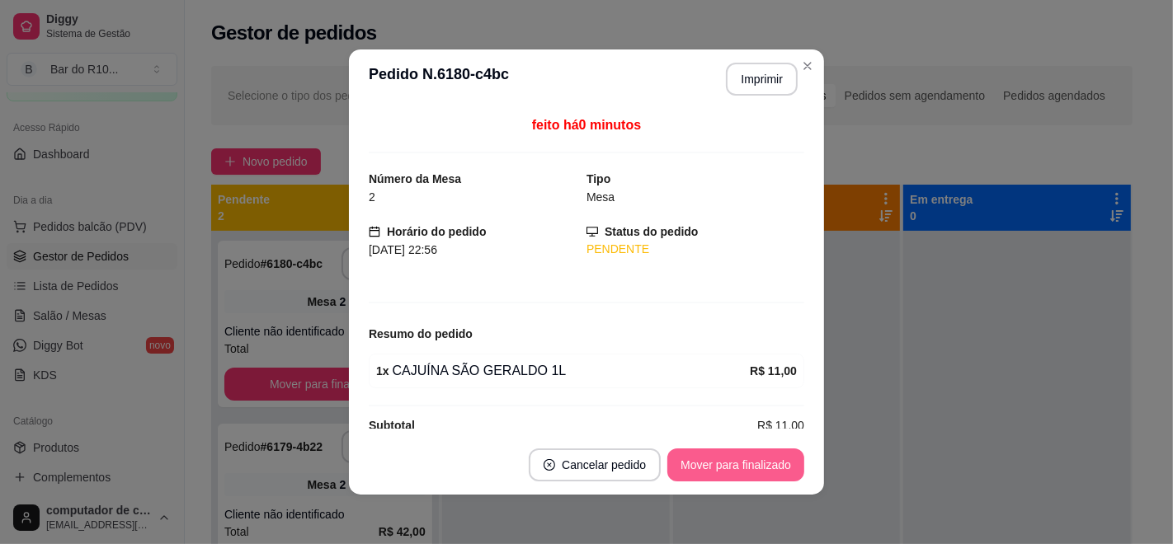
click at [750, 470] on button "Mover para finalizado" at bounding box center [735, 465] width 137 height 33
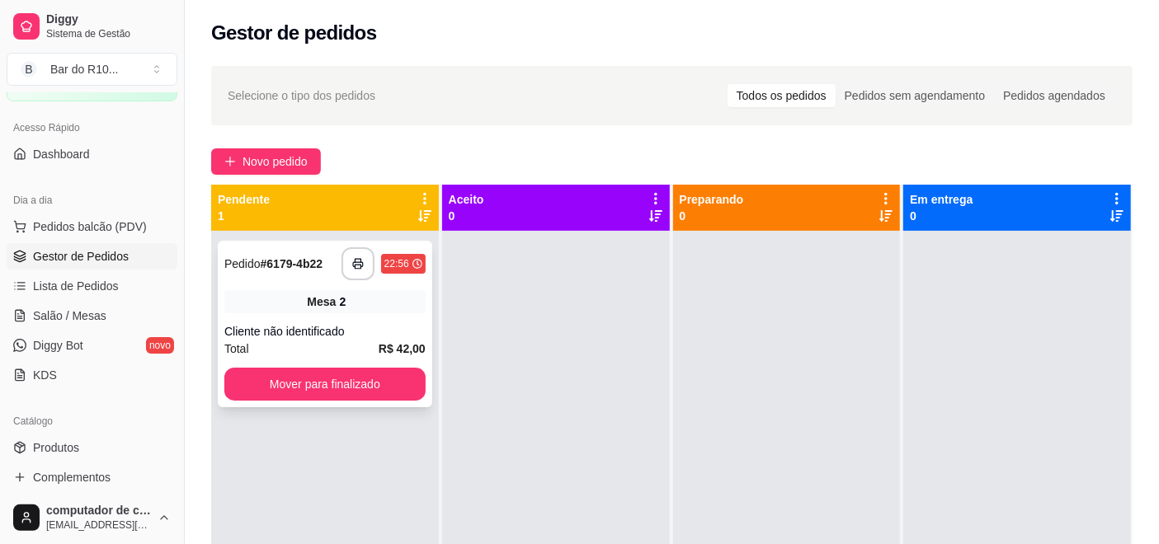
click at [283, 257] on strong "# 6179-4b22" at bounding box center [292, 263] width 63 height 13
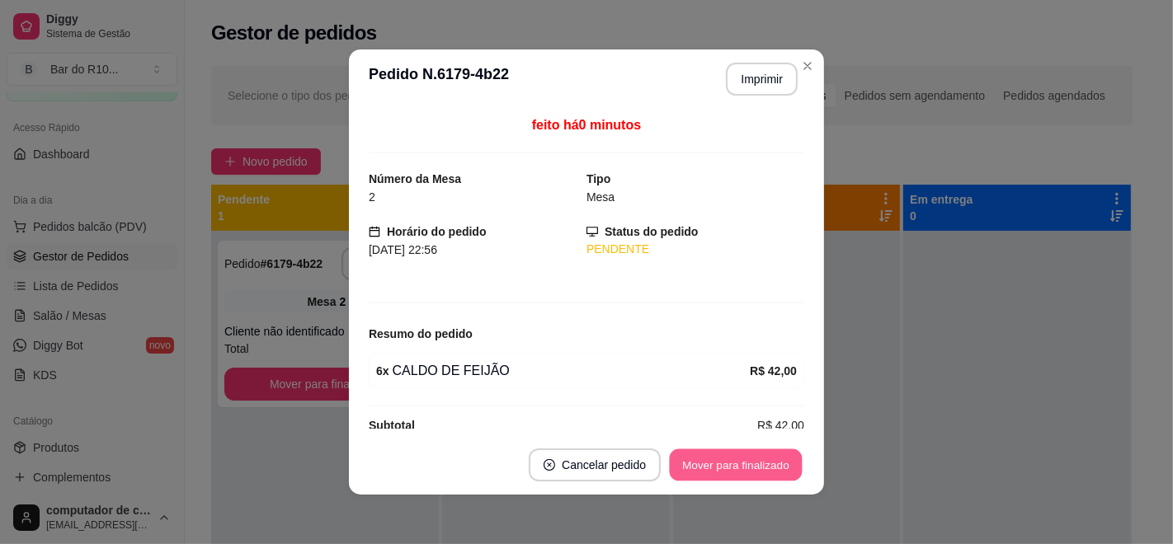
click at [751, 471] on button "Mover para finalizado" at bounding box center [736, 465] width 133 height 32
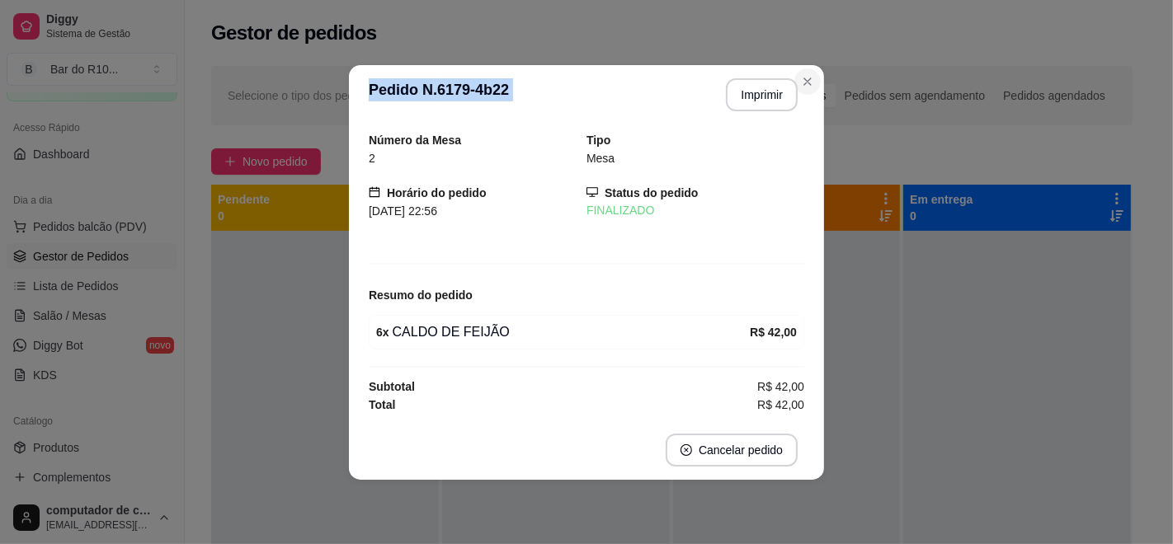
click at [810, 72] on section "**********" at bounding box center [586, 272] width 475 height 415
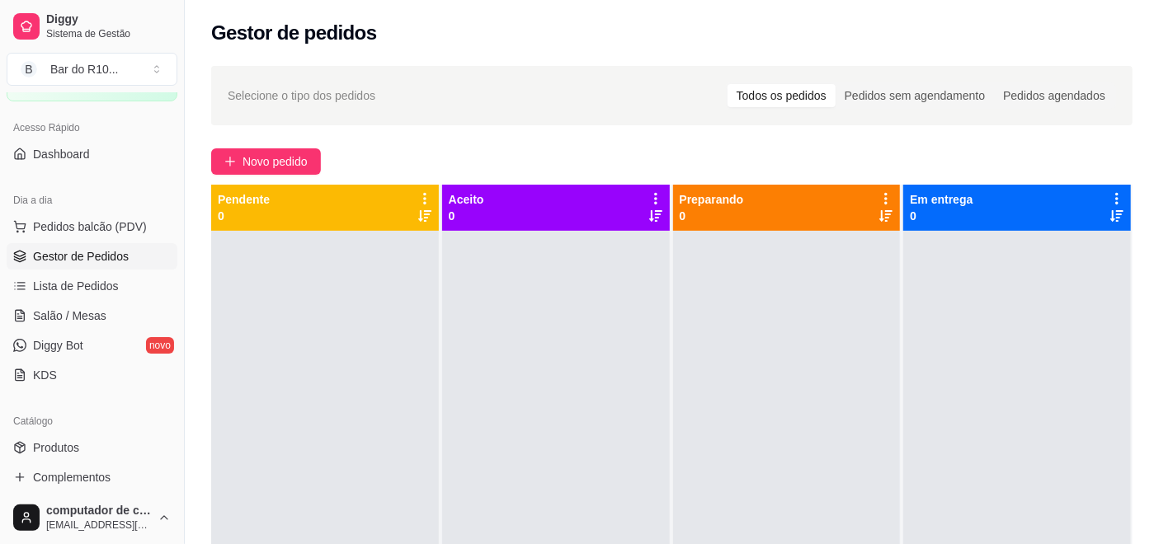
click at [72, 299] on ul "Pedidos balcão (PDV) Gestor de Pedidos Lista de Pedidos Salão / Mesas Diggy Bot…" at bounding box center [92, 301] width 171 height 175
click at [72, 310] on span "Salão / Mesas" at bounding box center [69, 316] width 73 height 16
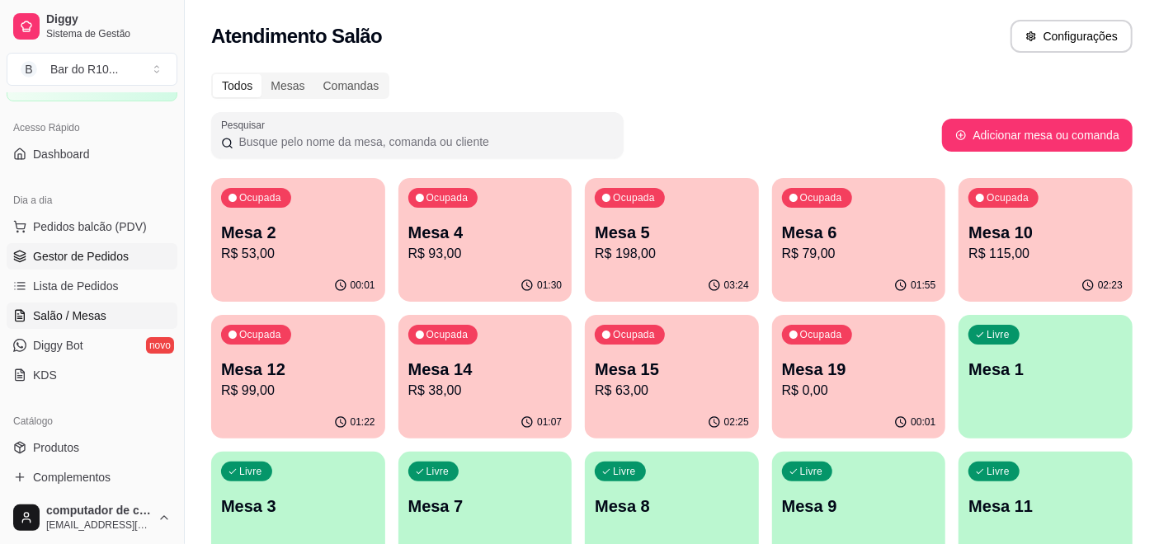
click at [79, 252] on span "Gestor de Pedidos" at bounding box center [81, 256] width 96 height 16
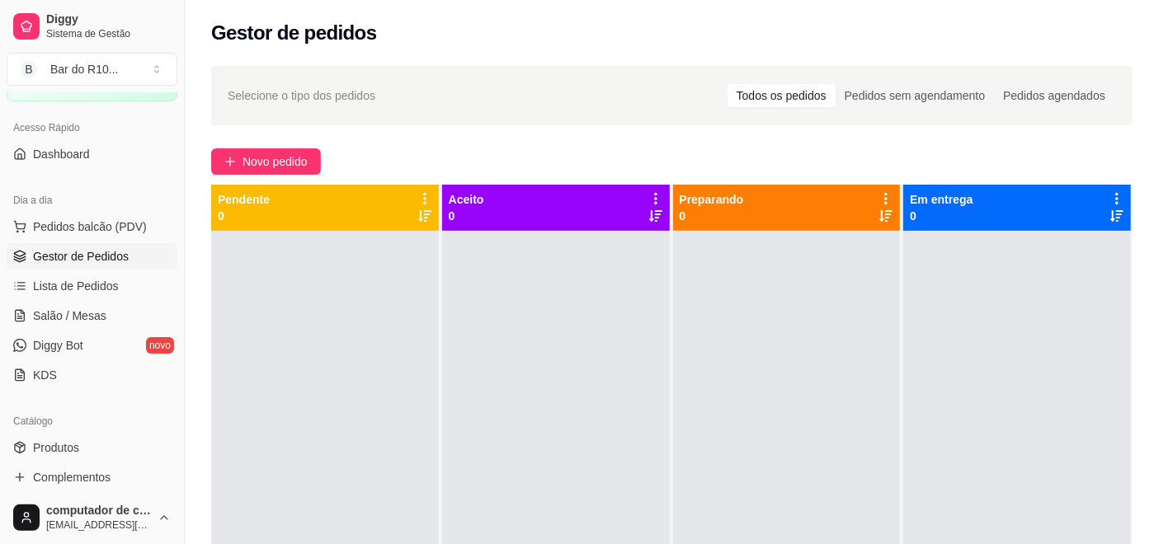
click at [104, 432] on div "Catálogo" at bounding box center [92, 421] width 171 height 26
click at [111, 448] on link "Produtos" at bounding box center [92, 448] width 171 height 26
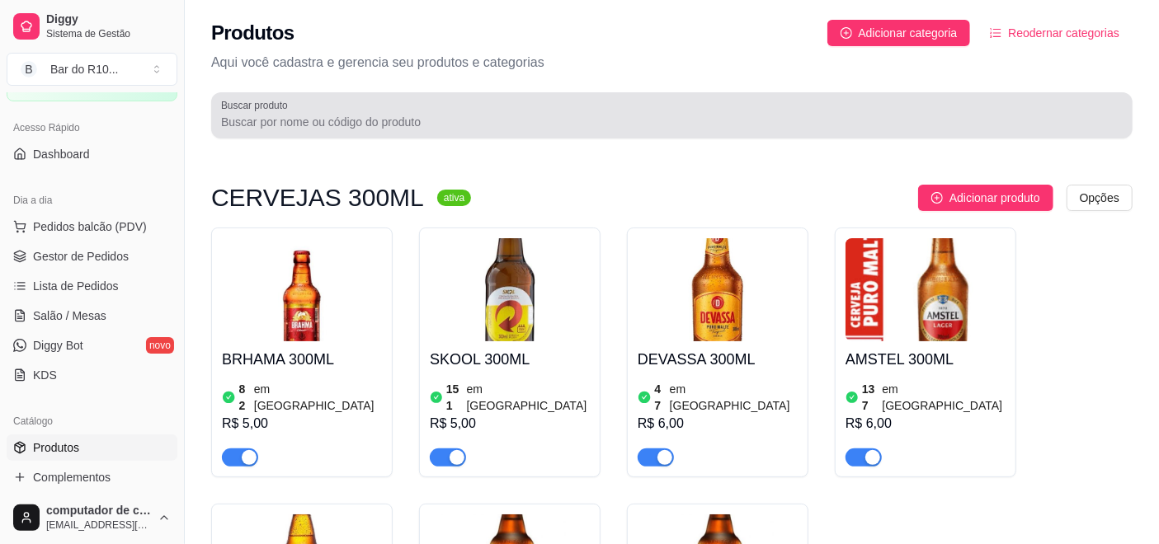
click at [360, 126] on input "Buscar produto" at bounding box center [671, 122] width 901 height 16
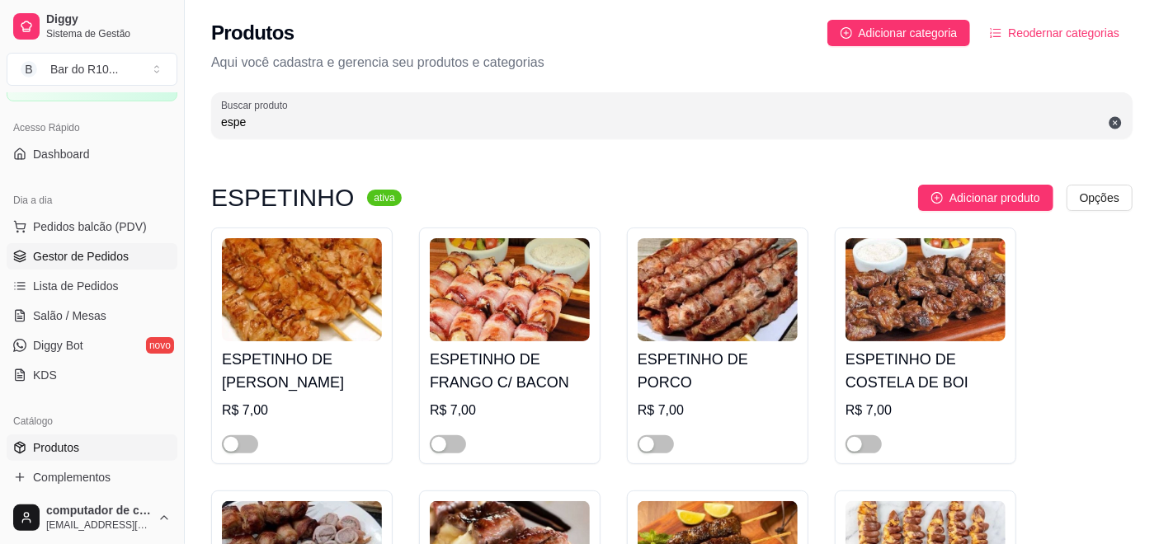
type input "espe"
click at [111, 260] on span "Gestor de Pedidos" at bounding box center [81, 256] width 96 height 16
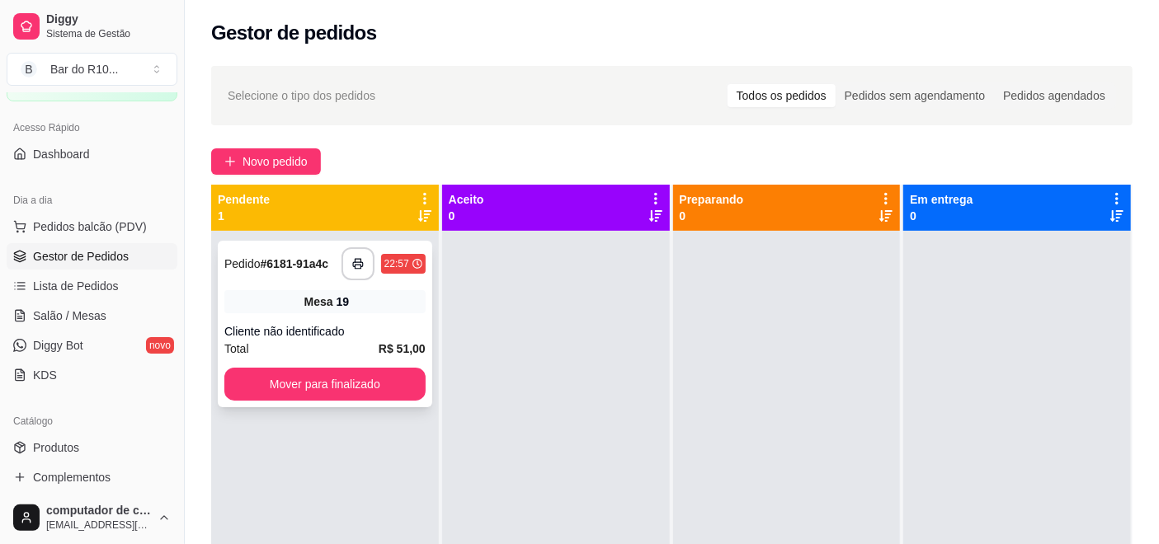
click at [327, 299] on span "Mesa" at bounding box center [318, 302] width 29 height 16
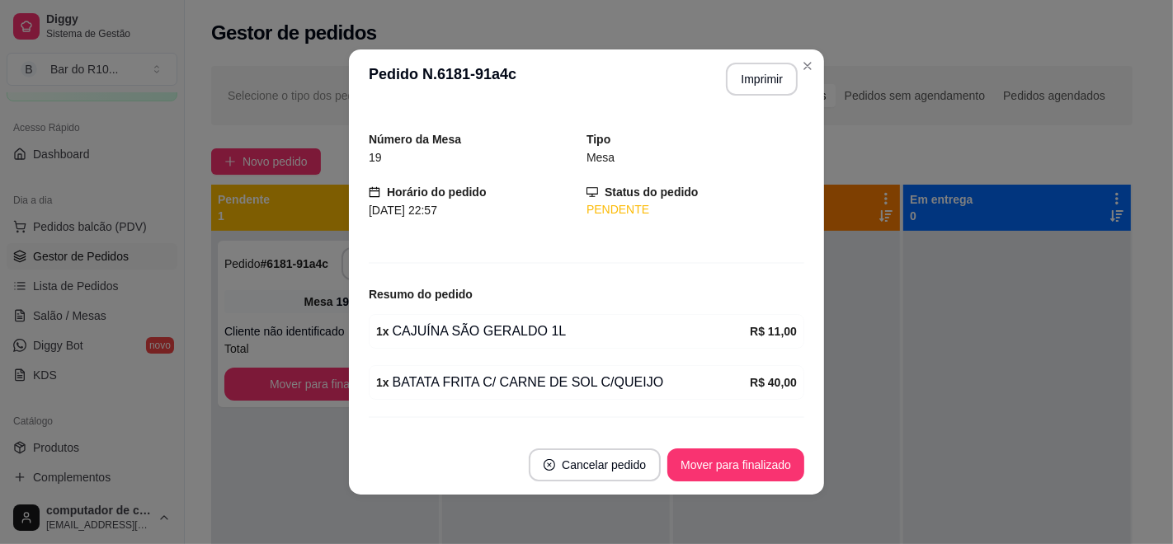
scroll to position [73, 0]
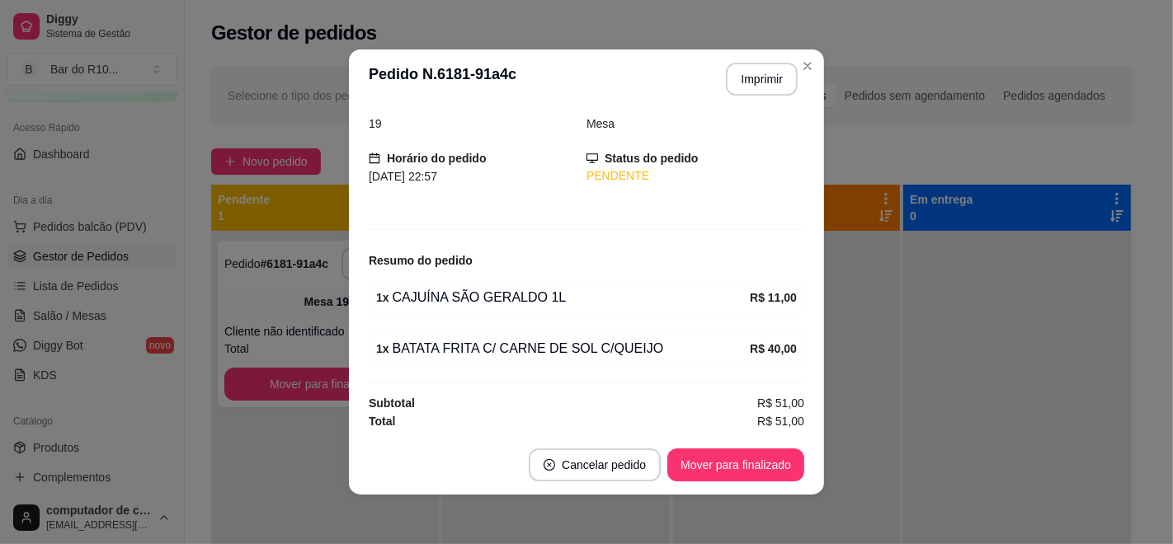
click at [769, 58] on header "**********" at bounding box center [586, 78] width 475 height 59
click at [767, 78] on button "Imprimir" at bounding box center [761, 80] width 69 height 32
click at [722, 468] on button "Mover para finalizado" at bounding box center [735, 465] width 137 height 33
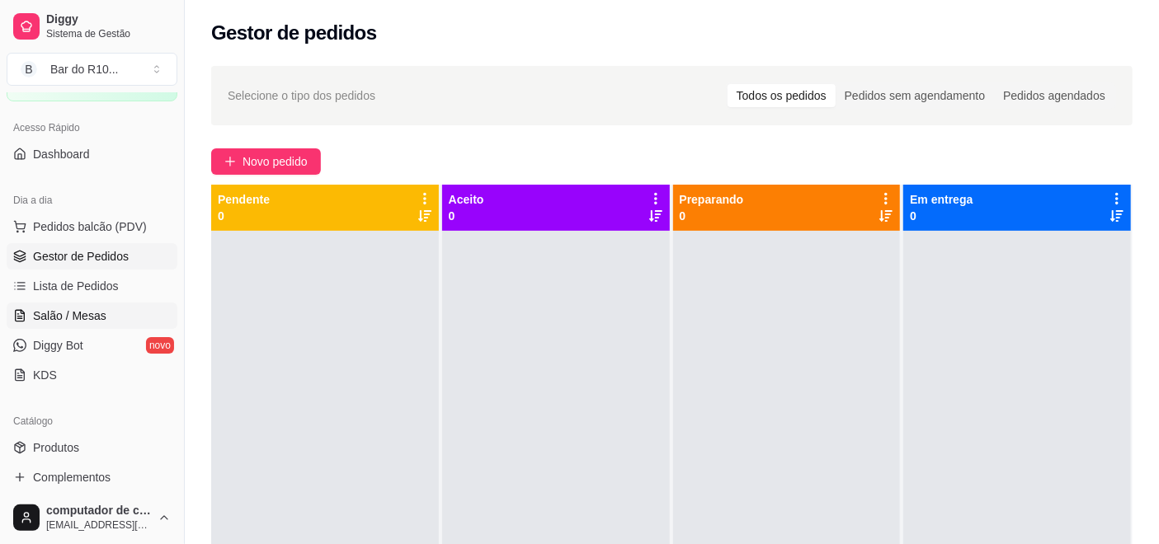
click at [109, 324] on link "Salão / Mesas" at bounding box center [92, 316] width 171 height 26
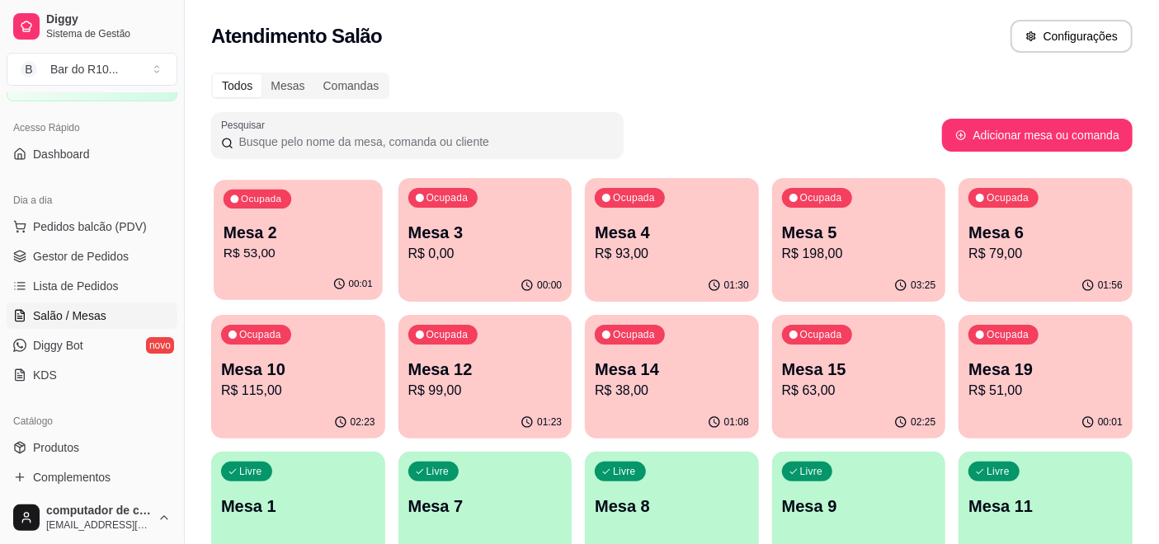
click at [354, 219] on div "Ocupada Mesa 2 R$ 53,00" at bounding box center [298, 224] width 168 height 89
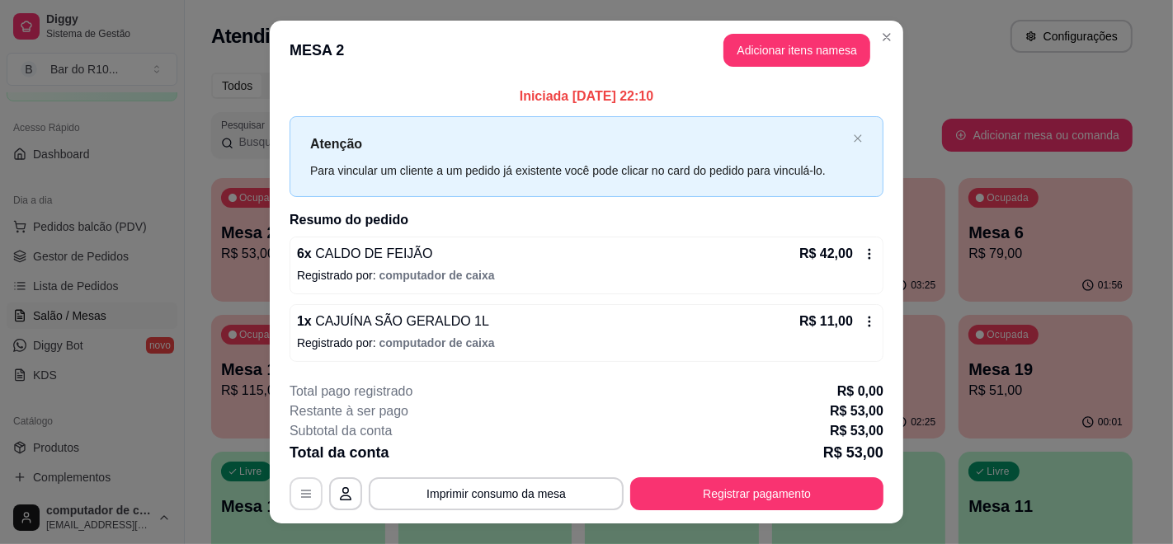
click at [306, 502] on button "button" at bounding box center [305, 494] width 33 height 33
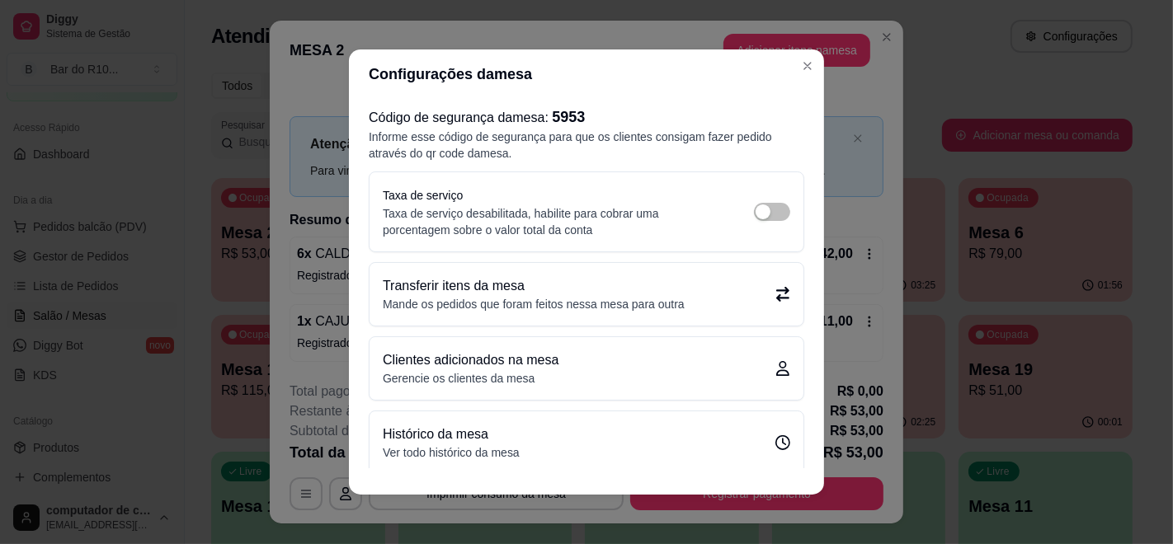
click at [570, 290] on p "Transferir itens da mesa" at bounding box center [534, 286] width 302 height 20
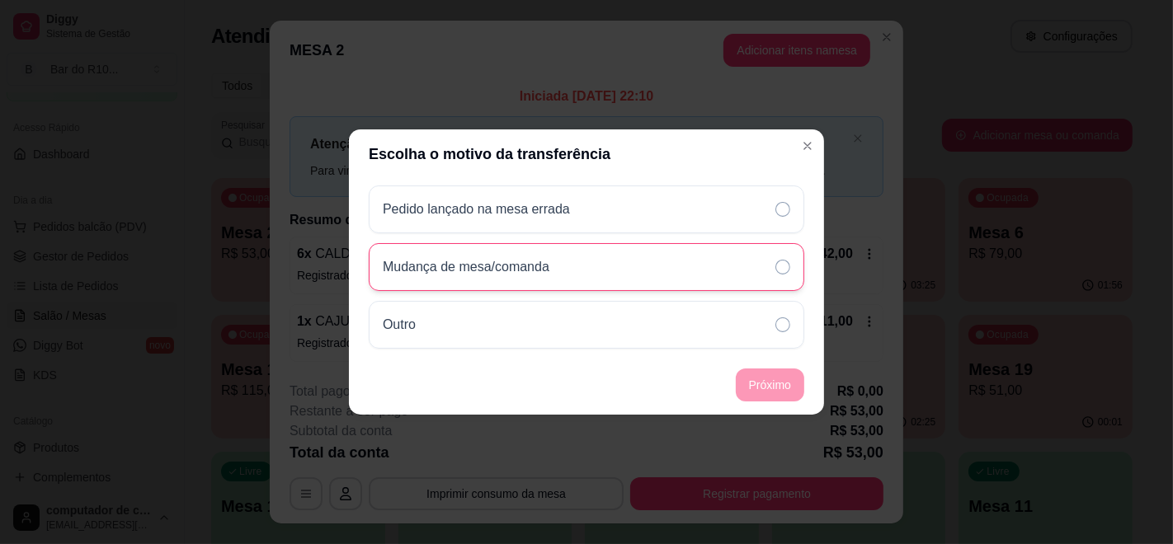
click at [618, 258] on div "Mudança de mesa/comanda" at bounding box center [586, 267] width 435 height 48
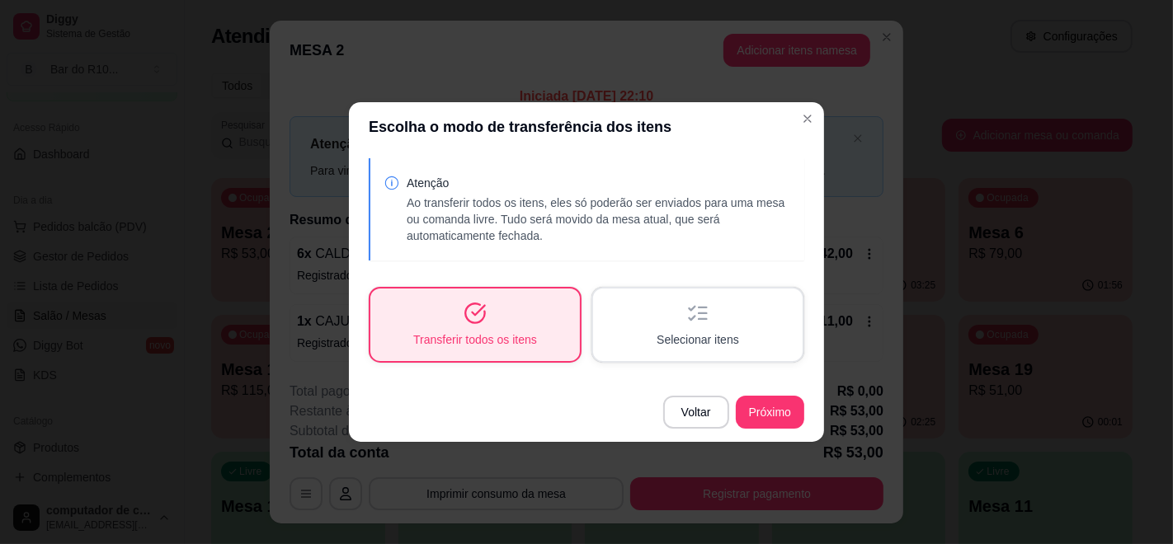
click at [767, 390] on footer "Voltar Próximo" at bounding box center [586, 412] width 475 height 59
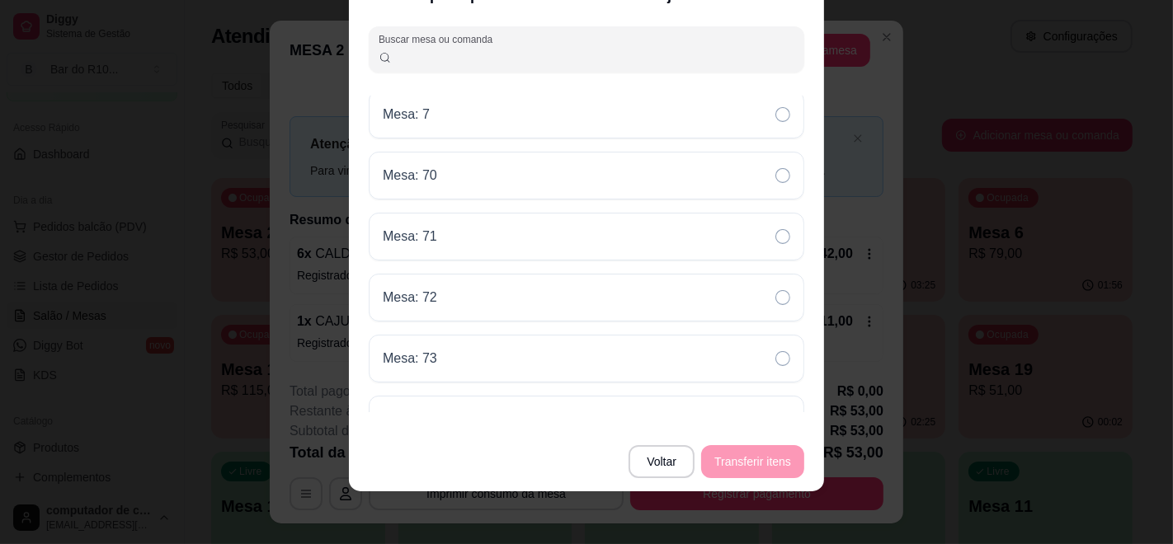
scroll to position [1524, 0]
click at [520, 54] on input "Buscar mesa ou comanda" at bounding box center [593, 56] width 403 height 16
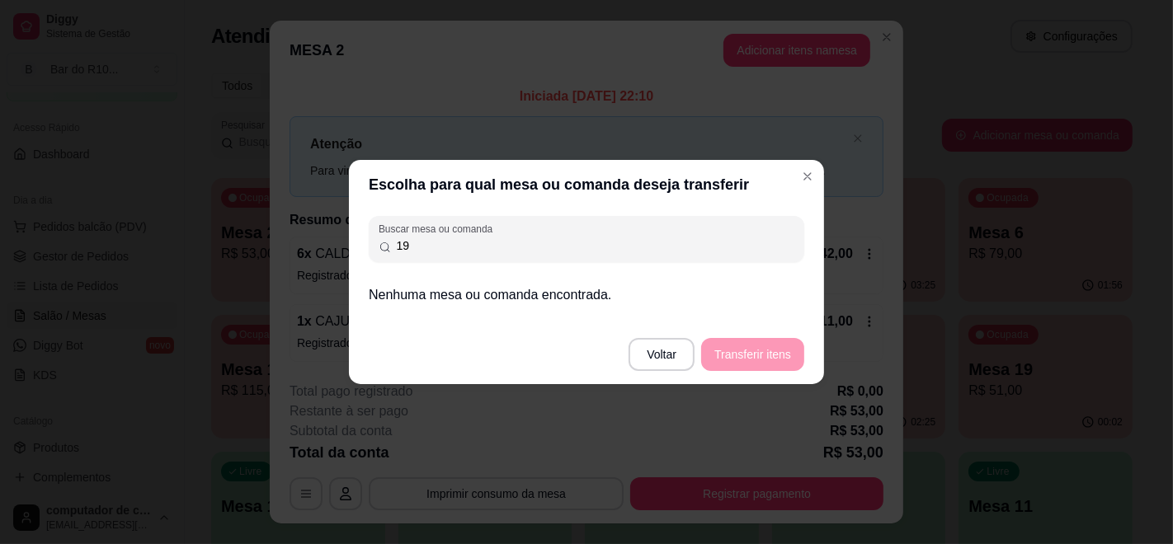
scroll to position [0, 0]
type input "19"
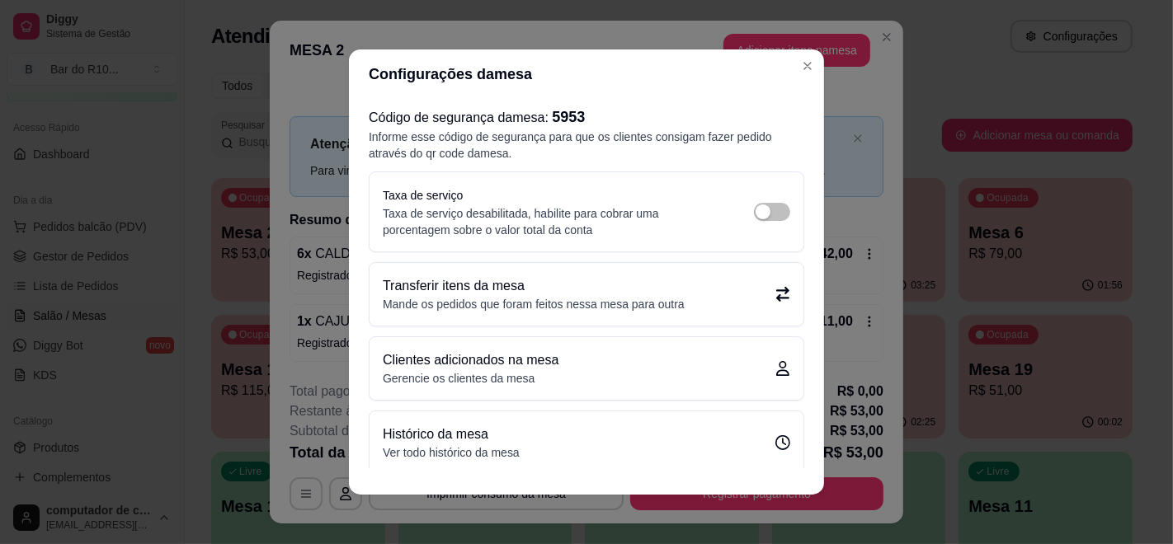
click at [664, 286] on p "Transferir itens da mesa" at bounding box center [534, 286] width 302 height 20
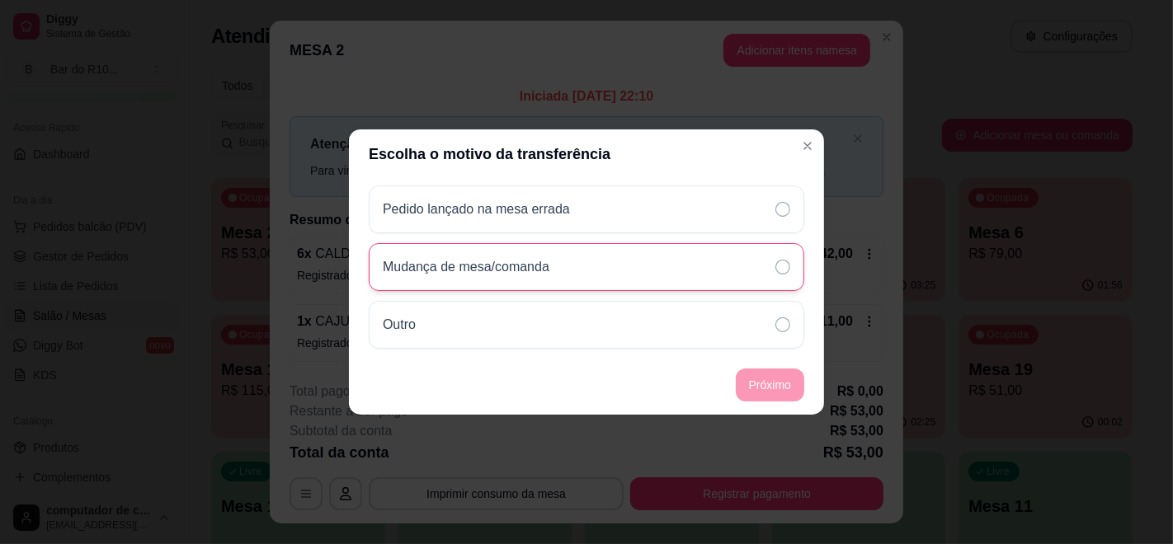
click at [614, 261] on div "Mudança de mesa/comanda" at bounding box center [586, 267] width 435 height 48
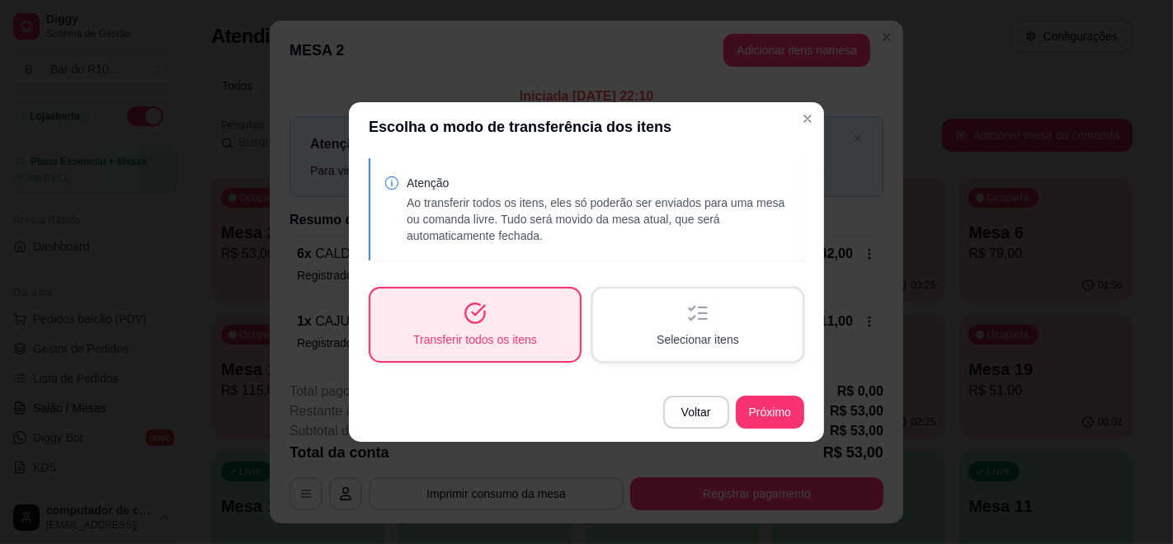
scroll to position [92, 0]
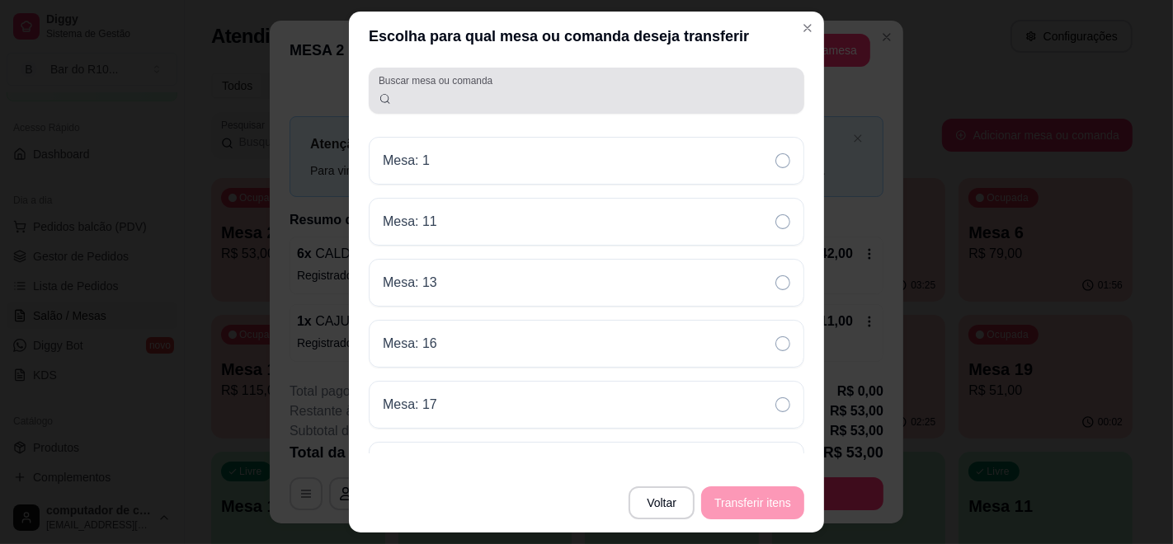
click at [595, 87] on div at bounding box center [587, 90] width 416 height 33
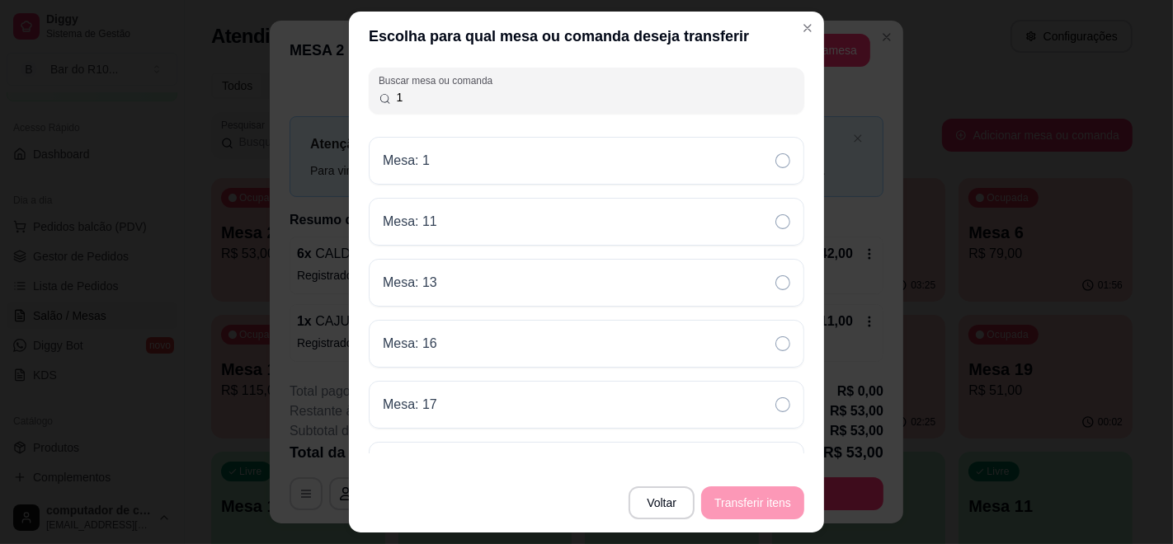
type input "19"
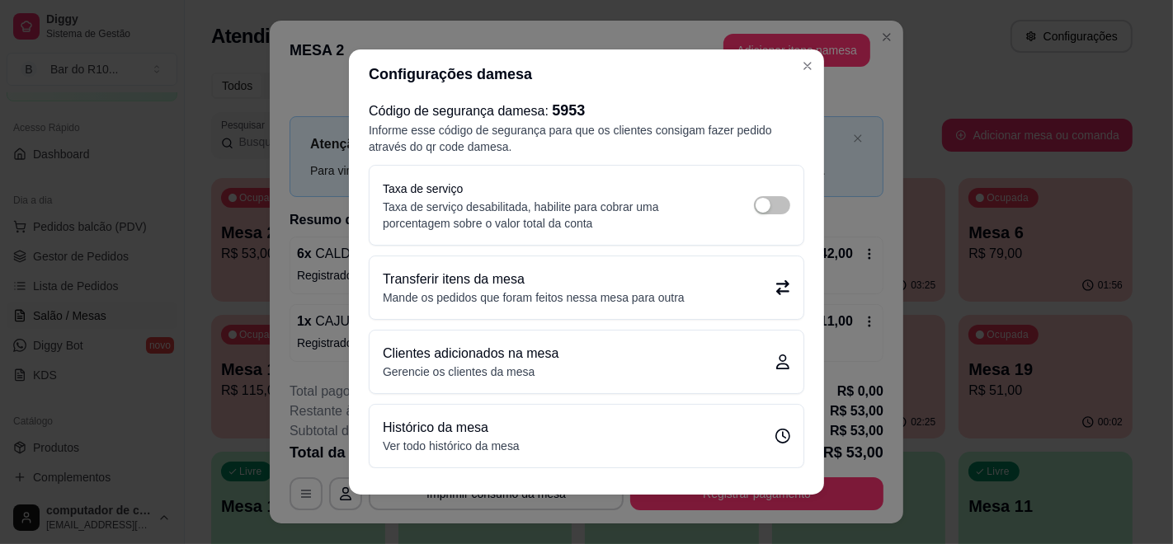
scroll to position [12, 0]
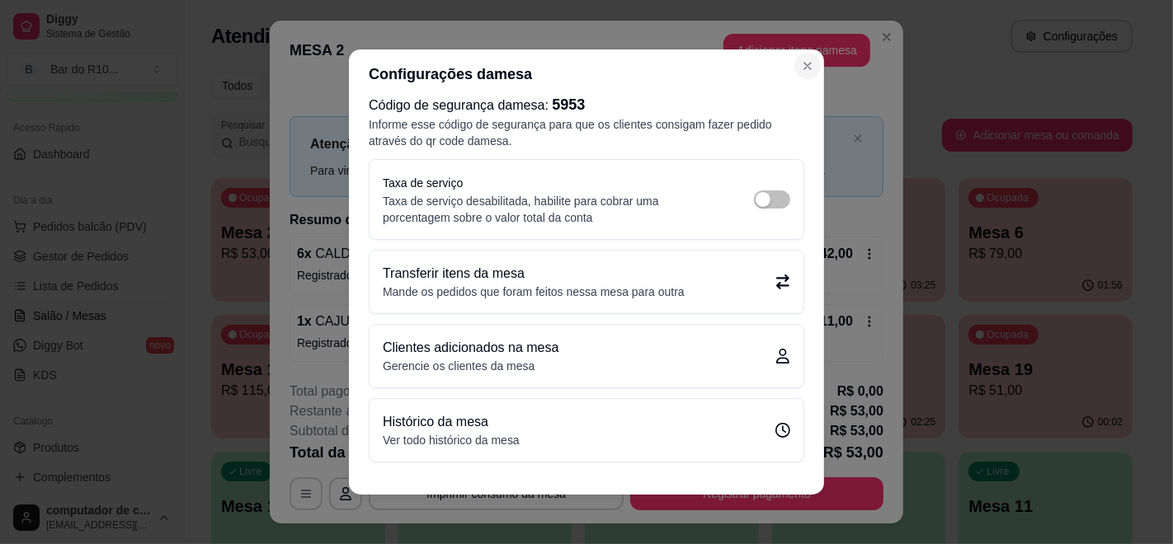
click at [783, 70] on section "Configurações da mesa Código de segurança da mesa : 5953 Informe esse código de…" at bounding box center [586, 271] width 475 height 445
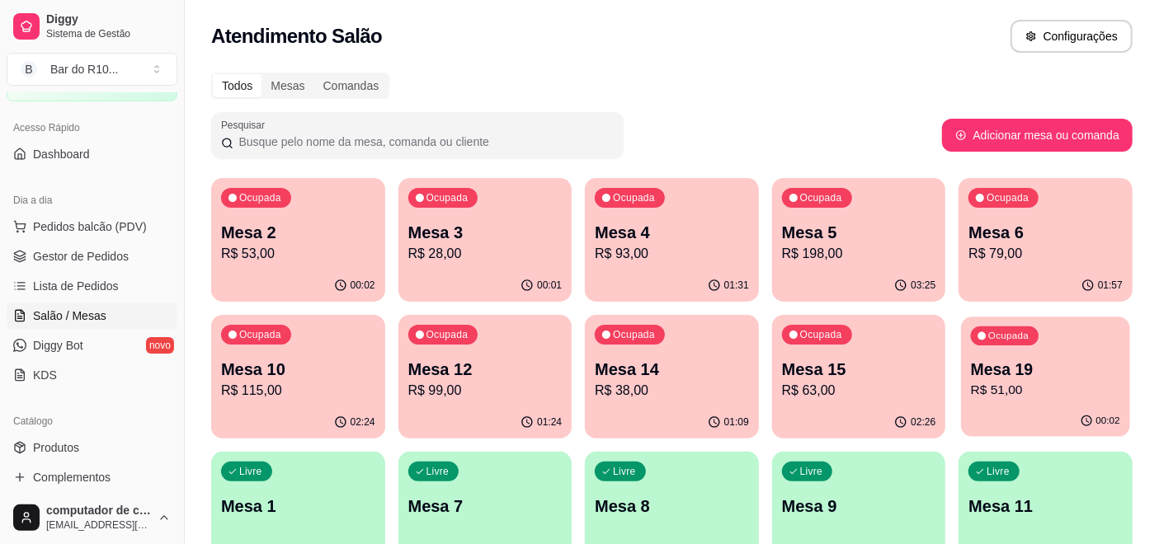
click at [1015, 360] on p "Mesa 19" at bounding box center [1045, 370] width 149 height 22
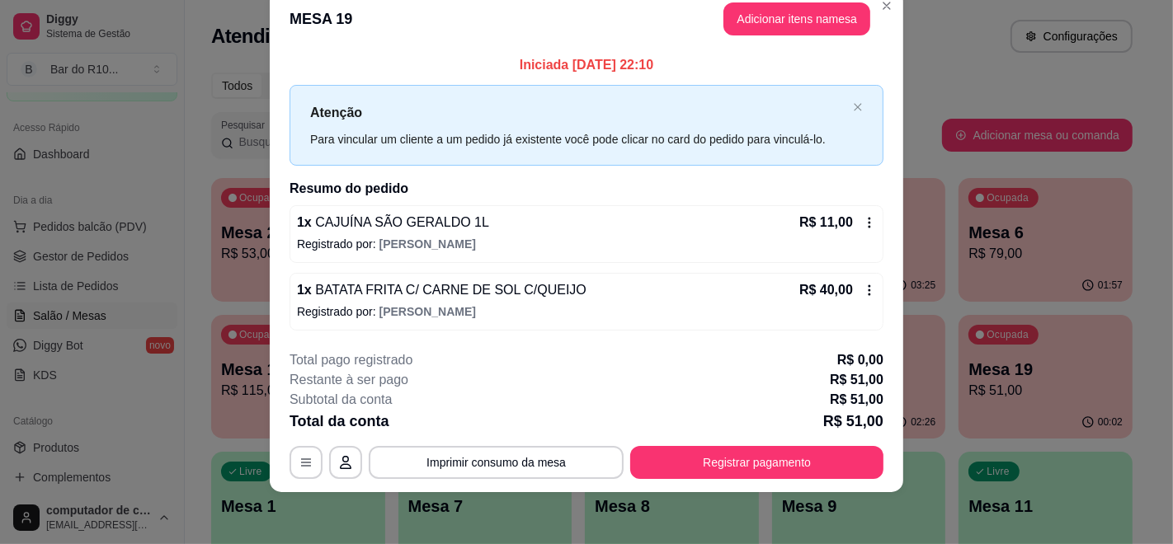
scroll to position [0, 0]
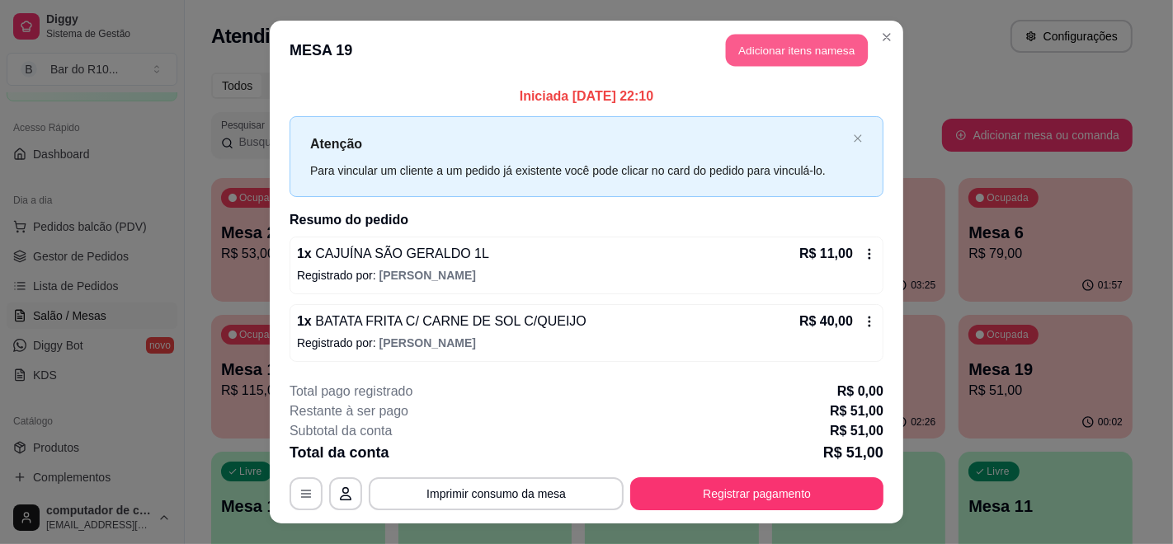
click at [831, 39] on button "Adicionar itens na mesa" at bounding box center [797, 51] width 142 height 32
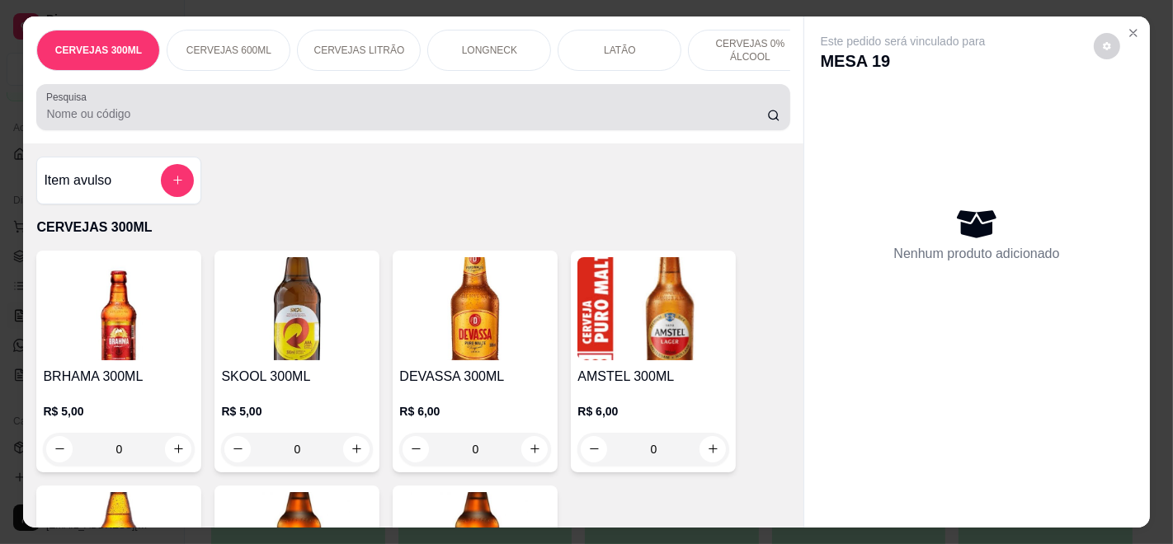
click at [633, 120] on input "Pesquisa" at bounding box center [406, 114] width 720 height 16
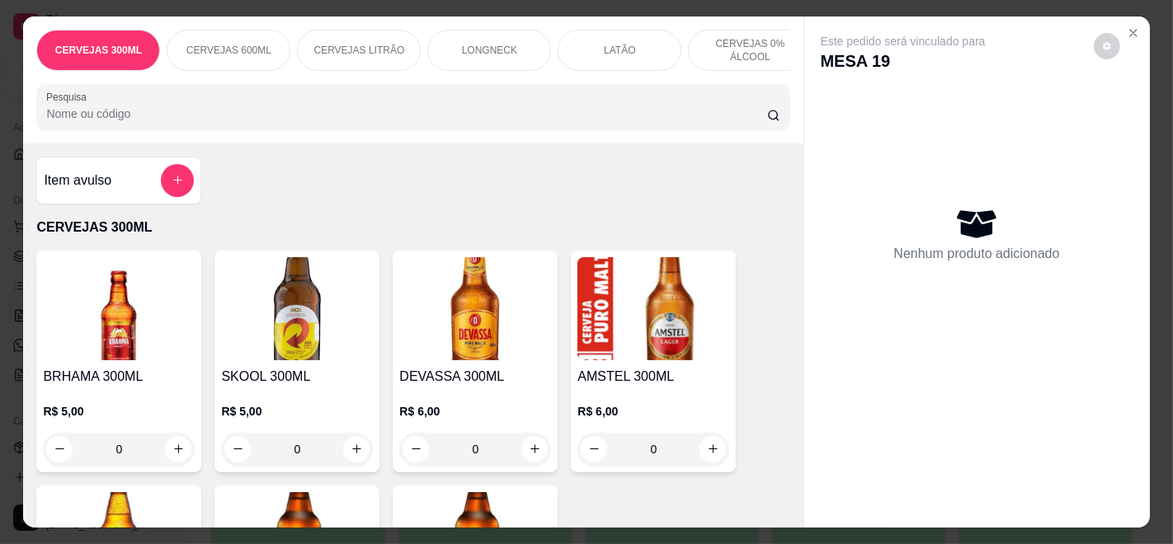
click at [1137, 16] on div "Este pedido será vinculado para MESA 19 Nenhum produto adicionado" at bounding box center [977, 258] width 346 height 485
click at [1134, 20] on button "Close" at bounding box center [1133, 33] width 26 height 26
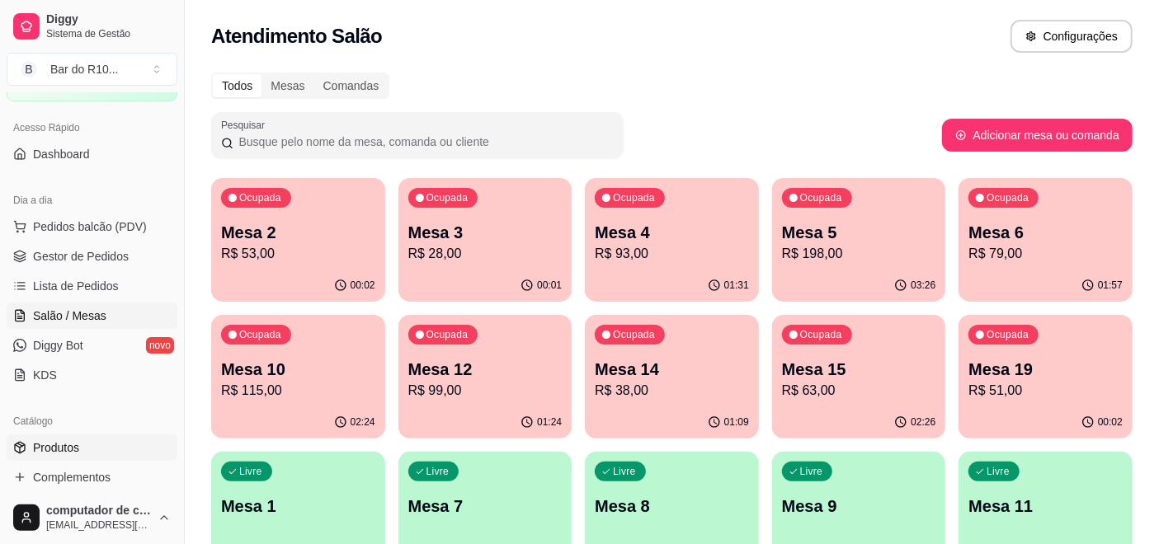
click at [62, 443] on span "Produtos" at bounding box center [56, 448] width 46 height 16
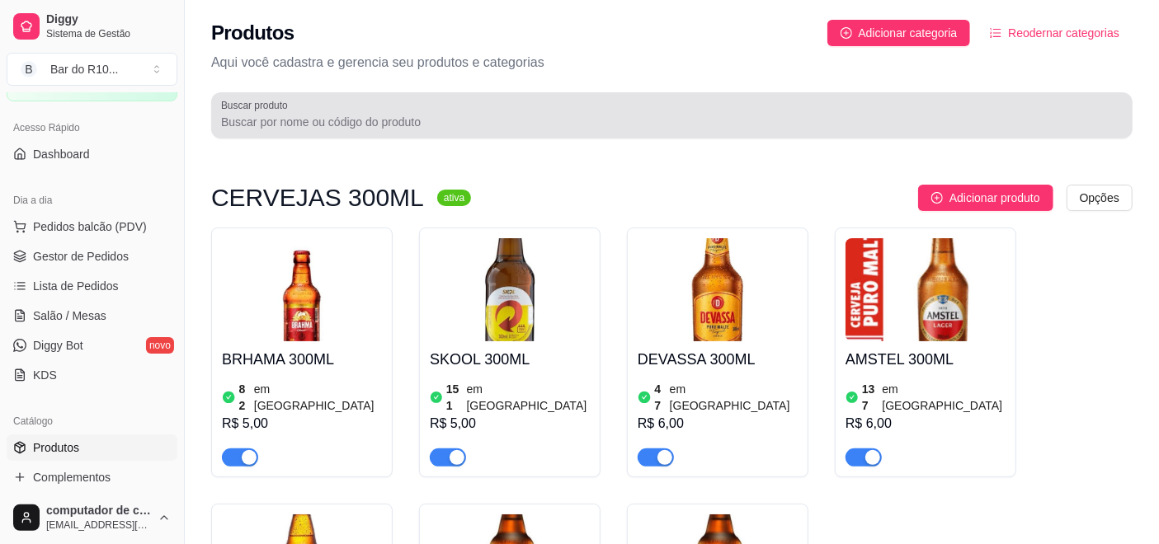
click at [364, 115] on input "Buscar produto" at bounding box center [671, 122] width 901 height 16
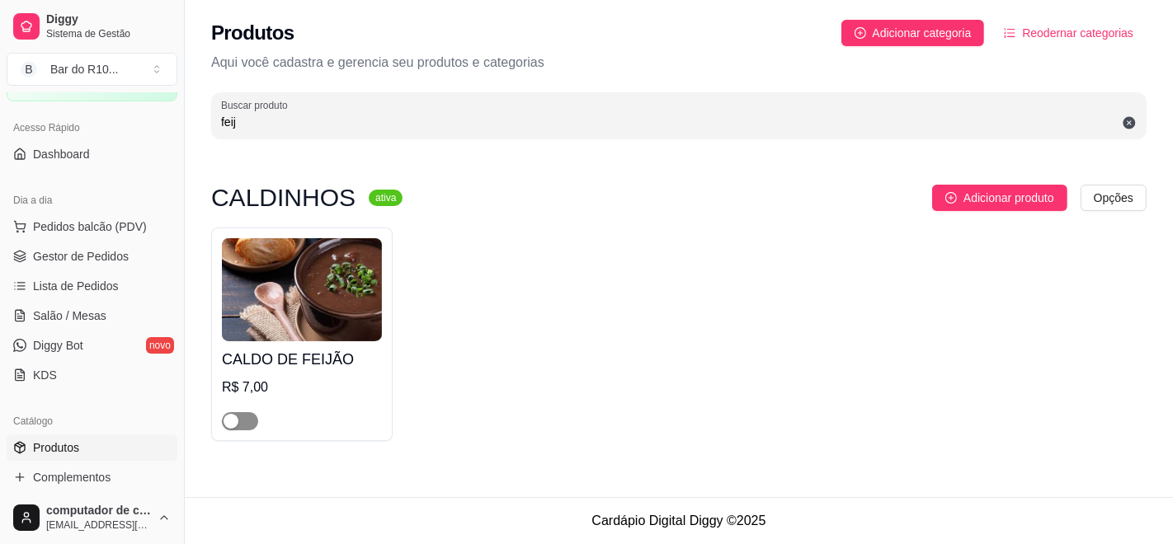
type input "feij"
click at [249, 416] on span "button" at bounding box center [240, 421] width 36 height 18
click at [162, 283] on link "Lista de Pedidos" at bounding box center [92, 286] width 171 height 26
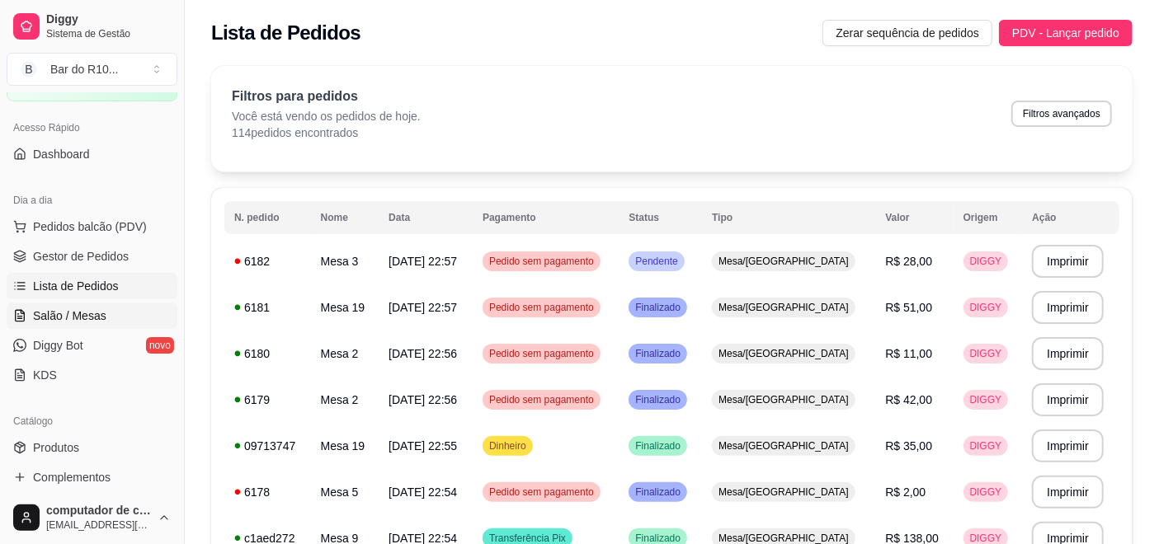
click at [52, 312] on span "Salão / Mesas" at bounding box center [69, 316] width 73 height 16
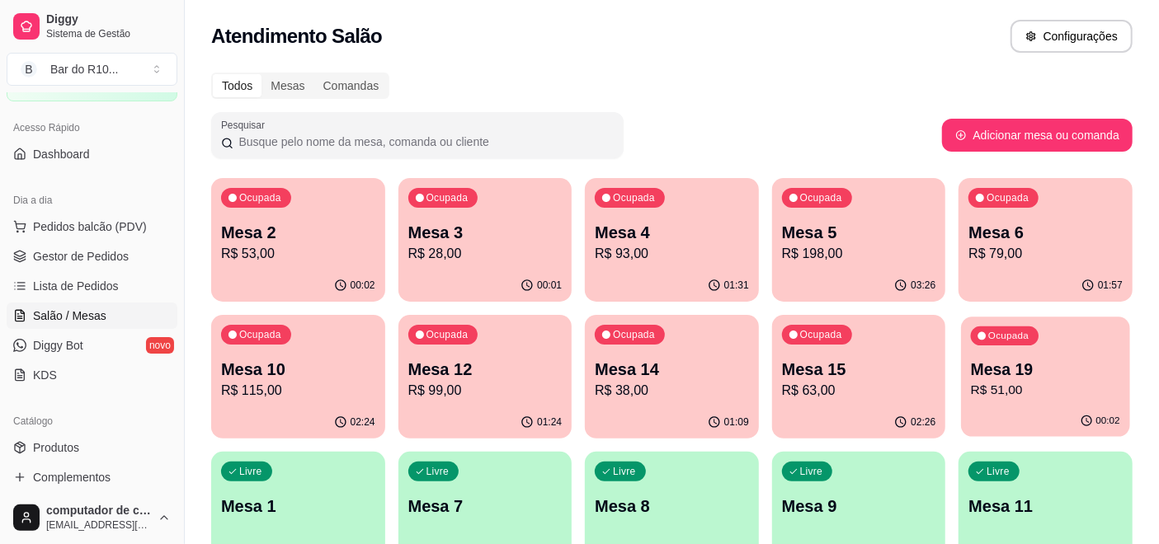
click at [990, 362] on p "Mesa 19" at bounding box center [1045, 370] width 149 height 22
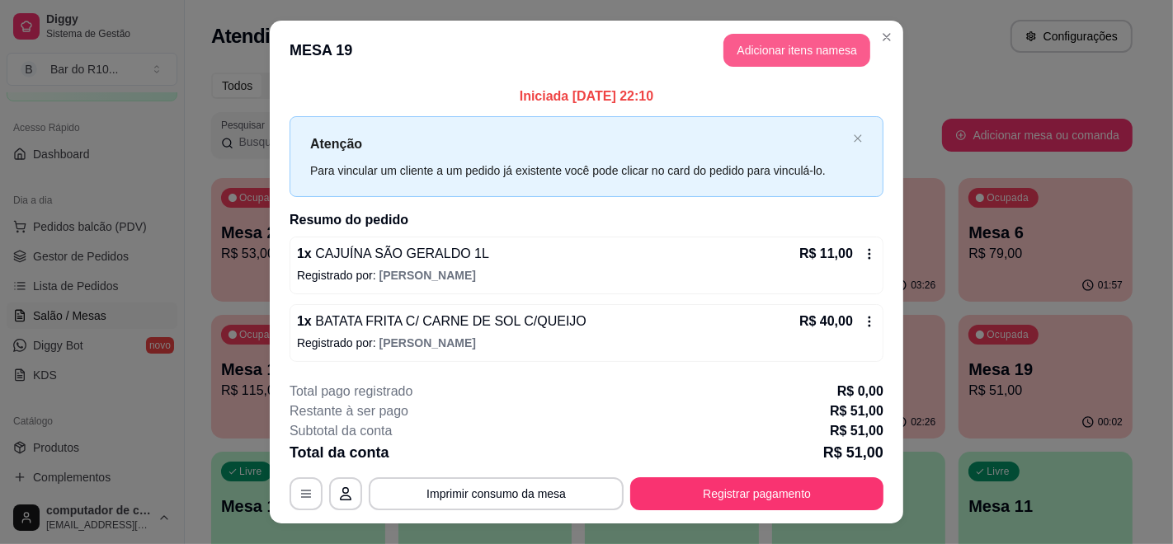
click at [811, 54] on button "Adicionar itens na mesa" at bounding box center [796, 50] width 147 height 33
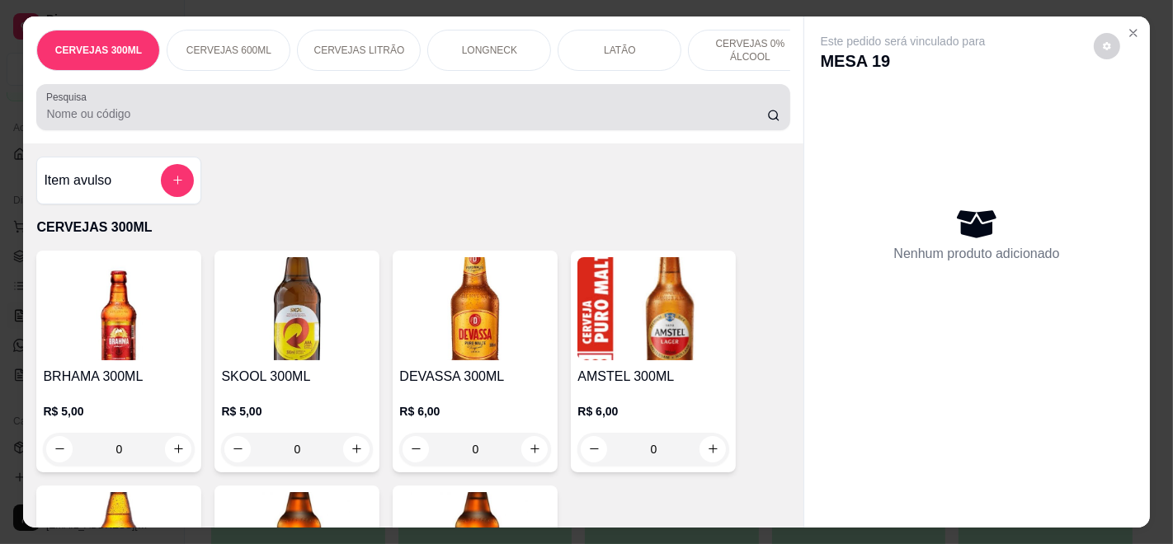
click at [393, 130] on div "Pesquisa" at bounding box center [412, 107] width 753 height 46
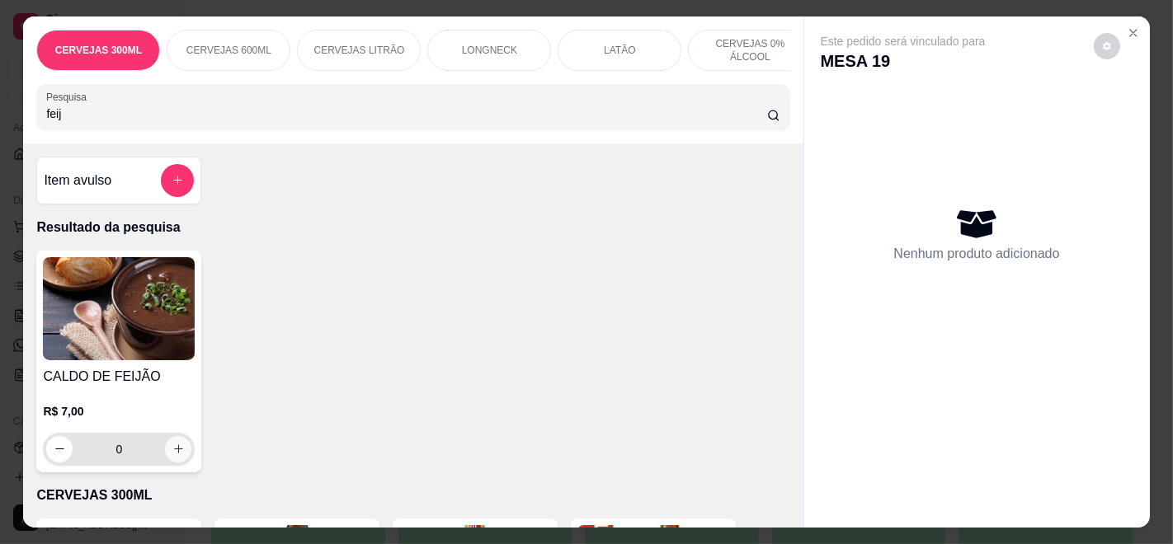
type input "feij"
click at [172, 450] on icon "increase-product-quantity" at bounding box center [178, 449] width 12 height 12
type input "1"
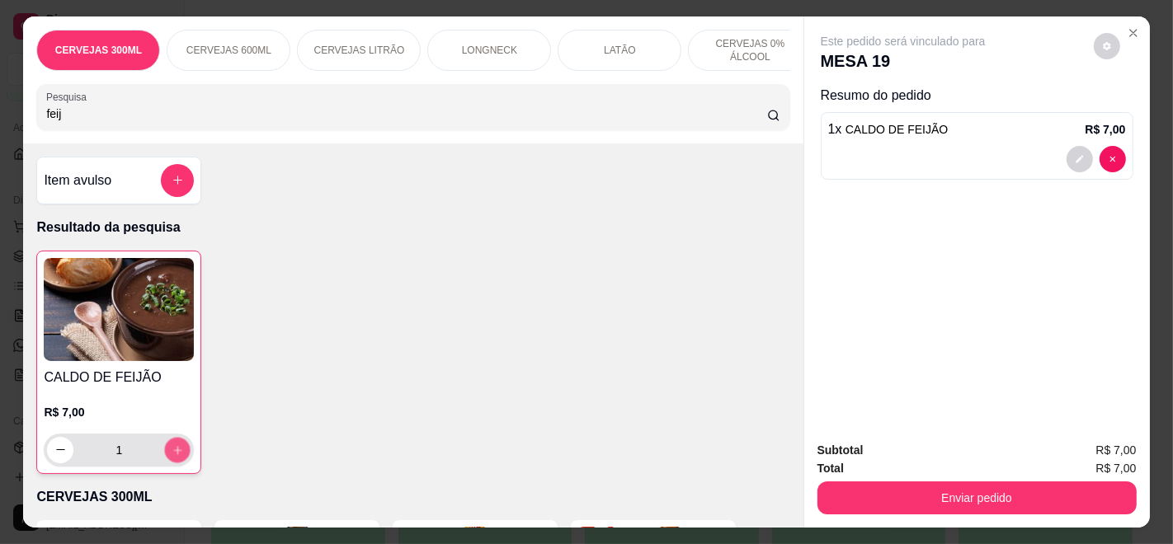
click at [172, 450] on icon "increase-product-quantity" at bounding box center [178, 451] width 12 height 12
type input "2"
click at [172, 450] on icon "increase-product-quantity" at bounding box center [178, 451] width 12 height 12
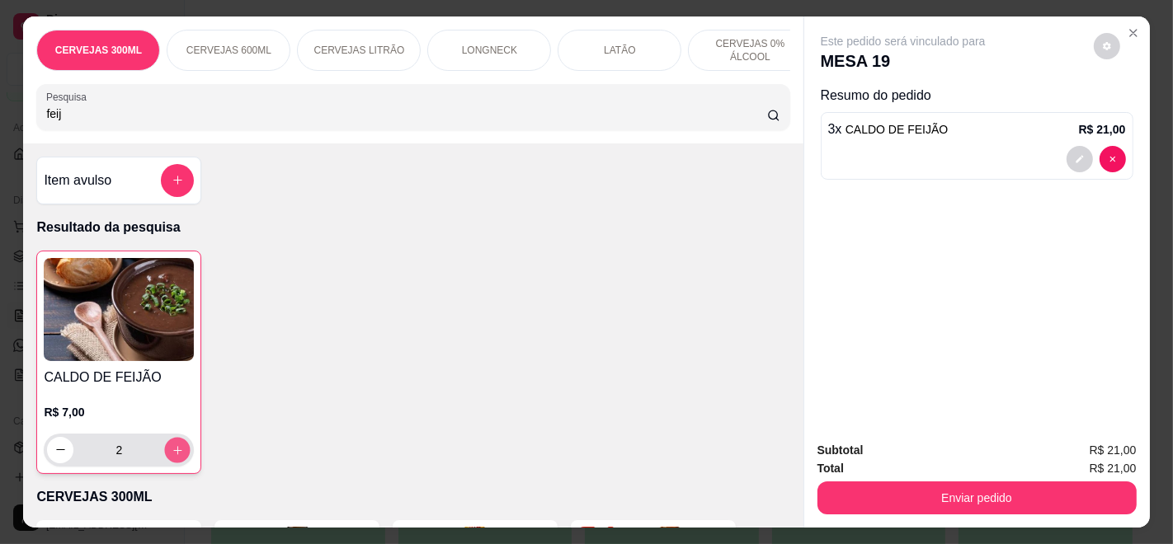
type input "4"
click at [172, 450] on icon "increase-product-quantity" at bounding box center [178, 451] width 12 height 12
type input "5"
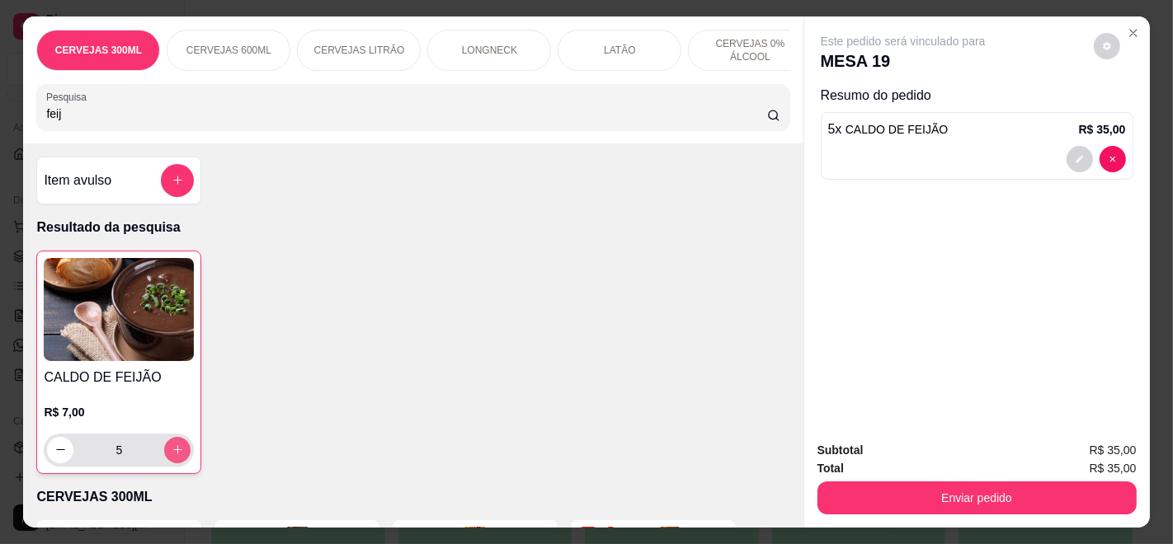
click at [172, 450] on icon "increase-product-quantity" at bounding box center [178, 450] width 12 height 12
type input "6"
click at [172, 450] on icon "increase-product-quantity" at bounding box center [178, 451] width 12 height 12
type input "7"
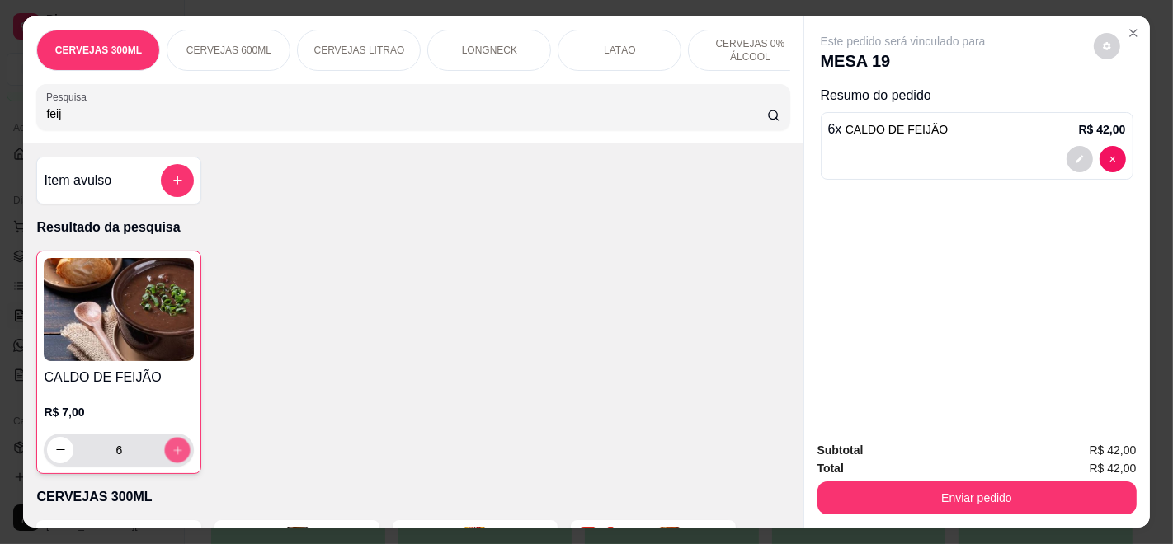
type input "7"
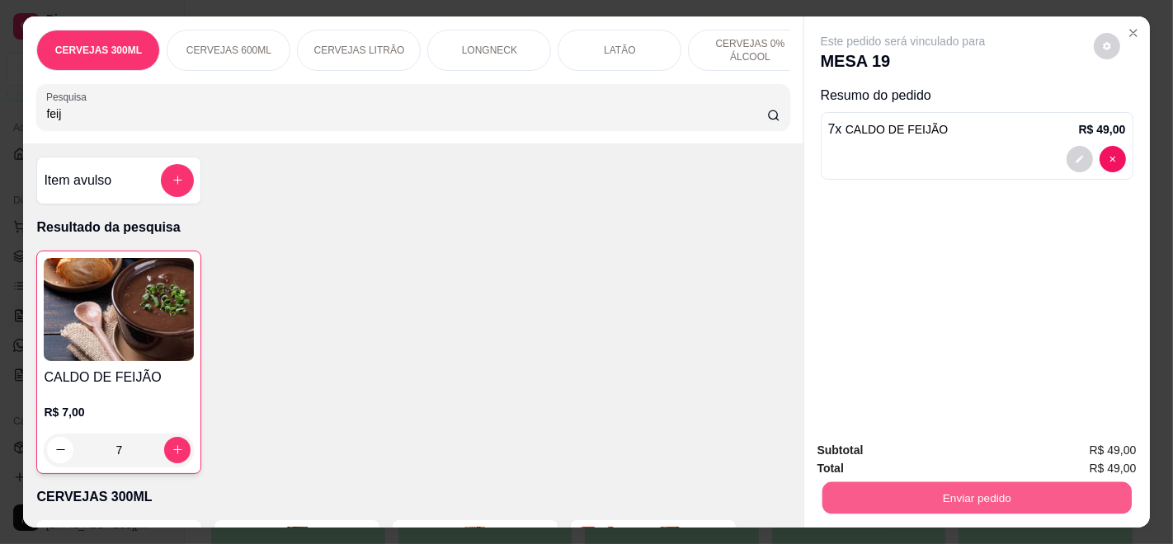
click at [1001, 493] on button "Enviar pedido" at bounding box center [975, 498] width 309 height 32
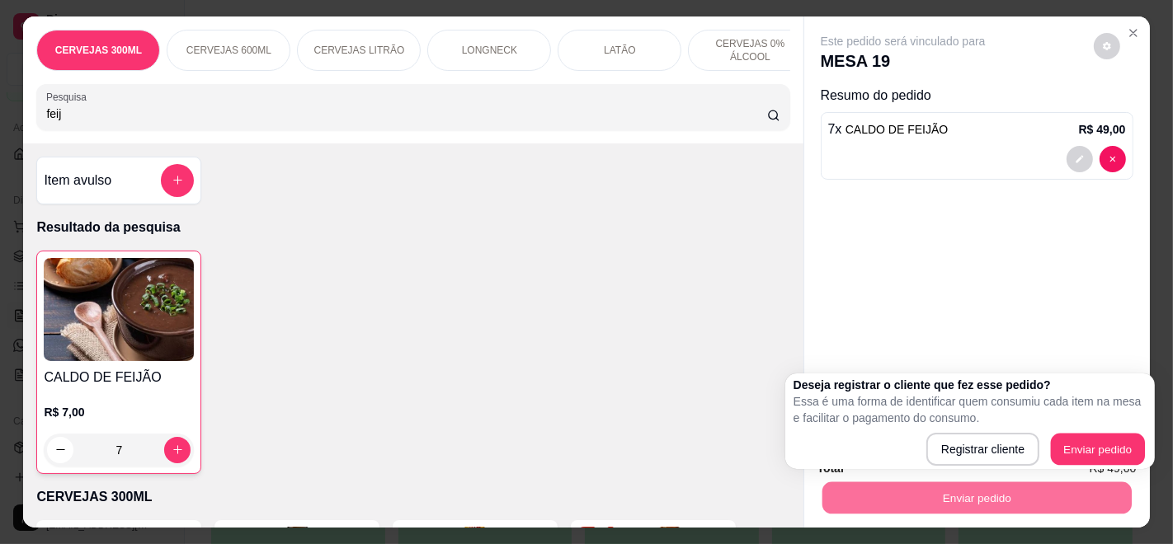
click at [1075, 433] on div "Registrar cliente Enviar pedido" at bounding box center [969, 449] width 353 height 33
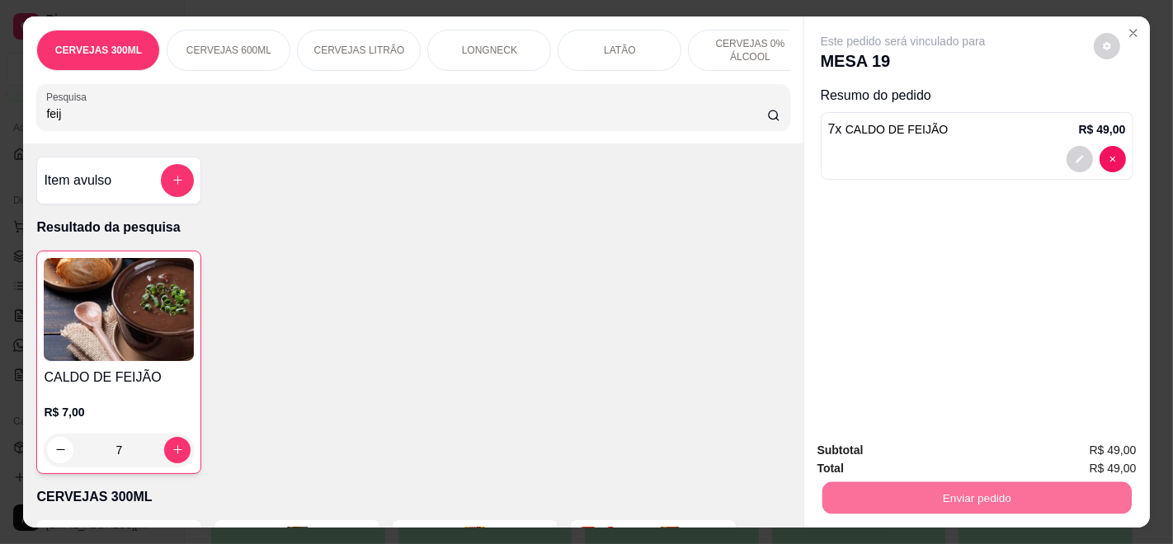
click at [1097, 452] on button "Enviar pedido" at bounding box center [1092, 450] width 91 height 31
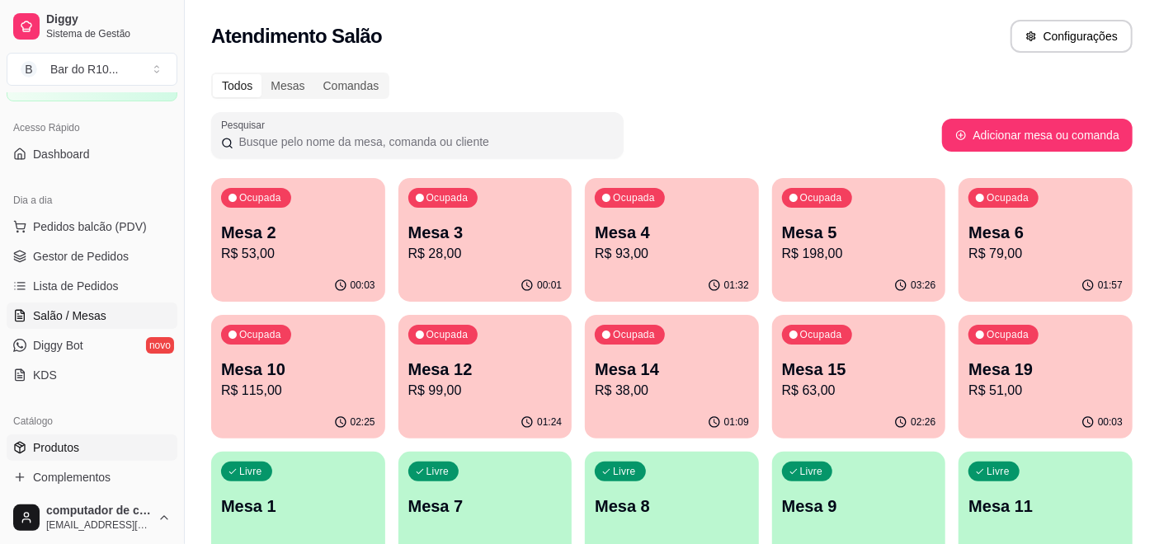
click at [33, 449] on span "Produtos" at bounding box center [56, 448] width 46 height 16
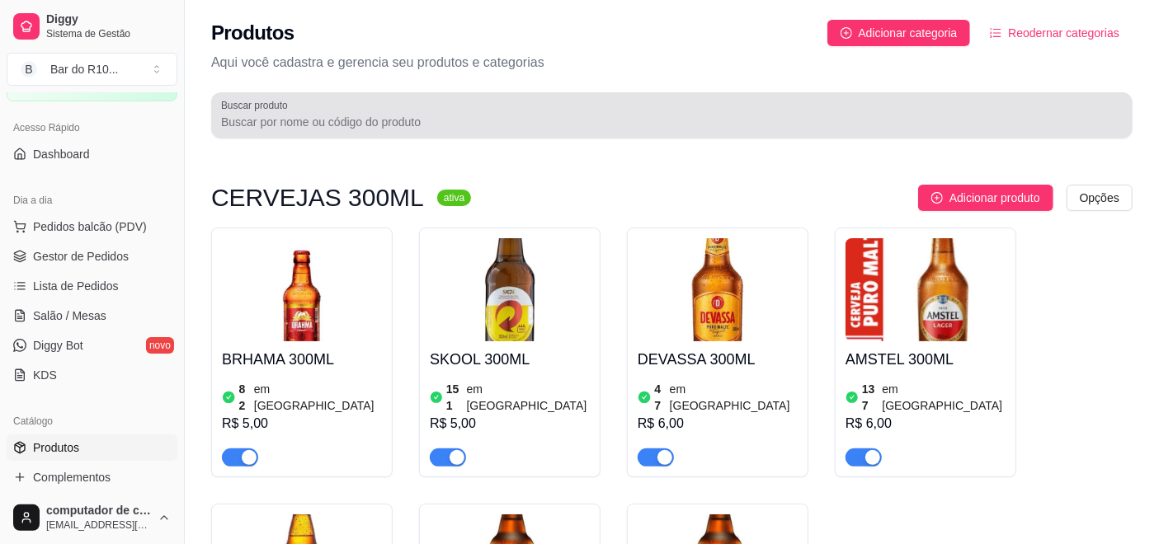
click at [219, 124] on div "Buscar produto" at bounding box center [671, 115] width 921 height 46
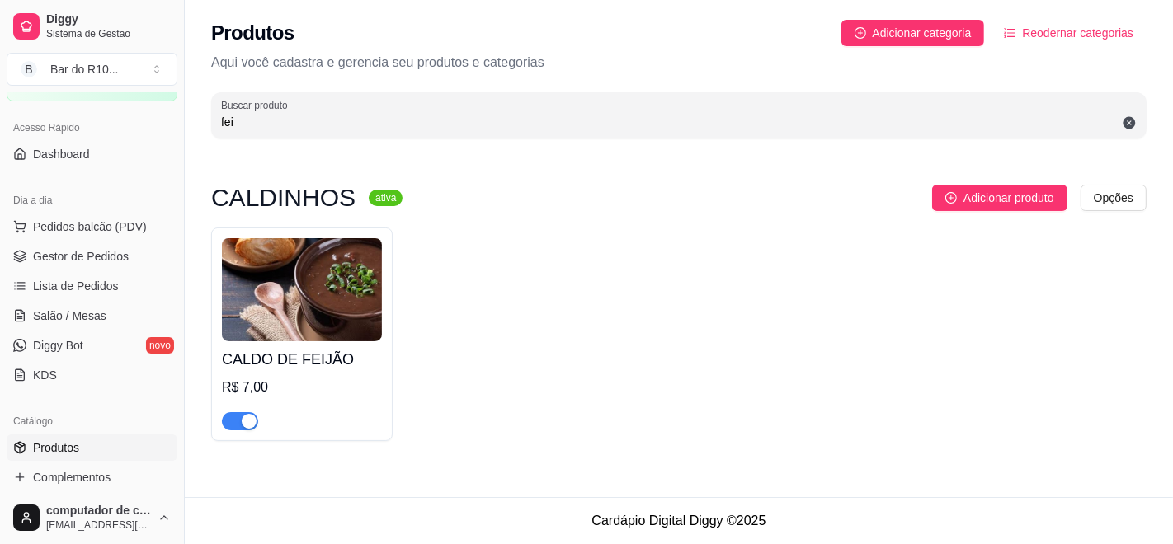
type input "fei"
click at [251, 411] on div at bounding box center [240, 421] width 36 height 20
click at [238, 420] on span "button" at bounding box center [240, 421] width 36 height 18
click at [80, 249] on span "Gestor de Pedidos" at bounding box center [81, 256] width 96 height 16
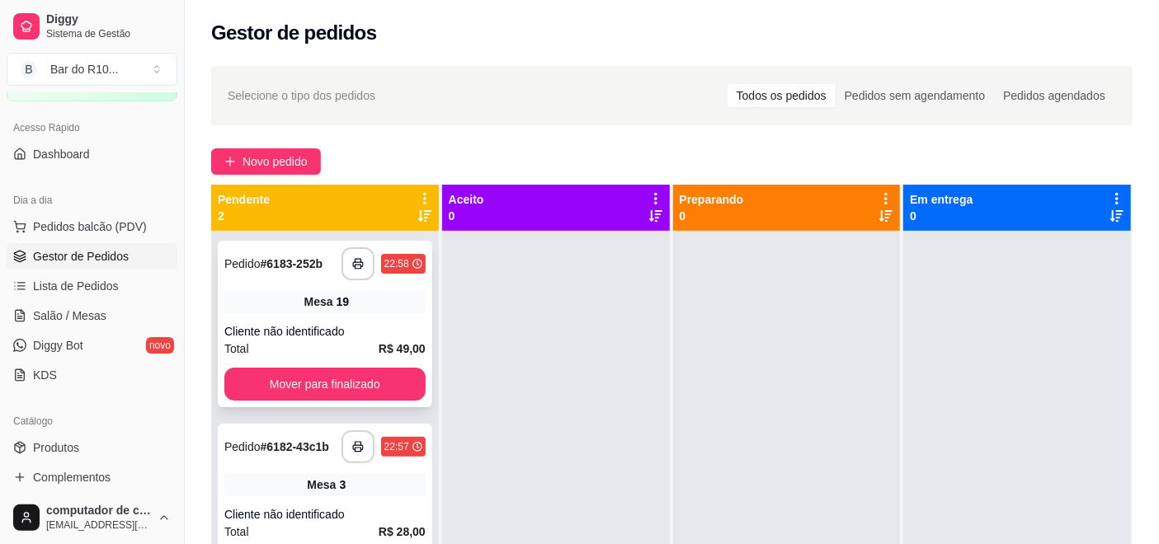
click at [341, 288] on div "**********" at bounding box center [325, 324] width 214 height 167
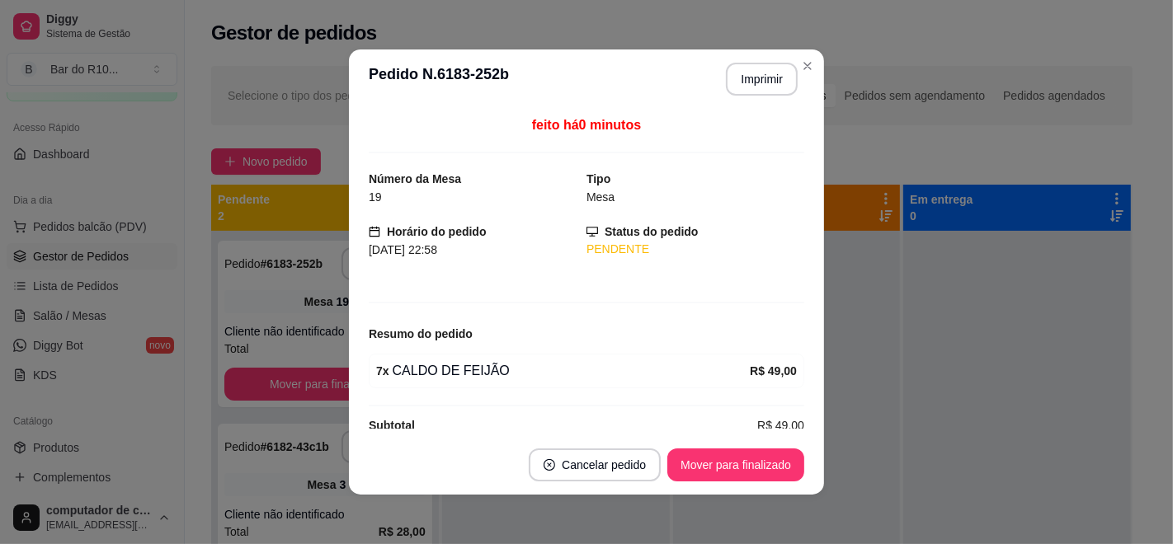
scroll to position [23, 0]
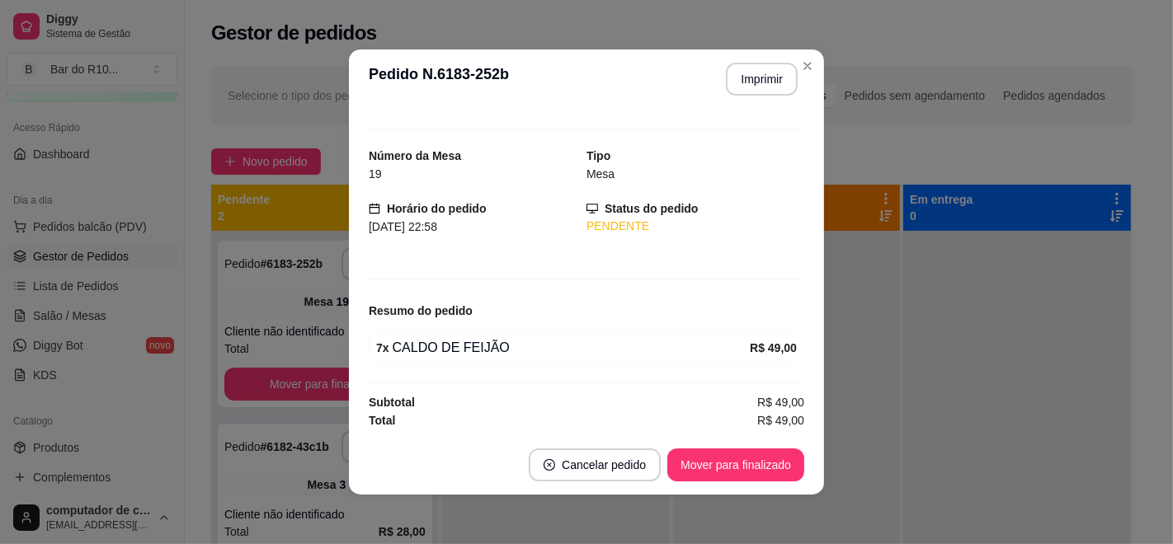
click at [673, 324] on div "feito há 0 minutos Número da Mesa 19 Tipo Mesa Horário do pedido 09/10/2025 22:…" at bounding box center [586, 271] width 435 height 313
click at [736, 464] on button "Mover para finalizado" at bounding box center [735, 465] width 137 height 33
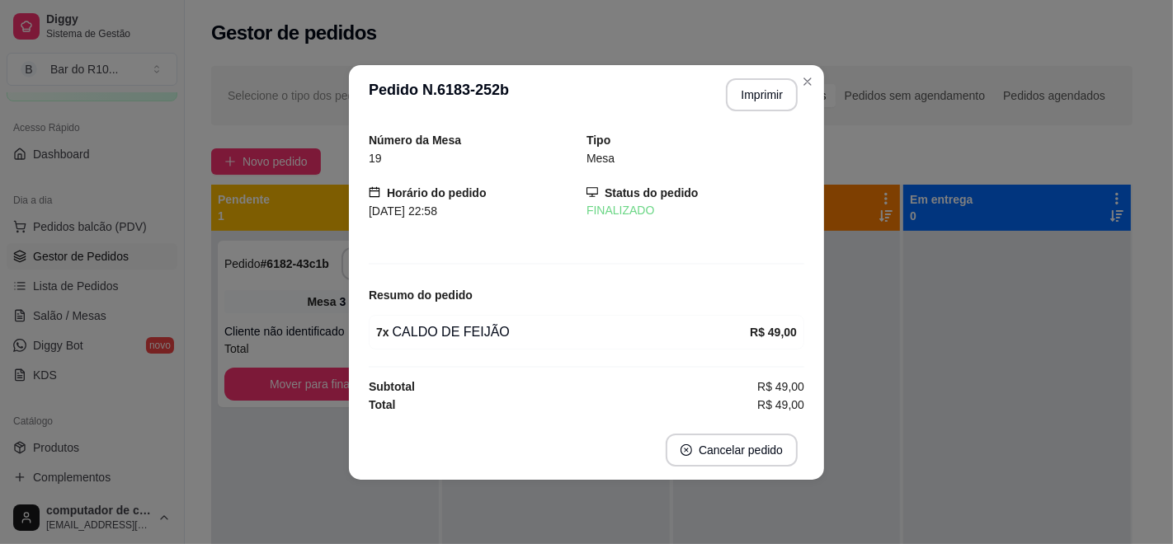
scroll to position [0, 0]
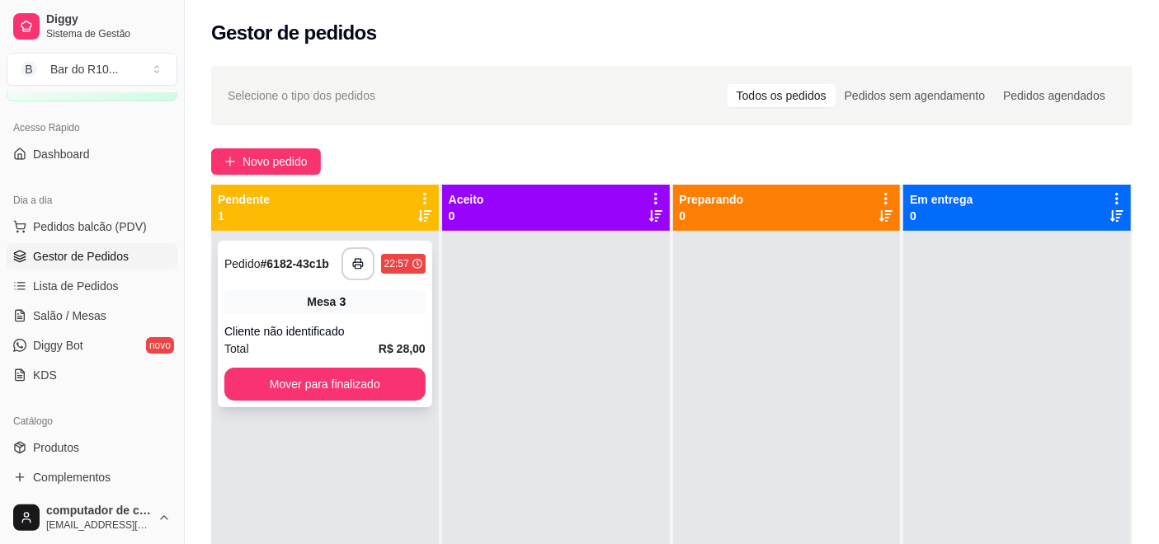
click at [361, 332] on div "Cliente não identificado" at bounding box center [324, 331] width 201 height 16
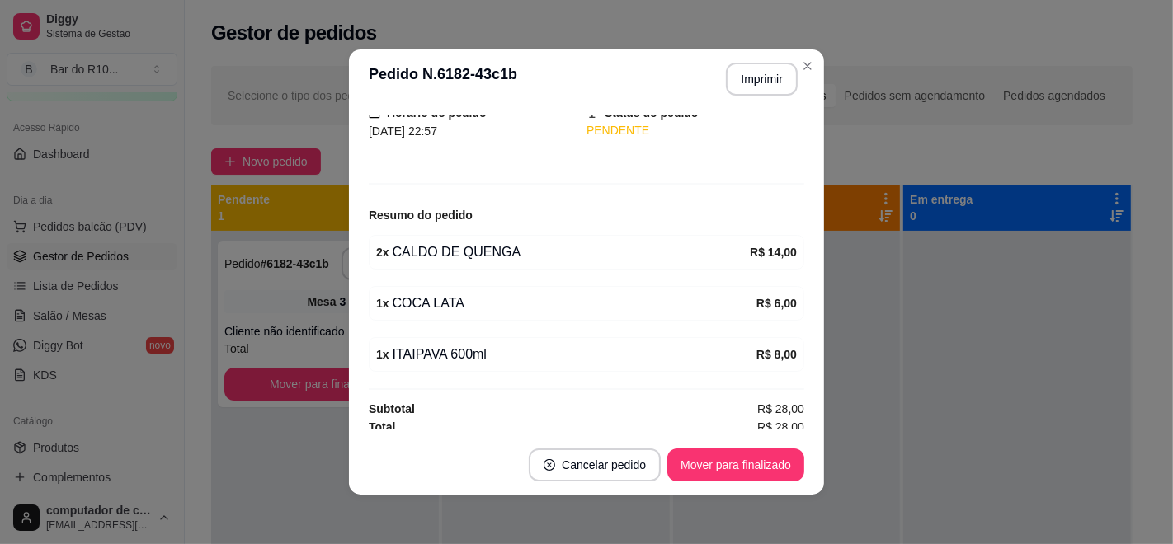
scroll to position [125, 0]
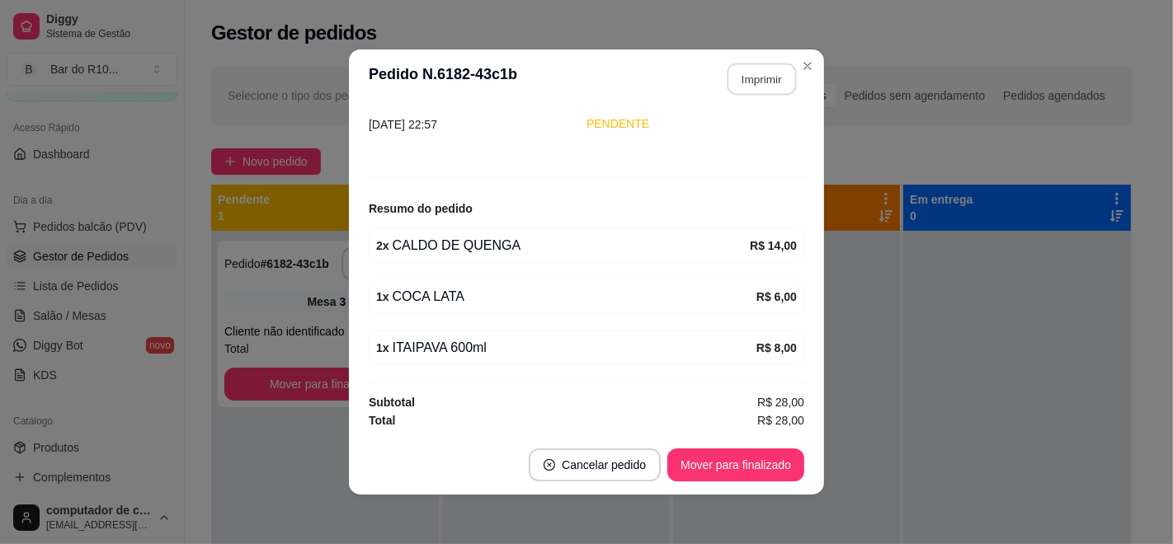
click at [756, 68] on button "Imprimir" at bounding box center [761, 80] width 69 height 32
click at [729, 463] on button "Mover para finalizado" at bounding box center [735, 465] width 137 height 33
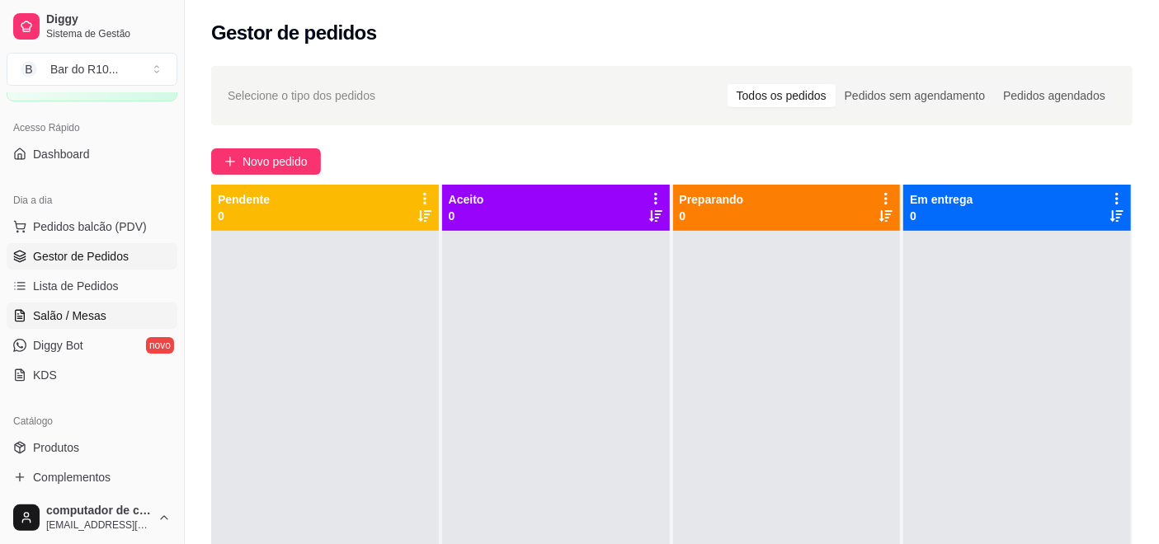
click at [79, 318] on span "Salão / Mesas" at bounding box center [69, 316] width 73 height 16
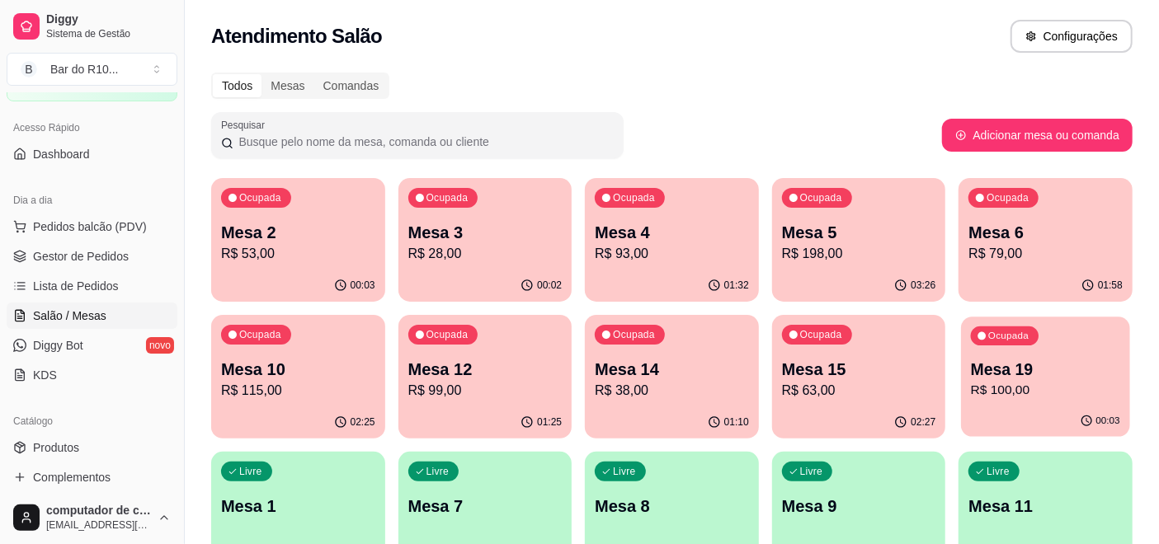
click at [1056, 371] on p "Mesa 19" at bounding box center [1045, 370] width 149 height 22
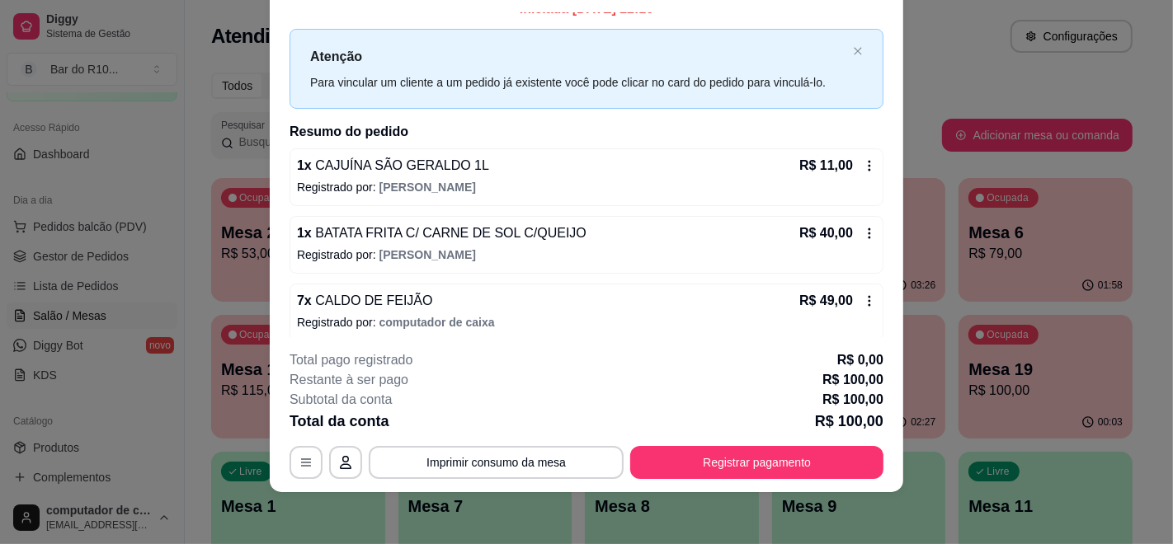
scroll to position [31, 0]
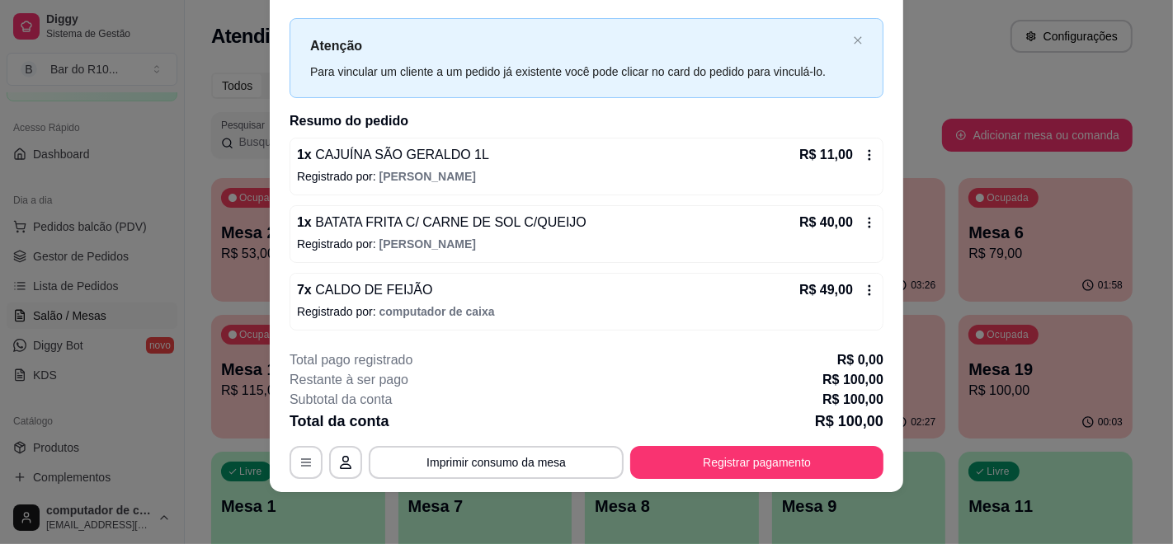
click at [863, 291] on icon at bounding box center [869, 290] width 13 height 13
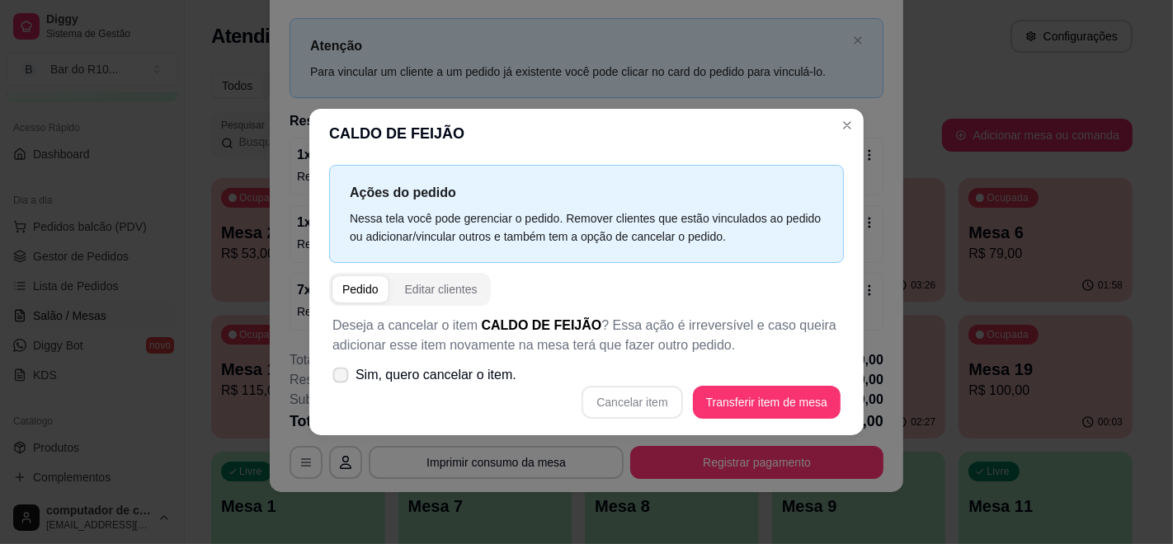
click at [449, 376] on span "Sim, quero cancelar o item." at bounding box center [435, 375] width 161 height 20
click at [342, 379] on input "Sim, quero cancelar o item." at bounding box center [337, 384] width 11 height 11
checkbox input "true"
click at [650, 398] on button "Cancelar item" at bounding box center [632, 403] width 98 height 32
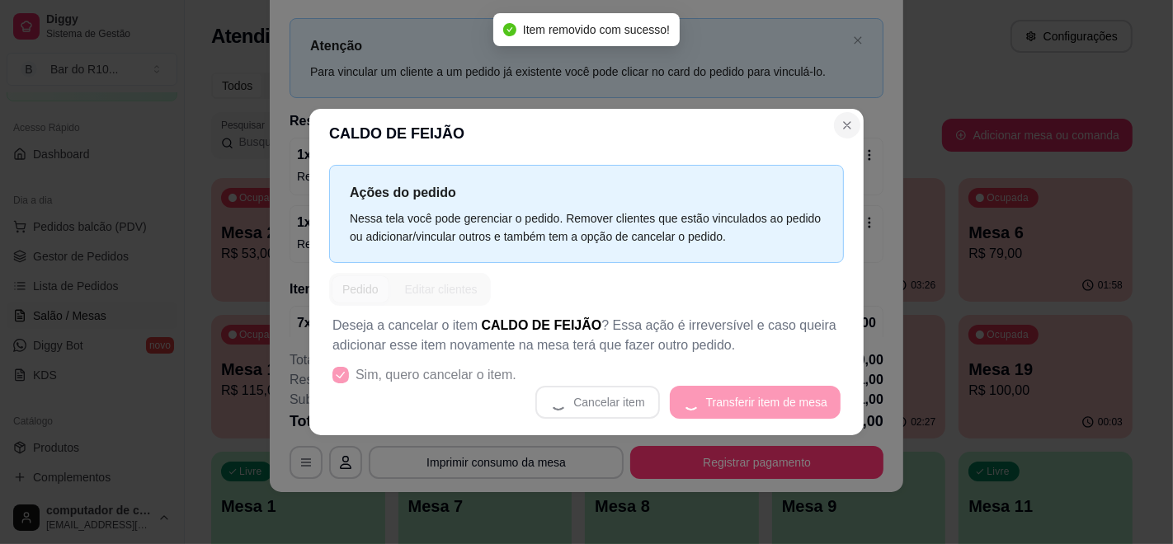
click at [854, 137] on header "CALDO DE FEIJÃO" at bounding box center [586, 133] width 554 height 49
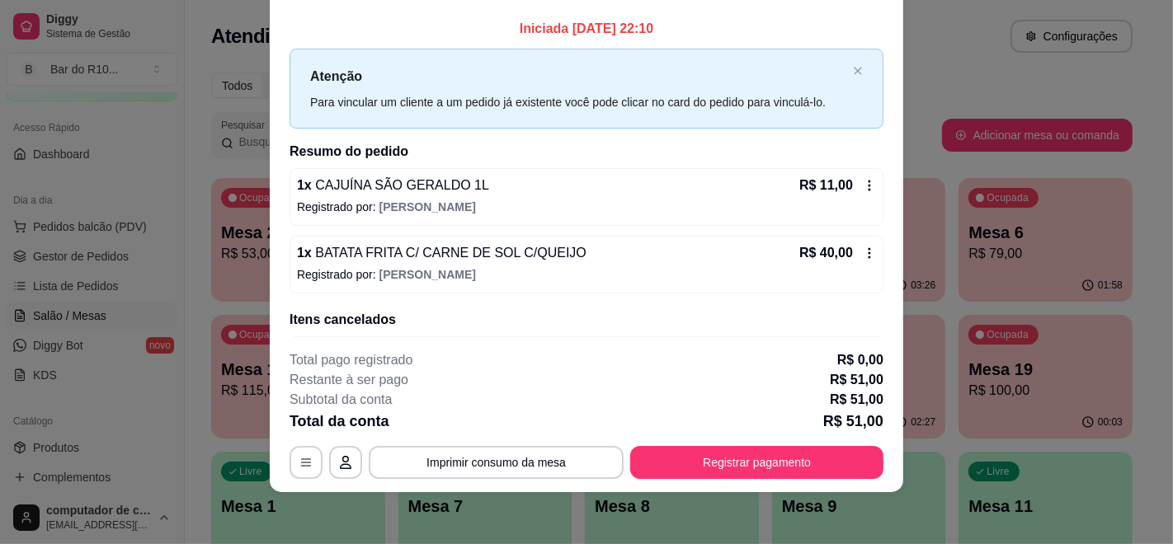
scroll to position [0, 0]
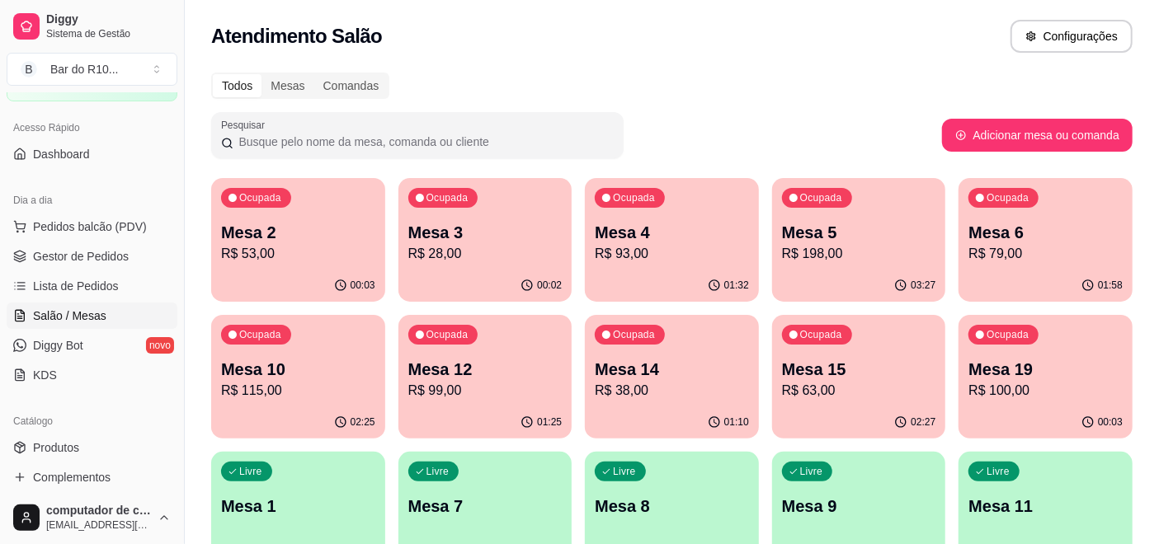
click at [935, 388] on div "Ocupada Mesa 15 R$ 63,00" at bounding box center [859, 361] width 174 height 92
click at [1009, 374] on p "Mesa 19" at bounding box center [1045, 369] width 154 height 23
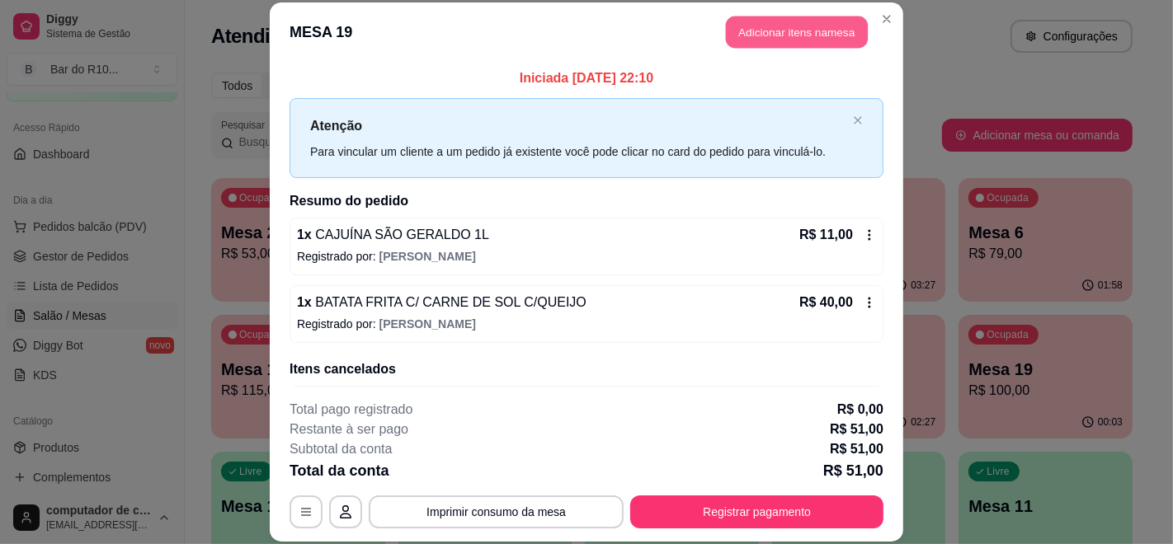
click at [766, 25] on button "Adicionar itens na mesa" at bounding box center [797, 32] width 142 height 32
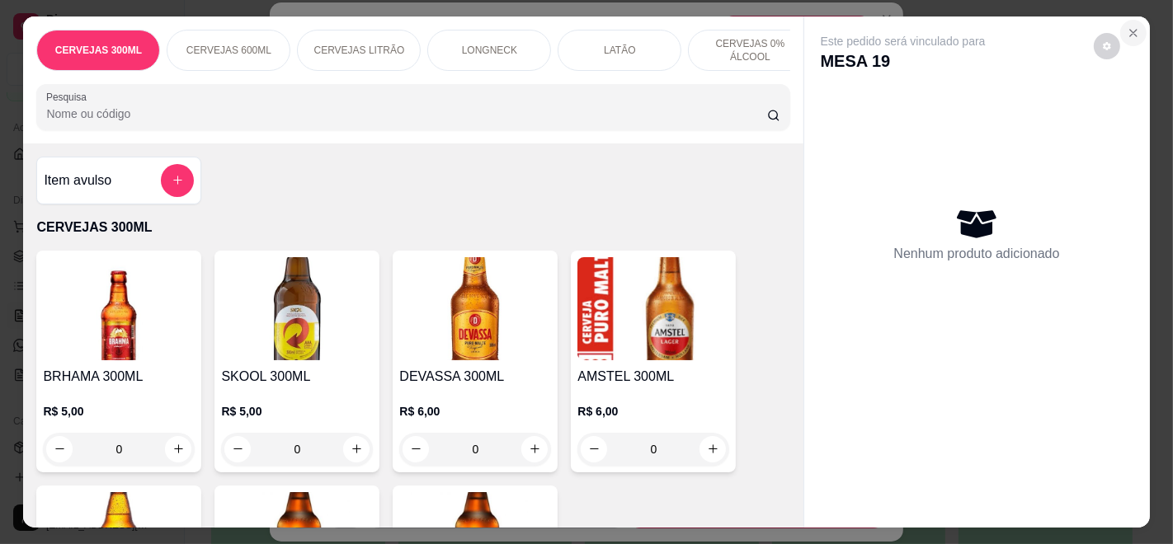
click at [1127, 26] on icon "Close" at bounding box center [1133, 32] width 13 height 13
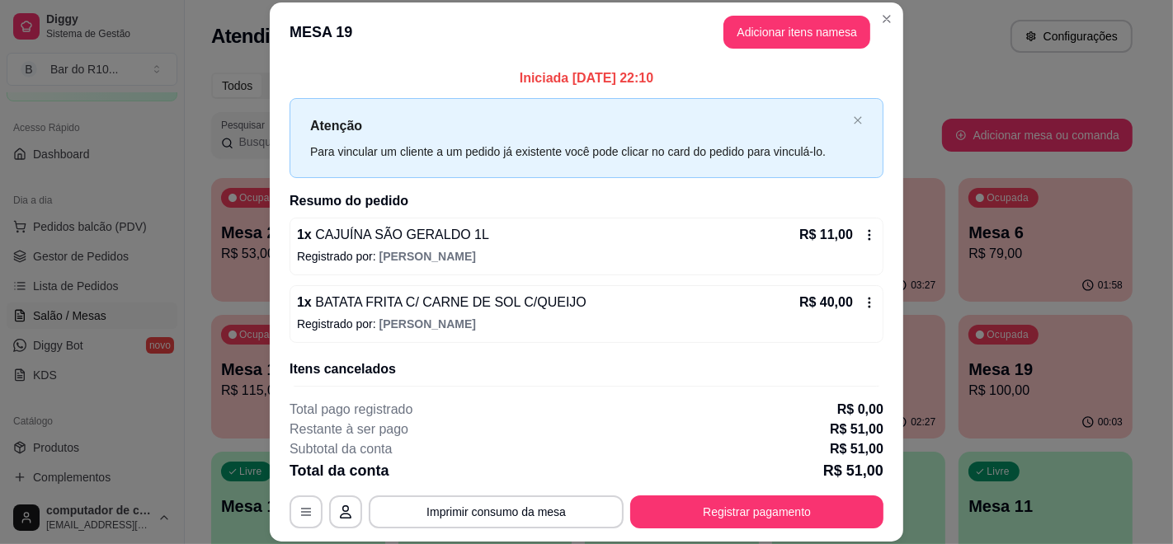
click at [889, 6] on header "MESA 19 Adicionar itens na mesa" at bounding box center [586, 31] width 633 height 59
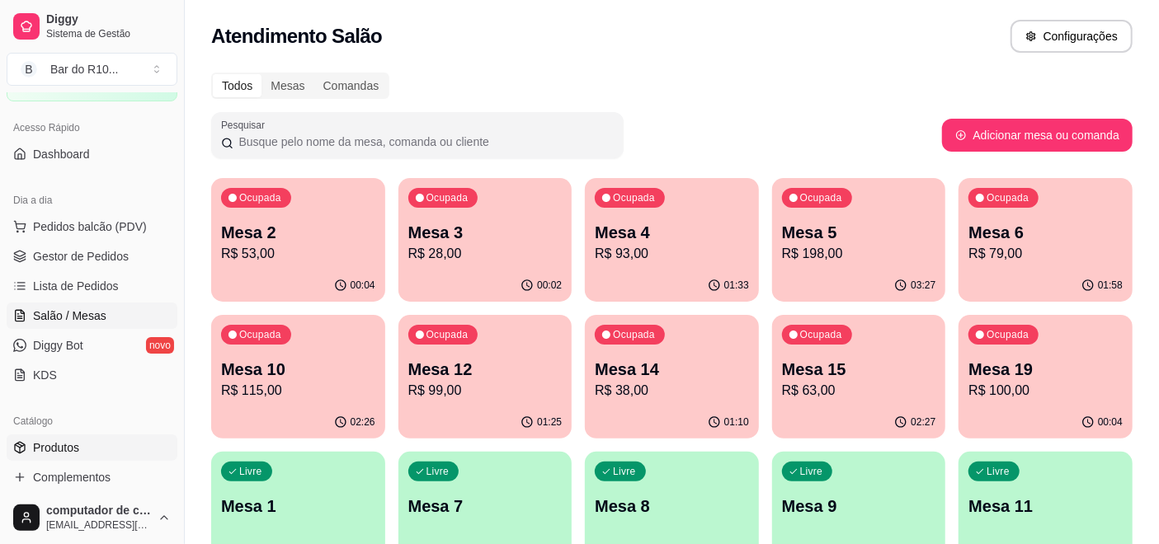
drag, startPoint x: 66, startPoint y: 446, endPoint x: 172, endPoint y: 412, distance: 111.6
click at [66, 446] on span "Produtos" at bounding box center [56, 448] width 46 height 16
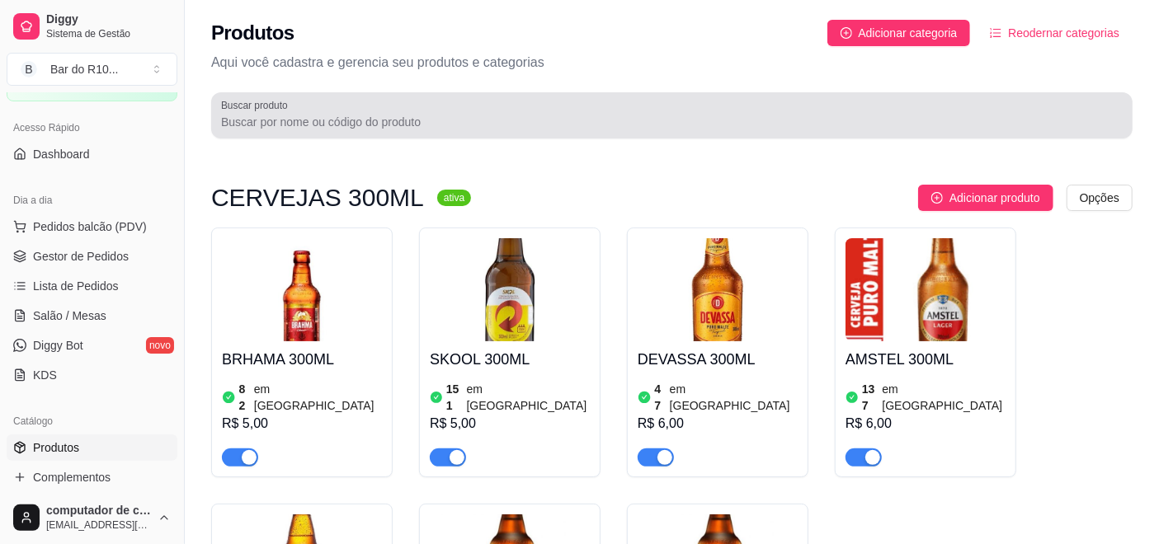
click at [409, 109] on div at bounding box center [671, 115] width 901 height 33
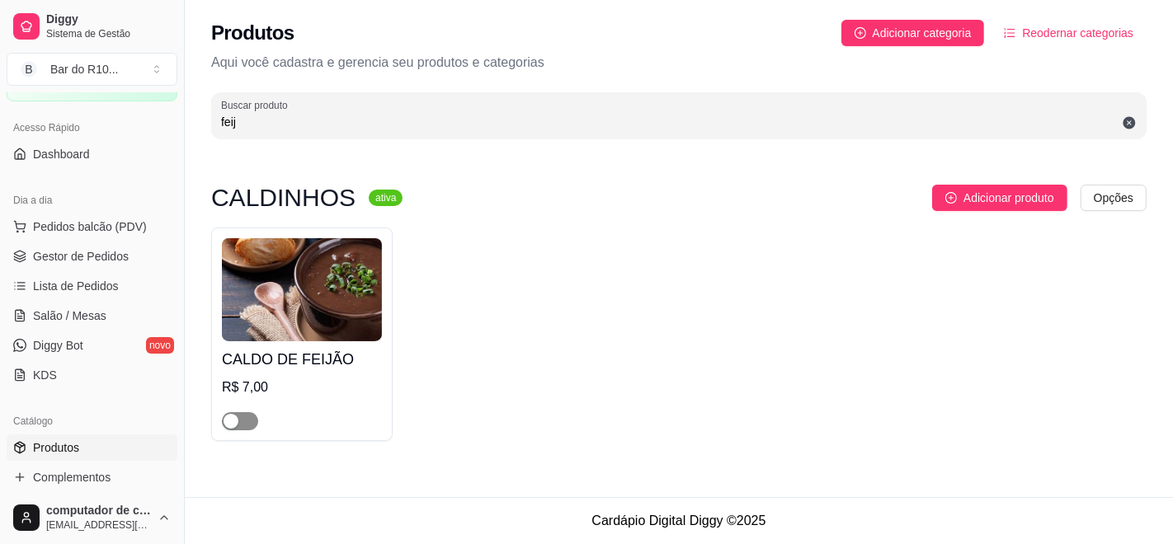
type input "feij"
click at [249, 420] on span "button" at bounding box center [240, 421] width 36 height 18
click at [101, 318] on span "Salão / Mesas" at bounding box center [69, 316] width 73 height 16
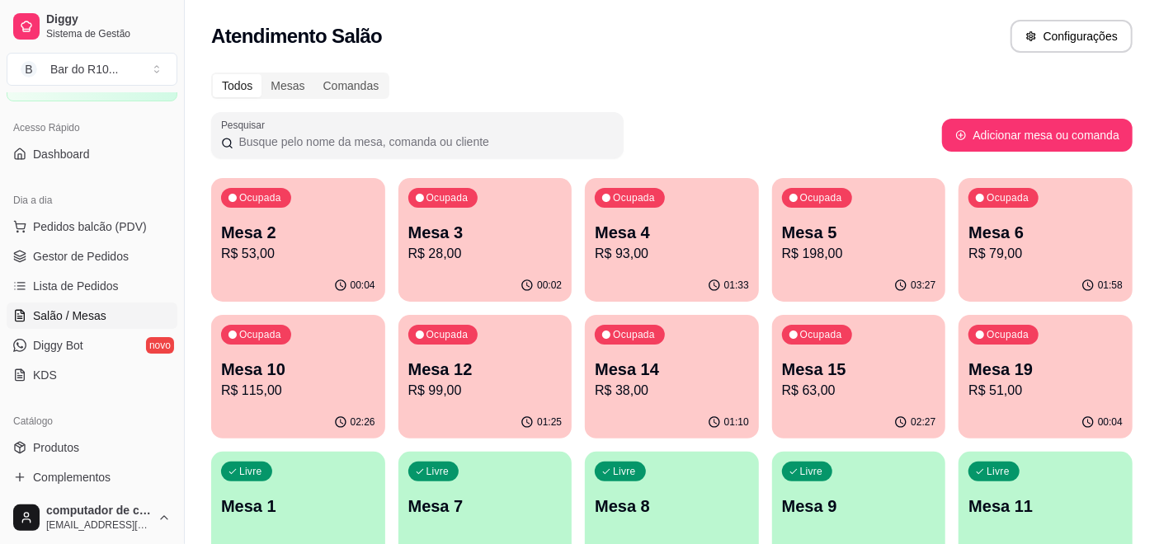
click at [1108, 360] on p "Mesa 19" at bounding box center [1045, 369] width 154 height 23
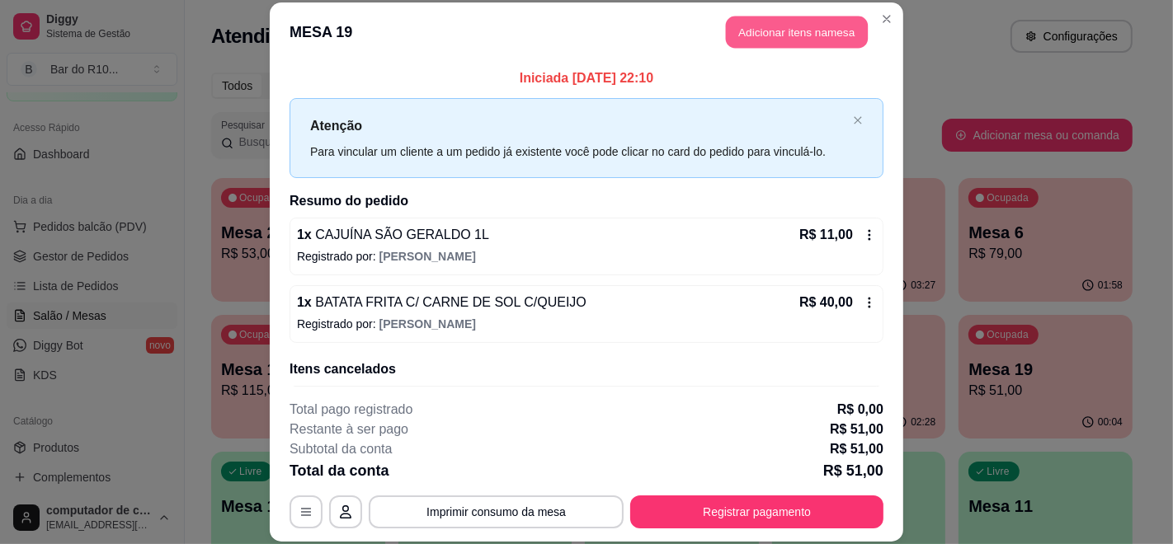
click at [793, 32] on button "Adicionar itens na mesa" at bounding box center [797, 32] width 142 height 32
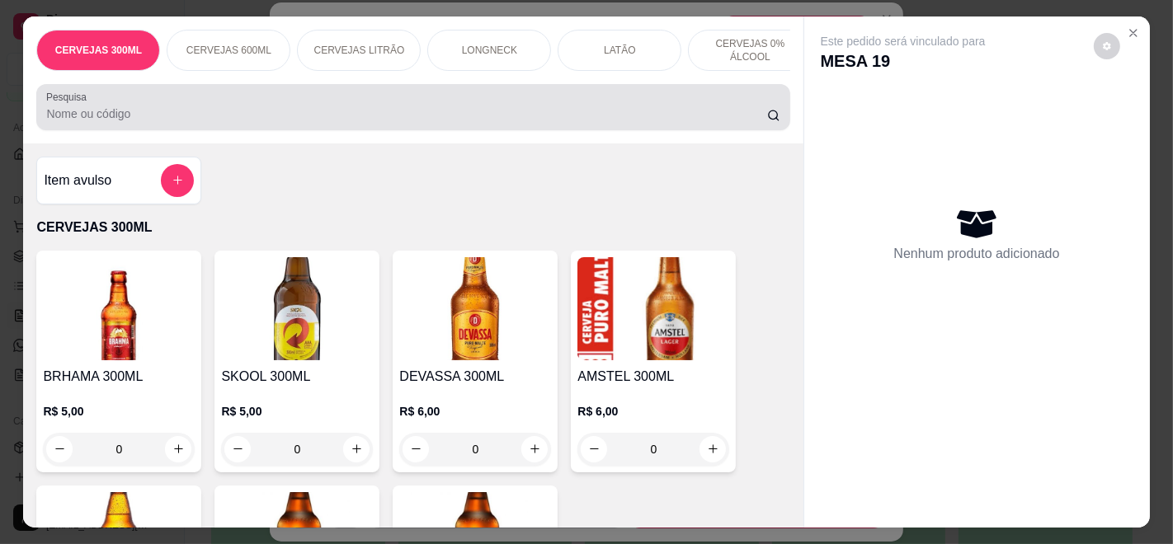
click at [363, 130] on div "Pesquisa" at bounding box center [412, 107] width 753 height 46
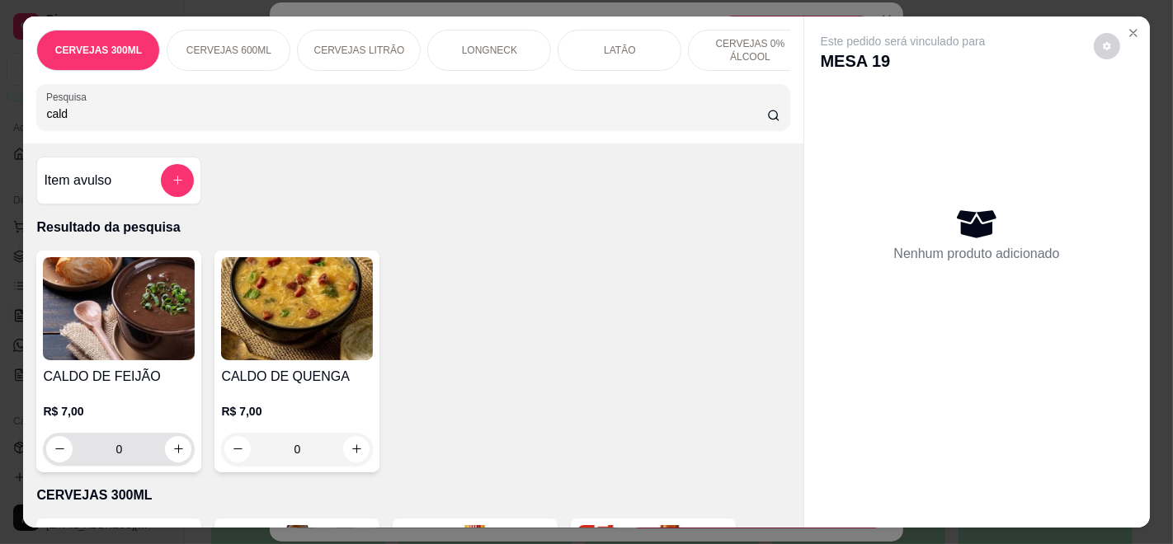
type input "cald"
click at [174, 454] on icon "increase-product-quantity" at bounding box center [178, 449] width 8 height 8
type input "1"
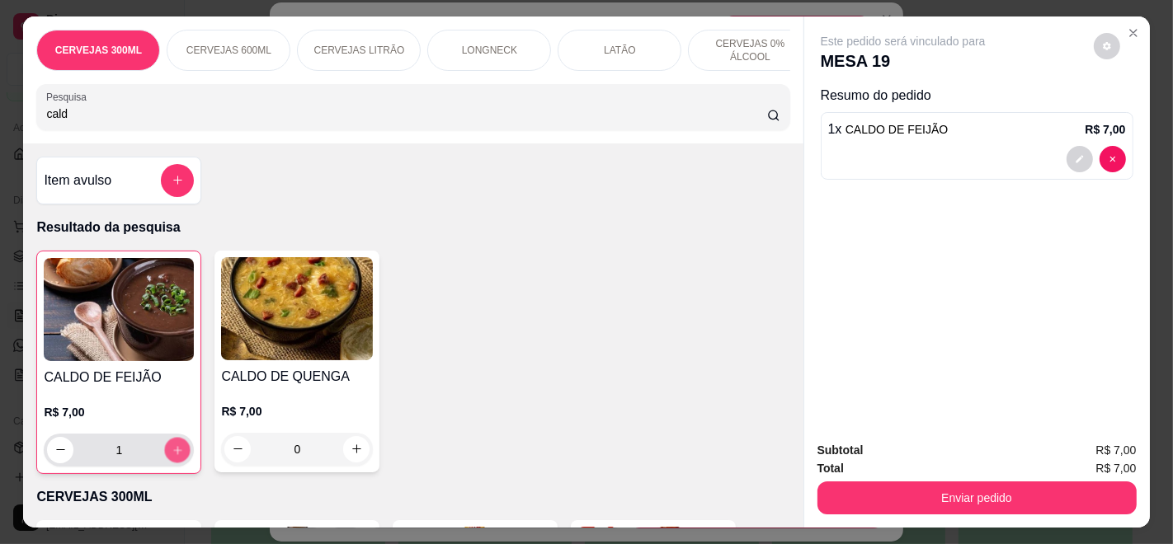
click at [172, 456] on icon "increase-product-quantity" at bounding box center [178, 451] width 12 height 12
type input "2"
click at [172, 456] on icon "increase-product-quantity" at bounding box center [178, 450] width 12 height 12
type input "3"
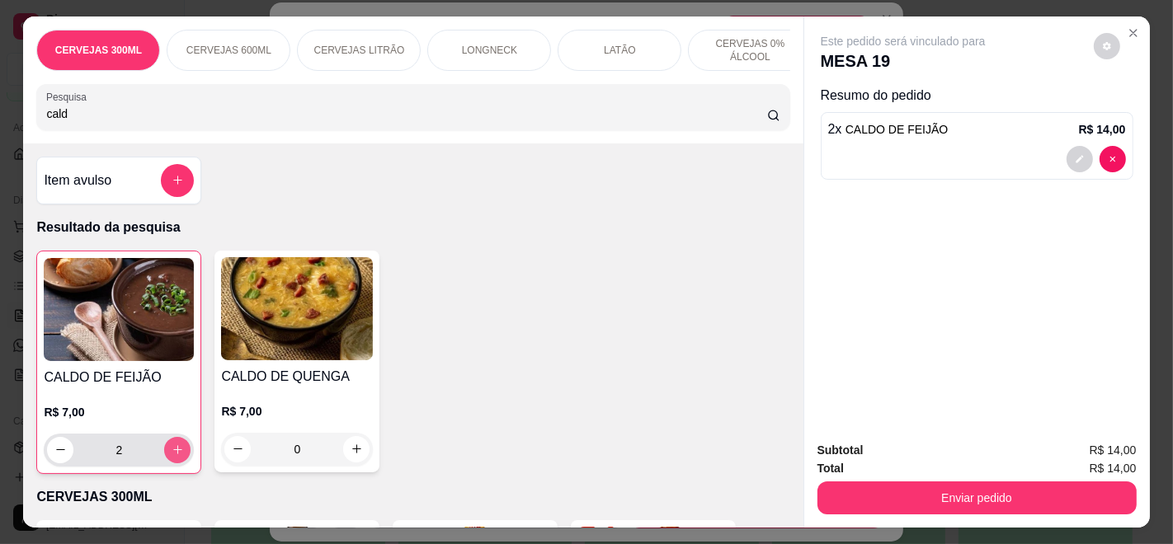
type input "3"
click at [172, 456] on icon "increase-product-quantity" at bounding box center [178, 450] width 12 height 12
type input "4"
click at [172, 456] on icon "increase-product-quantity" at bounding box center [178, 451] width 12 height 12
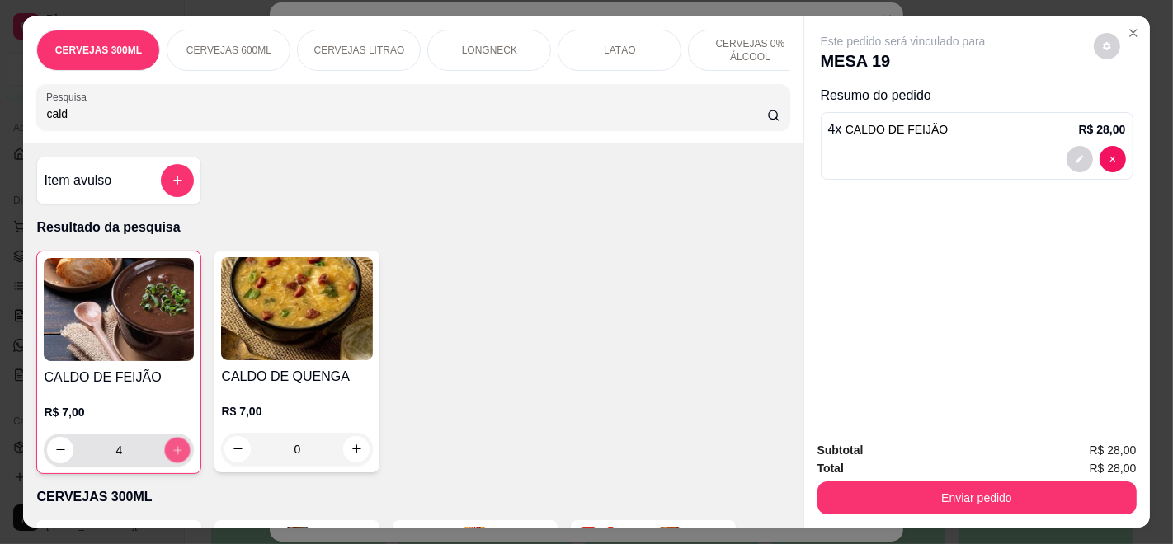
type input "5"
click at [172, 456] on icon "increase-product-quantity" at bounding box center [178, 451] width 12 height 12
type input "6"
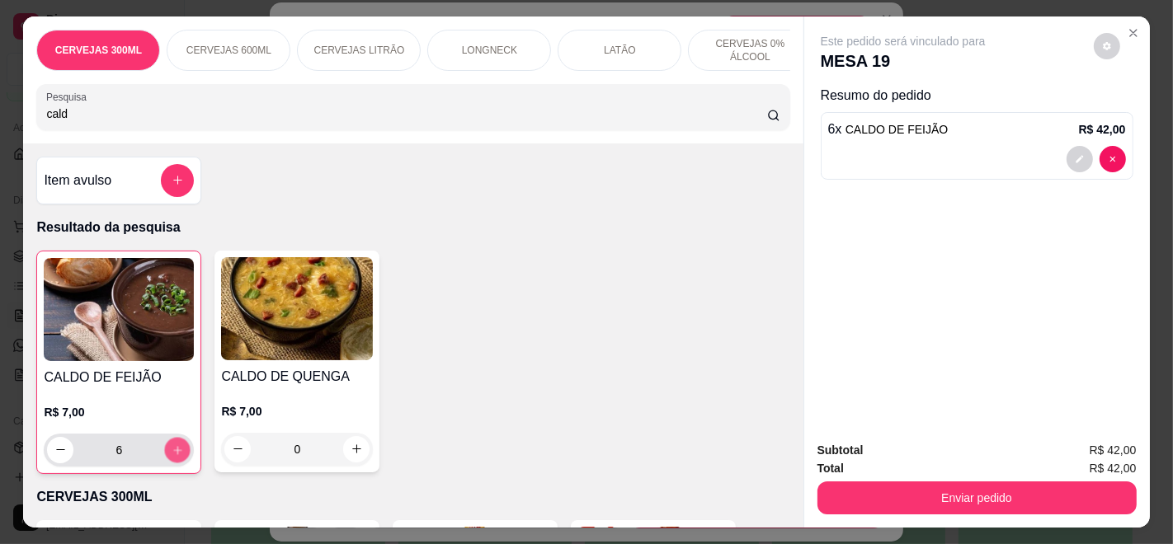
click at [172, 456] on icon "increase-product-quantity" at bounding box center [178, 451] width 12 height 12
type input "7"
click at [54, 456] on icon "decrease-product-quantity" at bounding box center [60, 450] width 12 height 12
type input "6"
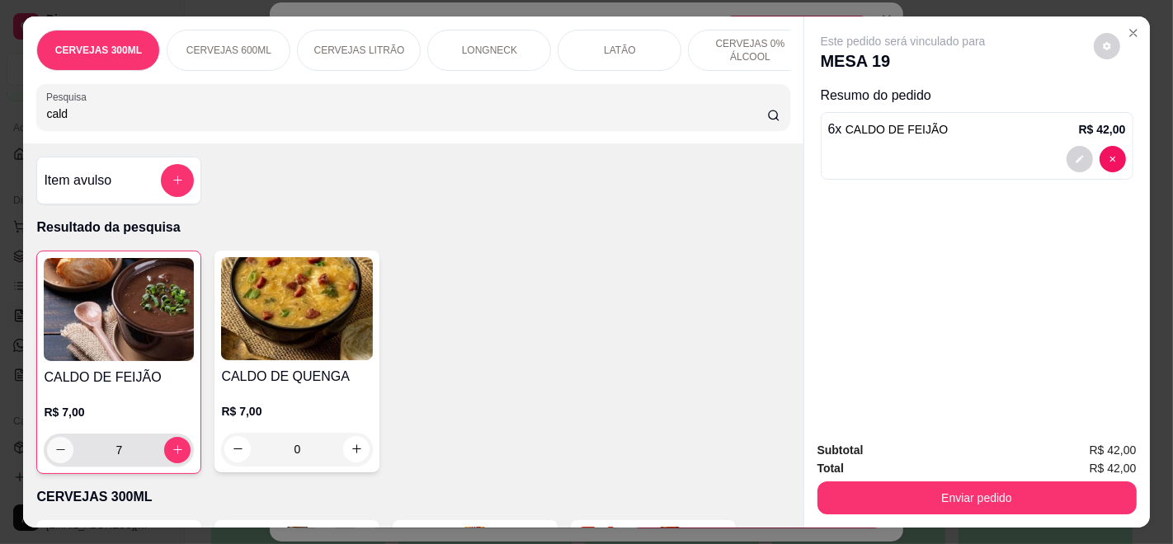
type input "6"
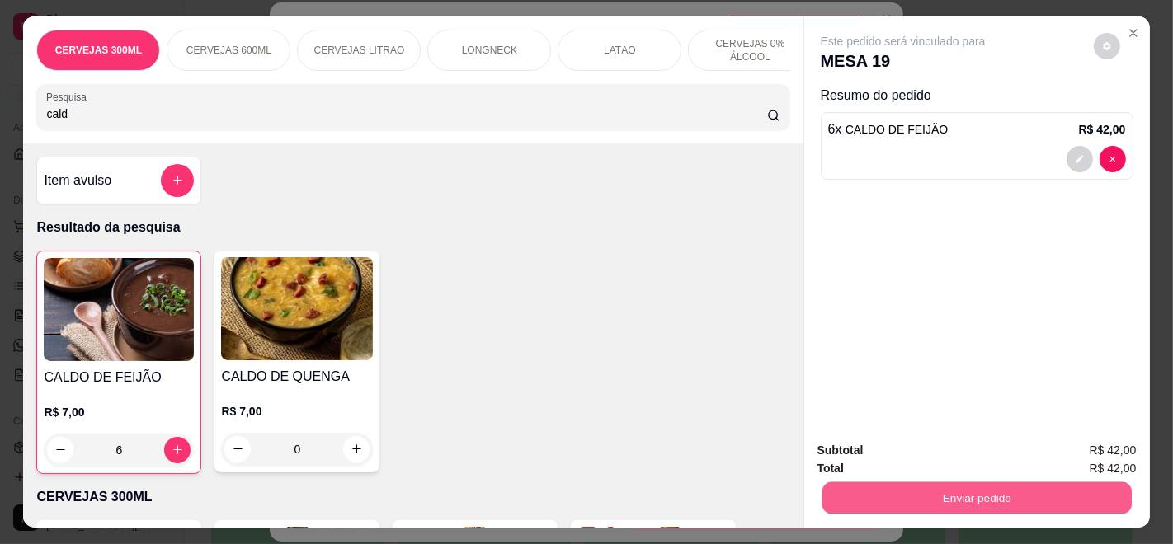
click at [910, 489] on button "Enviar pedido" at bounding box center [975, 498] width 309 height 32
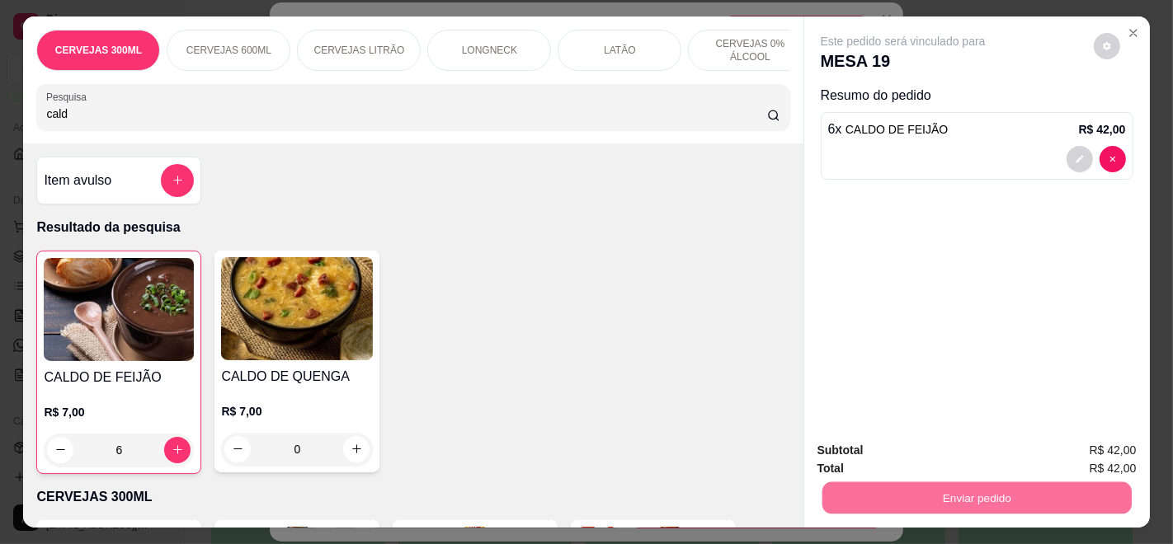
click at [1121, 453] on button "Enviar pedido" at bounding box center [1092, 450] width 93 height 31
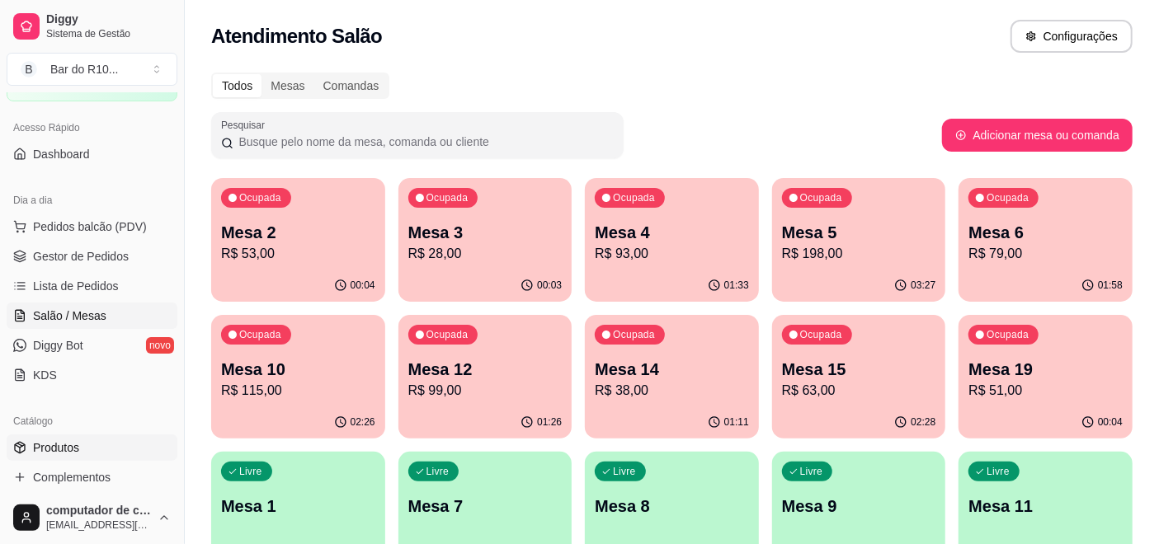
click at [83, 444] on link "Produtos" at bounding box center [92, 448] width 171 height 26
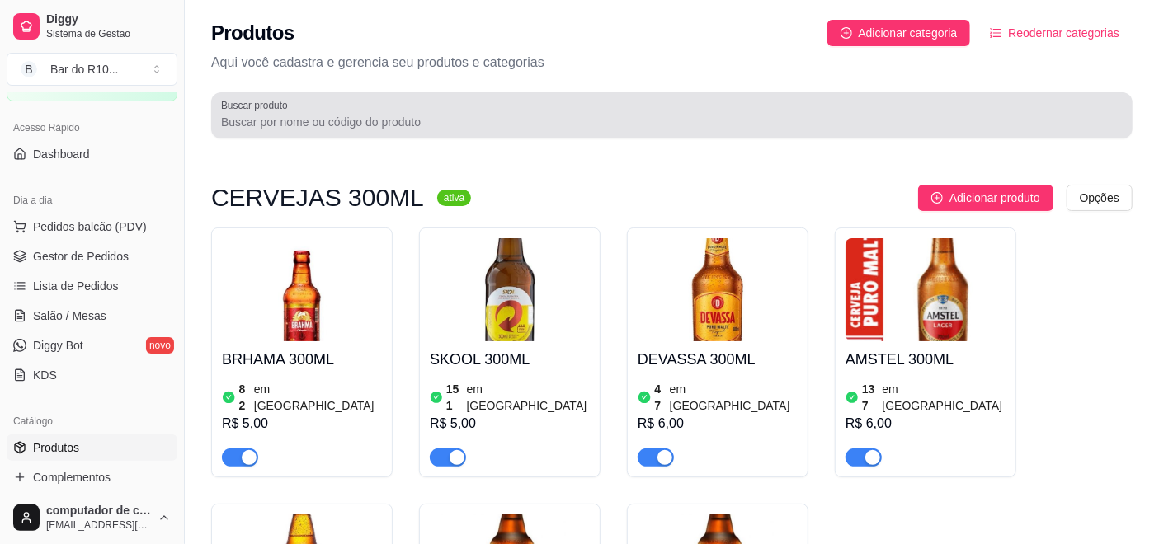
click at [329, 128] on input "Buscar produto" at bounding box center [671, 122] width 901 height 16
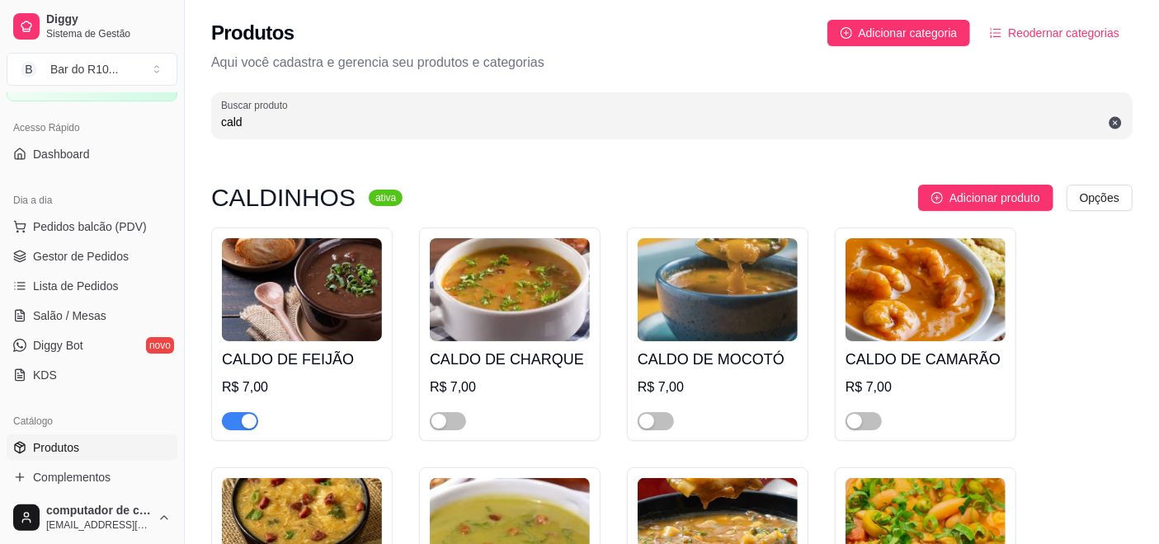
type input "cald"
click at [236, 421] on span "button" at bounding box center [240, 421] width 36 height 18
click at [120, 256] on span "Gestor de Pedidos" at bounding box center [81, 256] width 96 height 16
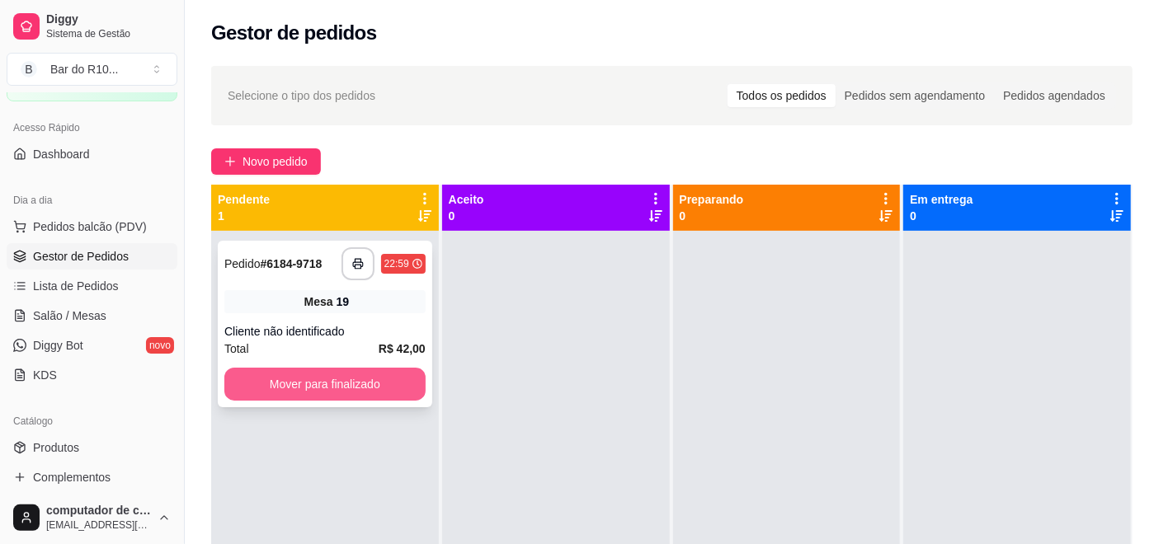
click at [370, 371] on button "Mover para finalizado" at bounding box center [324, 384] width 201 height 33
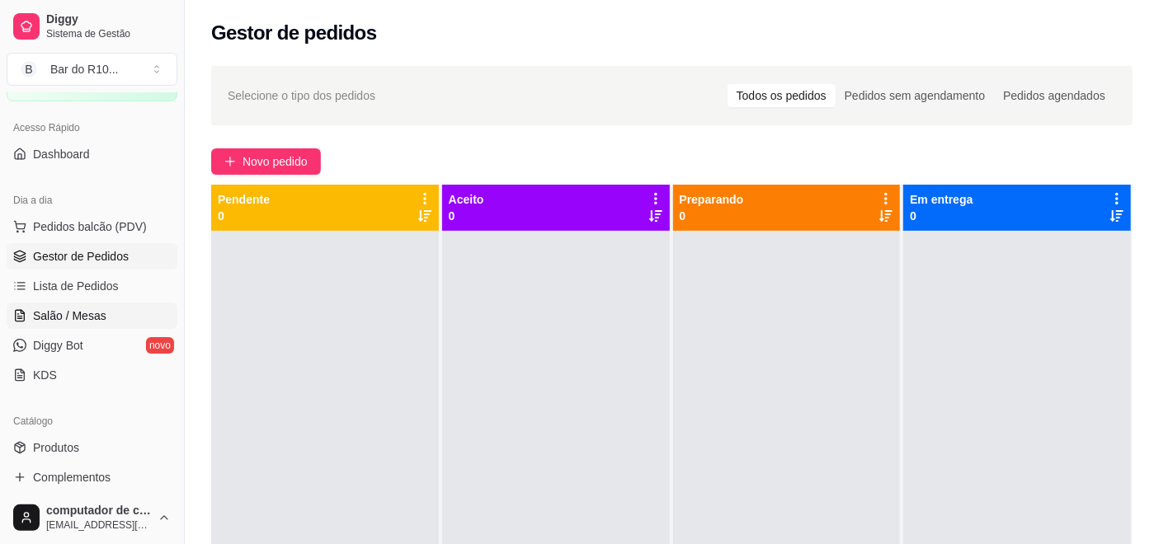
click at [106, 315] on link "Salão / Mesas" at bounding box center [92, 316] width 171 height 26
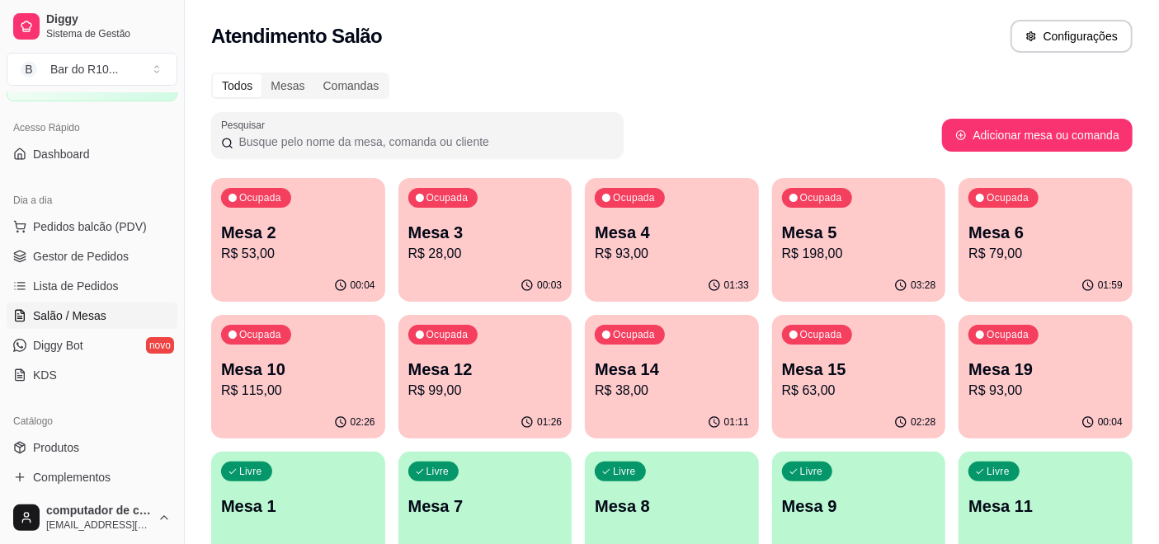
click at [1106, 366] on p "Mesa 19" at bounding box center [1045, 369] width 154 height 23
click at [289, 223] on p "Mesa 2" at bounding box center [298, 233] width 149 height 22
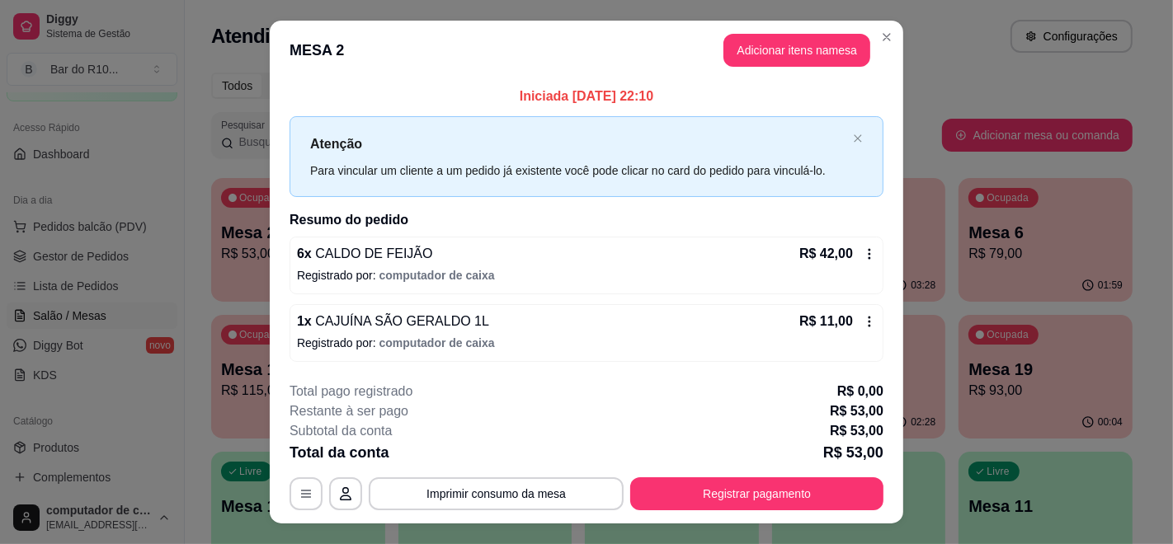
click at [854, 253] on div "R$ 42,00" at bounding box center [837, 254] width 77 height 20
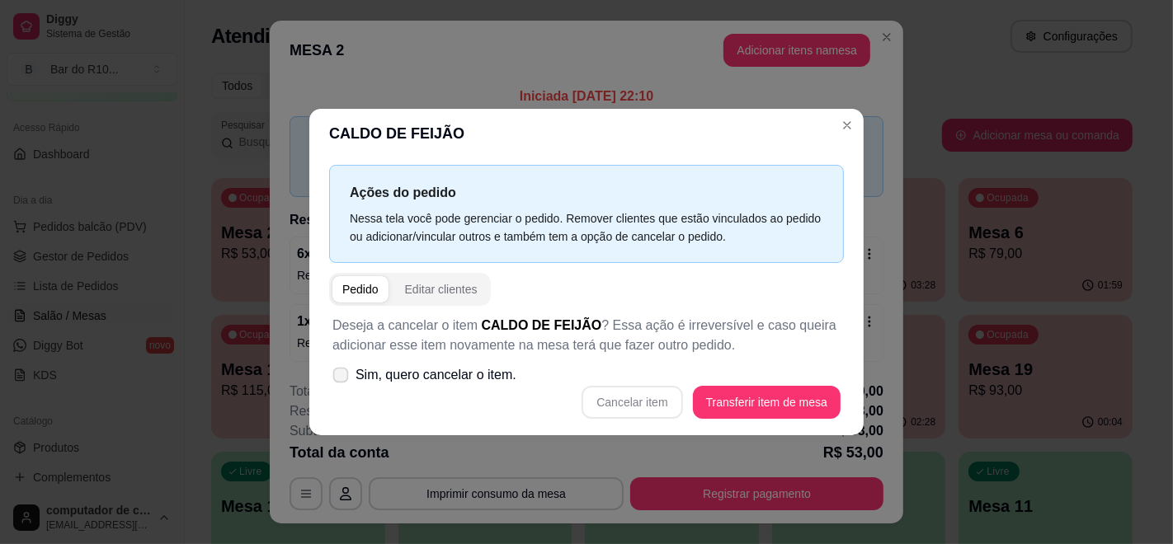
click at [486, 365] on span "Sim, quero cancelar o item." at bounding box center [435, 375] width 161 height 20
click at [342, 379] on input "Sim, quero cancelar o item." at bounding box center [337, 384] width 11 height 11
checkbox input "true"
click at [647, 397] on button "Cancelar item" at bounding box center [632, 403] width 98 height 32
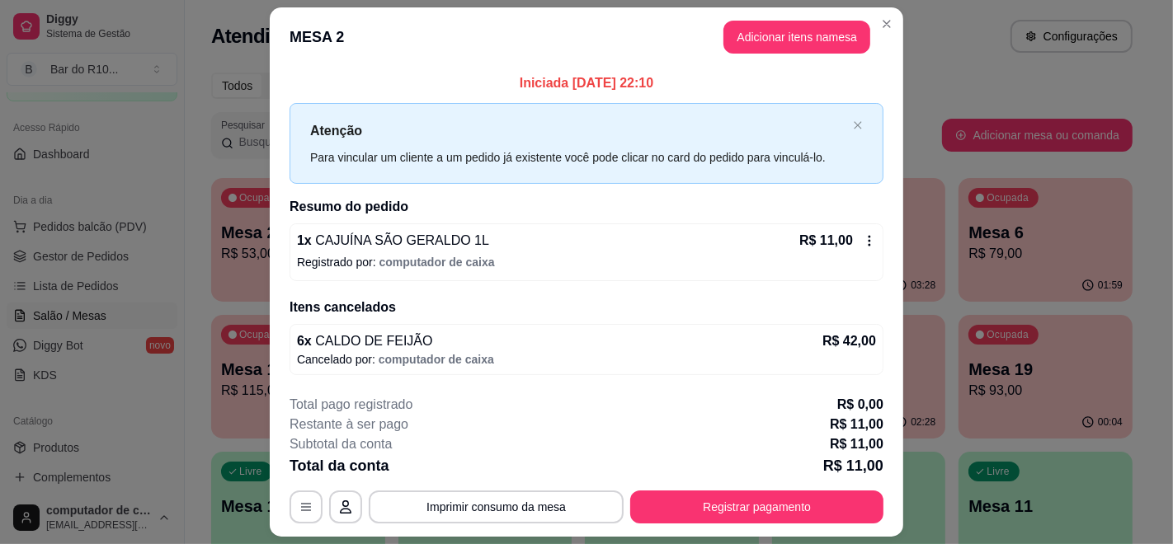
click at [854, 233] on div "R$ 11,00" at bounding box center [837, 241] width 77 height 20
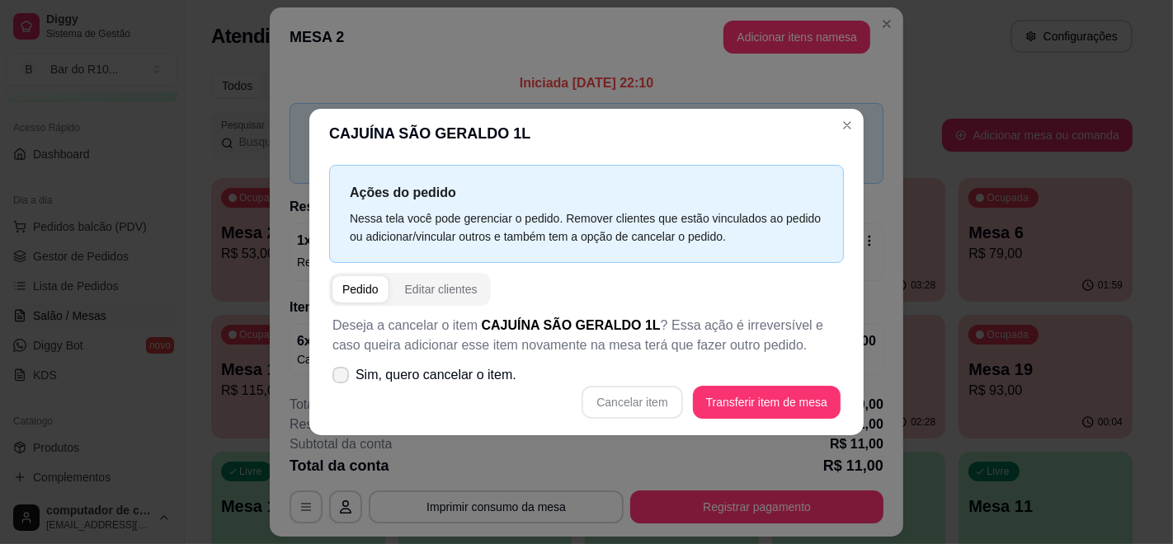
click at [461, 390] on label "Sim, quero cancelar o item." at bounding box center [424, 375] width 197 height 33
click at [342, 389] on input "Sim, quero cancelar o item." at bounding box center [337, 384] width 11 height 11
checkbox input "true"
click at [647, 398] on button "Cancelar item" at bounding box center [632, 403] width 98 height 32
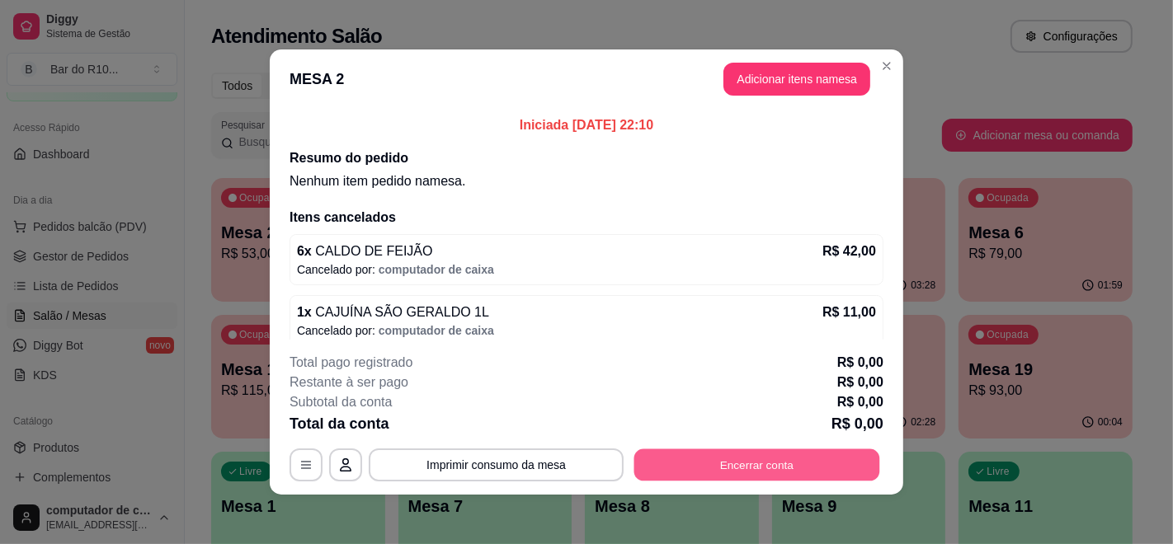
click at [739, 468] on button "Encerrar conta" at bounding box center [757, 465] width 246 height 32
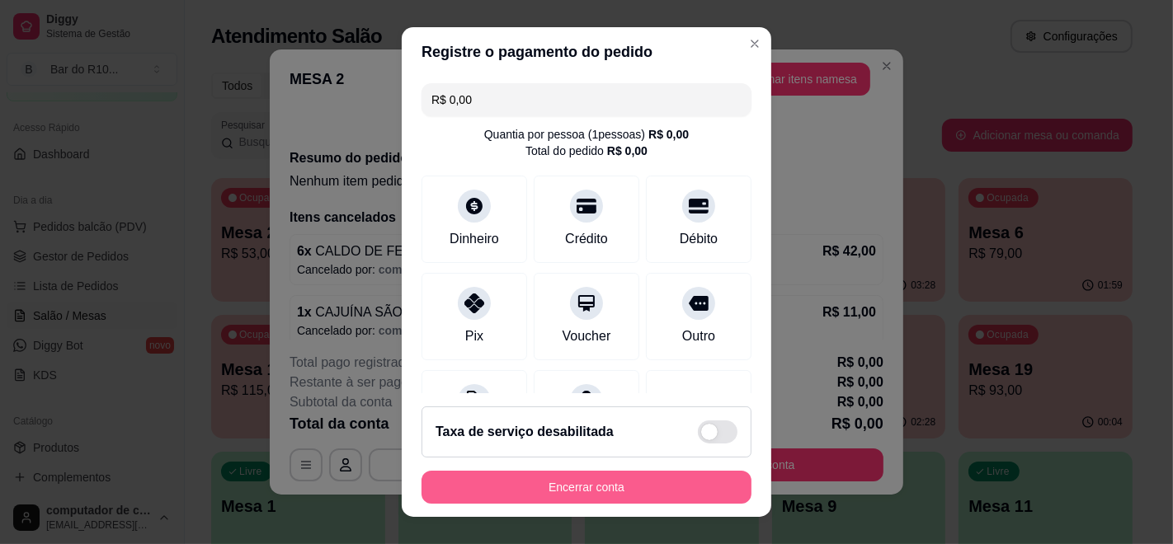
click at [561, 491] on button "Encerrar conta" at bounding box center [586, 487] width 330 height 33
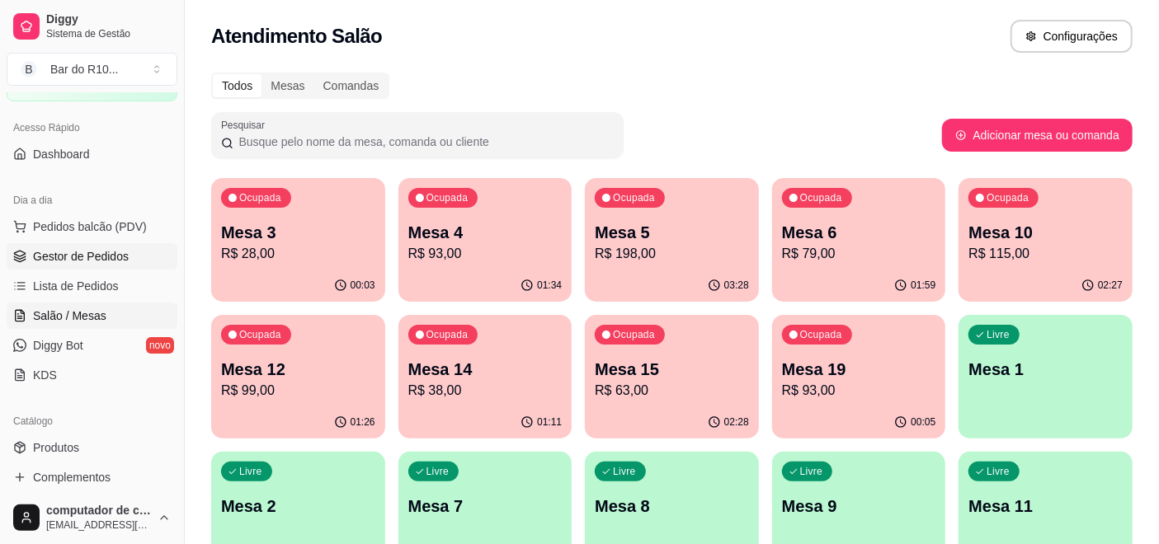
click at [89, 252] on span "Gestor de Pedidos" at bounding box center [81, 256] width 96 height 16
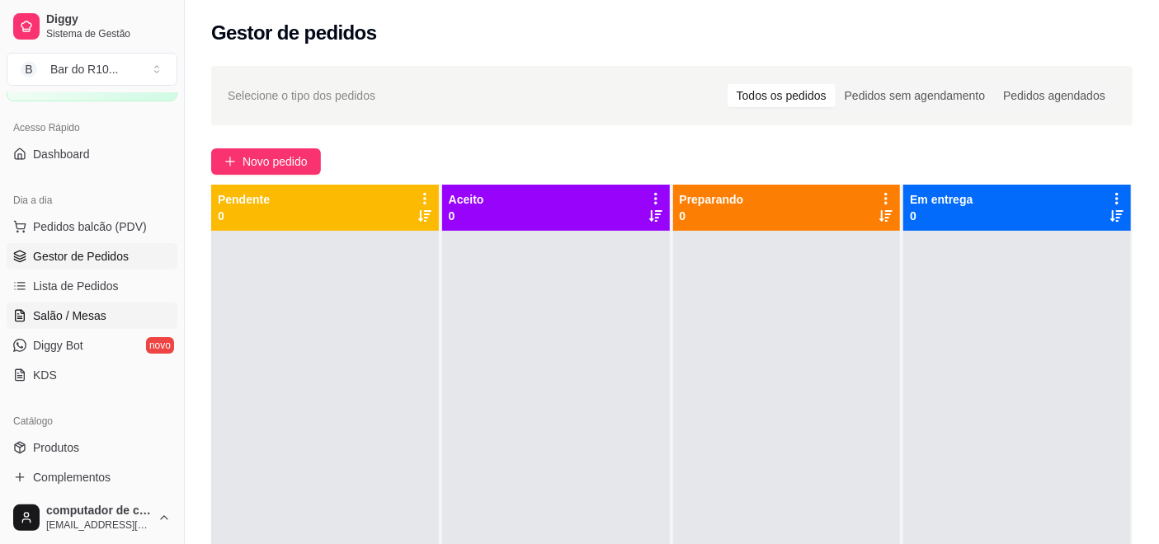
click at [74, 315] on span "Salão / Mesas" at bounding box center [69, 316] width 73 height 16
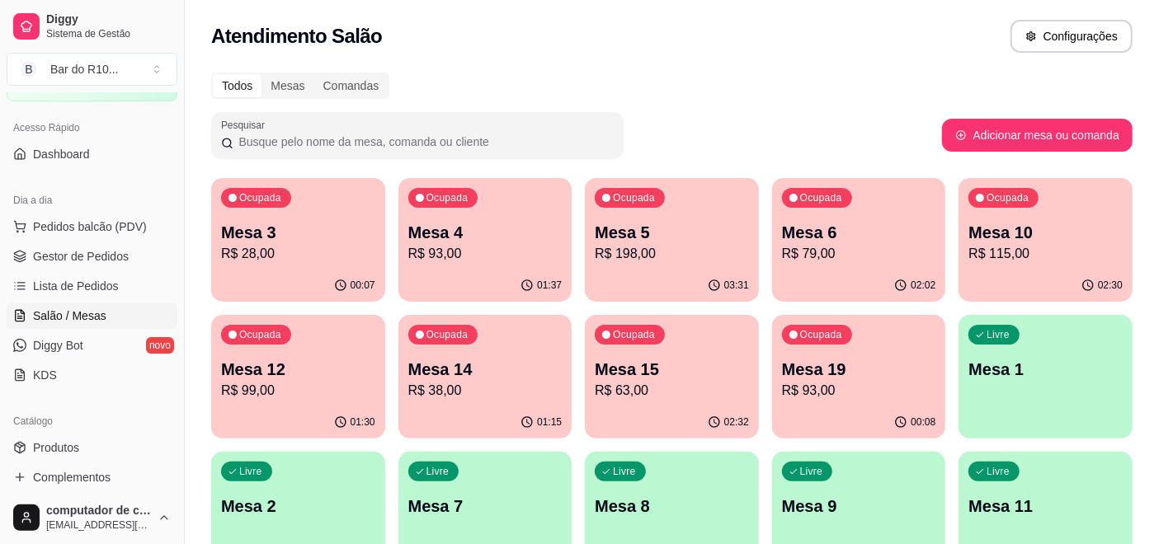
click at [1012, 219] on div "Ocupada Mesa 10 R$ 115,00" at bounding box center [1045, 224] width 174 height 92
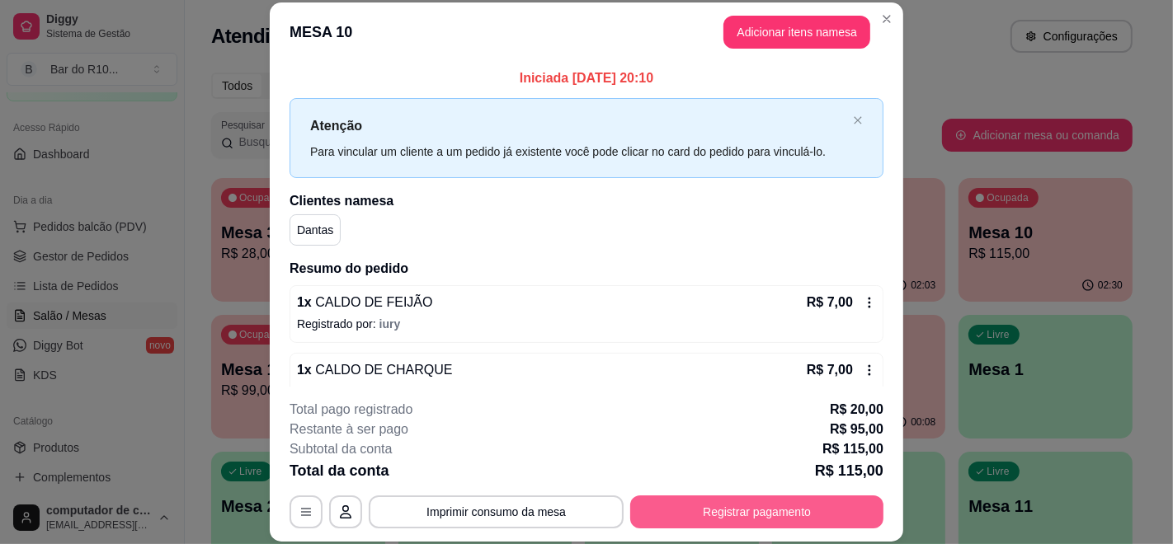
click at [746, 504] on button "Registrar pagamento" at bounding box center [756, 512] width 253 height 33
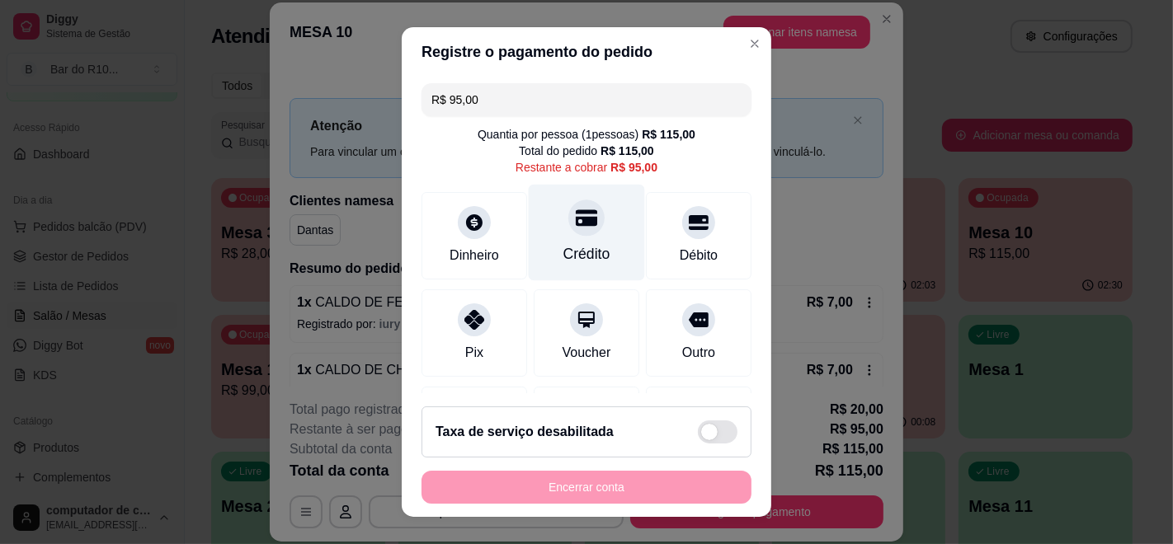
click at [589, 220] on div "Crédito" at bounding box center [587, 233] width 116 height 96
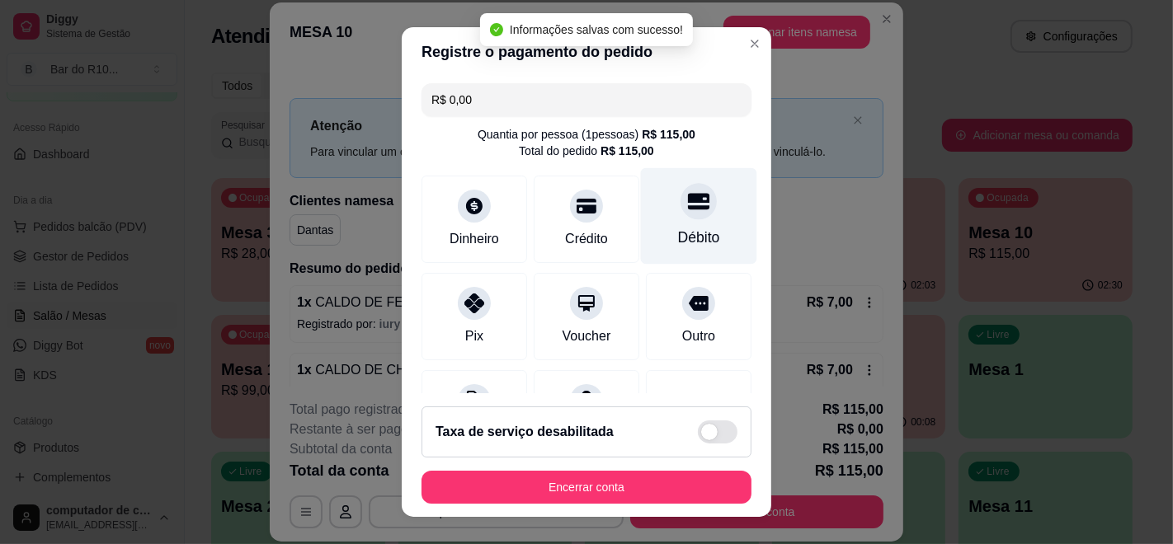
type input "R$ 0,00"
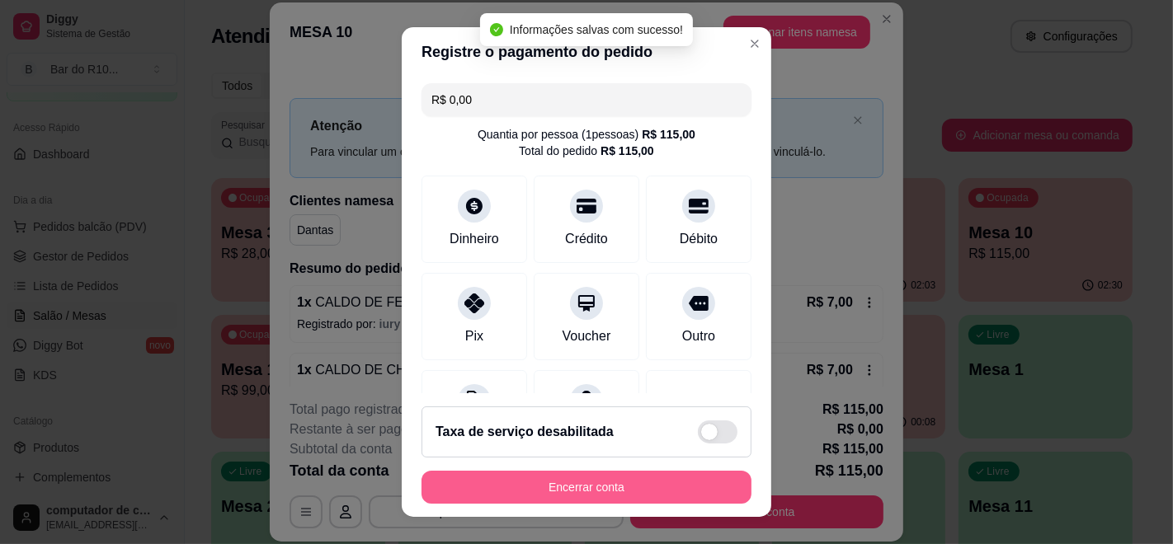
click at [562, 486] on button "Encerrar conta" at bounding box center [586, 487] width 330 height 33
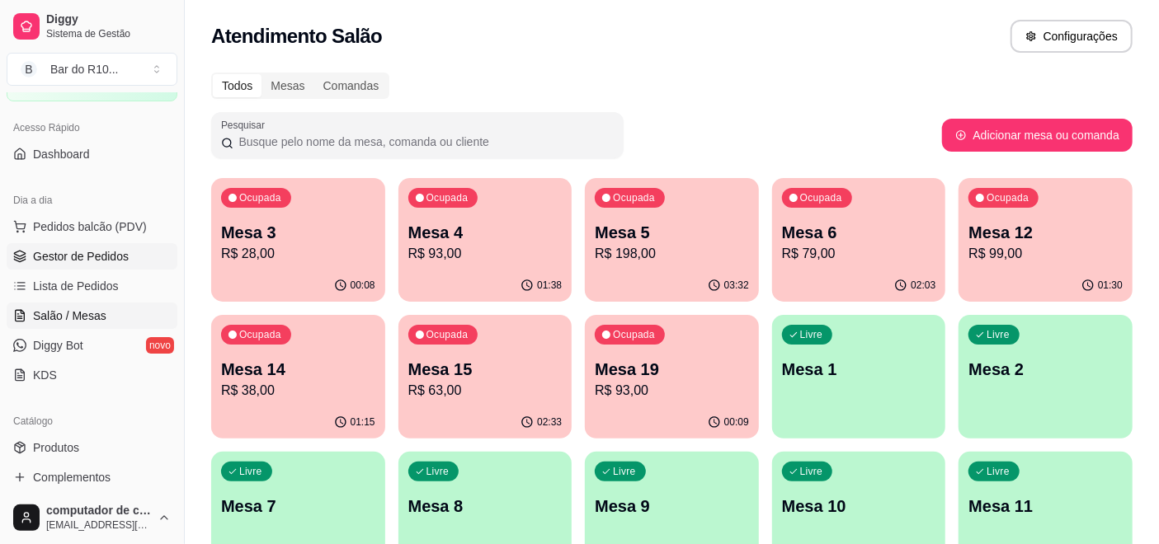
click at [107, 254] on span "Gestor de Pedidos" at bounding box center [81, 256] width 96 height 16
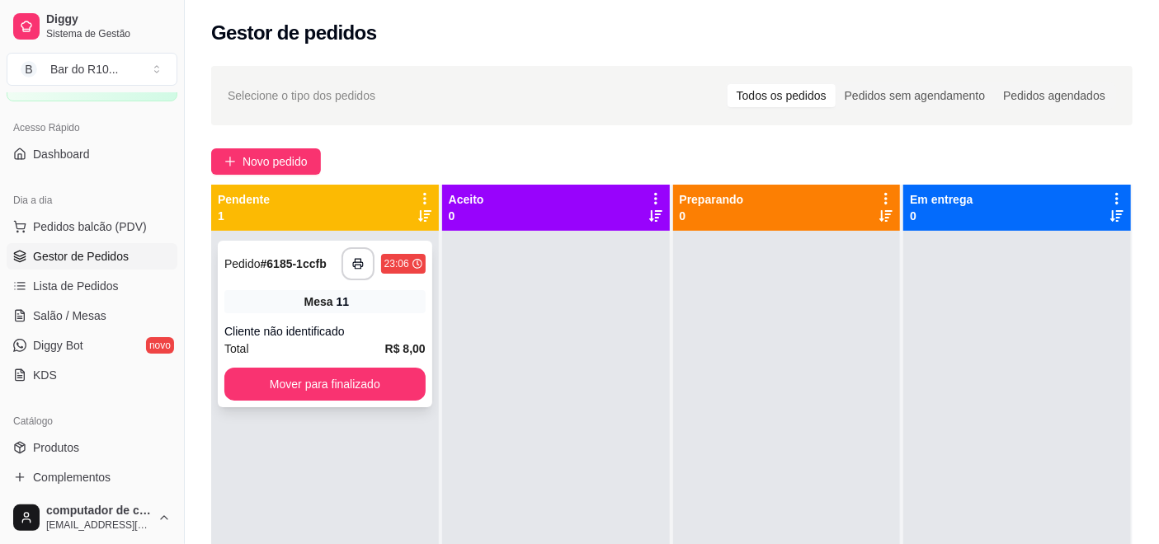
click at [290, 308] on div "Mesa 11" at bounding box center [324, 301] width 201 height 23
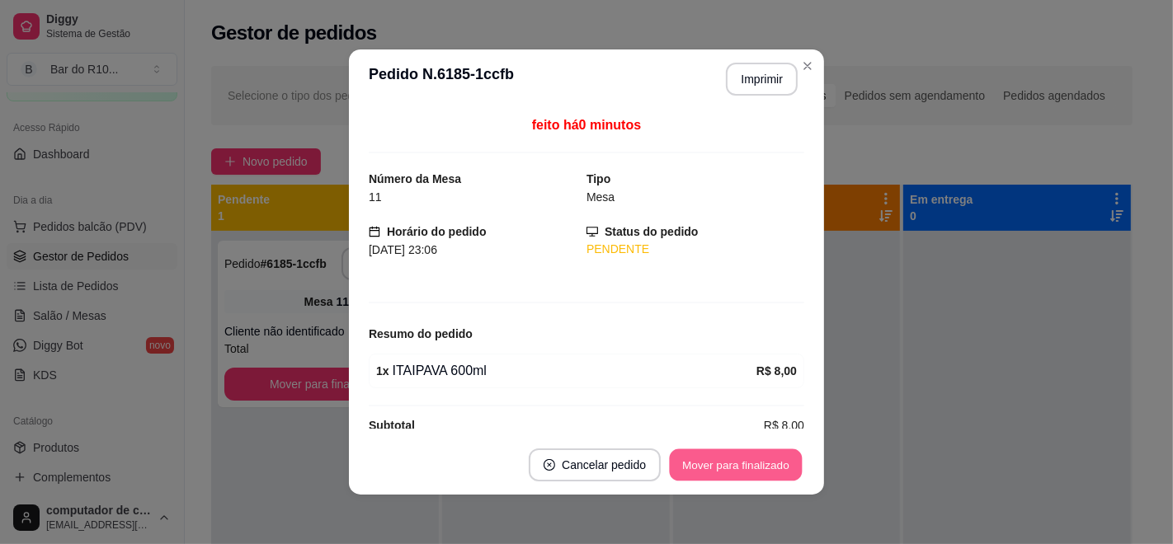
click at [736, 458] on button "Mover para finalizado" at bounding box center [736, 465] width 133 height 32
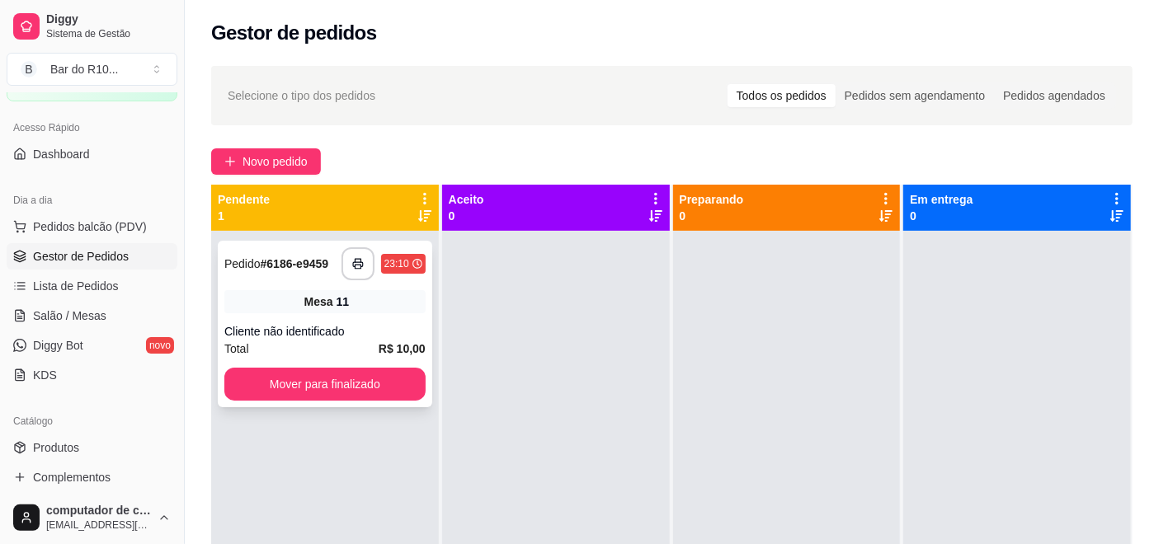
click at [294, 281] on div "**********" at bounding box center [325, 324] width 214 height 167
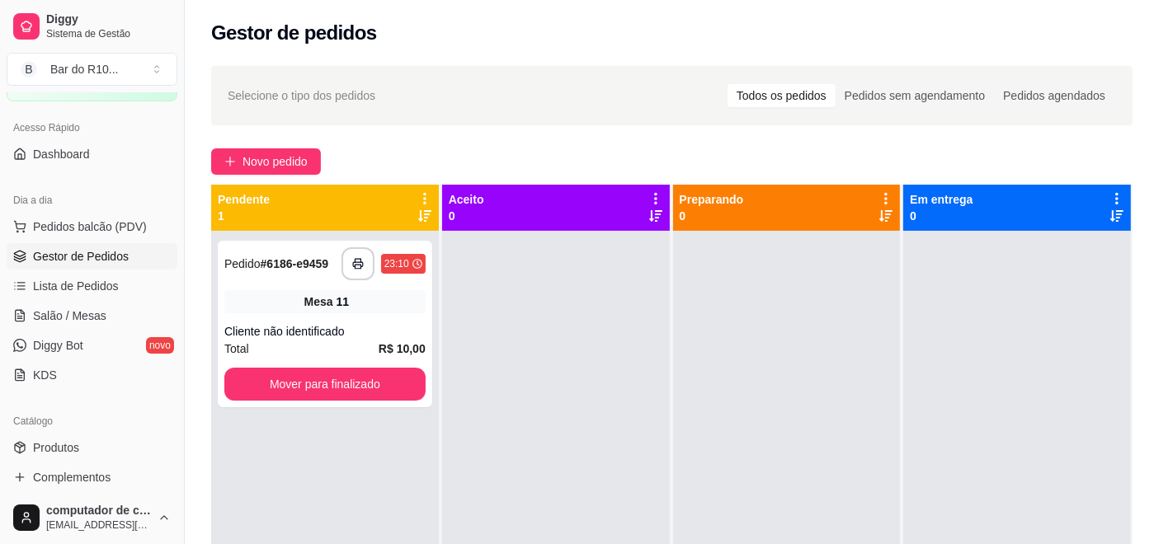
scroll to position [23, 0]
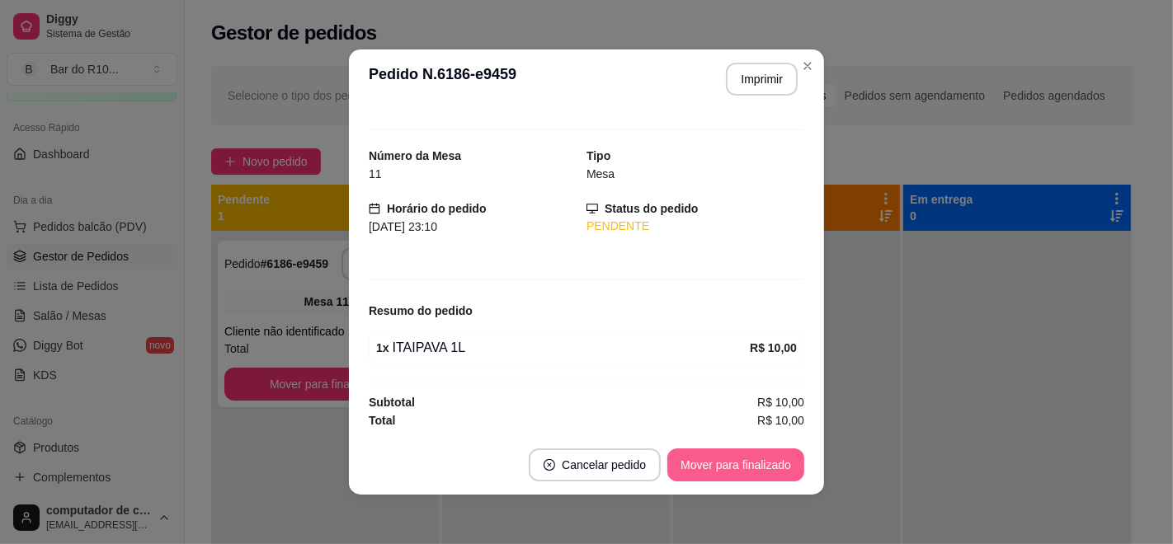
click at [721, 457] on button "Mover para finalizado" at bounding box center [735, 465] width 137 height 33
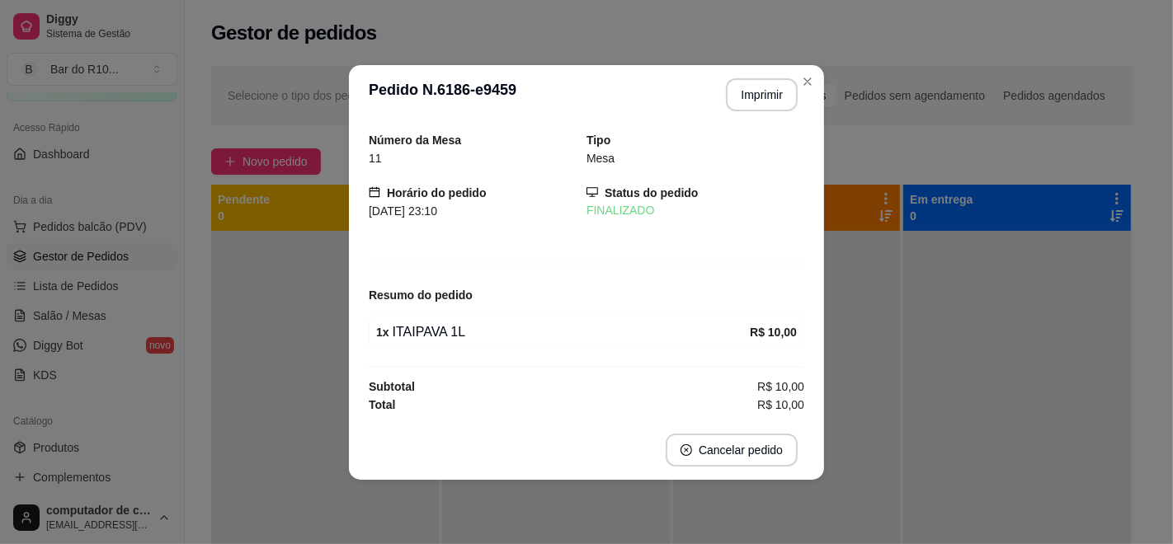
scroll to position [0, 0]
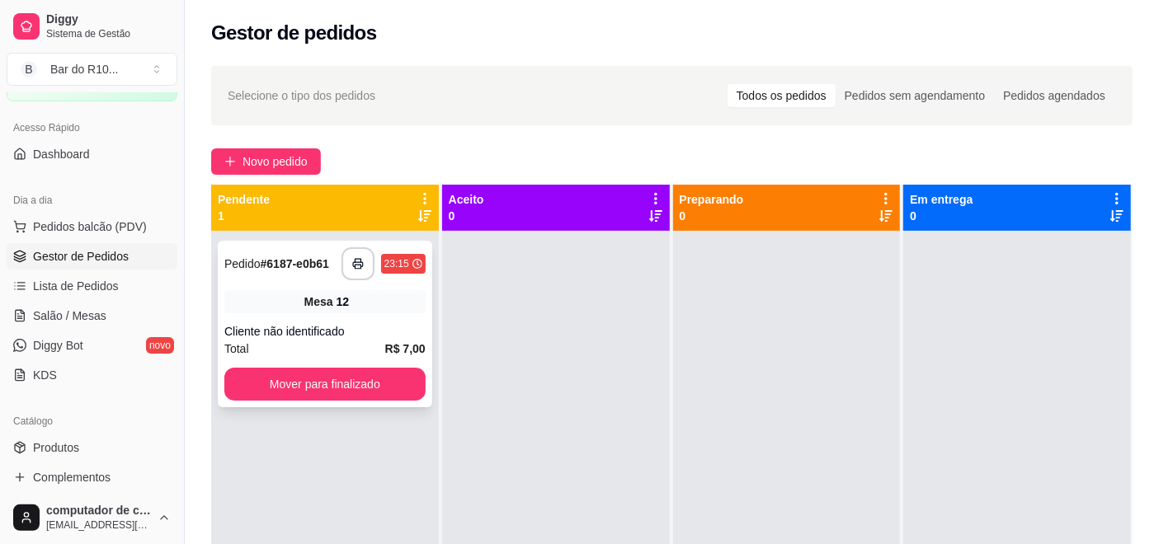
click at [272, 301] on div "Mesa 12" at bounding box center [324, 301] width 201 height 23
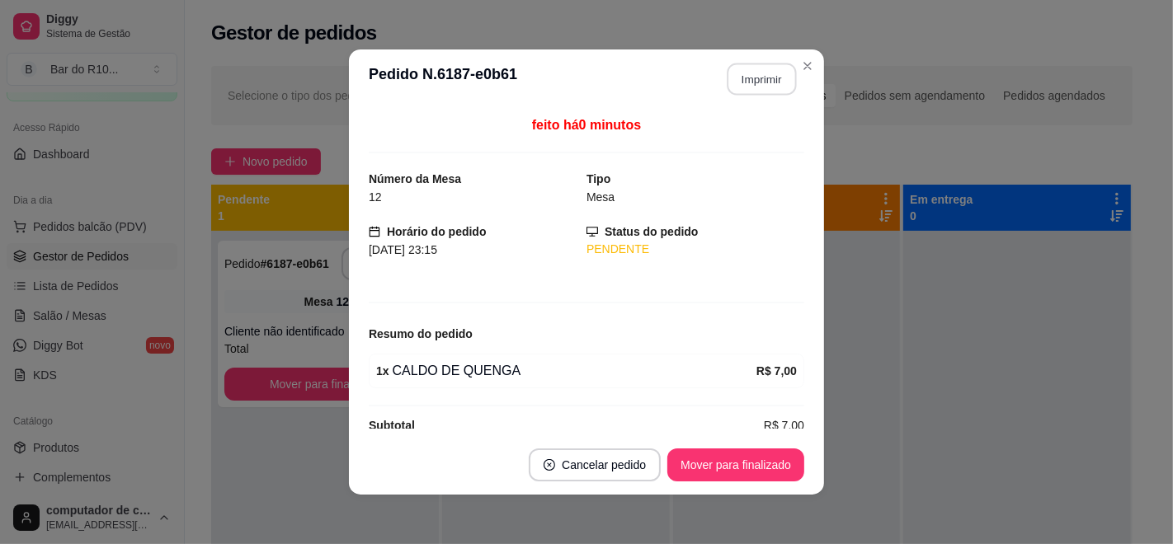
click at [770, 68] on button "Imprimir" at bounding box center [761, 80] width 69 height 32
click at [732, 458] on button "Mover para finalizado" at bounding box center [736, 465] width 133 height 32
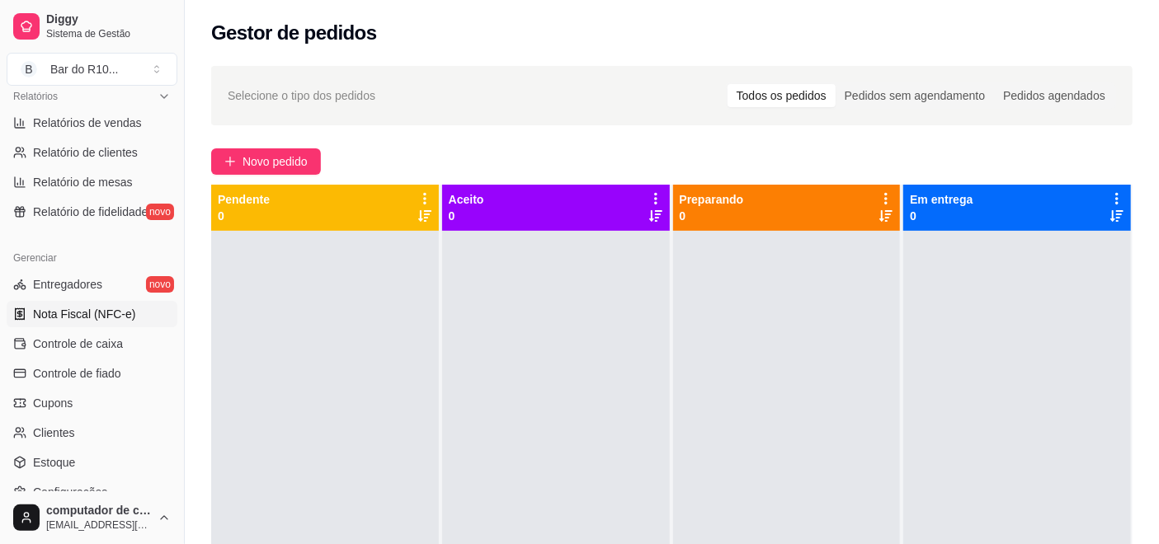
scroll to position [551, 0]
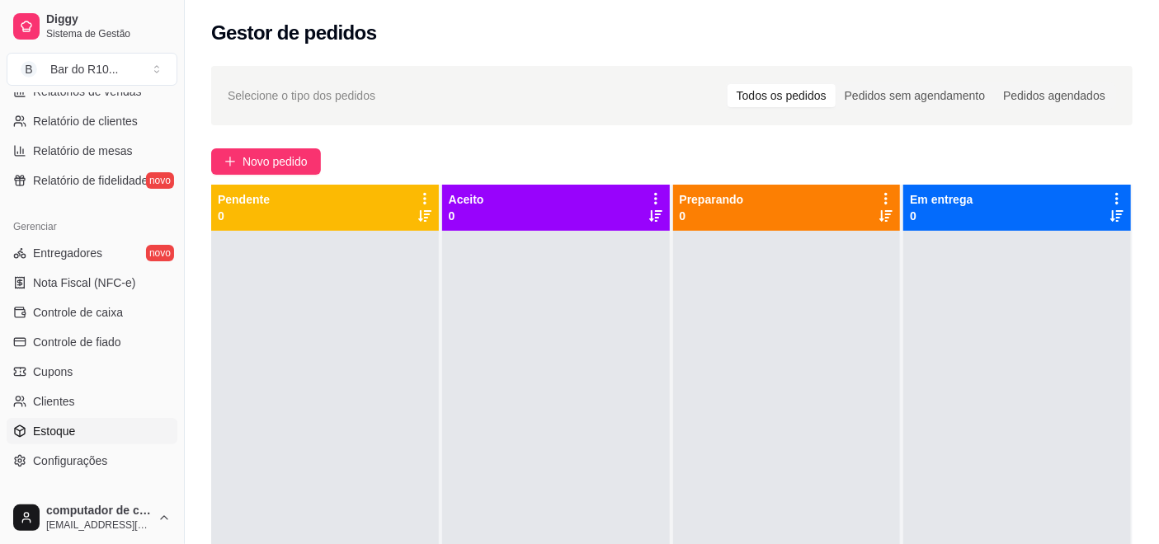
click at [74, 433] on link "Estoque" at bounding box center [92, 431] width 171 height 26
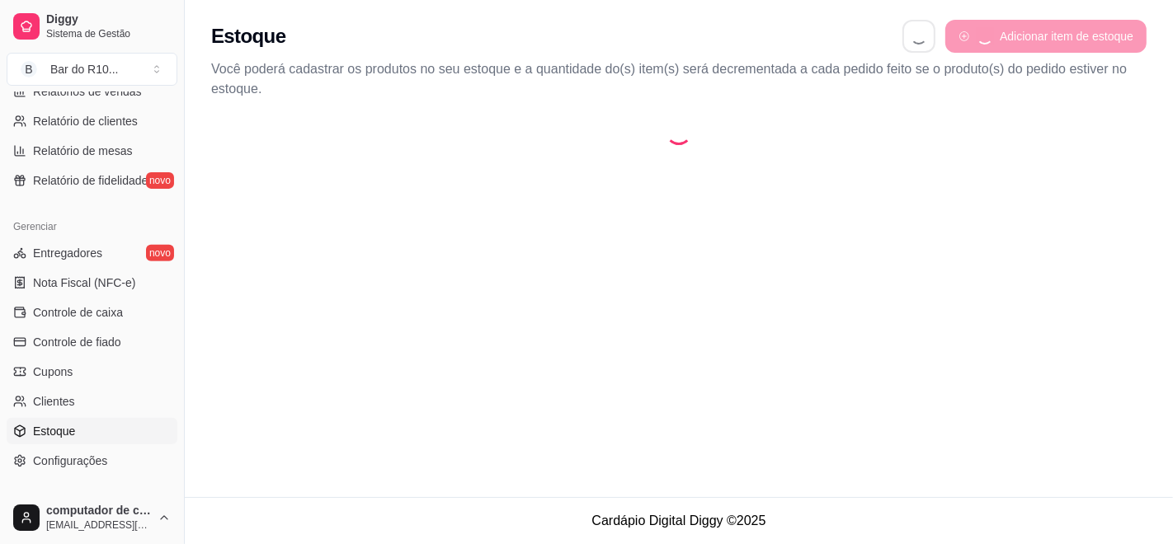
select select "QUANTITY_ORDER"
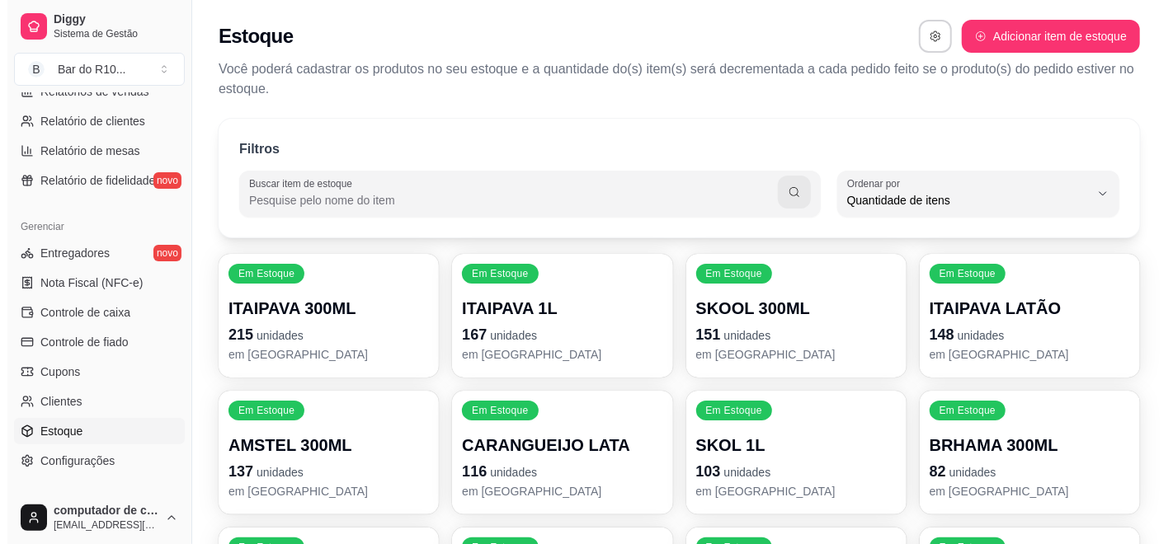
scroll to position [16, 0]
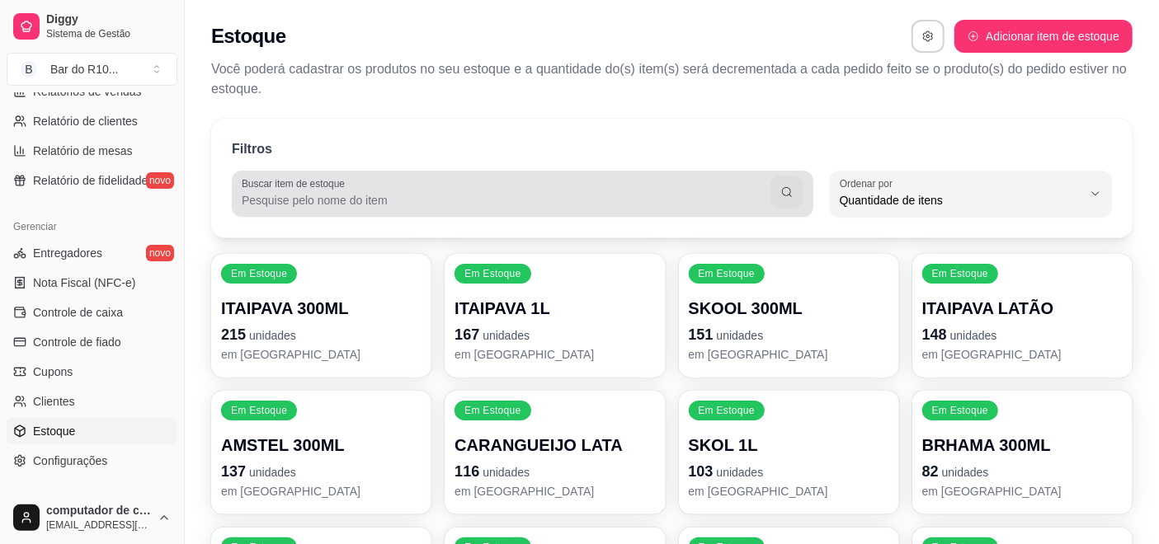
click at [457, 188] on div at bounding box center [523, 193] width 562 height 33
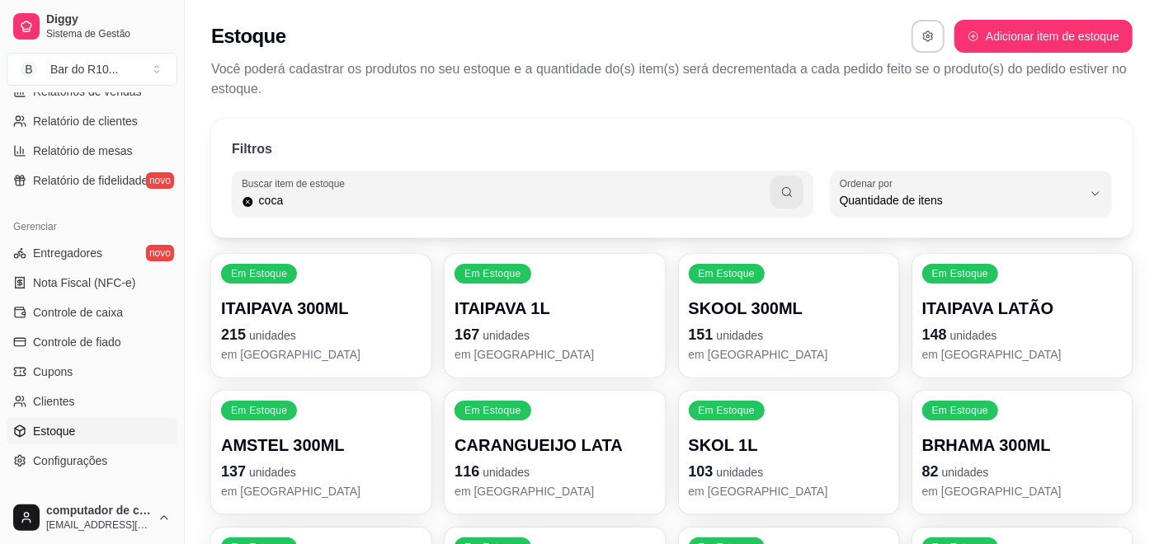
type input "coca"
click at [741, 186] on div "coca" at bounding box center [523, 193] width 562 height 33
click at [793, 196] on icon "button" at bounding box center [786, 192] width 13 height 13
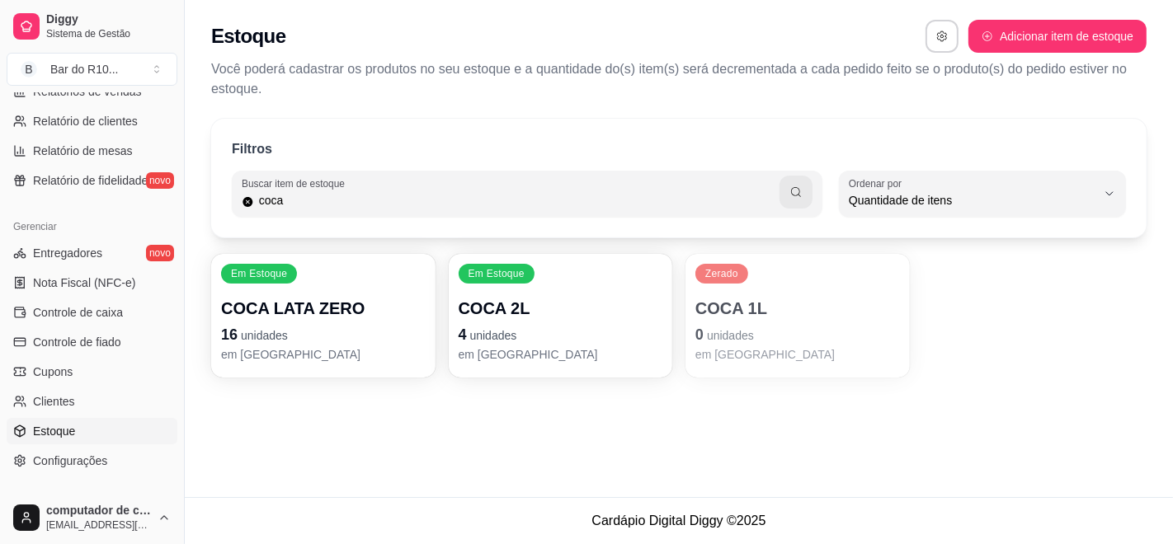
click at [788, 299] on p "COCA 1L" at bounding box center [797, 308] width 205 height 23
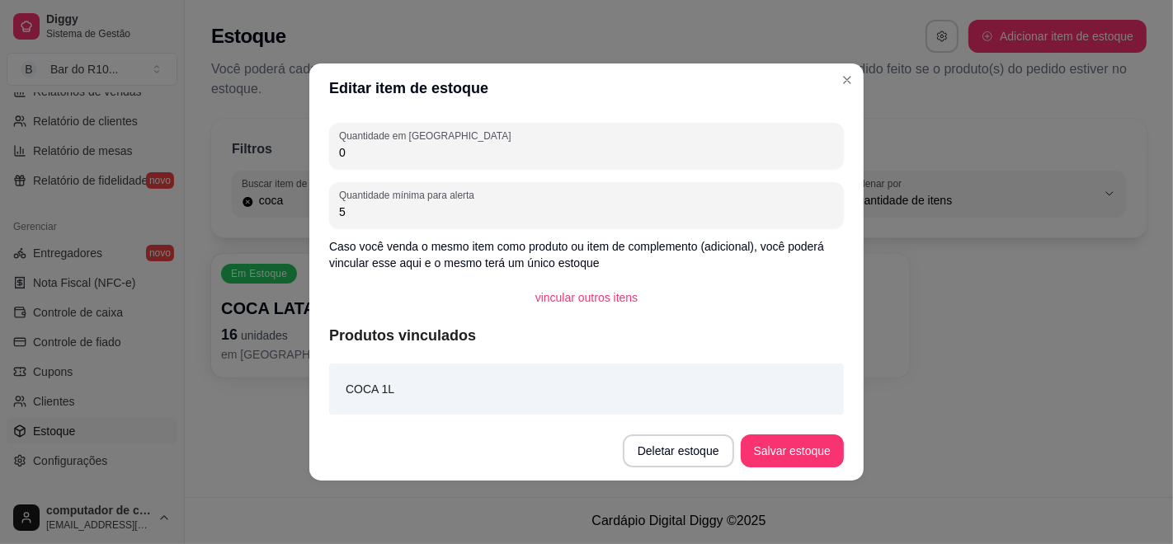
click at [465, 150] on input "0" at bounding box center [586, 152] width 495 height 16
type input "24"
click at [812, 444] on button "Salvar estoque" at bounding box center [791, 451] width 101 height 32
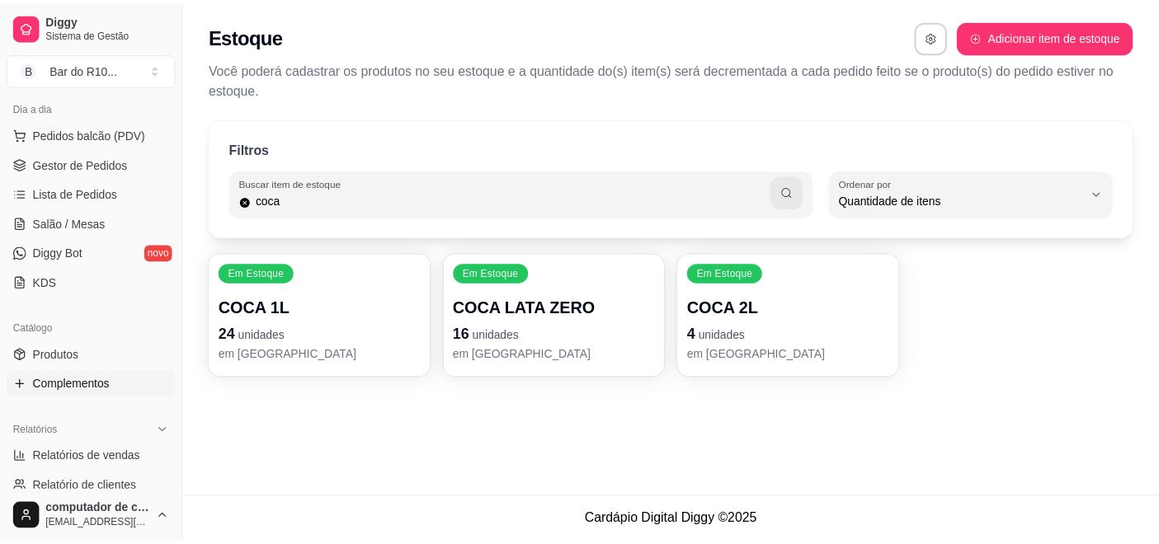
scroll to position [92, 0]
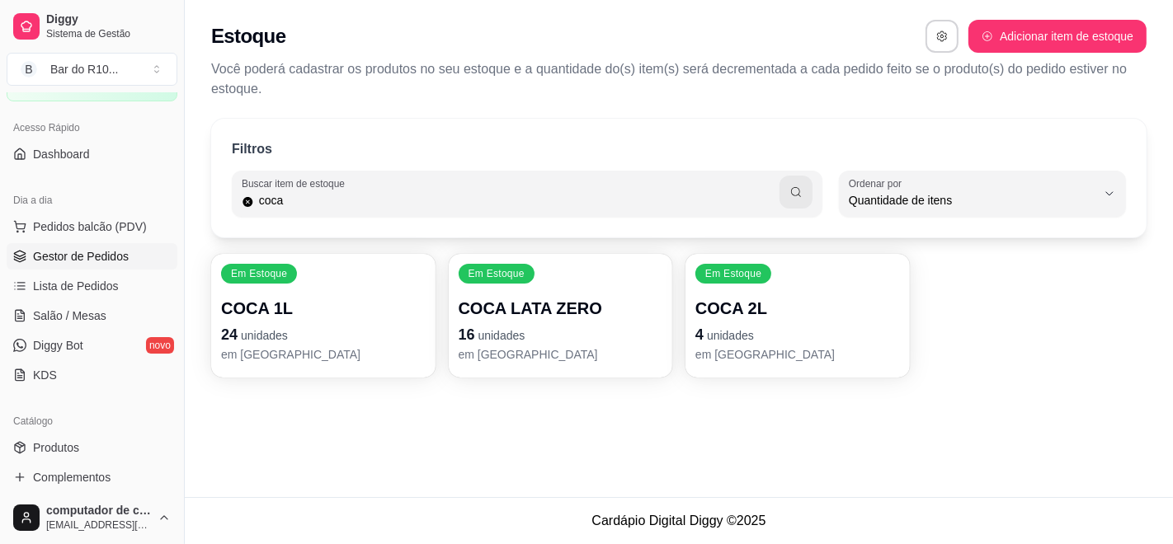
click at [111, 249] on span "Gestor de Pedidos" at bounding box center [81, 256] width 96 height 16
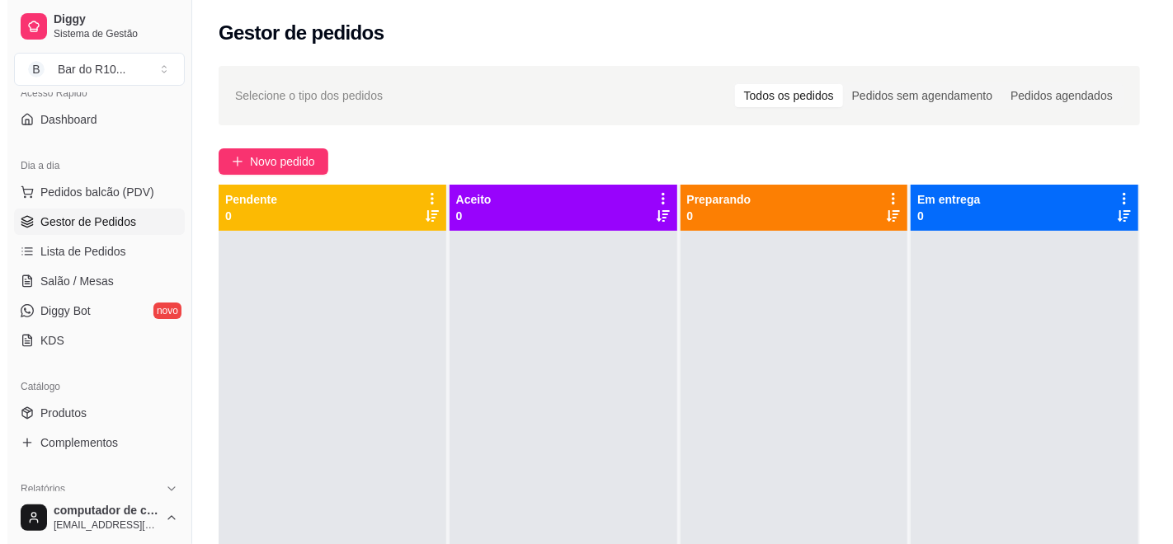
scroll to position [129, 0]
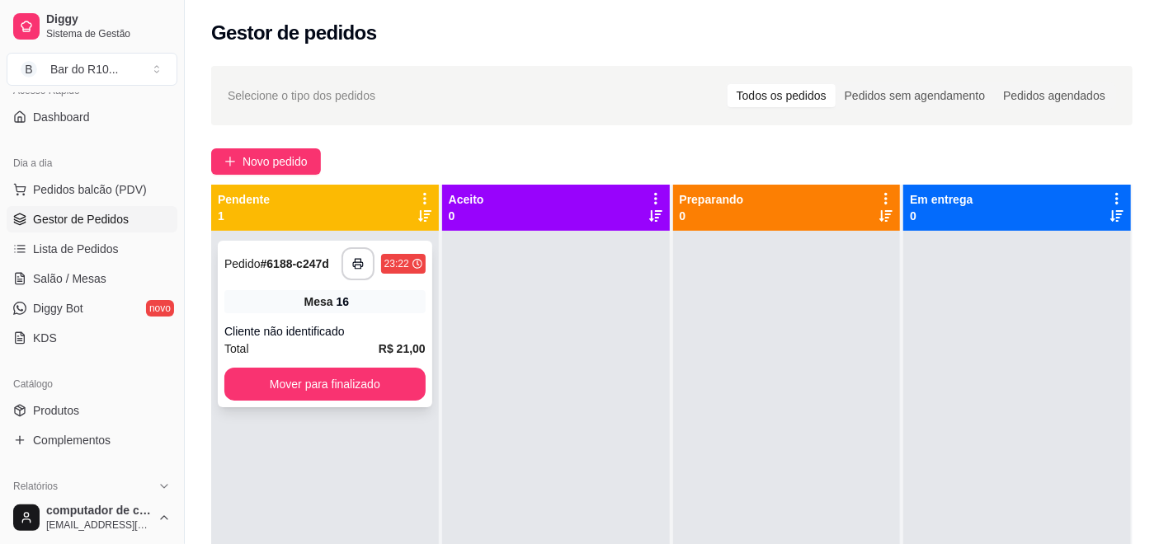
click at [386, 292] on div "Mesa 16" at bounding box center [324, 301] width 201 height 23
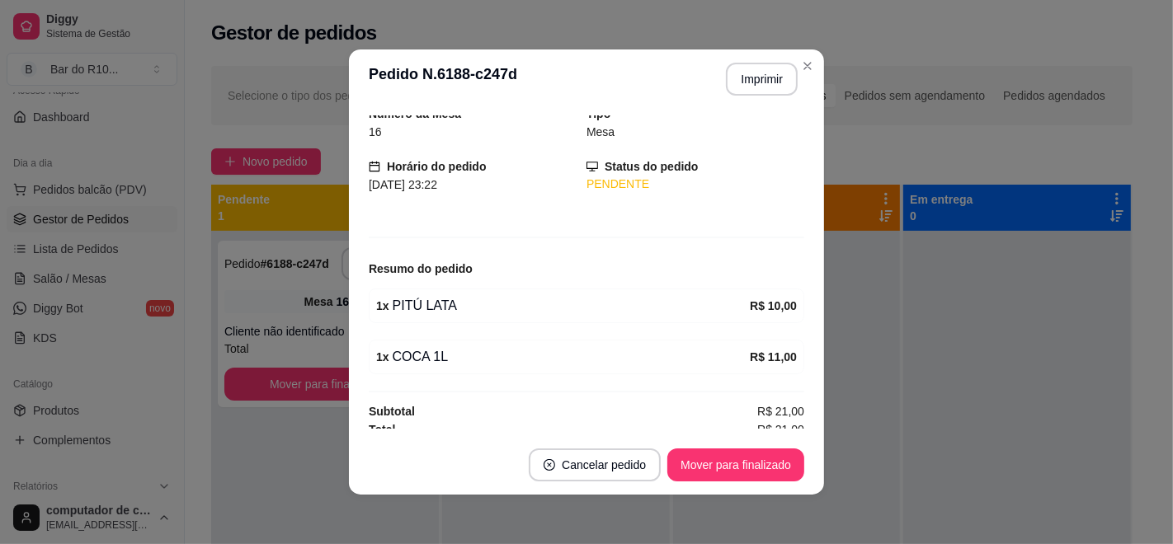
scroll to position [73, 0]
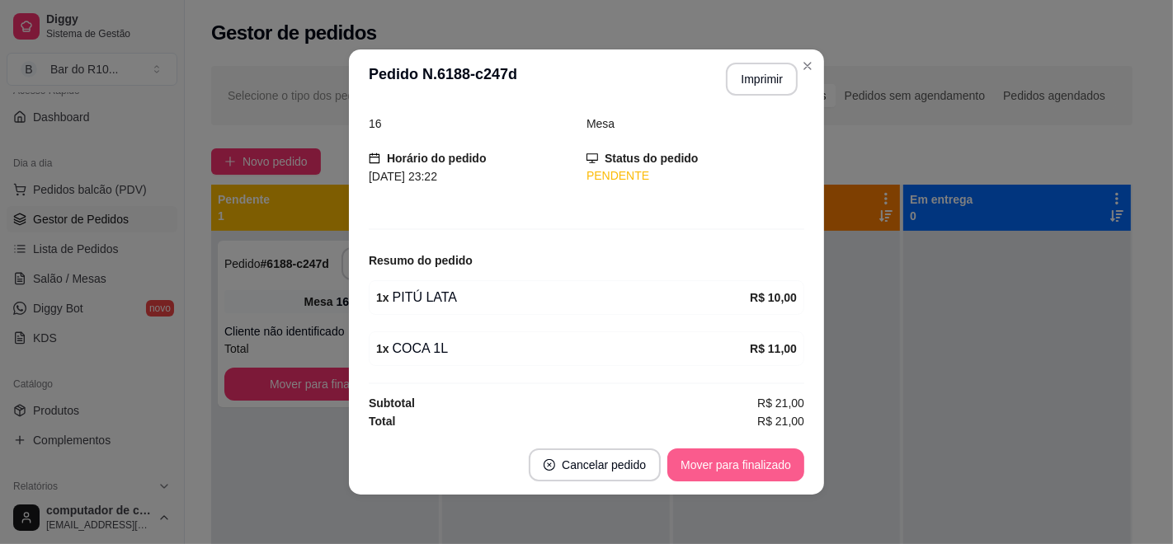
click at [755, 463] on button "Mover para finalizado" at bounding box center [735, 465] width 137 height 33
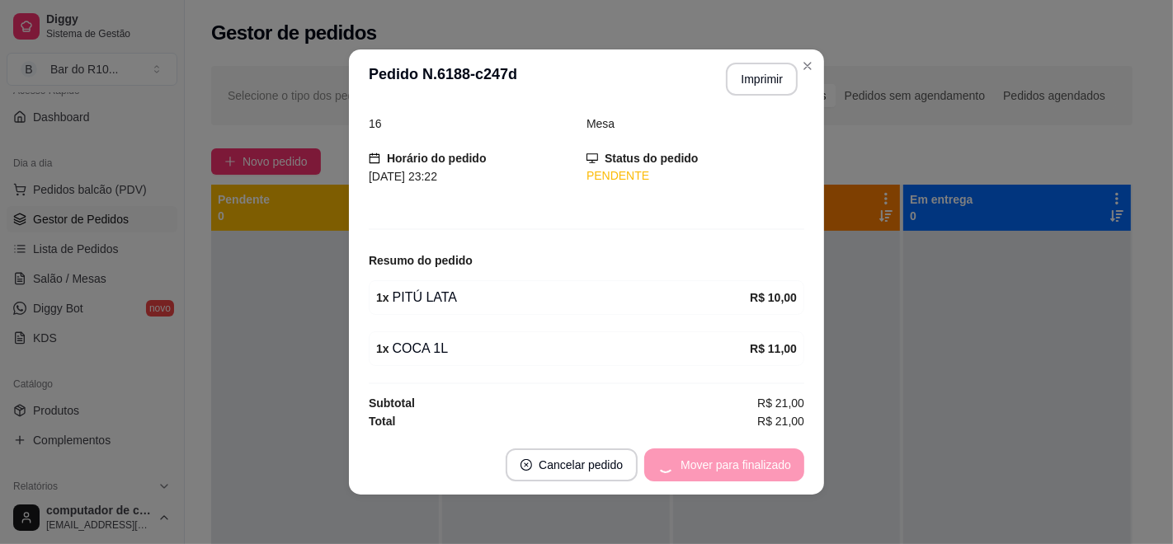
scroll to position [20, 0]
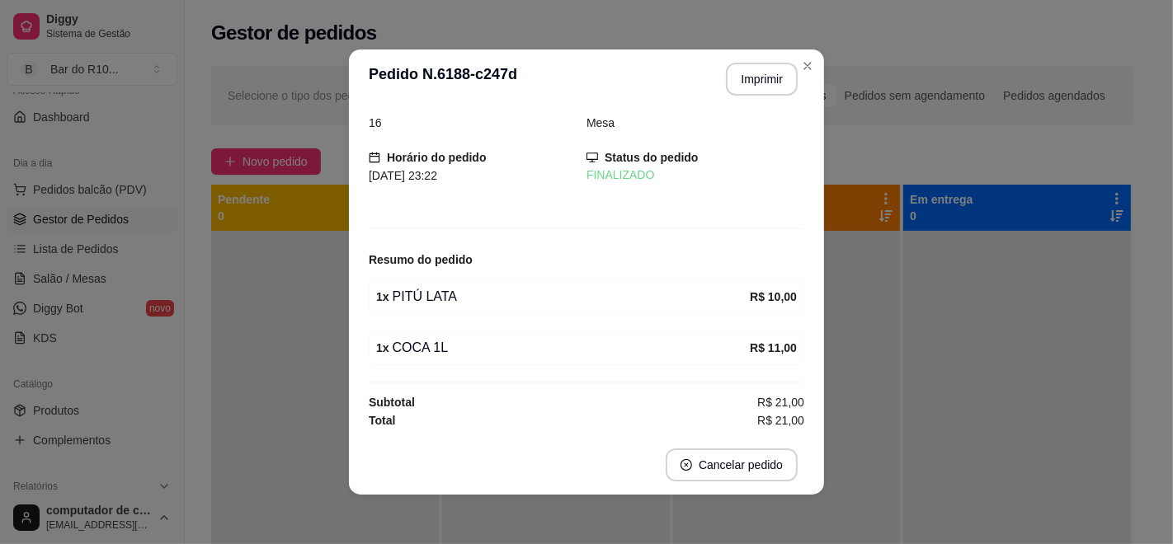
click at [812, 57] on header "**********" at bounding box center [586, 78] width 475 height 59
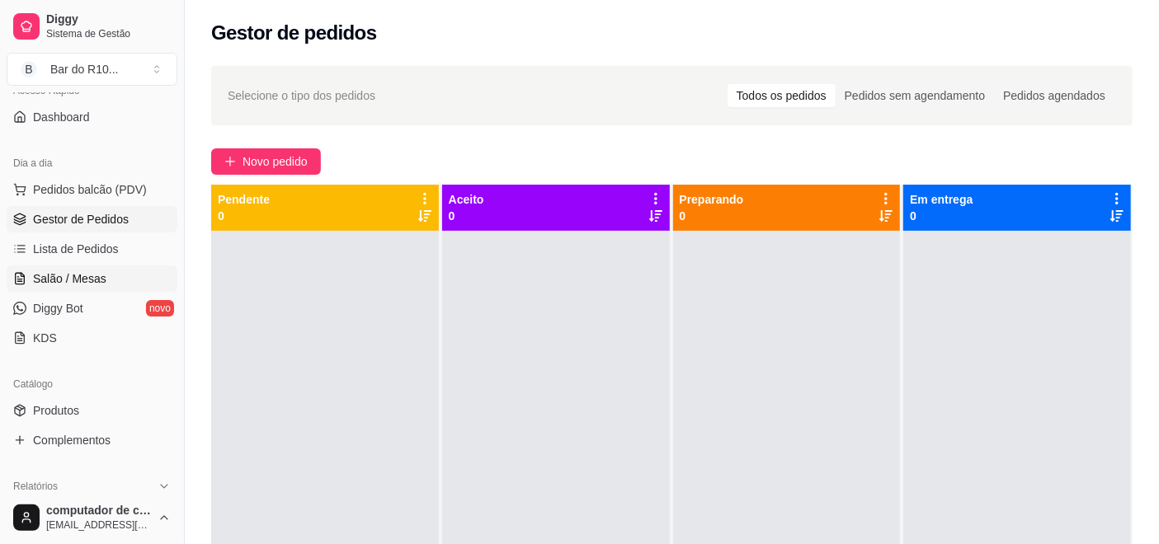
click at [113, 287] on link "Salão / Mesas" at bounding box center [92, 279] width 171 height 26
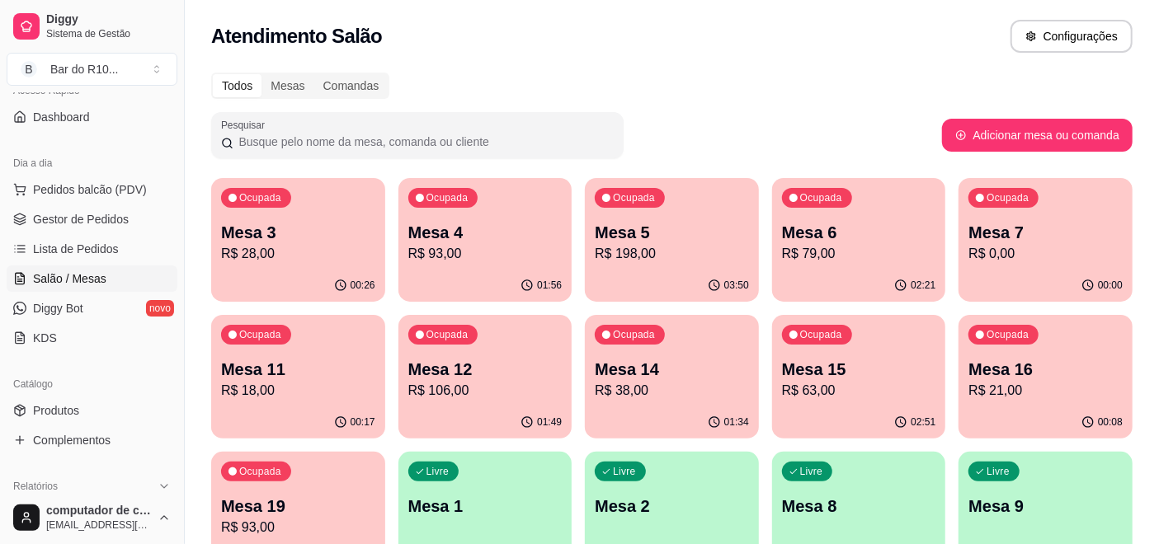
click at [290, 341] on div "Ocupada Mesa 11 R$ 18,00" at bounding box center [298, 361] width 174 height 92
click at [1033, 267] on div "Ocupada Mesa 7 R$ 0,00" at bounding box center [1046, 224] width 168 height 89
click at [66, 211] on span "Gestor de Pedidos" at bounding box center [81, 219] width 96 height 16
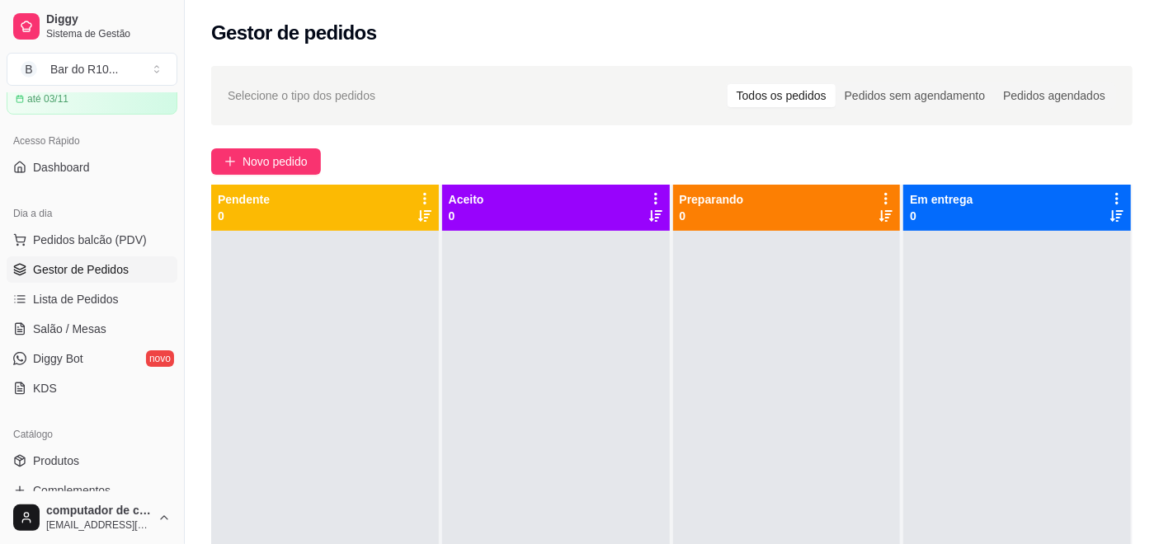
scroll to position [38, 0]
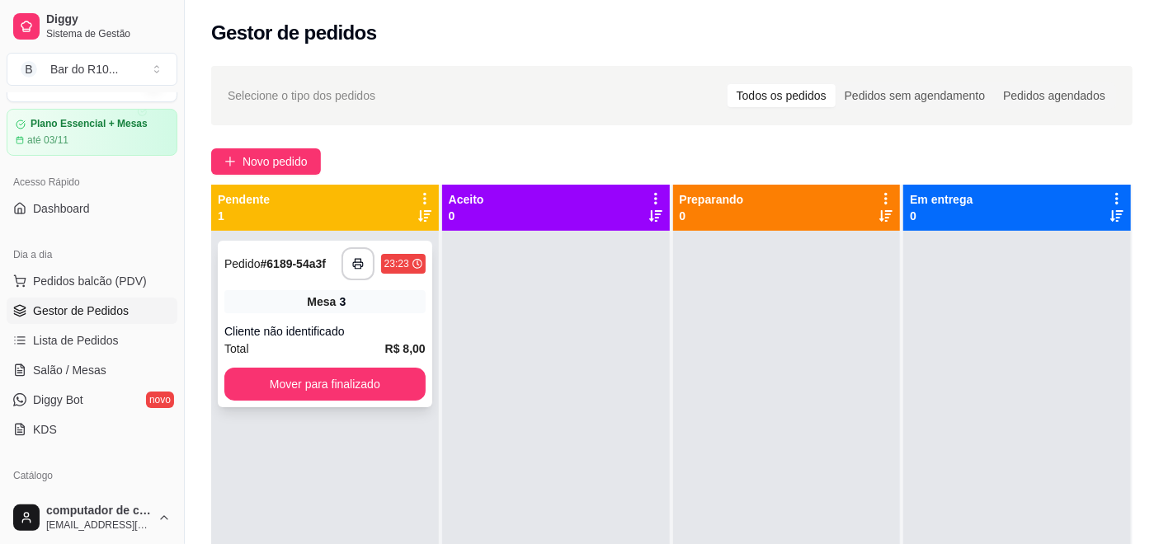
click at [369, 333] on div "Cliente não identificado" at bounding box center [324, 331] width 201 height 16
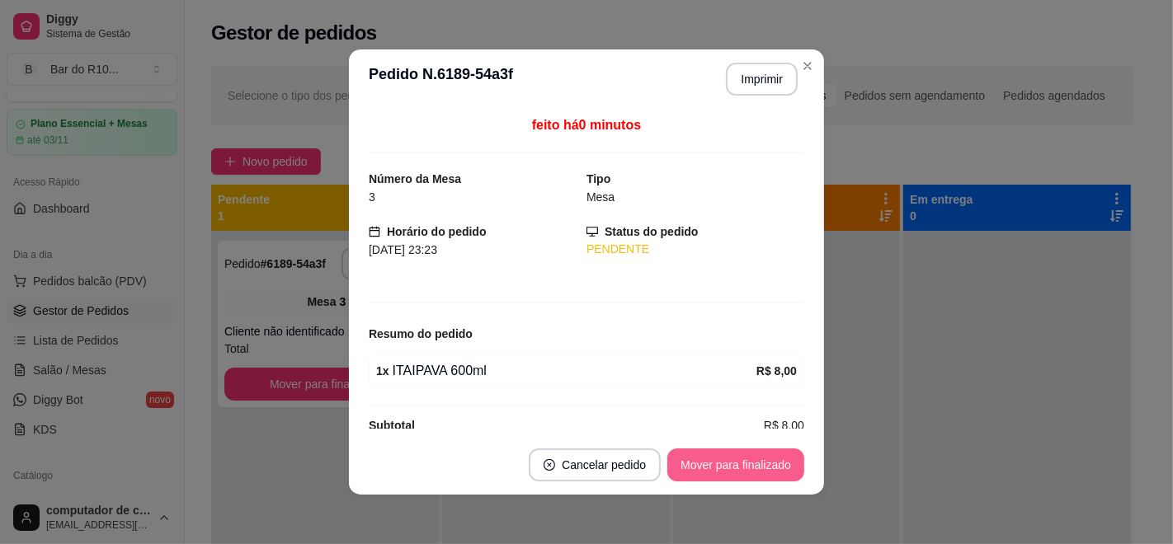
click at [752, 476] on button "Mover para finalizado" at bounding box center [735, 465] width 137 height 33
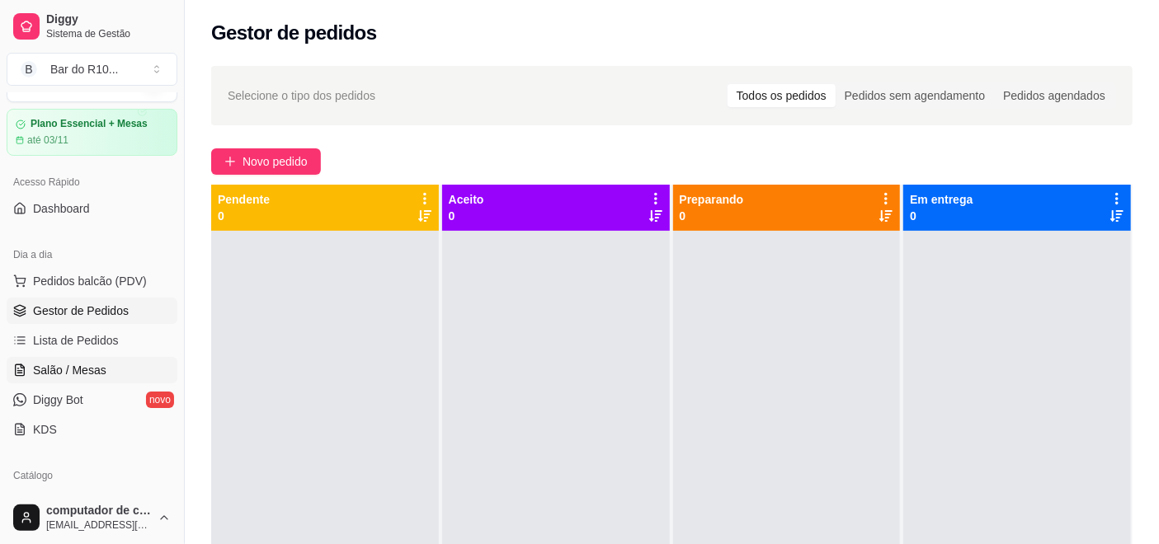
click at [97, 367] on span "Salão / Mesas" at bounding box center [69, 370] width 73 height 16
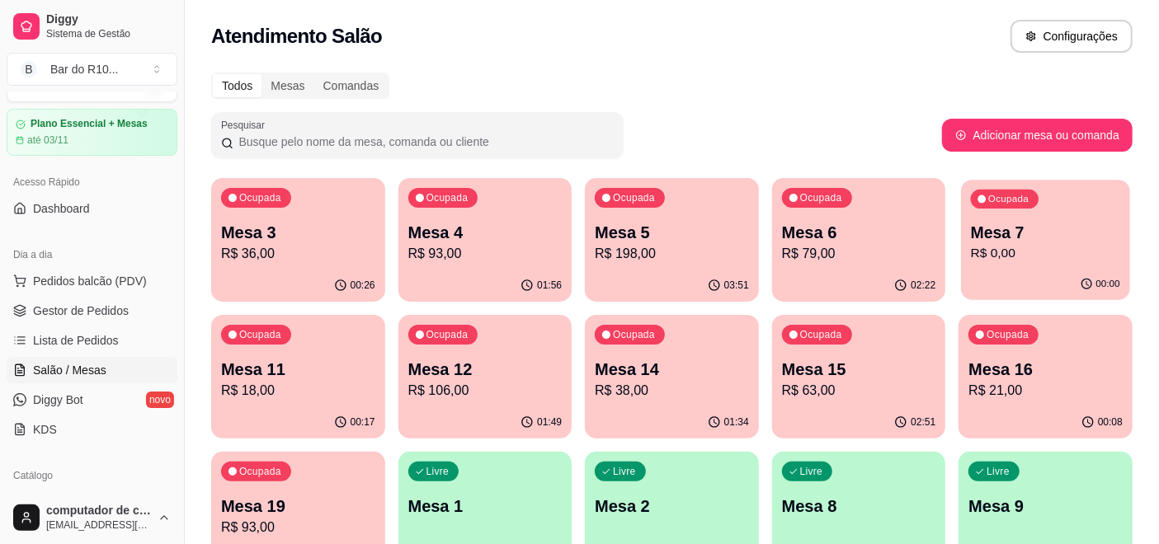
click at [1067, 271] on div "00:00" at bounding box center [1046, 284] width 168 height 31
click at [55, 312] on span "Gestor de Pedidos" at bounding box center [81, 311] width 96 height 16
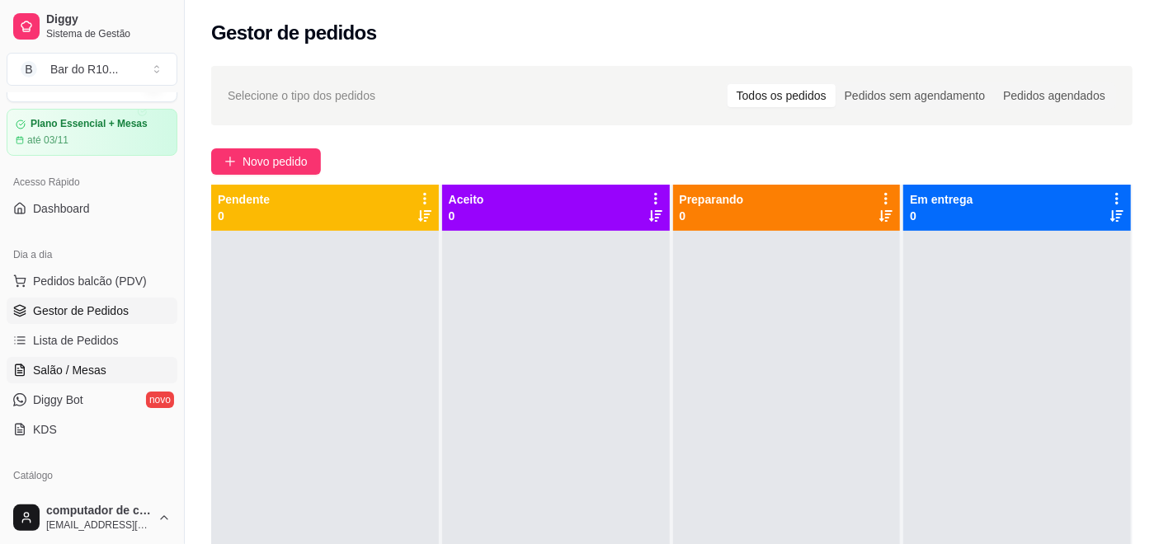
click at [101, 372] on span "Salão / Mesas" at bounding box center [69, 370] width 73 height 16
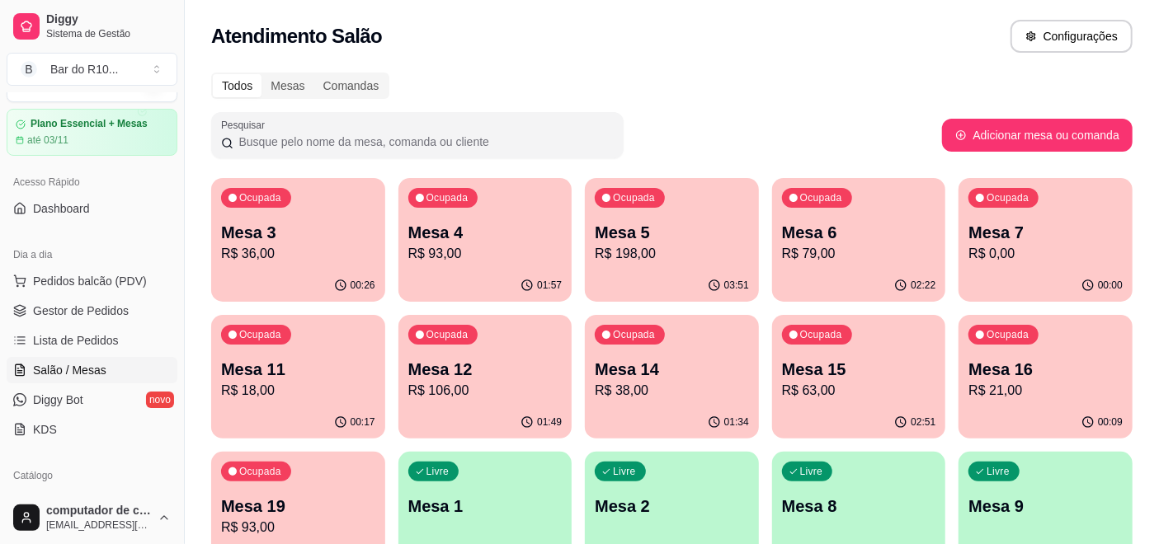
click at [841, 210] on div "Ocupada Mesa 6 R$ 79,00" at bounding box center [859, 224] width 174 height 92
click at [99, 304] on span "Gestor de Pedidos" at bounding box center [81, 311] width 96 height 16
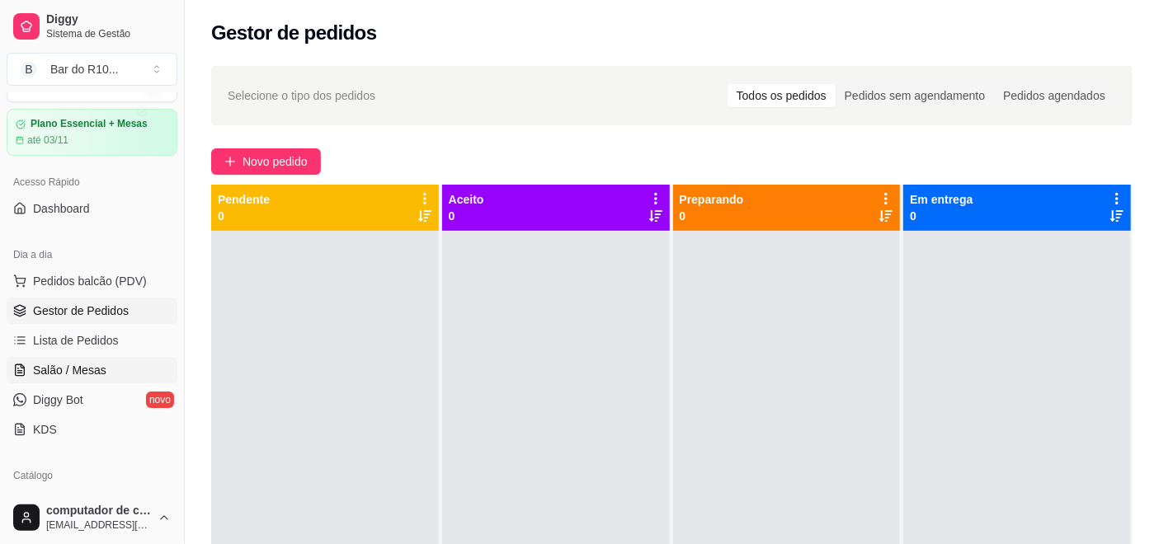
click at [73, 366] on span "Salão / Mesas" at bounding box center [69, 370] width 73 height 16
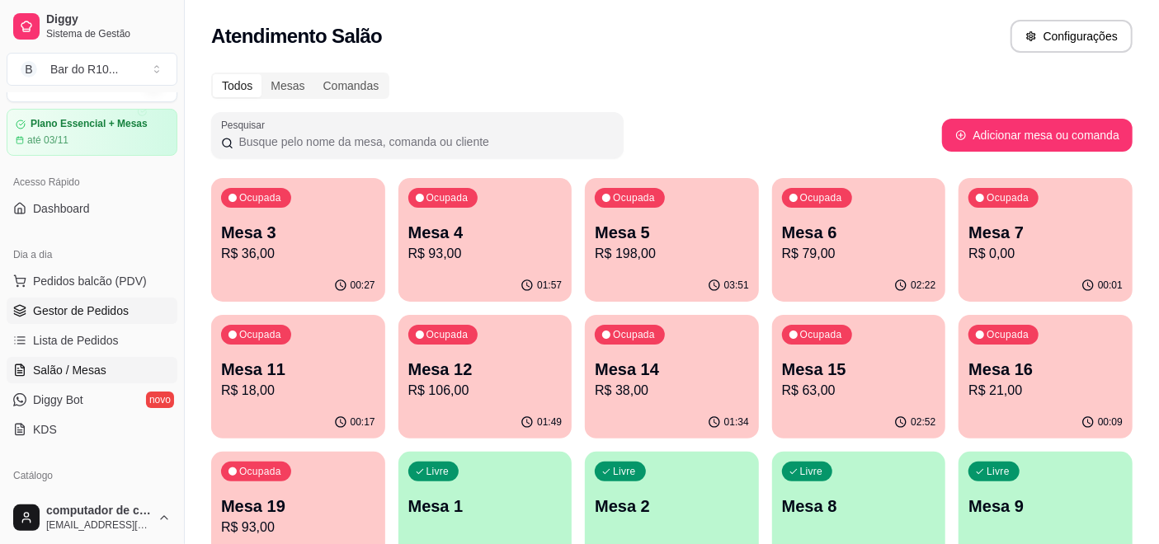
click at [76, 303] on span "Gestor de Pedidos" at bounding box center [81, 311] width 96 height 16
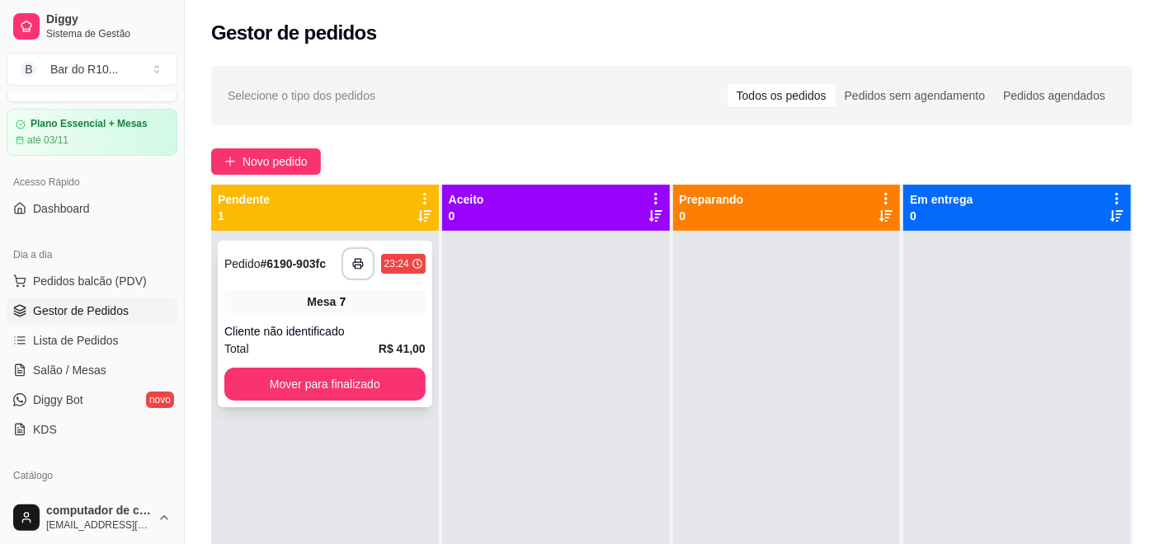
click at [341, 313] on div "Mesa 7" at bounding box center [324, 301] width 201 height 23
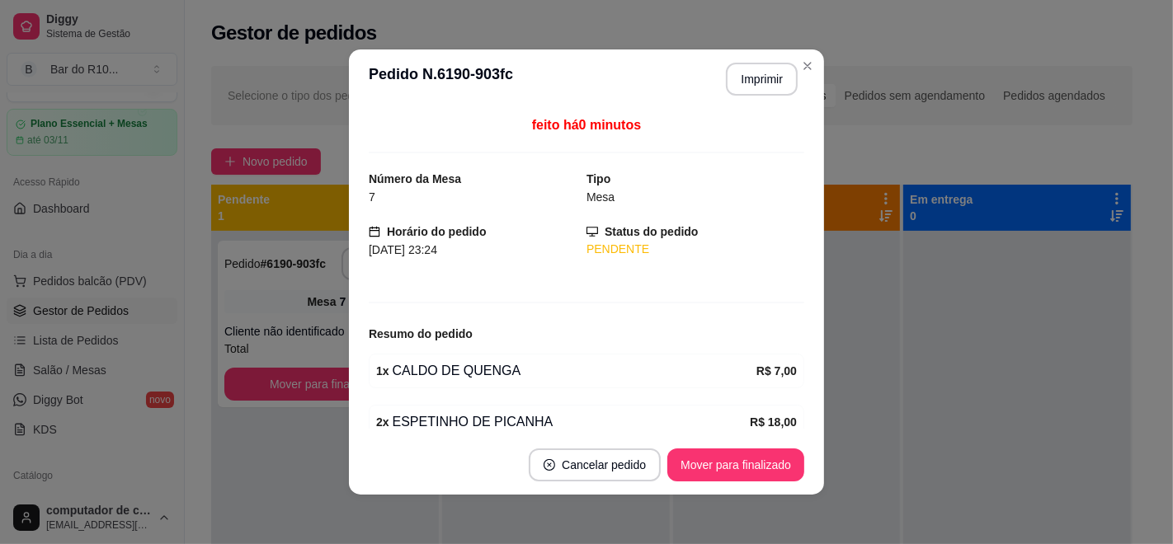
scroll to position [92, 0]
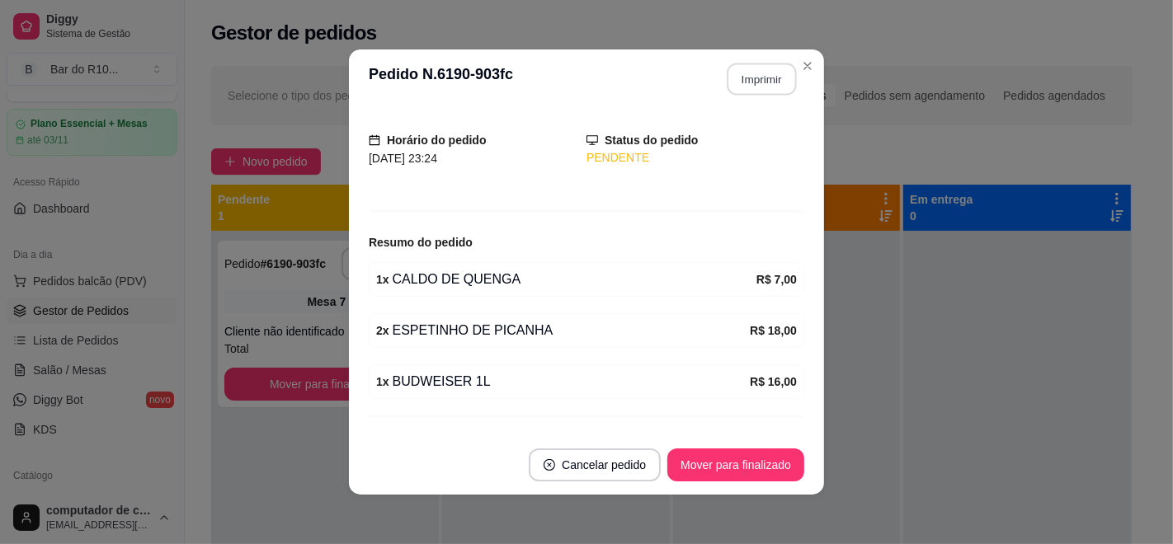
click at [752, 69] on button "Imprimir" at bounding box center [761, 80] width 69 height 32
click at [725, 461] on button "Mover para finalizado" at bounding box center [735, 465] width 137 height 33
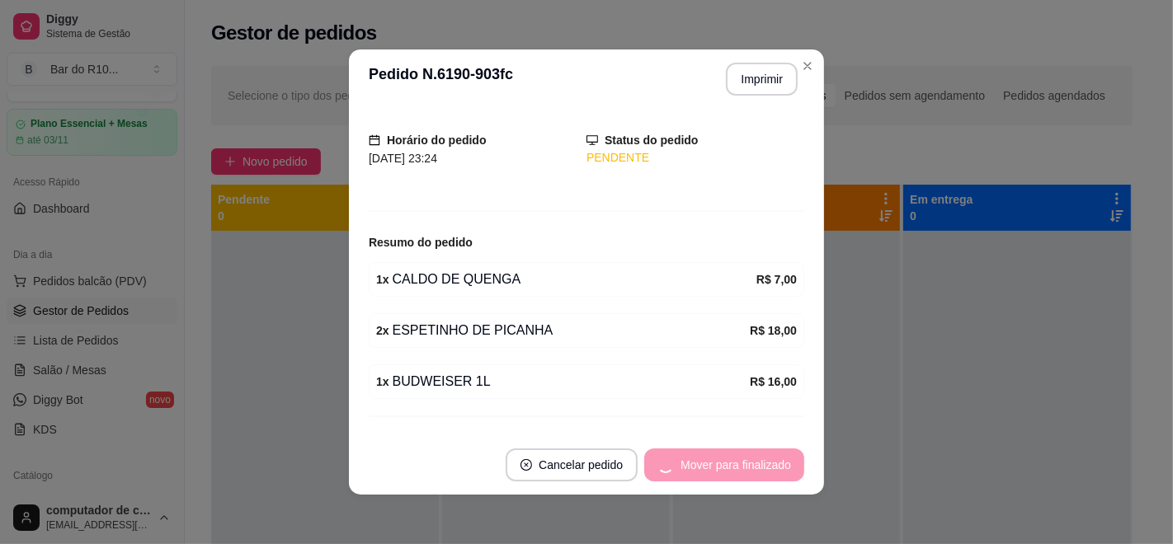
scroll to position [37, 0]
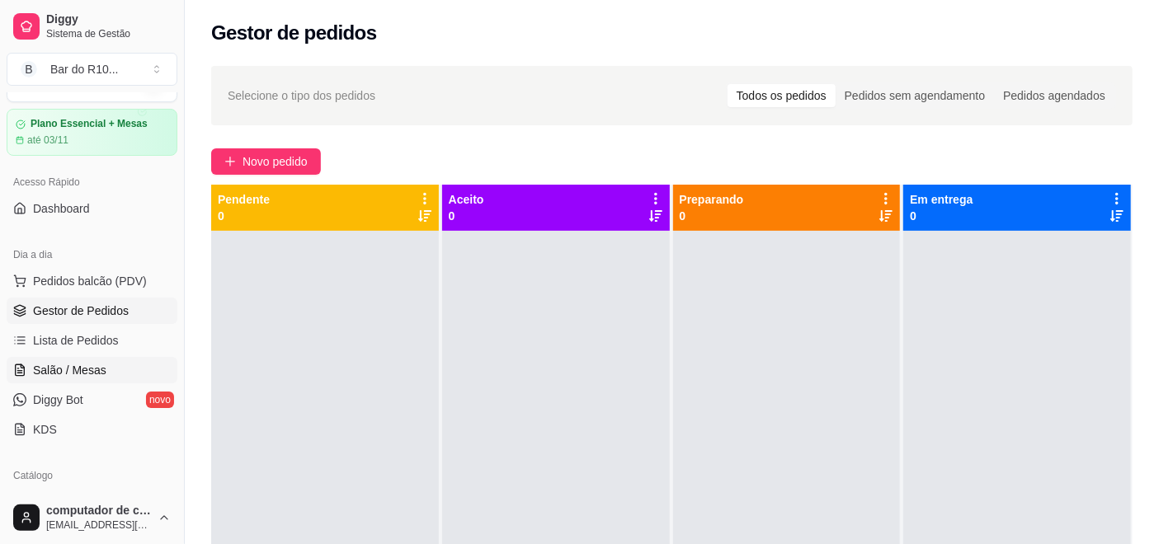
click at [78, 363] on span "Salão / Mesas" at bounding box center [69, 370] width 73 height 16
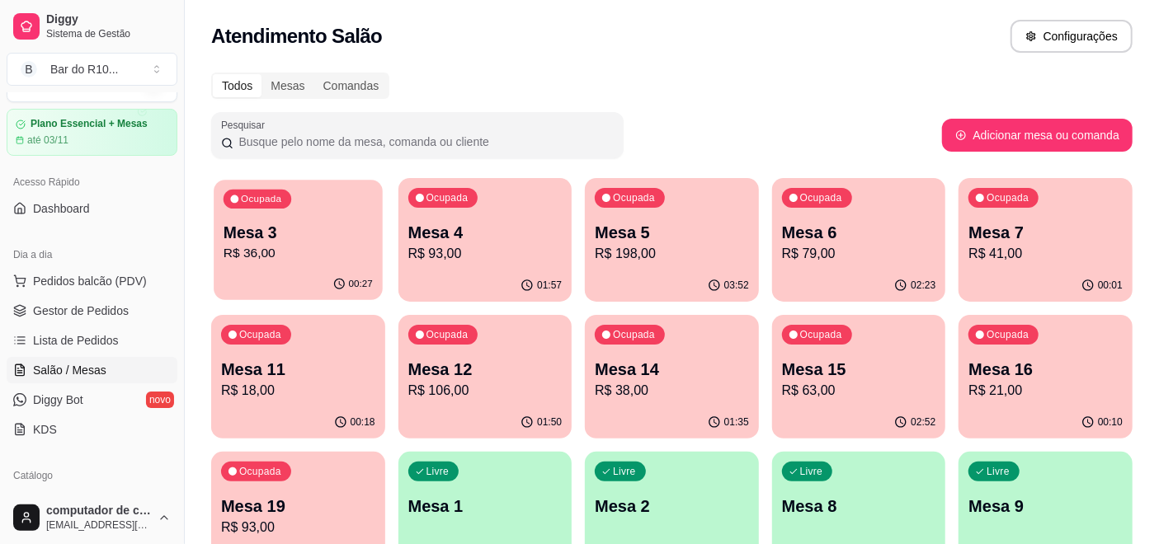
click at [319, 219] on div "Ocupada Mesa 3 R$ 36,00" at bounding box center [298, 224] width 168 height 89
click at [538, 247] on p "R$ 93,00" at bounding box center [485, 254] width 154 height 20
click at [928, 252] on p "R$ 79,00" at bounding box center [858, 253] width 149 height 19
click at [1047, 259] on p "R$ 41,00" at bounding box center [1045, 253] width 149 height 19
click at [482, 222] on p "Mesa 4" at bounding box center [484, 233] width 149 height 22
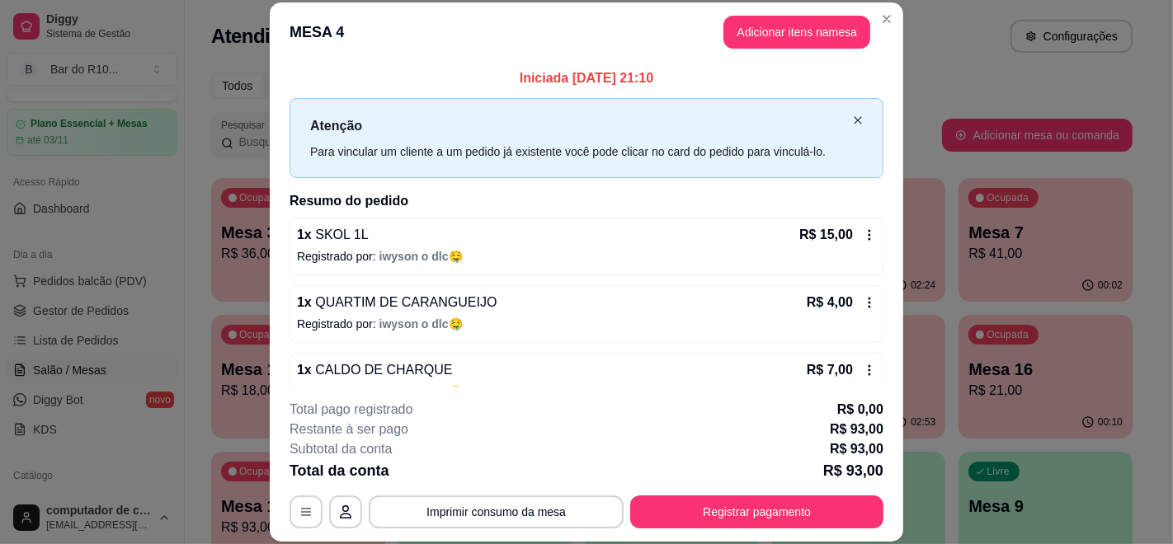
click at [853, 118] on icon "close" at bounding box center [858, 120] width 10 height 10
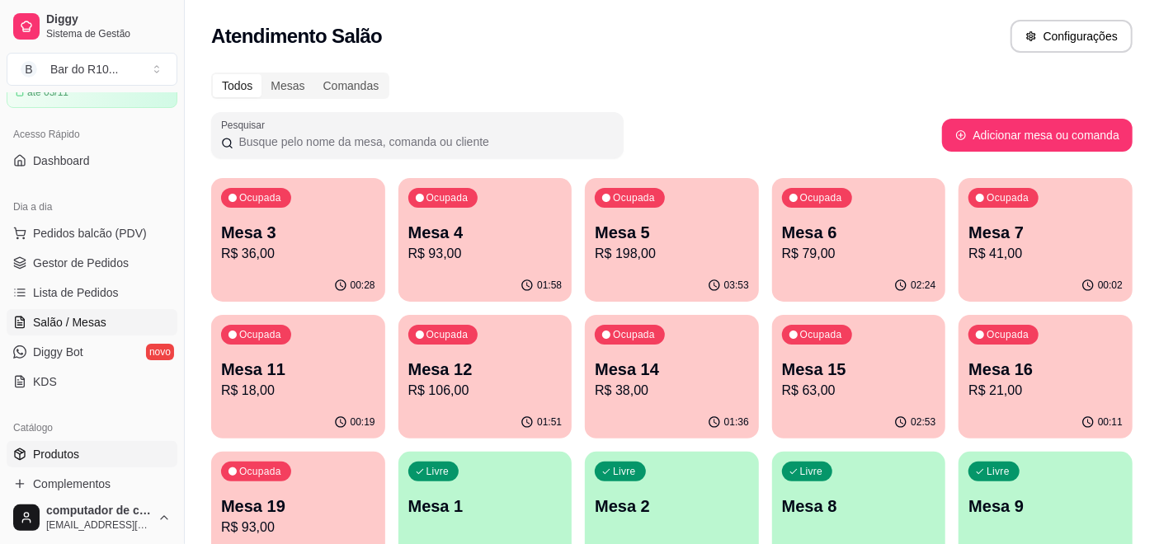
scroll to position [129, 0]
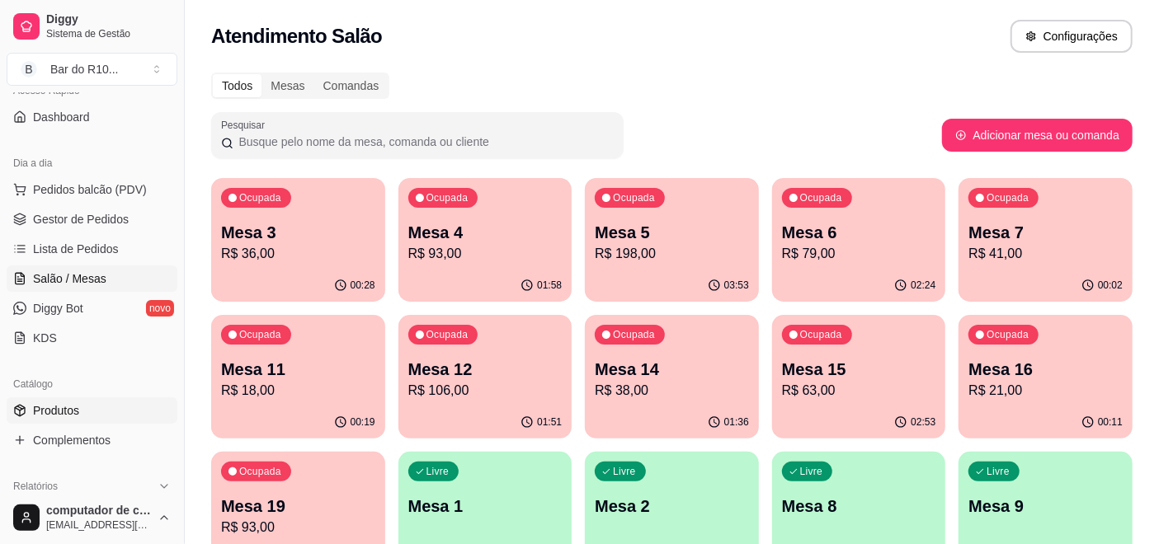
click at [83, 403] on link "Produtos" at bounding box center [92, 411] width 171 height 26
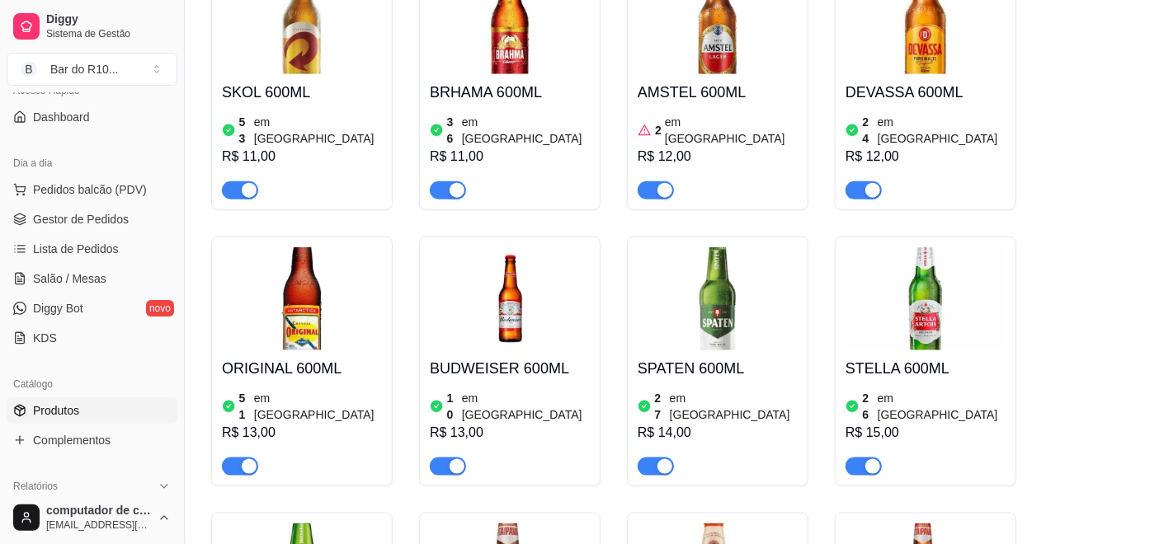
scroll to position [825, 0]
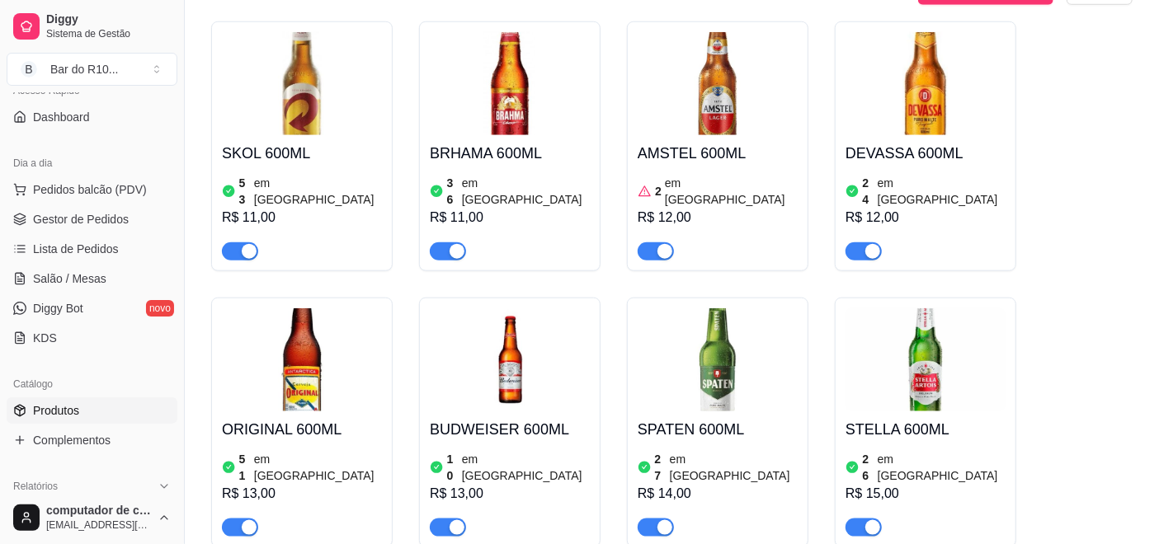
click at [78, 233] on ul "Pedidos balcão (PDV) Gestor de Pedidos Lista de Pedidos Salão / Mesas Diggy Bot…" at bounding box center [92, 263] width 171 height 175
click at [77, 221] on span "Gestor de Pedidos" at bounding box center [81, 219] width 96 height 16
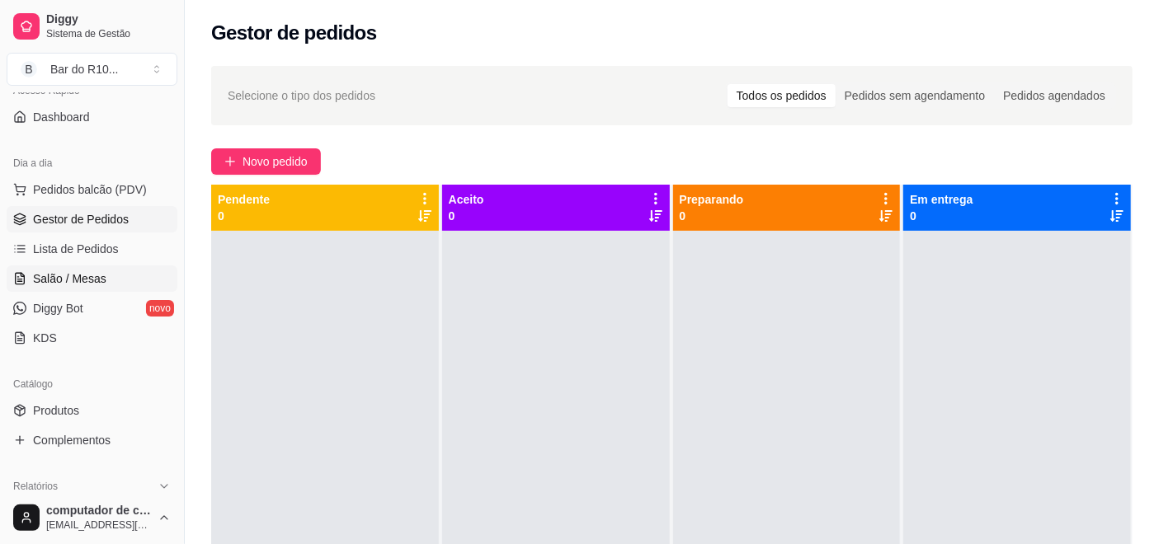
click at [111, 284] on link "Salão / Mesas" at bounding box center [92, 279] width 171 height 26
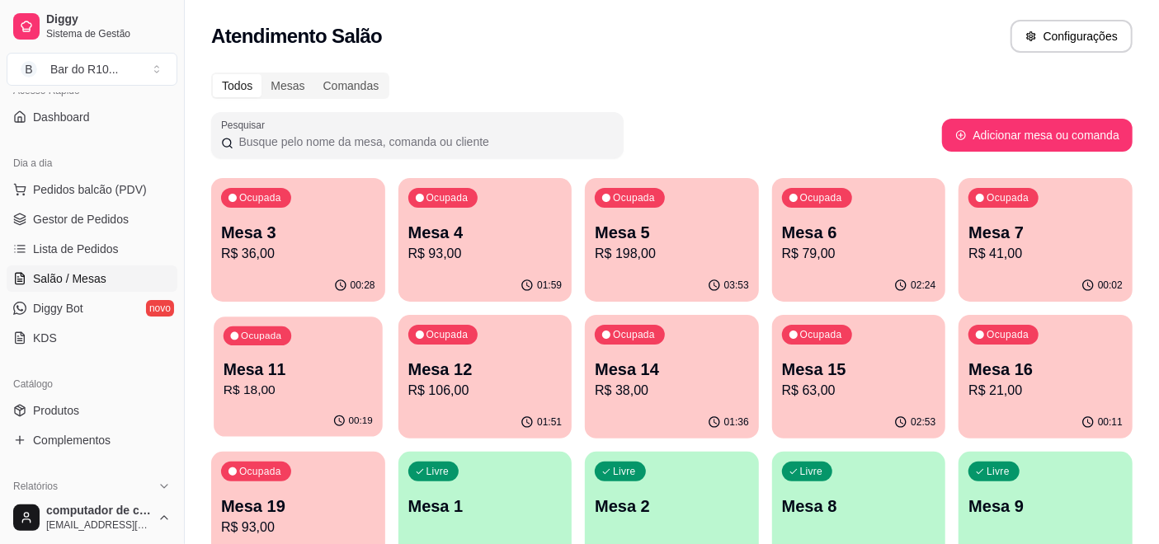
click at [270, 332] on p "Ocupada" at bounding box center [261, 336] width 40 height 13
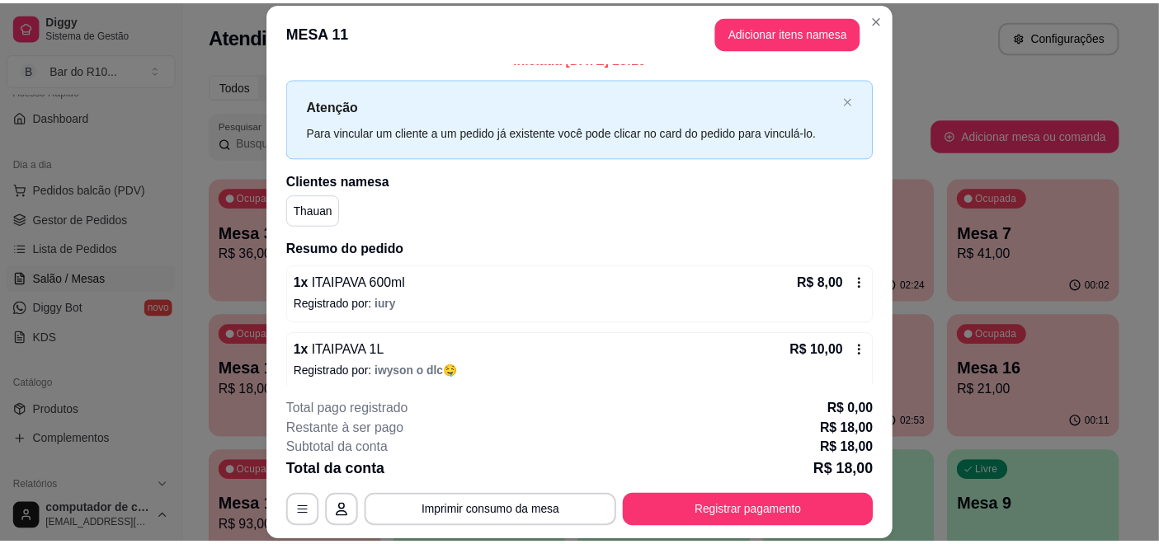
scroll to position [31, 0]
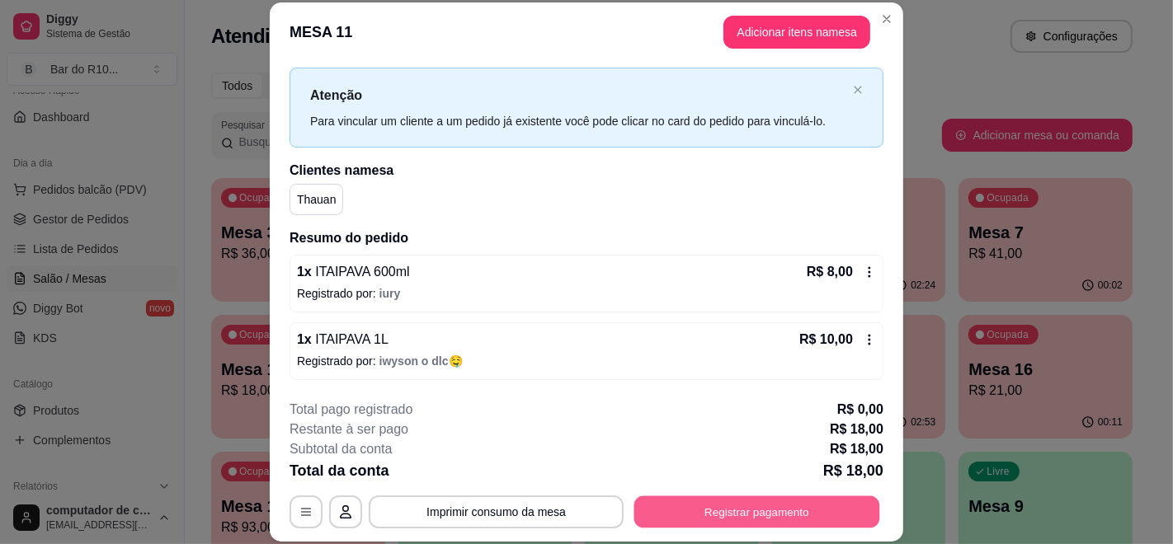
click at [725, 501] on button "Registrar pagamento" at bounding box center [757, 512] width 246 height 32
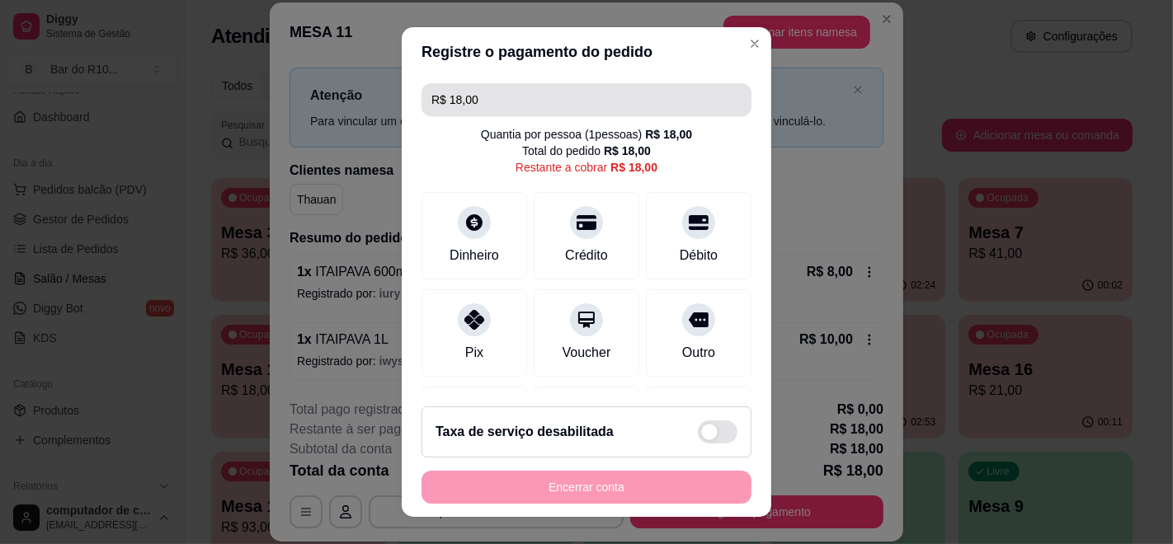
click at [520, 92] on input "R$ 18,00" at bounding box center [586, 99] width 310 height 33
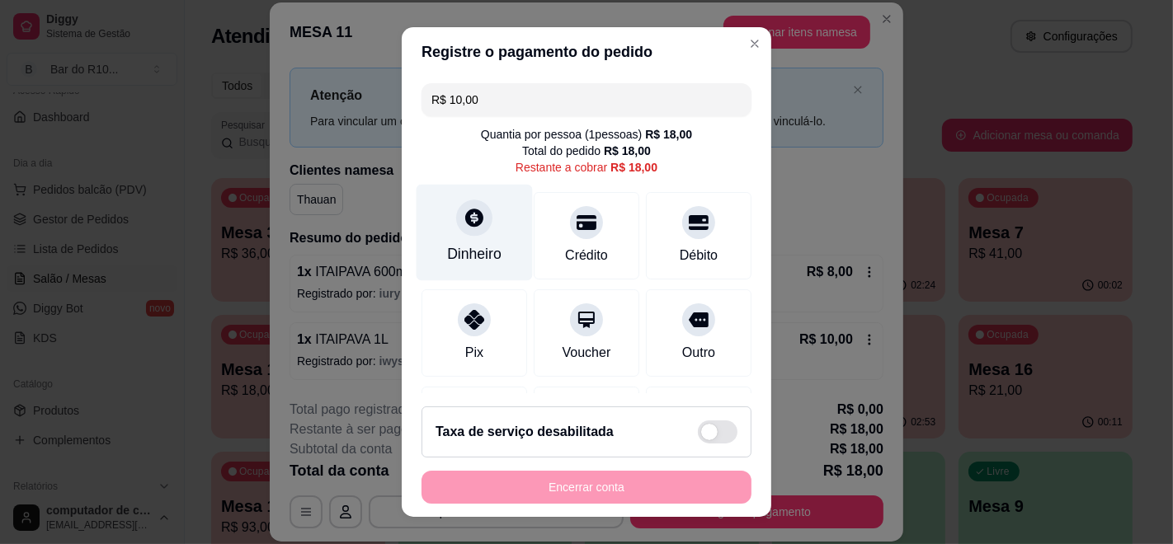
click at [465, 223] on icon at bounding box center [474, 218] width 18 height 18
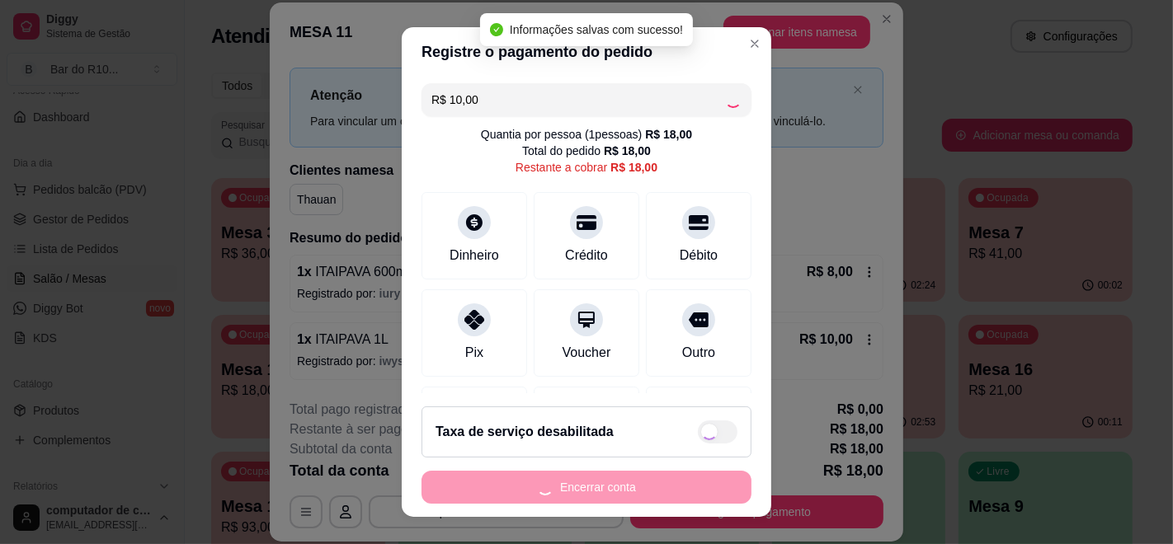
type input "R$ 8,00"
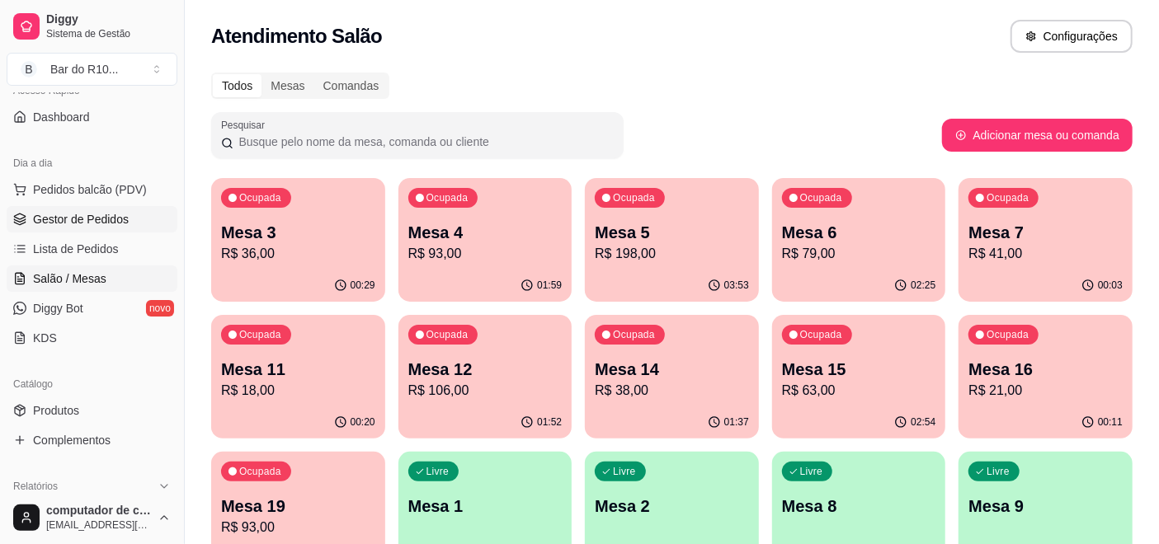
click at [154, 211] on link "Gestor de Pedidos" at bounding box center [92, 219] width 171 height 26
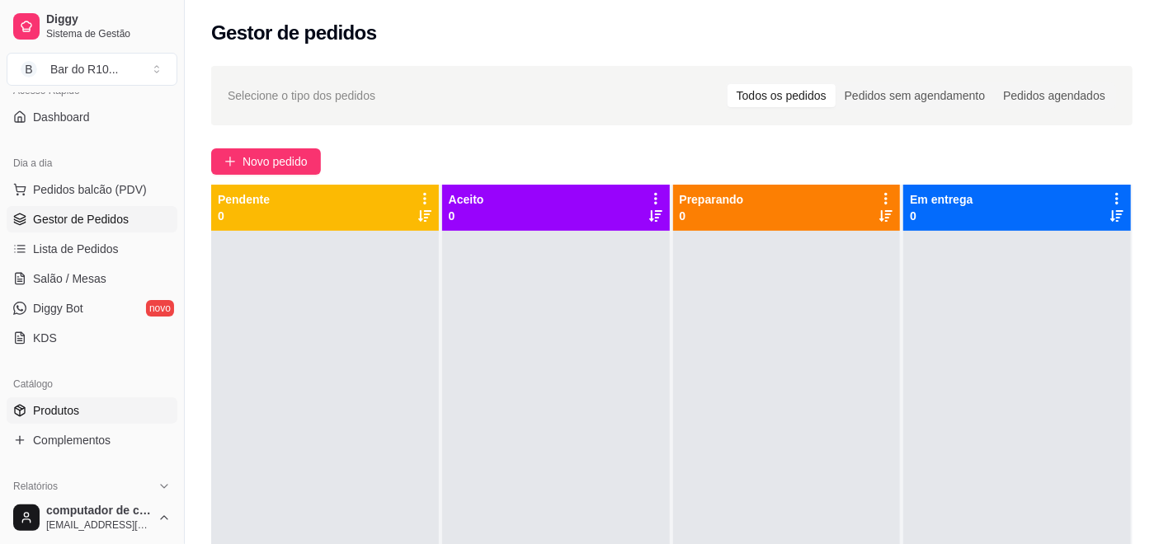
click at [78, 411] on span "Produtos" at bounding box center [56, 410] width 46 height 16
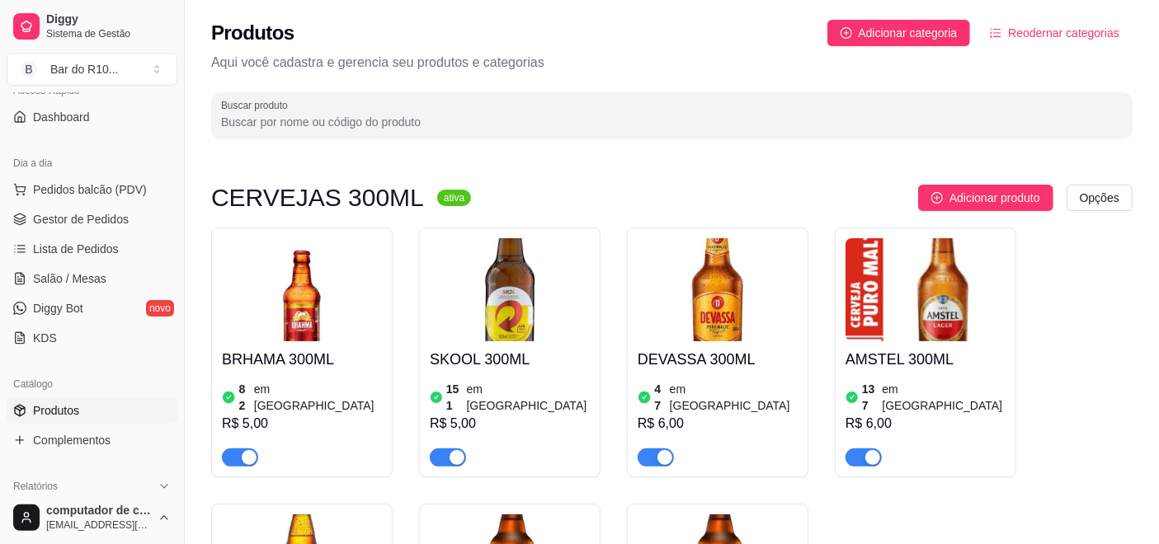
click at [361, 120] on input "Buscar produto" at bounding box center [671, 122] width 901 height 16
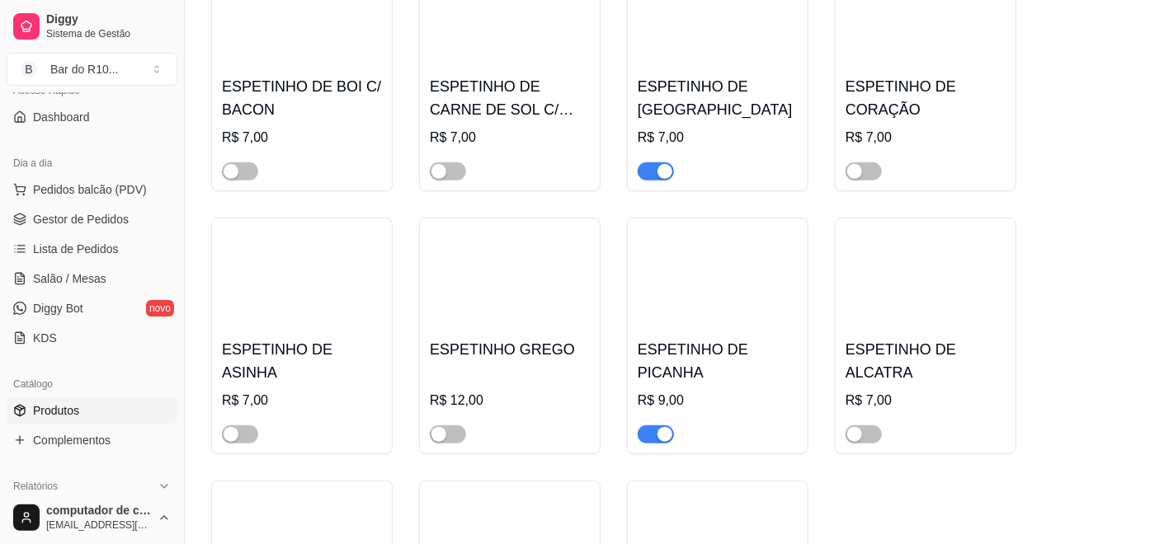
scroll to position [549, 0]
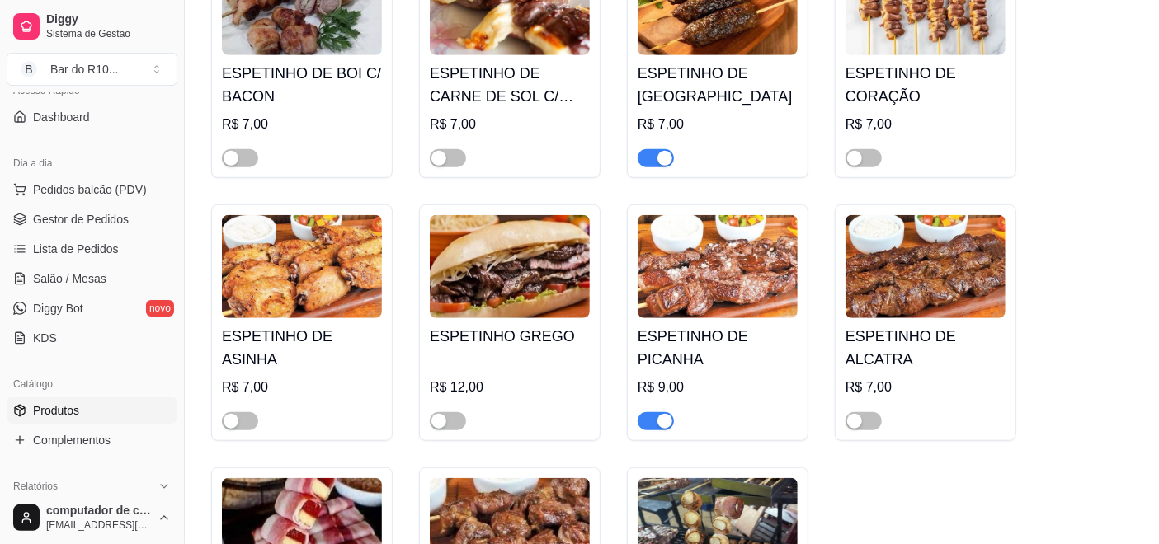
type input "esp"
click at [655, 412] on div at bounding box center [656, 421] width 36 height 20
click at [657, 417] on div "button" at bounding box center [664, 421] width 15 height 15
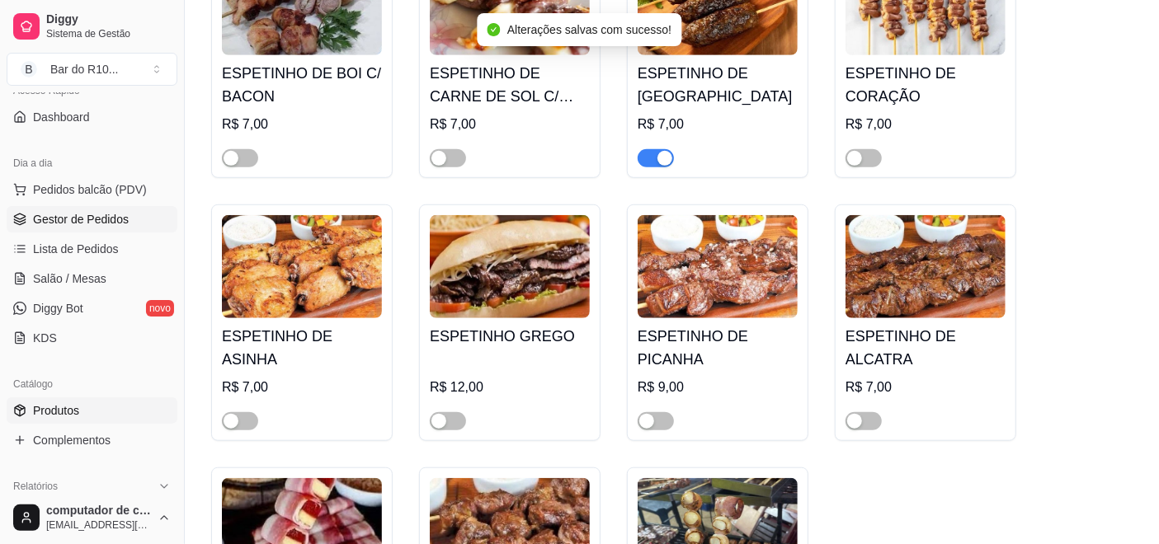
click at [115, 211] on span "Gestor de Pedidos" at bounding box center [81, 219] width 96 height 16
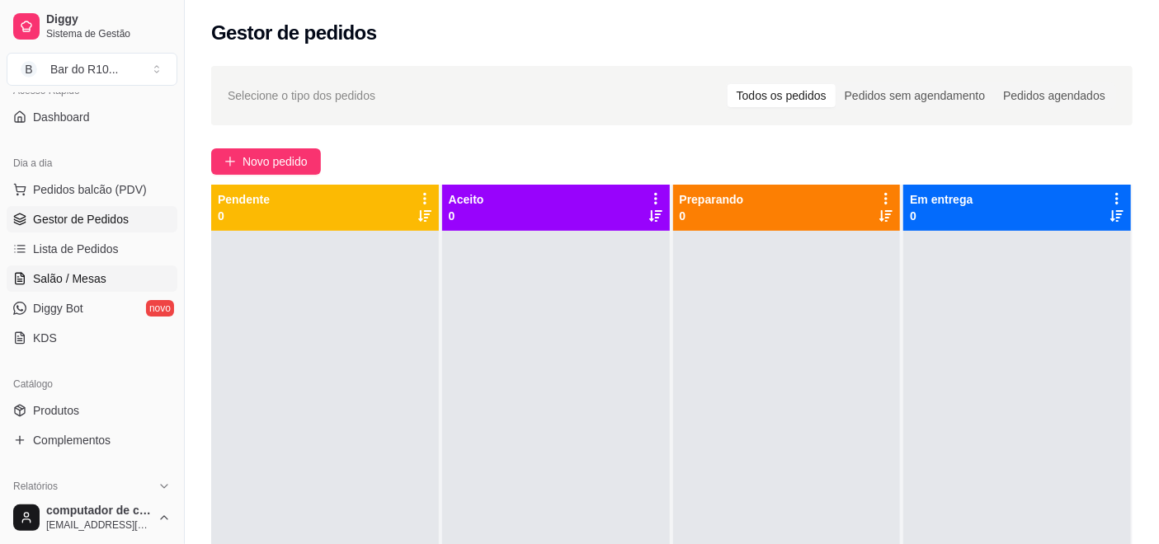
click at [128, 266] on link "Salão / Mesas" at bounding box center [92, 279] width 171 height 26
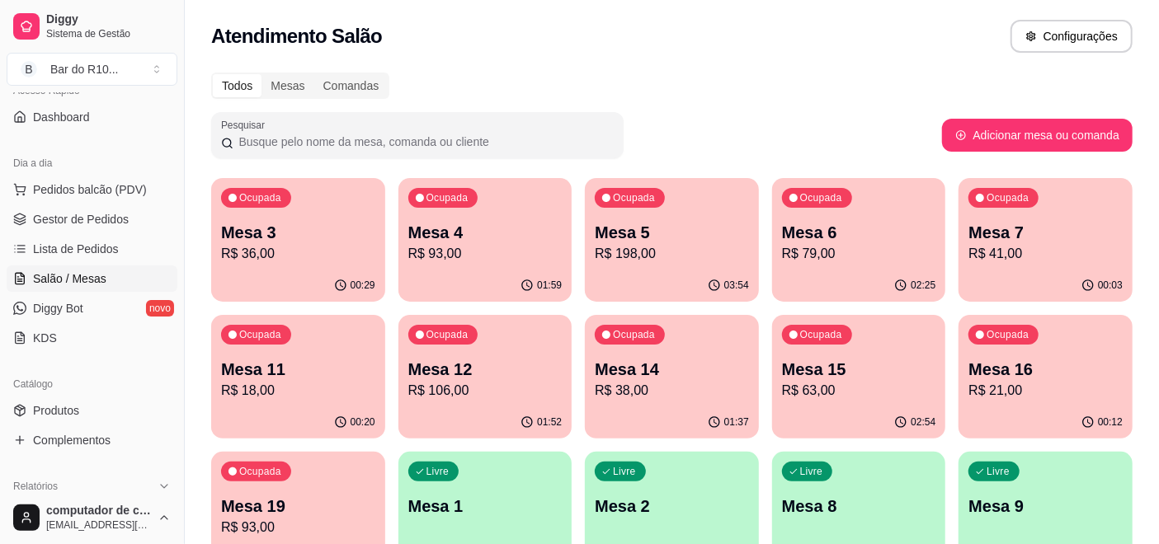
click at [304, 407] on div "00:20" at bounding box center [298, 423] width 174 height 32
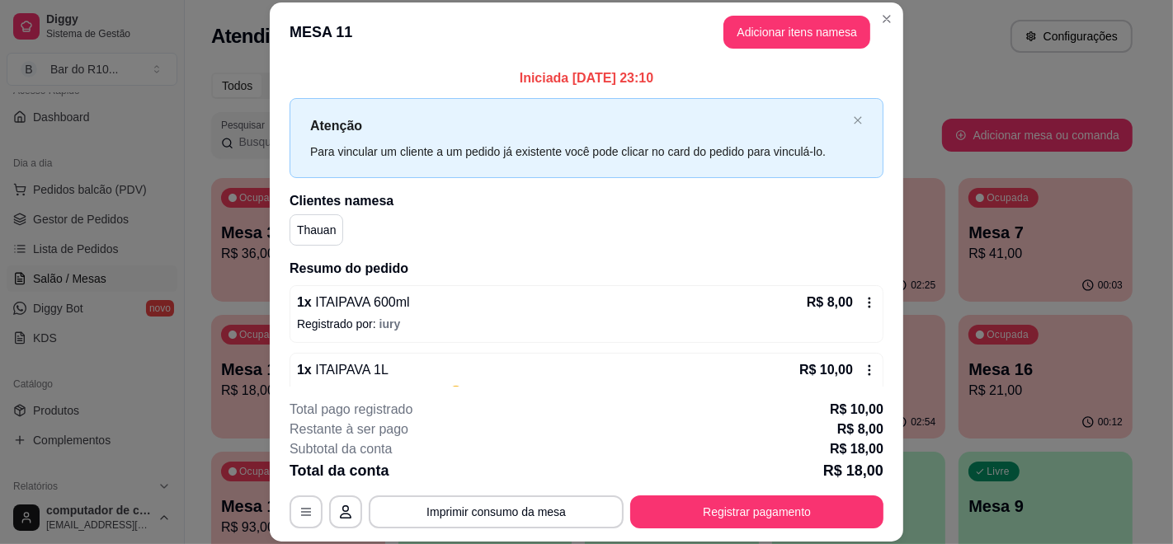
click at [868, 29] on header "MESA 11 Adicionar itens na mesa" at bounding box center [586, 31] width 633 height 59
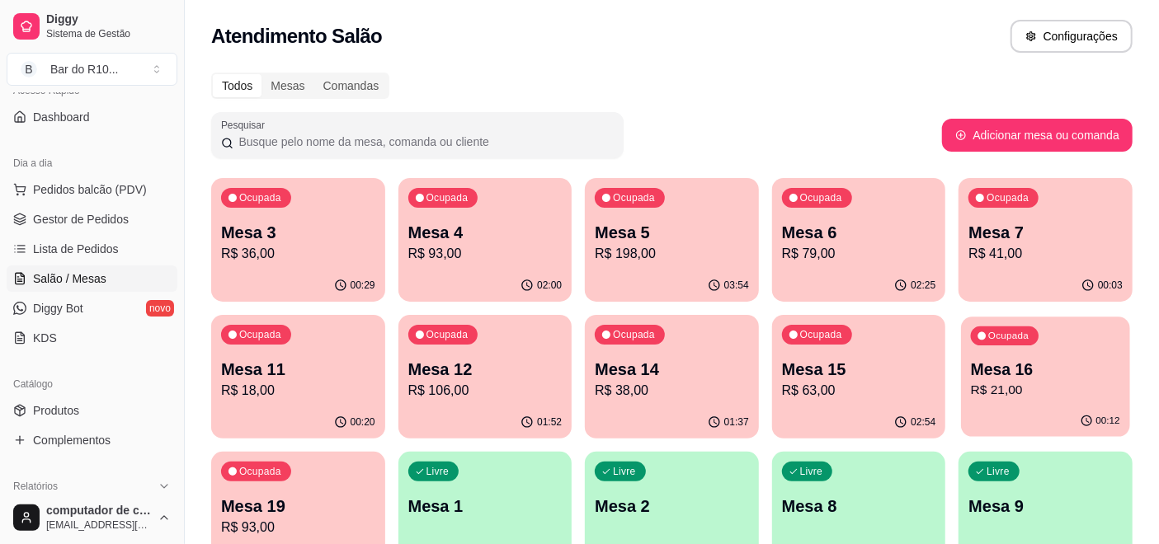
click at [1002, 359] on p "Mesa 16" at bounding box center [1045, 370] width 149 height 22
click at [82, 213] on span "Gestor de Pedidos" at bounding box center [81, 219] width 96 height 16
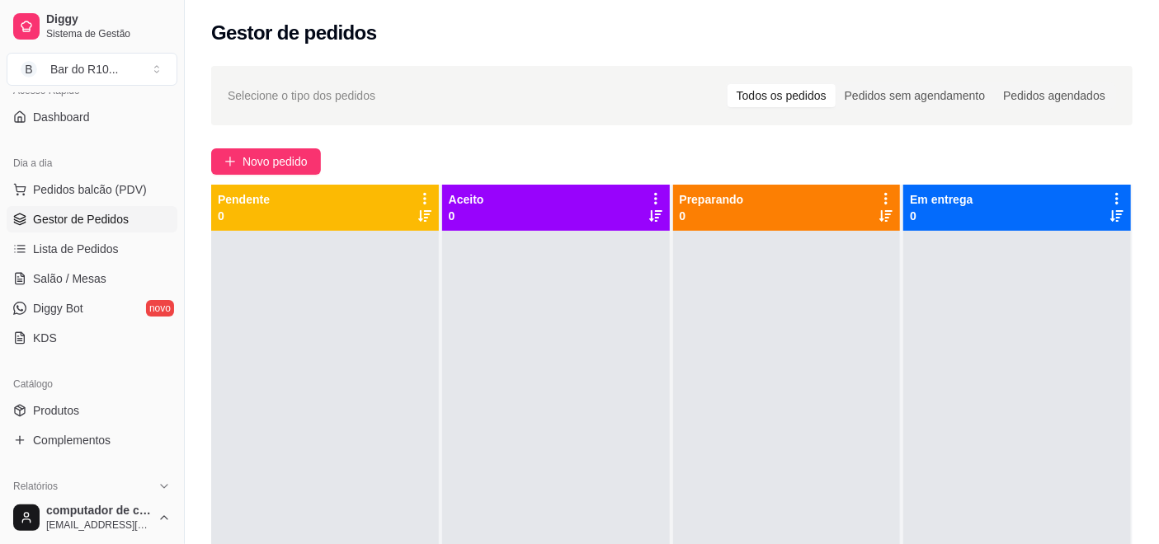
click at [77, 213] on span "Gestor de Pedidos" at bounding box center [81, 219] width 96 height 16
click at [73, 213] on span "Gestor de Pedidos" at bounding box center [81, 219] width 96 height 16
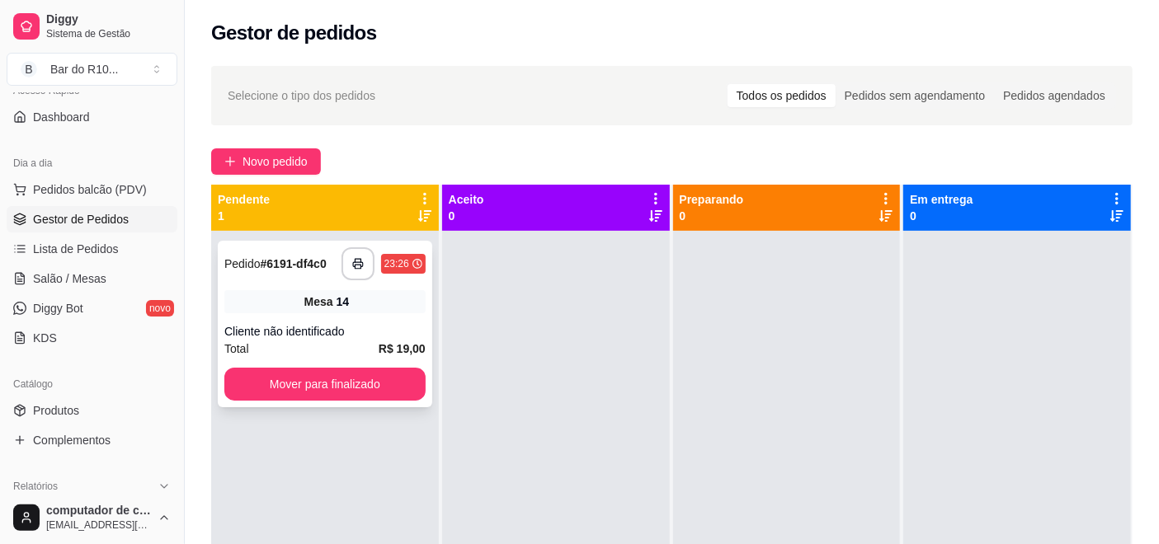
click at [351, 322] on div "**********" at bounding box center [325, 324] width 214 height 167
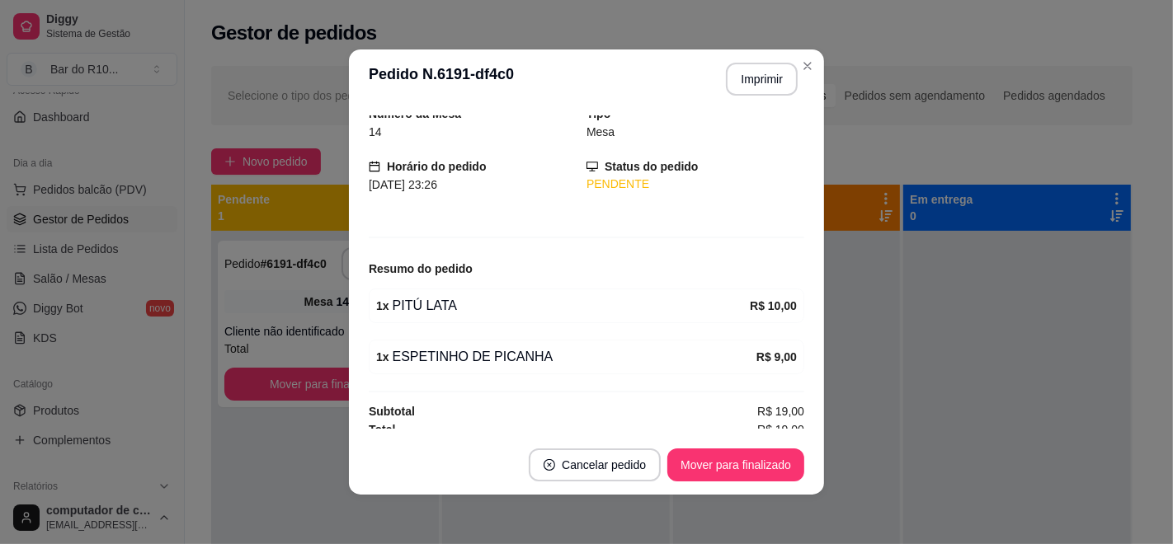
scroll to position [73, 0]
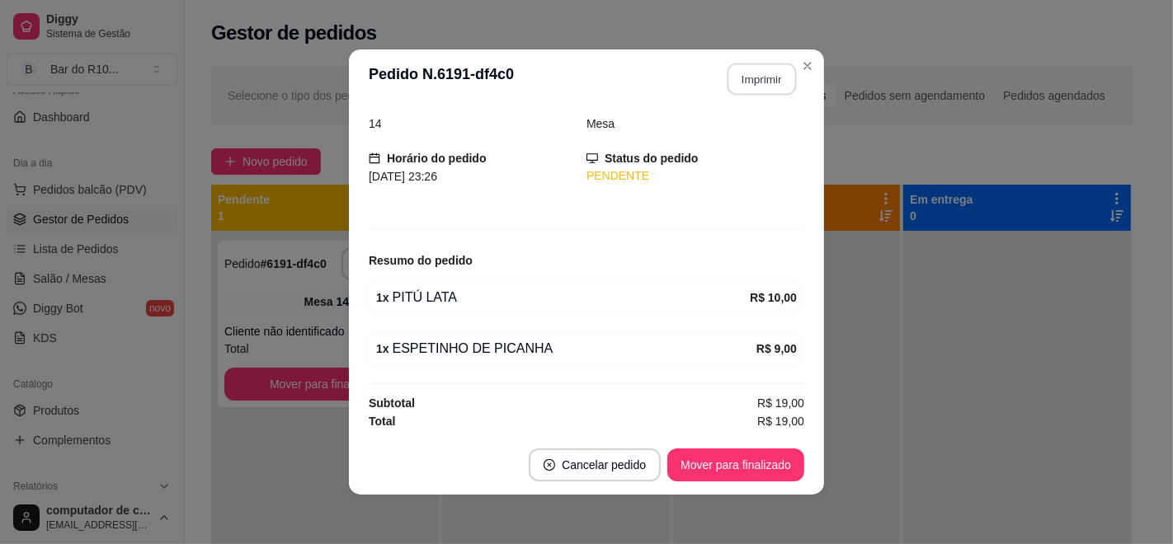
click at [737, 74] on button "Imprimir" at bounding box center [761, 80] width 69 height 32
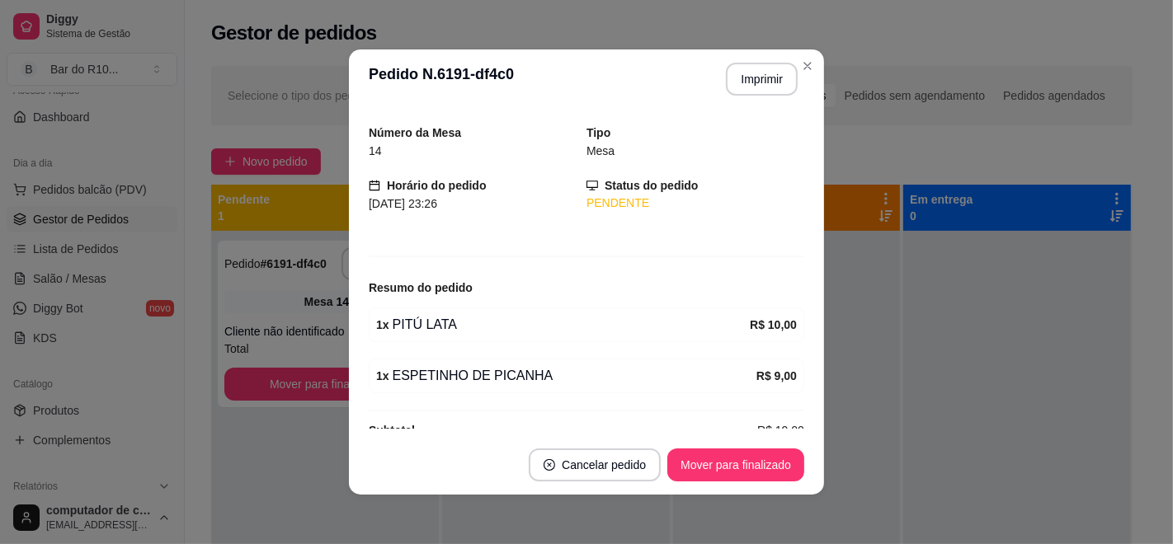
scroll to position [0, 0]
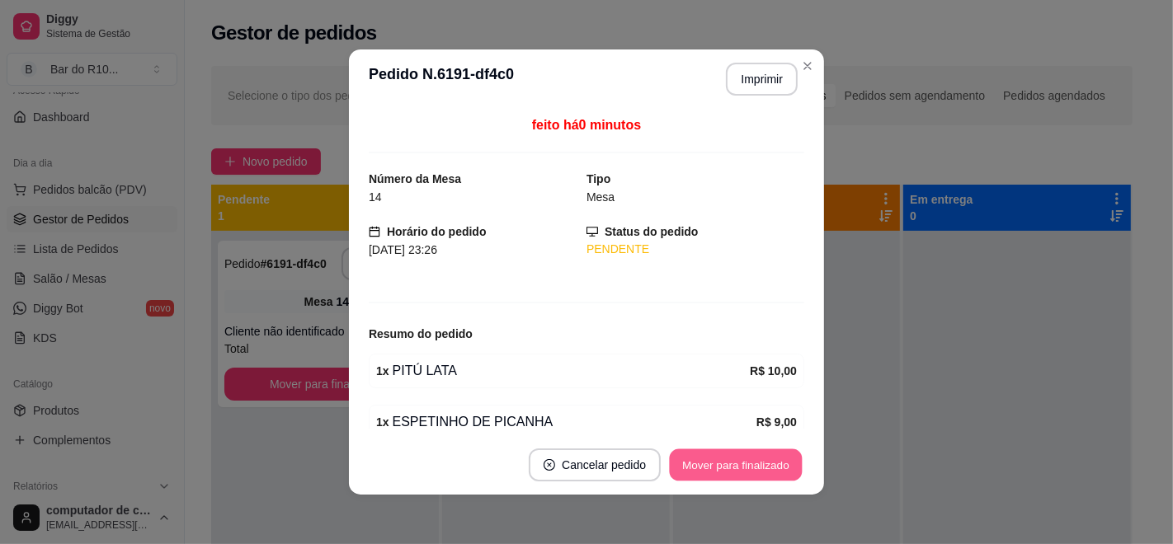
click at [727, 480] on button "Mover para finalizado" at bounding box center [736, 465] width 133 height 32
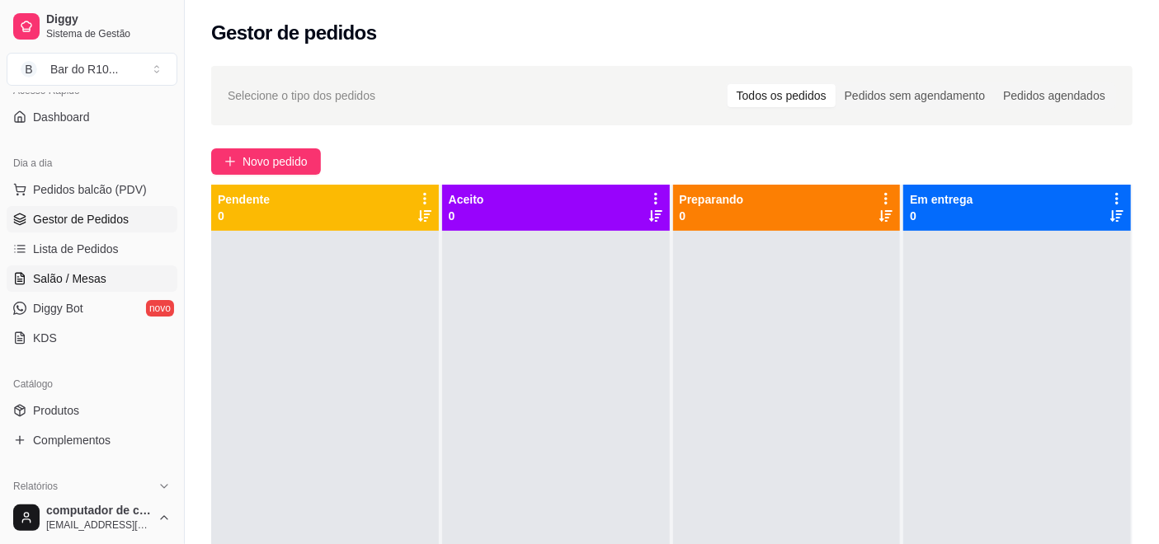
click at [54, 274] on span "Salão / Mesas" at bounding box center [69, 279] width 73 height 16
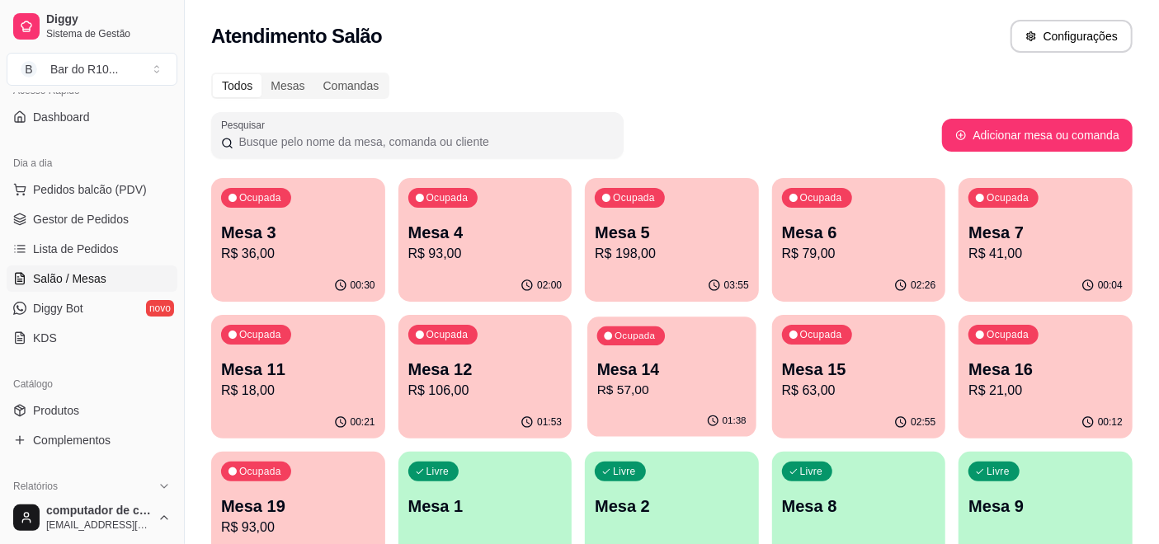
click at [707, 356] on div "Ocupada Mesa 14 R$ 57,00" at bounding box center [671, 361] width 168 height 89
click at [120, 207] on link "Gestor de Pedidos" at bounding box center [92, 219] width 171 height 26
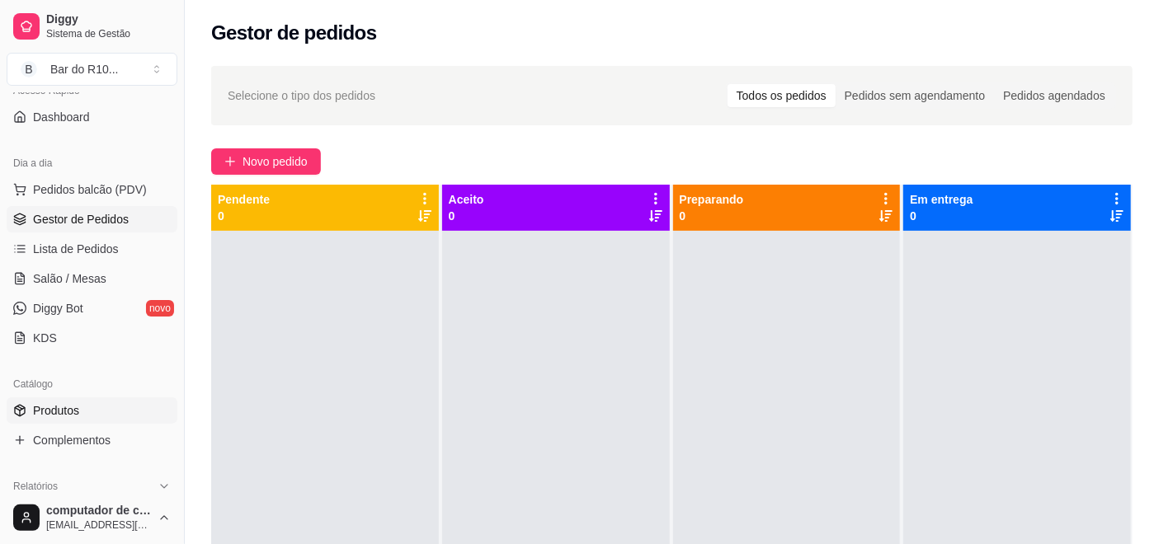
click at [125, 404] on link "Produtos" at bounding box center [92, 411] width 171 height 26
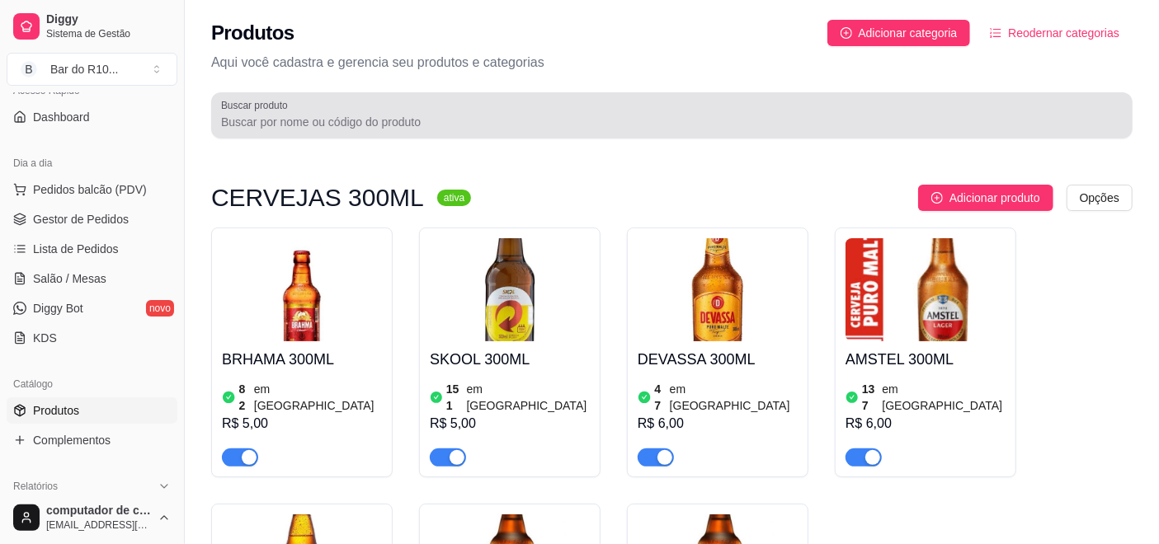
click at [355, 106] on div at bounding box center [671, 115] width 901 height 33
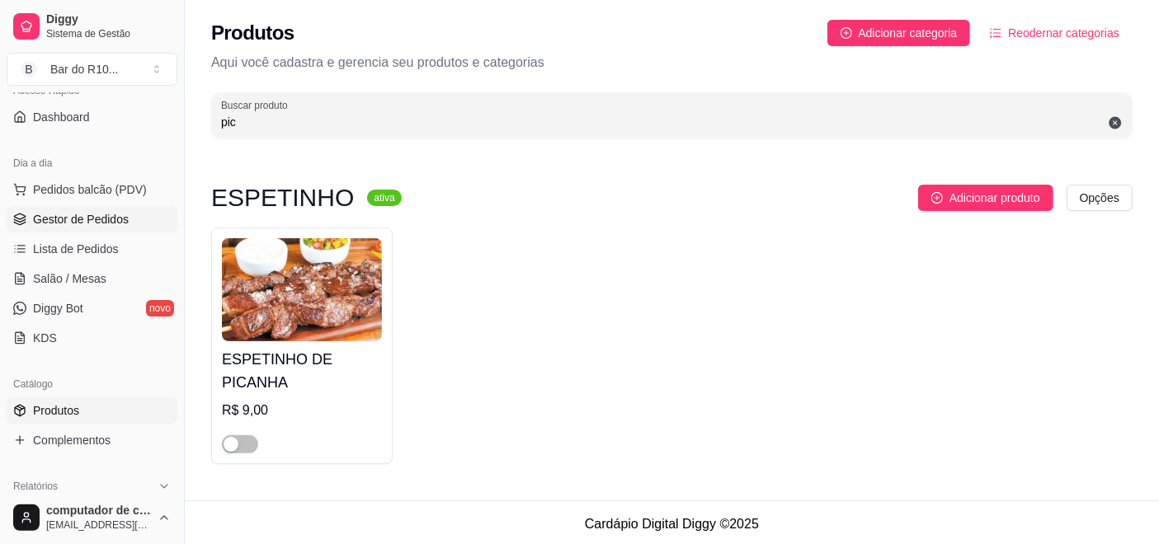
type input "pic"
click at [96, 225] on span "Gestor de Pedidos" at bounding box center [81, 219] width 96 height 16
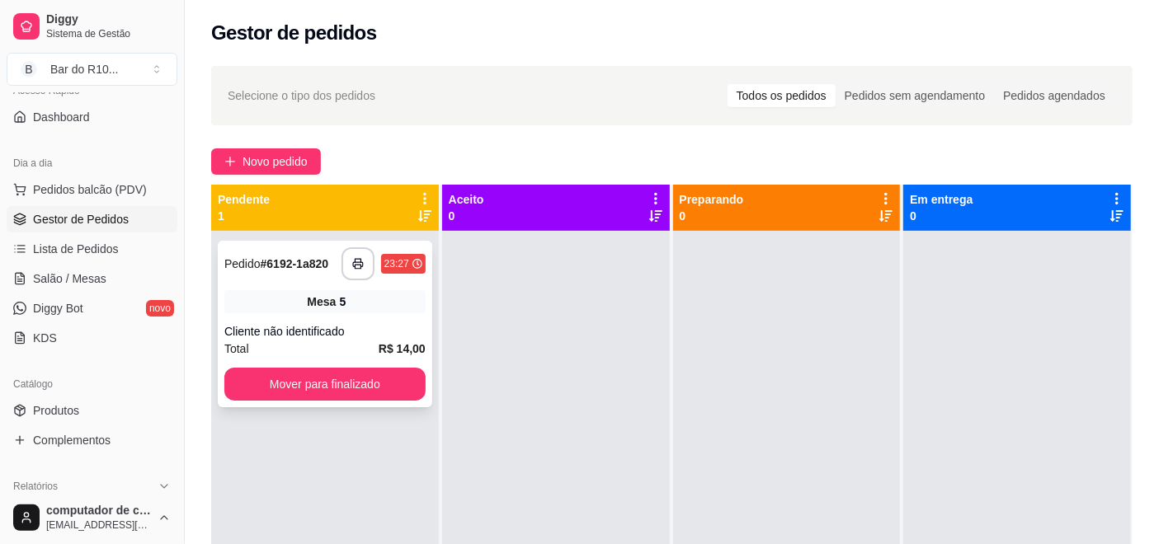
click at [321, 325] on div "Cliente não identificado" at bounding box center [324, 331] width 201 height 16
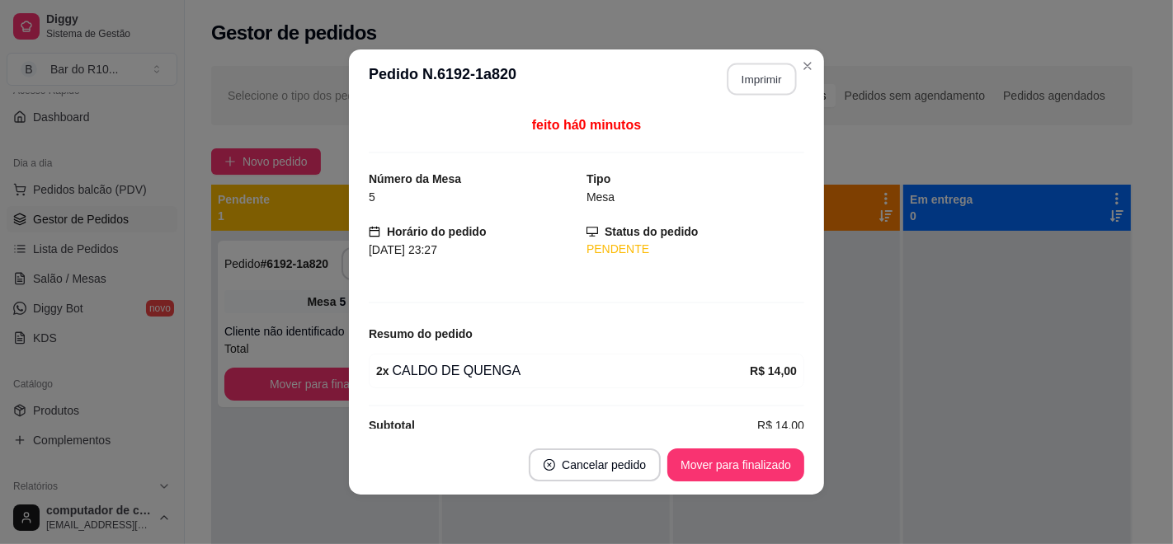
click at [762, 87] on button "Imprimir" at bounding box center [761, 80] width 69 height 32
click at [763, 459] on button "Mover para finalizado" at bounding box center [735, 465] width 137 height 33
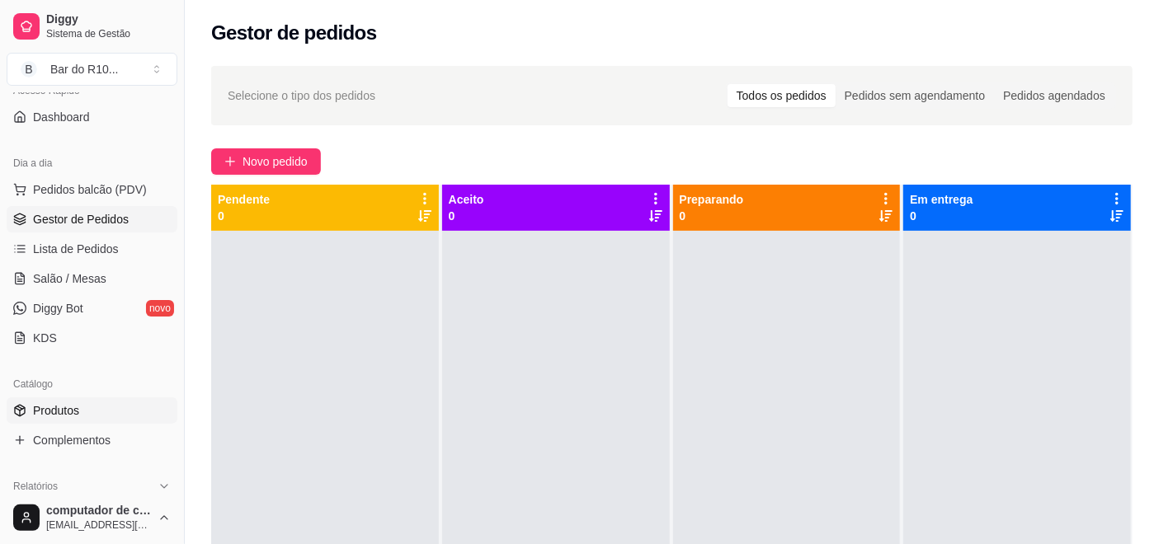
click at [91, 398] on link "Produtos" at bounding box center [92, 411] width 171 height 26
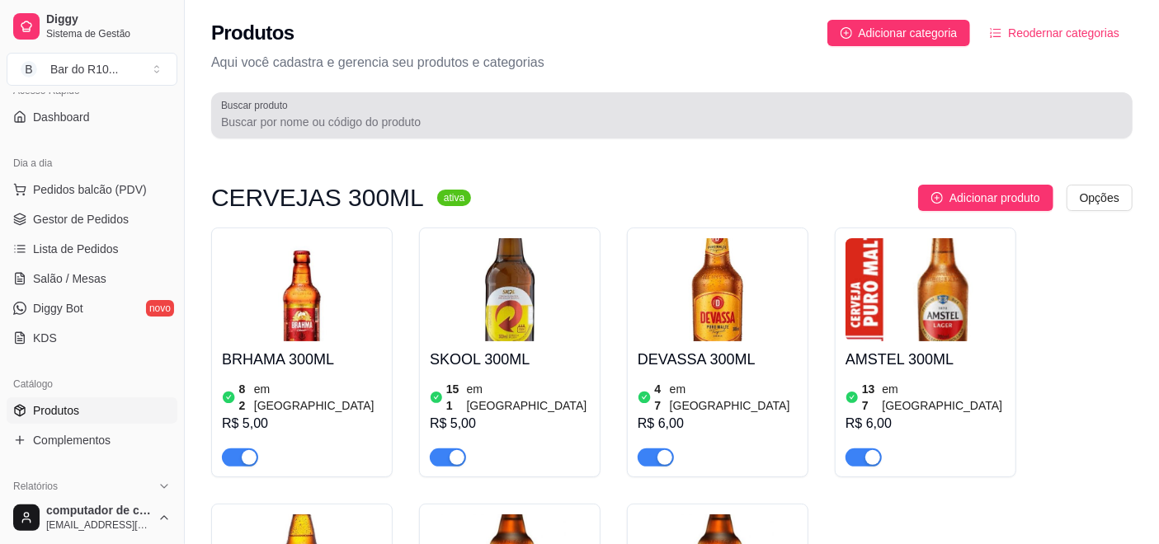
click at [270, 102] on label "Buscar produto" at bounding box center [257, 105] width 73 height 14
click at [270, 114] on input "Buscar produto" at bounding box center [671, 122] width 901 height 16
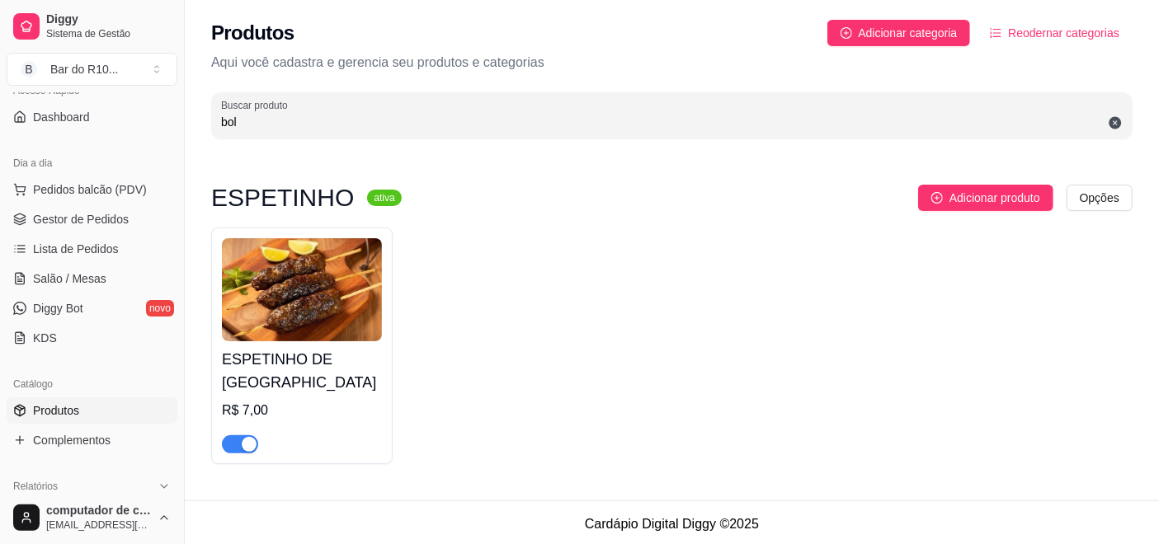
type input "bol"
click at [244, 436] on span "button" at bounding box center [240, 444] width 36 height 18
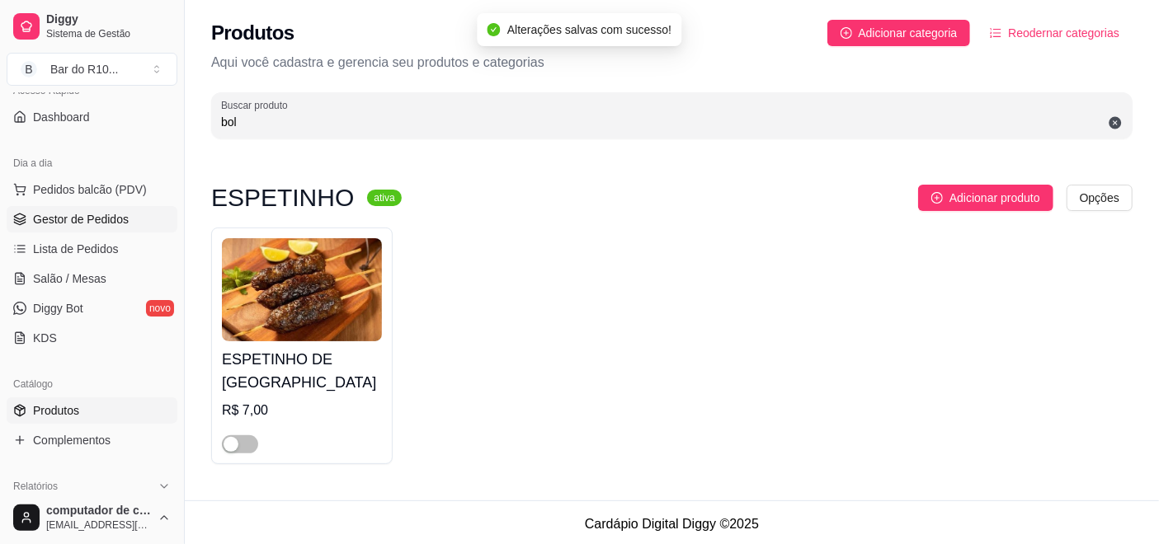
click at [147, 220] on link "Gestor de Pedidos" at bounding box center [92, 219] width 171 height 26
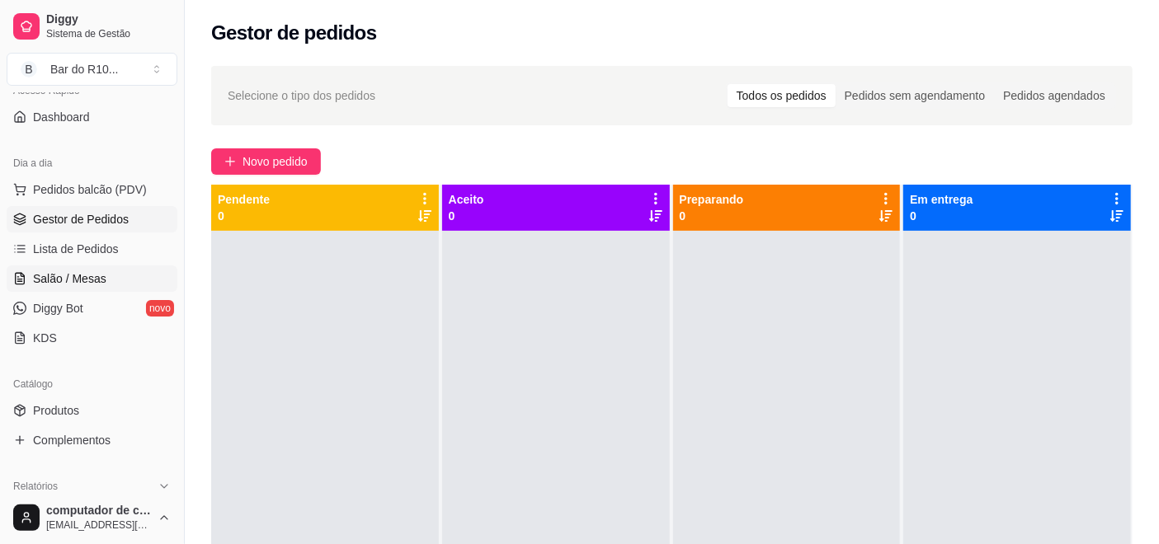
click at [64, 280] on span "Salão / Mesas" at bounding box center [69, 279] width 73 height 16
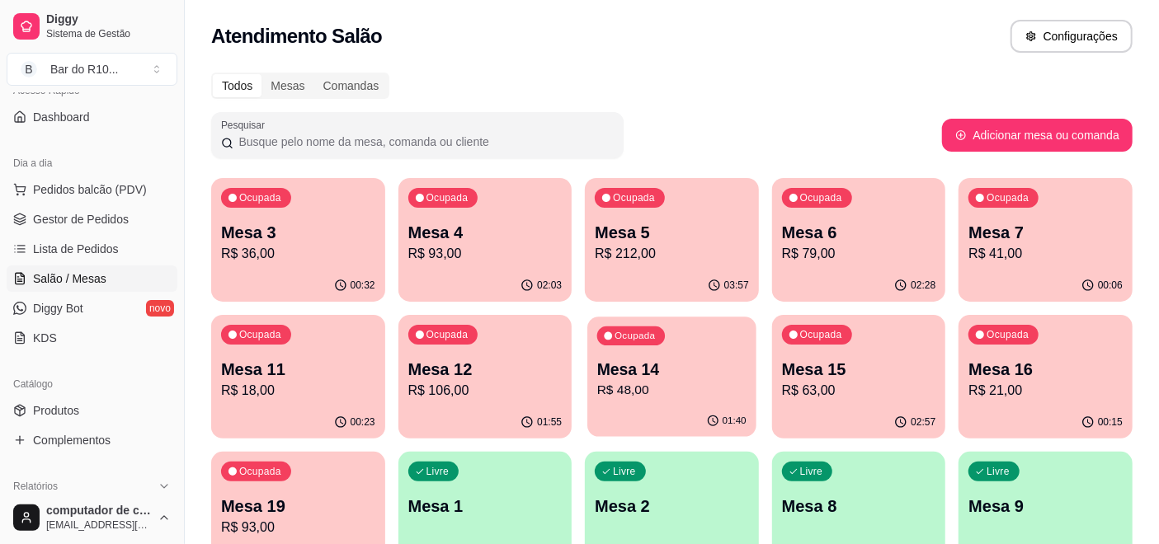
click at [667, 385] on p "R$ 48,00" at bounding box center [671, 390] width 149 height 19
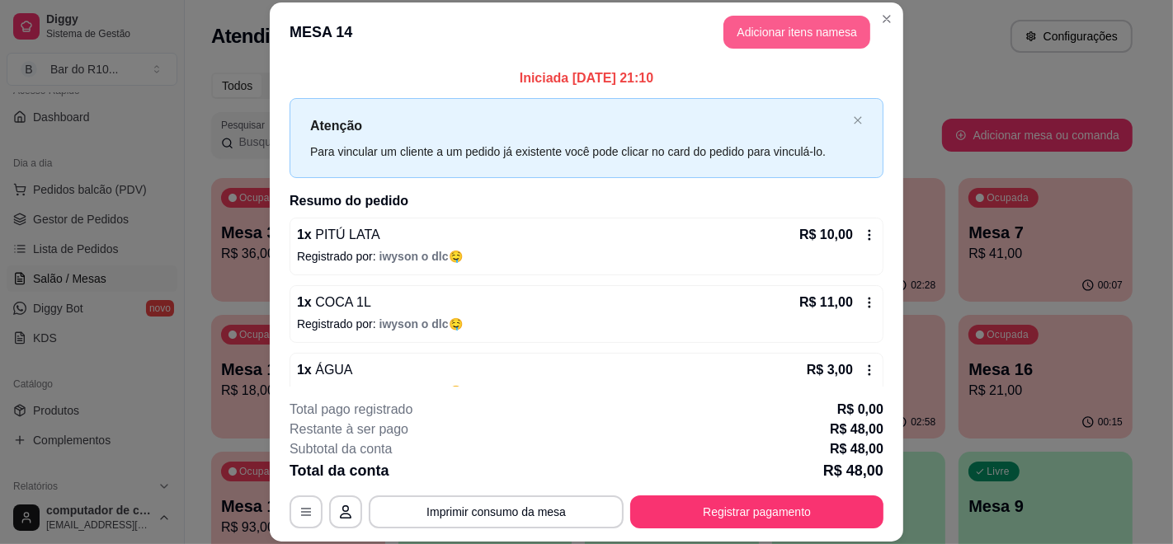
click at [753, 34] on button "Adicionar itens na mesa" at bounding box center [796, 32] width 147 height 33
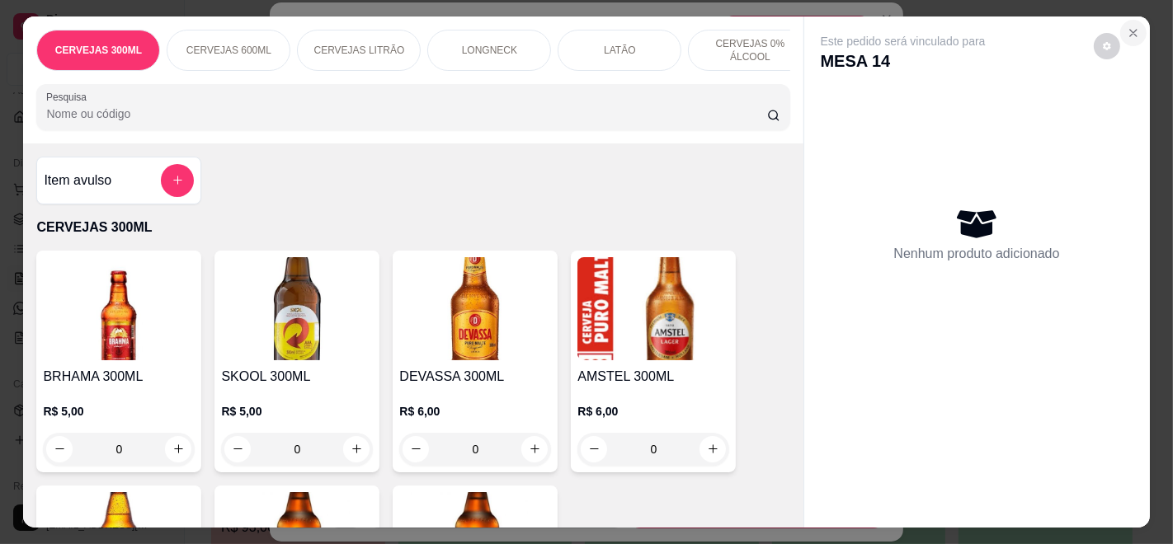
click at [1136, 20] on button "Close" at bounding box center [1133, 33] width 26 height 26
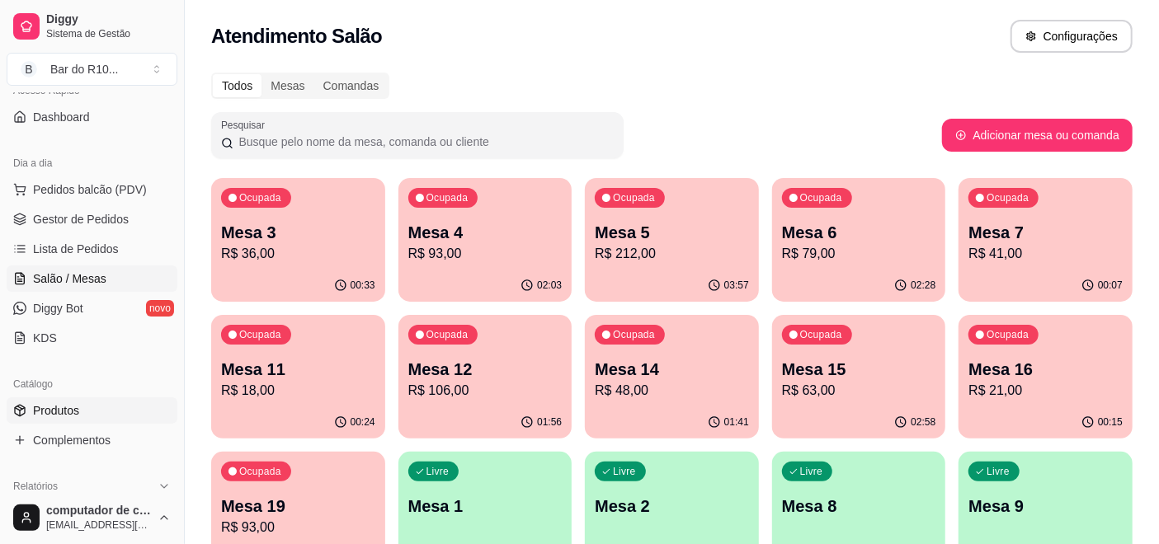
click at [60, 408] on span "Produtos" at bounding box center [56, 410] width 46 height 16
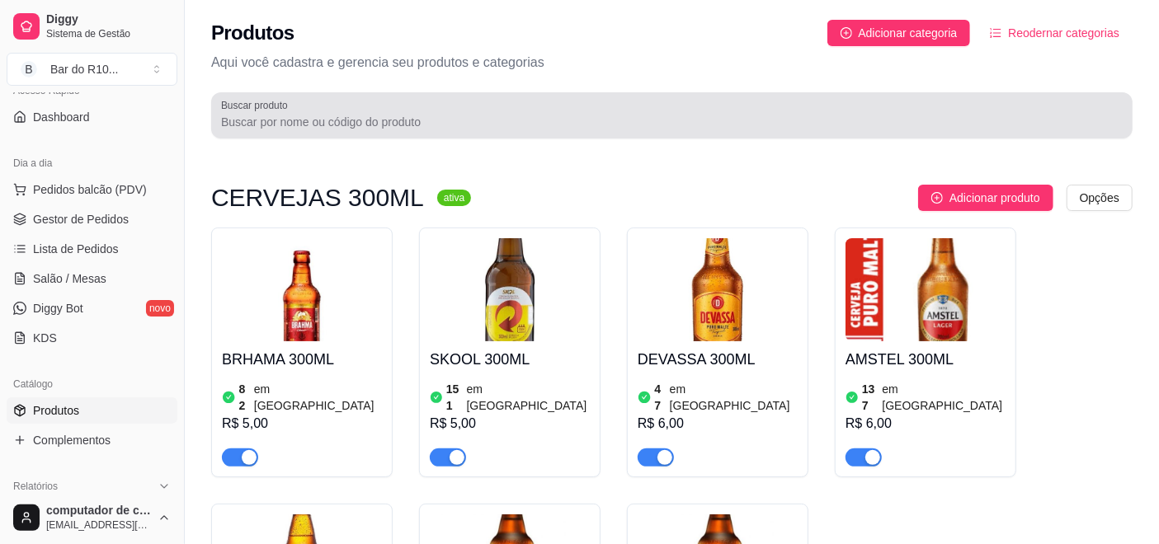
click at [296, 125] on input "Buscar produto" at bounding box center [671, 122] width 901 height 16
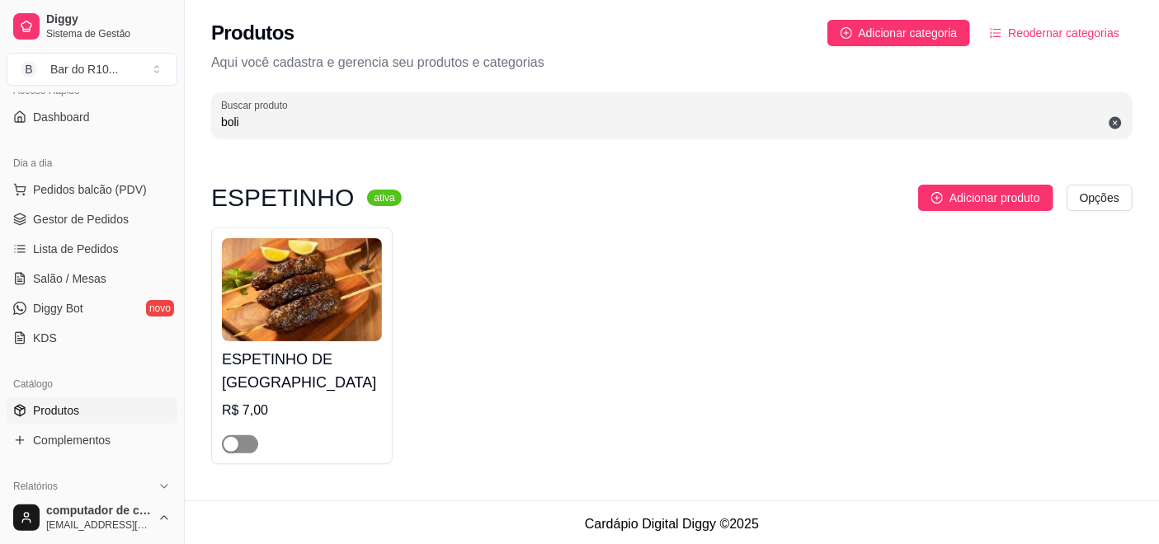
type input "boli"
click at [240, 437] on span "button" at bounding box center [240, 444] width 36 height 18
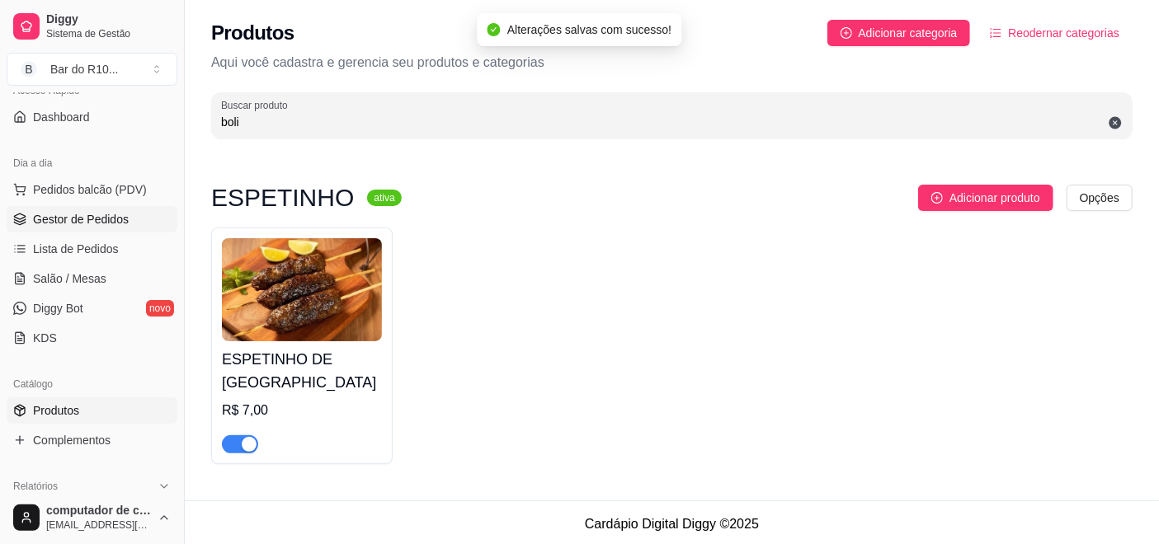
click at [118, 217] on span "Gestor de Pedidos" at bounding box center [81, 219] width 96 height 16
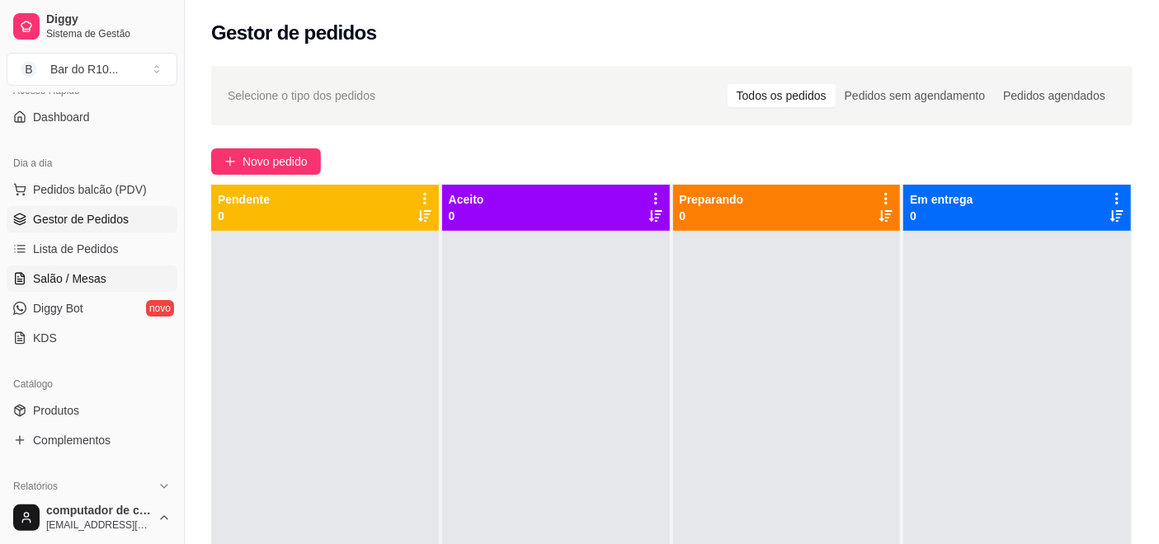
click at [93, 275] on span "Salão / Mesas" at bounding box center [69, 279] width 73 height 16
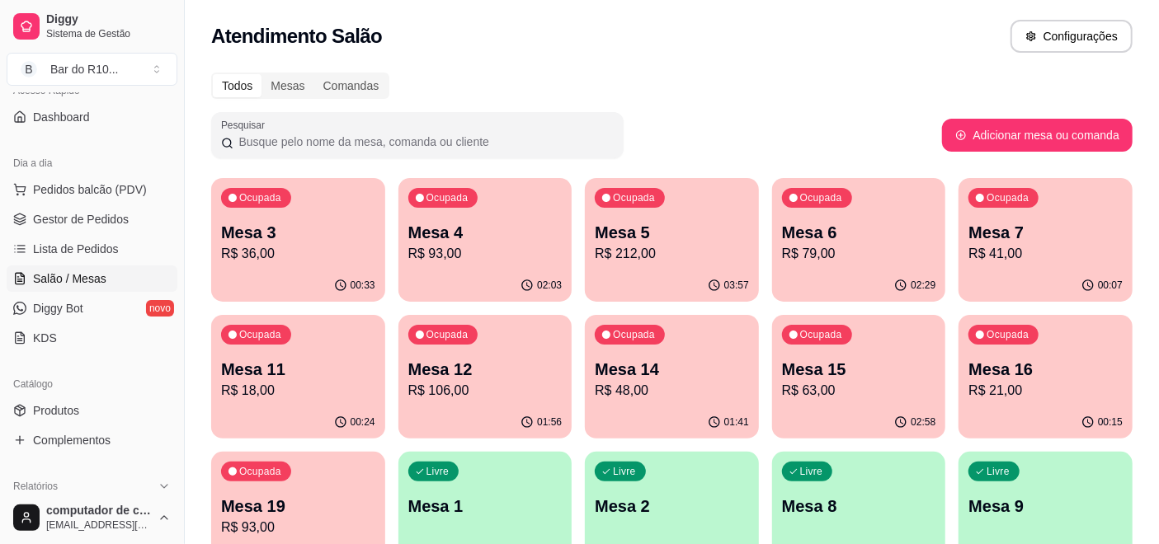
click at [495, 352] on div "Ocupada Mesa 12 R$ 106,00" at bounding box center [485, 361] width 174 height 92
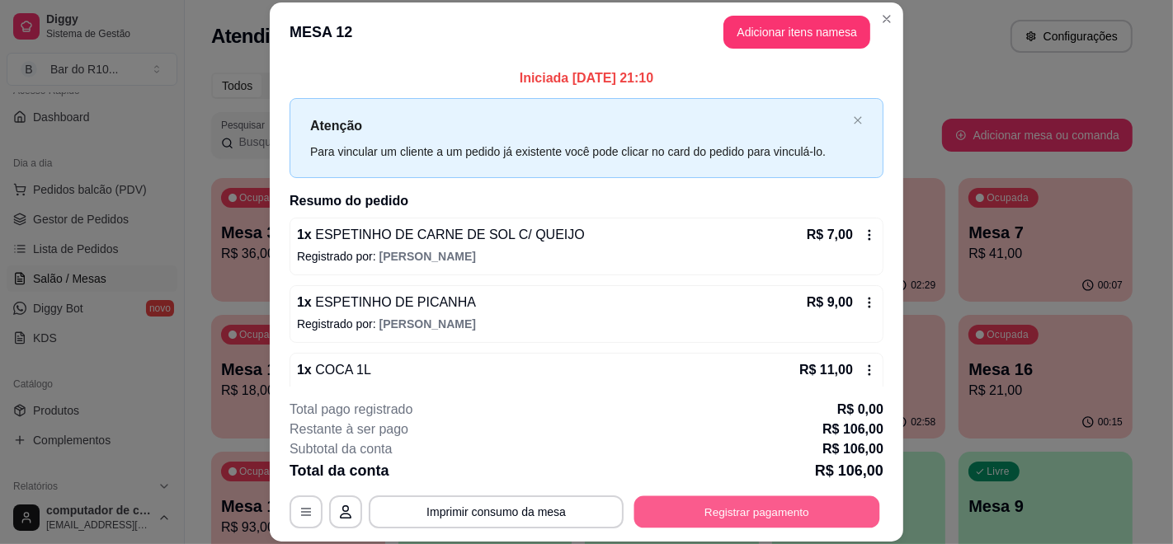
click at [726, 503] on button "Registrar pagamento" at bounding box center [757, 512] width 246 height 32
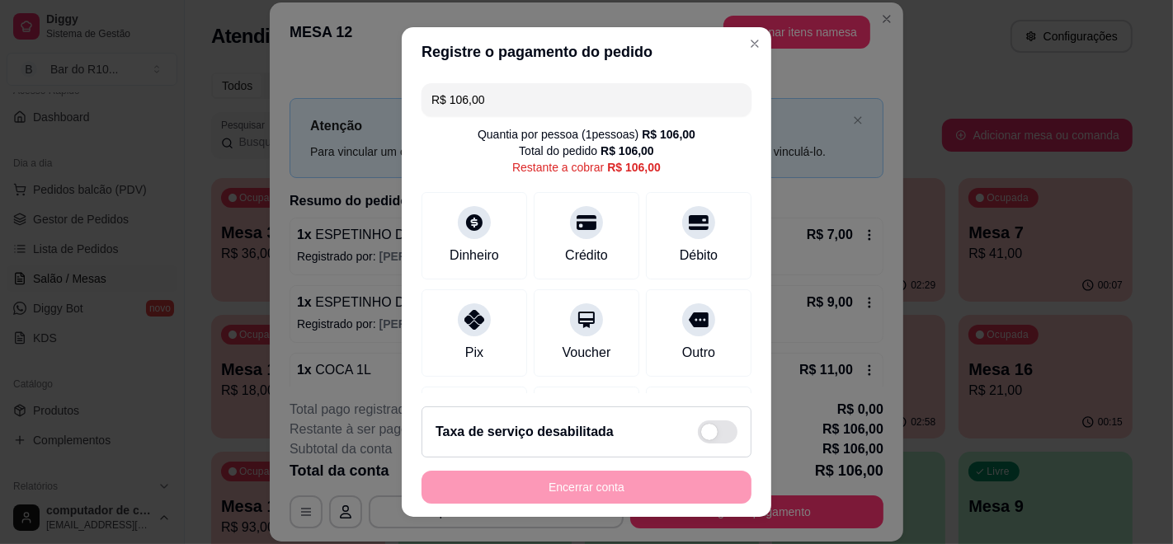
drag, startPoint x: 574, startPoint y: 120, endPoint x: 574, endPoint y: 98, distance: 21.4
click at [574, 116] on div "R$ 106,00 Quantia por pessoa ( 1 pessoas) R$ 106,00 Total do pedido R$ 106,00 R…" at bounding box center [586, 235] width 369 height 317
click at [574, 98] on input "R$ 106,00" at bounding box center [586, 99] width 310 height 33
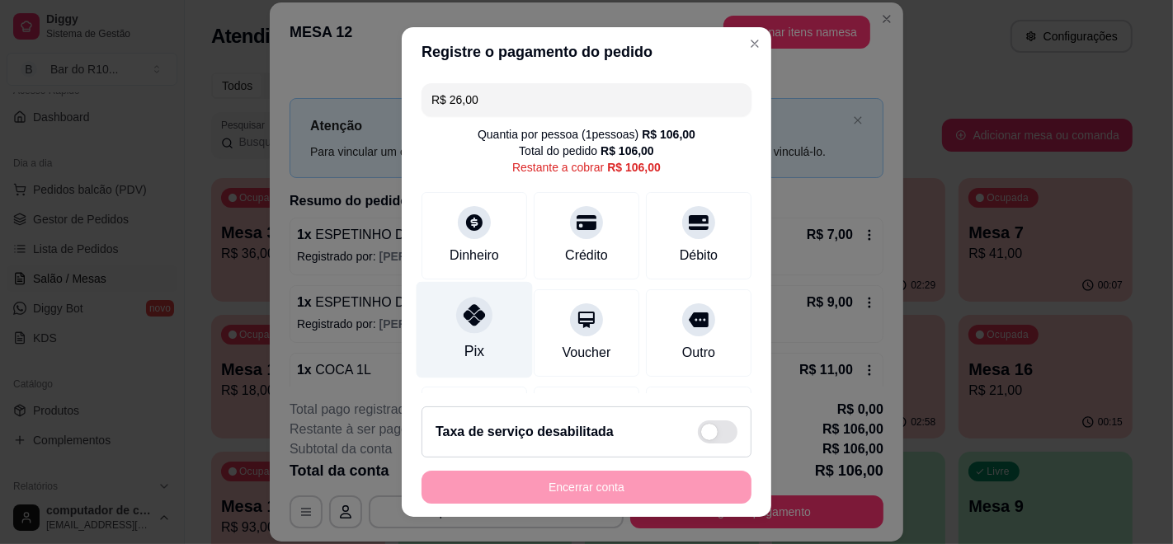
click at [468, 322] on icon at bounding box center [473, 314] width 21 height 21
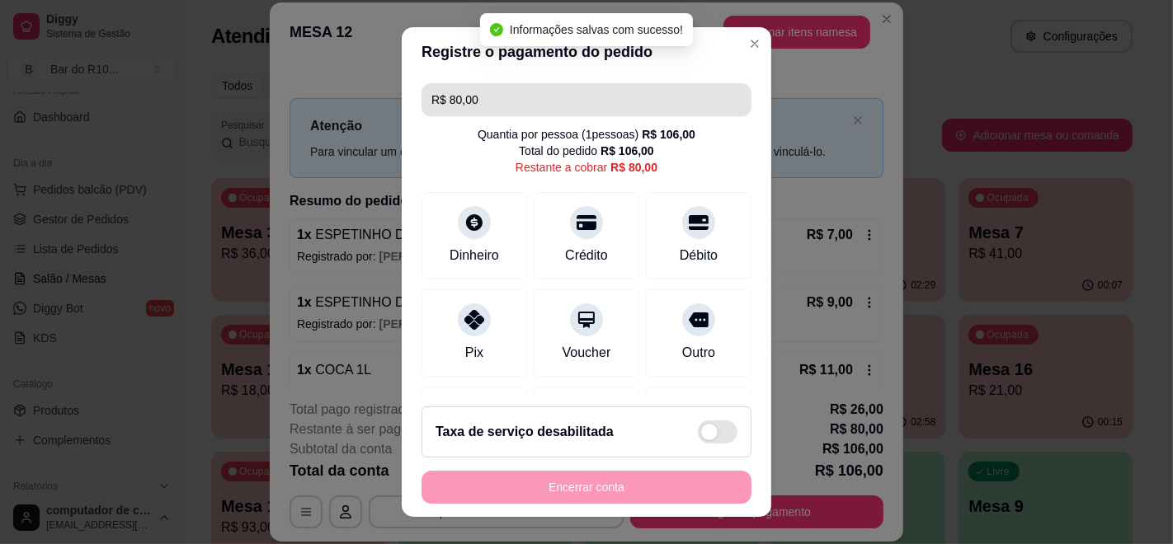
click at [606, 110] on input "R$ 80,00" at bounding box center [586, 99] width 310 height 33
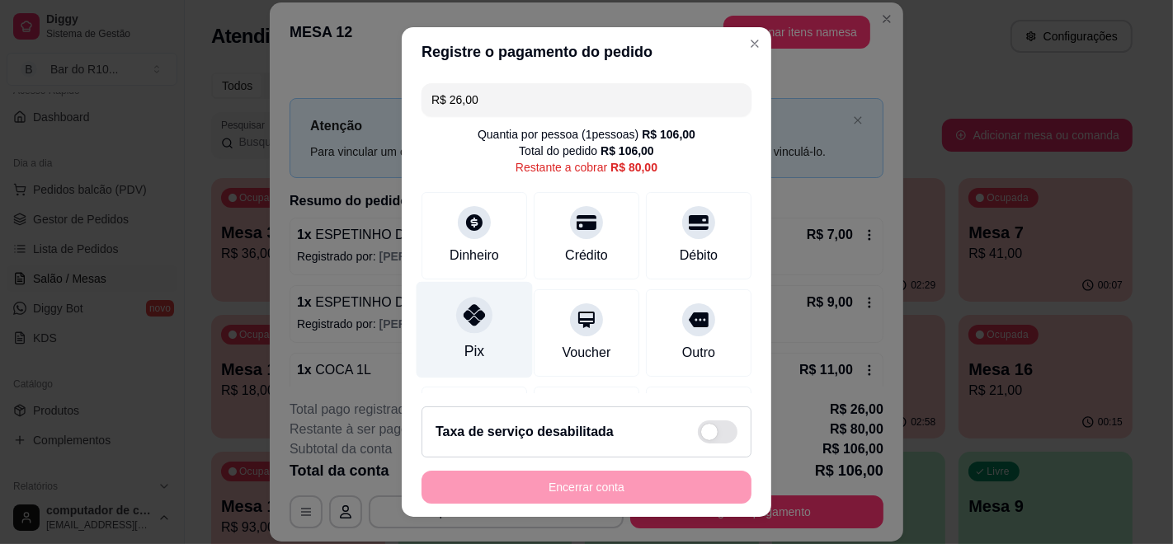
click at [463, 322] on icon at bounding box center [473, 314] width 21 height 21
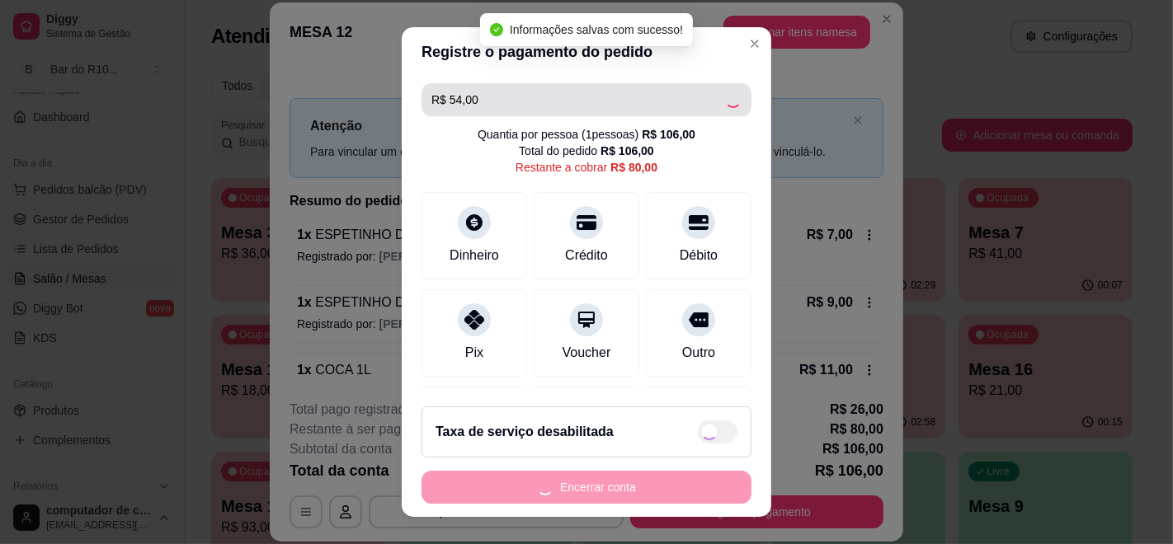
click at [515, 105] on input "R$ 54,00" at bounding box center [578, 99] width 294 height 33
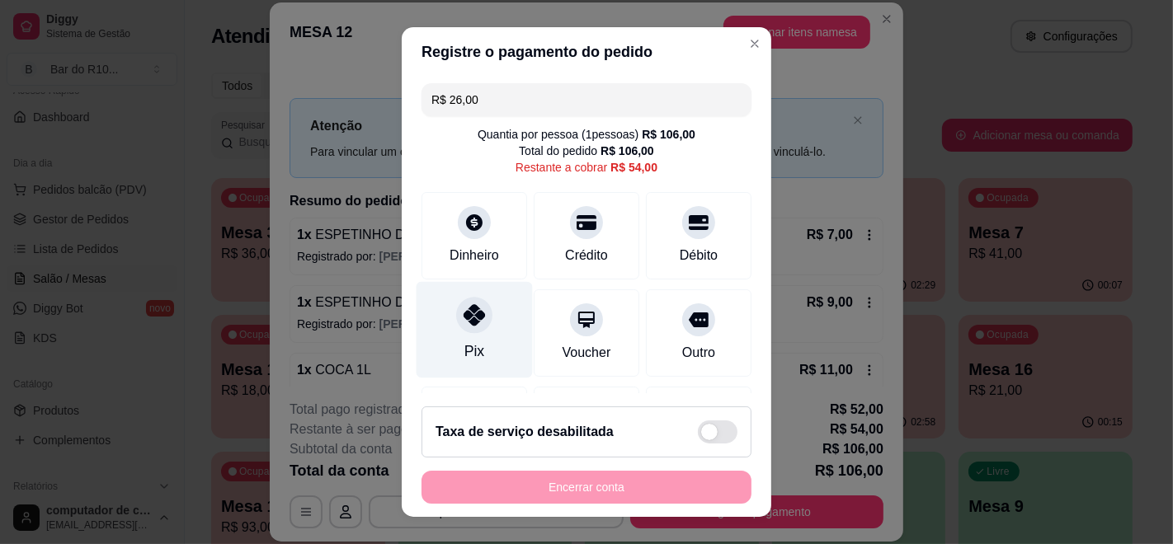
click at [494, 299] on div "Pix" at bounding box center [474, 330] width 116 height 96
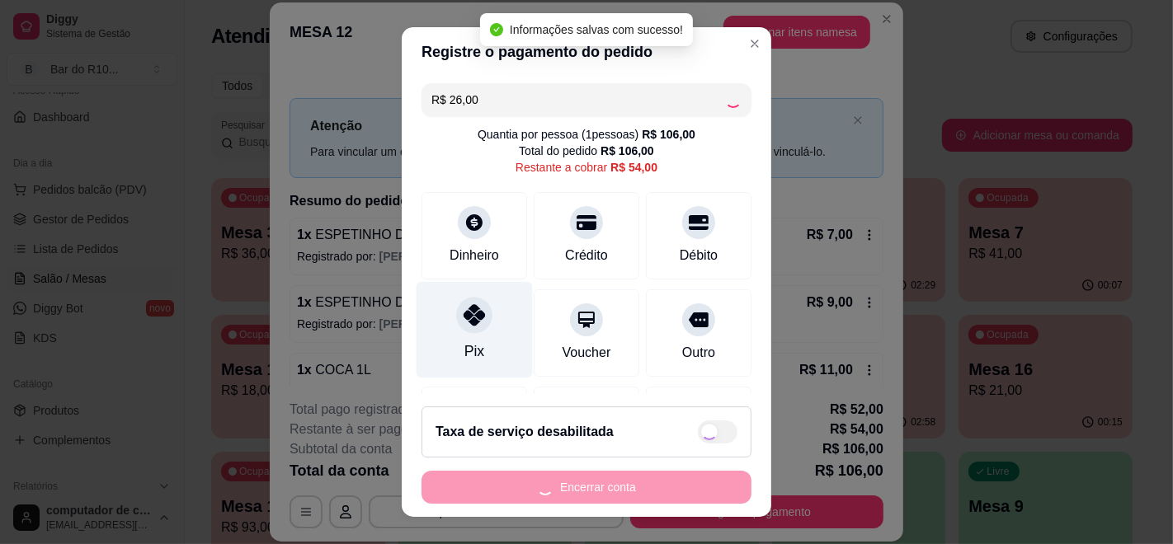
type input "R$ 28,00"
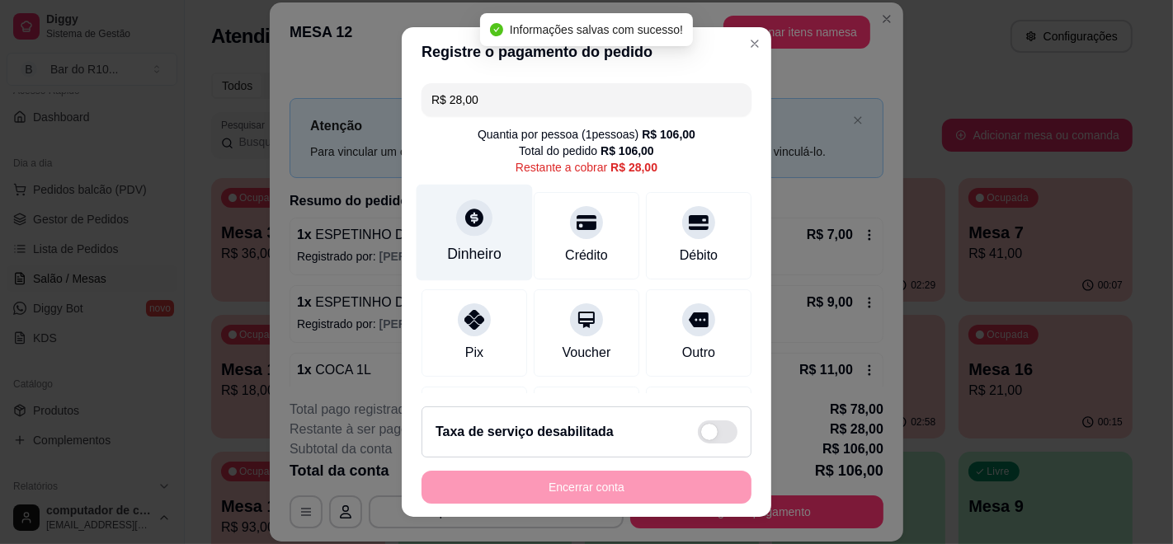
click at [455, 252] on div "Dinheiro" at bounding box center [474, 253] width 54 height 21
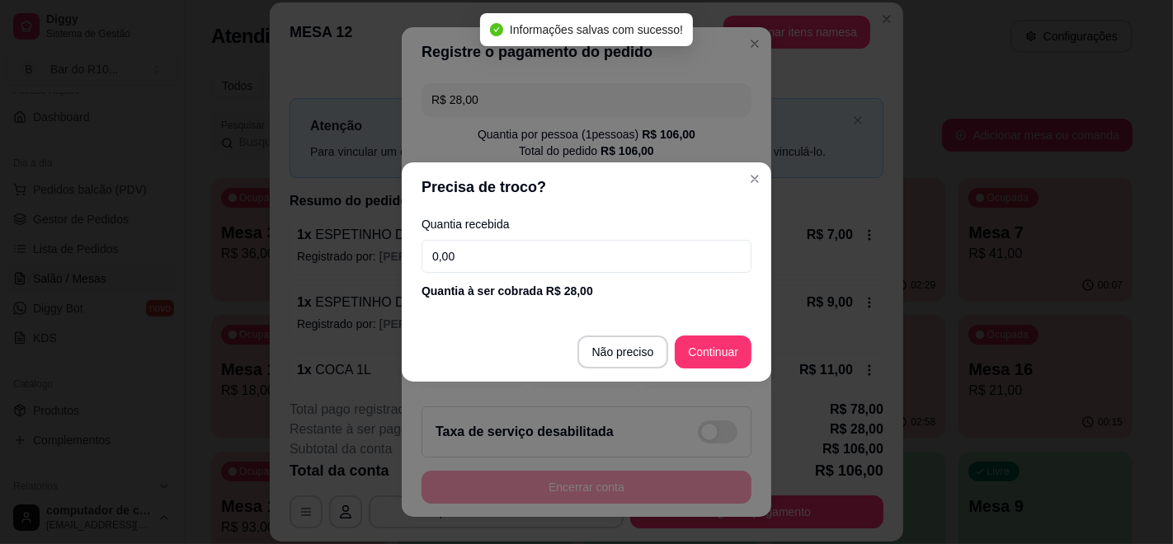
click at [503, 252] on input "0,00" at bounding box center [586, 256] width 330 height 33
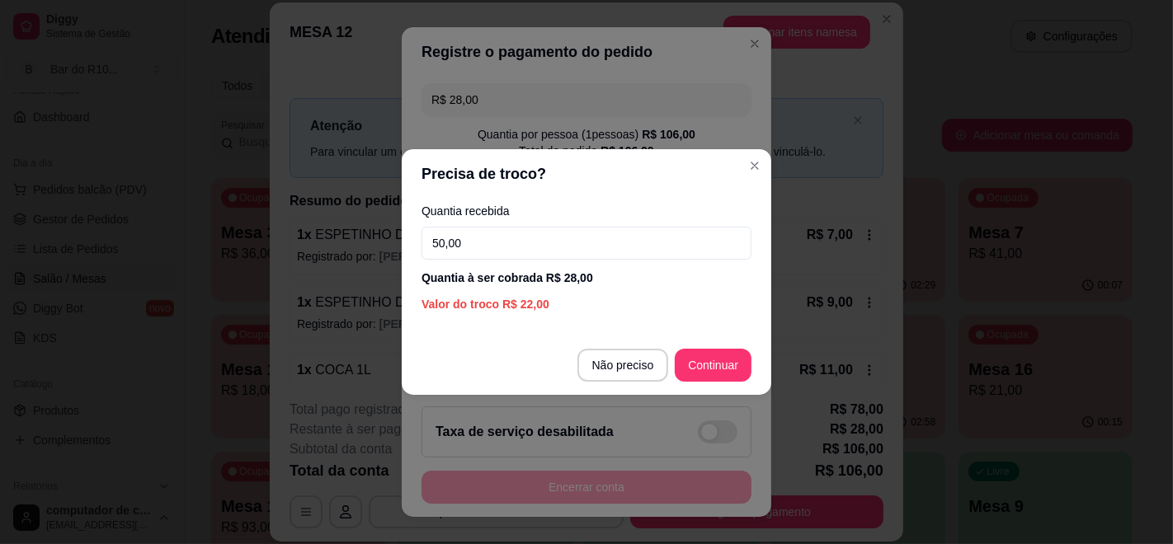
type input "50,00"
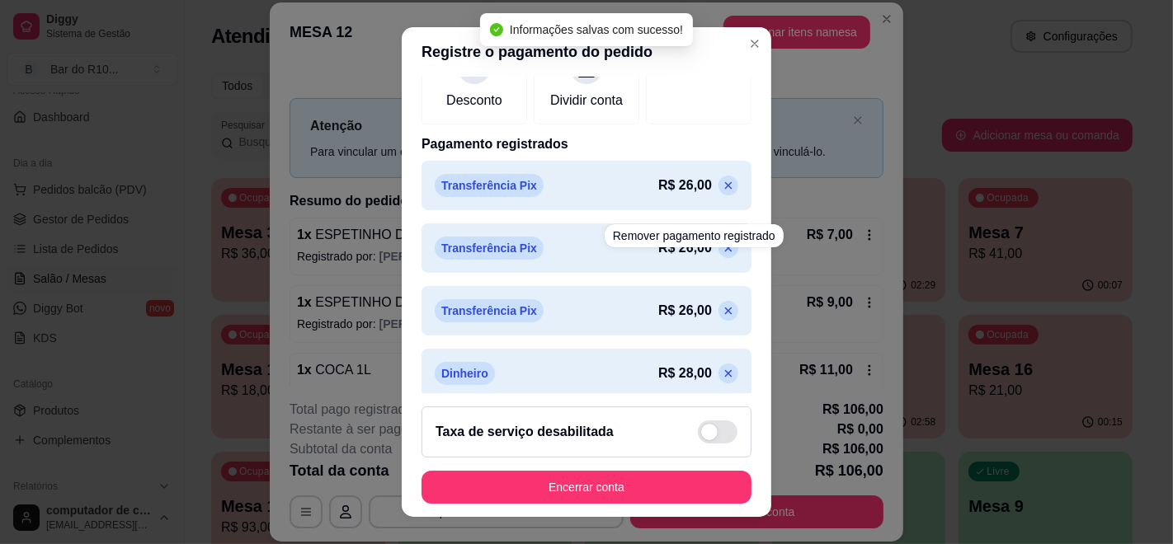
scroll to position [364, 0]
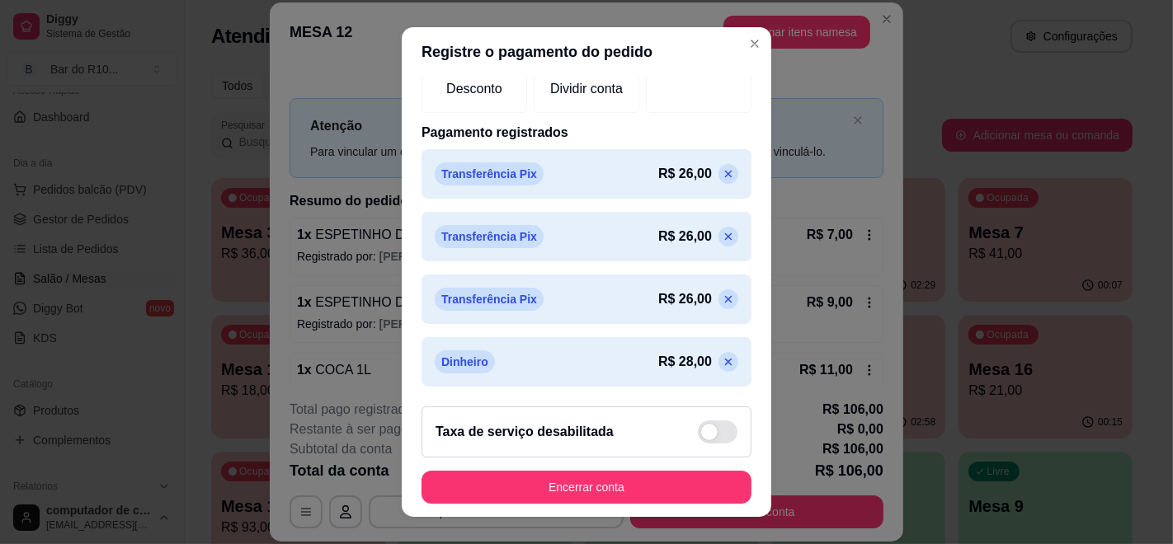
click at [722, 358] on icon at bounding box center [728, 361] width 13 height 13
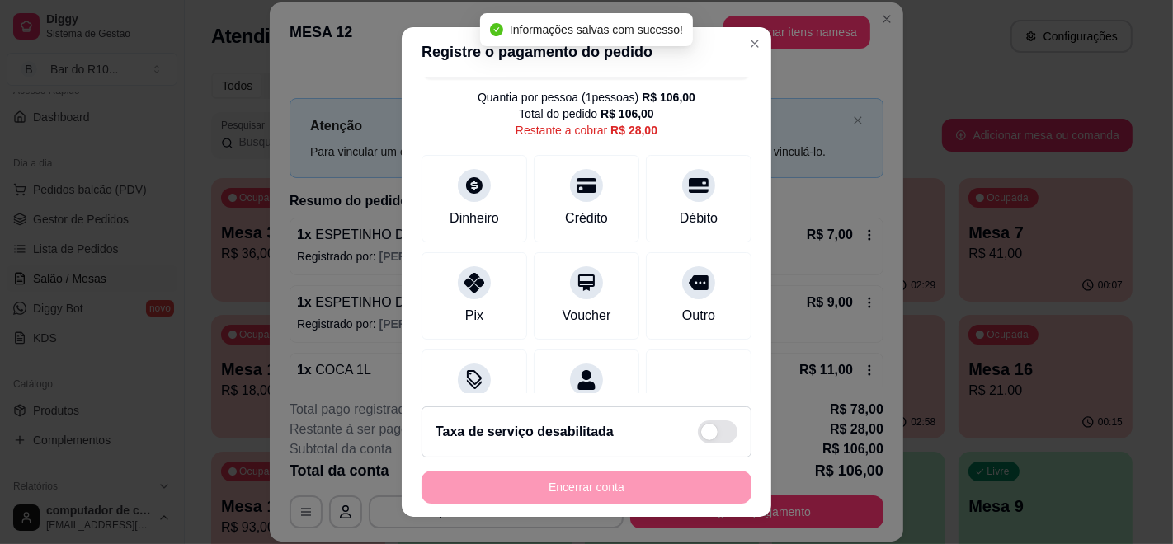
scroll to position [0, 0]
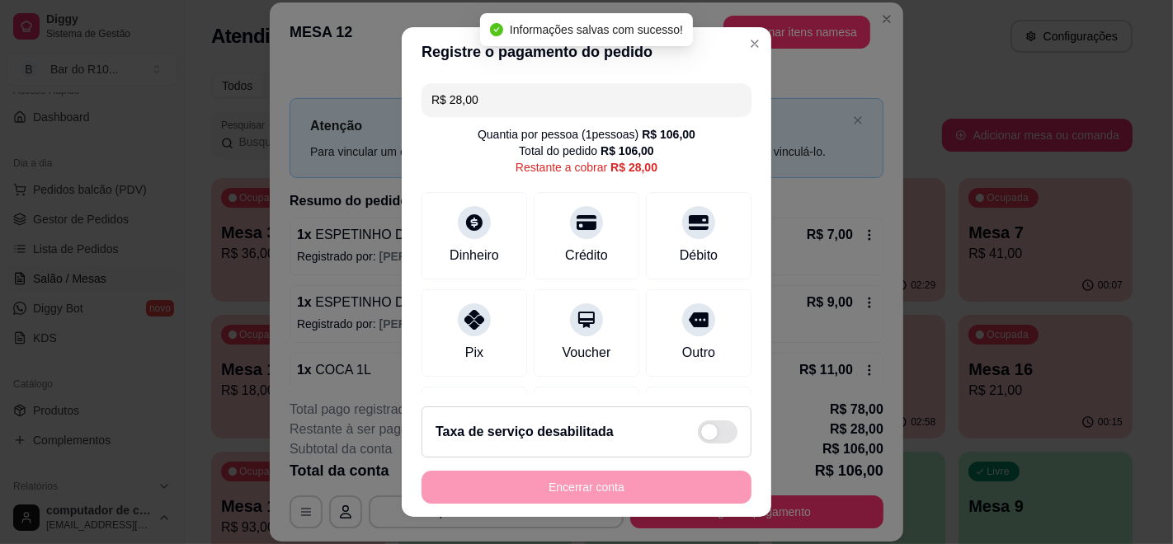
click at [562, 99] on input "R$ 28,00" at bounding box center [586, 99] width 310 height 33
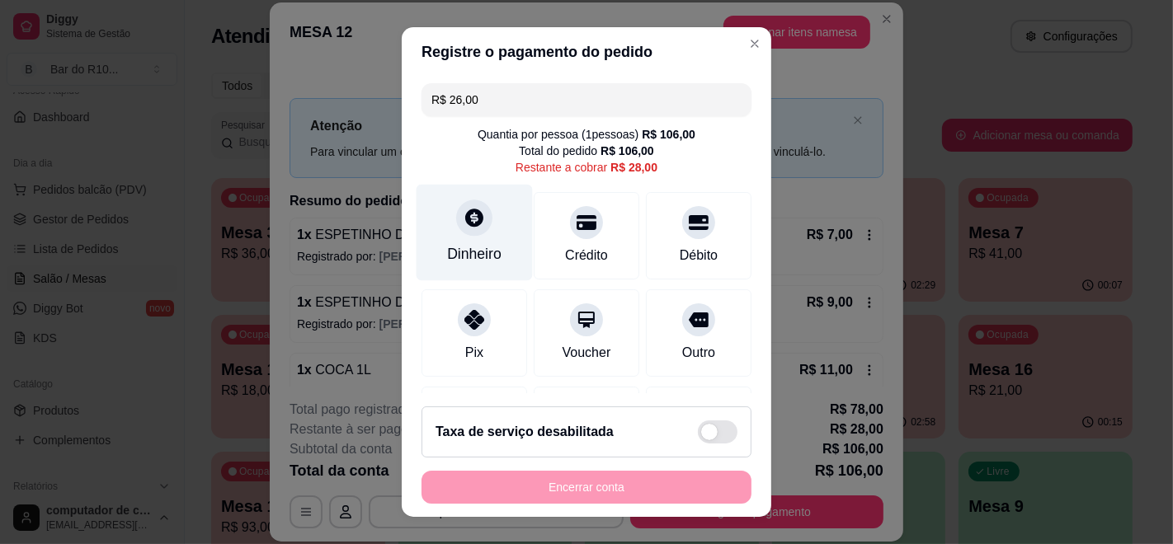
type input "R$ 26,00"
click at [442, 228] on div "Dinheiro" at bounding box center [474, 233] width 116 height 96
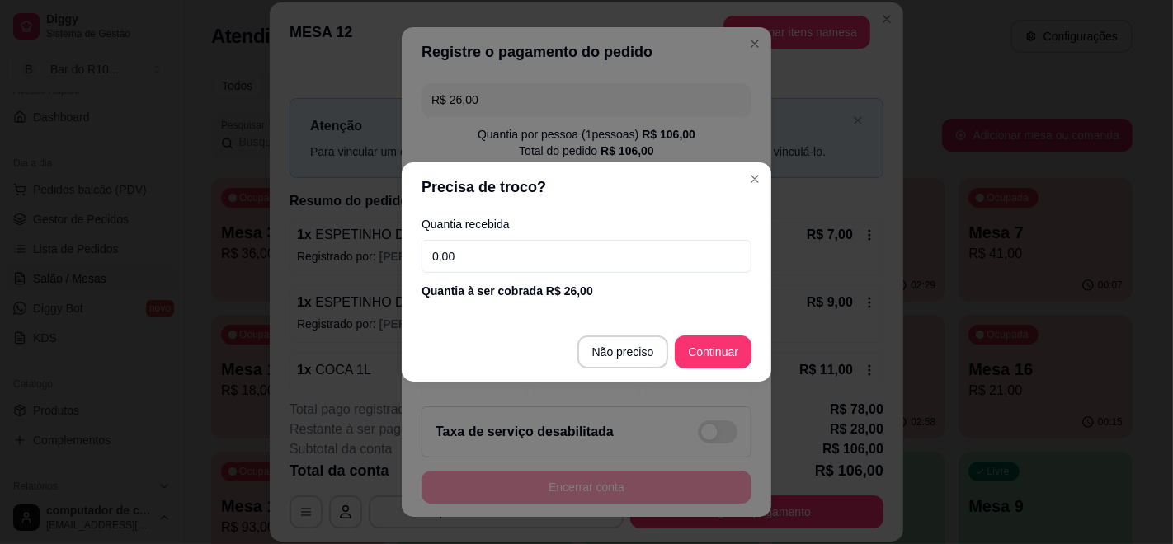
click at [482, 260] on input "0,00" at bounding box center [586, 256] width 330 height 33
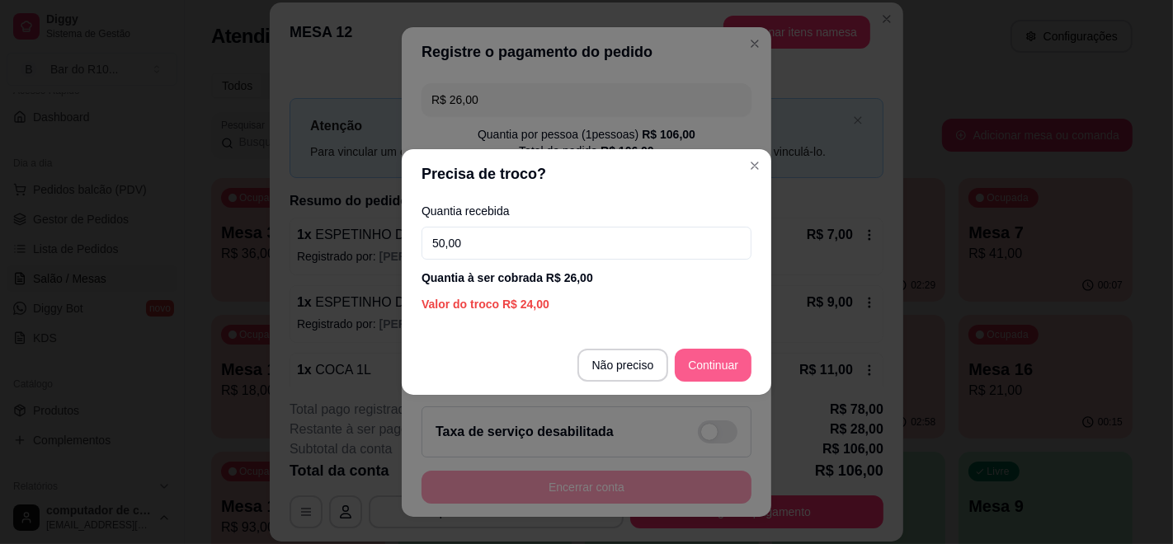
type input "50,00"
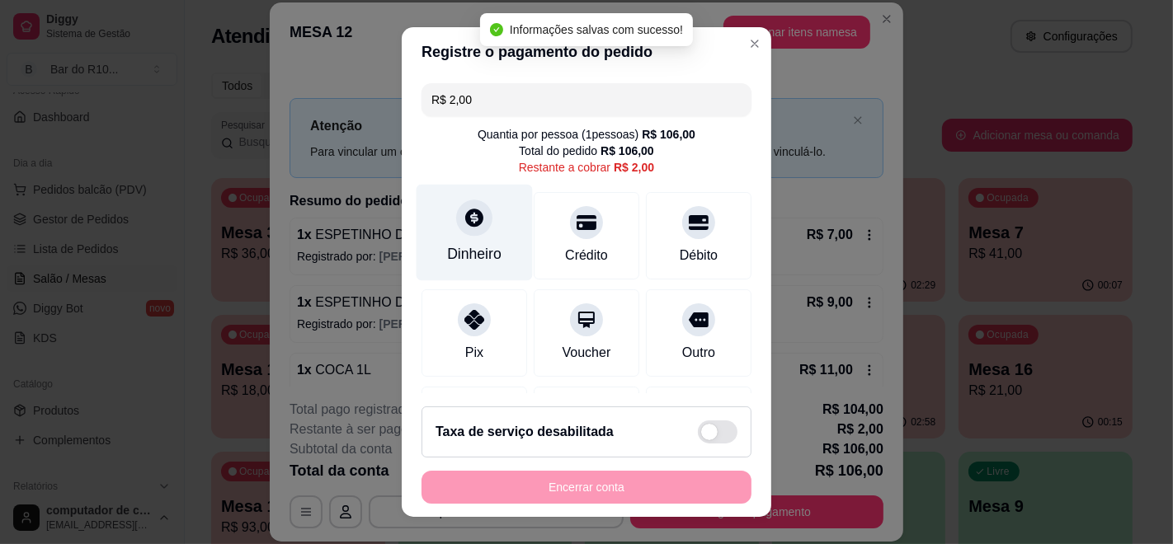
click at [477, 214] on div at bounding box center [474, 218] width 36 height 36
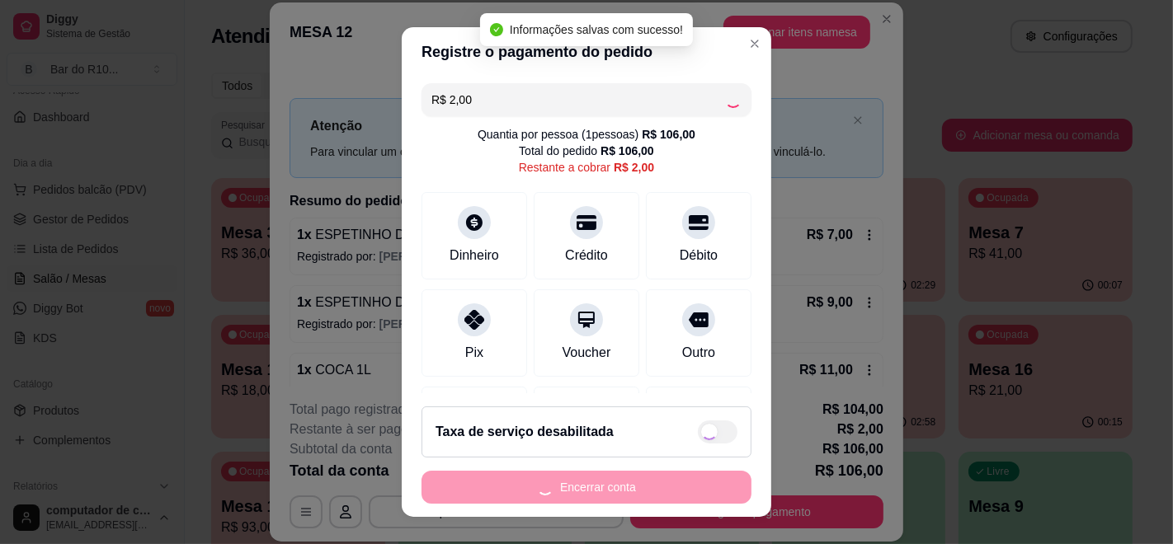
type input "R$ 0,00"
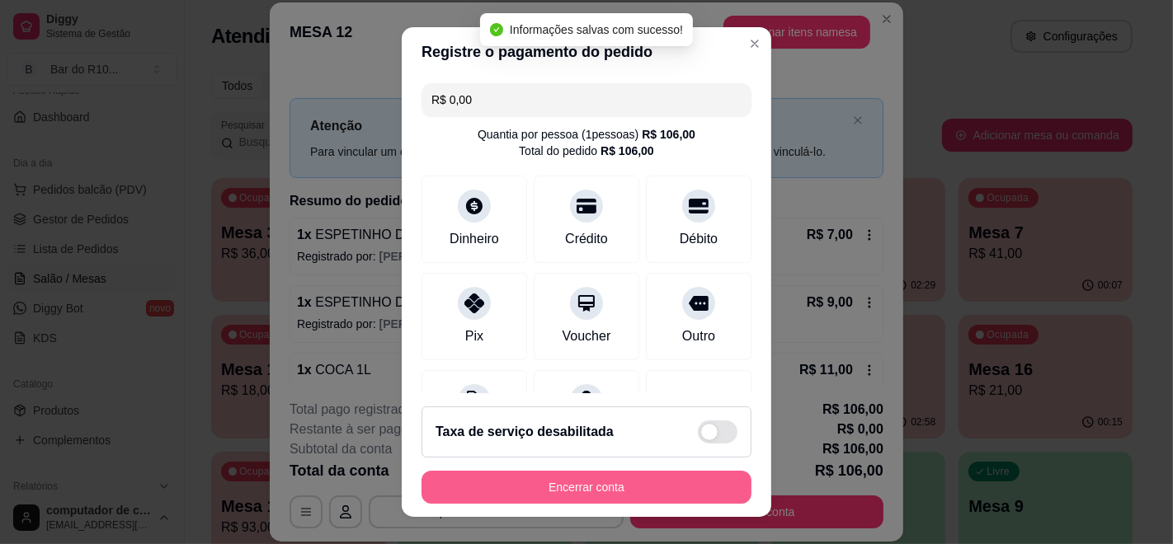
click at [572, 475] on button "Encerrar conta" at bounding box center [586, 487] width 330 height 33
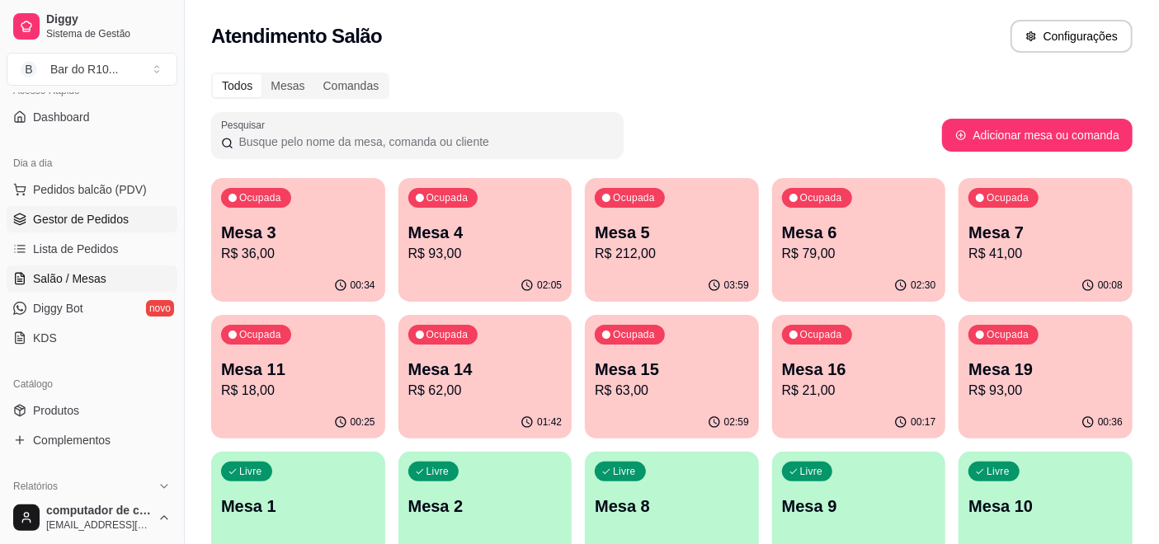
click at [69, 223] on span "Gestor de Pedidos" at bounding box center [81, 219] width 96 height 16
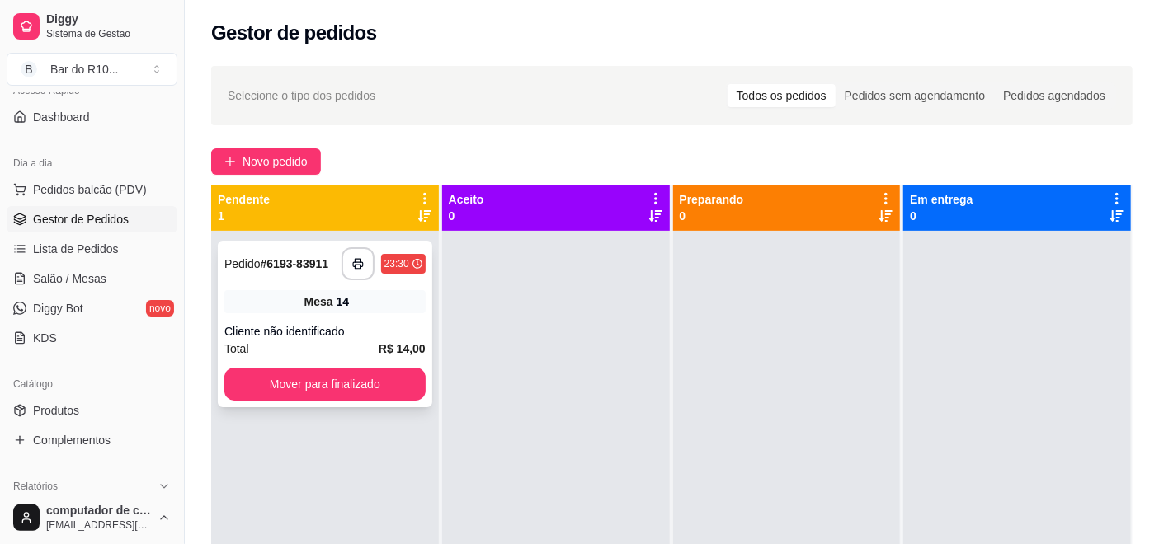
click at [323, 318] on div "**********" at bounding box center [325, 324] width 214 height 167
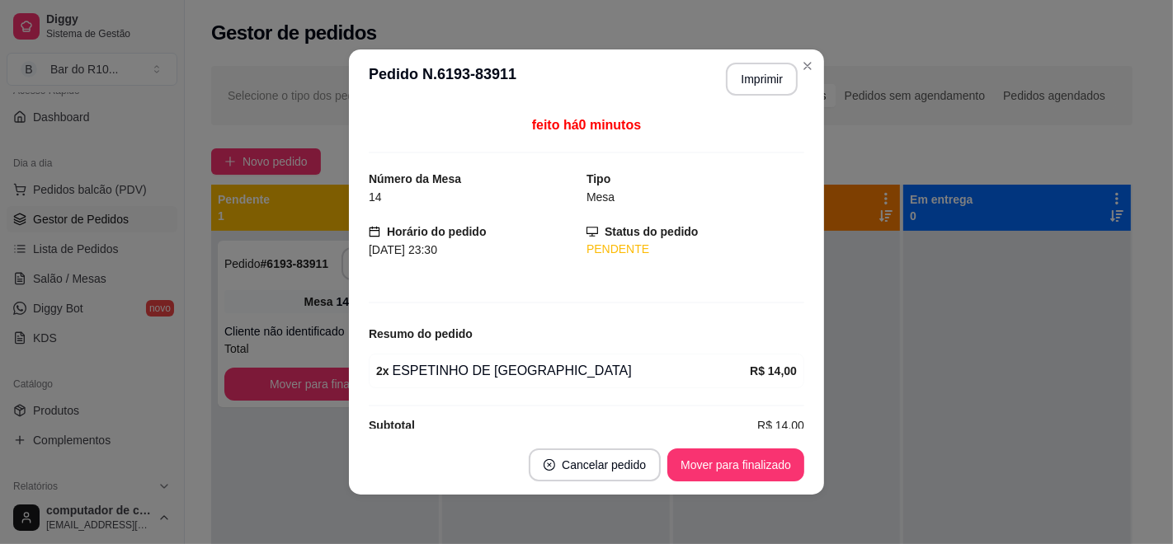
scroll to position [23, 0]
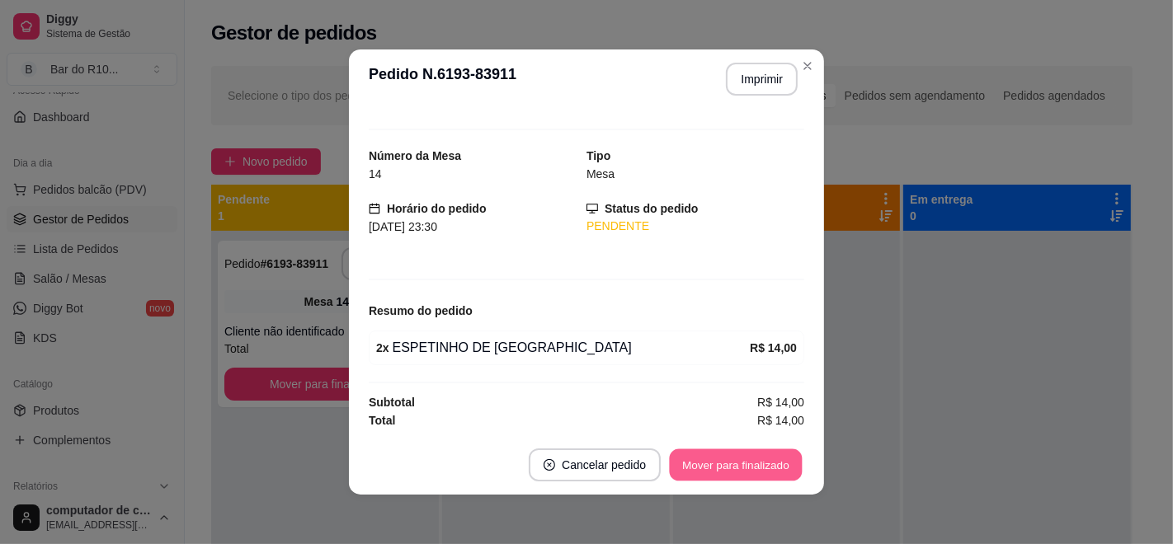
click at [769, 468] on button "Mover para finalizado" at bounding box center [736, 465] width 133 height 32
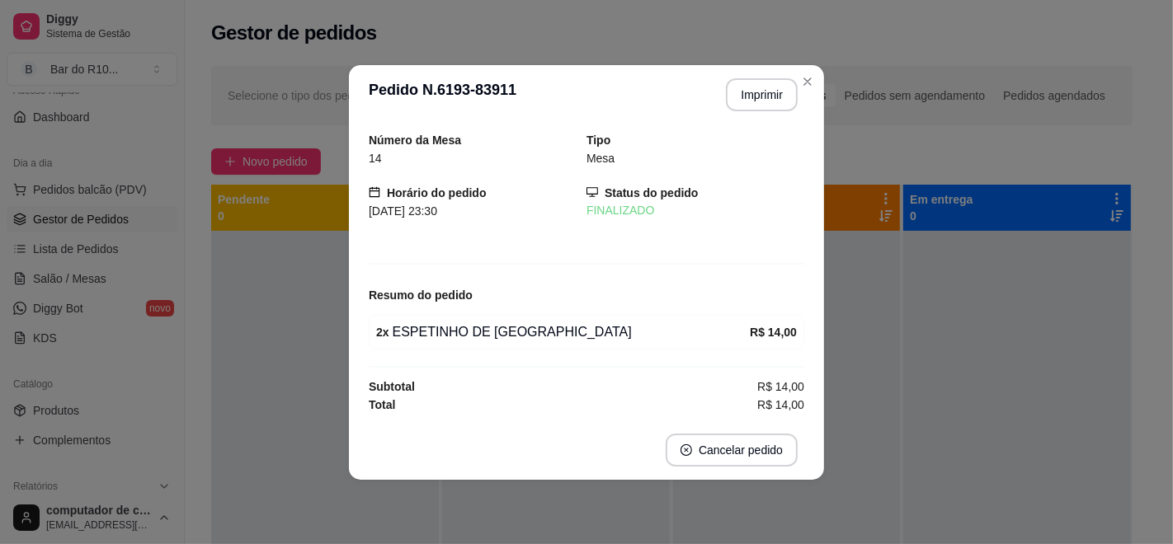
scroll to position [0, 0]
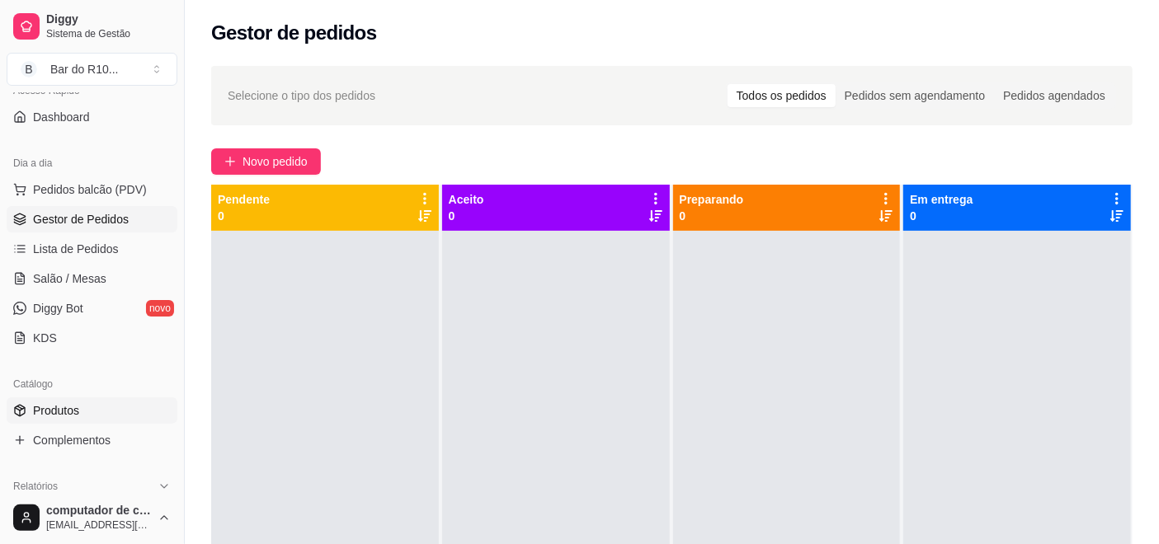
click at [13, 415] on icon at bounding box center [19, 410] width 13 height 13
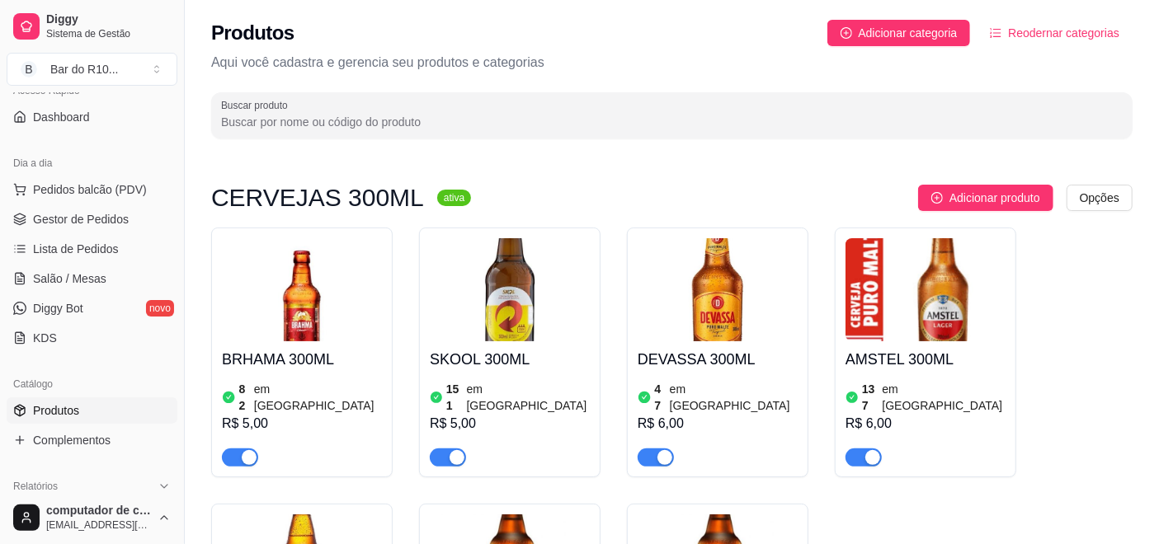
click at [281, 125] on input "Buscar produto" at bounding box center [671, 122] width 901 height 16
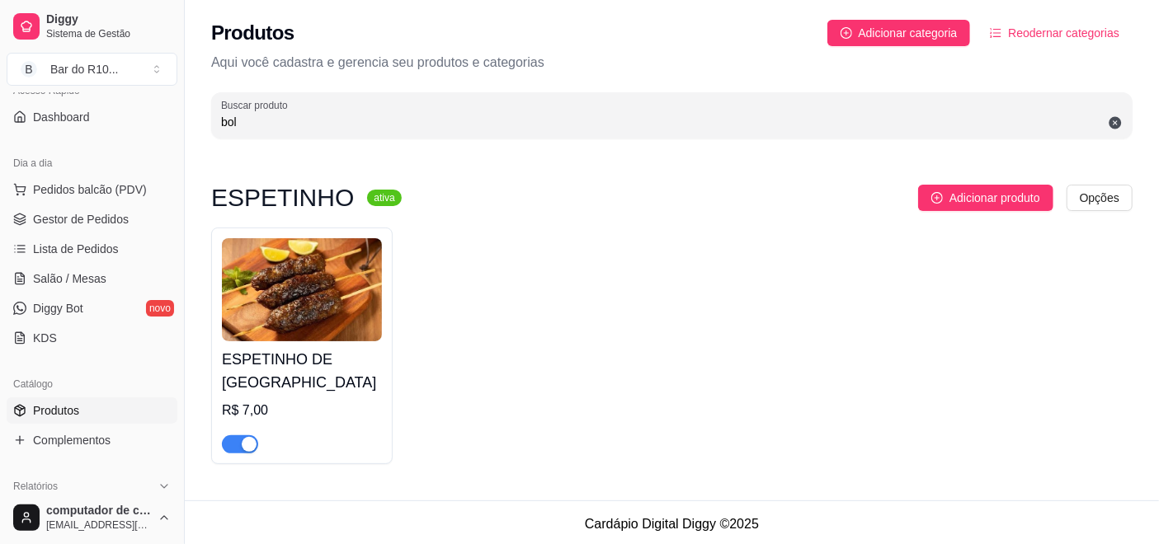
type input "bol"
click at [244, 444] on div "button" at bounding box center [249, 444] width 15 height 15
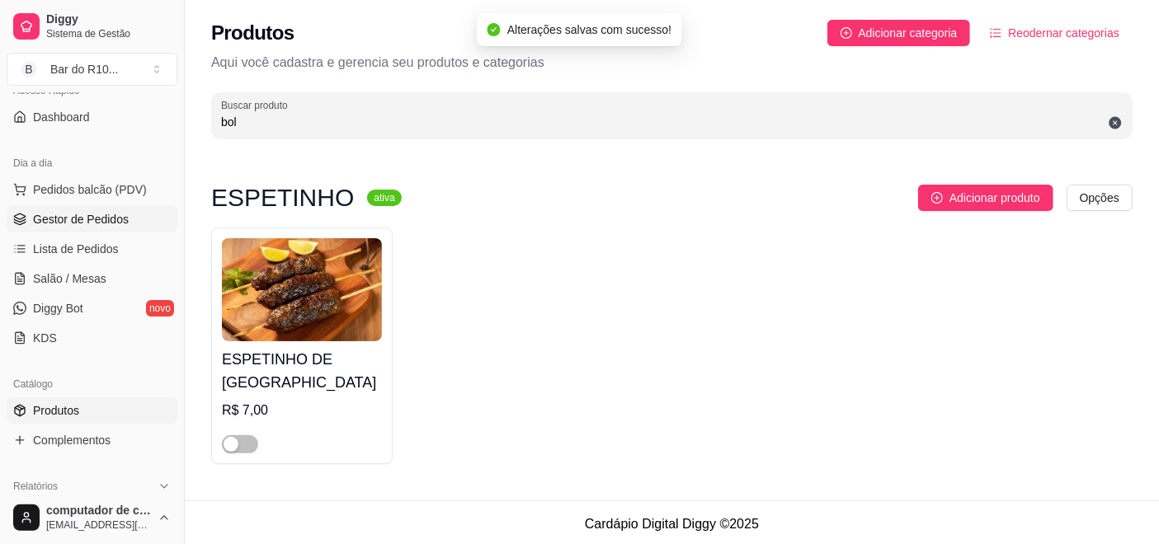
click at [83, 213] on span "Gestor de Pedidos" at bounding box center [81, 219] width 96 height 16
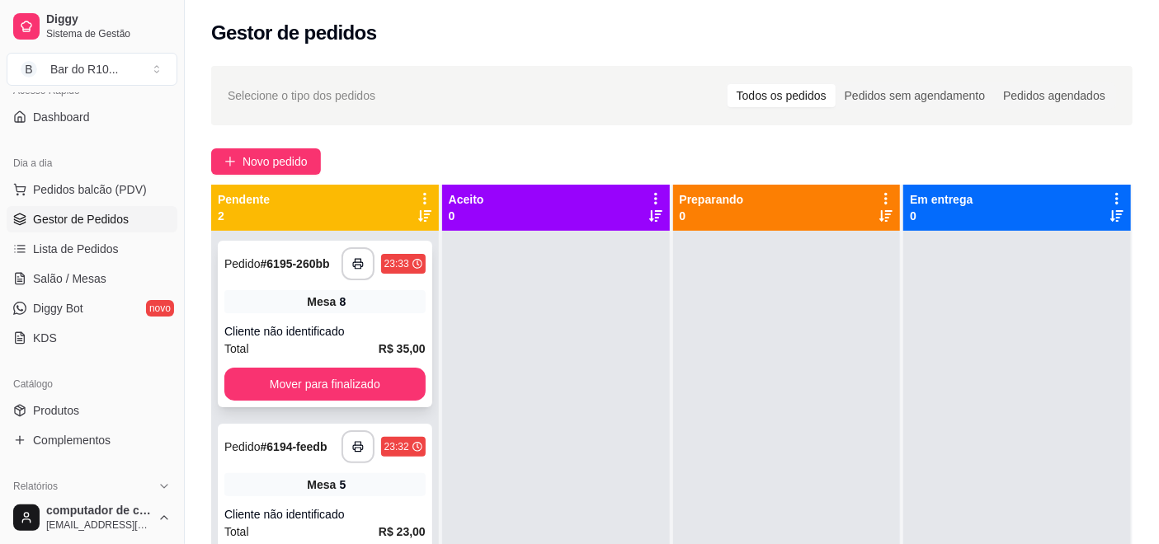
click at [280, 313] on div "**********" at bounding box center [325, 324] width 214 height 167
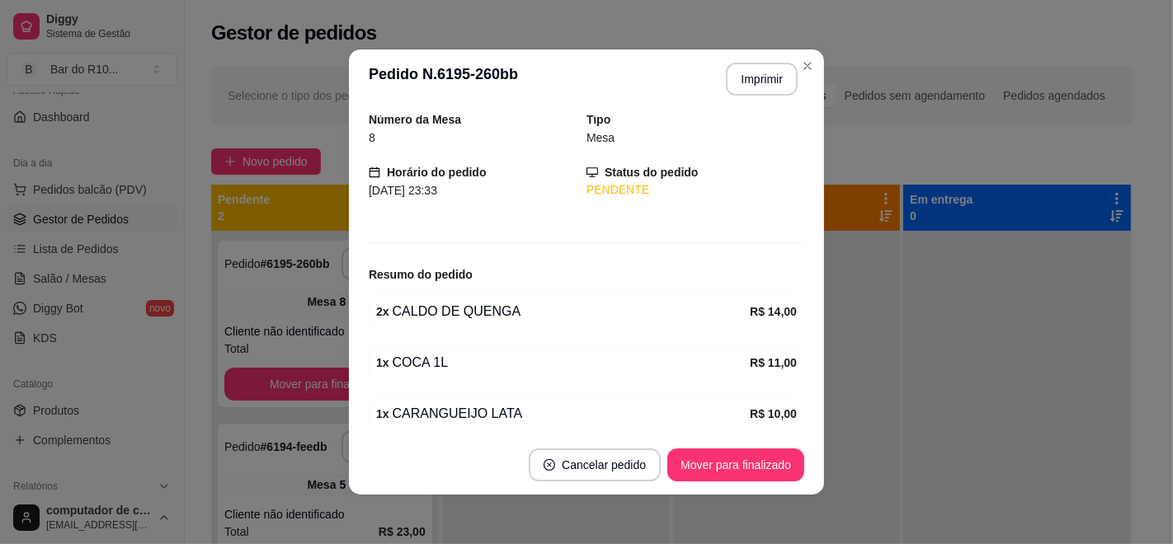
scroll to position [125, 0]
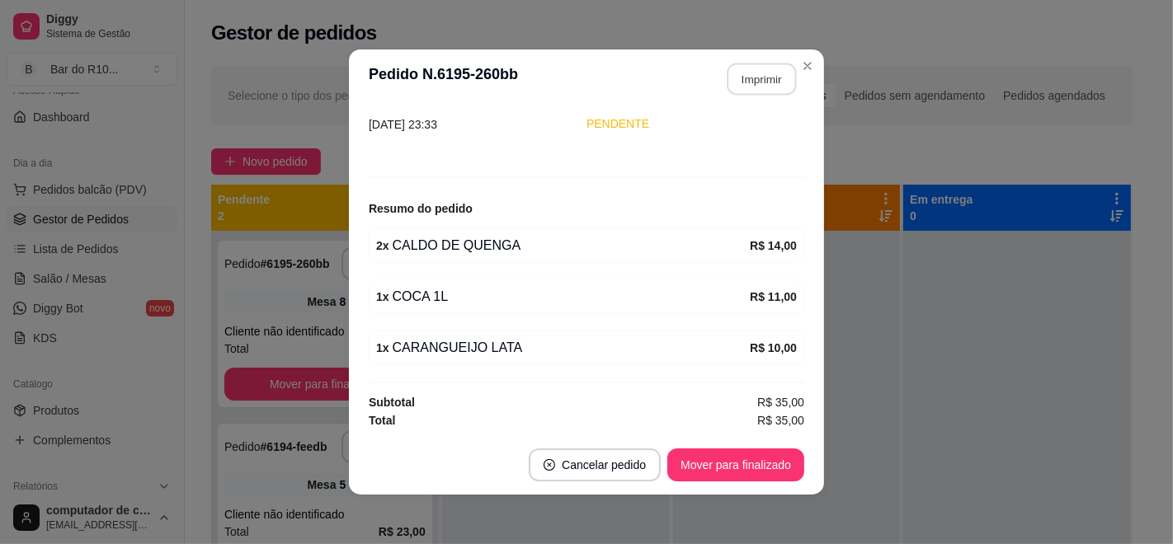
click at [755, 73] on button "Imprimir" at bounding box center [761, 80] width 69 height 32
click at [692, 457] on button "Mover para finalizado" at bounding box center [736, 465] width 133 height 32
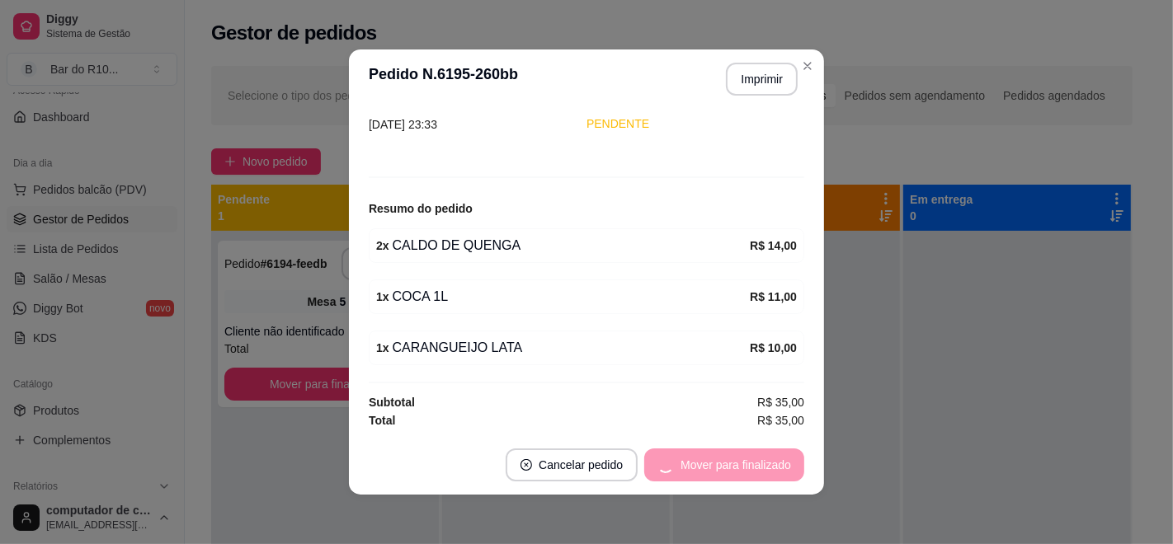
scroll to position [71, 0]
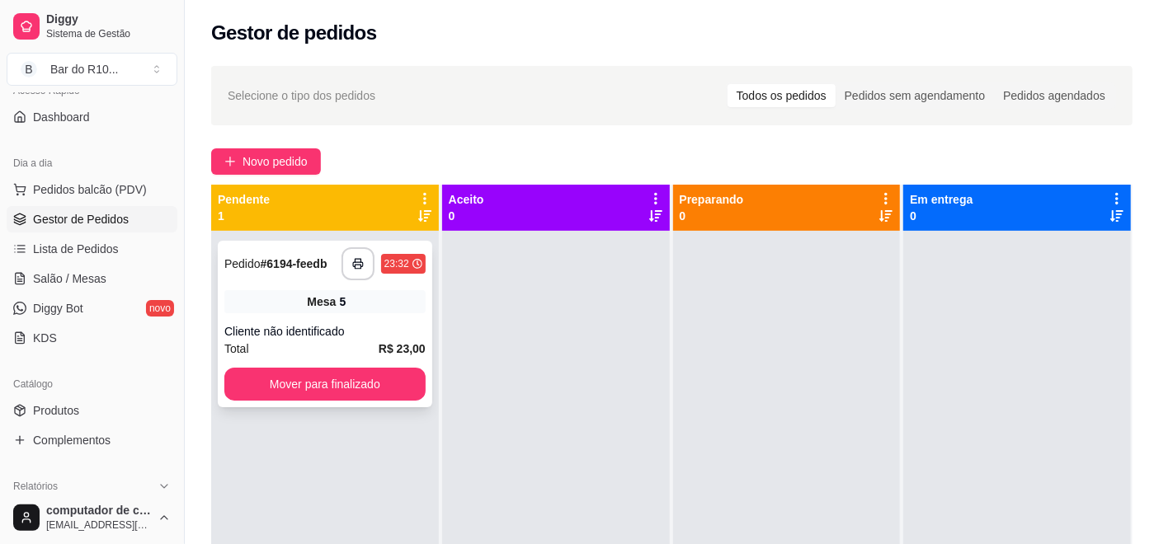
click at [403, 332] on div "Cliente não identificado" at bounding box center [324, 331] width 201 height 16
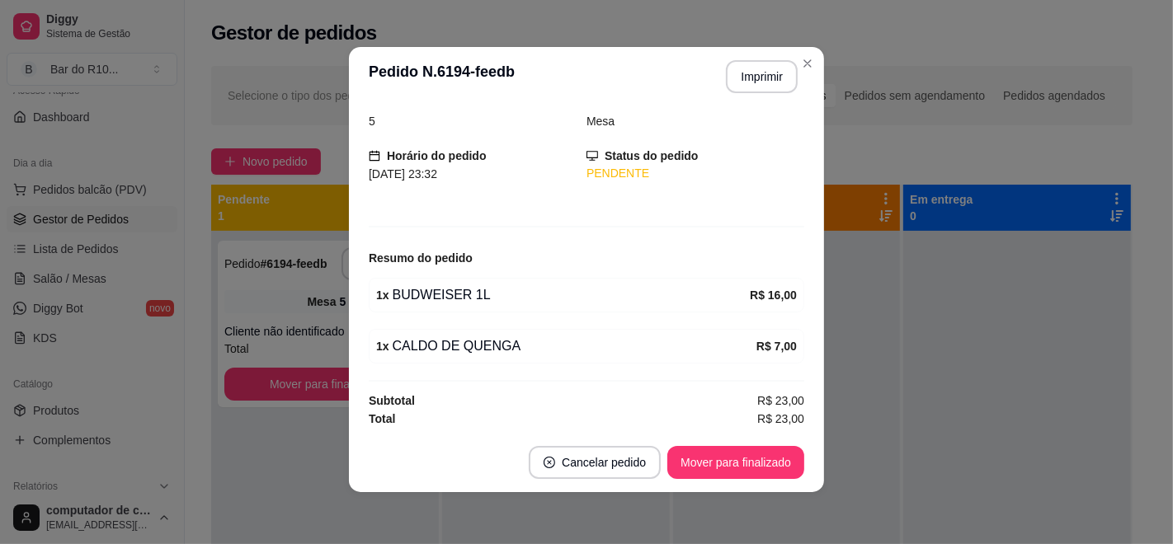
scroll to position [3, 0]
click at [743, 80] on button "Imprimir" at bounding box center [762, 75] width 72 height 33
click at [708, 468] on button "Mover para finalizado" at bounding box center [736, 462] width 133 height 32
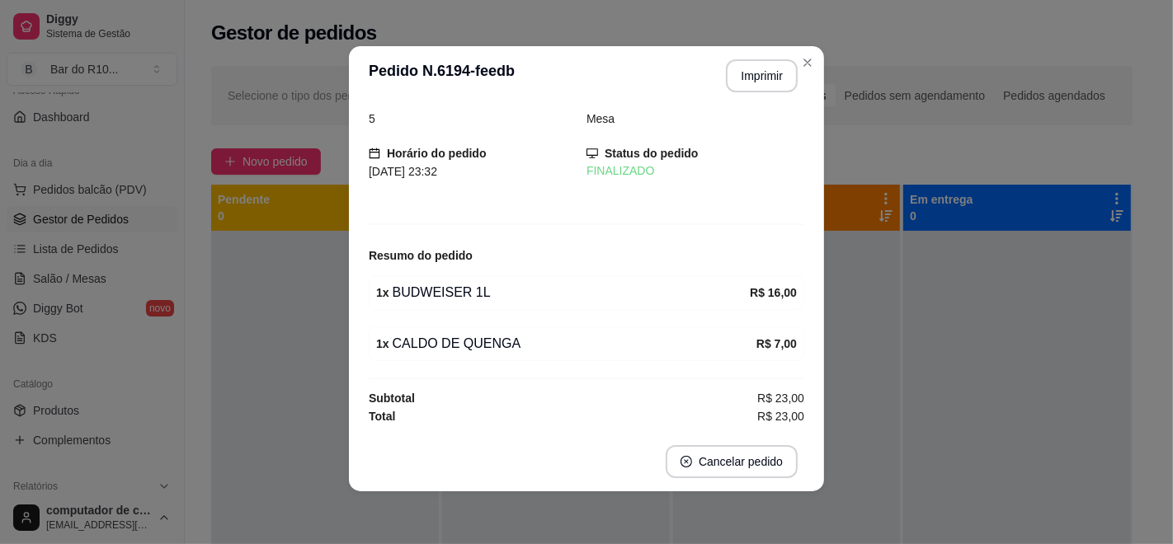
scroll to position [20, 0]
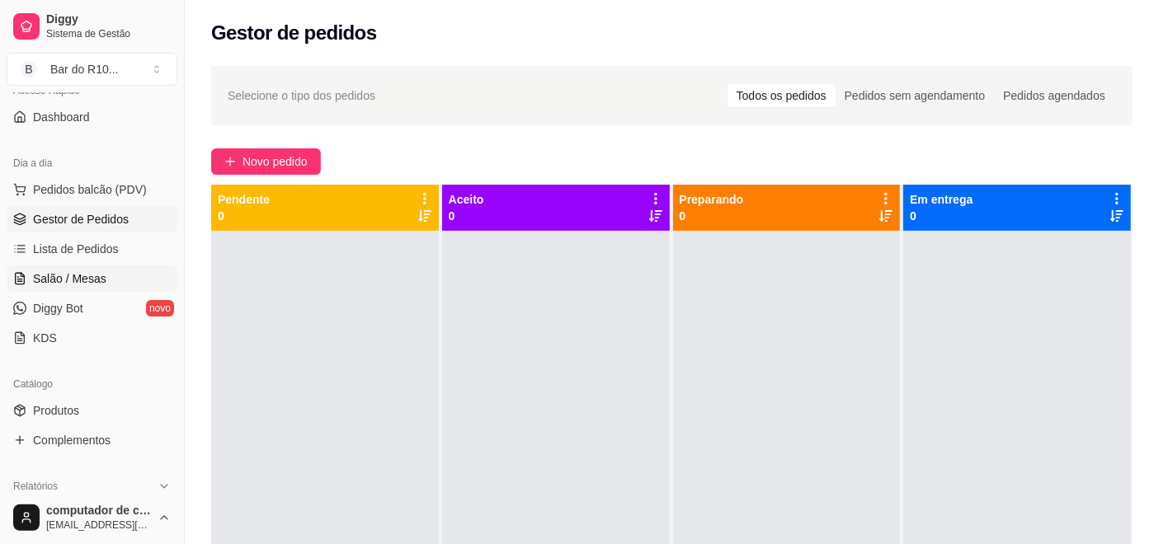
click at [72, 285] on span "Salão / Mesas" at bounding box center [69, 279] width 73 height 16
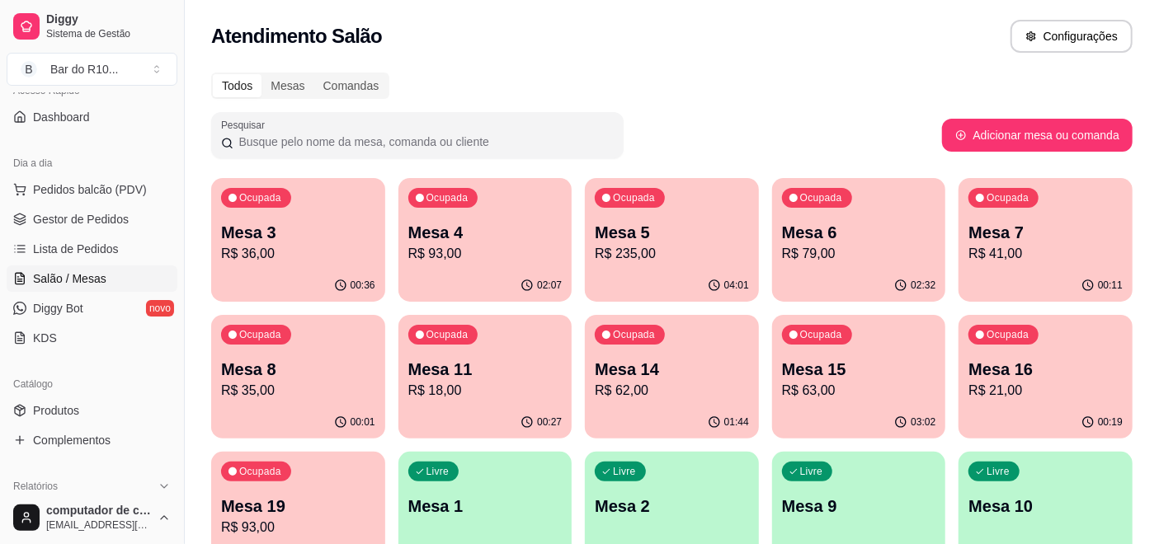
click at [640, 370] on p "Mesa 14" at bounding box center [672, 369] width 154 height 23
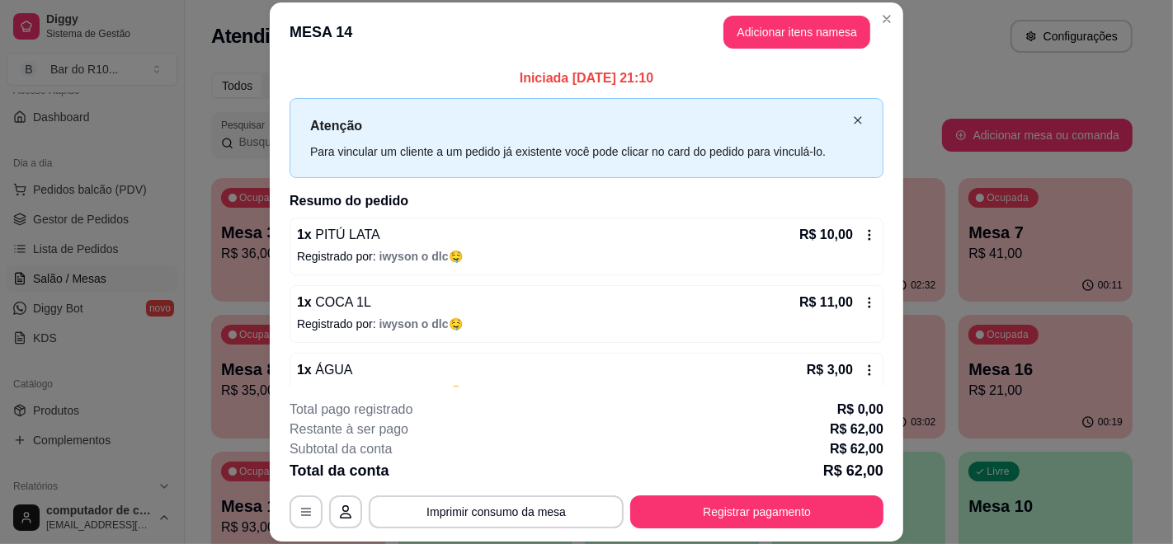
click at [853, 117] on icon "close" at bounding box center [858, 120] width 10 height 10
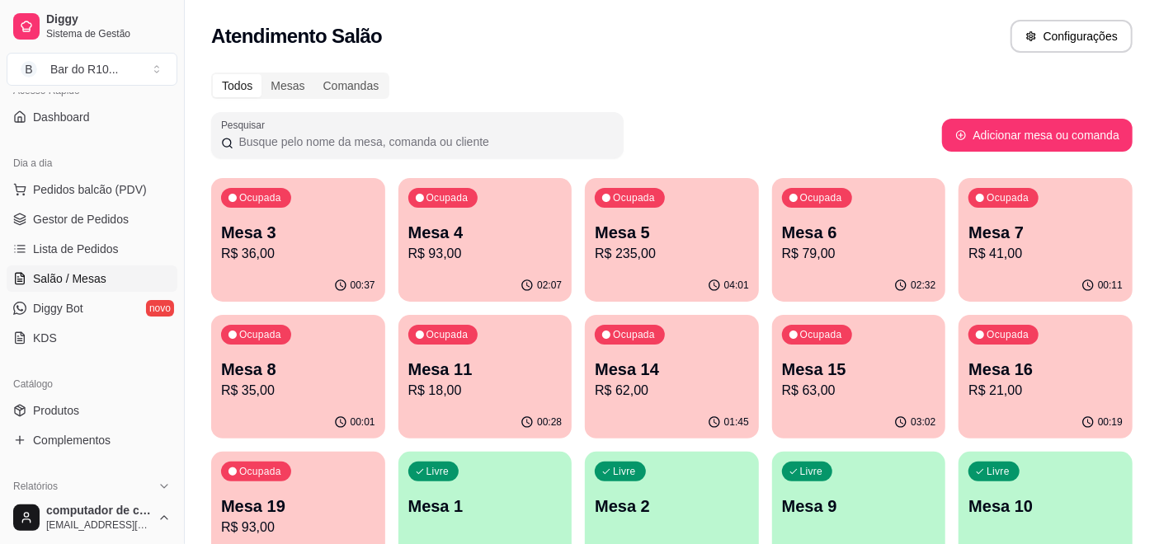
click at [445, 392] on p "R$ 18,00" at bounding box center [485, 391] width 154 height 20
click at [966, 202] on div "Ocupada Mesa 7 R$ 41,00" at bounding box center [1046, 224] width 168 height 89
click at [125, 223] on link "Gestor de Pedidos" at bounding box center [92, 219] width 171 height 26
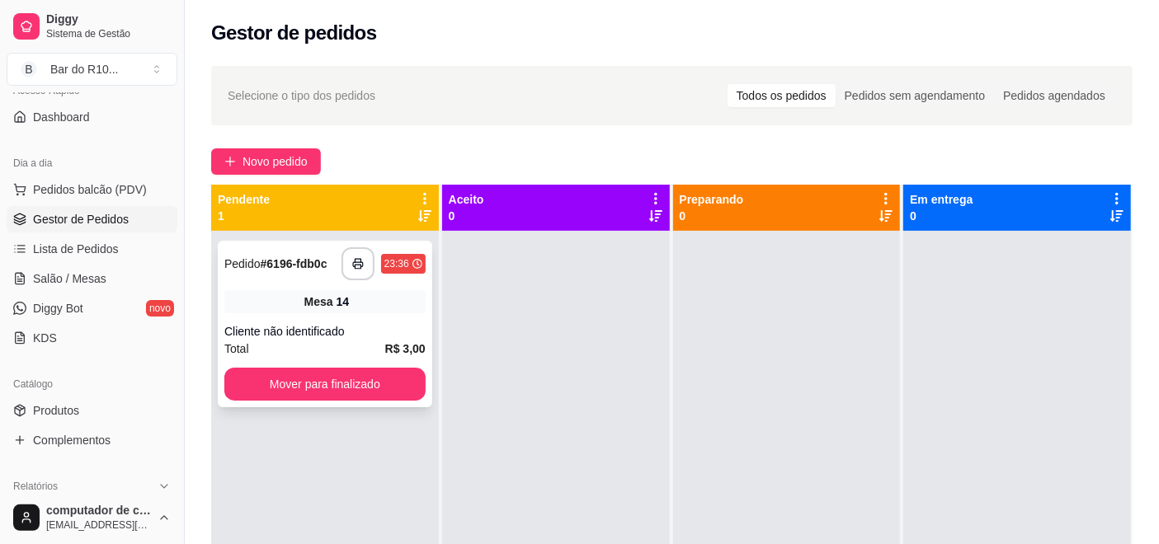
click at [287, 308] on div "Mesa 14" at bounding box center [324, 301] width 201 height 23
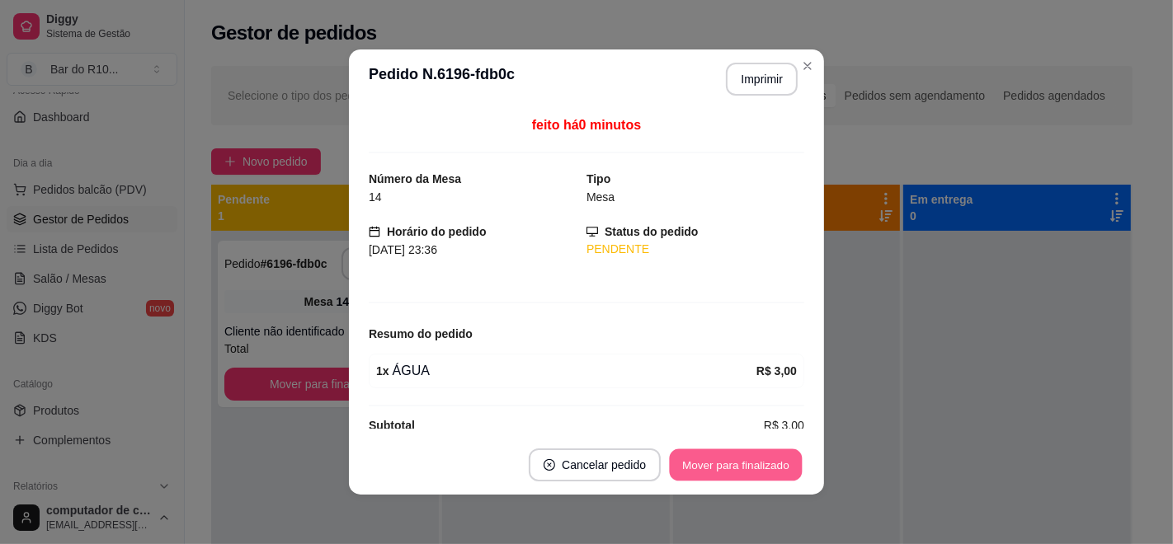
click at [718, 461] on button "Mover para finalizado" at bounding box center [736, 465] width 133 height 32
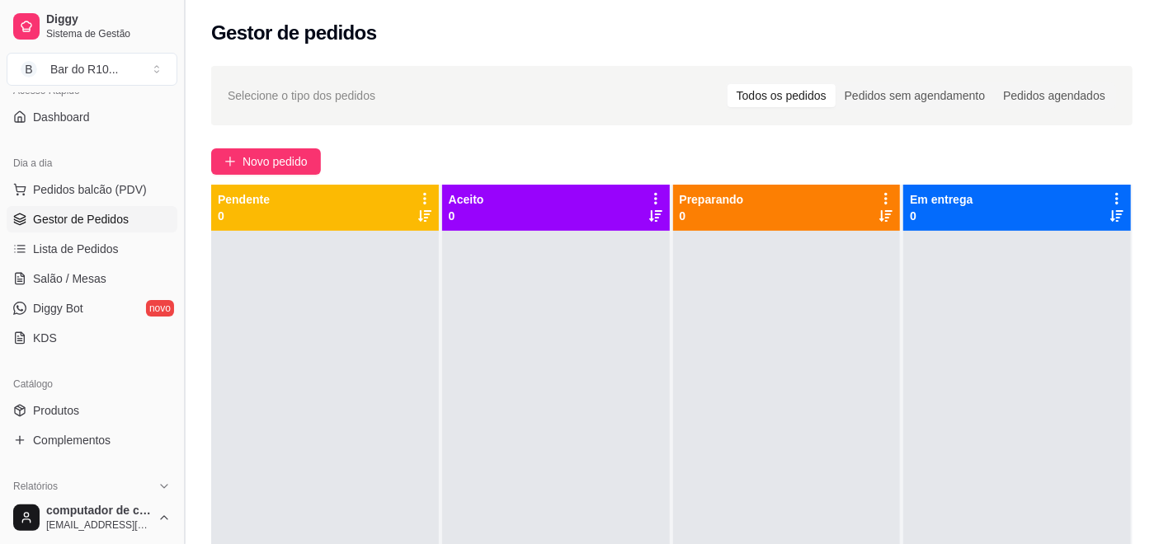
drag, startPoint x: 54, startPoint y: 278, endPoint x: 182, endPoint y: 279, distance: 127.8
click at [57, 278] on span "Salão / Mesas" at bounding box center [69, 279] width 73 height 16
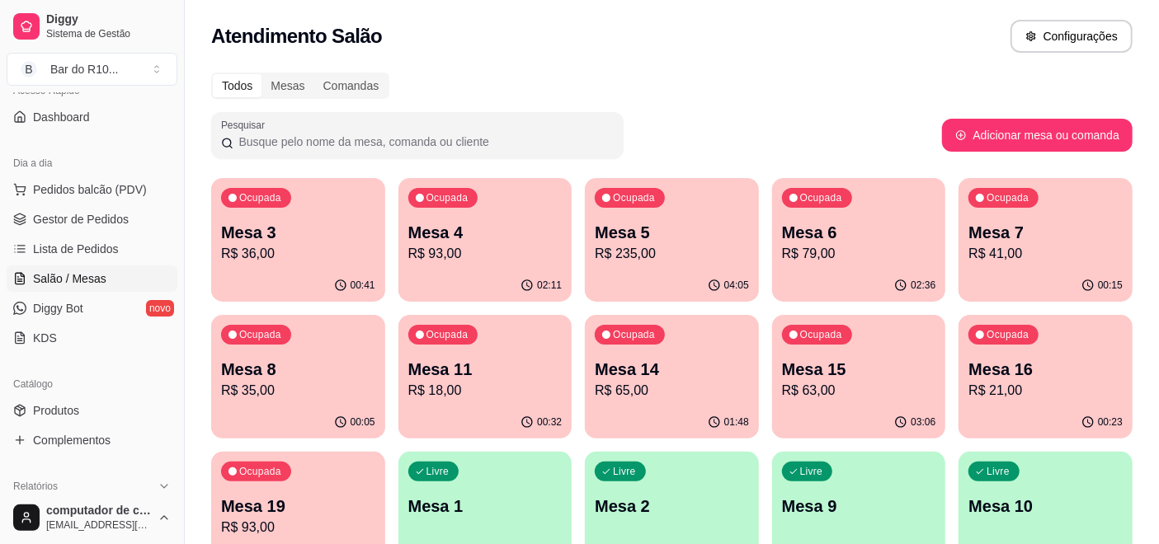
click at [1078, 367] on p "Mesa 16" at bounding box center [1045, 369] width 154 height 23
click at [358, 478] on div "Ocupada Mesa 19 R$ 93,00" at bounding box center [298, 498] width 174 height 92
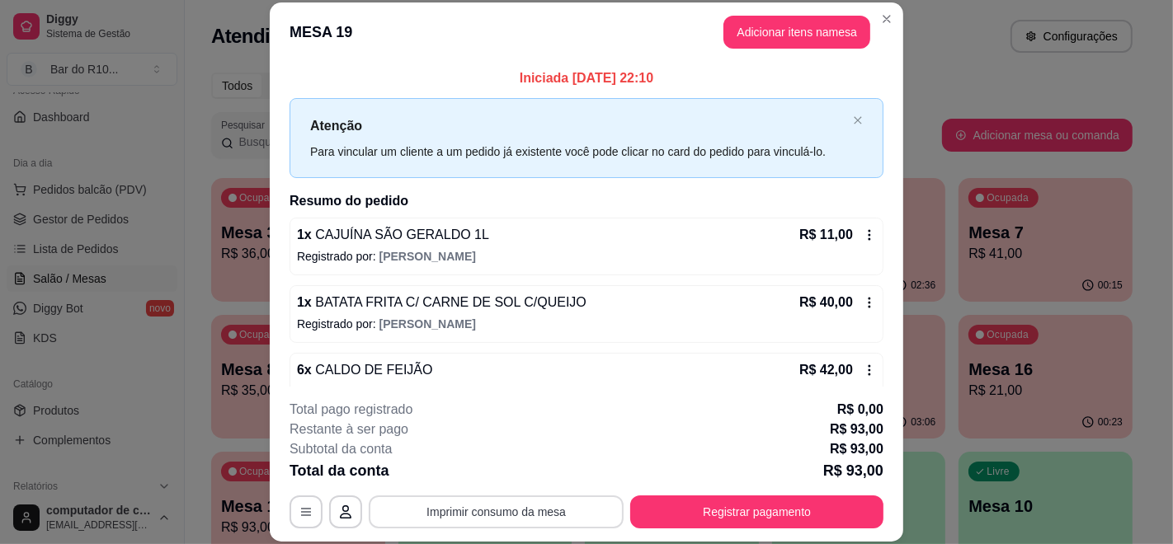
click at [496, 512] on button "Imprimir consumo da mesa" at bounding box center [496, 512] width 255 height 33
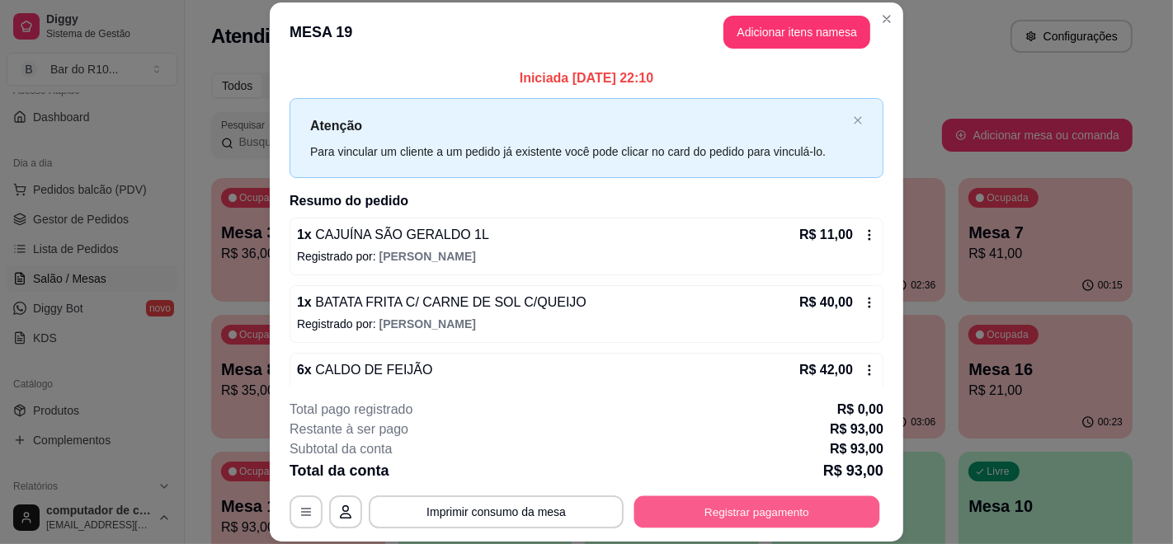
click at [756, 507] on button "Registrar pagamento" at bounding box center [757, 512] width 246 height 32
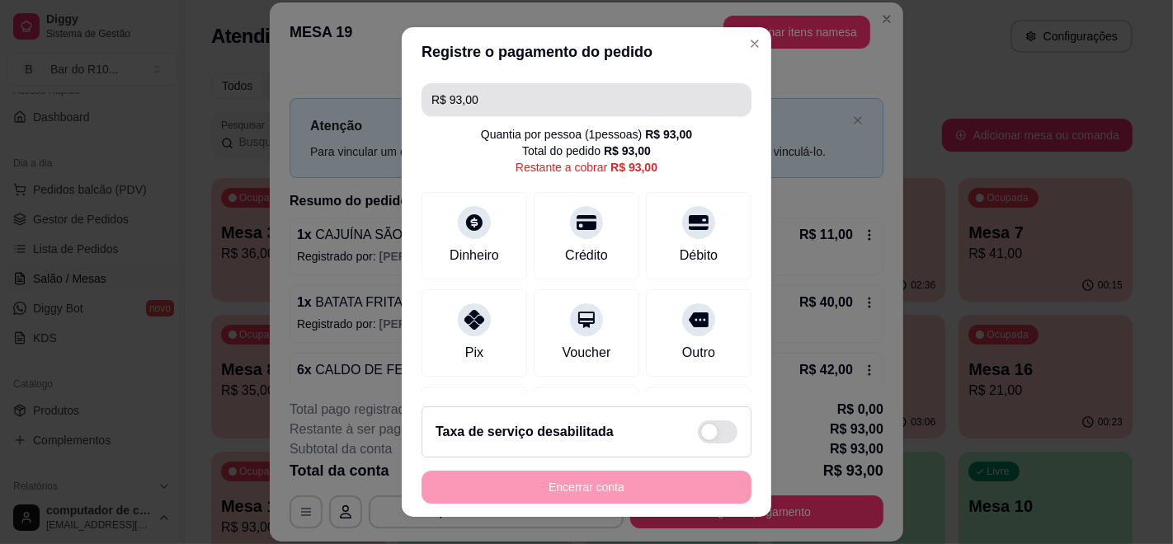
click at [594, 74] on header "Registre o pagamento do pedido" at bounding box center [586, 51] width 369 height 49
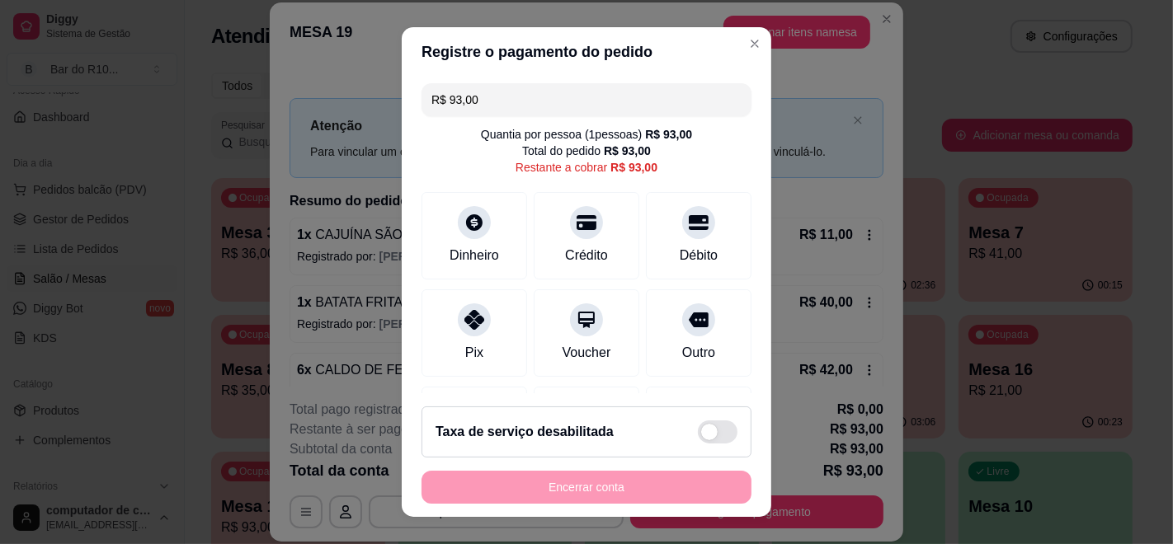
click at [604, 114] on input "R$ 93,00" at bounding box center [586, 99] width 310 height 33
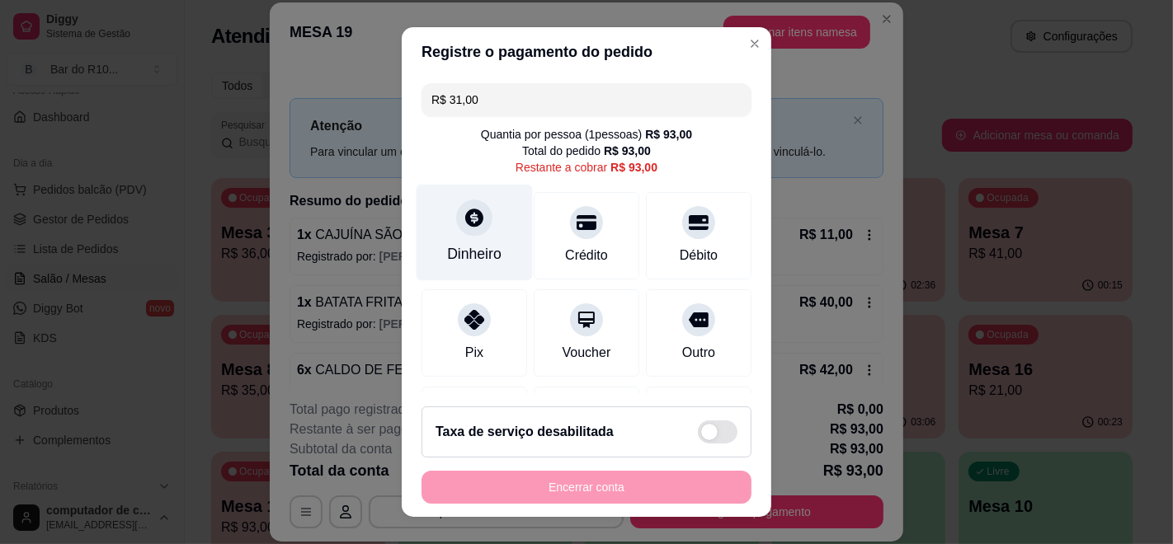
type input "R$ 31,00"
click at [489, 228] on div "Dinheiro" at bounding box center [474, 233] width 116 height 96
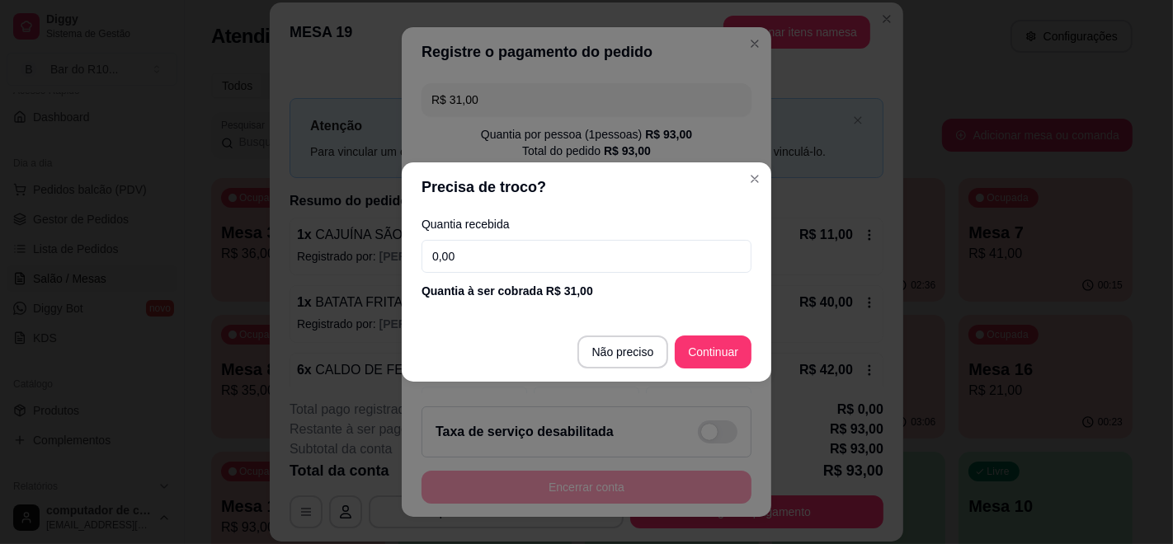
click at [516, 249] on input "0,00" at bounding box center [586, 256] width 330 height 33
type input "40,00"
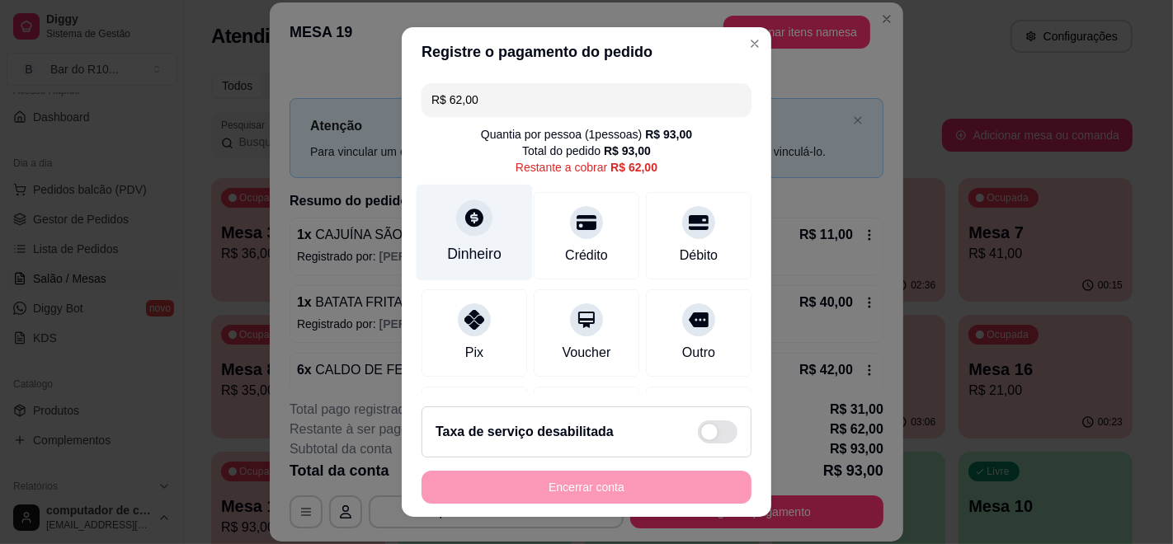
click at [468, 248] on div "Dinheiro" at bounding box center [474, 253] width 54 height 21
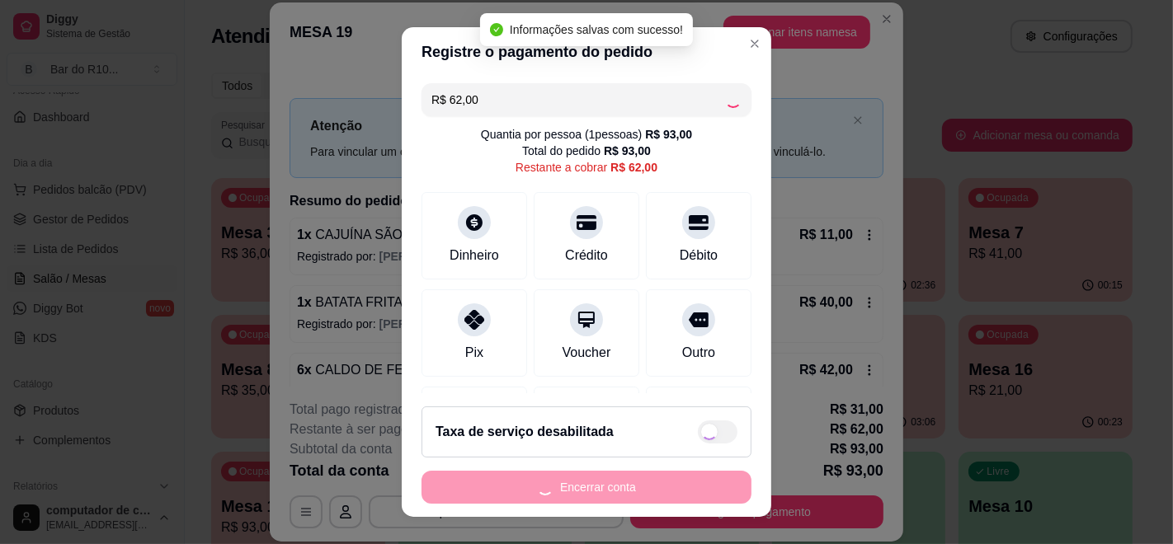
type input "R$ 0,00"
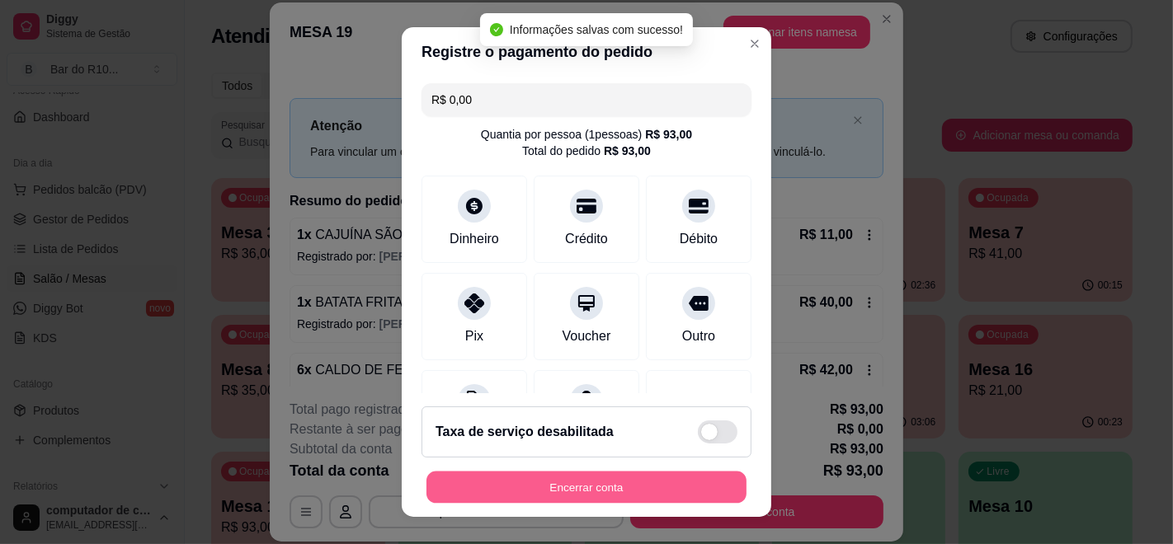
click at [566, 474] on button "Encerrar conta" at bounding box center [586, 488] width 320 height 32
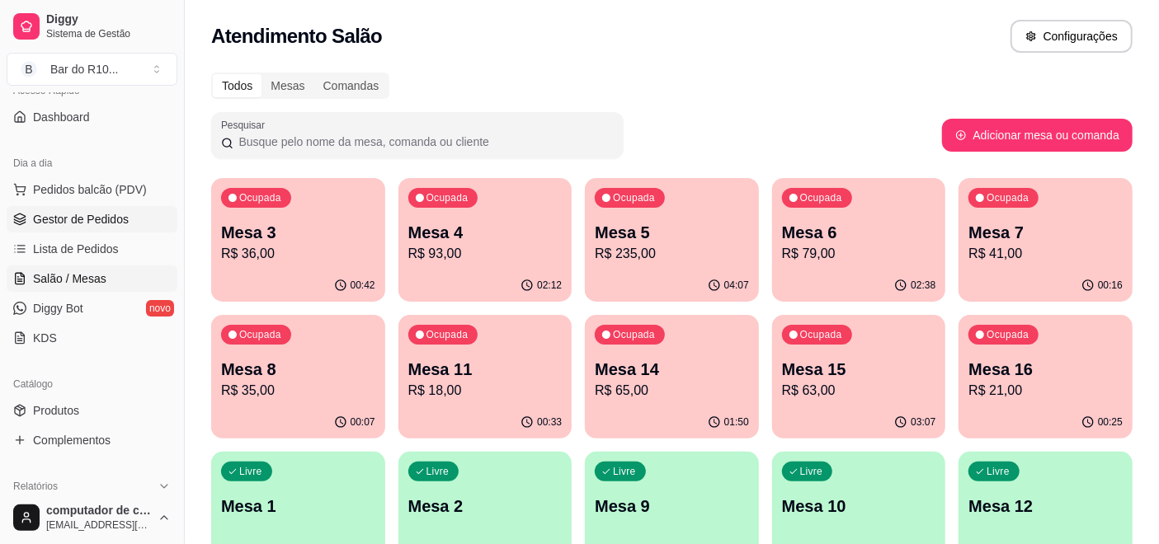
click at [80, 216] on span "Gestor de Pedidos" at bounding box center [81, 219] width 96 height 16
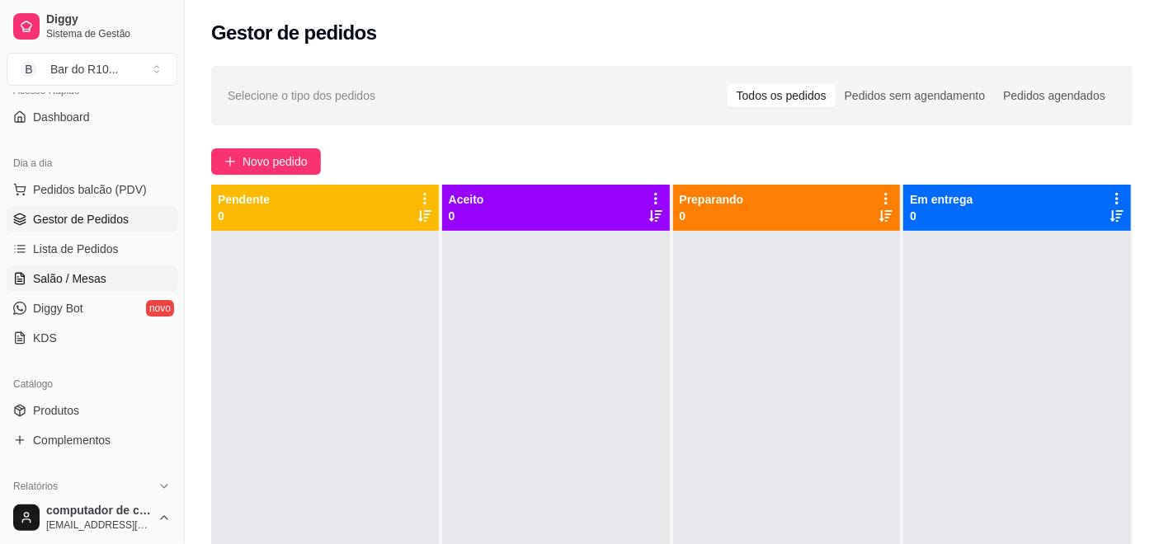
click at [61, 284] on span "Salão / Mesas" at bounding box center [69, 279] width 73 height 16
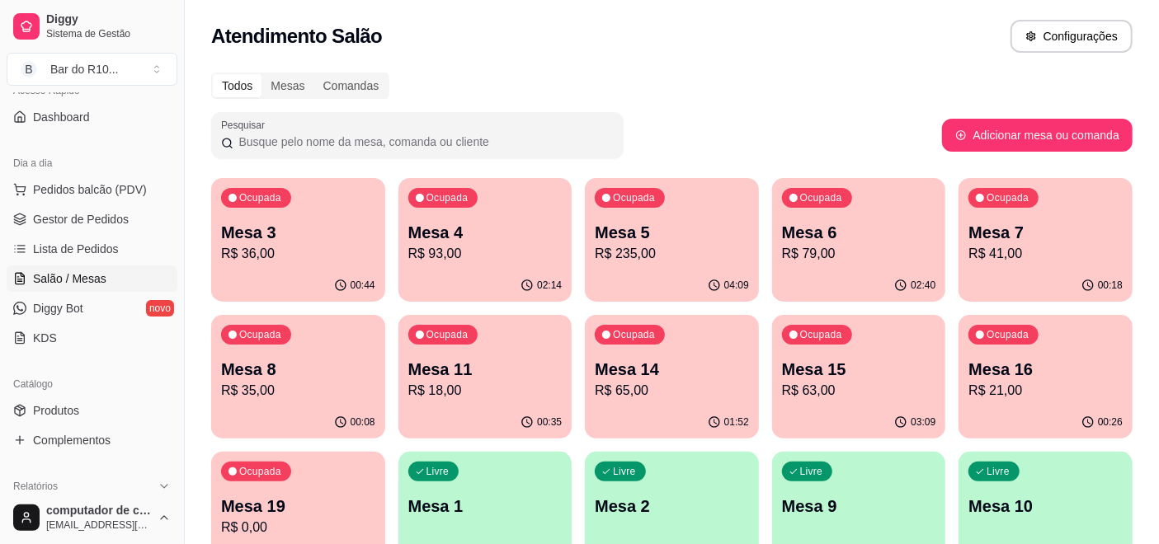
click at [889, 356] on div "Ocupada Mesa 15 R$ 63,00" at bounding box center [859, 361] width 174 height 92
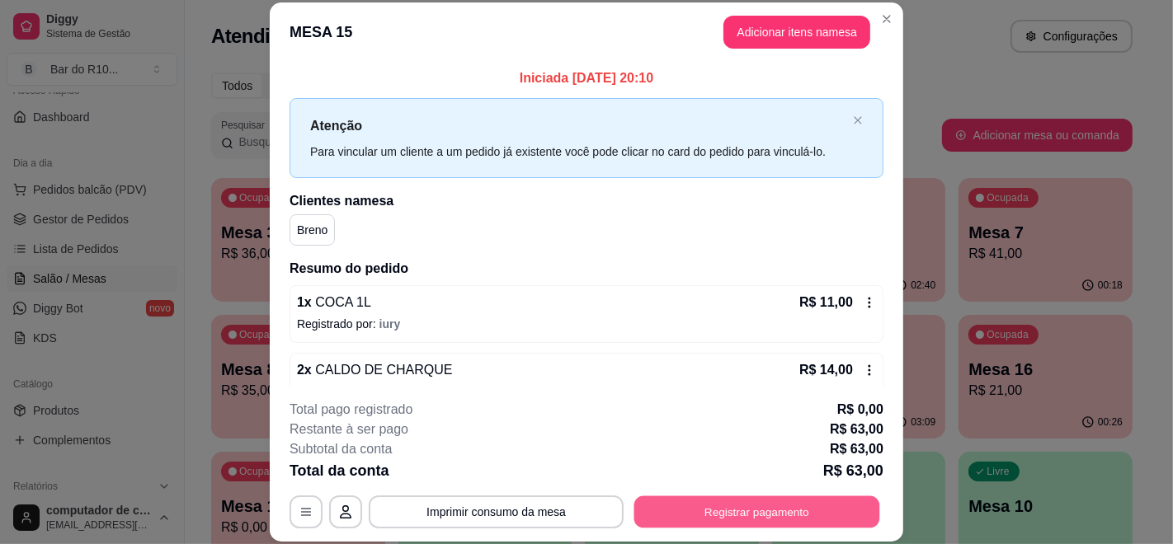
click at [732, 511] on button "Registrar pagamento" at bounding box center [757, 512] width 246 height 32
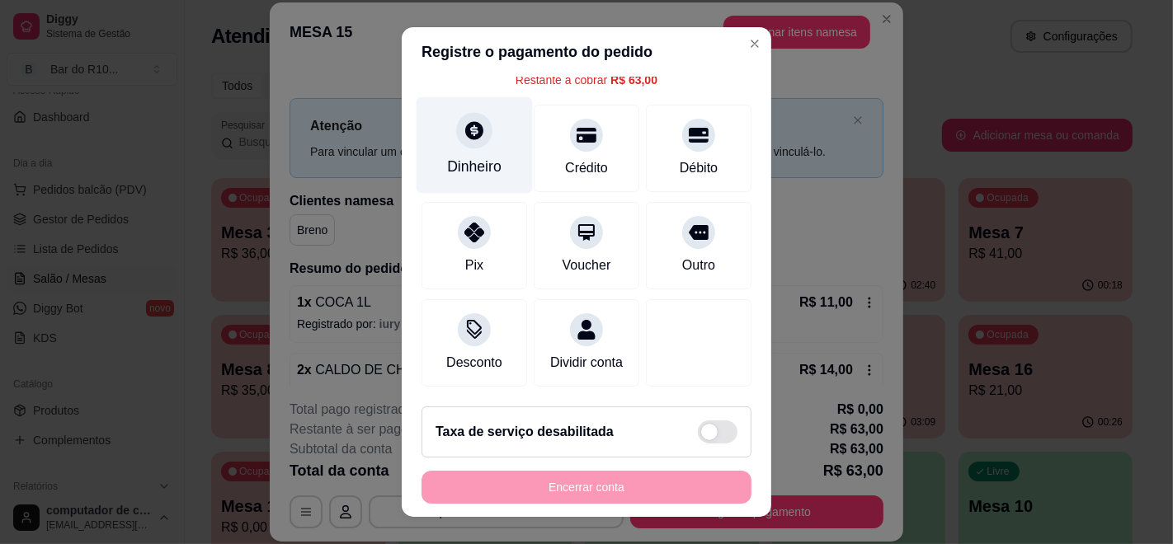
scroll to position [106, 0]
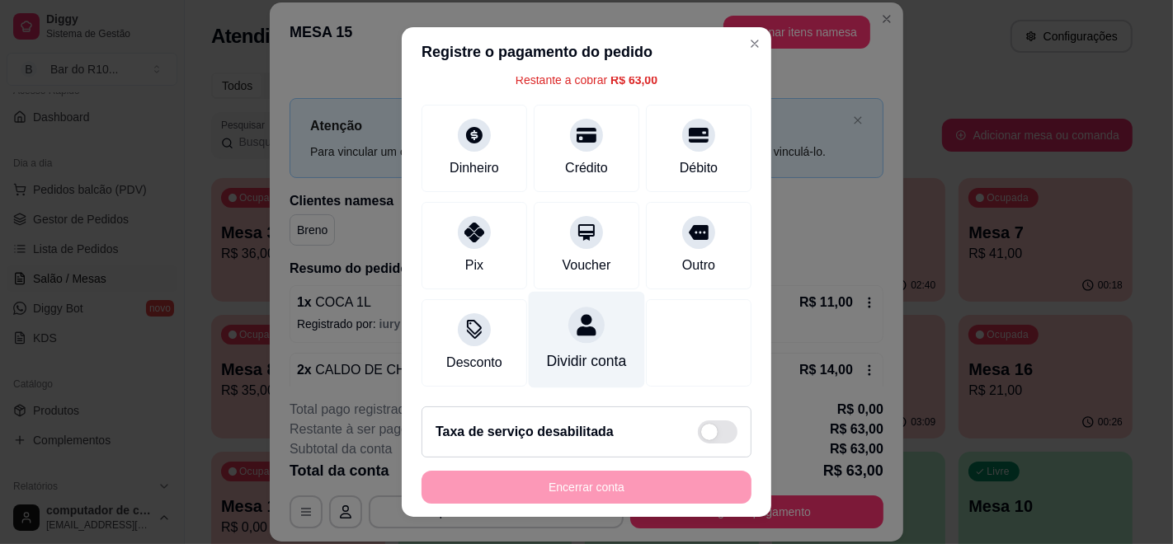
click at [568, 315] on div at bounding box center [586, 325] width 36 height 36
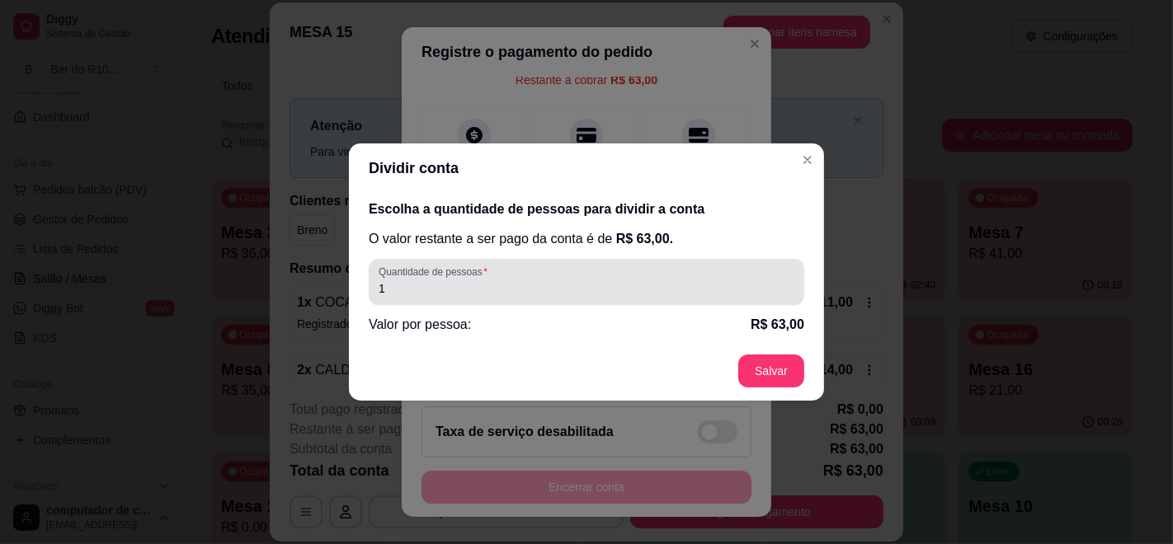
drag, startPoint x: 548, startPoint y: 275, endPoint x: 541, endPoint y: 285, distance: 11.9
click at [546, 276] on div "1" at bounding box center [587, 282] width 416 height 33
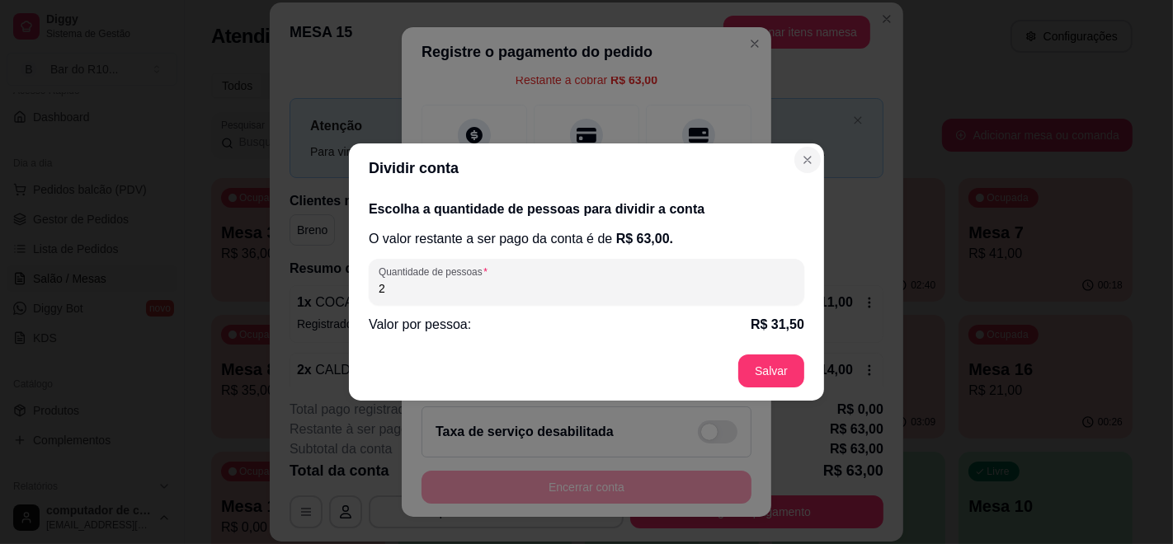
type input "2"
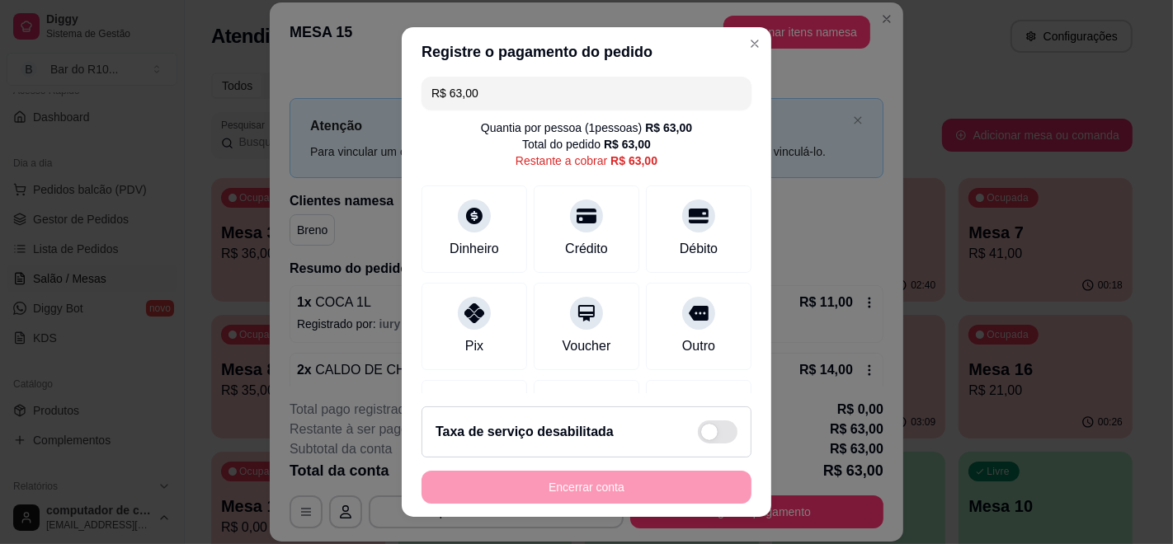
scroll to position [0, 0]
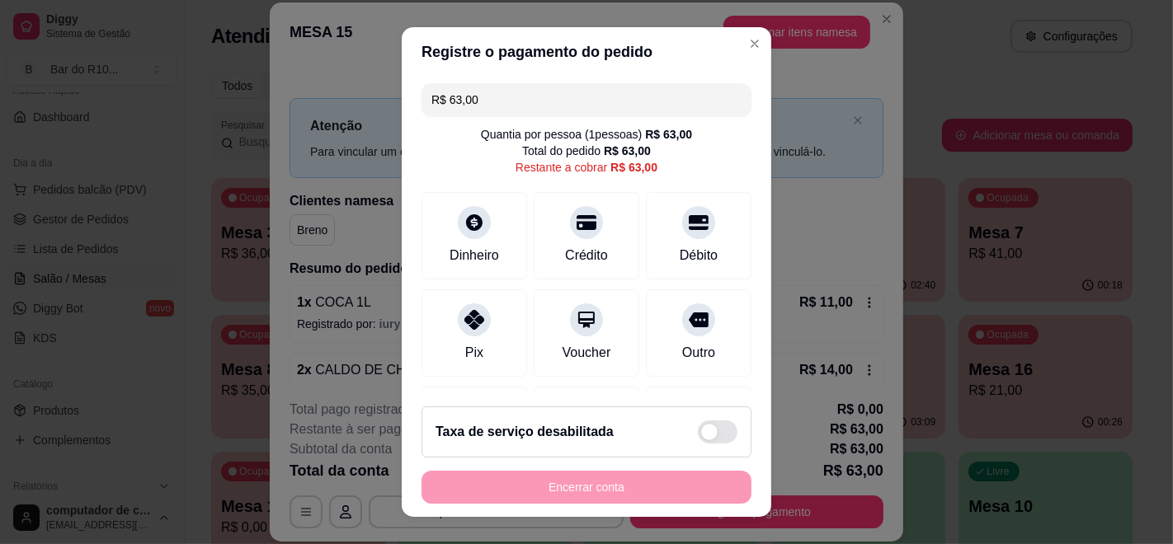
click at [513, 107] on input "R$ 63,00" at bounding box center [586, 99] width 310 height 33
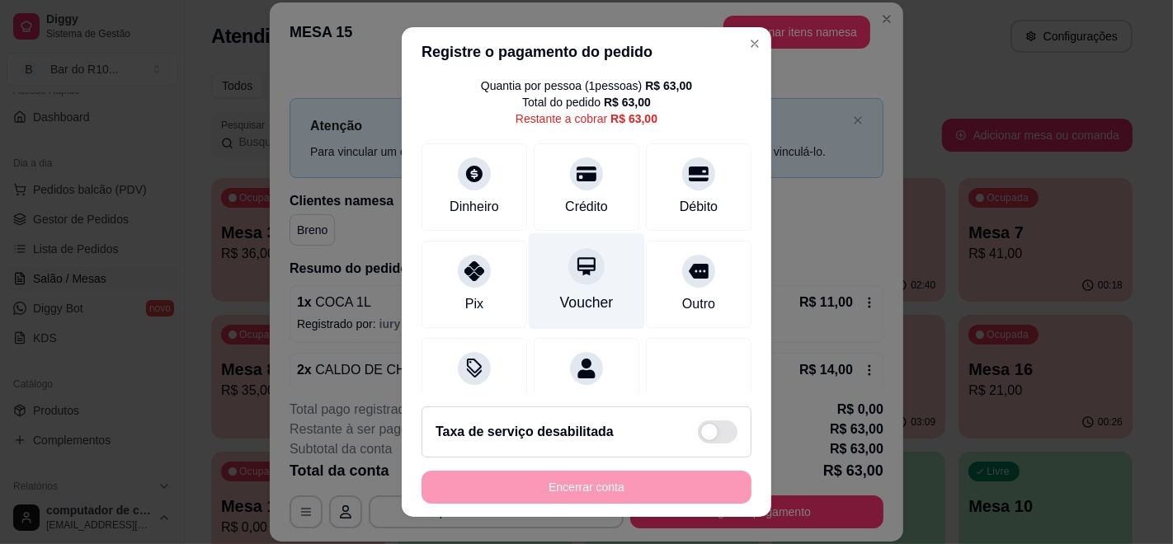
scroll to position [92, 0]
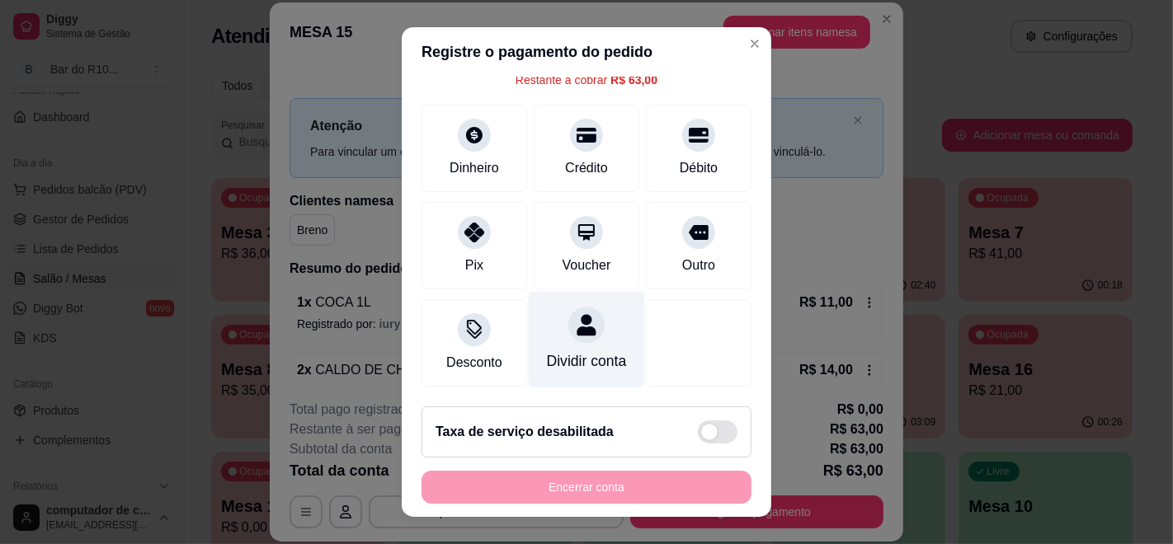
click at [576, 328] on icon at bounding box center [585, 324] width 19 height 21
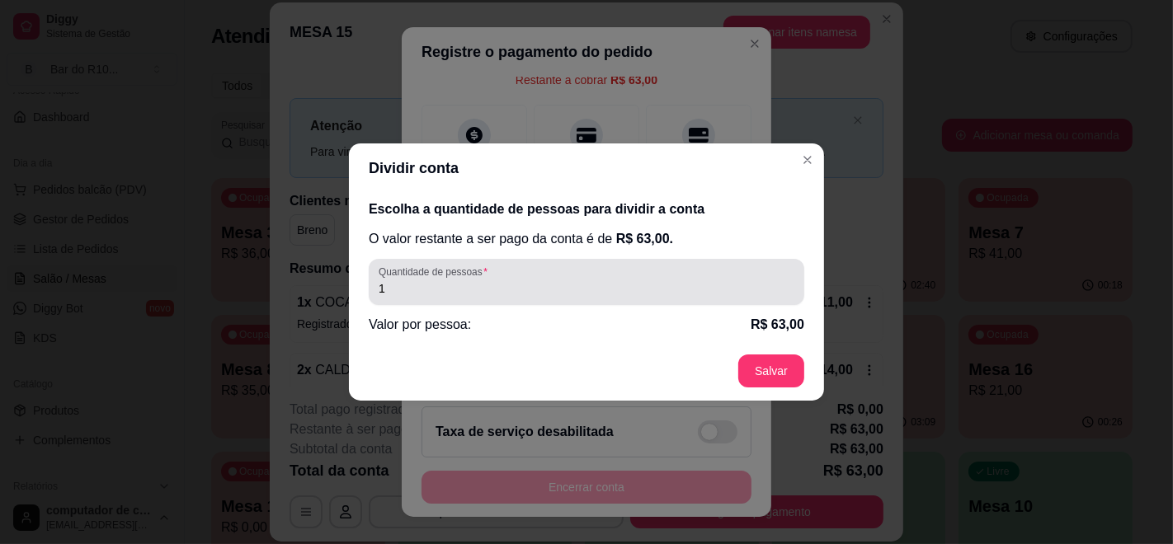
click at [558, 279] on div "1" at bounding box center [587, 282] width 416 height 33
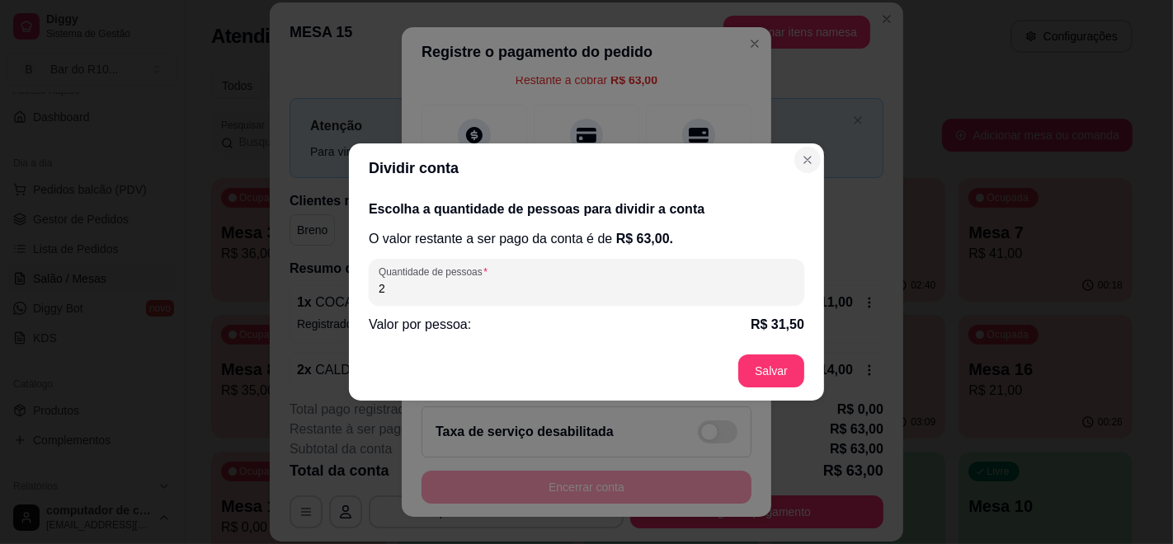
type input "2"
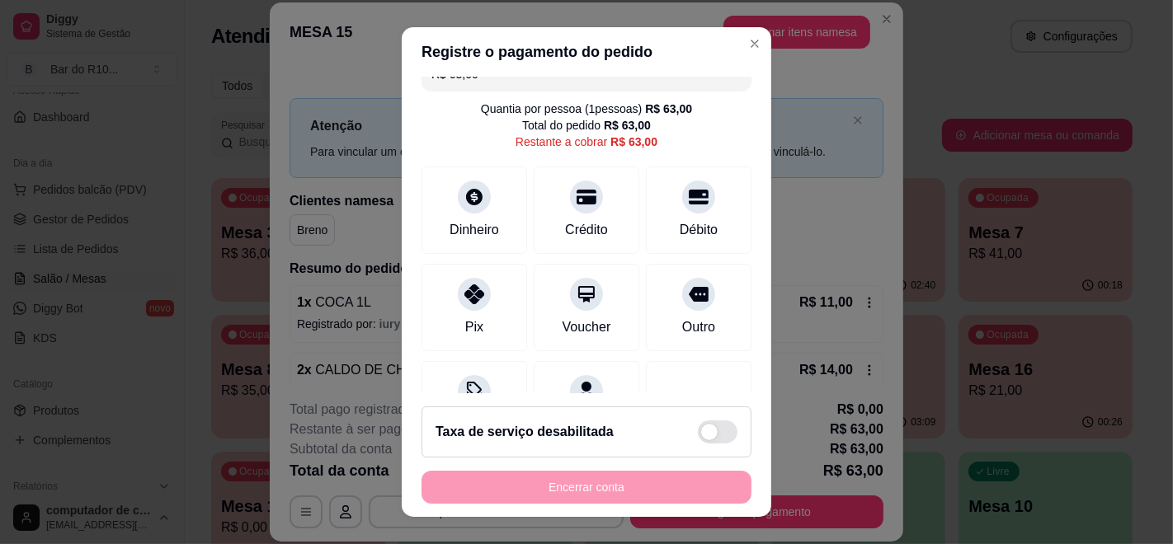
scroll to position [0, 0]
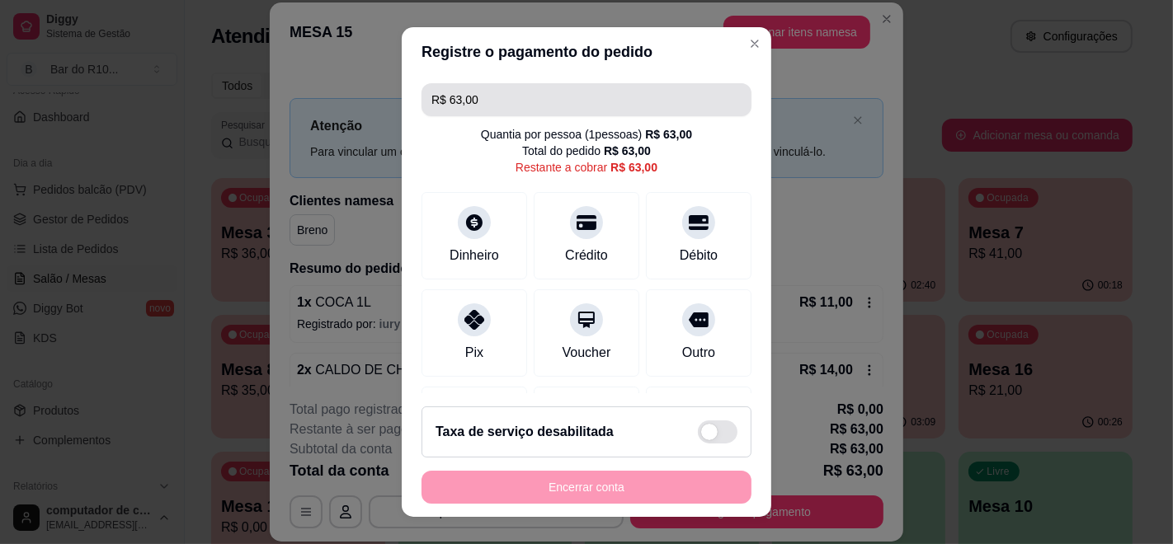
click at [581, 93] on input "R$ 63,00" at bounding box center [586, 99] width 310 height 33
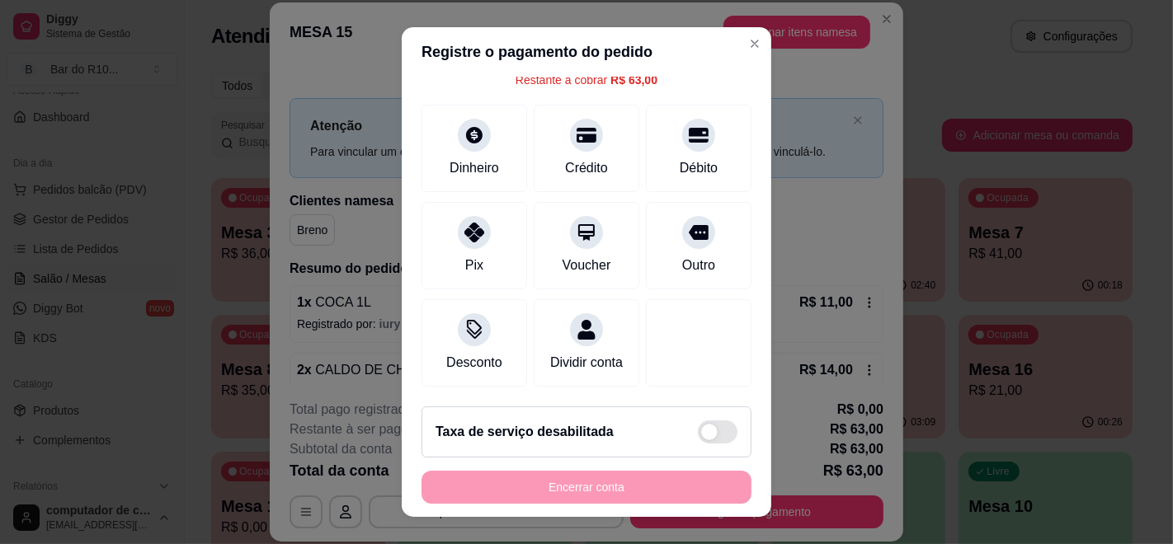
scroll to position [106, 0]
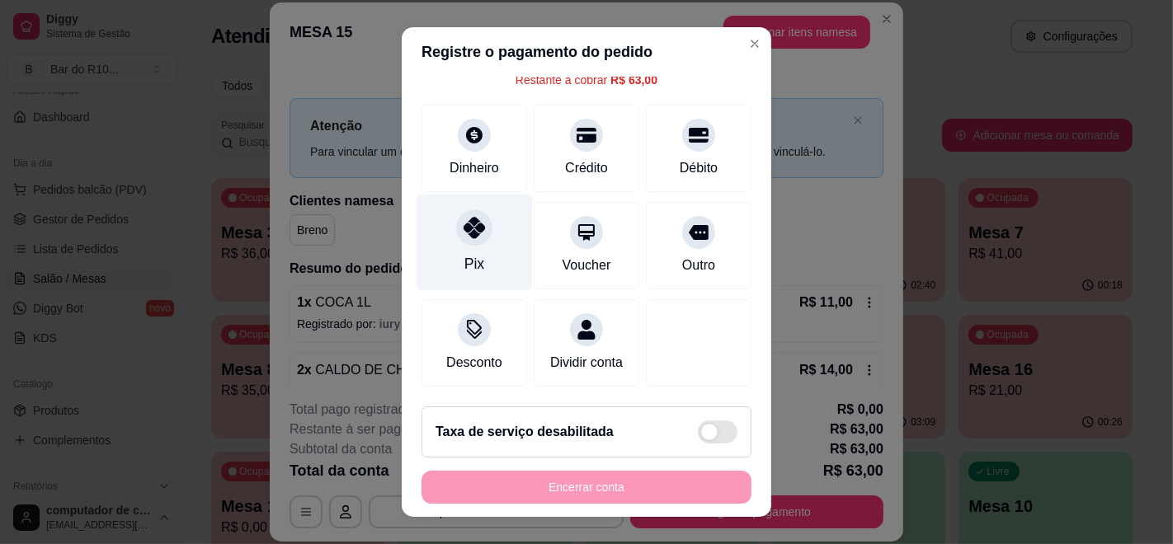
click at [435, 208] on div "Pix" at bounding box center [474, 243] width 116 height 96
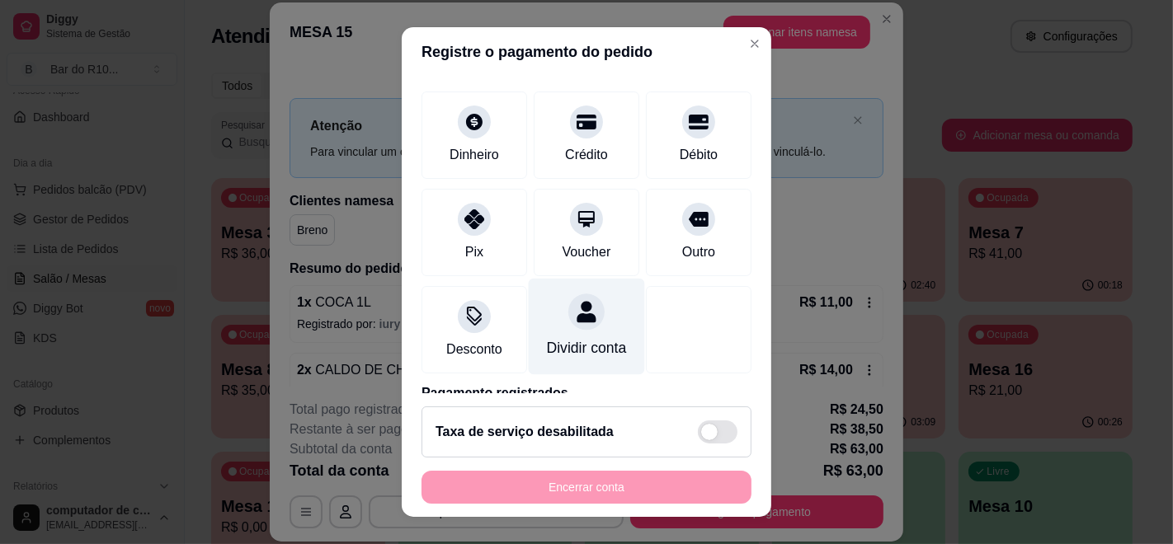
scroll to position [0, 0]
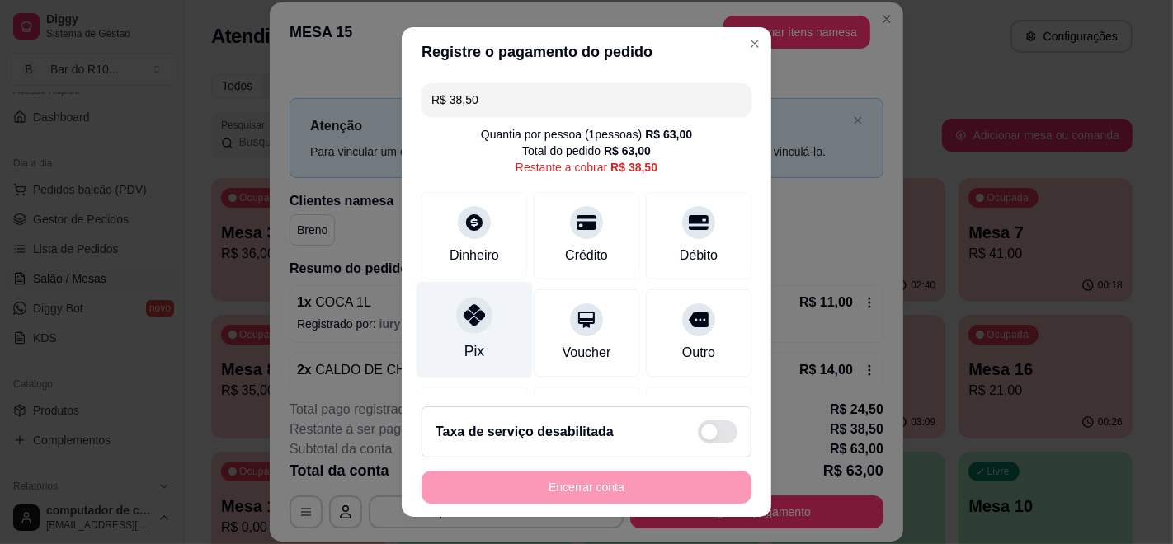
click at [467, 315] on icon at bounding box center [473, 314] width 21 height 21
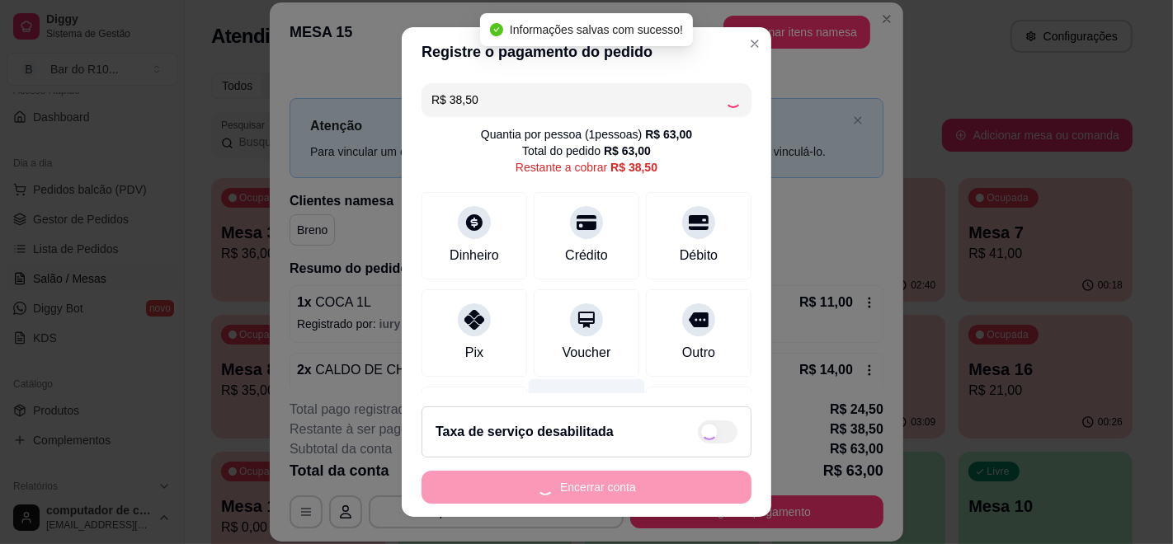
type input "R$ 0,00"
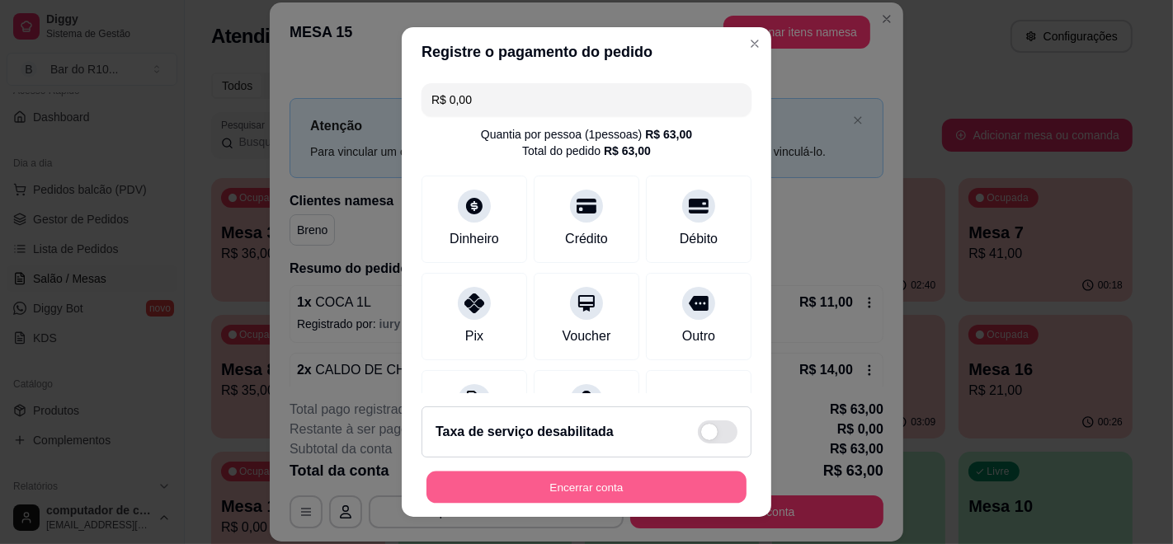
click at [570, 487] on button "Encerrar conta" at bounding box center [586, 488] width 320 height 32
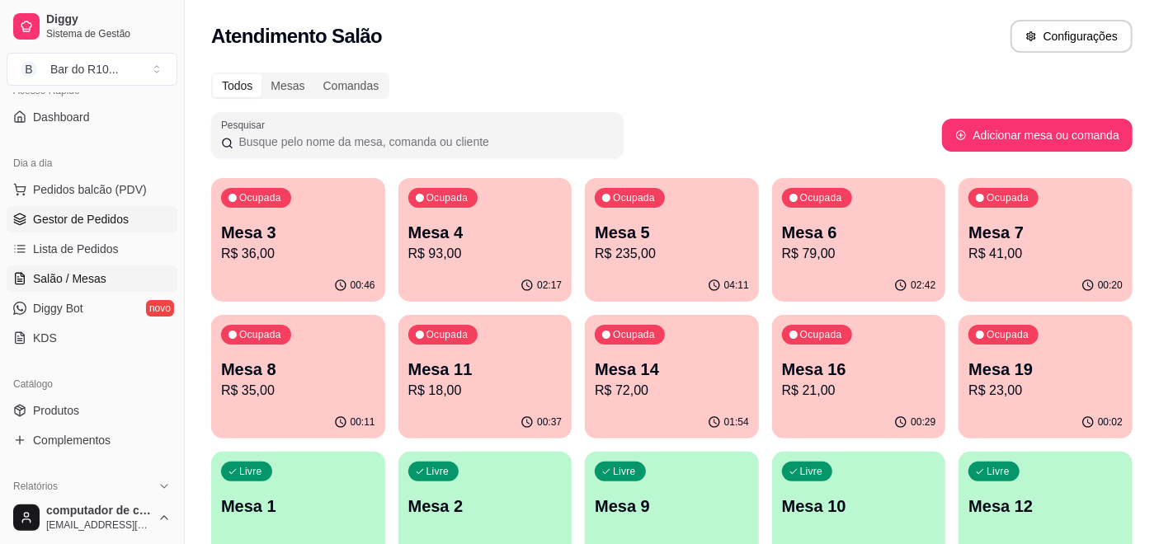
click at [139, 217] on link "Gestor de Pedidos" at bounding box center [92, 219] width 171 height 26
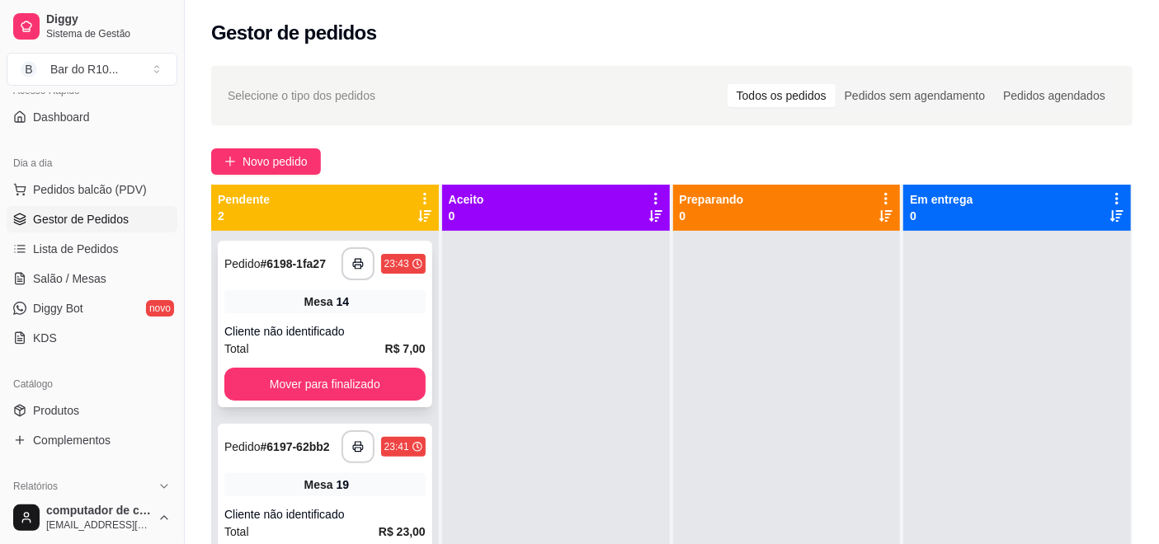
click at [363, 299] on div "Mesa 14" at bounding box center [324, 301] width 201 height 23
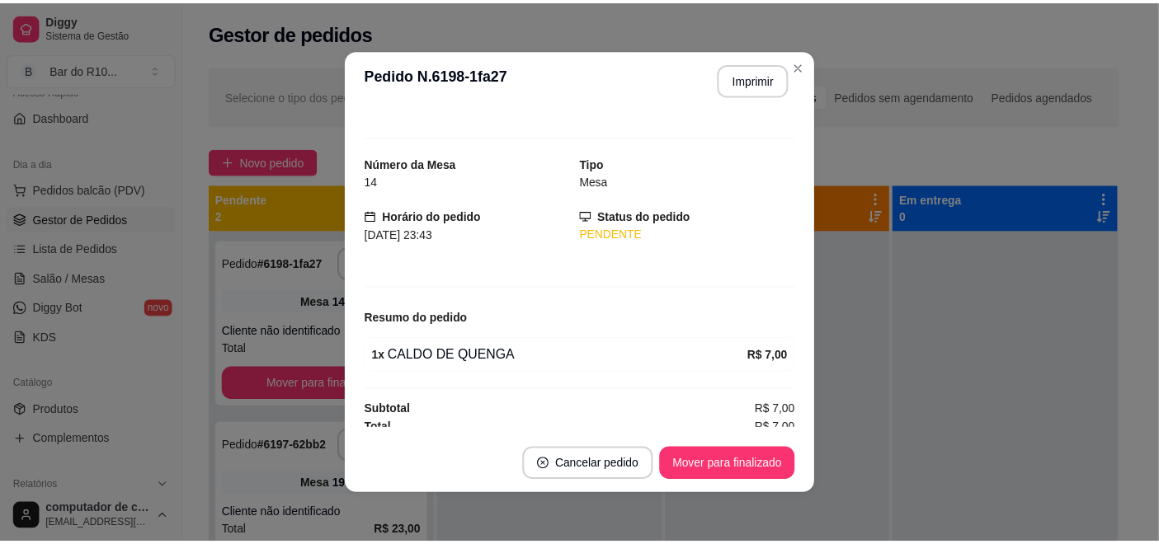
scroll to position [23, 0]
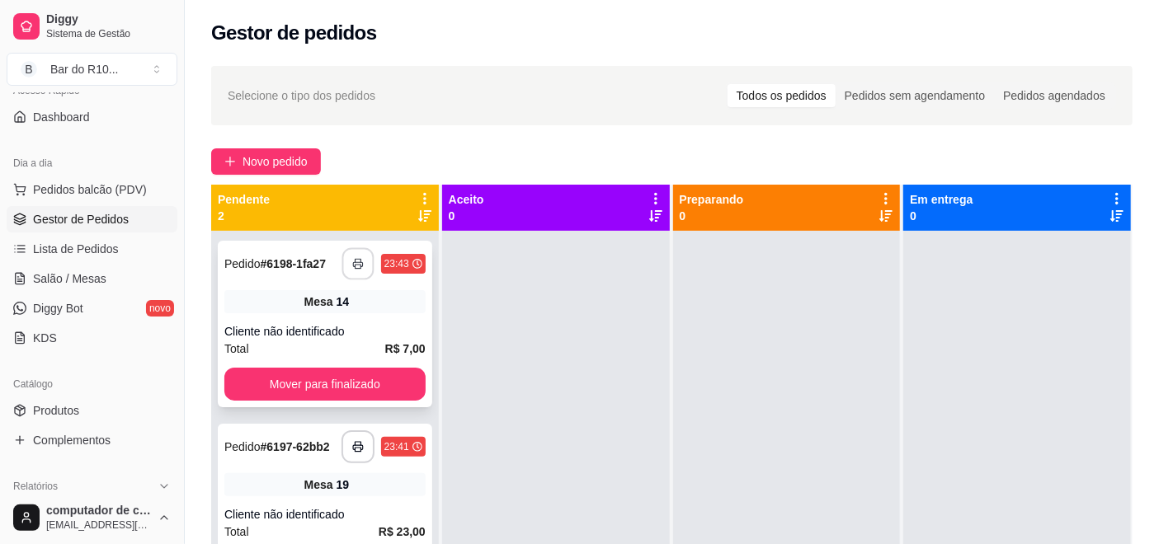
click at [351, 272] on button "button" at bounding box center [357, 264] width 32 height 32
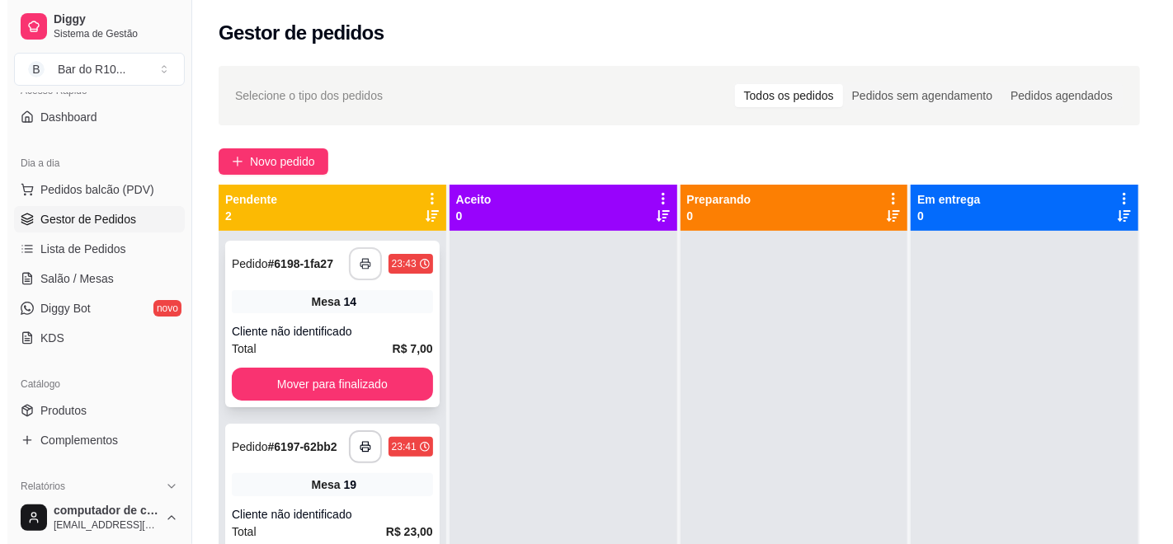
scroll to position [0, 0]
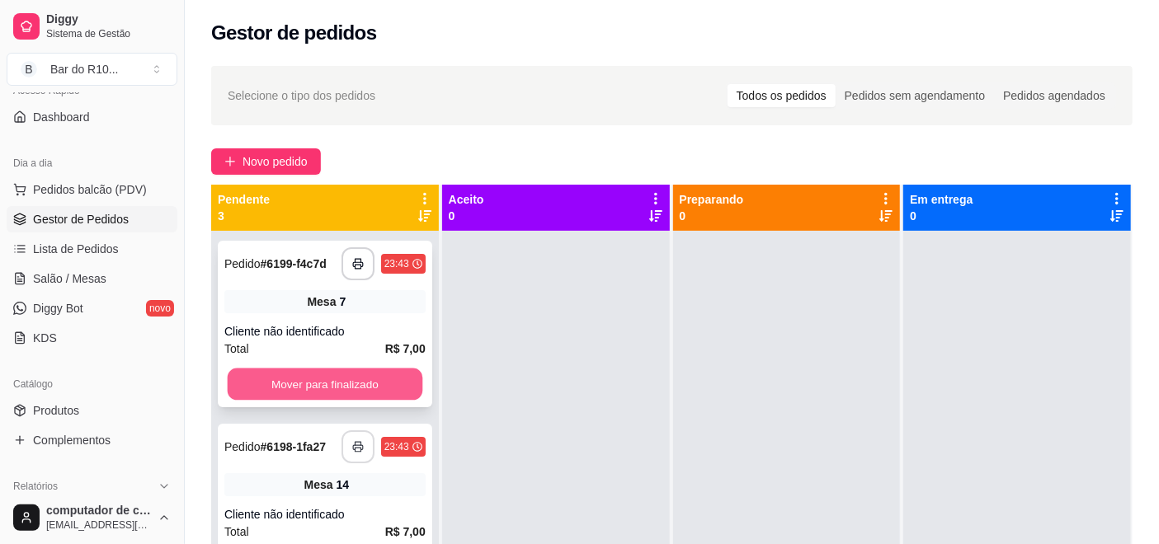
click at [298, 393] on button "Mover para finalizado" at bounding box center [325, 385] width 195 height 32
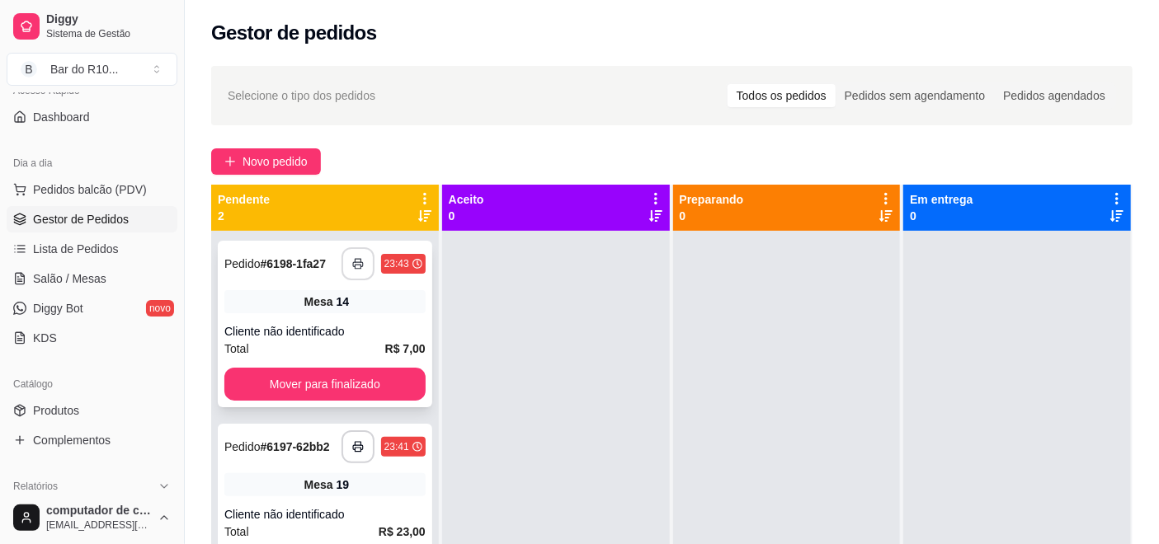
click at [315, 314] on div "**********" at bounding box center [325, 324] width 214 height 167
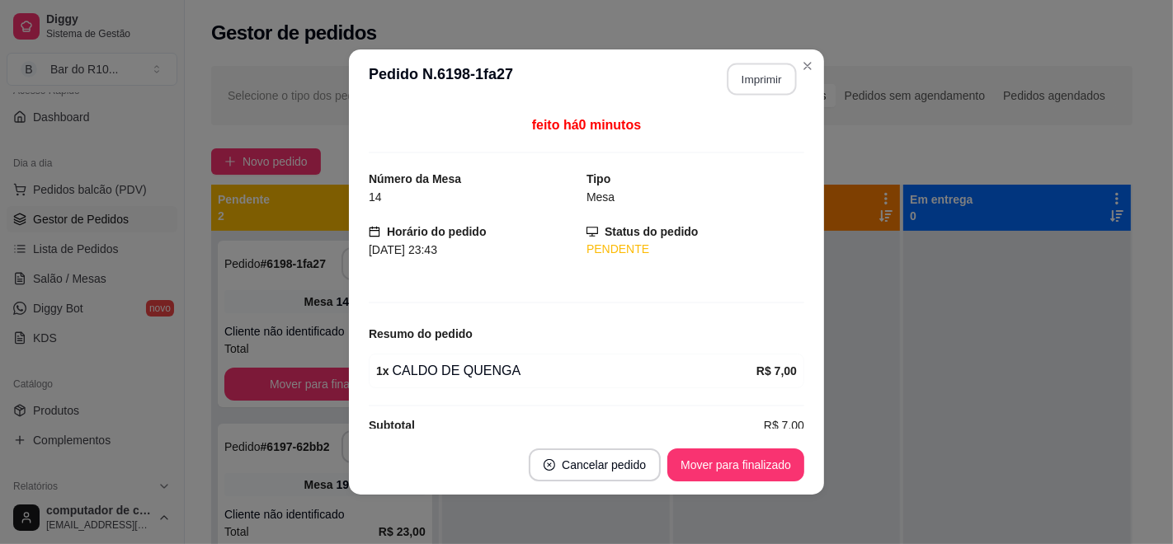
click at [752, 75] on button "Imprimir" at bounding box center [761, 80] width 69 height 32
click at [700, 454] on button "Mover para finalizado" at bounding box center [735, 465] width 137 height 33
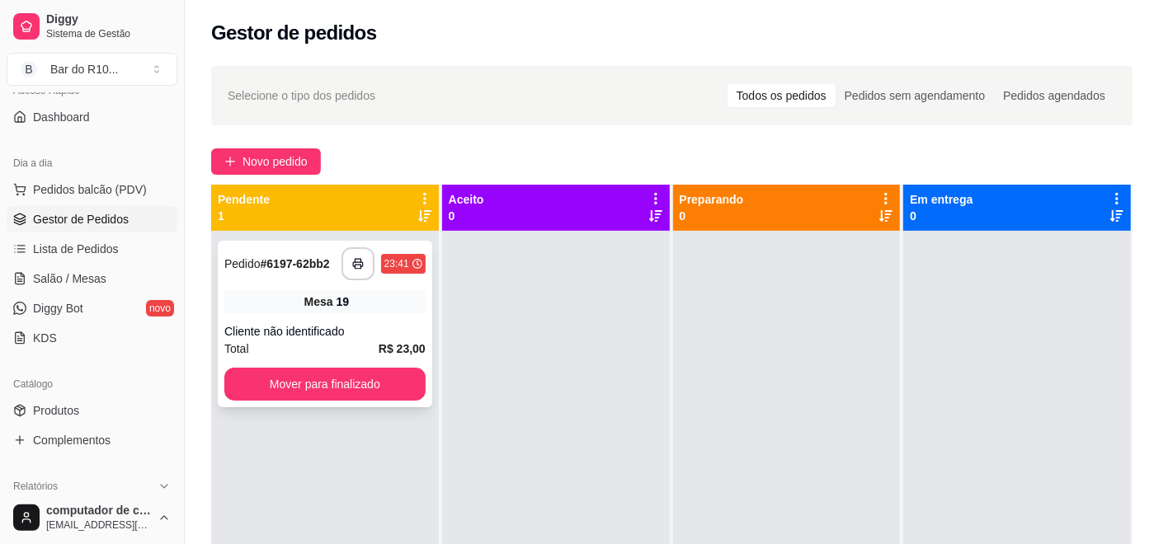
click at [289, 332] on div "Cliente não identificado" at bounding box center [324, 331] width 201 height 16
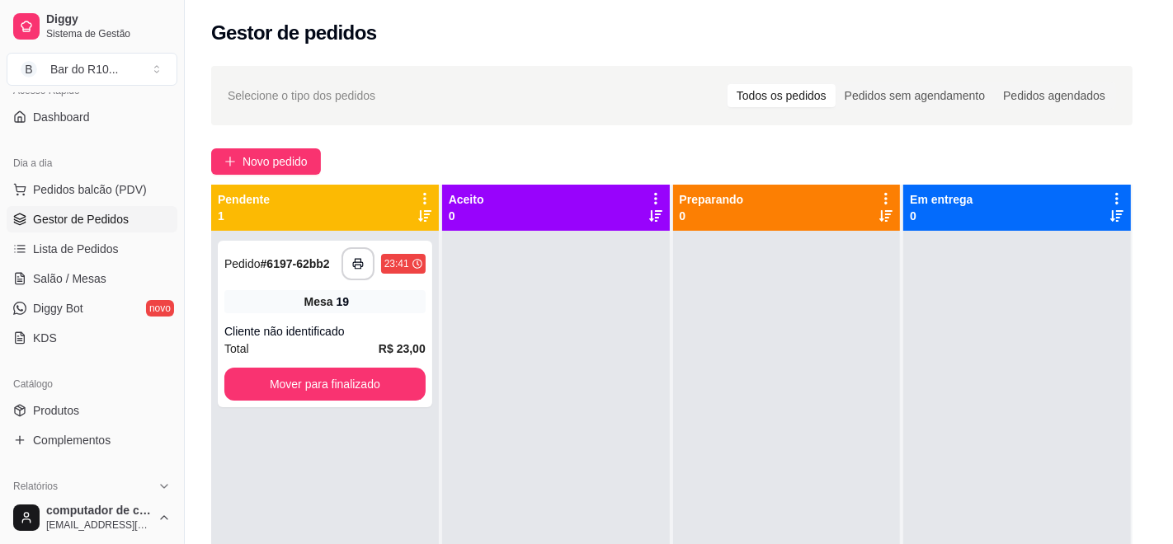
scroll to position [125, 0]
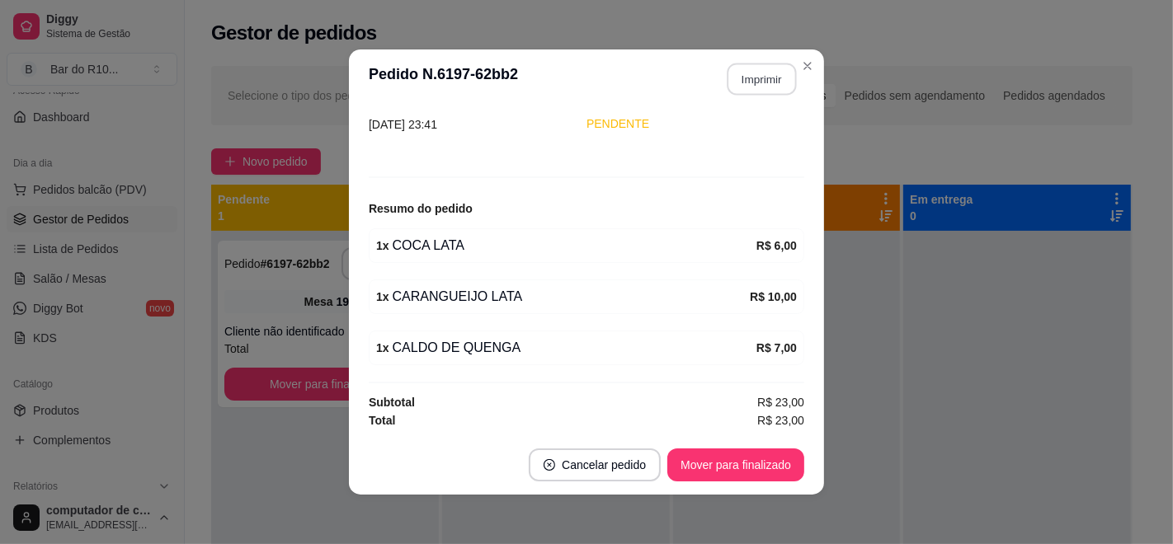
click at [752, 68] on button "Imprimir" at bounding box center [761, 80] width 69 height 32
click at [736, 462] on button "Mover para finalizado" at bounding box center [735, 465] width 137 height 33
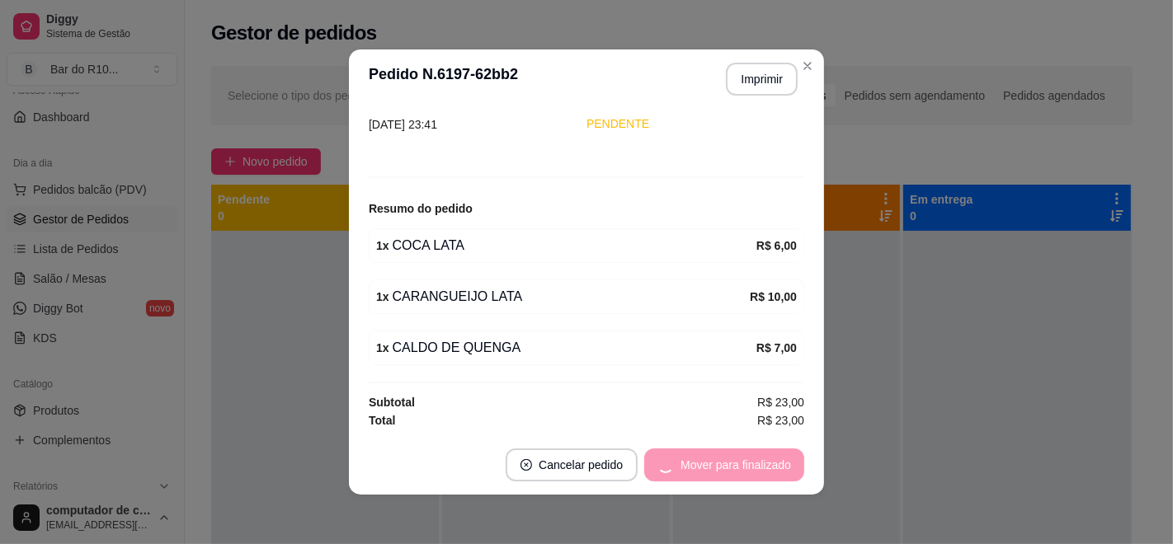
scroll to position [71, 0]
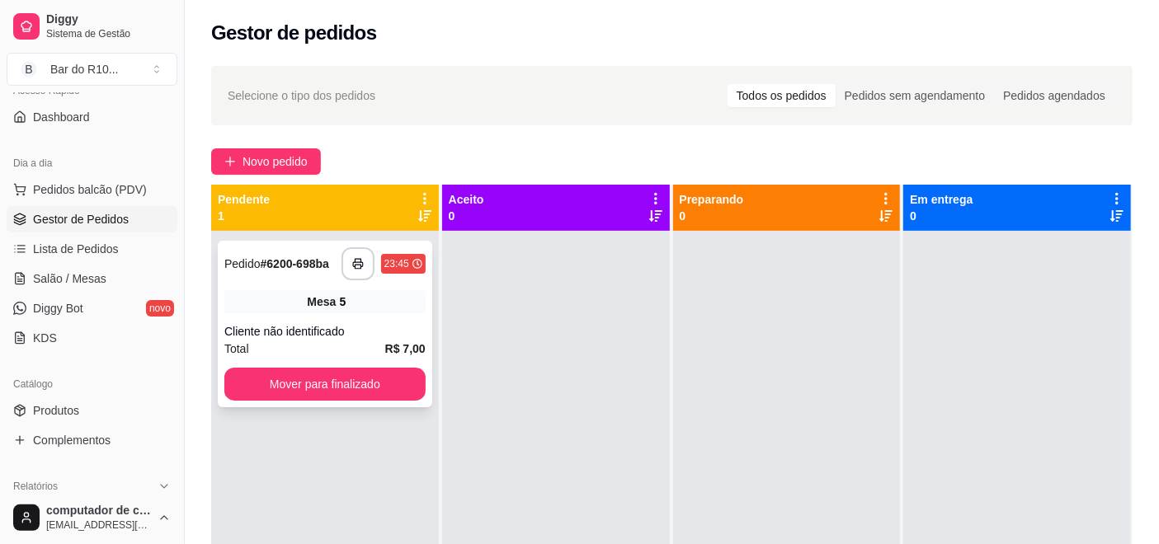
click at [317, 276] on div "**********" at bounding box center [324, 263] width 201 height 33
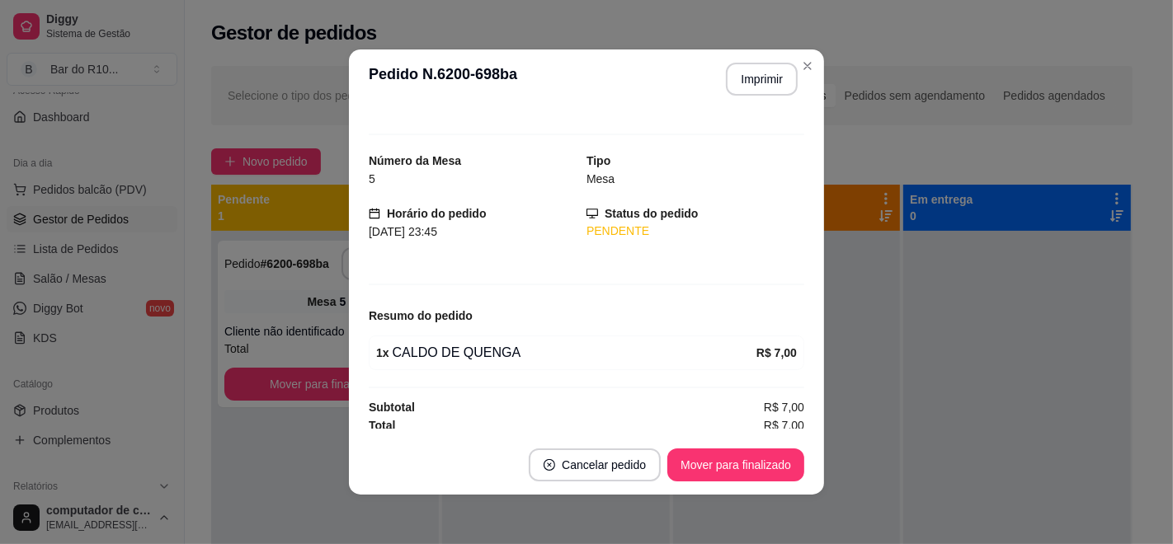
scroll to position [23, 0]
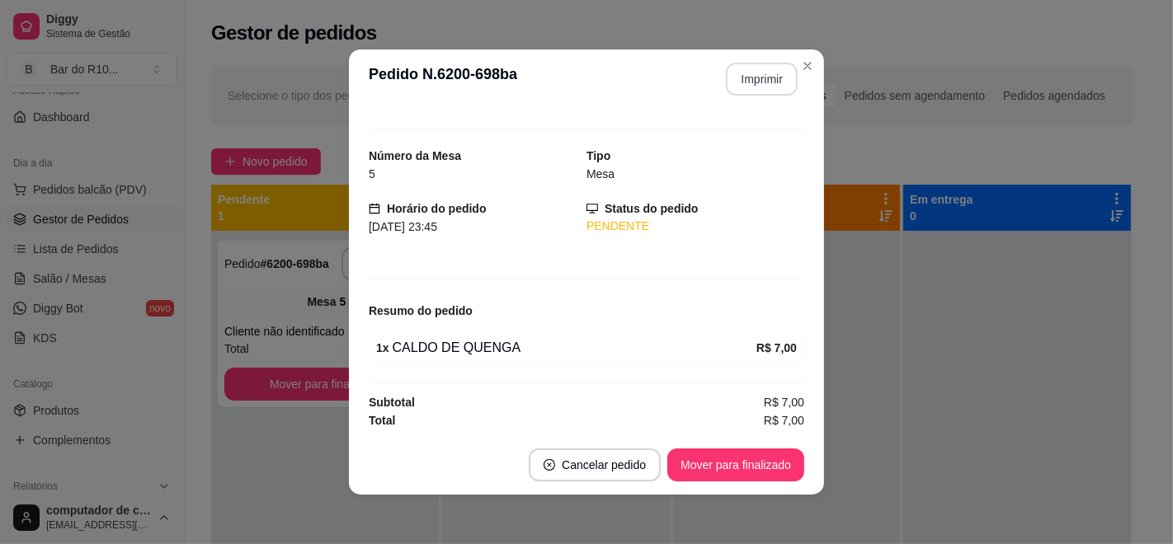
click at [770, 65] on button "Imprimir" at bounding box center [762, 79] width 72 height 33
click at [741, 454] on button "Mover para finalizado" at bounding box center [736, 465] width 133 height 32
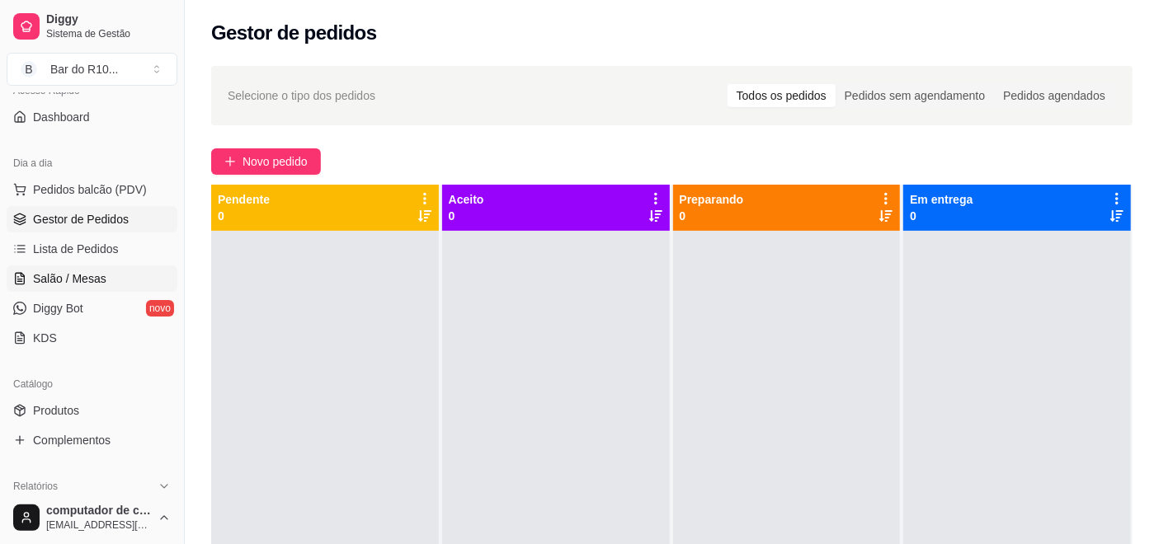
click at [63, 266] on link "Salão / Mesas" at bounding box center [92, 279] width 171 height 26
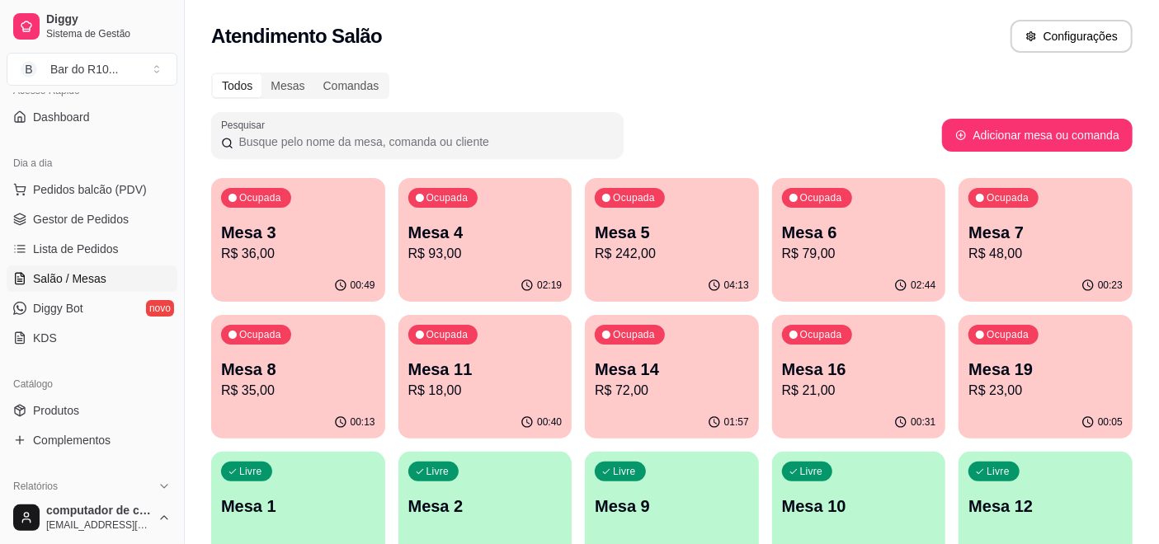
click at [358, 224] on p "Mesa 3" at bounding box center [298, 232] width 154 height 23
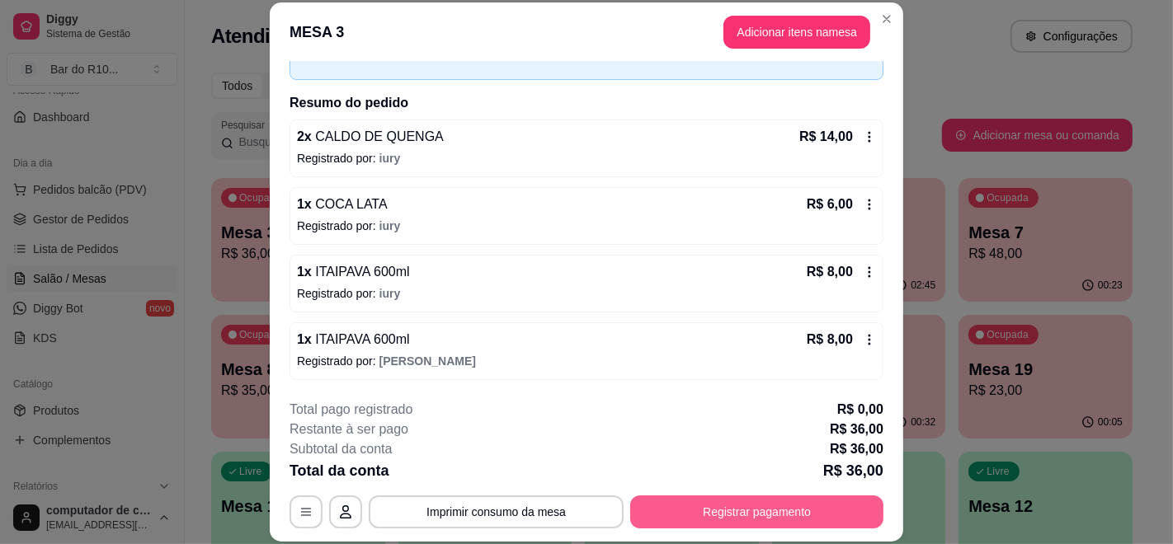
click at [732, 520] on button "Registrar pagamento" at bounding box center [756, 512] width 253 height 33
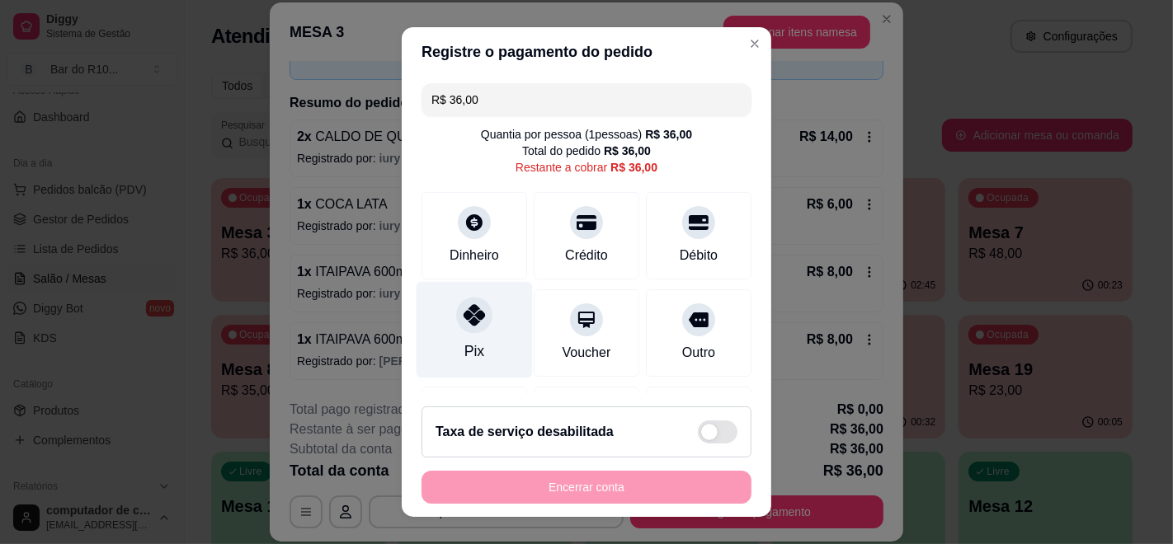
click at [463, 305] on icon at bounding box center [473, 314] width 21 height 21
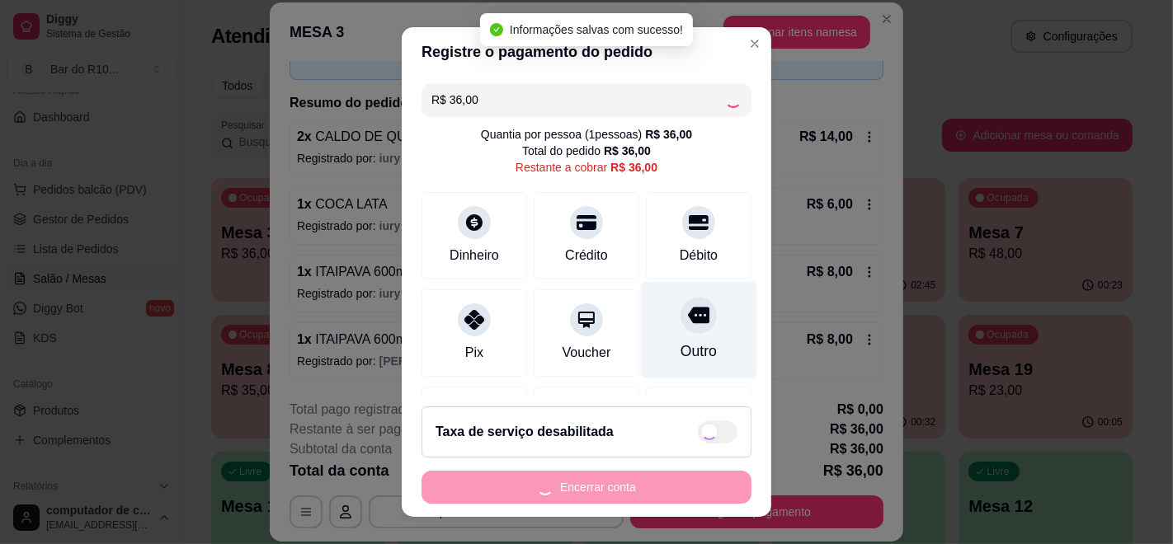
type input "R$ 0,00"
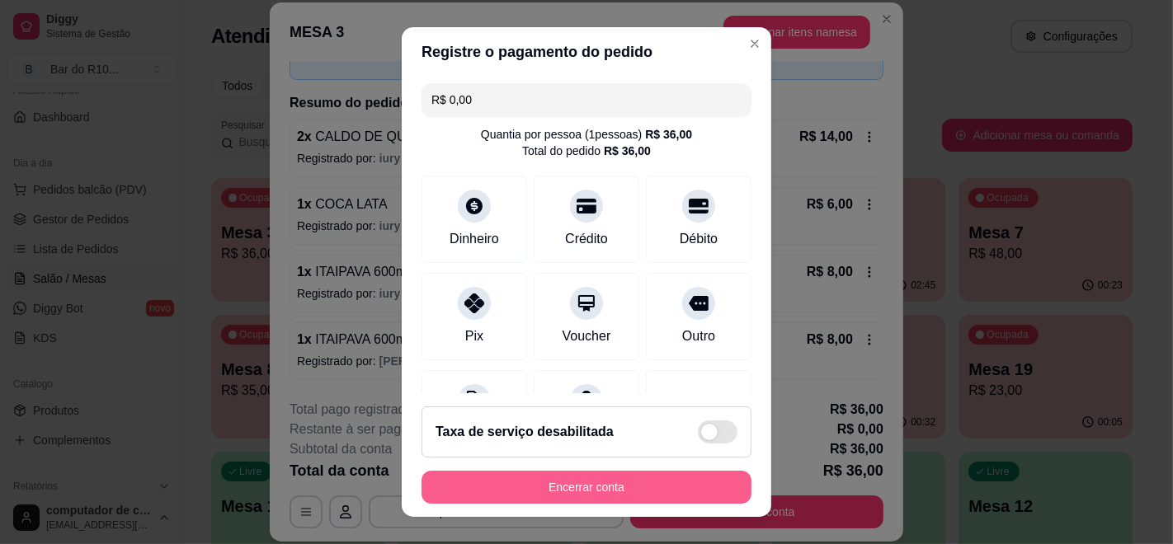
click at [557, 487] on button "Encerrar conta" at bounding box center [586, 487] width 330 height 33
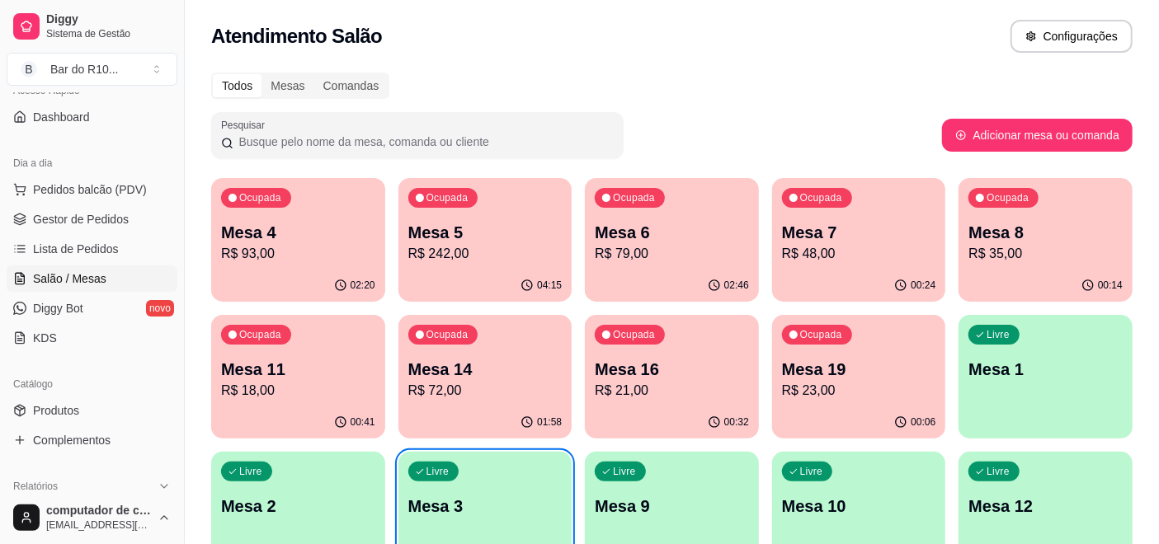
click at [372, 211] on div "Ocupada Mesa 4 R$ 93,00" at bounding box center [298, 224] width 174 height 92
click at [519, 252] on p "R$ 242,00" at bounding box center [485, 254] width 154 height 20
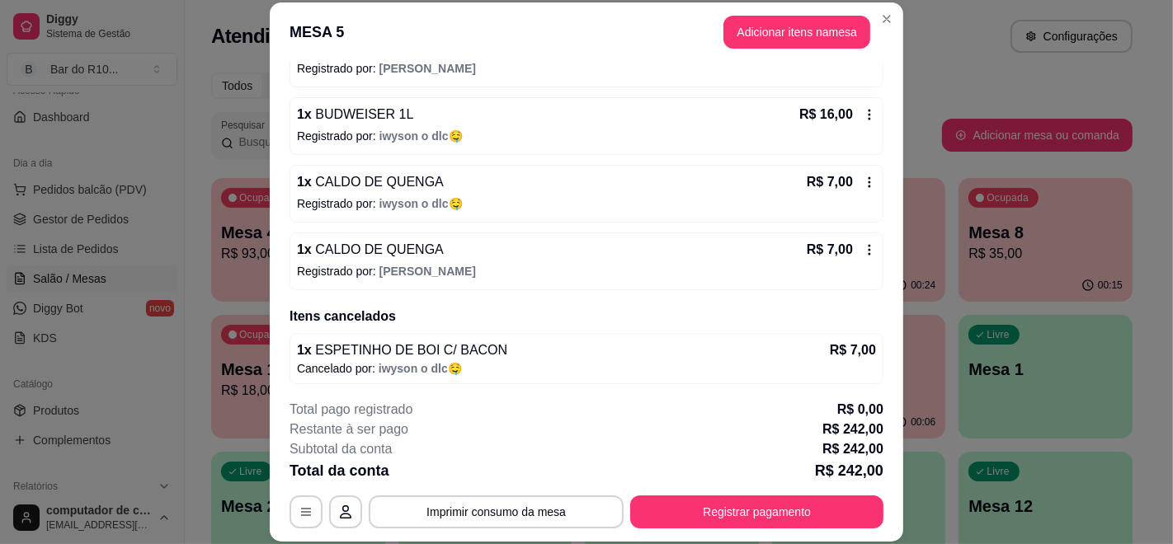
scroll to position [1381, 0]
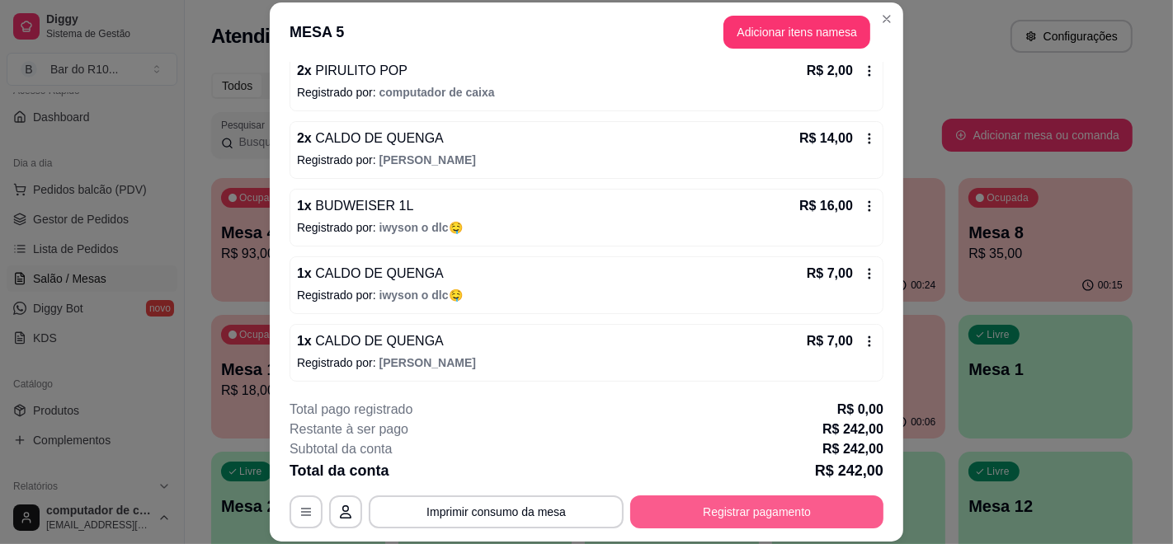
click at [765, 503] on button "Registrar pagamento" at bounding box center [756, 512] width 253 height 33
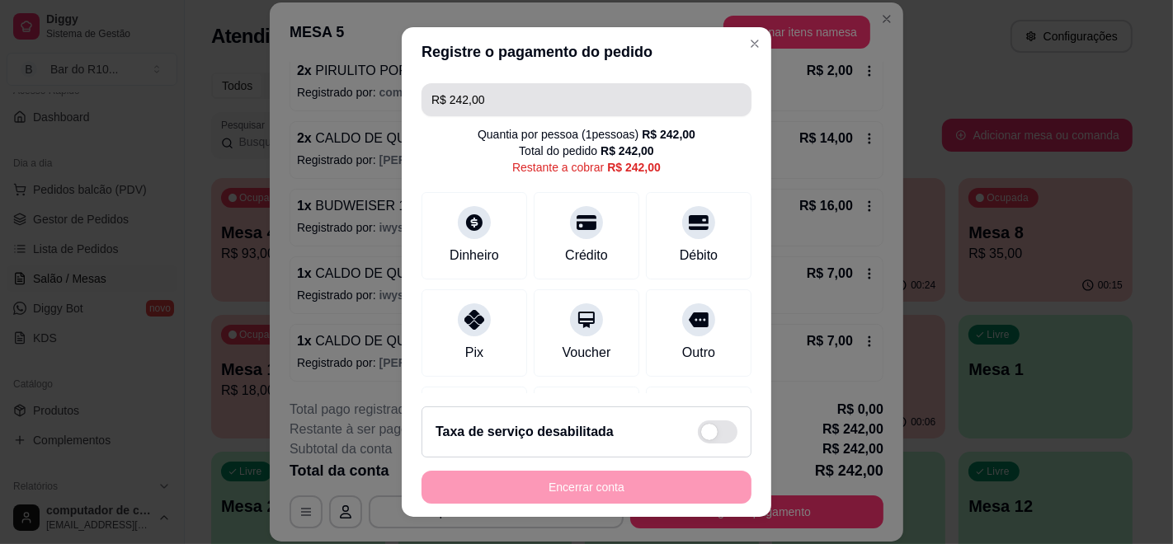
click at [561, 101] on input "R$ 242,00" at bounding box center [586, 99] width 310 height 33
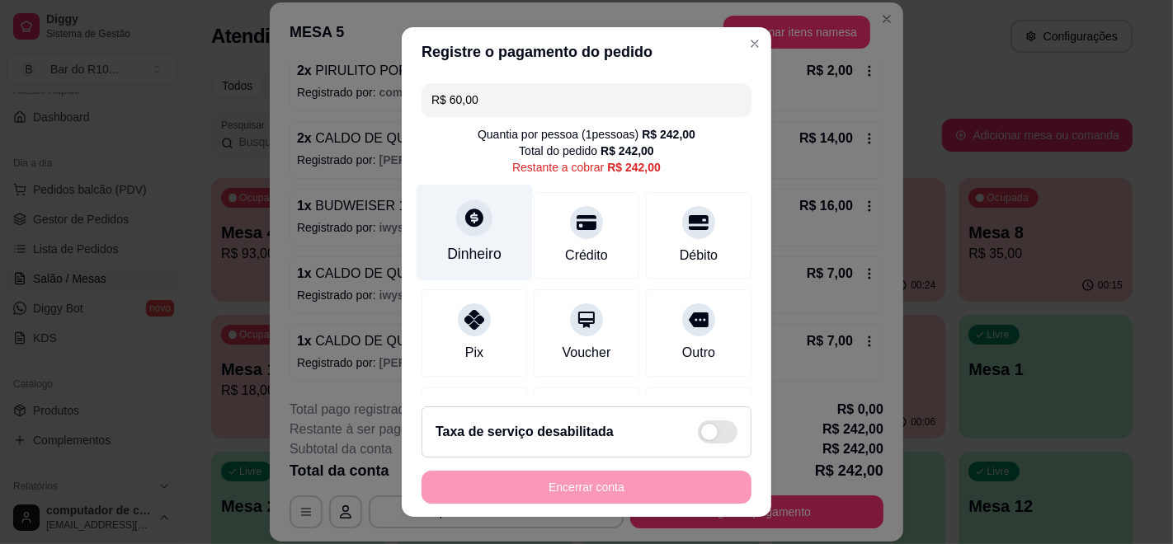
type input "R$ 60,00"
click at [472, 217] on icon at bounding box center [473, 217] width 21 height 21
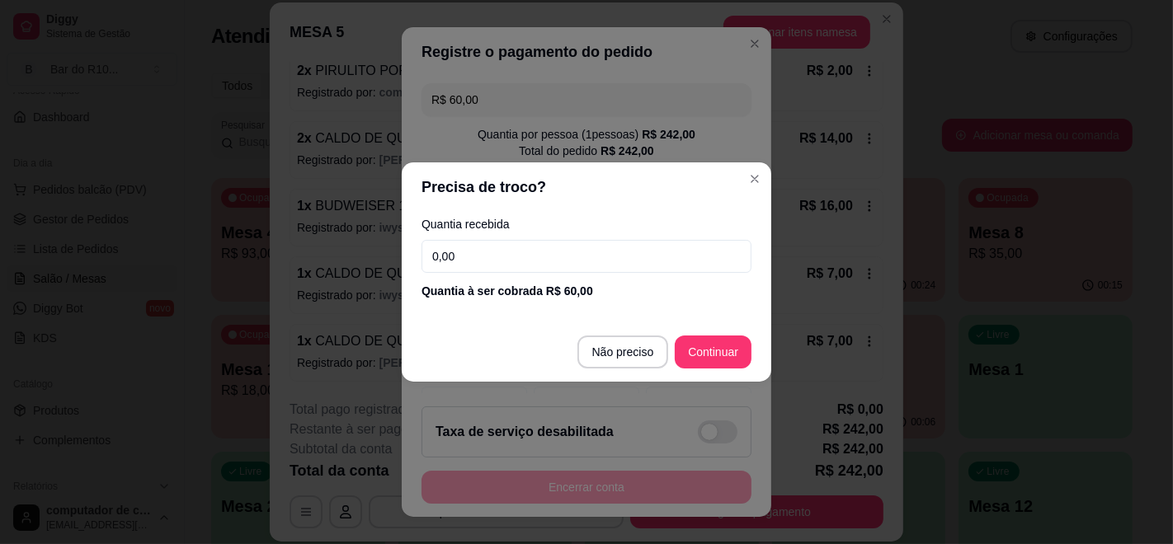
click at [529, 244] on input "0,00" at bounding box center [586, 256] width 330 height 33
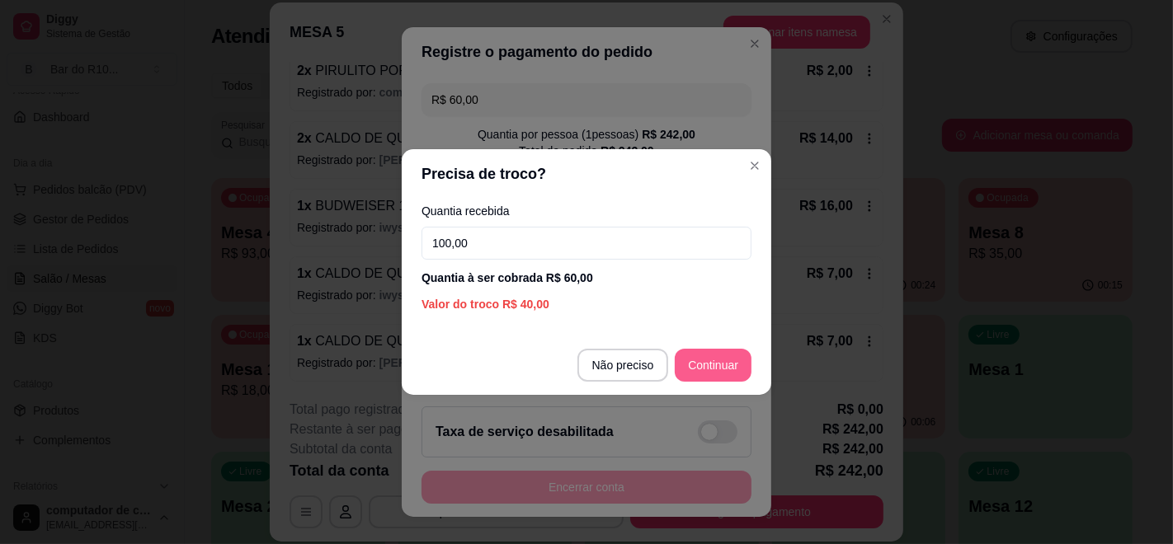
type input "100,00"
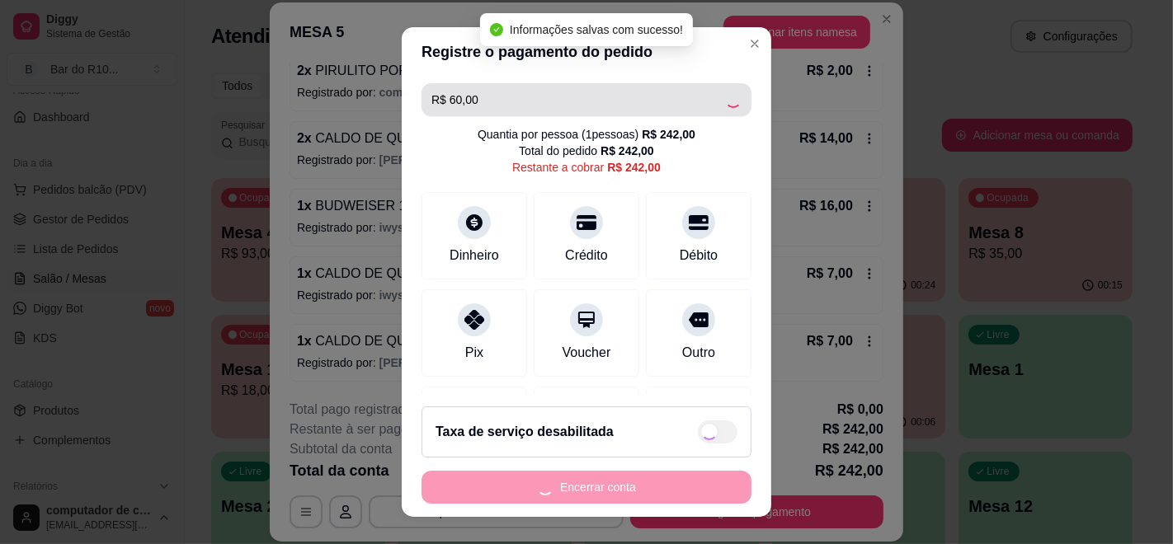
type input "R$ 182,00"
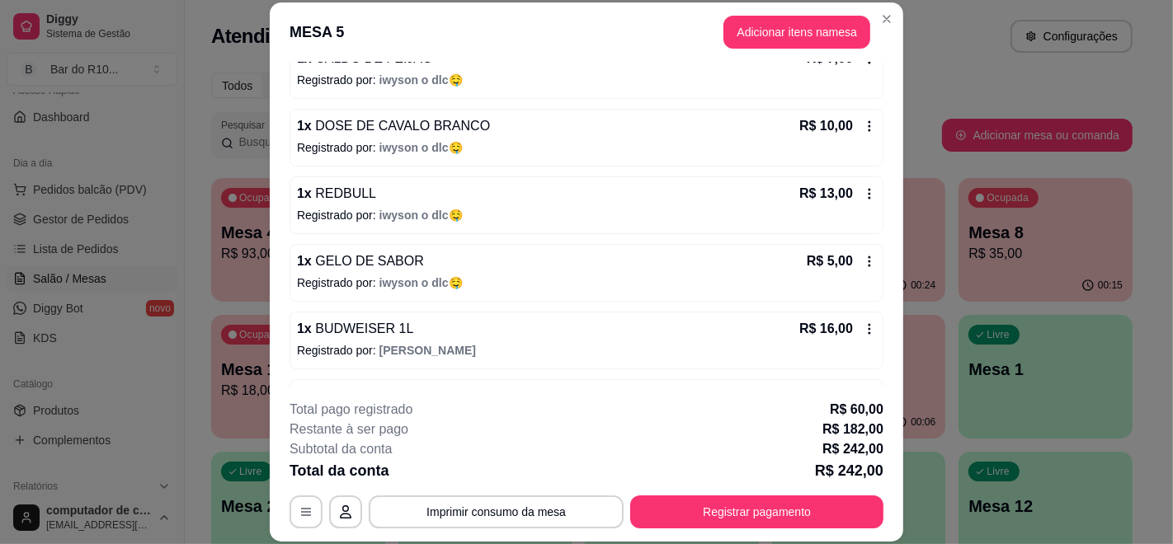
scroll to position [831, 0]
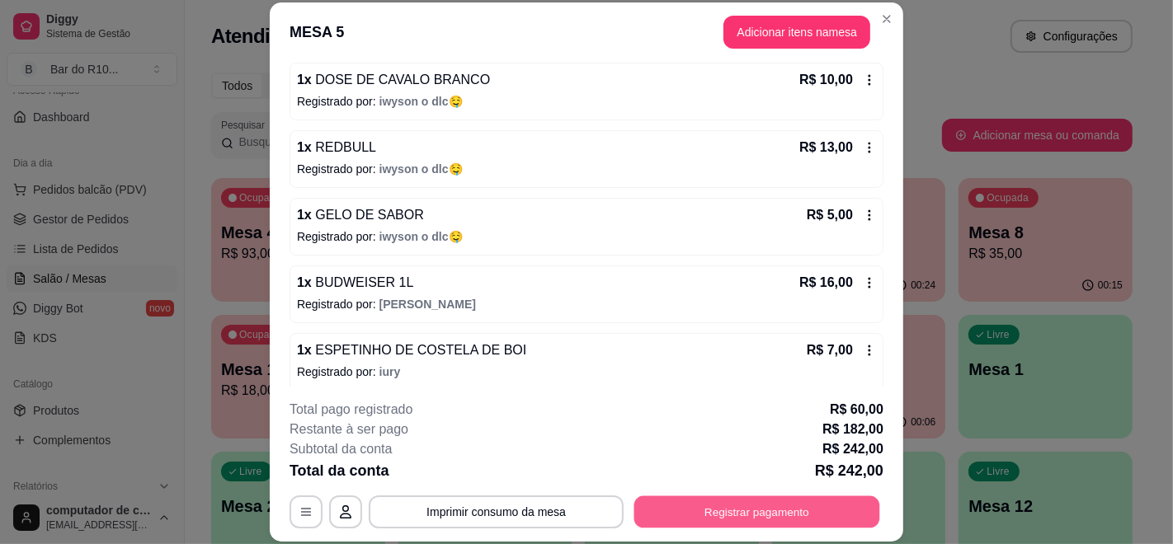
click at [683, 500] on button "Registrar pagamento" at bounding box center [757, 512] width 246 height 32
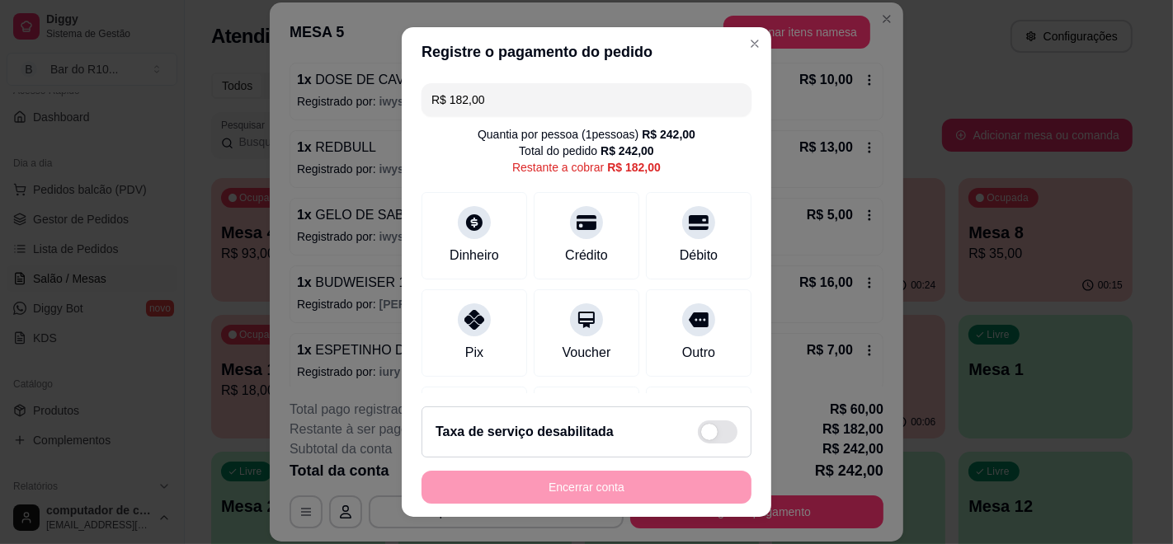
click at [616, 111] on input "R$ 182,00" at bounding box center [586, 99] width 310 height 33
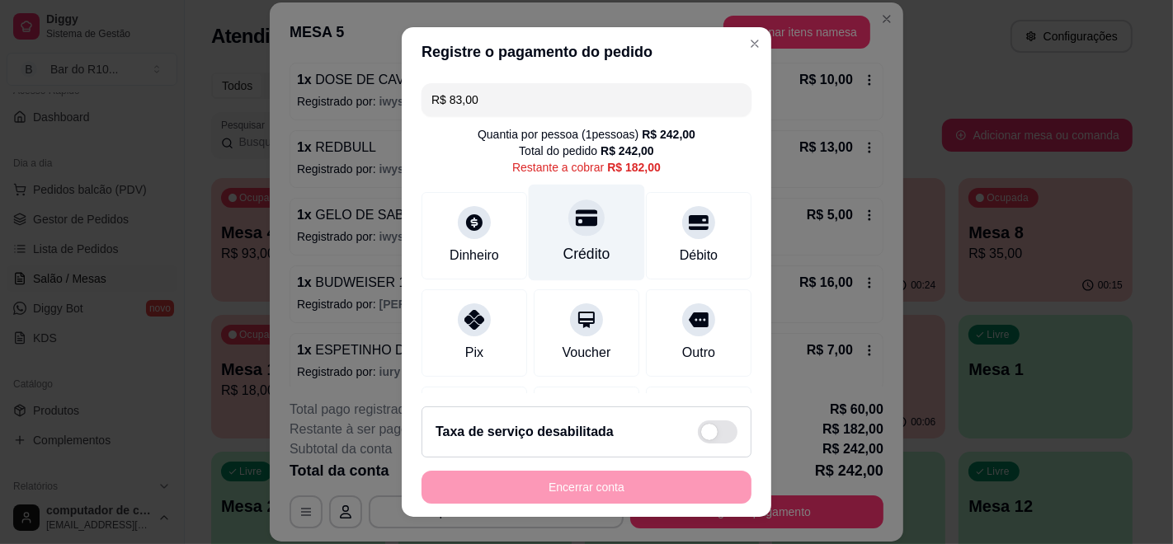
click at [576, 217] on icon at bounding box center [586, 218] width 21 height 16
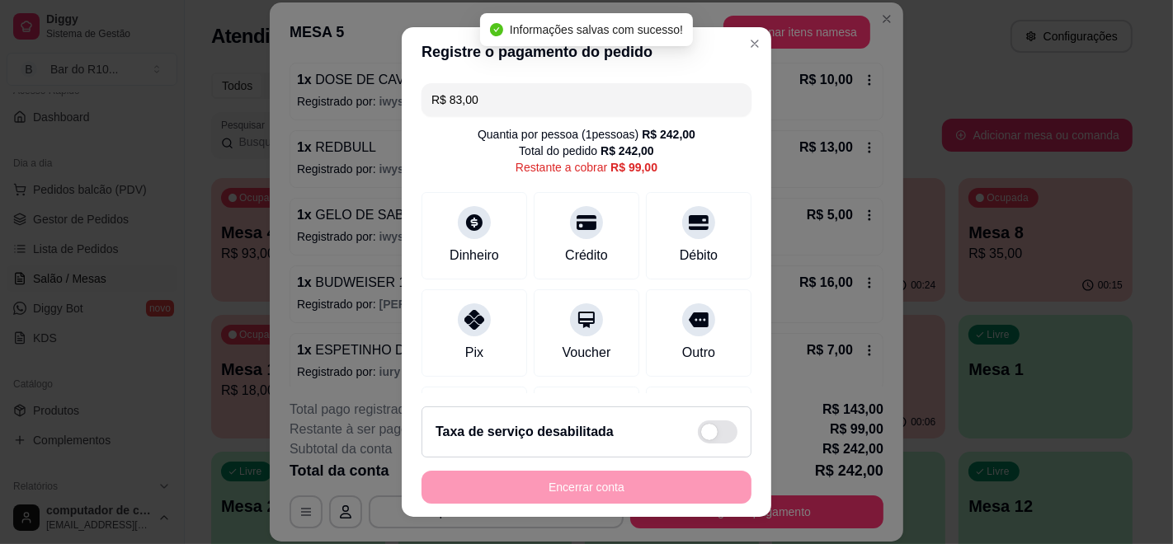
type input "R$ 99,00"
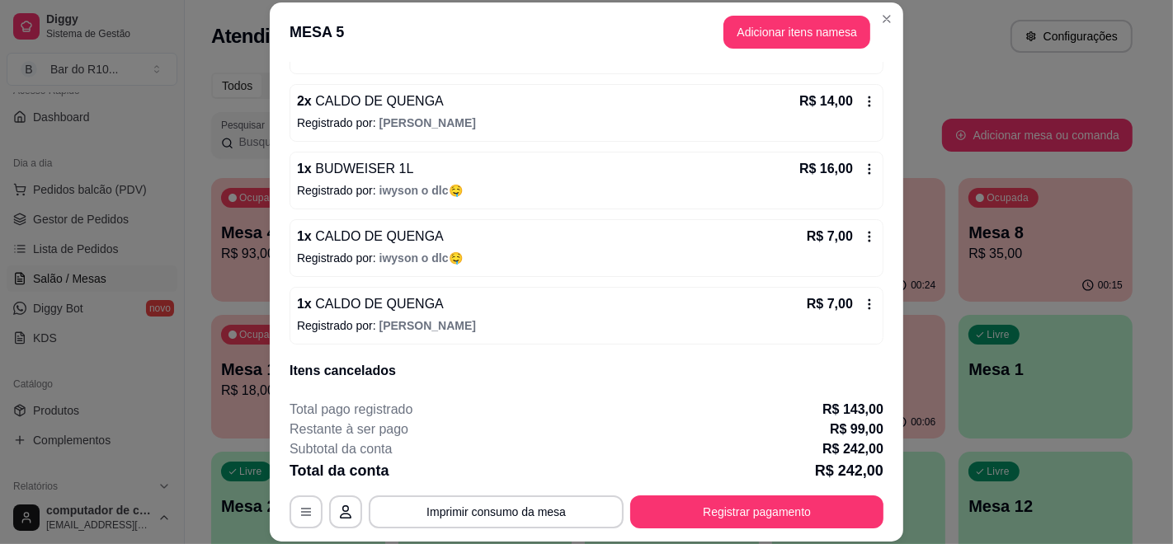
scroll to position [1473, 0]
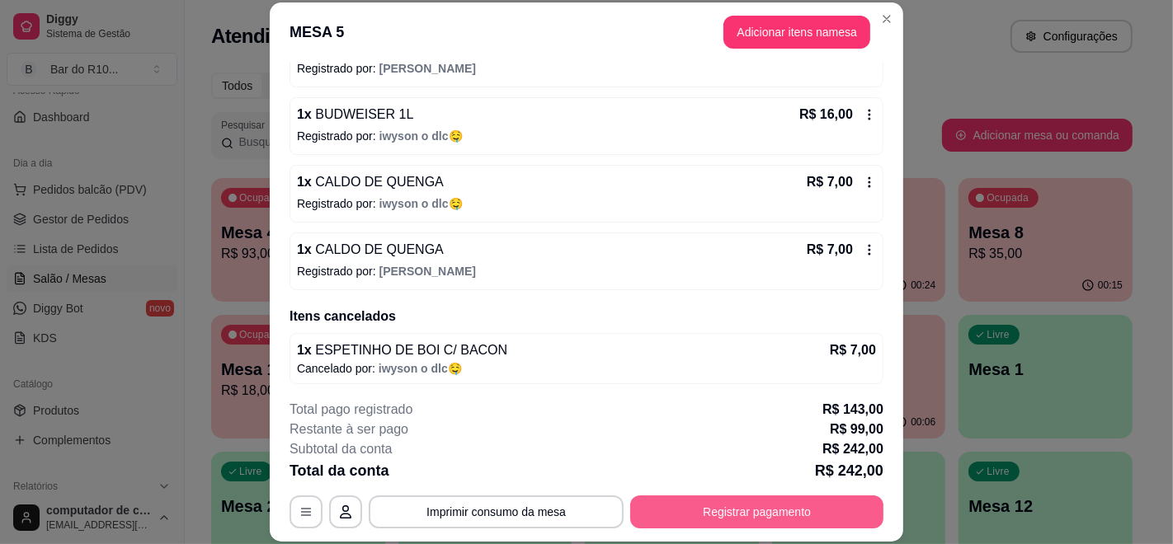
click at [760, 515] on button "Registrar pagamento" at bounding box center [756, 512] width 253 height 33
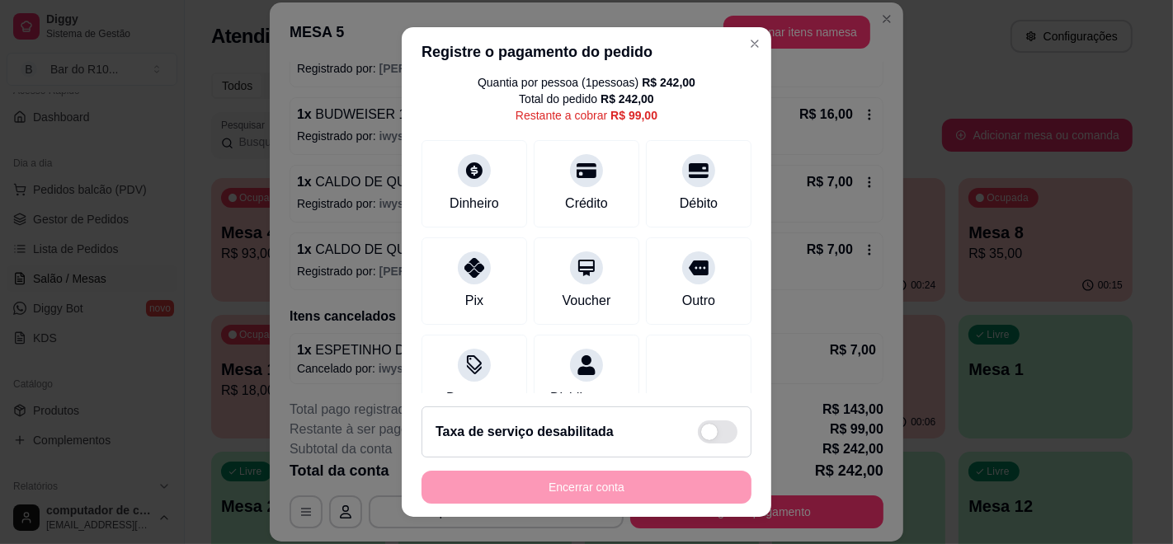
scroll to position [0, 0]
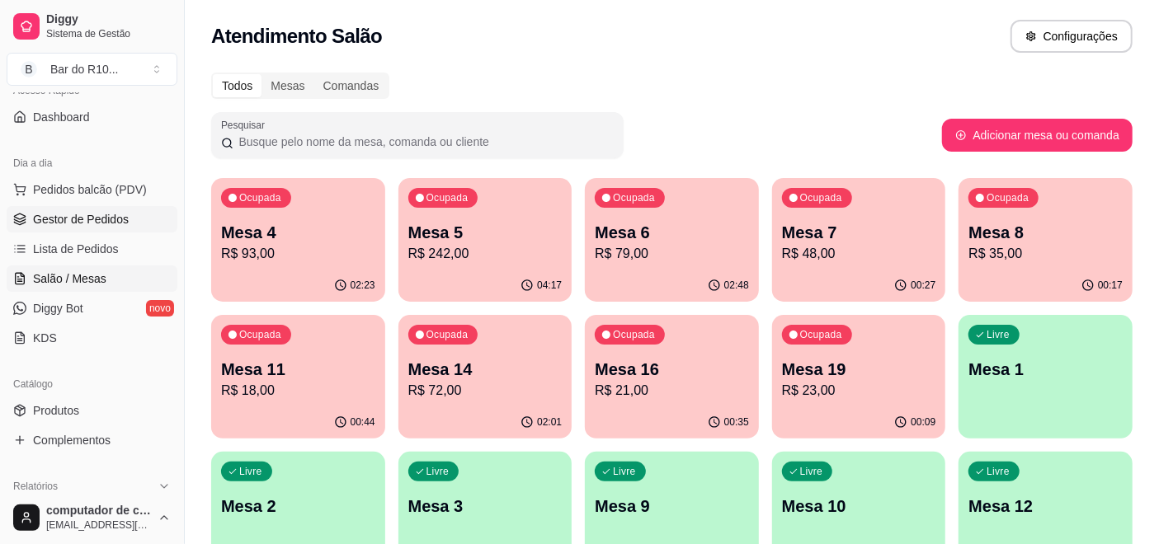
click at [79, 213] on span "Gestor de Pedidos" at bounding box center [81, 219] width 96 height 16
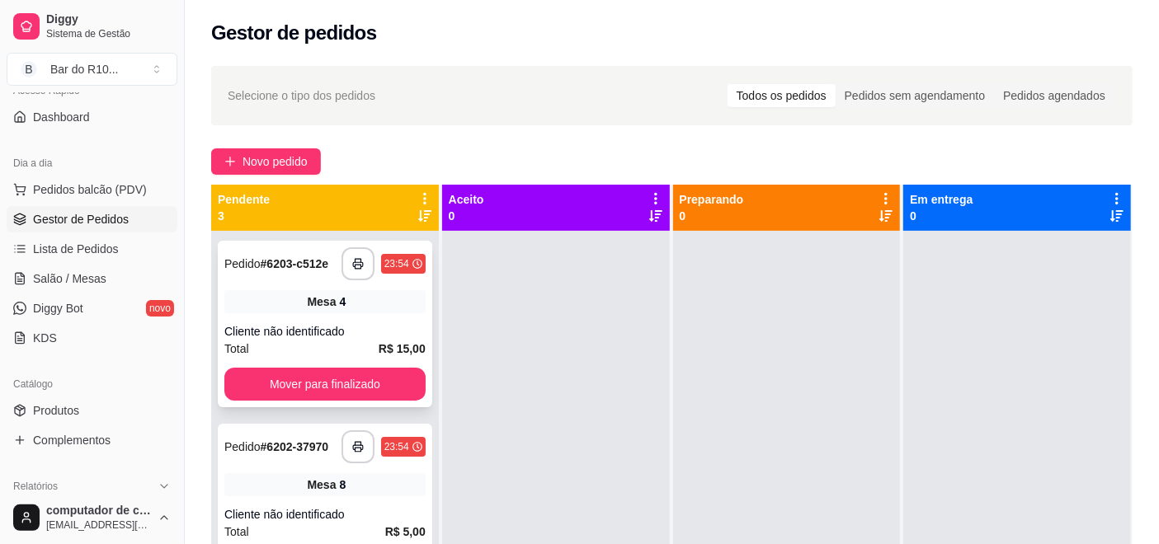
click at [355, 328] on div "**********" at bounding box center [325, 324] width 214 height 167
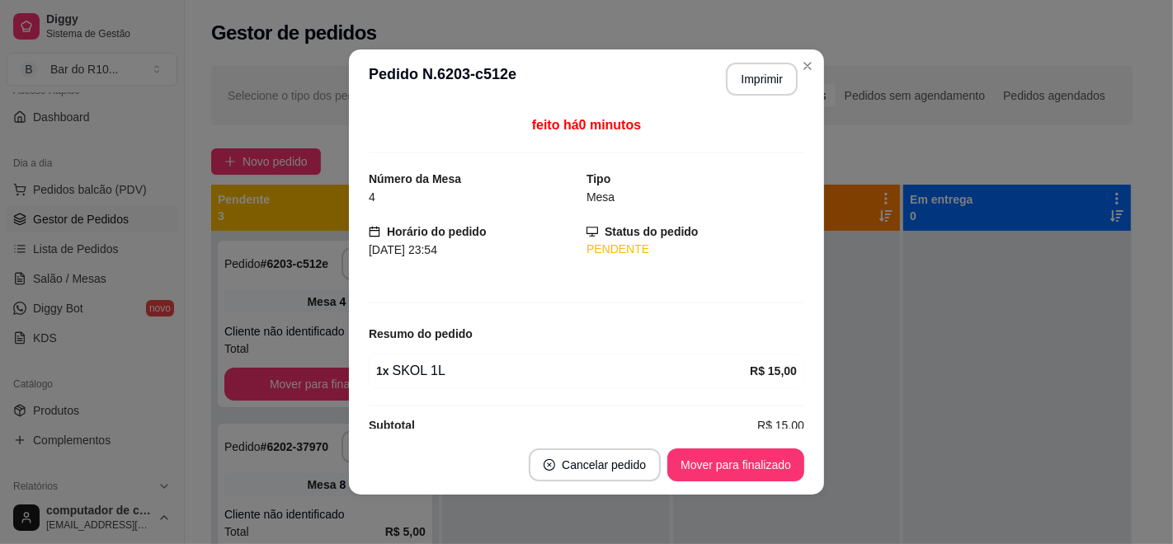
scroll to position [23, 0]
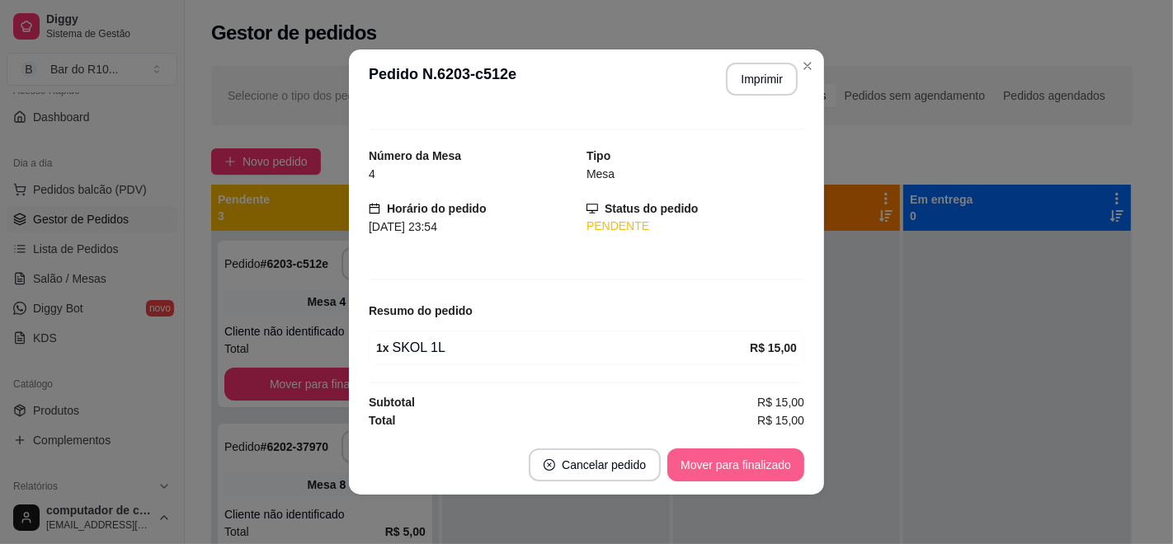
click at [726, 477] on button "Mover para finalizado" at bounding box center [735, 465] width 137 height 33
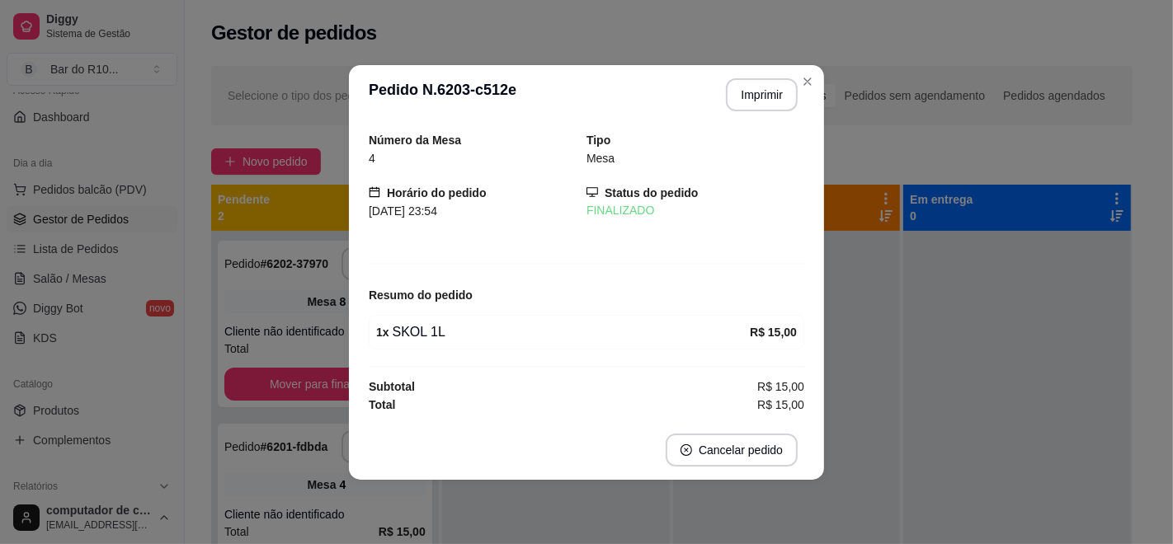
scroll to position [0, 0]
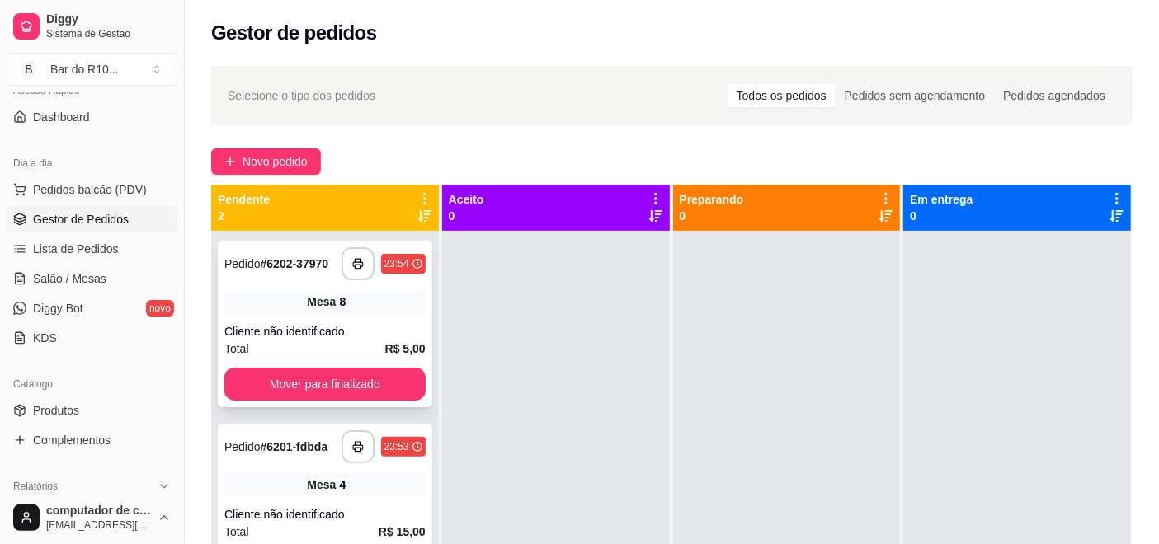
click at [402, 301] on div "Mesa 8" at bounding box center [324, 301] width 201 height 23
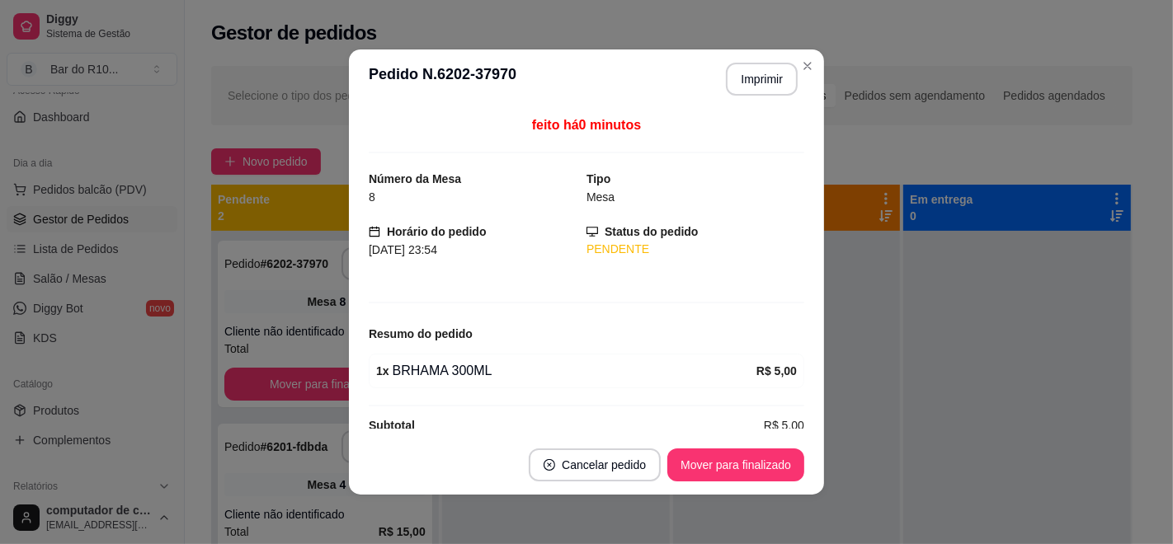
click at [732, 482] on footer "Cancelar pedido Mover para finalizado" at bounding box center [586, 464] width 475 height 59
click at [727, 461] on button "Mover para finalizado" at bounding box center [735, 465] width 137 height 33
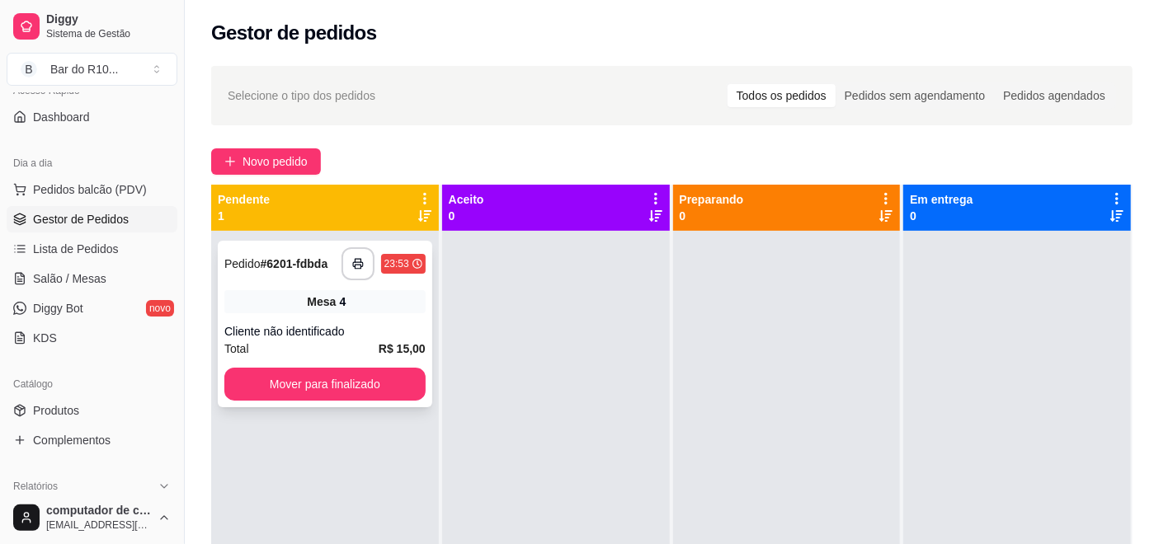
click at [378, 320] on div "**********" at bounding box center [325, 324] width 214 height 167
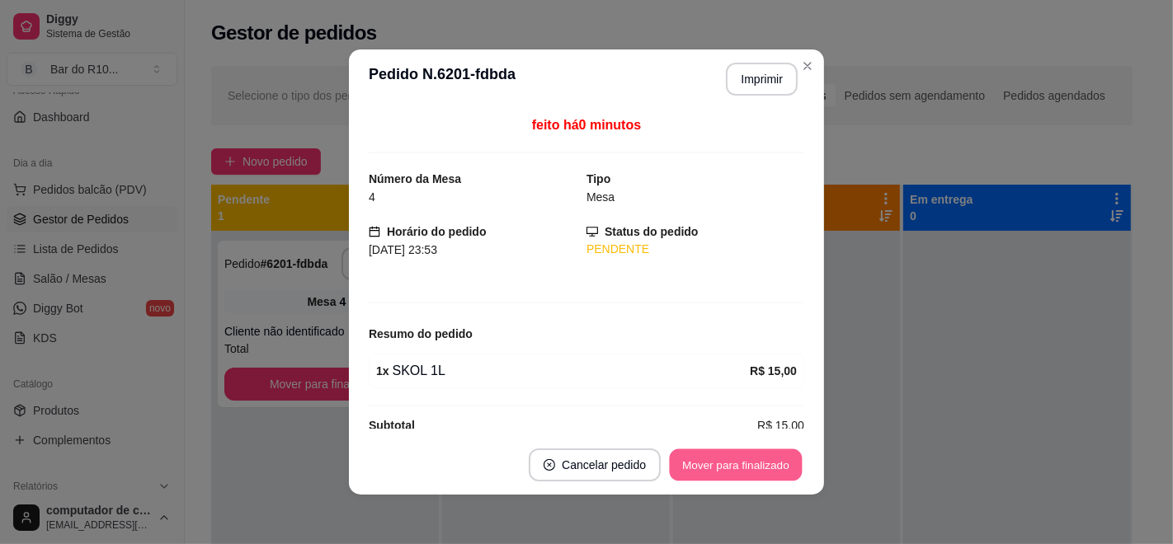
click at [732, 450] on button "Mover para finalizado" at bounding box center [736, 465] width 133 height 32
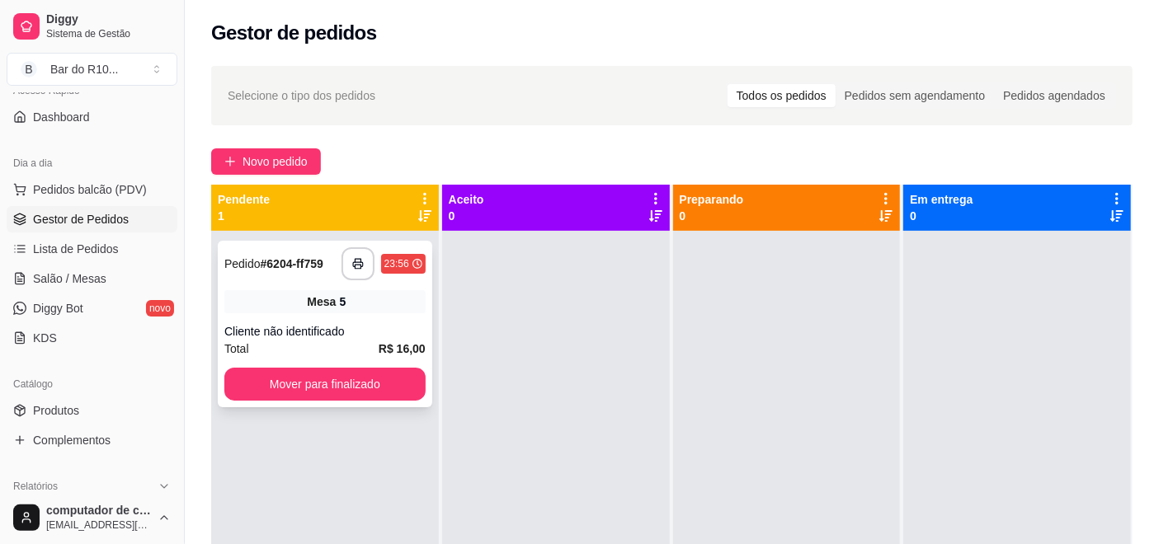
click at [375, 314] on div "**********" at bounding box center [325, 324] width 214 height 167
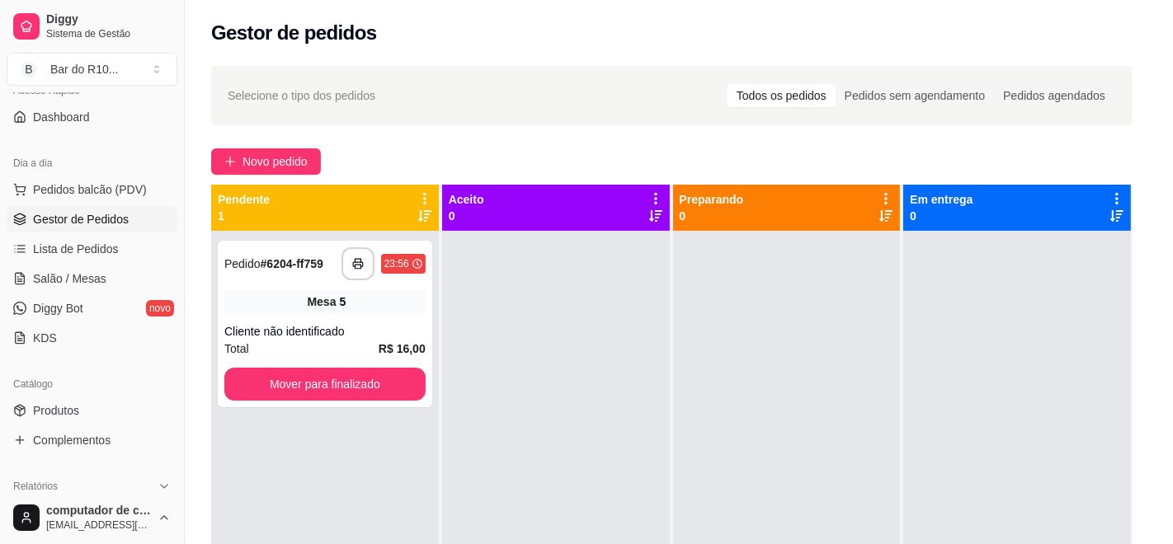
scroll to position [23, 0]
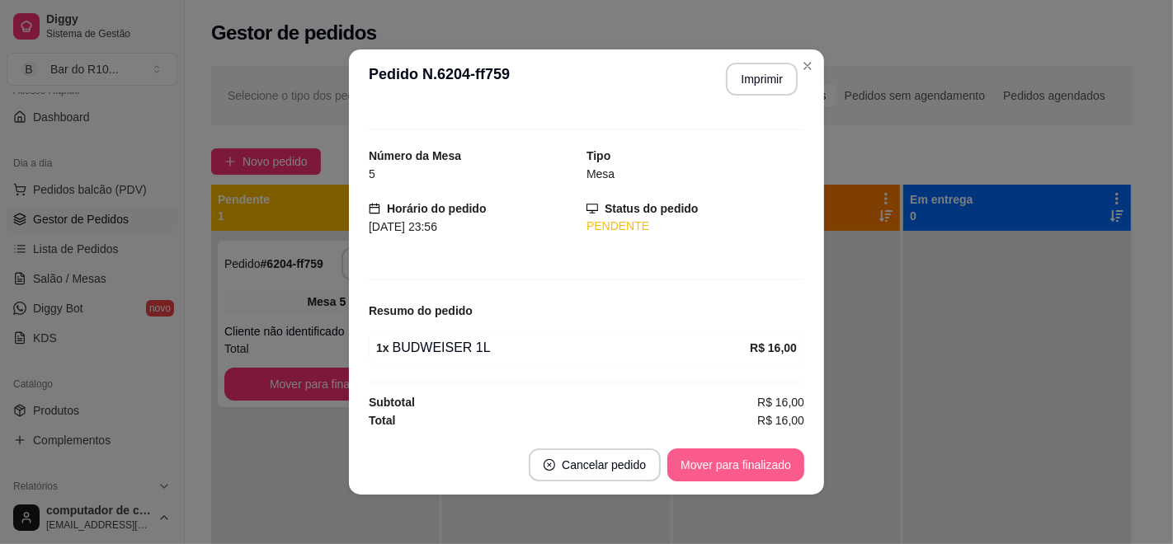
click at [719, 459] on button "Mover para finalizado" at bounding box center [735, 465] width 137 height 33
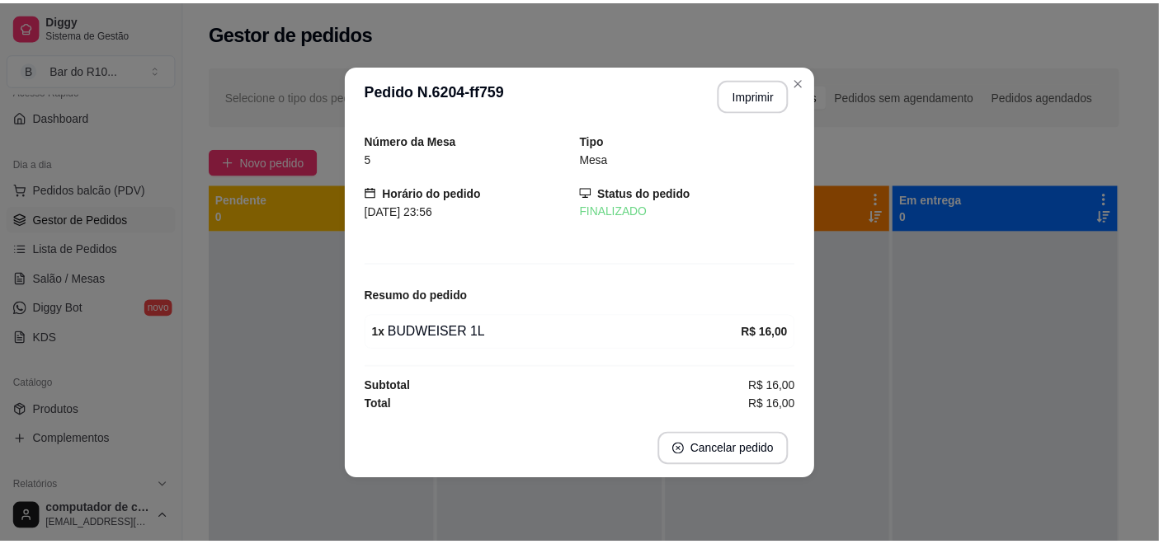
scroll to position [0, 0]
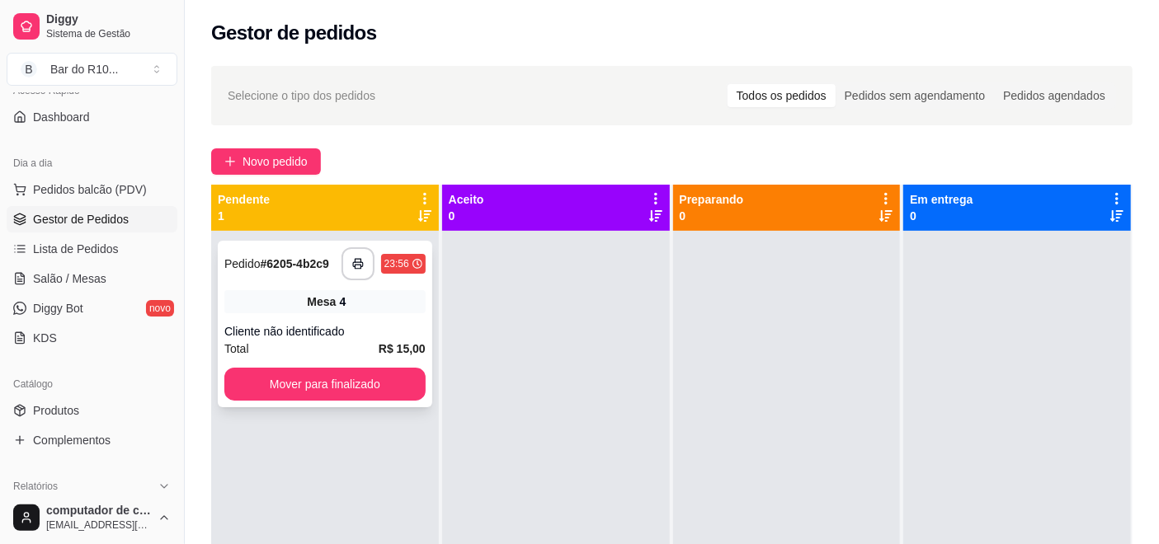
click at [323, 292] on div "Mesa 4" at bounding box center [324, 301] width 201 height 23
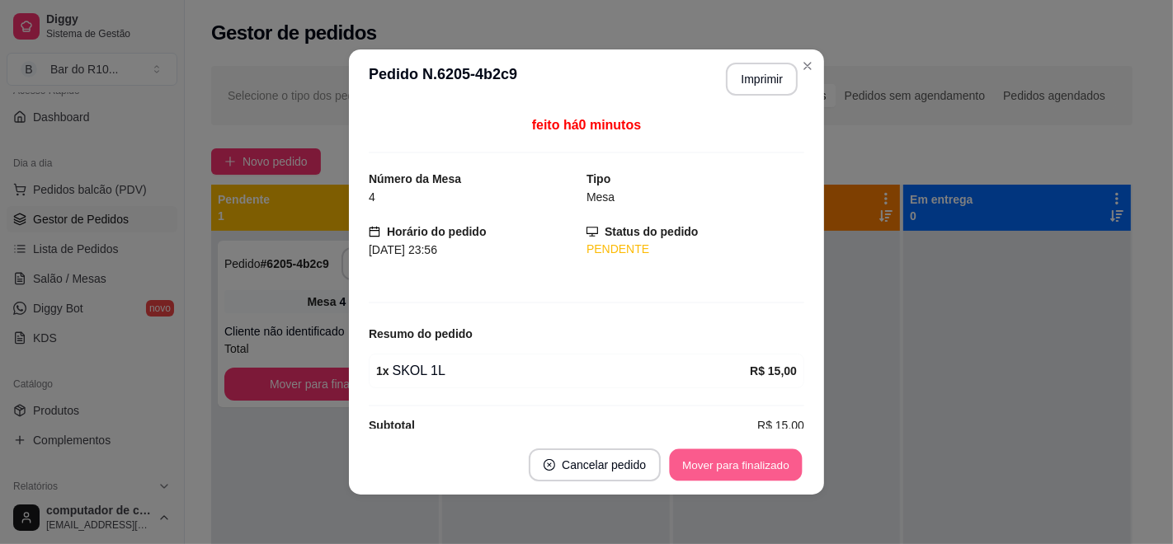
click at [741, 453] on button "Mover para finalizado" at bounding box center [736, 465] width 133 height 32
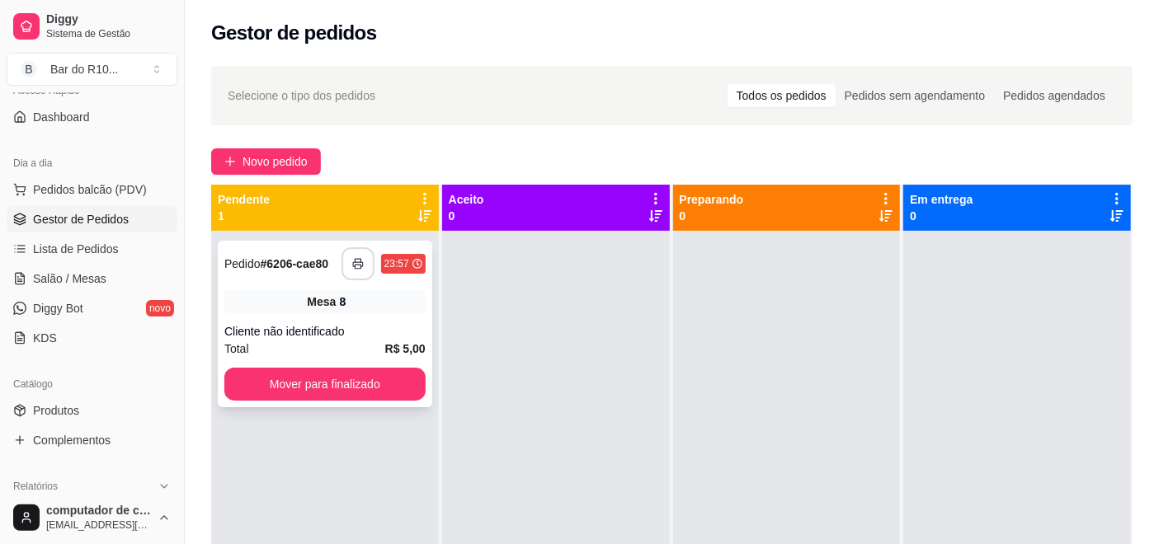
click at [351, 255] on button "button" at bounding box center [357, 263] width 33 height 33
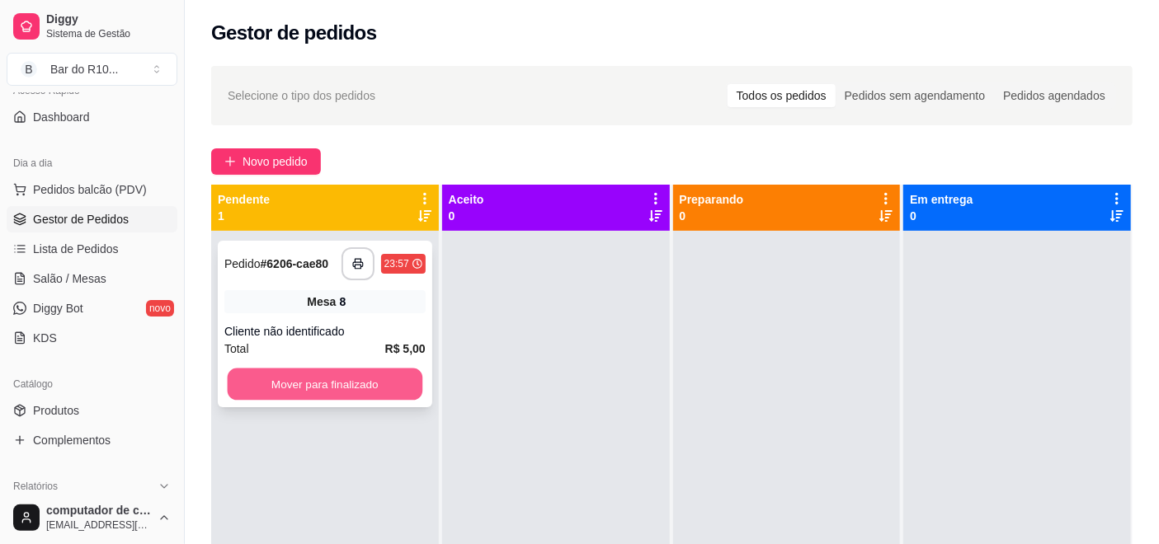
click at [333, 374] on button "Mover para finalizado" at bounding box center [325, 385] width 195 height 32
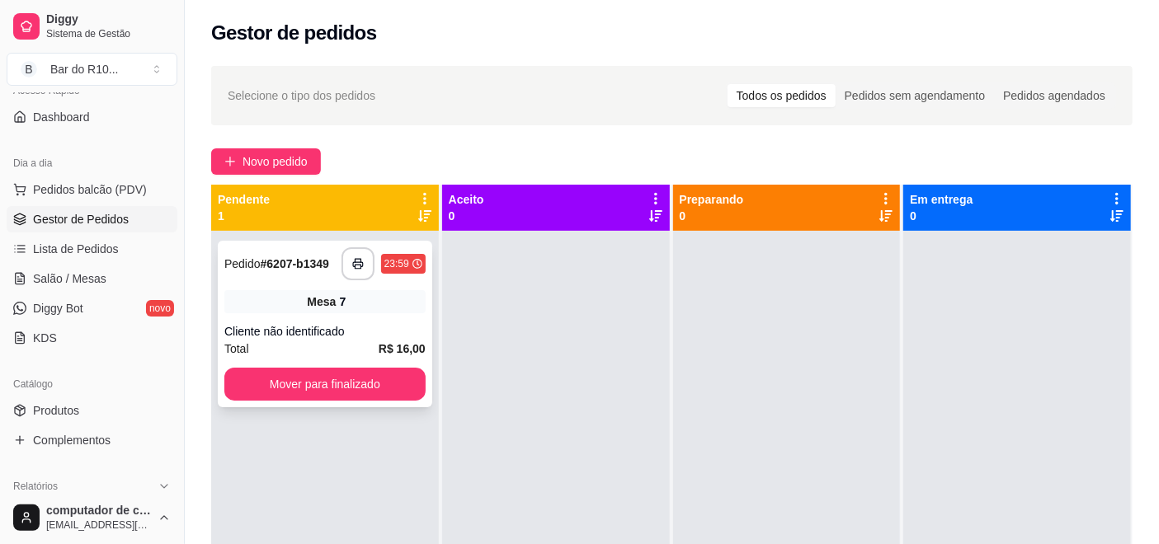
click at [308, 332] on div "Cliente não identificado" at bounding box center [324, 331] width 201 height 16
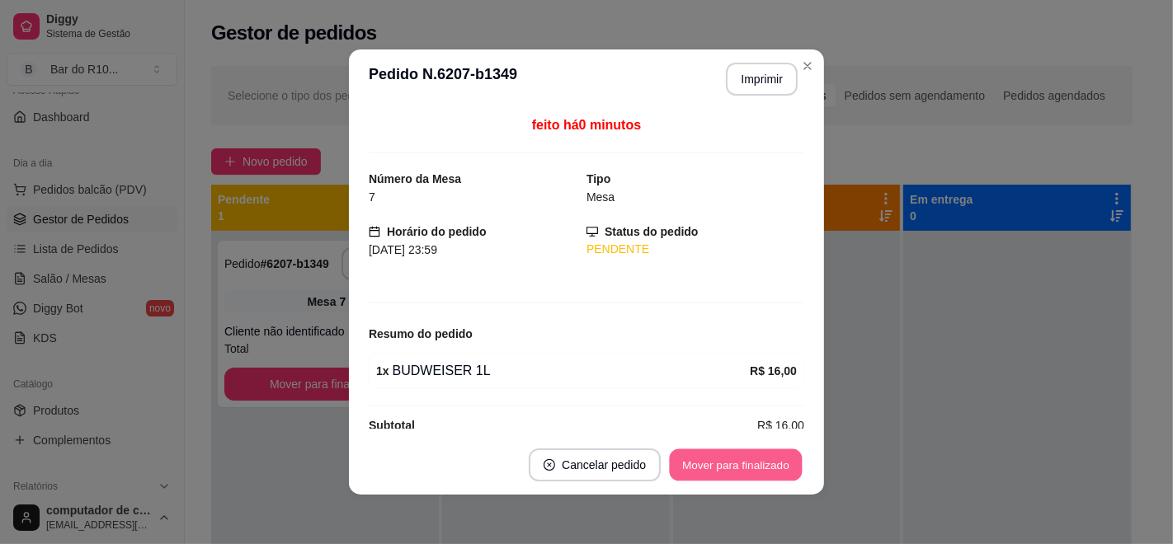
click at [769, 472] on button "Mover para finalizado" at bounding box center [736, 465] width 133 height 32
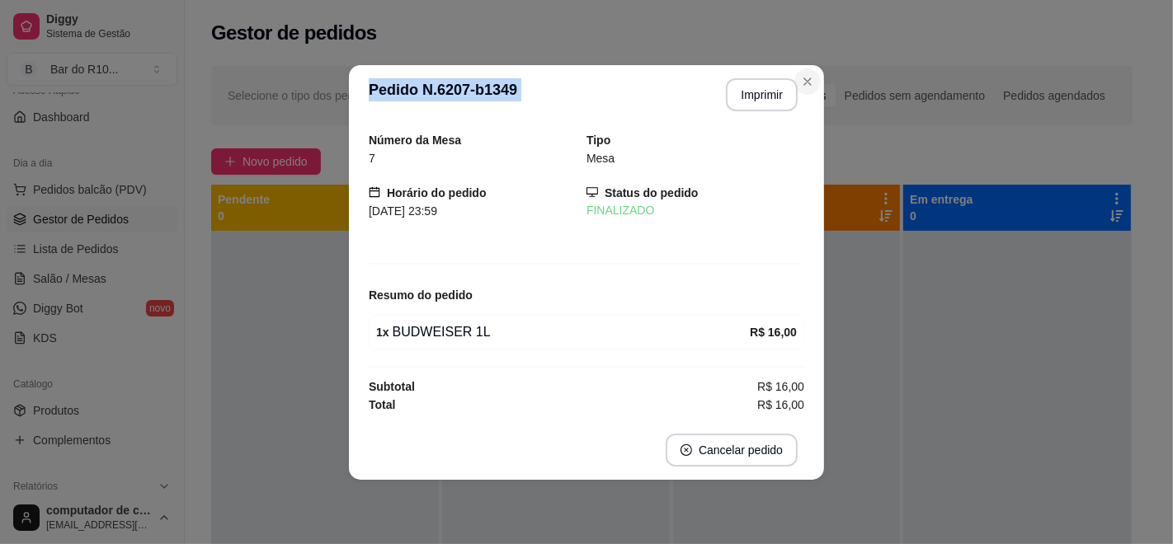
drag, startPoint x: 803, startPoint y: 68, endPoint x: 810, endPoint y: 89, distance: 22.4
click at [810, 89] on section "**********" at bounding box center [586, 272] width 475 height 415
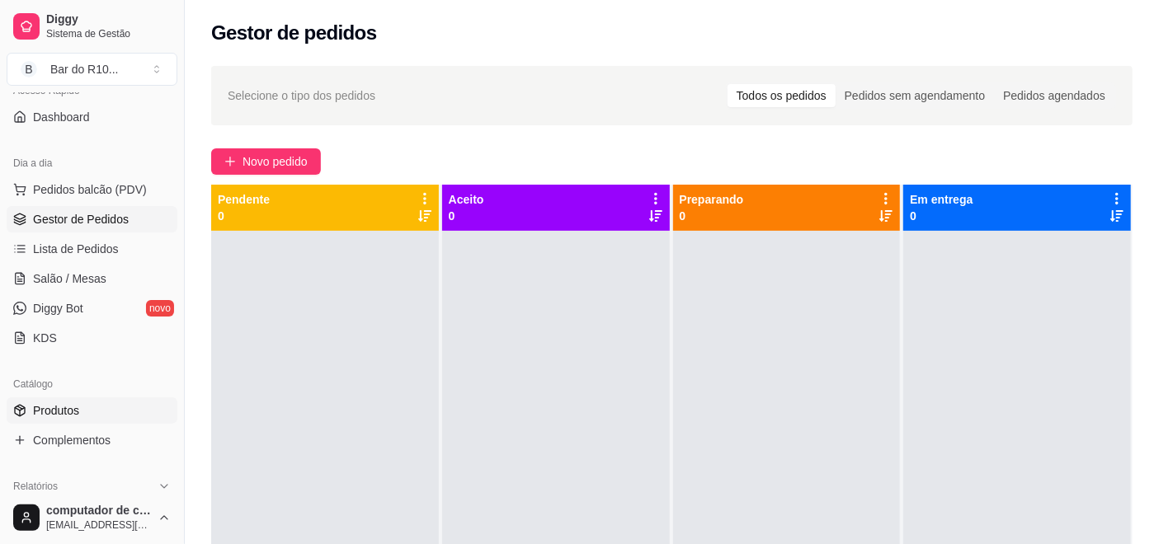
click at [39, 402] on span "Produtos" at bounding box center [56, 410] width 46 height 16
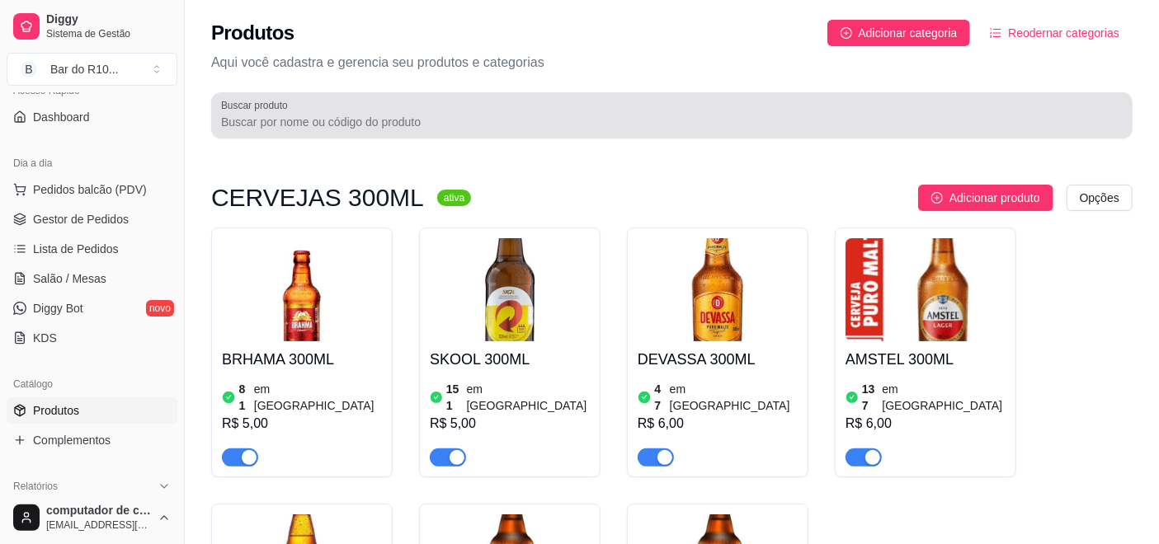
click at [277, 118] on input "Buscar produto" at bounding box center [671, 122] width 901 height 16
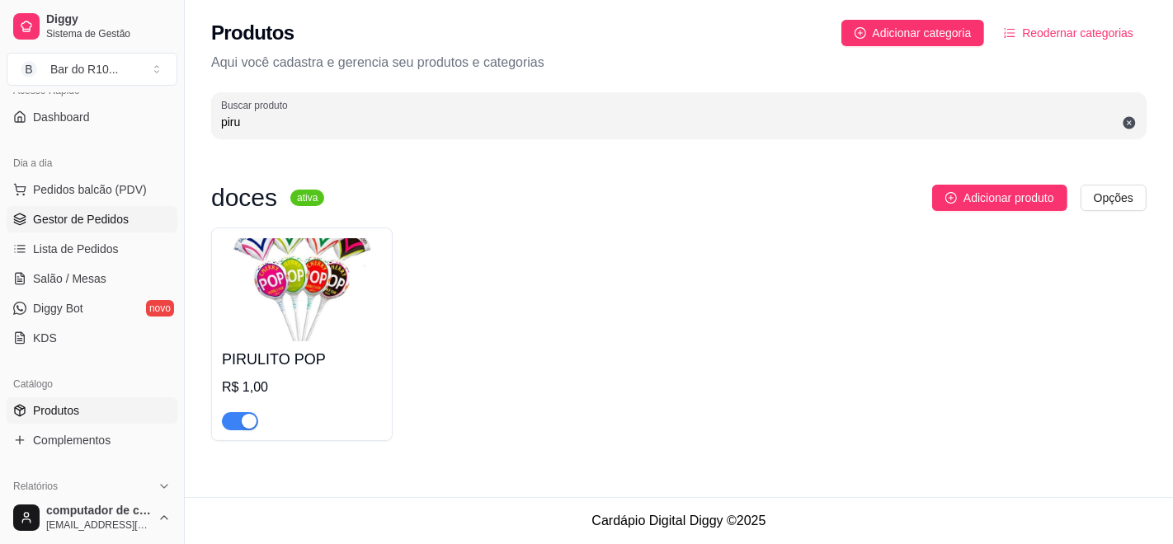
type input "piru"
click at [68, 206] on link "Gestor de Pedidos" at bounding box center [92, 219] width 171 height 26
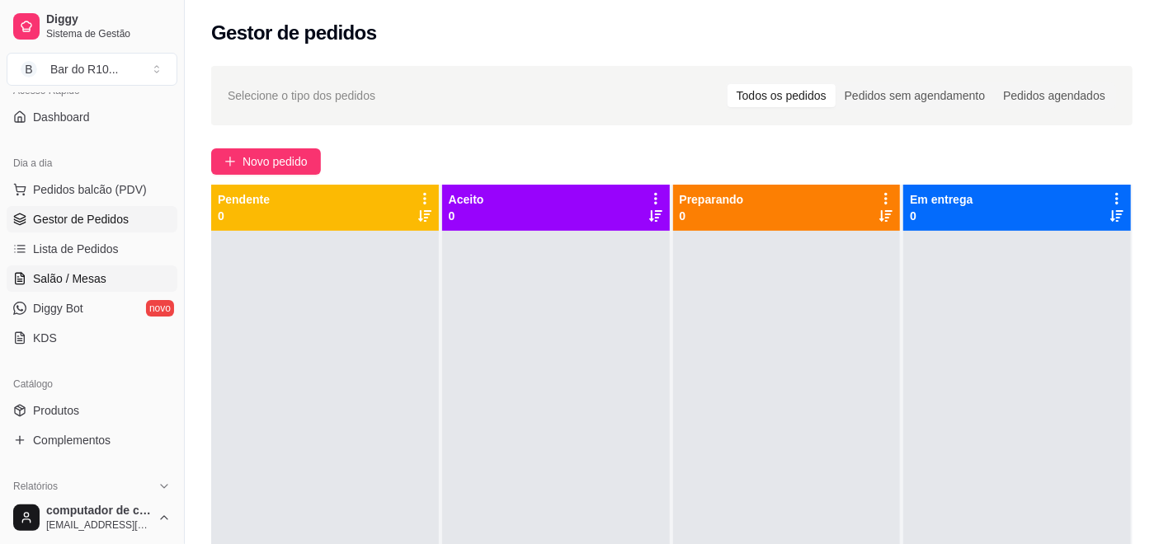
click at [93, 267] on link "Salão / Mesas" at bounding box center [92, 279] width 171 height 26
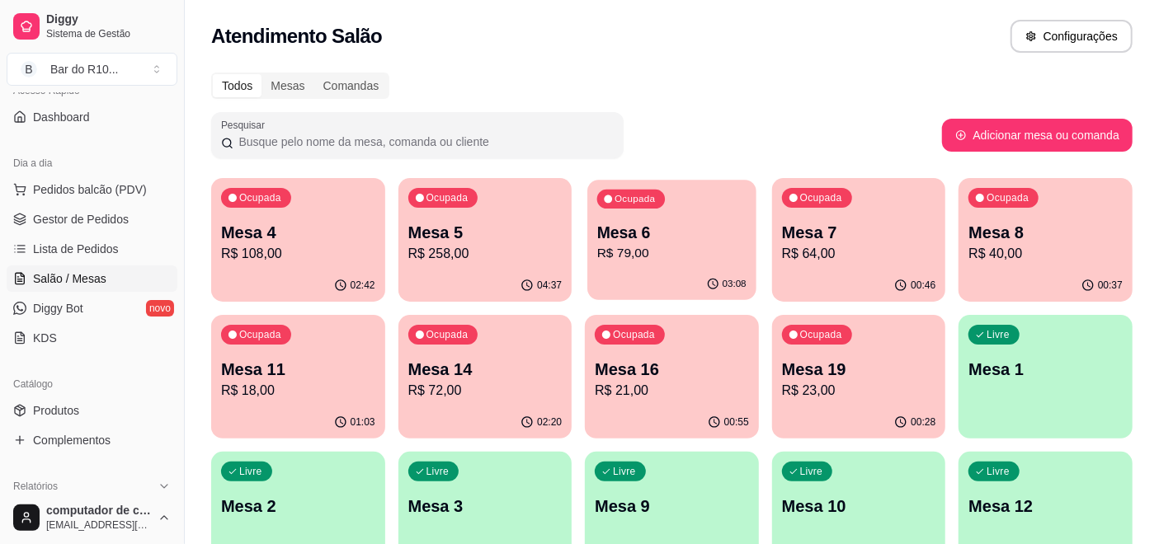
click at [711, 217] on div "Ocupada Mesa 6 R$ 79,00" at bounding box center [671, 224] width 168 height 89
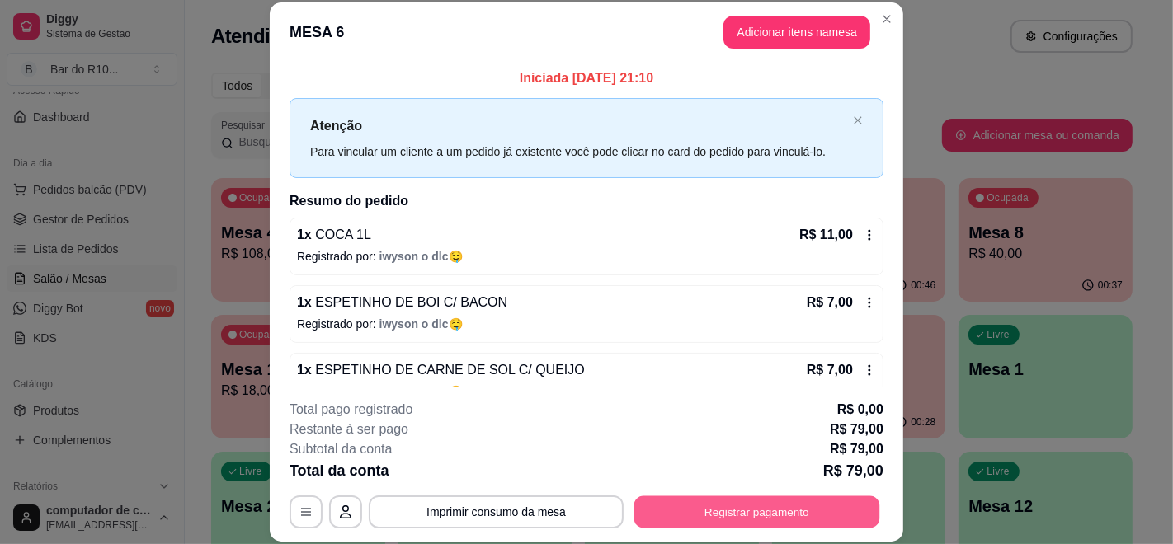
click at [729, 527] on button "Registrar pagamento" at bounding box center [757, 512] width 246 height 32
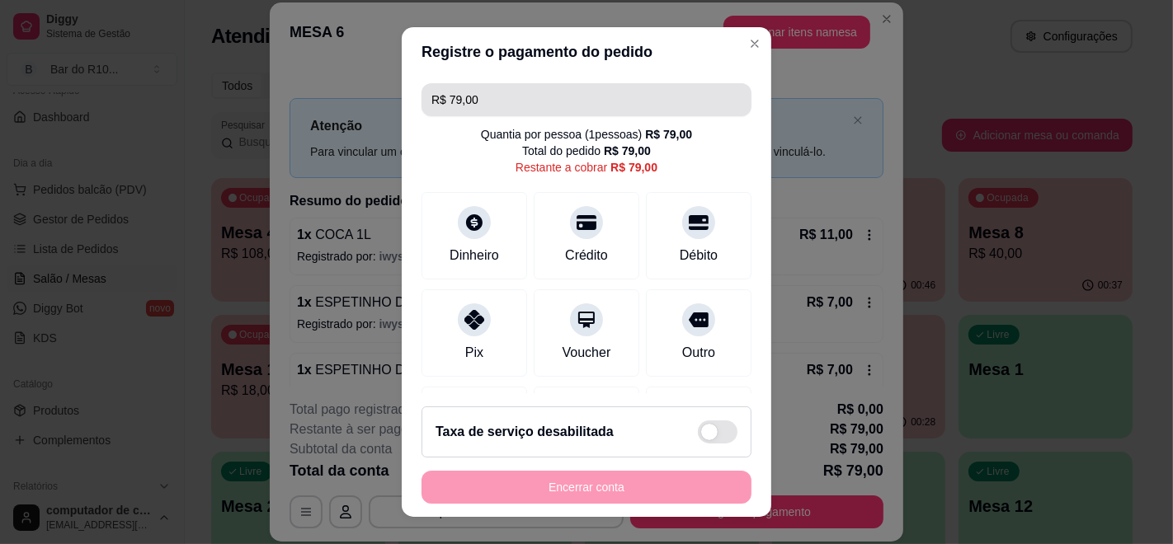
click at [521, 98] on input "R$ 79,00" at bounding box center [586, 99] width 310 height 33
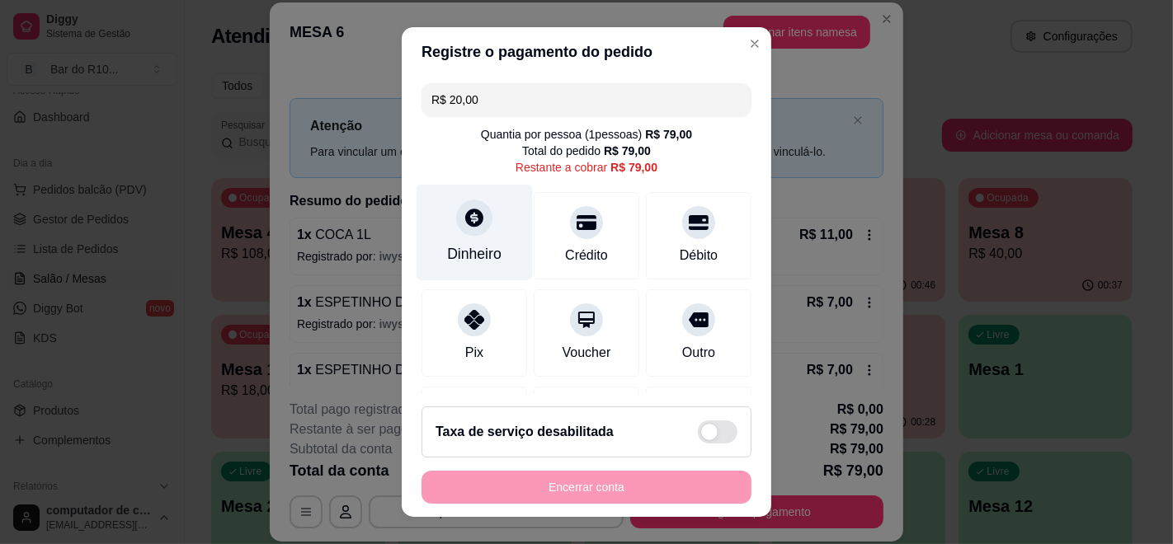
click at [474, 243] on div "Dinheiro" at bounding box center [474, 253] width 54 height 21
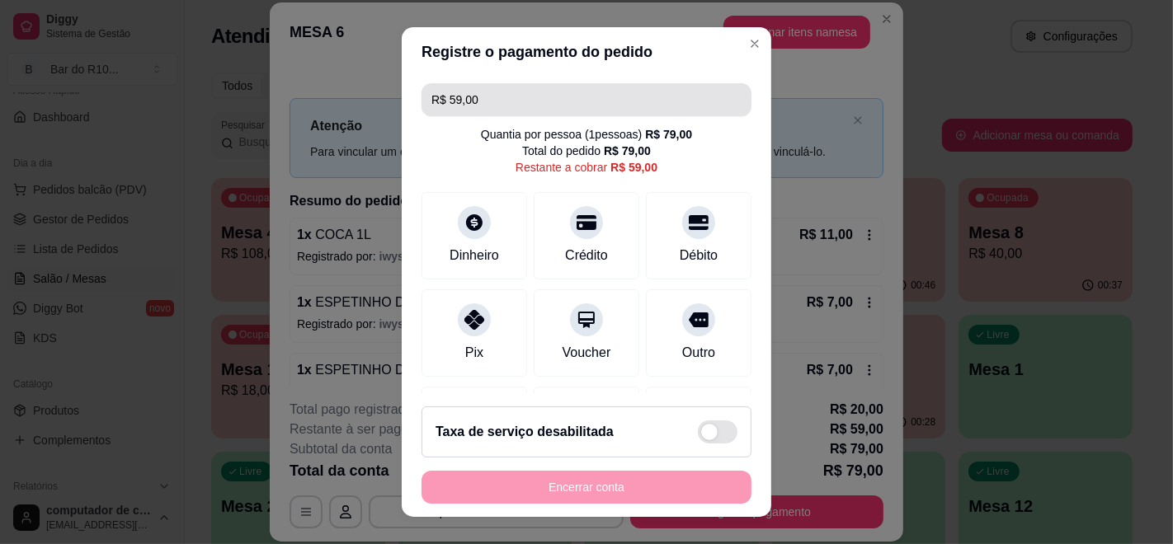
click at [656, 83] on input "R$ 59,00" at bounding box center [586, 99] width 310 height 33
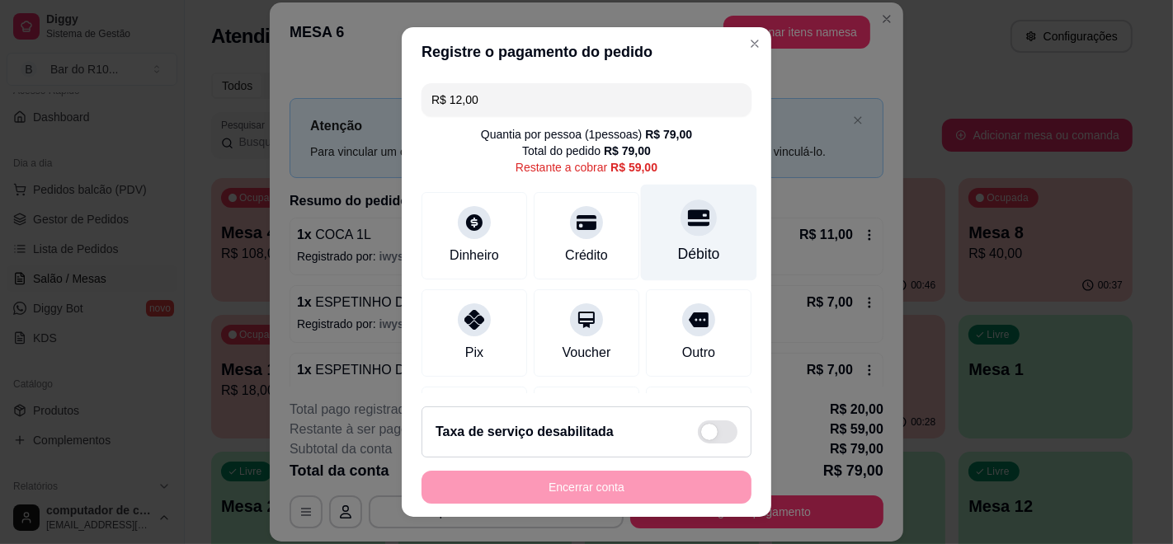
click at [688, 221] on icon at bounding box center [698, 217] width 21 height 21
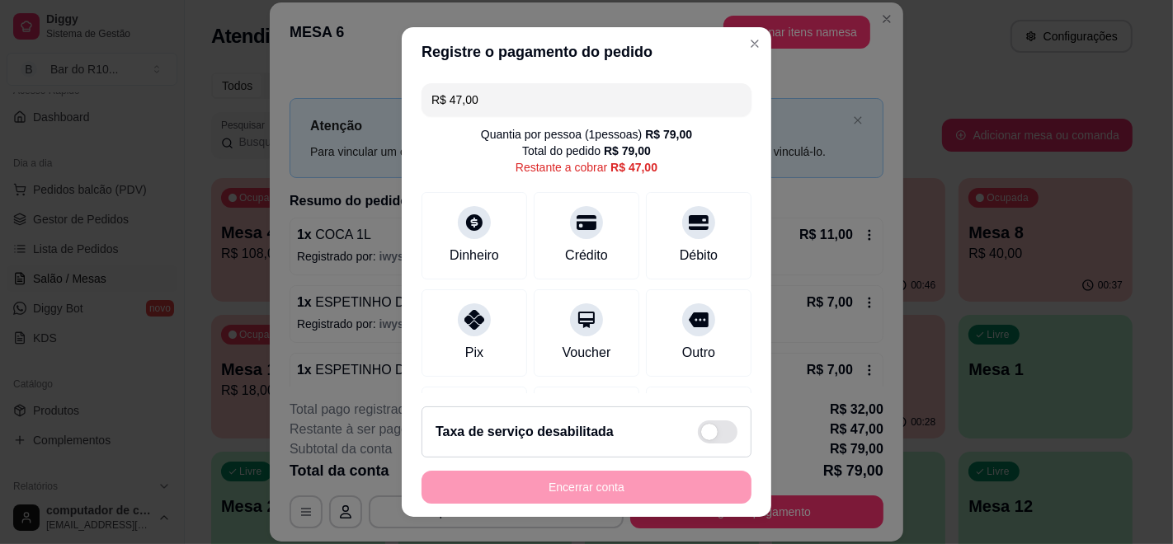
click at [607, 115] on input "R$ 47,00" at bounding box center [586, 99] width 310 height 33
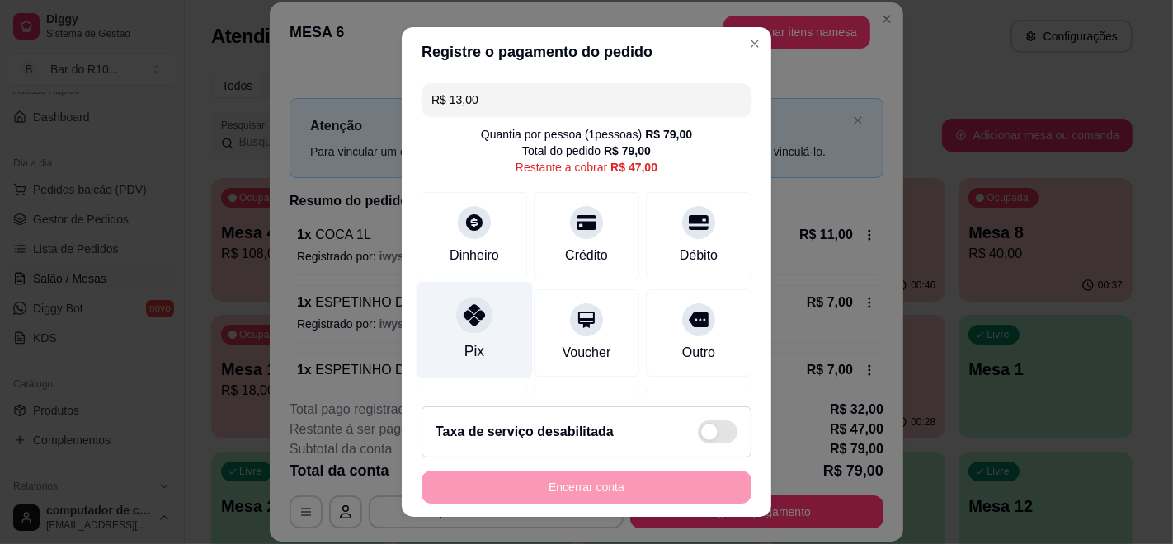
click at [489, 318] on div "Pix" at bounding box center [474, 330] width 116 height 96
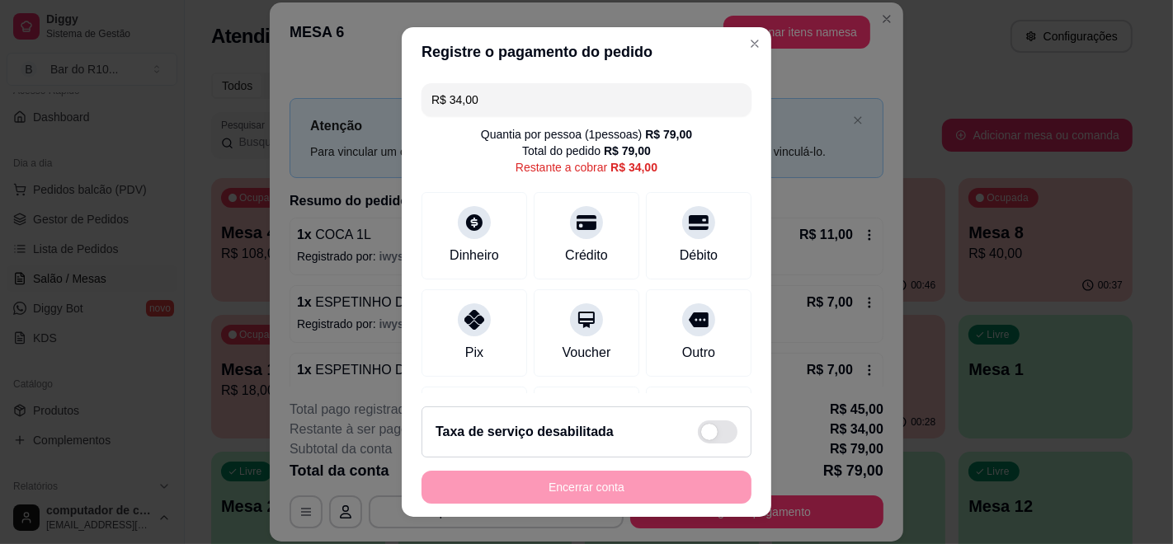
click at [493, 93] on input "R$ 34,00" at bounding box center [586, 99] width 310 height 33
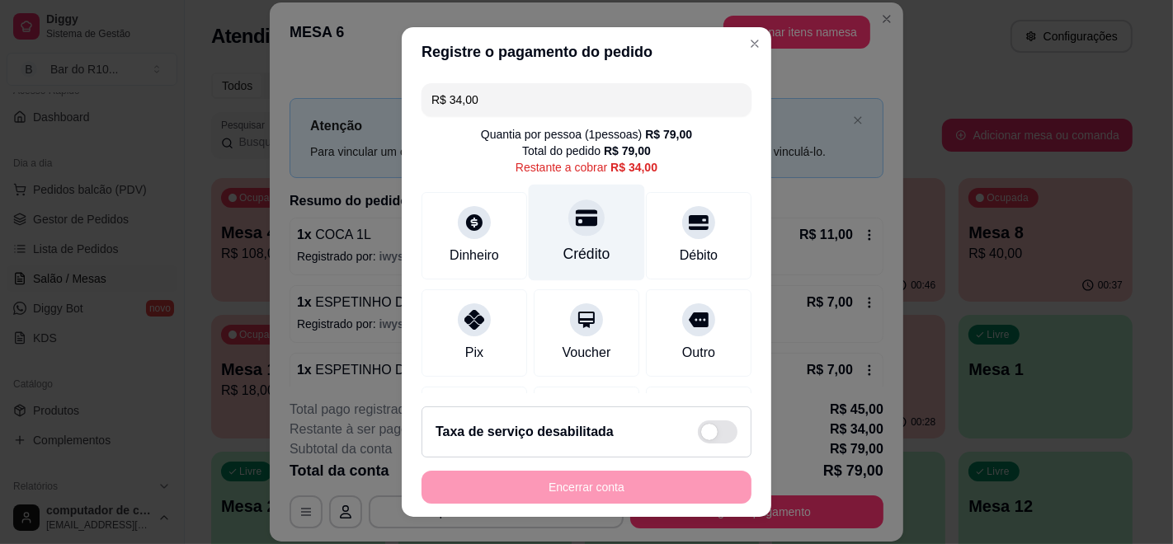
click at [581, 239] on div "Crédito" at bounding box center [587, 233] width 116 height 96
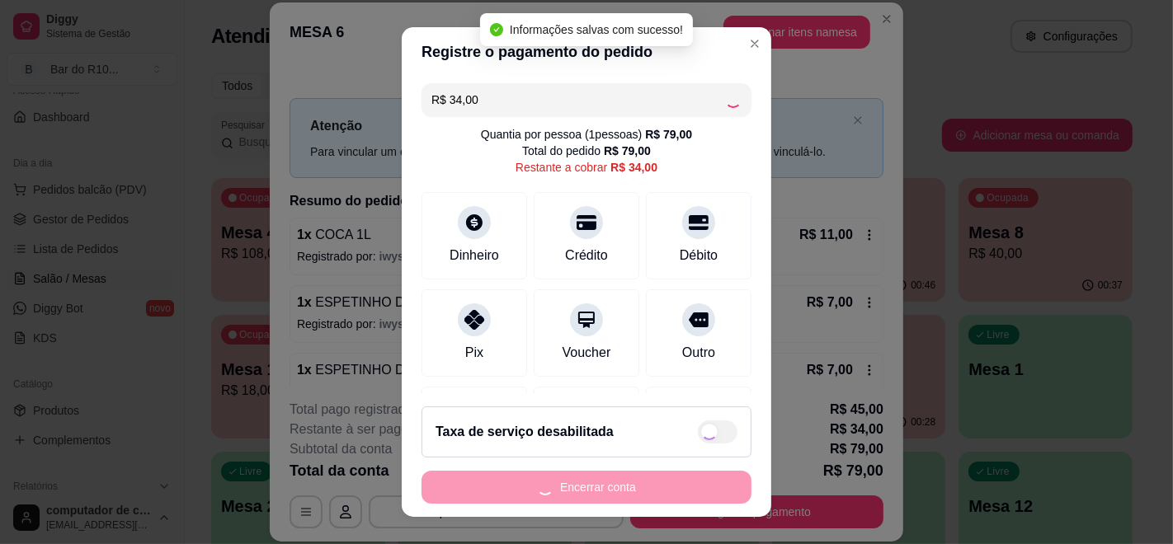
type input "R$ 0,00"
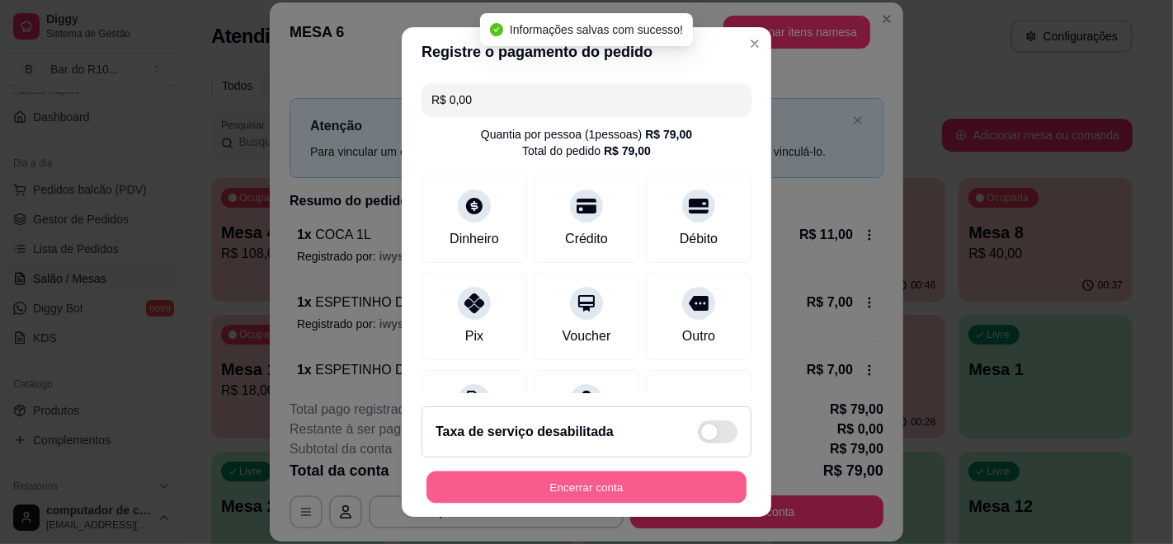
click at [592, 473] on button "Encerrar conta" at bounding box center [586, 488] width 320 height 32
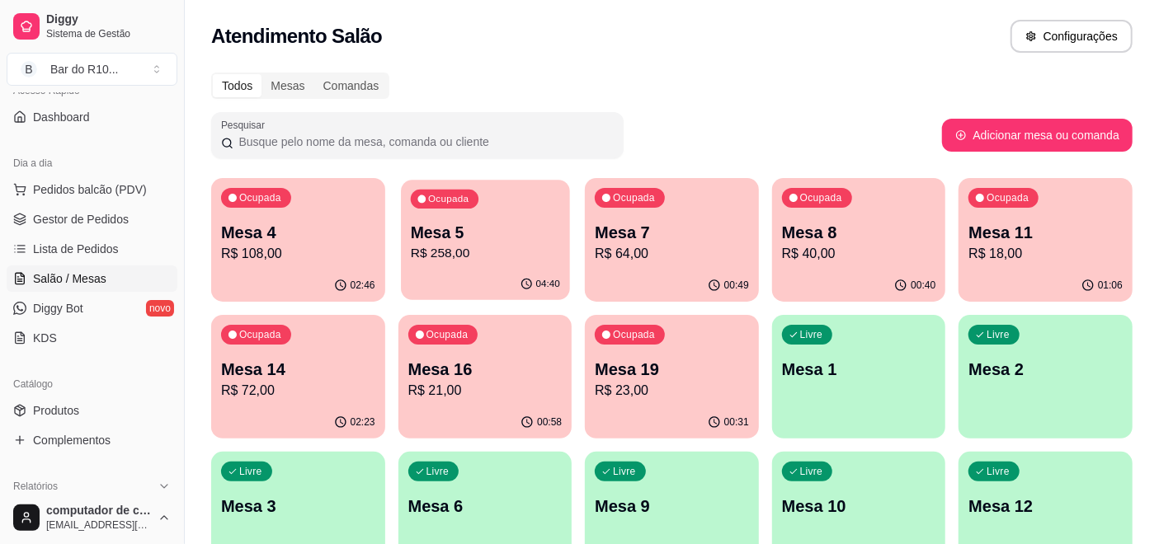
click at [470, 228] on p "Mesa 5" at bounding box center [484, 233] width 149 height 22
click at [77, 219] on span "Gestor de Pedidos" at bounding box center [81, 219] width 96 height 16
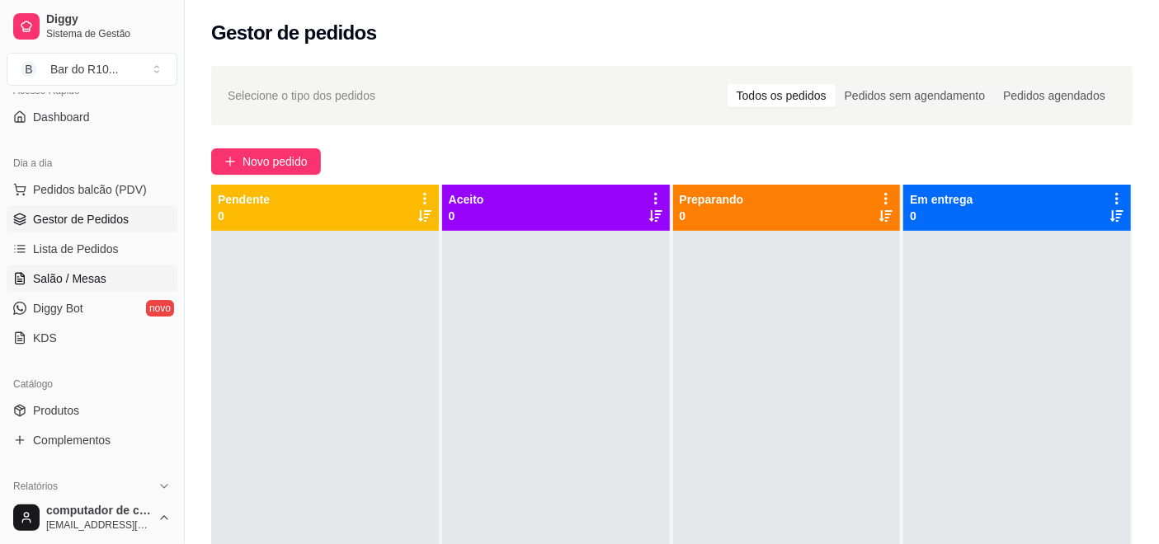
click at [96, 276] on span "Salão / Mesas" at bounding box center [69, 279] width 73 height 16
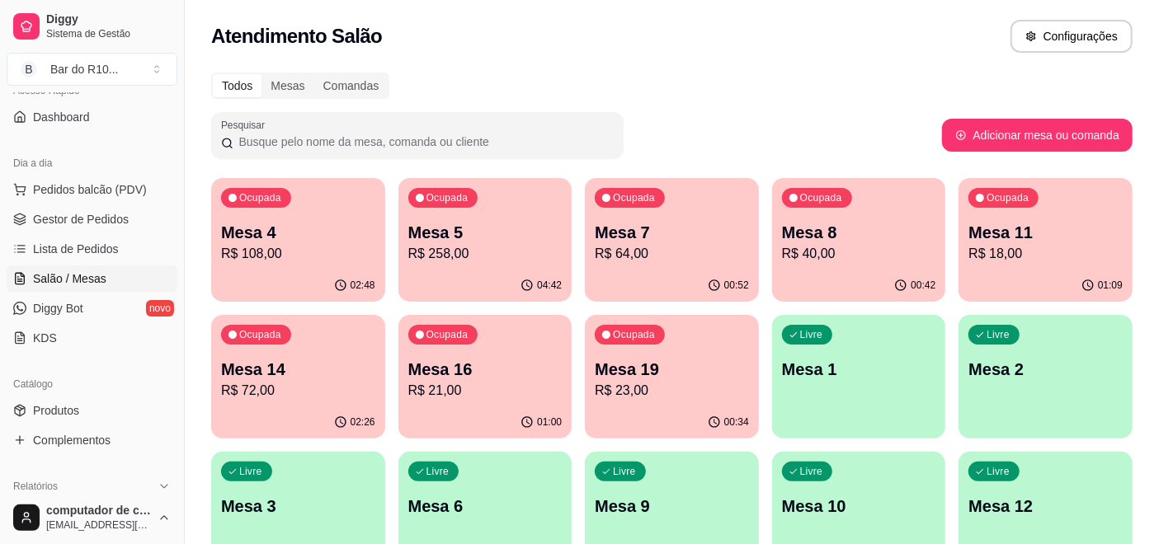
click at [492, 236] on p "Mesa 5" at bounding box center [485, 232] width 154 height 23
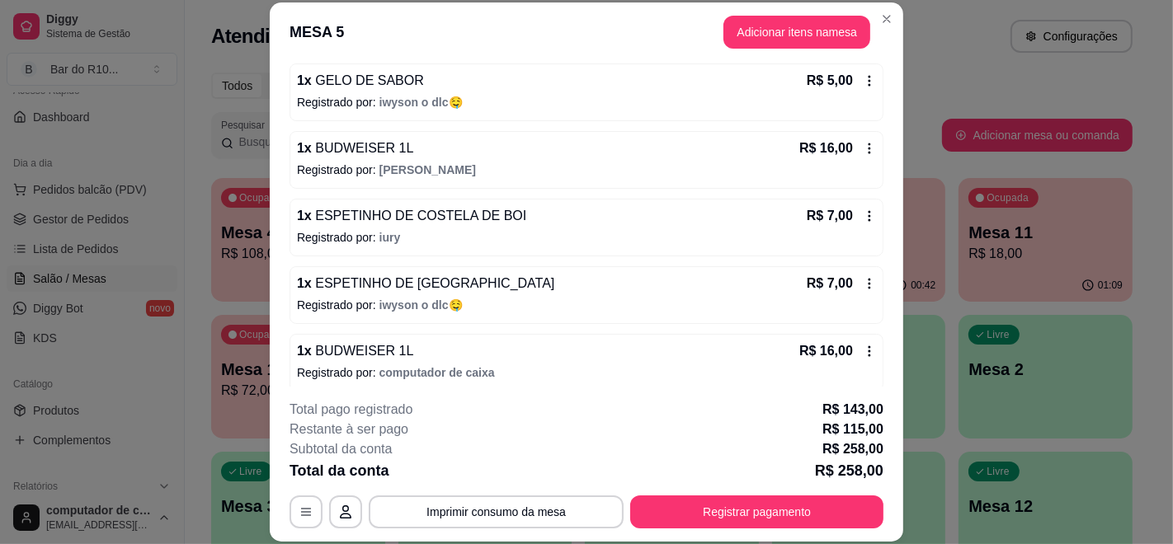
scroll to position [1008, 0]
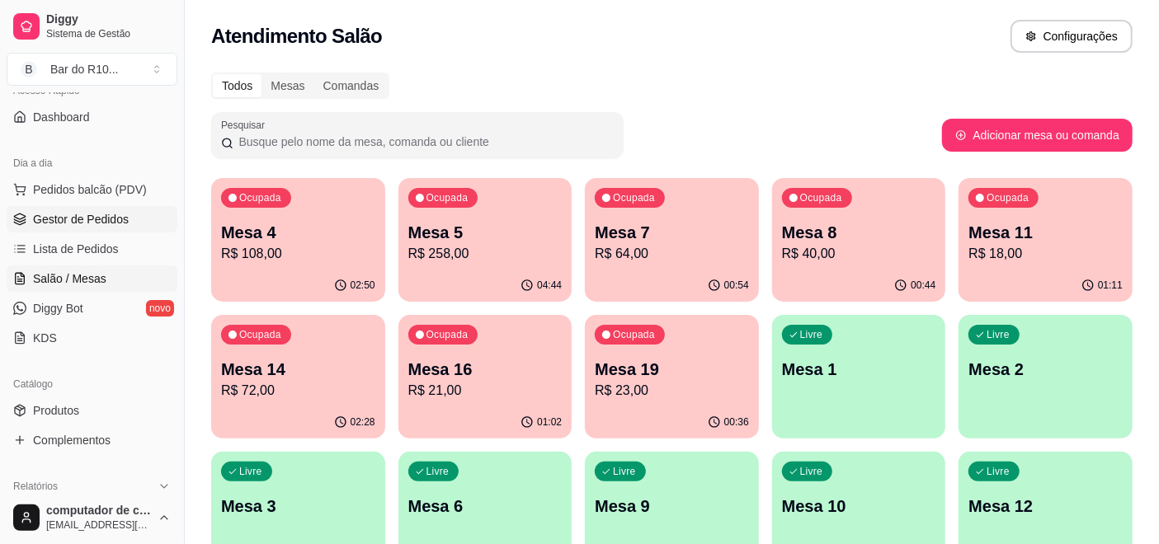
click at [40, 220] on span "Gestor de Pedidos" at bounding box center [81, 219] width 96 height 16
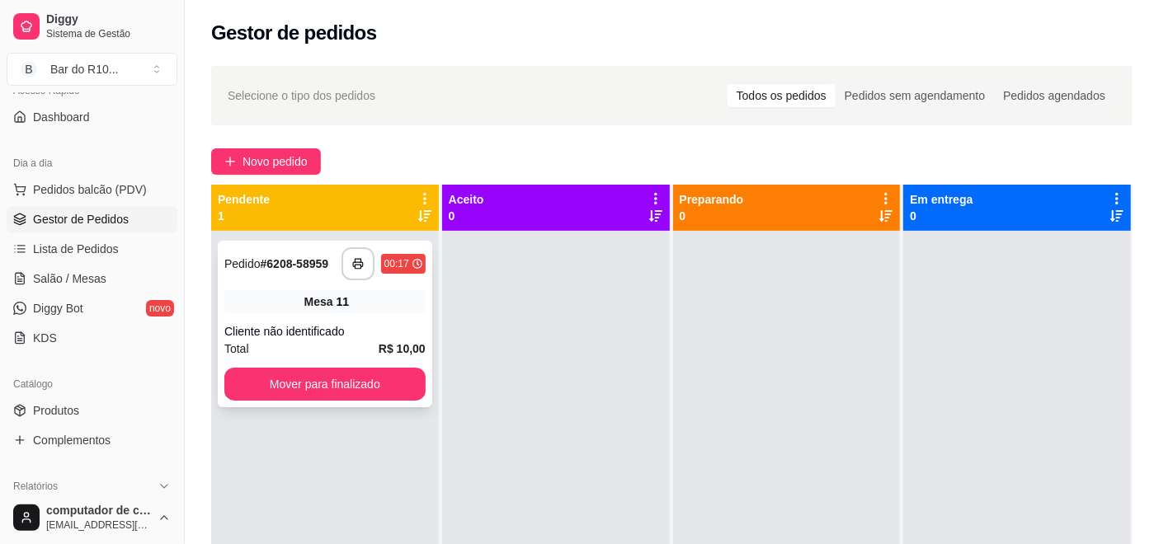
click at [291, 300] on div "Mesa 11" at bounding box center [324, 301] width 201 height 23
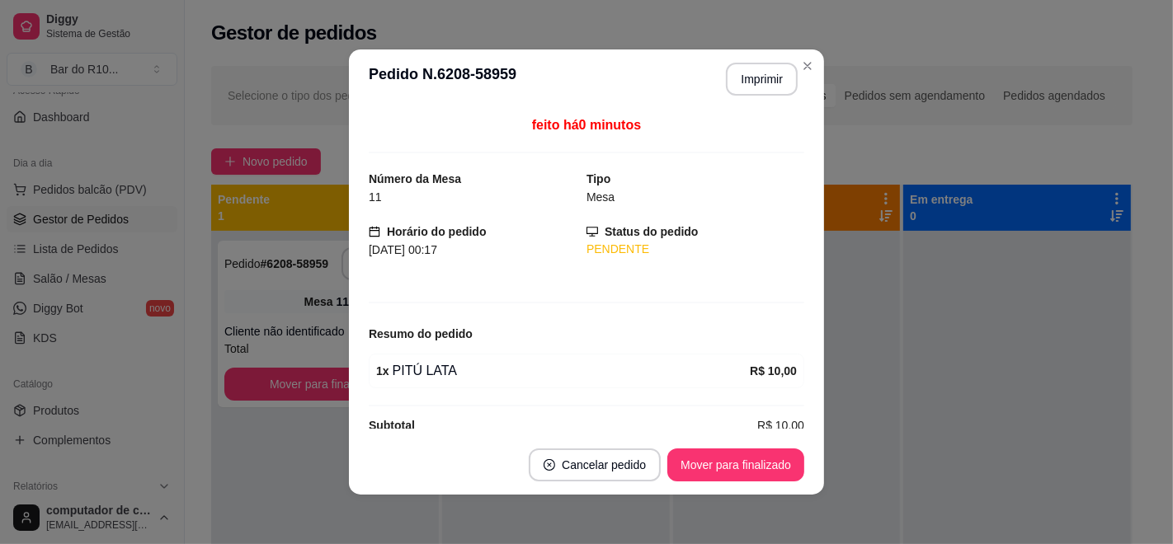
scroll to position [23, 0]
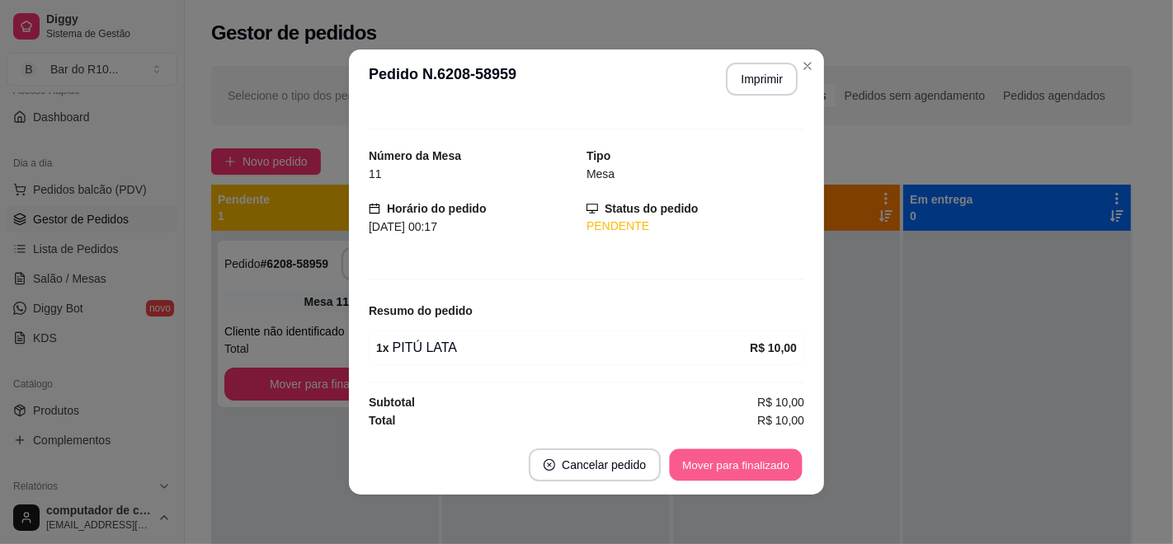
click at [740, 466] on button "Mover para finalizado" at bounding box center [736, 465] width 133 height 32
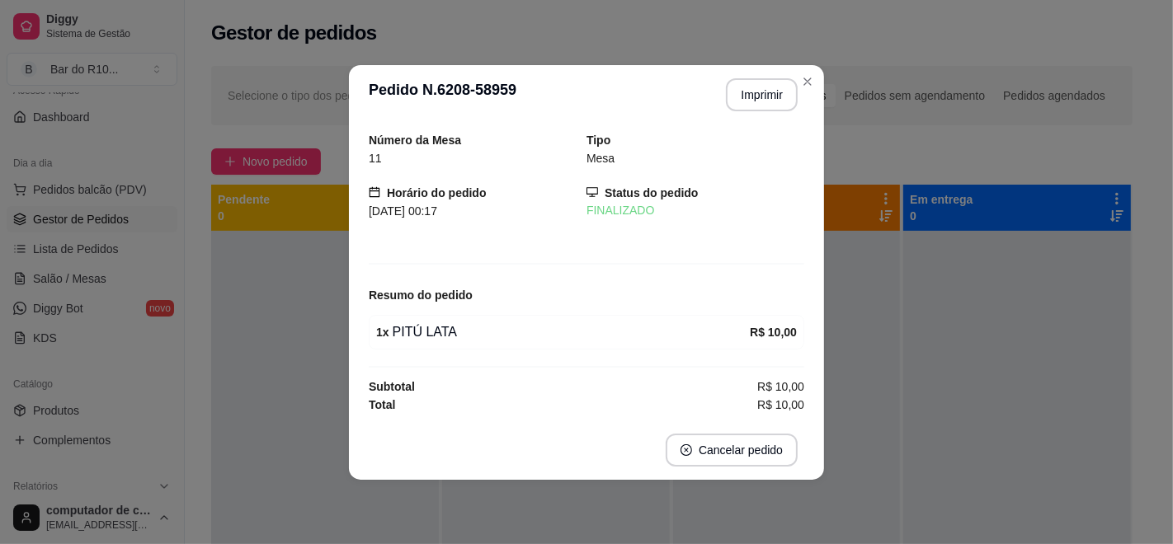
scroll to position [0, 0]
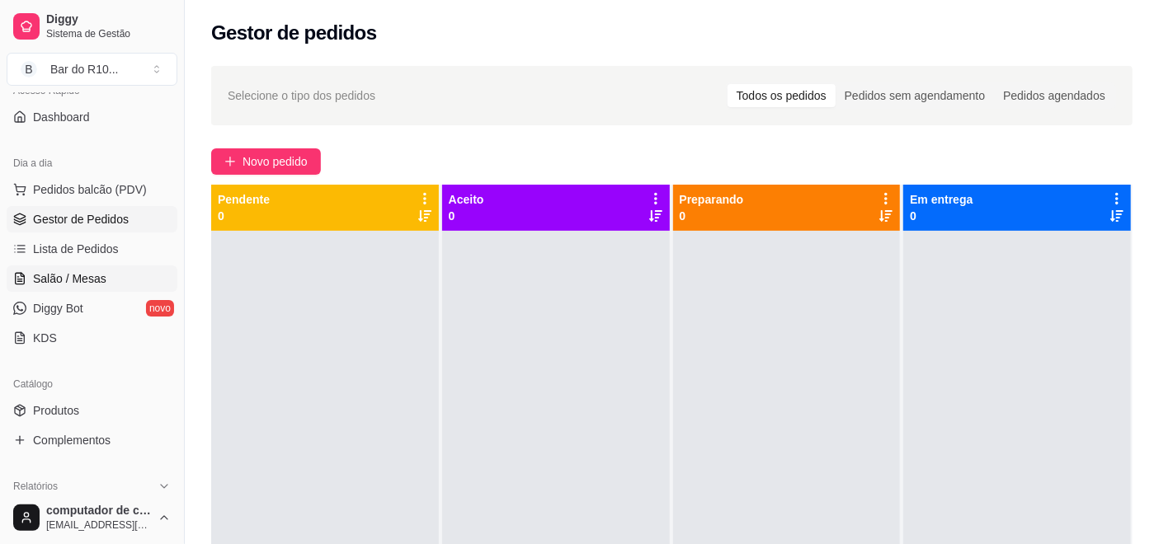
click at [52, 277] on span "Salão / Mesas" at bounding box center [69, 279] width 73 height 16
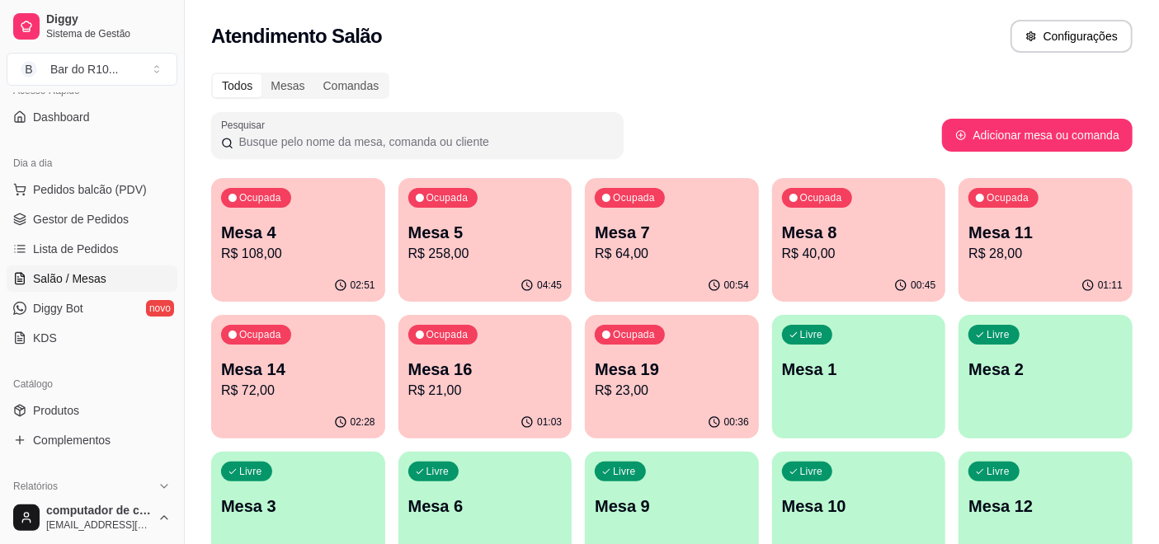
click at [1000, 237] on p "Mesa 11" at bounding box center [1045, 232] width 154 height 23
click at [74, 209] on link "Gestor de Pedidos" at bounding box center [92, 219] width 171 height 26
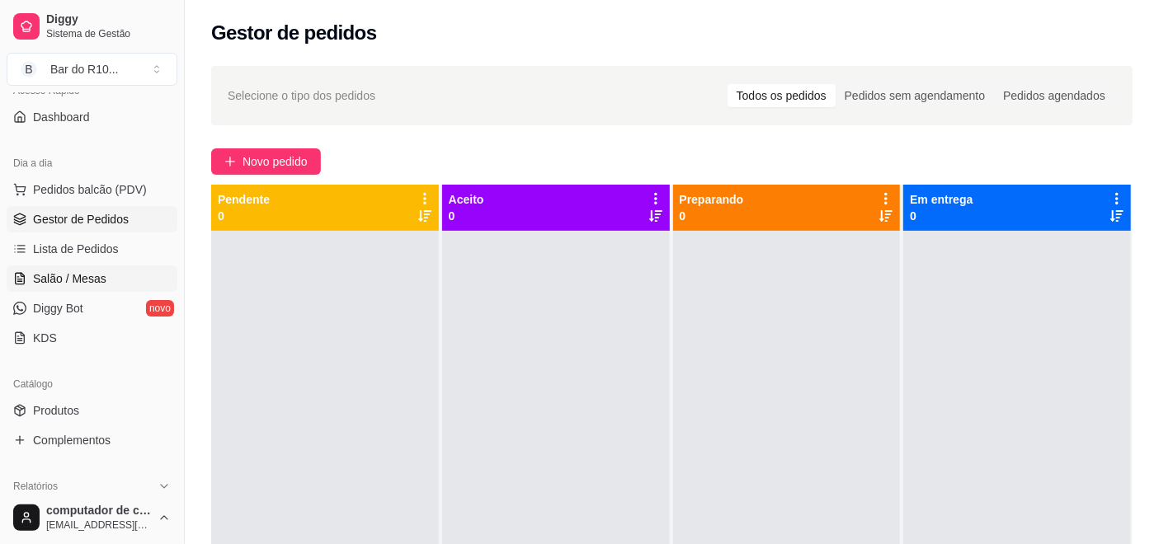
click at [82, 273] on span "Salão / Mesas" at bounding box center [69, 279] width 73 height 16
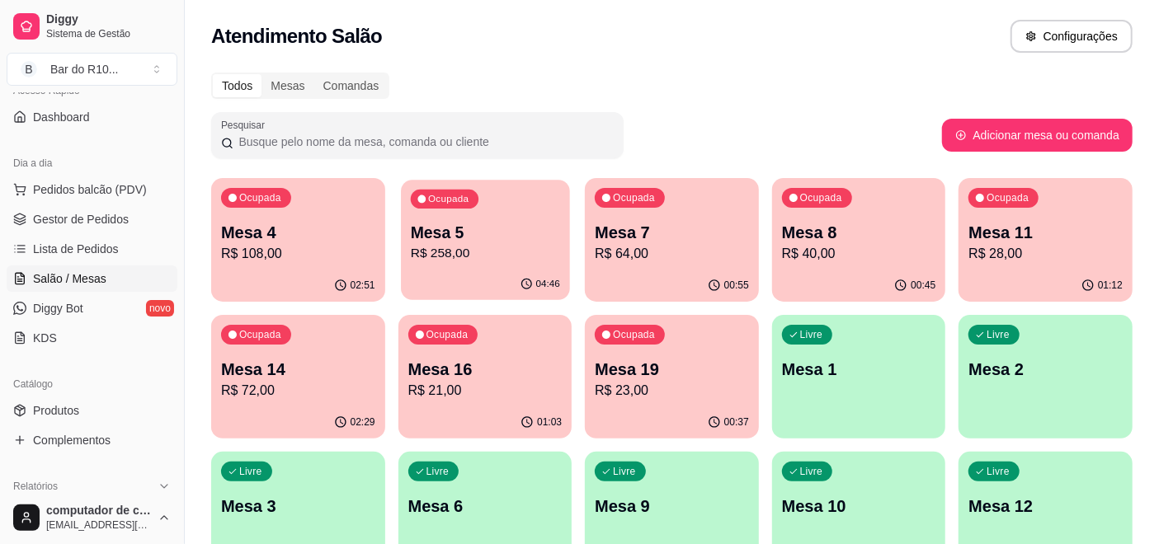
click at [495, 255] on p "R$ 258,00" at bounding box center [484, 253] width 149 height 19
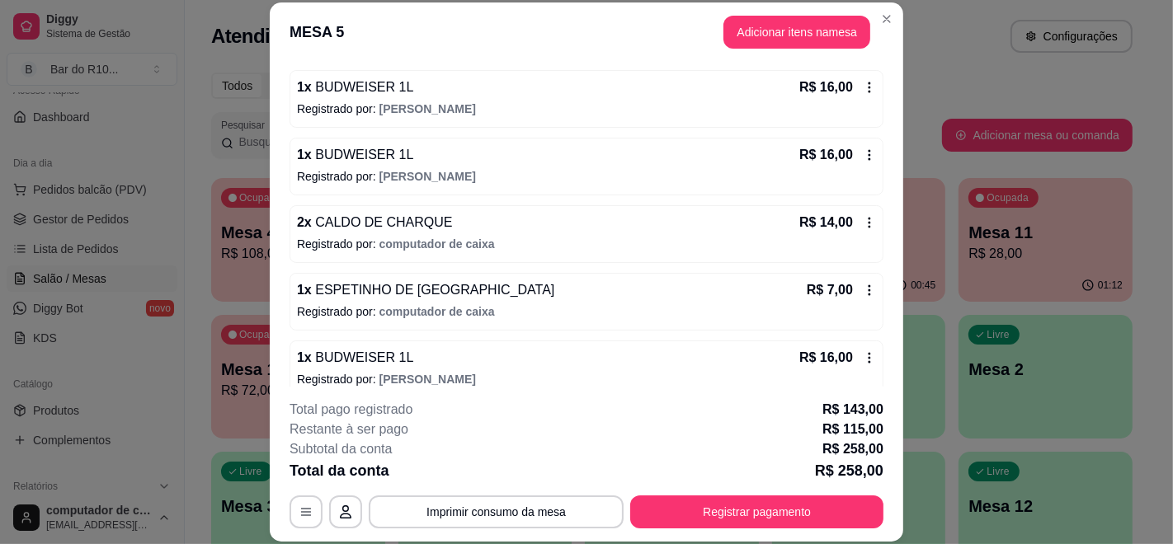
scroll to position [366, 0]
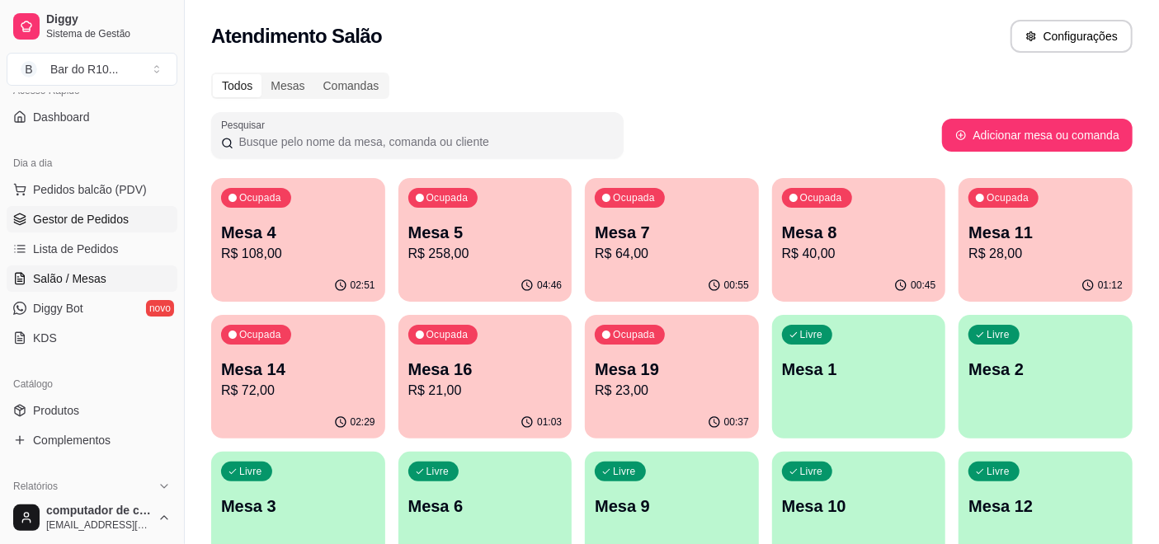
click at [57, 219] on span "Gestor de Pedidos" at bounding box center [81, 219] width 96 height 16
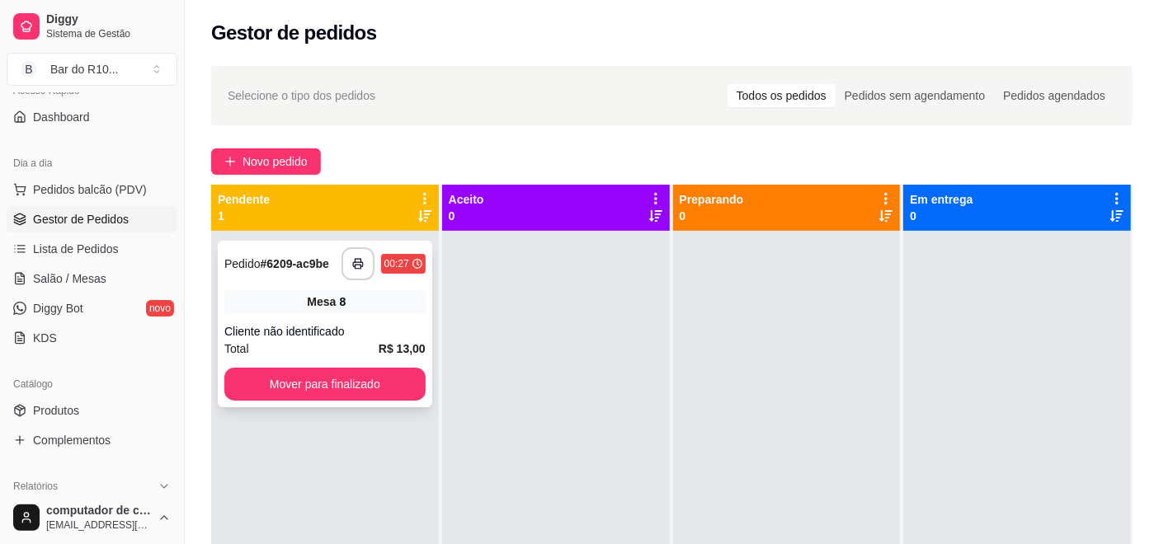
click at [339, 318] on div "**********" at bounding box center [325, 324] width 214 height 167
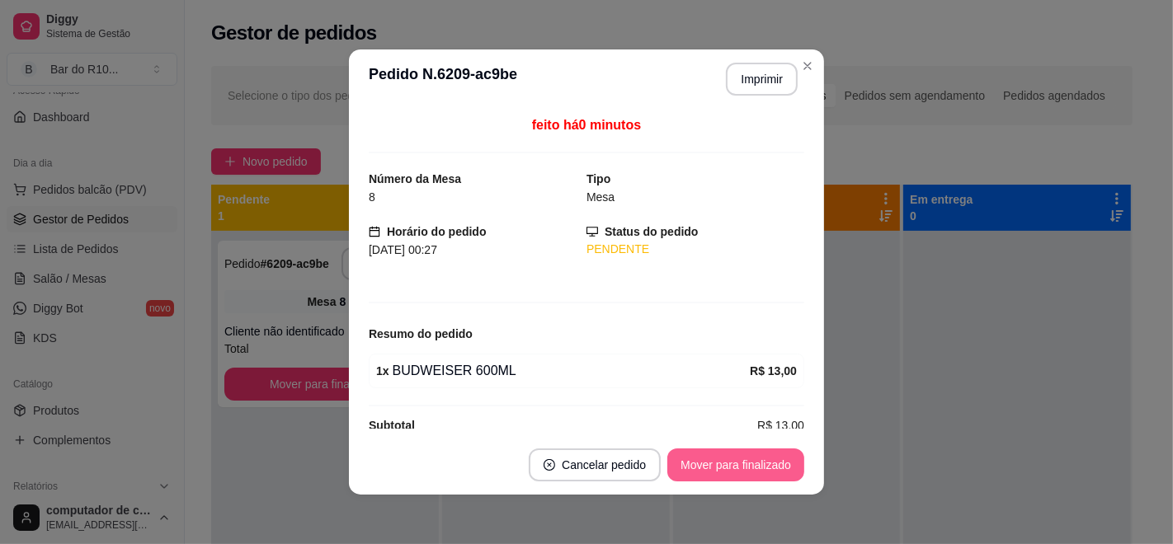
click at [720, 452] on button "Mover para finalizado" at bounding box center [735, 465] width 137 height 33
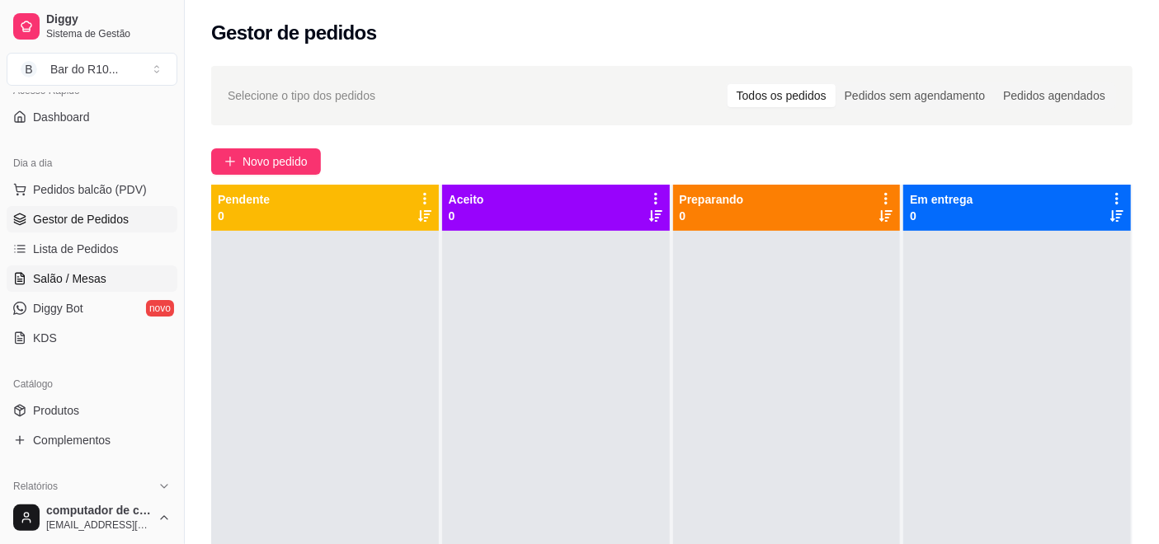
click at [78, 277] on span "Salão / Mesas" at bounding box center [69, 279] width 73 height 16
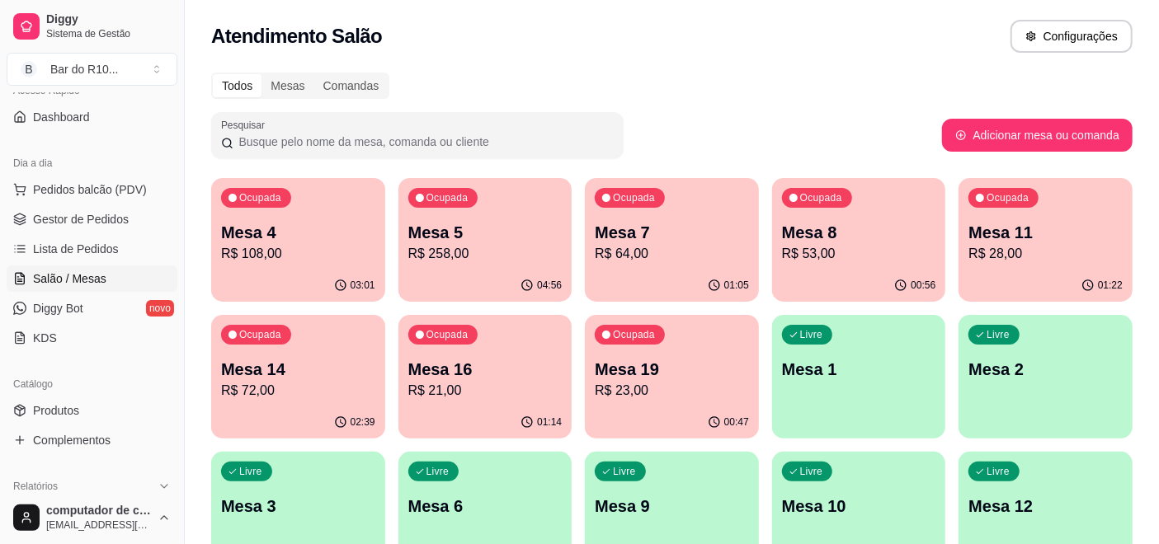
click at [339, 341] on div "Ocupada Mesa 14 R$ 72,00" at bounding box center [298, 361] width 168 height 89
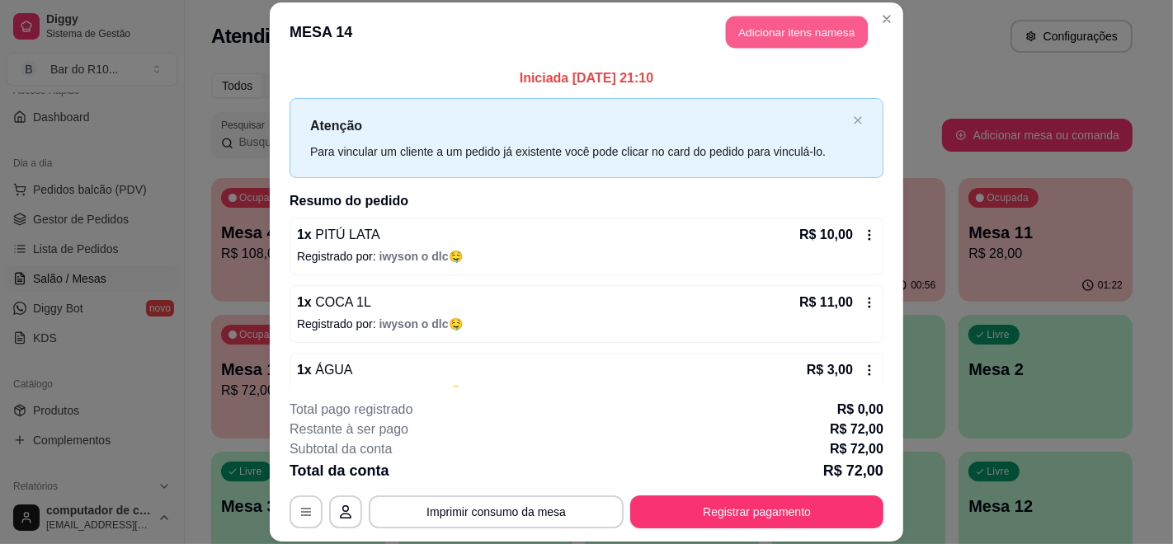
click at [787, 36] on button "Adicionar itens na mesa" at bounding box center [797, 32] width 142 height 32
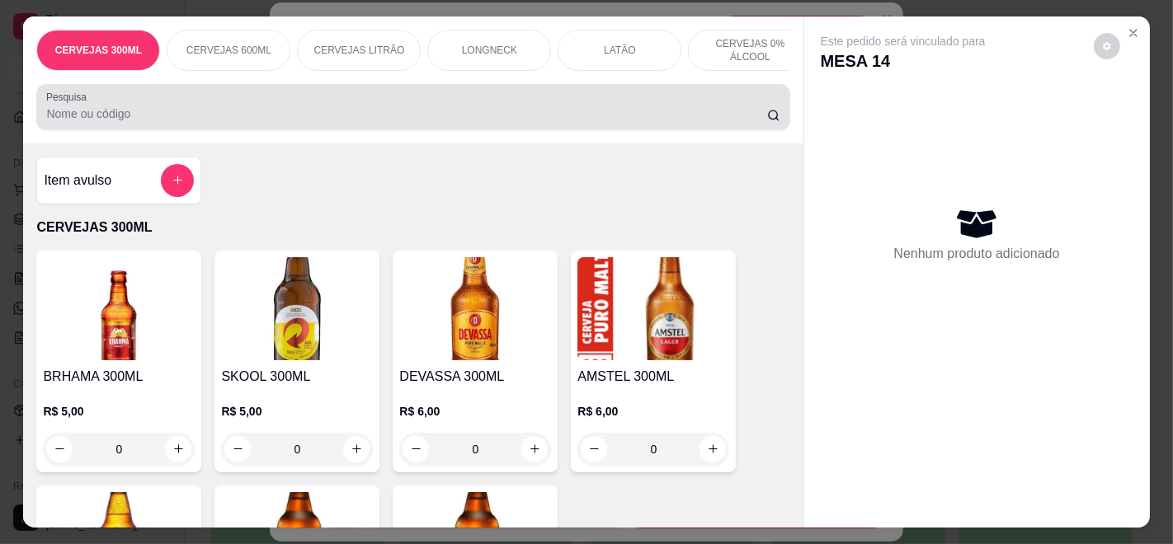
click at [386, 130] on div "Pesquisa" at bounding box center [412, 107] width 753 height 46
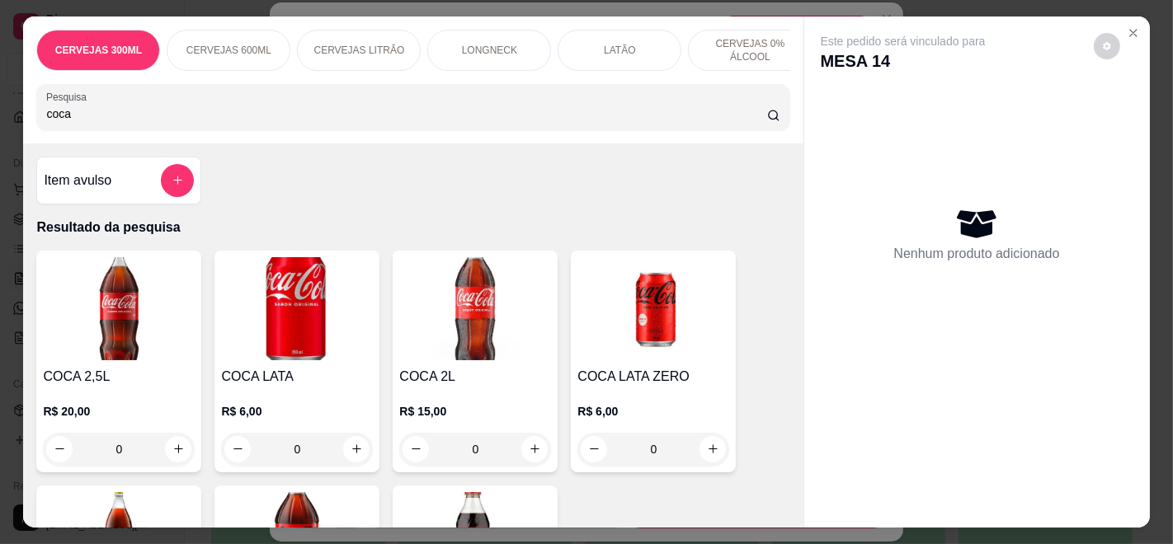
scroll to position [183, 0]
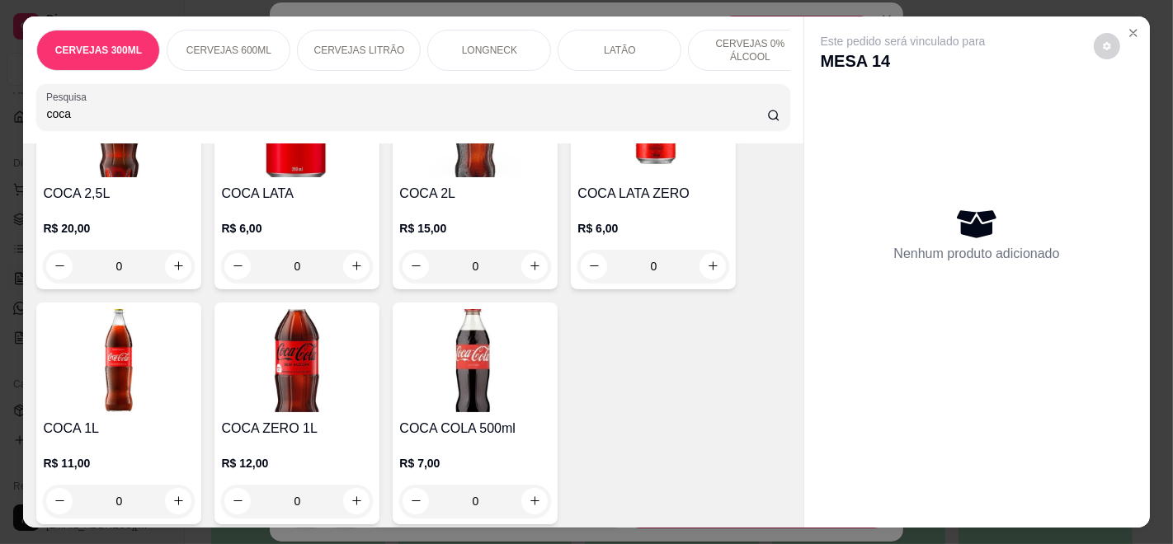
type input "coca"
click at [122, 449] on div "R$ 11,00 0" at bounding box center [119, 478] width 152 height 79
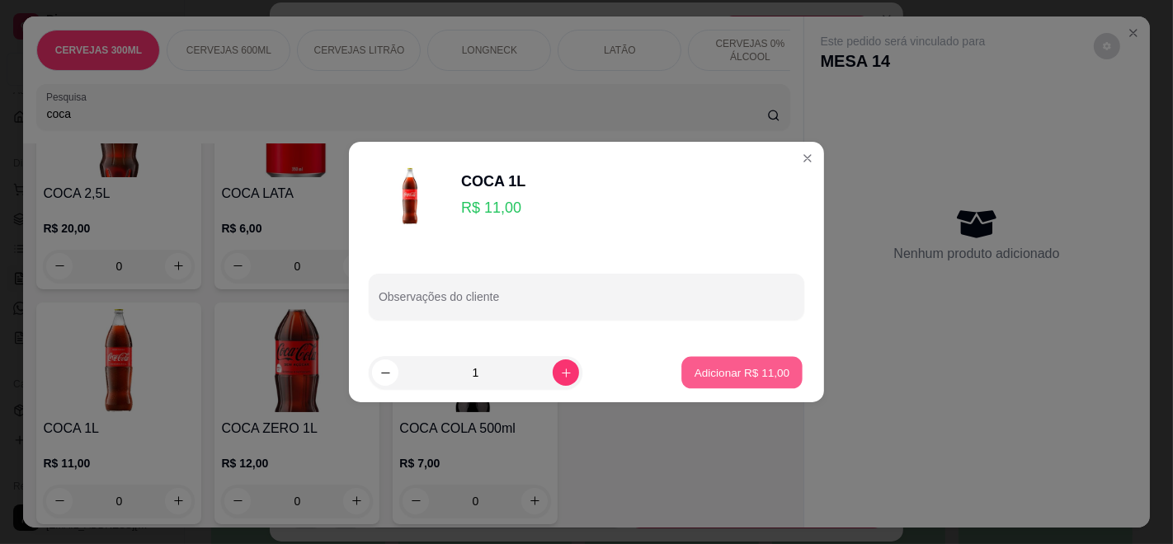
click at [784, 371] on button "Adicionar R$ 11,00" at bounding box center [741, 373] width 121 height 32
type input "1"
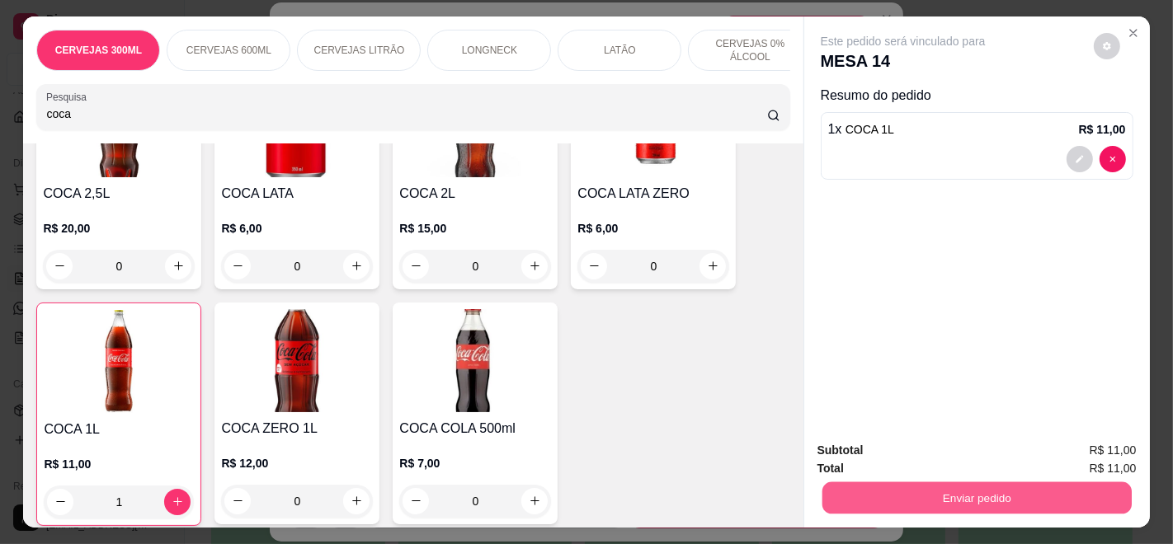
click at [967, 482] on button "Enviar pedido" at bounding box center [975, 498] width 309 height 32
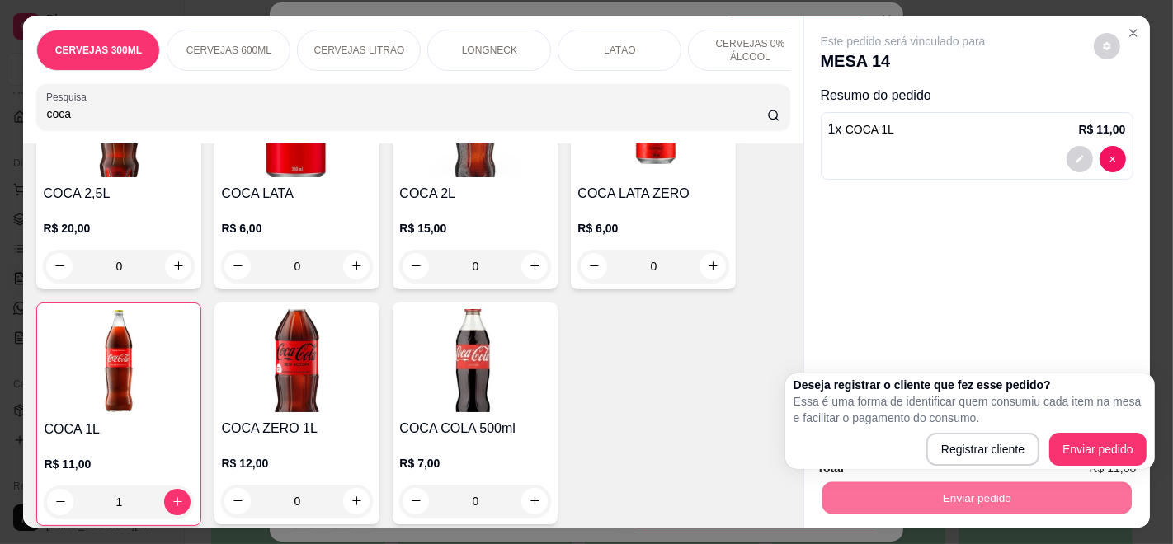
click at [1080, 478] on div "Enviar pedido" at bounding box center [976, 496] width 319 height 37
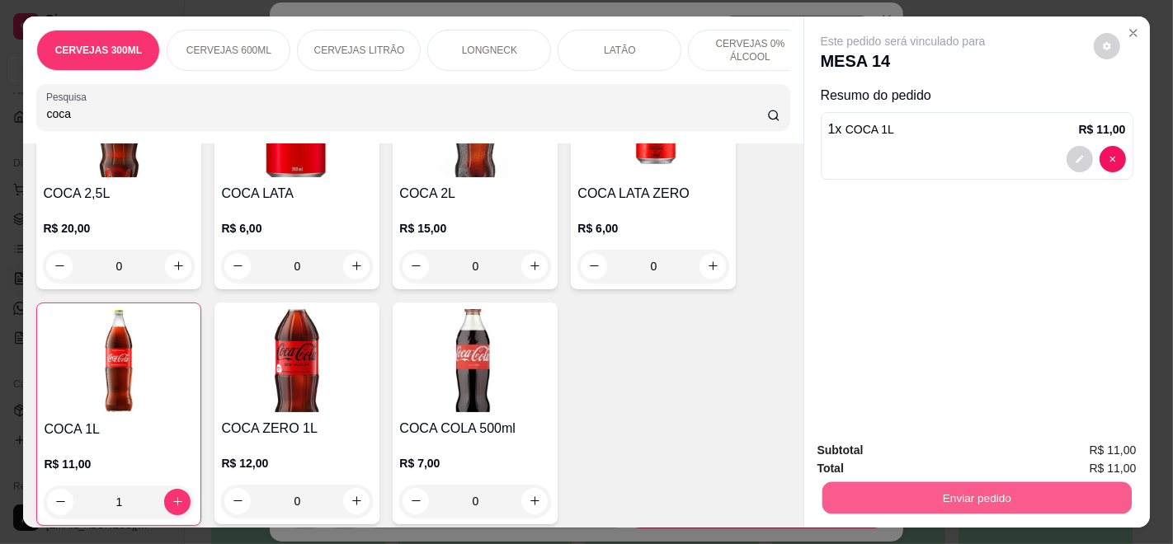
click at [983, 486] on button "Enviar pedido" at bounding box center [975, 498] width 309 height 32
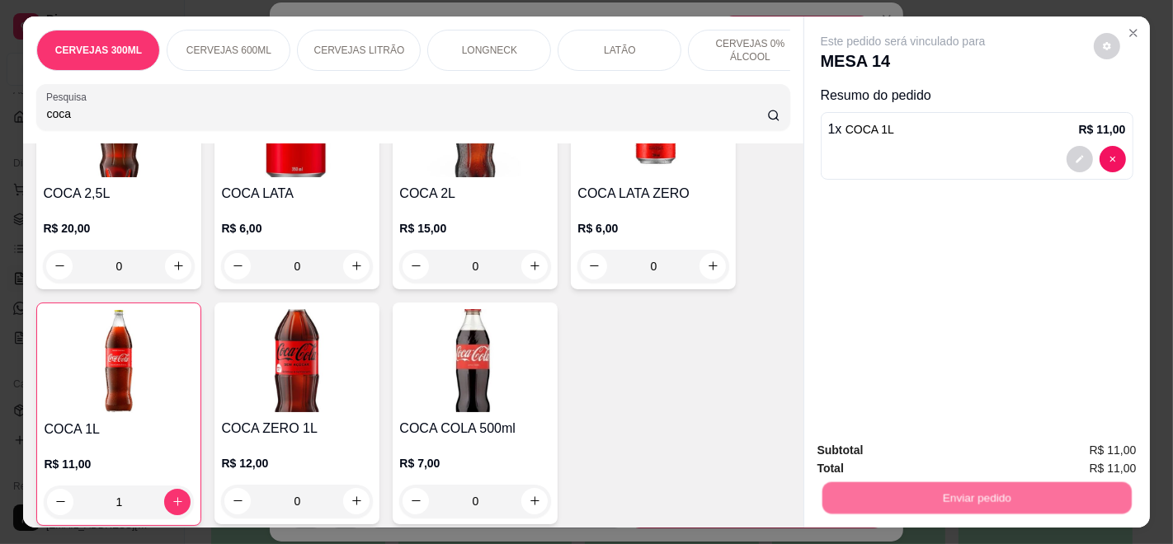
click at [1083, 444] on button "Enviar pedido" at bounding box center [1092, 450] width 93 height 31
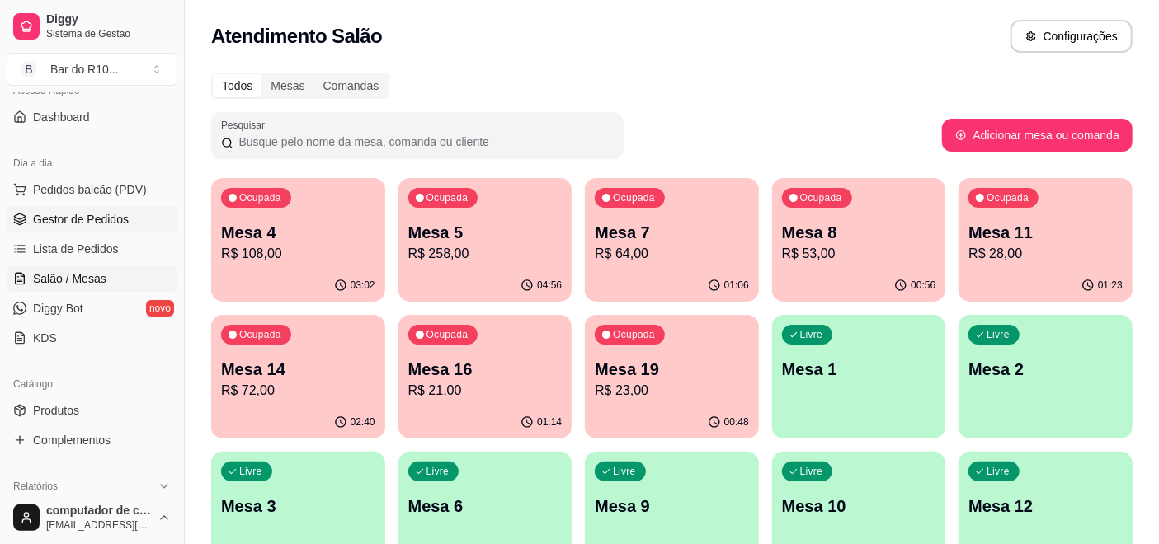
click at [48, 218] on span "Gestor de Pedidos" at bounding box center [81, 219] width 96 height 16
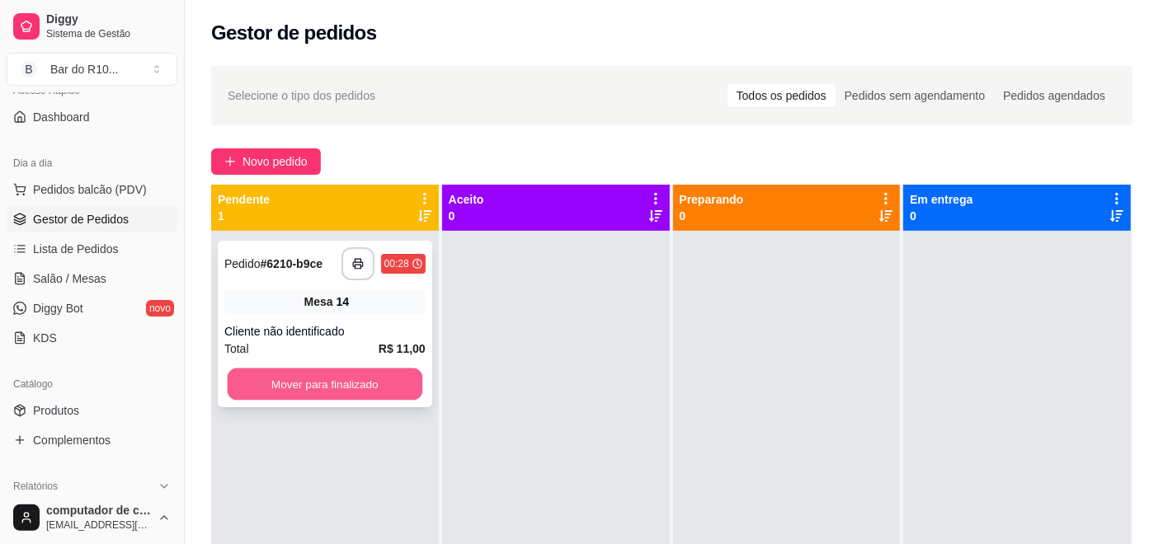
click at [361, 372] on button "Mover para finalizado" at bounding box center [325, 385] width 195 height 32
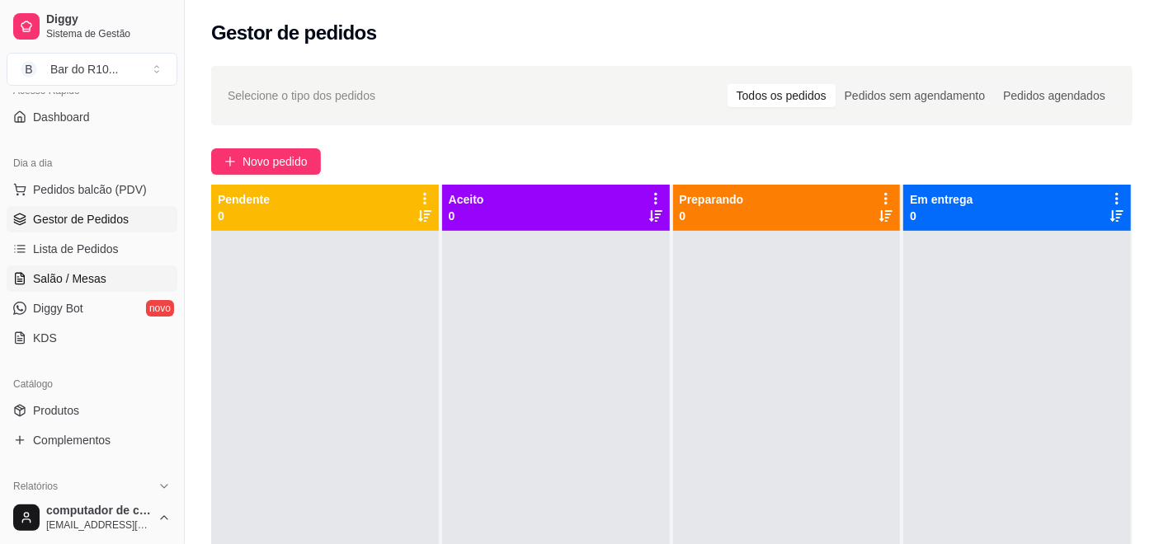
click at [68, 271] on span "Salão / Mesas" at bounding box center [69, 279] width 73 height 16
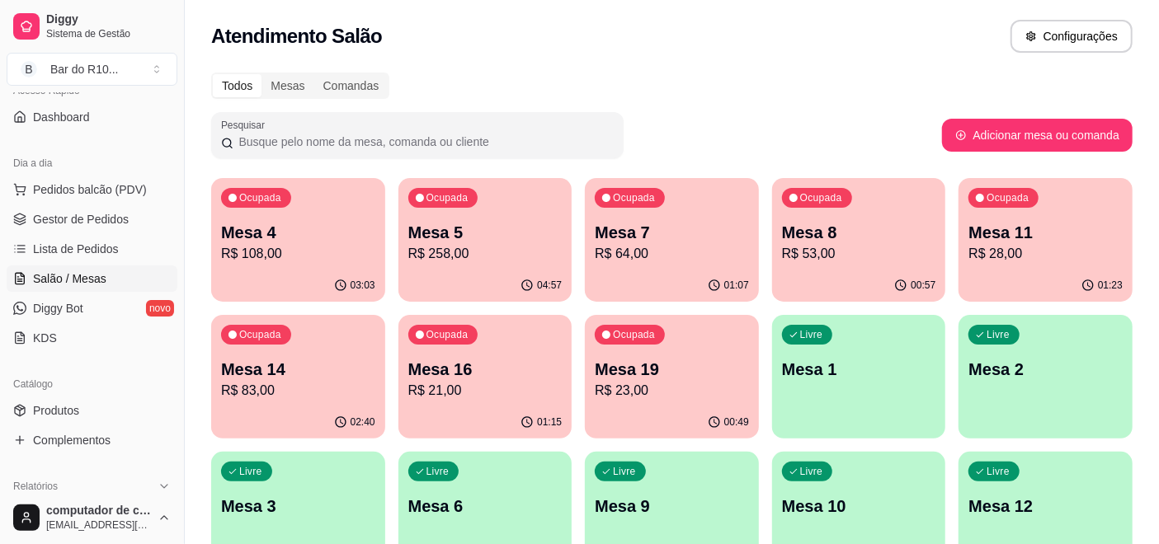
click at [294, 239] on p "Mesa 4" at bounding box center [298, 232] width 154 height 23
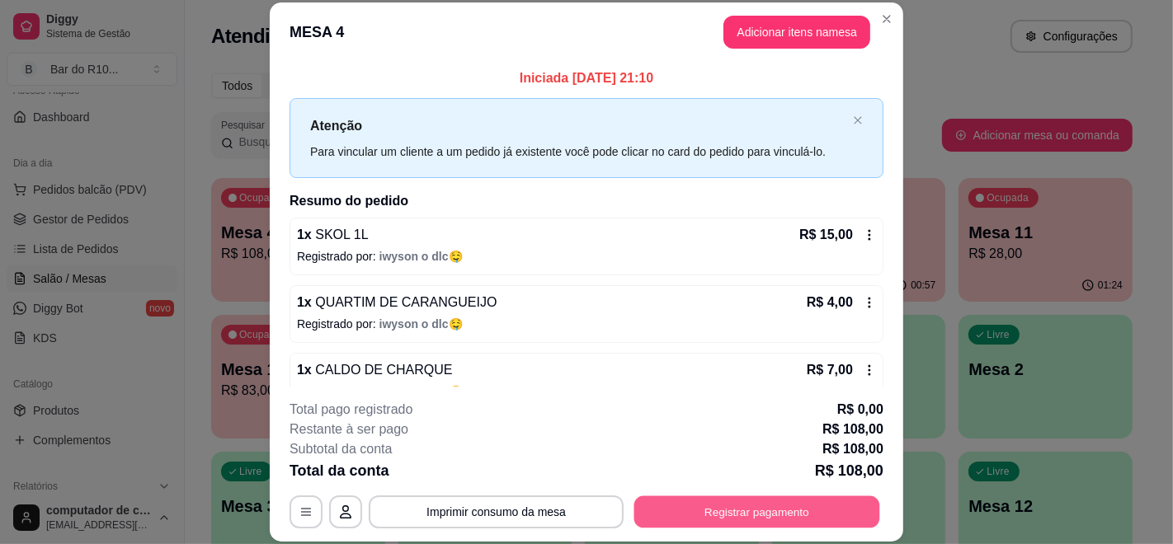
click at [732, 514] on button "Registrar pagamento" at bounding box center [757, 512] width 246 height 32
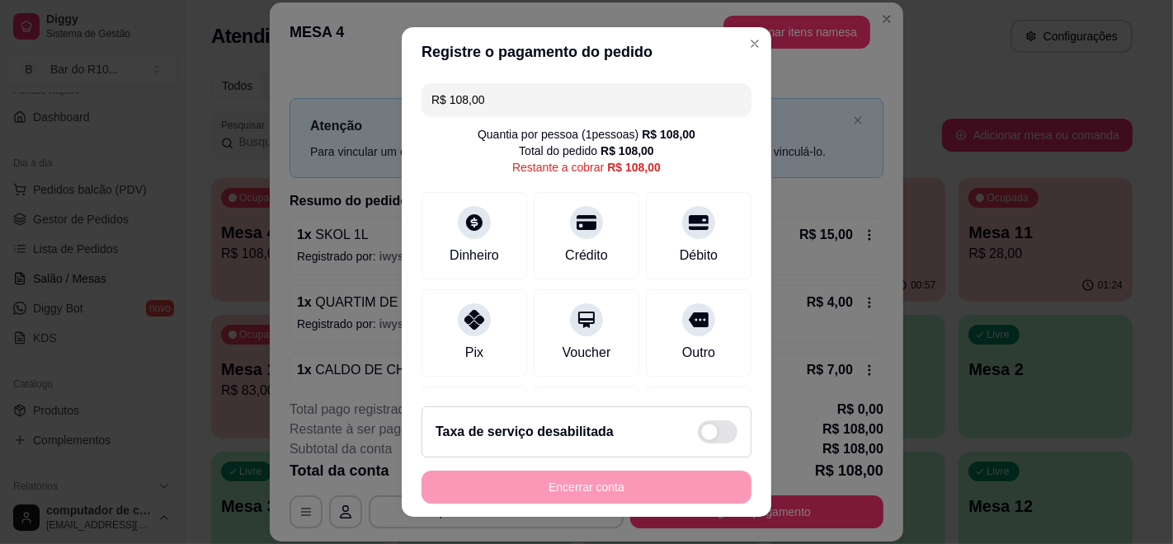
click at [614, 80] on div "R$ 108,00 Quantia por pessoa ( 1 pessoas) R$ 108,00 Total do pedido R$ 108,00 R…" at bounding box center [586, 235] width 369 height 317
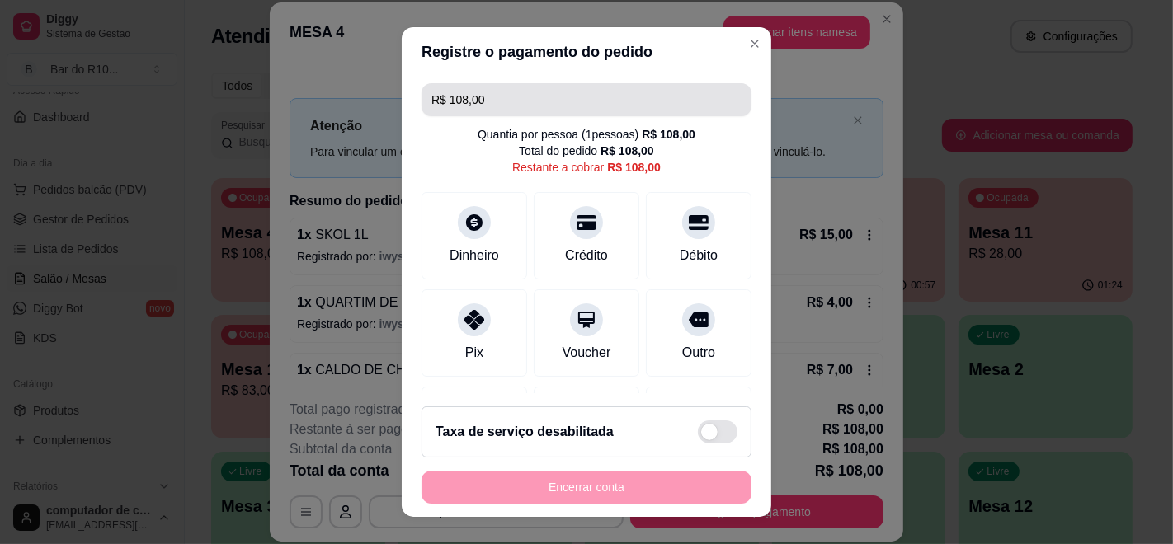
click at [600, 102] on input "R$ 108,00" at bounding box center [586, 99] width 310 height 33
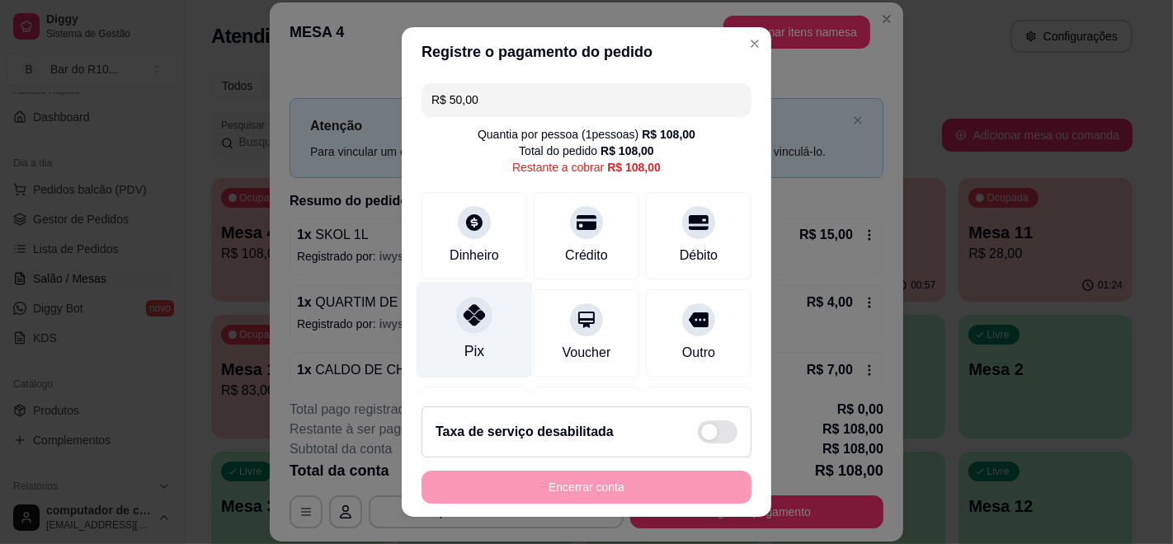
click at [463, 310] on icon at bounding box center [473, 314] width 21 height 21
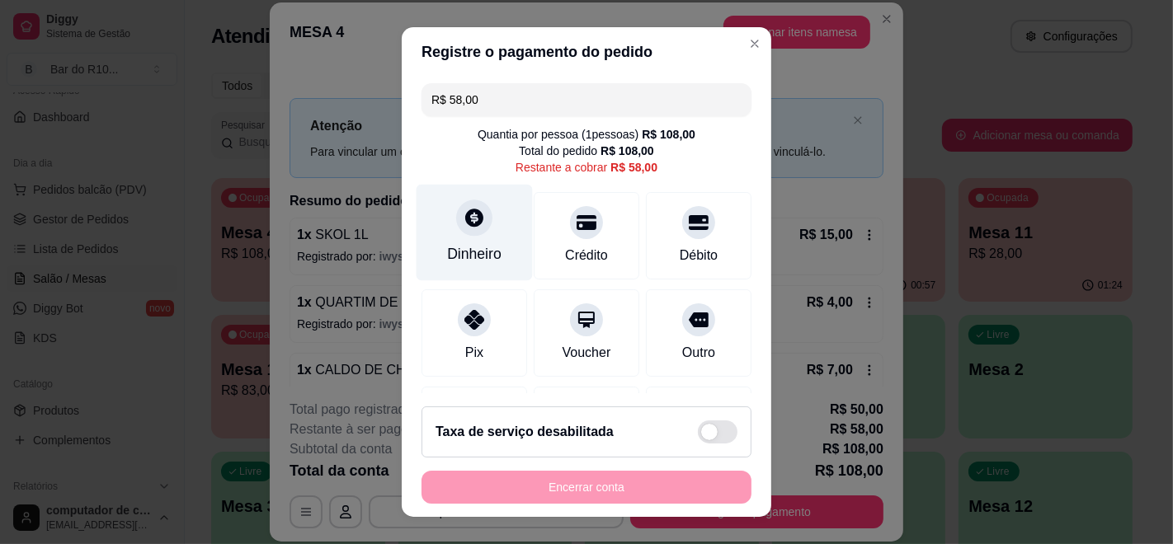
click at [456, 233] on div at bounding box center [474, 218] width 36 height 36
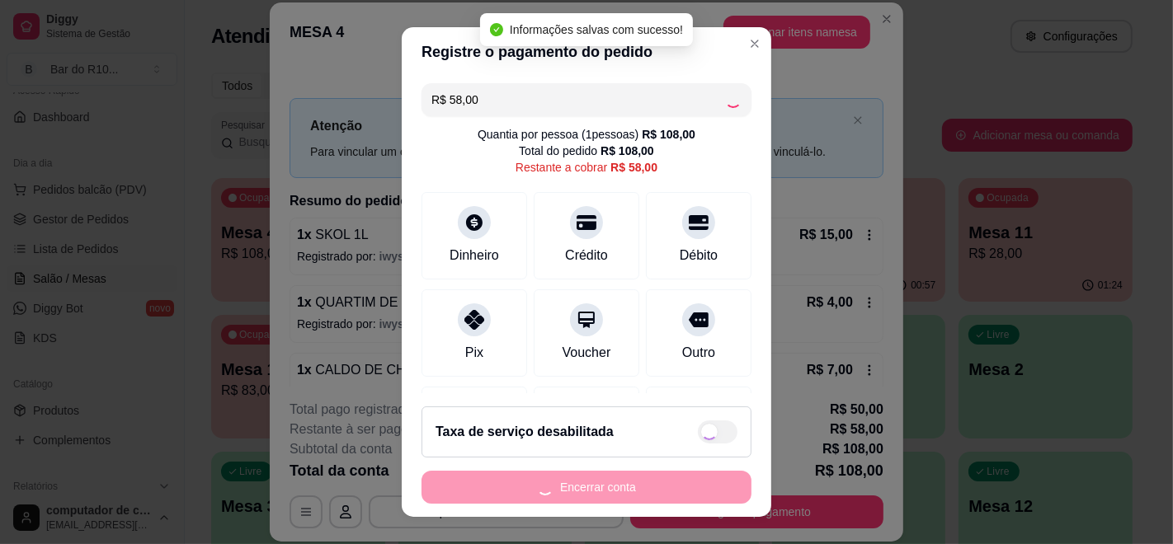
type input "R$ 0,00"
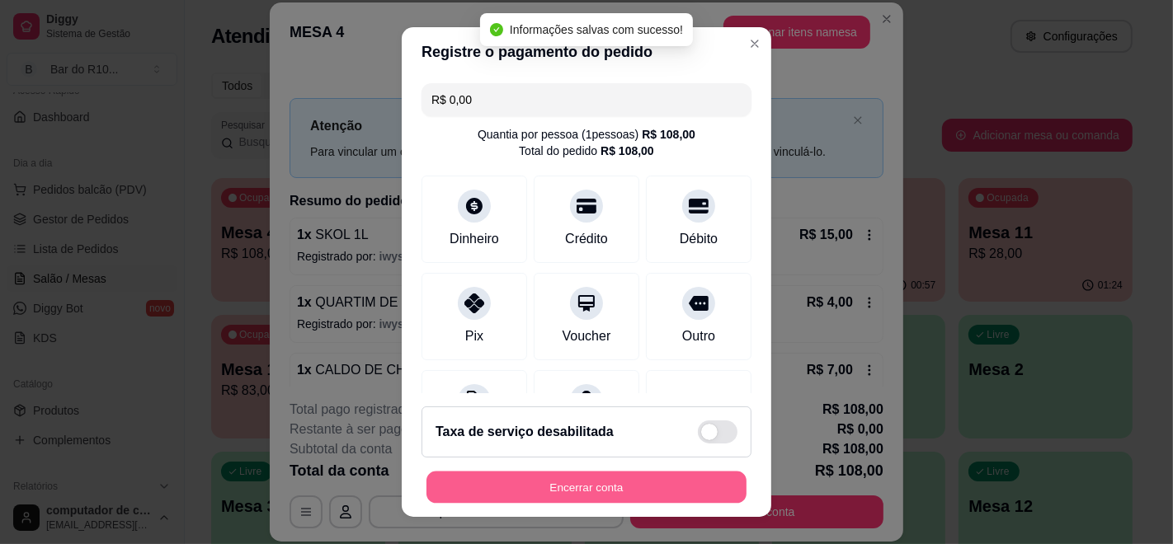
click at [565, 487] on button "Encerrar conta" at bounding box center [586, 488] width 320 height 32
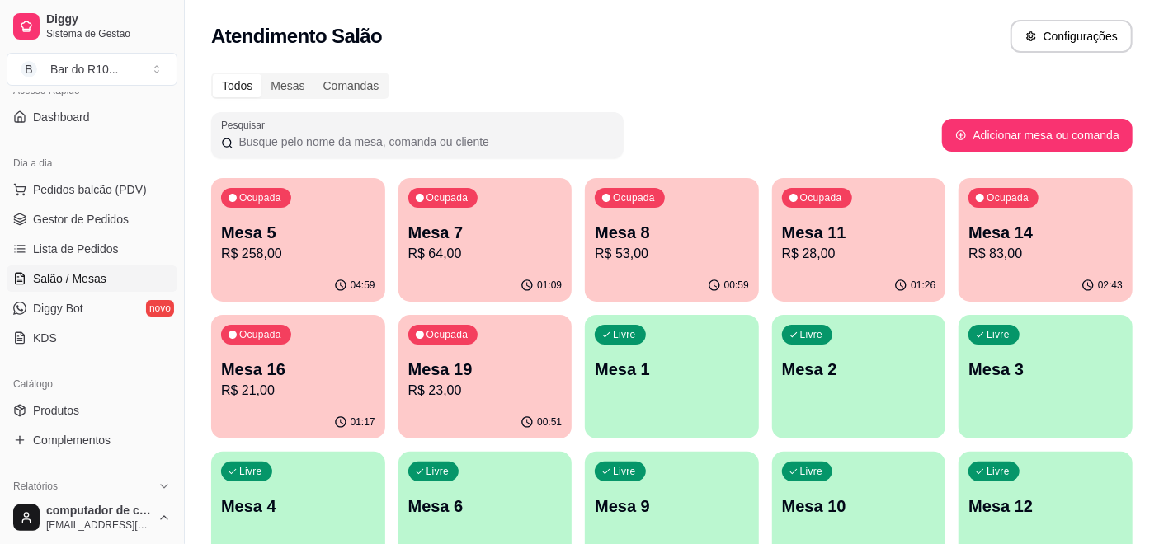
click at [1095, 248] on p "R$ 83,00" at bounding box center [1045, 254] width 154 height 20
click at [620, 239] on p "Mesa 8" at bounding box center [672, 232] width 154 height 23
click at [55, 226] on span "Gestor de Pedidos" at bounding box center [81, 219] width 96 height 16
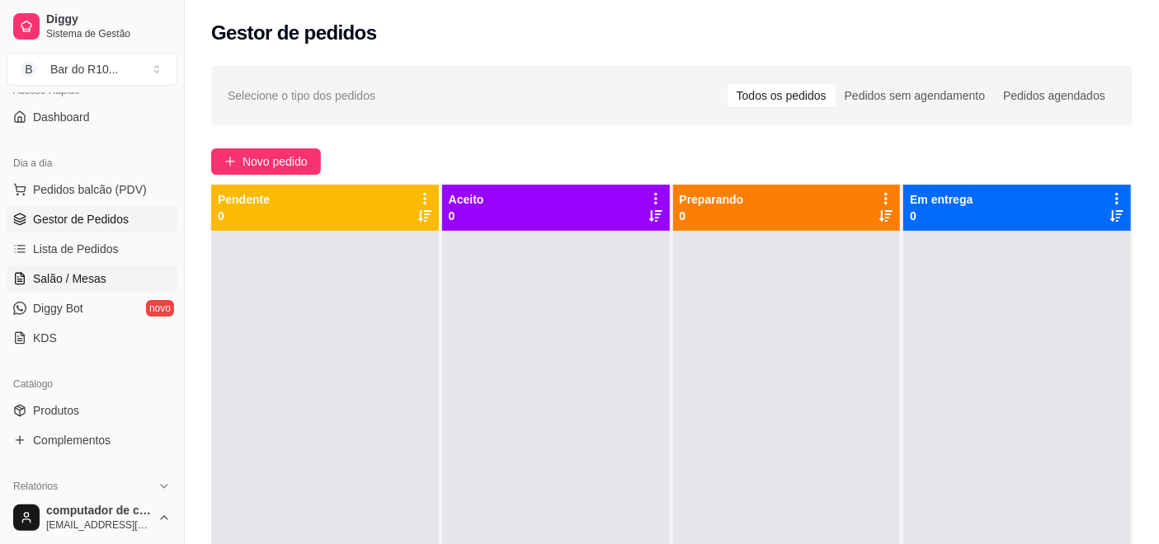
click at [106, 267] on link "Salão / Mesas" at bounding box center [92, 279] width 171 height 26
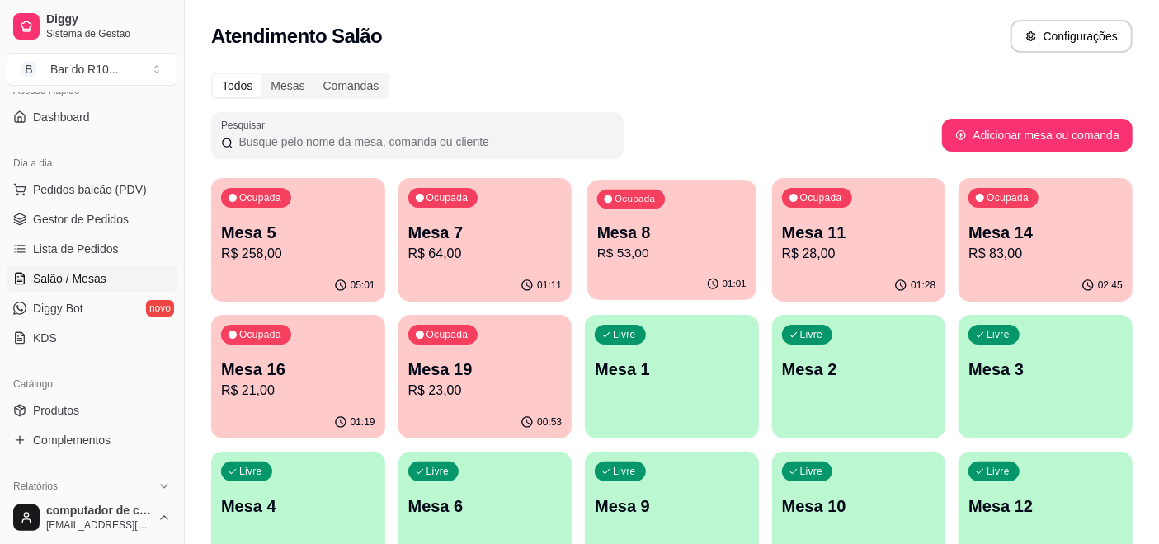
click at [731, 268] on div "Ocupada Mesa 8 R$ 53,00" at bounding box center [671, 224] width 168 height 89
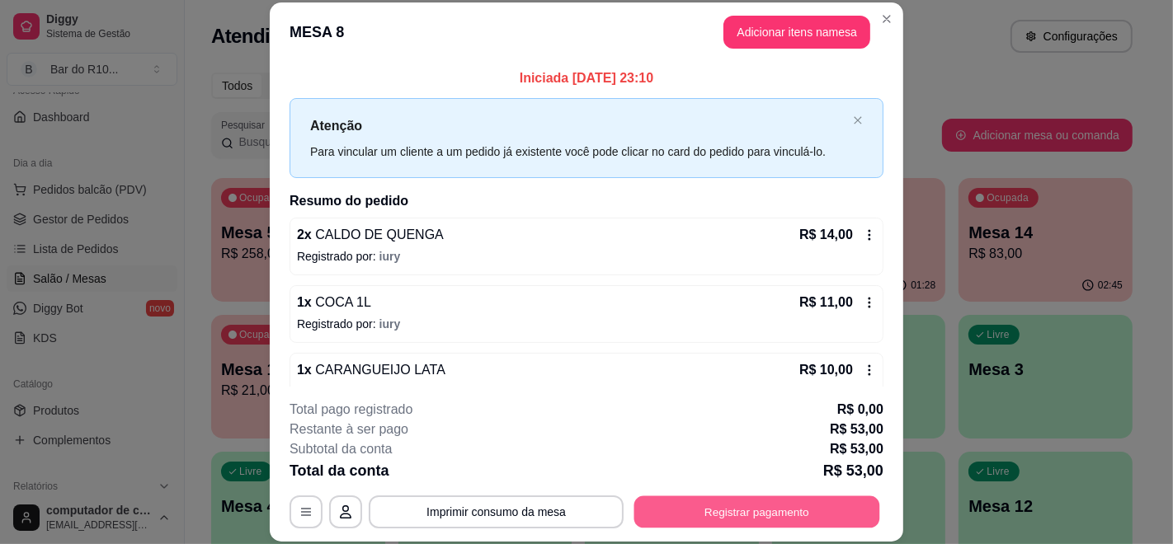
click at [719, 496] on button "Registrar pagamento" at bounding box center [757, 512] width 246 height 32
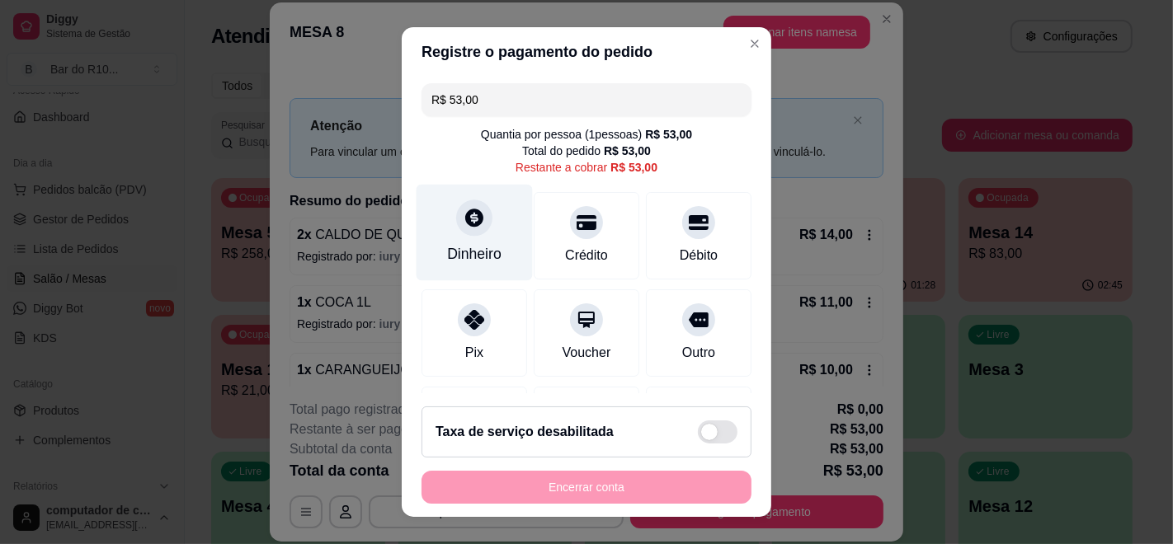
click at [463, 214] on icon at bounding box center [473, 217] width 21 height 21
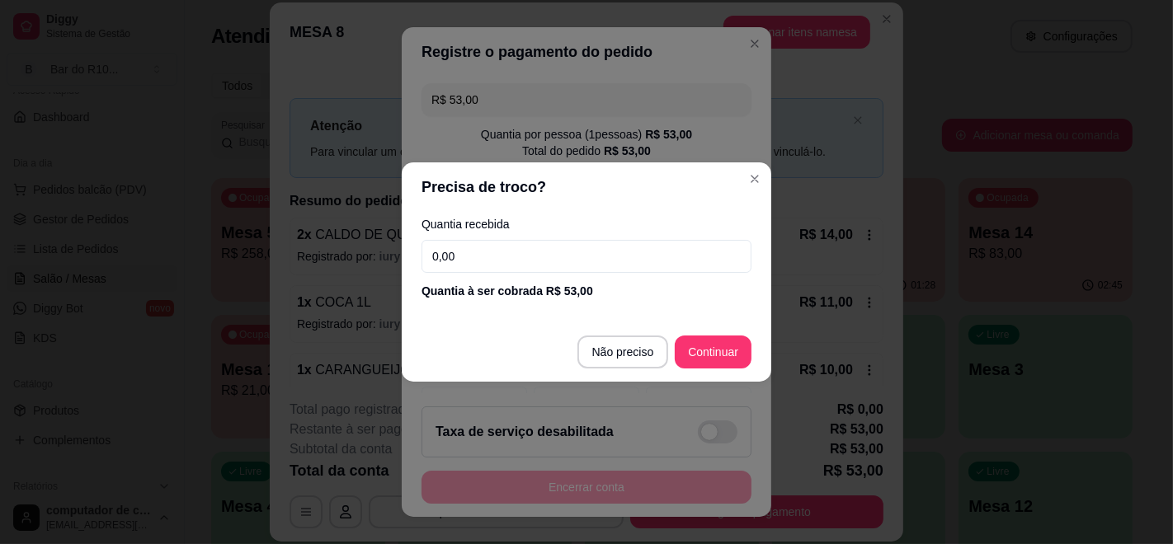
click at [554, 246] on input "0,00" at bounding box center [586, 256] width 330 height 33
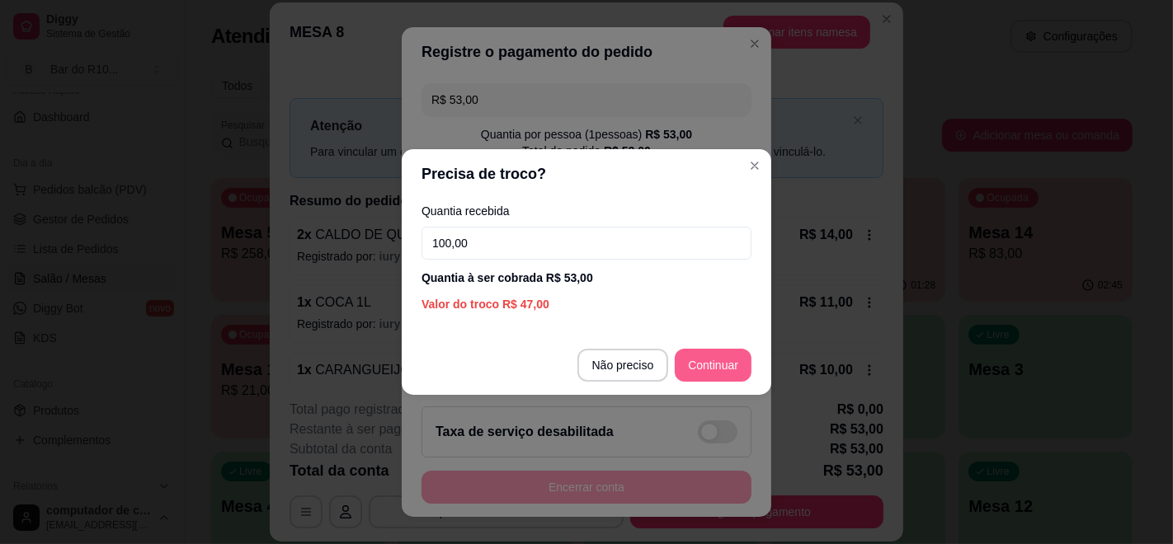
type input "100,00"
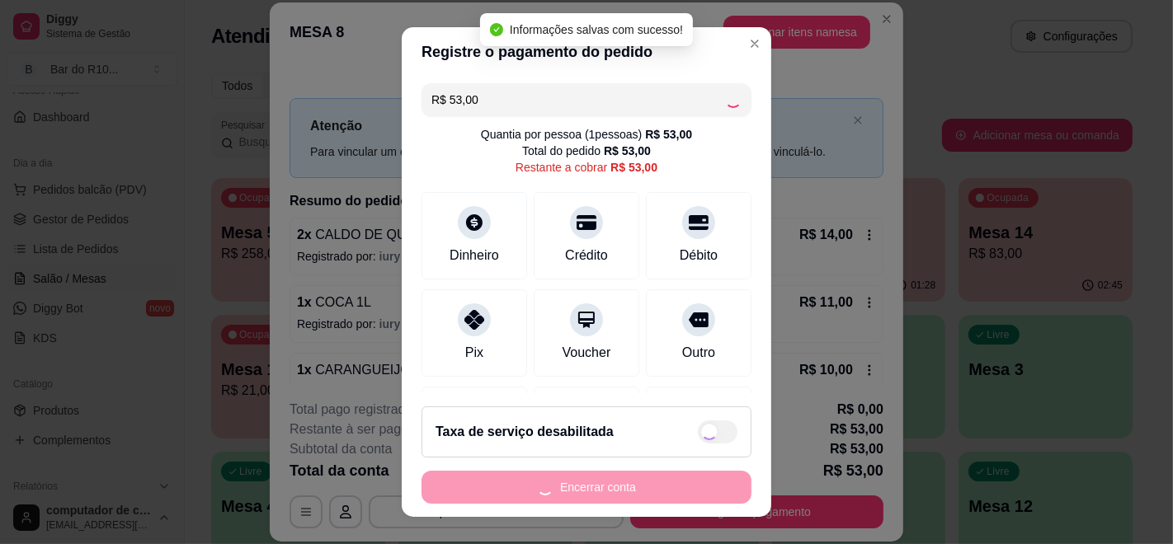
type input "R$ 0,00"
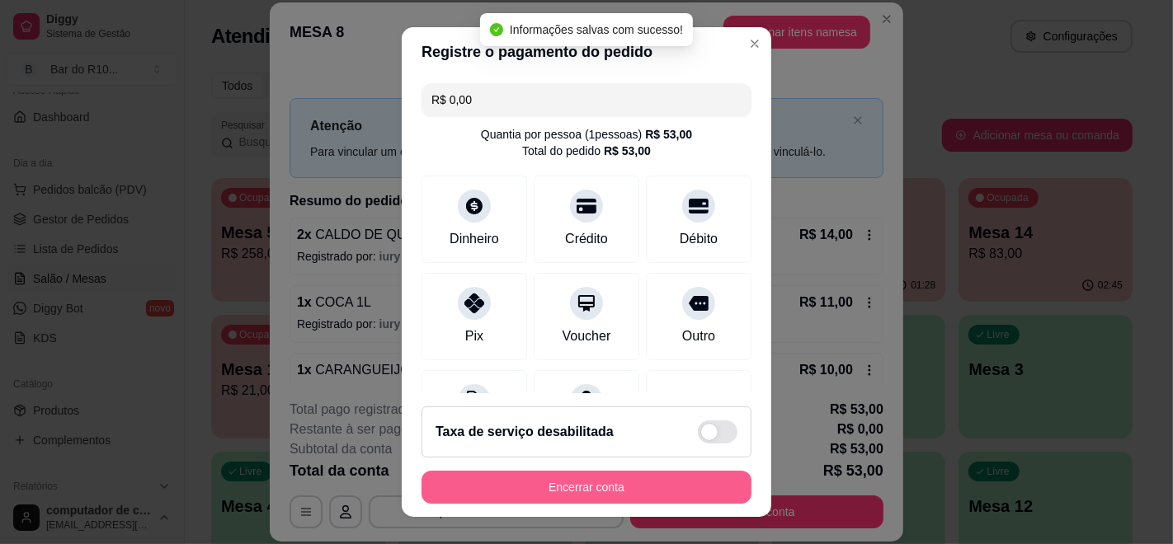
click at [588, 488] on button "Encerrar conta" at bounding box center [586, 487] width 330 height 33
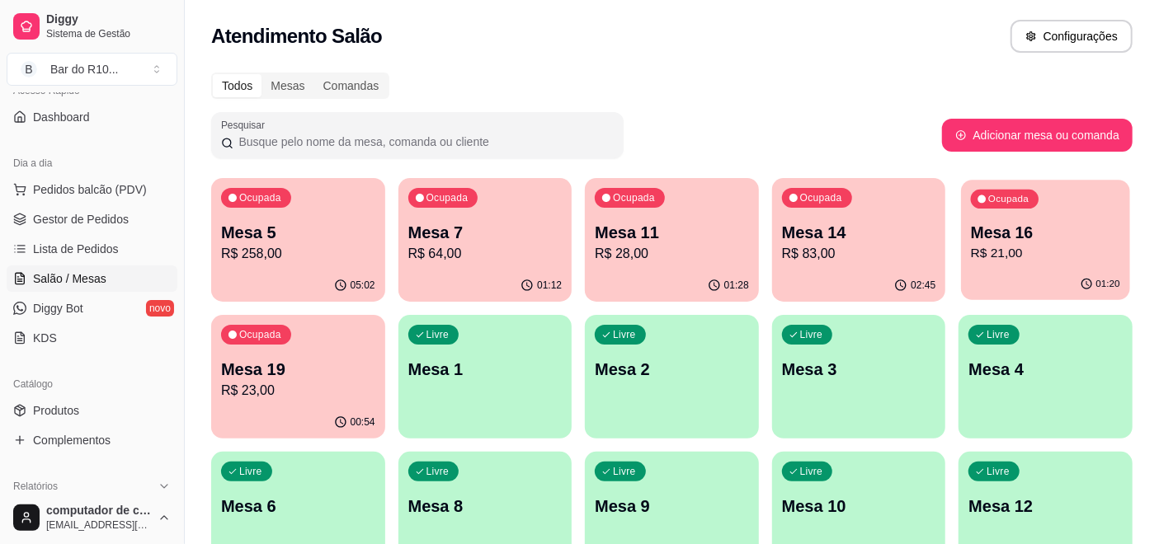
click at [1000, 205] on div "Ocupada" at bounding box center [1005, 199] width 68 height 19
click at [482, 244] on p "R$ 64,00" at bounding box center [485, 254] width 154 height 20
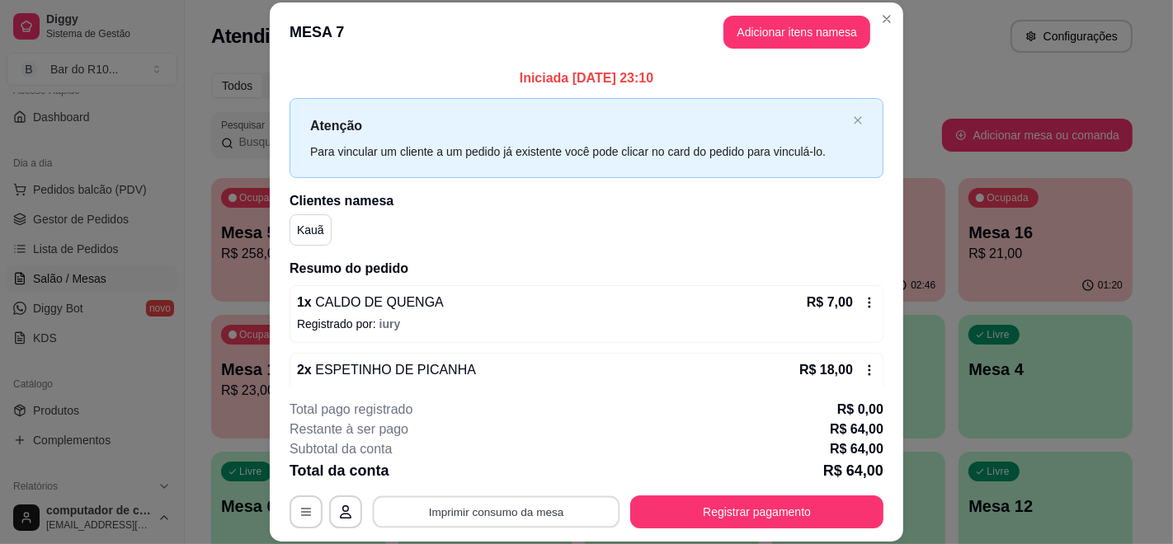
click at [450, 516] on button "Imprimir consumo da mesa" at bounding box center [496, 512] width 247 height 32
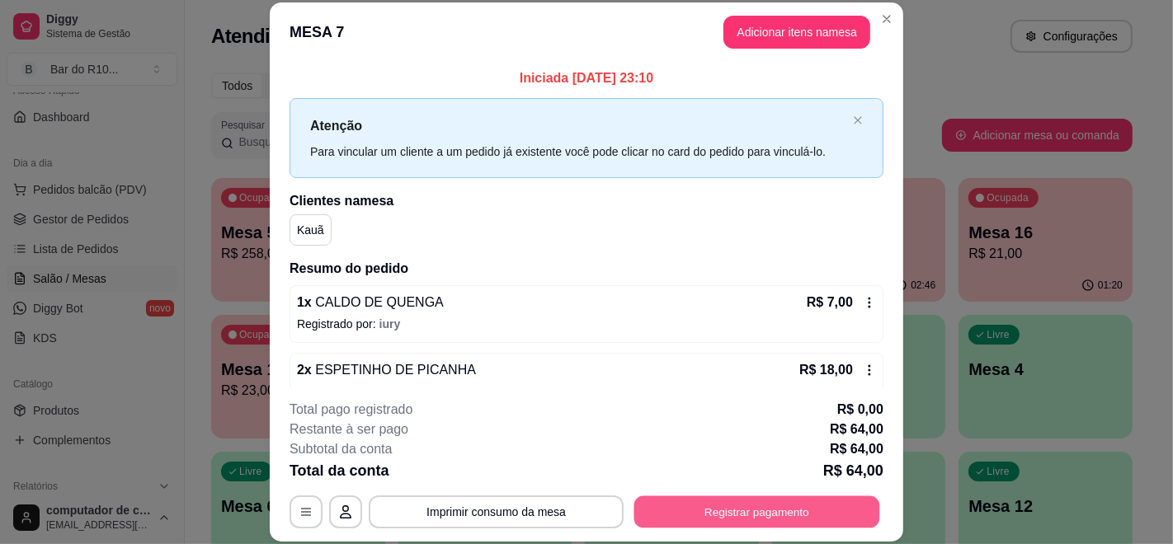
click at [691, 510] on button "Registrar pagamento" at bounding box center [757, 512] width 246 height 32
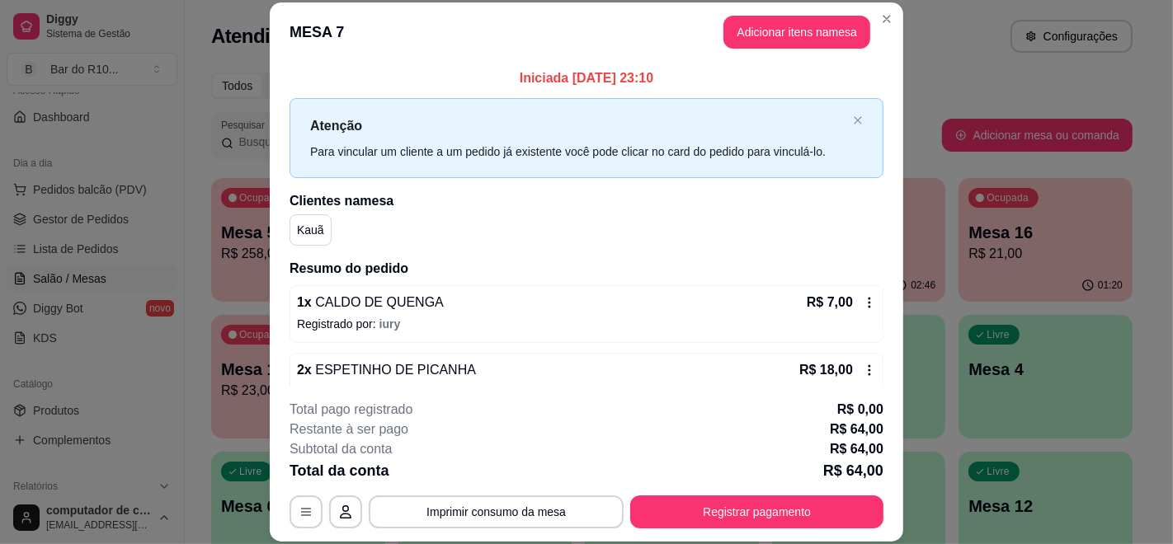
click at [868, 302] on icon at bounding box center [869, 303] width 2 height 11
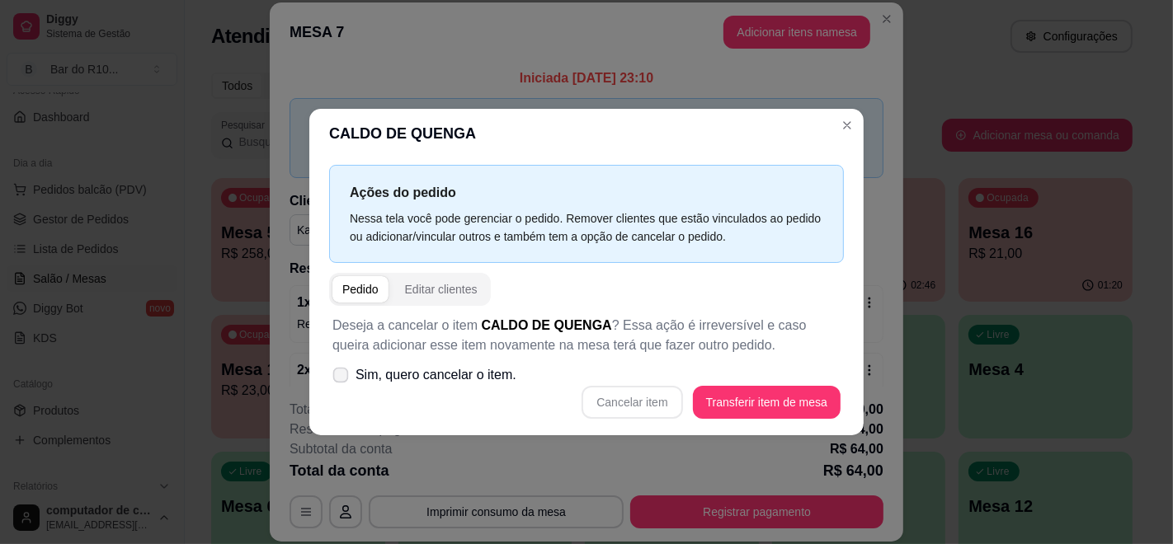
click at [443, 371] on span "Sim, quero cancelar o item." at bounding box center [435, 375] width 161 height 20
click at [342, 379] on input "Sim, quero cancelar o item." at bounding box center [337, 384] width 11 height 11
checkbox input "true"
click at [653, 404] on button "Cancelar item" at bounding box center [632, 403] width 98 height 32
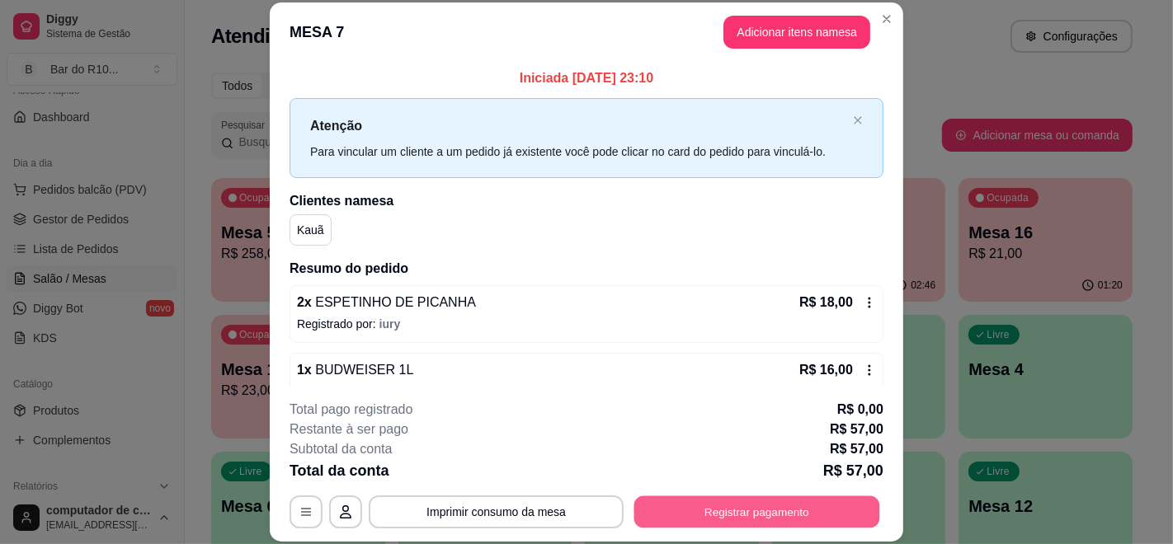
click at [759, 508] on button "Registrar pagamento" at bounding box center [757, 512] width 246 height 32
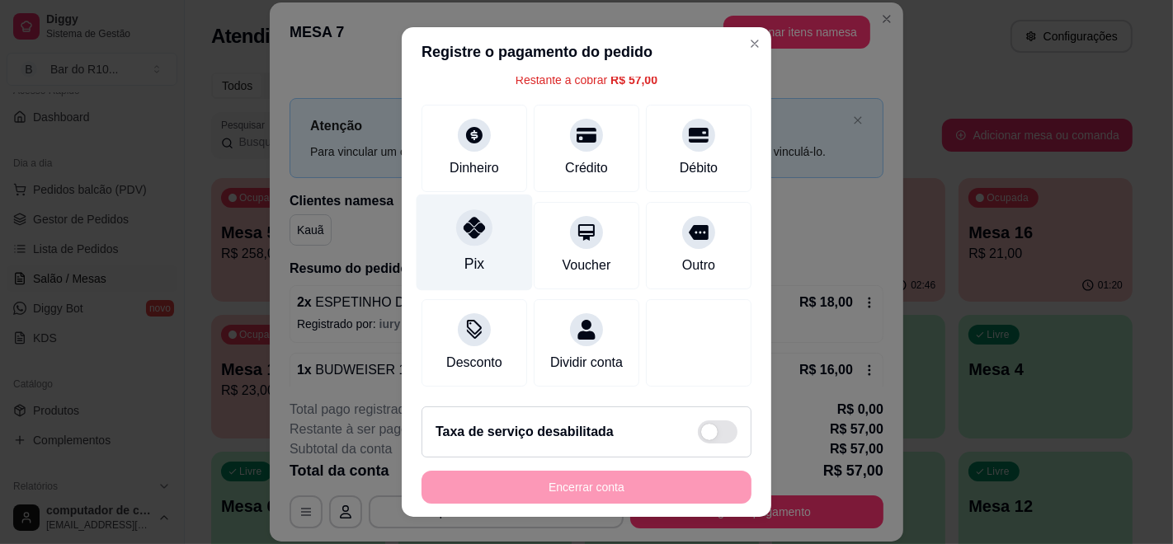
scroll to position [106, 0]
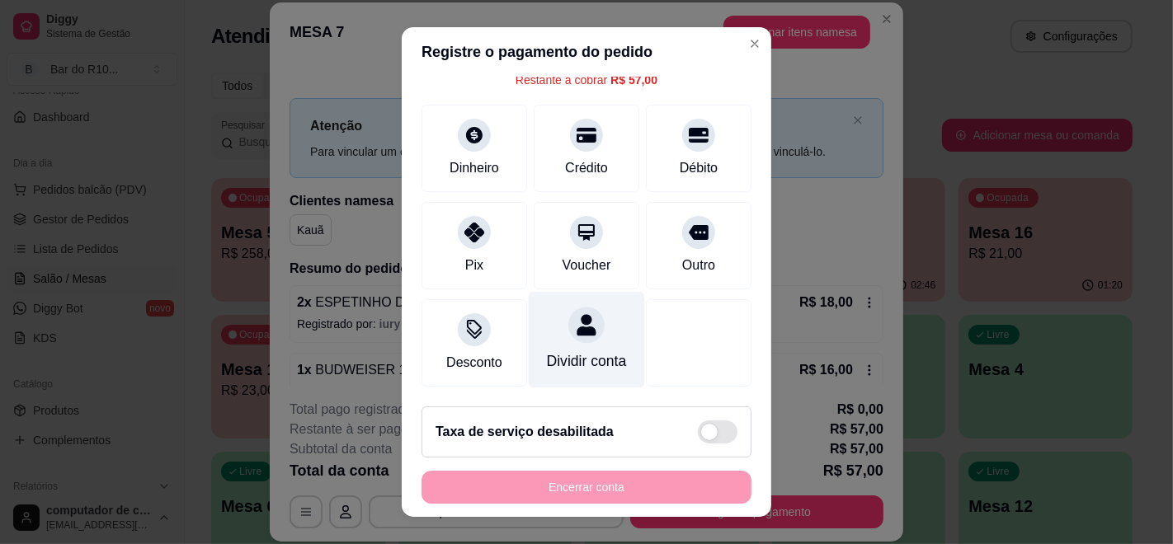
click at [569, 315] on div at bounding box center [586, 325] width 36 height 36
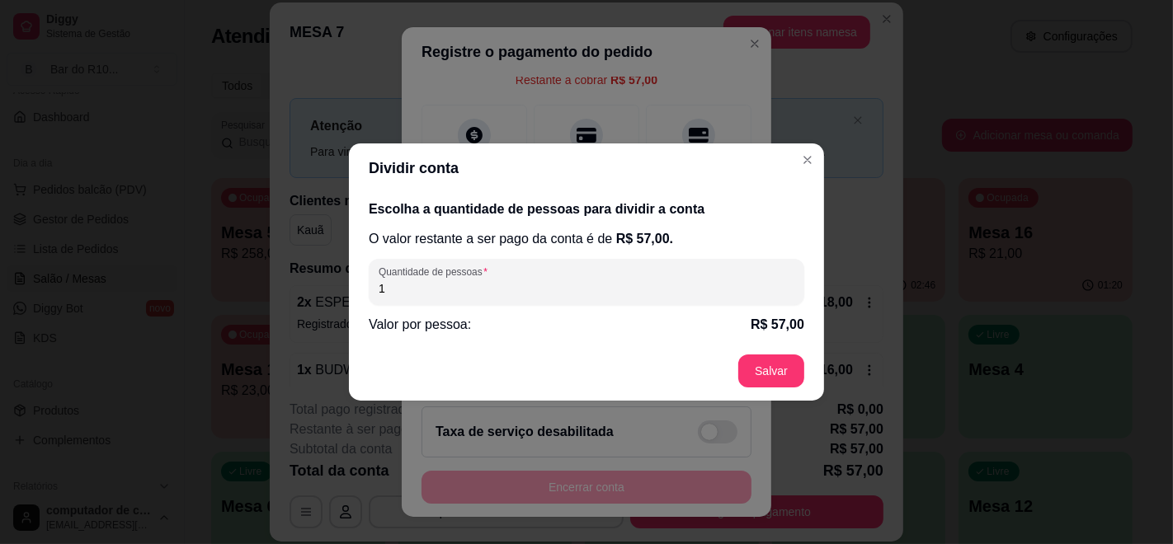
click at [555, 295] on input "1" at bounding box center [587, 288] width 416 height 16
type input "3"
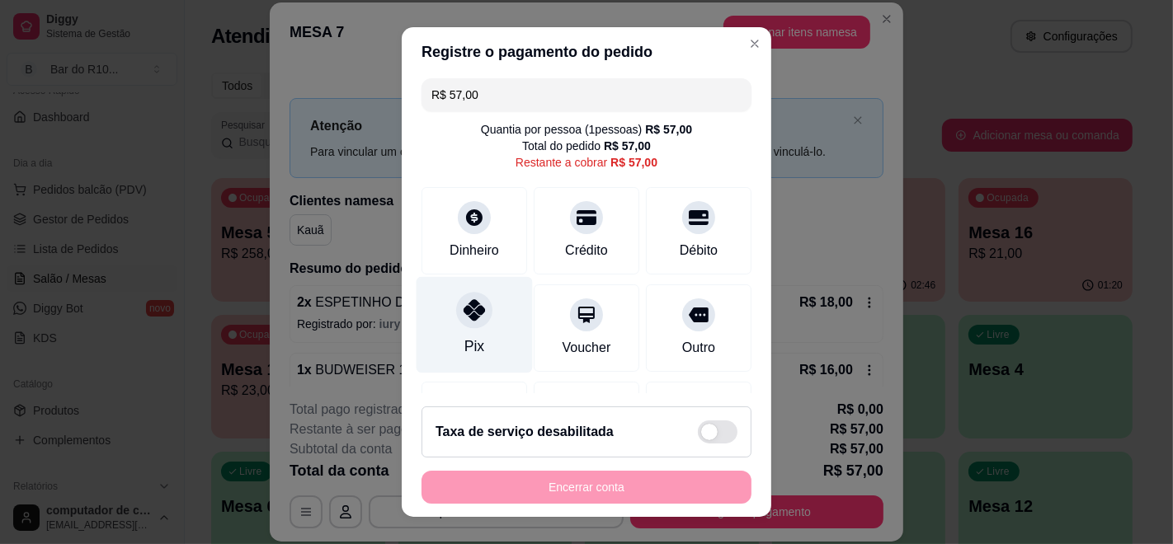
scroll to position [0, 0]
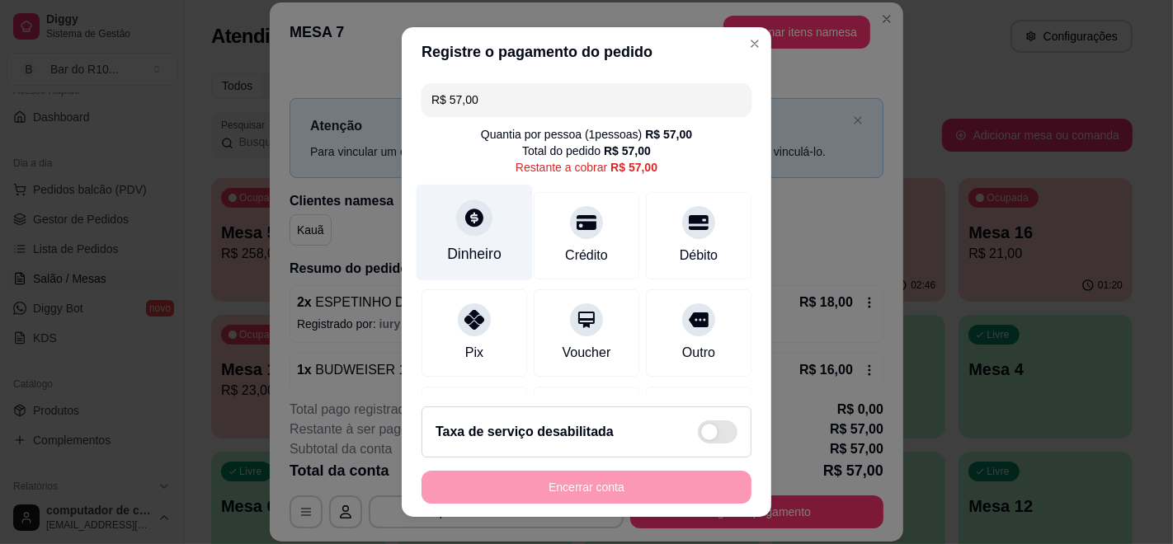
click at [447, 251] on div "Dinheiro" at bounding box center [474, 253] width 54 height 21
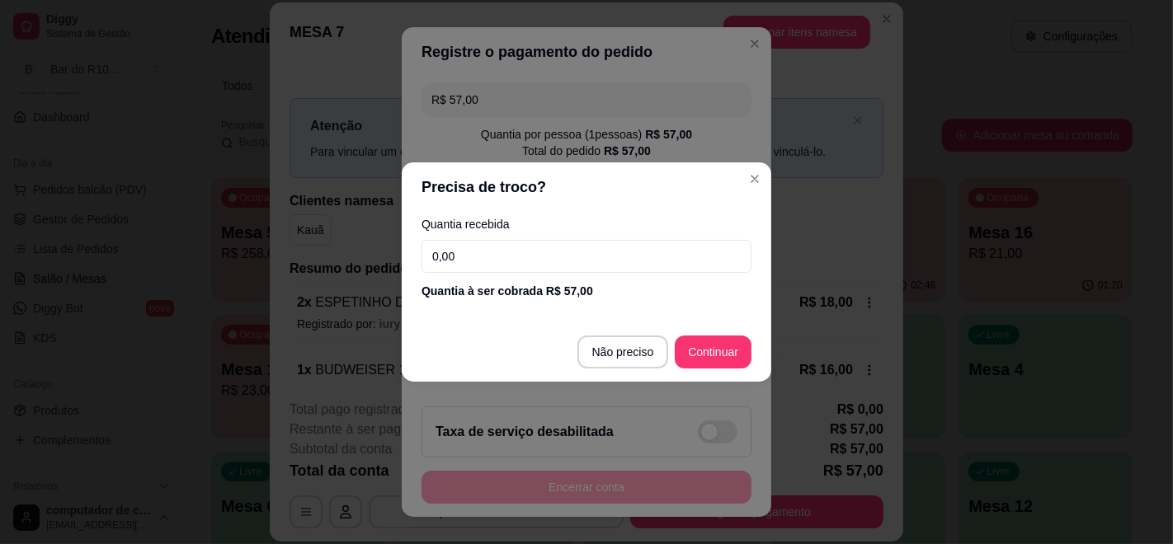
click at [496, 247] on input "0,00" at bounding box center [586, 256] width 330 height 33
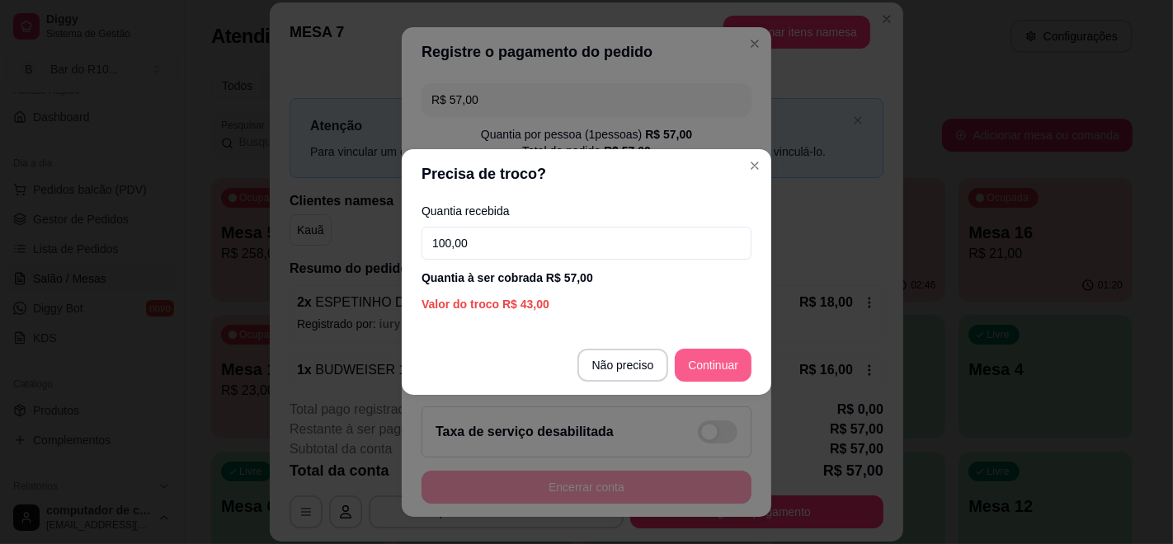
type input "100,00"
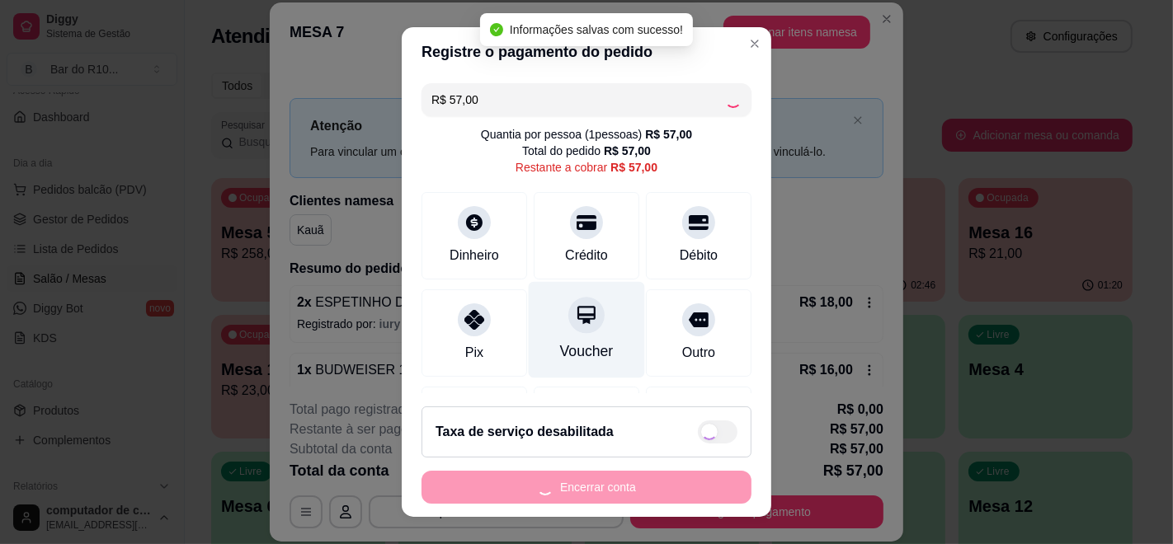
type input "R$ 0,00"
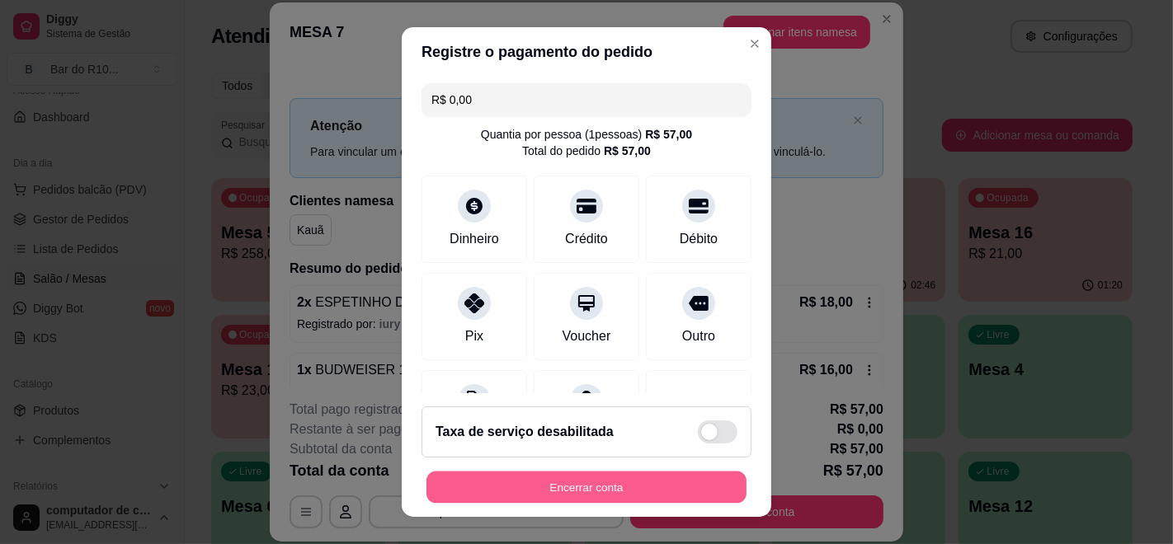
click at [587, 478] on button "Encerrar conta" at bounding box center [586, 488] width 320 height 32
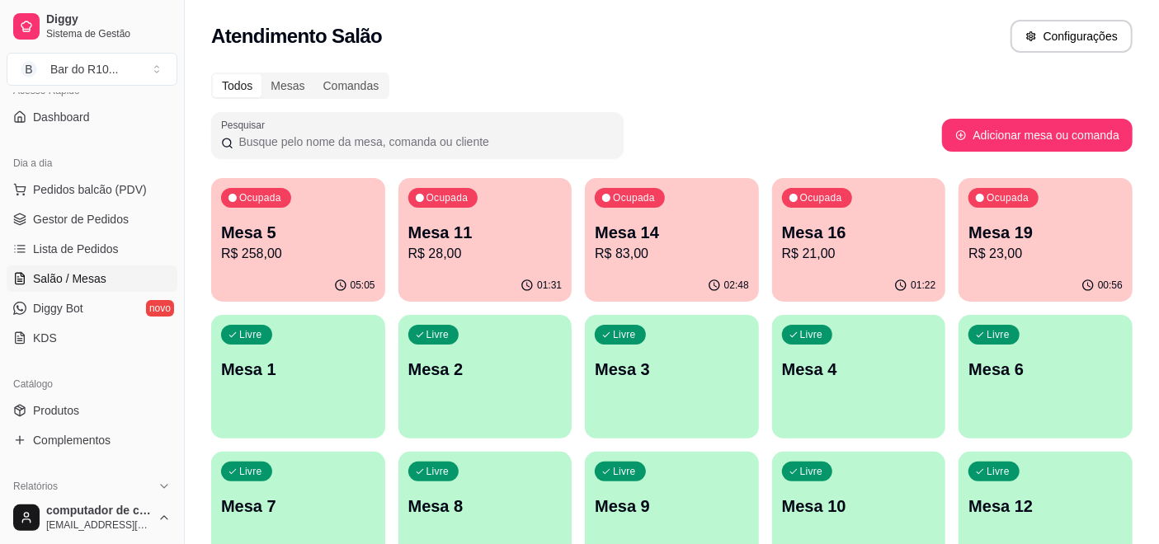
click at [501, 215] on div "Ocupada Mesa 11 R$ 28,00" at bounding box center [485, 224] width 174 height 92
click at [367, 227] on p "Mesa 5" at bounding box center [298, 233] width 149 height 22
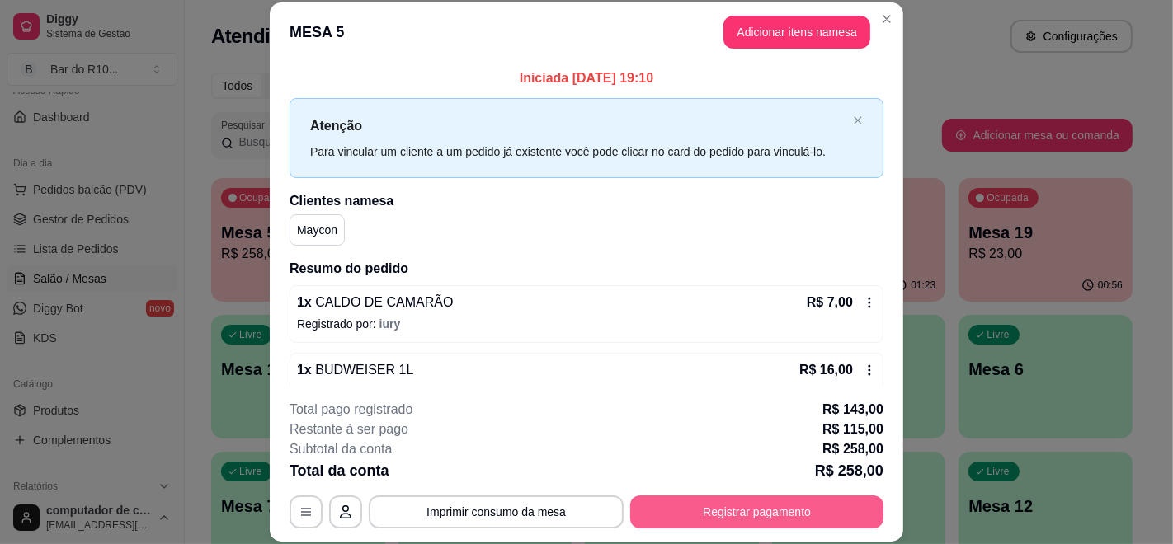
click at [699, 519] on button "Registrar pagamento" at bounding box center [756, 512] width 253 height 33
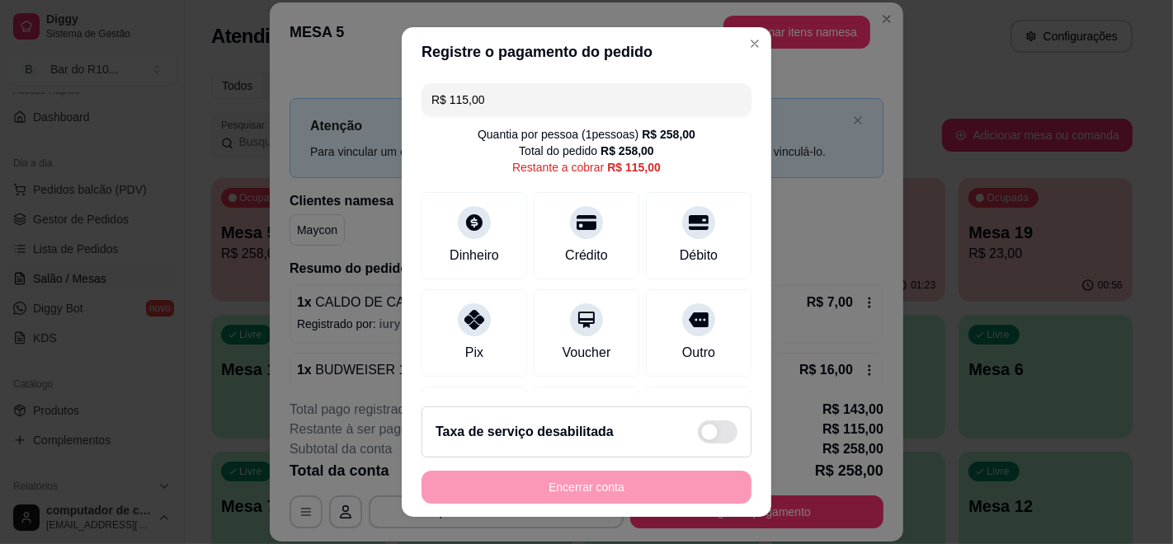
click at [623, 98] on input "R$ 115,00" at bounding box center [586, 99] width 310 height 33
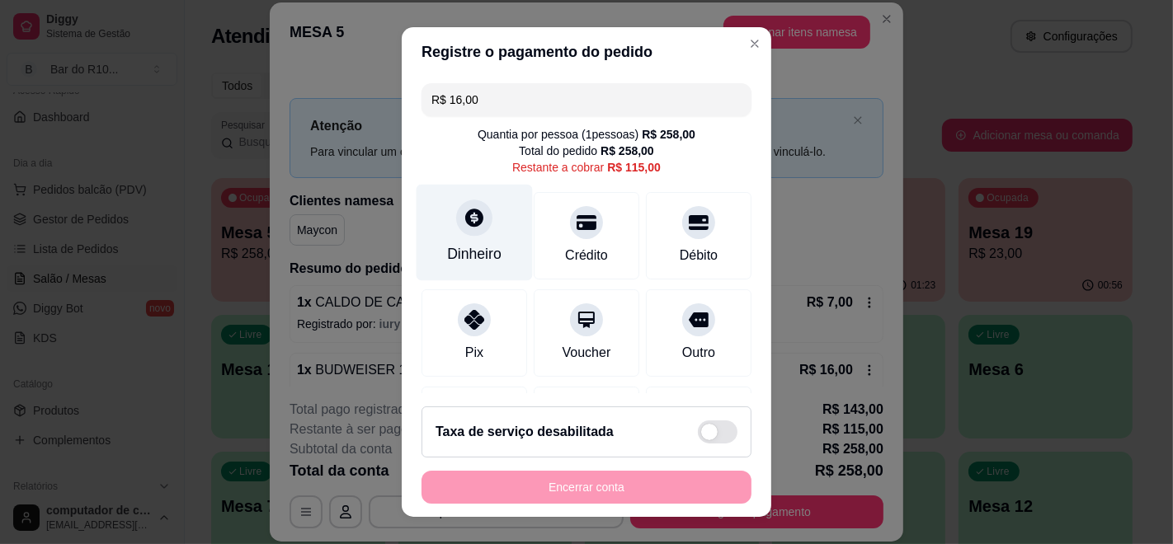
click at [493, 234] on div "Dinheiro" at bounding box center [474, 233] width 116 height 96
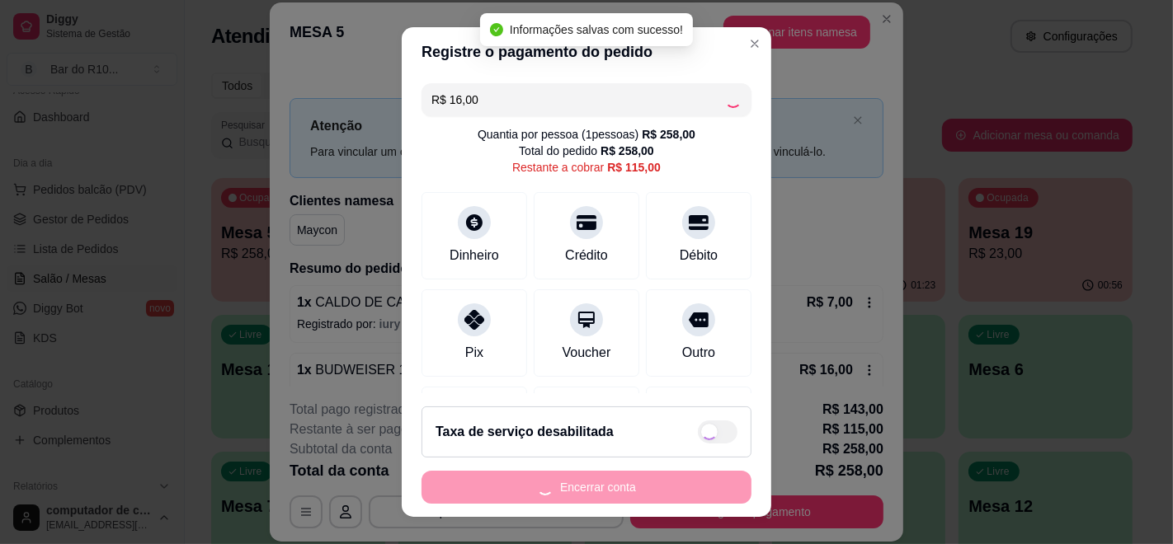
type input "R$ 99,00"
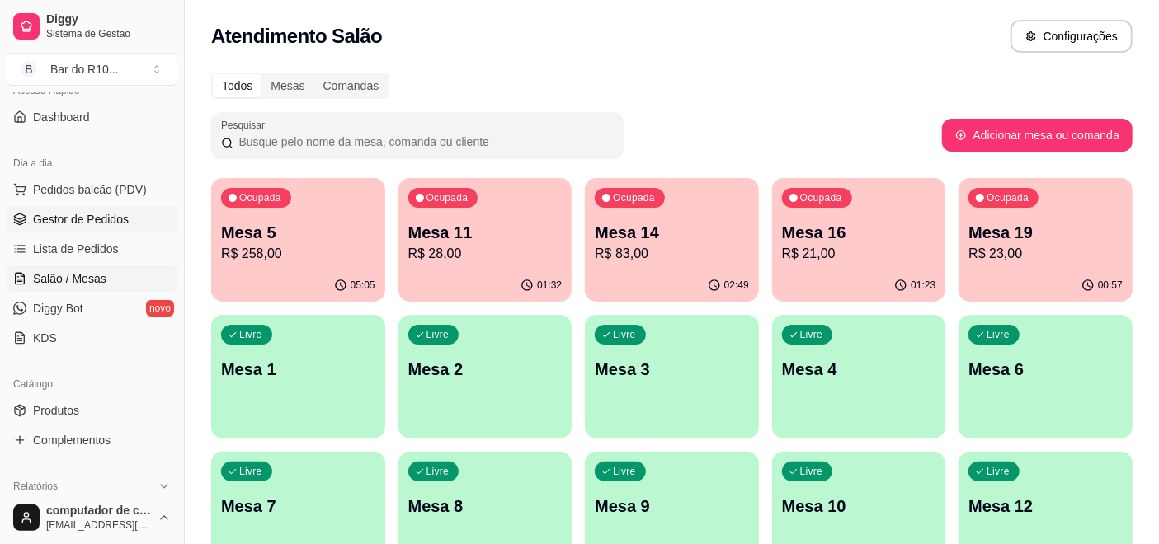
click at [65, 214] on span "Gestor de Pedidos" at bounding box center [81, 219] width 96 height 16
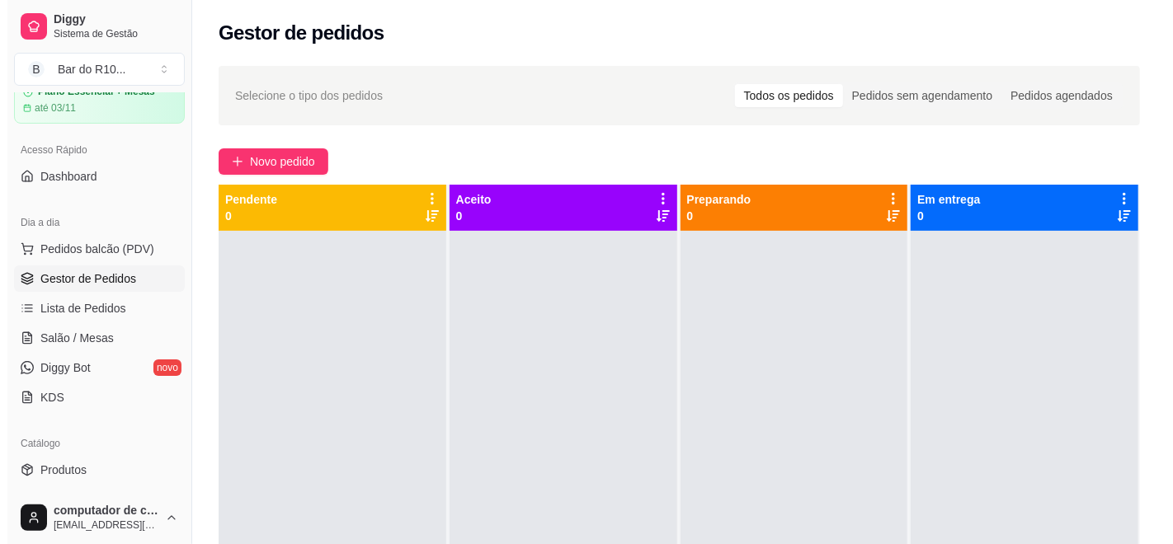
scroll to position [38, 0]
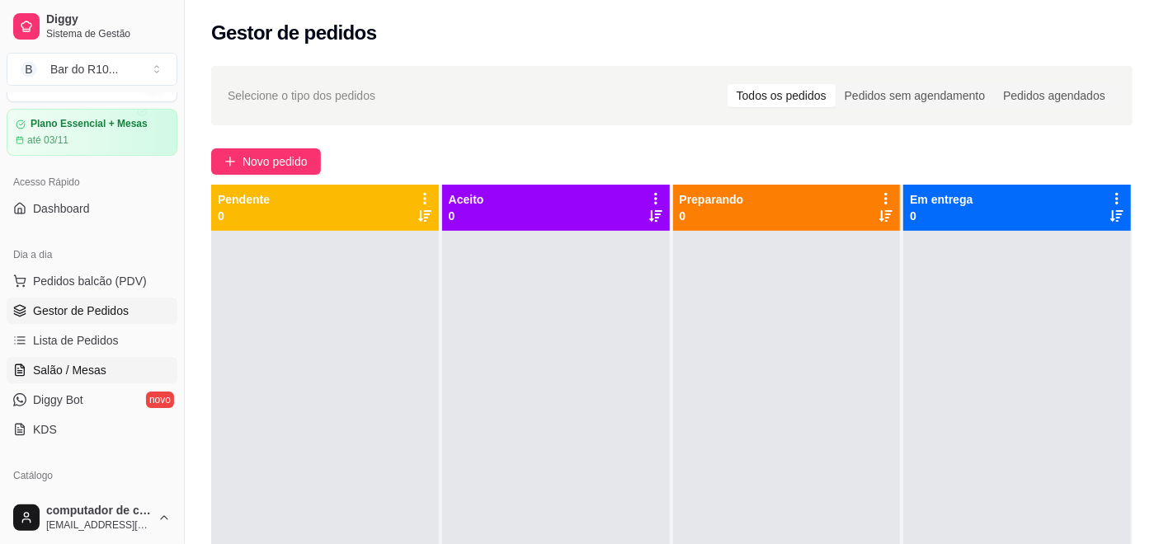
click at [83, 376] on span "Salão / Mesas" at bounding box center [69, 370] width 73 height 16
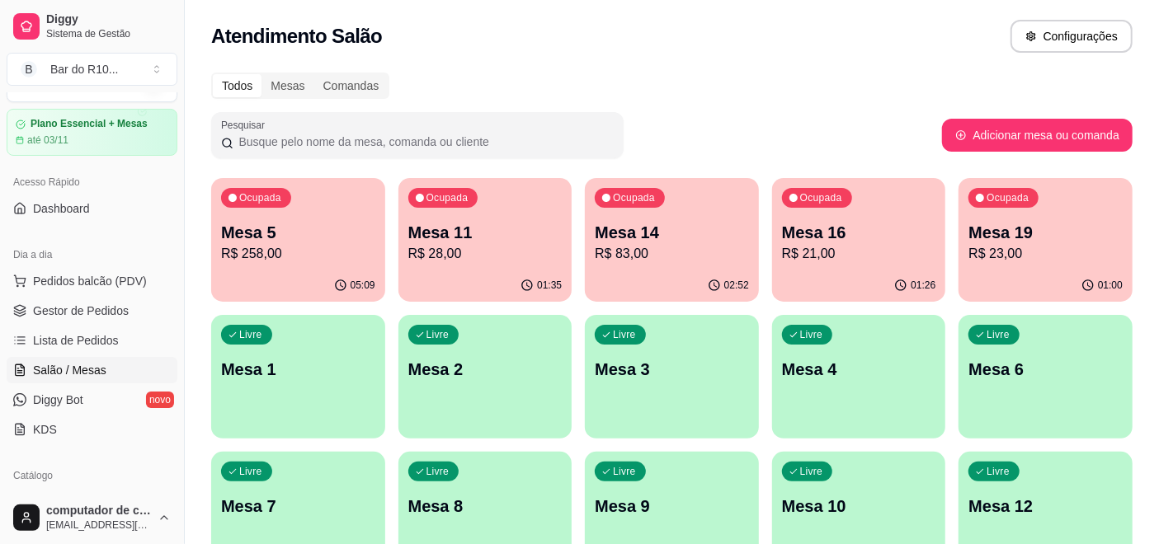
click at [314, 232] on p "Mesa 5" at bounding box center [298, 232] width 154 height 23
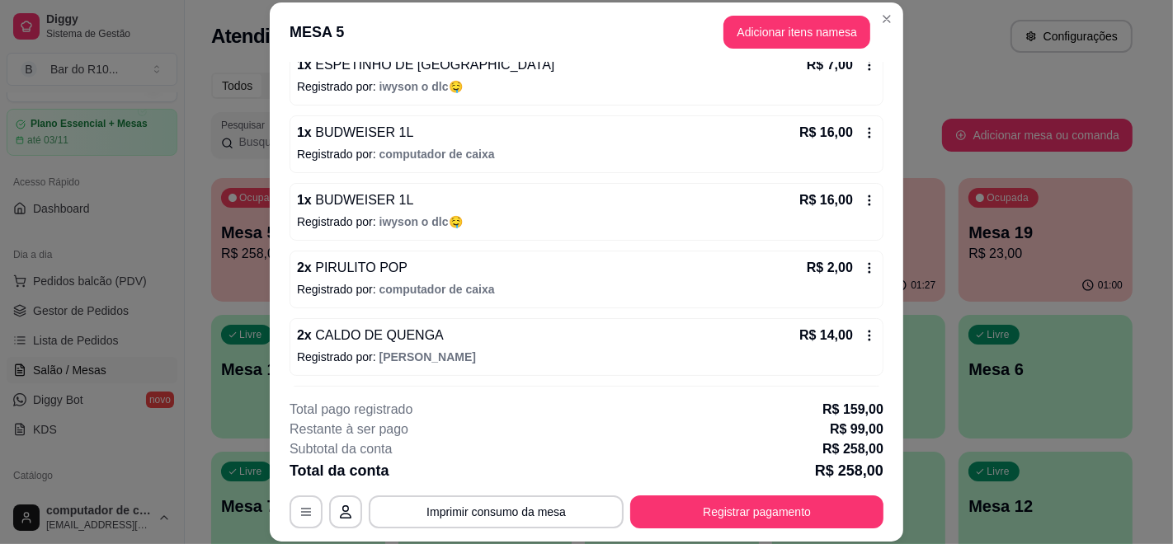
scroll to position [1173, 0]
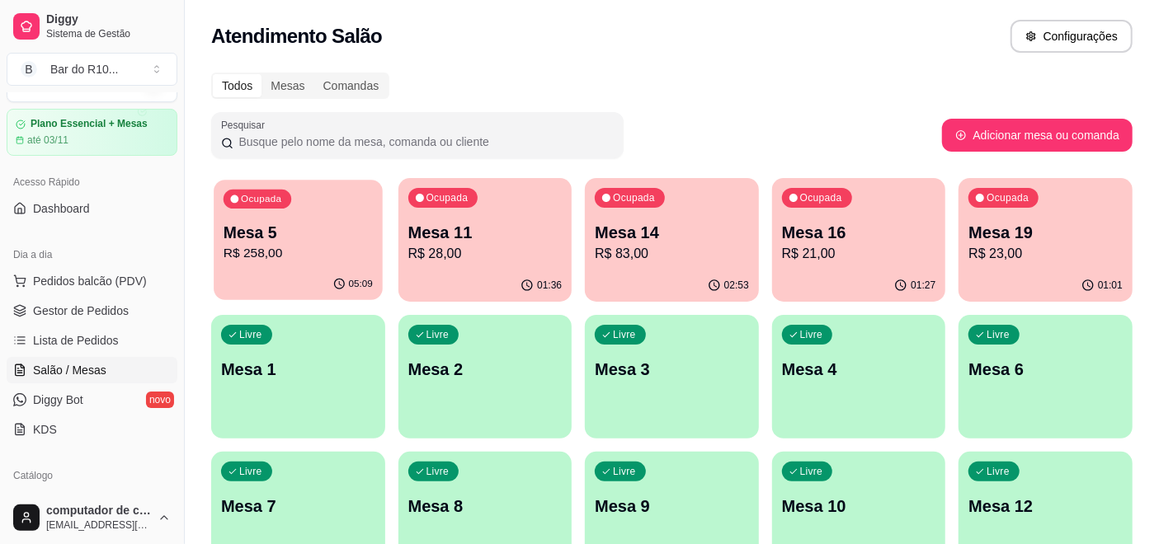
click at [366, 224] on p "Mesa 5" at bounding box center [298, 233] width 149 height 22
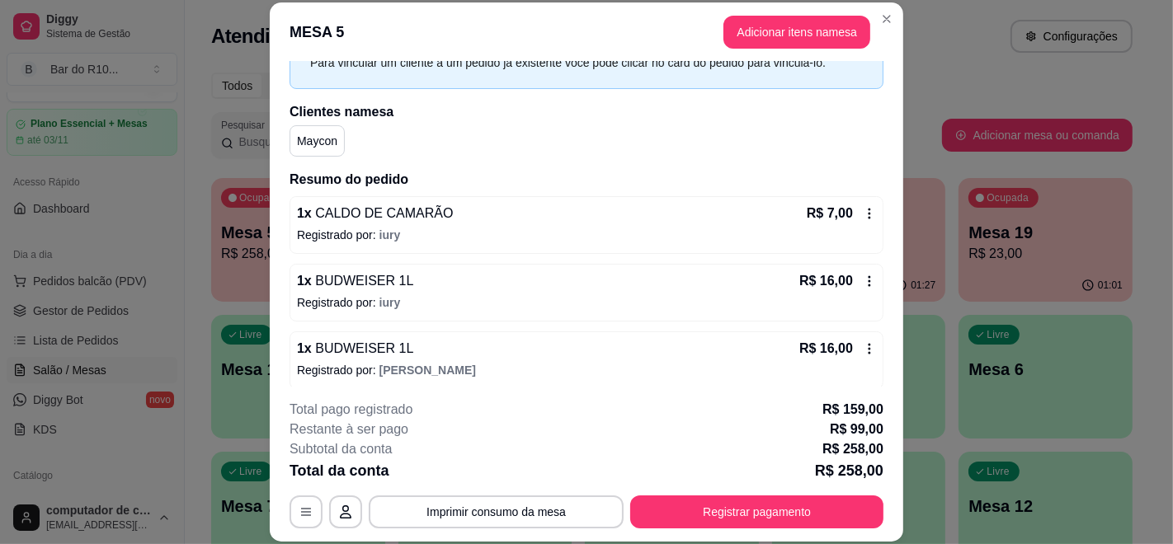
scroll to position [74, 0]
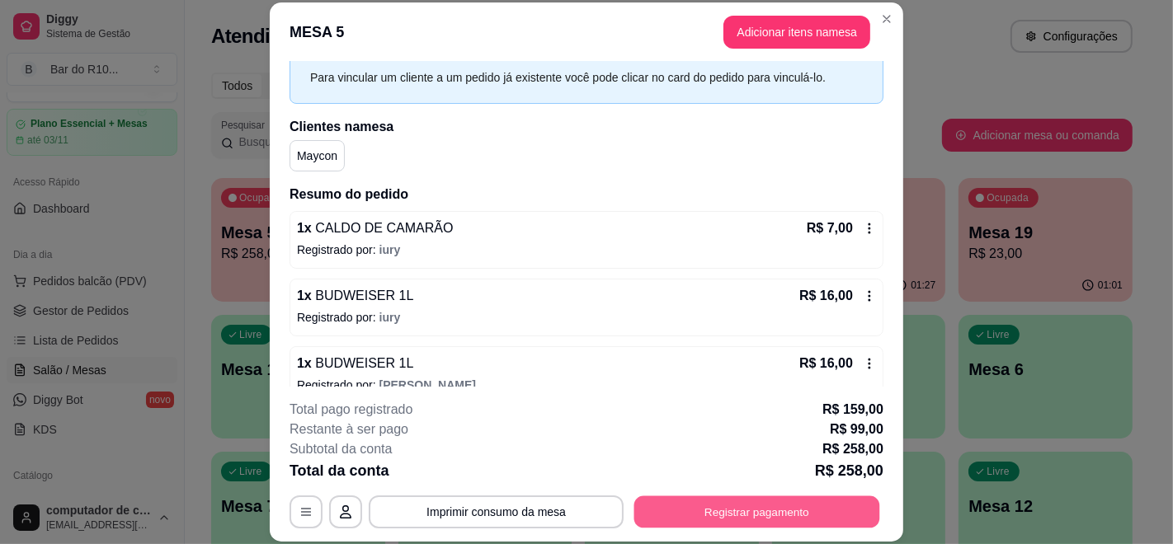
click at [742, 520] on button "Registrar pagamento" at bounding box center [757, 512] width 246 height 32
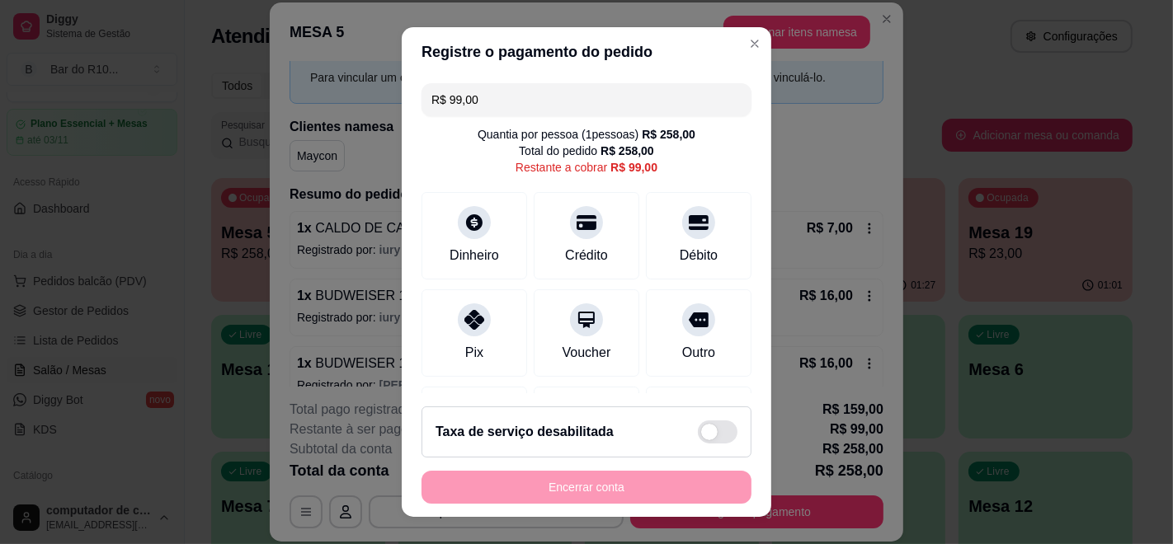
drag, startPoint x: 496, startPoint y: 105, endPoint x: 435, endPoint y: 105, distance: 61.0
click at [435, 105] on input "R$ 99,00" at bounding box center [586, 99] width 310 height 33
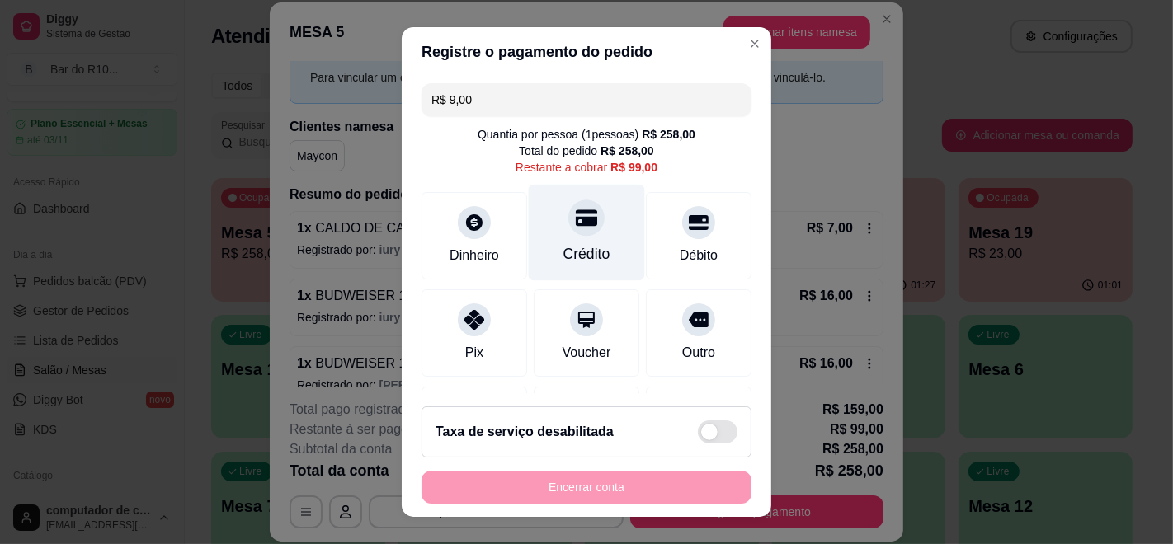
click at [567, 244] on div "Crédito" at bounding box center [586, 253] width 47 height 21
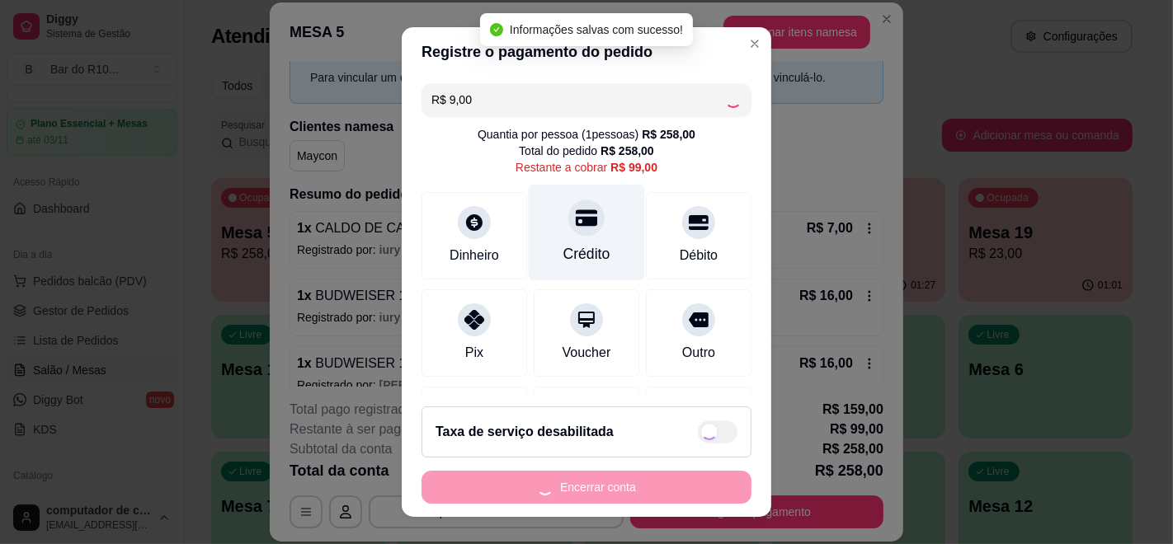
type input "R$ 90,00"
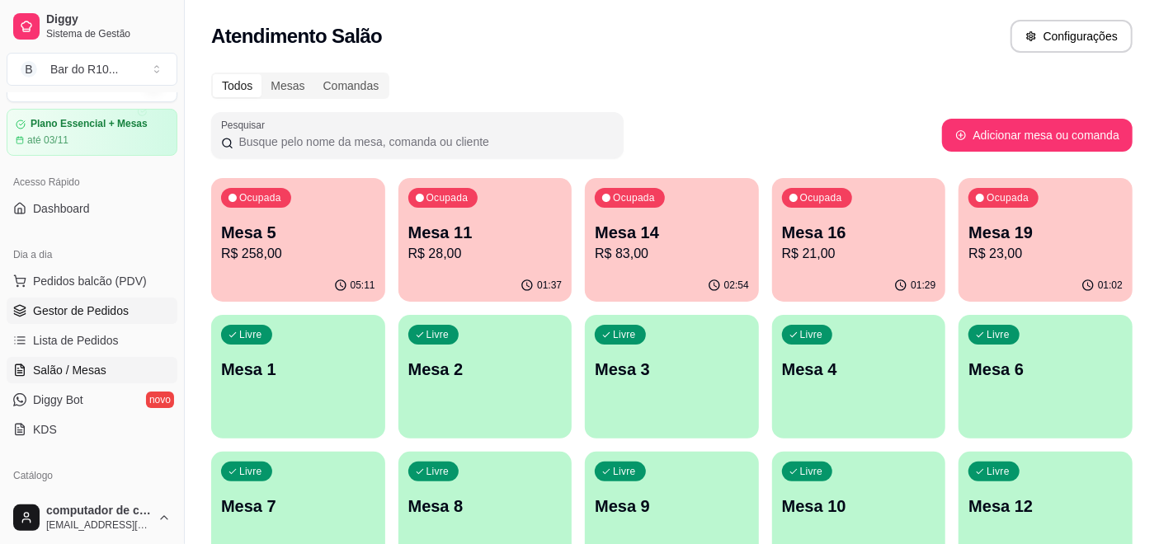
click at [73, 308] on span "Gestor de Pedidos" at bounding box center [81, 311] width 96 height 16
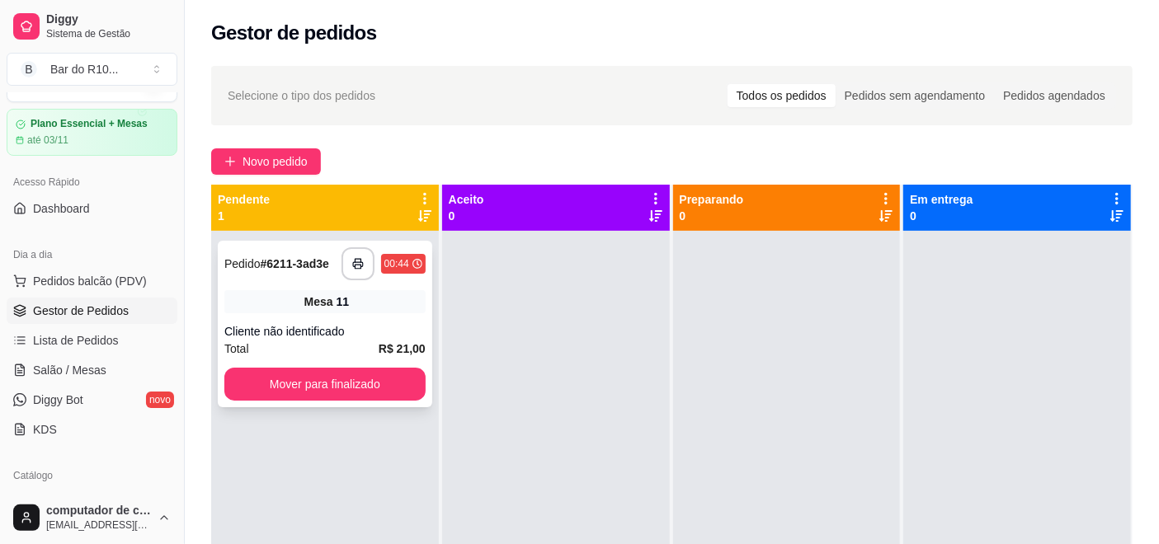
click at [399, 299] on div "Mesa 11" at bounding box center [324, 301] width 201 height 23
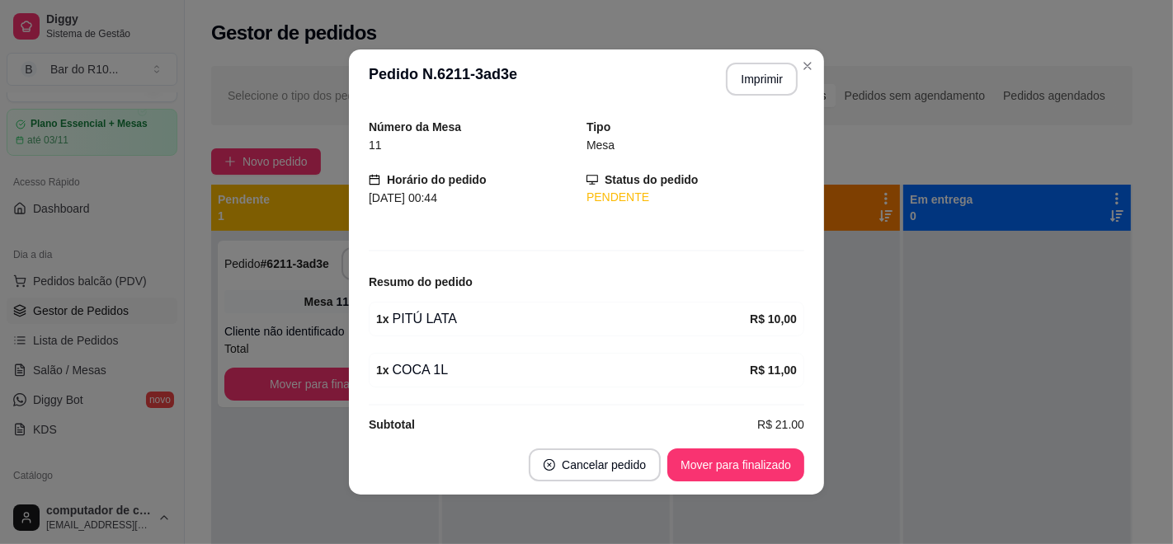
scroll to position [73, 0]
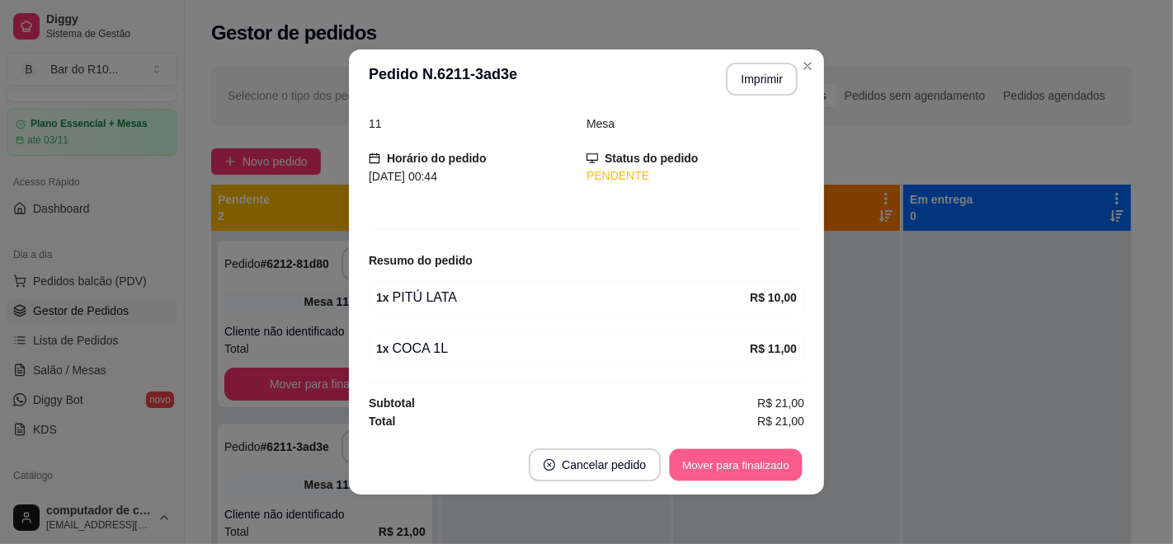
click at [728, 465] on button "Mover para finalizado" at bounding box center [736, 465] width 133 height 32
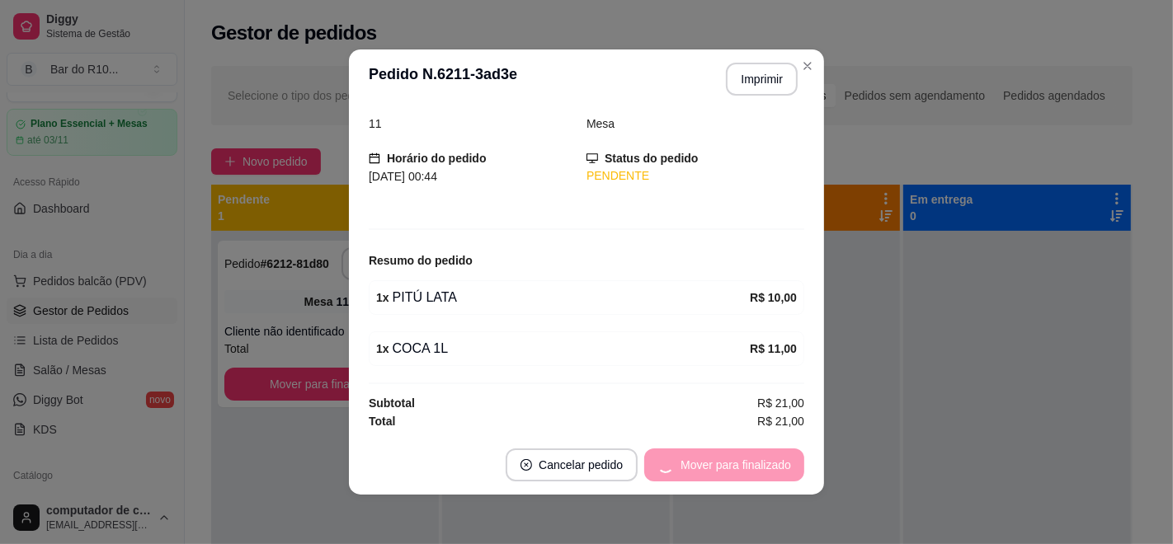
scroll to position [20, 0]
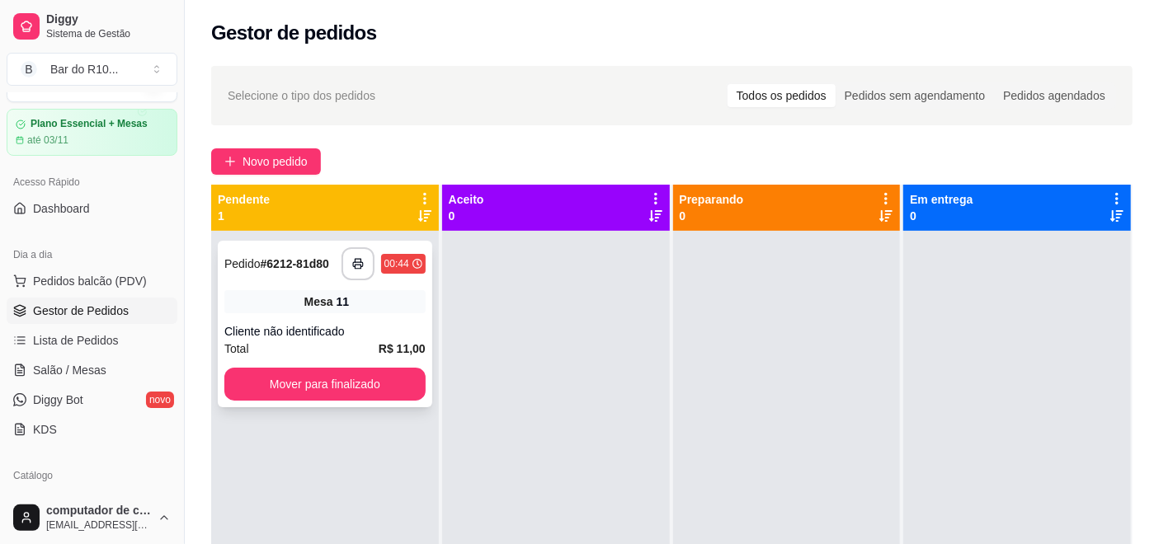
click at [346, 345] on div "Total R$ 11,00" at bounding box center [324, 349] width 201 height 18
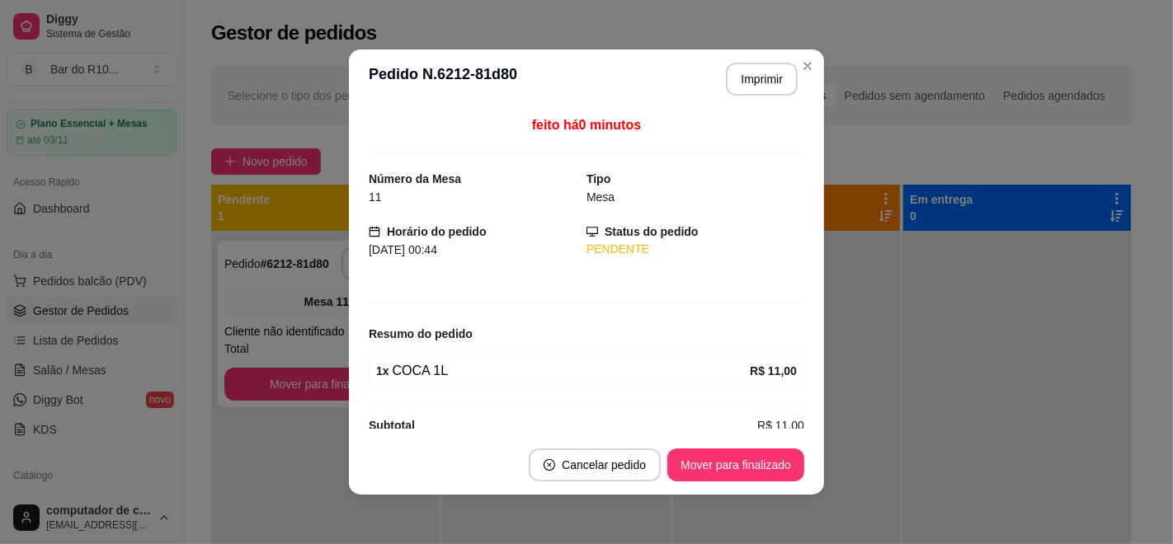
scroll to position [23, 0]
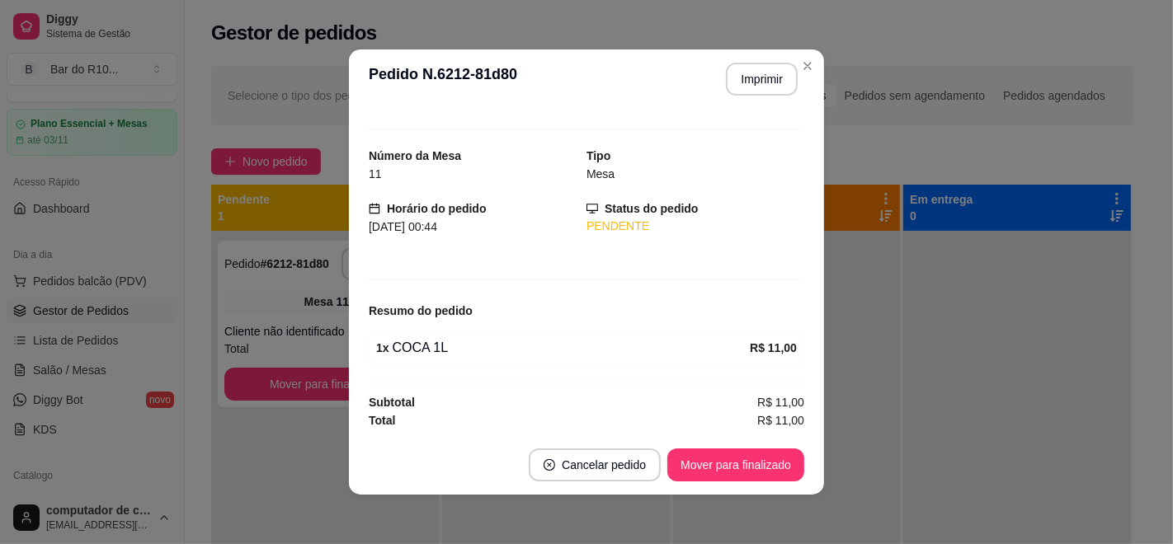
click at [712, 444] on footer "Cancelar pedido Mover para finalizado" at bounding box center [586, 464] width 475 height 59
click at [719, 460] on button "Mover para finalizado" at bounding box center [736, 465] width 133 height 32
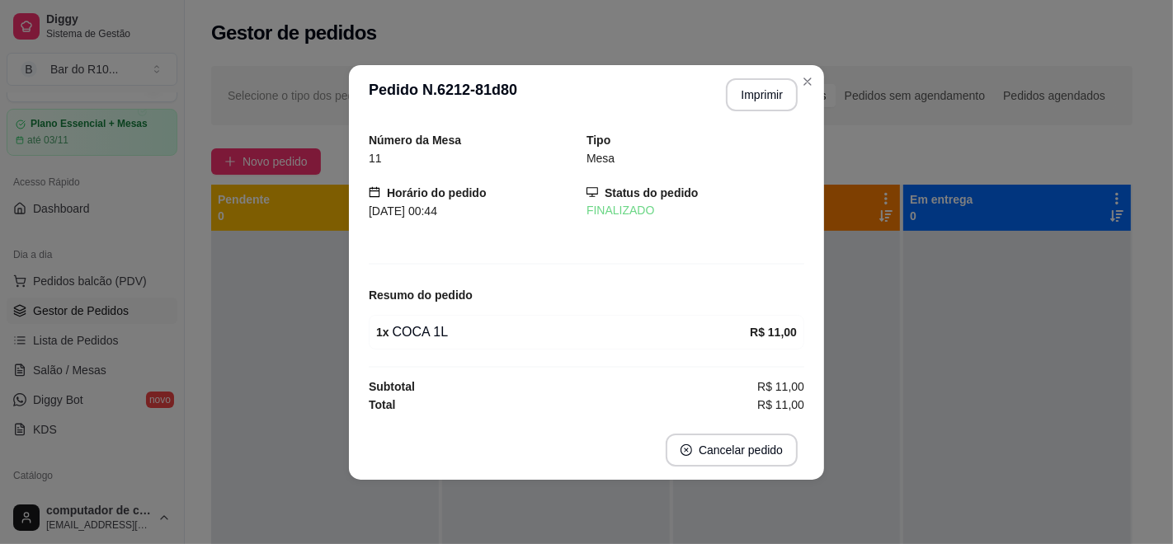
scroll to position [0, 0]
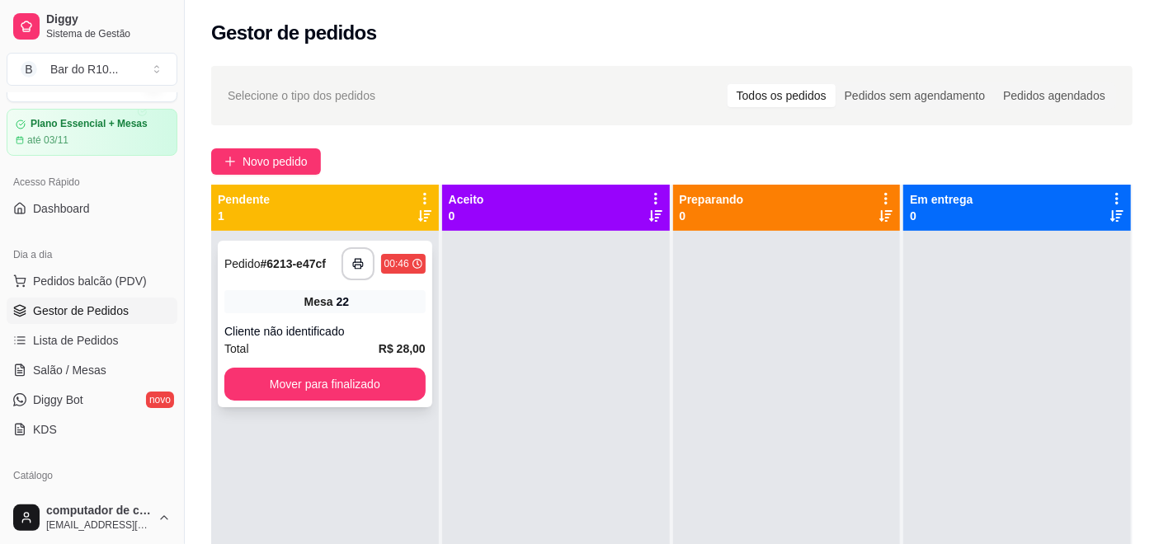
click at [350, 301] on div "Mesa 22" at bounding box center [324, 301] width 201 height 23
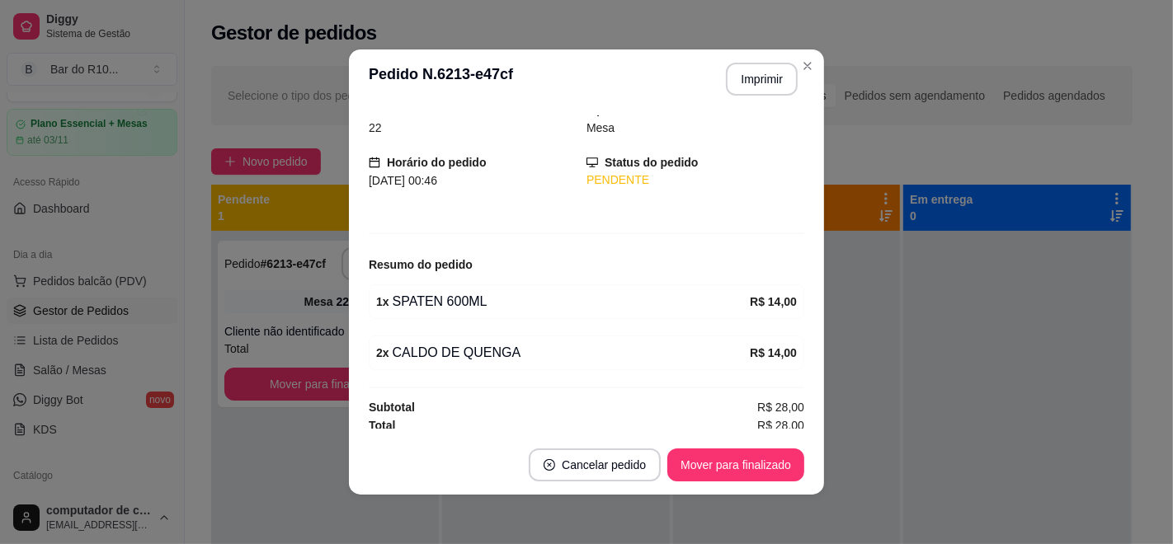
scroll to position [73, 0]
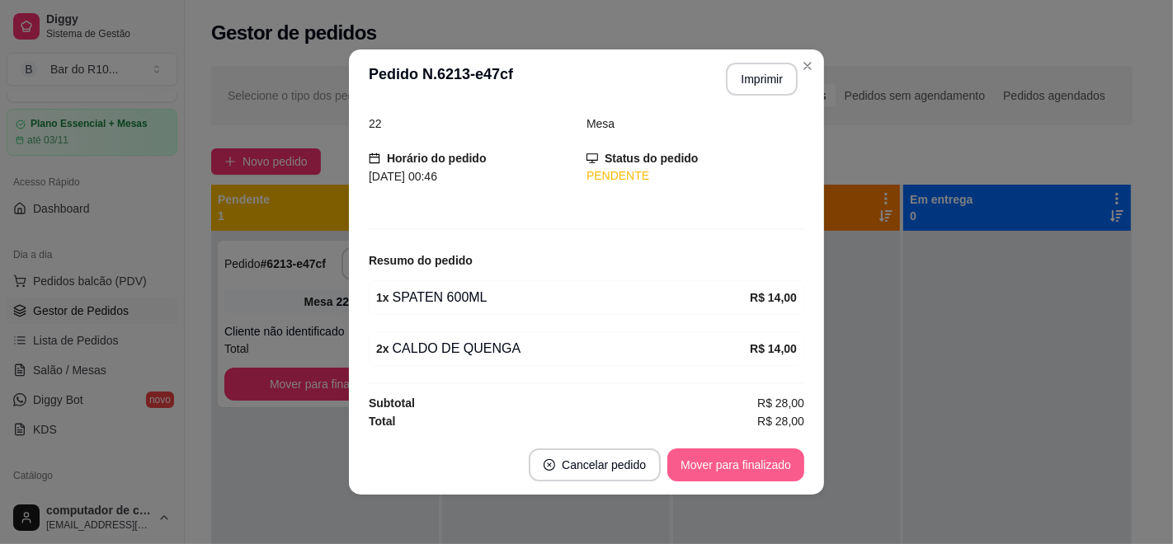
click at [739, 463] on button "Mover para finalizado" at bounding box center [735, 465] width 137 height 33
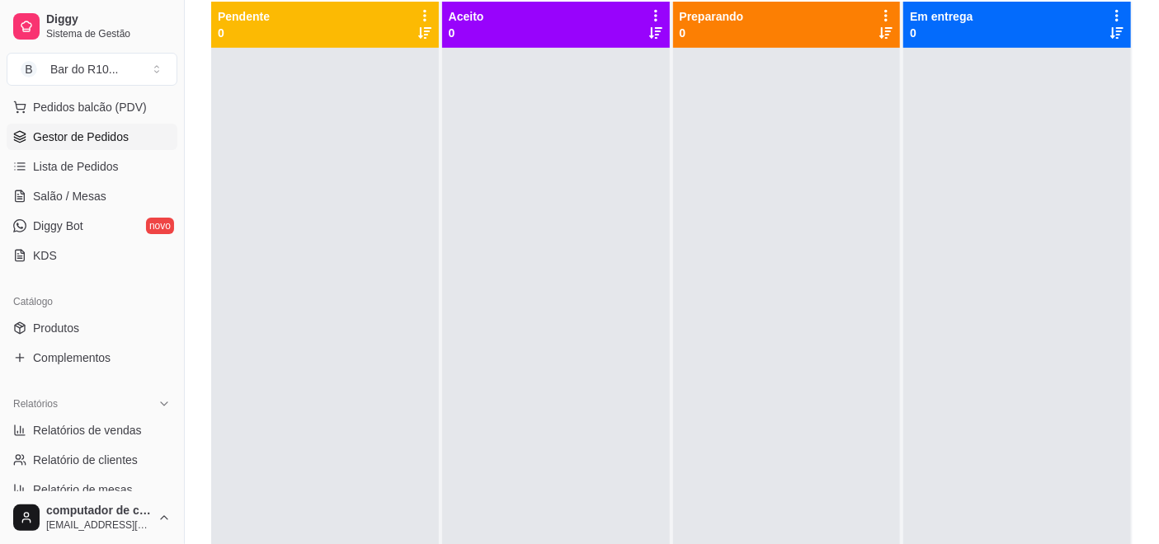
scroll to position [221, 0]
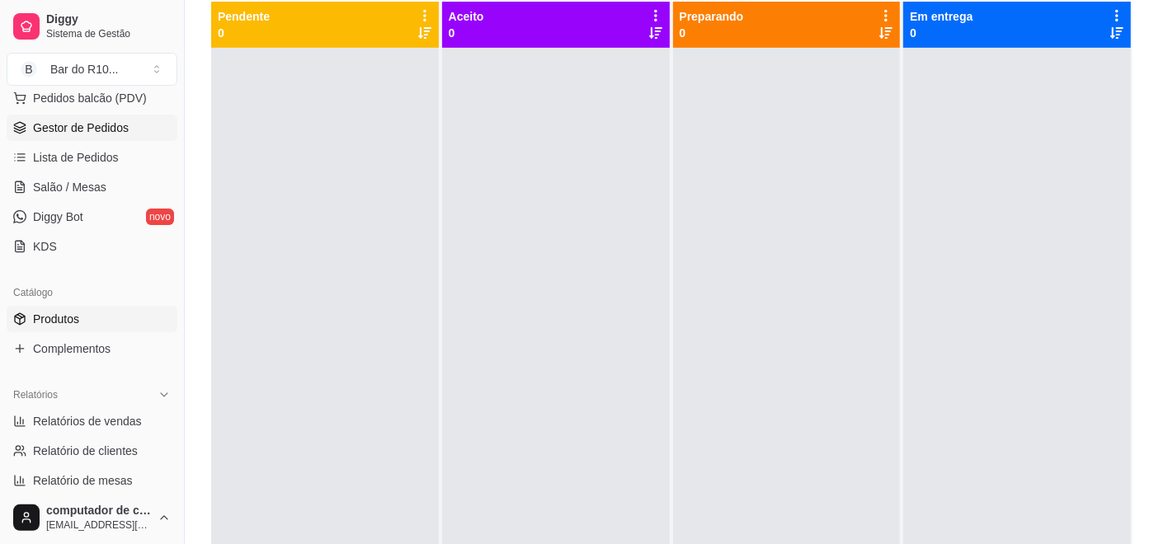
click at [107, 320] on link "Produtos" at bounding box center [92, 319] width 171 height 26
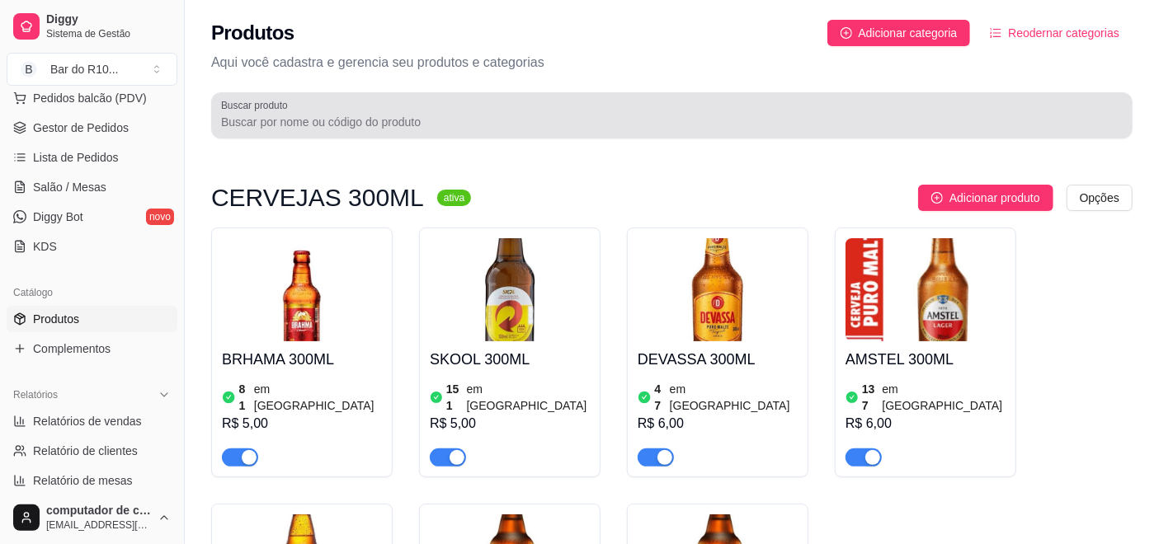
click at [422, 113] on div at bounding box center [671, 115] width 901 height 33
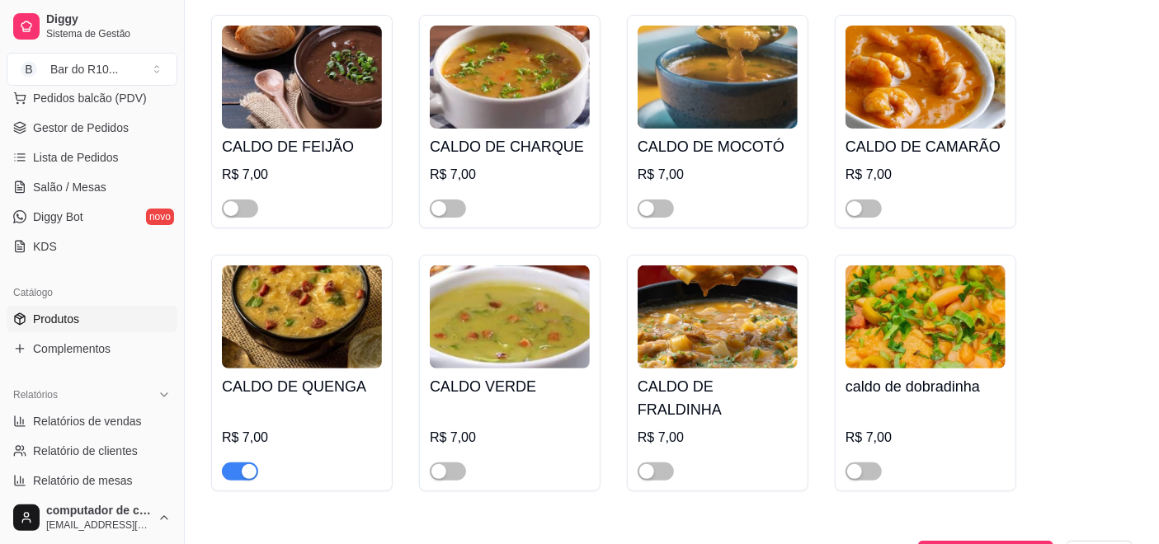
scroll to position [366, 0]
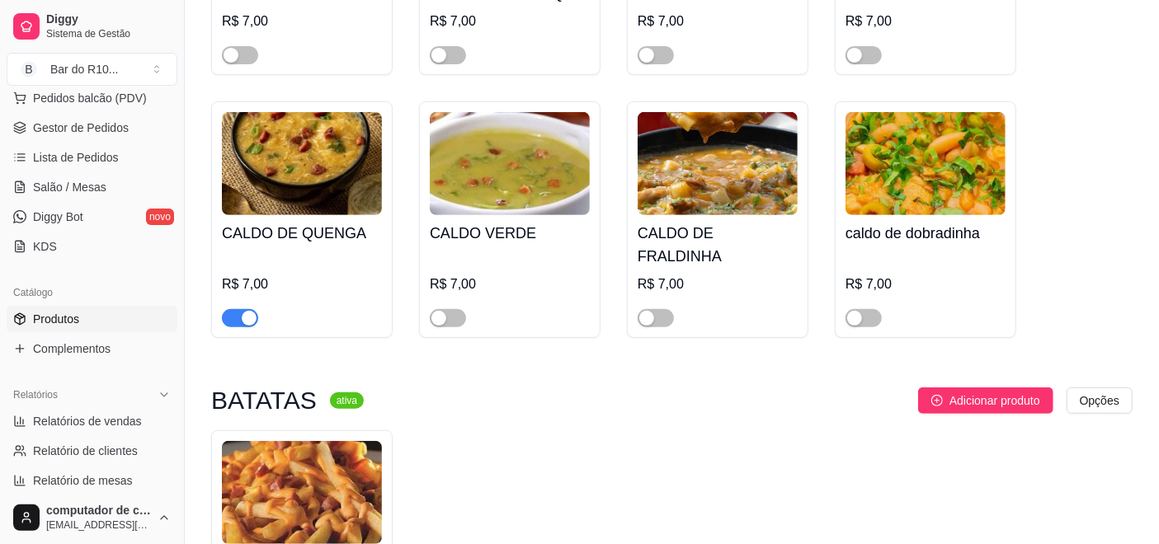
type input "cal"
click at [226, 309] on span "button" at bounding box center [240, 318] width 36 height 18
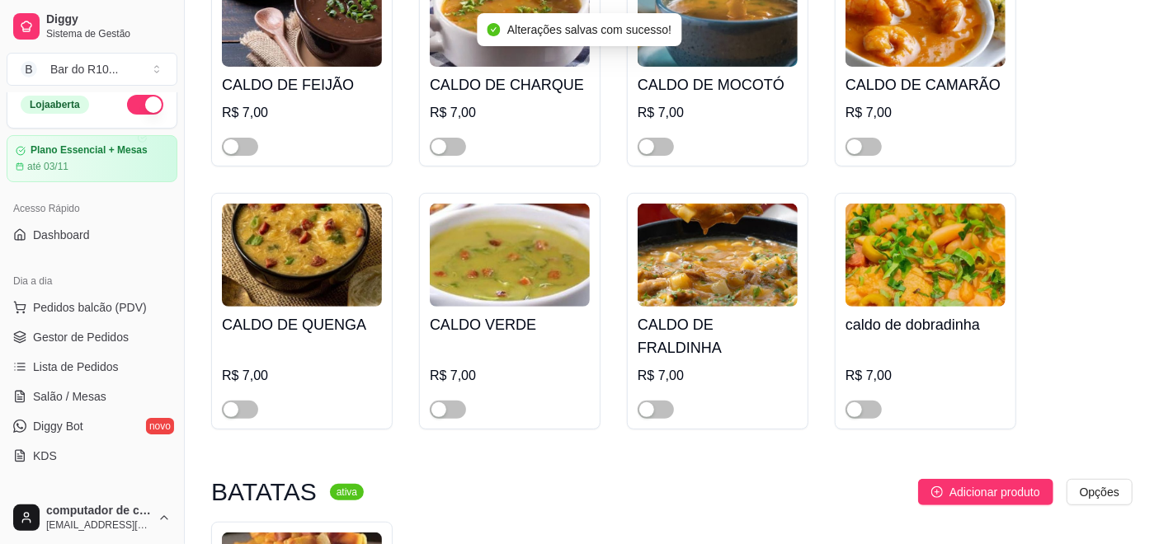
scroll to position [0, 0]
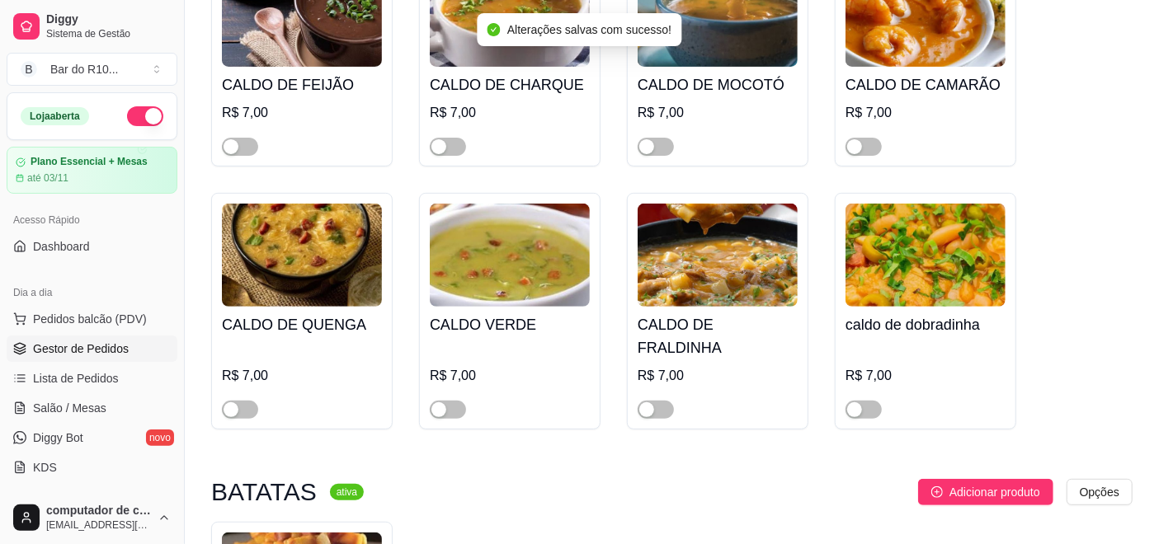
click at [40, 351] on span "Gestor de Pedidos" at bounding box center [81, 349] width 96 height 16
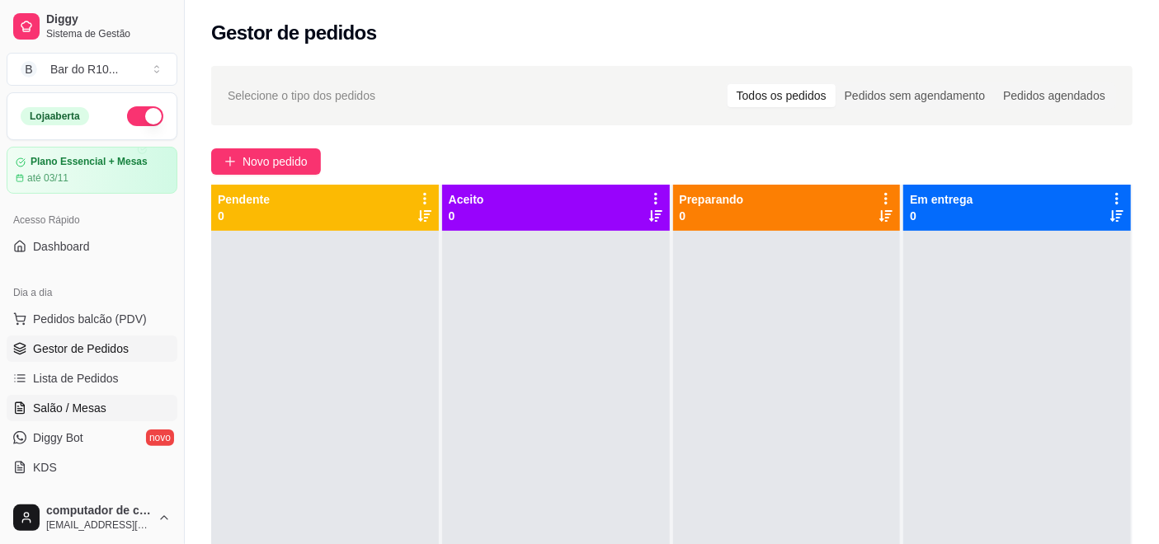
click at [88, 400] on span "Salão / Mesas" at bounding box center [69, 408] width 73 height 16
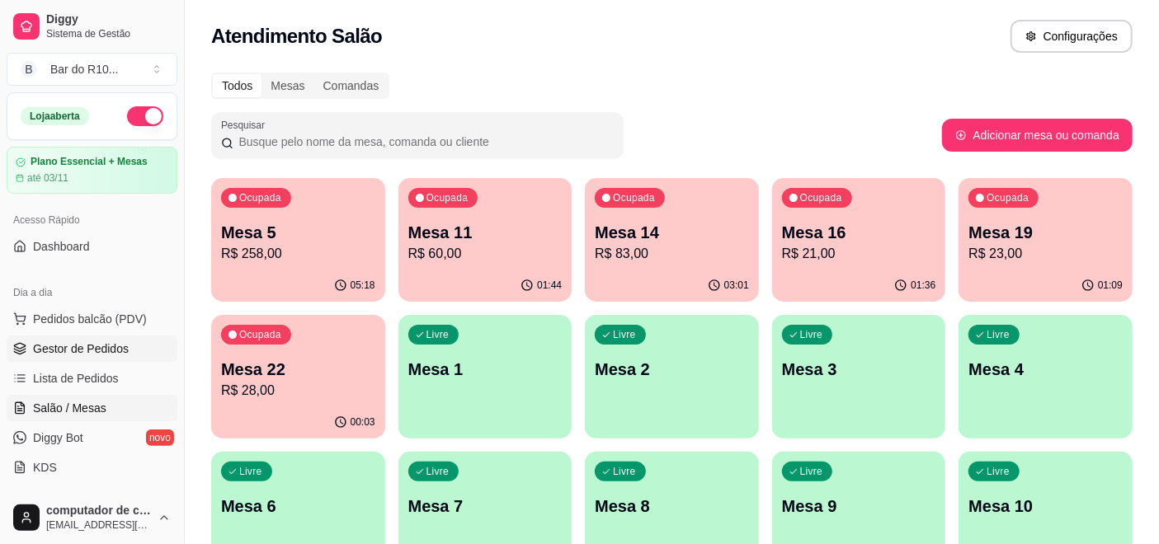
click at [69, 345] on span "Gestor de Pedidos" at bounding box center [81, 349] width 96 height 16
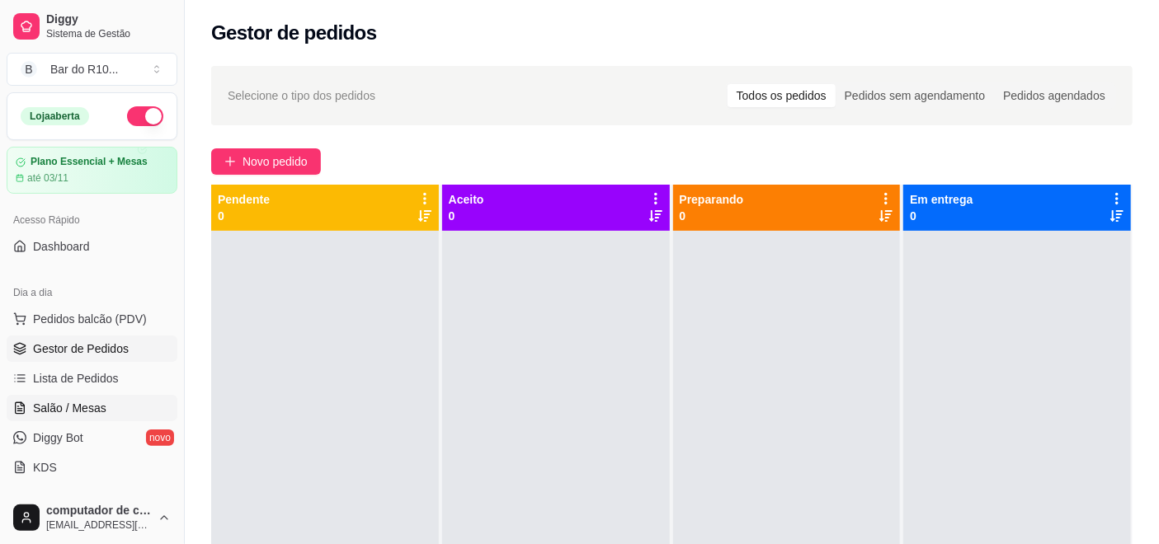
click at [67, 407] on span "Salão / Mesas" at bounding box center [69, 408] width 73 height 16
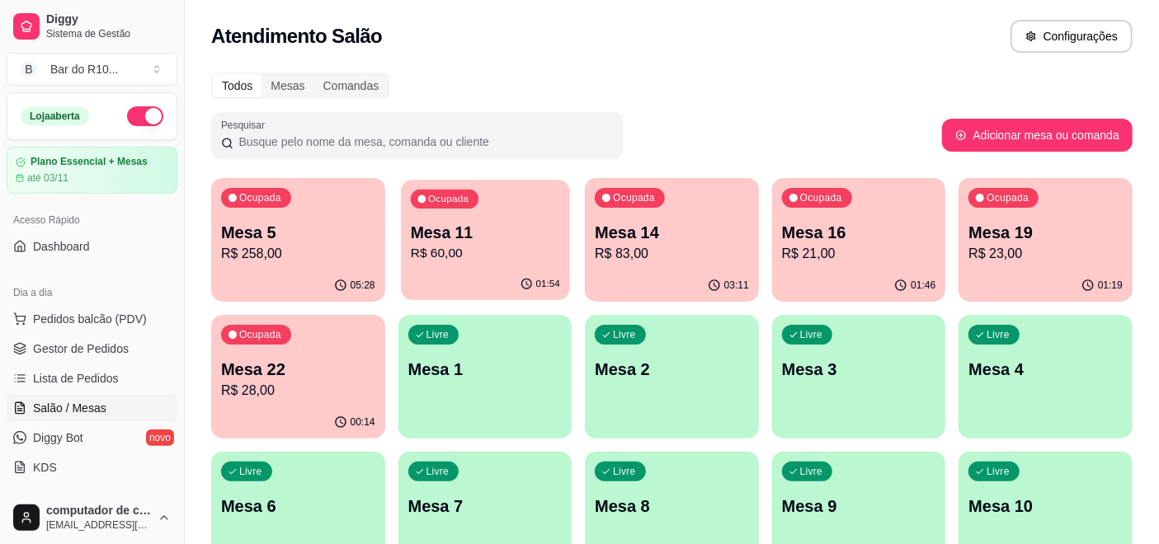
click at [469, 236] on p "Mesa 11" at bounding box center [484, 233] width 149 height 22
click at [304, 240] on p "Mesa 5" at bounding box center [298, 233] width 149 height 22
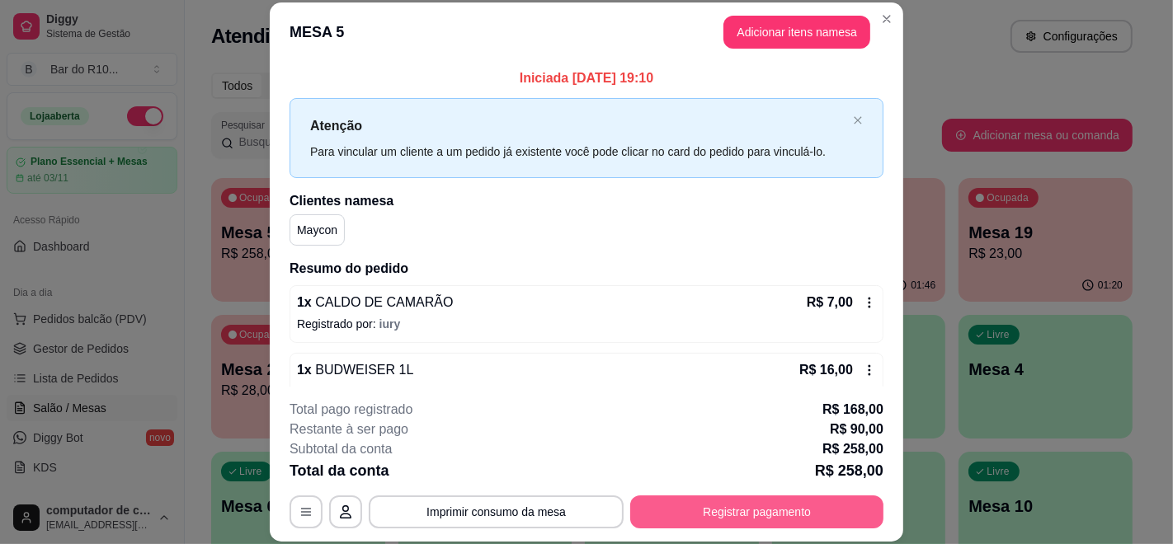
click at [746, 510] on button "Registrar pagamento" at bounding box center [756, 512] width 253 height 33
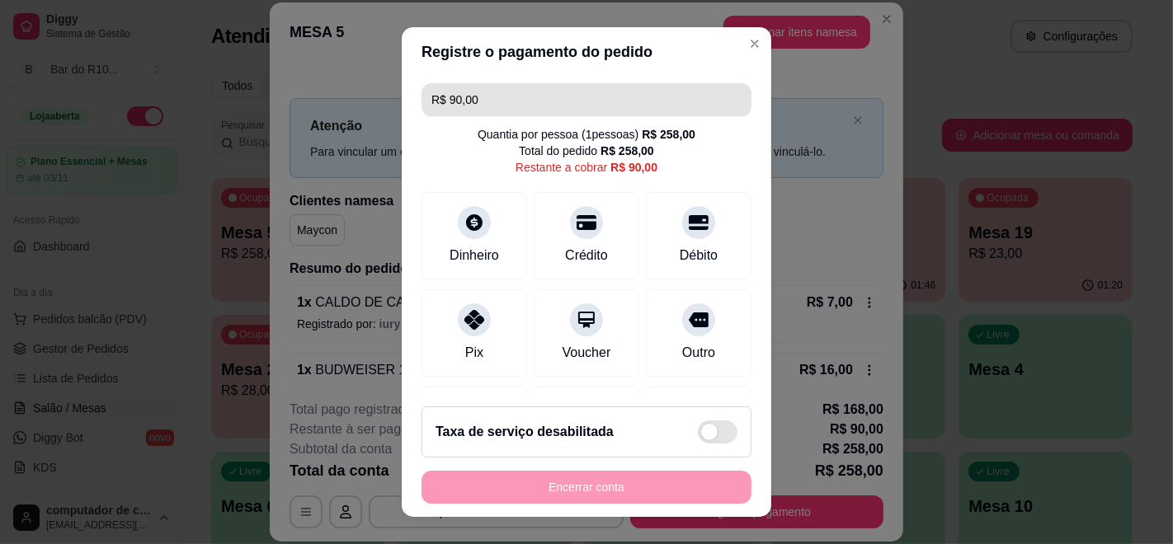
click at [569, 101] on input "R$ 90,00" at bounding box center [586, 99] width 310 height 33
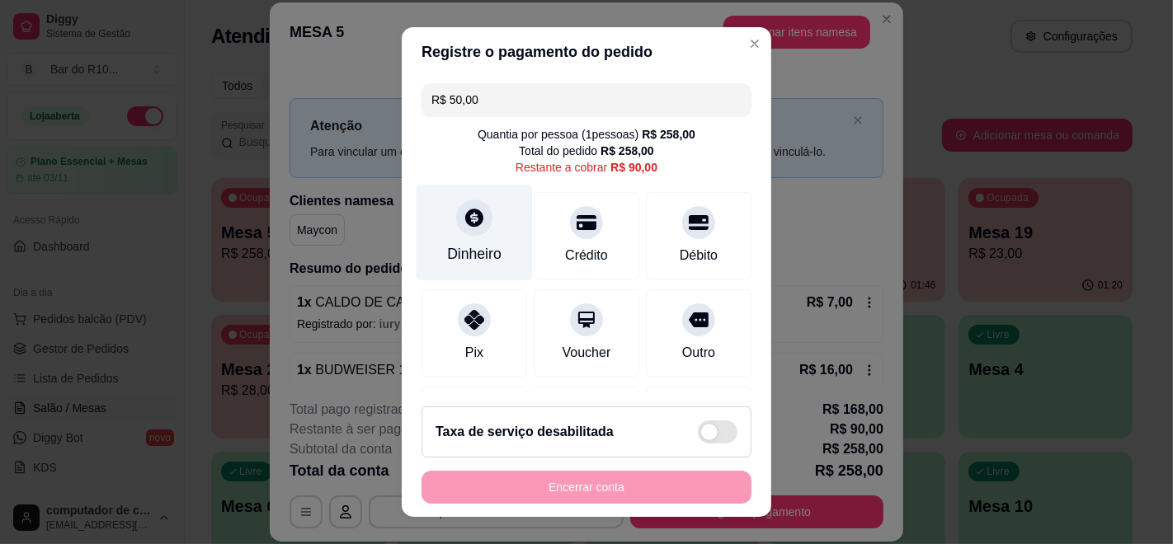
click at [457, 248] on div "Dinheiro" at bounding box center [474, 253] width 54 height 21
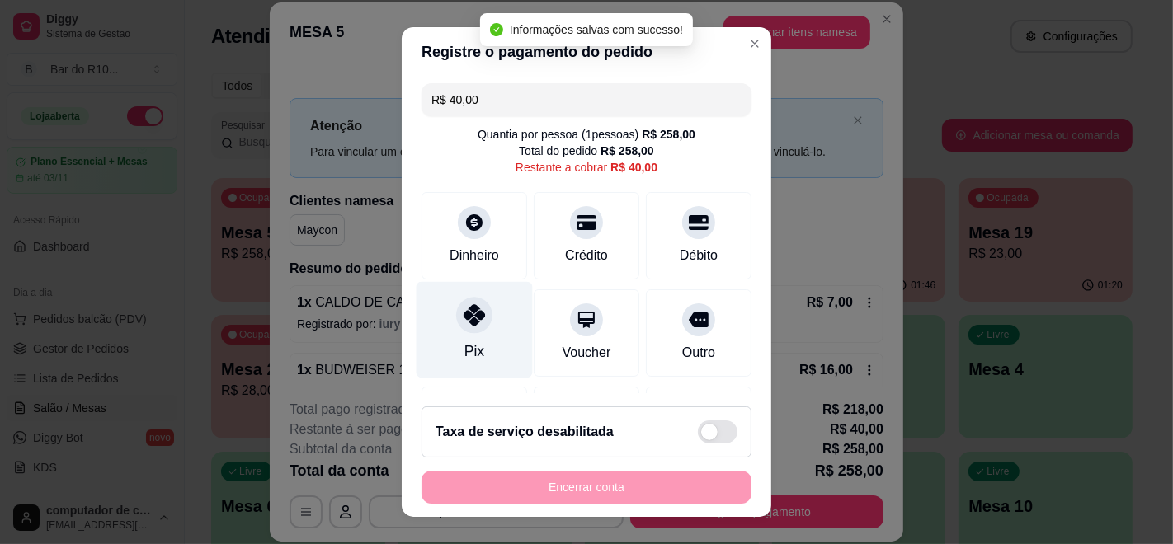
click at [478, 314] on div at bounding box center [474, 315] width 36 height 36
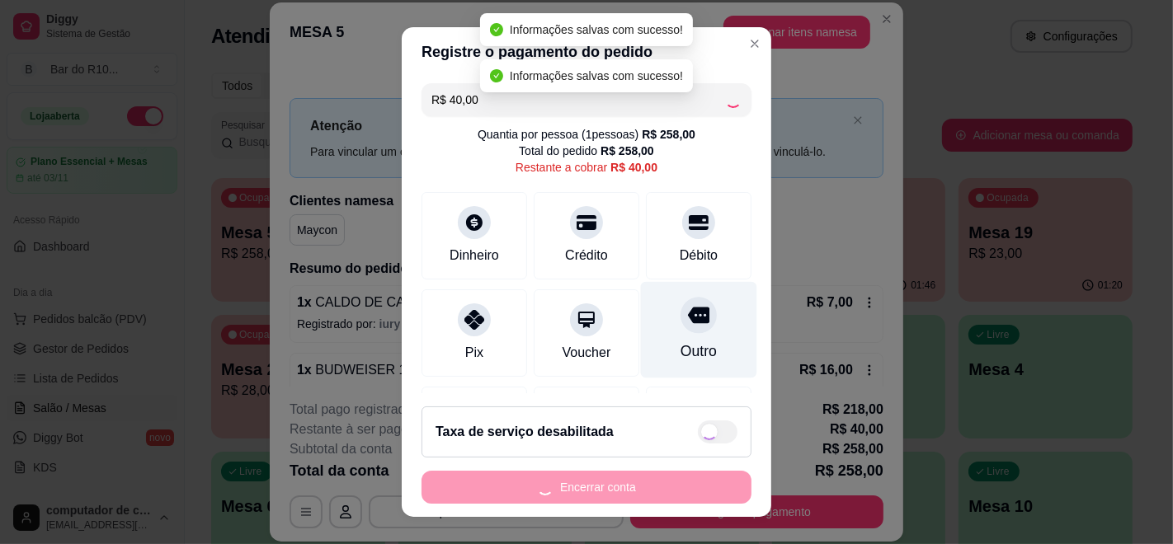
type input "R$ 0,00"
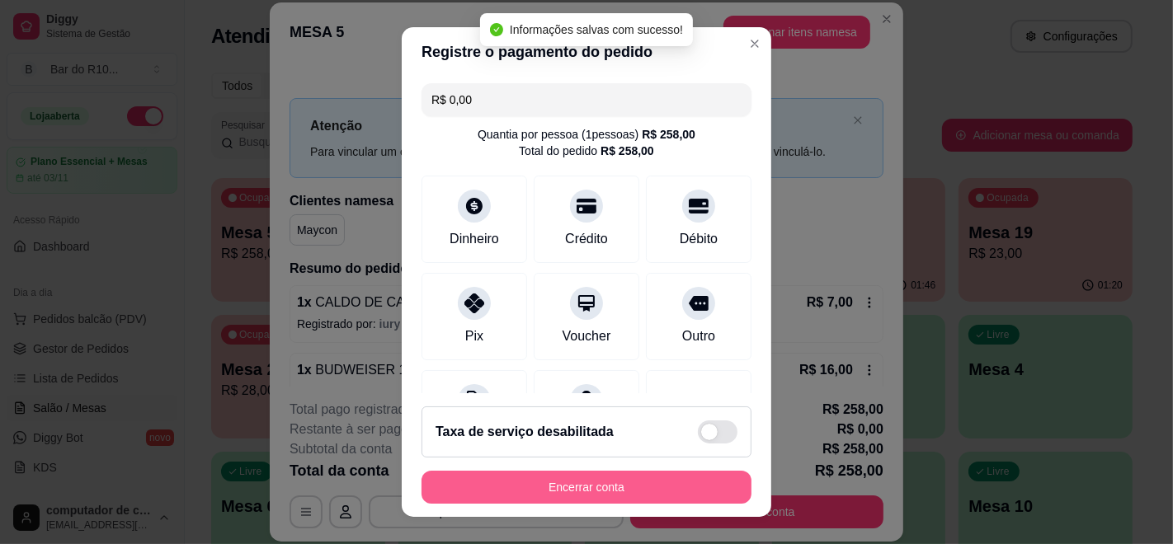
click at [572, 490] on button "Encerrar conta" at bounding box center [586, 487] width 330 height 33
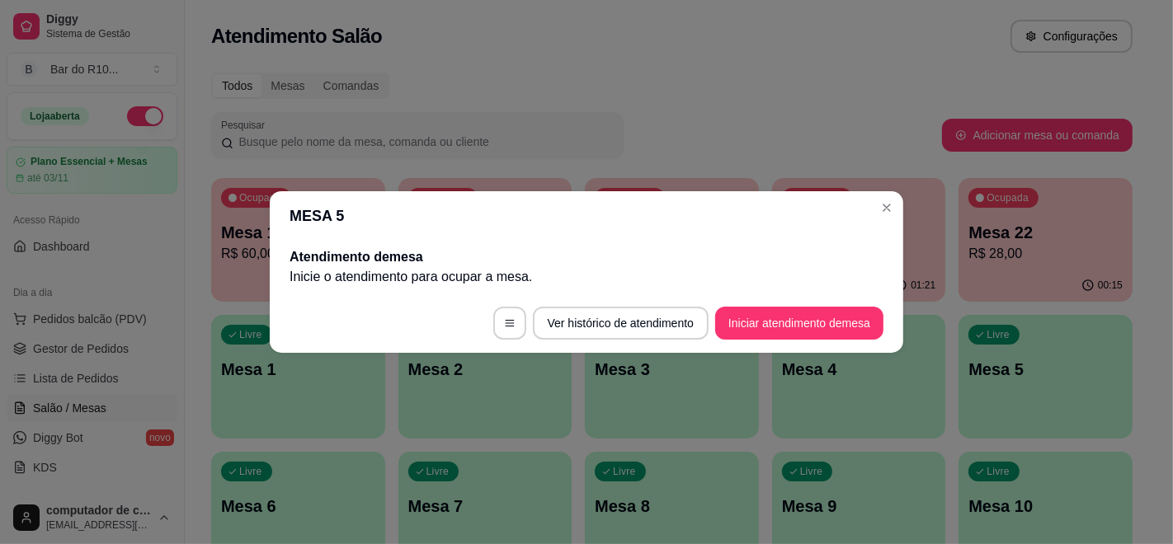
click at [903, 197] on div "MESA 5 Atendimento de mesa Inicie o atendimento para ocupar a mesa . Ver histór…" at bounding box center [586, 272] width 1173 height 544
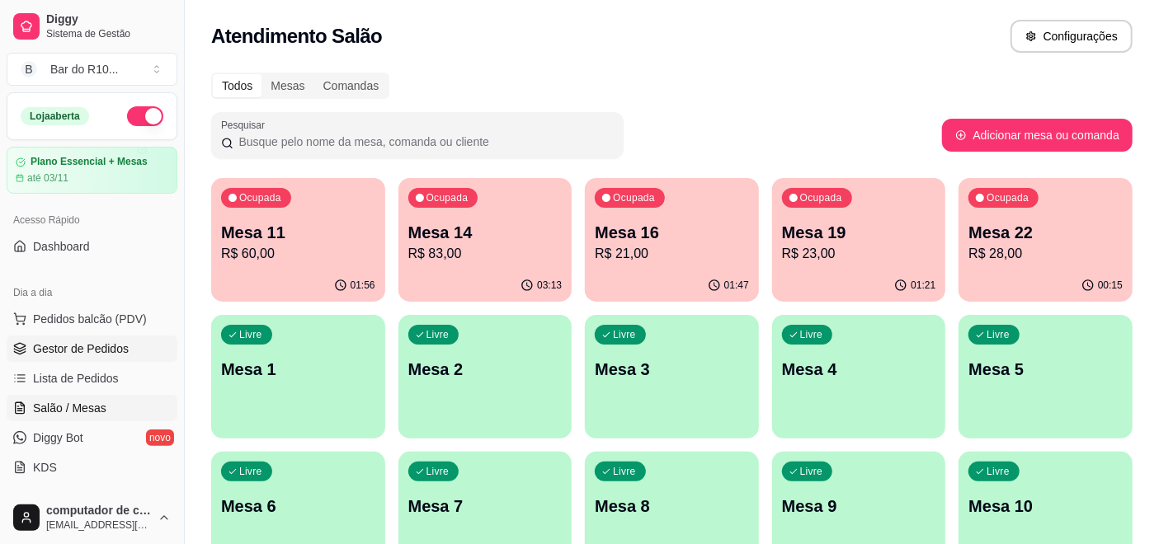
click at [66, 350] on span "Gestor de Pedidos" at bounding box center [81, 349] width 96 height 16
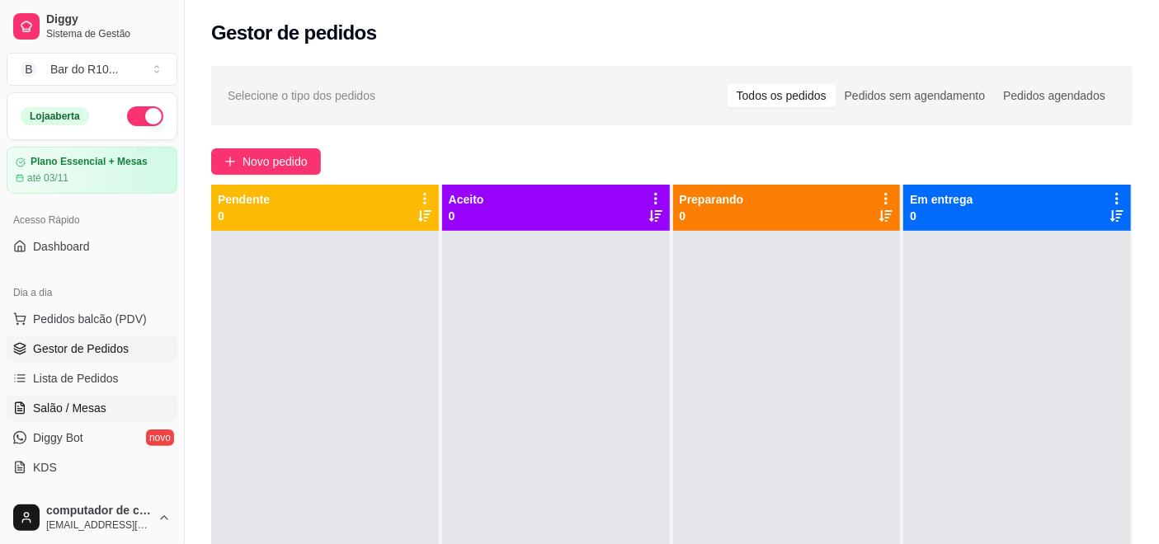
click at [68, 404] on span "Salão / Mesas" at bounding box center [69, 408] width 73 height 16
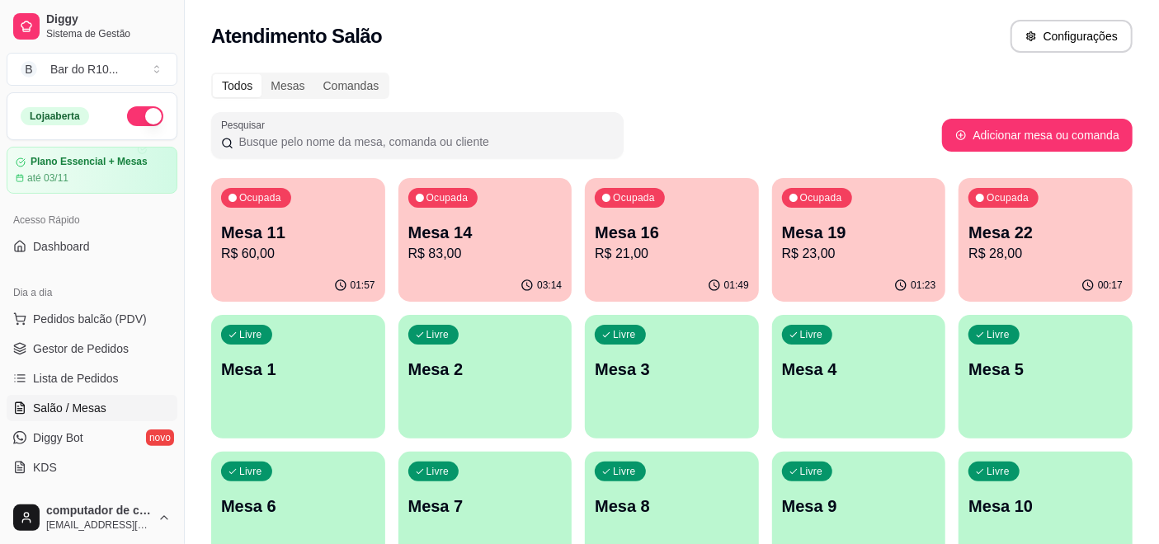
click at [711, 268] on div "Ocupada Mesa 16 R$ 21,00" at bounding box center [672, 224] width 174 height 92
click at [847, 233] on p "Mesa 19" at bounding box center [858, 233] width 149 height 22
click at [1009, 231] on p "Mesa 22" at bounding box center [1045, 232] width 154 height 23
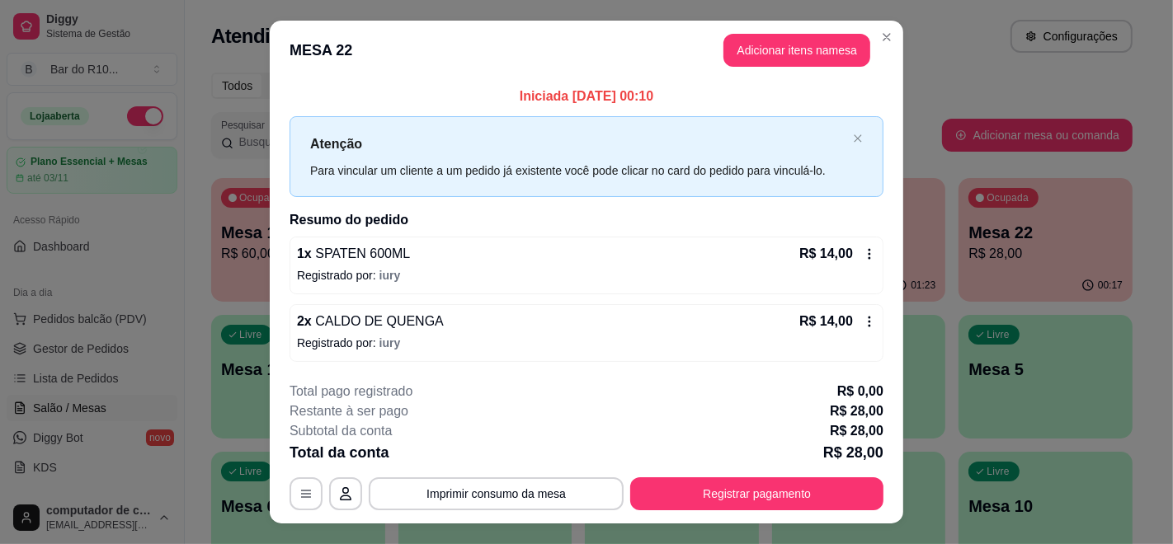
click at [802, 68] on header "MESA 22 Adicionar itens na mesa" at bounding box center [586, 50] width 633 height 59
click at [802, 52] on button "Adicionar itens na mesa" at bounding box center [796, 50] width 147 height 33
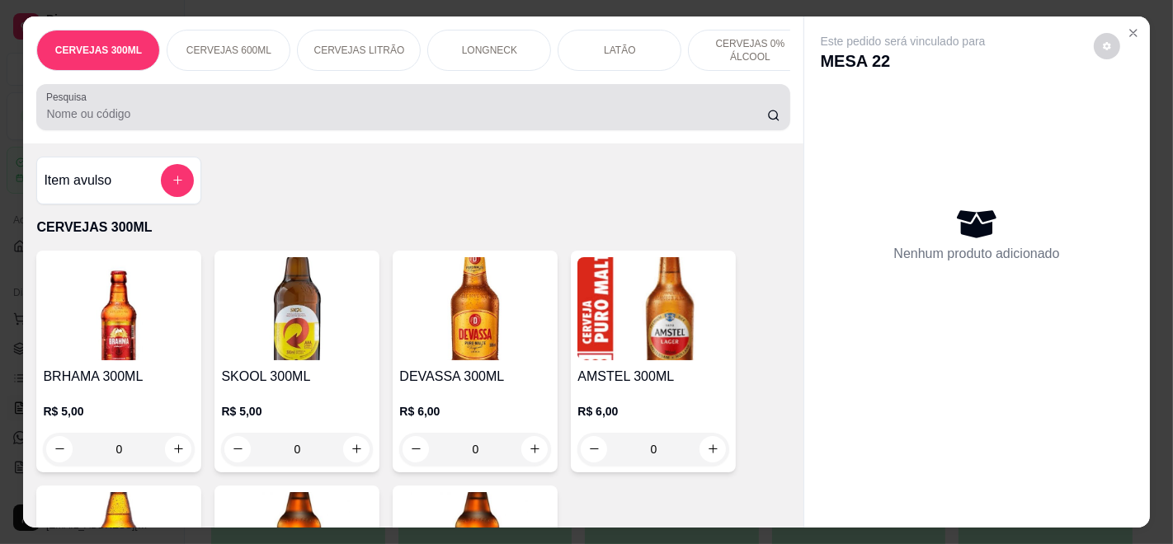
click at [552, 107] on div at bounding box center [412, 107] width 733 height 33
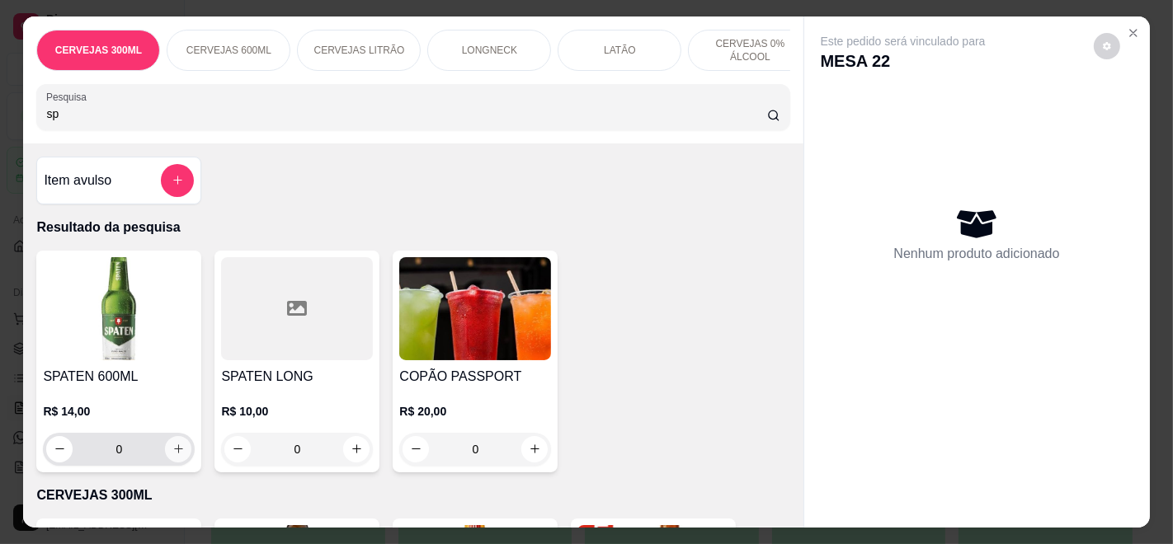
type input "sp"
click at [172, 463] on button "increase-product-quantity" at bounding box center [178, 449] width 26 height 26
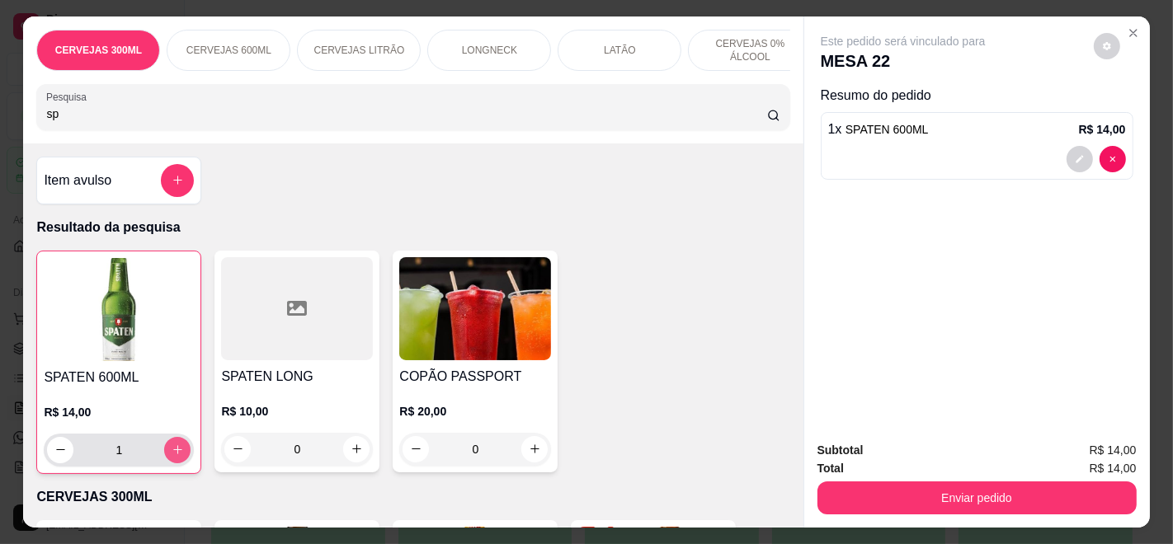
type input "1"
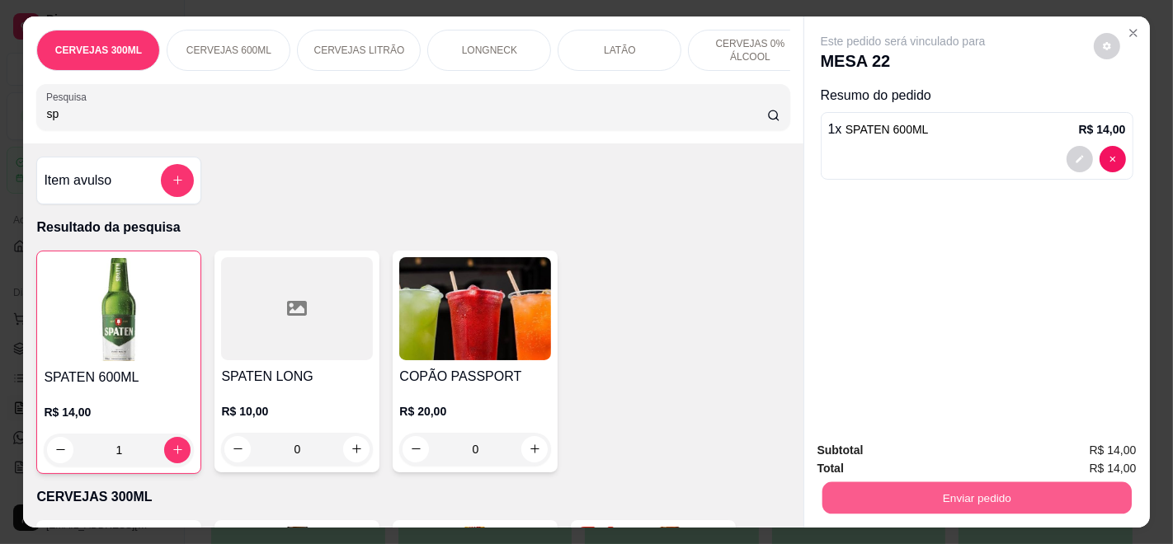
click at [1035, 492] on button "Enviar pedido" at bounding box center [975, 498] width 309 height 32
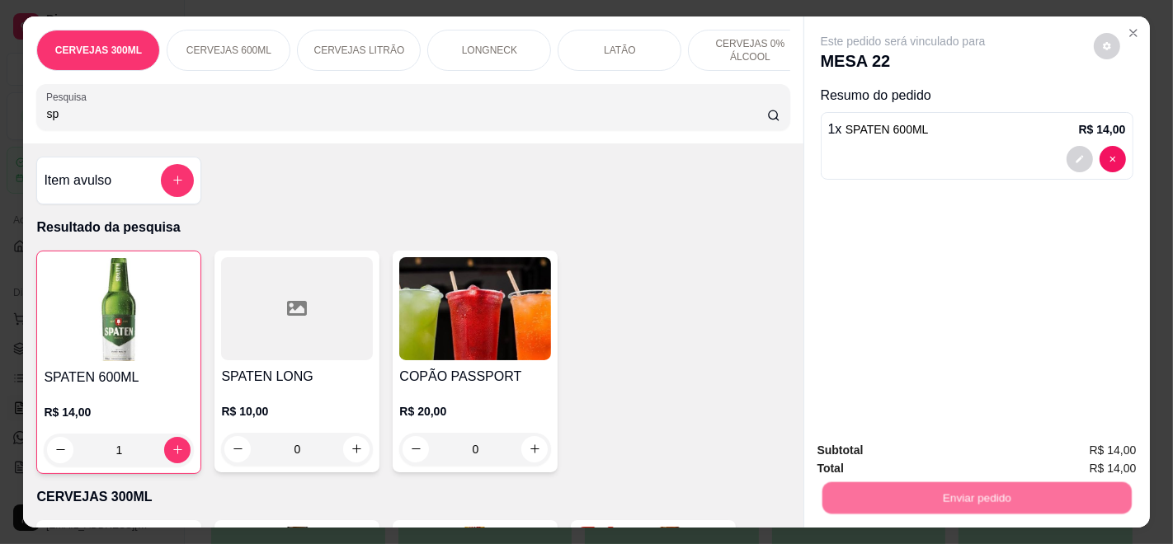
click at [1109, 442] on button "Enviar pedido" at bounding box center [1092, 450] width 93 height 31
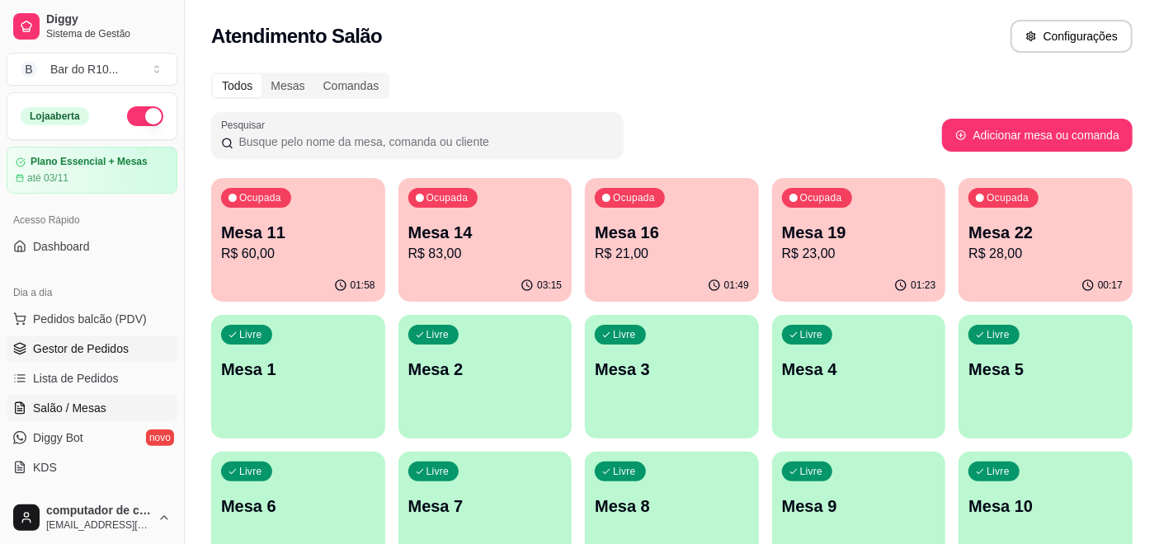
click at [82, 347] on span "Gestor de Pedidos" at bounding box center [81, 349] width 96 height 16
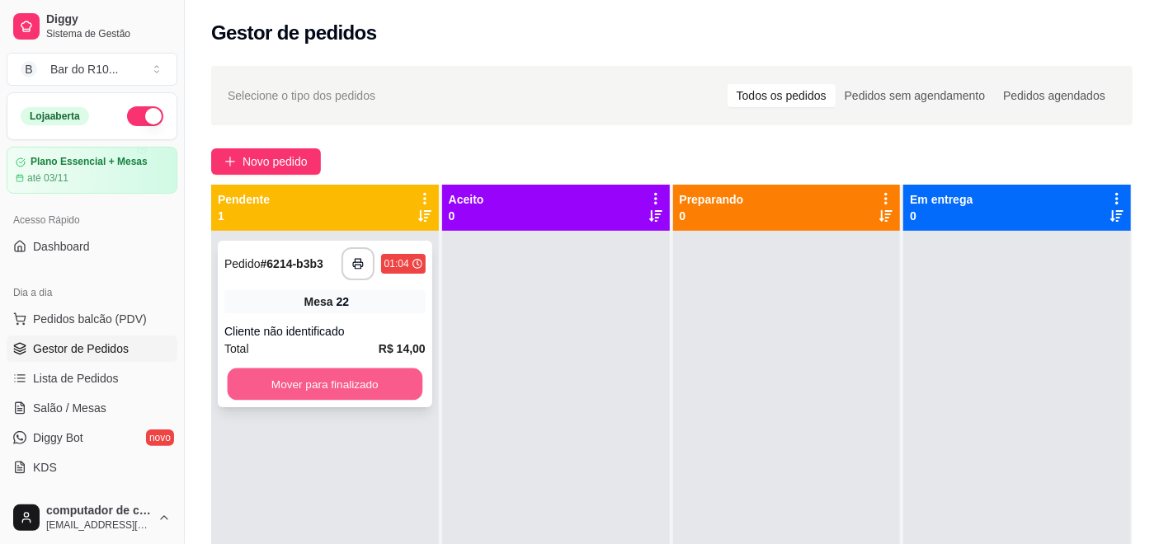
click at [269, 373] on button "Mover para finalizado" at bounding box center [325, 385] width 195 height 32
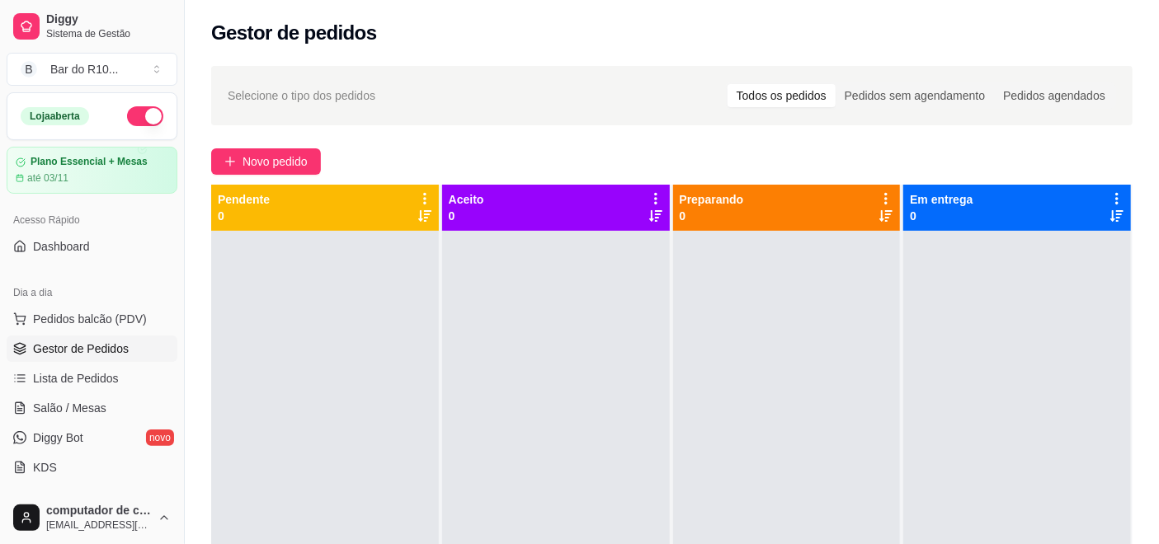
click at [66, 392] on ul "Pedidos balcão (PDV) Gestor de Pedidos Lista de Pedidos Salão / Mesas Diggy Bot…" at bounding box center [92, 393] width 171 height 175
click at [73, 400] on span "Salão / Mesas" at bounding box center [69, 408] width 73 height 16
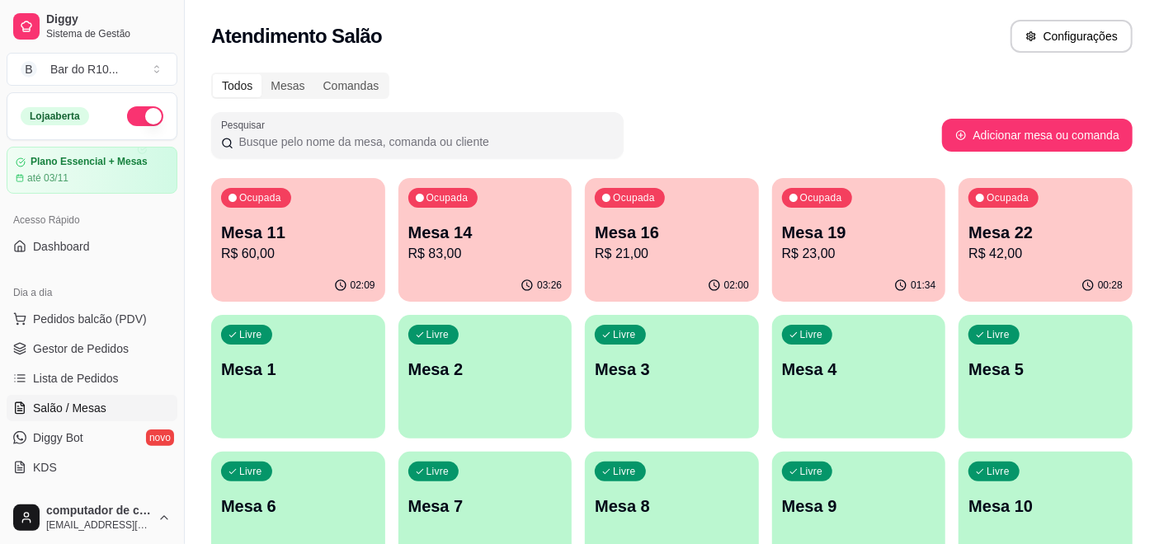
click at [268, 228] on p "Mesa 11" at bounding box center [298, 232] width 154 height 23
click at [504, 203] on div "Ocupada Mesa 14 R$ 83,00" at bounding box center [485, 224] width 174 height 92
click at [869, 180] on div "Ocupada Mesa 19 R$ 23,00" at bounding box center [859, 224] width 174 height 92
click at [1044, 255] on p "R$ 42,00" at bounding box center [1045, 253] width 149 height 19
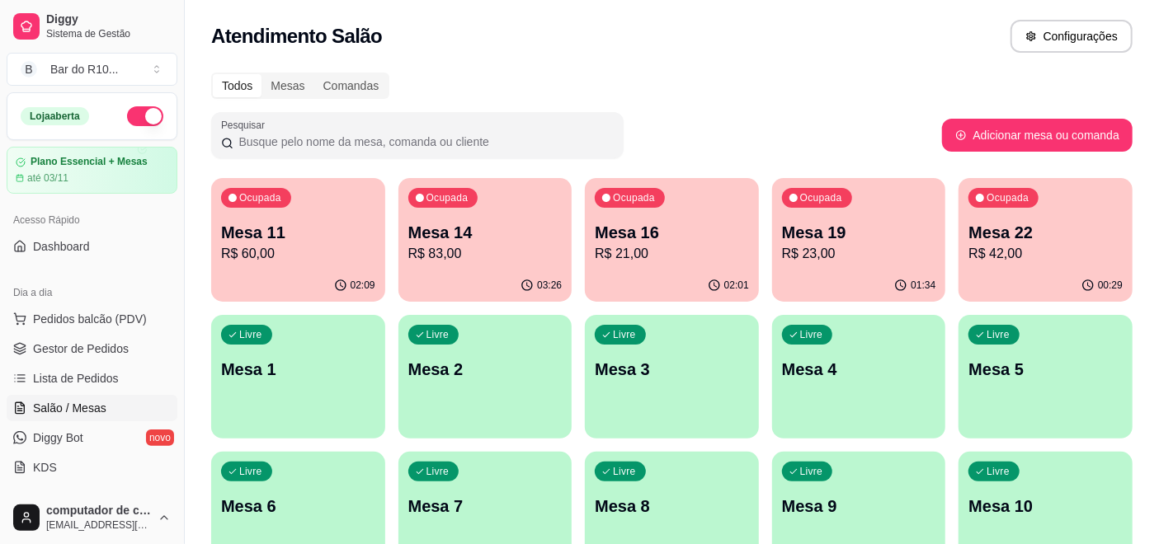
click at [529, 252] on p "R$ 83,00" at bounding box center [485, 254] width 154 height 20
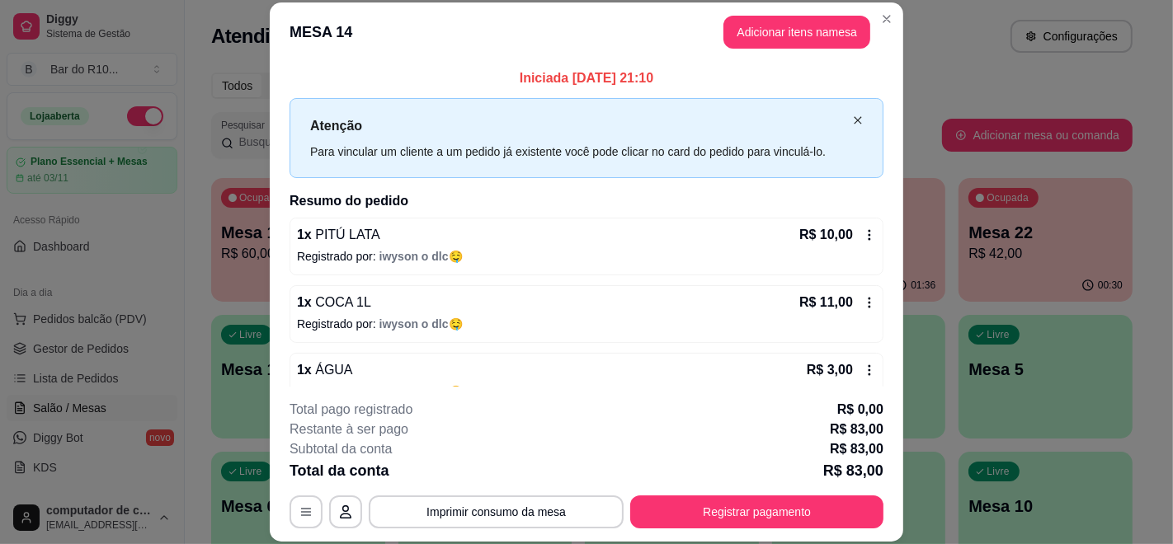
click at [853, 115] on icon "close" at bounding box center [858, 120] width 10 height 10
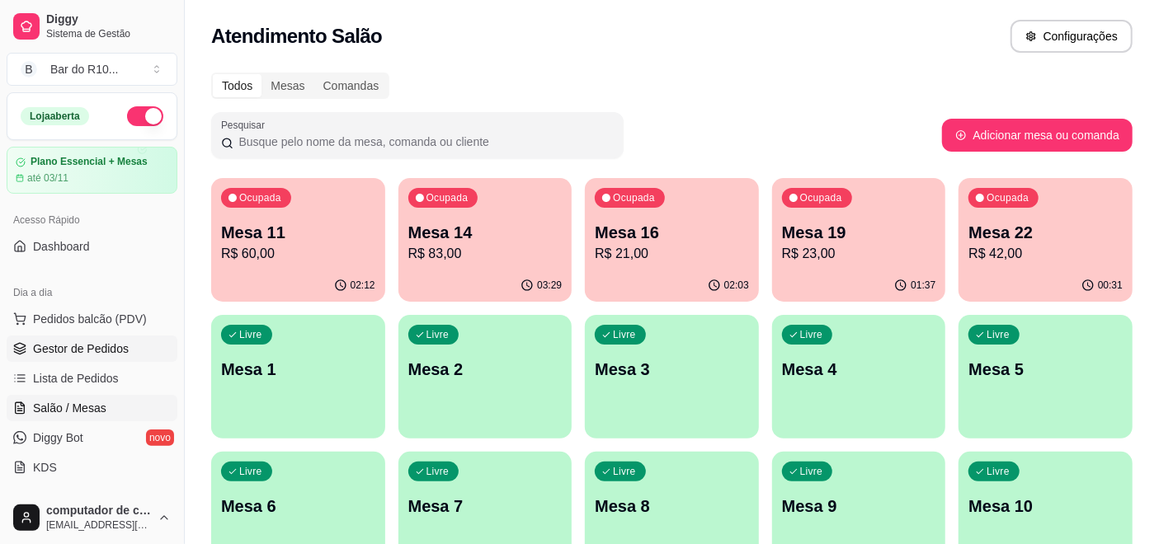
click at [68, 351] on span "Gestor de Pedidos" at bounding box center [81, 349] width 96 height 16
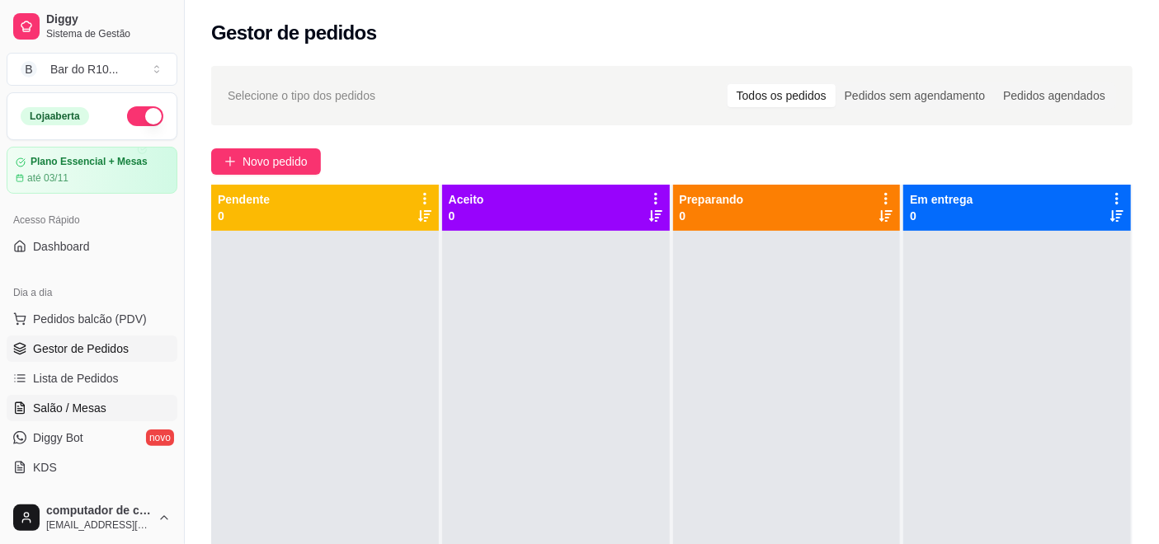
click at [59, 400] on span "Salão / Mesas" at bounding box center [69, 408] width 73 height 16
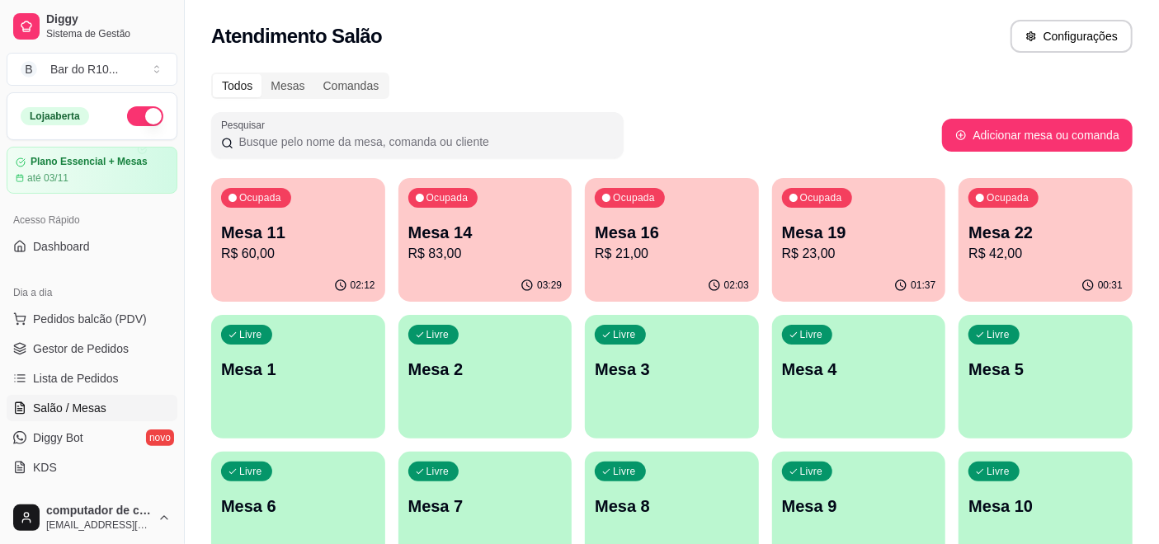
click at [474, 228] on p "Mesa 14" at bounding box center [485, 232] width 154 height 23
click at [404, 243] on div "Ocupada Mesa 14 R$ 83,00" at bounding box center [485, 224] width 168 height 89
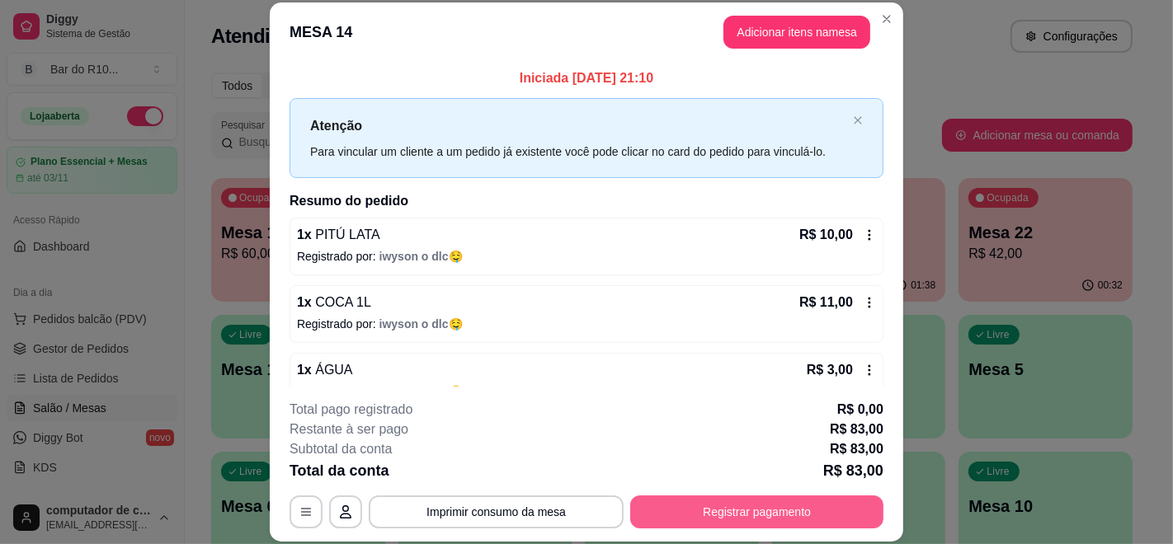
click at [657, 510] on button "Registrar pagamento" at bounding box center [756, 512] width 253 height 33
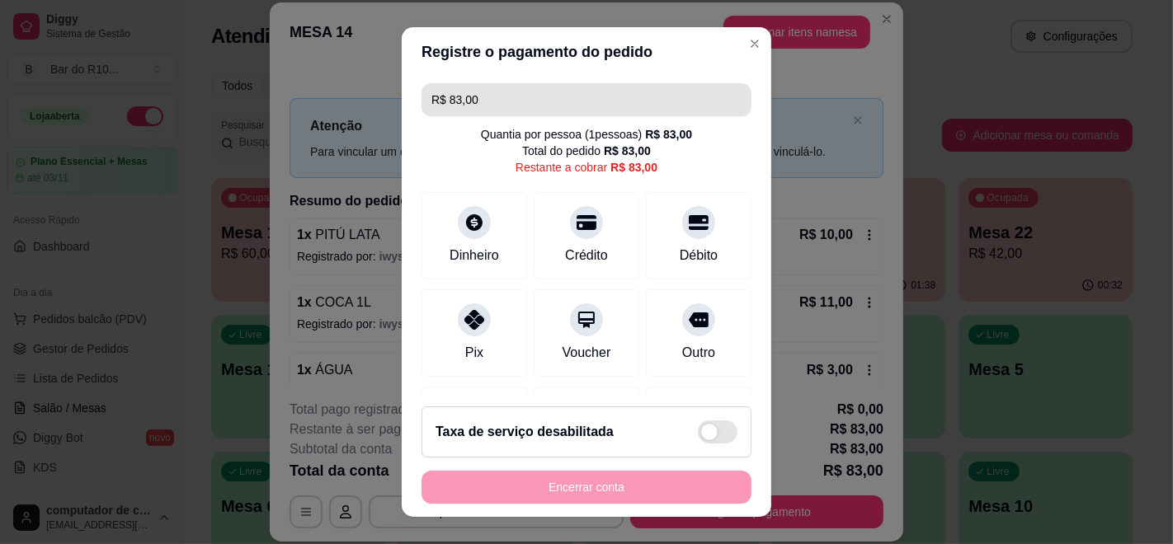
click at [525, 92] on input "R$ 83,00" at bounding box center [586, 99] width 310 height 33
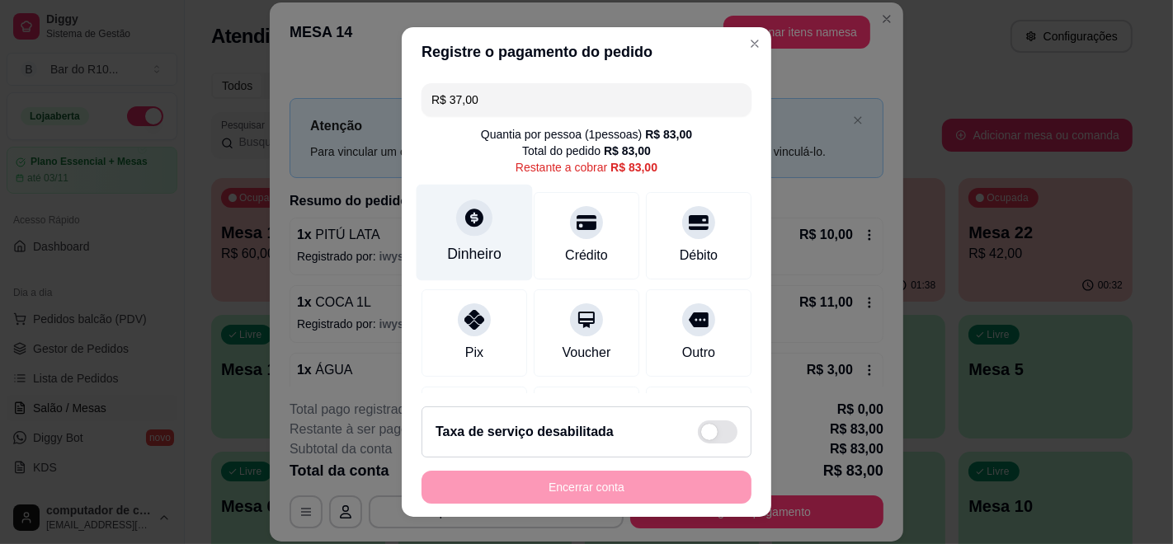
type input "R$ 37,00"
click at [469, 218] on icon at bounding box center [474, 218] width 18 height 18
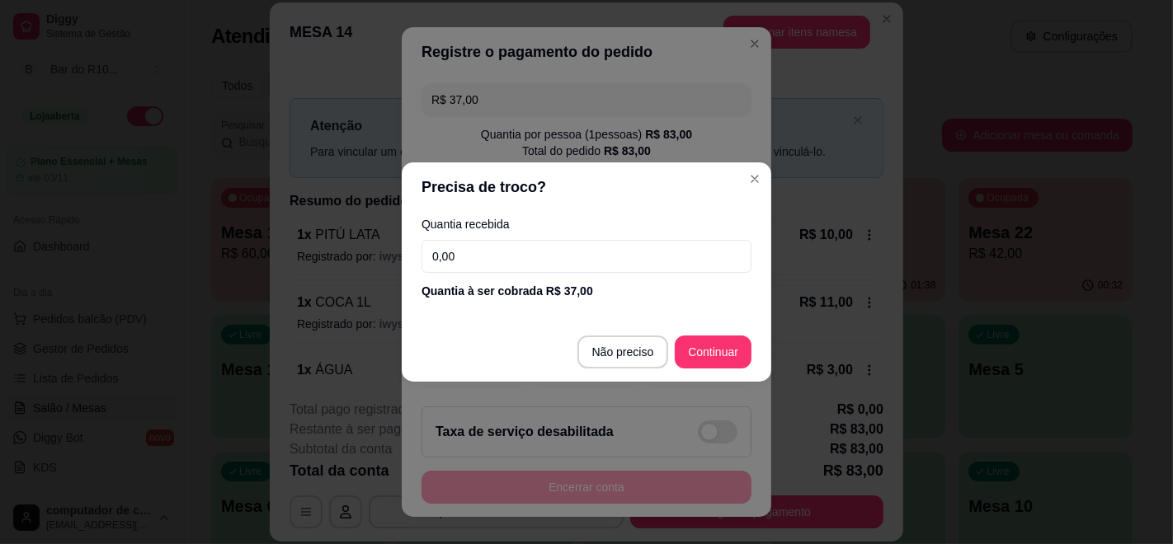
click at [521, 252] on input "0,00" at bounding box center [586, 256] width 330 height 33
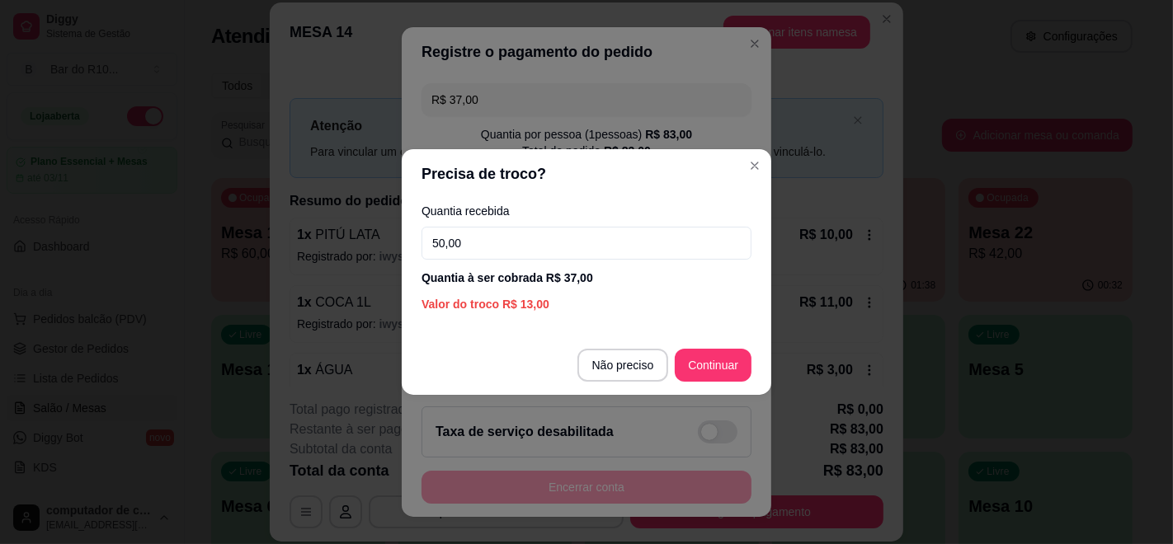
type input "50,00"
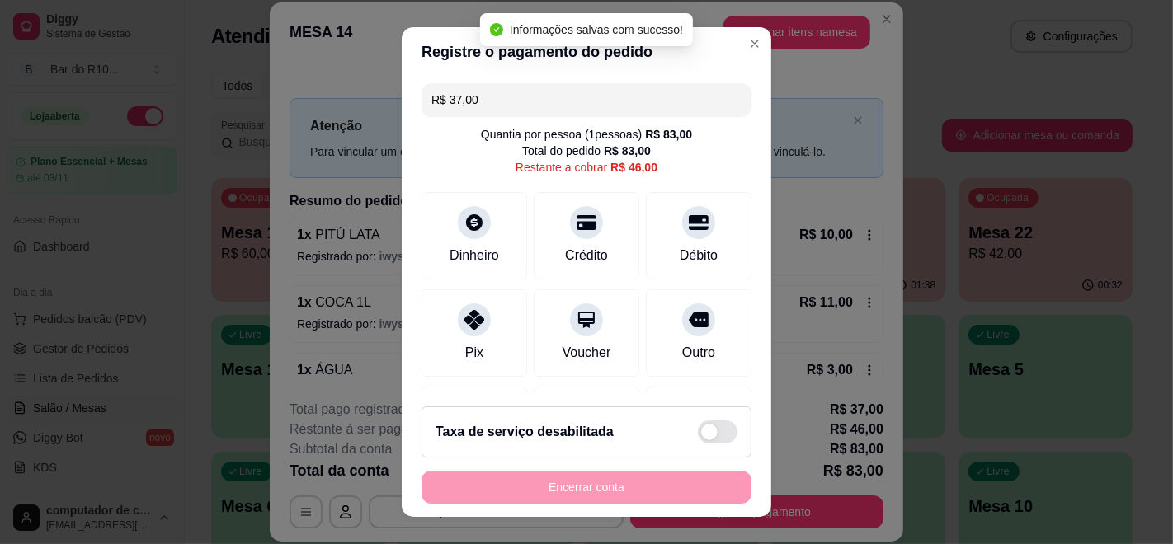
type input "R$ 46,00"
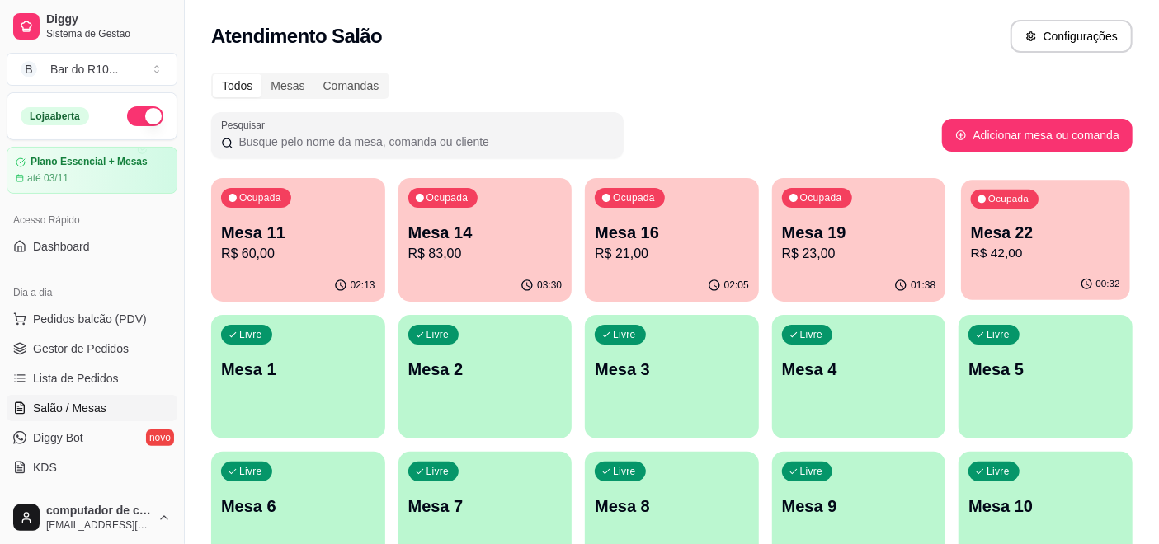
click at [1037, 239] on p "Mesa 22" at bounding box center [1045, 233] width 149 height 22
click at [865, 230] on p "Mesa 19" at bounding box center [858, 233] width 149 height 22
click at [339, 210] on div "Ocupada Mesa 11 R$ 60,00" at bounding box center [298, 224] width 168 height 89
click at [418, 213] on div "Ocupada Mesa 14 R$ 83,00" at bounding box center [485, 224] width 168 height 89
click at [280, 253] on p "R$ 60,00" at bounding box center [298, 253] width 149 height 19
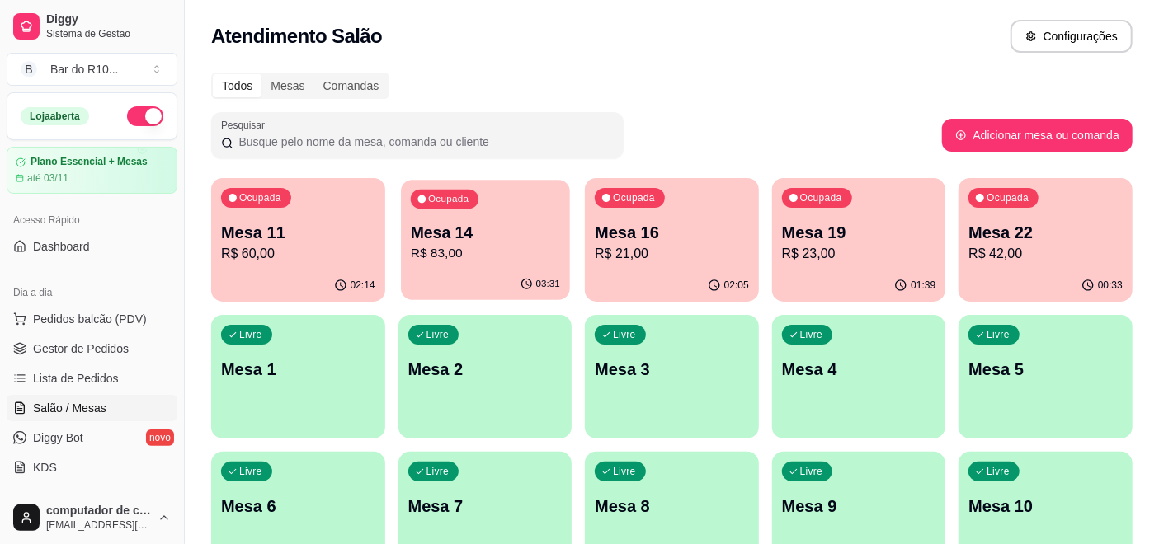
click at [459, 225] on p "Mesa 14" at bounding box center [484, 233] width 149 height 22
click at [687, 214] on div "Ocupada Mesa 16 R$ 21,00" at bounding box center [672, 224] width 174 height 92
click at [911, 257] on p "R$ 23,00" at bounding box center [858, 253] width 149 height 19
click at [85, 351] on span "Gestor de Pedidos" at bounding box center [81, 349] width 96 height 16
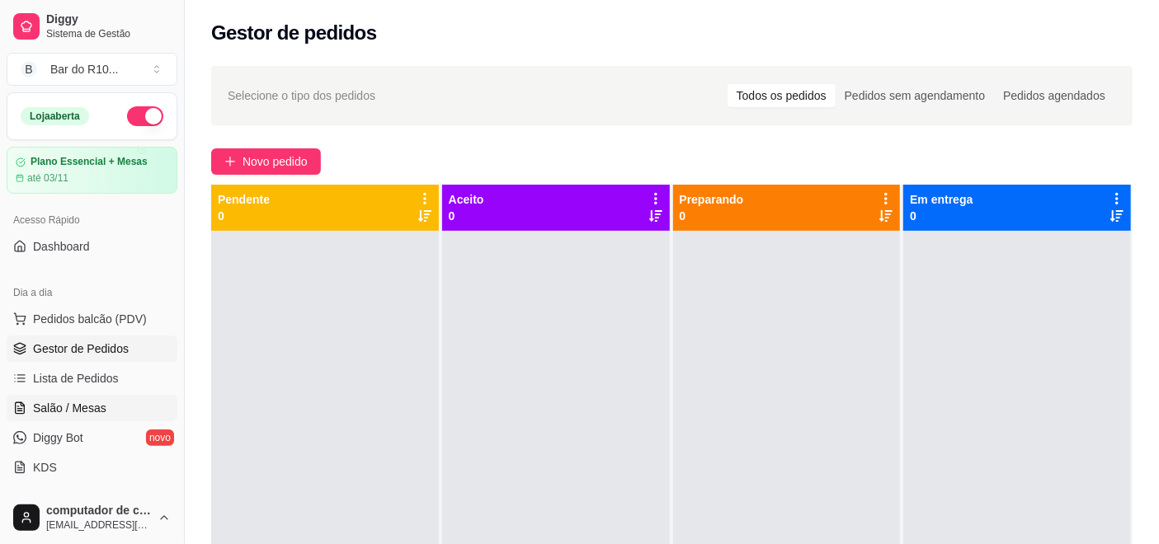
click at [75, 420] on link "Salão / Mesas" at bounding box center [92, 408] width 171 height 26
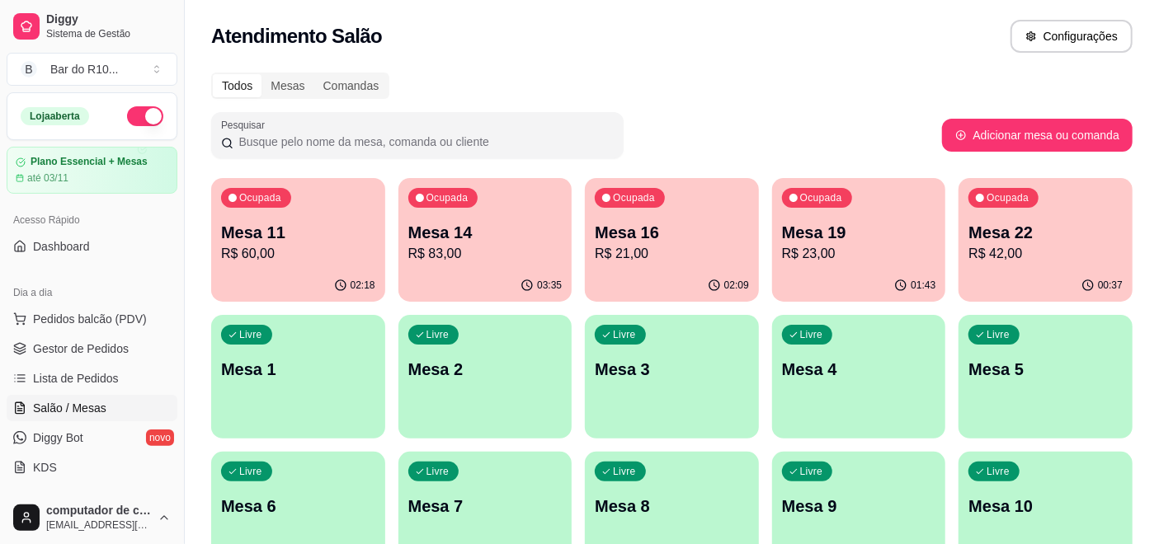
click at [282, 239] on p "Mesa 11" at bounding box center [298, 232] width 154 height 23
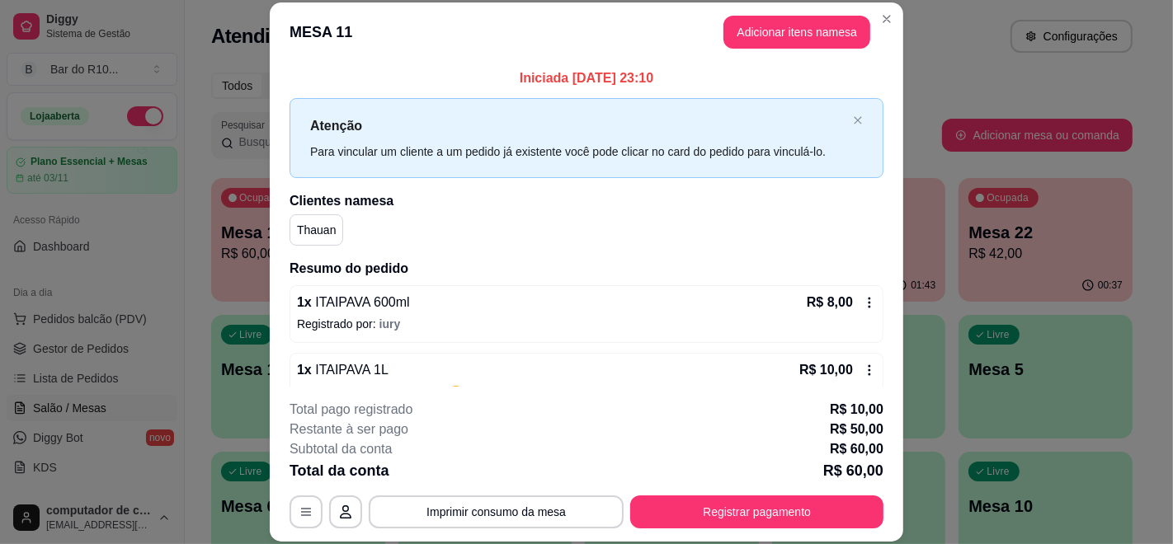
click at [501, 498] on button "Imprimir consumo da mesa" at bounding box center [496, 512] width 255 height 33
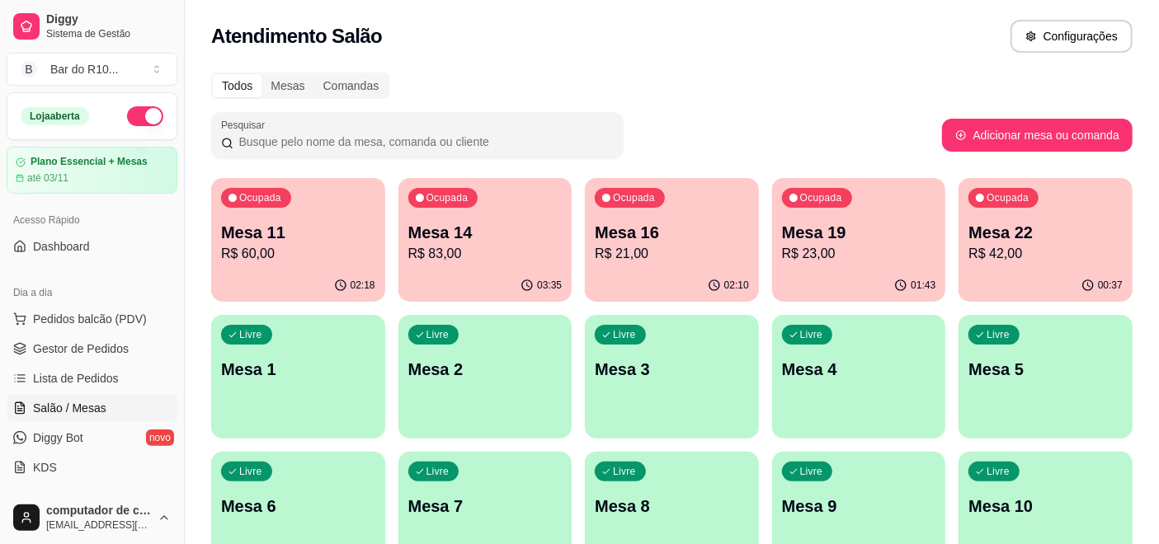
click at [674, 234] on p "Mesa 16" at bounding box center [672, 232] width 154 height 23
click at [1028, 211] on div "Ocupada Mesa 22 R$ 42,00" at bounding box center [1046, 224] width 168 height 89
click at [503, 206] on div "Ocupada Mesa 14 R$ 83,00" at bounding box center [485, 224] width 174 height 92
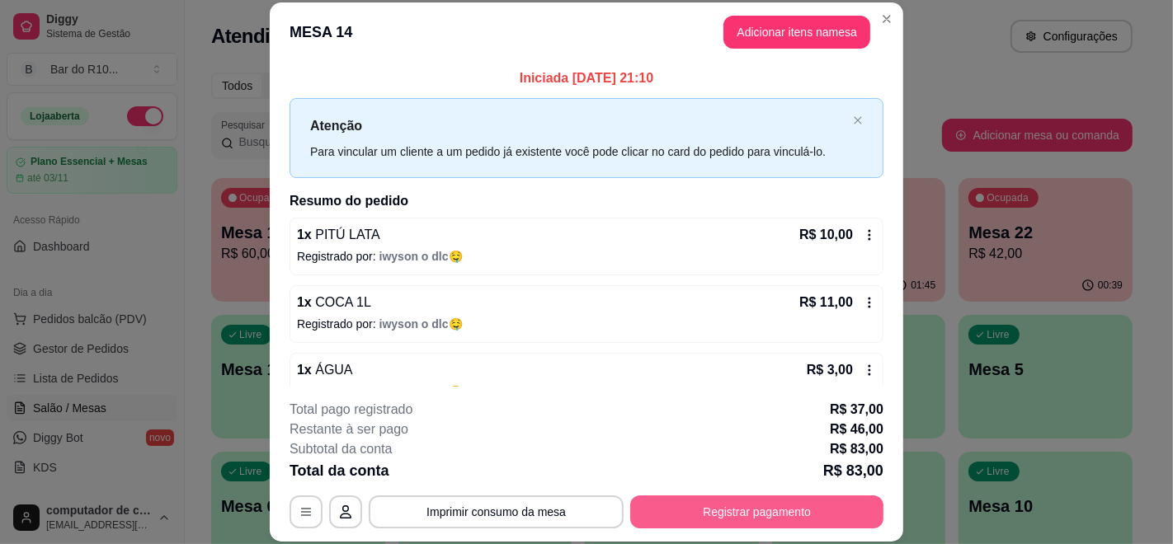
click at [692, 500] on button "Registrar pagamento" at bounding box center [756, 512] width 253 height 33
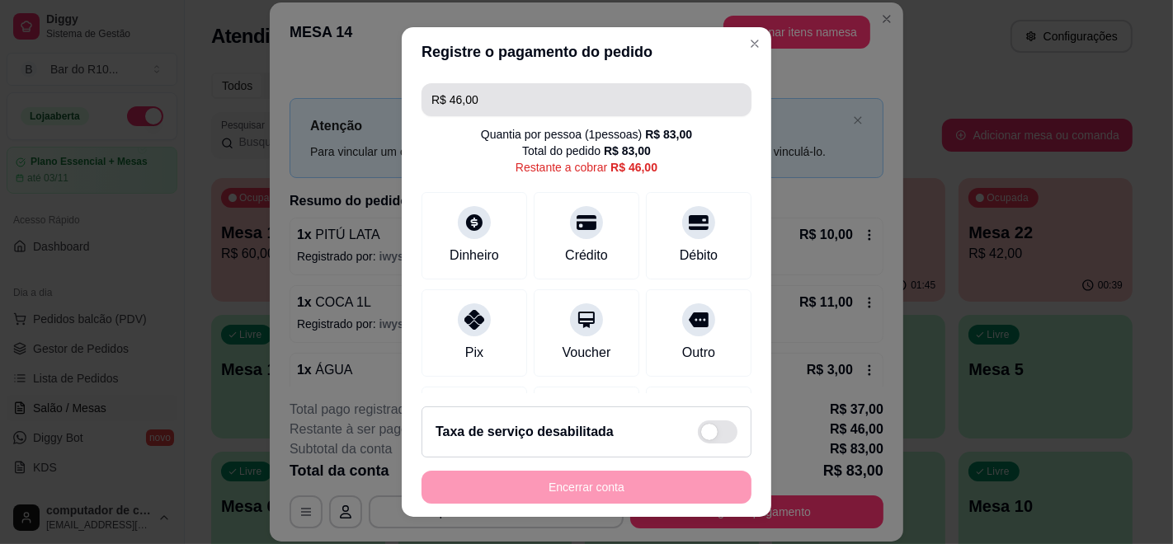
click at [543, 93] on input "R$ 46,00" at bounding box center [586, 99] width 310 height 33
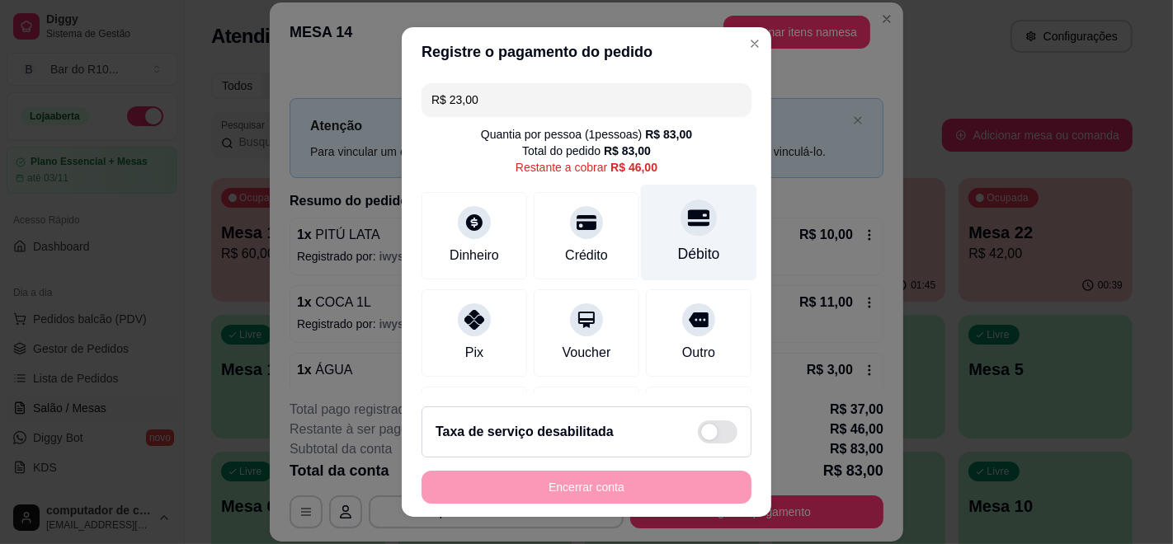
click at [688, 225] on icon at bounding box center [698, 218] width 21 height 16
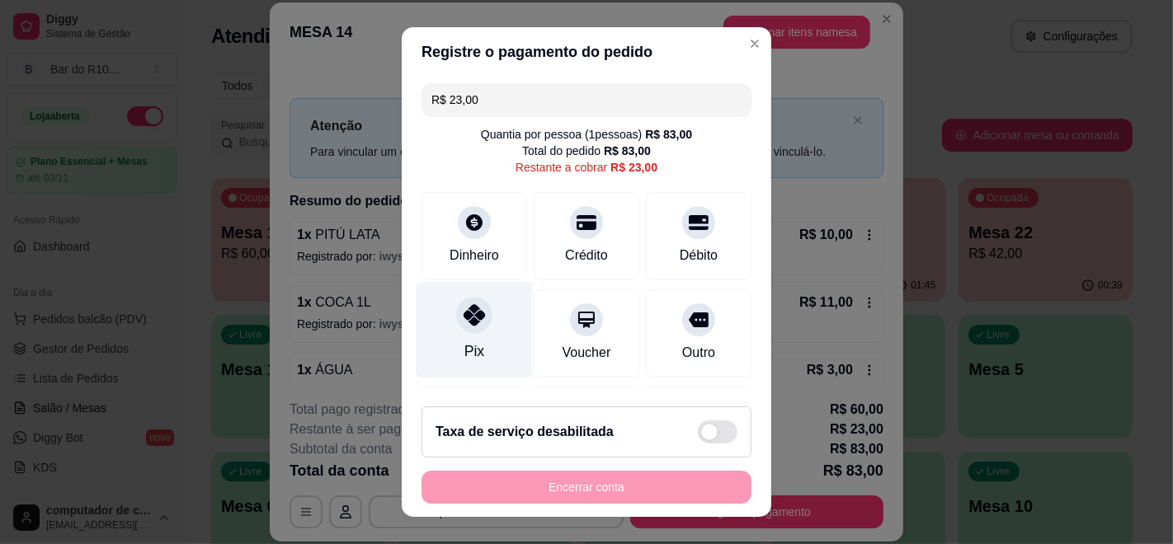
click at [463, 307] on icon at bounding box center [473, 314] width 21 height 21
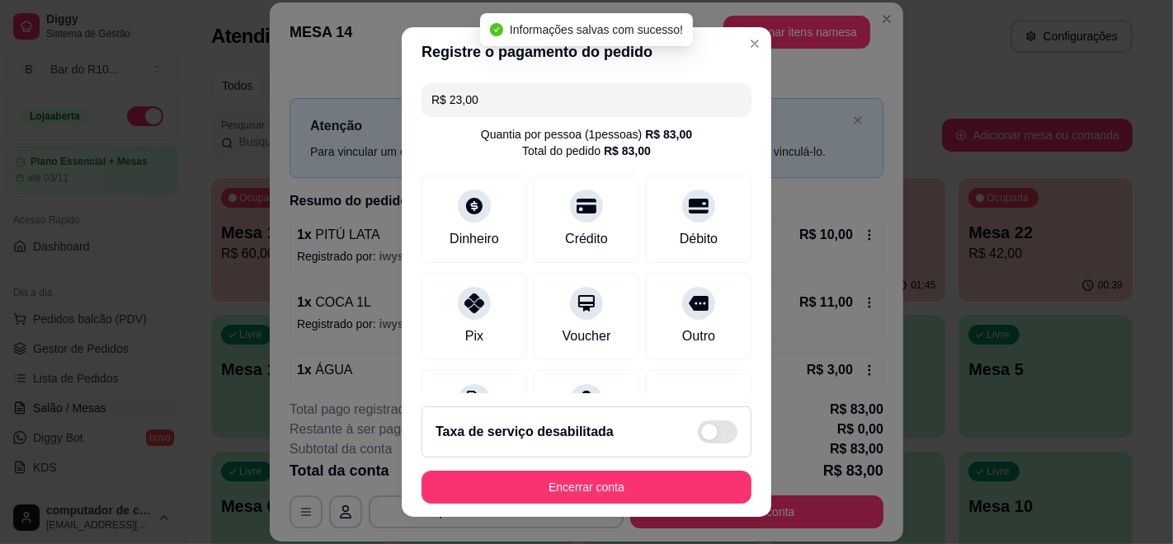
type input "R$ 0,00"
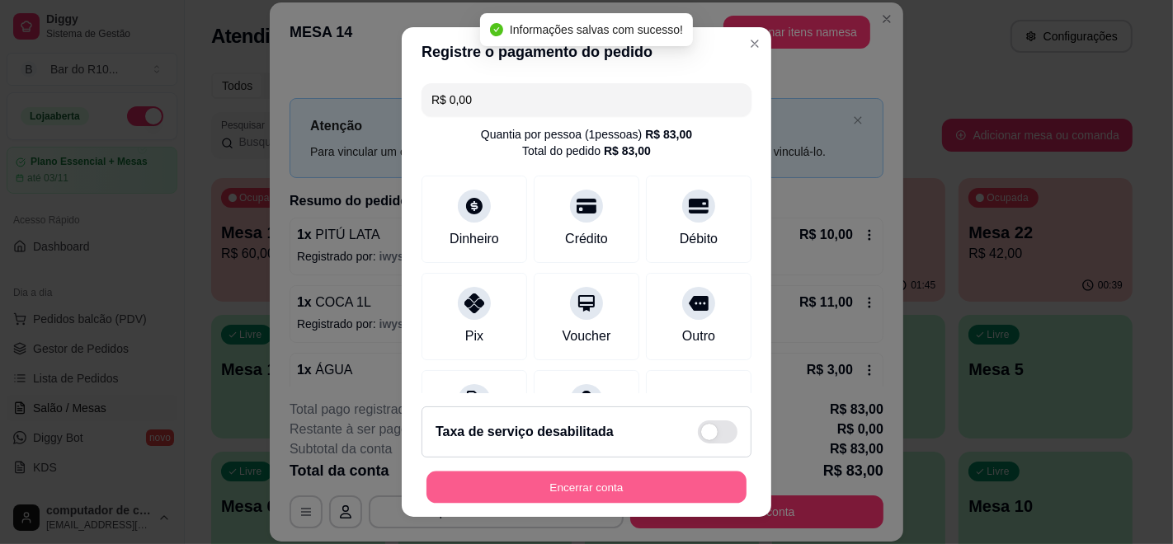
click at [563, 478] on button "Encerrar conta" at bounding box center [586, 488] width 320 height 32
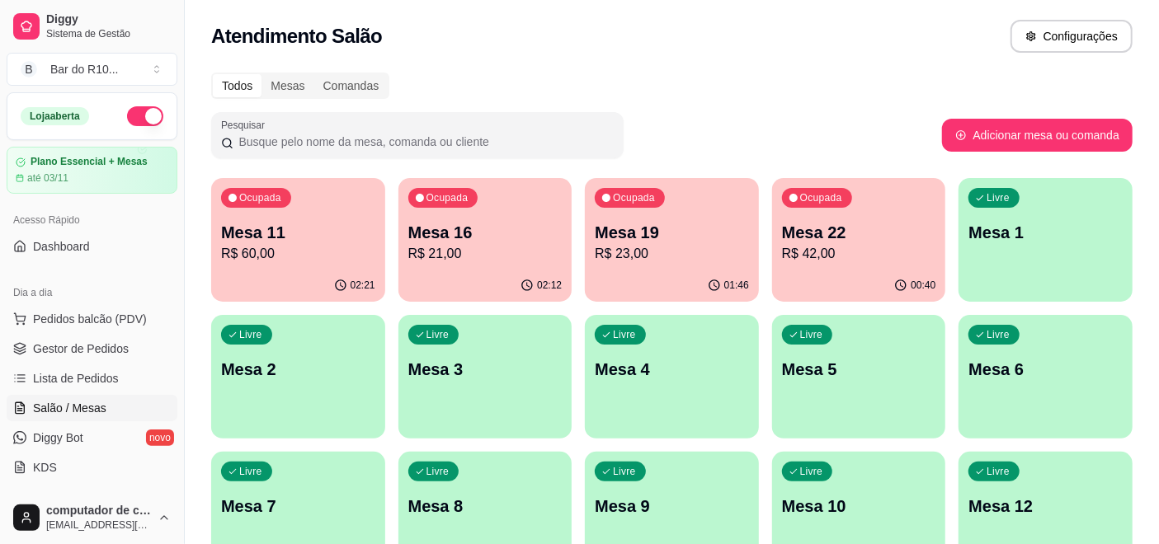
click at [686, 241] on p "Mesa 19" at bounding box center [672, 232] width 154 height 23
click at [334, 186] on div "Ocupada Mesa 11 R$ 60,00" at bounding box center [298, 224] width 174 height 92
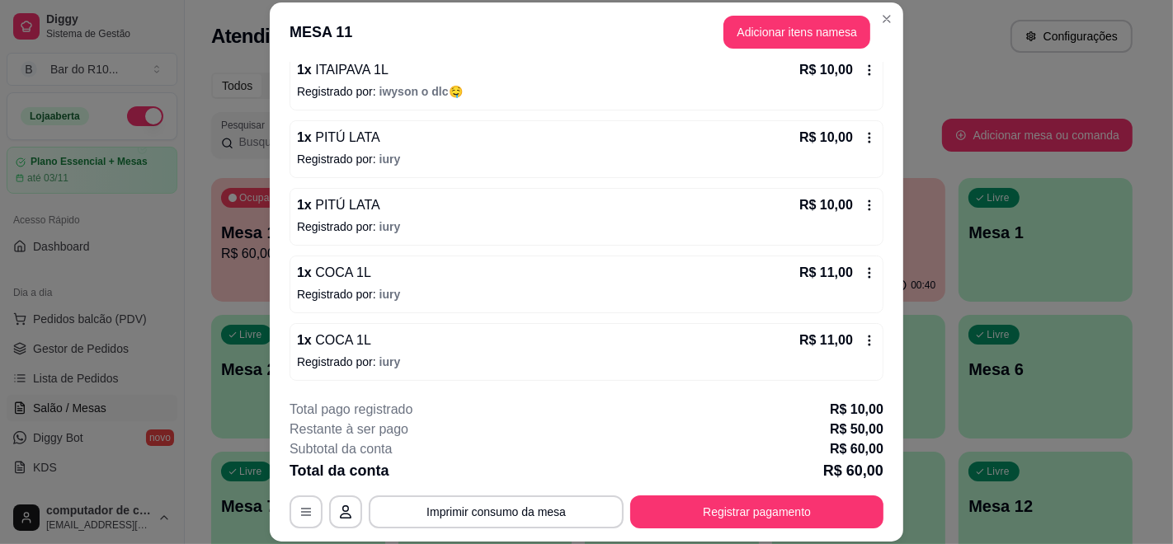
scroll to position [117, 0]
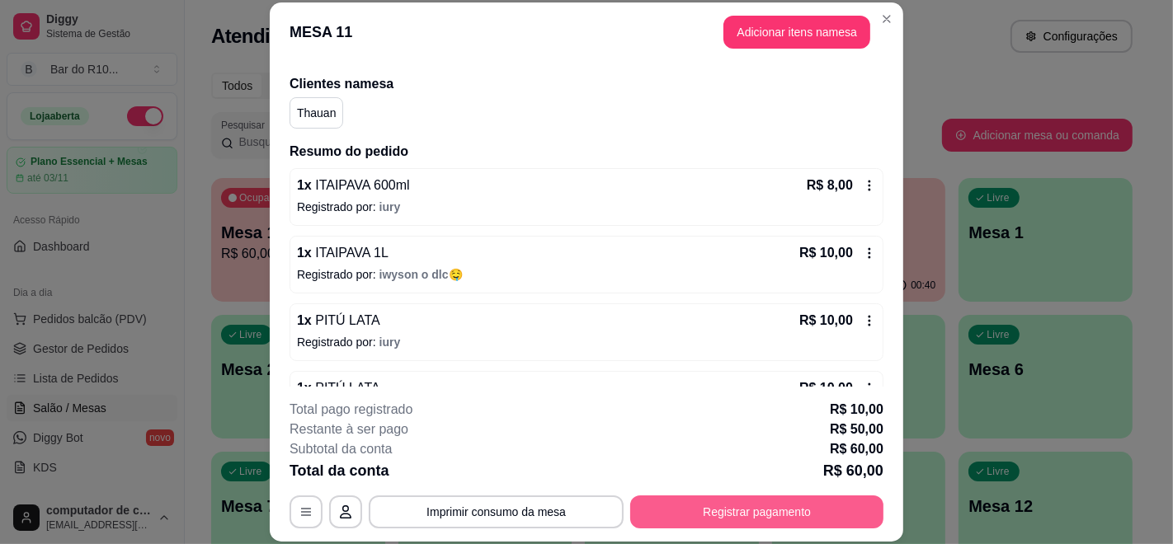
click at [722, 501] on button "Registrar pagamento" at bounding box center [756, 512] width 253 height 33
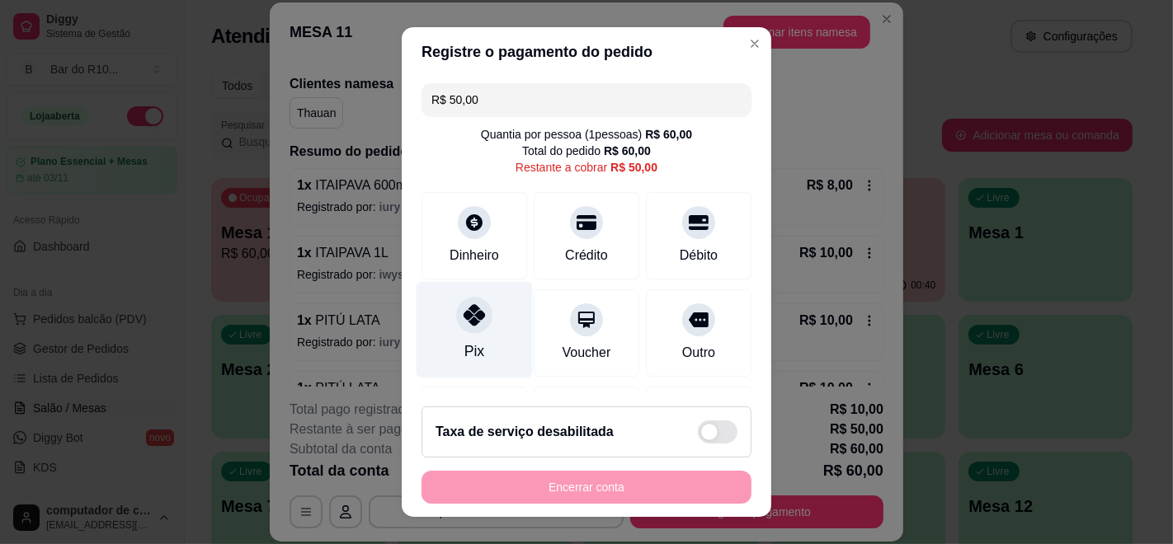
scroll to position [181, 0]
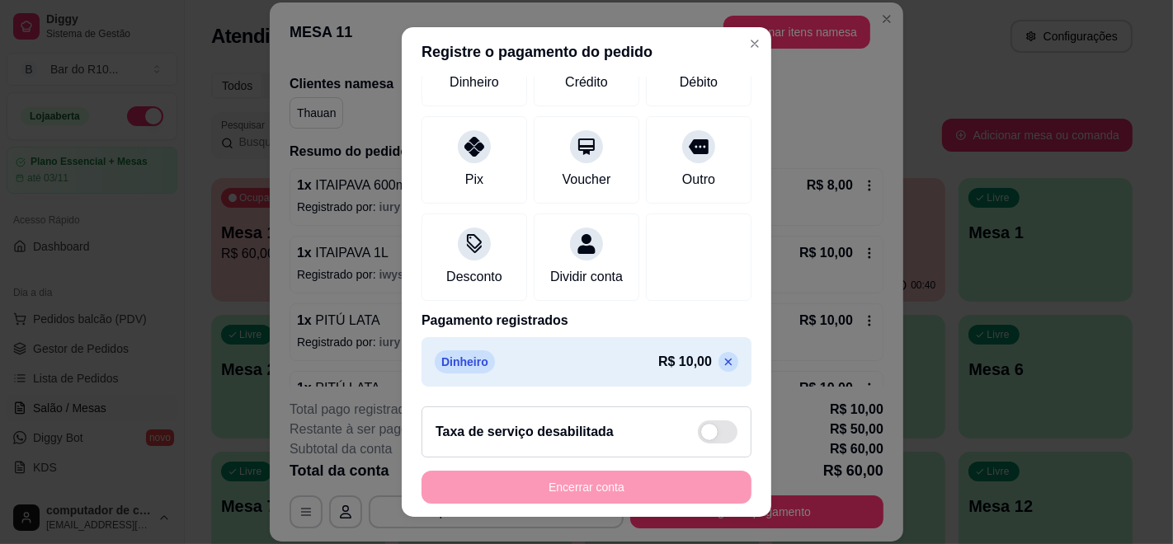
scroll to position [9, 0]
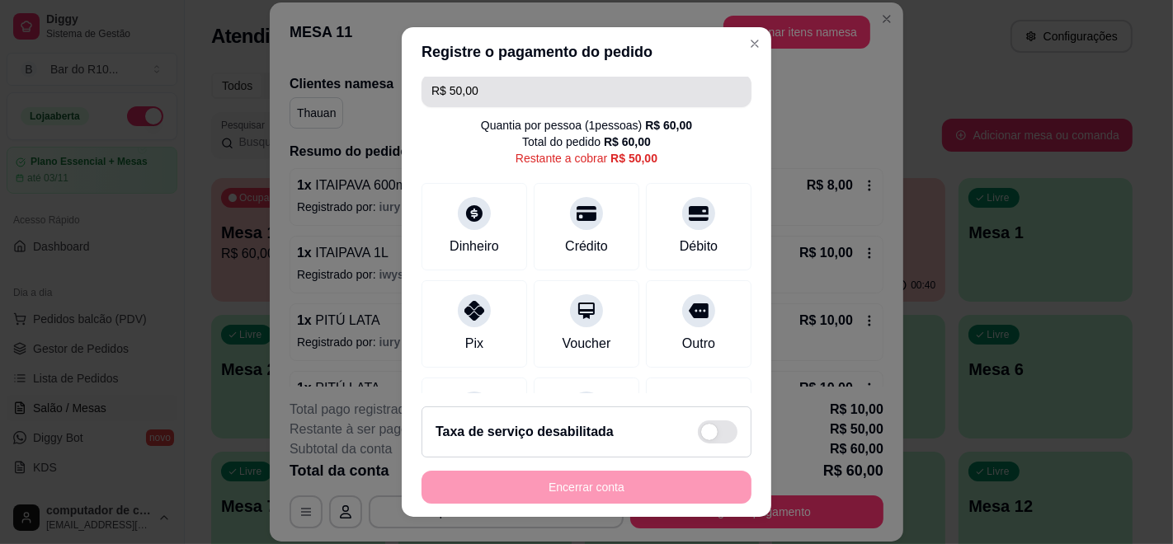
click at [496, 93] on input "R$ 50,00" at bounding box center [586, 90] width 310 height 33
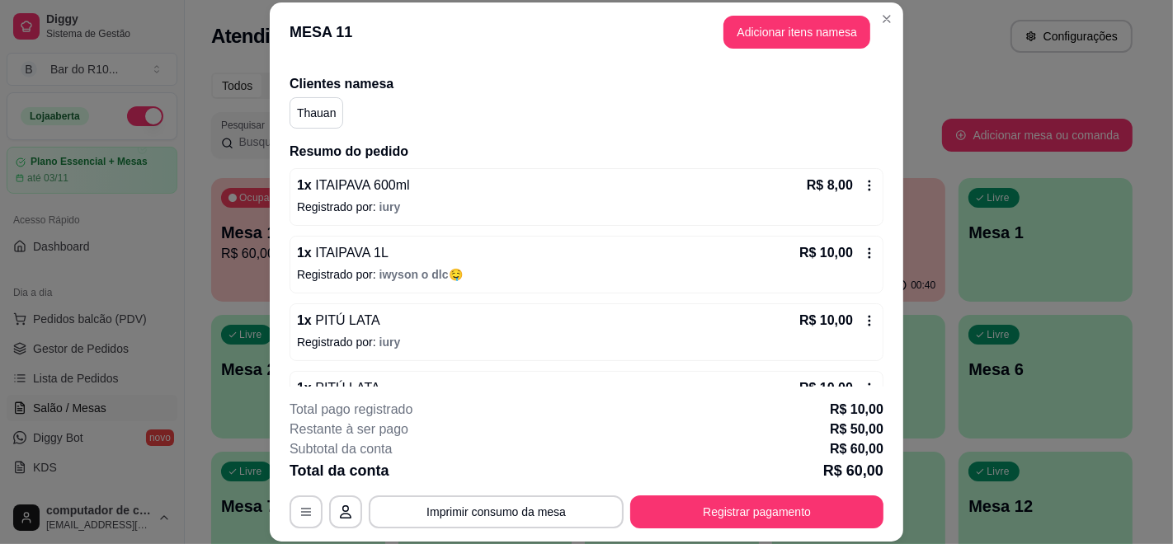
click at [863, 180] on icon at bounding box center [869, 185] width 13 height 13
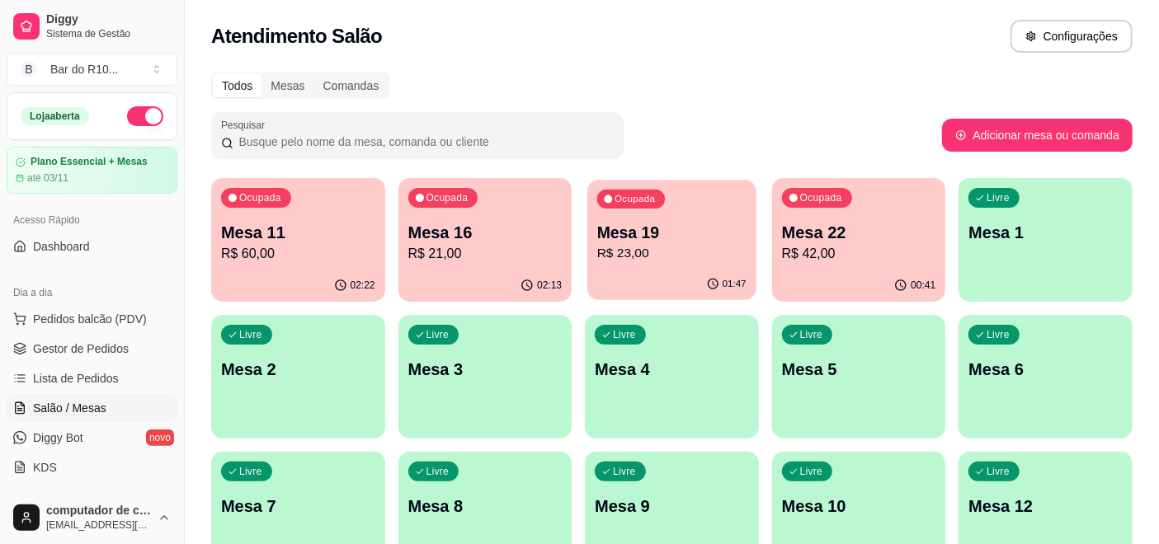
click at [669, 208] on div "Ocupada Mesa 19 R$ 23,00" at bounding box center [671, 224] width 168 height 89
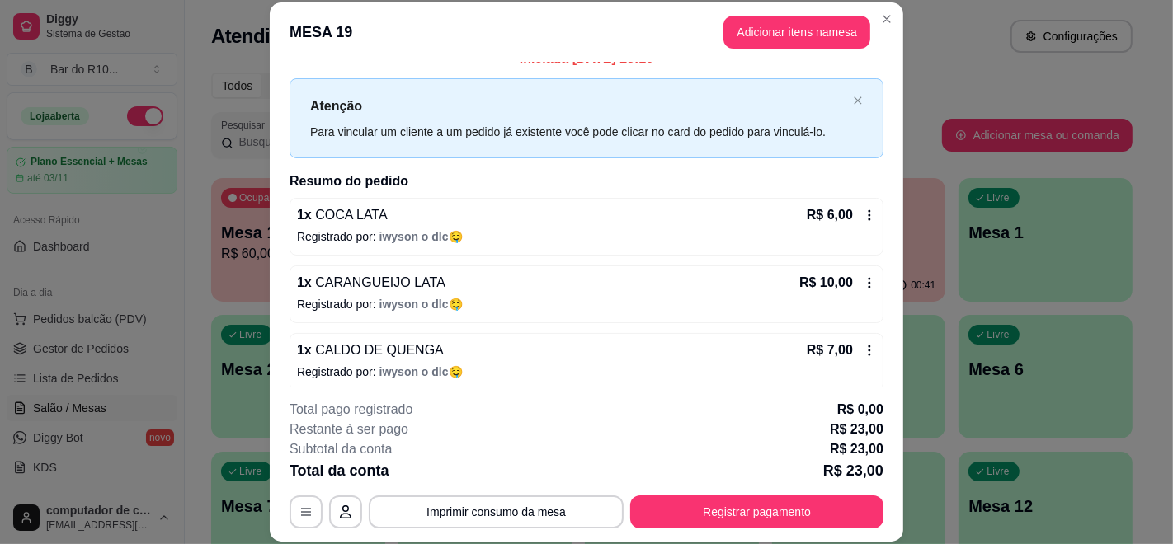
scroll to position [31, 0]
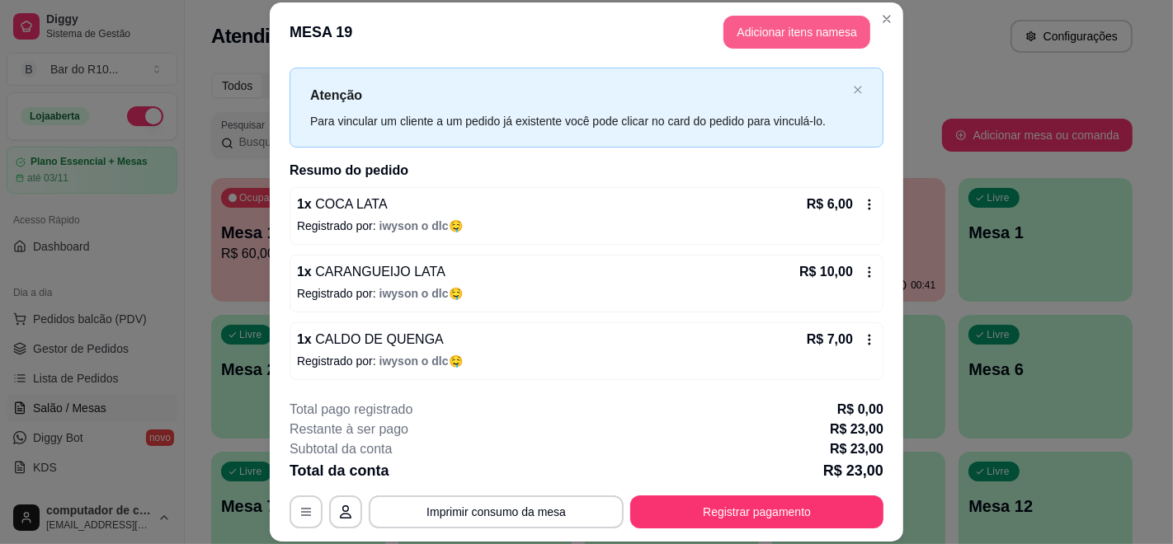
click at [741, 28] on button "Adicionar itens na mesa" at bounding box center [796, 32] width 147 height 33
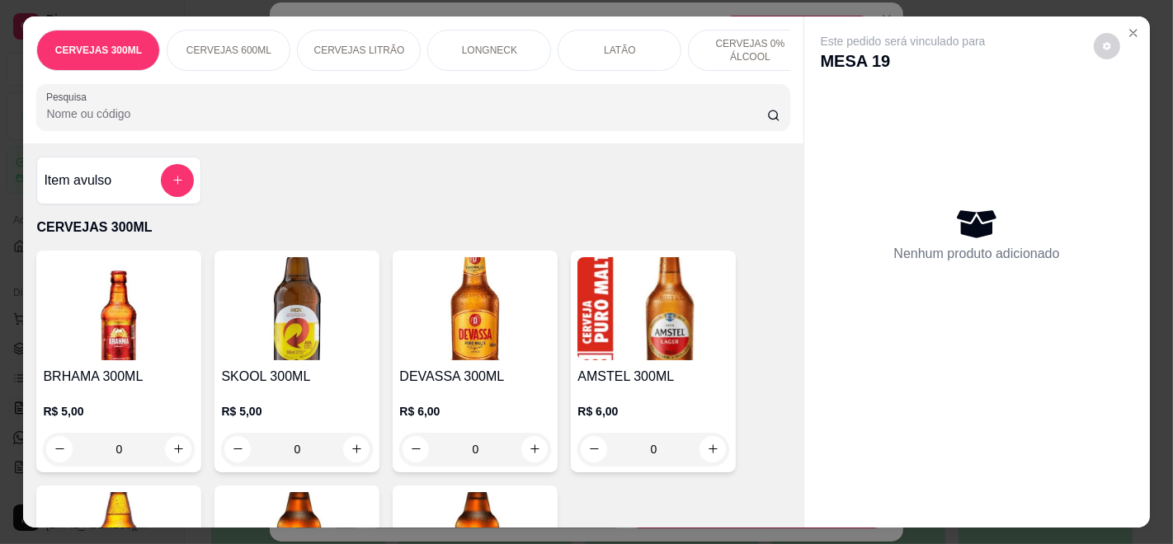
click at [540, 102] on div at bounding box center [412, 107] width 733 height 33
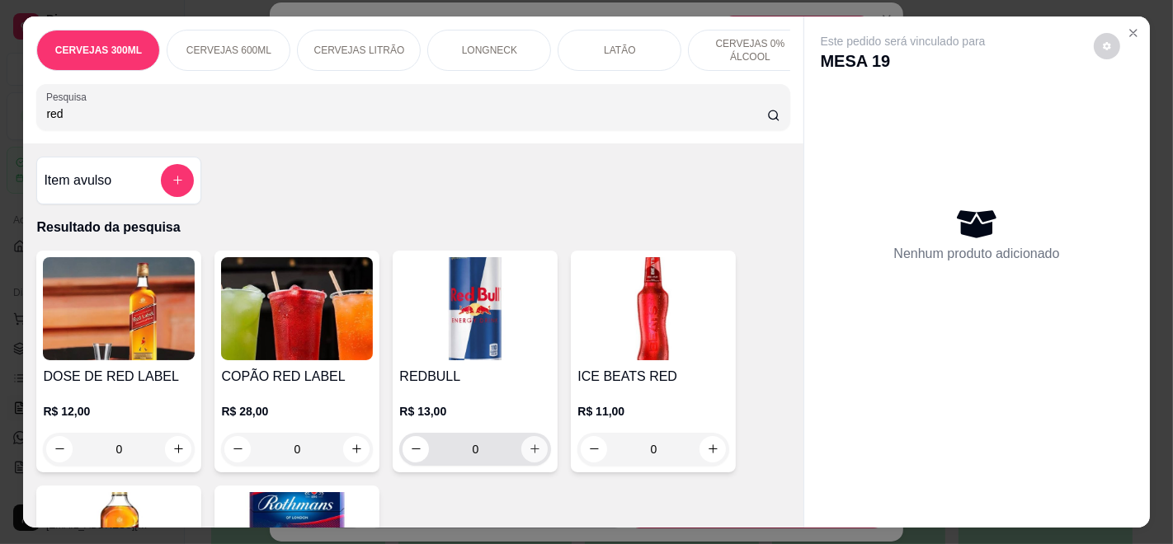
type input "red"
click at [521, 463] on button "increase-product-quantity" at bounding box center [534, 449] width 26 height 26
type input "1"
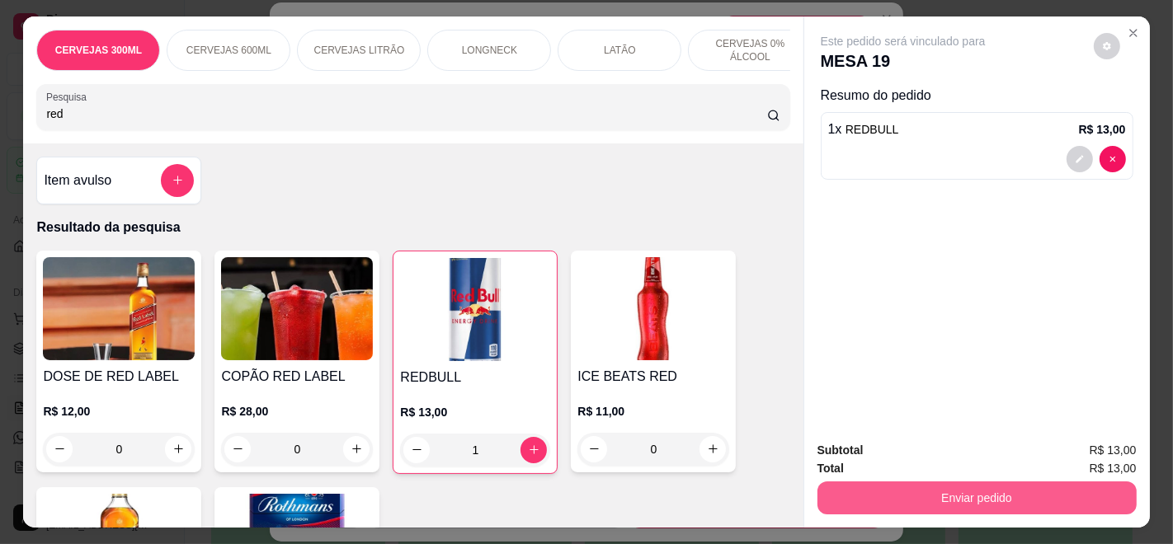
click at [981, 494] on button "Enviar pedido" at bounding box center [976, 498] width 319 height 33
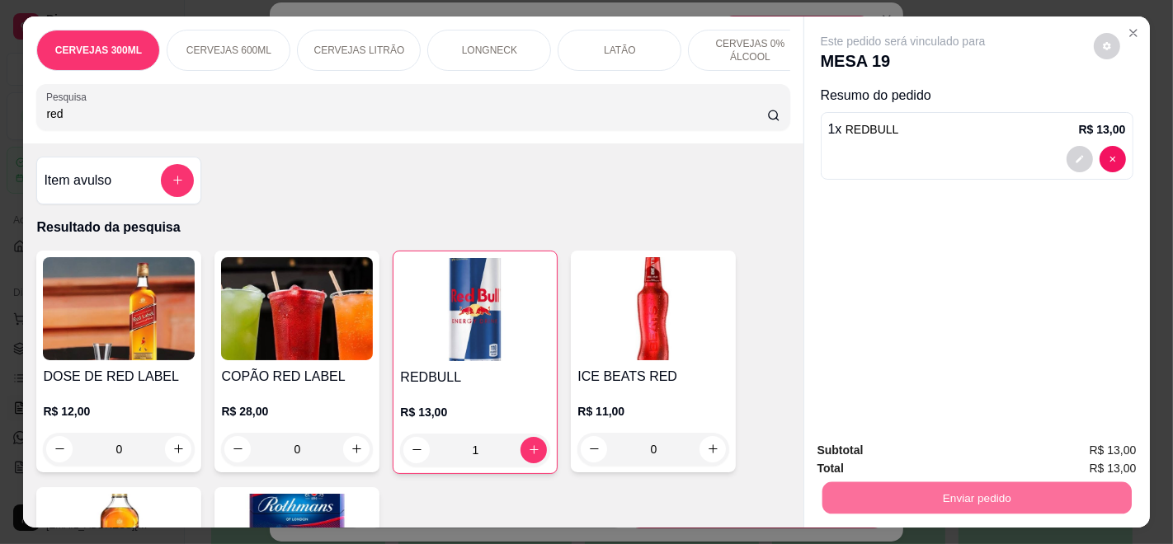
click at [1082, 448] on button "Enviar pedido" at bounding box center [1092, 450] width 91 height 31
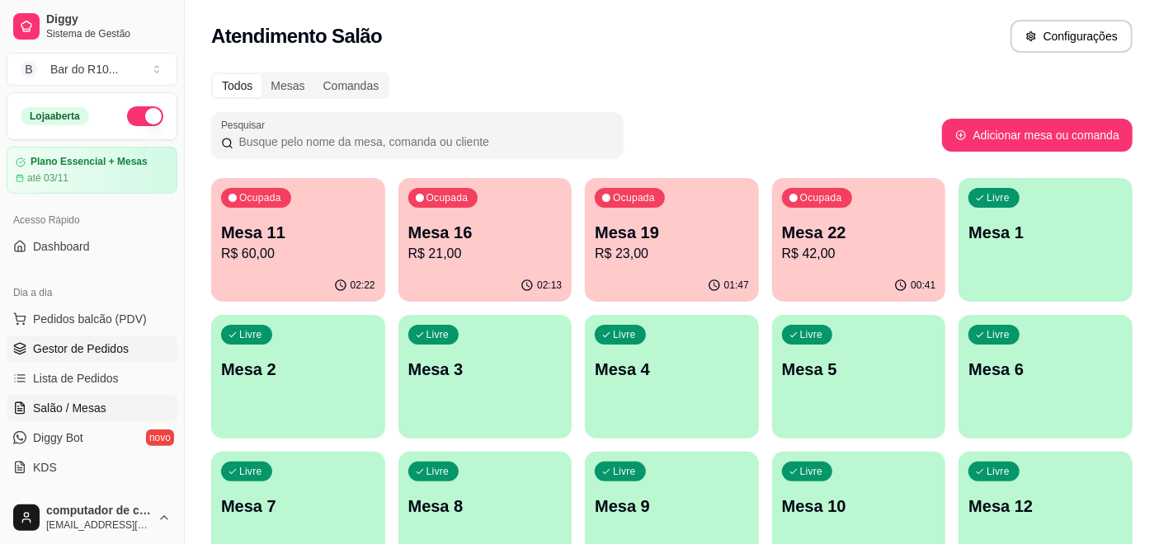
click at [75, 342] on span "Gestor de Pedidos" at bounding box center [81, 349] width 96 height 16
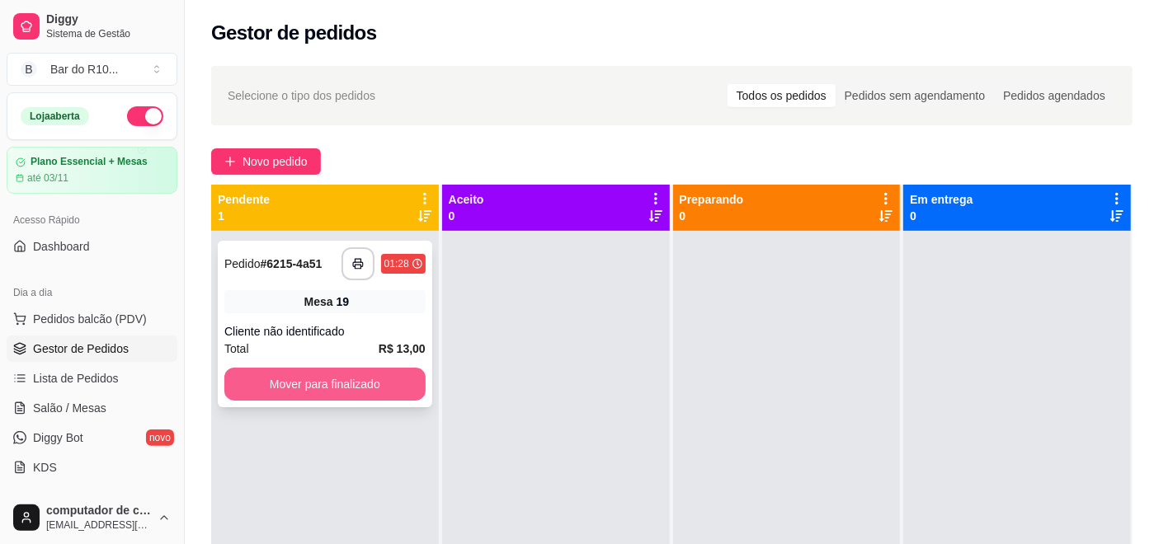
click at [363, 384] on button "Mover para finalizado" at bounding box center [324, 384] width 201 height 33
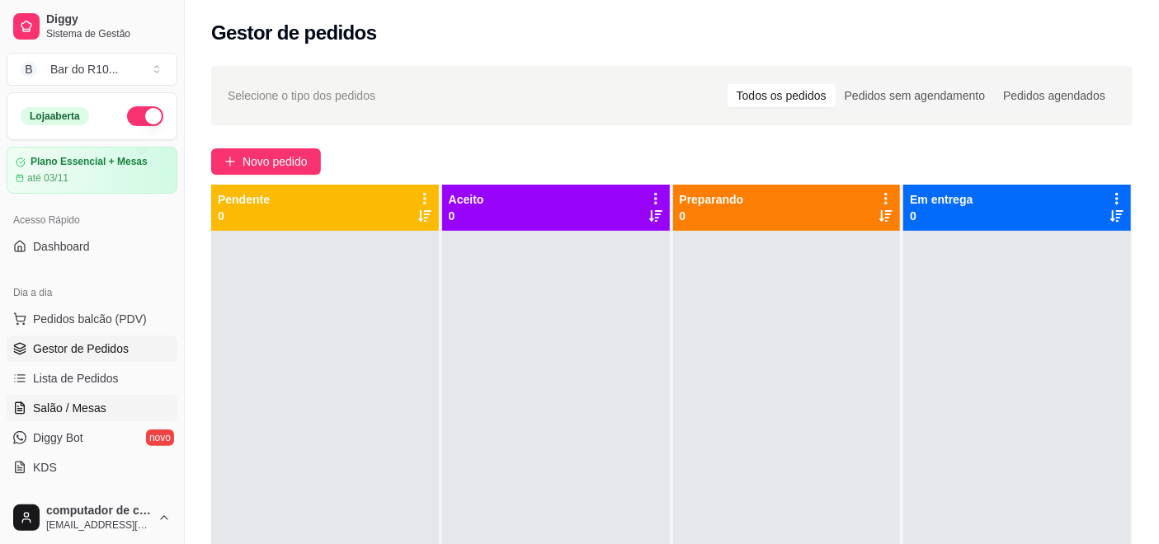
click at [62, 400] on span "Salão / Mesas" at bounding box center [69, 408] width 73 height 16
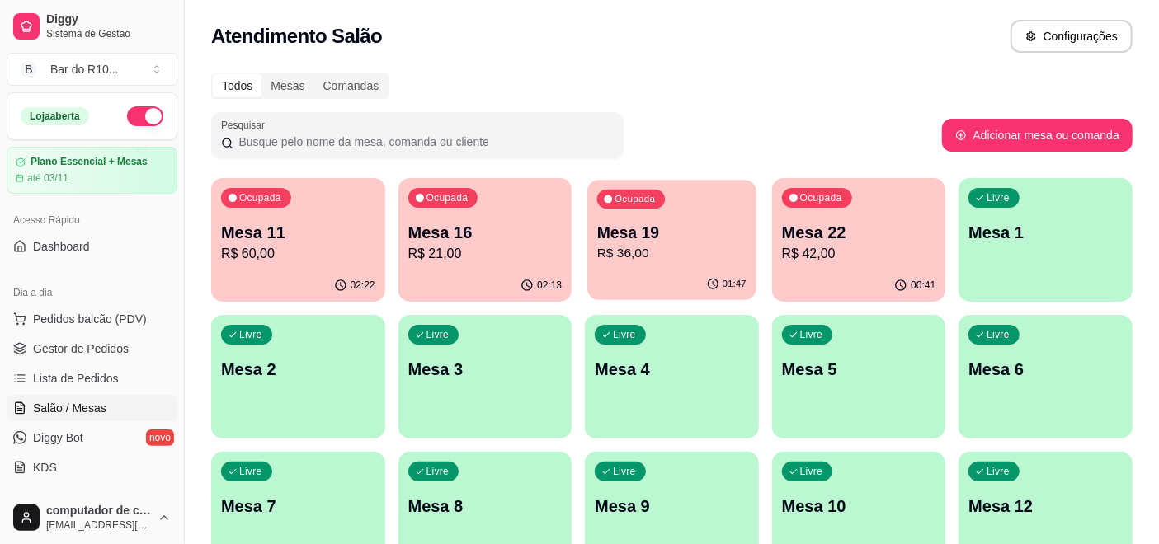
click at [636, 244] on p "R$ 36,00" at bounding box center [671, 253] width 149 height 19
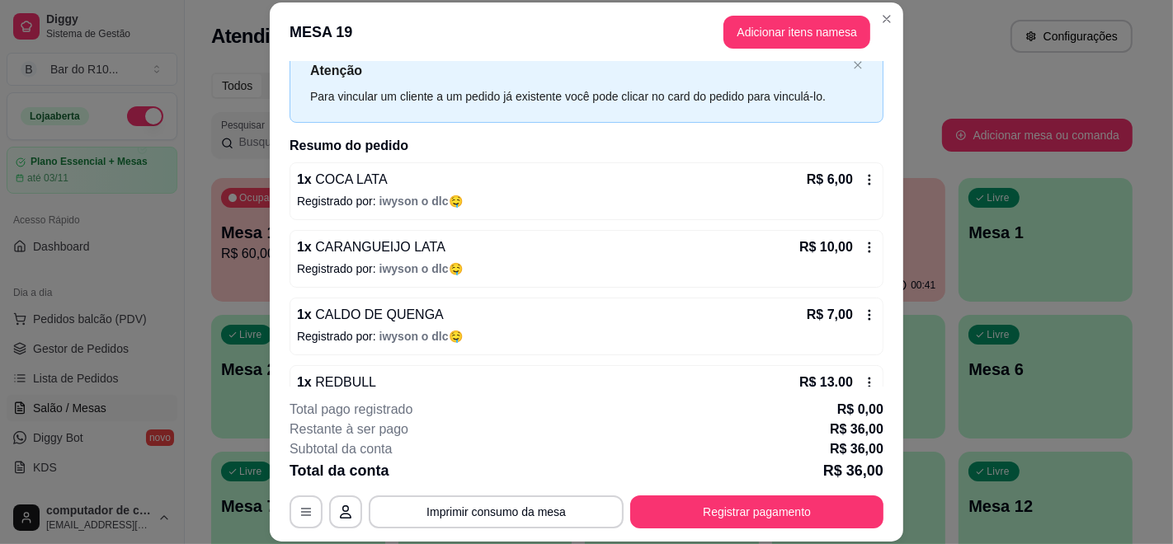
scroll to position [98, 0]
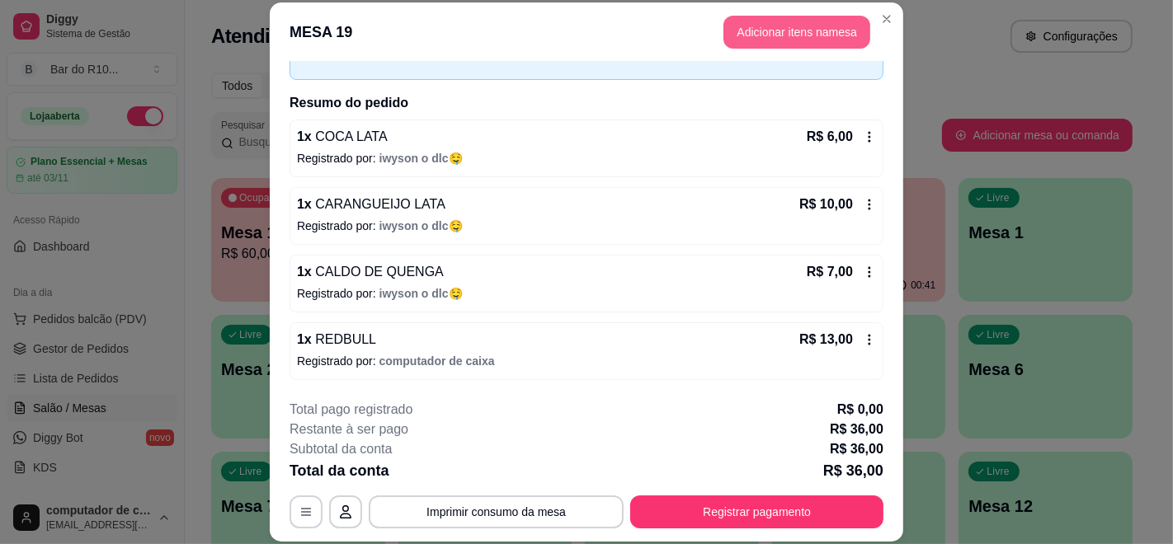
click at [767, 28] on button "Adicionar itens na mesa" at bounding box center [796, 32] width 147 height 33
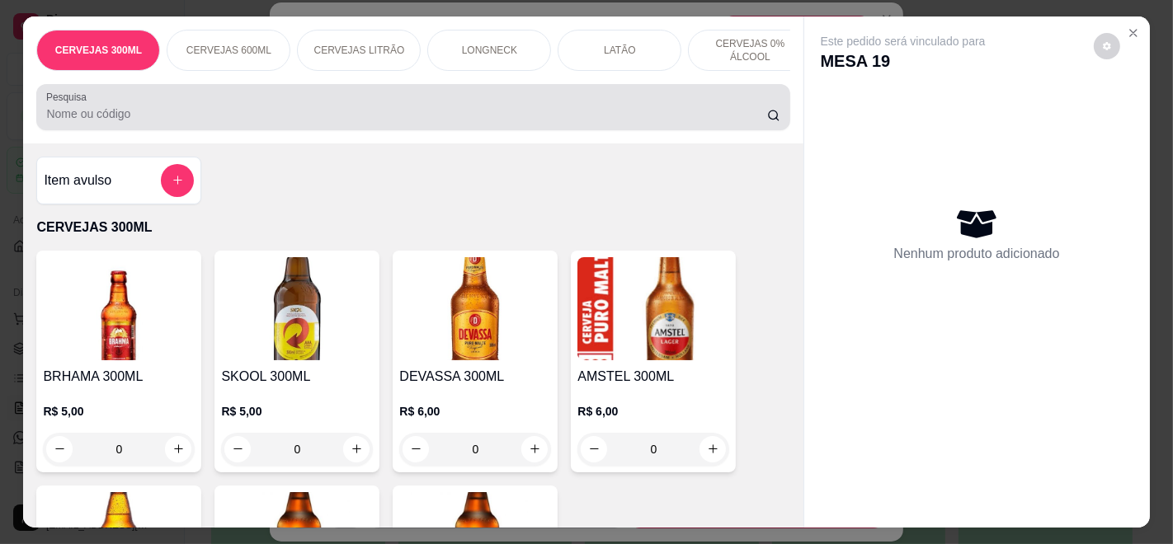
click at [336, 122] on input "Pesquisa" at bounding box center [406, 114] width 720 height 16
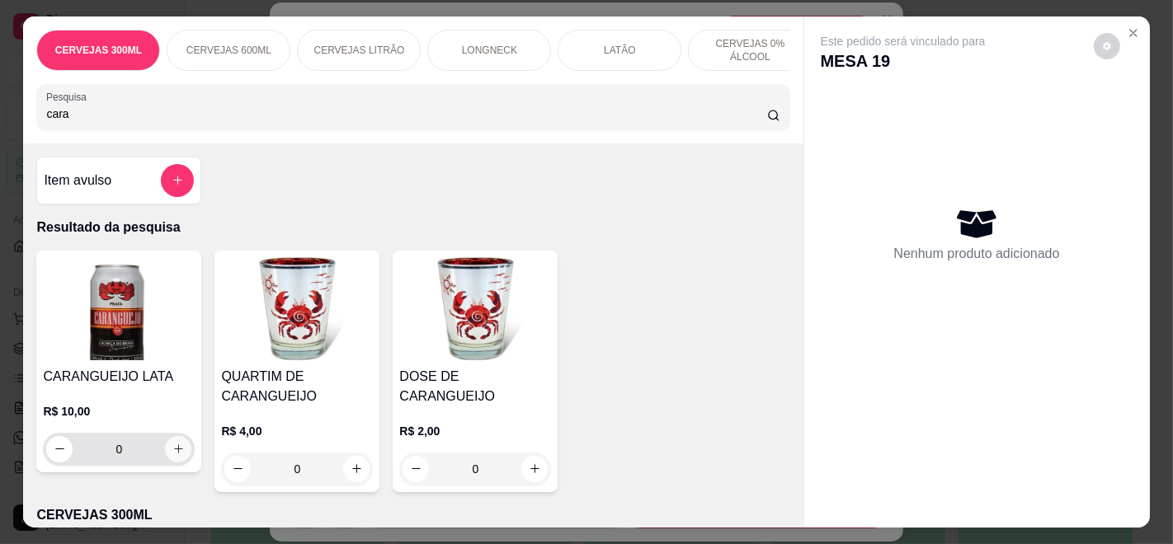
type input "cara"
click at [174, 448] on button "increase-product-quantity" at bounding box center [178, 449] width 26 height 26
type input "1"
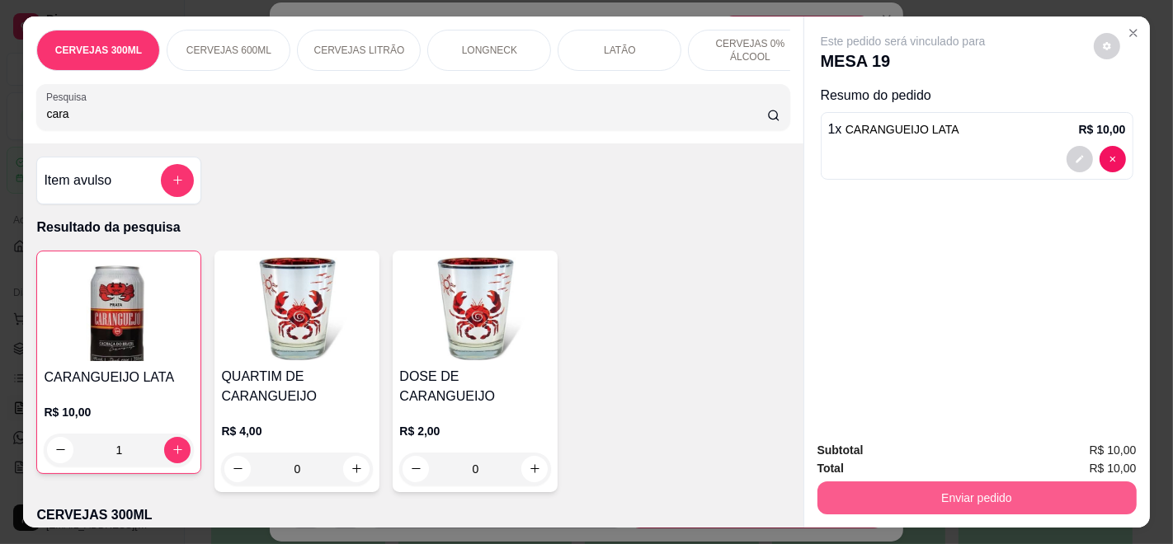
click at [863, 489] on button "Enviar pedido" at bounding box center [976, 498] width 319 height 33
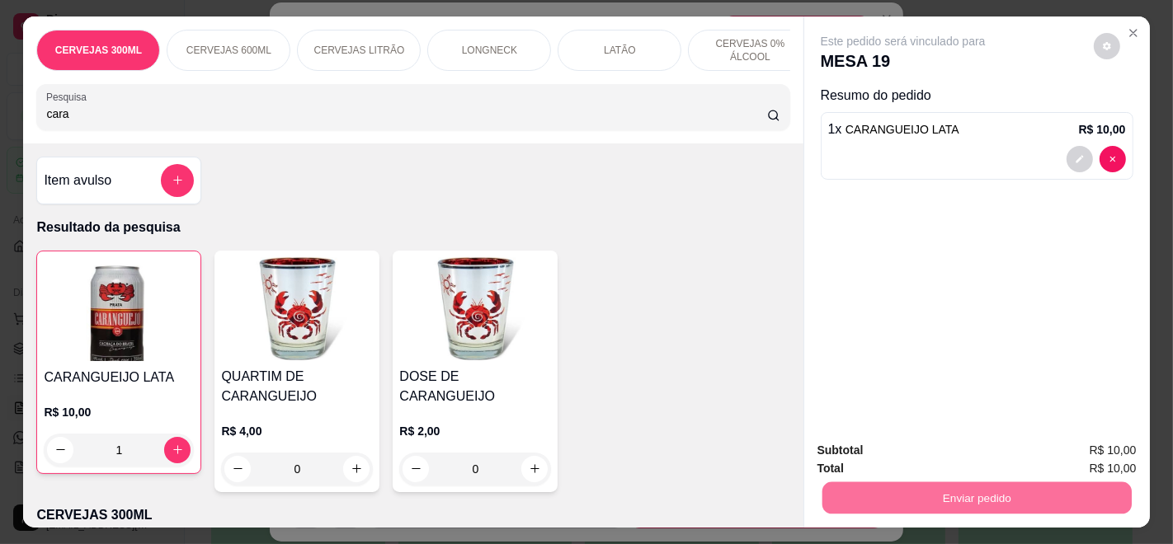
click at [1087, 440] on button "Enviar pedido" at bounding box center [1092, 450] width 93 height 31
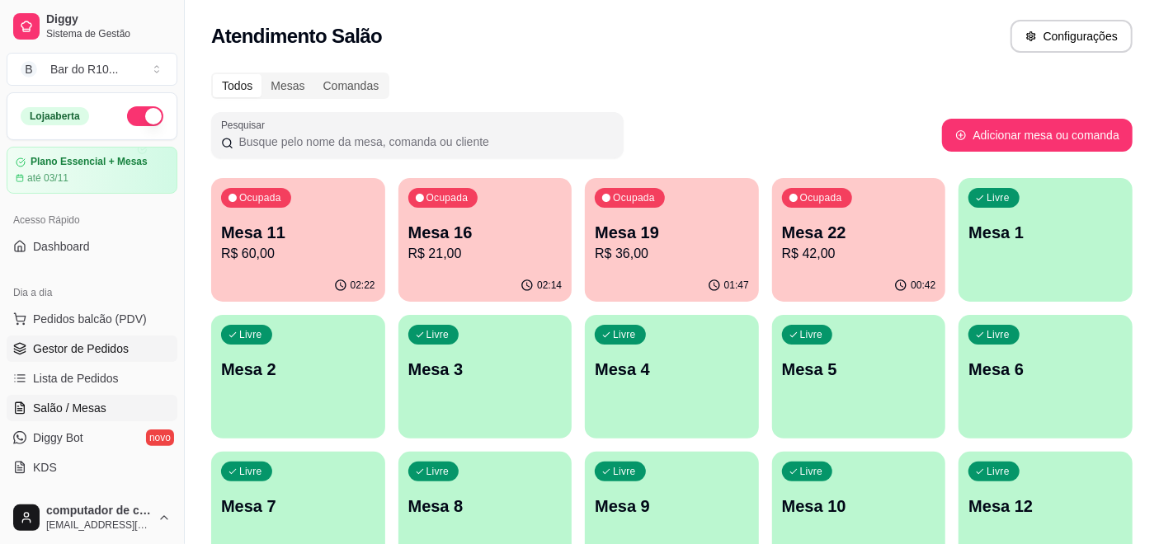
click at [92, 338] on link "Gestor de Pedidos" at bounding box center [92, 349] width 171 height 26
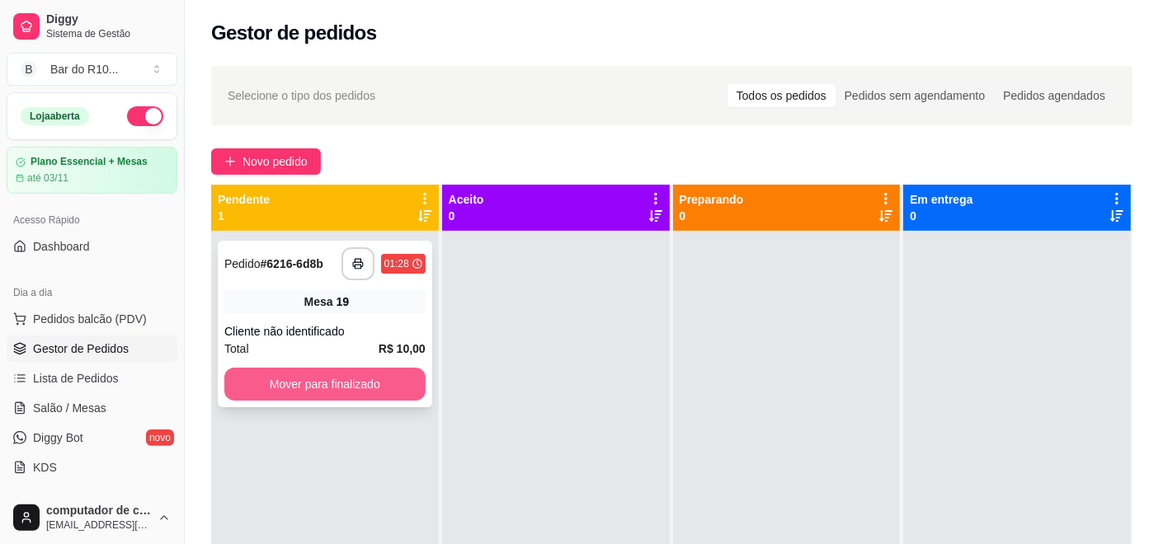
click at [278, 387] on button "Mover para finalizado" at bounding box center [324, 384] width 201 height 33
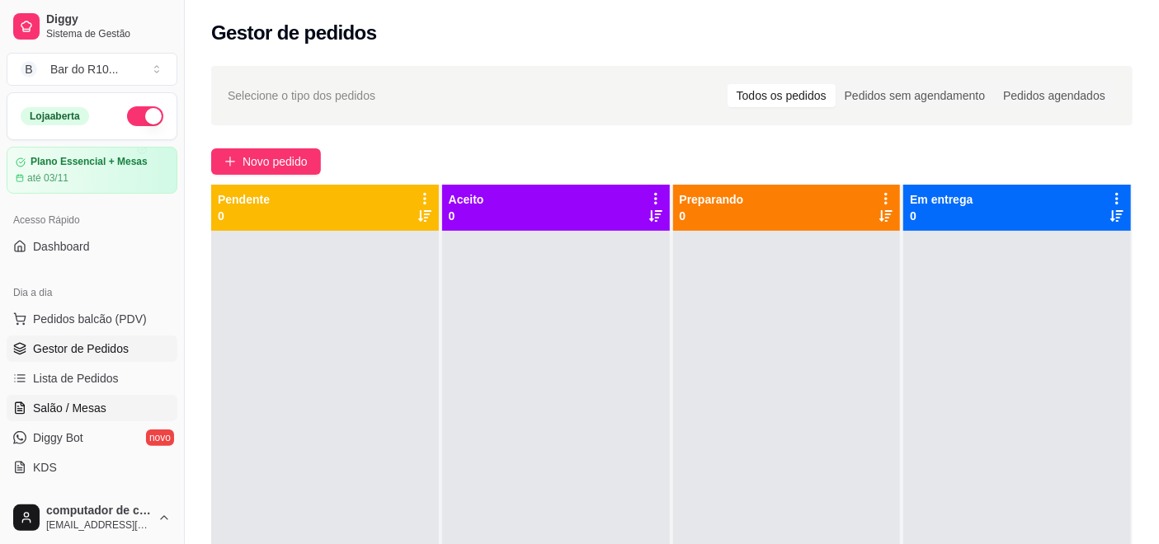
click at [78, 400] on span "Salão / Mesas" at bounding box center [69, 408] width 73 height 16
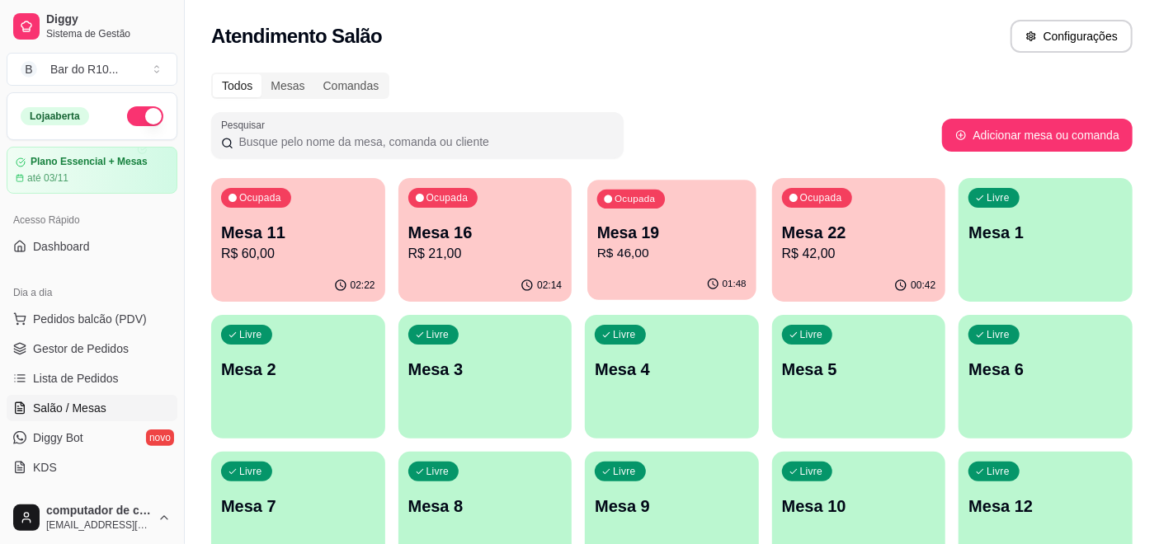
click at [618, 238] on p "Mesa 19" at bounding box center [671, 233] width 149 height 22
click at [282, 221] on p "Mesa 11" at bounding box center [298, 232] width 154 height 23
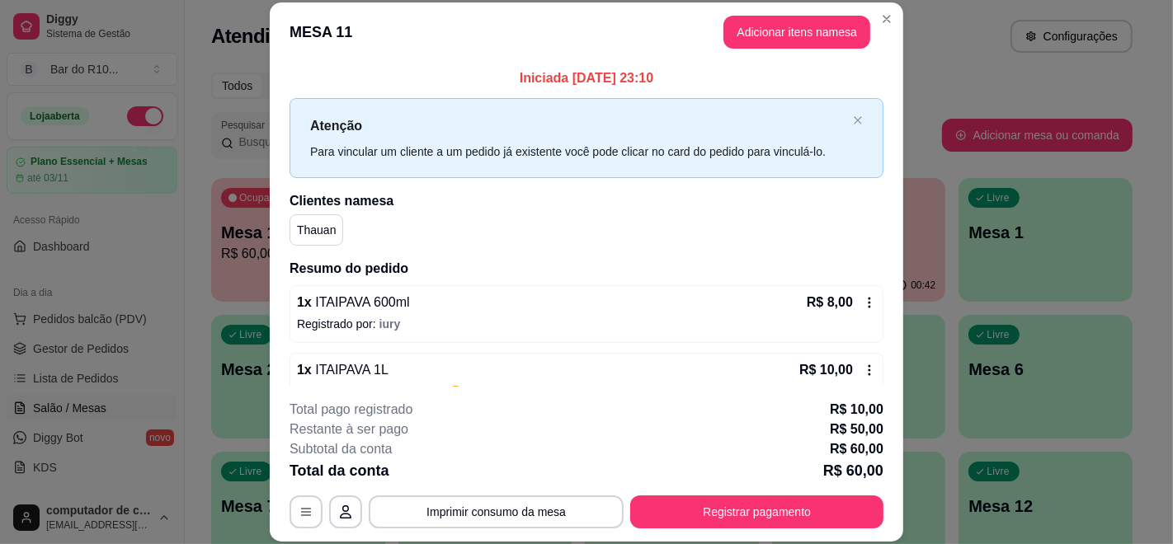
click at [863, 296] on icon at bounding box center [869, 302] width 13 height 13
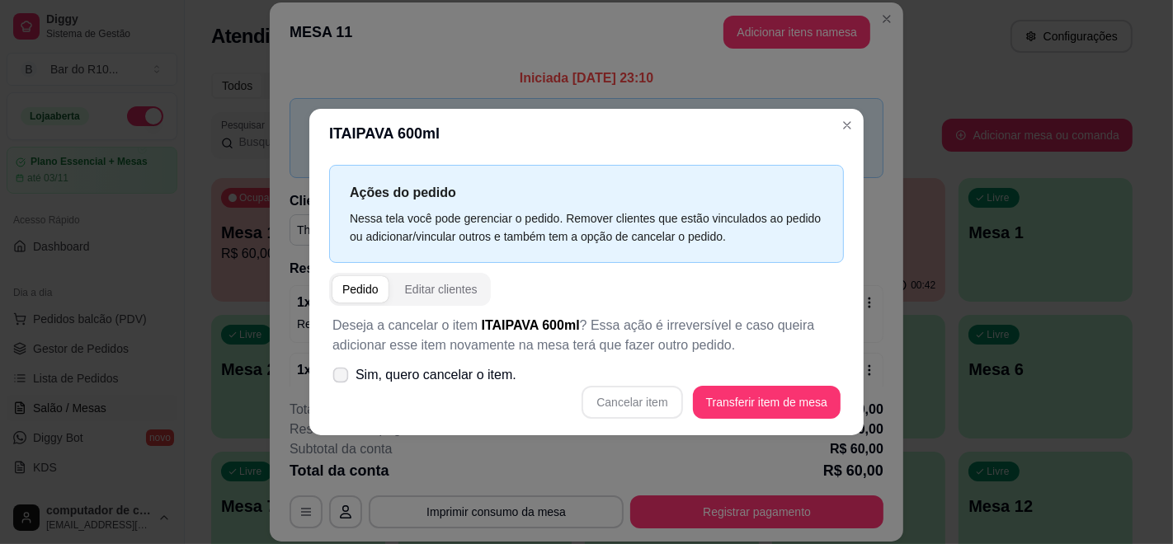
click at [462, 377] on span "Sim, quero cancelar o item." at bounding box center [435, 375] width 161 height 20
click at [342, 379] on input "Sim, quero cancelar o item." at bounding box center [337, 384] width 11 height 11
checkbox input "true"
click at [627, 405] on button "Cancelar item" at bounding box center [631, 402] width 101 height 33
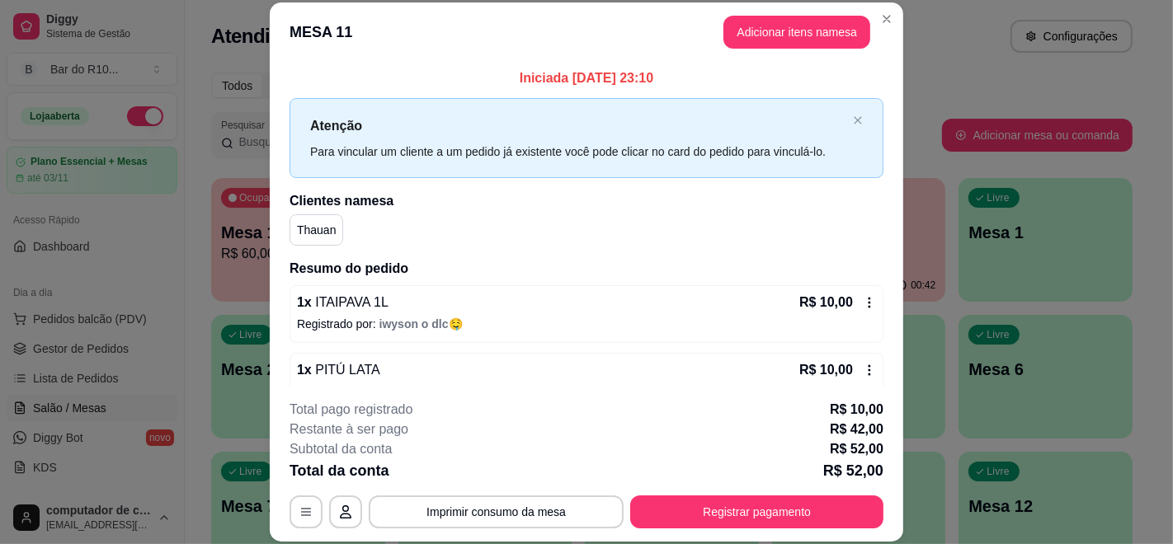
click at [863, 304] on icon at bounding box center [869, 302] width 13 height 13
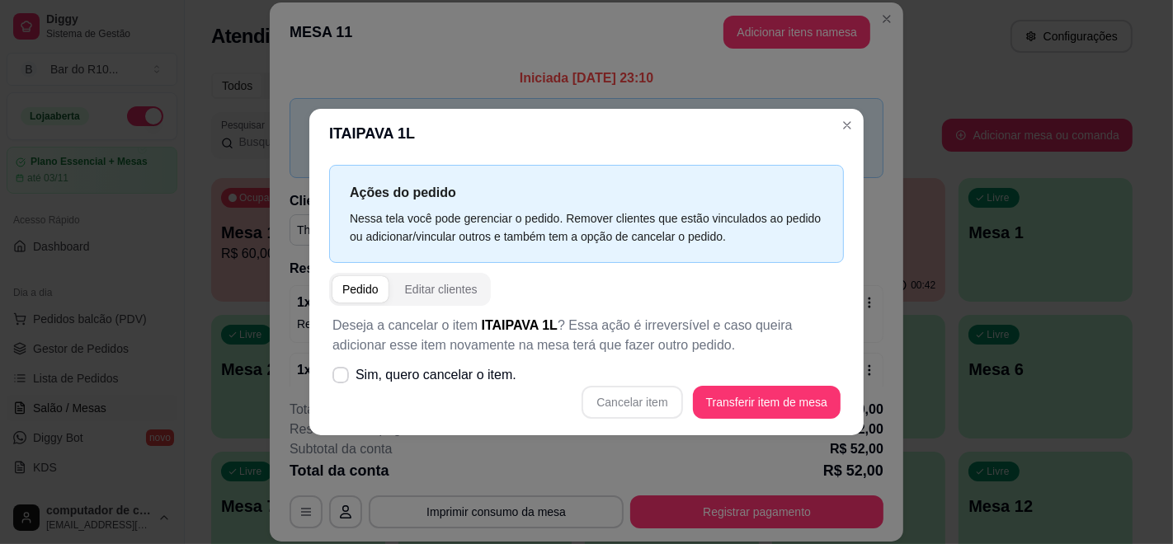
click at [532, 382] on div "Deseja a cancelar o item ITAIPAVA 1L ? Essa ação é irreversível e caso queira a…" at bounding box center [586, 367] width 515 height 123
click at [485, 372] on span "Sim, quero cancelar o item." at bounding box center [435, 375] width 161 height 20
click at [342, 379] on input "Sim, quero cancelar o item." at bounding box center [337, 384] width 11 height 11
checkbox input "true"
click at [675, 383] on div "Deseja a cancelar o item ITAIPAVA 1L ? Essa ação é irreversível e caso queira a…" at bounding box center [586, 367] width 515 height 123
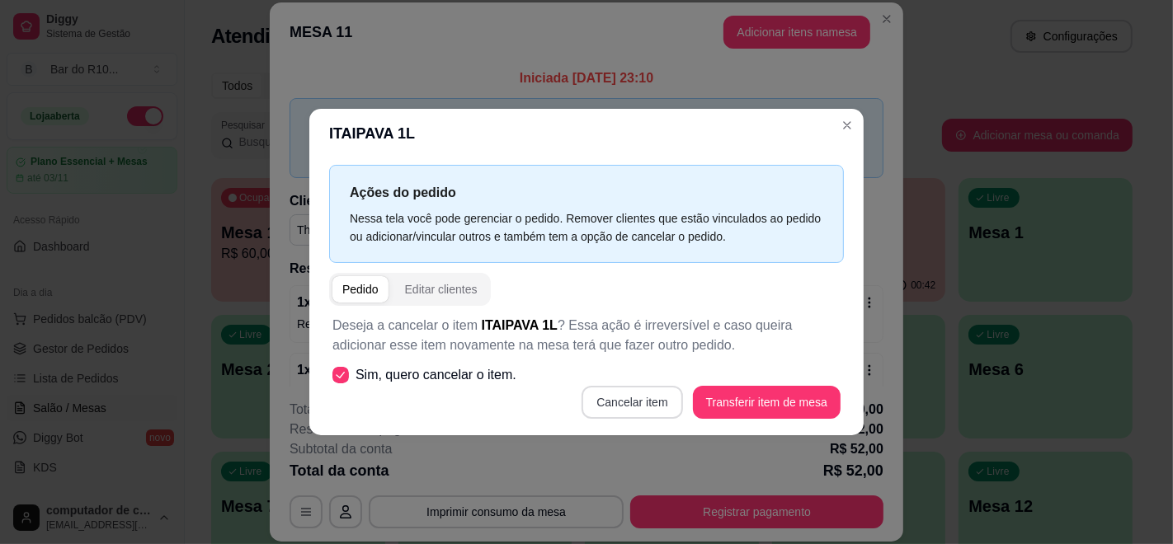
click at [637, 402] on button "Cancelar item" at bounding box center [631, 402] width 101 height 33
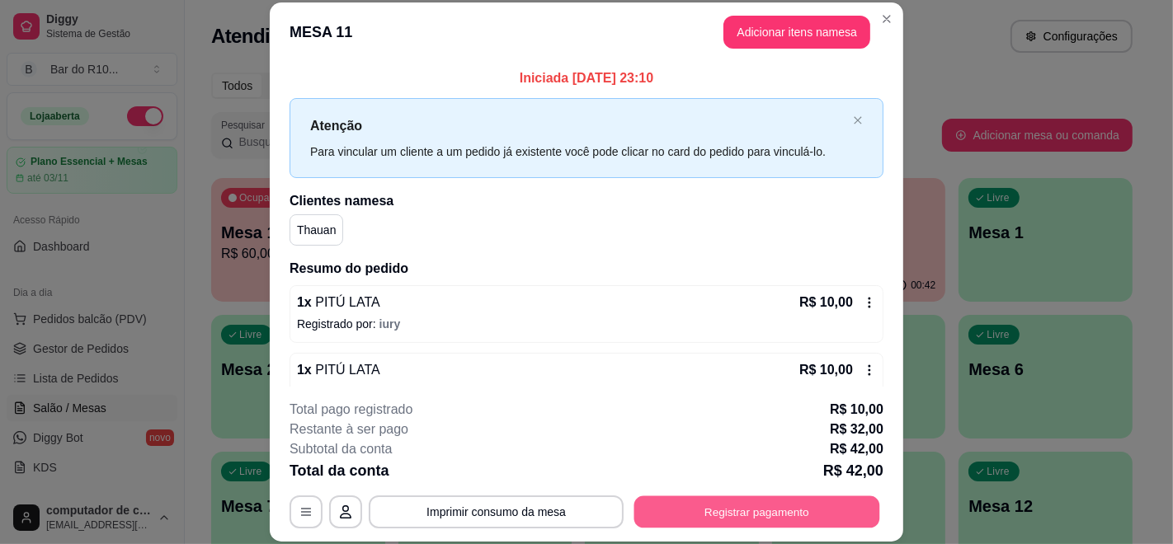
click at [755, 501] on button "Registrar pagamento" at bounding box center [757, 512] width 246 height 32
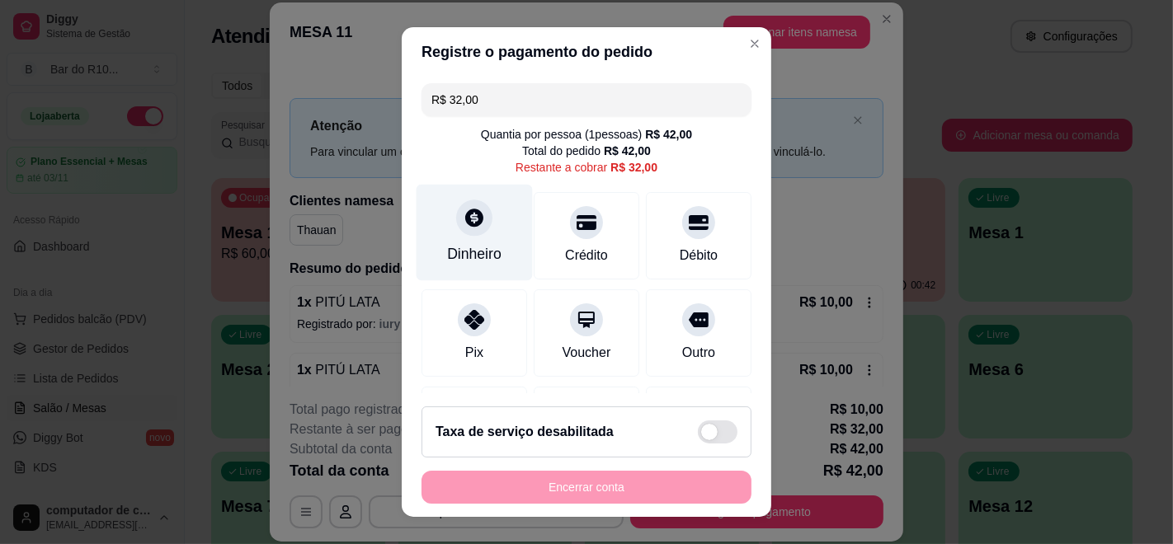
click at [481, 226] on div "Dinheiro" at bounding box center [474, 233] width 116 height 96
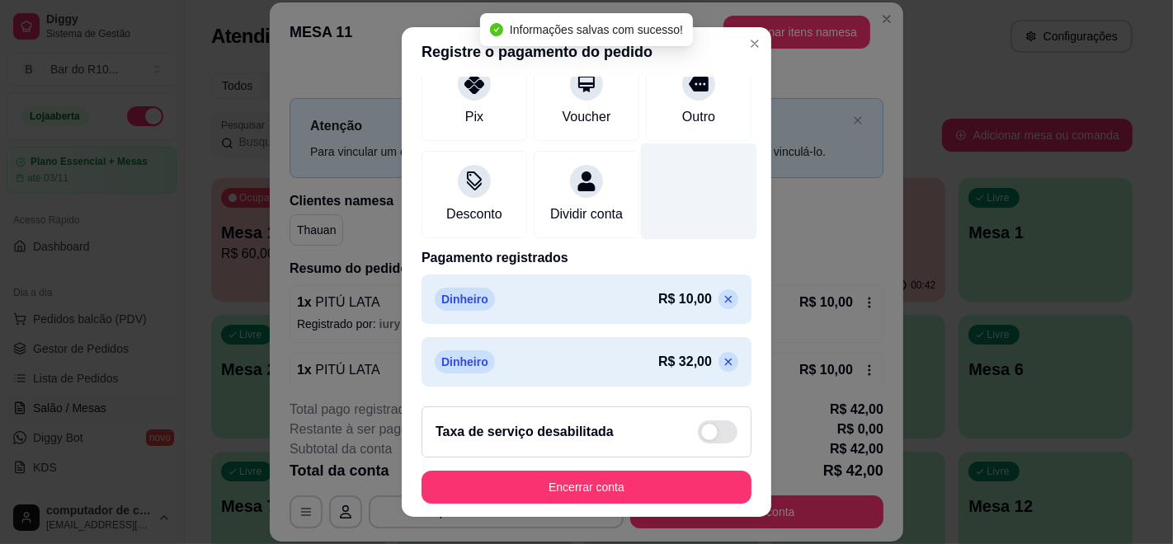
scroll to position [238, 0]
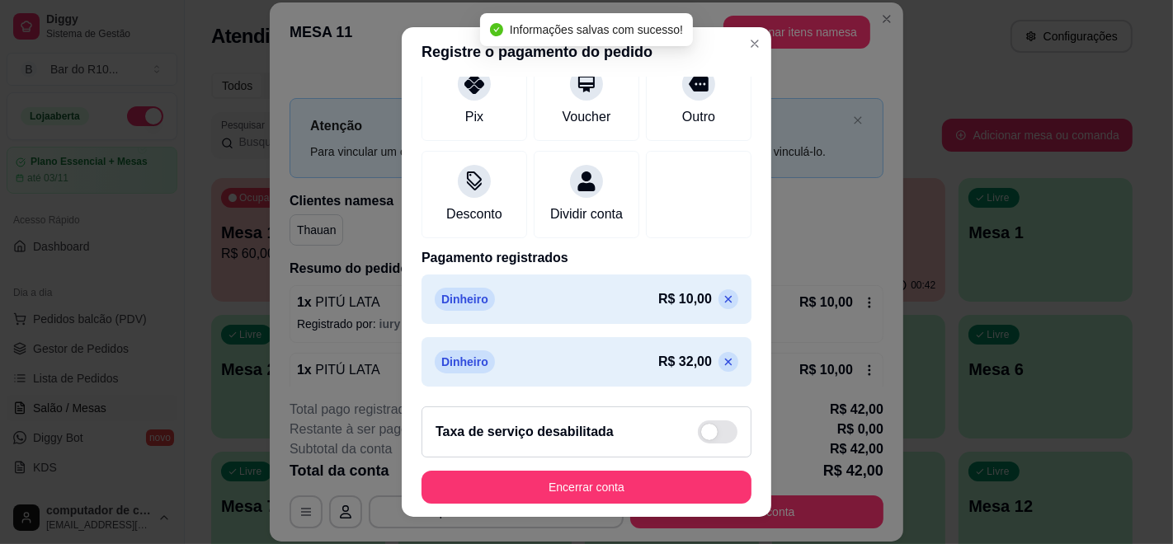
click at [722, 358] on icon at bounding box center [728, 361] width 13 height 13
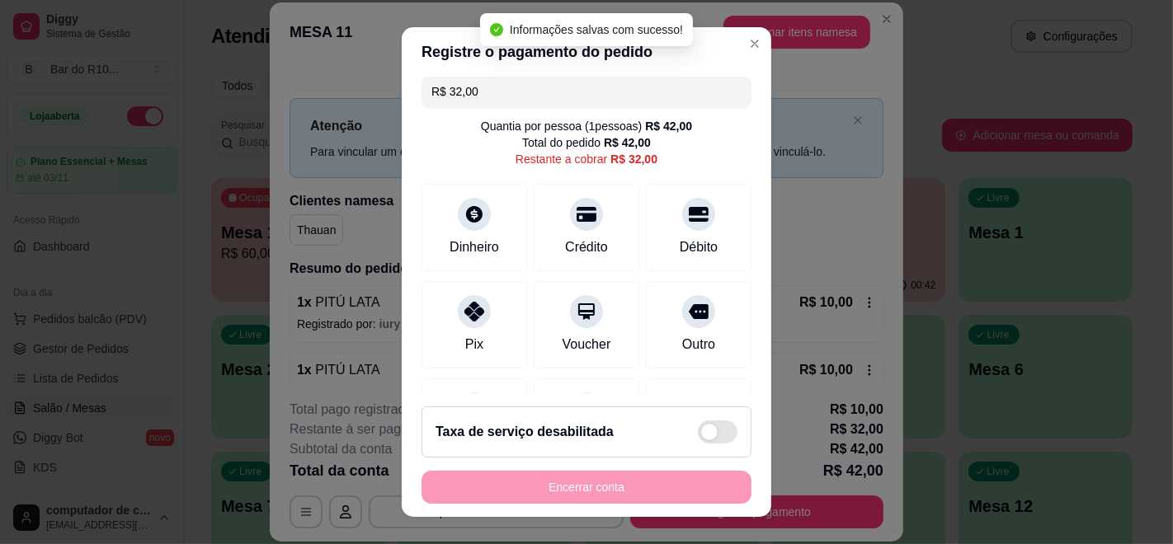
scroll to position [0, 0]
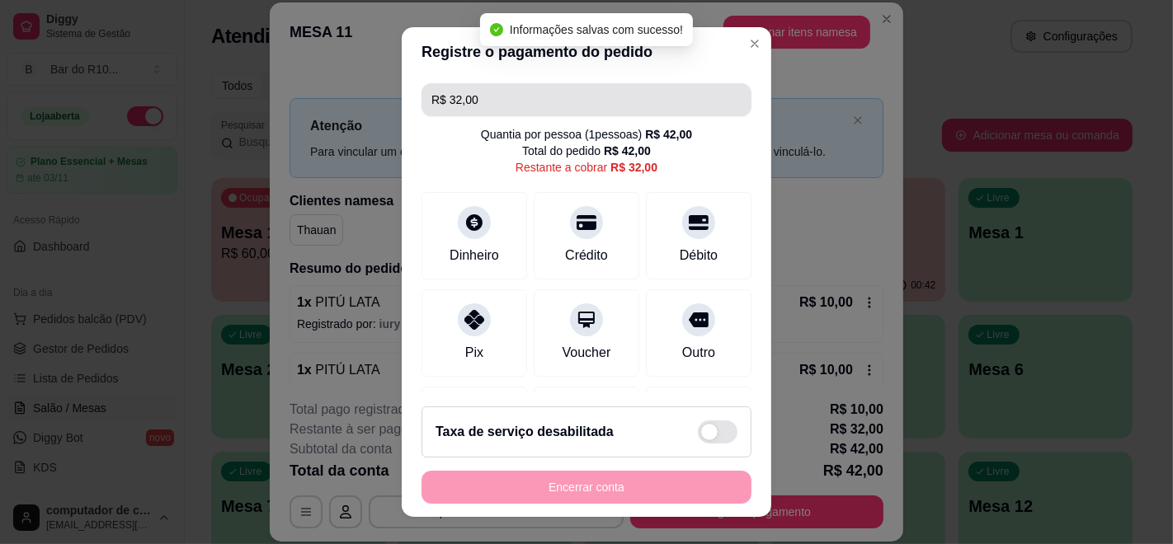
click at [569, 104] on input "R$ 32,00" at bounding box center [586, 99] width 310 height 33
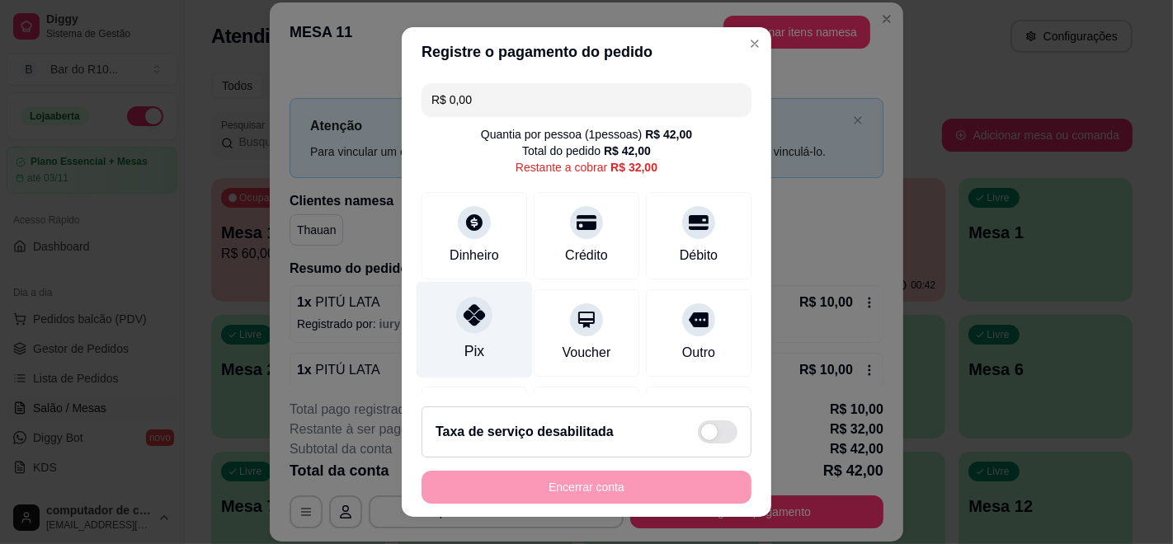
click at [475, 327] on div at bounding box center [474, 315] width 36 height 36
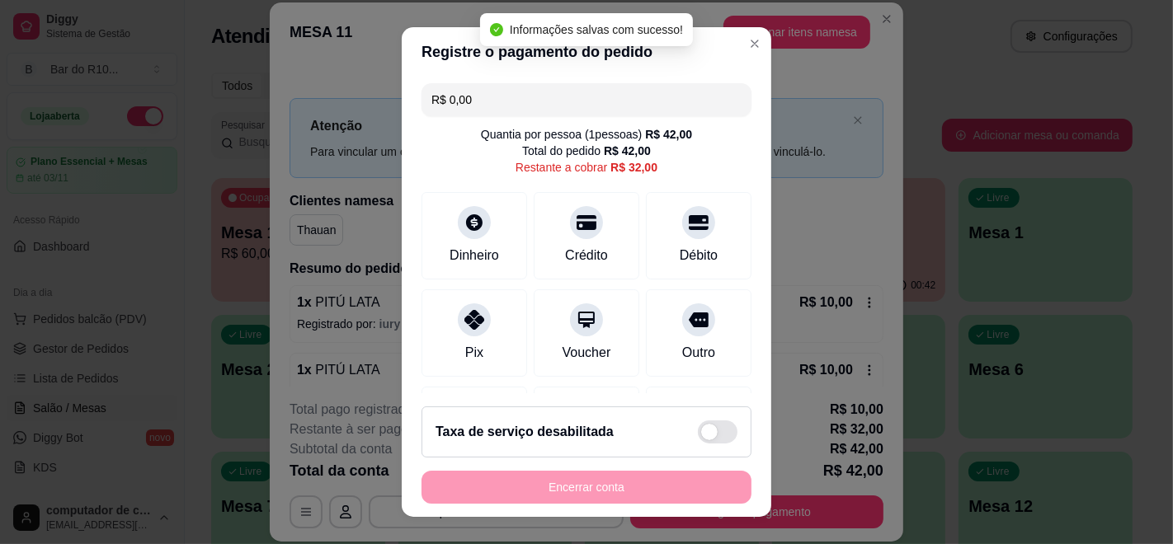
click at [570, 479] on div "Encerrar conta" at bounding box center [586, 487] width 330 height 33
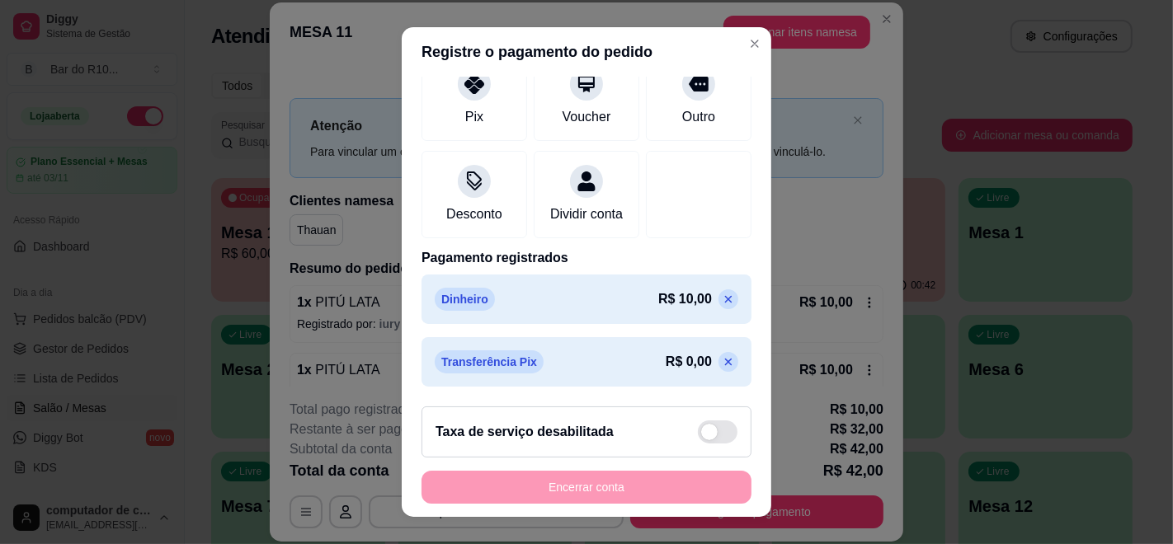
scroll to position [255, 0]
click at [722, 360] on icon at bounding box center [728, 361] width 13 height 13
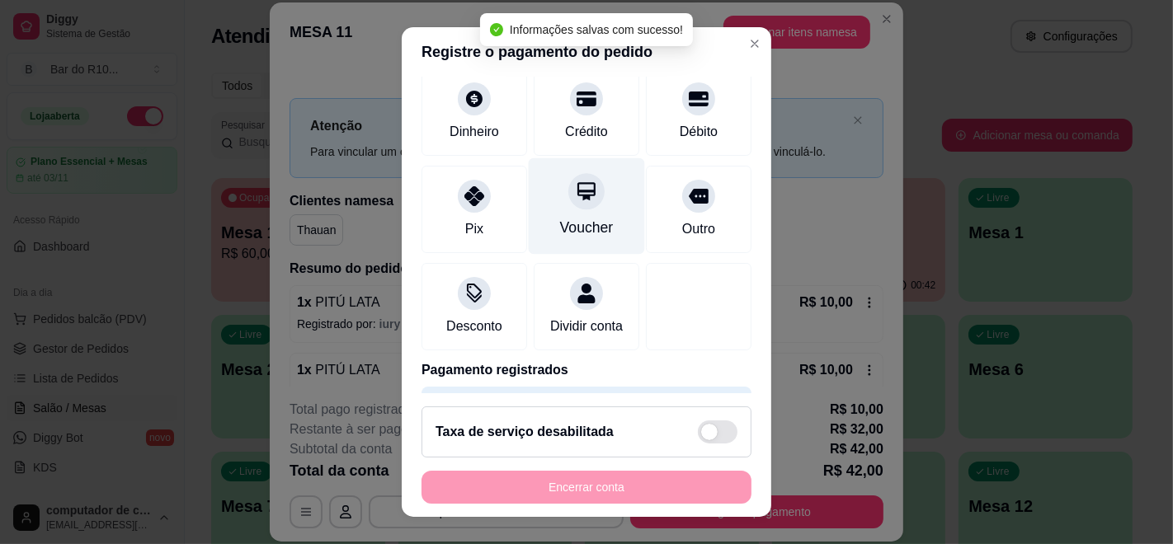
scroll to position [0, 0]
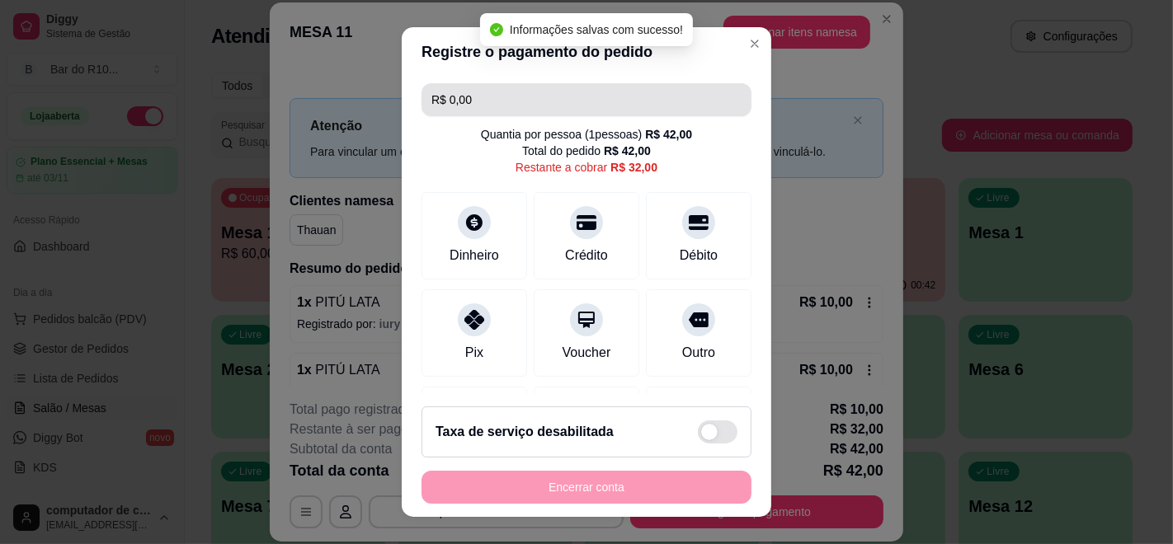
click at [570, 104] on input "R$ 0,00" at bounding box center [586, 99] width 310 height 33
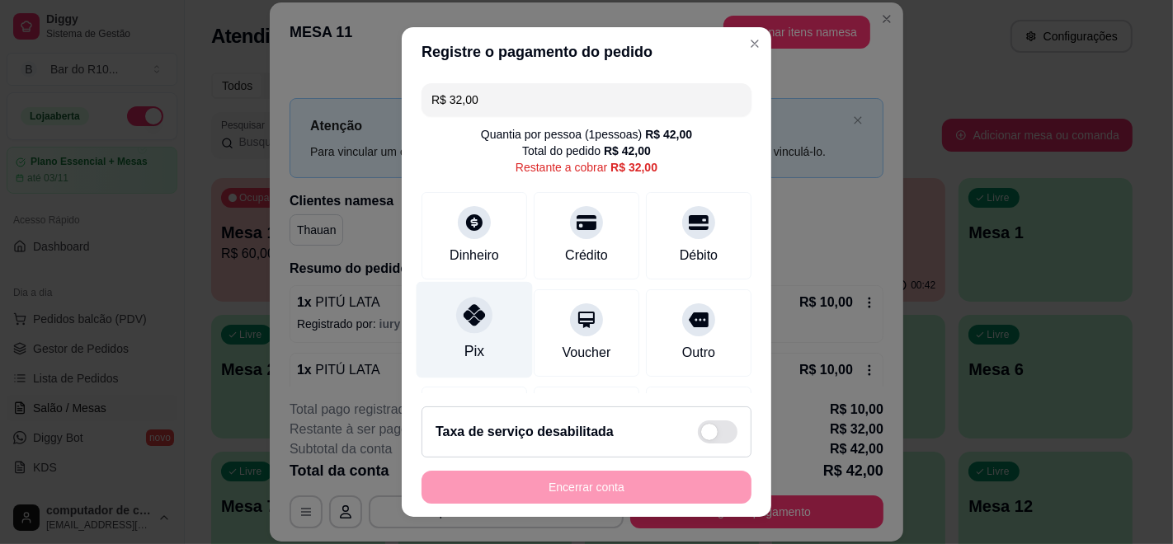
click at [463, 323] on icon at bounding box center [473, 314] width 21 height 21
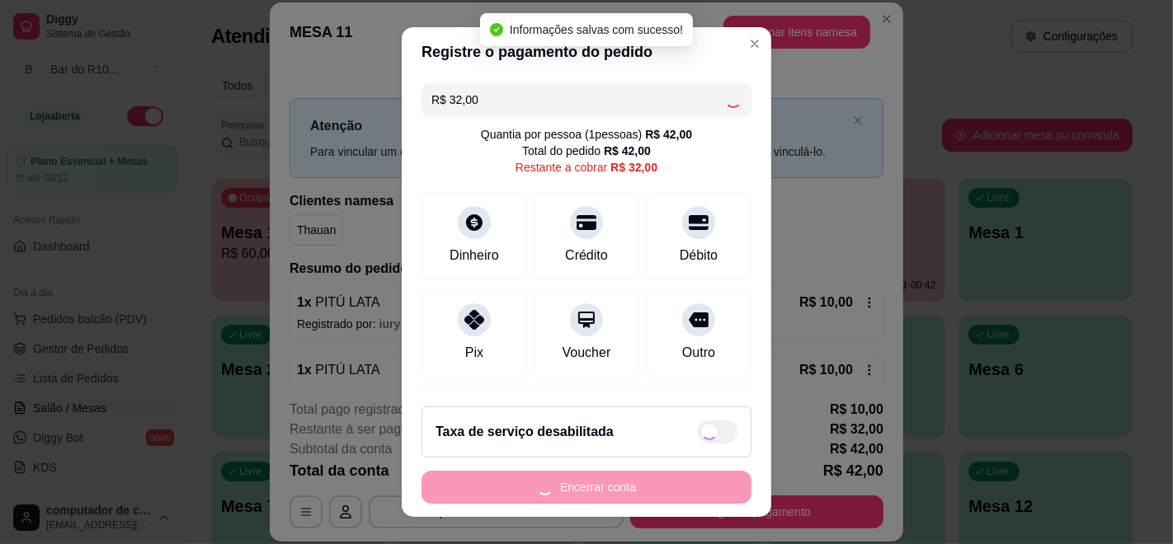
type input "R$ 0,00"
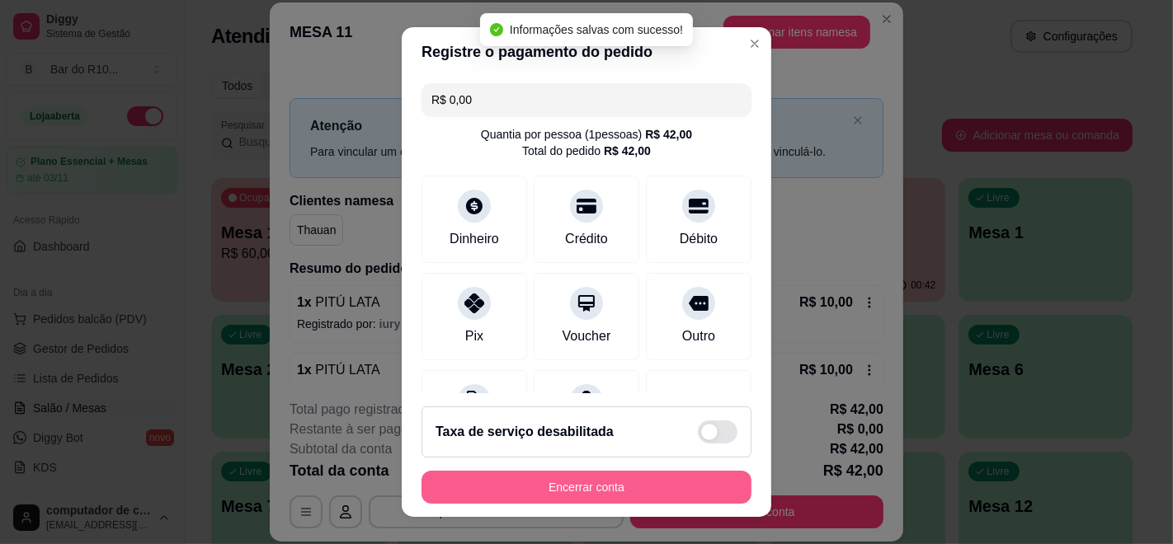
click at [612, 487] on button "Encerrar conta" at bounding box center [586, 487] width 330 height 33
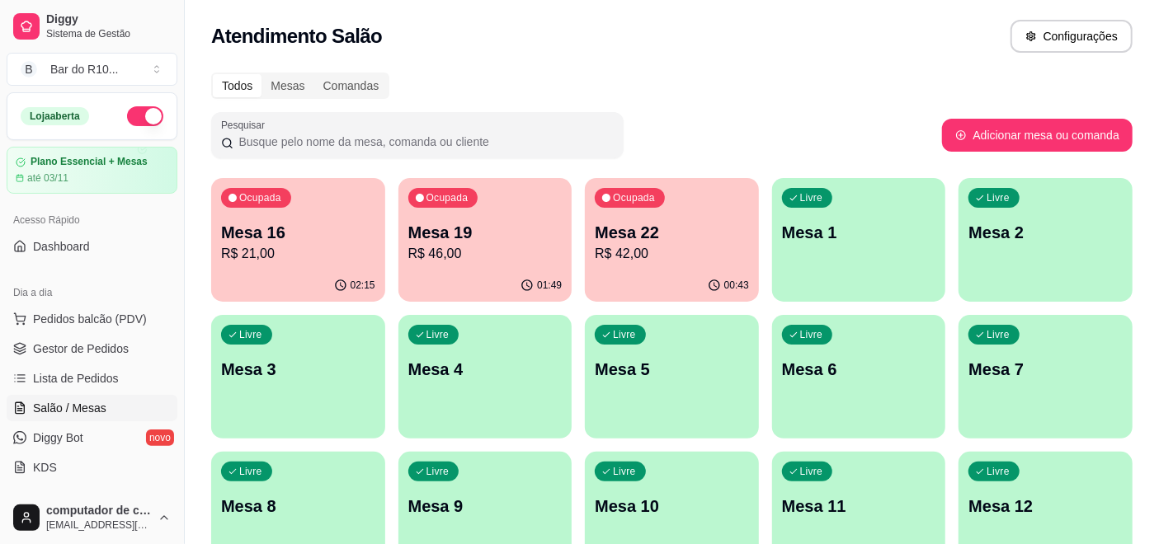
click at [721, 231] on p "Mesa 22" at bounding box center [672, 232] width 154 height 23
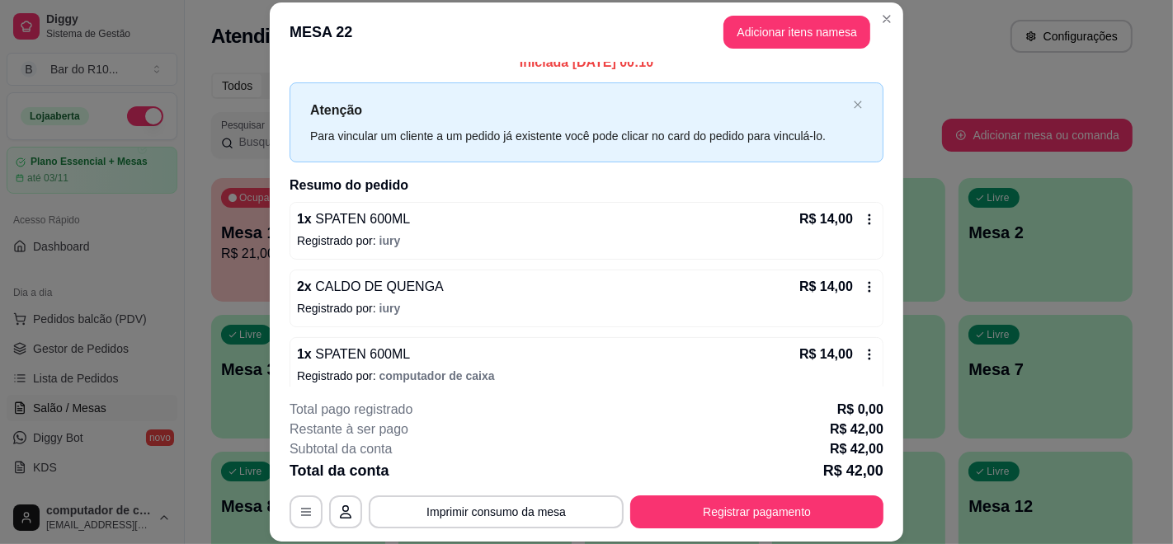
scroll to position [31, 0]
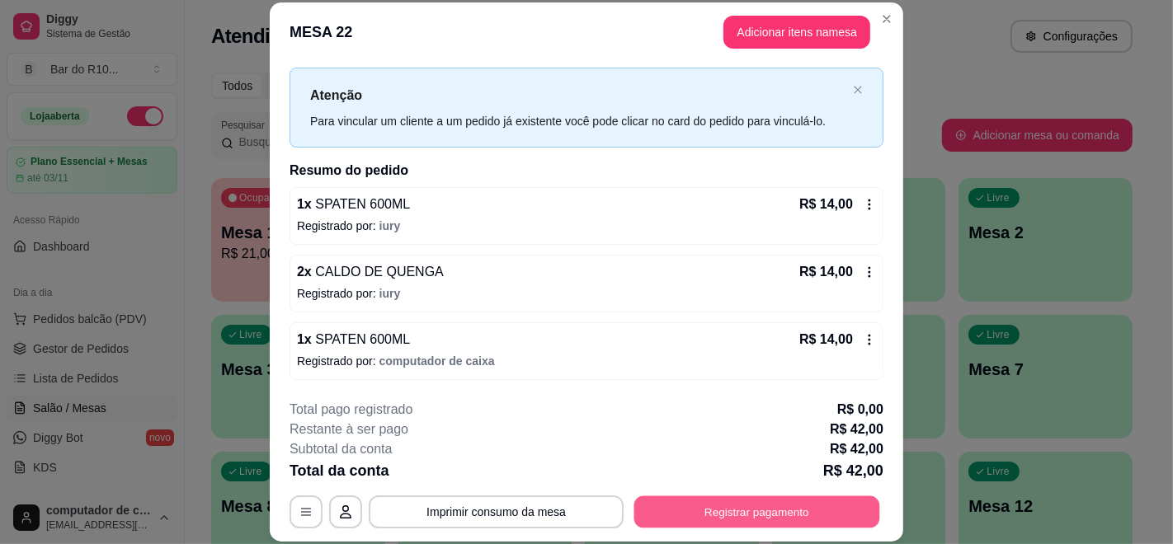
click at [715, 515] on button "Registrar pagamento" at bounding box center [757, 512] width 246 height 32
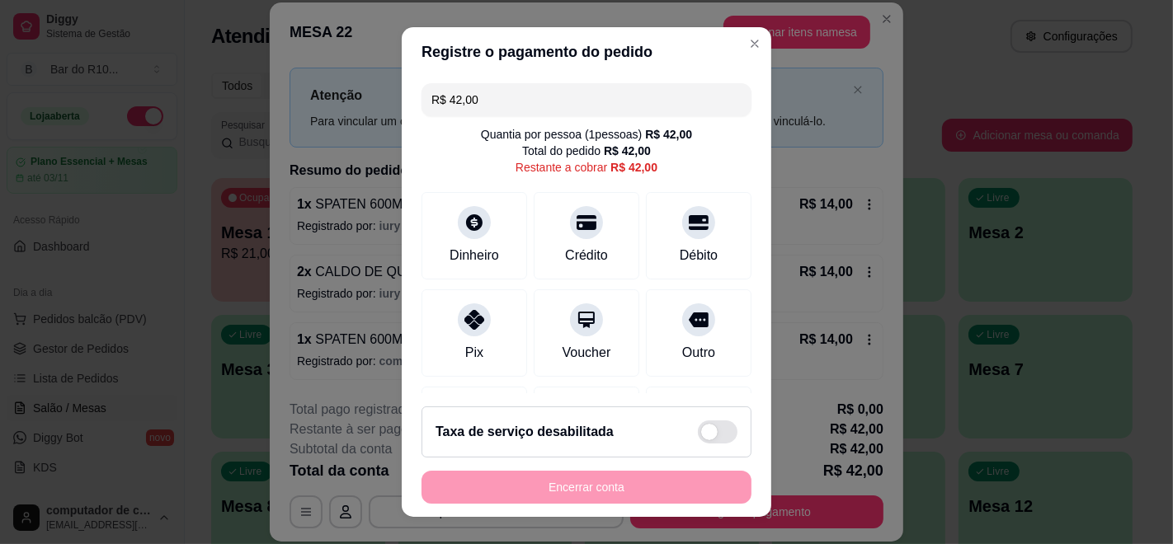
click at [532, 97] on input "R$ 42,00" at bounding box center [586, 99] width 310 height 33
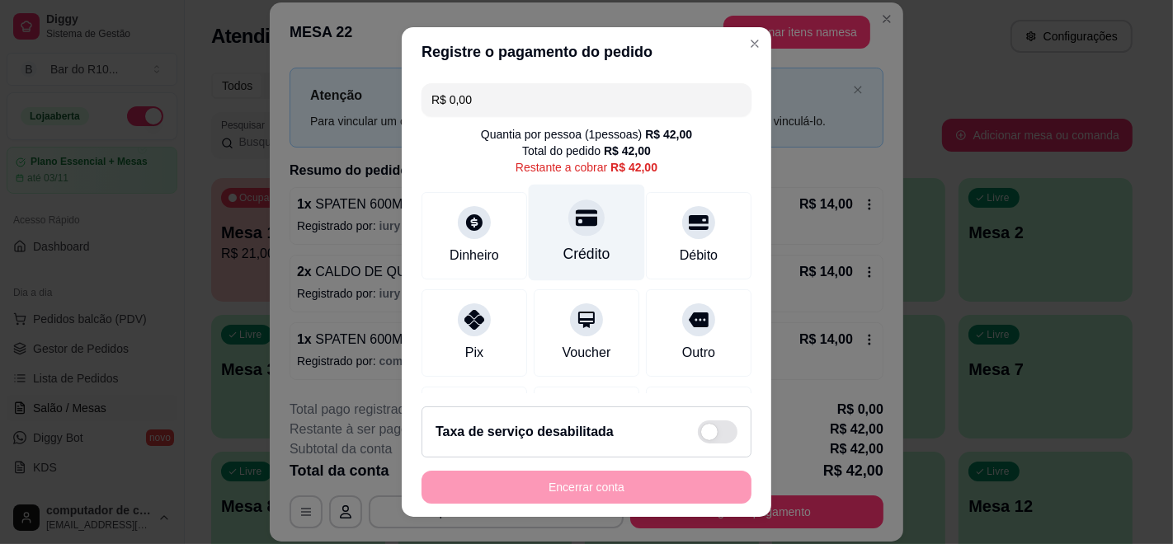
type input "R$ 0,00"
click at [563, 252] on div "Crédito" at bounding box center [586, 253] width 47 height 21
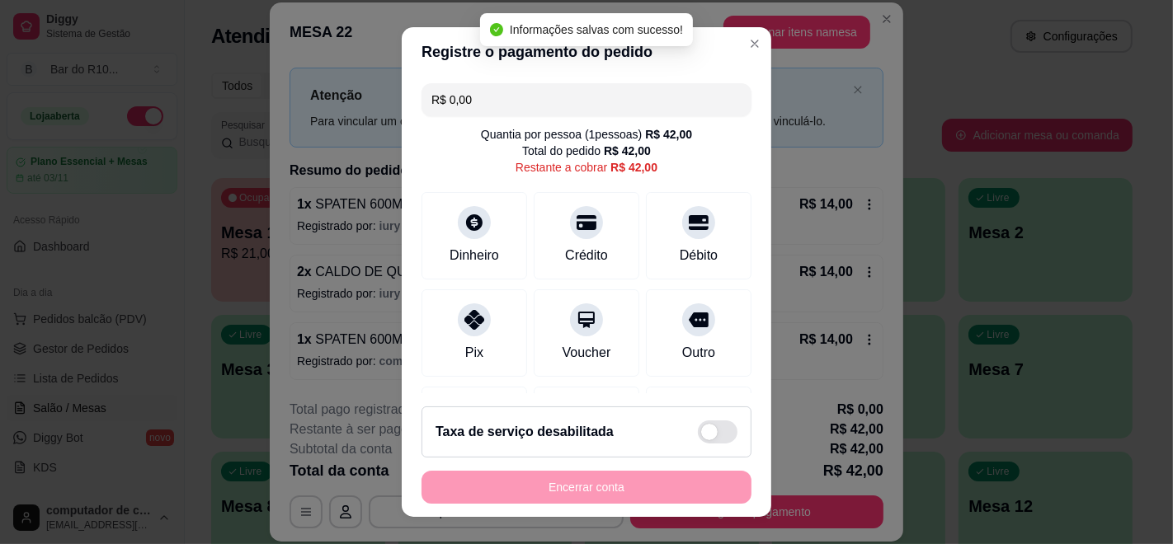
click at [563, 484] on div "Encerrar conta" at bounding box center [586, 487] width 330 height 33
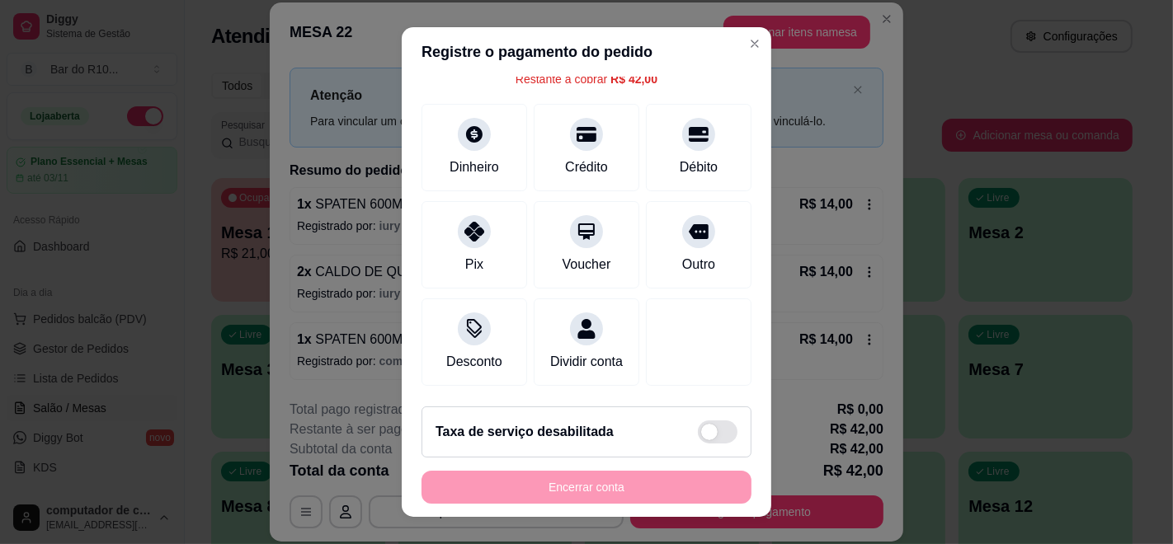
scroll to position [192, 0]
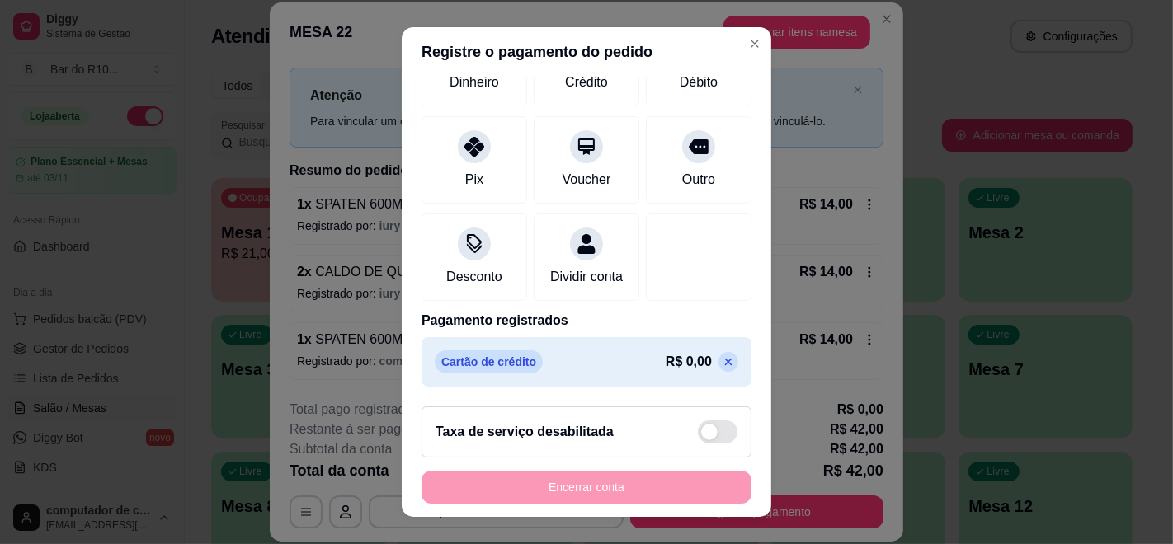
click at [725, 360] on icon at bounding box center [728, 362] width 7 height 7
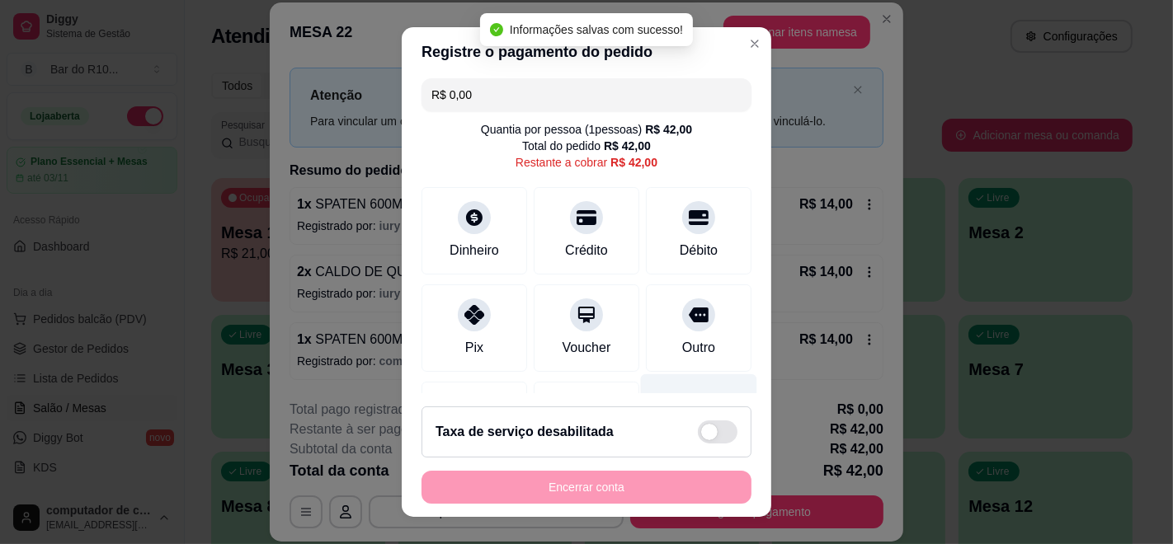
scroll to position [0, 0]
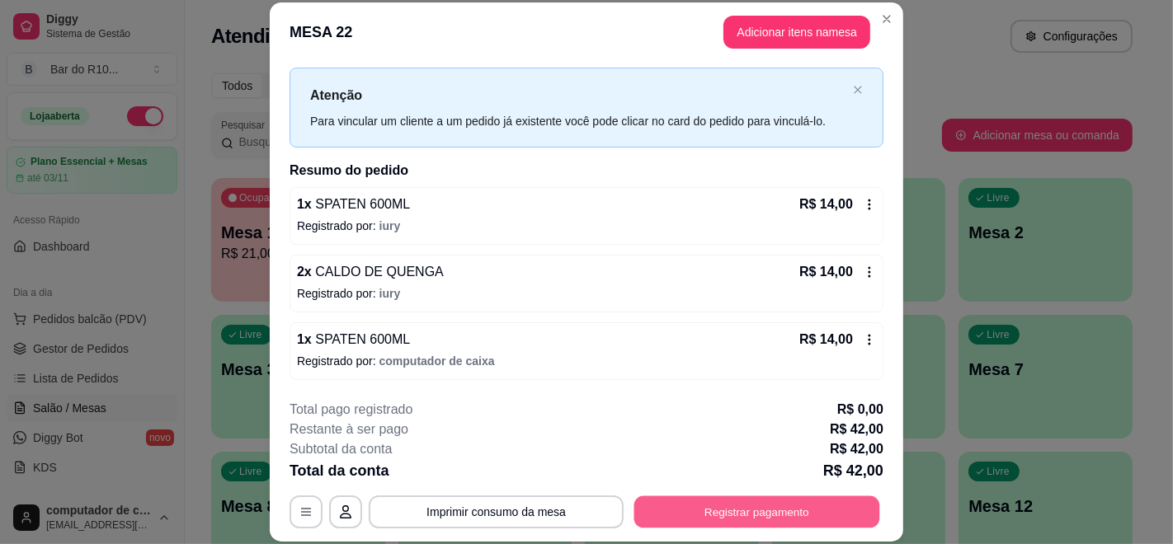
click at [725, 510] on button "Registrar pagamento" at bounding box center [757, 512] width 246 height 32
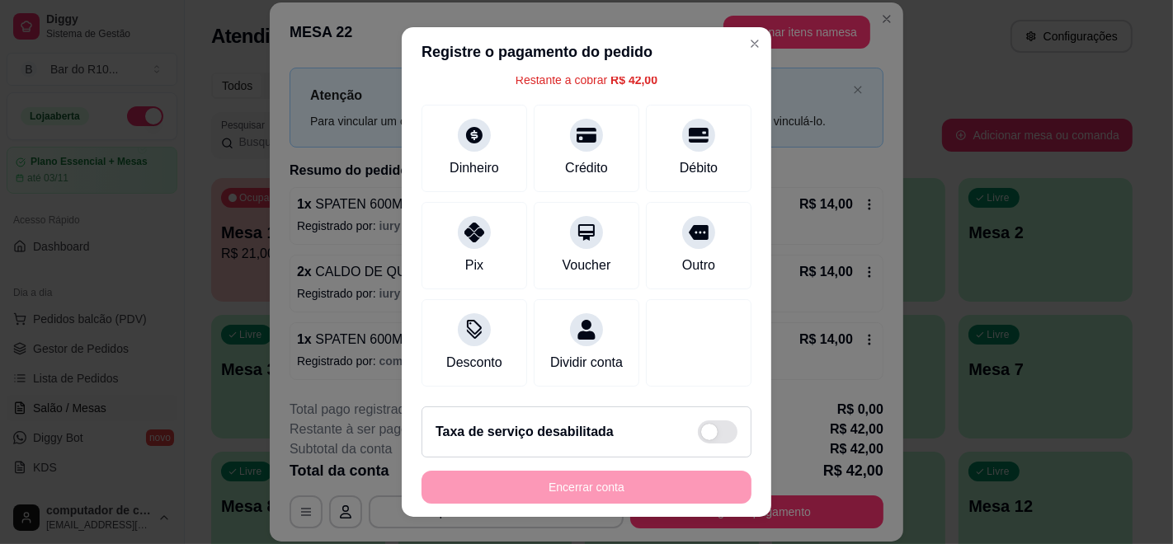
scroll to position [106, 0]
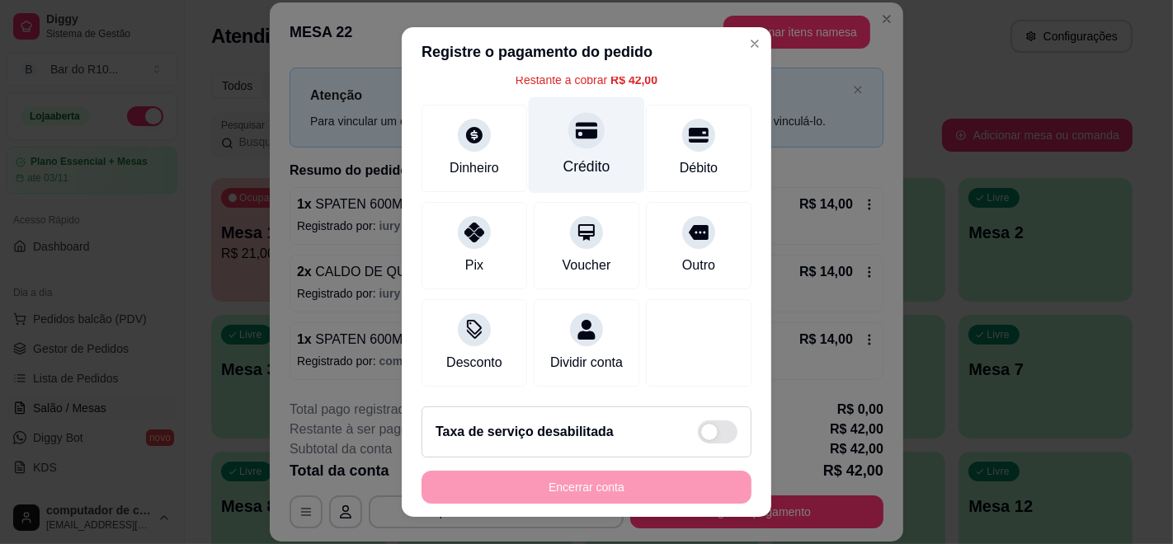
click at [582, 156] on div "Crédito" at bounding box center [586, 166] width 47 height 21
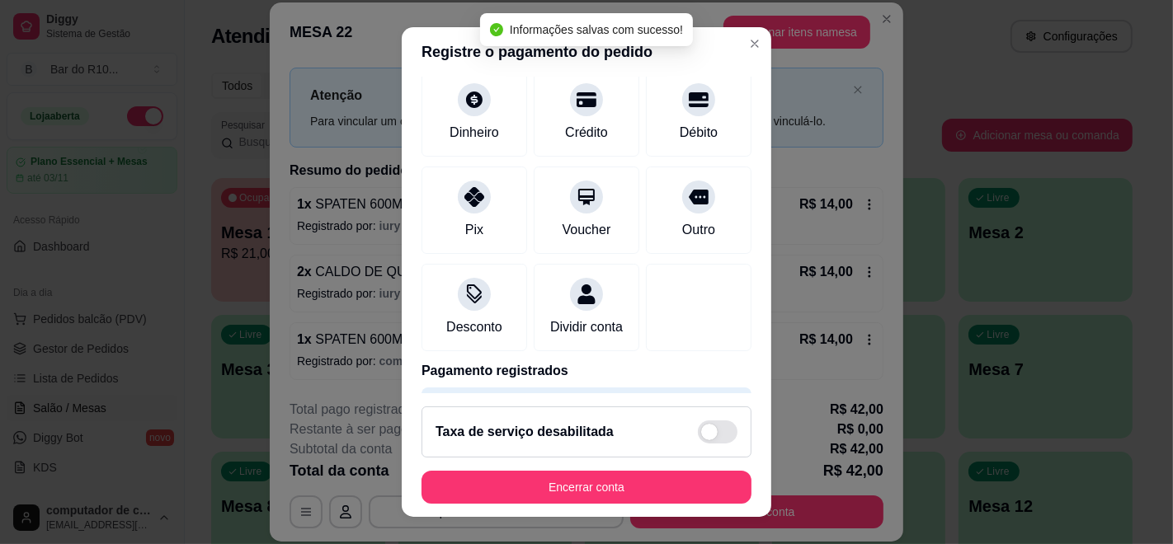
type input "R$ 0,00"
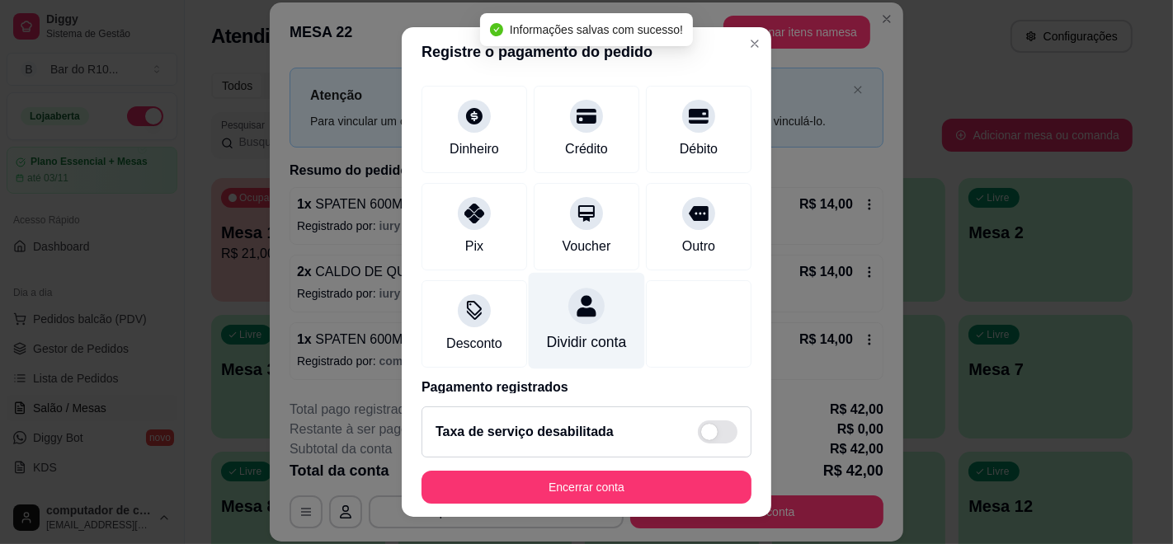
scroll to position [176, 0]
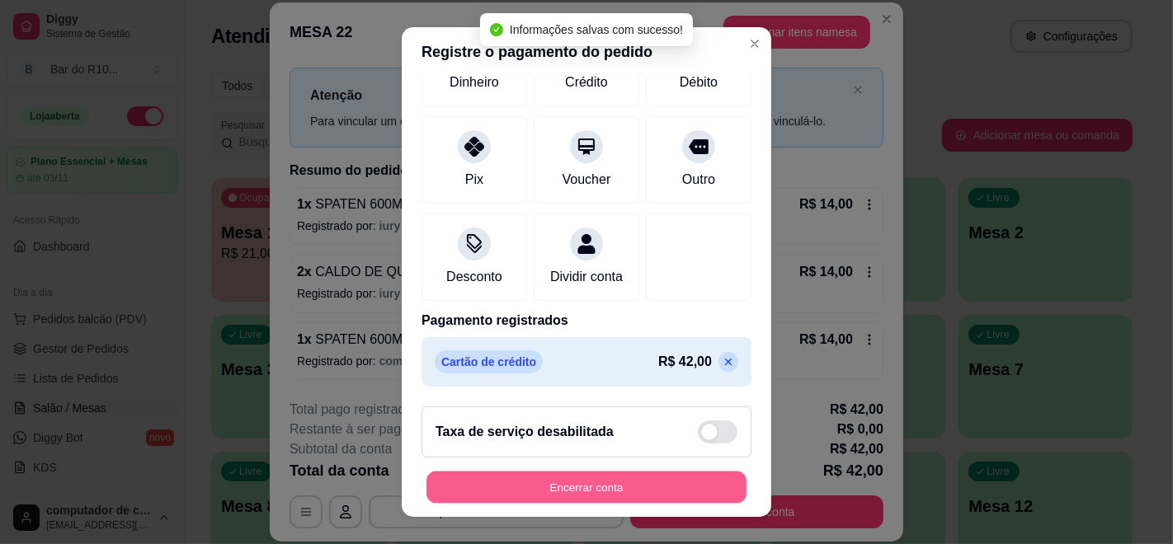
click at [580, 483] on button "Encerrar conta" at bounding box center [586, 488] width 320 height 32
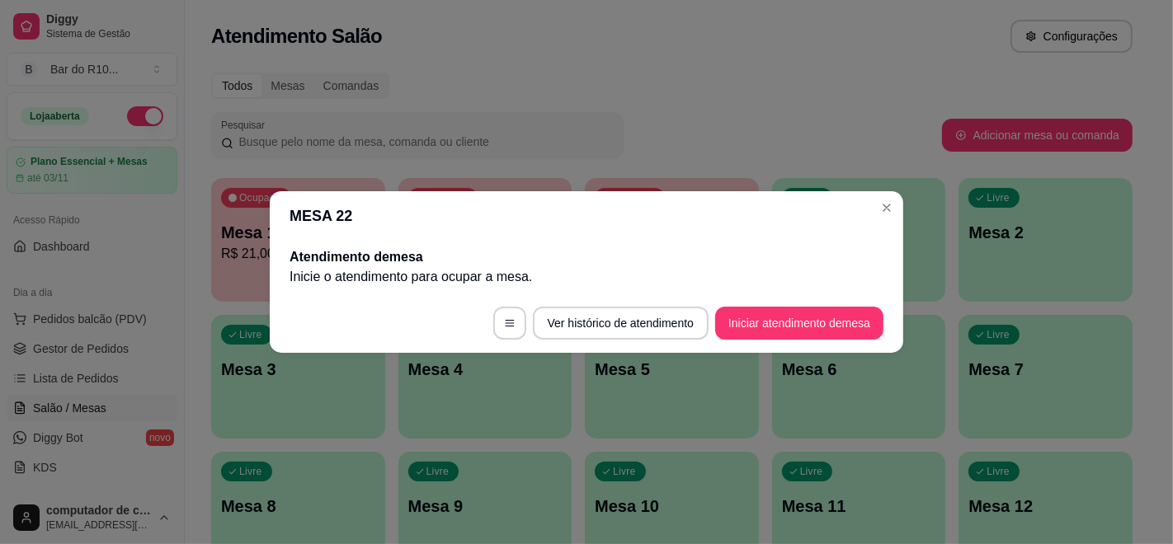
scroll to position [0, 0]
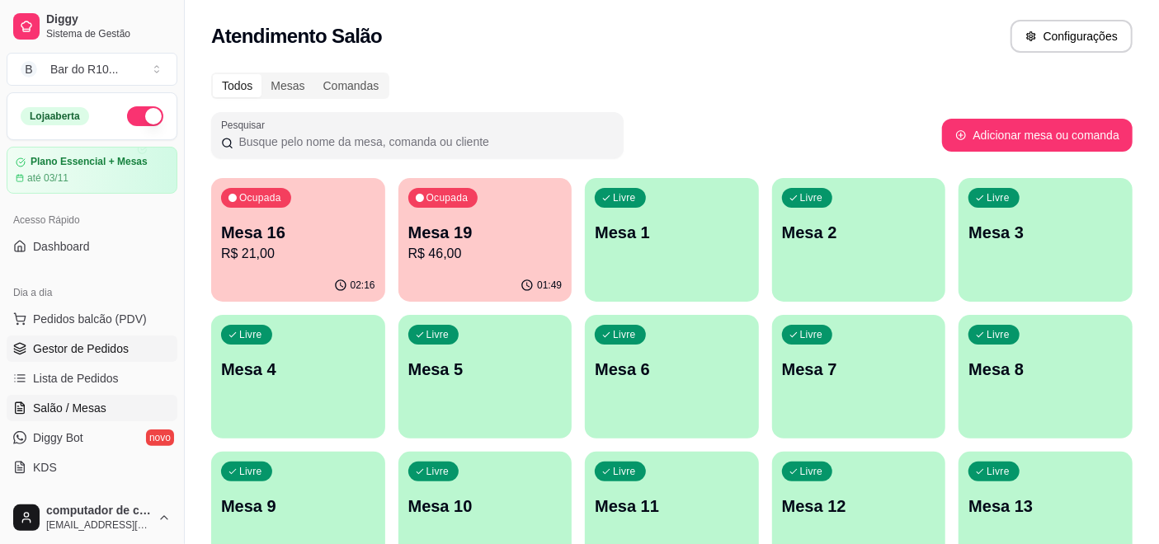
click at [128, 345] on link "Gestor de Pedidos" at bounding box center [92, 349] width 171 height 26
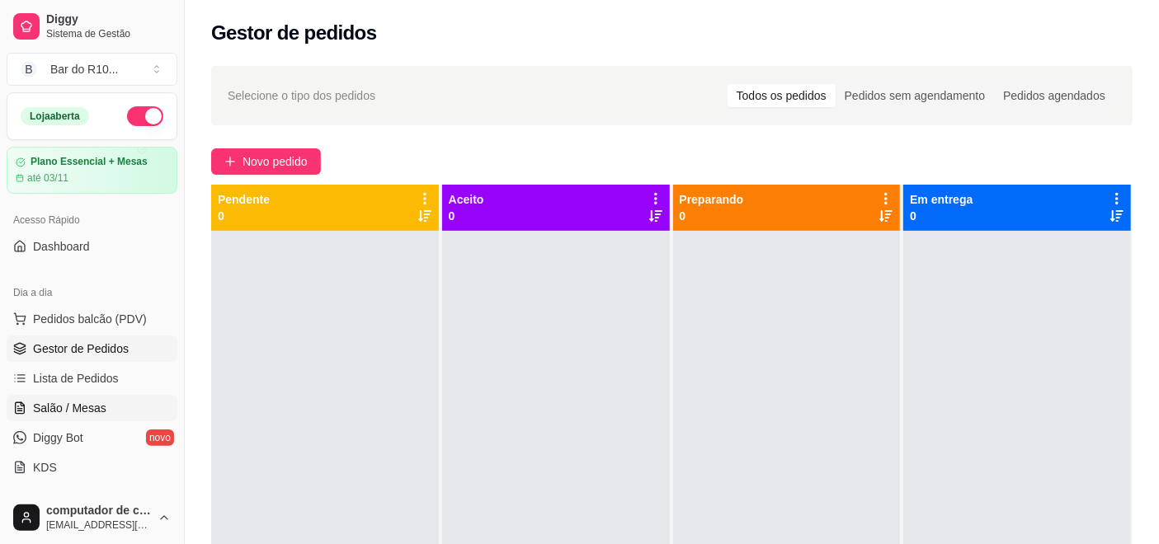
click at [67, 407] on span "Salão / Mesas" at bounding box center [69, 408] width 73 height 16
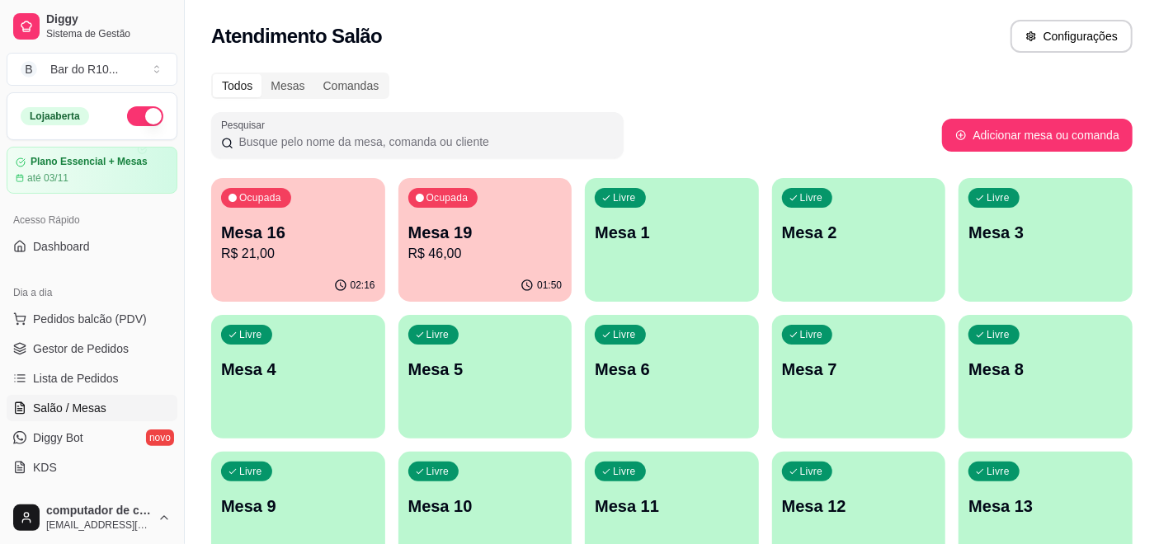
click at [306, 186] on div "Ocupada Mesa 16 R$ 21,00" at bounding box center [298, 224] width 174 height 92
click at [435, 217] on div "Ocupada Mesa 19 R$ 46,00" at bounding box center [485, 224] width 174 height 92
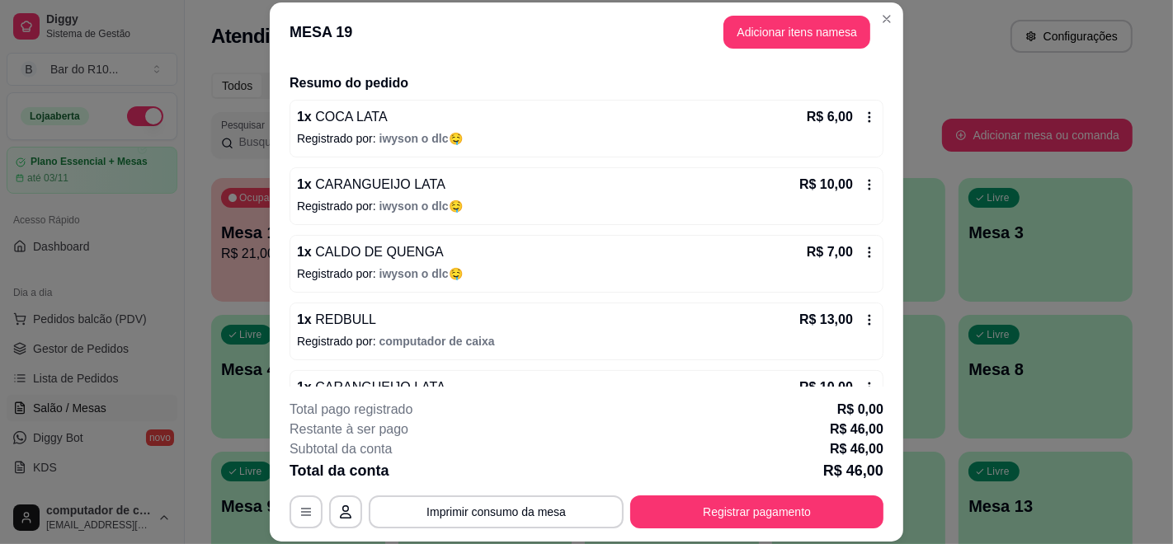
scroll to position [165, 0]
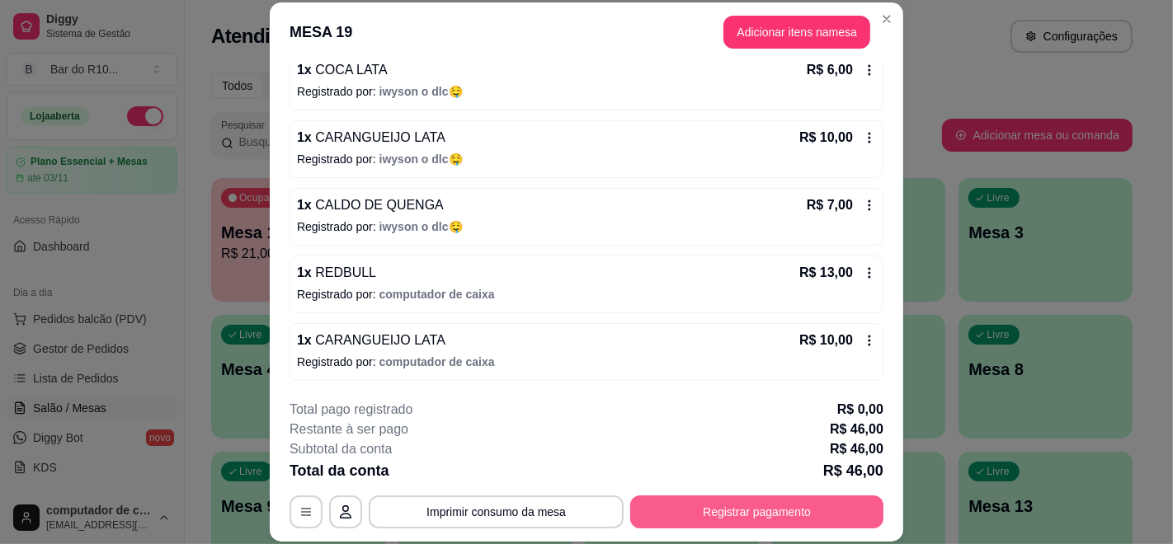
click at [831, 514] on button "Registrar pagamento" at bounding box center [756, 512] width 253 height 33
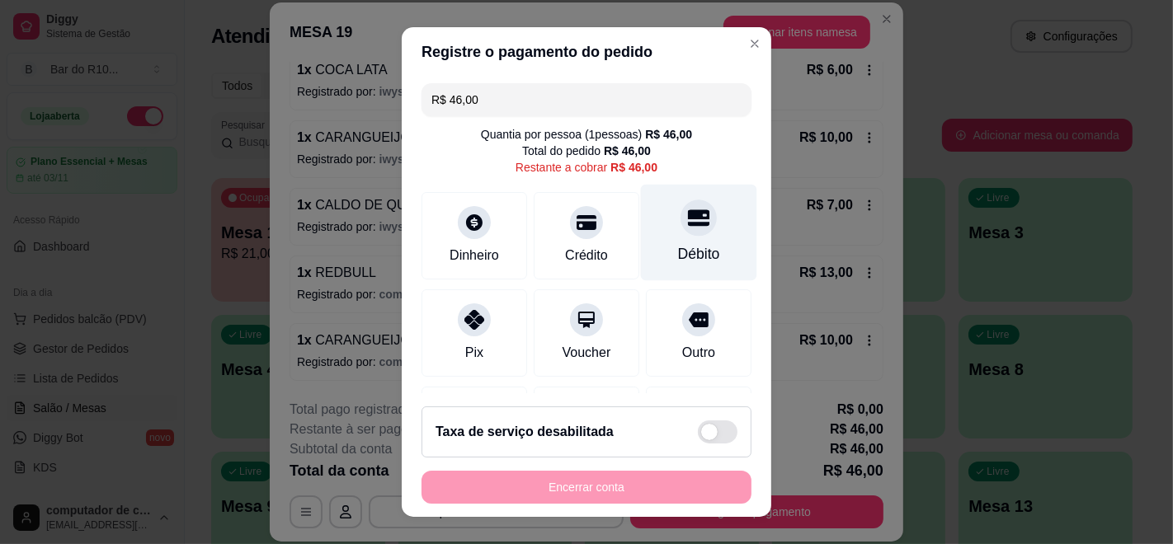
click at [680, 229] on div at bounding box center [698, 218] width 36 height 36
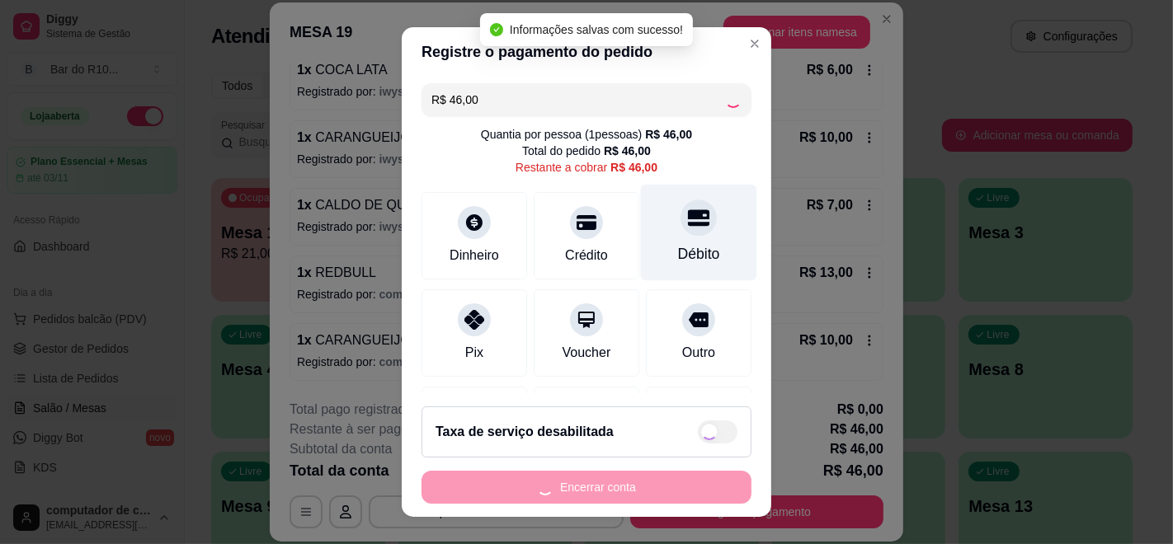
type input "R$ 0,00"
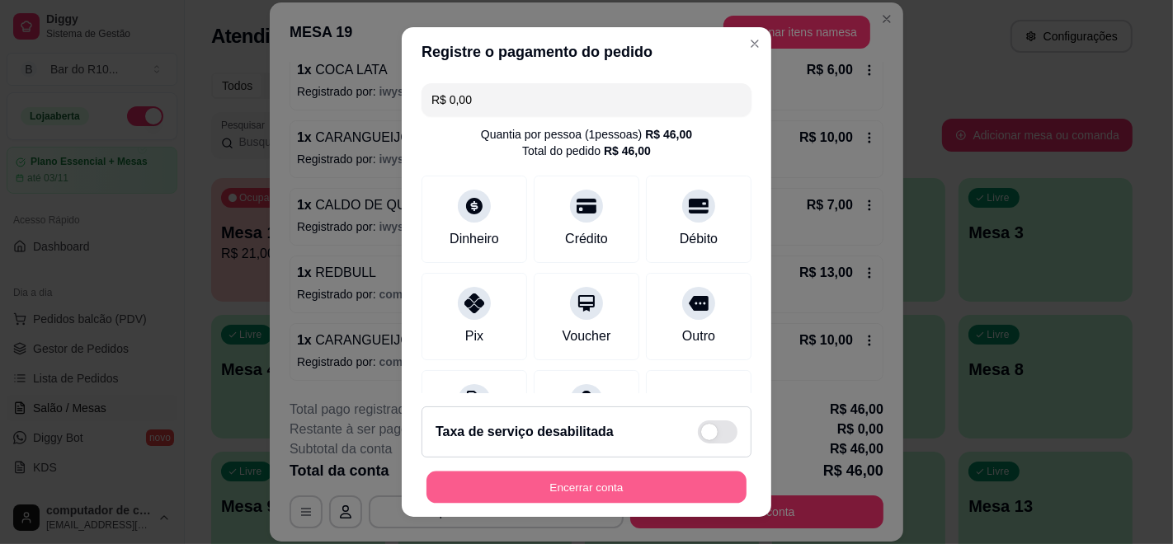
click at [568, 492] on button "Encerrar conta" at bounding box center [586, 488] width 320 height 32
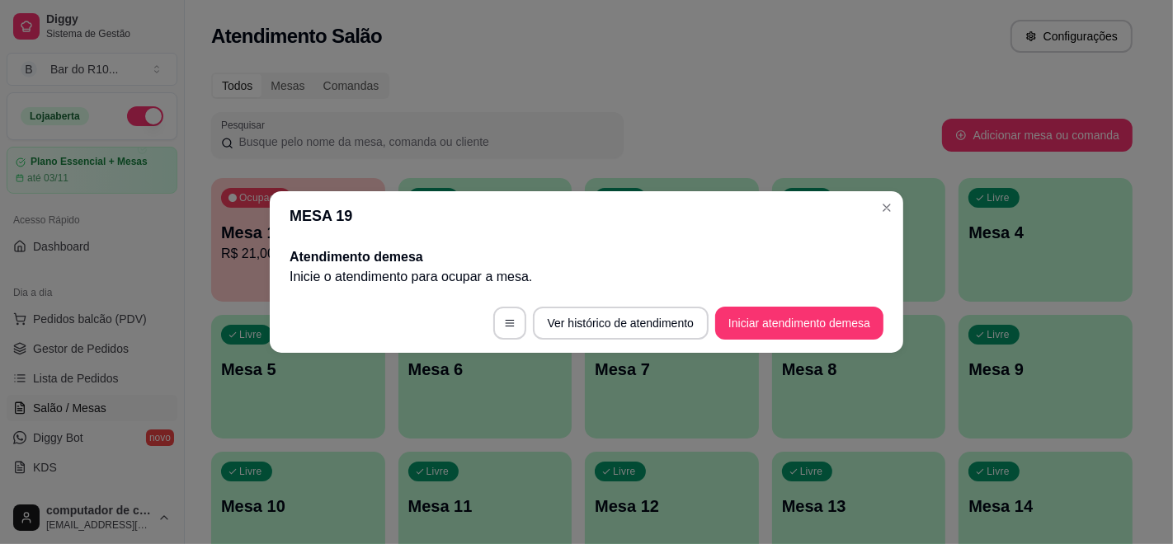
scroll to position [0, 0]
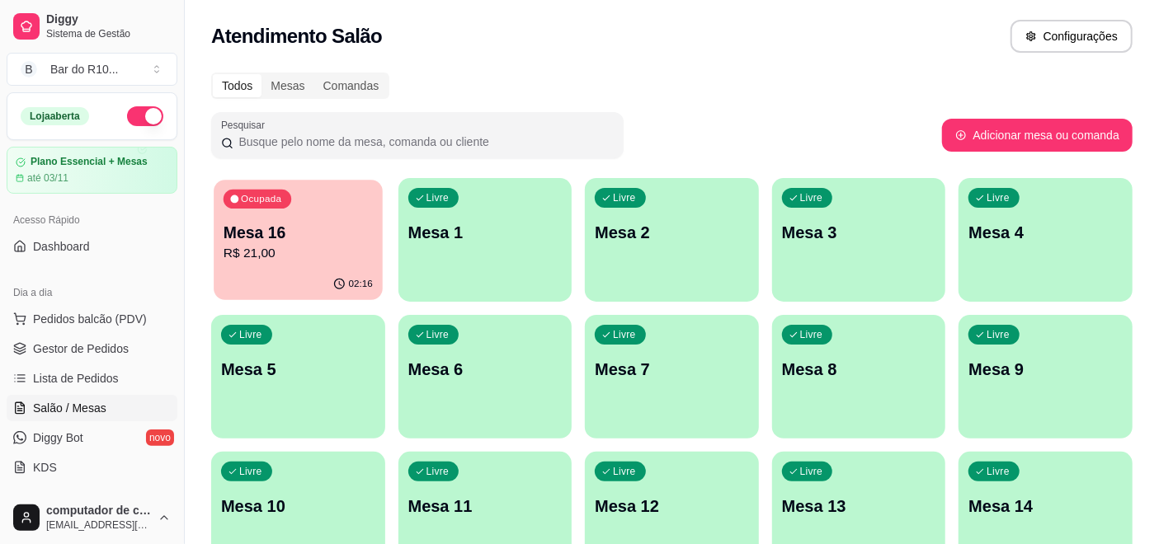
click at [337, 216] on div "Ocupada Mesa 16 R$ 21,00" at bounding box center [298, 224] width 168 height 89
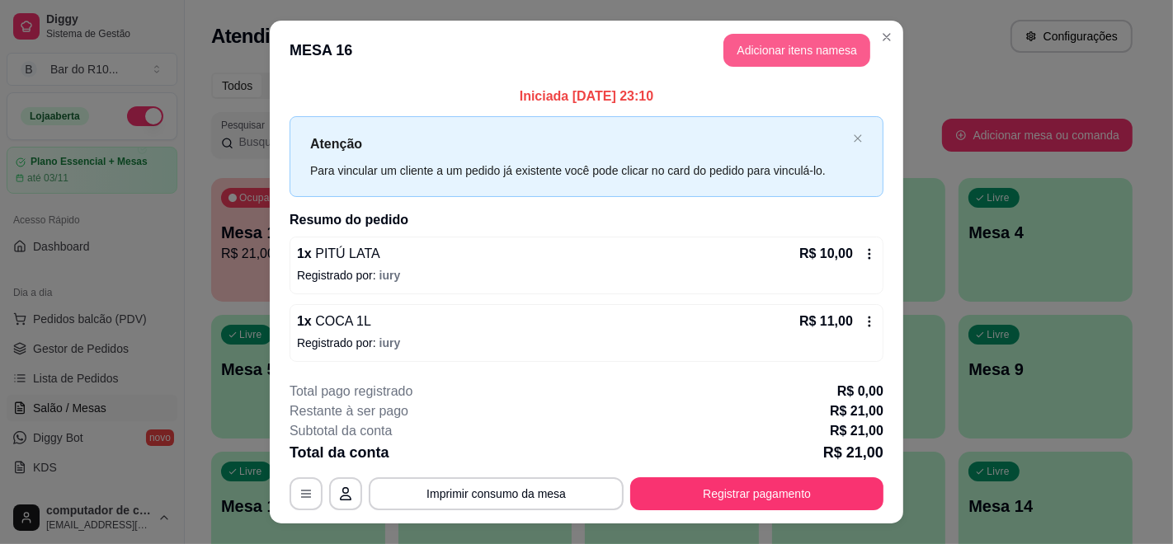
click at [790, 42] on button "Adicionar itens na mesa" at bounding box center [796, 50] width 147 height 33
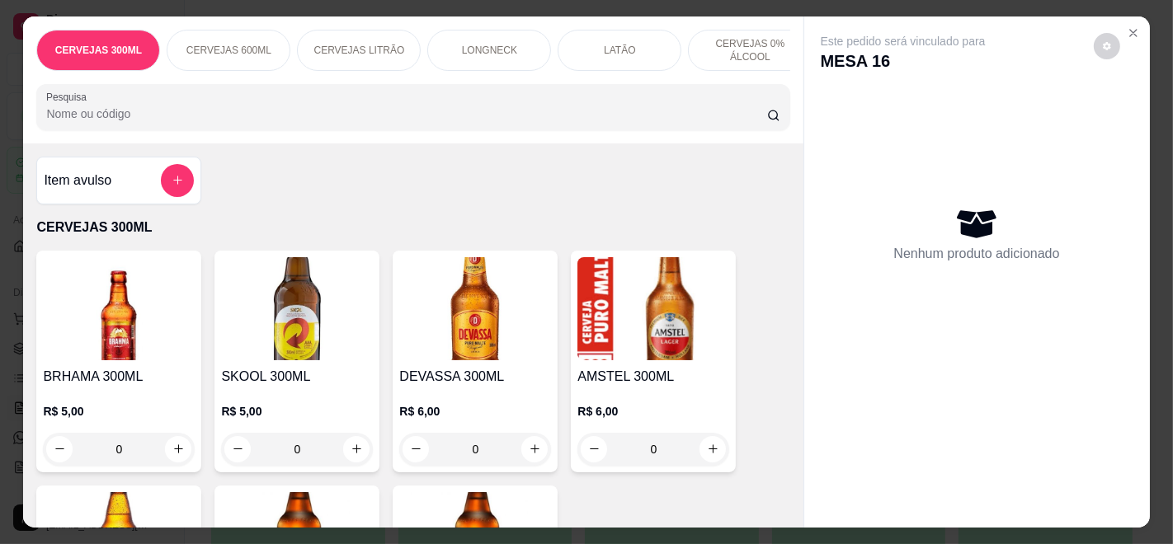
click at [522, 117] on div "Pesquisa" at bounding box center [412, 107] width 753 height 46
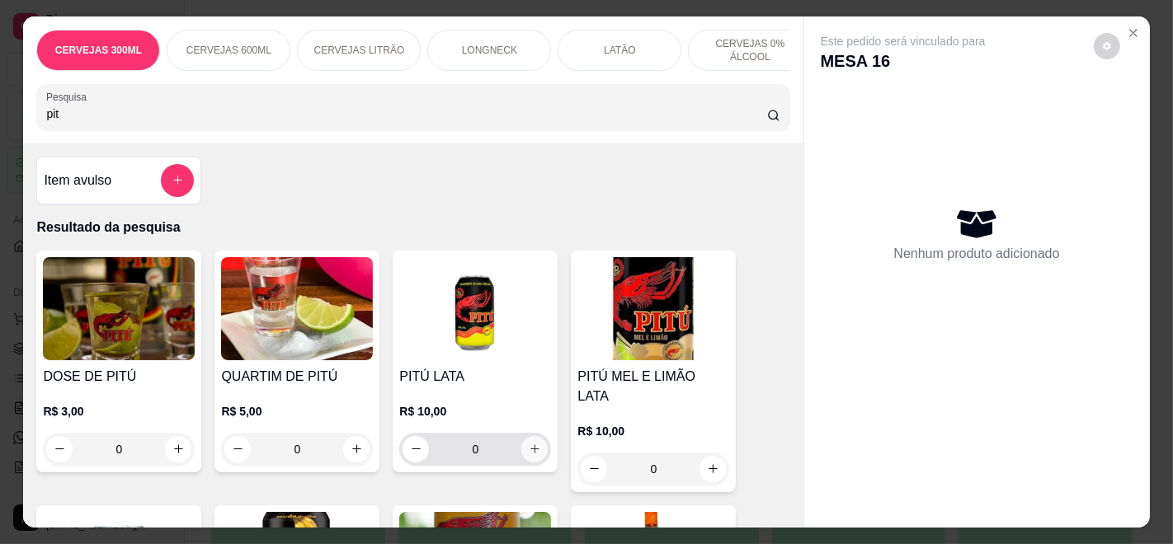
type input "pit"
click at [529, 456] on icon "increase-product-quantity" at bounding box center [535, 450] width 12 height 12
type input "1"
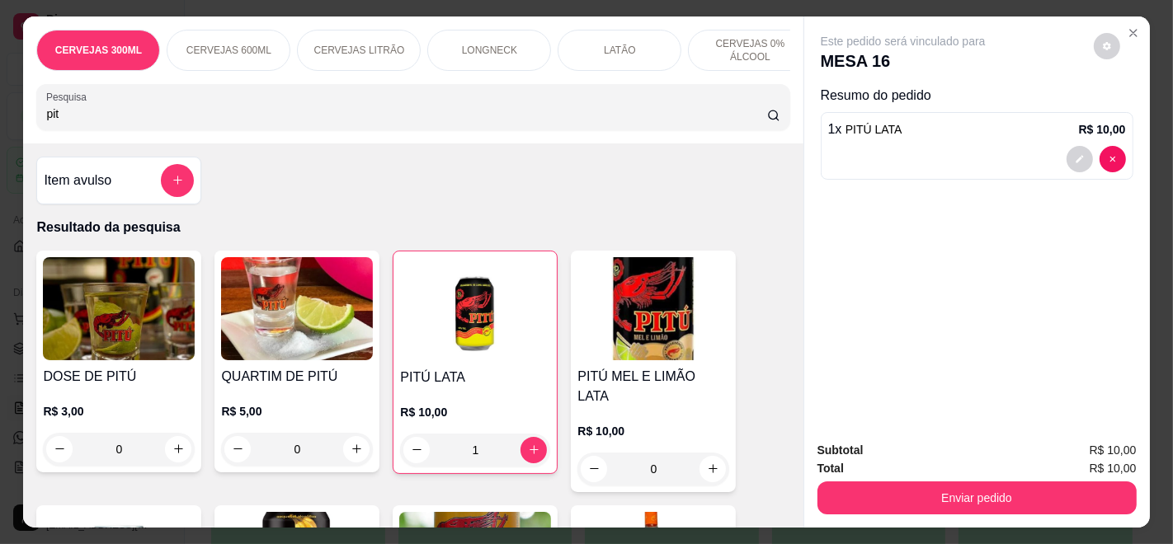
click at [379, 122] on input "pit" at bounding box center [406, 114] width 720 height 16
type input "p"
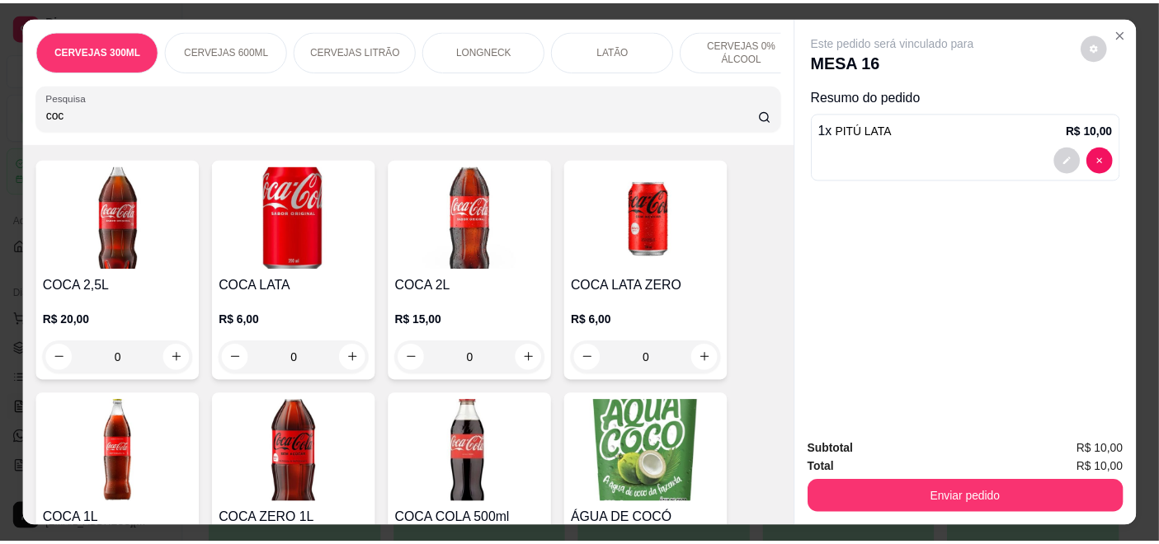
scroll to position [183, 0]
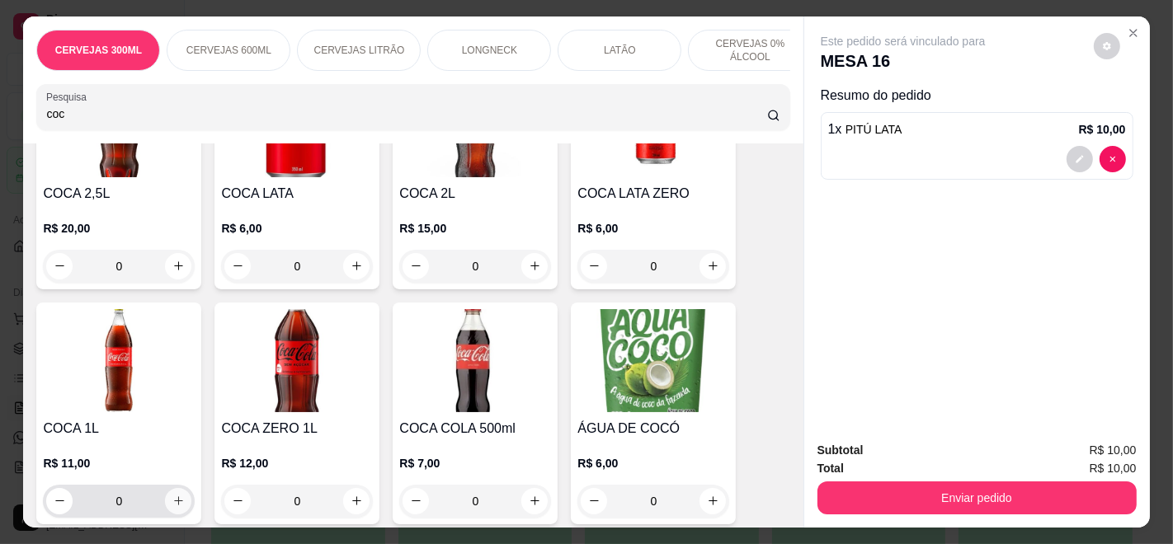
type input "coc"
click at [166, 500] on button "increase-product-quantity" at bounding box center [178, 501] width 26 height 26
type input "1"
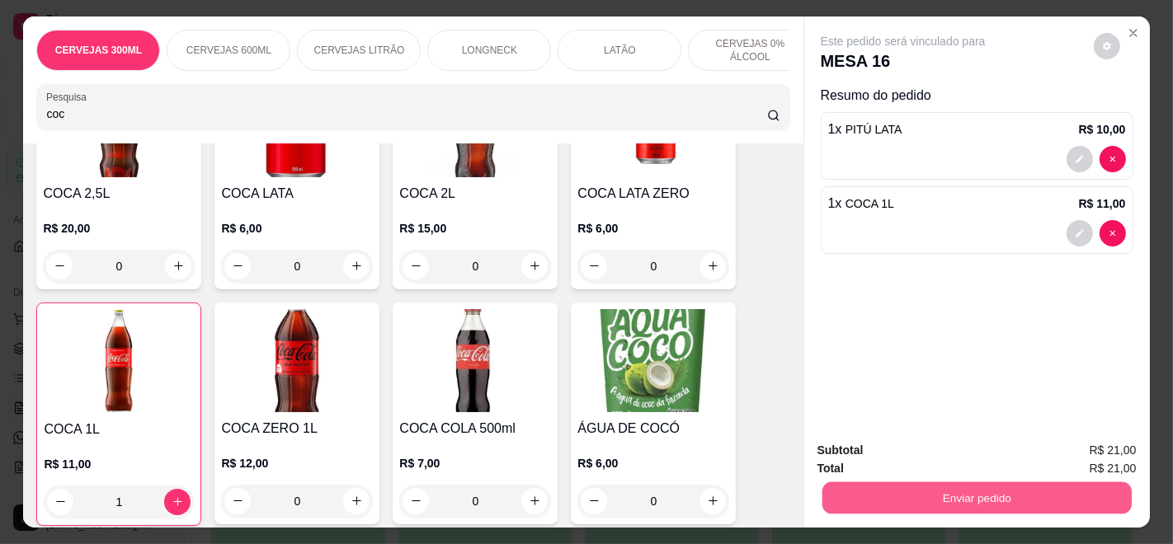
click at [944, 490] on button "Enviar pedido" at bounding box center [975, 498] width 309 height 32
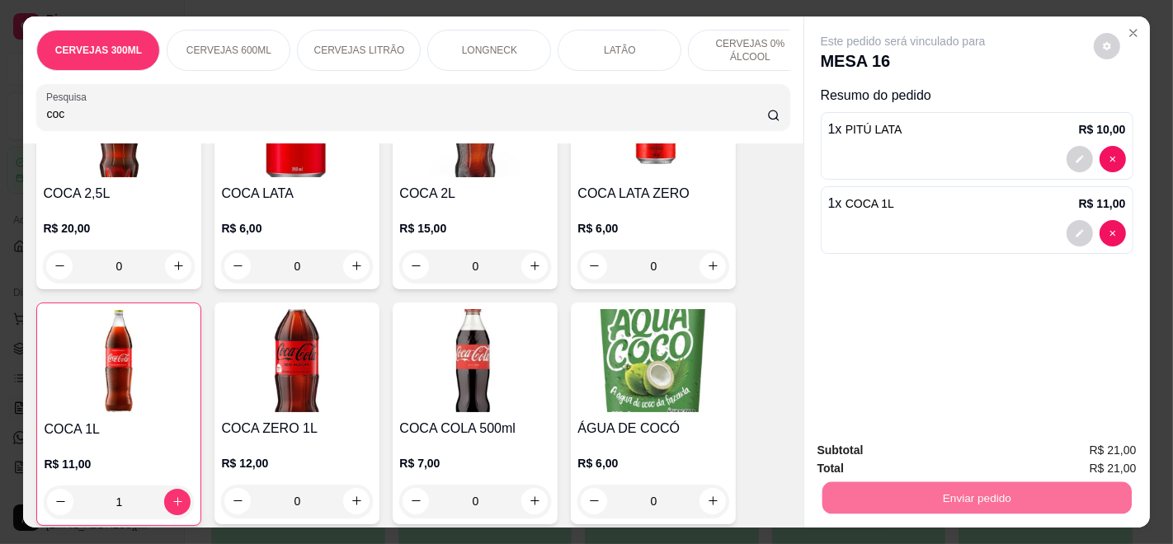
click at [1101, 445] on button "Enviar pedido" at bounding box center [1092, 450] width 91 height 31
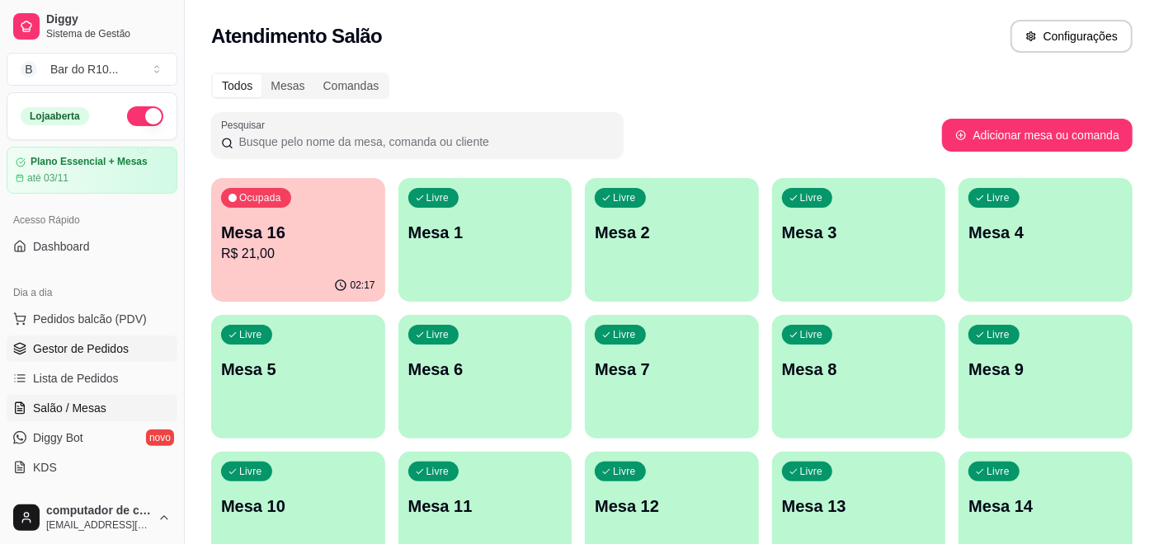
click at [101, 341] on span "Gestor de Pedidos" at bounding box center [81, 349] width 96 height 16
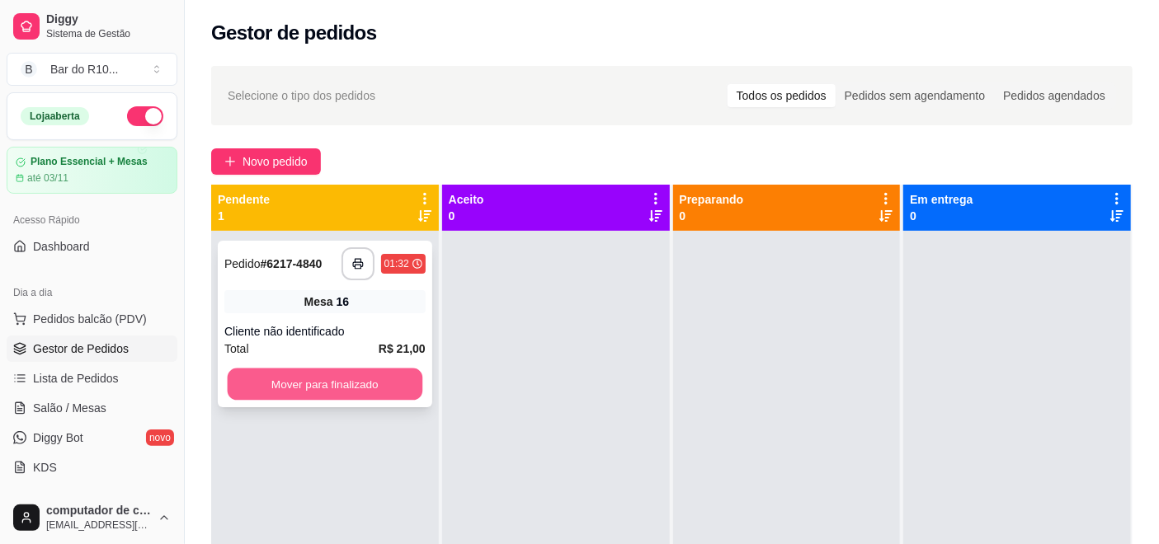
click at [361, 388] on button "Mover para finalizado" at bounding box center [325, 385] width 195 height 32
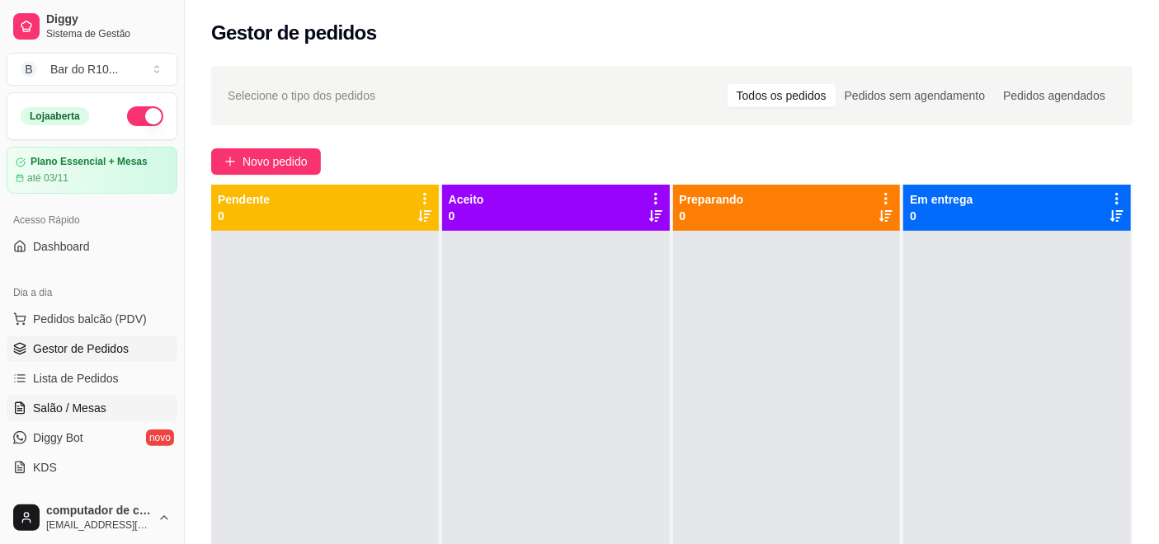
click at [115, 398] on link "Salão / Mesas" at bounding box center [92, 408] width 171 height 26
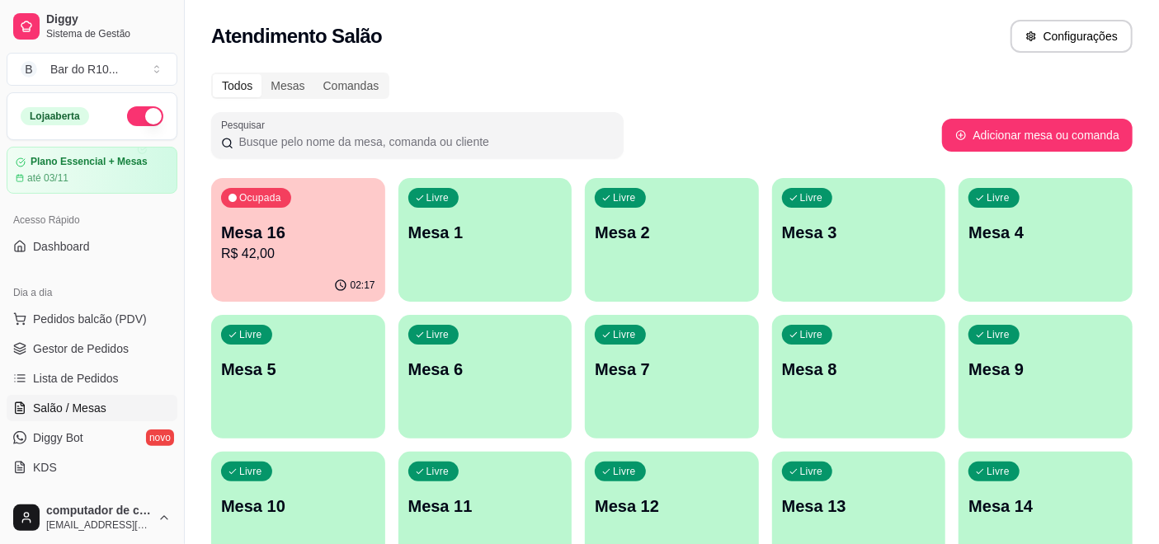
click at [351, 262] on p "R$ 42,00" at bounding box center [298, 254] width 154 height 20
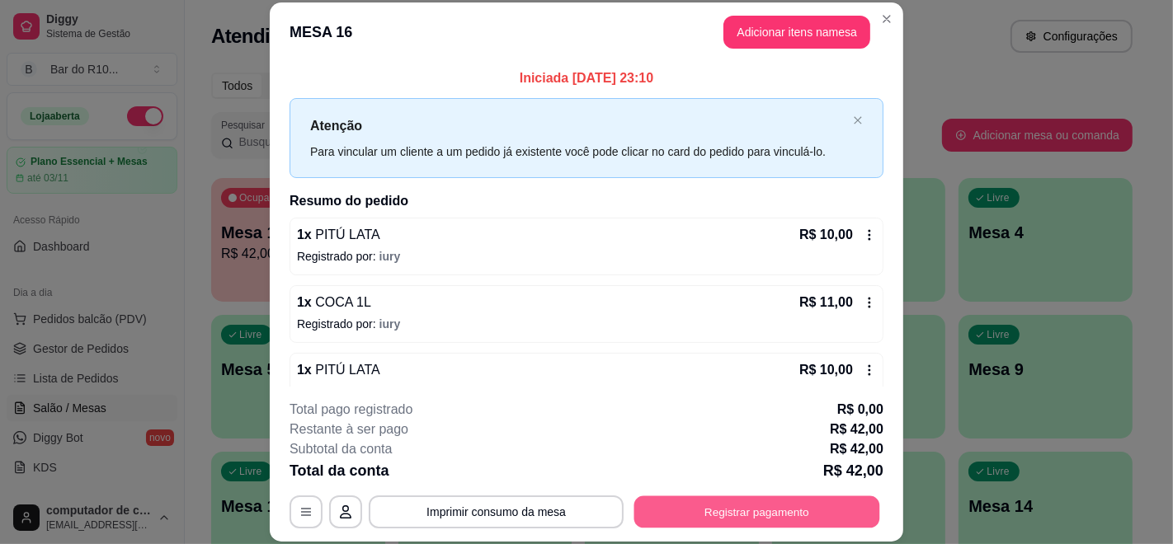
click at [788, 499] on button "Registrar pagamento" at bounding box center [757, 512] width 246 height 32
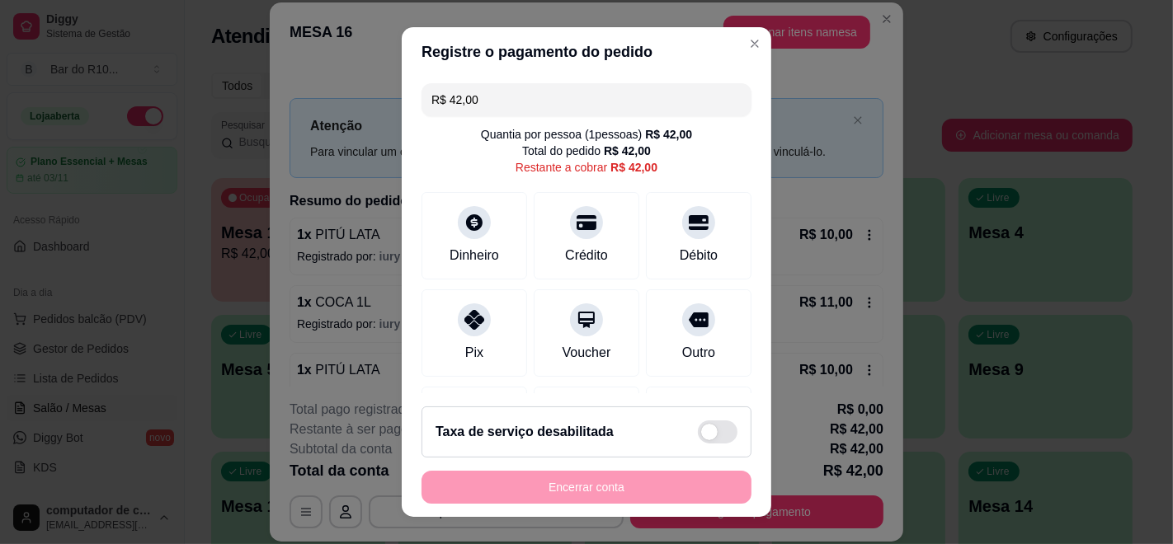
click at [594, 111] on input "R$ 42,00" at bounding box center [586, 99] width 310 height 33
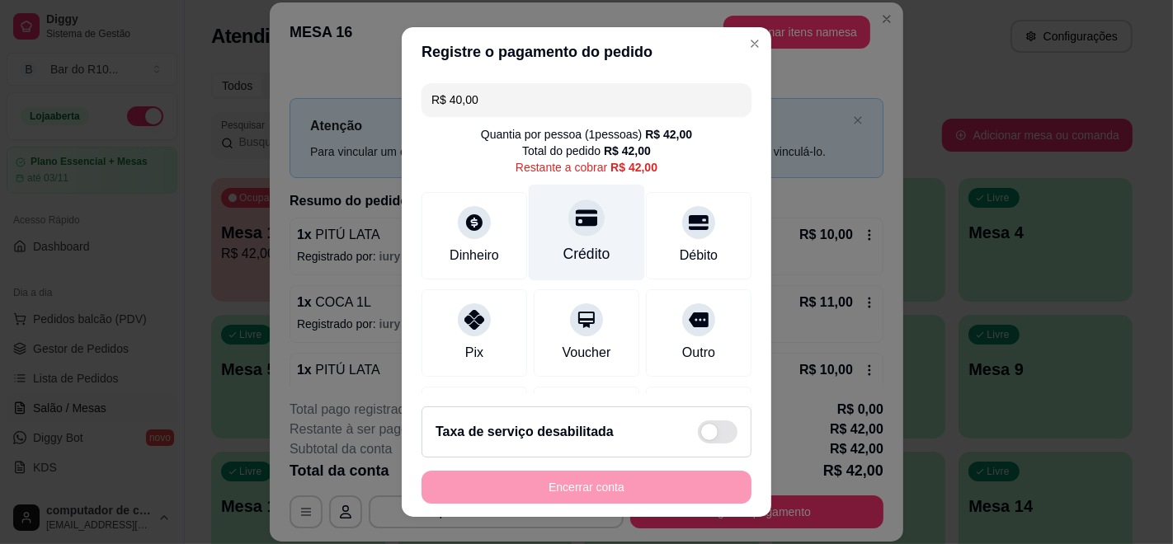
type input "R$ 40,00"
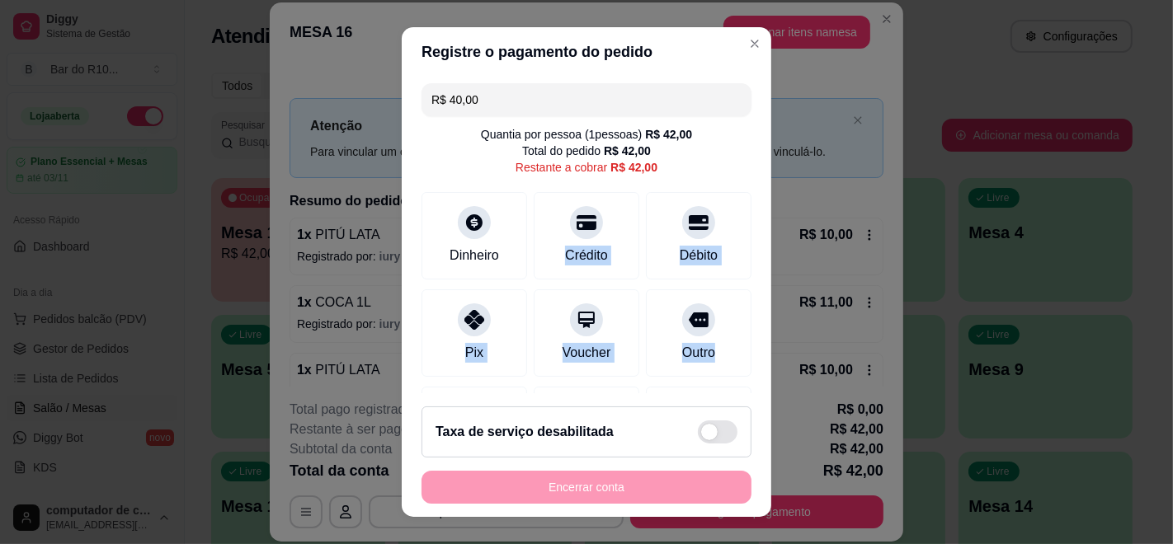
drag, startPoint x: 587, startPoint y: 228, endPoint x: 864, endPoint y: 334, distance: 296.5
click at [864, 334] on div "Registre o pagamento do pedido R$ 40,00 Quantia por pessoa ( 1 pessoas) R$ 42,0…" at bounding box center [586, 272] width 1173 height 544
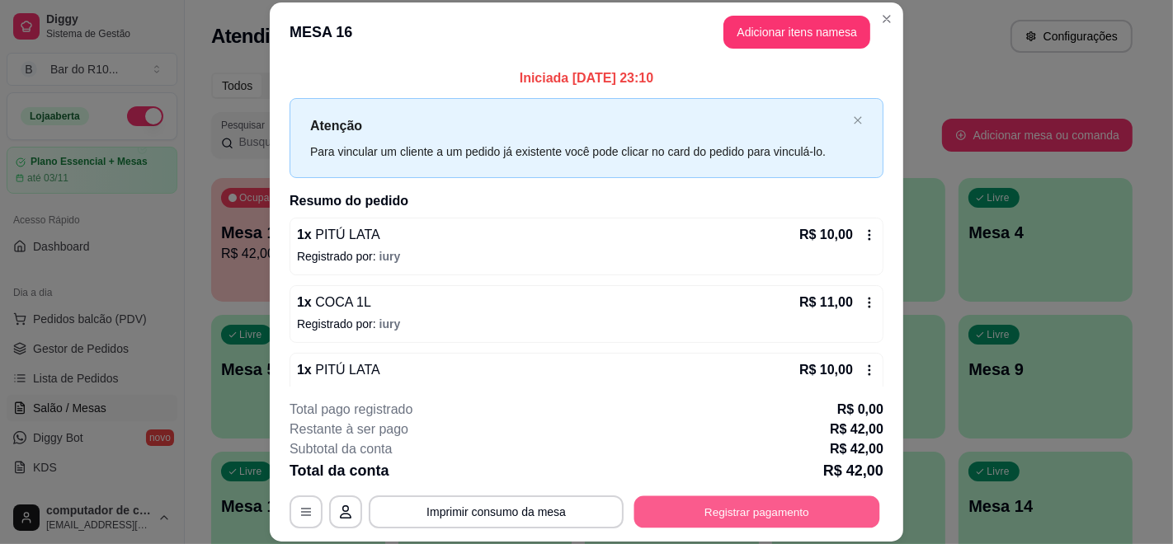
click at [687, 496] on button "Registrar pagamento" at bounding box center [757, 512] width 246 height 32
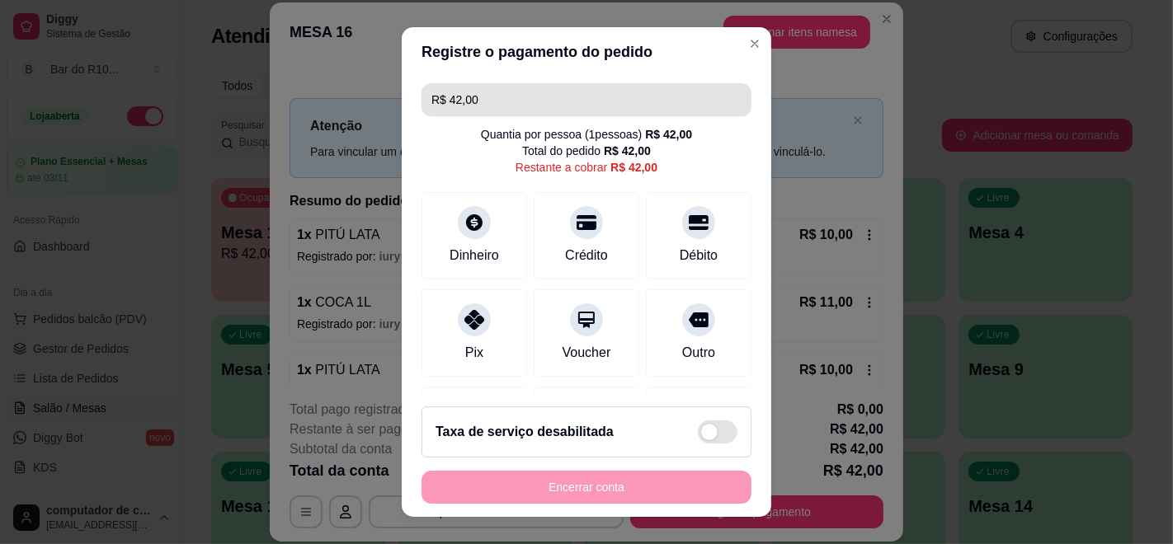
click at [551, 101] on input "R$ 42,00" at bounding box center [586, 99] width 310 height 33
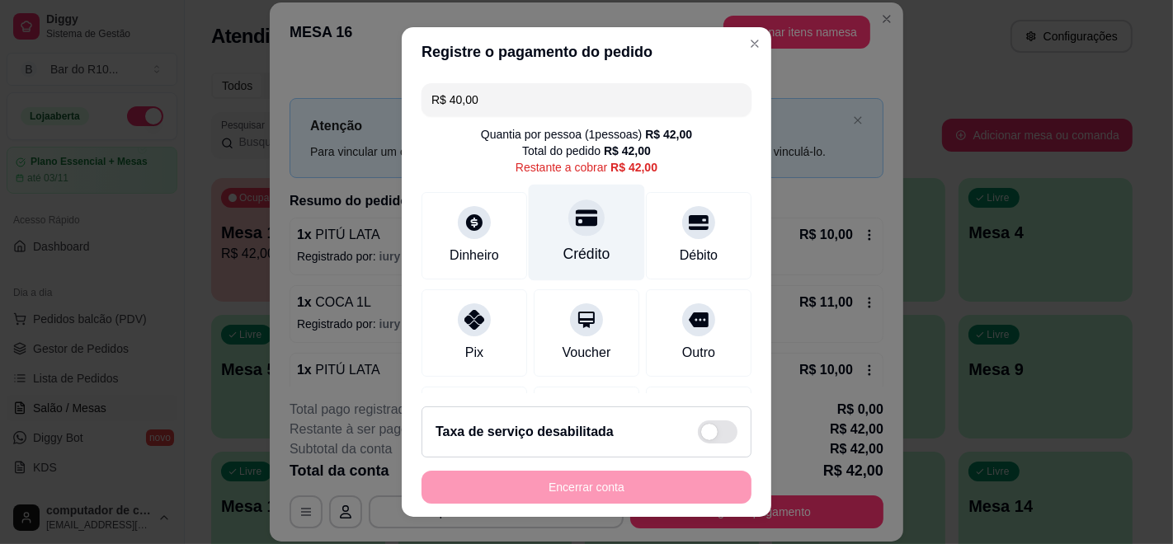
click at [563, 238] on div "Crédito" at bounding box center [587, 233] width 116 height 96
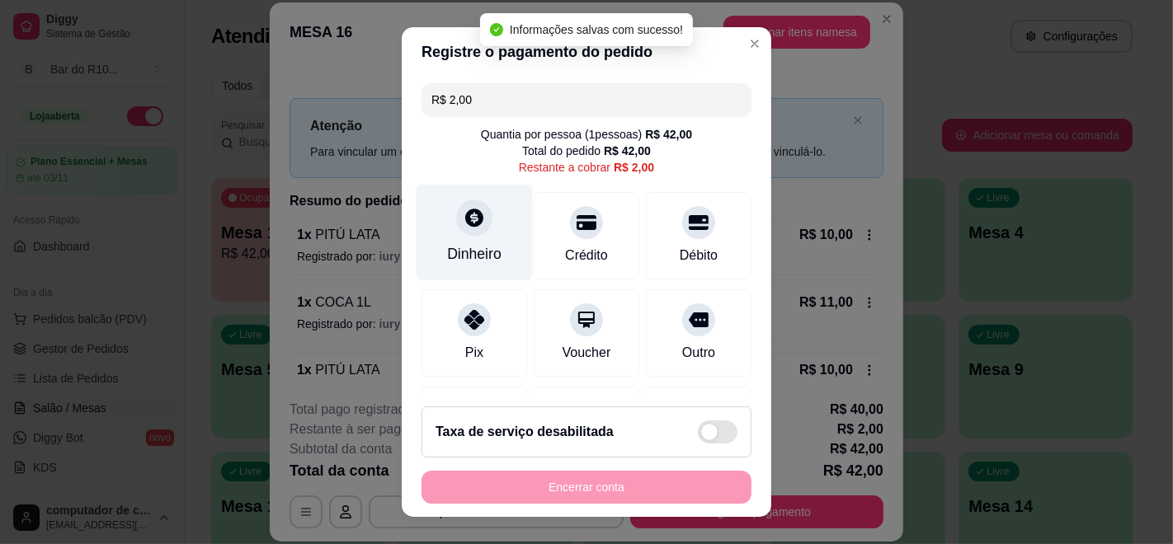
click at [472, 231] on div at bounding box center [474, 218] width 36 height 36
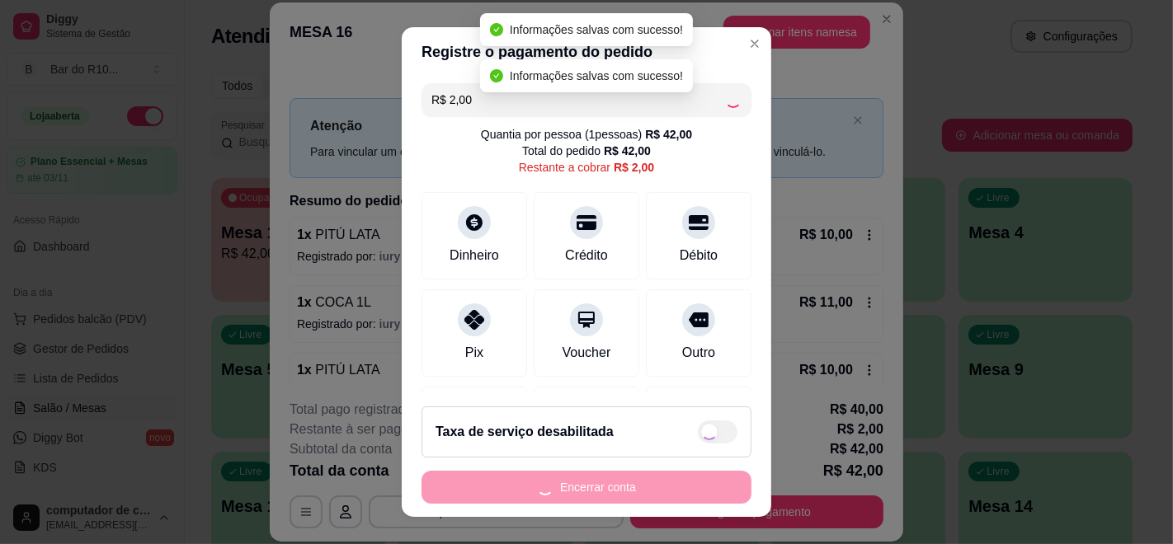
type input "R$ 0,00"
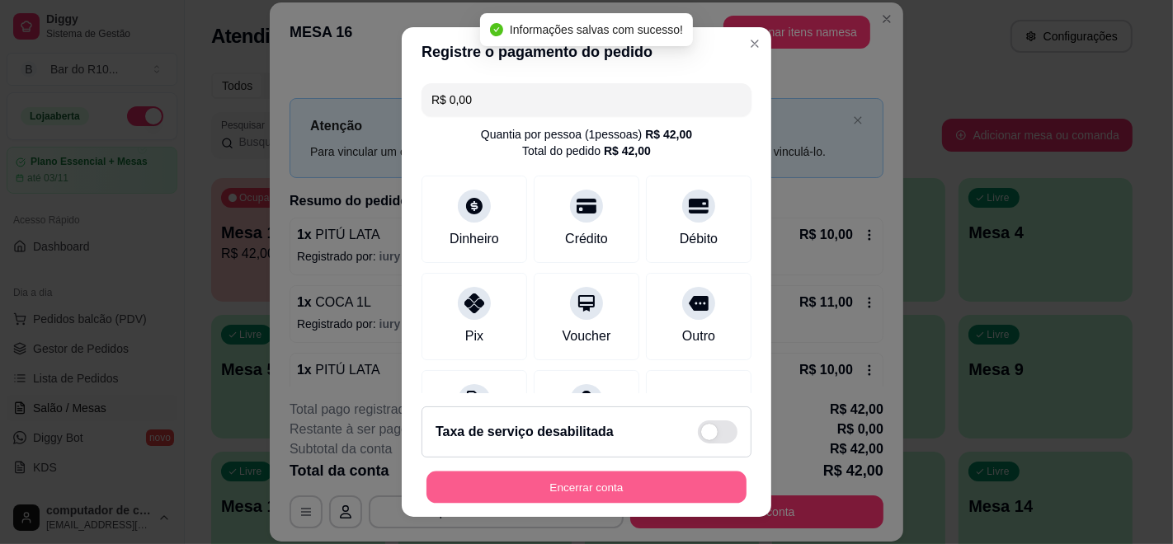
click at [609, 483] on button "Encerrar conta" at bounding box center [586, 488] width 320 height 32
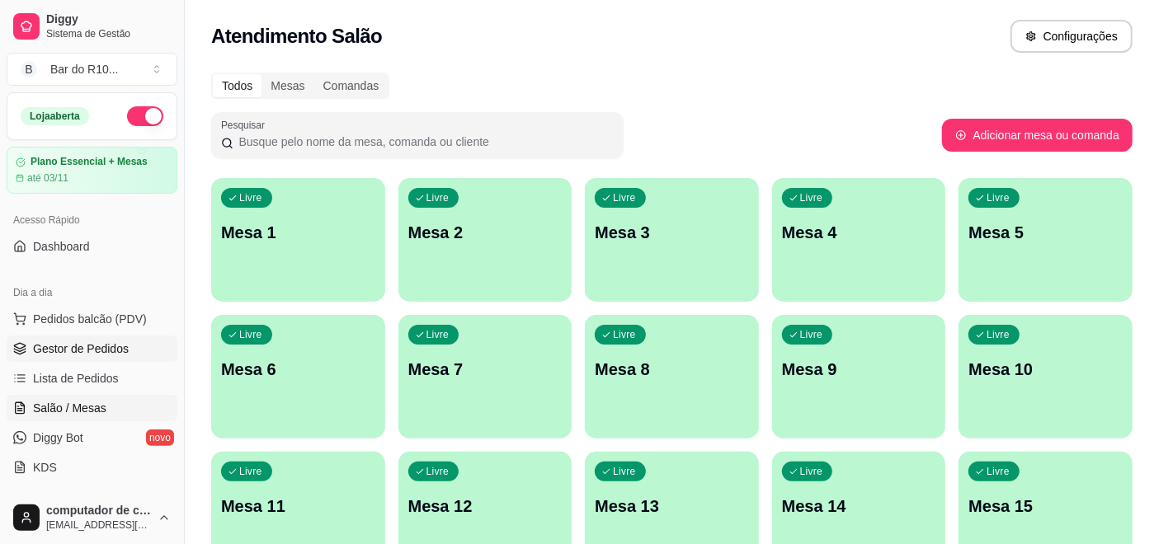
click at [96, 355] on span "Gestor de Pedidos" at bounding box center [81, 349] width 96 height 16
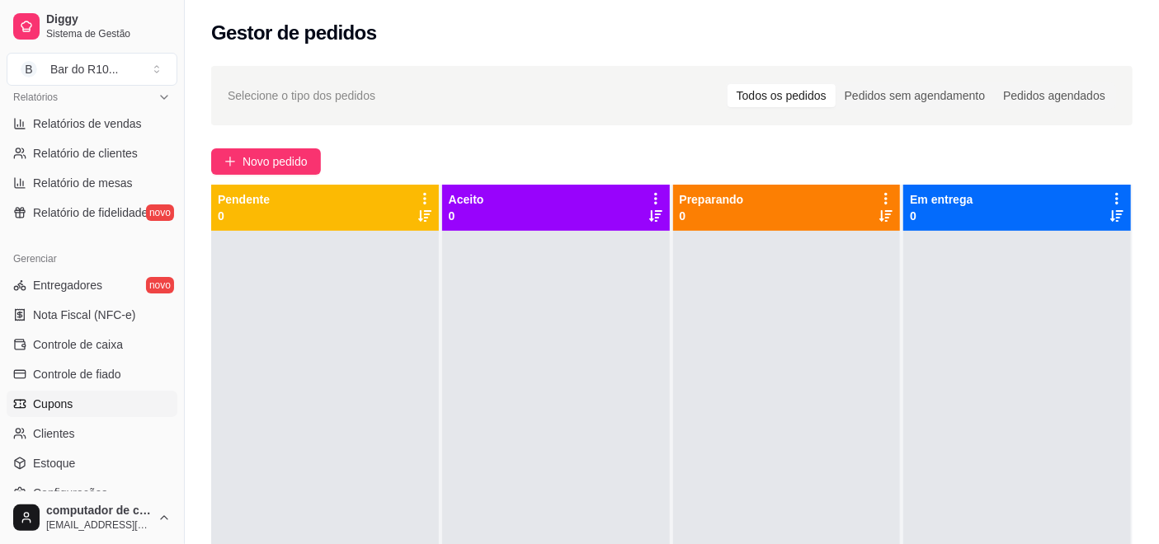
scroll to position [549, 0]
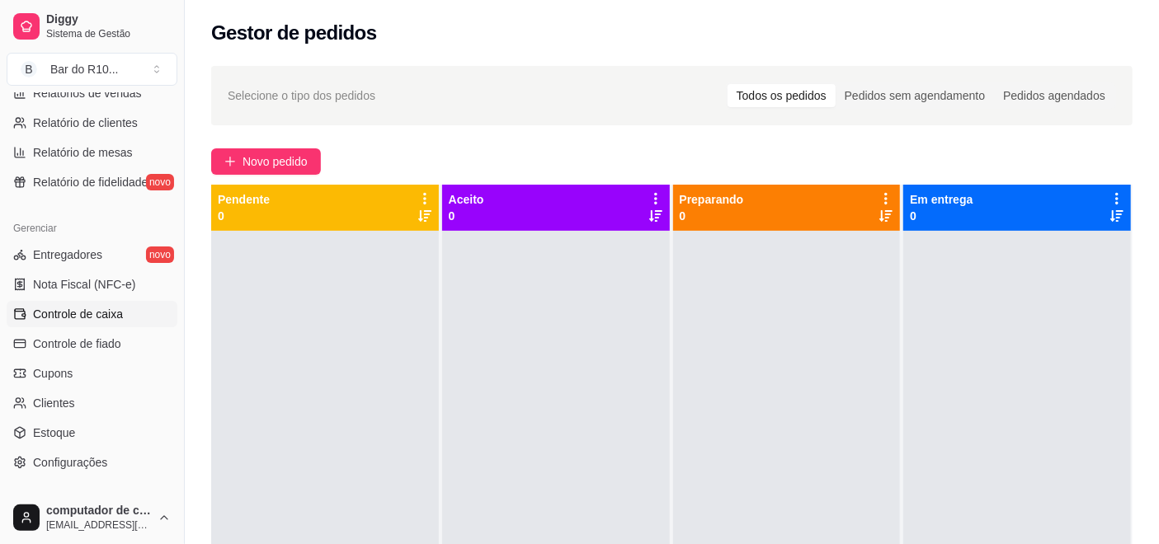
click at [98, 306] on span "Controle de caixa" at bounding box center [78, 314] width 90 height 16
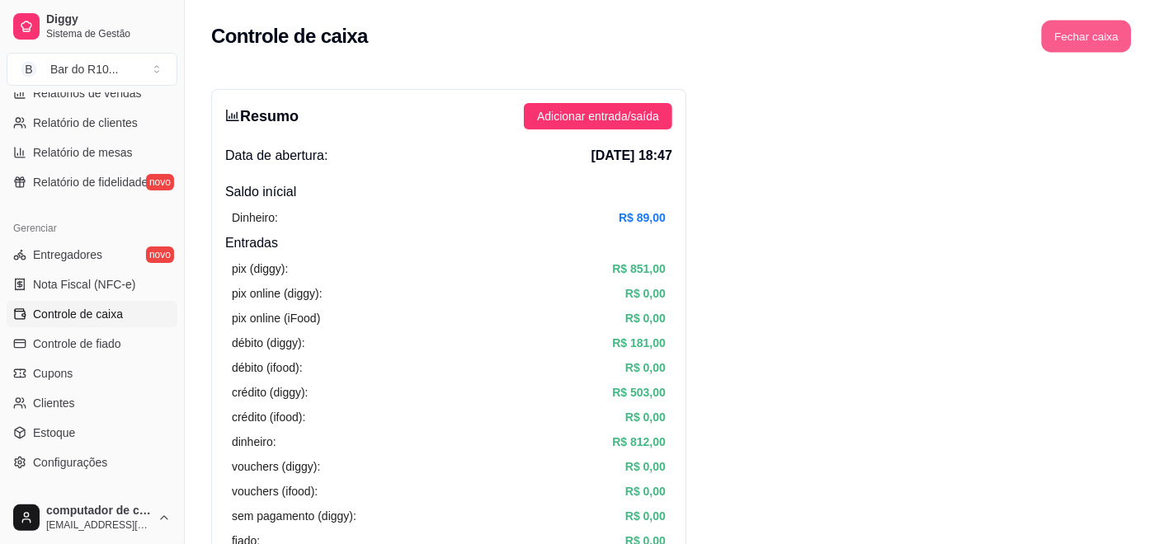
click at [1086, 28] on button "Fechar caixa" at bounding box center [1087, 37] width 90 height 32
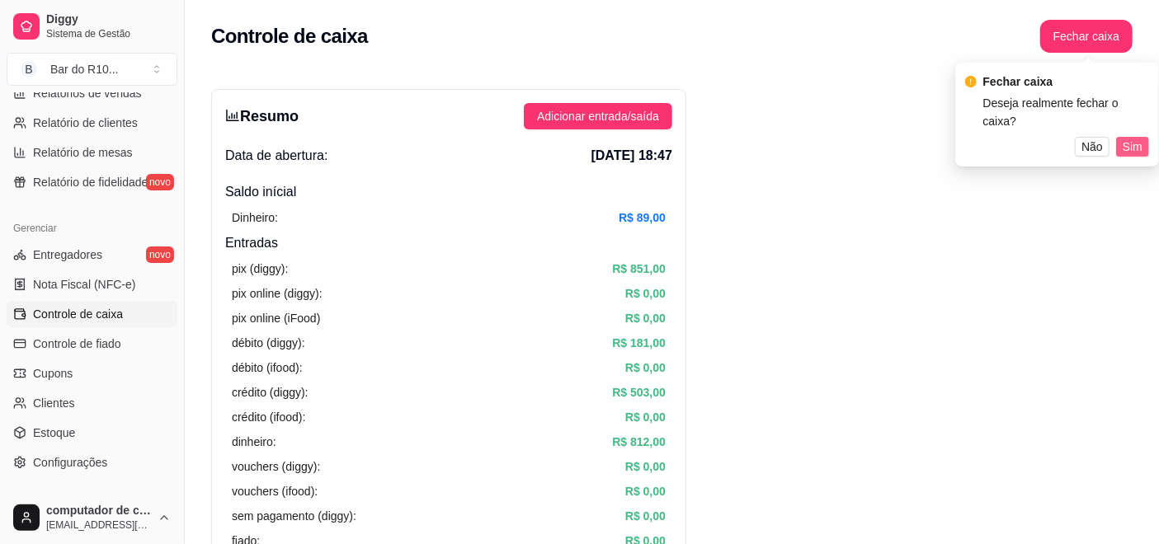
click at [1132, 138] on span "Sim" at bounding box center [1132, 147] width 20 height 18
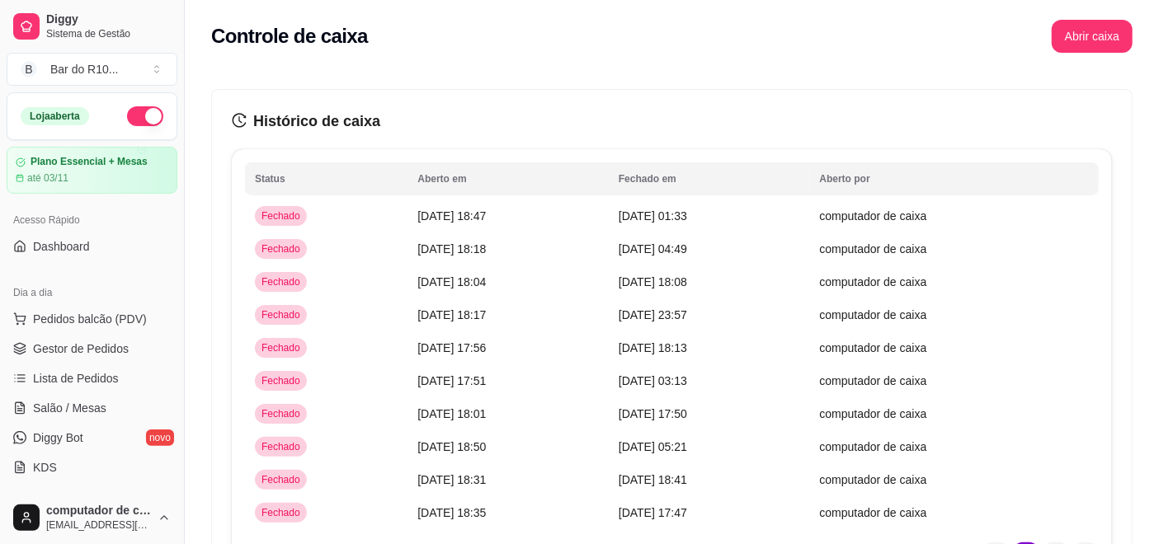
click at [127, 125] on button "button" at bounding box center [145, 116] width 36 height 20
